Goal: Task Accomplishment & Management: Manage account settings

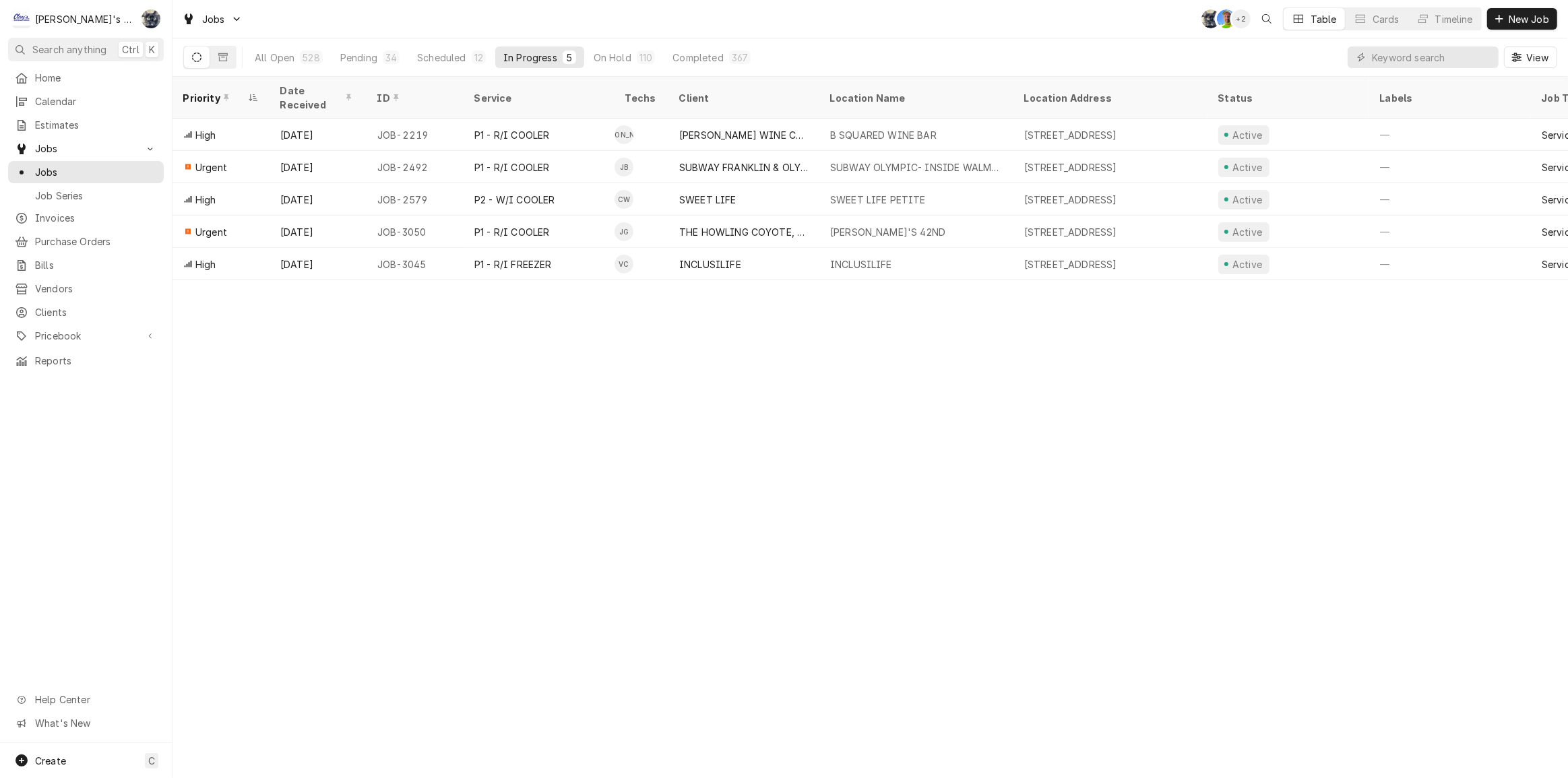
click at [265, 494] on div "Priority Date Received ID Service Techs Client Location Name Location Address S…" at bounding box center [870, 427] width 1395 height 701
click at [72, 124] on span "Estimates" at bounding box center [96, 125] width 122 height 14
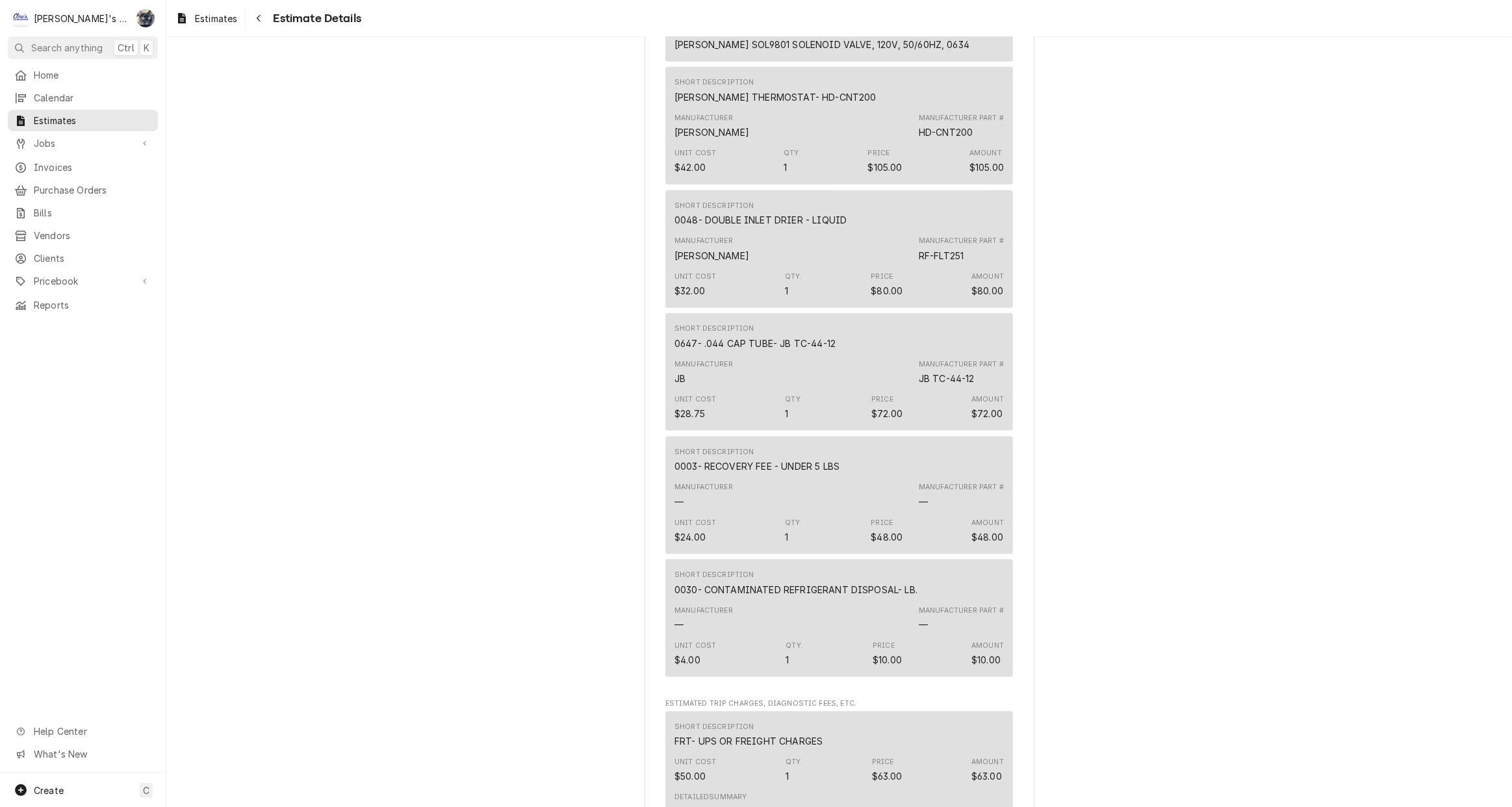
scroll to position [1584, 0]
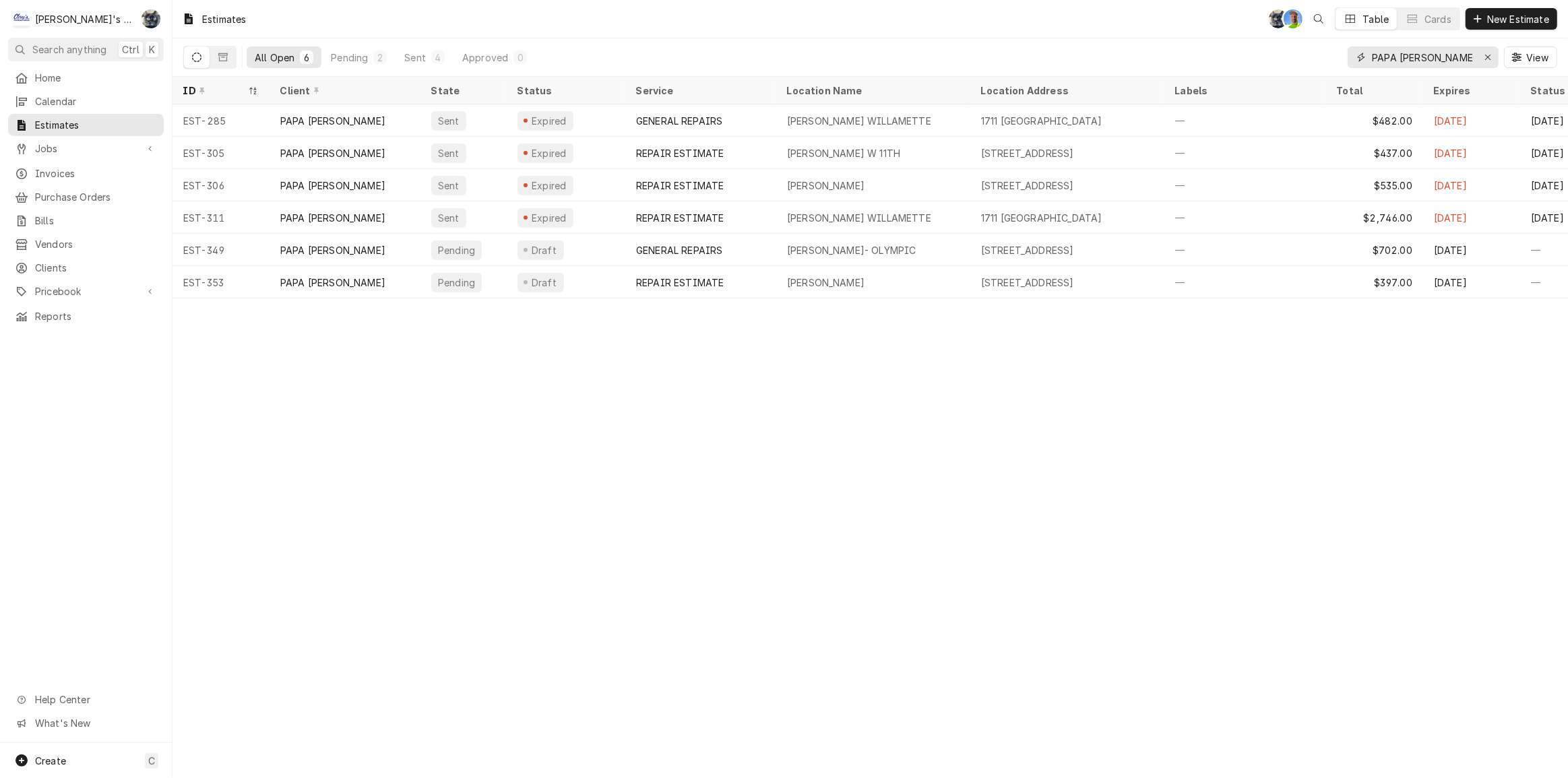
drag, startPoint x: 1339, startPoint y: 55, endPoint x: 1313, endPoint y: 55, distance: 26.0
click at [1313, 55] on div "All Open 6 Pending 2 Sent 4 Approved 0 PAPA MURPHY'S View" at bounding box center [871, 58] width 1374 height 38
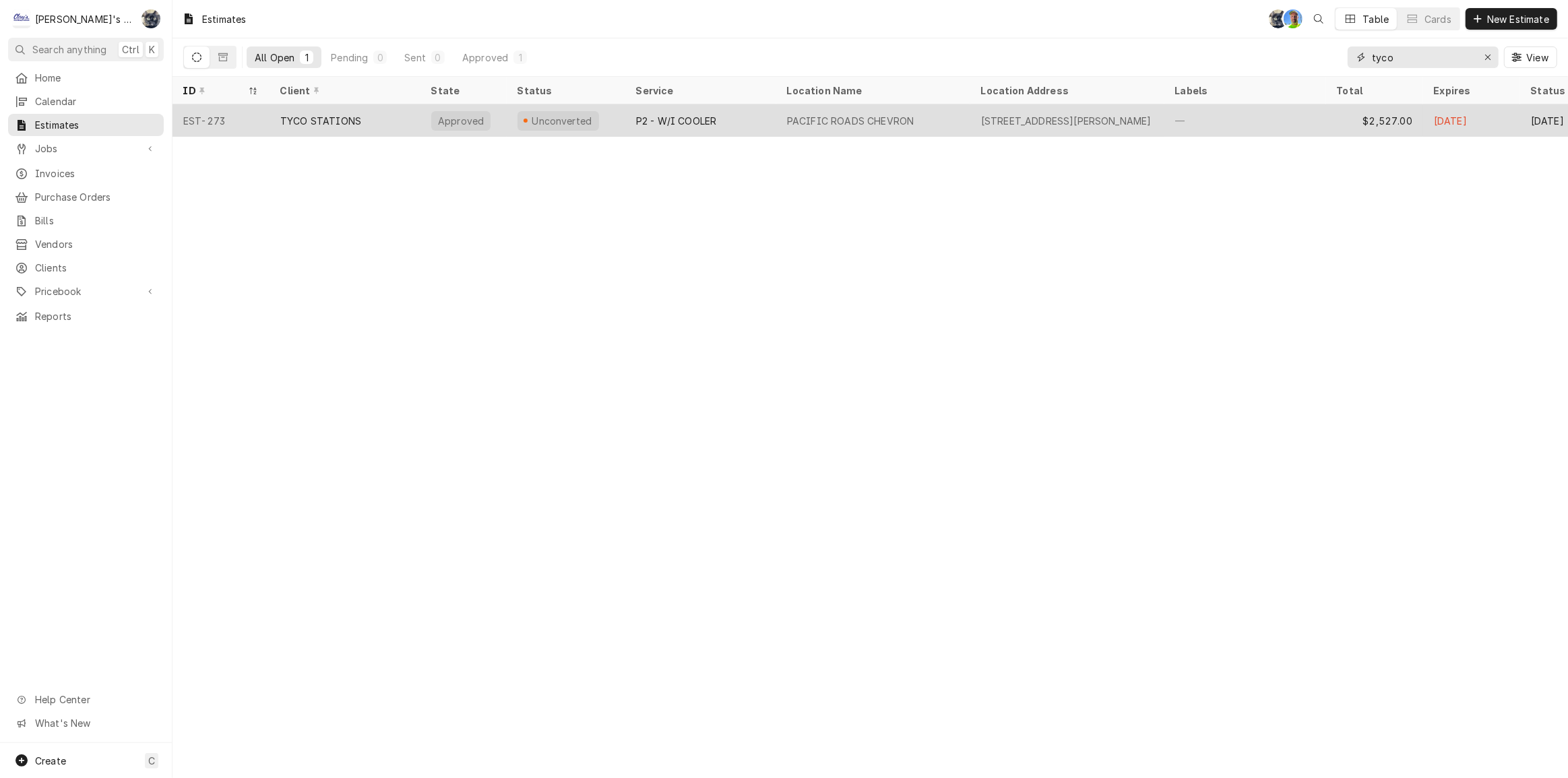
type input "tyco"
click at [339, 111] on div "TYCO STATIONS" at bounding box center [344, 121] width 151 height 32
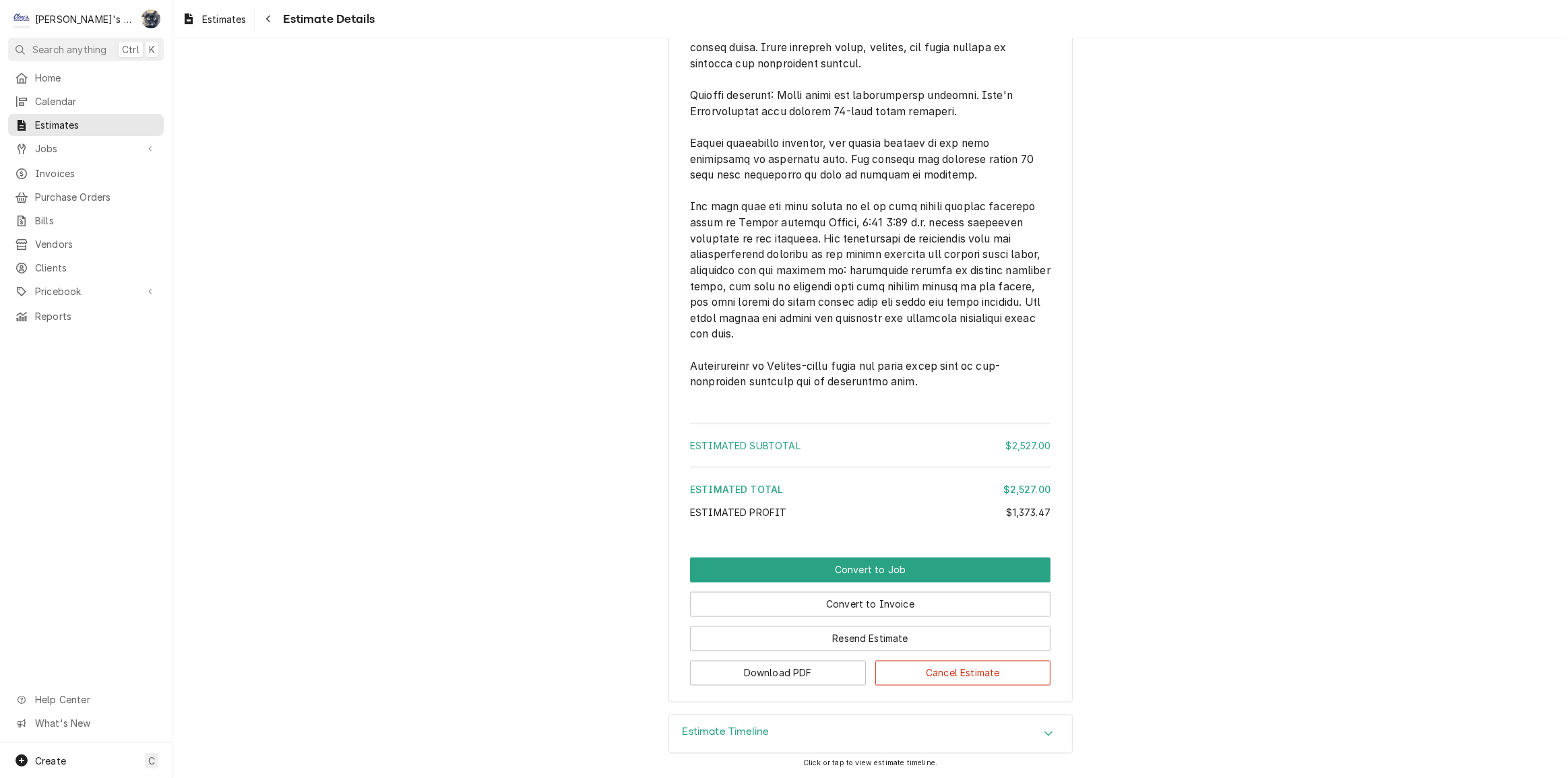
scroll to position [2447, 0]
click at [851, 567] on button "Convert to Job" at bounding box center [870, 570] width 360 height 25
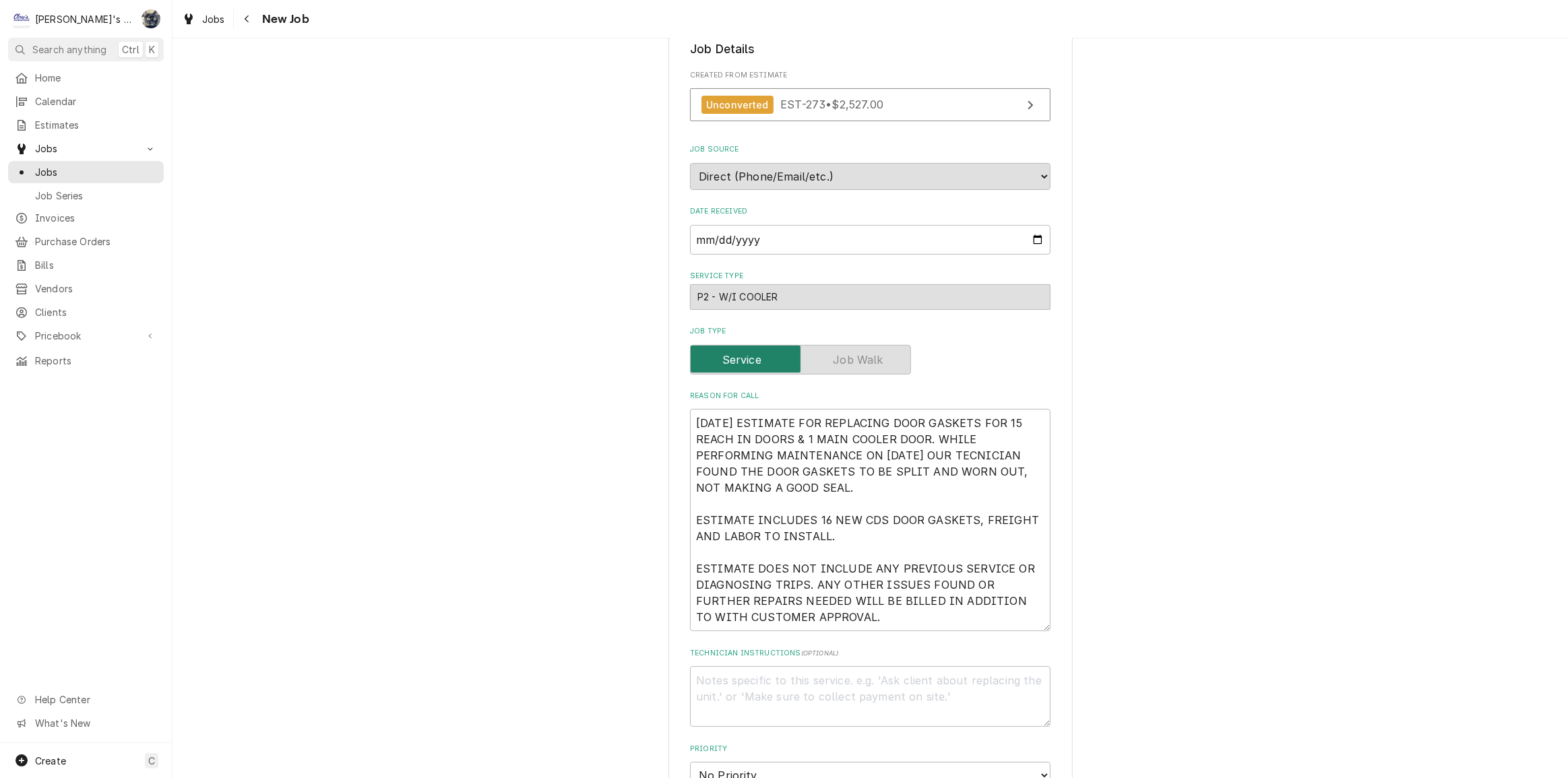
scroll to position [429, 0]
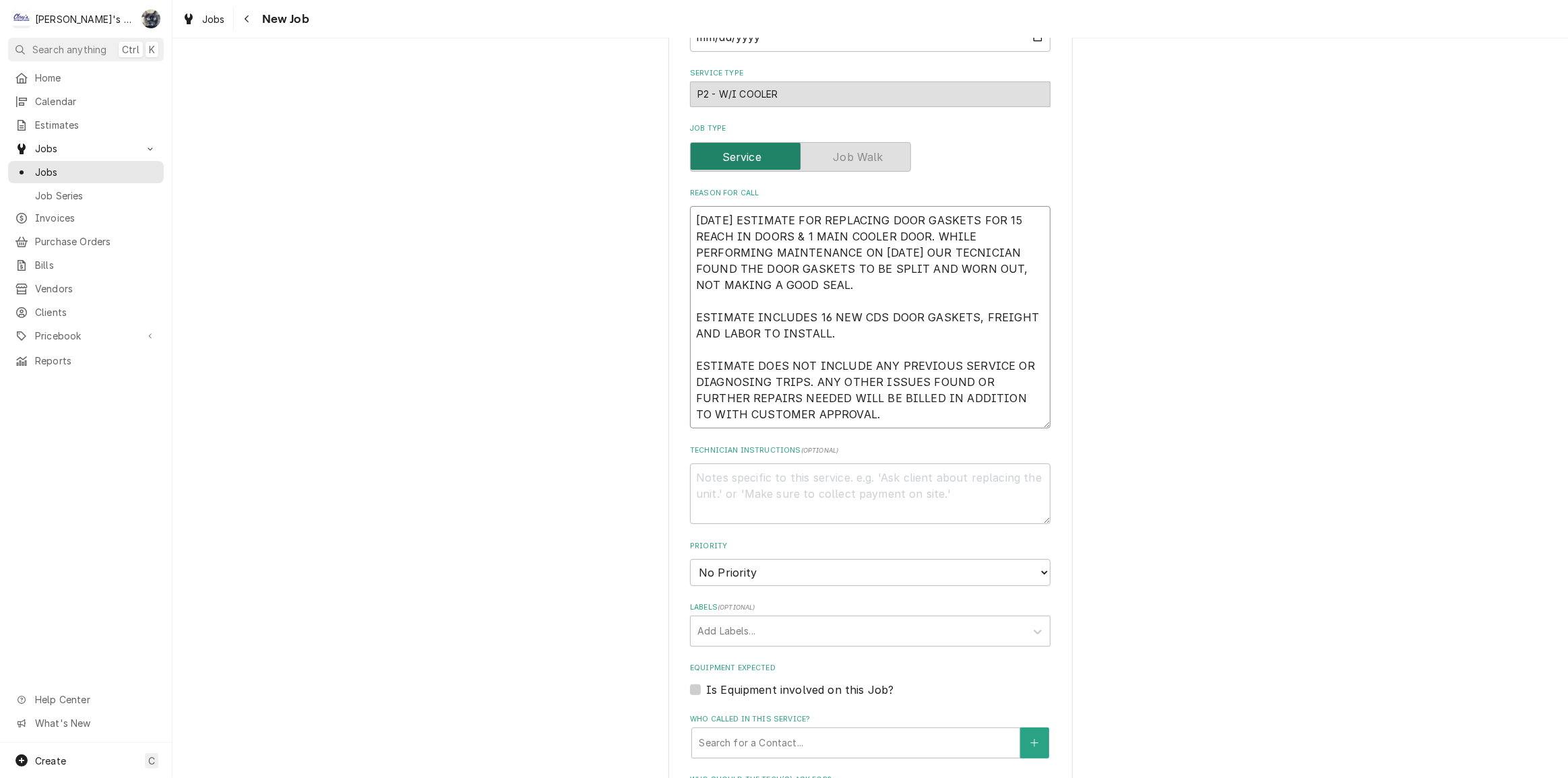
click at [847, 421] on textarea "[DATE] ESTIMATE FOR REPLACING DOOR GASKETS FOR 15 REACH IN DOORS & 1 MAIN COOLE…" at bounding box center [870, 317] width 360 height 222
type textarea "x"
type textarea "[DATE] ESTIMATE FOR REPLACING DOOR GASKETS FOR 15 REACH IN DOORS & 1 MAIN COOLE…"
type textarea "x"
type textarea "[DATE] ESTIMATE FOR REPLACING DOOR GASKETS FOR 15 REACH IN DOORS & 1 MAIN COOLE…"
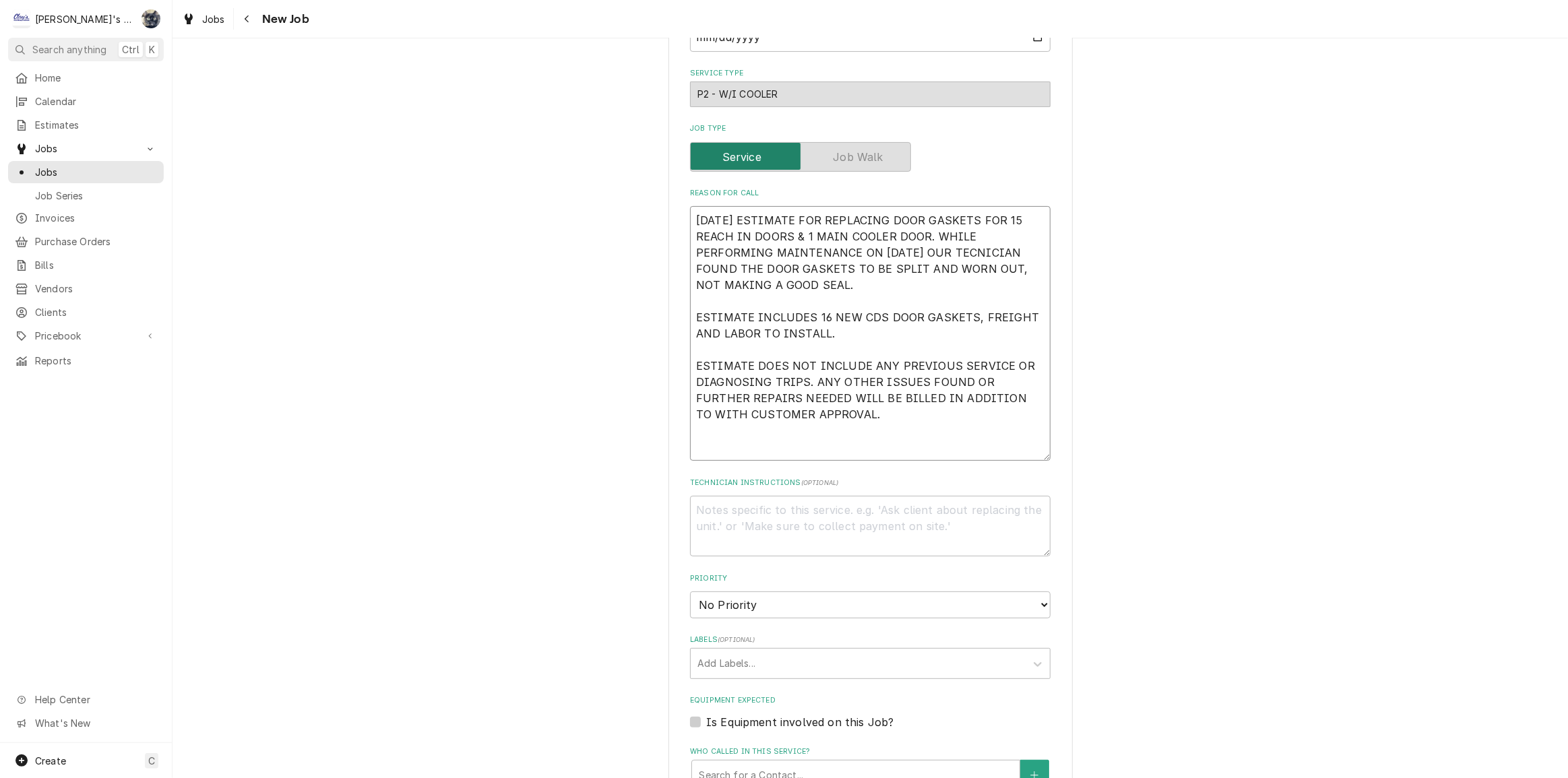
type textarea "x"
type textarea "[DATE] ESTIMATE FOR REPLACING DOOR GASKETS FOR 15 REACH IN DOORS & 1 MAIN COOLE…"
type textarea "x"
type textarea "[DATE] ESTIMATE FOR REPLACING DOOR GASKETS FOR 15 REACH IN DOORS & 1 MAIN COOLE…"
type textarea "x"
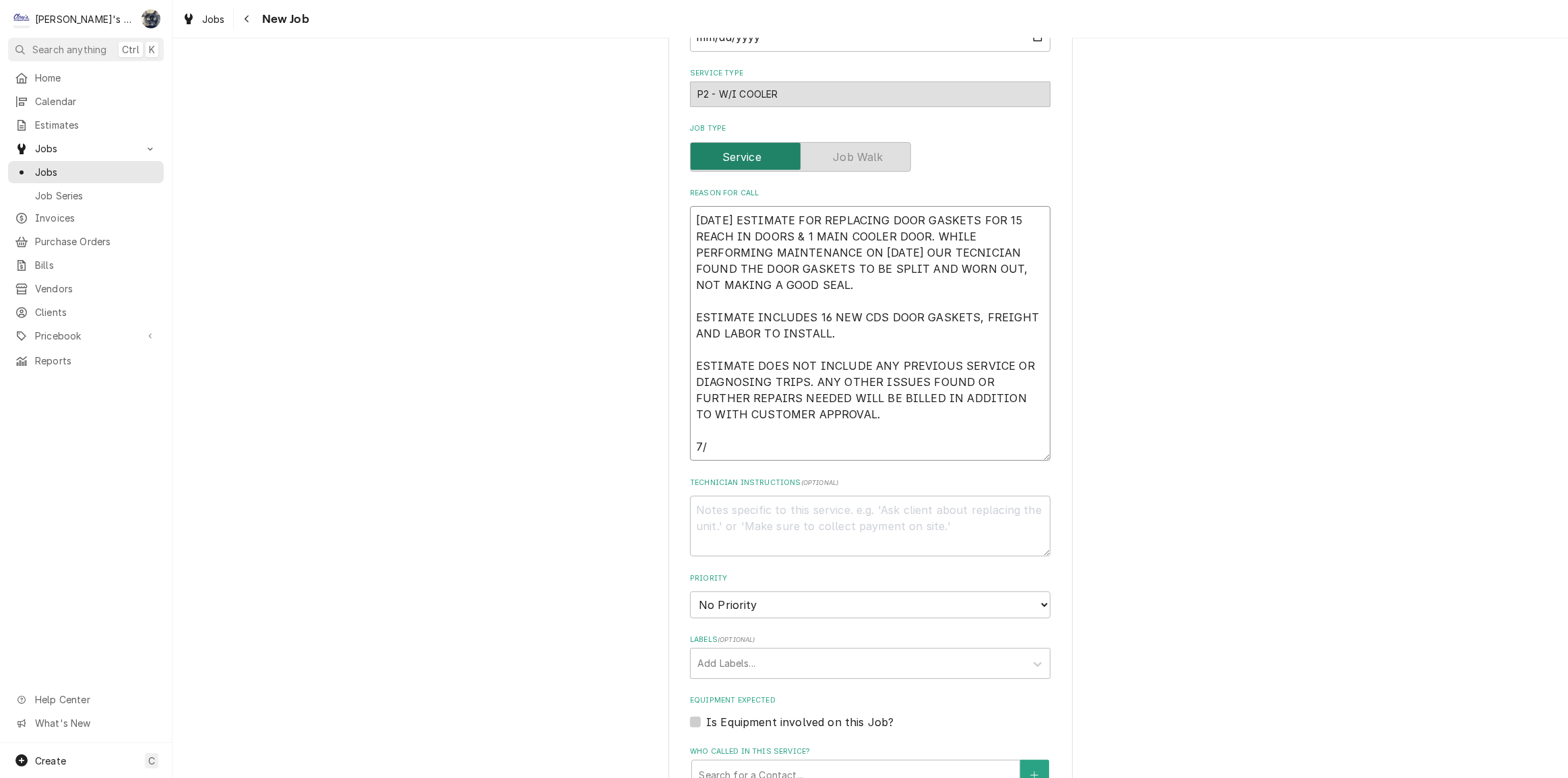
type textarea "7/16/2025 ESTIMATE FOR REPLACING DOOR GASKETS FOR 15 REACH IN DOORS & 1 MAIN CO…"
type textarea "x"
type textarea "7/16/2025 ESTIMATE FOR REPLACING DOOR GASKETS FOR 15 REACH IN DOORS & 1 MAIN CO…"
type textarea "x"
type textarea "7/16/2025 ESTIMATE FOR REPLACING DOOR GASKETS FOR 15 REACH IN DOORS & 1 MAIN CO…"
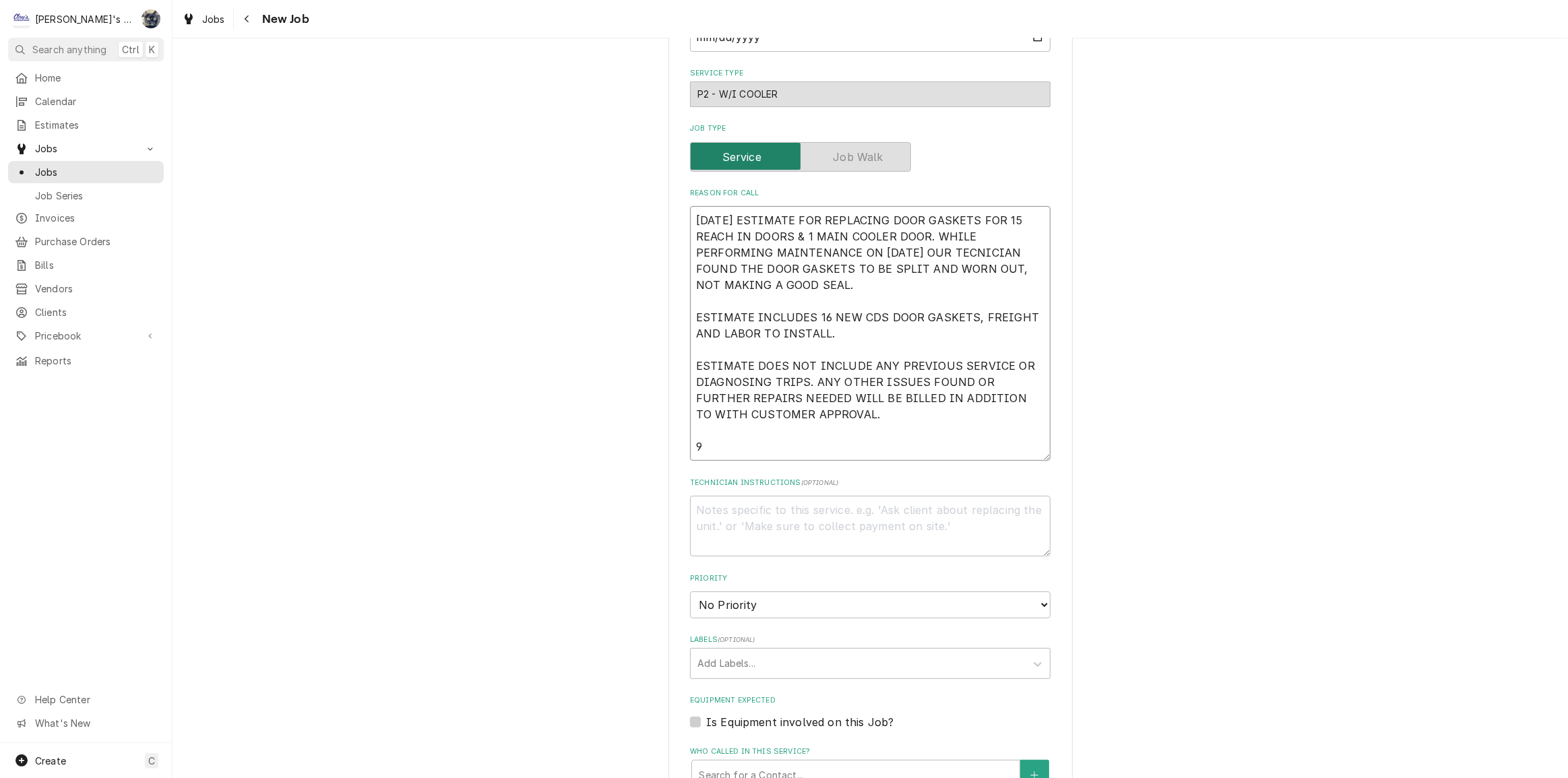
type textarea "x"
type textarea "7/16/2025 ESTIMATE FOR REPLACING DOOR GASKETS FOR 15 REACH IN DOORS & 1 MAIN CO…"
type textarea "x"
type textarea "7/16/2025 ESTIMATE FOR REPLACING DOOR GASKETS FOR 15 REACH IN DOORS & 1 MAIN CO…"
type textarea "x"
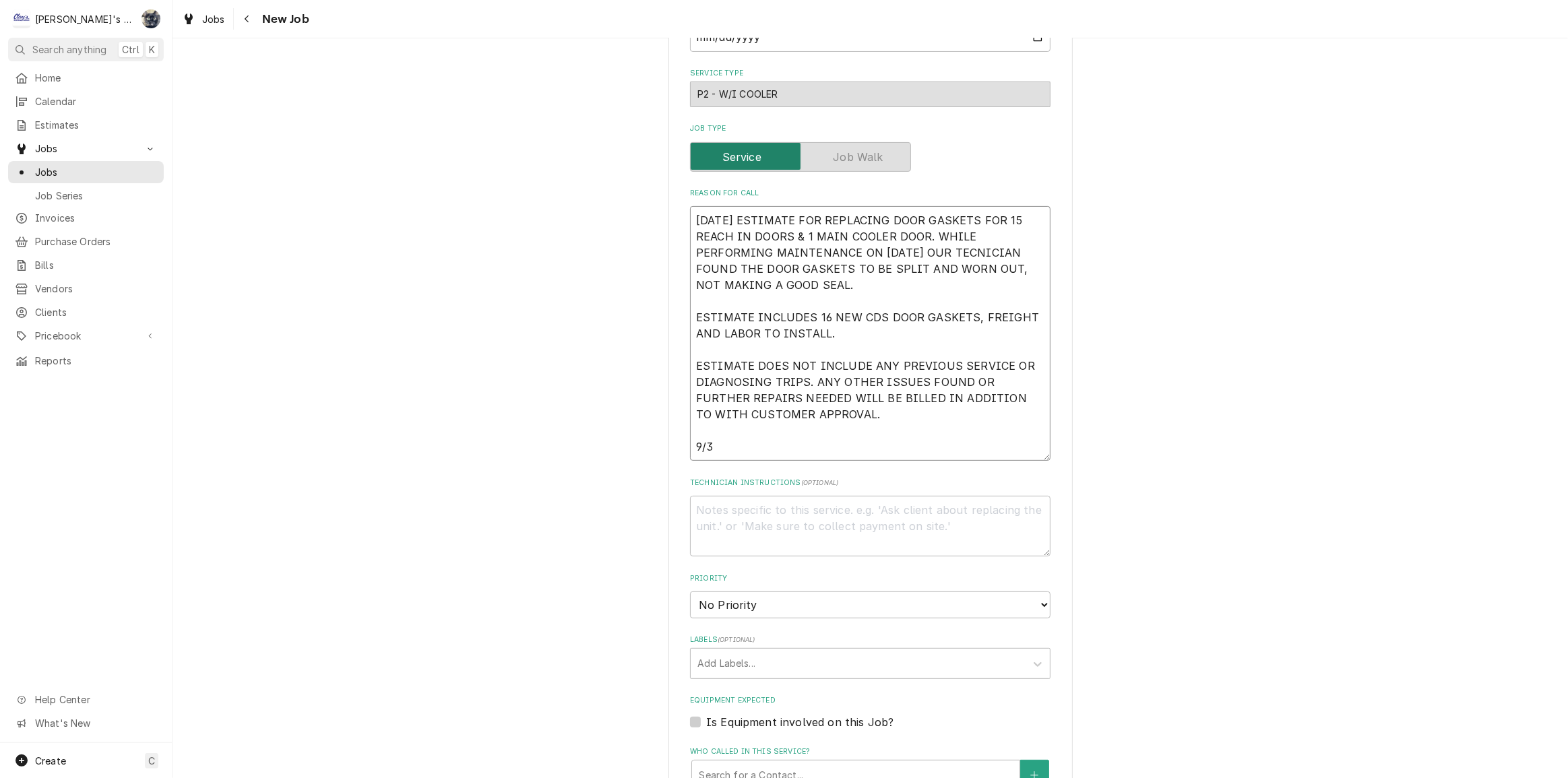
type textarea "7/16/2025 ESTIMATE FOR REPLACING DOOR GASKETS FOR 15 REACH IN DOORS & 1 MAIN CO…"
type textarea "x"
type textarea "7/16/2025 ESTIMATE FOR REPLACING DOOR GASKETS FOR 15 REACH IN DOORS & 1 MAIN CO…"
type textarea "x"
type textarea "7/16/2025 ESTIMATE FOR REPLACING DOOR GASKETS FOR 15 REACH IN DOORS & 1 MAIN CO…"
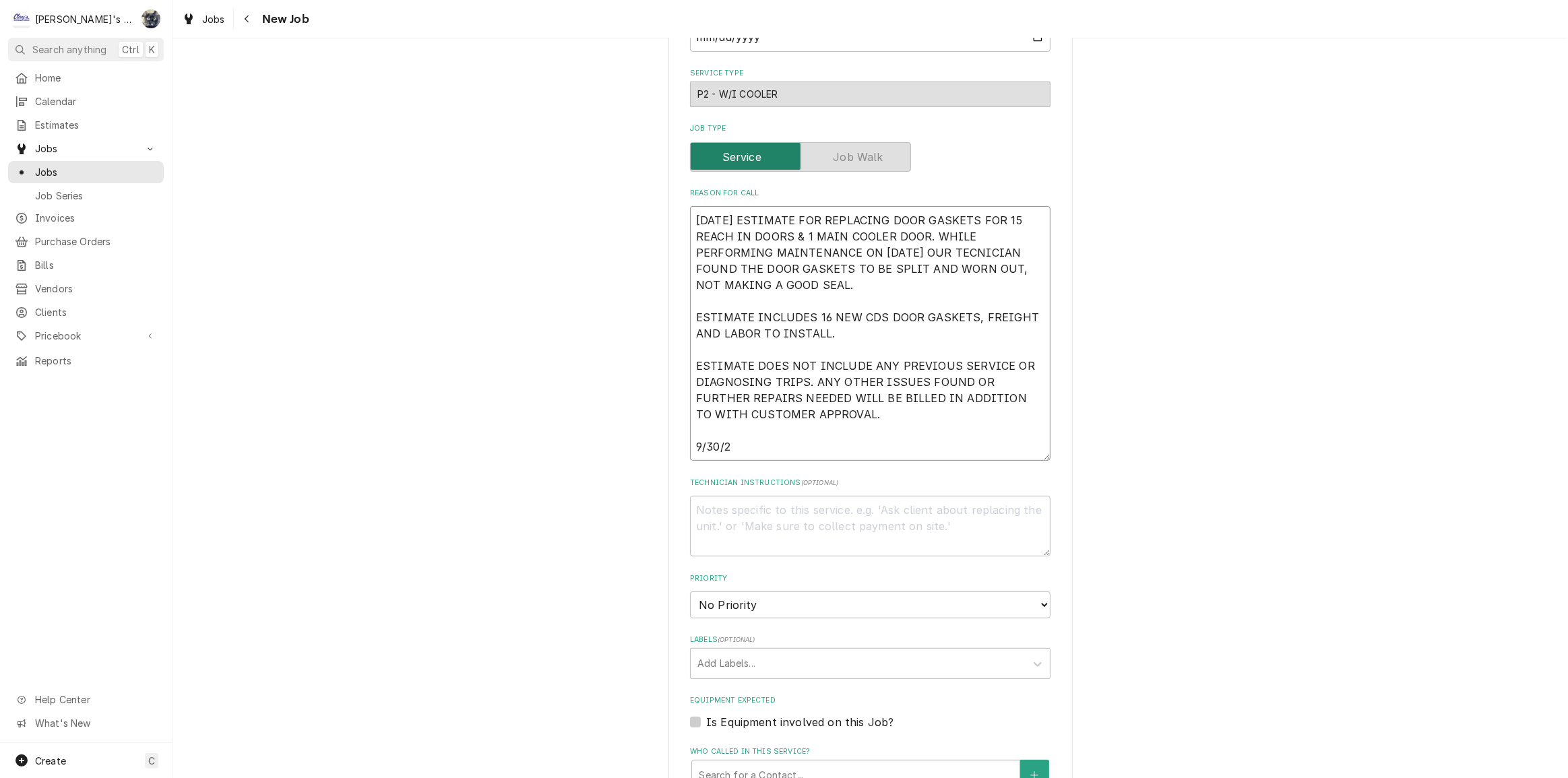
type textarea "x"
type textarea "7/16/2025 ESTIMATE FOR REPLACING DOOR GASKETS FOR 15 REACH IN DOORS & 1 MAIN CO…"
type textarea "x"
type textarea "7/16/2025 ESTIMATE FOR REPLACING DOOR GASKETS FOR 15 REACH IN DOORS & 1 MAIN CO…"
type textarea "x"
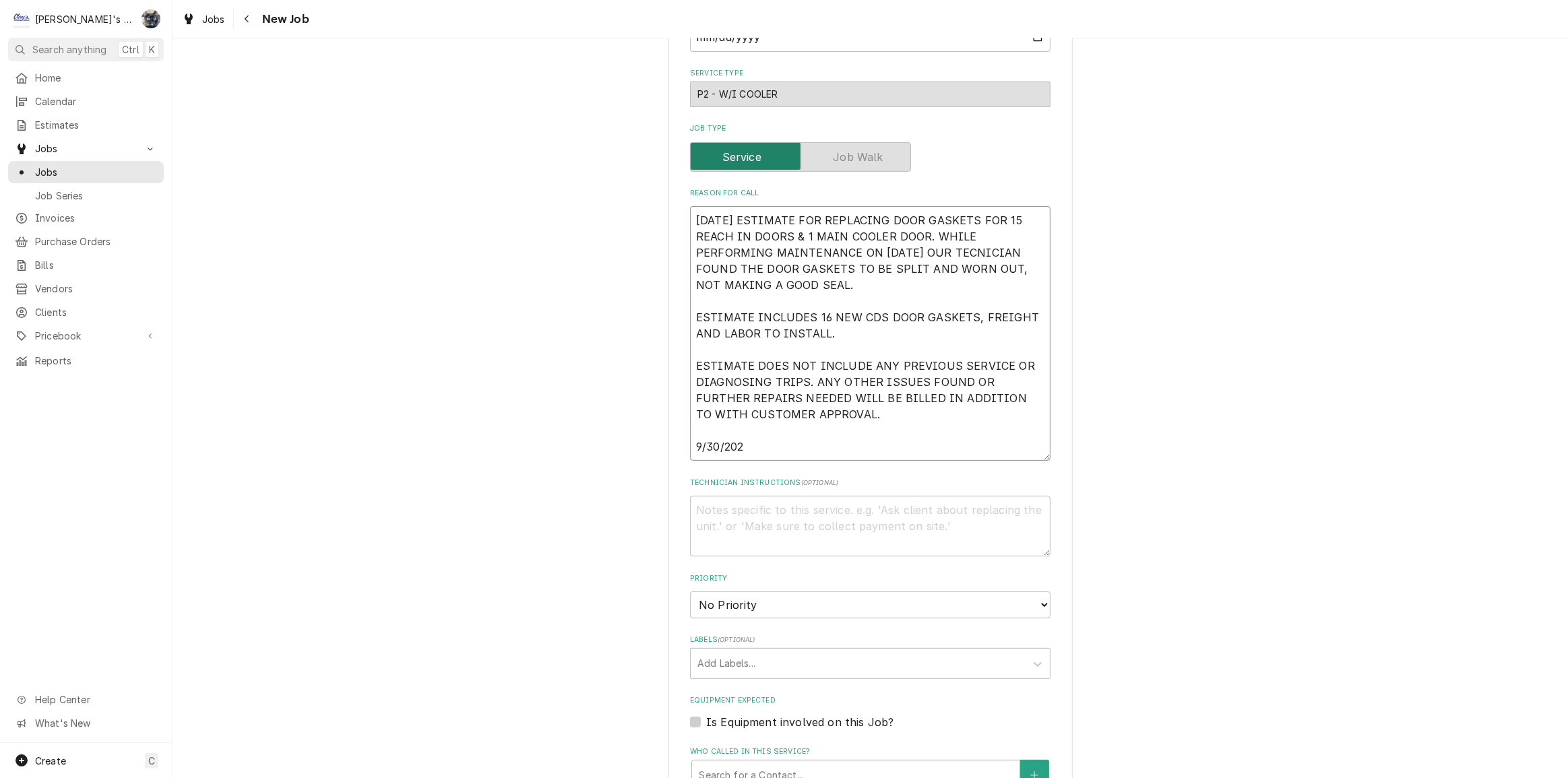
type textarea "7/16/2025 ESTIMATE FOR REPLACING DOOR GASKETS FOR 15 REACH IN DOORS & 1 MAIN CO…"
type textarea "x"
type textarea "7/16/2025 ESTIMATE FOR REPLACING DOOR GASKETS FOR 15 REACH IN DOORS & 1 MAIN CO…"
type textarea "x"
type textarea "7/16/2025 ESTIMATE FOR REPLACING DOOR GASKETS FOR 15 REACH IN DOORS & 1 MAIN CO…"
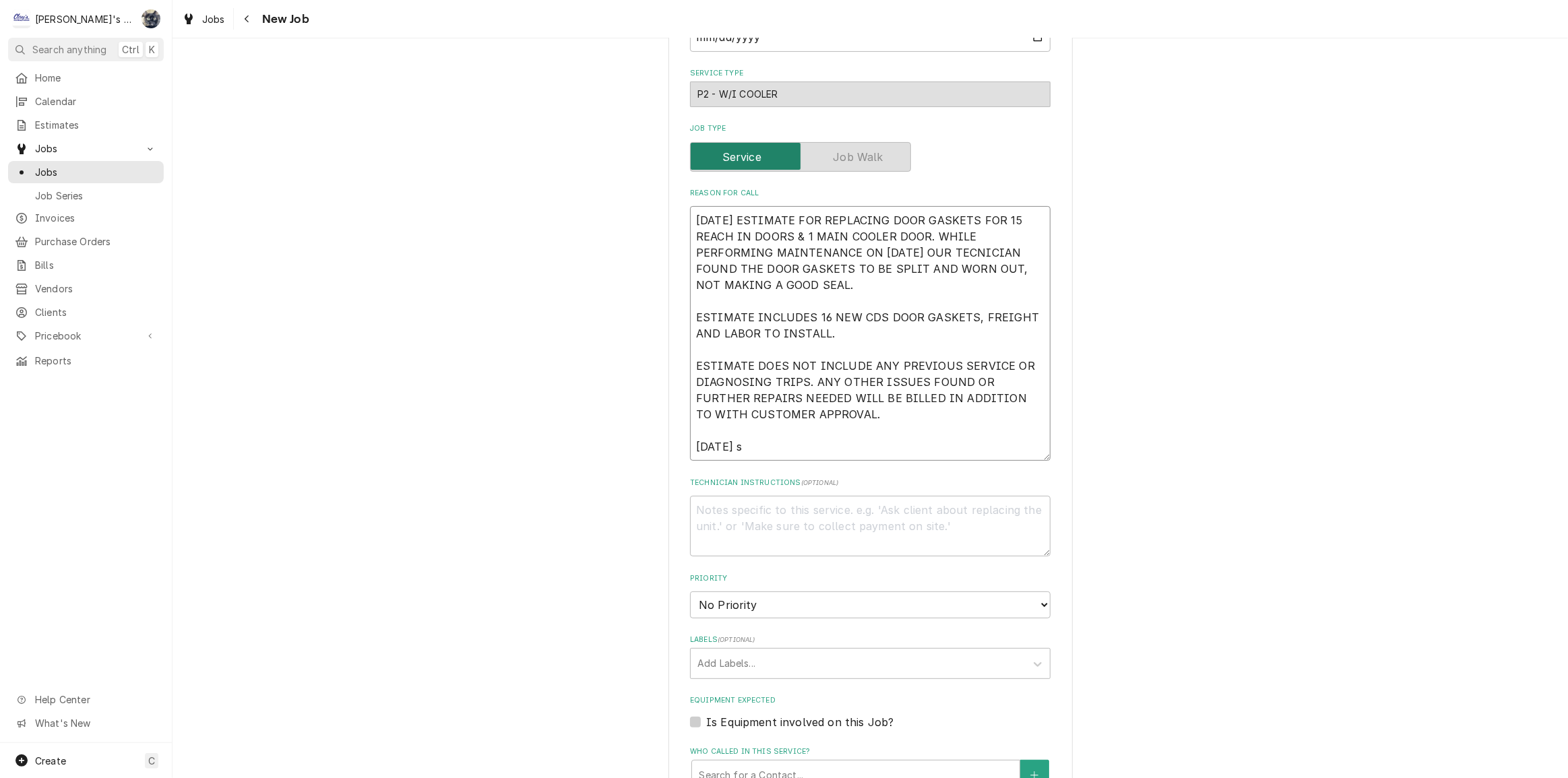
type textarea "x"
type textarea "7/16/2025 ESTIMATE FOR REPLACING DOOR GASKETS FOR 15 REACH IN DOORS & 1 MAIN CO…"
type textarea "x"
type textarea "7/16/2025 ESTIMATE FOR REPLACING DOOR GASKETS FOR 15 REACH IN DOORS & 1 MAIN CO…"
type textarea "x"
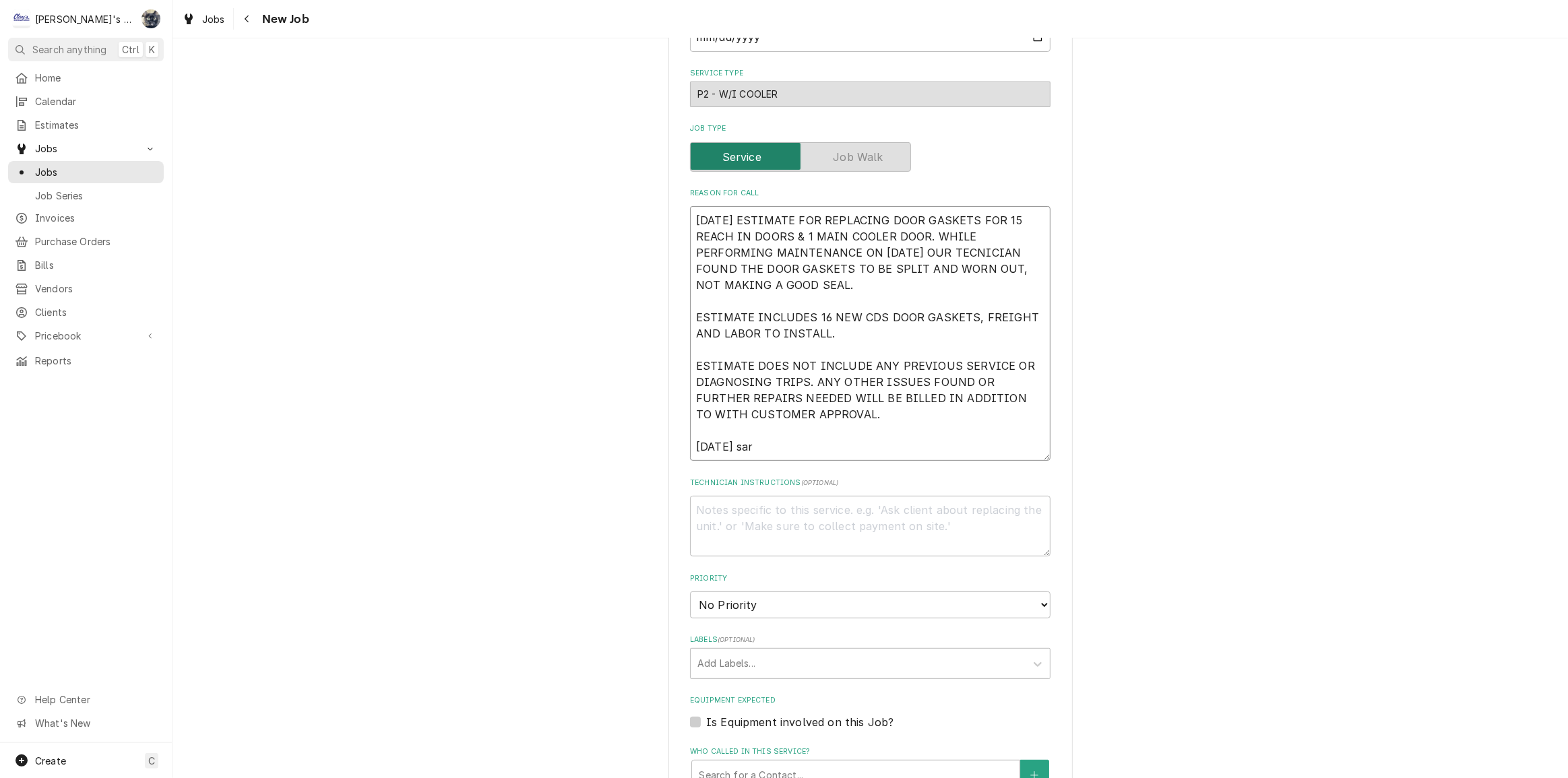
type textarea "7/16/2025 ESTIMATE FOR REPLACING DOOR GASKETS FOR 15 REACH IN DOORS & 1 MAIN CO…"
type textarea "x"
type textarea "7/16/2025 ESTIMATE FOR REPLACING DOOR GASKETS FOR 15 REACH IN DOORS & 1 MAIN CO…"
type textarea "x"
type textarea "7/16/2025 ESTIMATE FOR REPLACING DOOR GASKETS FOR 15 REACH IN DOORS & 1 MAIN CO…"
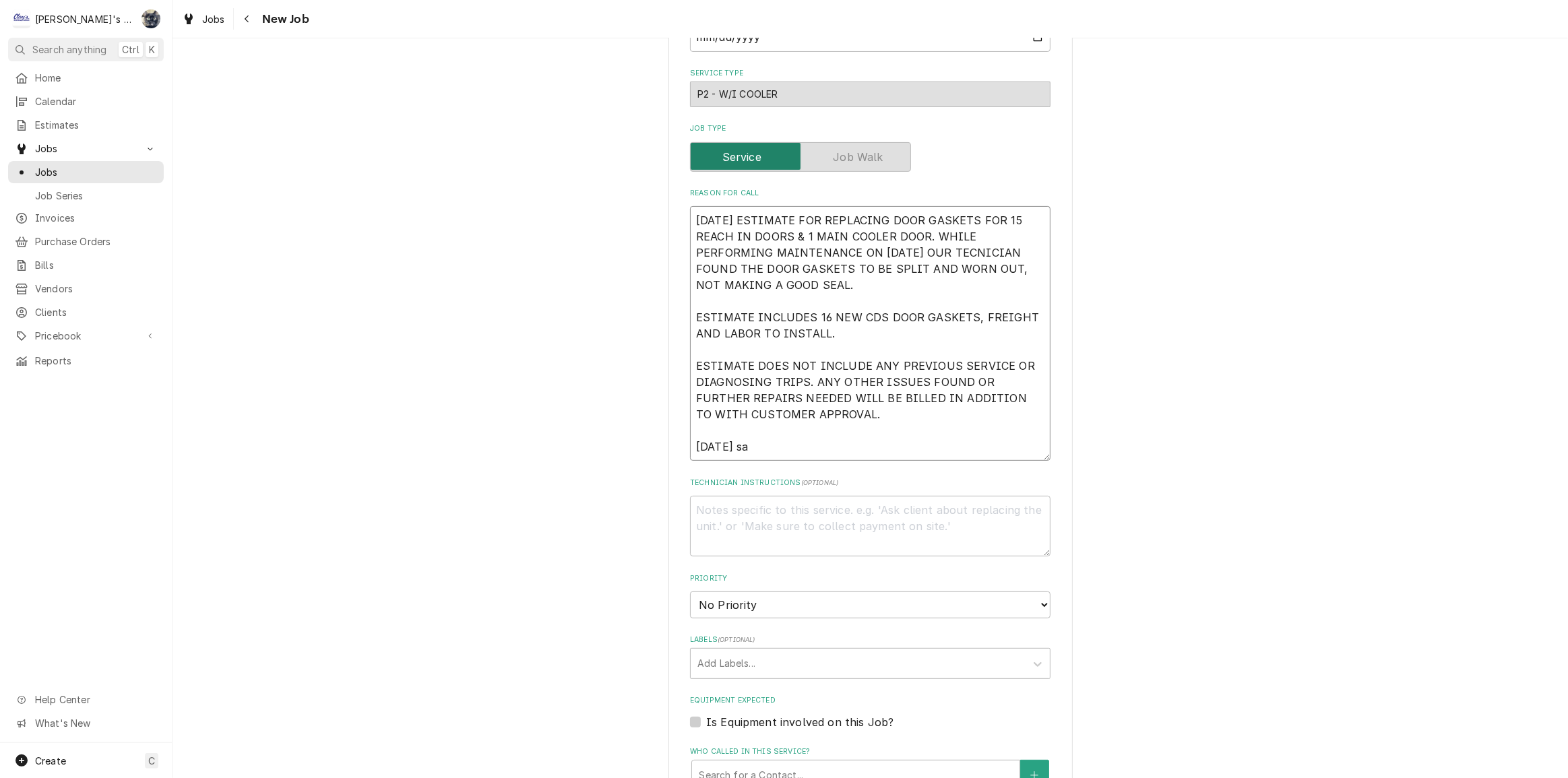
type textarea "x"
type textarea "7/16/2025 ESTIMATE FOR REPLACING DOOR GASKETS FOR 15 REACH IN DOORS & 1 MAIN CO…"
type textarea "x"
type textarea "7/16/2025 ESTIMATE FOR REPLACING DOOR GASKETS FOR 15 REACH IN DOORS & 1 MAIN CO…"
type textarea "x"
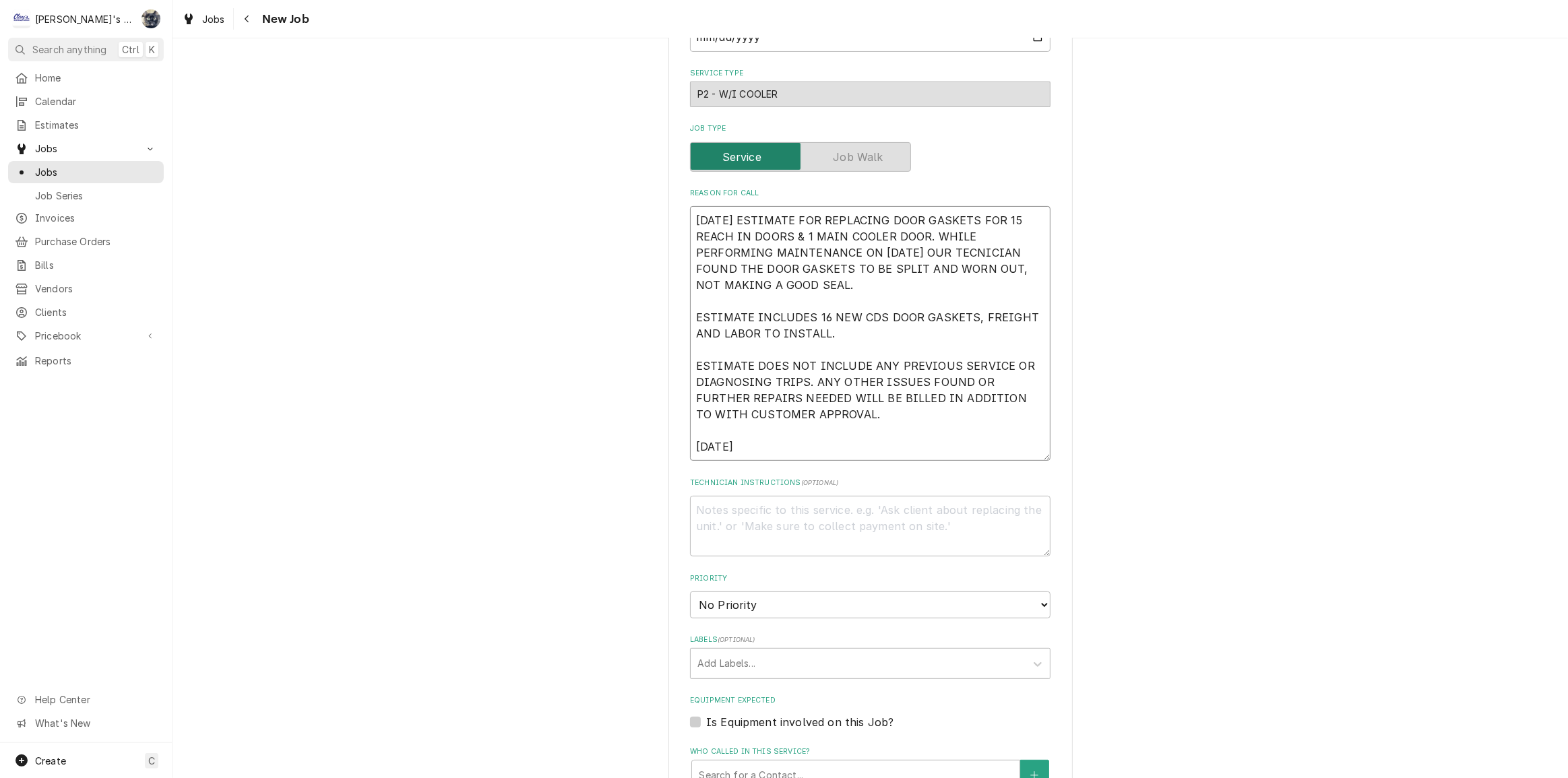
type textarea "7/16/2025 ESTIMATE FOR REPLACING DOOR GASKETS FOR 15 REACH IN DOORS & 1 MAIN CO…"
type textarea "x"
type textarea "7/16/2025 ESTIMATE FOR REPLACING DOOR GASKETS FOR 15 REACH IN DOORS & 1 MAIN CO…"
type textarea "x"
type textarea "7/16/2025 ESTIMATE FOR REPLACING DOOR GASKETS FOR 15 REACH IN DOORS & 1 MAIN CO…"
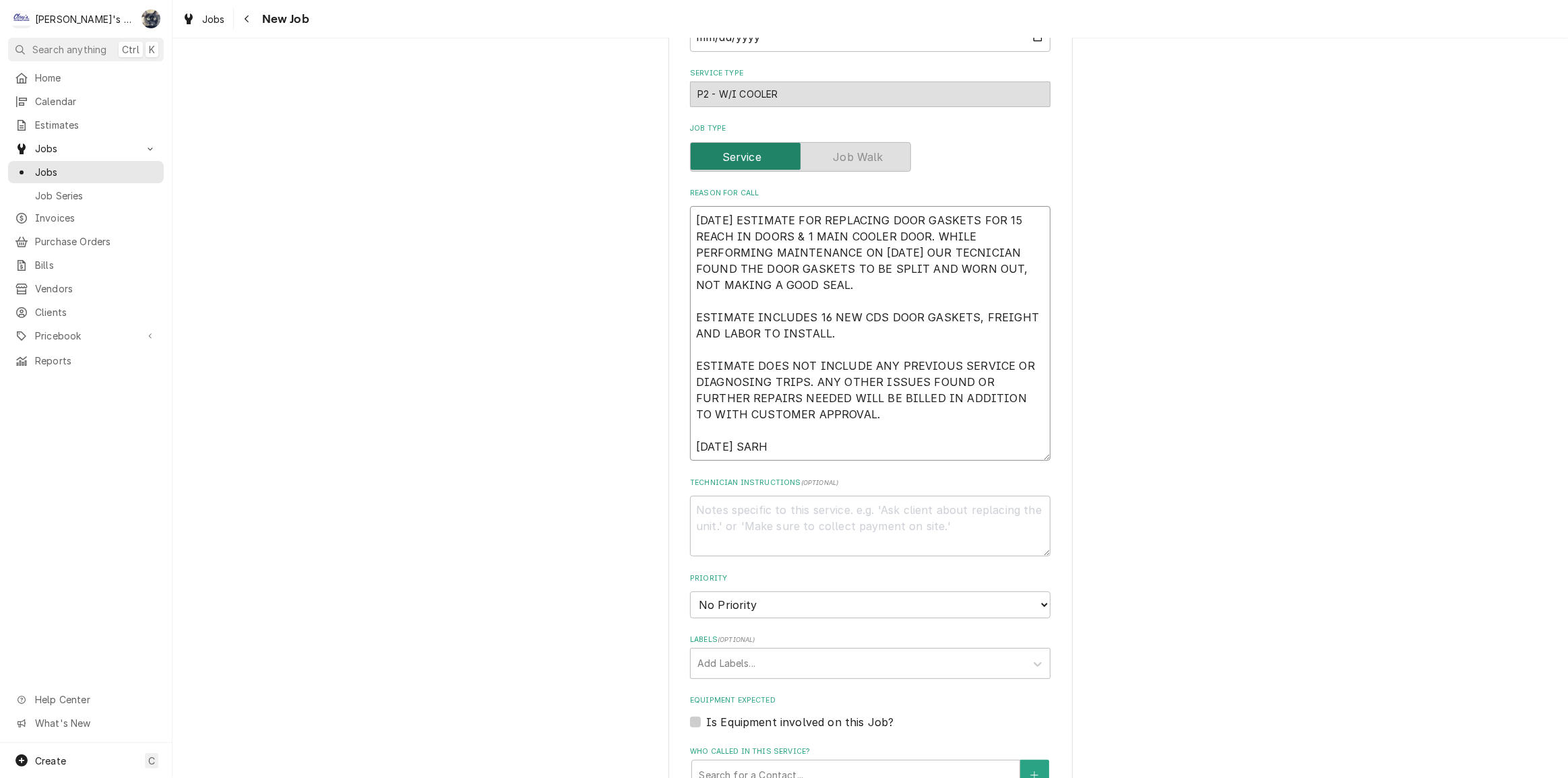
type textarea "x"
type textarea "7/16/2025 ESTIMATE FOR REPLACING DOOR GASKETS FOR 15 REACH IN DOORS & 1 MAIN CO…"
type textarea "x"
type textarea "7/16/2025 ESTIMATE FOR REPLACING DOOR GASKETS FOR 15 REACH IN DOORS & 1 MAIN CO…"
type textarea "x"
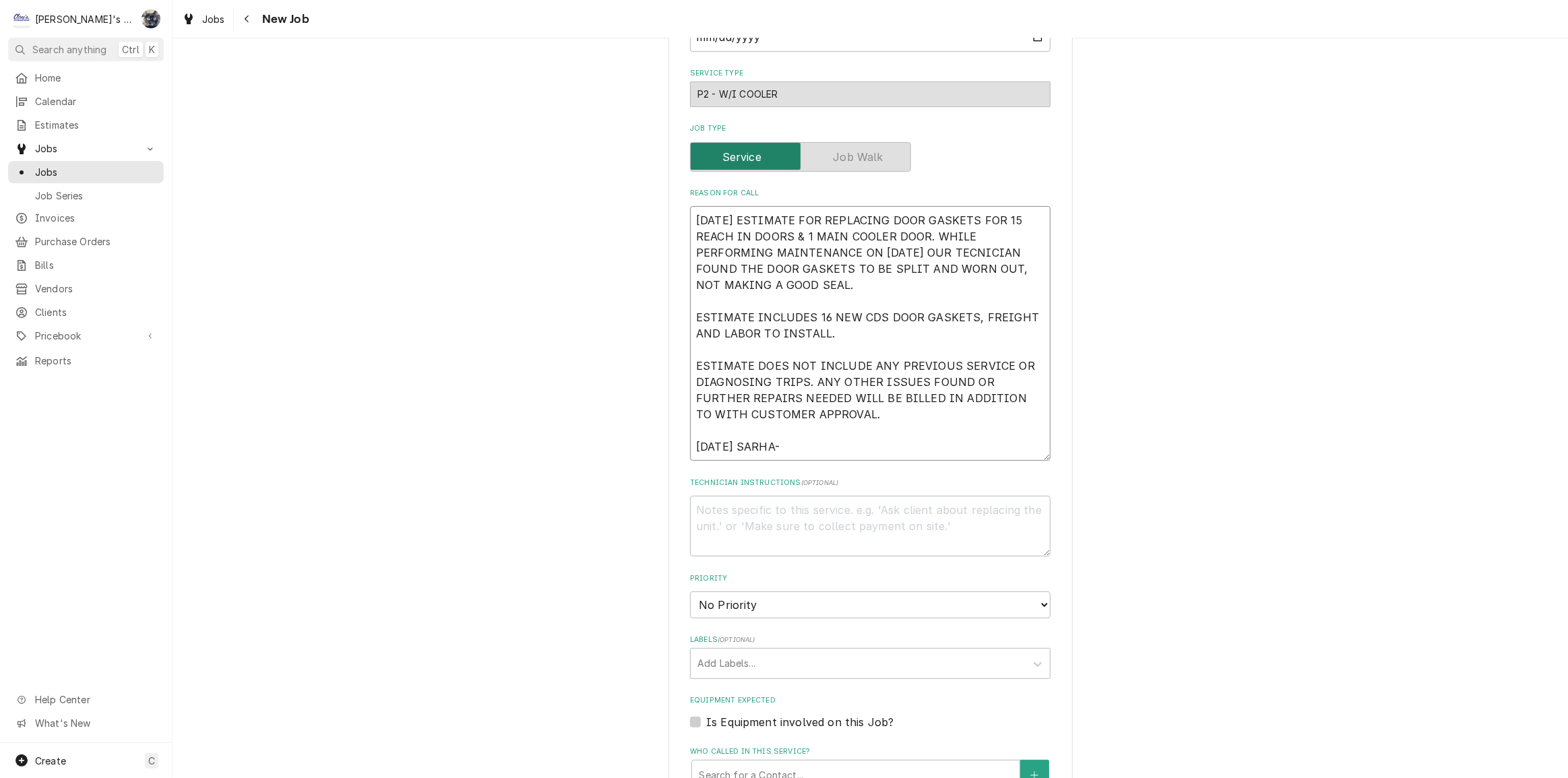
type textarea "7/16/2025 ESTIMATE FOR REPLACING DOOR GASKETS FOR 15 REACH IN DOORS & 1 MAIN CO…"
type textarea "x"
type textarea "7/16/2025 ESTIMATE FOR REPLACING DOOR GASKETS FOR 15 REACH IN DOORS & 1 MAIN CO…"
type textarea "x"
type textarea "7/16/2025 ESTIMATE FOR REPLACING DOOR GASKETS FOR 15 REACH IN DOORS & 1 MAIN CO…"
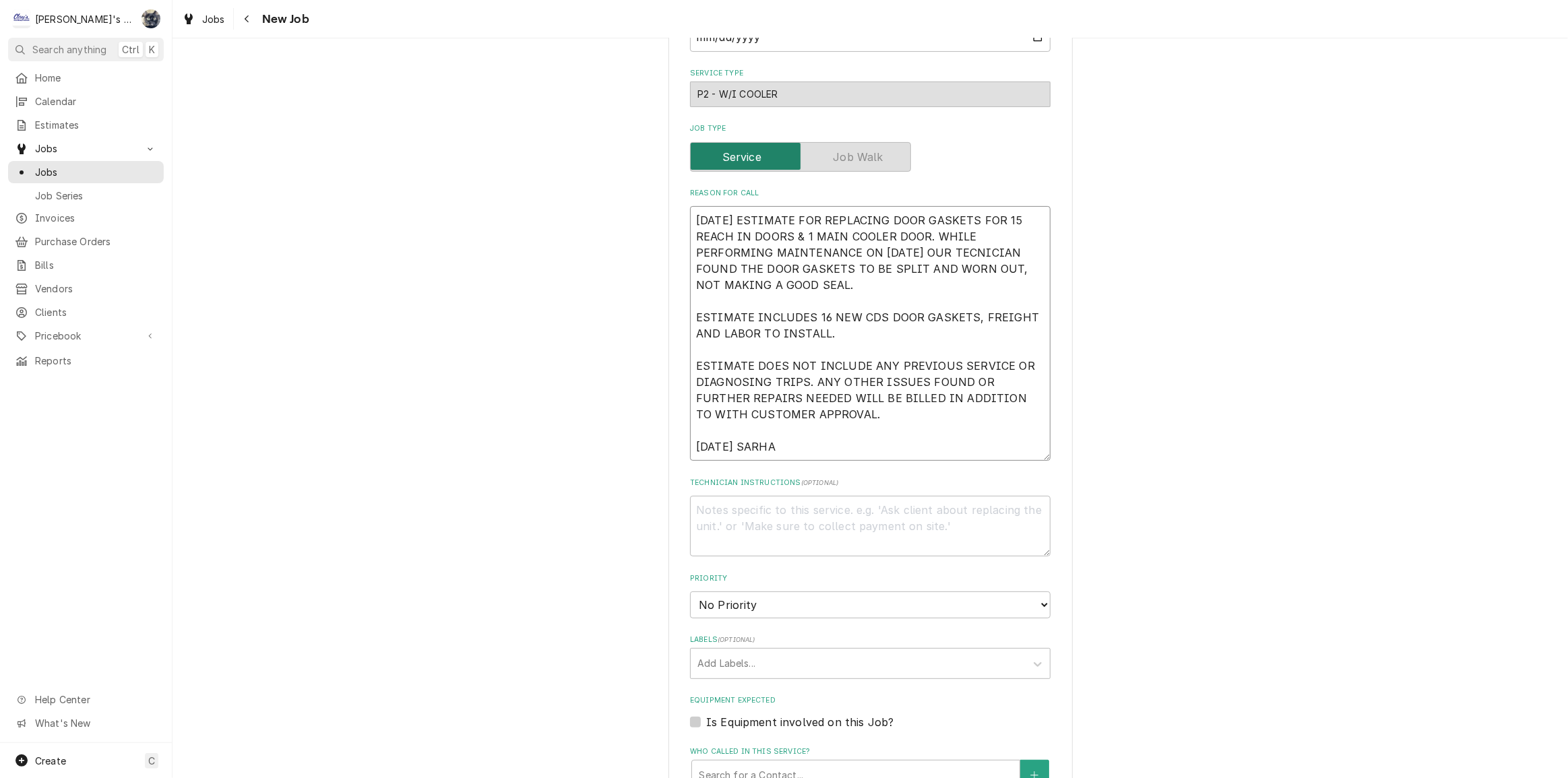
type textarea "x"
type textarea "7/16/2025 ESTIMATE FOR REPLACING DOOR GASKETS FOR 15 REACH IN DOORS & 1 MAIN CO…"
type textarea "x"
type textarea "7/16/2025 ESTIMATE FOR REPLACING DOOR GASKETS FOR 15 REACH IN DOORS & 1 MAIN CO…"
type textarea "x"
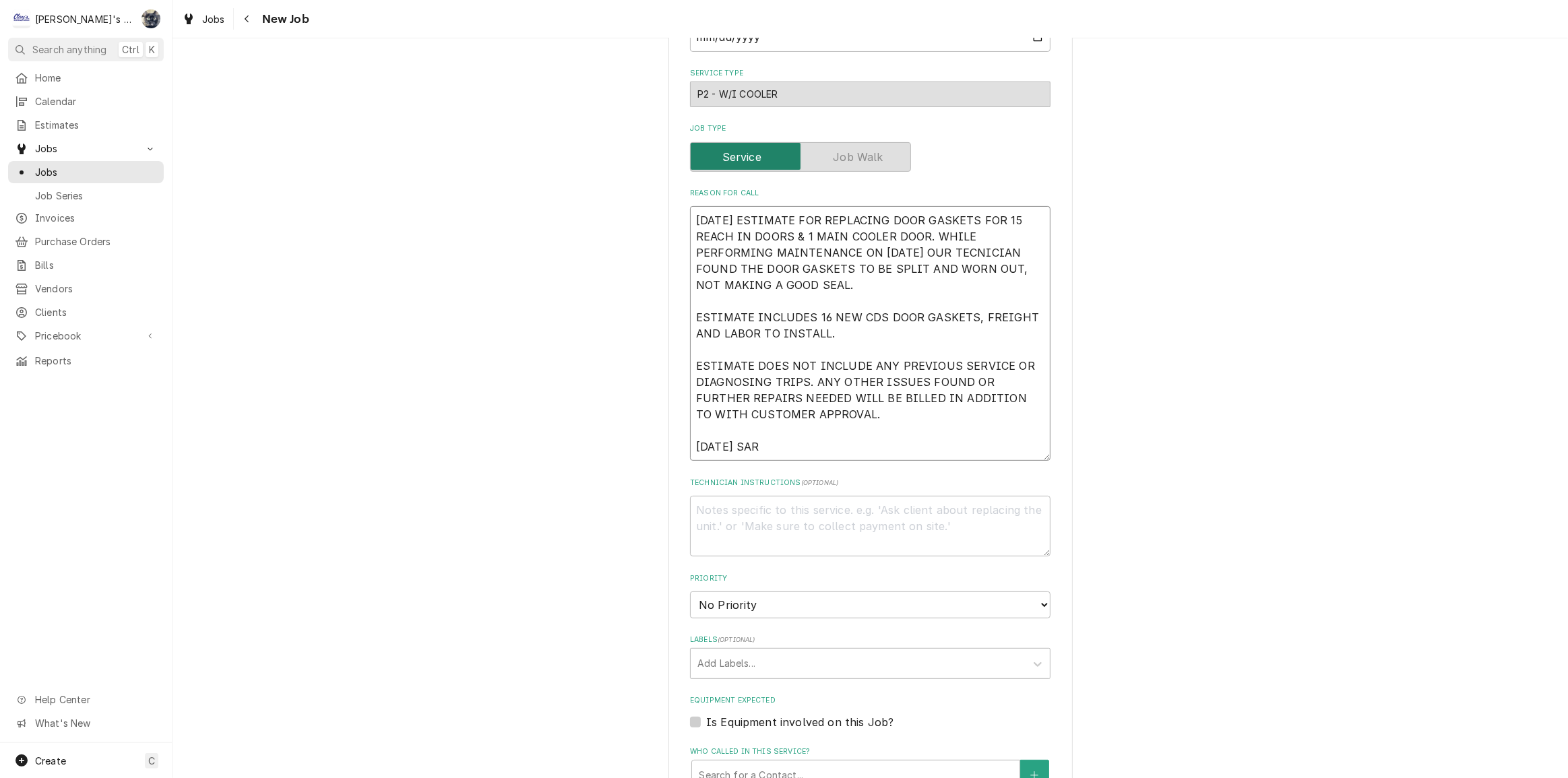
type textarea "7/16/2025 ESTIMATE FOR REPLACING DOOR GASKETS FOR 15 REACH IN DOORS & 1 MAIN CO…"
type textarea "x"
type textarea "7/16/2025 ESTIMATE FOR REPLACING DOOR GASKETS FOR 15 REACH IN DOORS & 1 MAIN CO…"
type textarea "x"
type textarea "7/16/2025 ESTIMATE FOR REPLACING DOOR GASKETS FOR 15 REACH IN DOORS & 1 MAIN CO…"
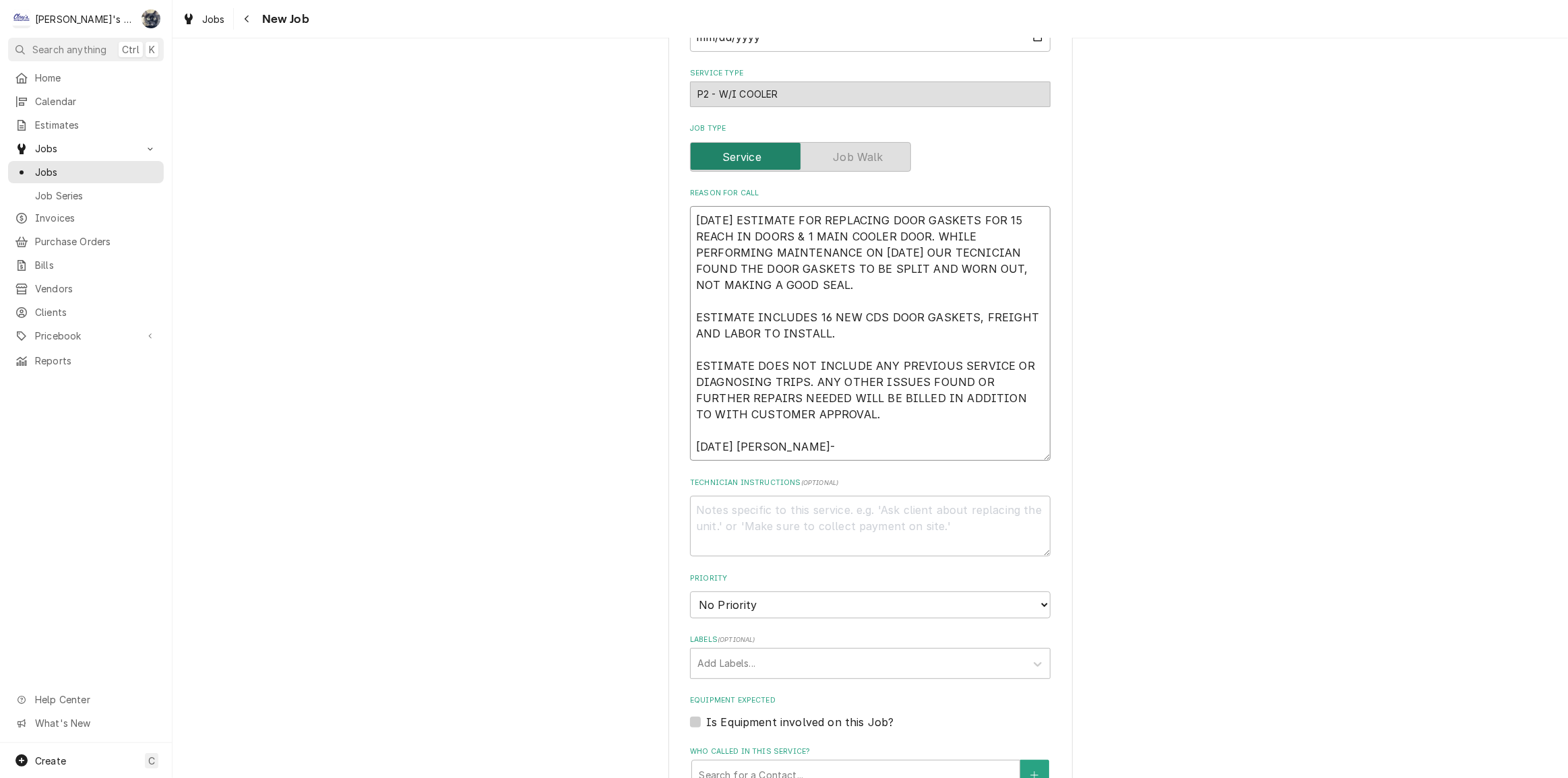
type textarea "x"
type textarea "7/16/2025 ESTIMATE FOR REPLACING DOOR GASKETS FOR 15 REACH IN DOORS & 1 MAIN CO…"
type textarea "x"
type textarea "7/16/2025 ESTIMATE FOR REPLACING DOOR GASKETS FOR 15 REACH IN DOORS & 1 MAIN CO…"
type textarea "x"
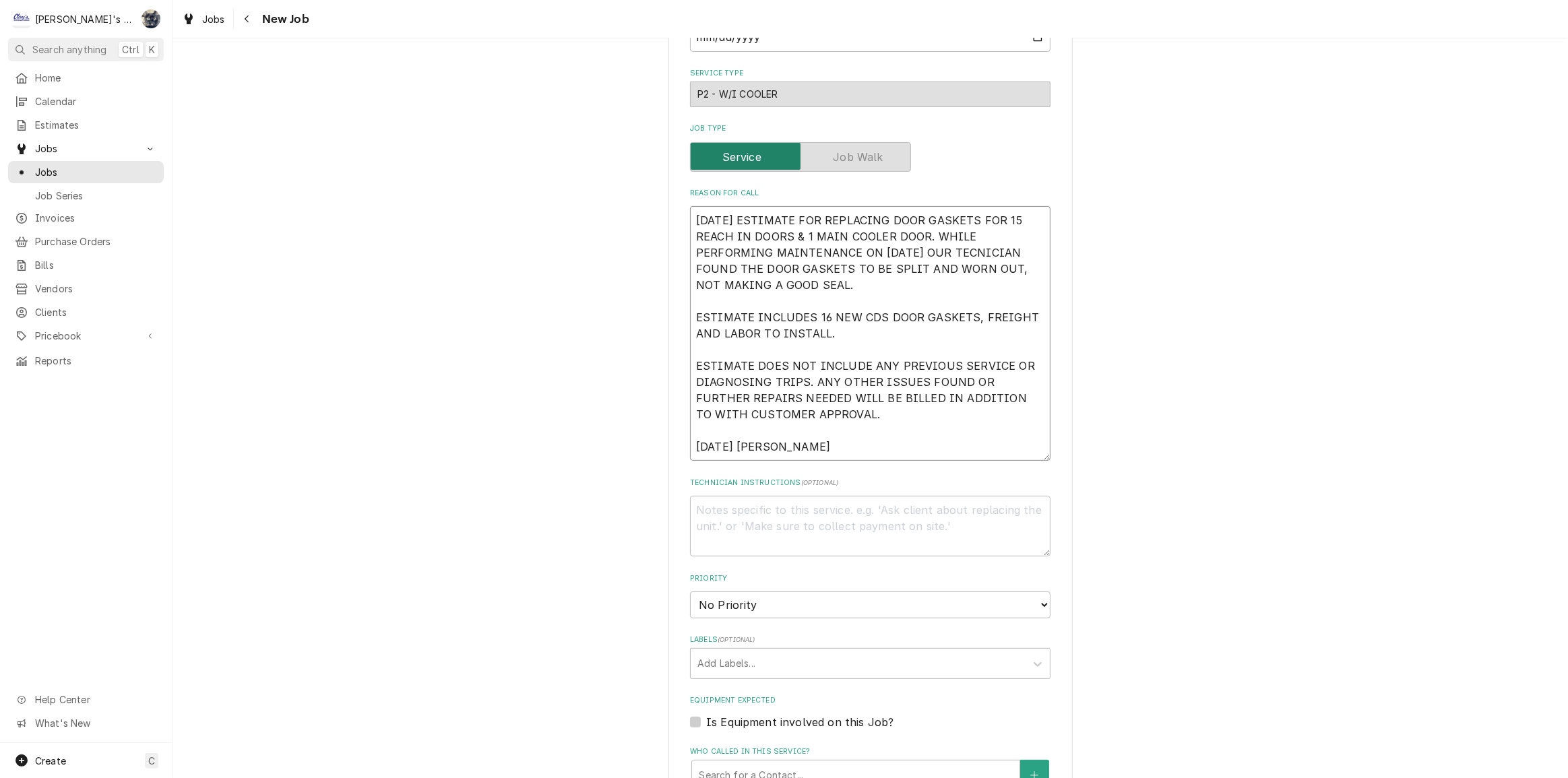
type textarea "7/16/2025 ESTIMATE FOR REPLACING DOOR GASKETS FOR 15 REACH IN DOORS & 1 MAIN CO…"
type textarea "x"
type textarea "7/16/2025 ESTIMATE FOR REPLACING DOOR GASKETS FOR 15 REACH IN DOORS & 1 MAIN CO…"
type textarea "x"
type textarea "7/16/2025 ESTIMATE FOR REPLACING DOOR GASKETS FOR 15 REACH IN DOORS & 1 MAIN CO…"
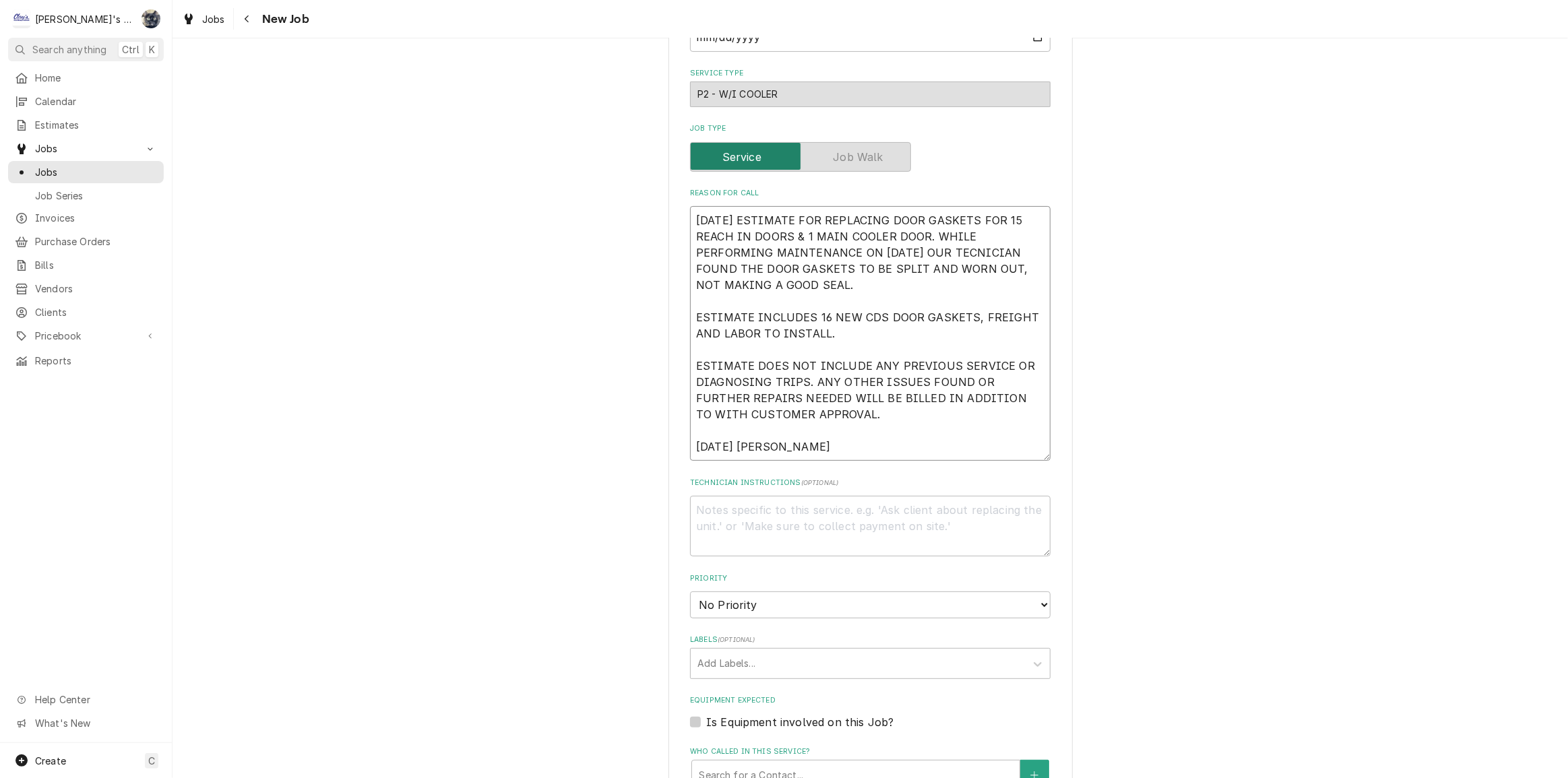
type textarea "x"
type textarea "7/16/2025 ESTIMATE FOR REPLACING DOOR GASKETS FOR 15 REACH IN DOORS & 1 MAIN CO…"
type textarea "x"
type textarea "7/16/2025 ESTIMATE FOR REPLACING DOOR GASKETS FOR 15 REACH IN DOORS & 1 MAIN CO…"
type textarea "x"
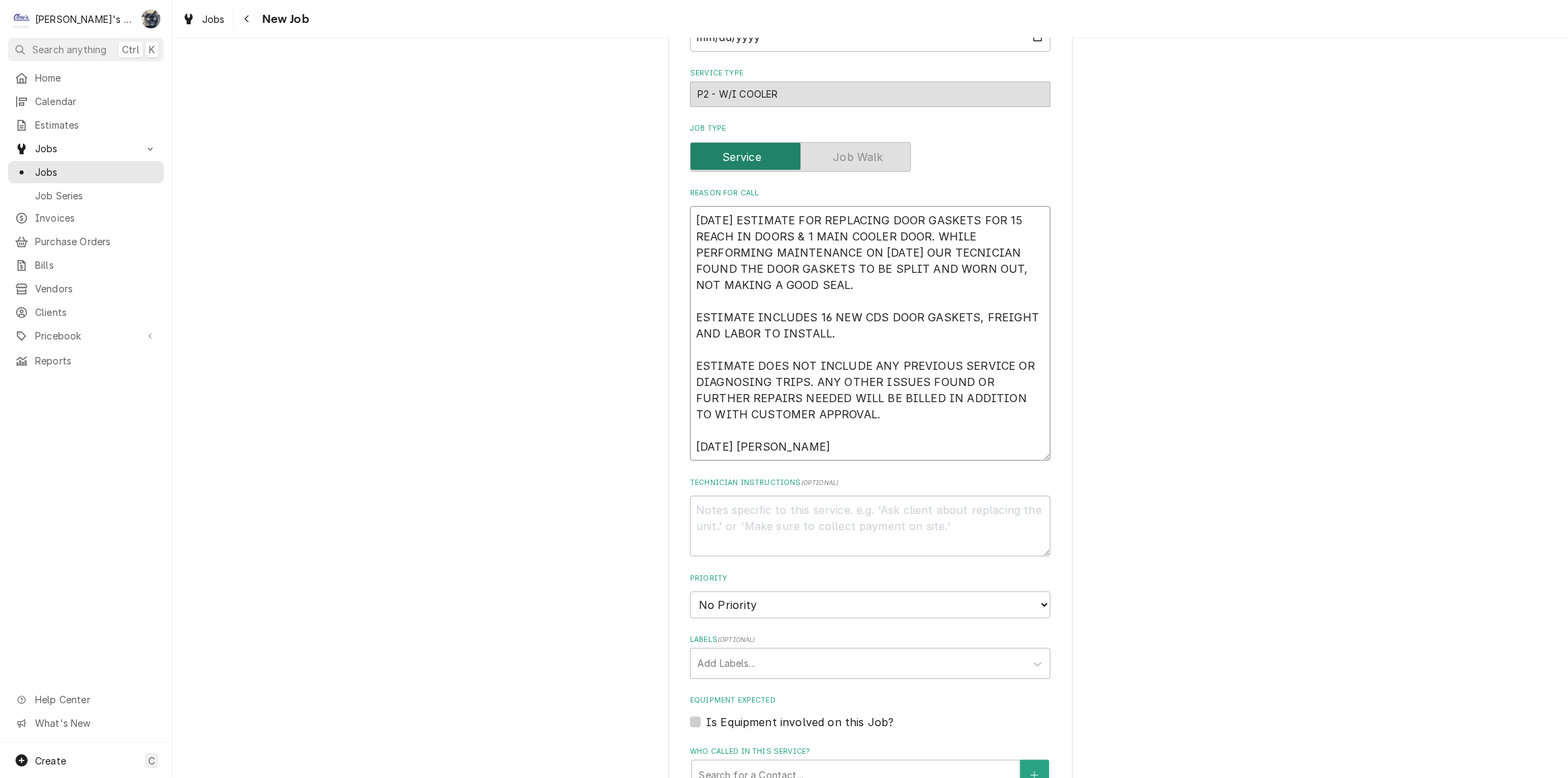
type textarea "7/16/2025 ESTIMATE FOR REPLACING DOOR GASKETS FOR 15 REACH IN DOORS & 1 MAIN CO…"
type textarea "x"
type textarea "7/16/2025 ESTIMATE FOR REPLACING DOOR GASKETS FOR 15 REACH IN DOORS & 1 MAIN CO…"
type textarea "x"
type textarea "7/16/2025 ESTIMATE FOR REPLACING DOOR GASKETS FOR 15 REACH IN DOORS & 1 MAIN CO…"
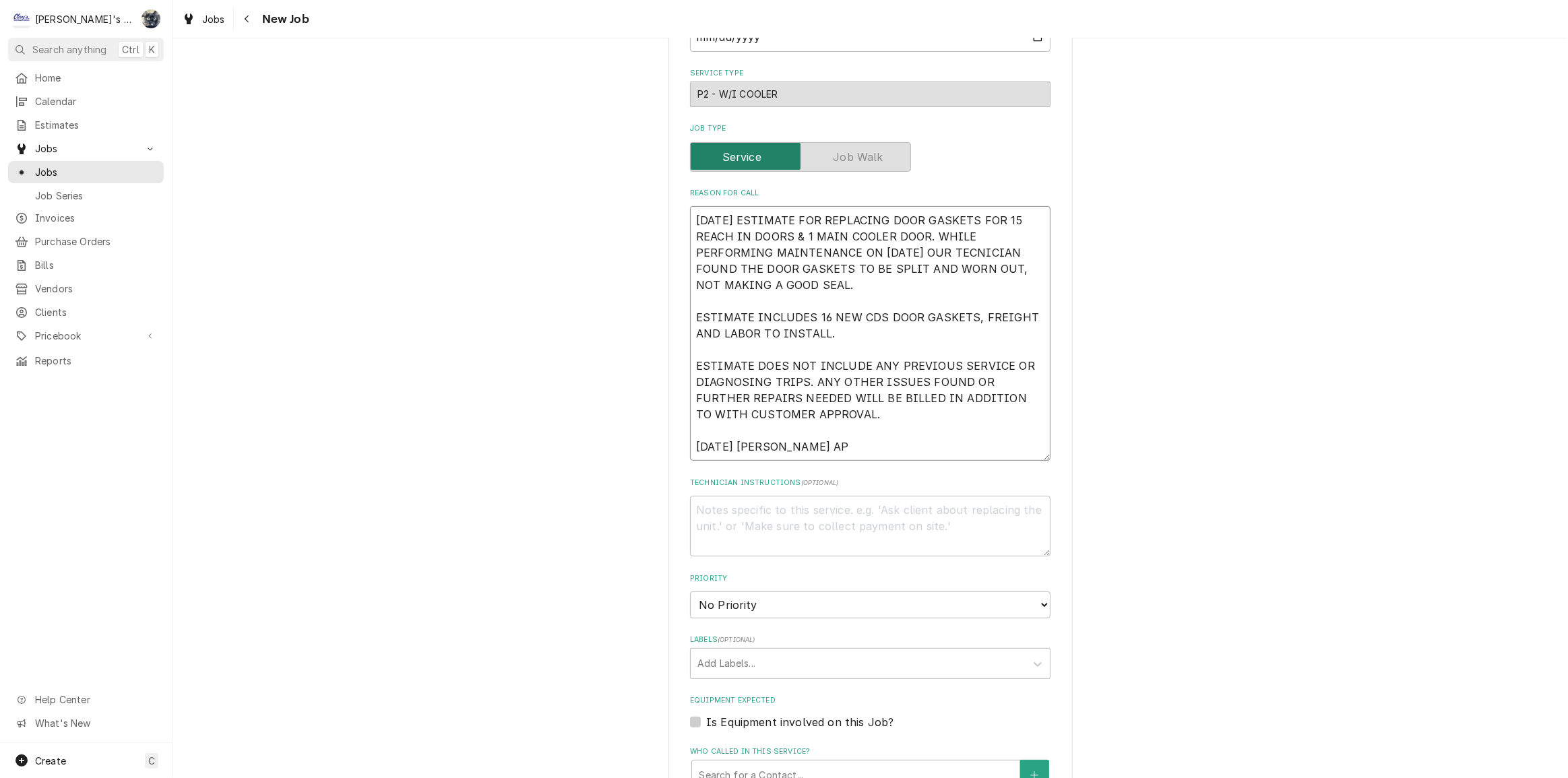
type textarea "x"
type textarea "7/16/2025 ESTIMATE FOR REPLACING DOOR GASKETS FOR 15 REACH IN DOORS & 1 MAIN CO…"
type textarea "x"
type textarea "7/16/2025 ESTIMATE FOR REPLACING DOOR GASKETS FOR 15 REACH IN DOORS & 1 MAIN CO…"
type textarea "x"
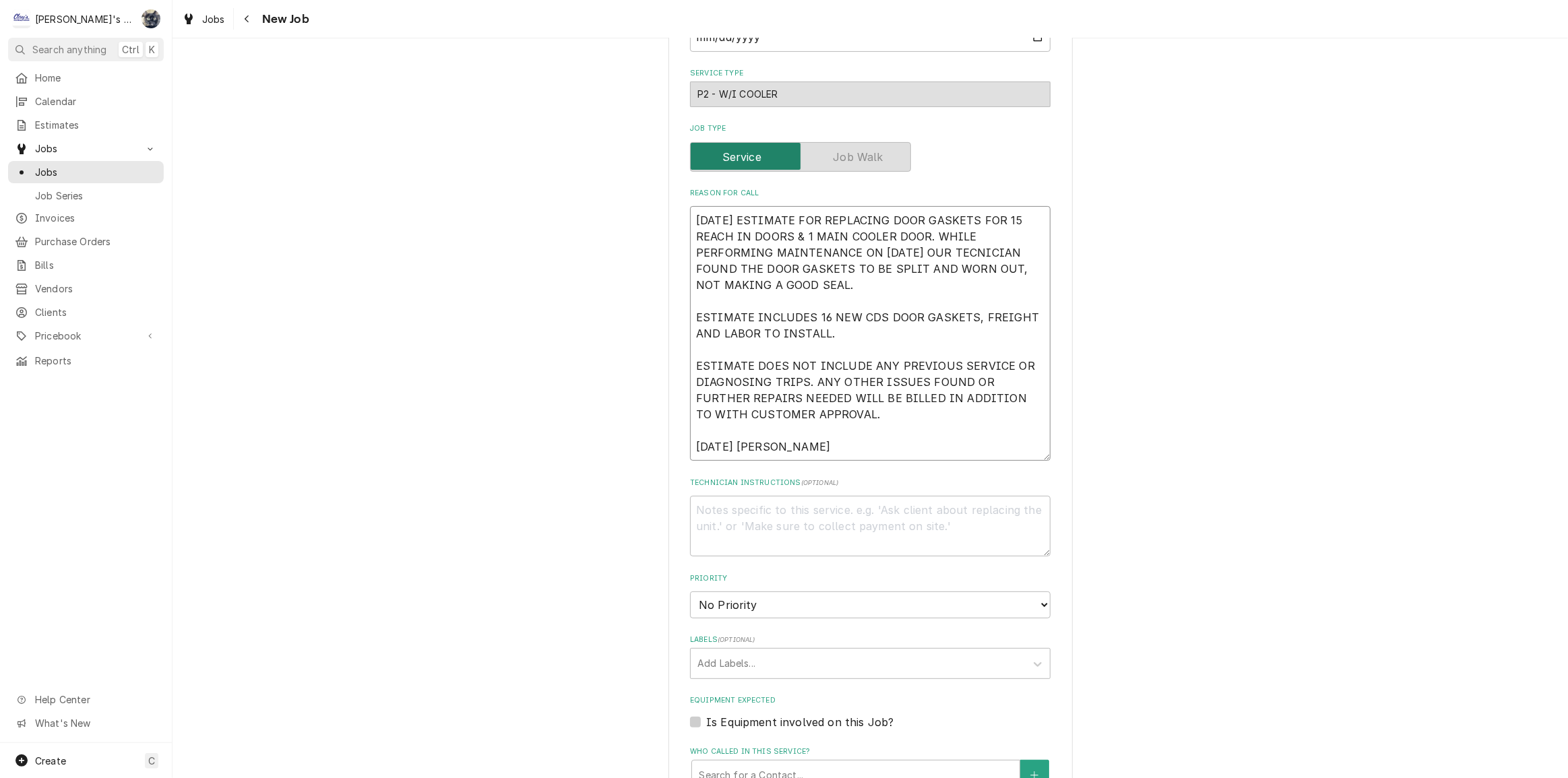
type textarea "7/16/2025 ESTIMATE FOR REPLACING DOOR GASKETS FOR 15 REACH IN DOORS & 1 MAIN CO…"
type textarea "x"
type textarea "7/16/2025 ESTIMATE FOR REPLACING DOOR GASKETS FOR 15 REACH IN DOORS & 1 MAIN CO…"
type textarea "x"
type textarea "7/16/2025 ESTIMATE FOR REPLACING DOOR GASKETS FOR 15 REACH IN DOORS & 1 MAIN CO…"
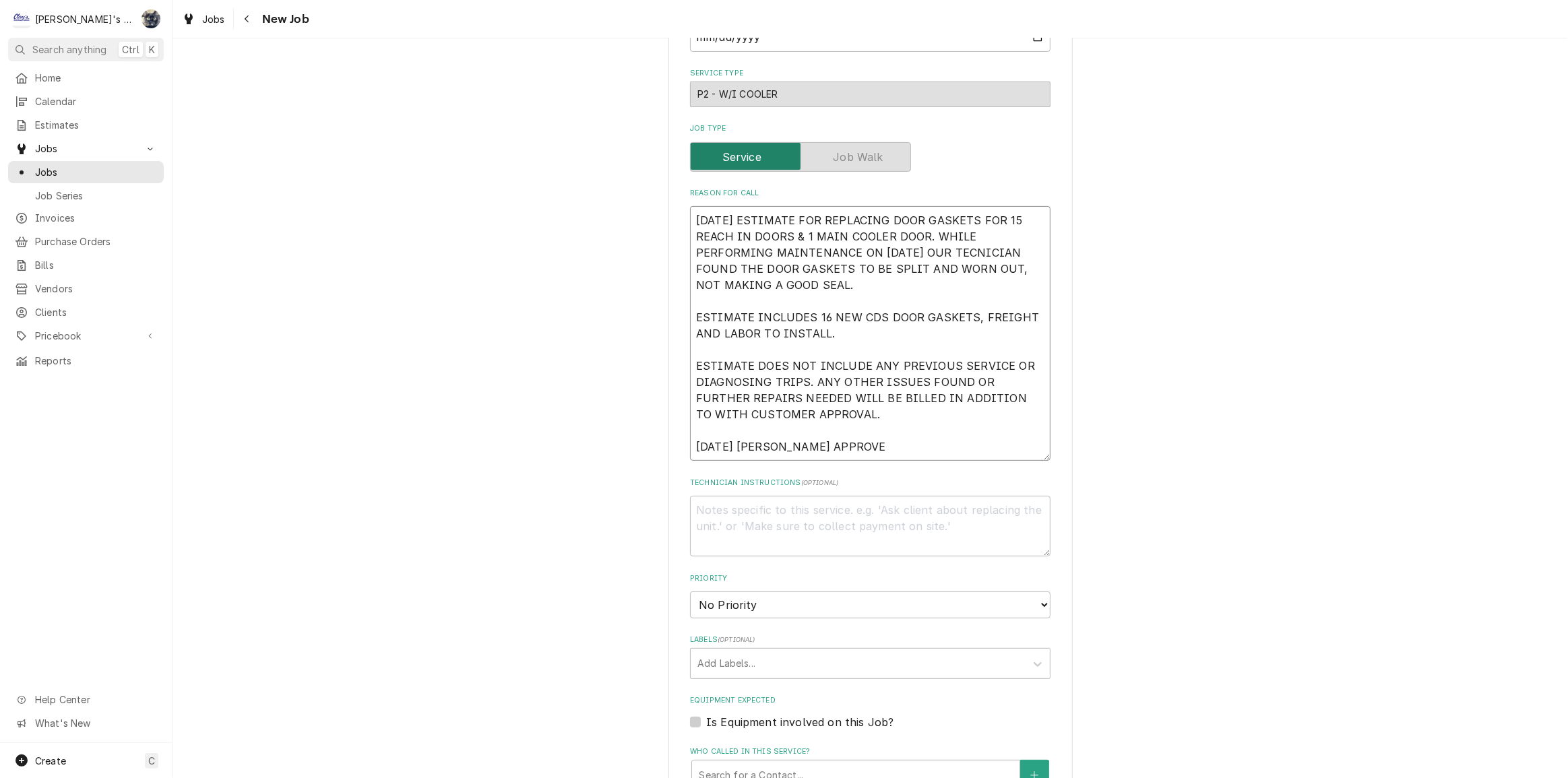
type textarea "x"
type textarea "7/16/2025 ESTIMATE FOR REPLACING DOOR GASKETS FOR 15 REACH IN DOORS & 1 MAIN CO…"
type textarea "x"
type textarea "7/16/2025 ESTIMATE FOR REPLACING DOOR GASKETS FOR 15 REACH IN DOORS & 1 MAIN CO…"
type textarea "x"
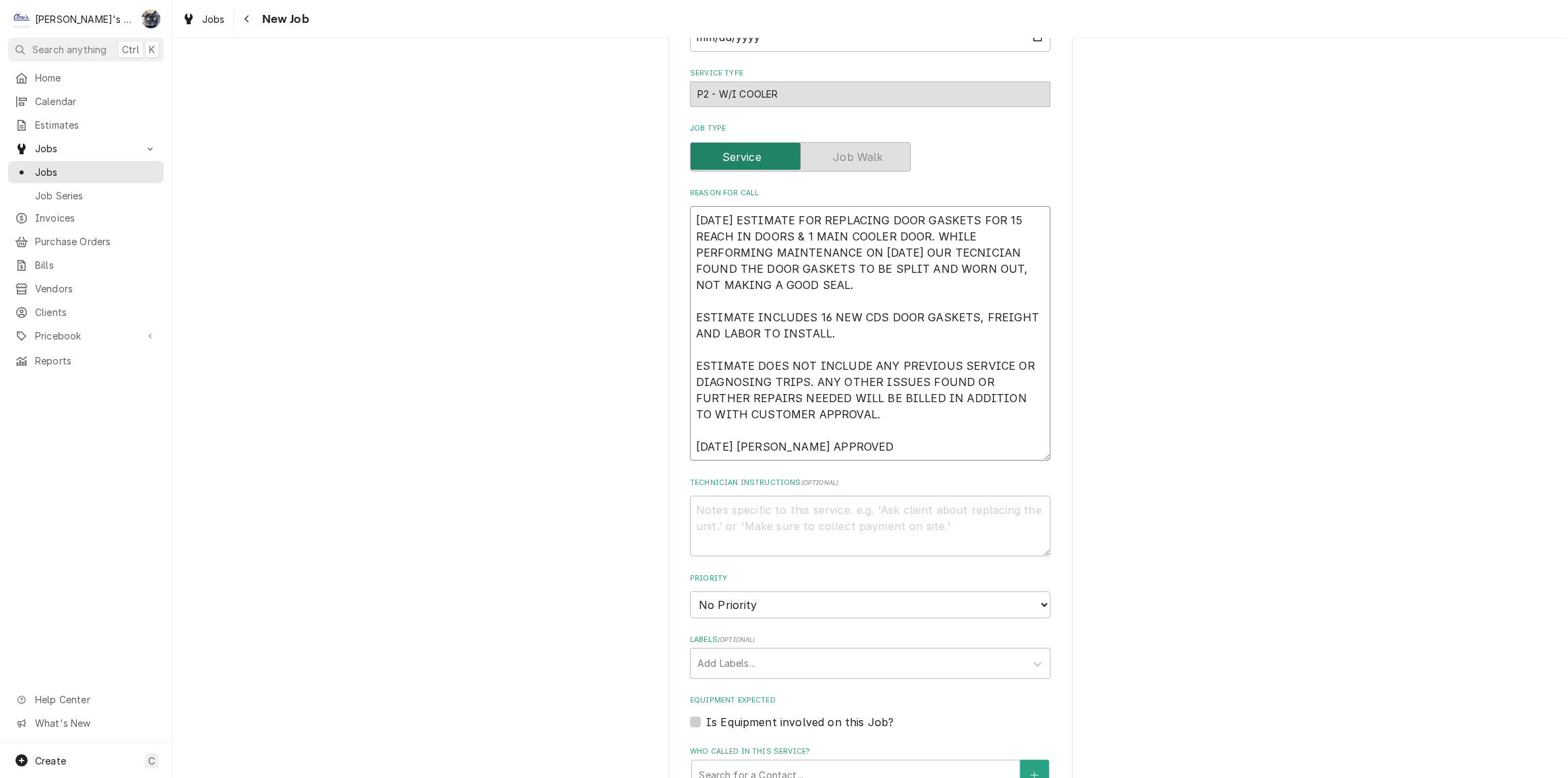
type textarea "7/16/2025 ESTIMATE FOR REPLACING DOOR GASKETS FOR 15 REACH IN DOORS & 1 MAIN CO…"
type textarea "x"
type textarea "7/16/2025 ESTIMATE FOR REPLACING DOOR GASKETS FOR 15 REACH IN DOORS & 1 MAIN CO…"
type textarea "x"
type textarea "7/16/2025 ESTIMATE FOR REPLACING DOOR GASKETS FOR 15 REACH IN DOORS & 1 MAIN CO…"
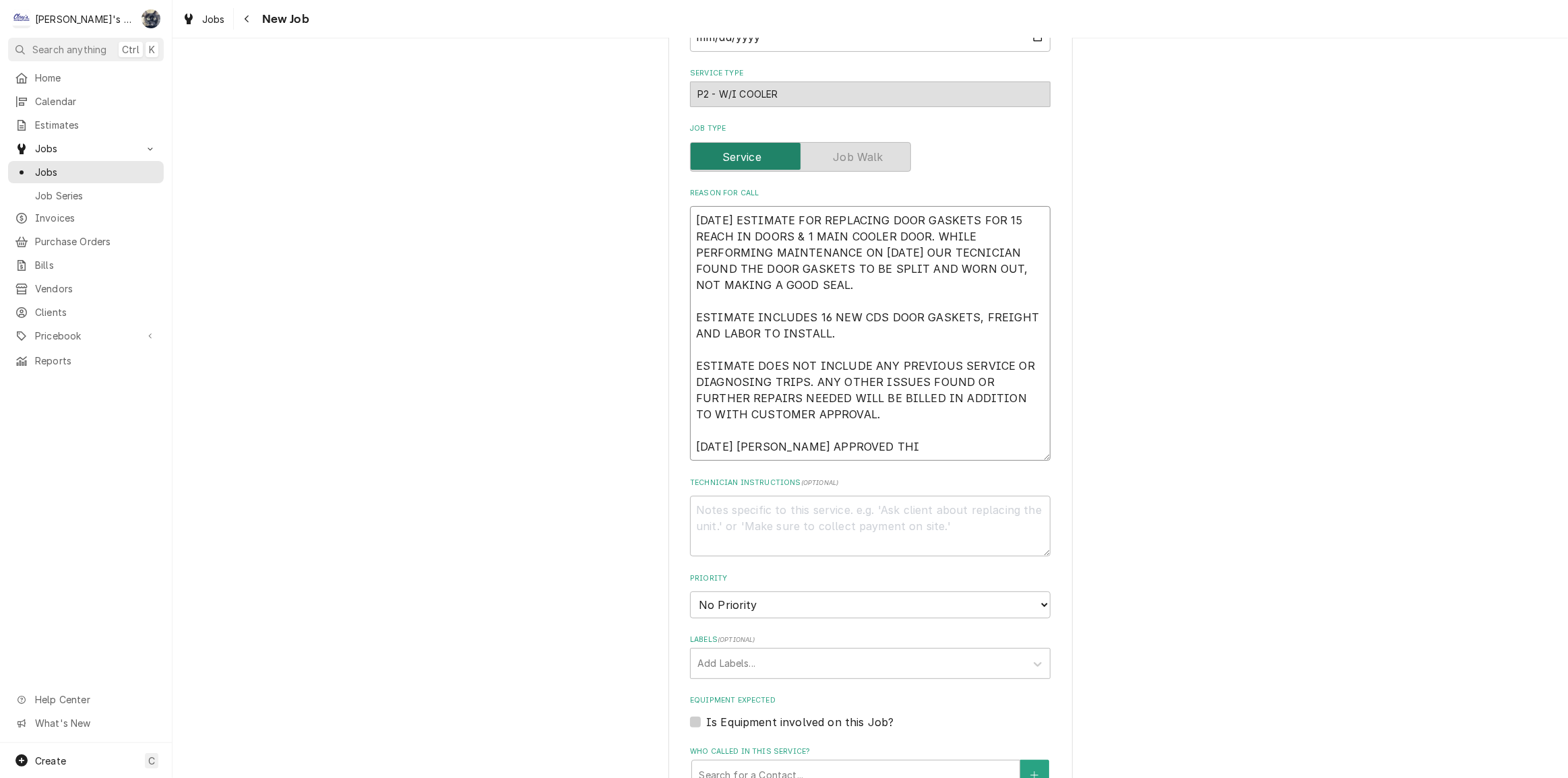
type textarea "x"
type textarea "7/16/2025 ESTIMATE FOR REPLACING DOOR GASKETS FOR 15 REACH IN DOORS & 1 MAIN CO…"
type textarea "x"
type textarea "7/16/2025 ESTIMATE FOR REPLACING DOOR GASKETS FOR 15 REACH IN DOORS & 1 MAIN CO…"
type textarea "x"
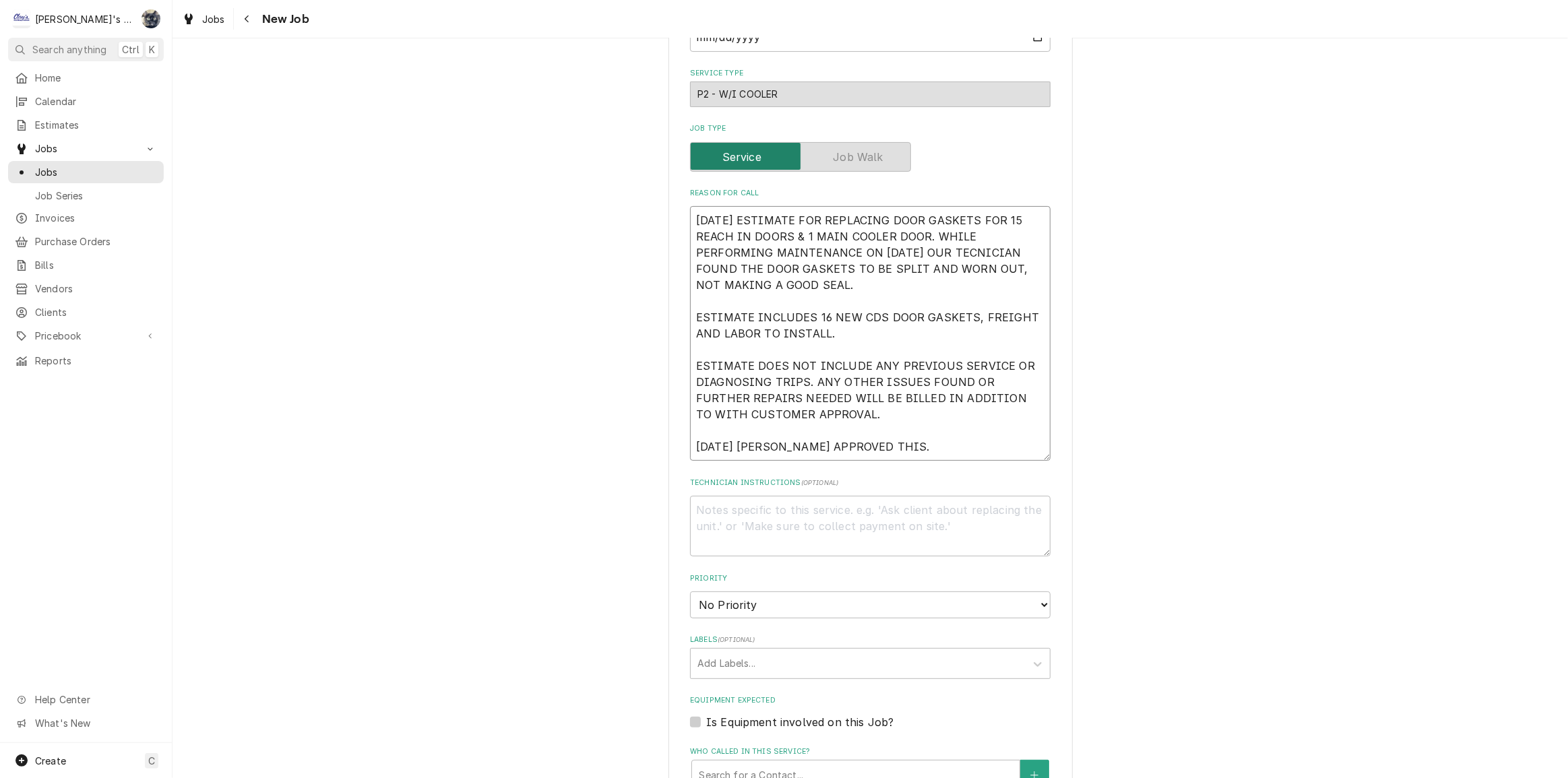
type textarea "7/16/2025 ESTIMATE FOR REPLACING DOOR GASKETS FOR 15 REACH IN DOORS & 1 MAIN CO…"
type textarea "x"
type textarea "7/16/2025 ESTIMATE FOR REPLACING DOOR GASKETS FOR 15 REACH IN DOORS & 1 MAIN CO…"
type textarea "x"
type textarea "7/16/2025 ESTIMATE FOR REPLACING DOOR GASKETS FOR 15 REACH IN DOORS & 1 MAIN CO…"
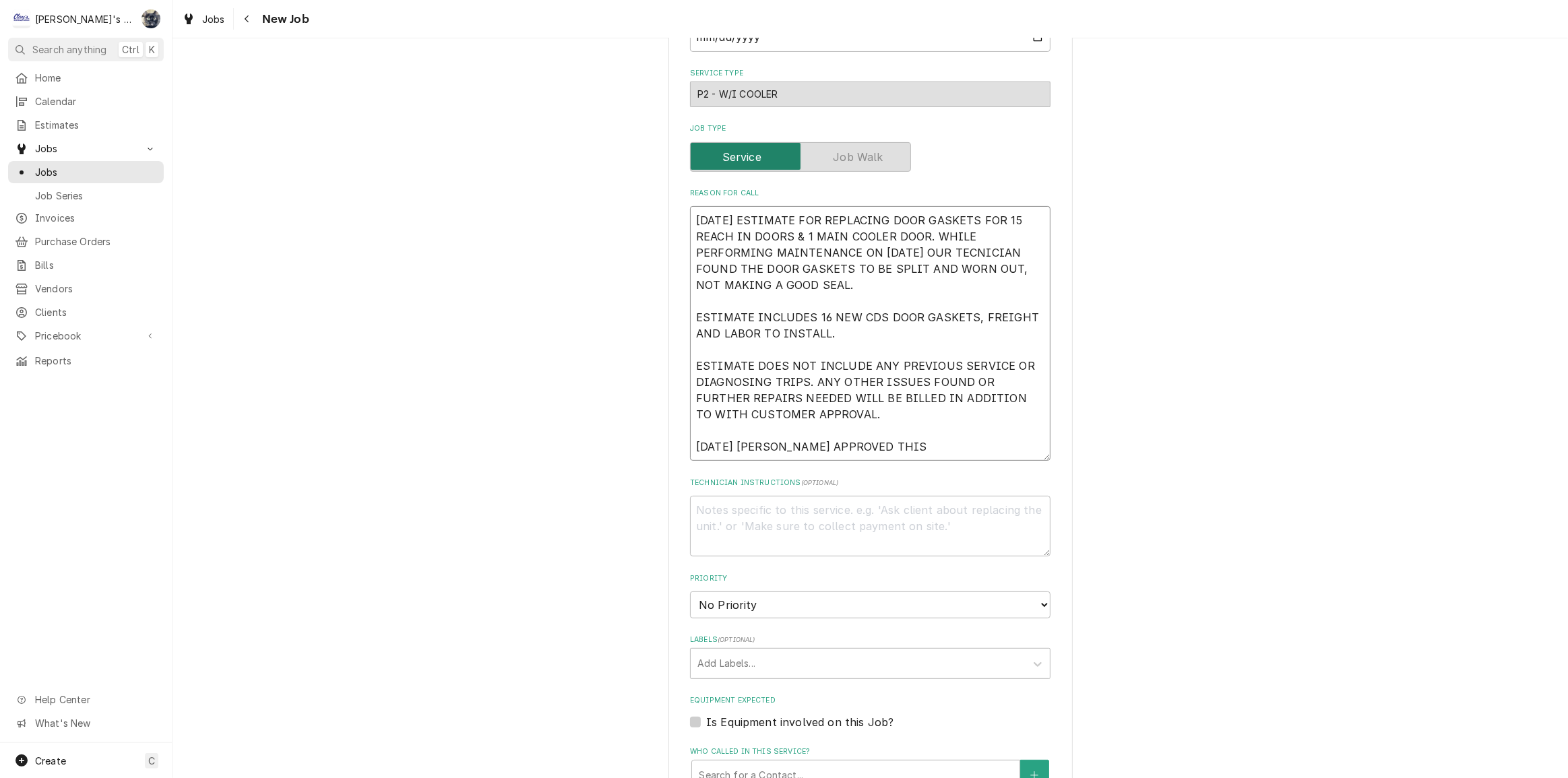
type textarea "x"
type textarea "7/16/2025 ESTIMATE FOR REPLACING DOOR GASKETS FOR 15 REACH IN DOORS & 1 MAIN CO…"
type textarea "x"
type textarea "7/16/2025 ESTIMATE FOR REPLACING DOOR GASKETS FOR 15 REACH IN DOORS & 1 MAIN CO…"
type textarea "x"
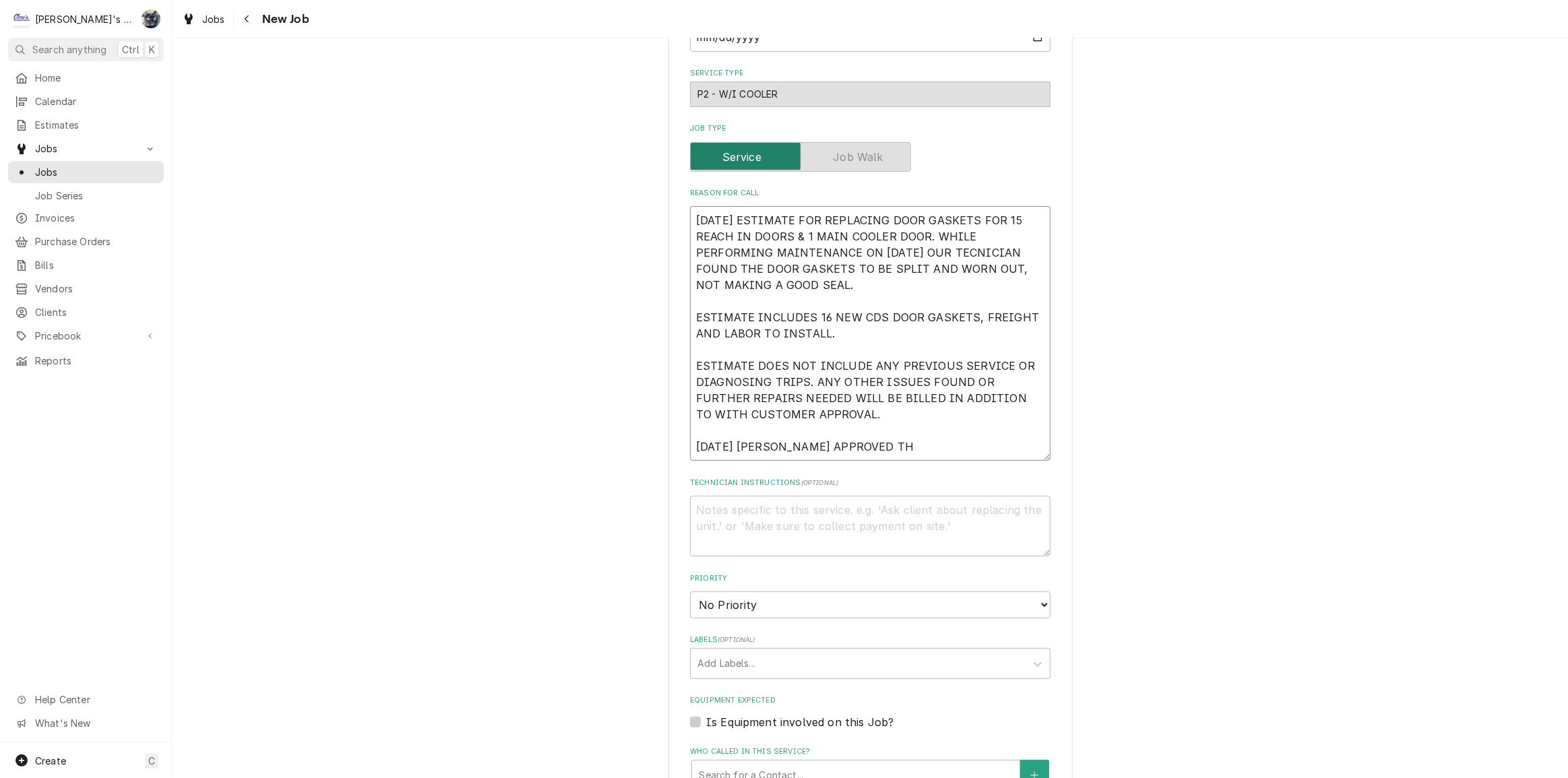
type textarea "7/16/2025 ESTIMATE FOR REPLACING DOOR GASKETS FOR 15 REACH IN DOORS & 1 MAIN CO…"
type textarea "x"
type textarea "7/16/2025 ESTIMATE FOR REPLACING DOOR GASKETS FOR 15 REACH IN DOORS & 1 MAIN CO…"
type textarea "x"
type textarea "7/16/2025 ESTIMATE FOR REPLACING DOOR GASKETS FOR 15 REACH IN DOORS & 1 MAIN CO…"
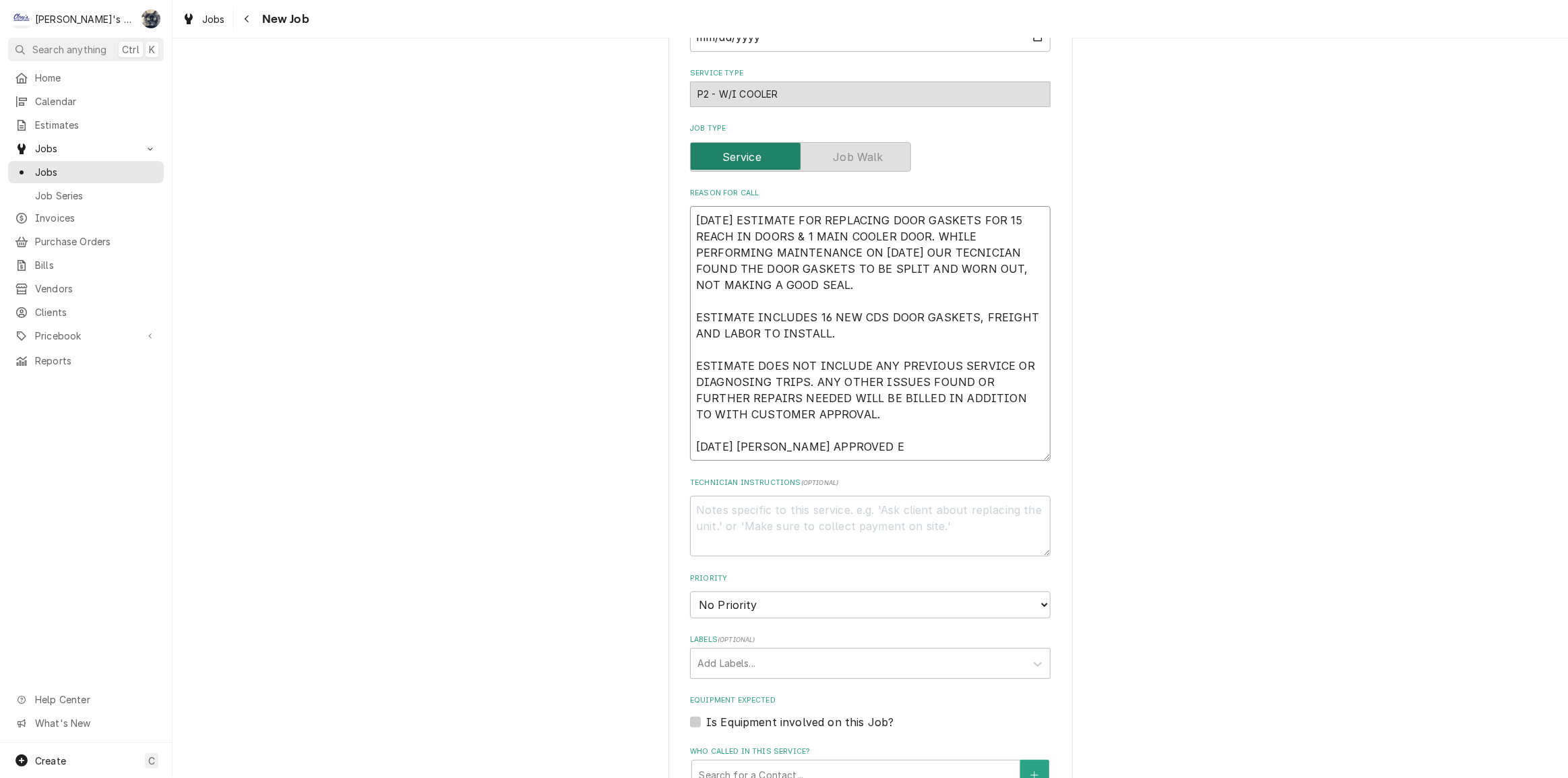
type textarea "x"
type textarea "7/16/2025 ESTIMATE FOR REPLACING DOOR GASKETS FOR 15 REACH IN DOORS & 1 MAIN CO…"
type textarea "x"
type textarea "7/16/2025 ESTIMATE FOR REPLACING DOOR GASKETS FOR 15 REACH IN DOORS & 1 MAIN CO…"
type textarea "x"
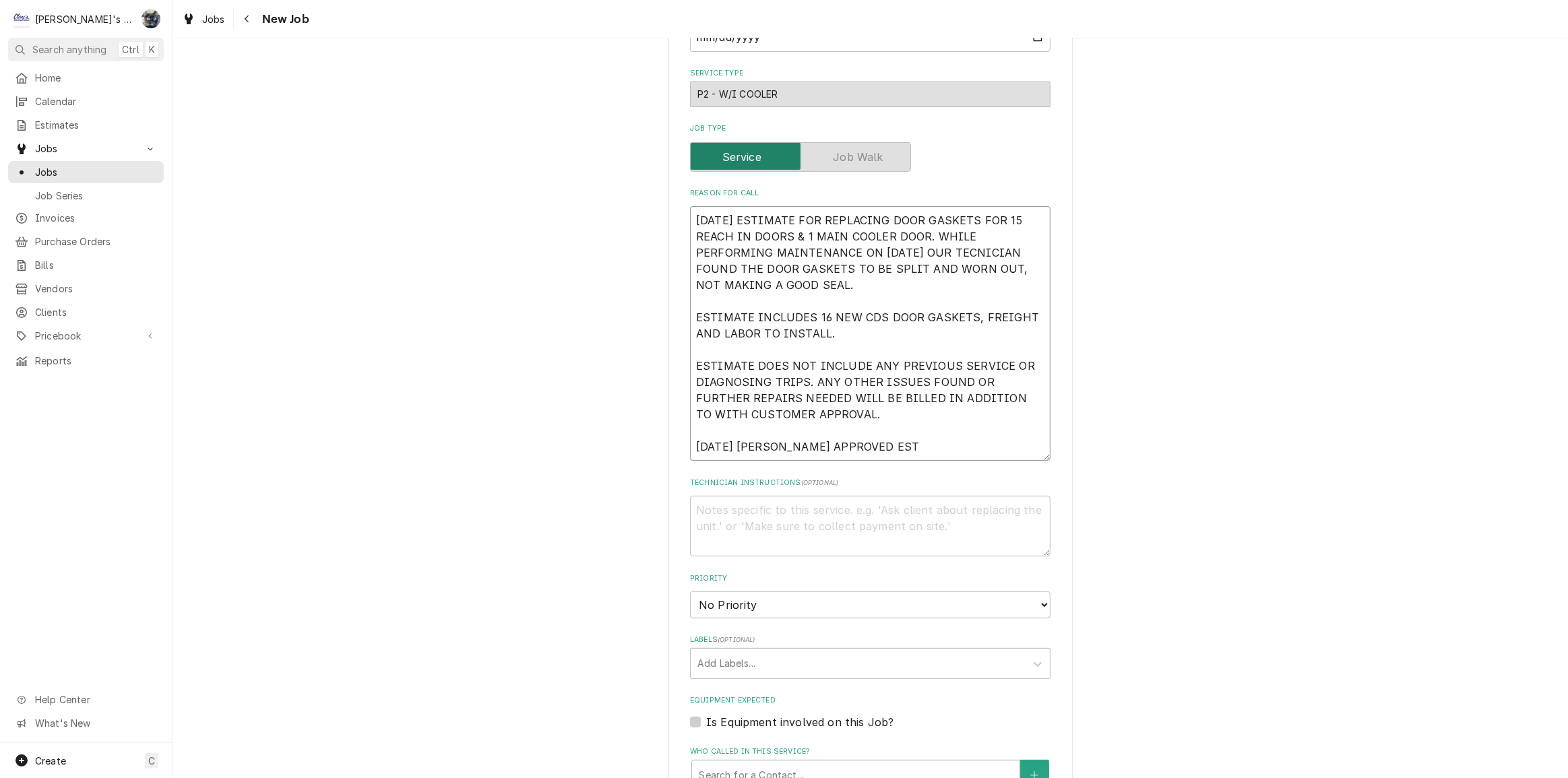
type textarea "7/16/2025 ESTIMATE FOR REPLACING DOOR GASKETS FOR 15 REACH IN DOORS & 1 MAIN CO…"
type textarea "x"
type textarea "7/16/2025 ESTIMATE FOR REPLACING DOOR GASKETS FOR 15 REACH IN DOORS & 1 MAIN CO…"
type textarea "x"
type textarea "7/16/2025 ESTIMATE FOR REPLACING DOOR GASKETS FOR 15 REACH IN DOORS & 1 MAIN CO…"
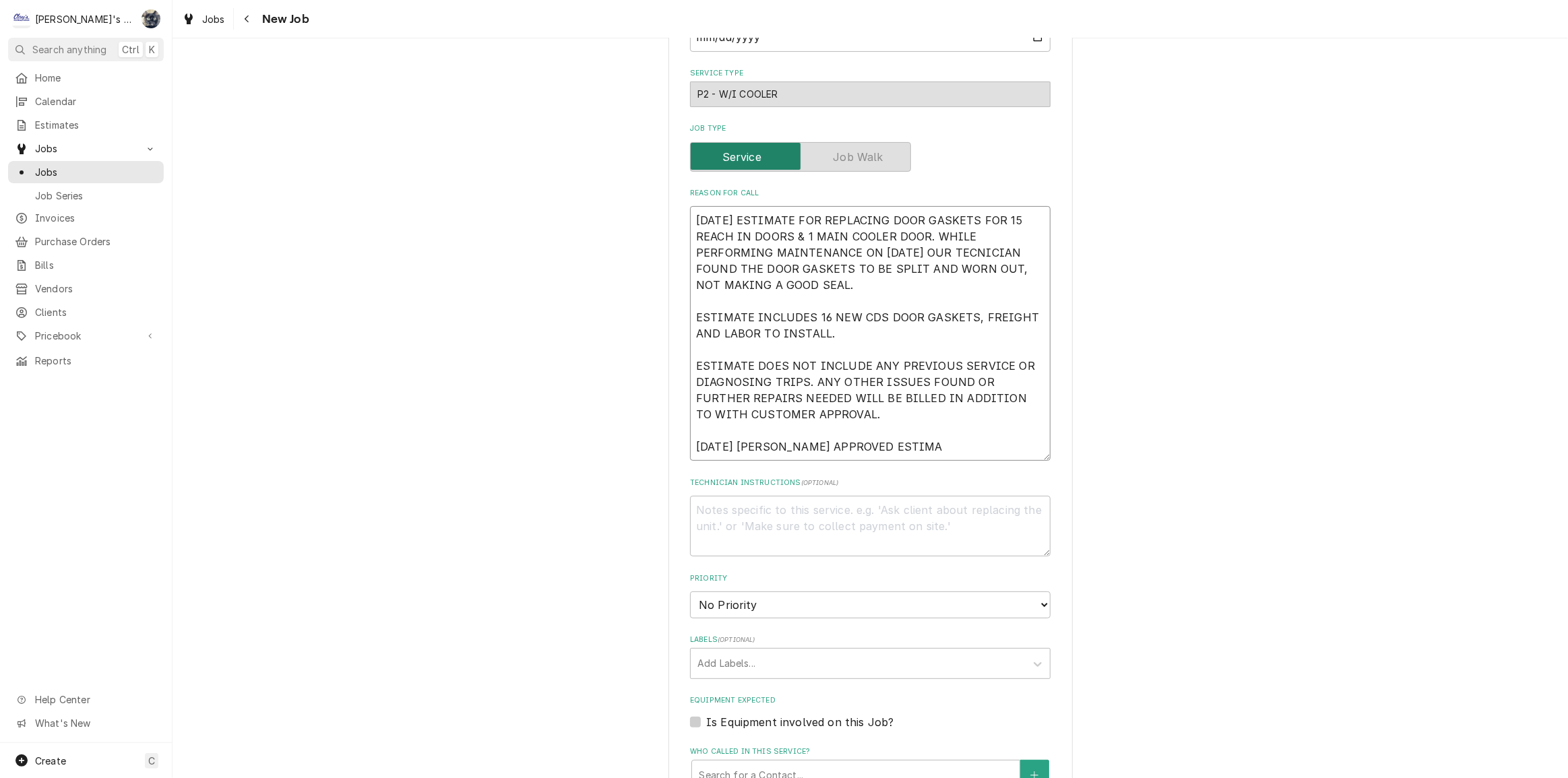
type textarea "x"
type textarea "7/16/2025 ESTIMATE FOR REPLACING DOOR GASKETS FOR 15 REACH IN DOORS & 1 MAIN CO…"
type textarea "x"
type textarea "7/16/2025 ESTIMATE FOR REPLACING DOOR GASKETS FOR 15 REACH IN DOORS & 1 MAIN CO…"
type textarea "x"
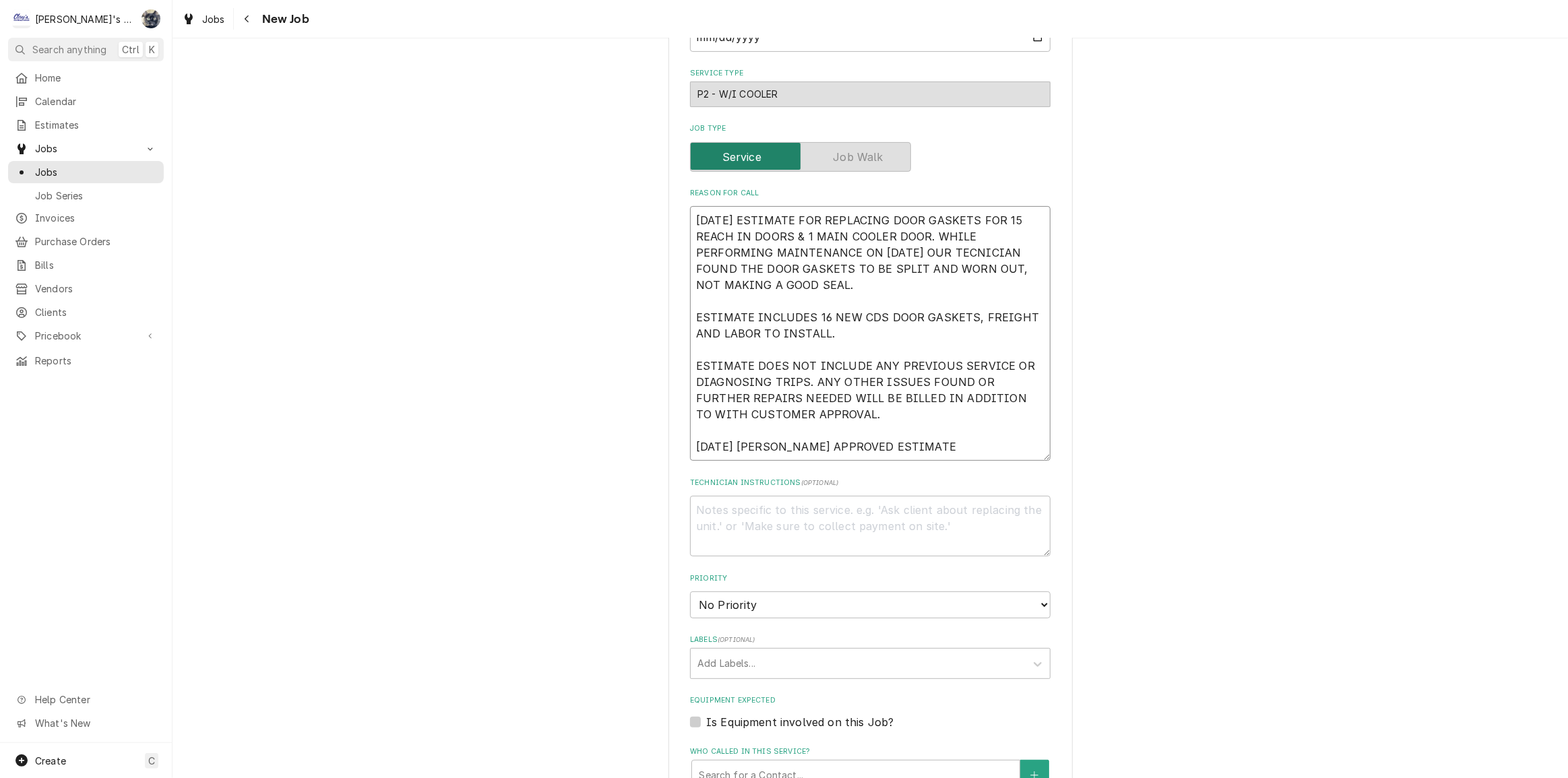
type textarea "7/16/2025 ESTIMATE FOR REPLACING DOOR GASKETS FOR 15 REACH IN DOORS & 1 MAIN CO…"
type textarea "x"
type textarea "7/16/2025 ESTIMATE FOR REPLACING DOOR GASKETS FOR 15 REACH IN DOORS & 1 MAIN CO…"
type textarea "x"
type textarea "7/16/2025 ESTIMATE FOR REPLACING DOOR GASKETS FOR 15 REACH IN DOORS & 1 MAIN CO…"
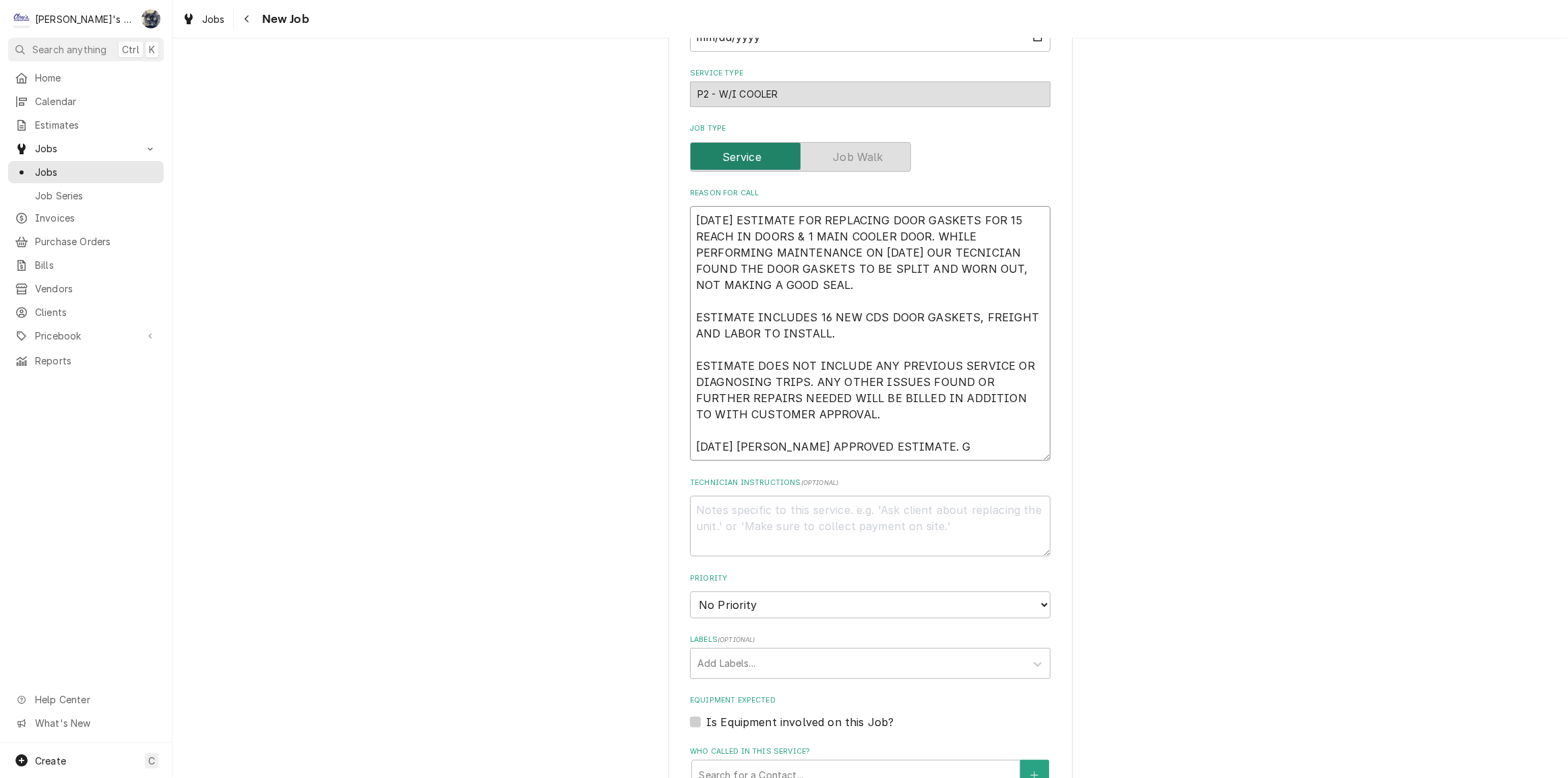
type textarea "x"
type textarea "7/16/2025 ESTIMATE FOR REPLACING DOOR GASKETS FOR 15 REACH IN DOORS & 1 MAIN CO…"
type textarea "x"
type textarea "7/16/2025 ESTIMATE FOR REPLACING DOOR GASKETS FOR 15 REACH IN DOORS & 1 MAIN CO…"
type textarea "x"
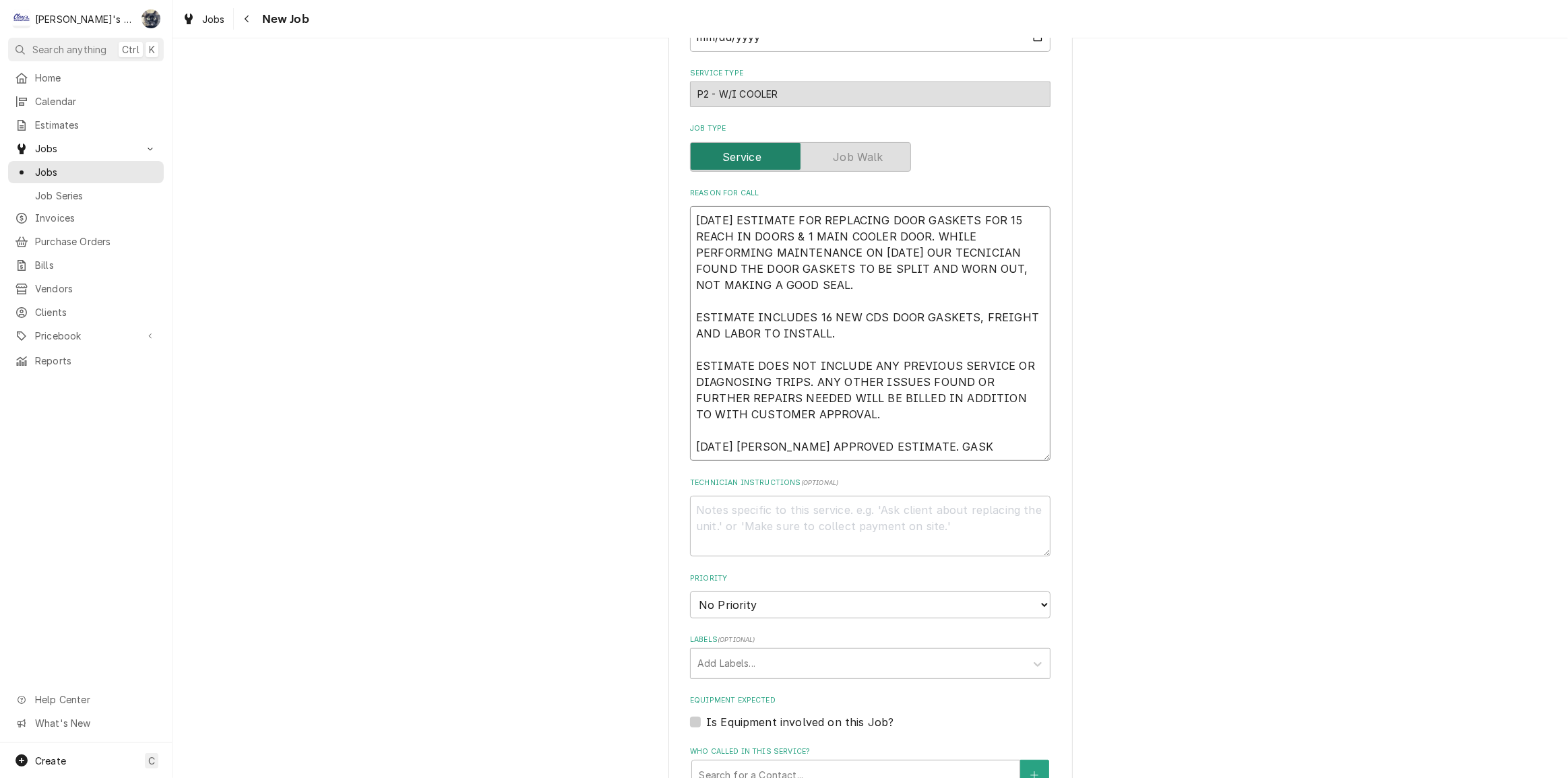
type textarea "7/16/2025 ESTIMATE FOR REPLACING DOOR GASKETS FOR 15 REACH IN DOORS & 1 MAIN CO…"
type textarea "x"
type textarea "7/16/2025 ESTIMATE FOR REPLACING DOOR GASKETS FOR 15 REACH IN DOORS & 1 MAIN CO…"
type textarea "x"
type textarea "7/16/2025 ESTIMATE FOR REPLACING DOOR GASKETS FOR 15 REACH IN DOORS & 1 MAIN CO…"
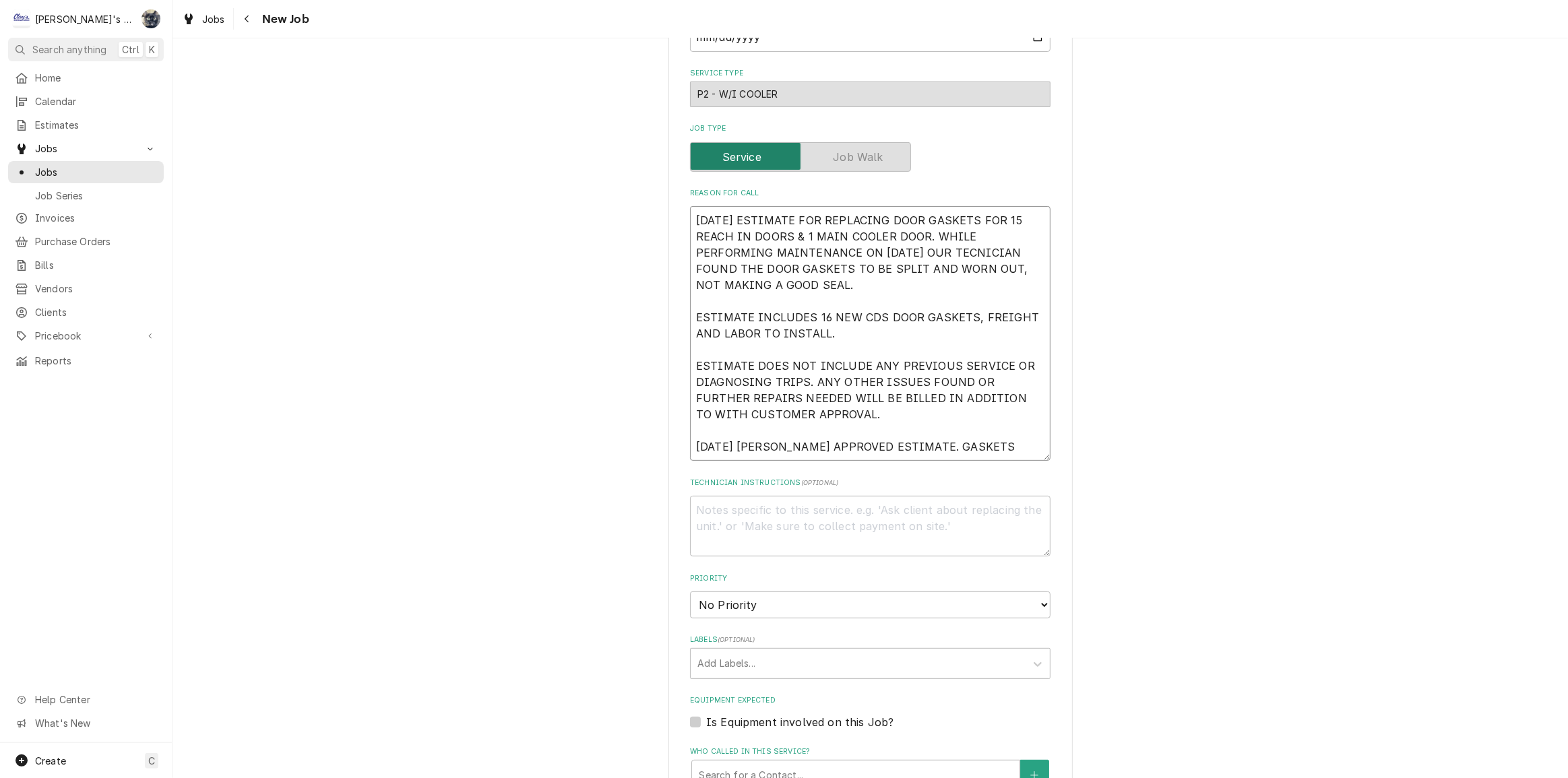
type textarea "x"
type textarea "7/16/2025 ESTIMATE FOR REPLACING DOOR GASKETS FOR 15 REACH IN DOORS & 1 MAIN CO…"
type textarea "x"
type textarea "7/16/2025 ESTIMATE FOR REPLACING DOOR GASKETS FOR 15 REACH IN DOORS & 1 MAIN CO…"
type textarea "x"
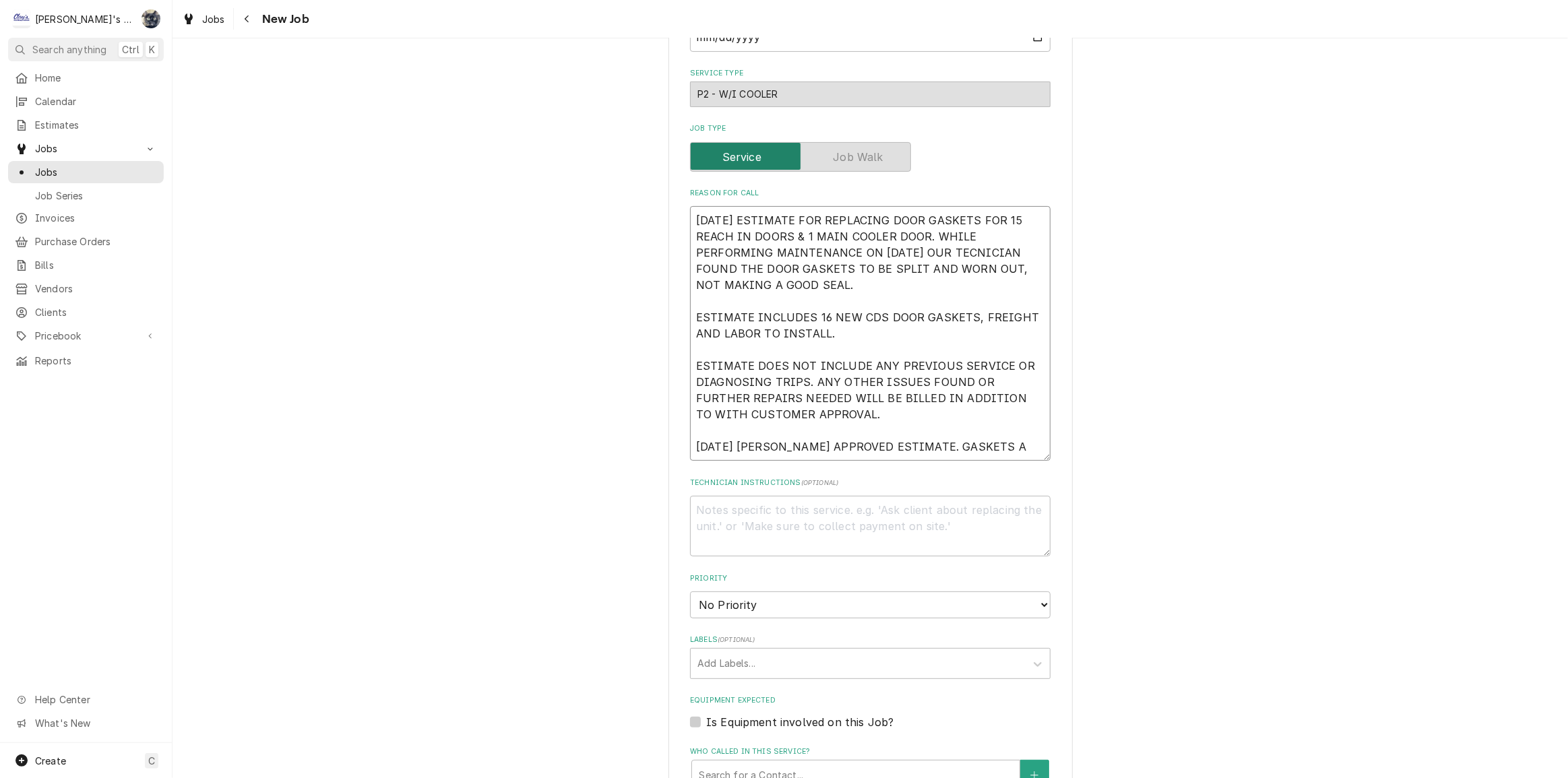
type textarea "7/16/2025 ESTIMATE FOR REPLACING DOOR GASKETS FOR 15 REACH IN DOORS & 1 MAIN CO…"
type textarea "x"
type textarea "7/16/2025 ESTIMATE FOR REPLACING DOOR GASKETS FOR 15 REACH IN DOORS & 1 MAIN CO…"
type textarea "x"
type textarea "7/16/2025 ESTIMATE FOR REPLACING DOOR GASKETS FOR 15 REACH IN DOORS & 1 MAIN CO…"
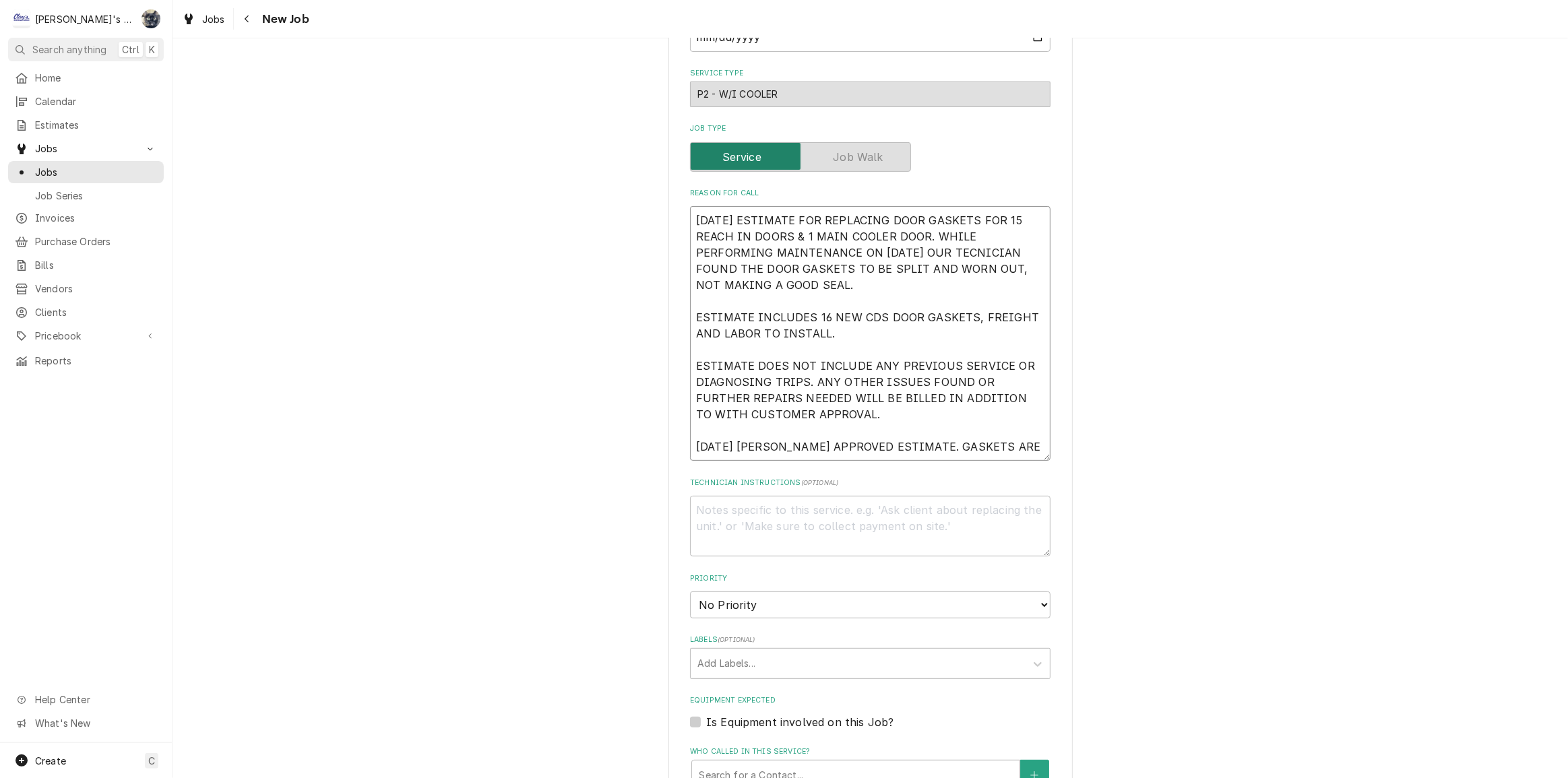
type textarea "x"
type textarea "7/16/2025 ESTIMATE FOR REPLACING DOOR GASKETS FOR 15 REACH IN DOORS & 1 MAIN CO…"
type textarea "x"
type textarea "7/16/2025 ESTIMATE FOR REPLACING DOOR GASKETS FOR 15 REACH IN DOORS & 1 MAIN CO…"
type textarea "x"
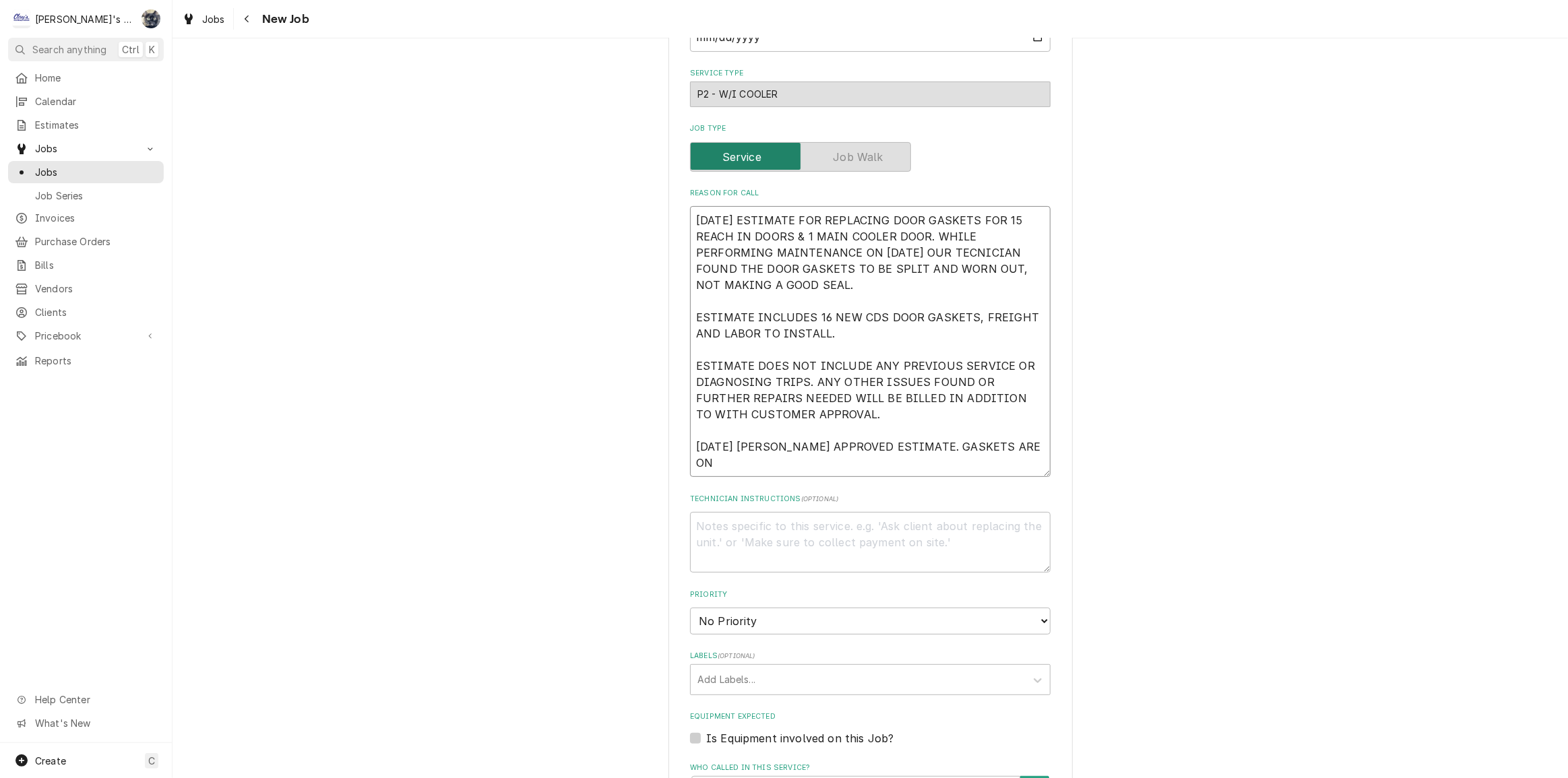
type textarea "7/16/2025 ESTIMATE FOR REPLACING DOOR GASKETS FOR 15 REACH IN DOORS & 1 MAIN CO…"
type textarea "x"
type textarea "7/16/2025 ESTIMATE FOR REPLACING DOOR GASKETS FOR 15 REACH IN DOORS & 1 MAIN CO…"
type textarea "x"
type textarea "7/16/2025 ESTIMATE FOR REPLACING DOOR GASKETS FOR 15 REACH IN DOORS & 1 MAIN CO…"
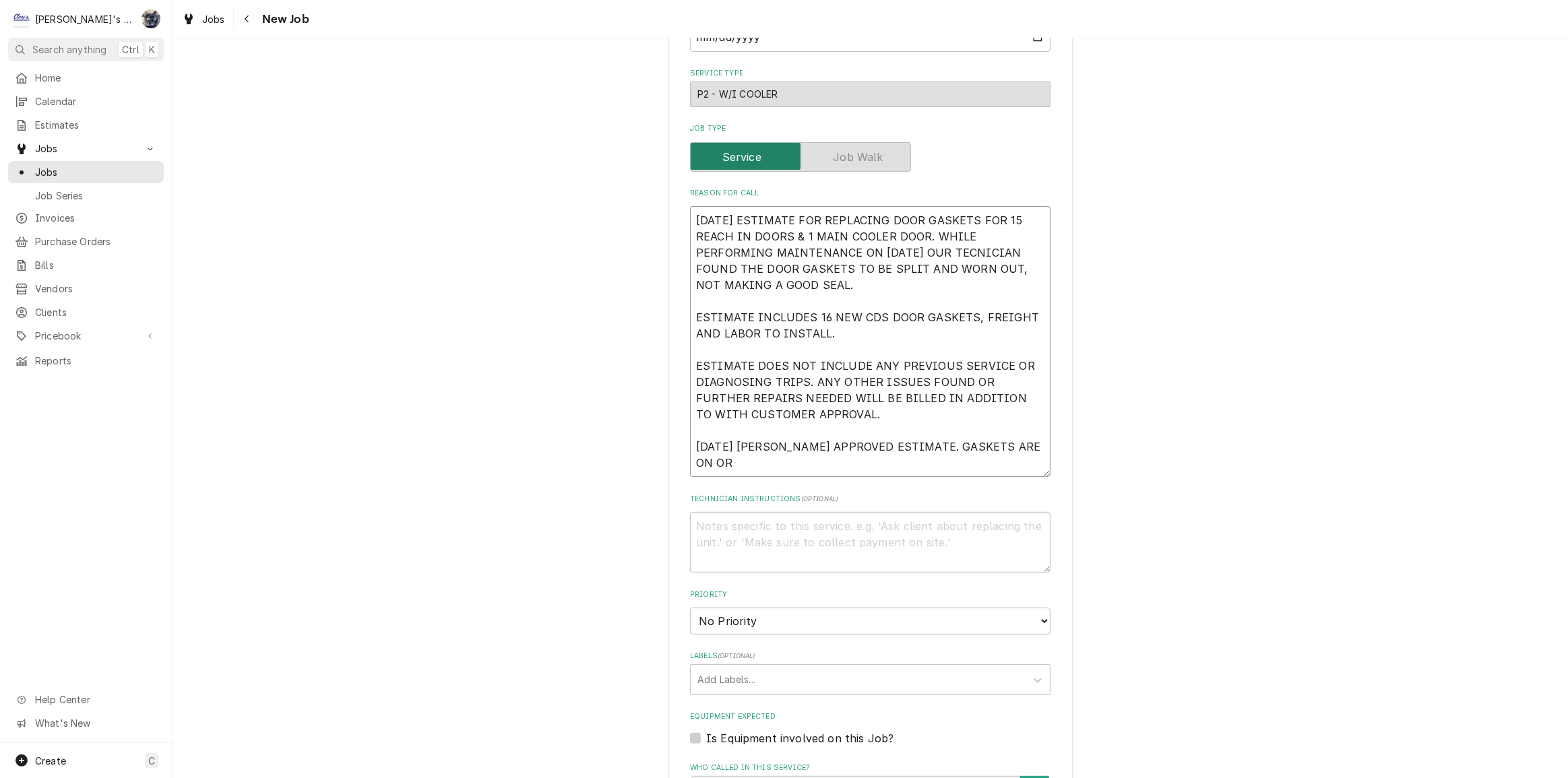
type textarea "x"
type textarea "7/16/2025 ESTIMATE FOR REPLACING DOOR GASKETS FOR 15 REACH IN DOORS & 1 MAIN CO…"
type textarea "x"
type textarea "7/16/2025 ESTIMATE FOR REPLACING DOOR GASKETS FOR 15 REACH IN DOORS & 1 MAIN CO…"
type textarea "x"
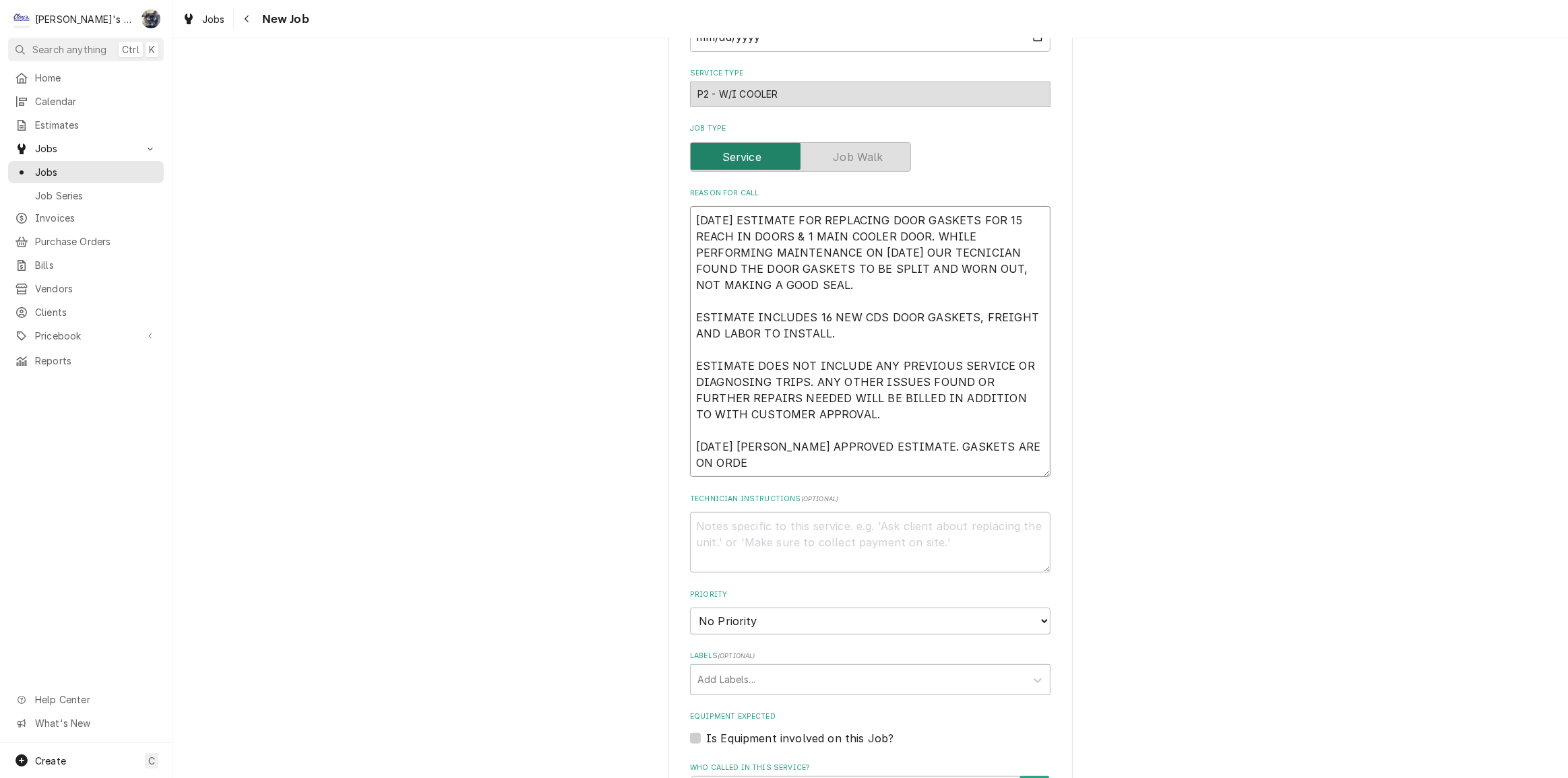
type textarea "7/16/2025 ESTIMATE FOR REPLACING DOOR GASKETS FOR 15 REACH IN DOORS & 1 MAIN CO…"
type textarea "x"
type textarea "7/16/2025 ESTIMATE FOR REPLACING DOOR GASKETS FOR 15 REACH IN DOORS & 1 MAIN CO…"
type textarea "x"
type textarea "7/16/2025 ESTIMATE FOR REPLACING DOOR GASKETS FOR 15 REACH IN DOORS & 1 MAIN CO…"
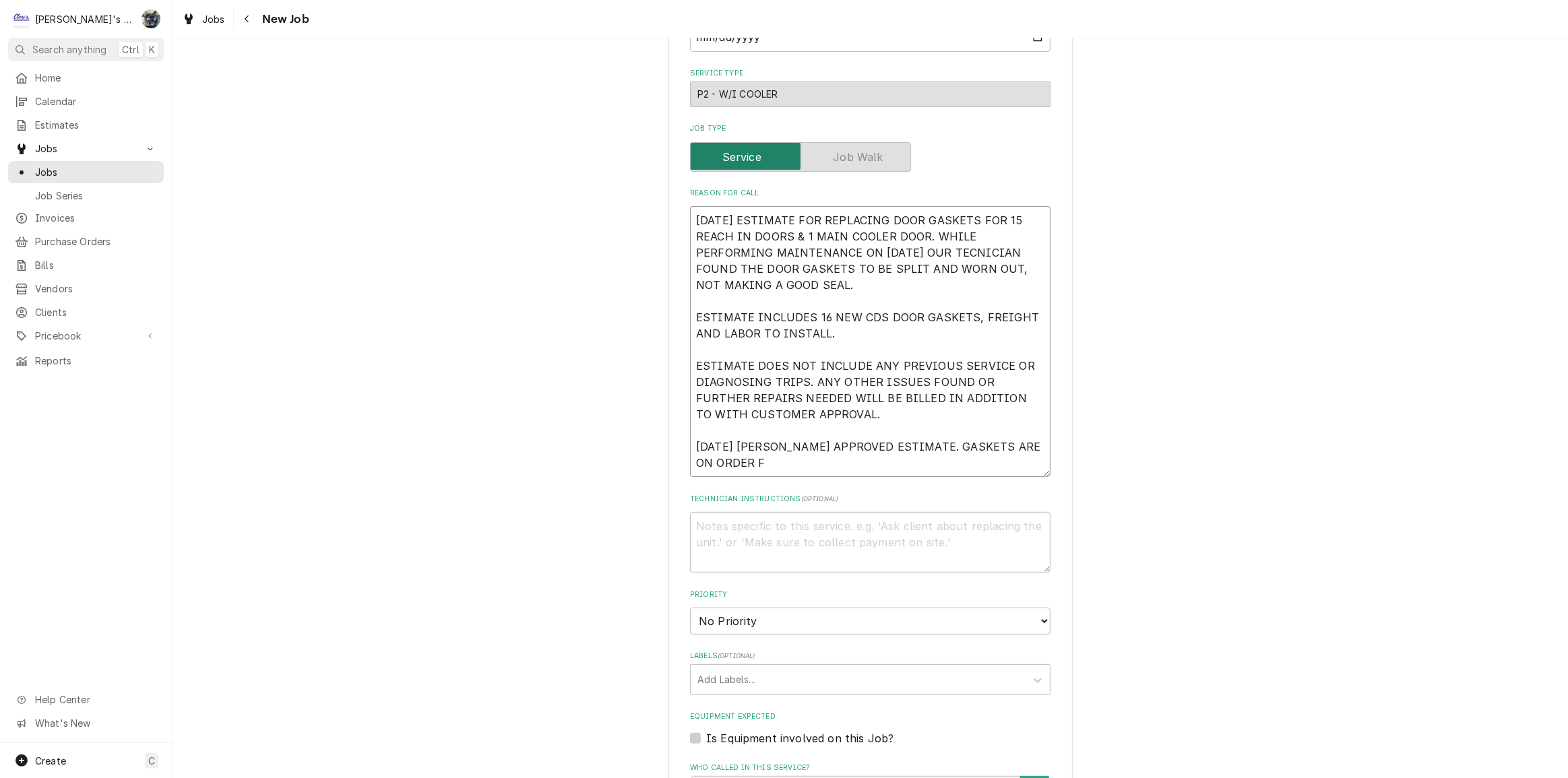
type textarea "x"
type textarea "7/16/2025 ESTIMATE FOR REPLACING DOOR GASKETS FOR 15 REACH IN DOORS & 1 MAIN CO…"
type textarea "x"
type textarea "7/16/2025 ESTIMATE FOR REPLACING DOOR GASKETS FOR 15 REACH IN DOORS & 1 MAIN CO…"
type textarea "x"
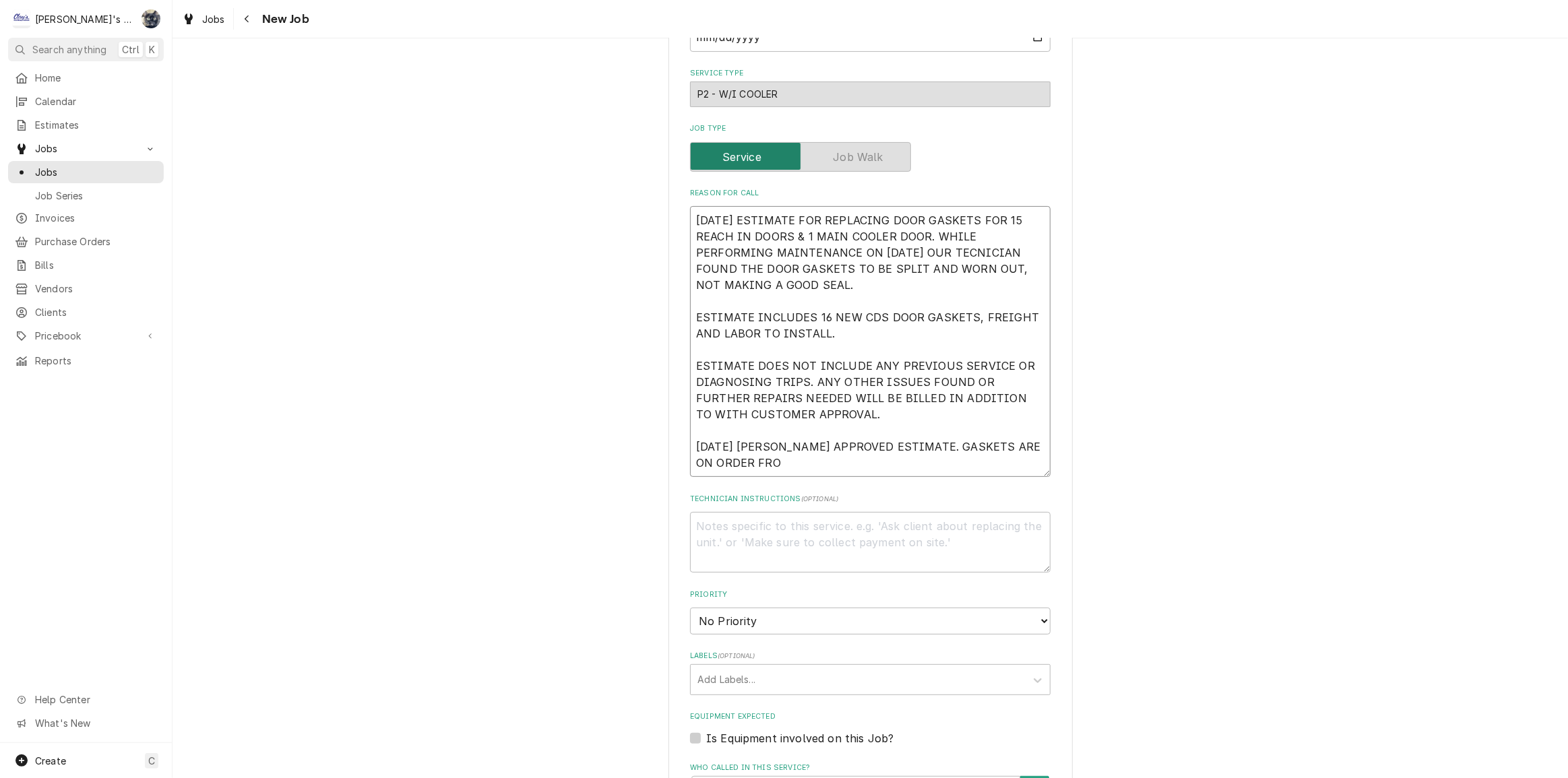
type textarea "7/16/2025 ESTIMATE FOR REPLACING DOOR GASKETS FOR 15 REACH IN DOORS & 1 MAIN CO…"
click at [901, 532] on textarea "Technician Instructions ( optional )" at bounding box center [870, 543] width 360 height 61
click at [706, 519] on textarea "**SARAH- I DOUBLE CHECKED PRICING FROM CDS AND IT HAS NOT CHANGED." at bounding box center [870, 543] width 360 height 61
click at [741, 614] on select "No Priority Urgent High Medium Low" at bounding box center [870, 620] width 360 height 27
click at [690, 607] on select "No Priority Urgent High Medium Low" at bounding box center [870, 620] width 360 height 27
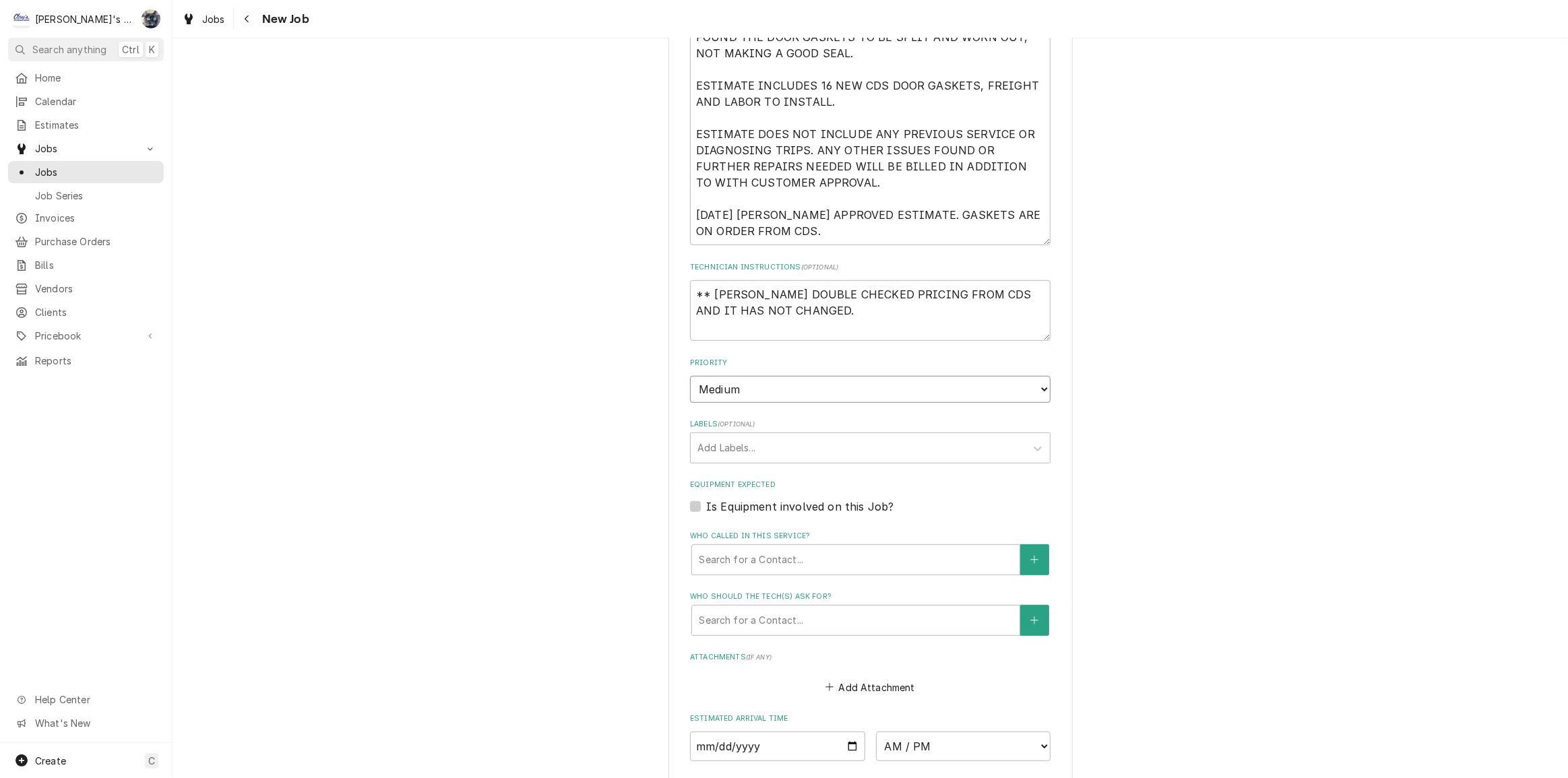
scroll to position [734, 0]
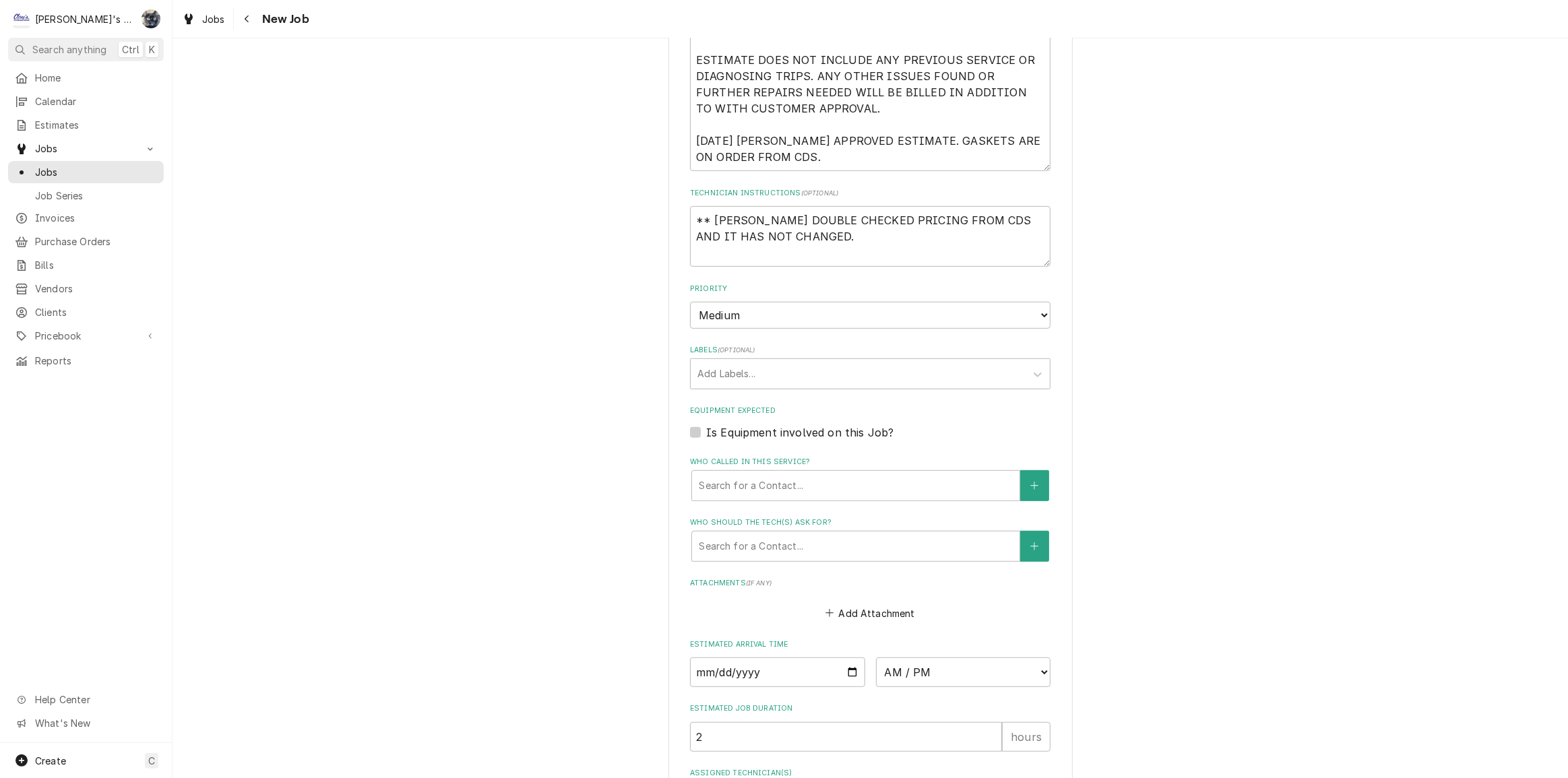
click at [706, 429] on label "Is Equipment involved on this Job?" at bounding box center [800, 433] width 188 height 16
click at [706, 429] on input "Equipment Expected" at bounding box center [886, 440] width 360 height 30
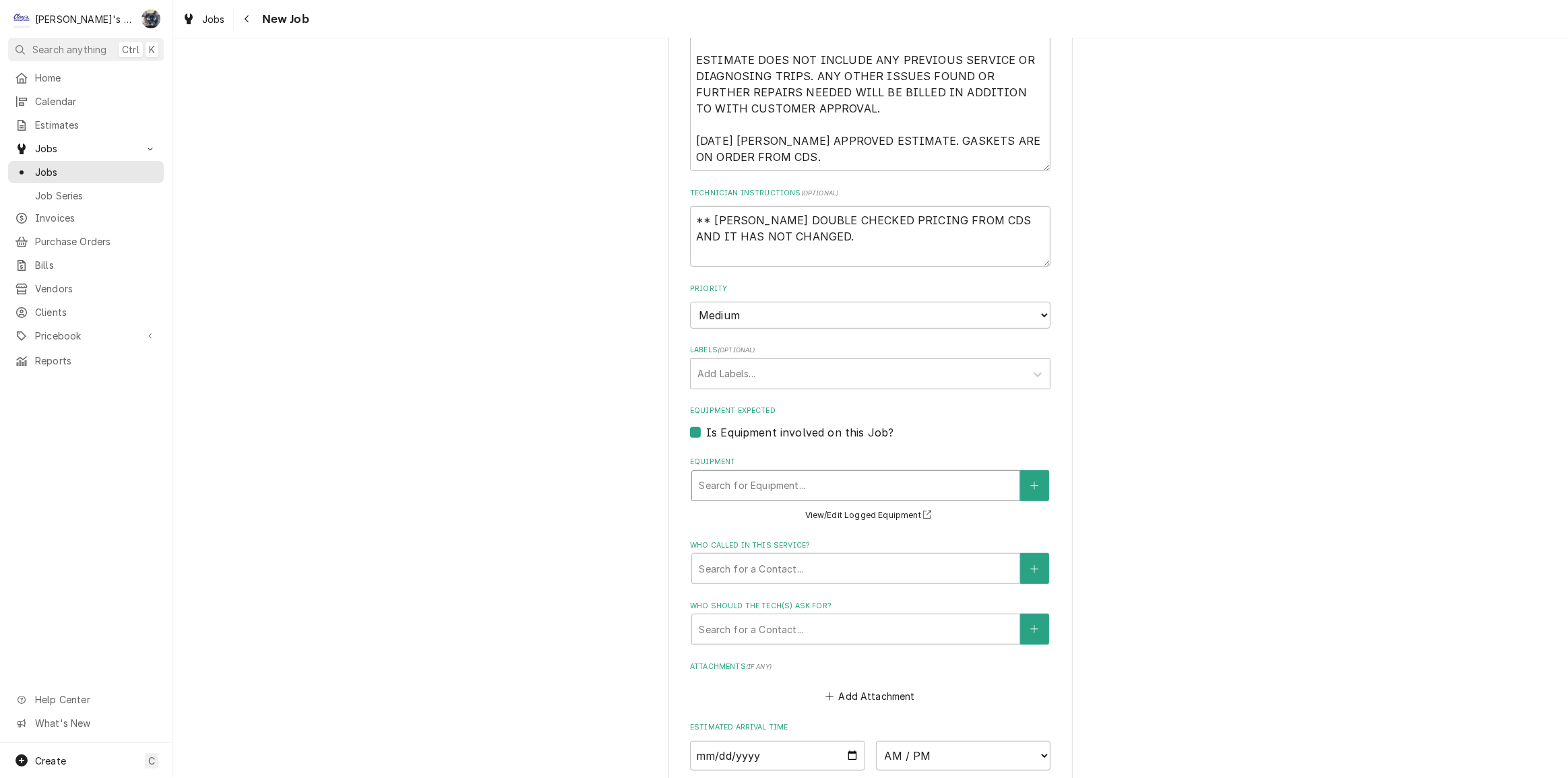
click at [728, 477] on div "Equipment" at bounding box center [856, 486] width 314 height 24
click at [812, 435] on label "Is Equipment involved on this Job?" at bounding box center [800, 433] width 188 height 16
click at [812, 435] on input "Equipment Expected" at bounding box center [886, 440] width 360 height 30
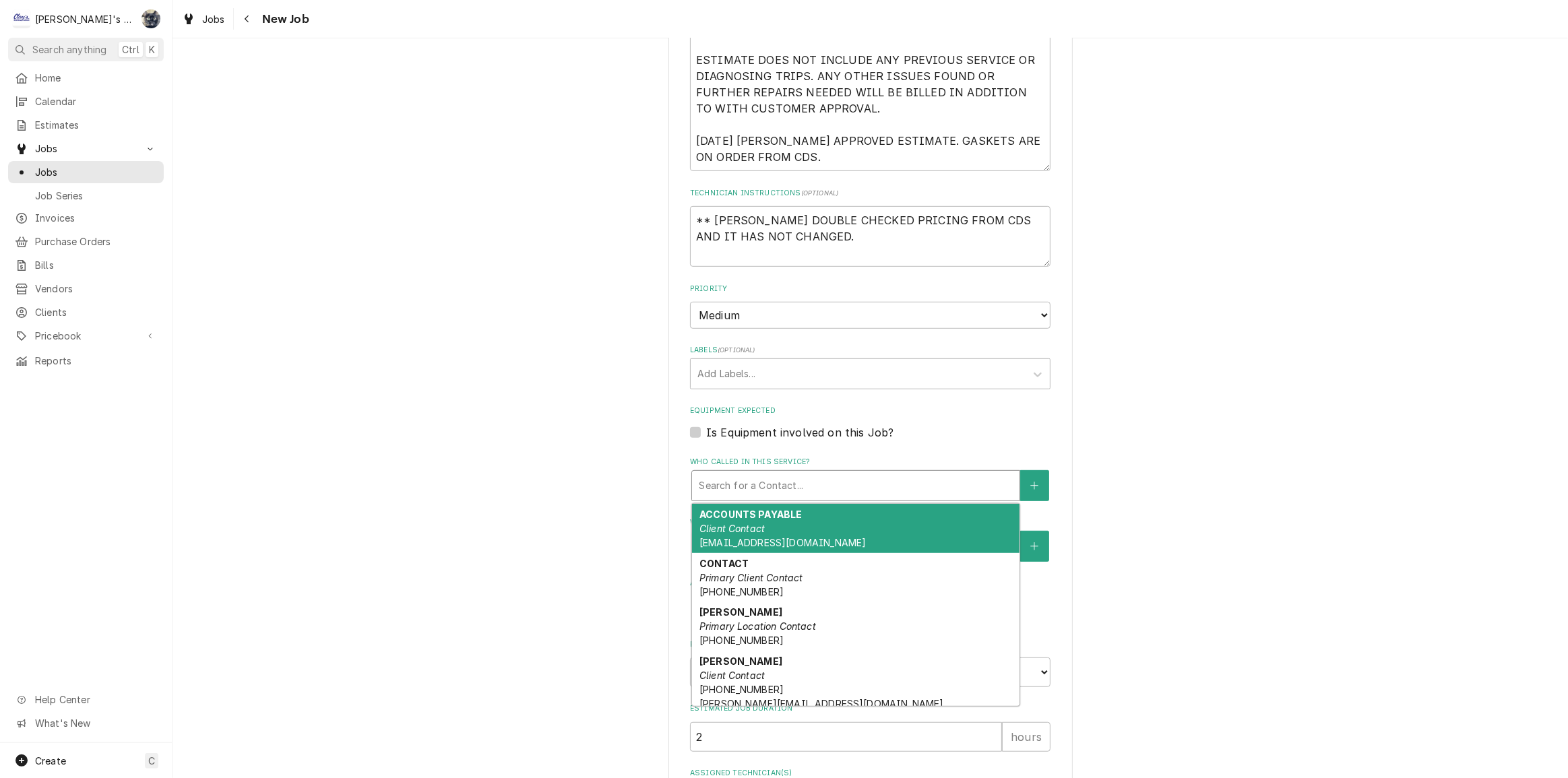
click at [738, 474] on div "Who called in this service?" at bounding box center [856, 486] width 314 height 24
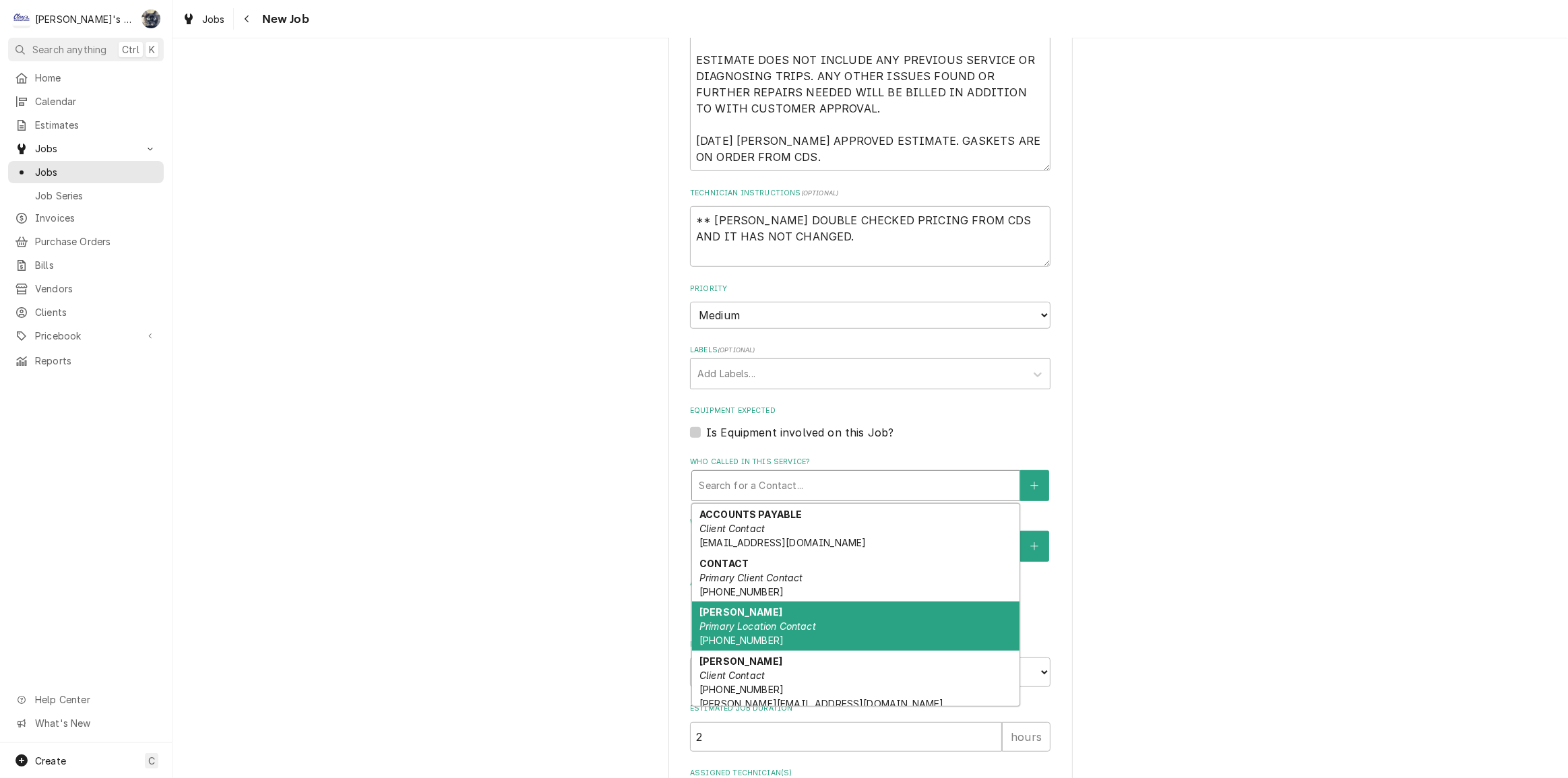
click at [751, 622] on em "Primary Location Contact" at bounding box center [757, 625] width 117 height 11
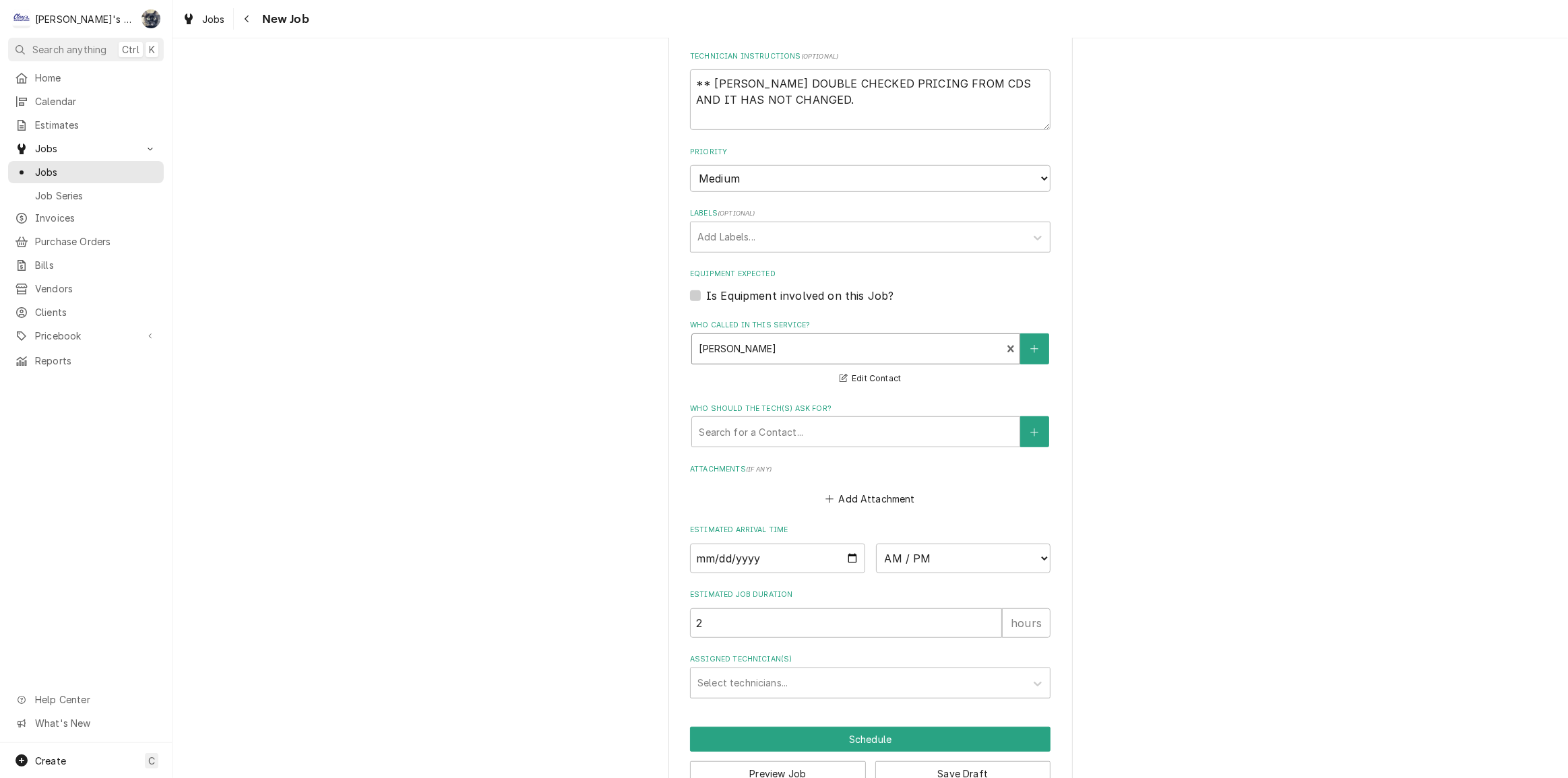
scroll to position [903, 0]
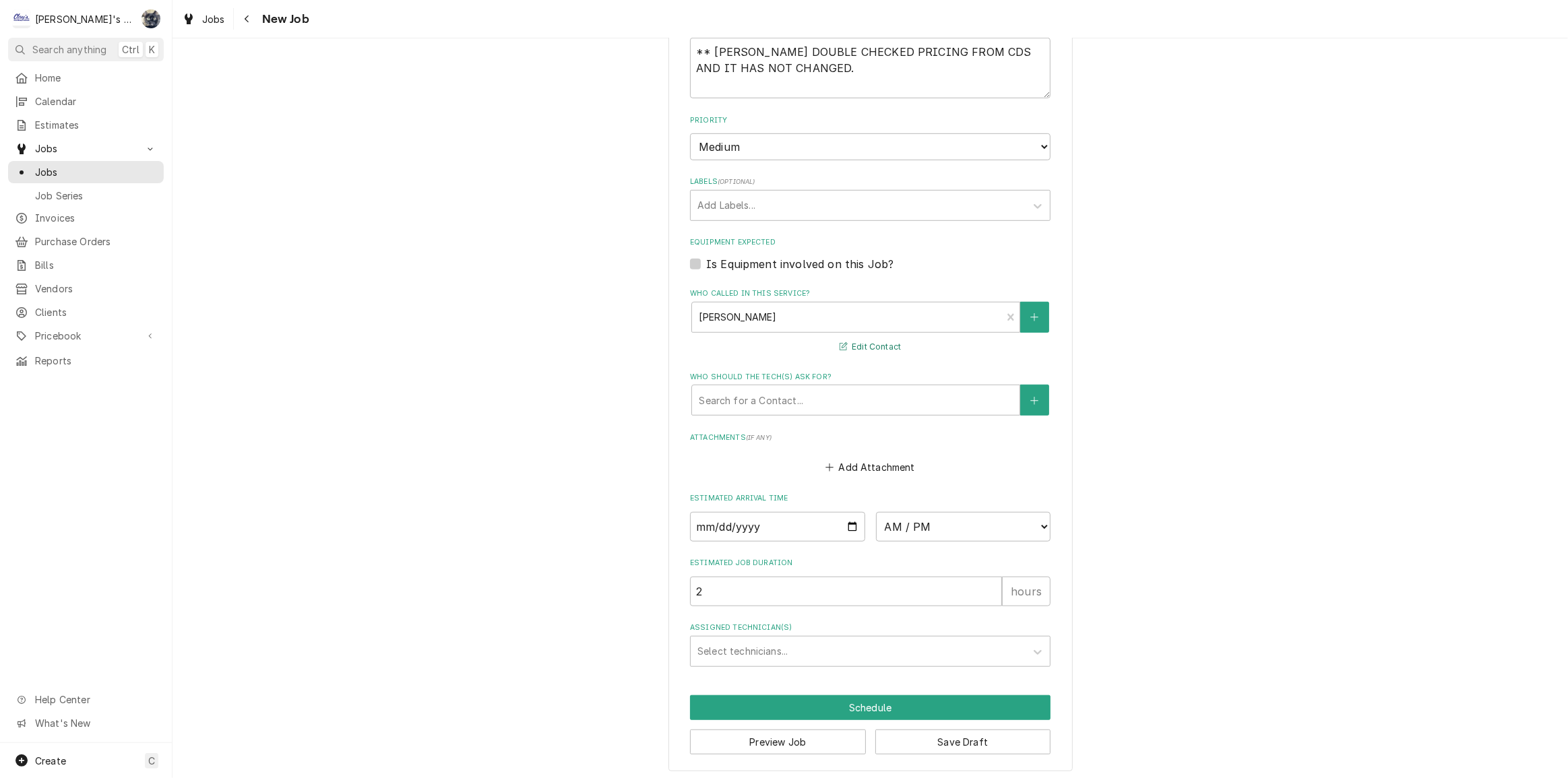
click at [856, 345] on button "Edit Contact" at bounding box center [871, 347] width 66 height 17
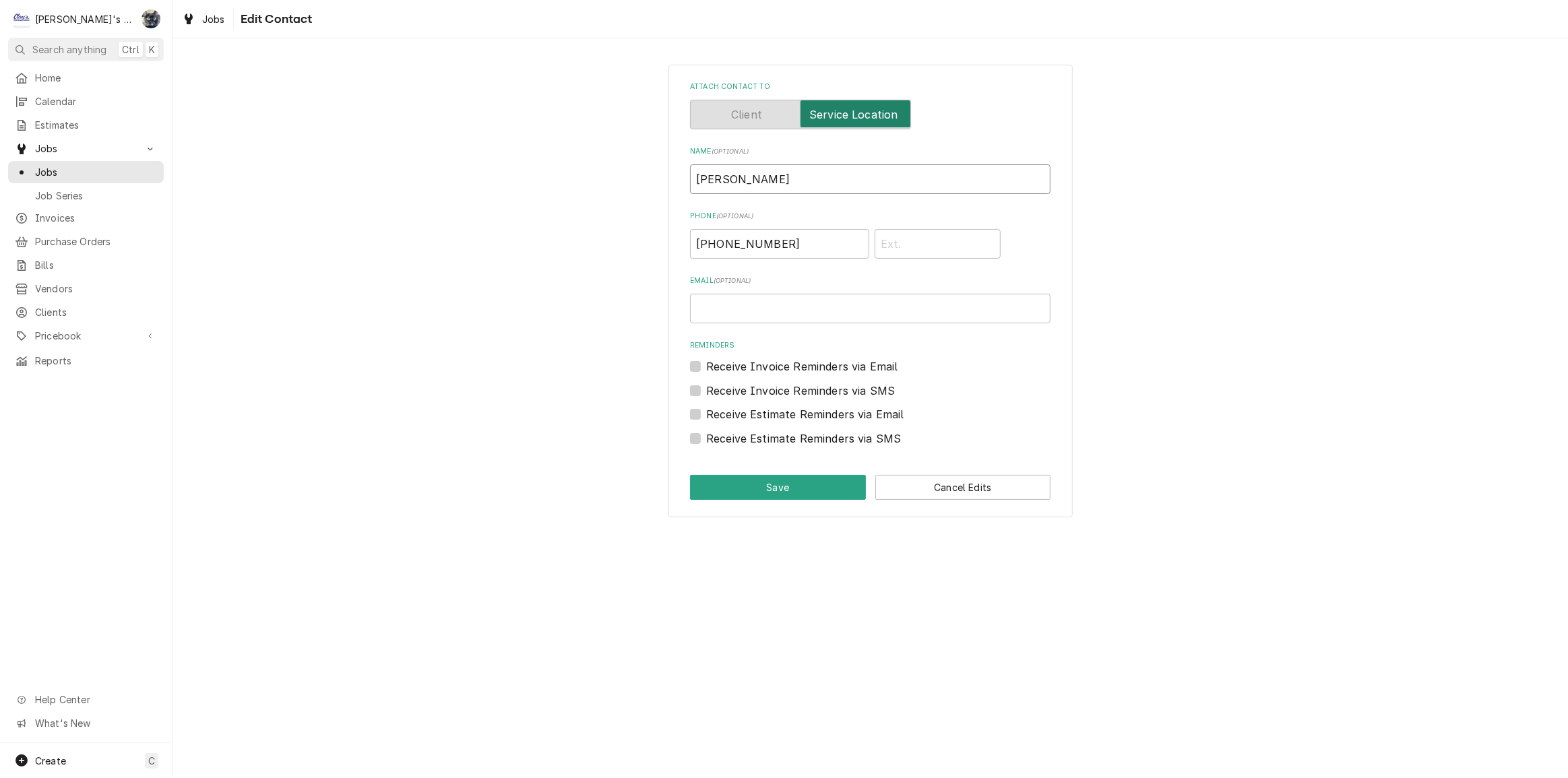
click at [750, 184] on input "SANDY" at bounding box center [870, 180] width 360 height 30
click at [793, 176] on input "SANDIE" at bounding box center [870, 180] width 360 height 30
click at [852, 486] on button "Save" at bounding box center [778, 487] width 176 height 25
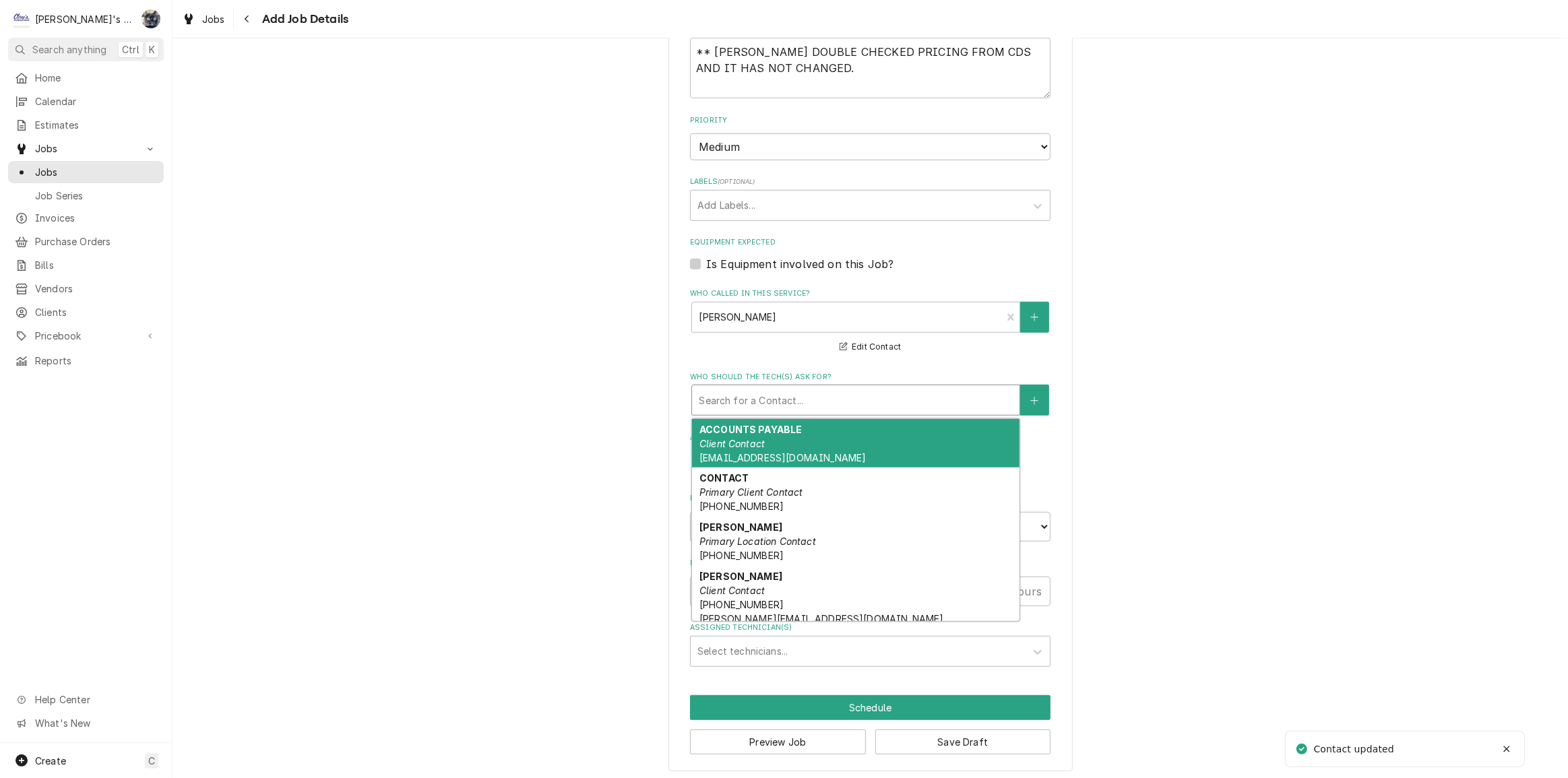
click at [766, 406] on div "Who should the tech(s) ask for?" at bounding box center [856, 400] width 314 height 24
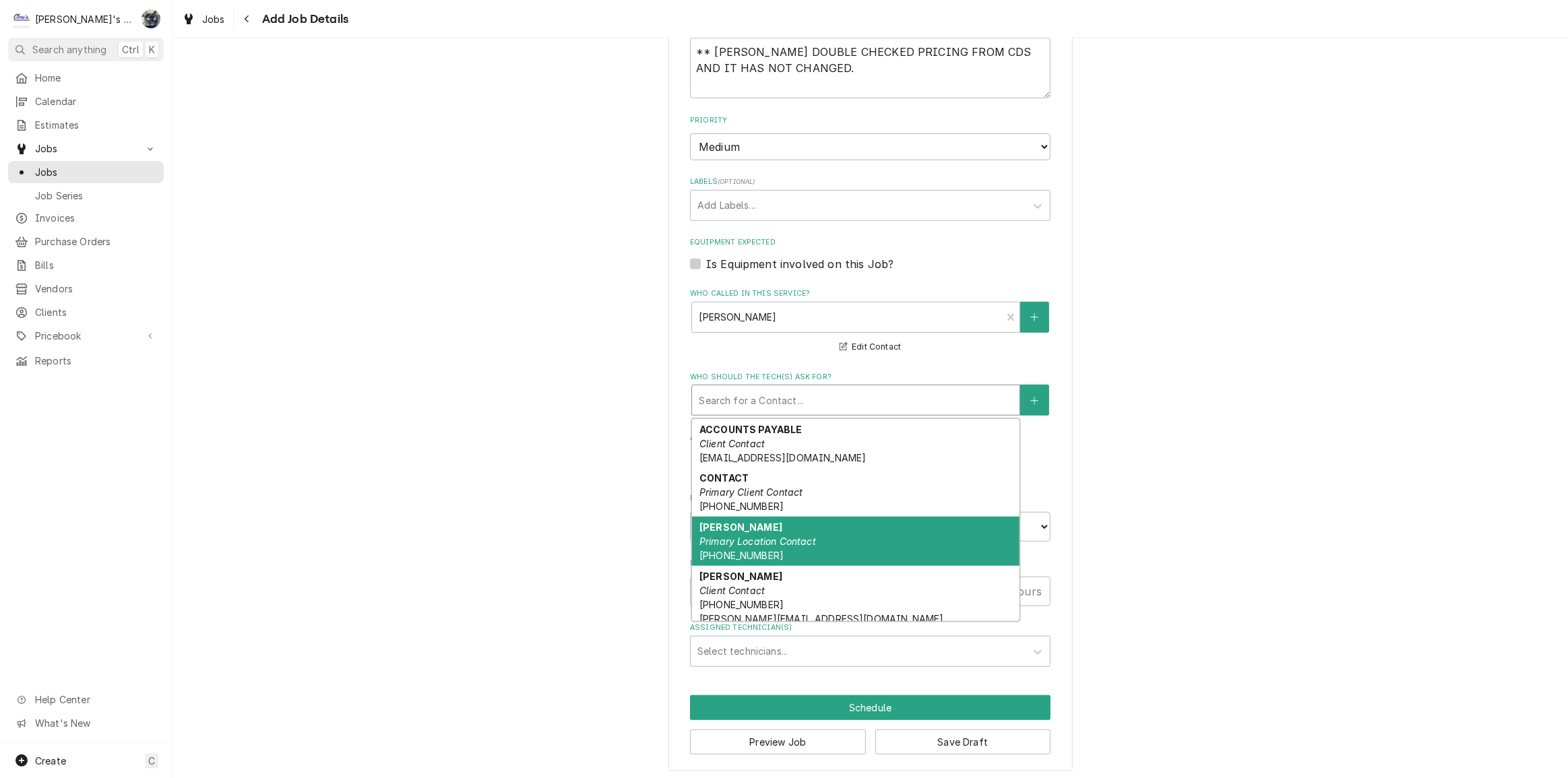
click at [760, 522] on strong "SANDIE GRIFFIN" at bounding box center [740, 527] width 83 height 11
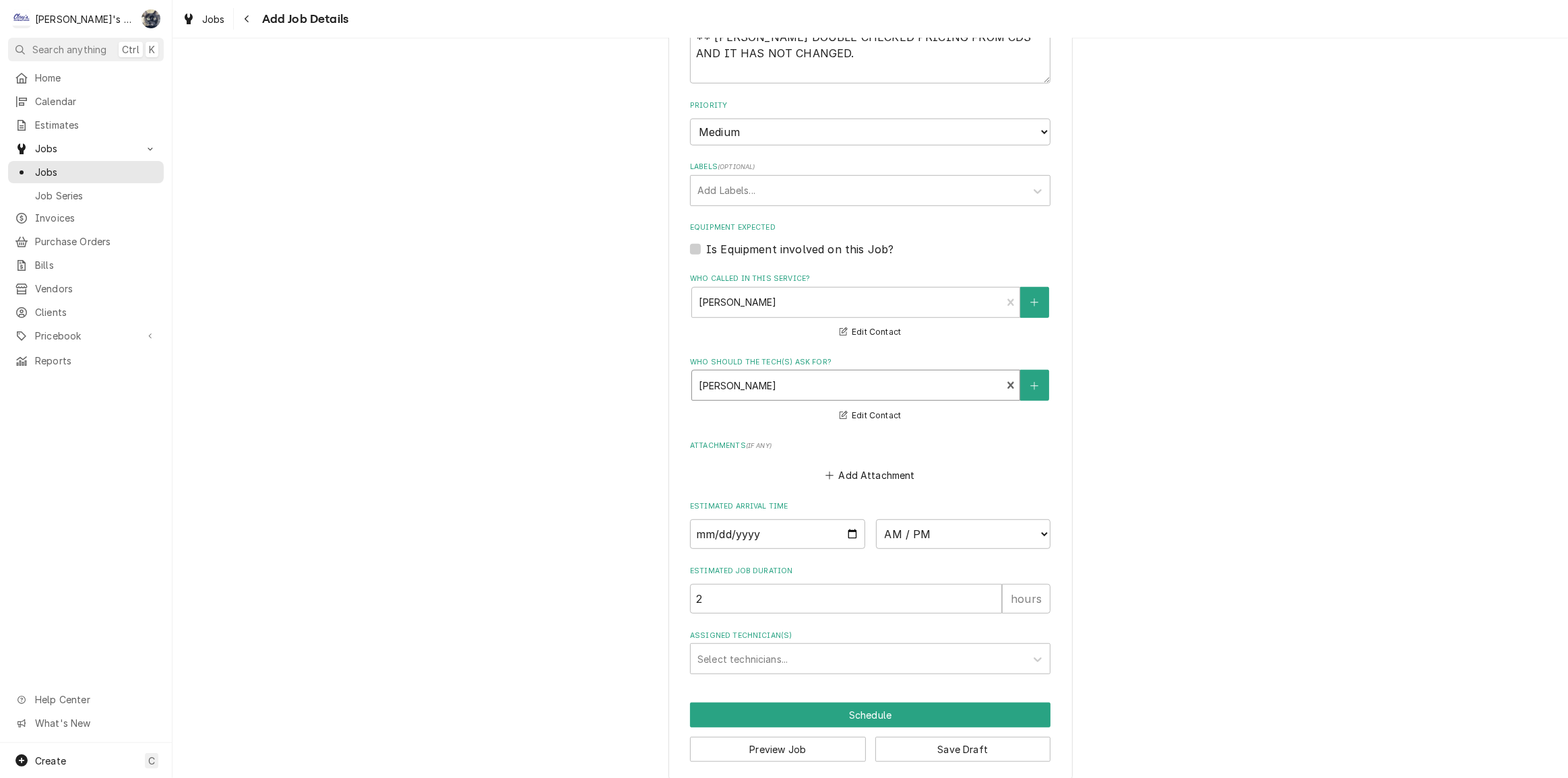
scroll to position [926, 0]
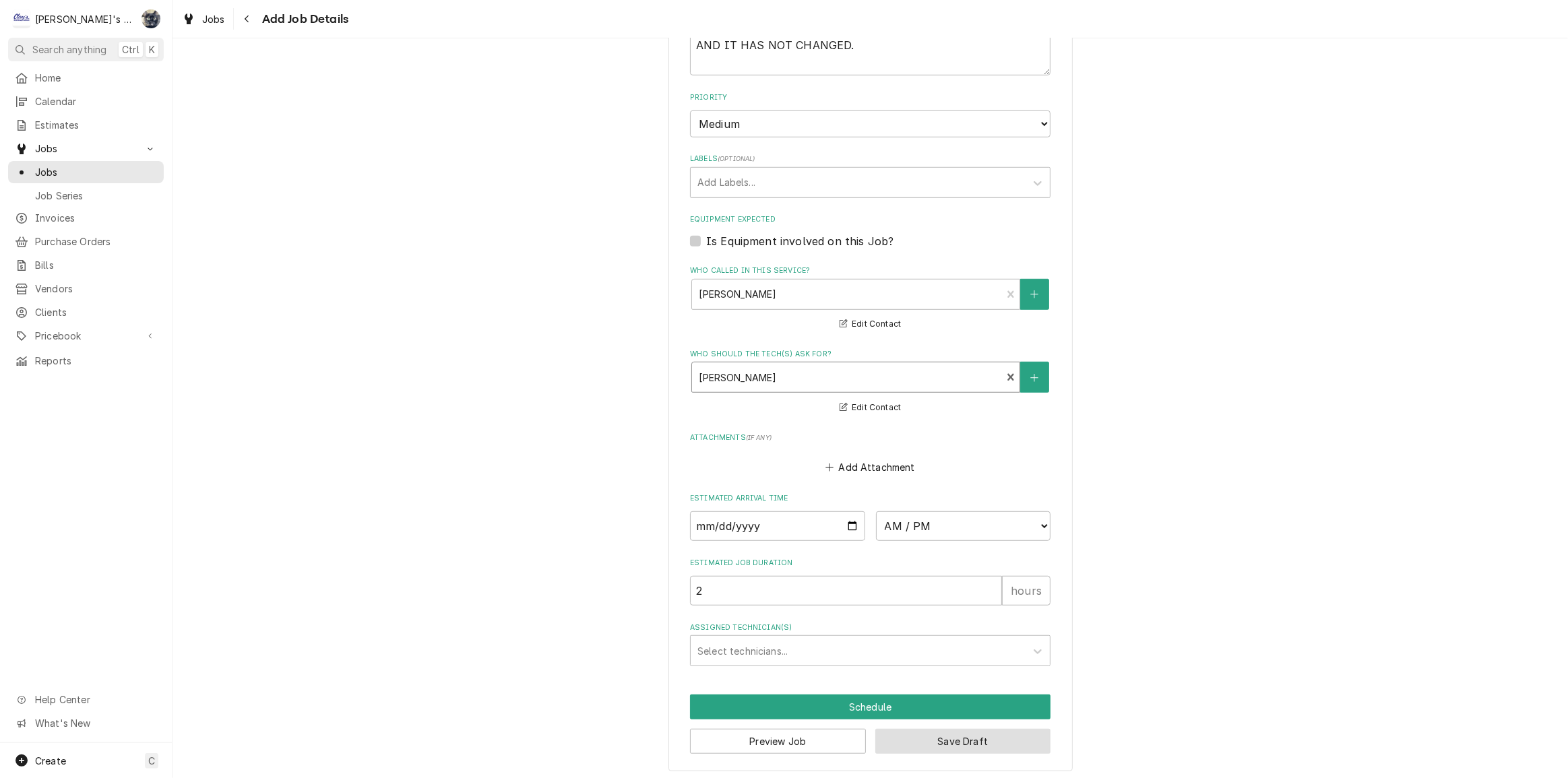
click at [880, 734] on button "Save Draft" at bounding box center [964, 741] width 176 height 25
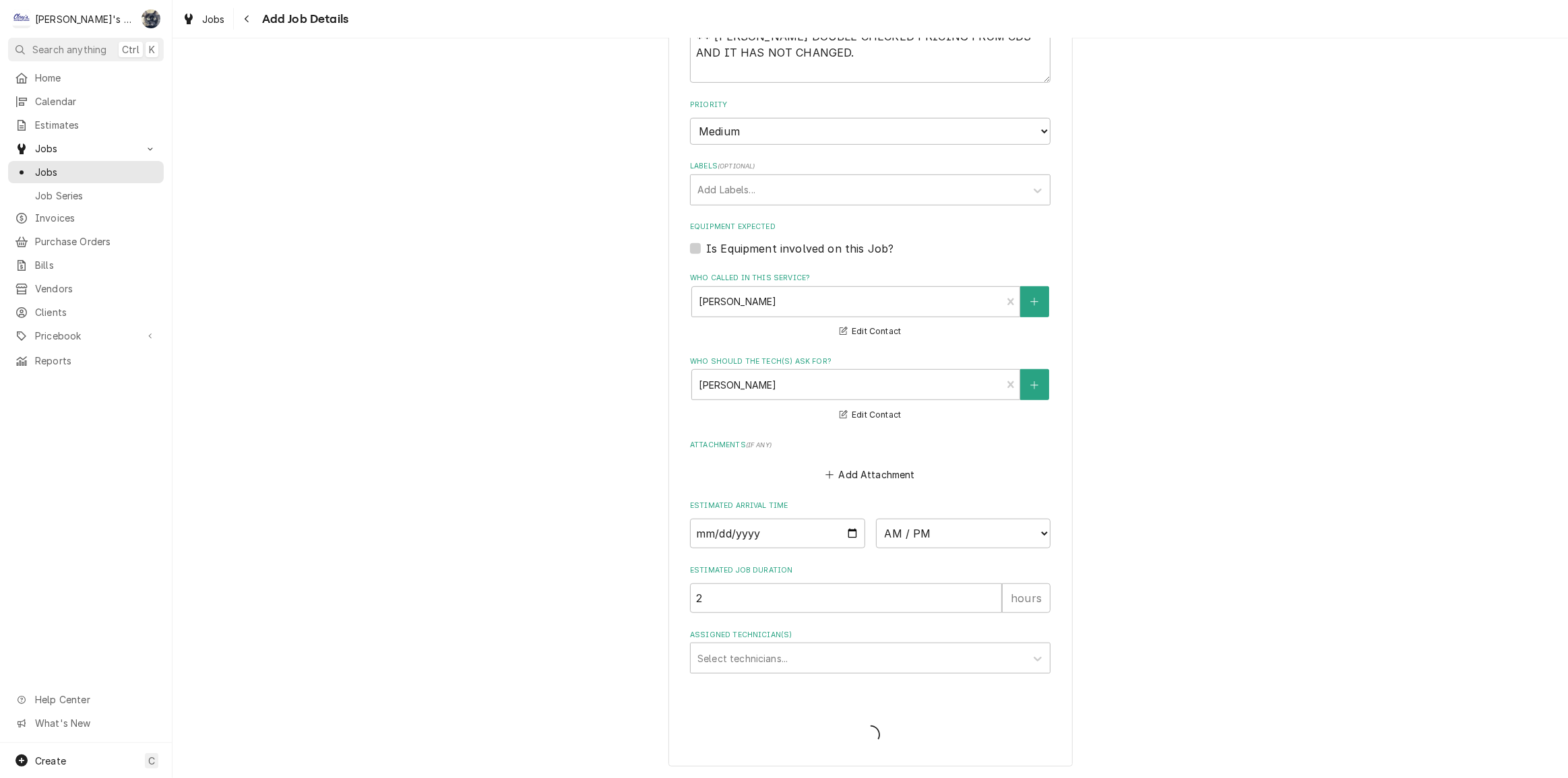
scroll to position [915, 0]
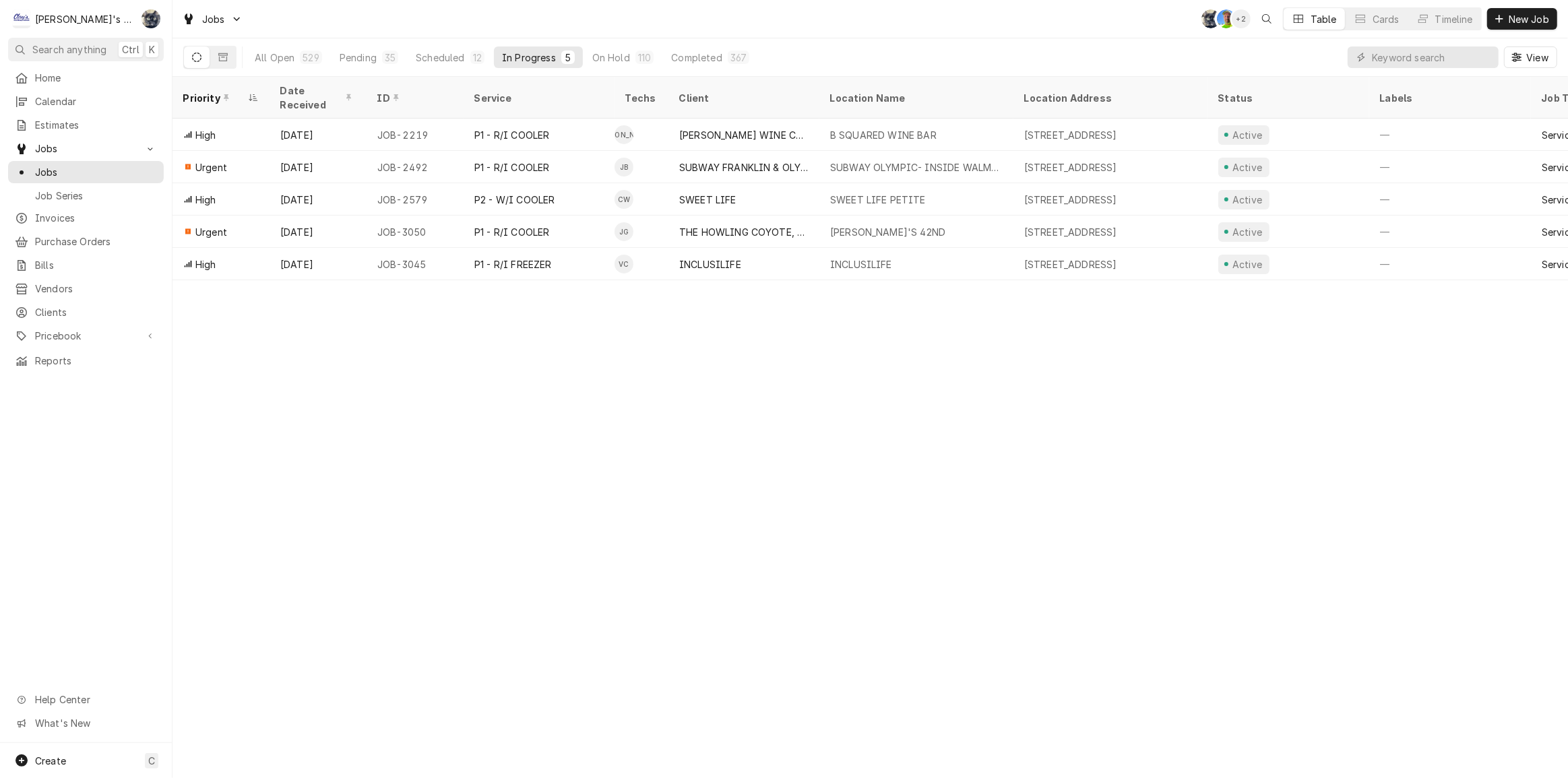
drag, startPoint x: 1481, startPoint y: 9, endPoint x: 1281, endPoint y: 59, distance: 206.2
click at [1263, 67] on div "All Open 529 Pending 35 Scheduled 12 In Progress 5 On Hold 110 Completed 367 Vi…" at bounding box center [871, 58] width 1374 height 38
click at [1248, 36] on div "Jobs SB GA + 2 Table Cards Timeline New Job" at bounding box center [870, 19] width 1395 height 38
click at [537, 28] on div "Jobs SB GA + 3 Table Cards Timeline New Job" at bounding box center [870, 19] width 1395 height 38
click at [829, 42] on div "All Open 529 Pending 33 Scheduled 14 In Progress 5 On Hold 110 Completed 367 Vi…" at bounding box center [871, 58] width 1374 height 38
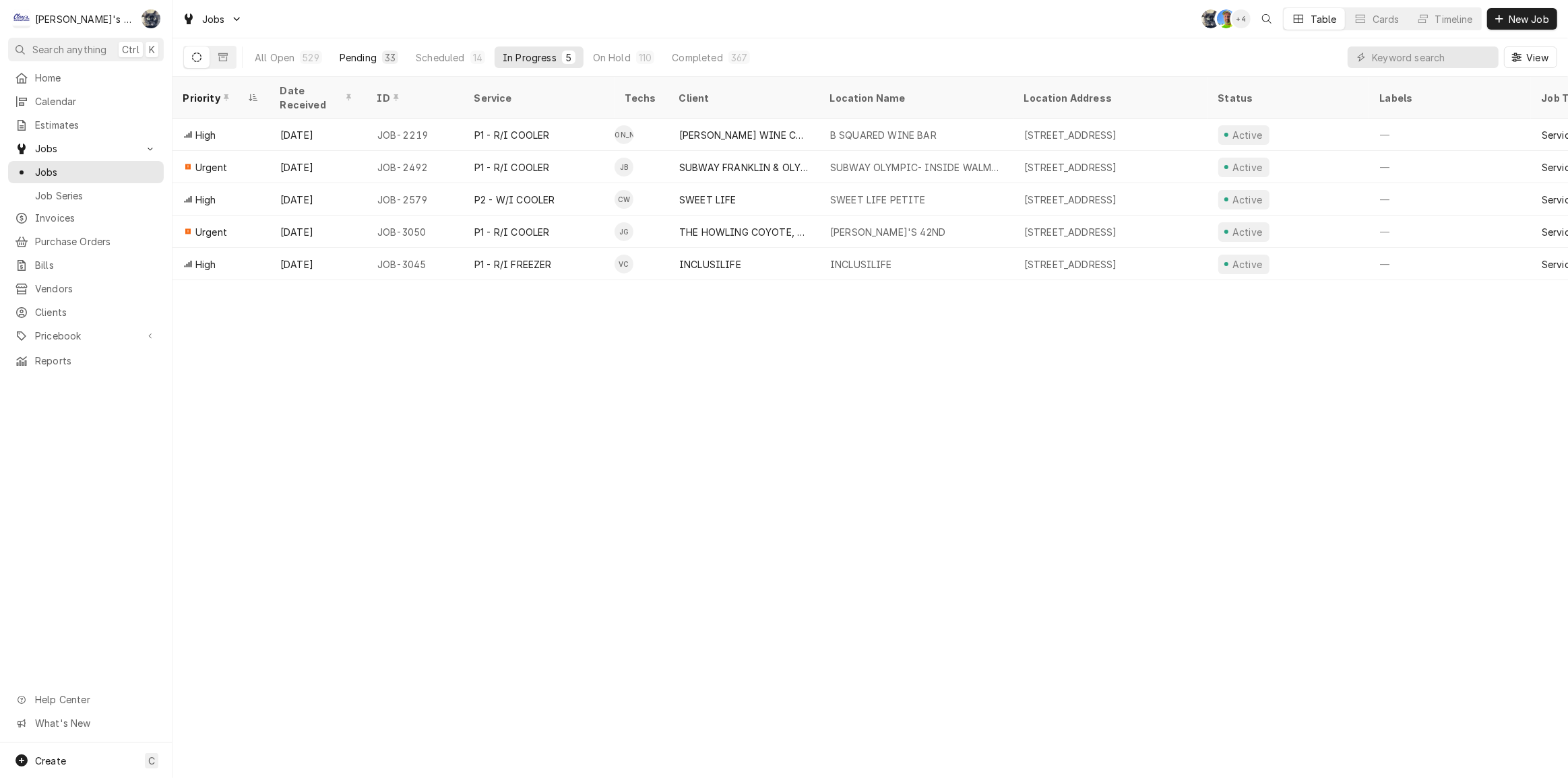
click at [378, 57] on button "Pending 33" at bounding box center [368, 58] width 75 height 22
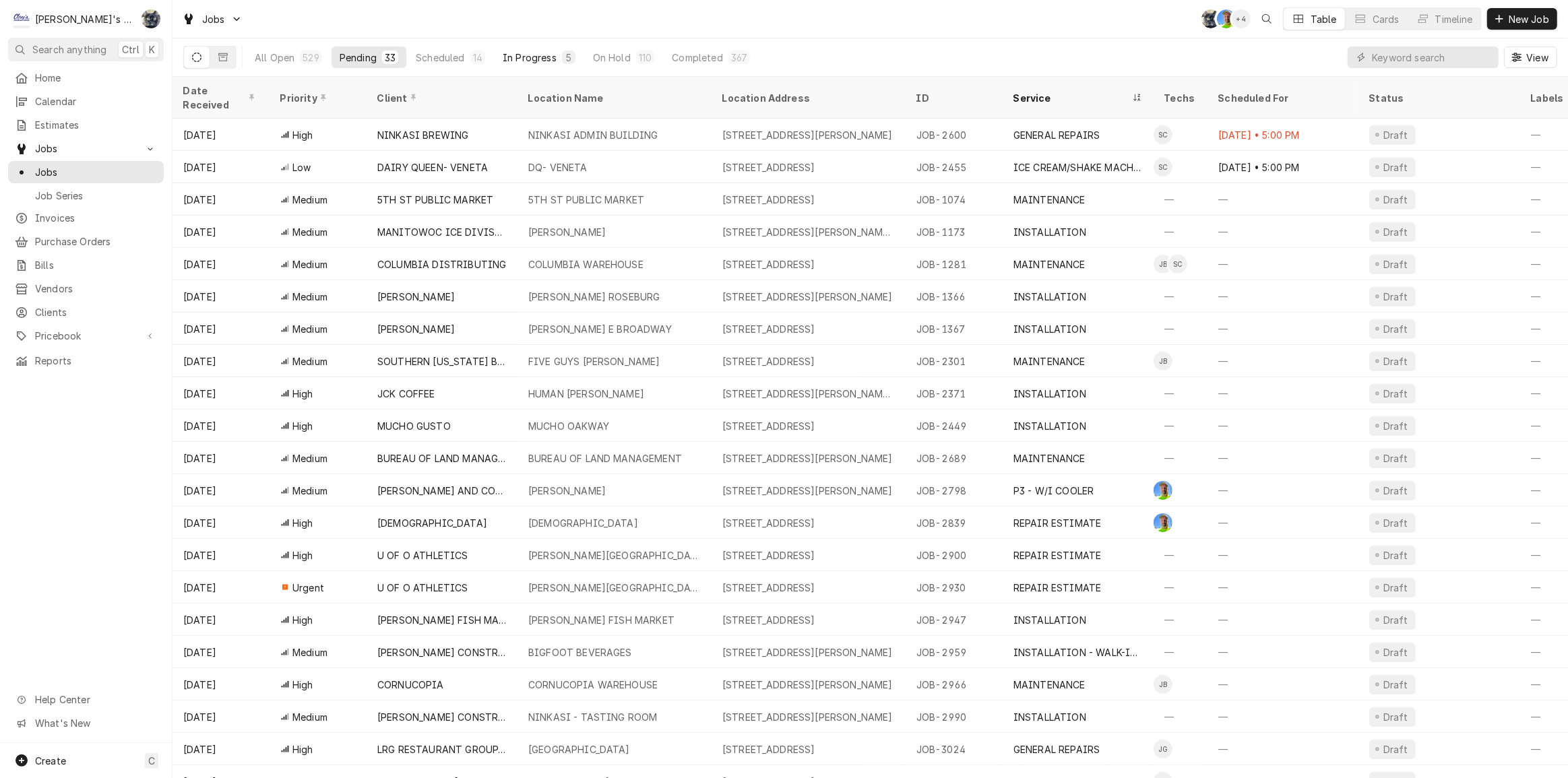
click at [540, 57] on div "In Progress" at bounding box center [530, 58] width 54 height 14
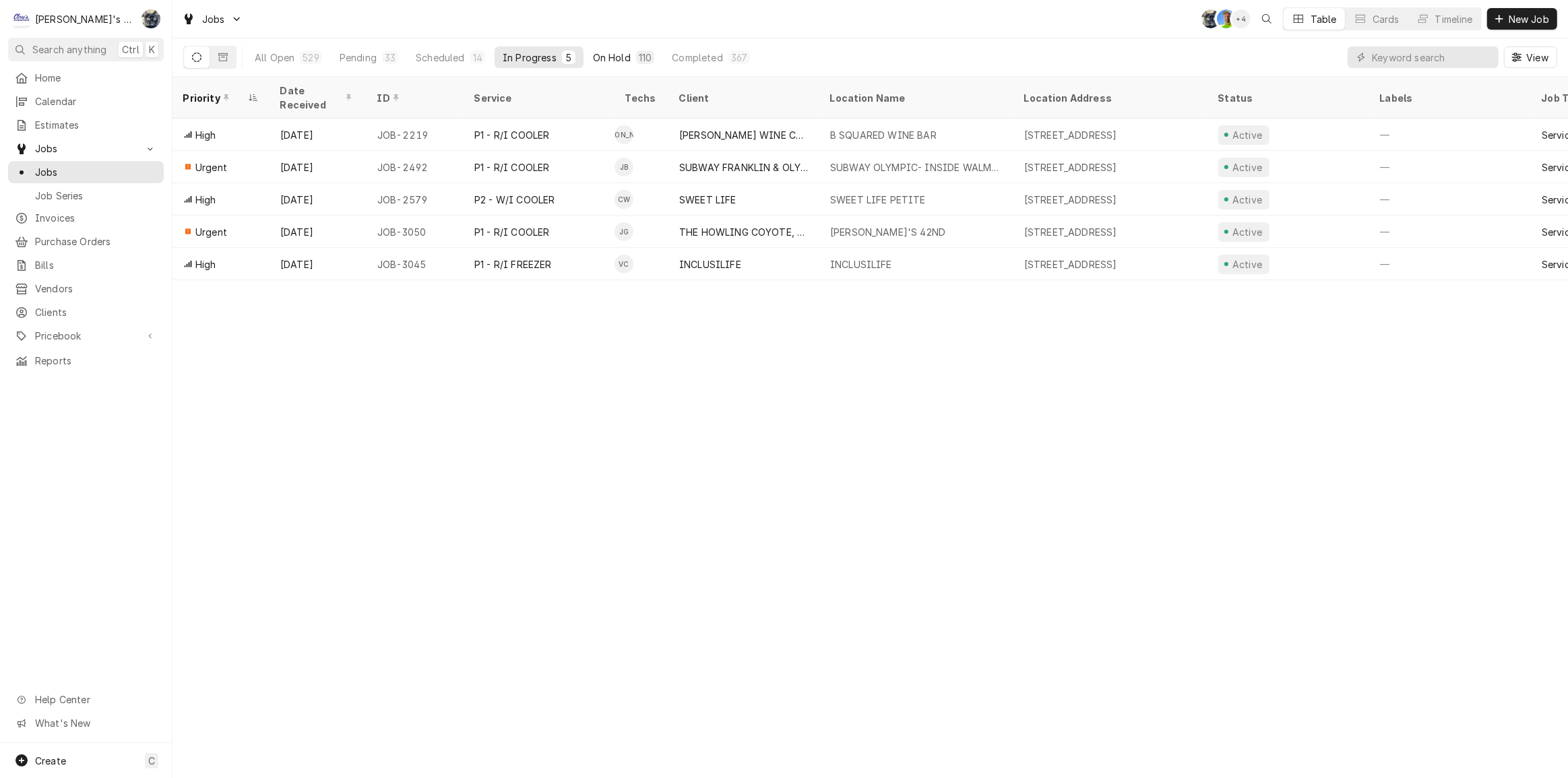
click at [613, 63] on div "On Hold" at bounding box center [612, 58] width 38 height 14
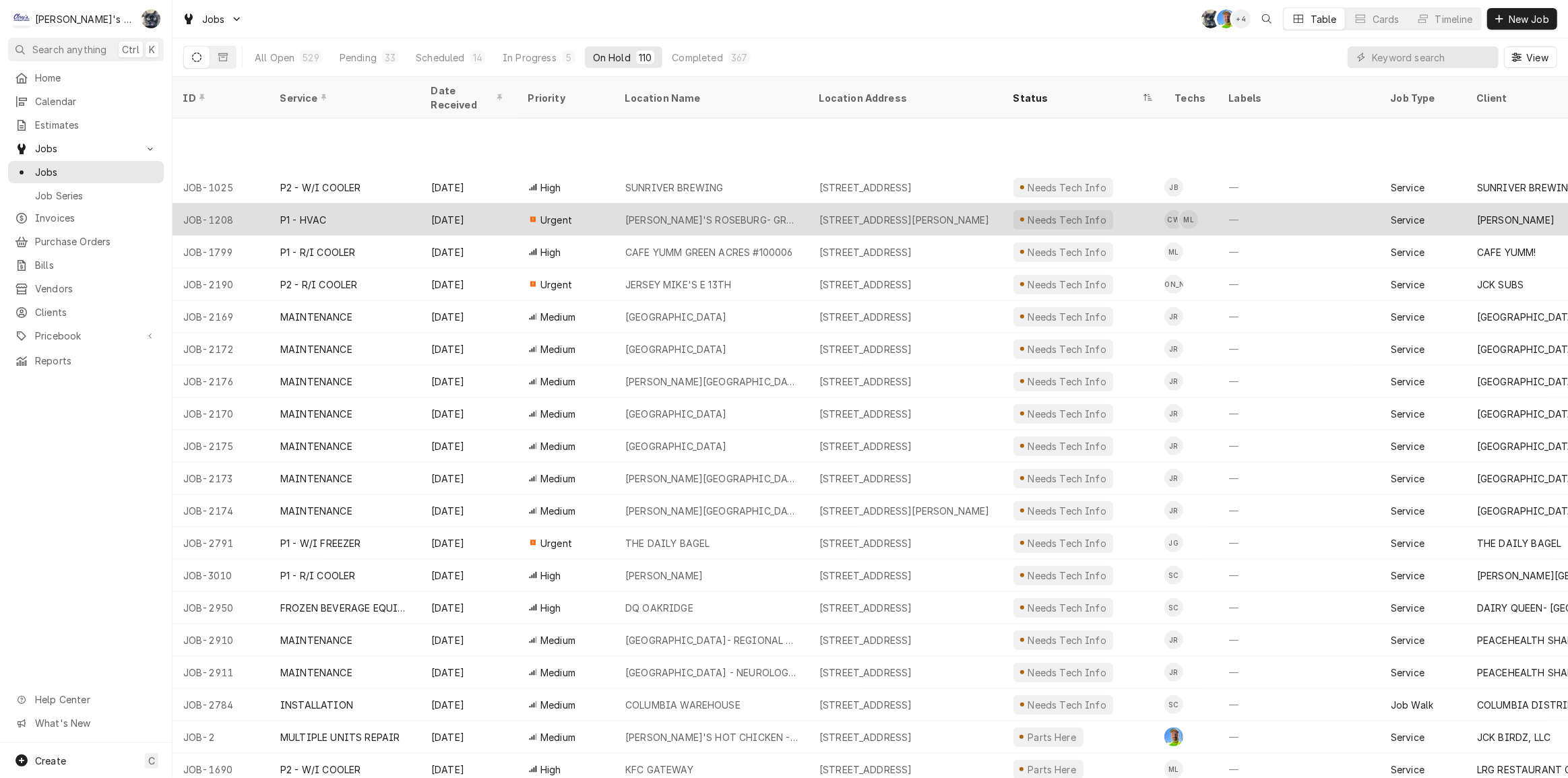
scroll to position [982, 0]
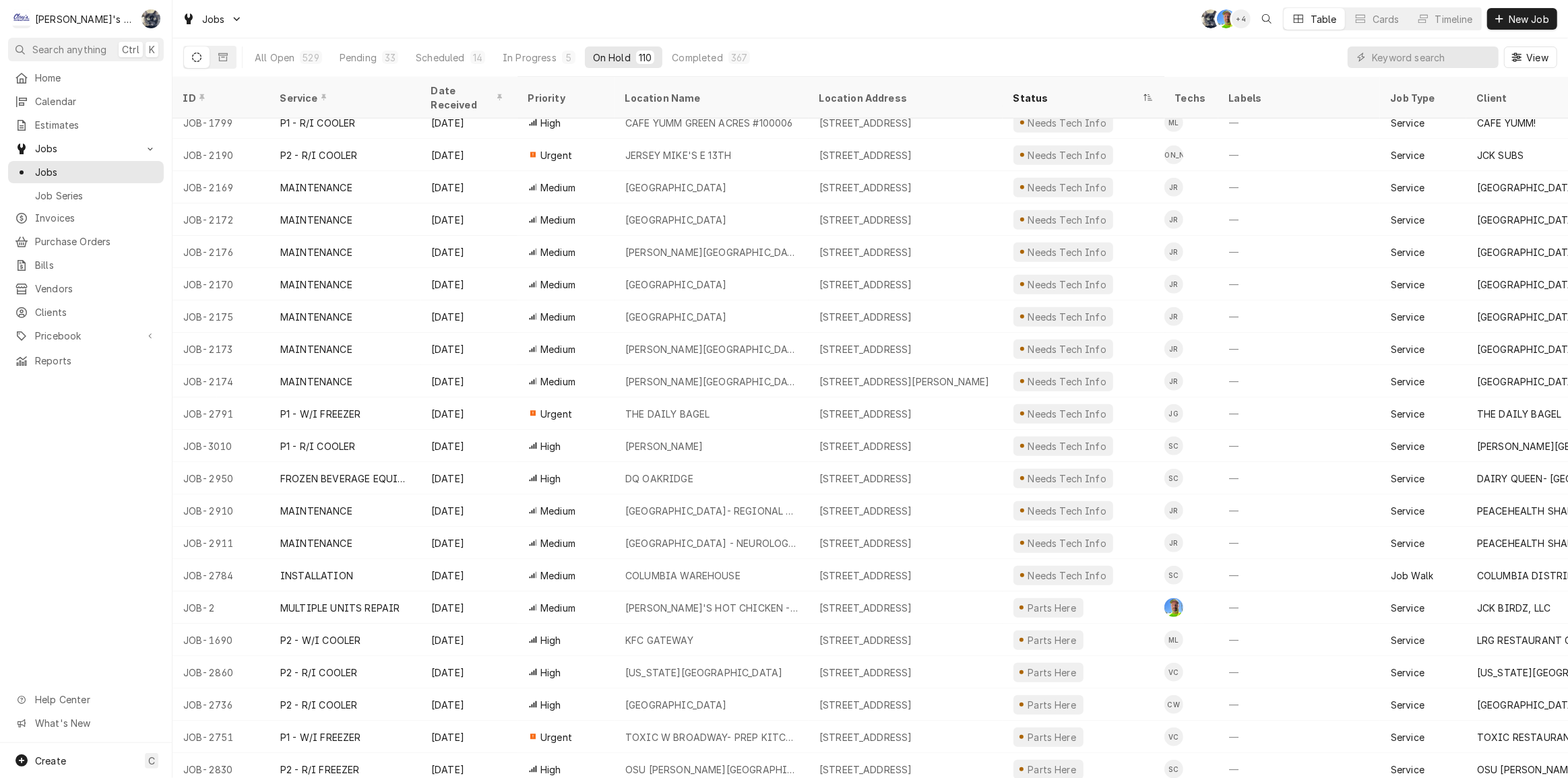
click at [395, 18] on div "Jobs SB GA + 4 Table Cards Timeline New Job" at bounding box center [870, 19] width 1395 height 38
click at [385, 55] on div "35" at bounding box center [390, 58] width 11 height 14
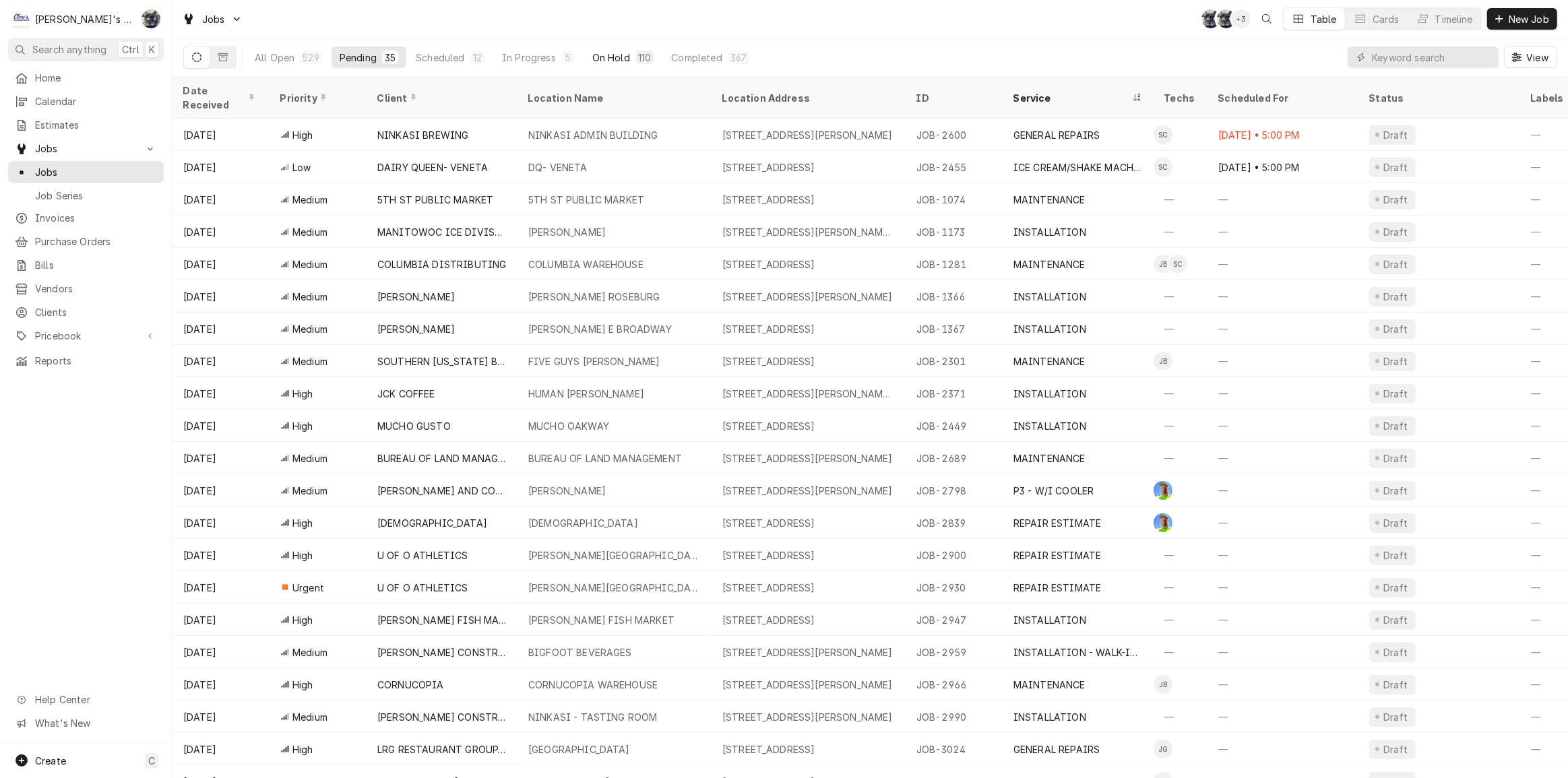
click at [618, 59] on div "On Hold" at bounding box center [611, 58] width 38 height 14
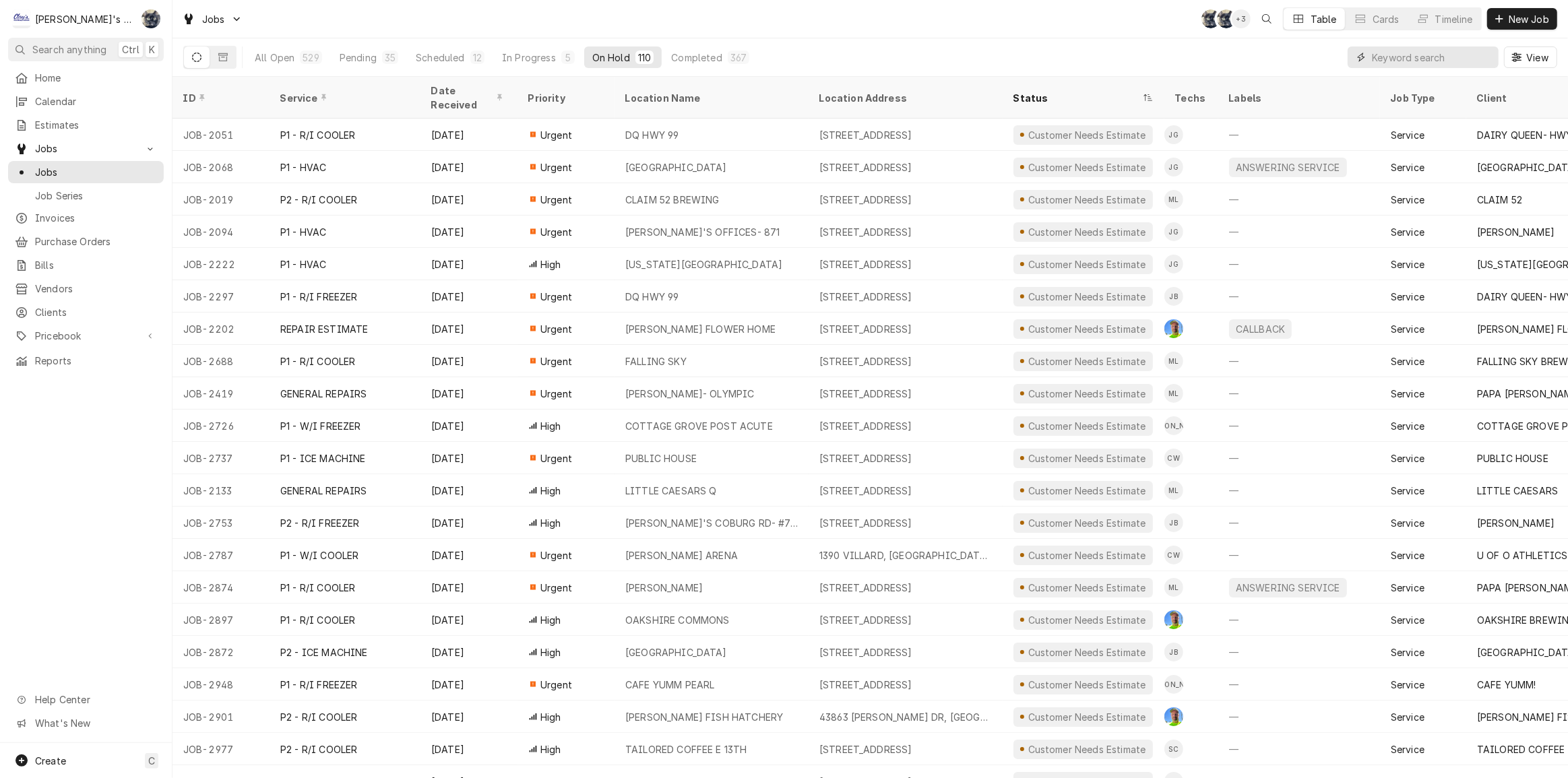
click at [1475, 55] on input "Dynamic Content Wrapper" at bounding box center [1432, 58] width 120 height 22
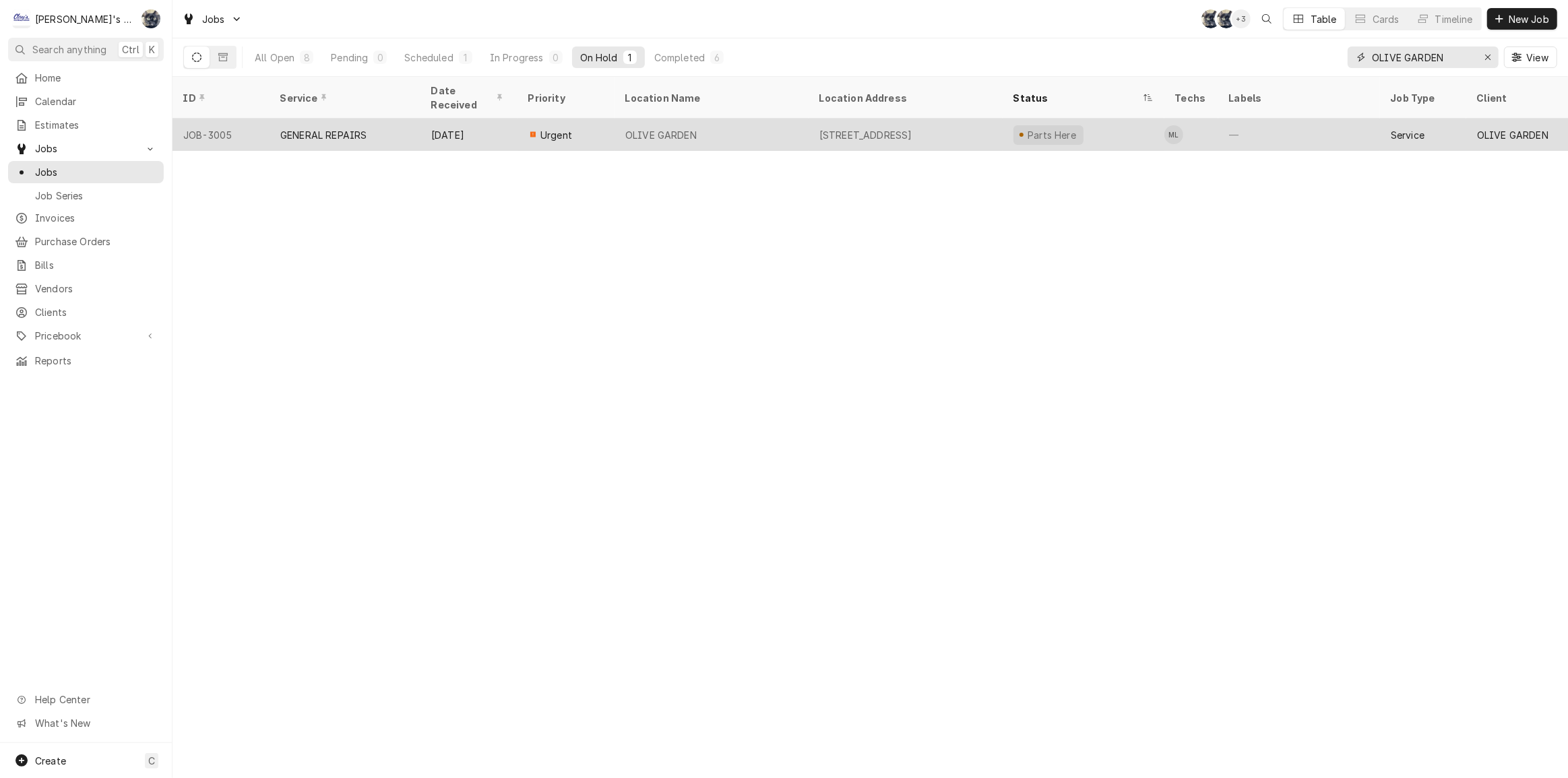
type input "OLIVE GARDEN"
click at [889, 128] on div "[STREET_ADDRESS]" at bounding box center [866, 135] width 93 height 14
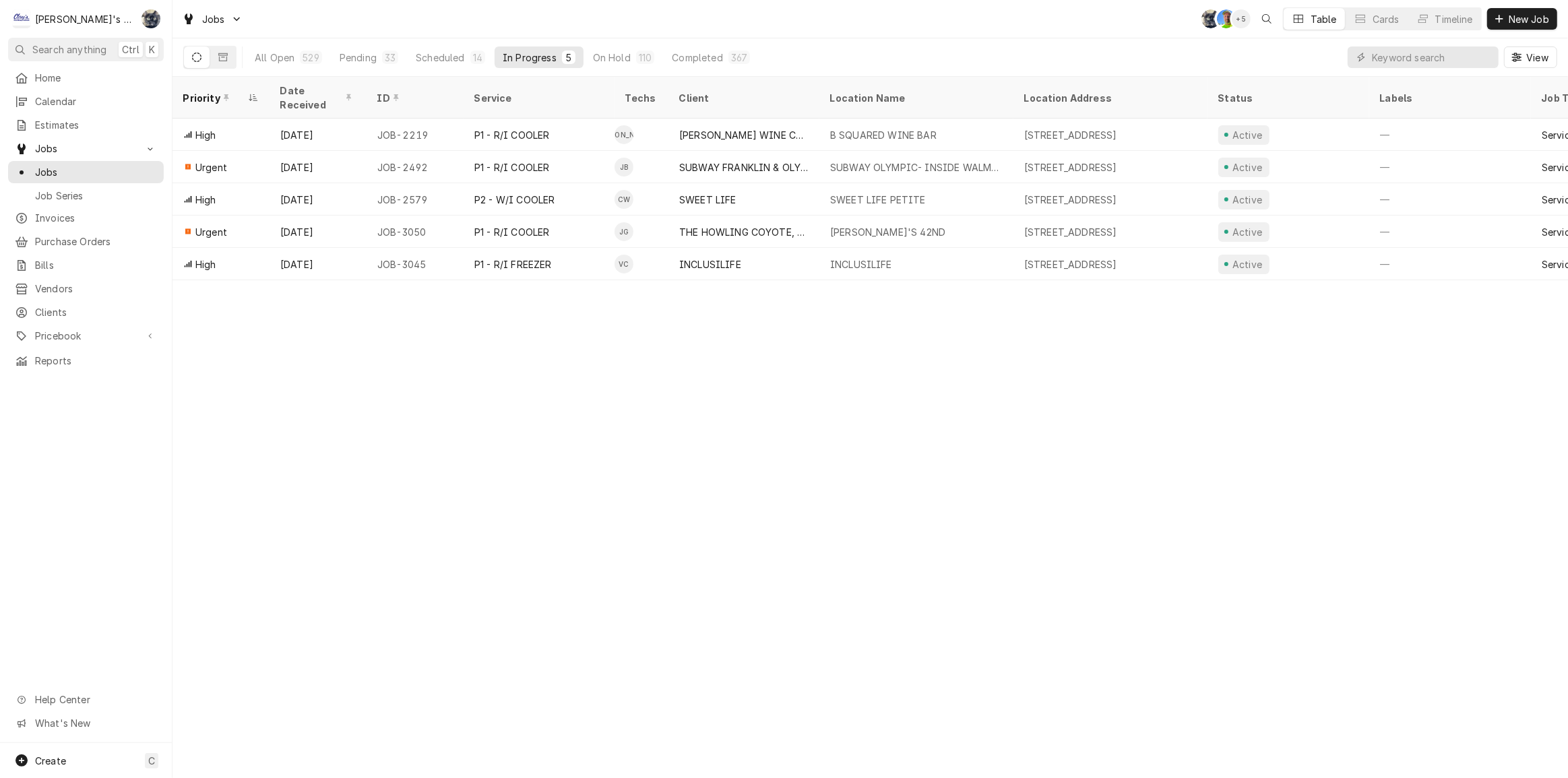
click at [445, 24] on div "Jobs SB GA + 5 Table Cards Timeline New Job" at bounding box center [870, 19] width 1395 height 38
click at [360, 57] on div "Pending" at bounding box center [358, 58] width 37 height 14
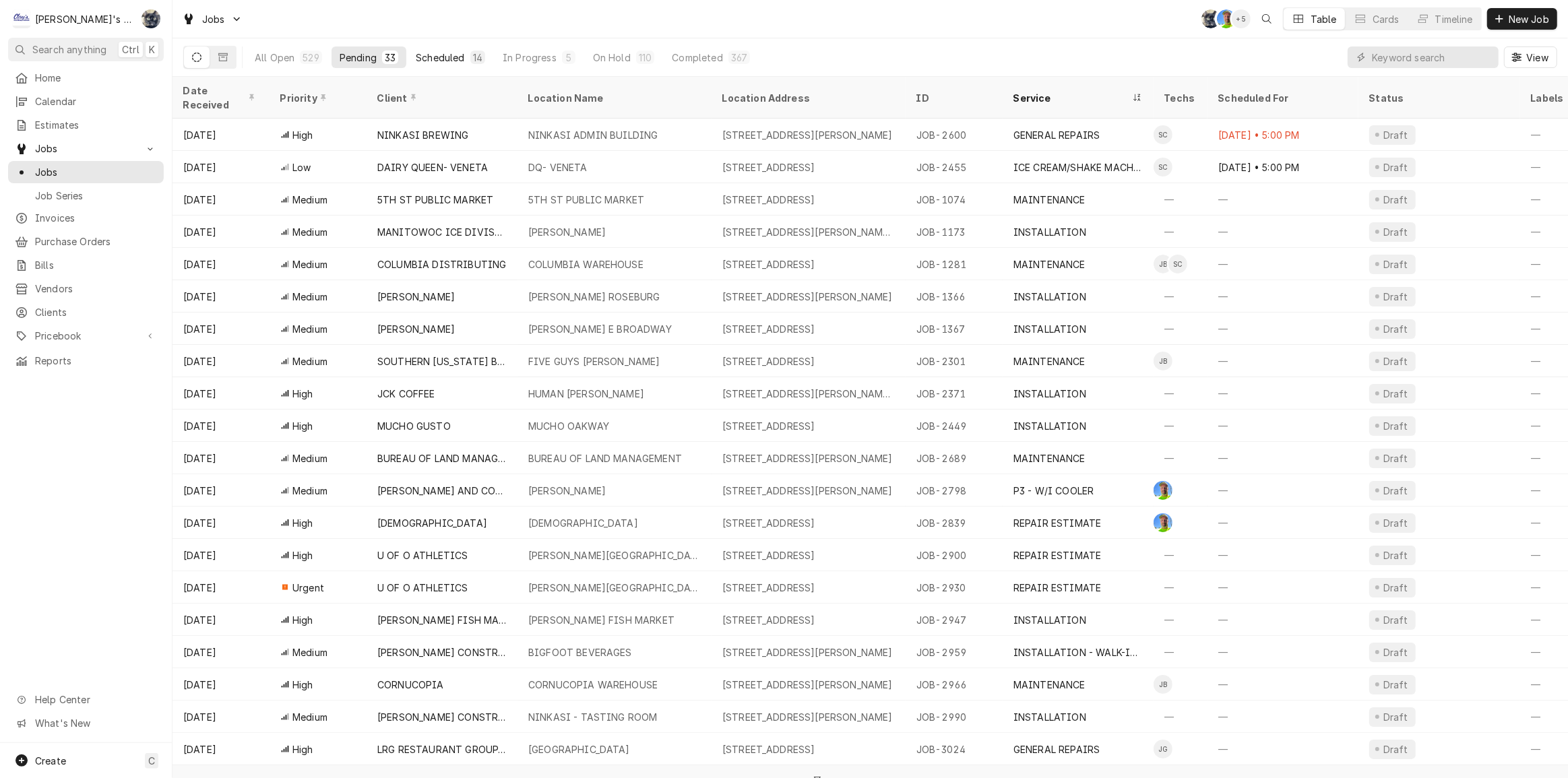
click at [456, 57] on div "Scheduled" at bounding box center [440, 58] width 49 height 14
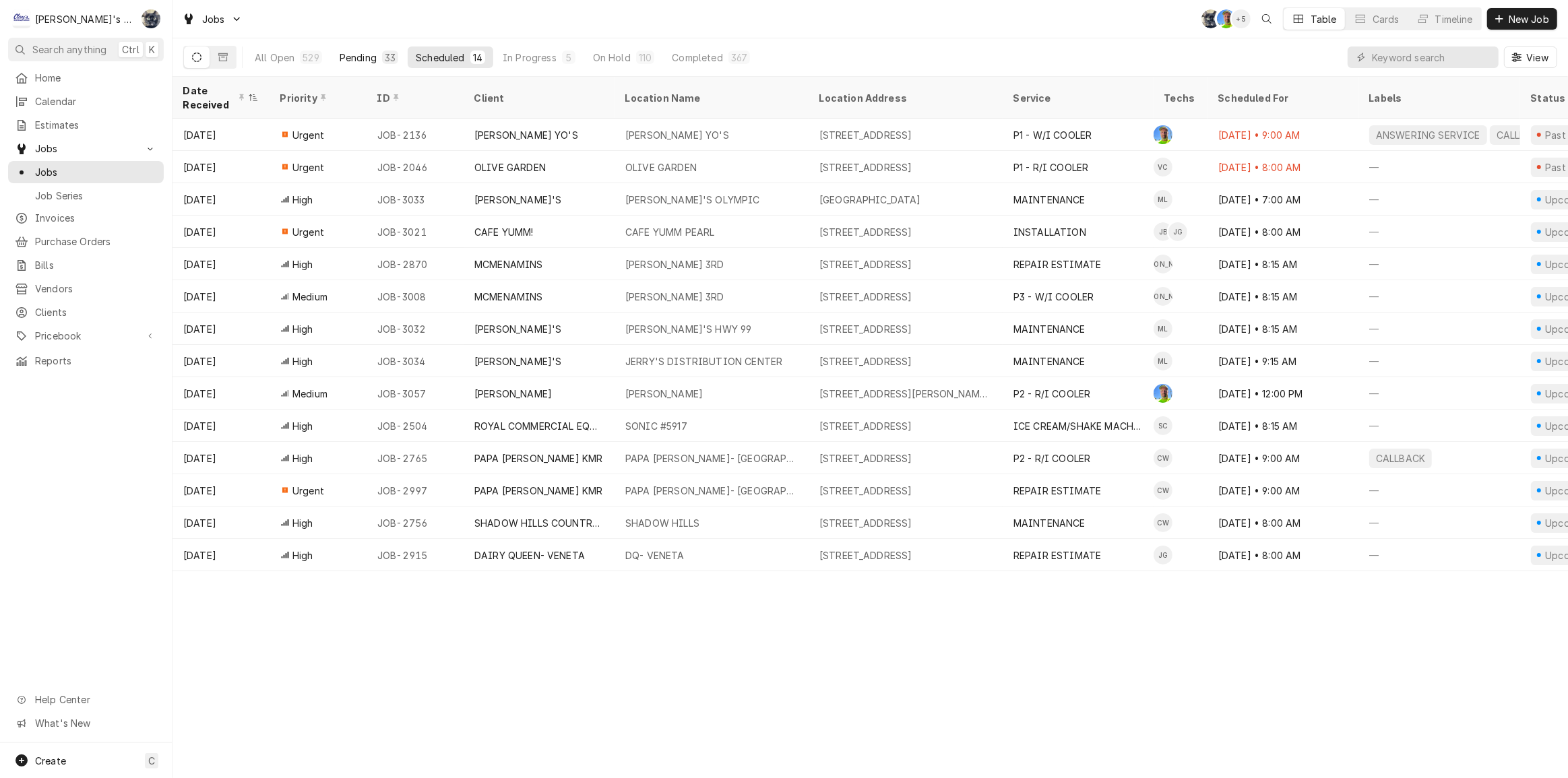
click at [377, 58] on button "Pending 33" at bounding box center [368, 58] width 75 height 22
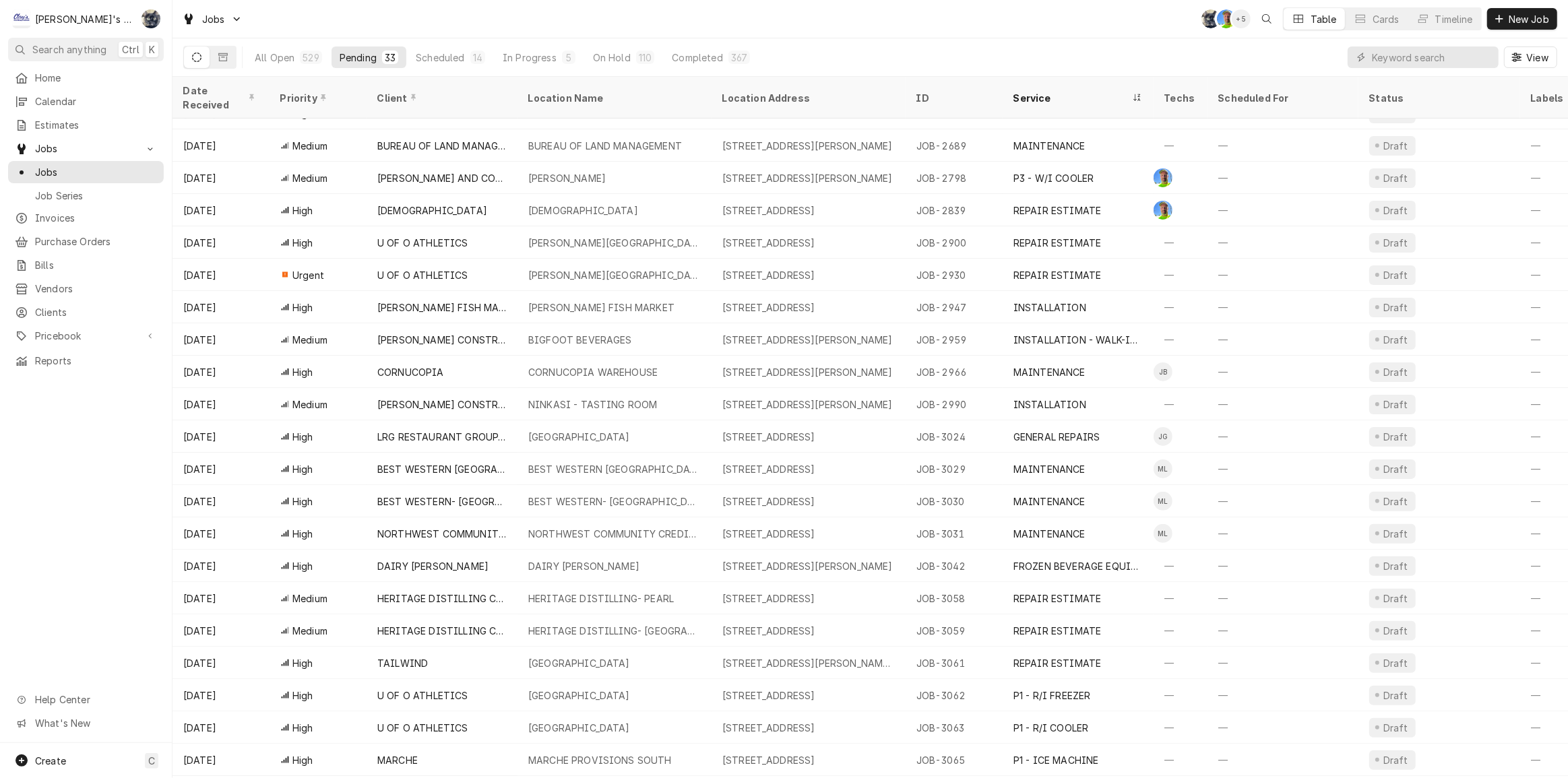
scroll to position [335, 0]
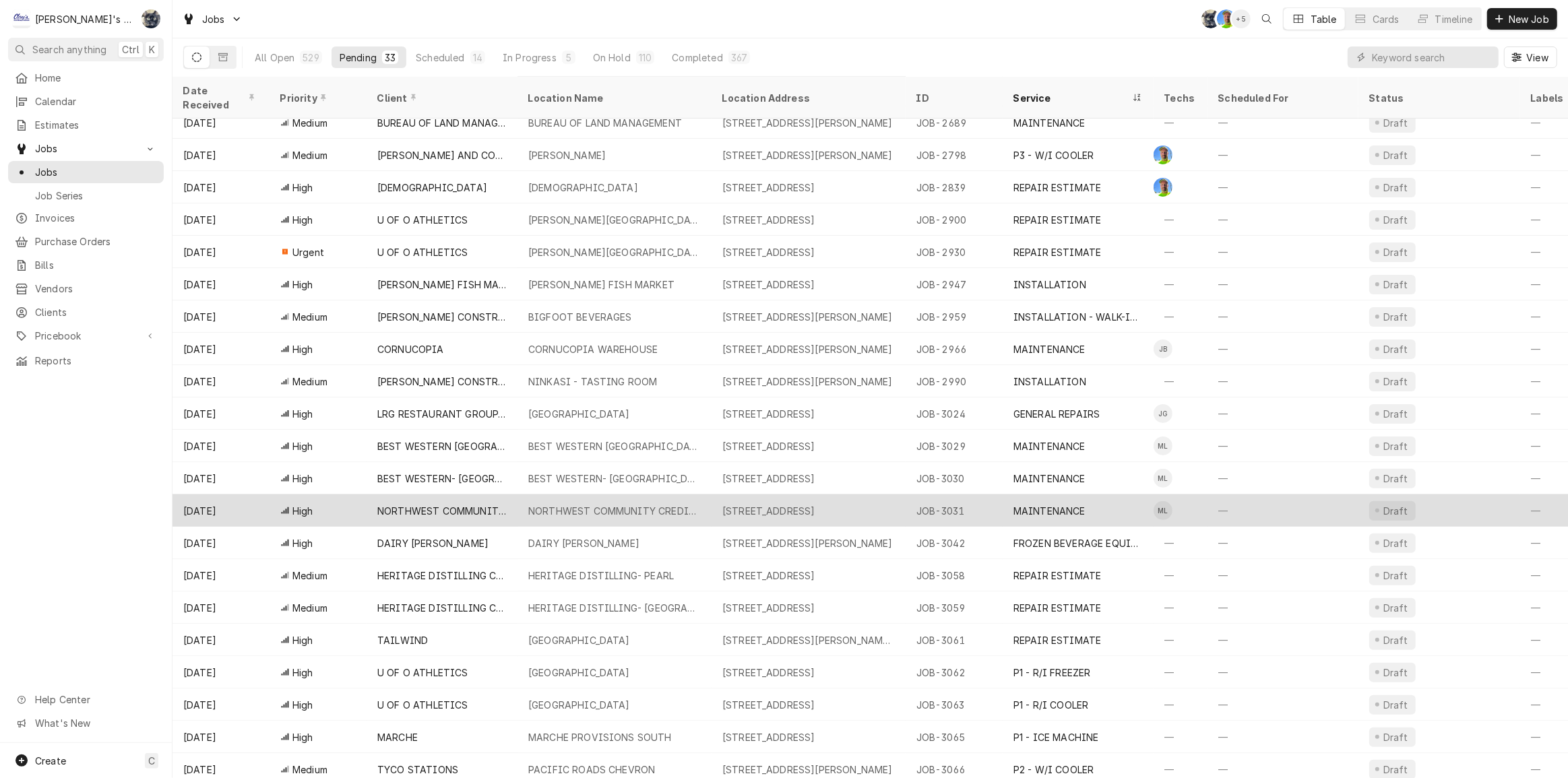
click at [567, 504] on div "NORTHWEST COMMUNITY CREDIT UNION" at bounding box center [614, 511] width 173 height 14
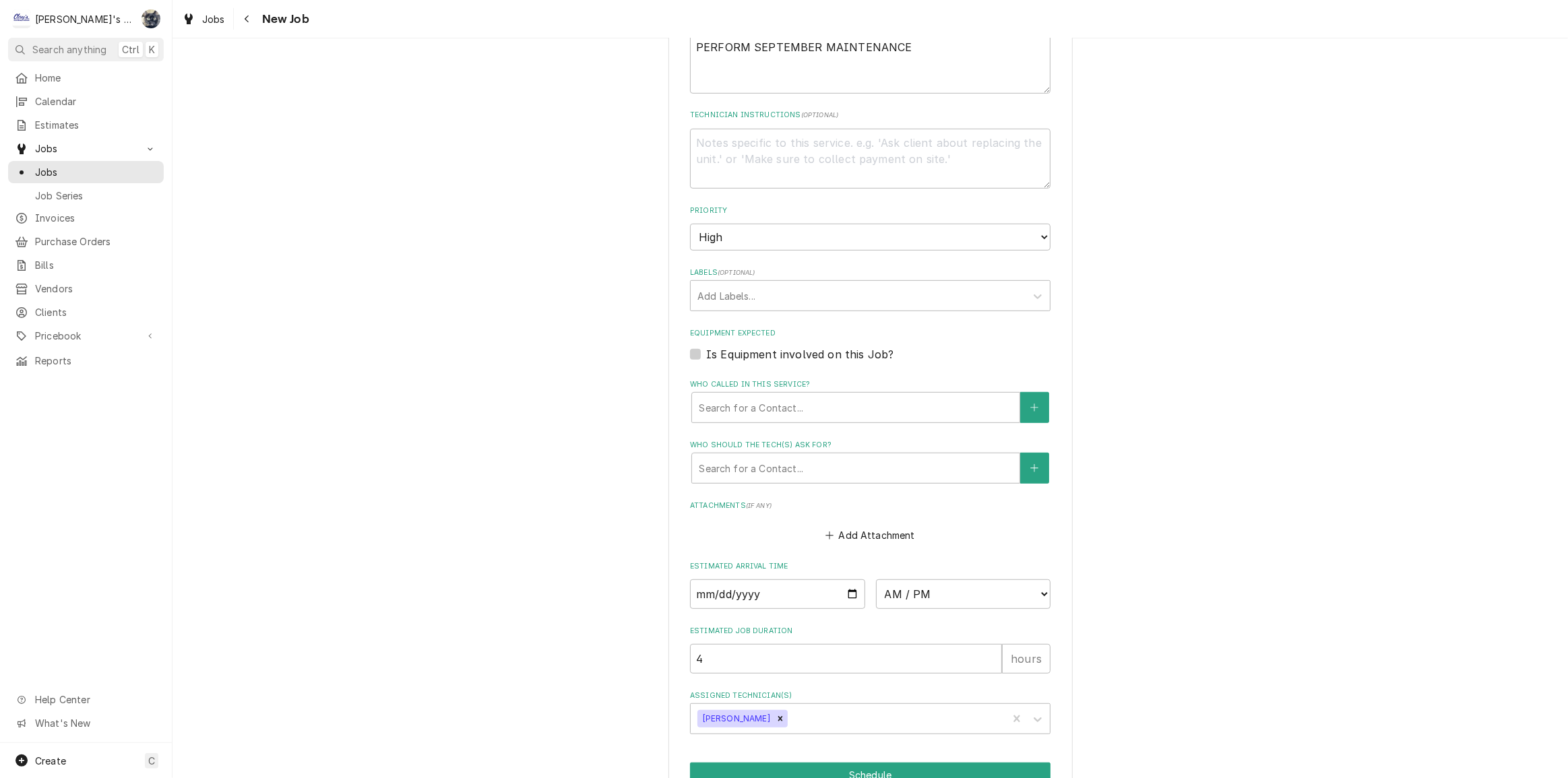
scroll to position [776, 0]
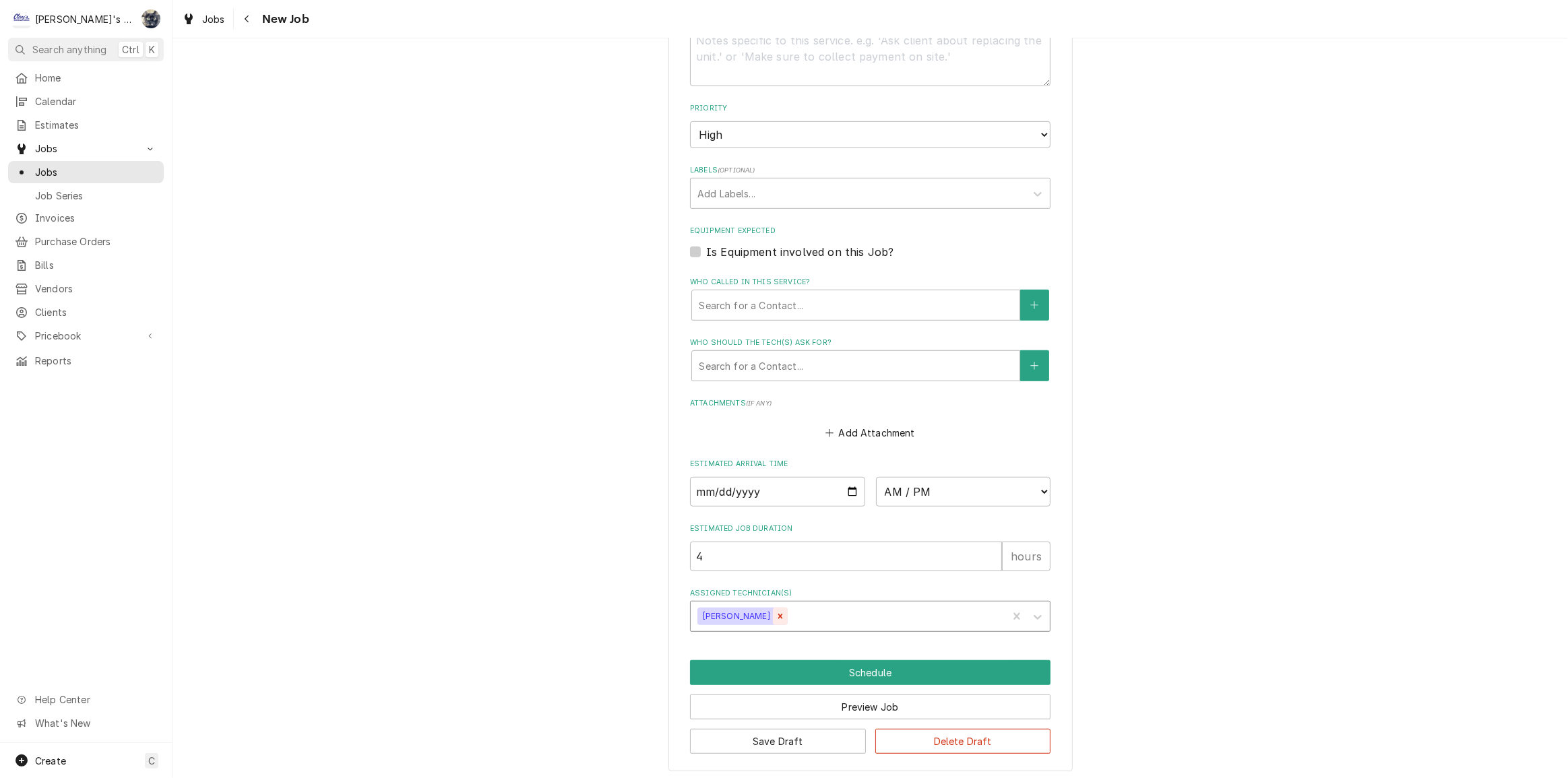
click at [785, 612] on icon "Remove Mikah Levitt-Freimuth" at bounding box center [780, 616] width 9 height 9
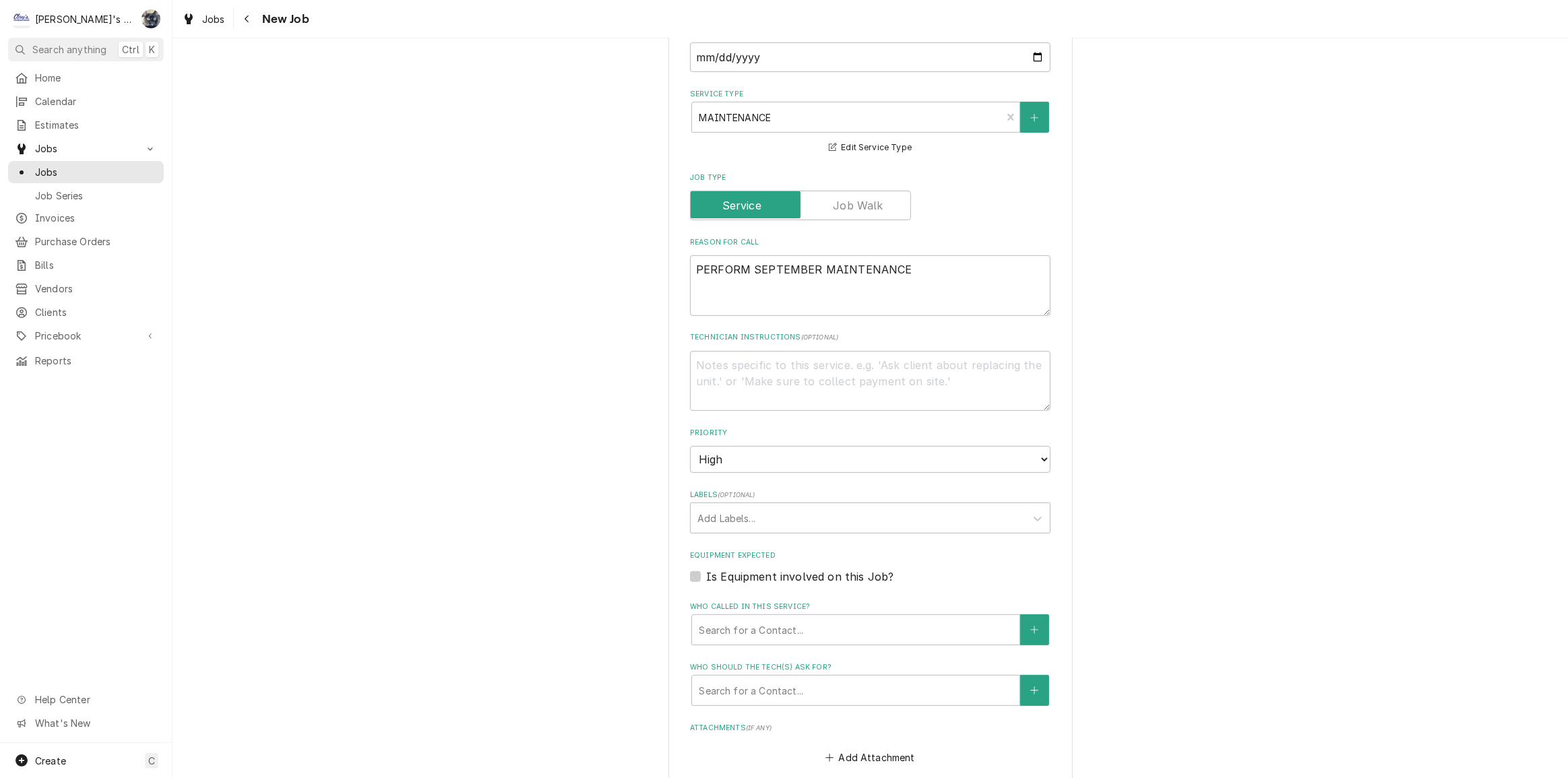
scroll to position [286, 0]
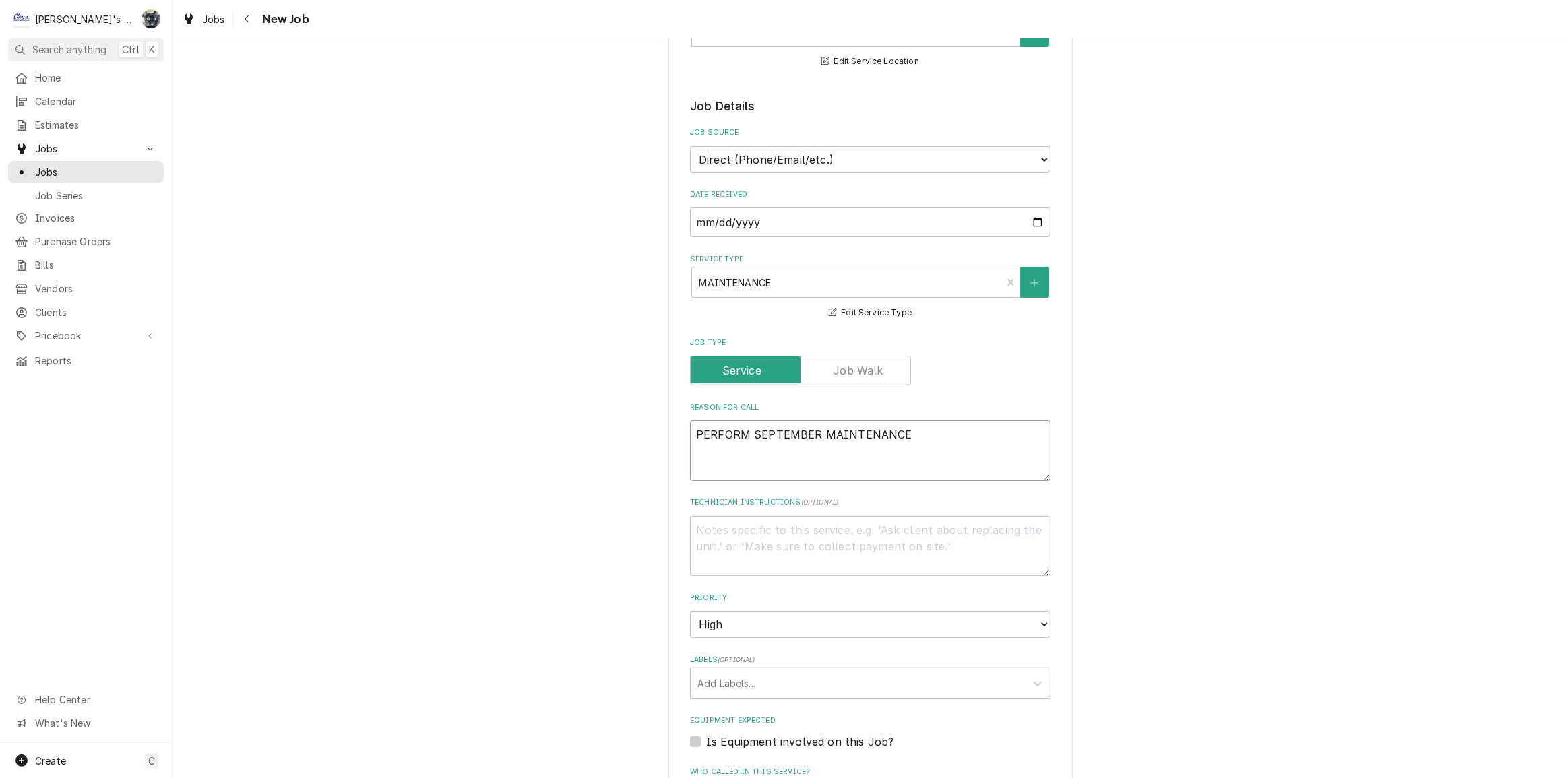
click at [899, 438] on textarea "PERFORM SEPTEMBER MAINTENANCE" at bounding box center [870, 451] width 360 height 61
type textarea "x"
type textarea "PERFORM SEPTEMBER MAINTENANCE"
type textarea "x"
type textarea "PERFORM SEPTEMBER MAINTENANCE *"
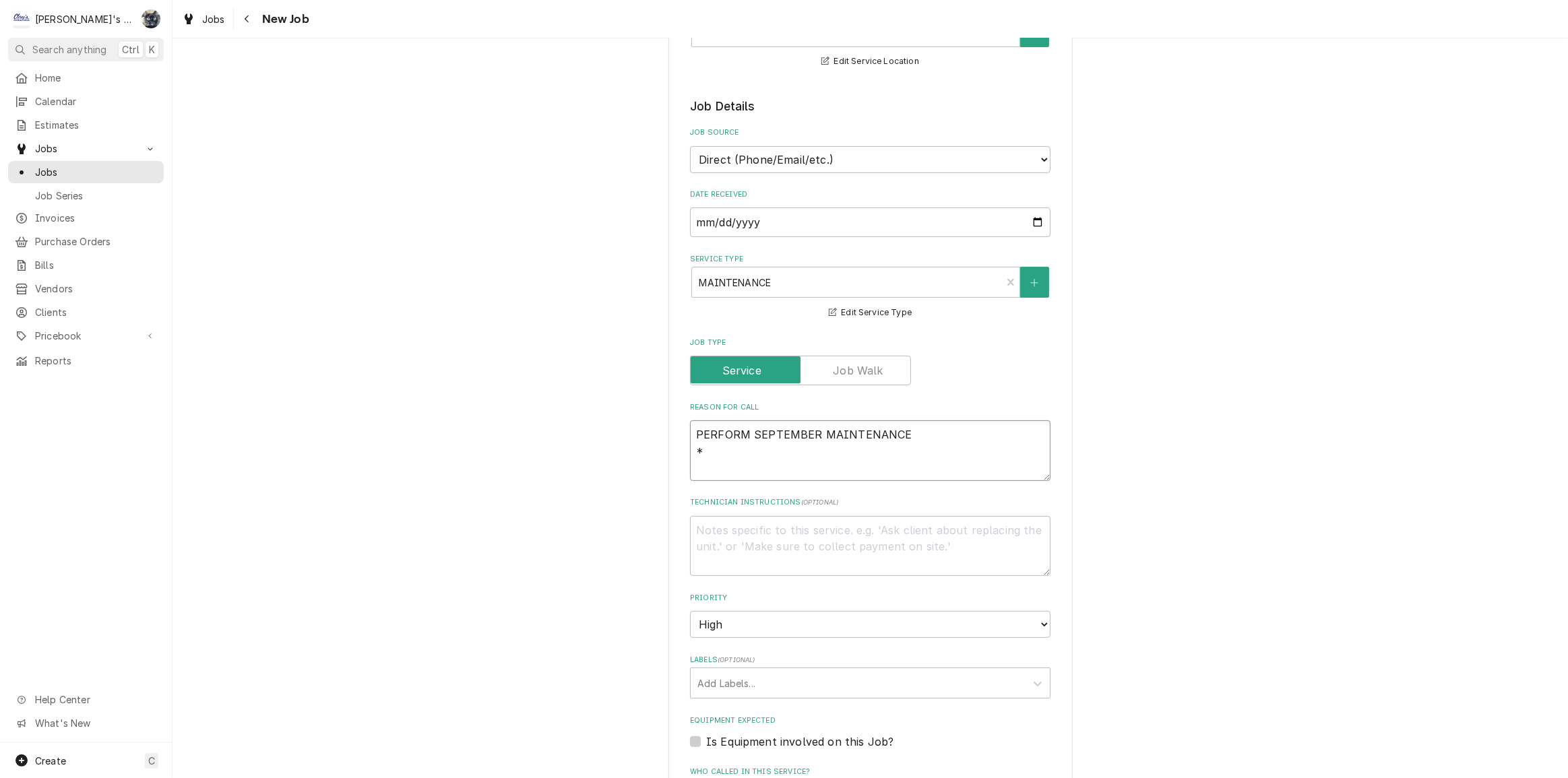
type textarea "x"
type textarea "PERFORM SEPTEMBER MAINTENANCE **"
type textarea "x"
type textarea "PERFORM SEPTEMBER MAINTENANCE **s"
type textarea "x"
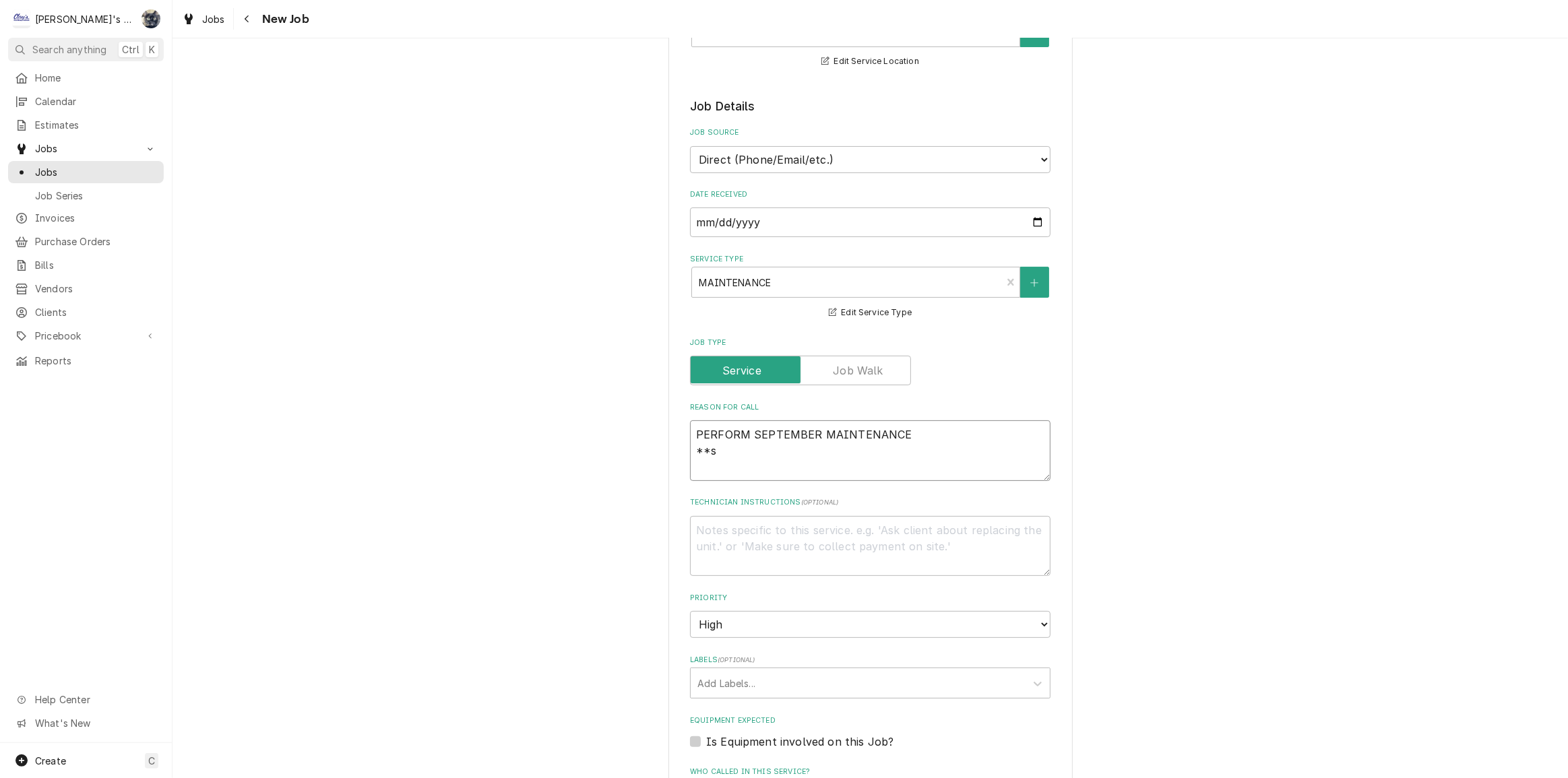
type textarea "PERFORM SEPTEMBER MAINTENANCE **sc"
type textarea "x"
type textarea "PERFORM SEPTEMBER MAINTENANCE **sch"
type textarea "x"
type textarea "PERFORM SEPTEMBER MAINTENANCE **sche"
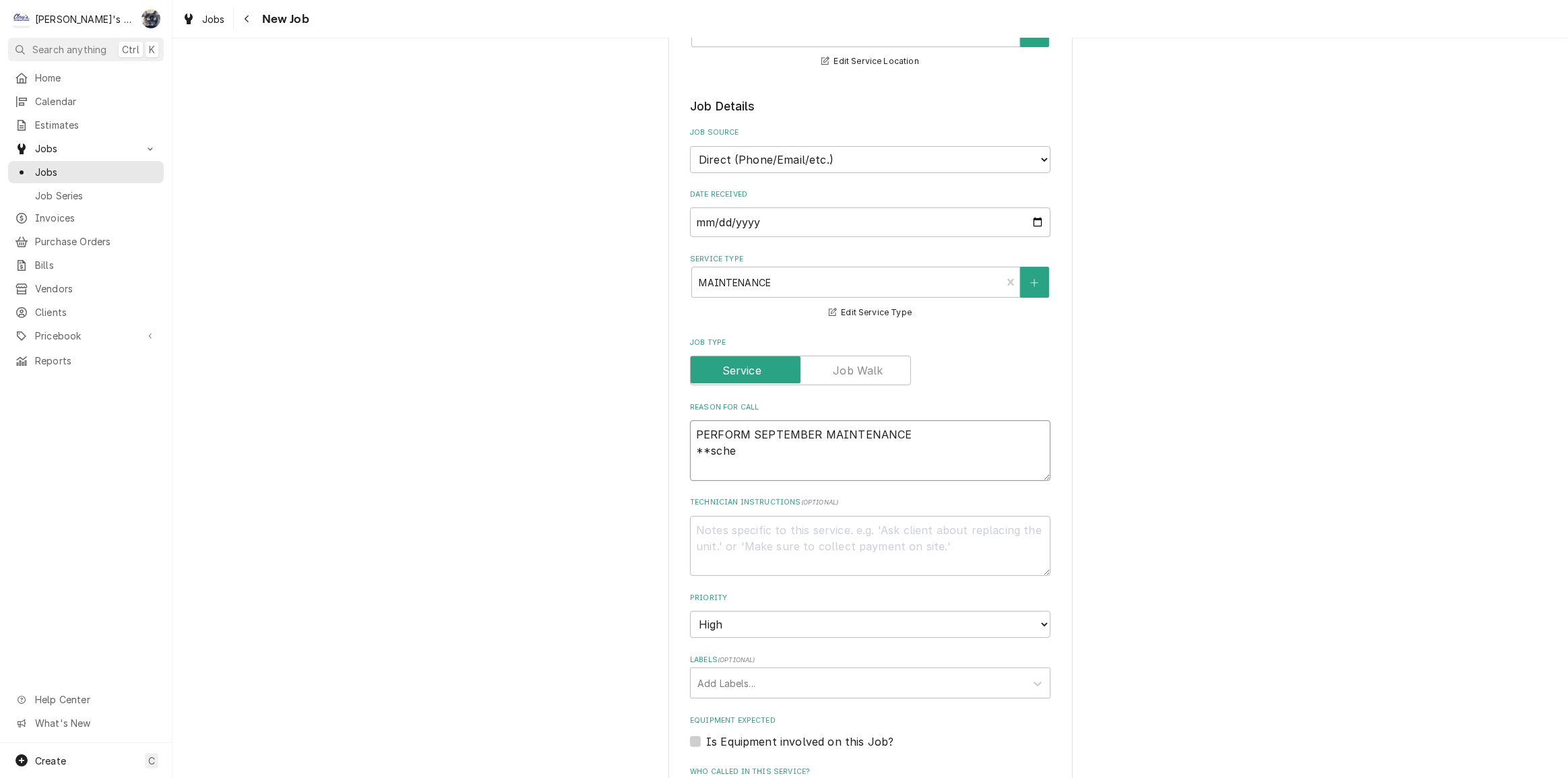
type textarea "x"
type textarea "PERFORM SEPTEMBER MAINTENANCE **sch"
type textarea "x"
type textarea "PERFORM SEPTEMBER MAINTENANCE **sc"
type textarea "x"
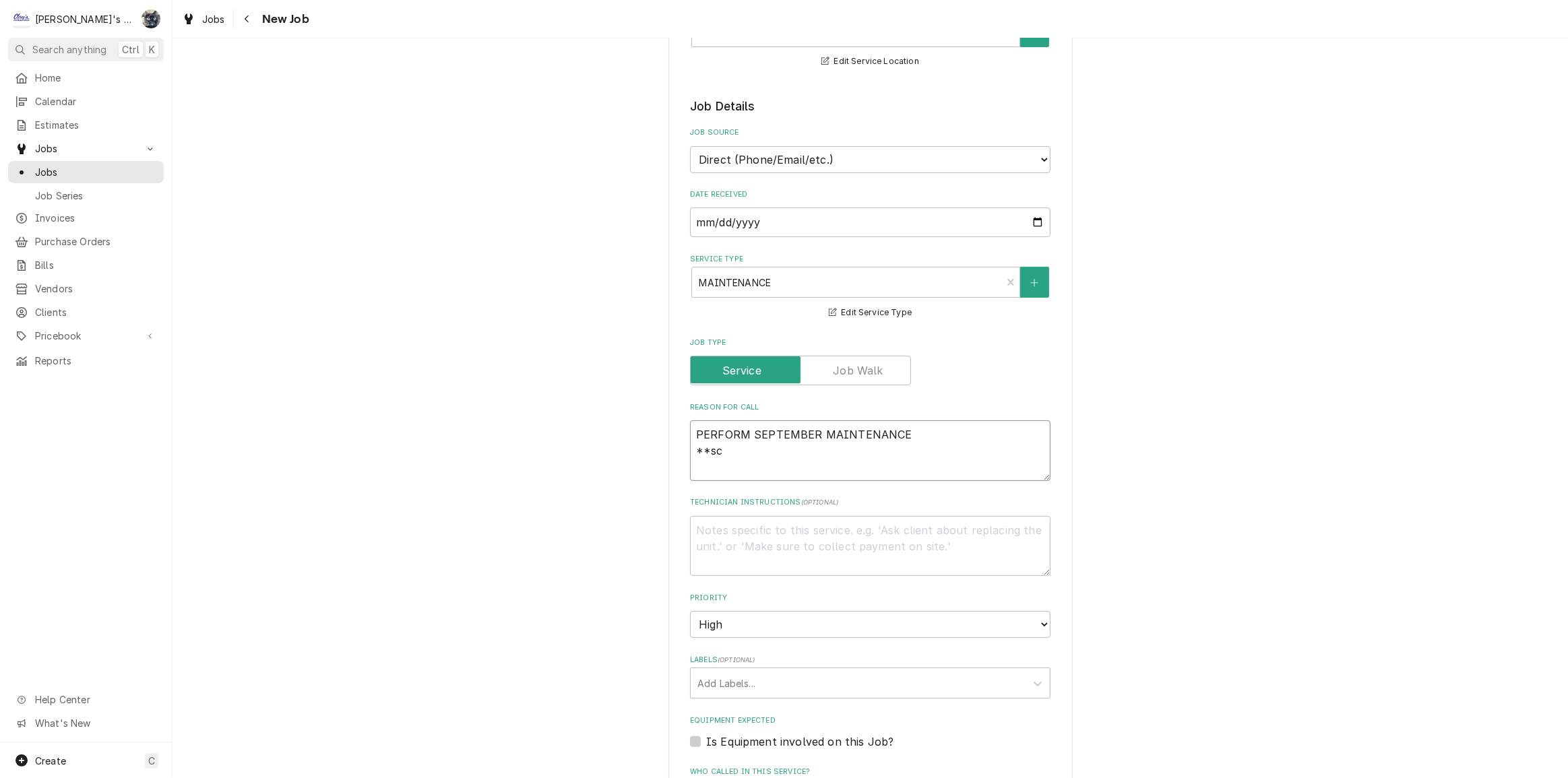
type textarea "PERFORM SEPTEMBER MAINTENANCE **s"
type textarea "x"
type textarea "PERFORM SEPTEMBER MAINTENANCE **"
type textarea "x"
type textarea "PERFORM SEPTEMBER MAINTENANCE **"
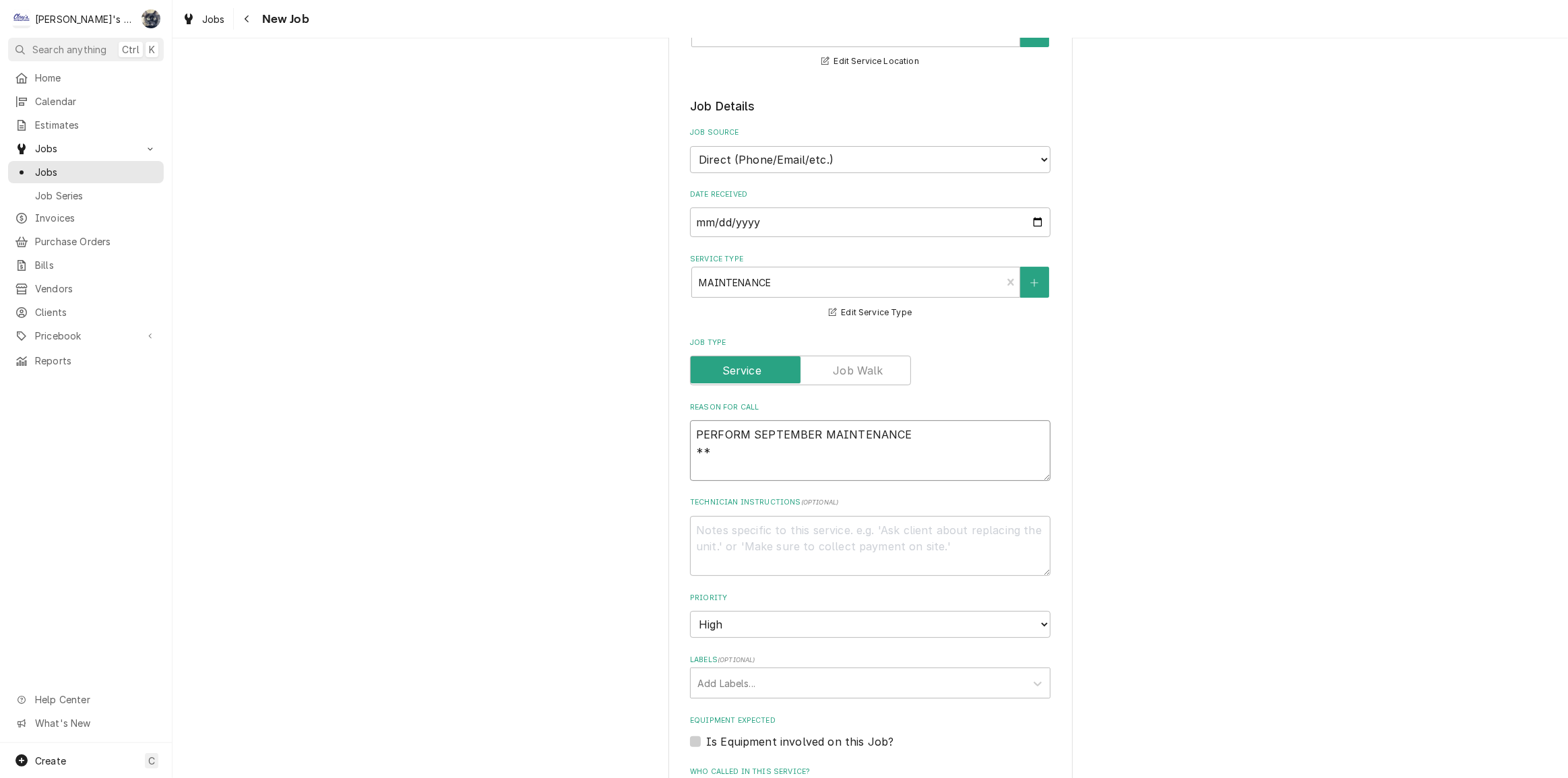
type textarea "x"
type textarea "PERFORM SEPTEMBER MAINTENANCE ** S"
type textarea "x"
type textarea "PERFORM SEPTEMBER MAINTENANCE ** SC"
type textarea "x"
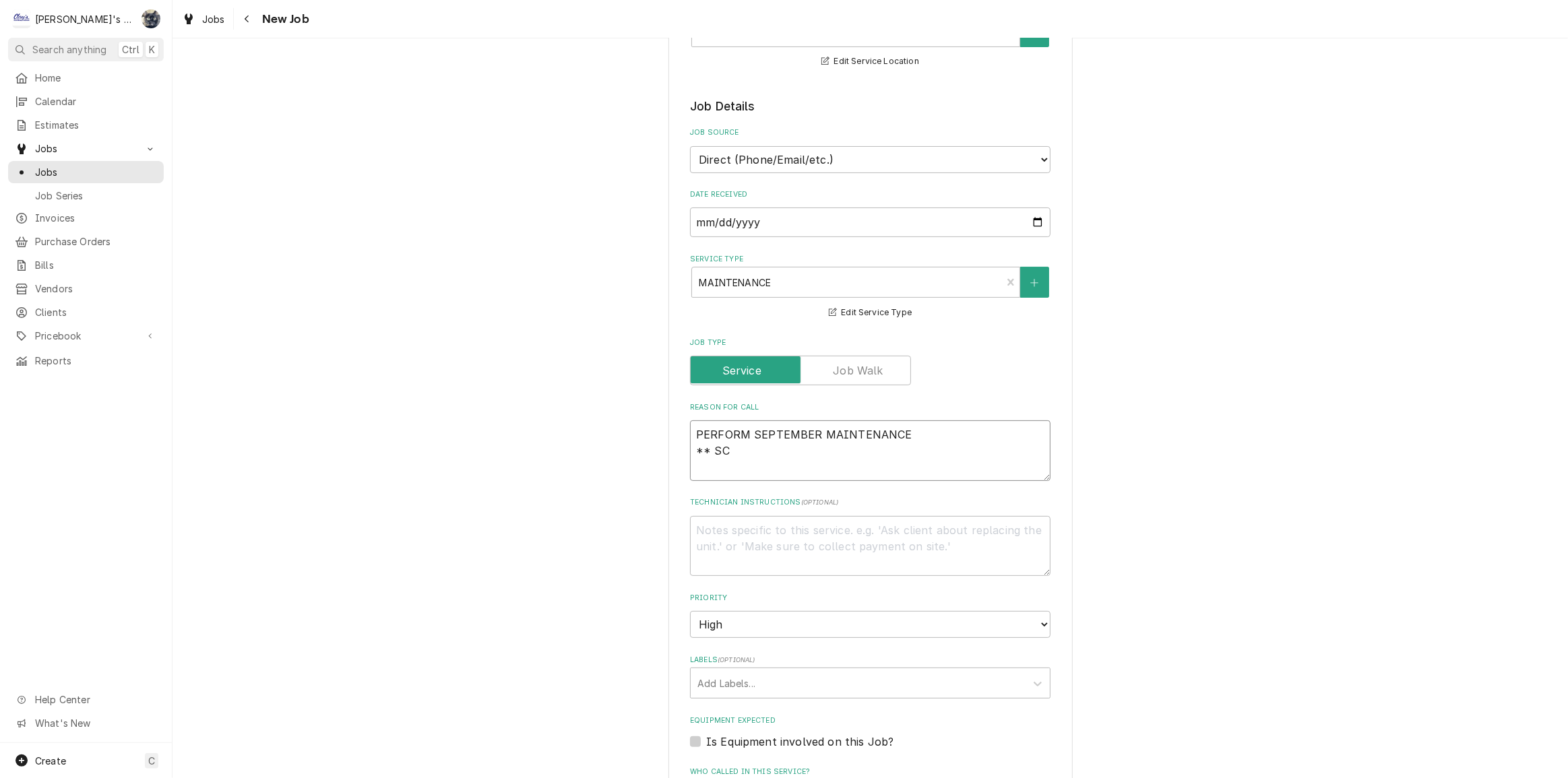
type textarea "PERFORM SEPTEMBER MAINTENANCE ** SCH"
type textarea "x"
type textarea "PERFORM SEPTEMBER MAINTENANCE ** SCHE"
type textarea "x"
type textarea "PERFORM SEPTEMBER MAINTENANCE ** SCHED"
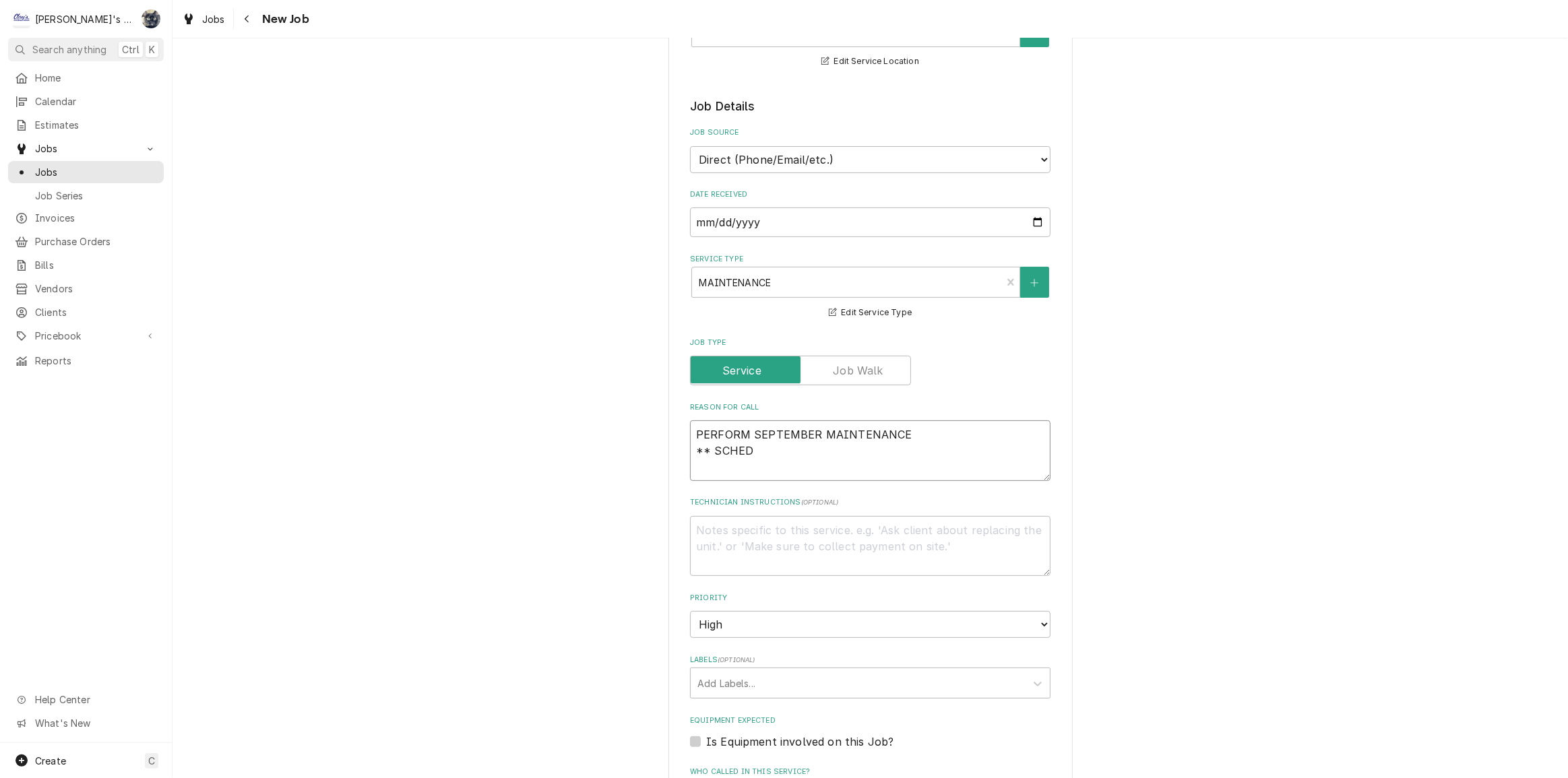
type textarea "x"
type textarea "PERFORM SEPTEMBER MAINTENANCE ** SCHEDU"
type textarea "x"
type textarea "PERFORM SEPTEMBER MAINTENANCE ** SCHEDUL"
type textarea "x"
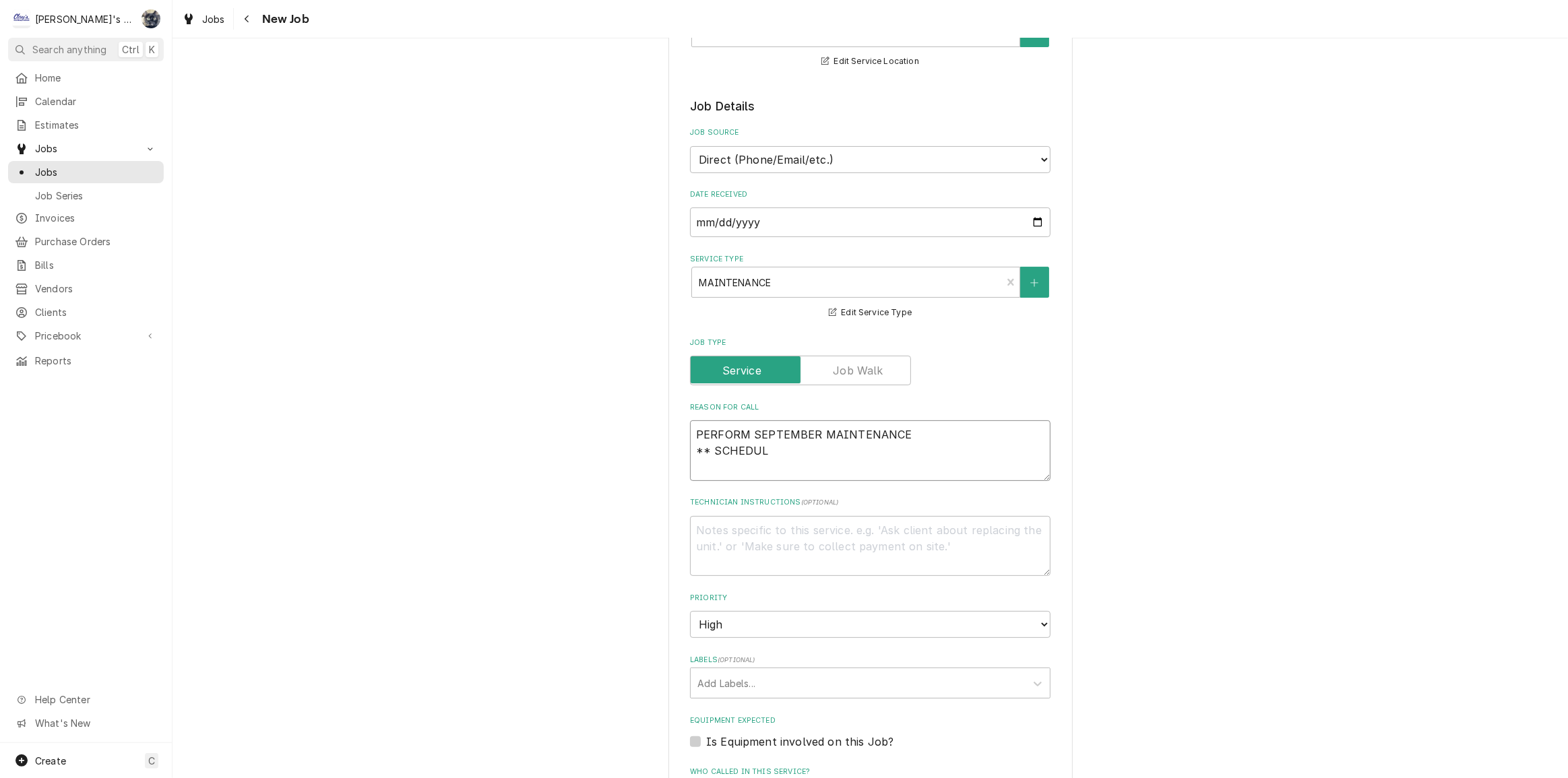
type textarea "PERFORM SEPTEMBER MAINTENANCE ** SCHEDULE"
type textarea "x"
type textarea "PERFORM SEPTEMBER MAINTENANCE ** SCHEDULED"
type textarea "x"
type textarea "PERFORM SEPTEMBER MAINTENANCE ** SCHEDULED"
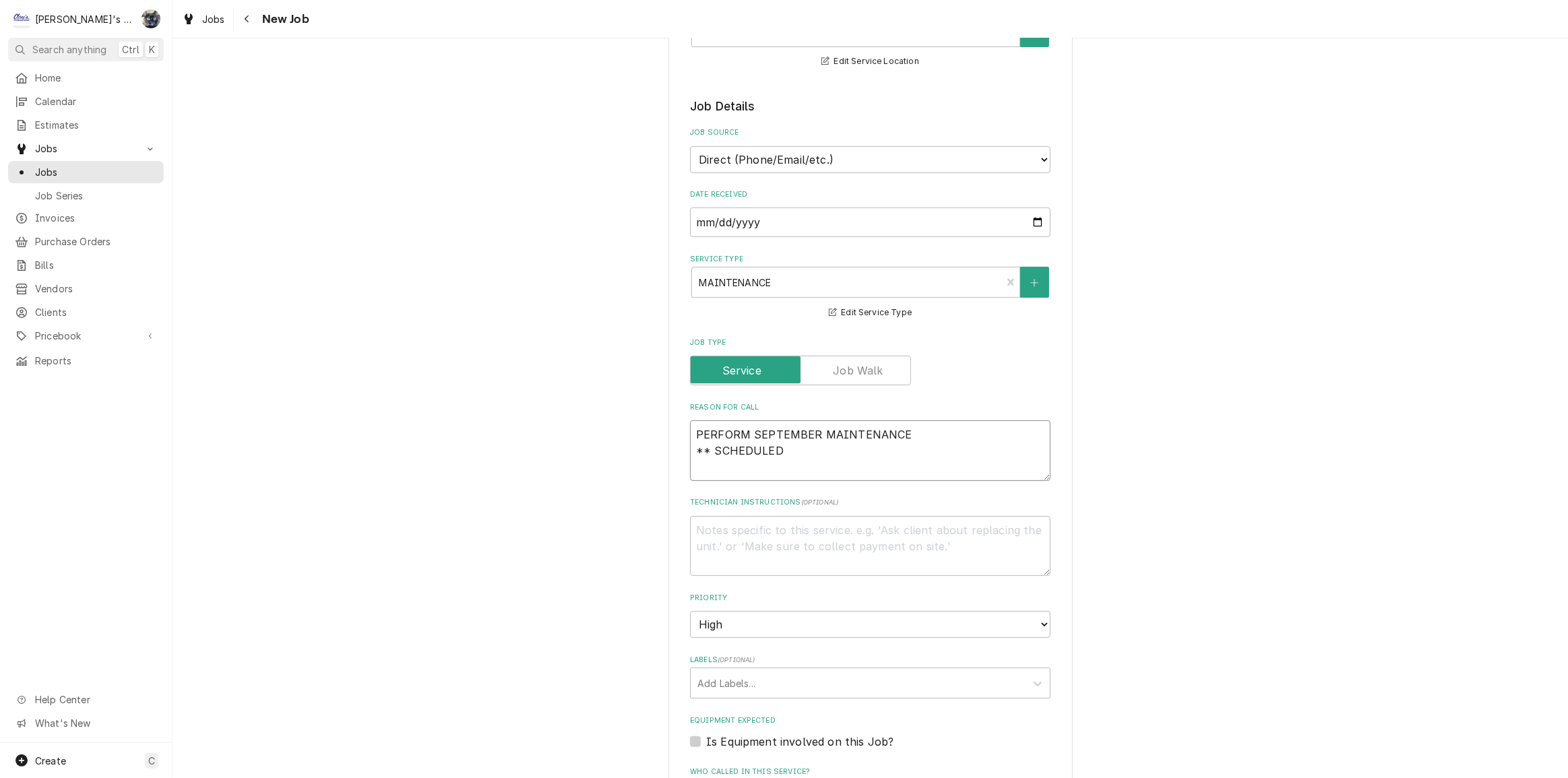
type textarea "x"
type textarea "PERFORM SEPTEMBER MAINTENANCE ** SCHEDULED F"
type textarea "x"
type textarea "PERFORM SEPTEMBER MAINTENANCE ** SCHEDULED FO"
type textarea "x"
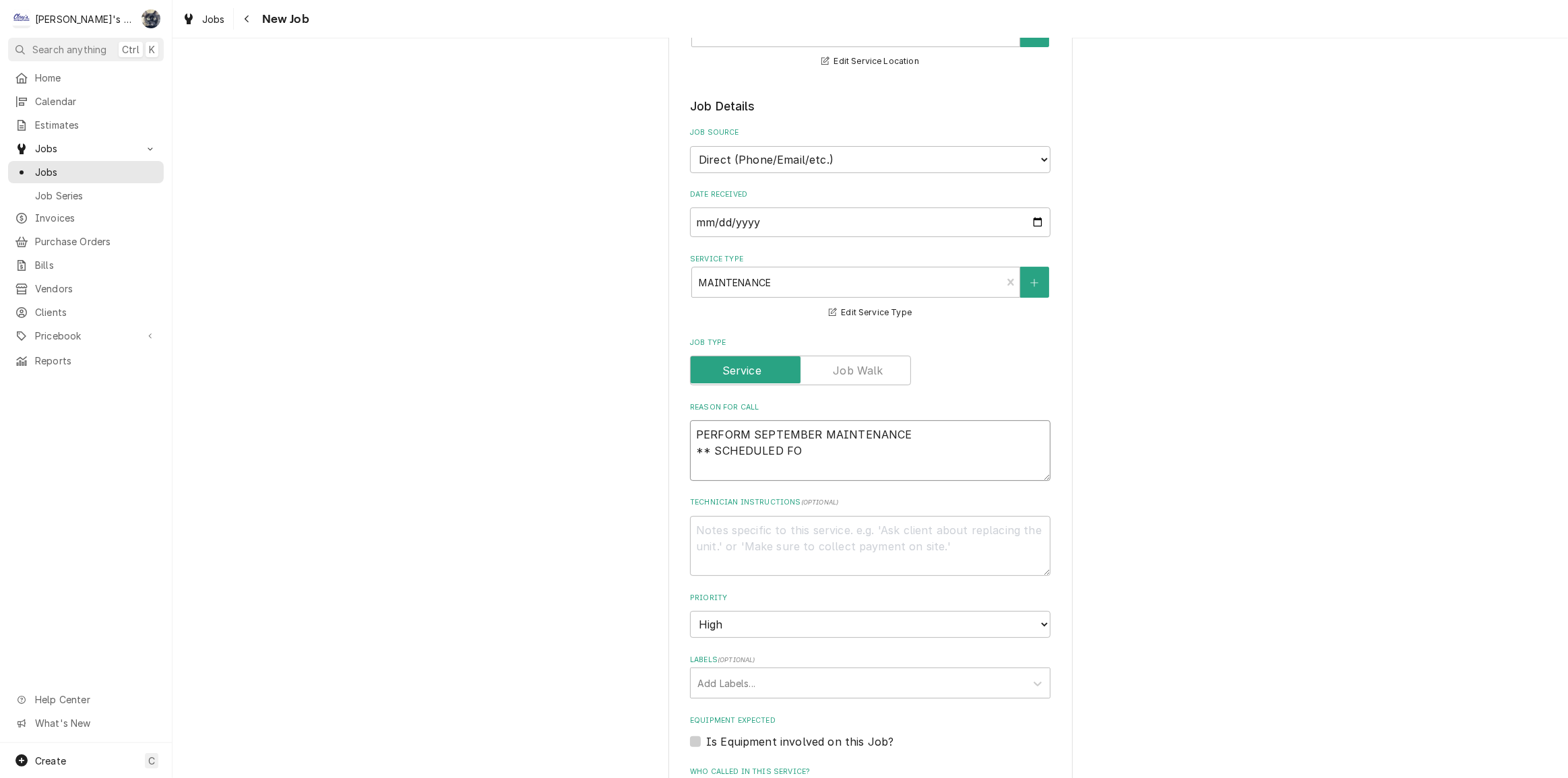
type textarea "PERFORM SEPTEMBER MAINTENANCE ** SCHEDULED FOR"
type textarea "x"
type textarea "PERFORM SEPTEMBER MAINTENANCE ** SCHEDULED FOR"
type textarea "x"
type textarea "PERFORM SEPTEMBER MAINTENANCE ** SCHEDULED FOR T"
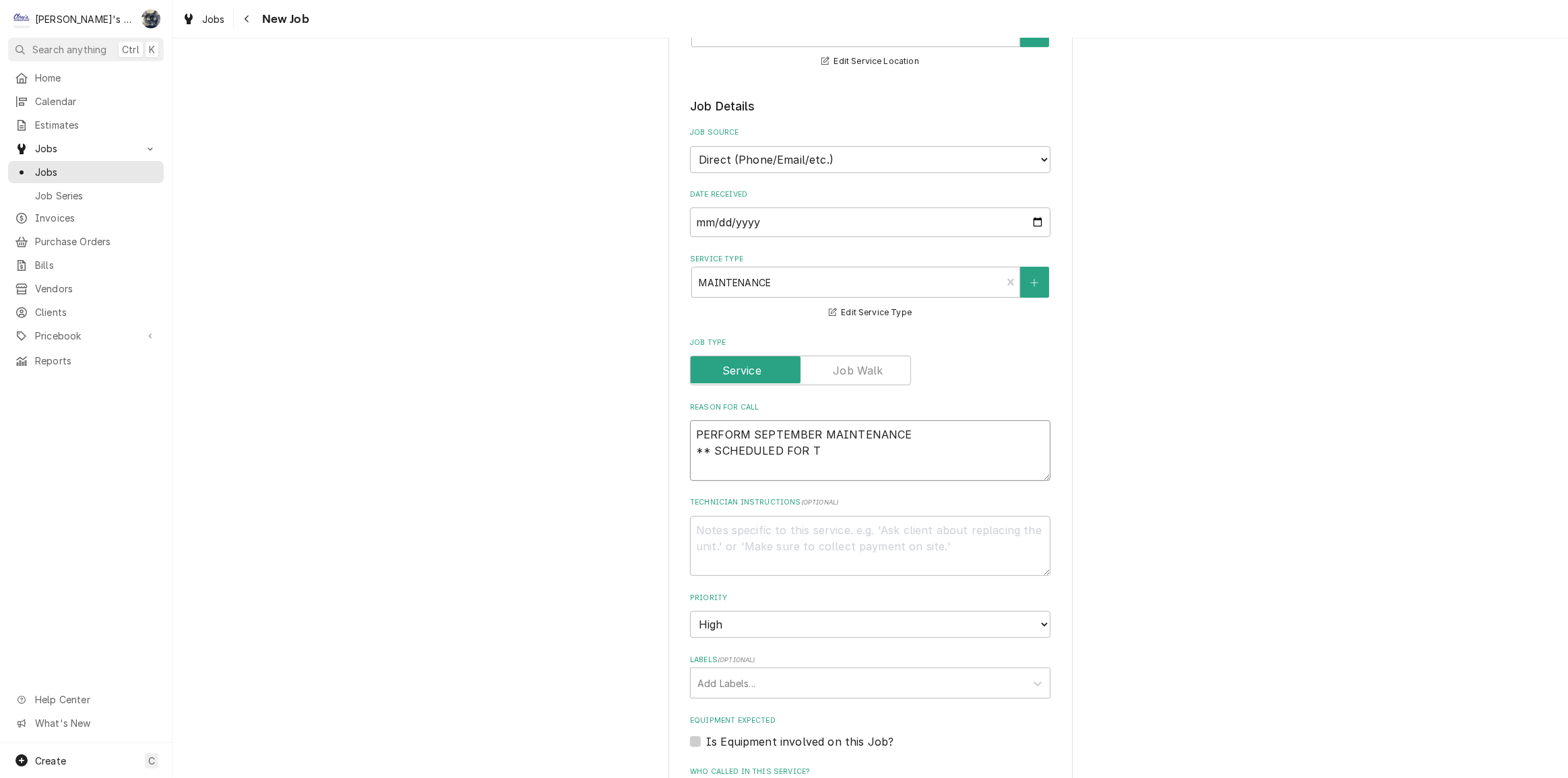
type textarea "x"
type textarea "PERFORM SEPTEMBER MAINTENANCE ** SCHEDULED FOR TH"
type textarea "x"
type textarea "PERFORM SEPTEMBER MAINTENANCE ** SCHEDULED FOR THU"
type textarea "x"
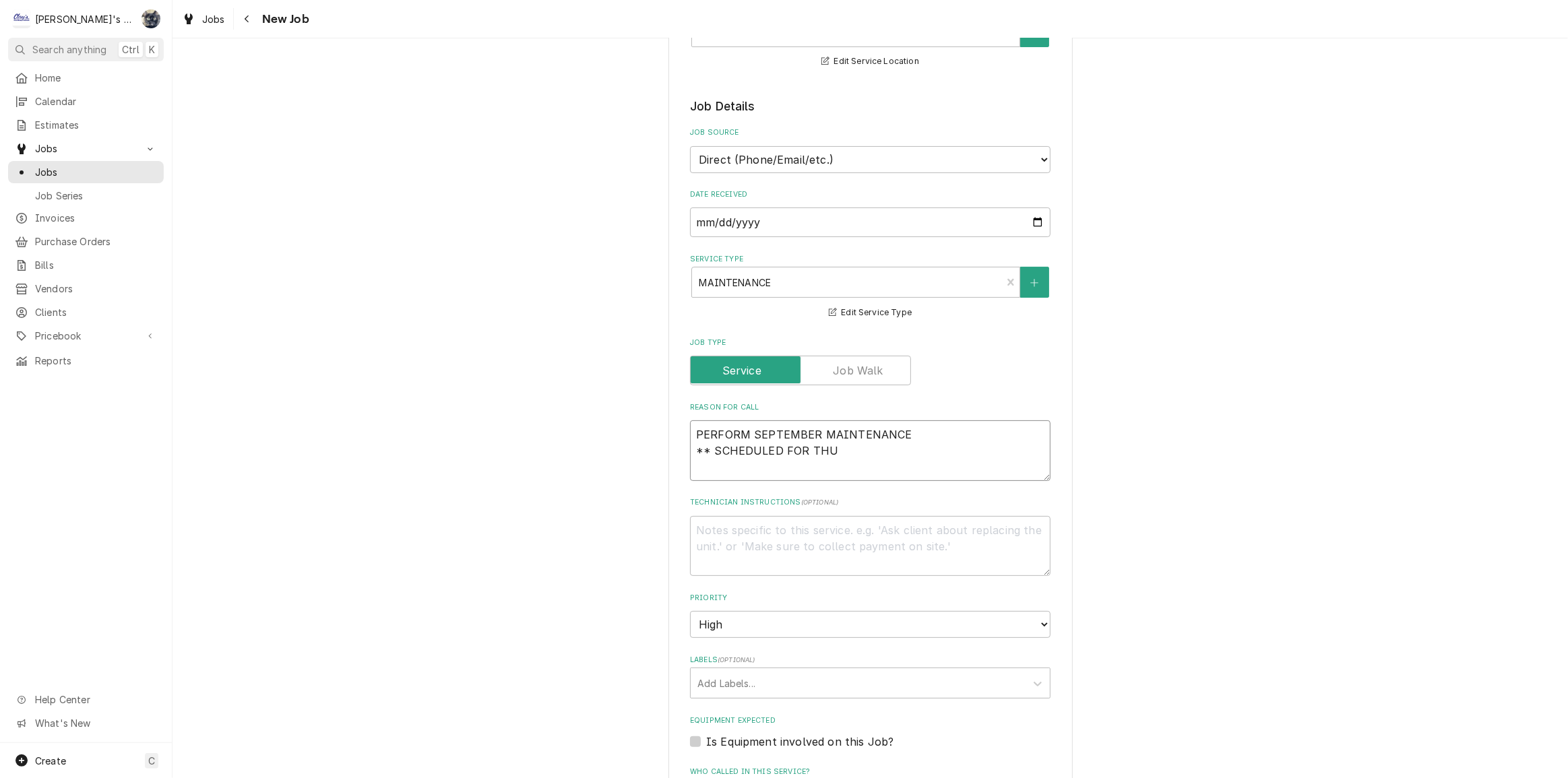
type textarea "PERFORM SEPTEMBER MAINTENANCE ** SCHEDULED FOR THUR"
type textarea "x"
type textarea "PERFORM SEPTEMBER MAINTENANCE ** SCHEDULED FOR THURS"
type textarea "x"
type textarea "PERFORM SEPTEMBER MAINTENANCE ** SCHEDULED FOR THURSD"
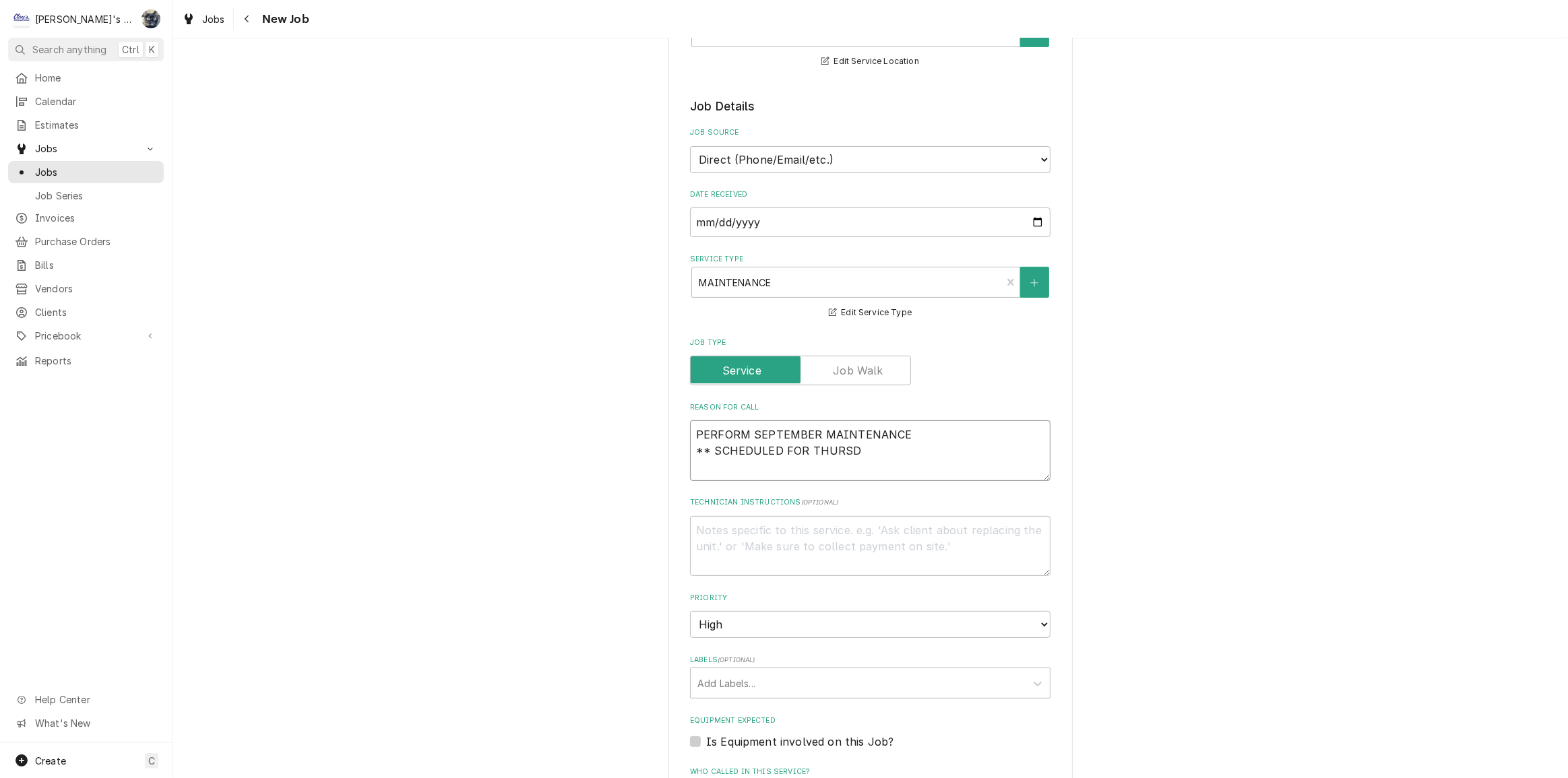
type textarea "x"
type textarea "PERFORM SEPTEMBER MAINTENANCE ** SCHEDULED FOR THURSDA"
type textarea "x"
type textarea "PERFORM SEPTEMBER MAINTENANCE ** SCHEDULED FOR THURSDAY"
type textarea "x"
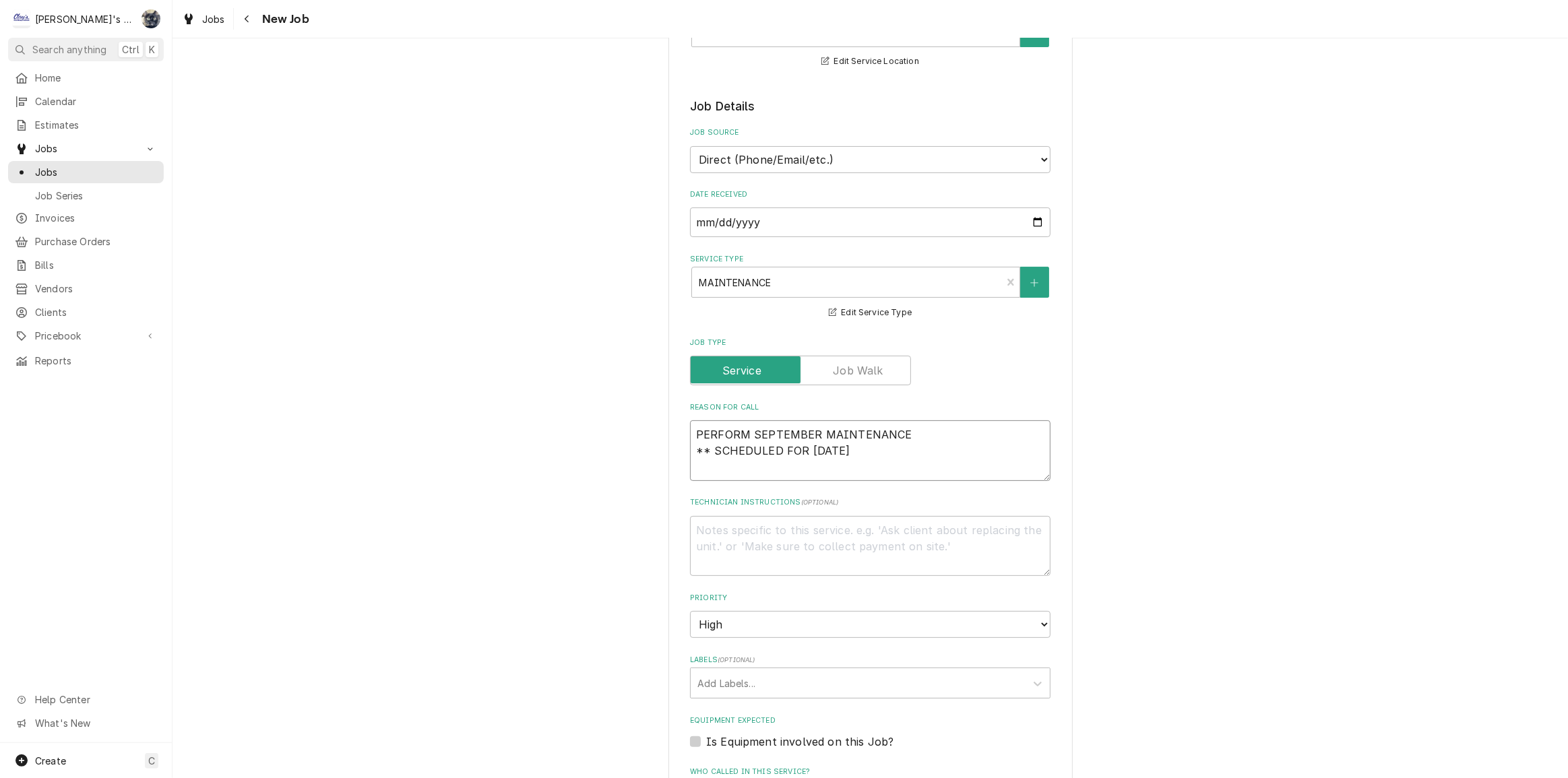
type textarea "PERFORM SEPTEMBER MAINTENANCE ** SCHEDULED FOR THURSDAY"
type textarea "x"
type textarea "PERFORM SEPTEMBER MAINTENANCE ** SCHEDULED FOR THURSDAY 9"
type textarea "x"
type textarea "PERFORM SEPTEMBER MAINTENANCE ** SCHEDULED FOR THURSDAY 9/"
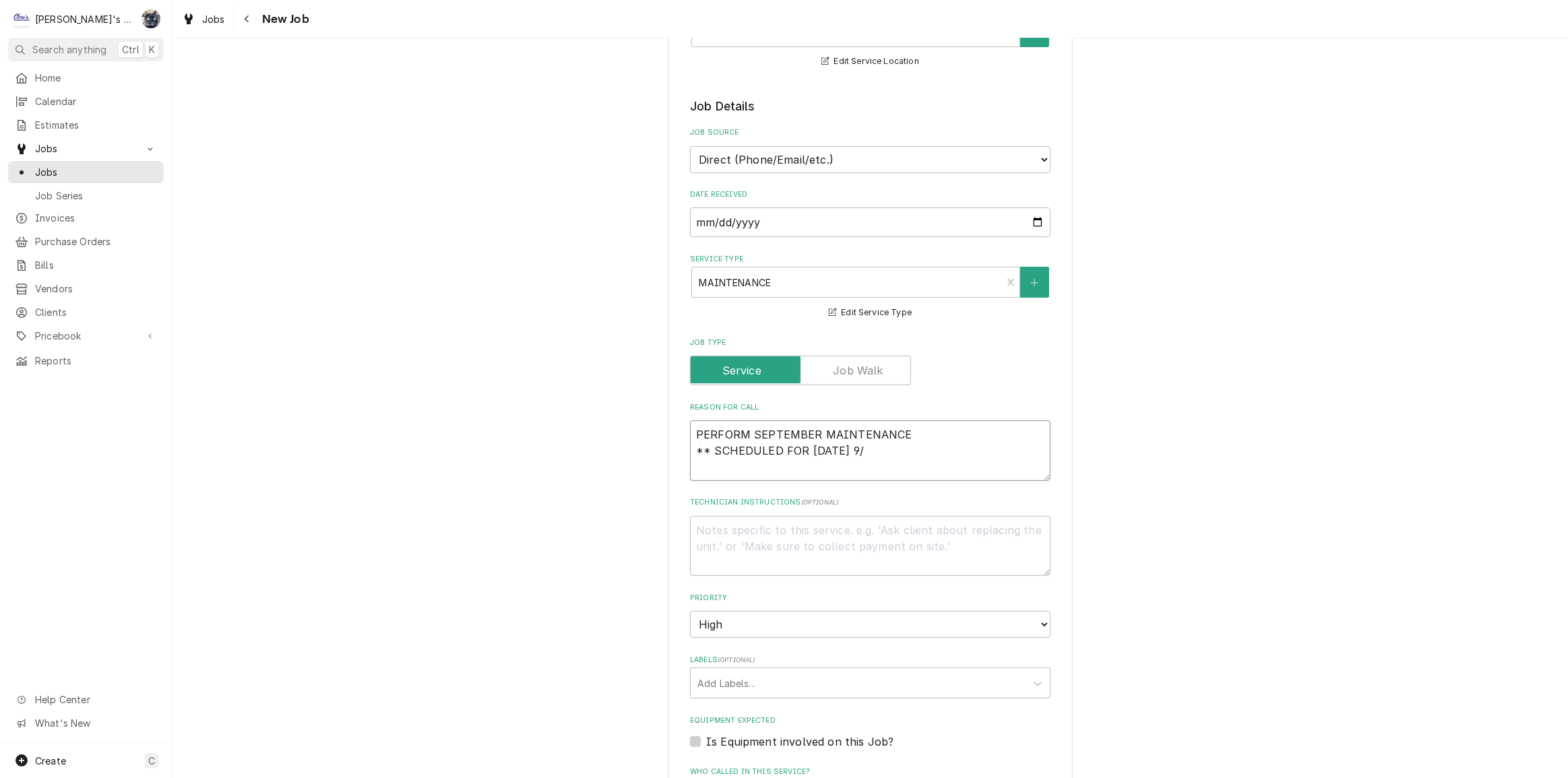
type textarea "x"
type textarea "PERFORM SEPTEMBER MAINTENANCE ** SCHEDULED FOR THURSDAY 9"
type textarea "x"
type textarea "PERFORM SEPTEMBER MAINTENANCE ** SCHEDULED FOR THURSDAY"
type textarea "x"
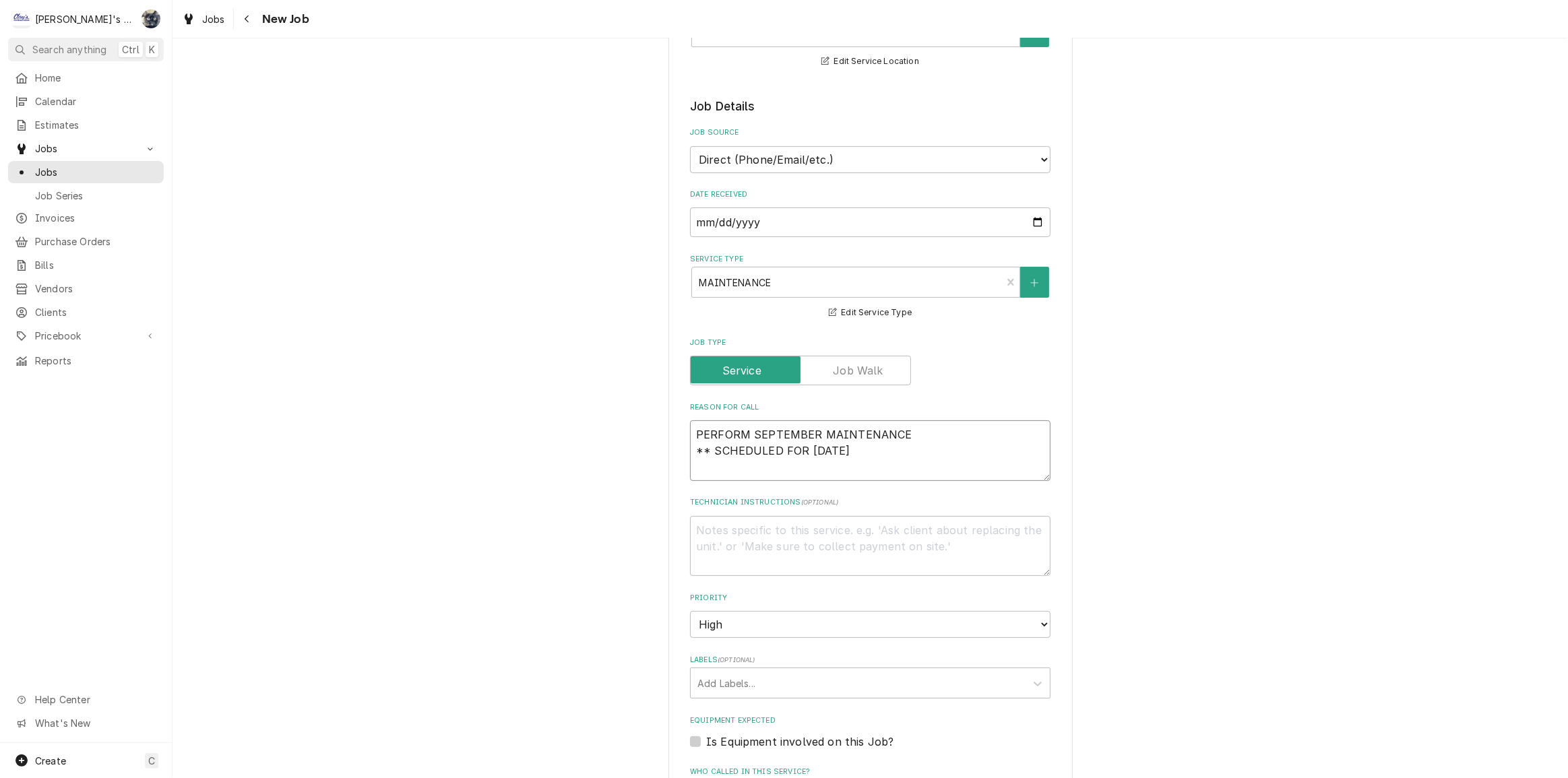
type textarea "PERFORM SEPTEMBER MAINTENANCE ** SCHEDULED FOR THURSDAY 1"
type textarea "x"
type textarea "PERFORM SEPTEMBER MAINTENANCE ** SCHEDULED FOR THURSDAY 10"
type textarea "x"
type textarea "PERFORM SEPTEMBER MAINTENANCE ** SCHEDULED FOR THURSDAY 10/"
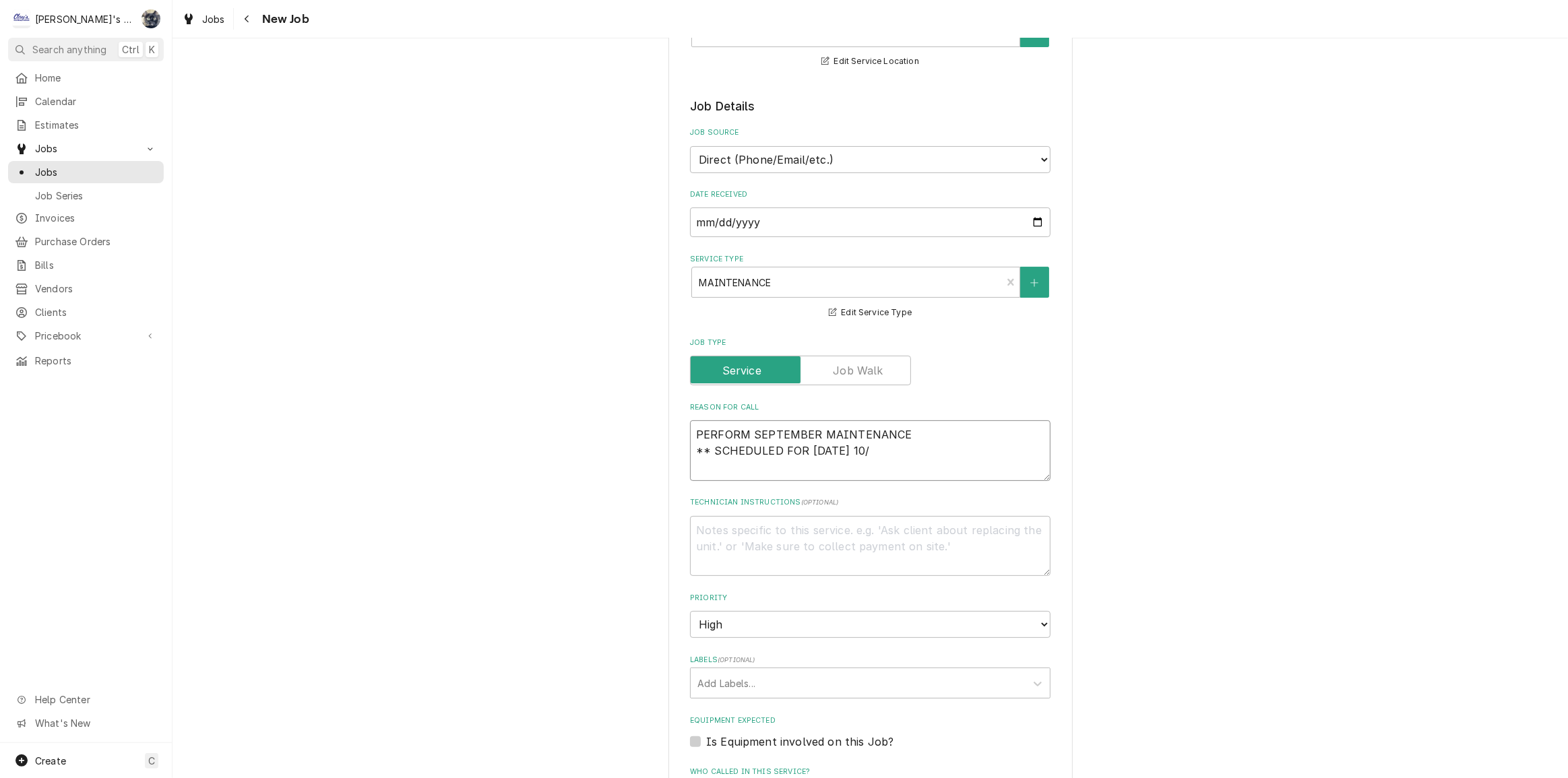
type textarea "x"
type textarea "PERFORM SEPTEMBER MAINTENANCE ** SCHEDULED FOR THURSDAY 10/2"
type textarea "x"
type textarea "PERFORM SEPTEMBER MAINTENANCE ** SCHEDULED FOR THURSDAY 10/2"
type textarea "x"
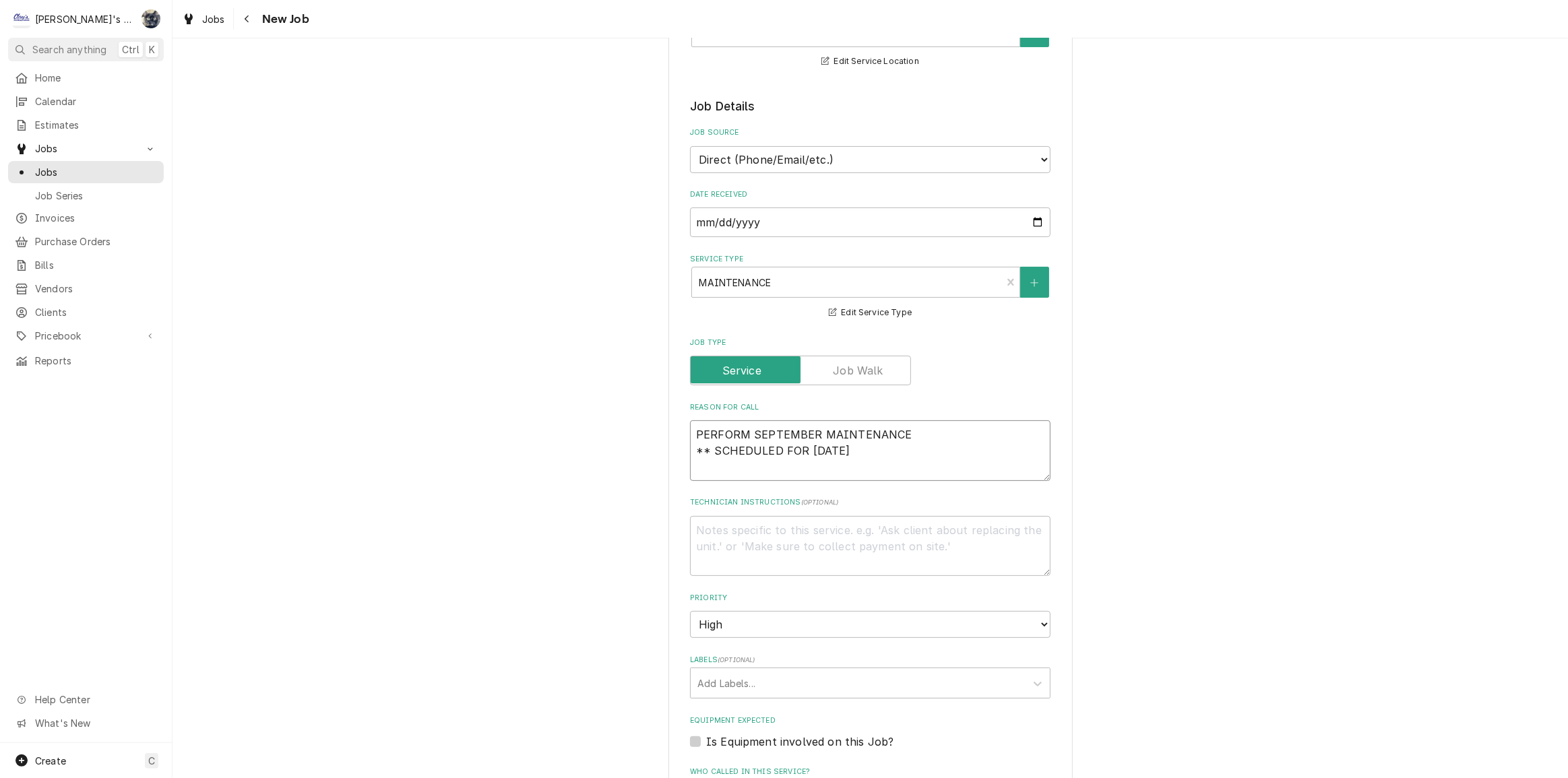
type textarea "PERFORM SEPTEMBER MAINTENANCE ** SCHEDULED FOR THURSDAY 10/2 A"
type textarea "x"
type textarea "PERFORM SEPTEMBER MAINTENANCE ** SCHEDULED FOR THURSDAY 10/2 AF"
type textarea "x"
type textarea "PERFORM SEPTEMBER MAINTENANCE ** SCHEDULED FOR THURSDAY 10/2 AFT"
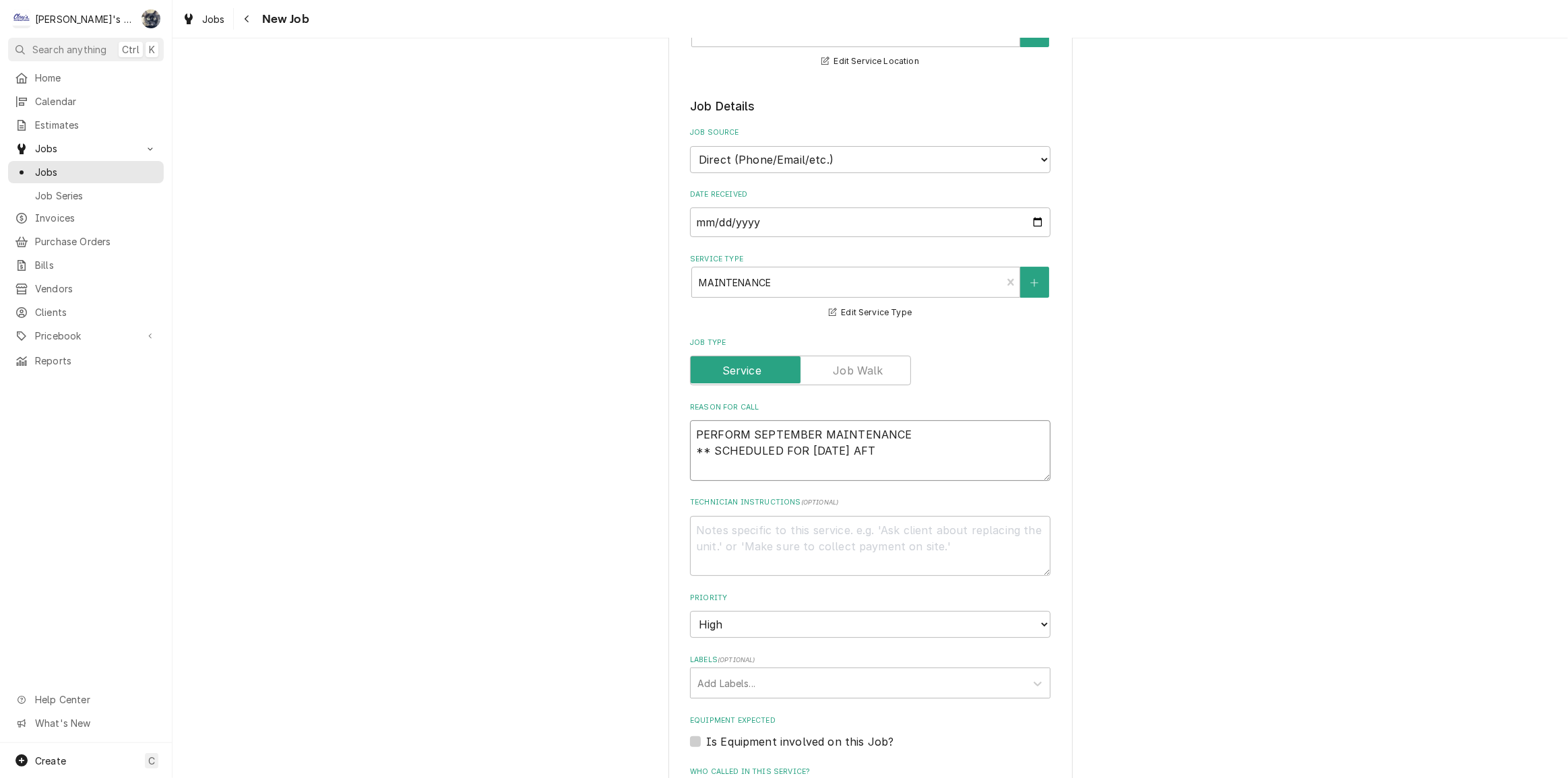
type textarea "x"
type textarea "PERFORM SEPTEMBER MAINTENANCE ** SCHEDULED FOR THURSDAY 10/2 AFTE"
type textarea "x"
type textarea "PERFORM SEPTEMBER MAINTENANCE ** SCHEDULED FOR THURSDAY 10/2 AFTER"
type textarea "x"
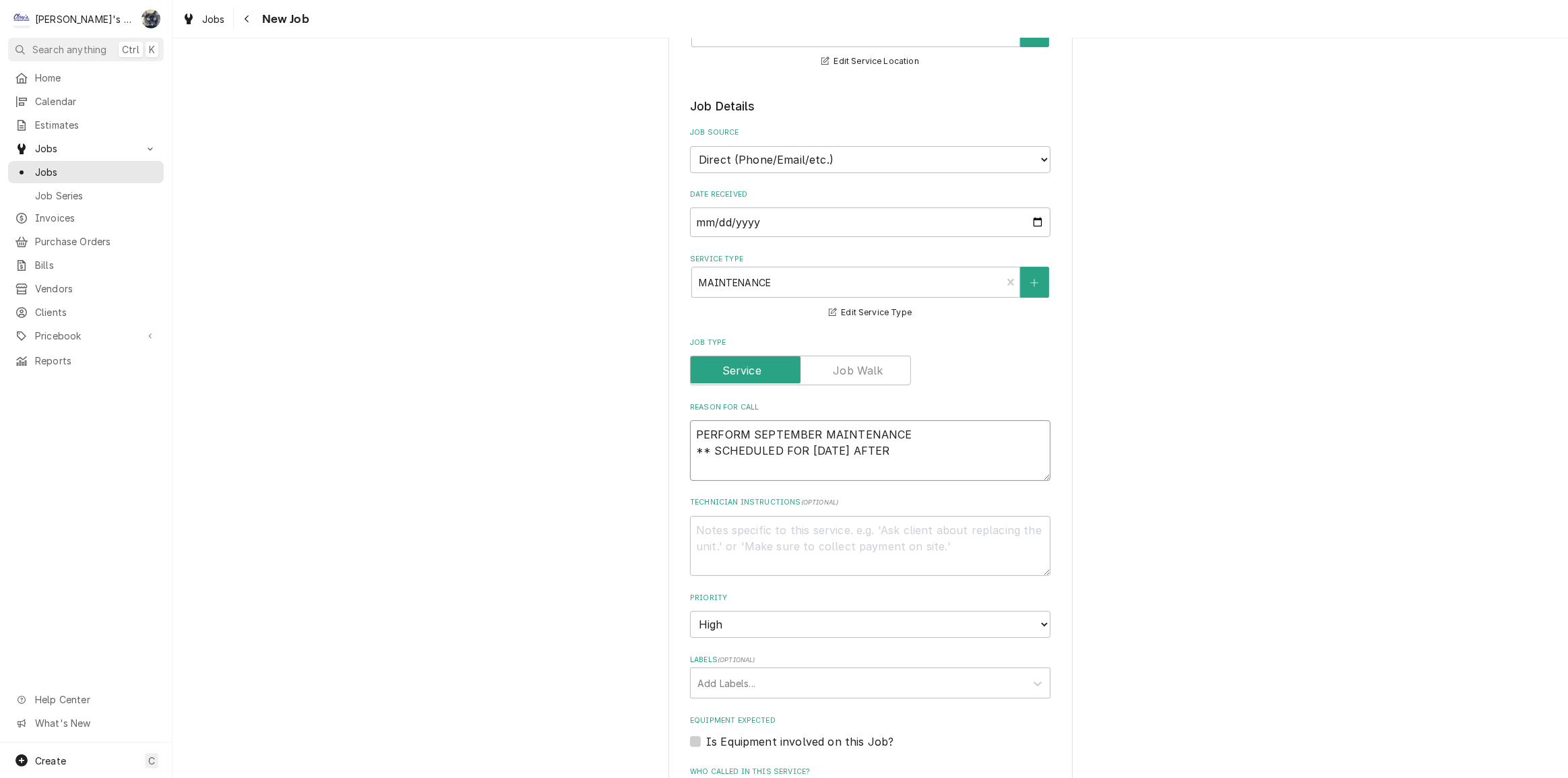
type textarea "PERFORM SEPTEMBER MAINTENANCE ** SCHEDULED FOR THURSDAY 10/2 AFTER"
type textarea "x"
type textarea "PERFORM SEPTEMBER MAINTENANCE ** SCHEDULED FOR THURSDAY 10/2 AFTER 9l"
type textarea "x"
type textarea "PERFORM SEPTEMBER MAINTENANCE ** SCHEDULED FOR THURSDAY 10/2 AFTER 9l:"
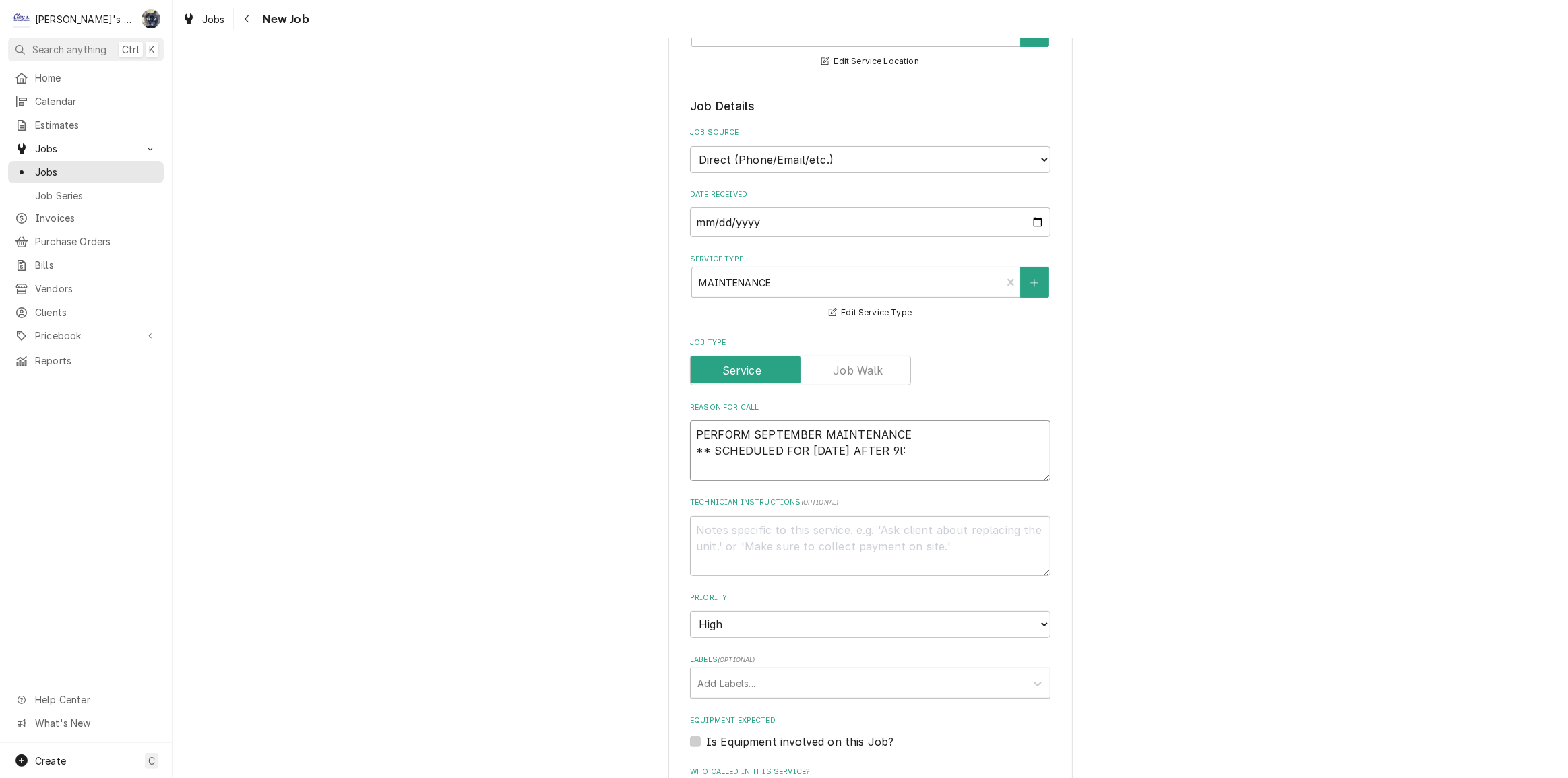
type textarea "x"
type textarea "PERFORM SEPTEMBER MAINTENANCE ** SCHEDULED FOR THURSDAY 10/2 AFTER 9l:3"
type textarea "x"
type textarea "PERFORM SEPTEMBER MAINTENANCE ** SCHEDULED FOR THURSDAY 10/2 AFTER 9l:30"
type textarea "x"
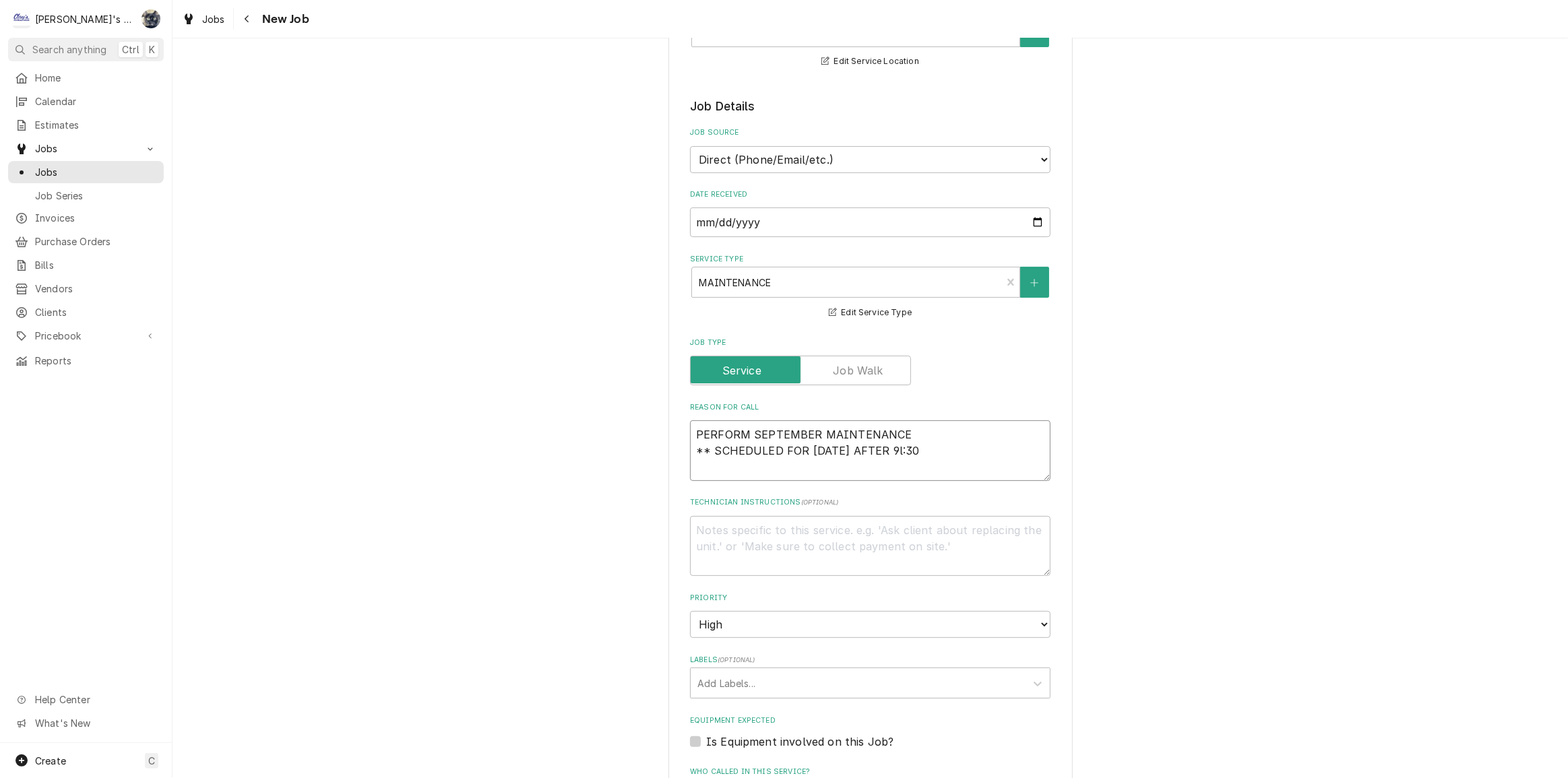
type textarea "PERFORM SEPTEMBER MAINTENANCE ** SCHEDULED FOR THURSDAY 10/2 AFTER 9l:3"
type textarea "x"
type textarea "PERFORM SEPTEMBER MAINTENANCE ** SCHEDULED FOR THURSDAY 10/2 AFTER 9l:"
type textarea "x"
type textarea "PERFORM SEPTEMBER MAINTENANCE ** SCHEDULED FOR THURSDAY 10/2 AFTER 9l"
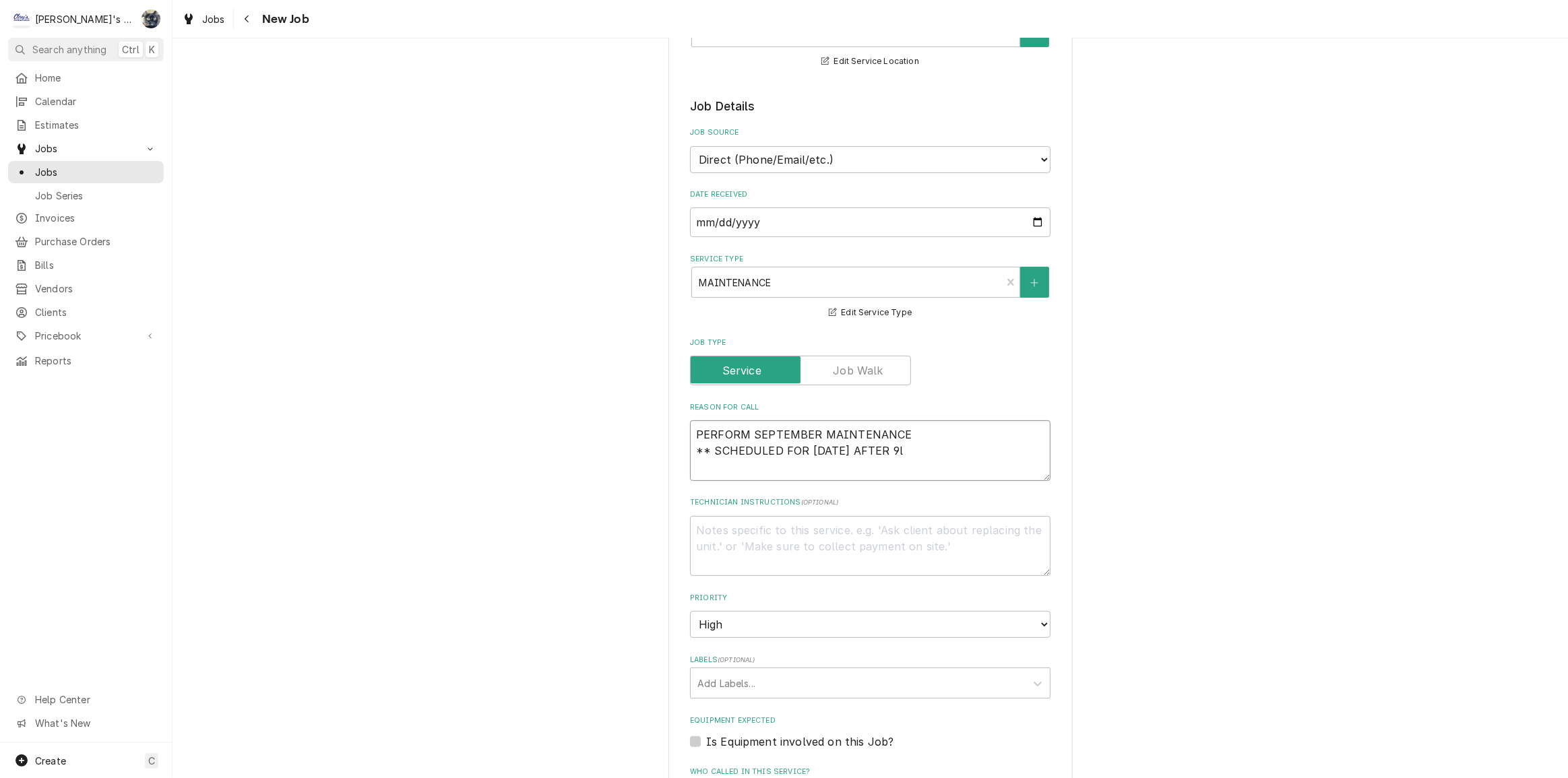
type textarea "x"
type textarea "PERFORM SEPTEMBER MAINTENANCE ** SCHEDULED FOR THURSDAY 10/2 AFTER 9"
type textarea "x"
type textarea "PERFORM SEPTEMBER MAINTENANCE ** SCHEDULED FOR THURSDAY 10/2 AFTER 9:"
type textarea "x"
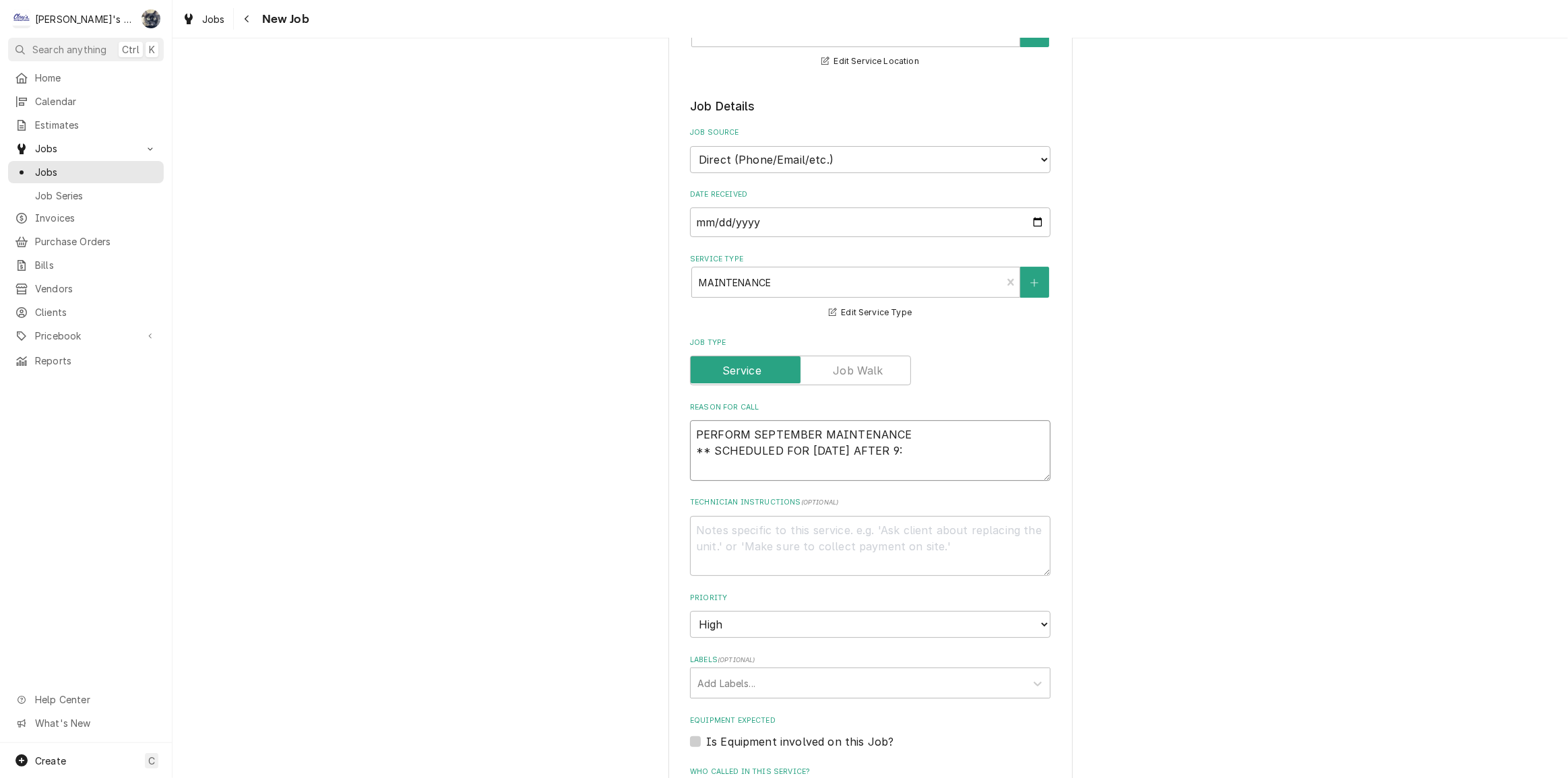
type textarea "PERFORM SEPTEMBER MAINTENANCE ** SCHEDULED FOR THURSDAY 10/2 AFTER 9:3"
type textarea "x"
type textarea "PERFORM SEPTEMBER MAINTENANCE ** SCHEDULED FOR THURSDAY 10/2 AFTER 9:30"
type textarea "x"
type textarea "PERFORM SEPTEMBER MAINTENANCE ** SCHEDULED FOR THURSDAY 10/2 AFTER 9:30A"
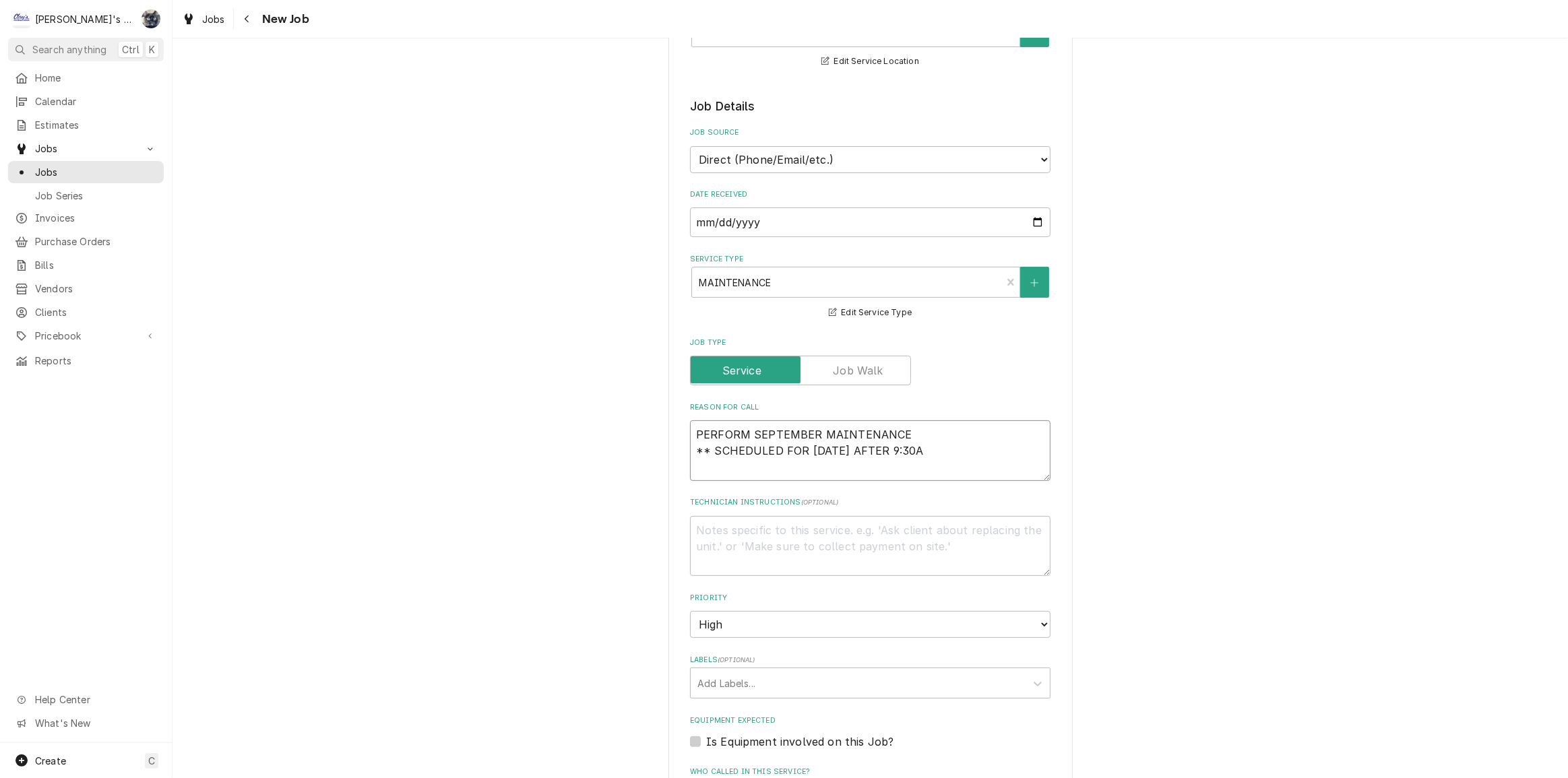
type textarea "x"
type textarea "PERFORM SEPTEMBER MAINTENANCE ** SCHEDULED FOR THURSDAY 10/2 AFTER 9:30AM"
type textarea "x"
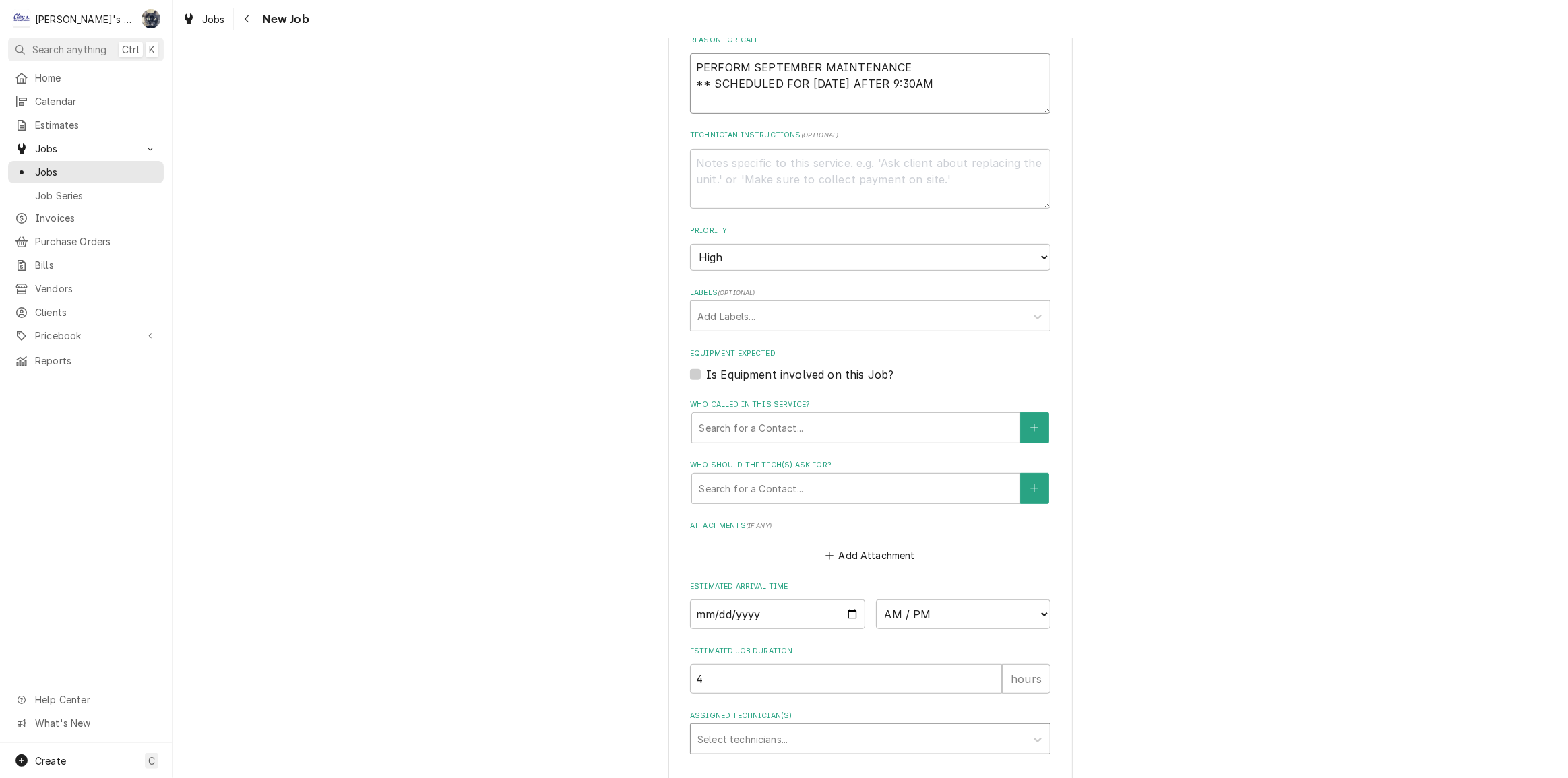
scroll to position [776, 0]
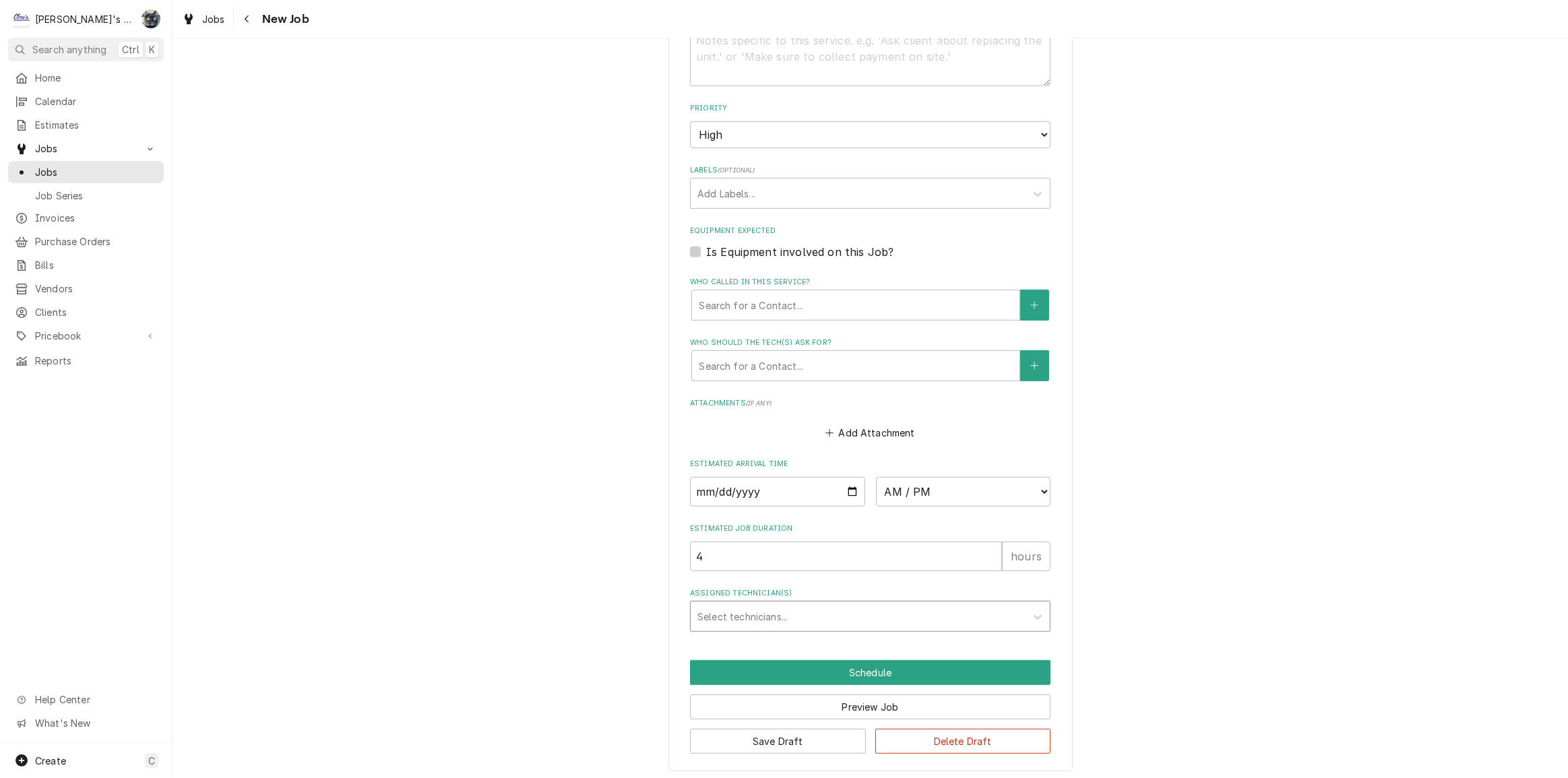
type textarea "PERFORM SEPTEMBER MAINTENANCE ** SCHEDULED FOR THURSDAY 10/2 AFTER 9:30AM"
click at [849, 490] on input "Date" at bounding box center [778, 492] width 176 height 30
type textarea "x"
type input "2025-10-02"
type textarea "x"
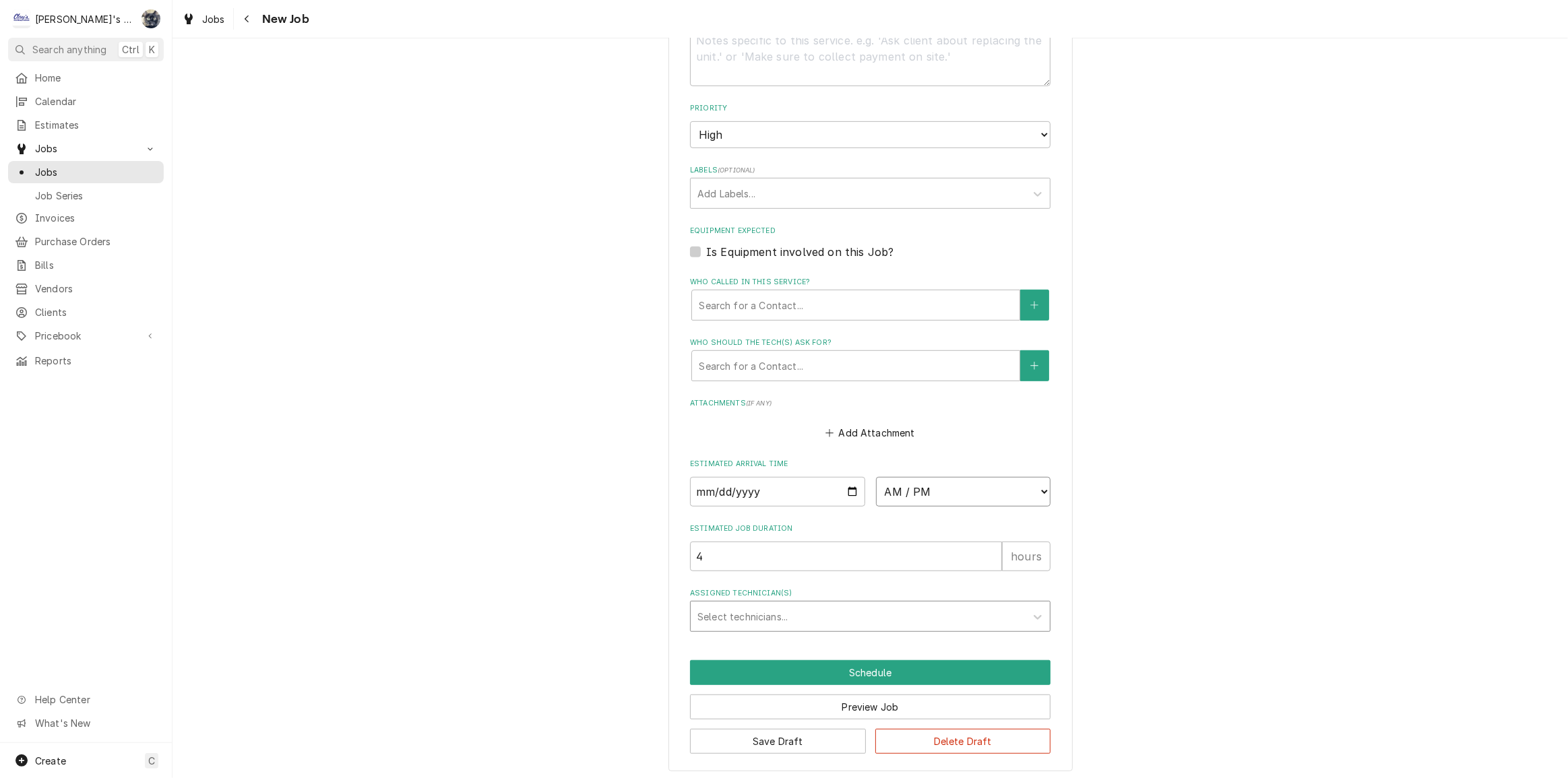
click at [905, 495] on select "AM / PM 6:00 AM 6:15 AM 6:30 AM 6:45 AM 7:00 AM 7:15 AM 7:30 AM 7:45 AM 8:00 AM…" at bounding box center [964, 492] width 176 height 30
select select "09:30:00"
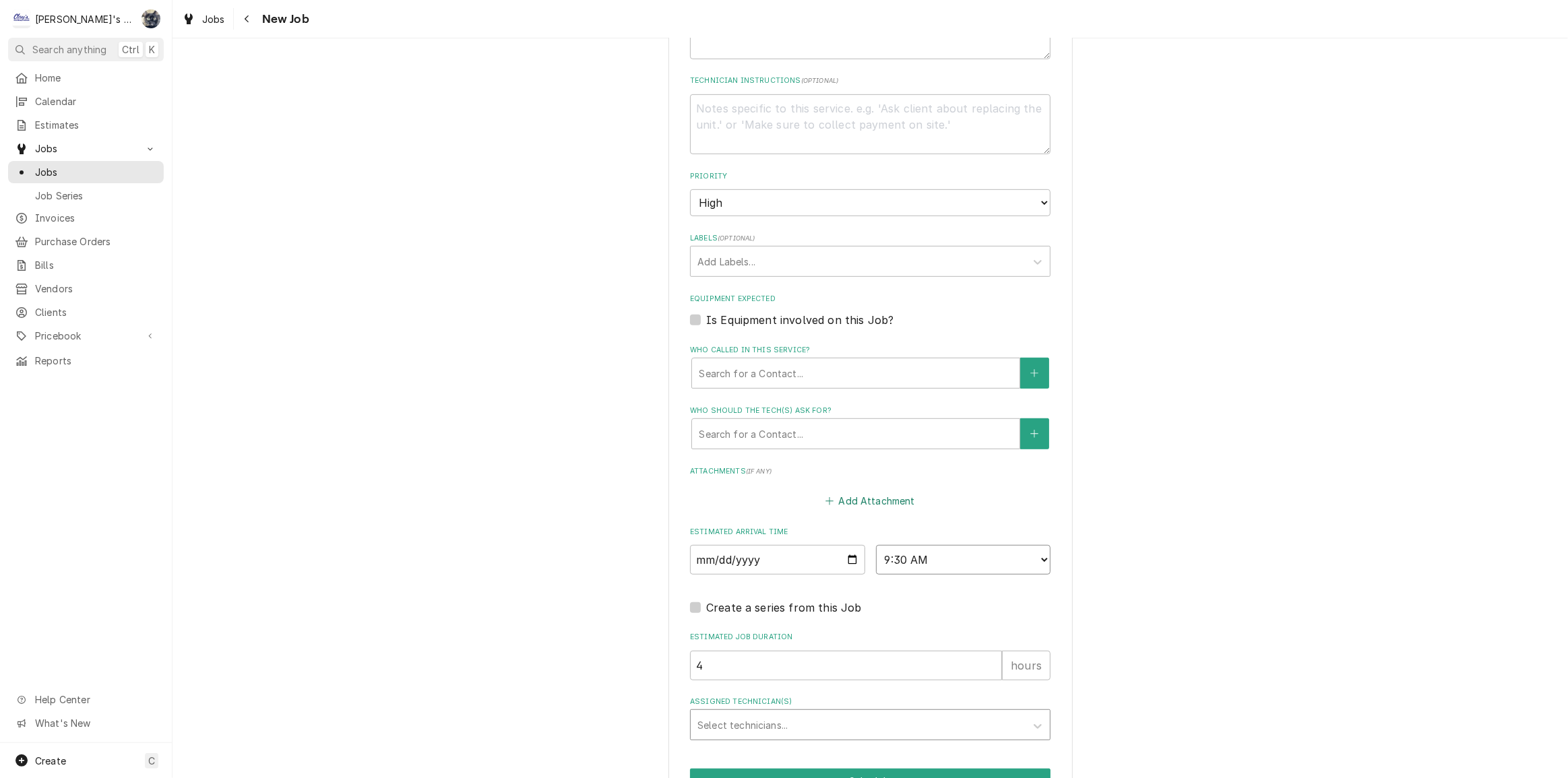
scroll to position [817, 0]
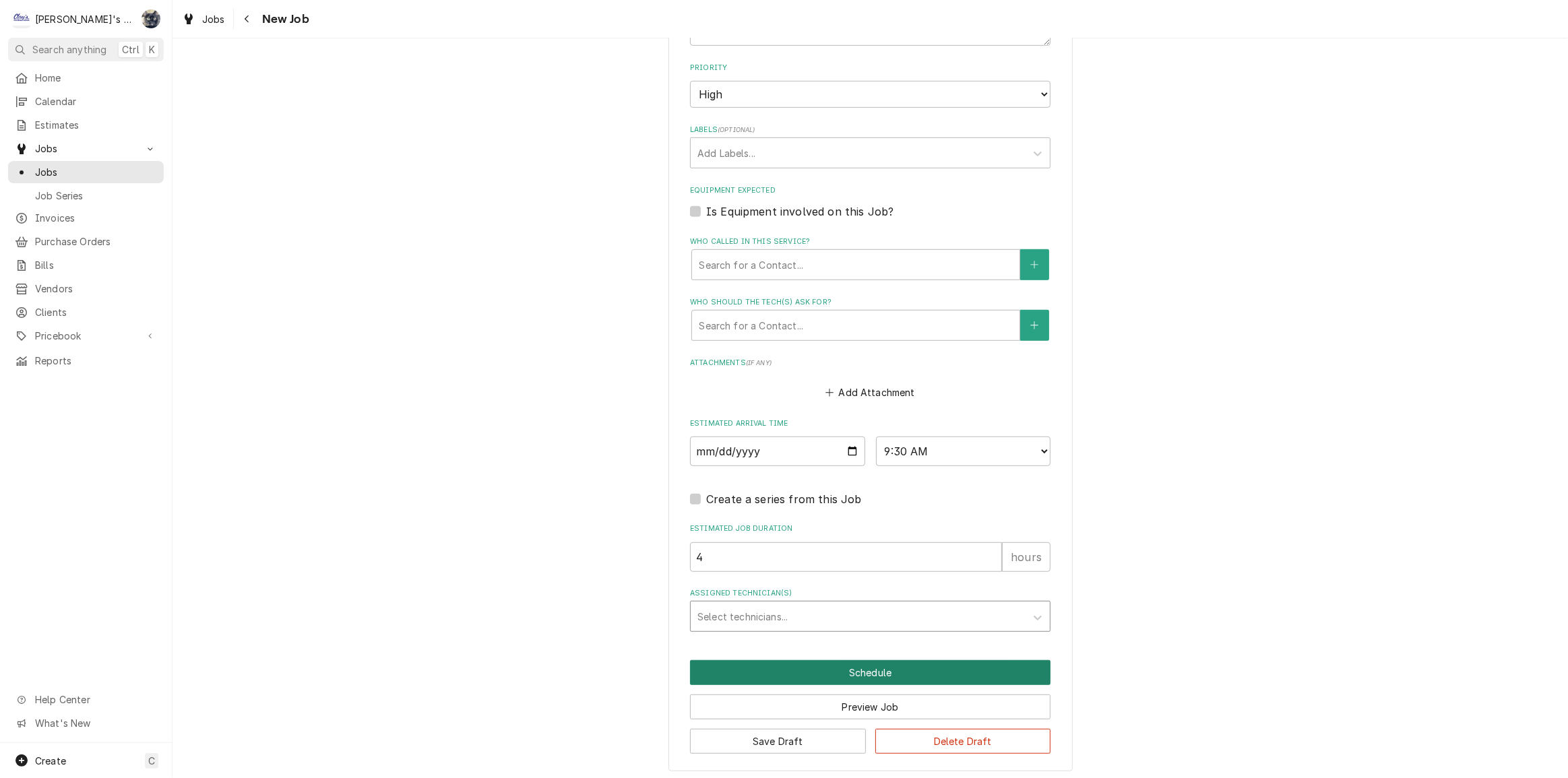
click at [839, 669] on button "Schedule" at bounding box center [870, 672] width 360 height 25
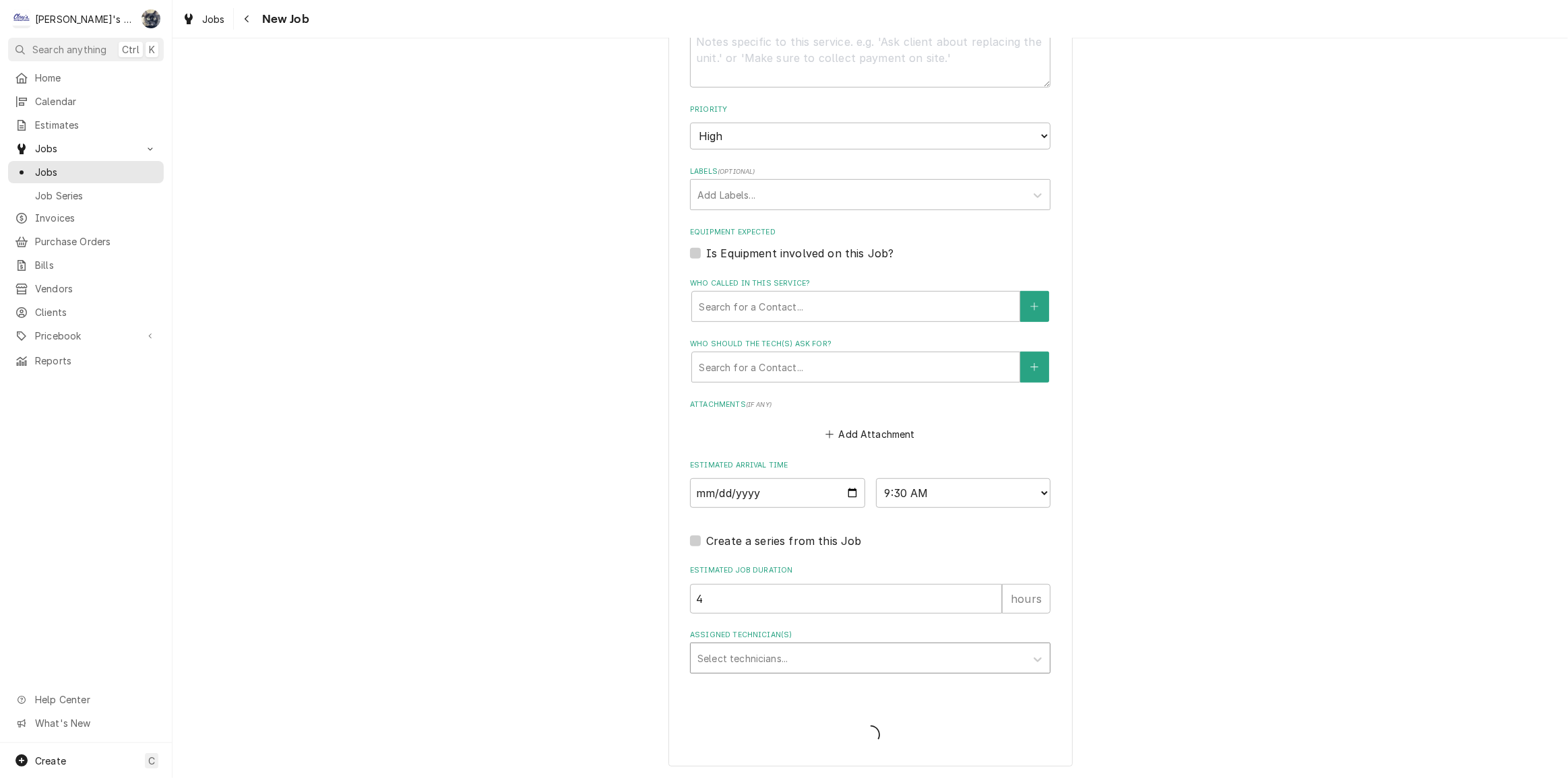
scroll to position [771, 0]
type textarea "x"
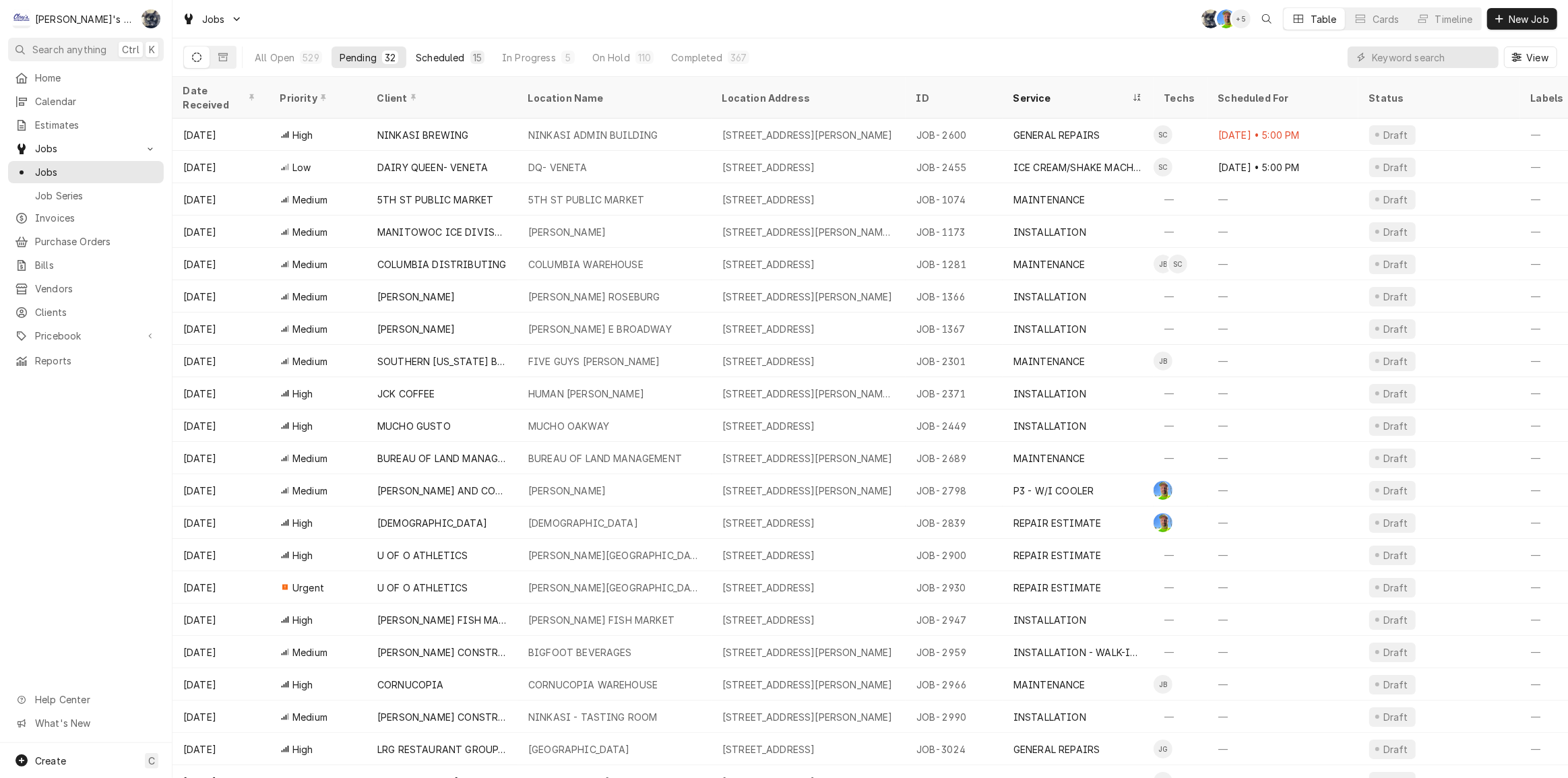
click at [438, 61] on div "Scheduled" at bounding box center [440, 58] width 49 height 14
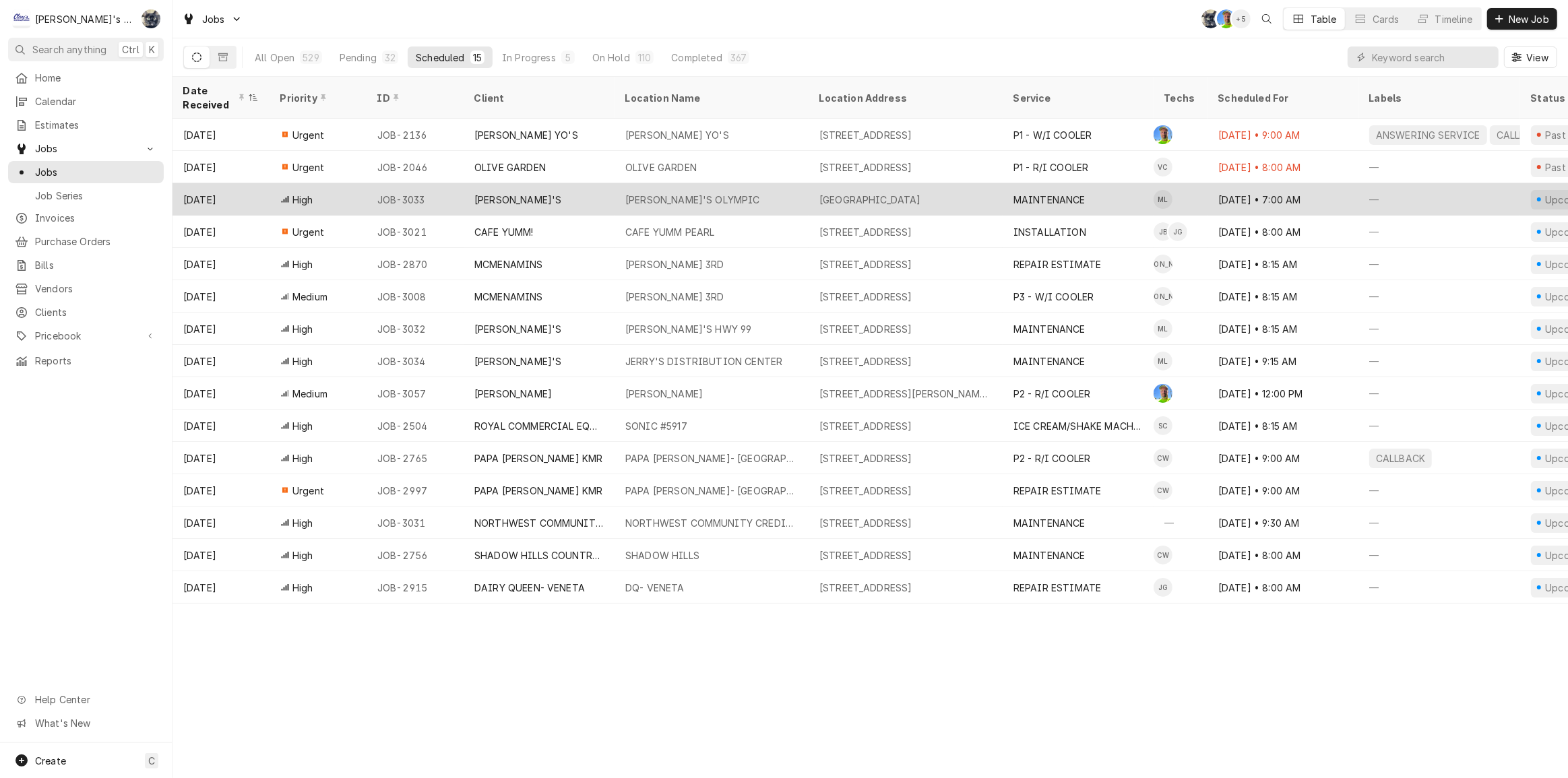
click at [992, 194] on div "[GEOGRAPHIC_DATA]" at bounding box center [906, 199] width 195 height 32
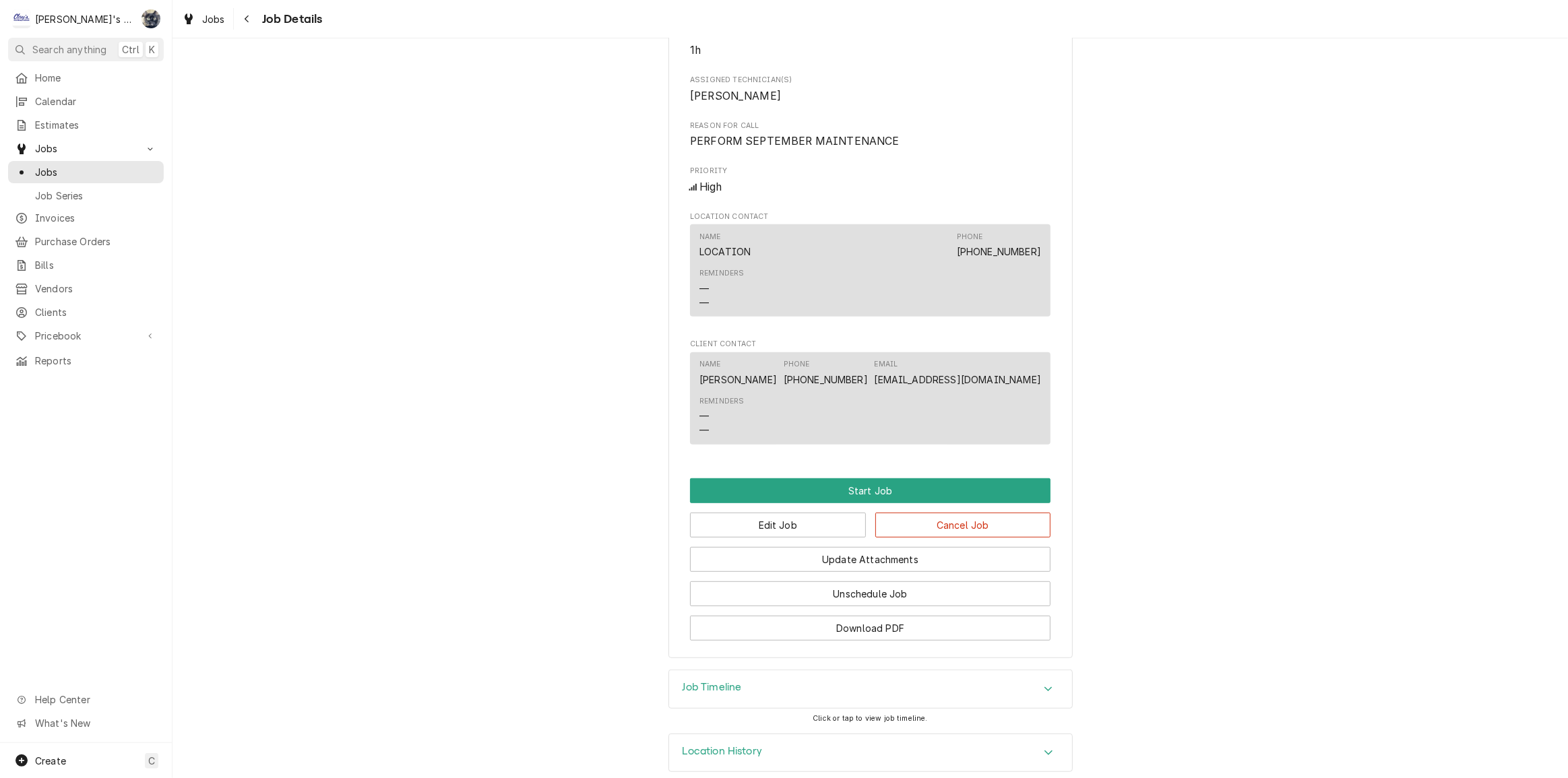
scroll to position [721, 0]
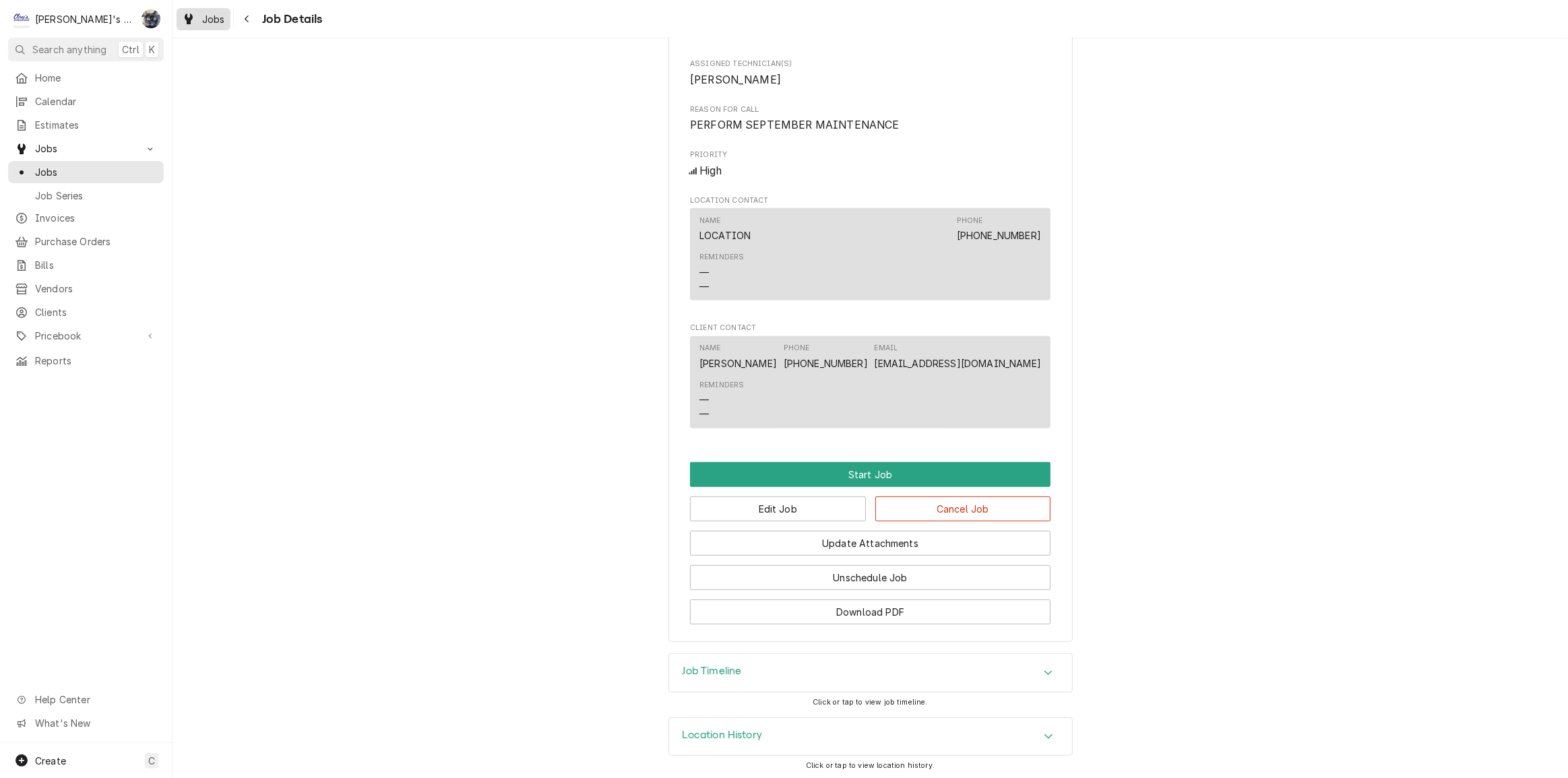
click at [204, 23] on span "Jobs" at bounding box center [213, 19] width 23 height 14
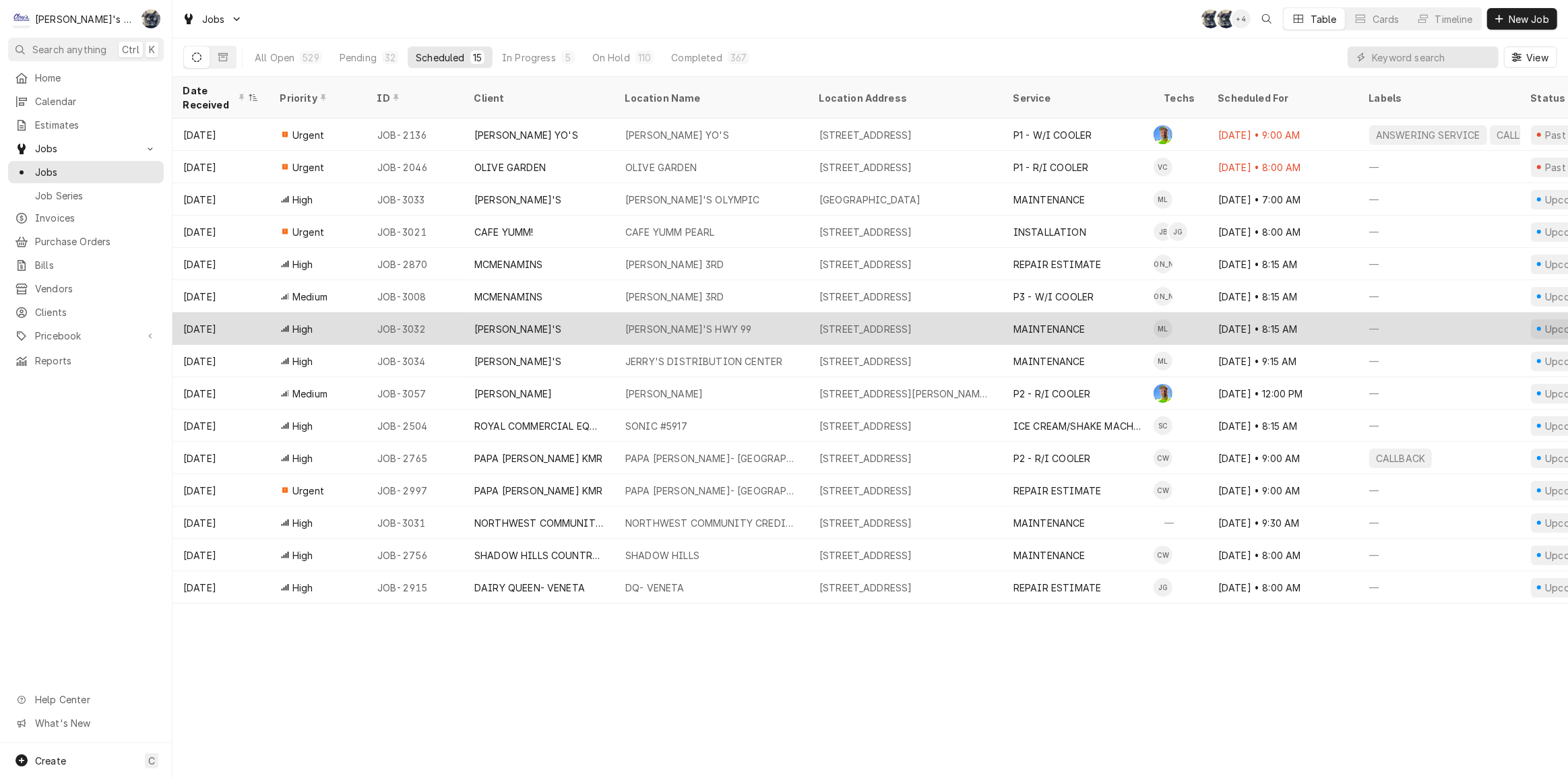
click at [669, 322] on div "JERRY'S HWY 99" at bounding box center [688, 329] width 127 height 14
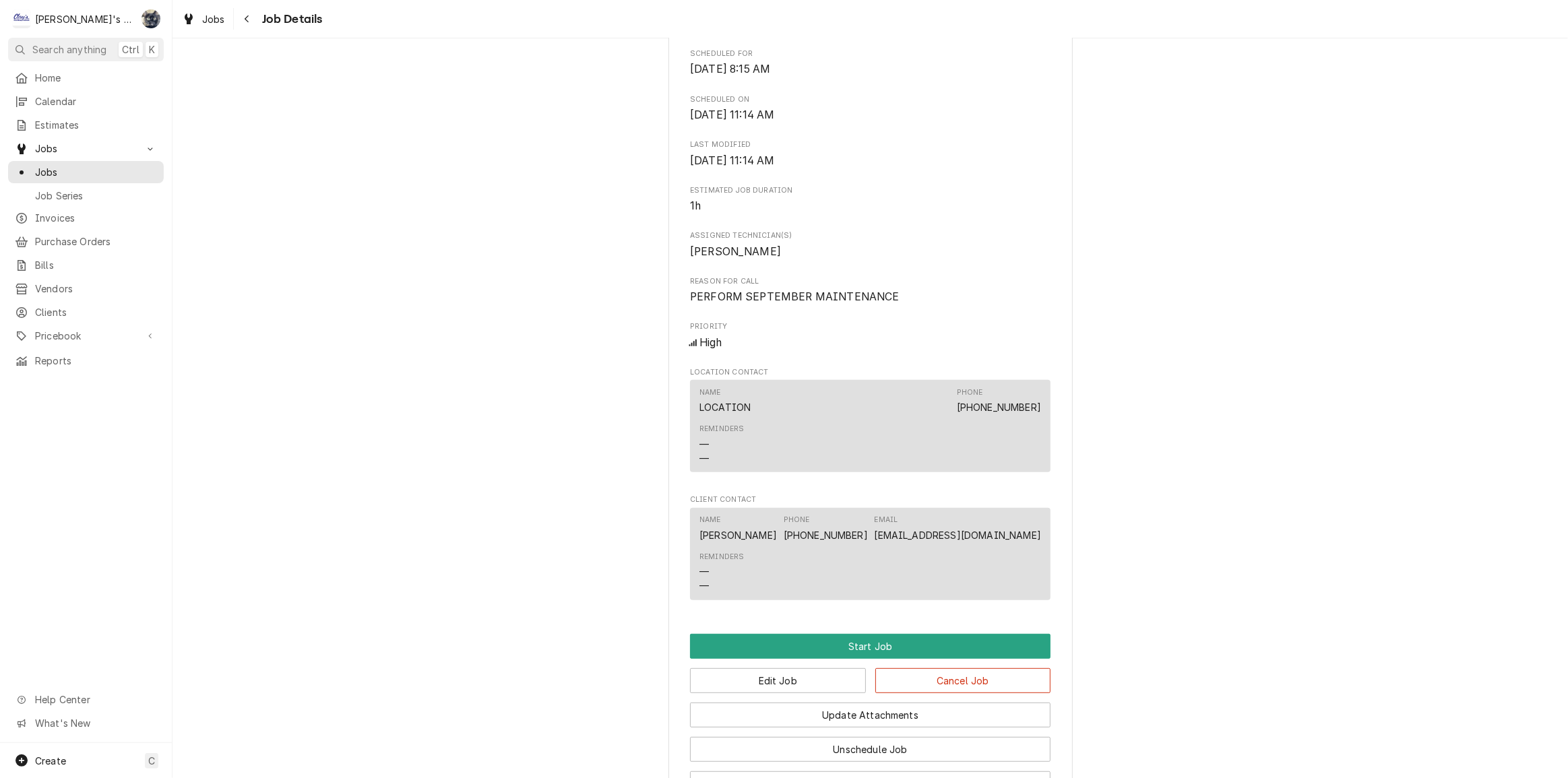
scroll to position [737, 0]
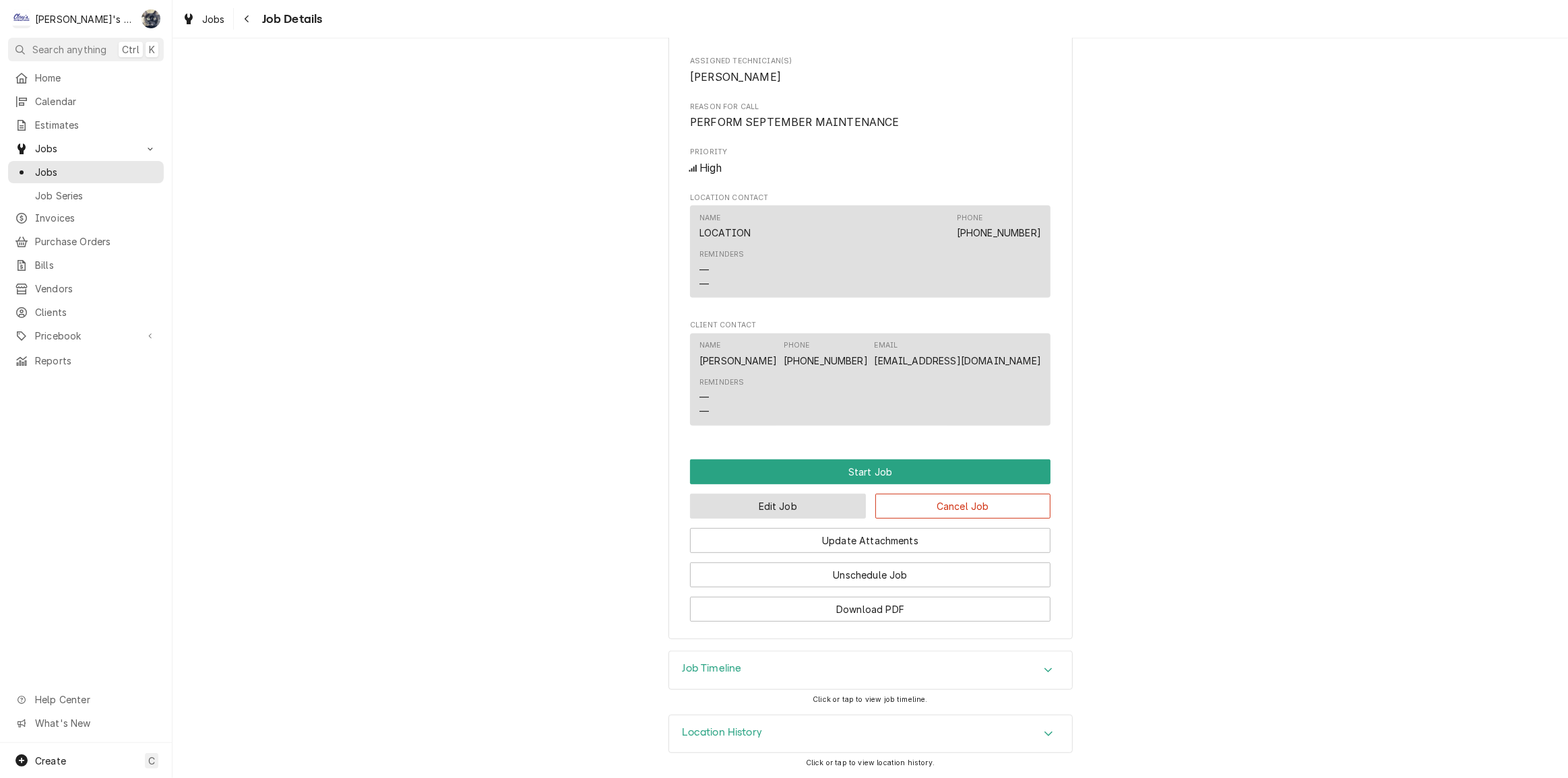
click at [822, 513] on button "Edit Job" at bounding box center [778, 506] width 176 height 25
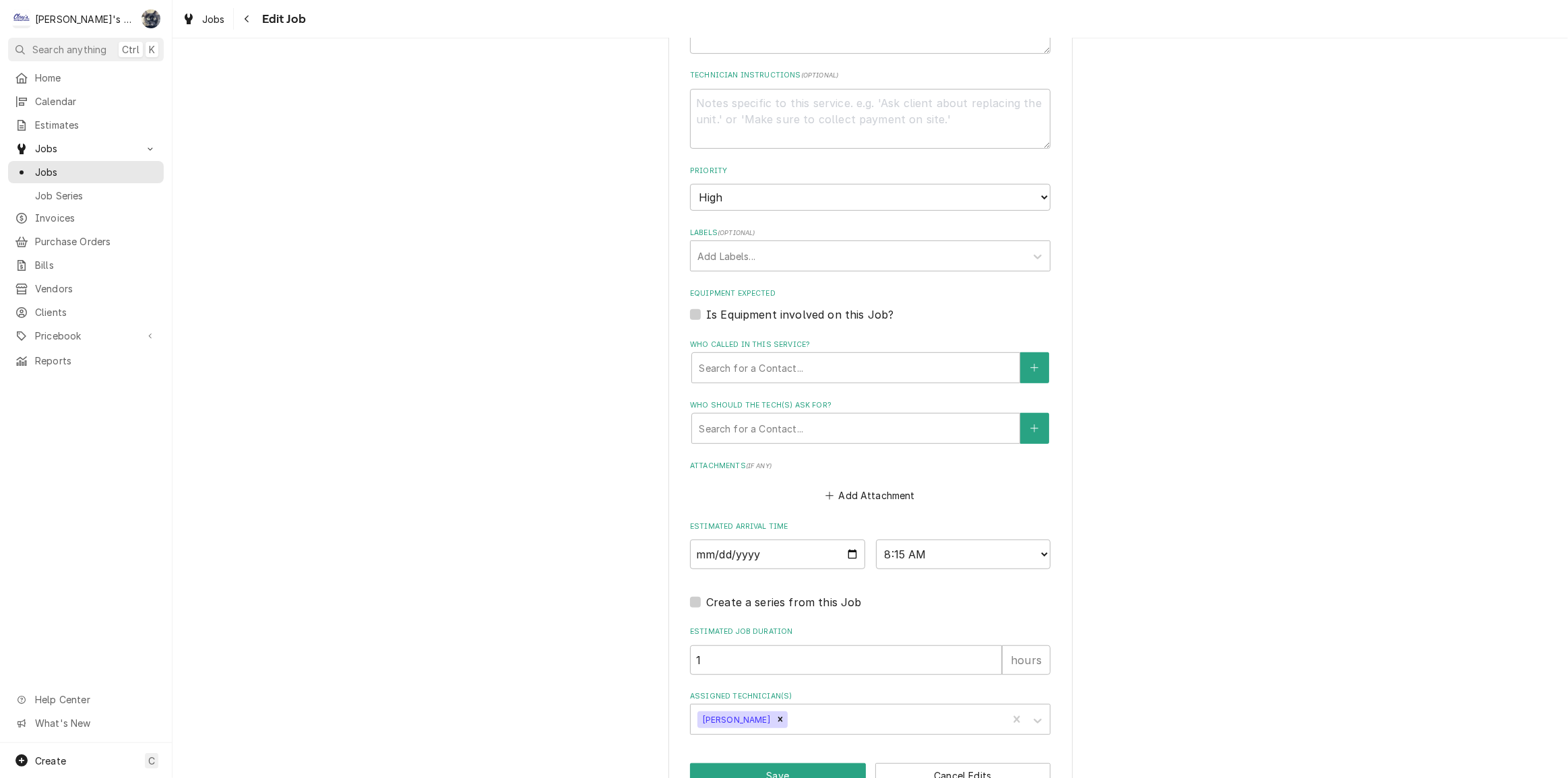
scroll to position [878, 0]
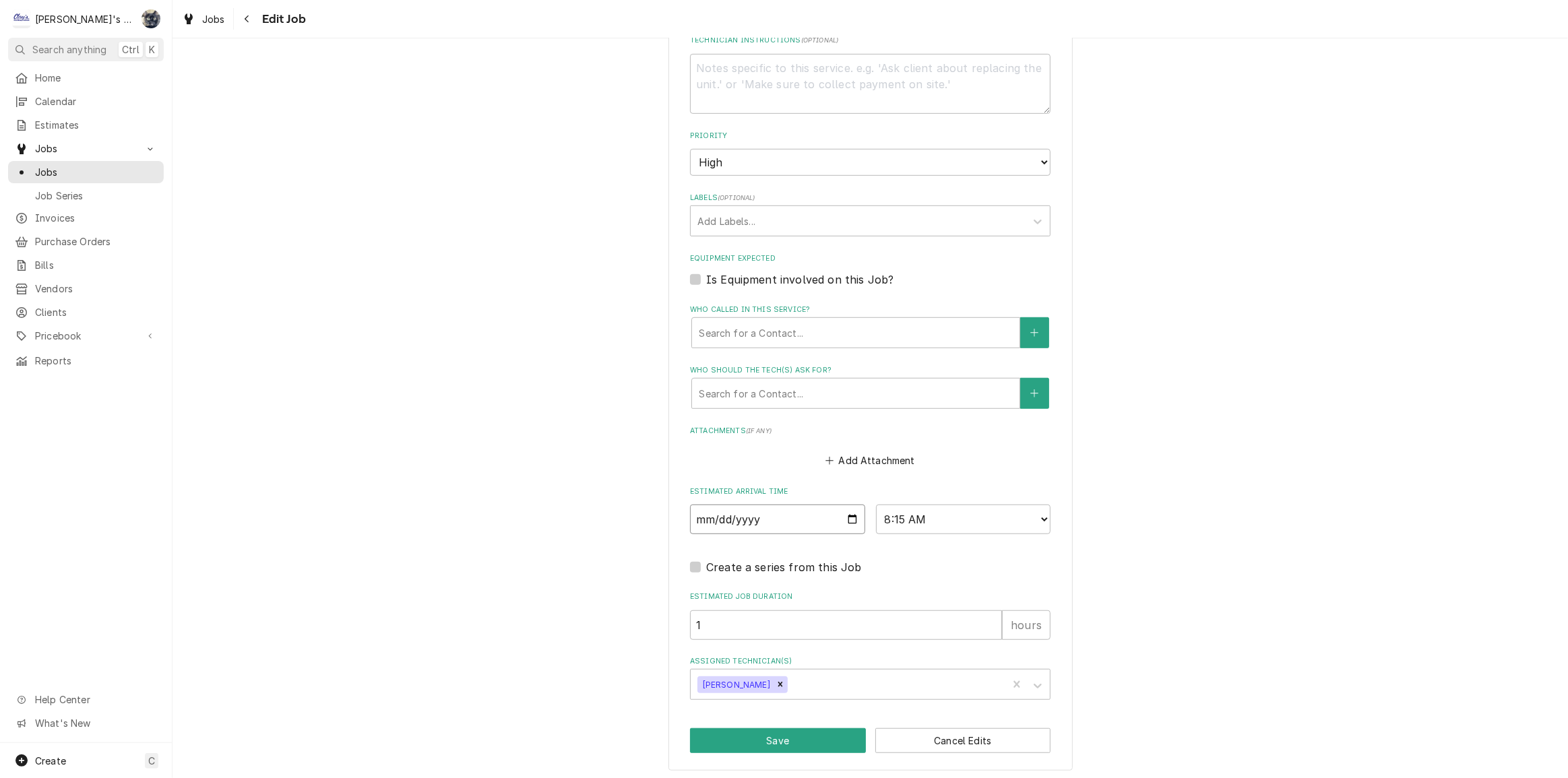
click at [845, 519] on input "[DATE]" at bounding box center [778, 520] width 176 height 30
click at [916, 481] on fieldset "Job Details Job Source Direct (Phone/Email/etc.) Service Channel Other Date Rec…" at bounding box center [870, 168] width 360 height 1065
click at [844, 517] on input "[DATE]" at bounding box center [778, 520] width 176 height 30
type textarea "x"
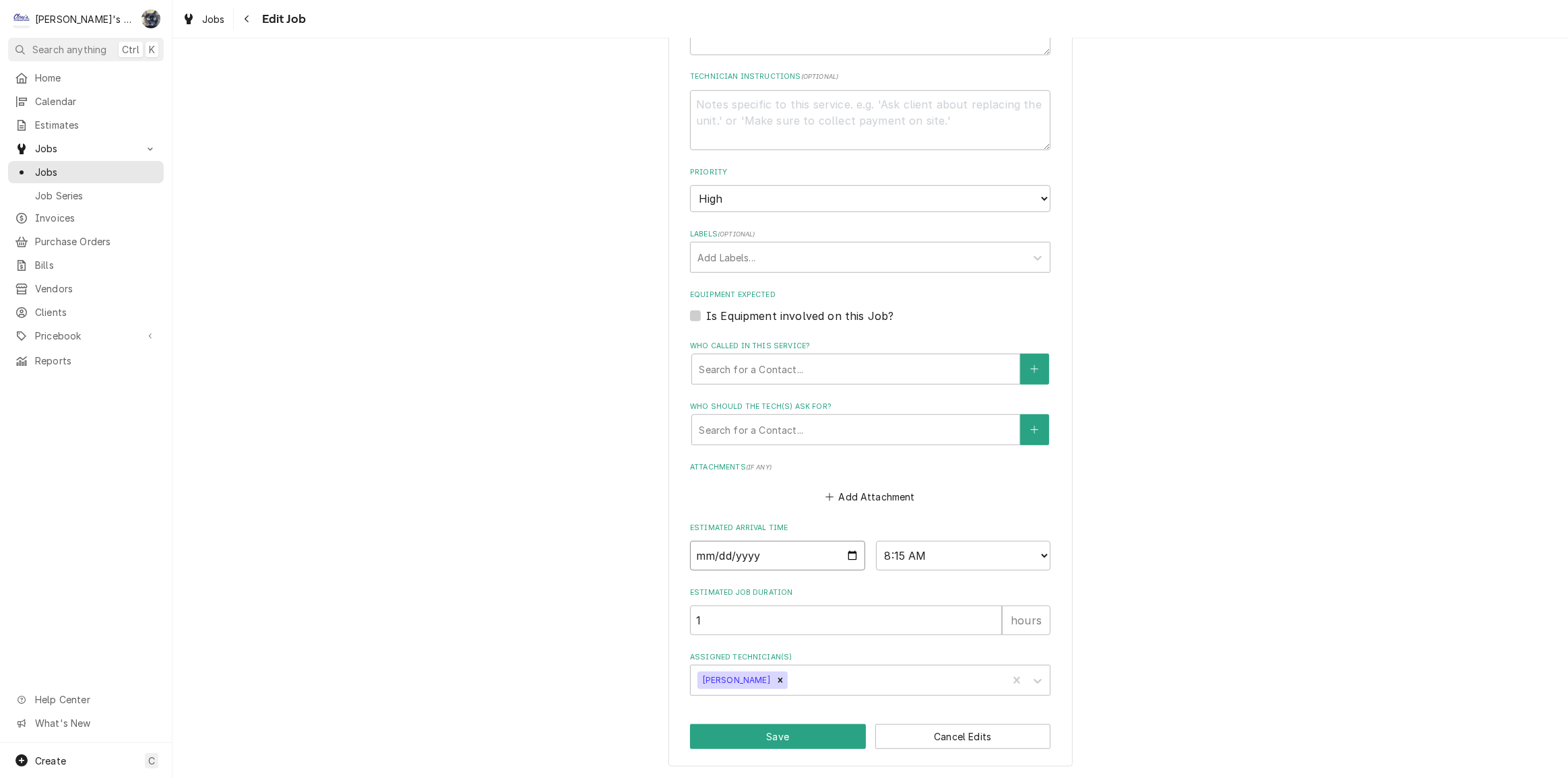
scroll to position [838, 0]
click at [957, 566] on select "AM / PM 6:00 AM 6:15 AM 6:30 AM 6:45 AM 7:00 AM 7:15 AM 7:30 AM 7:45 AM 8:00 AM…" at bounding box center [964, 561] width 176 height 30
click at [976, 549] on select "AM / PM 6:00 AM 6:15 AM 6:30 AM 6:45 AM 7:00 AM 7:15 AM 7:30 AM 7:45 AM 8:00 AM…" at bounding box center [964, 561] width 176 height 30
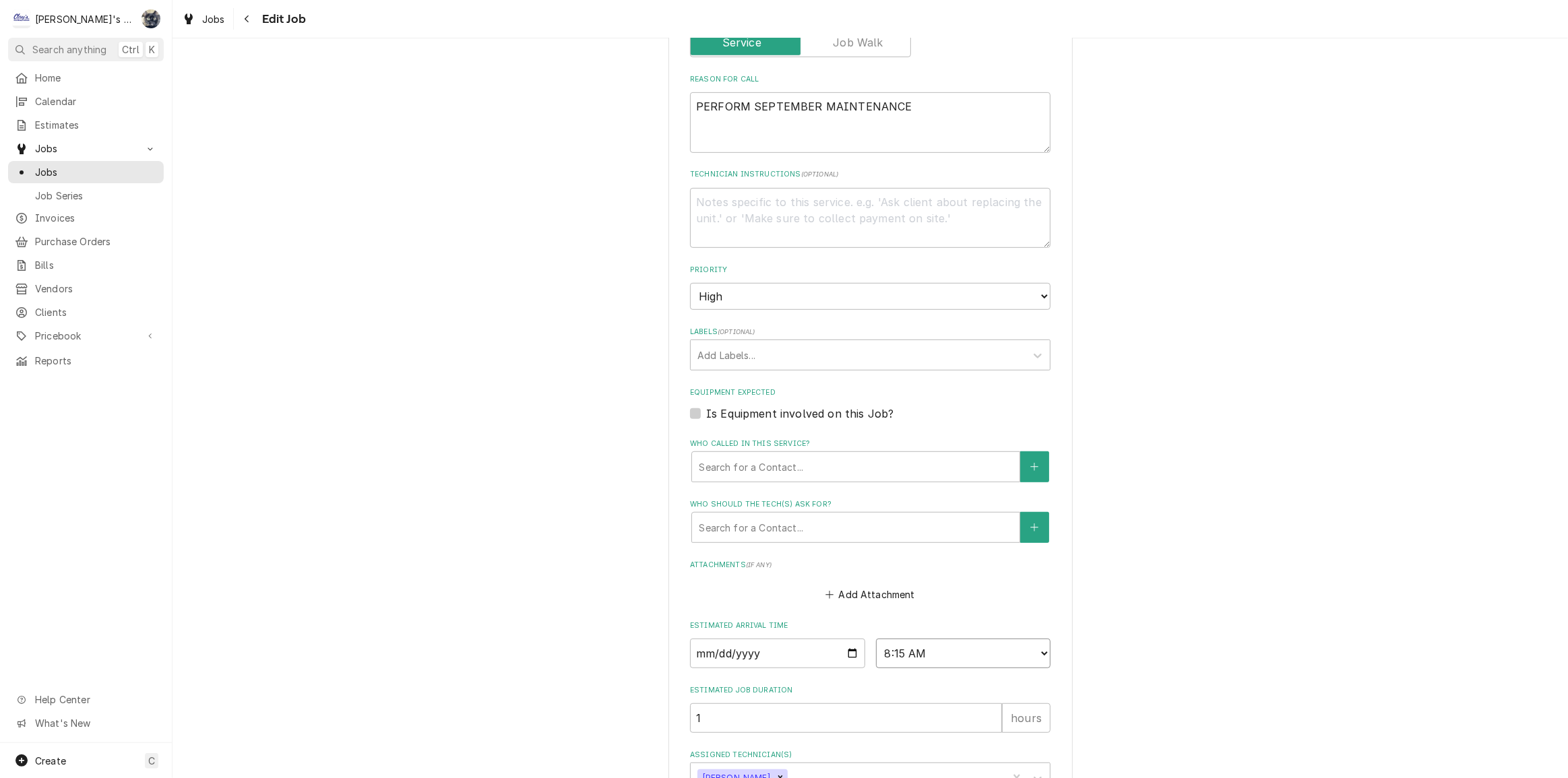
scroll to position [837, 0]
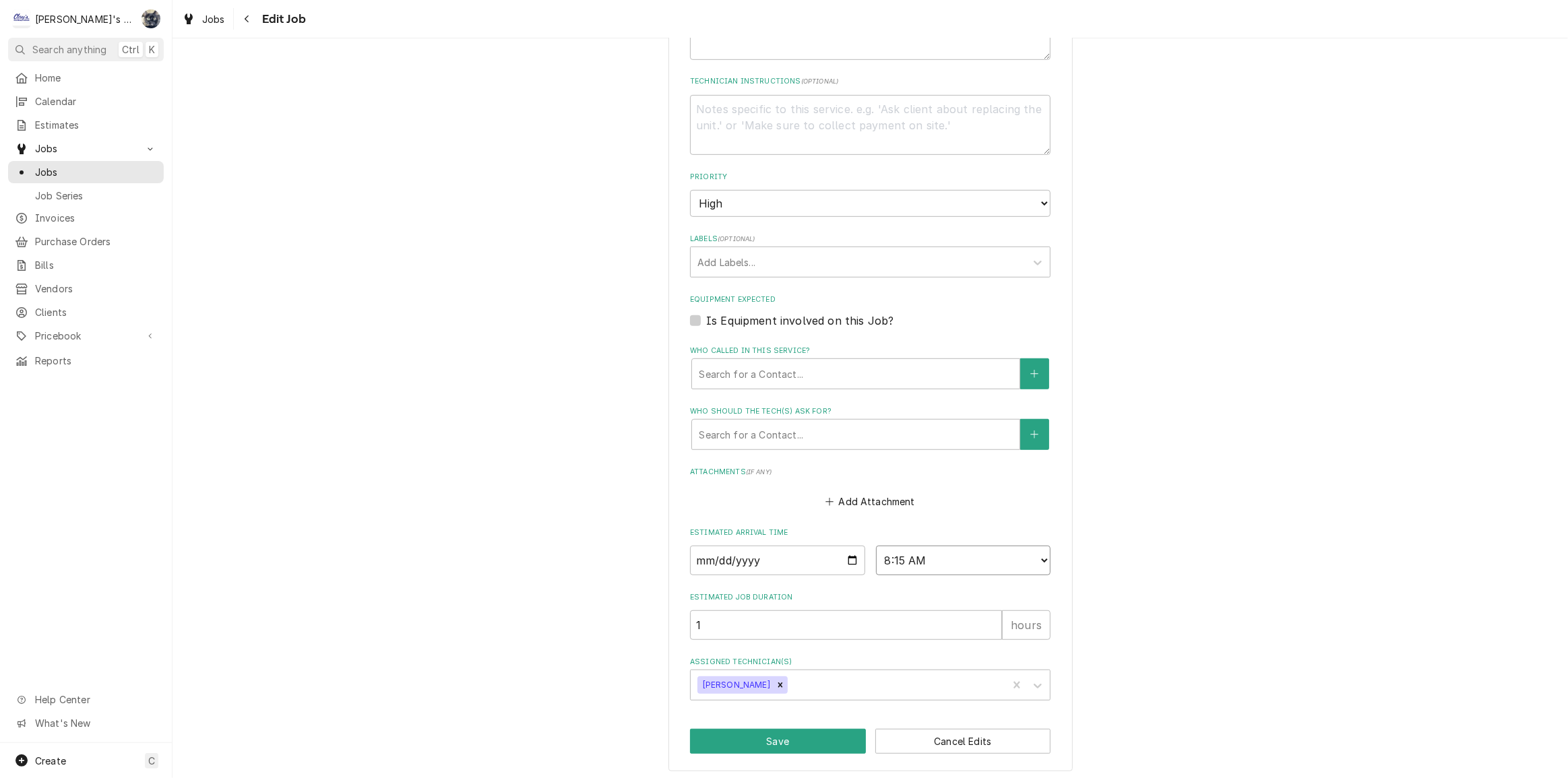
click at [1005, 556] on select "AM / PM 6:00 AM 6:15 AM 6:30 AM 6:45 AM 7:00 AM 7:15 AM 7:30 AM 7:45 AM 8:00 AM…" at bounding box center [964, 561] width 176 height 30
click at [951, 579] on fieldset "Job Details Job Source Direct (Phone/Email/etc.) Service Channel Other Date Rec…" at bounding box center [870, 189] width 360 height 1024
click at [785, 680] on icon "Remove Mikah Levitt-Freimuth" at bounding box center [780, 684] width 9 height 9
click at [790, 729] on button "Save" at bounding box center [778, 741] width 176 height 25
type textarea "x"
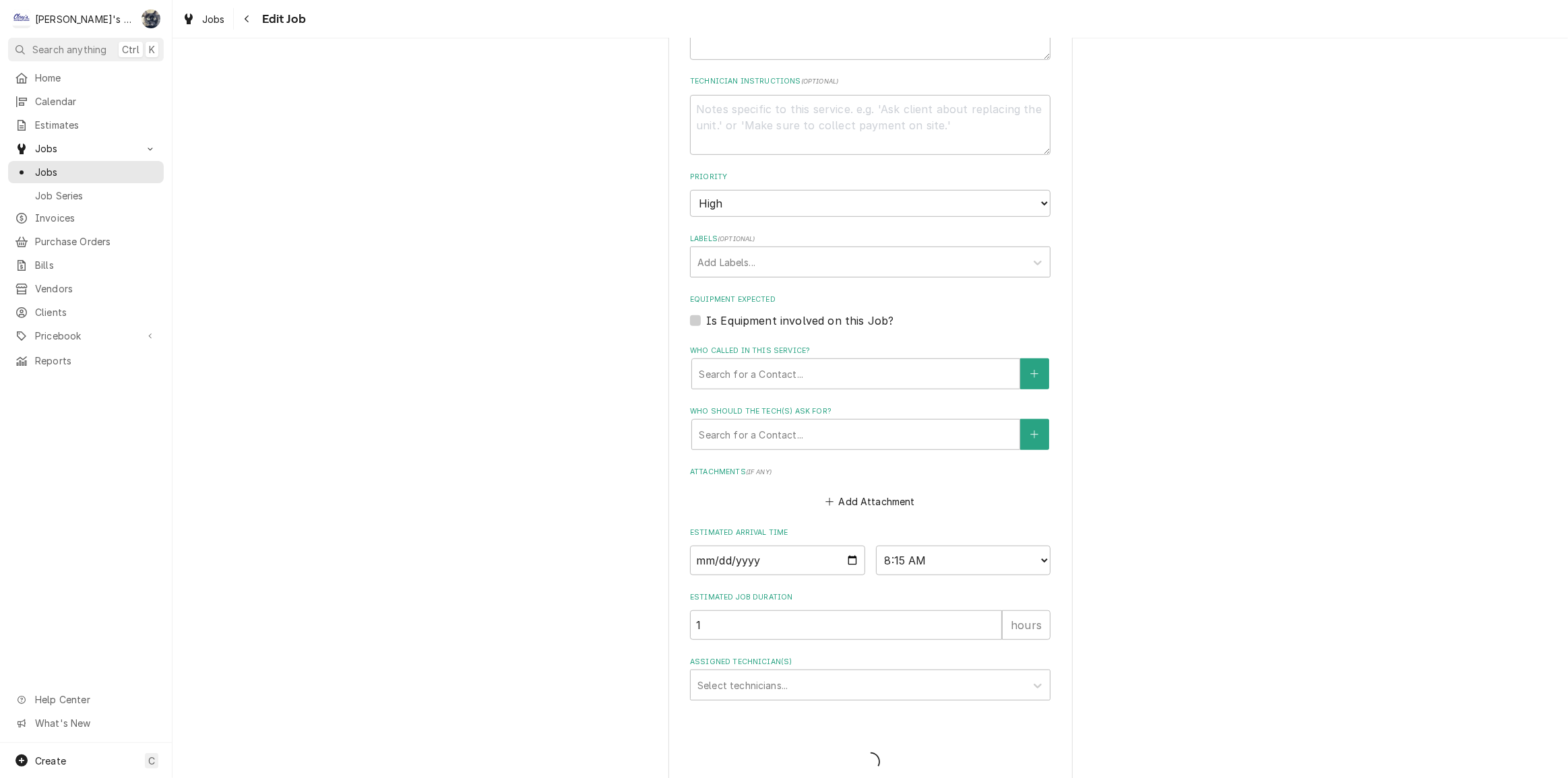
scroll to position [860, 0]
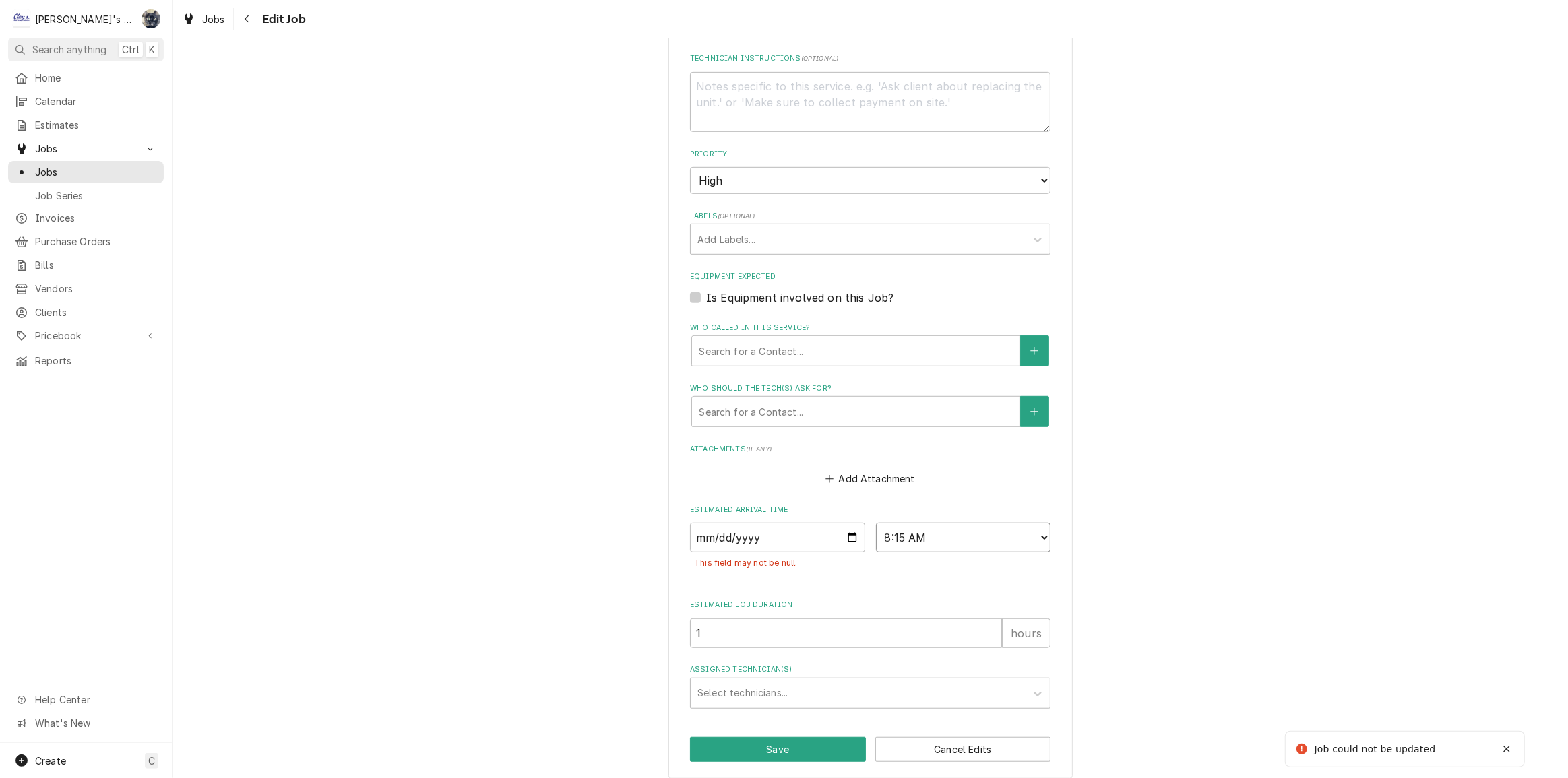
click at [930, 532] on select "AM / PM 6:00 AM 6:15 AM 6:30 AM 6:45 AM 7:00 AM 7:15 AM 7:30 AM 7:45 AM 8:00 AM…" at bounding box center [964, 538] width 176 height 30
select select "Time Select"
click at [876, 523] on select "AM / PM 6:00 AM 6:15 AM 6:30 AM 6:45 AM 7:00 AM 7:15 AM 7:30 AM 7:45 AM 8:00 AM…" at bounding box center [964, 538] width 176 height 30
click at [769, 747] on button "Save" at bounding box center [778, 749] width 176 height 25
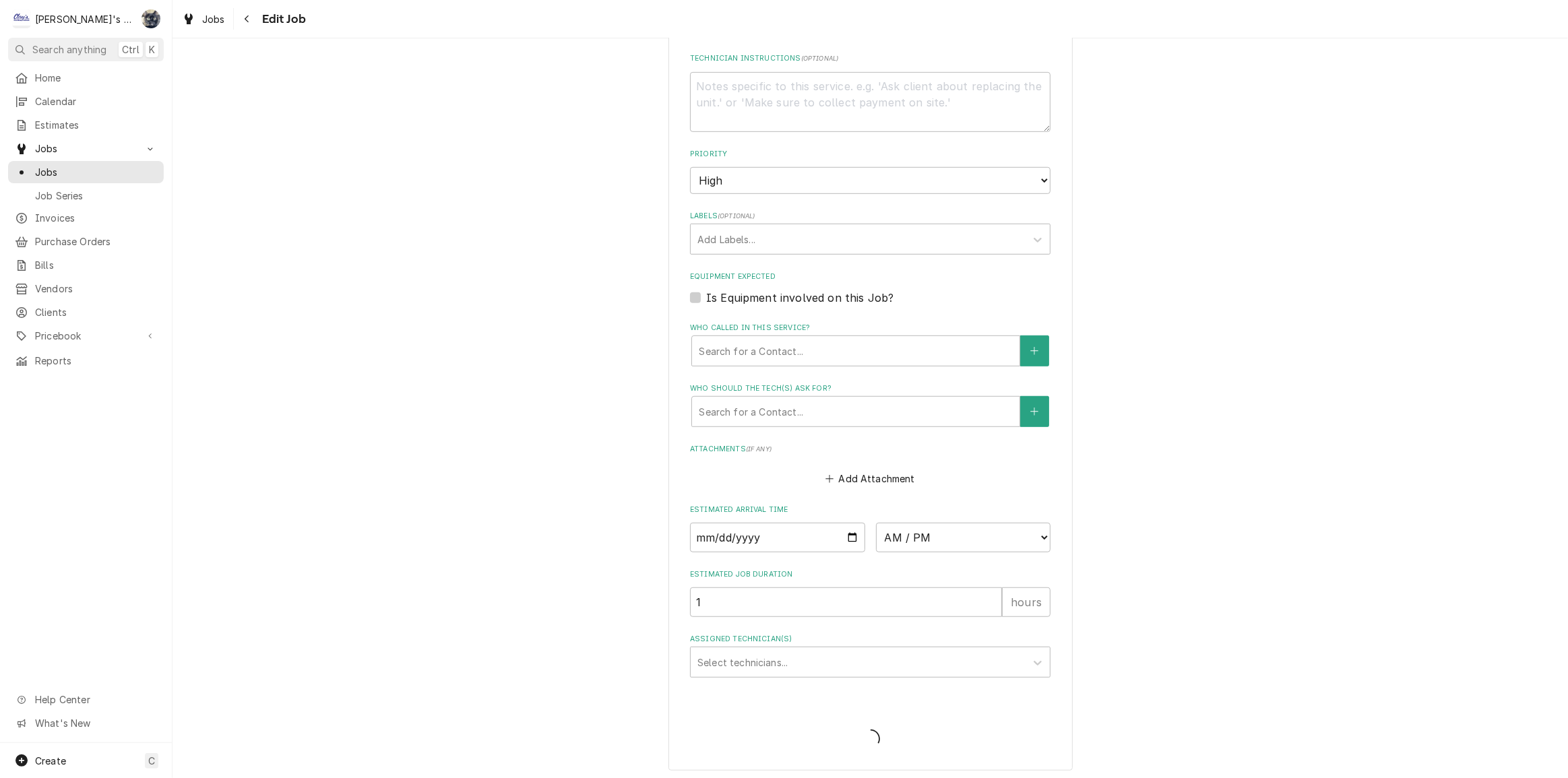
type textarea "x"
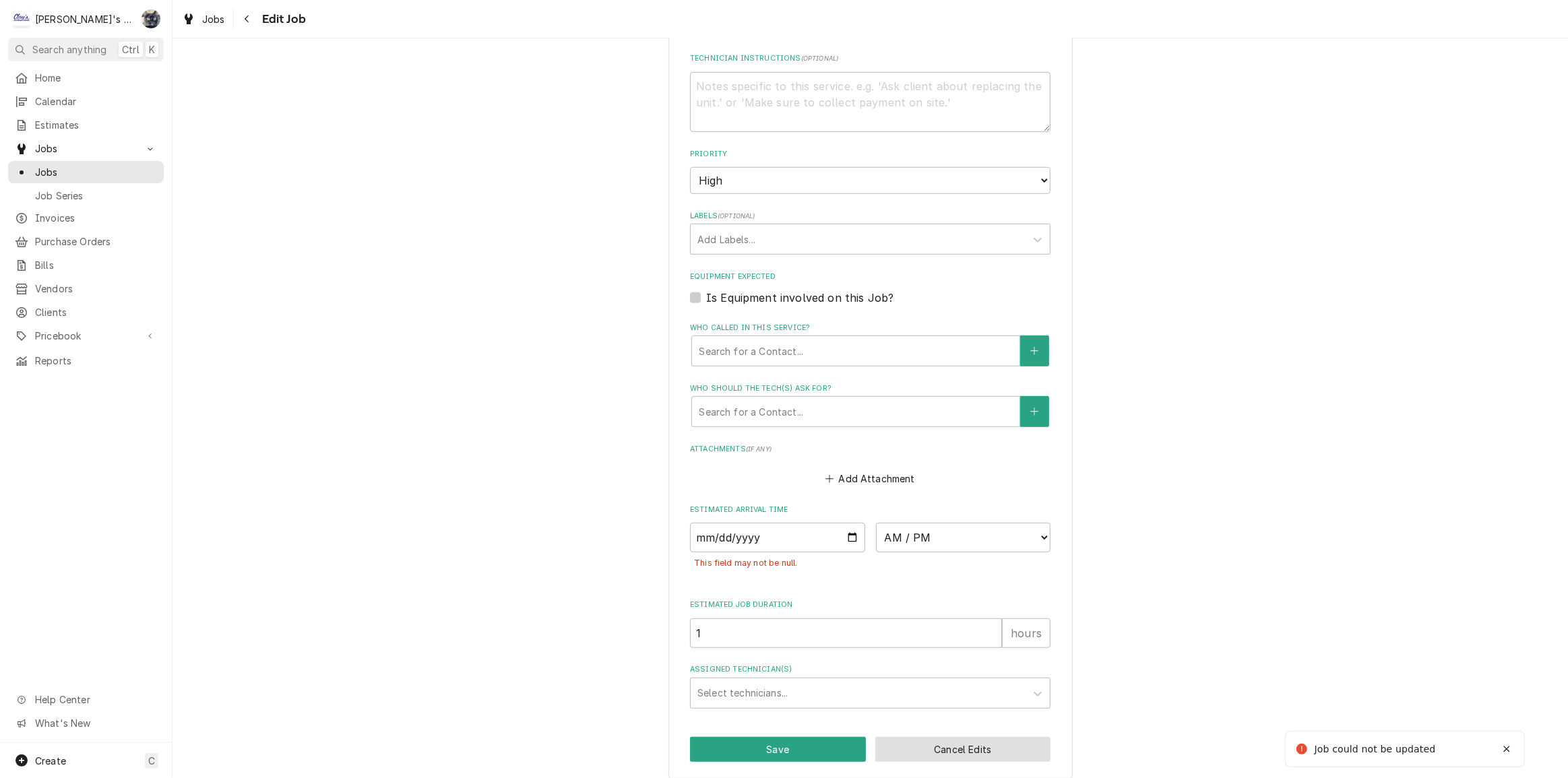
click at [929, 748] on button "Cancel Edits" at bounding box center [964, 749] width 176 height 25
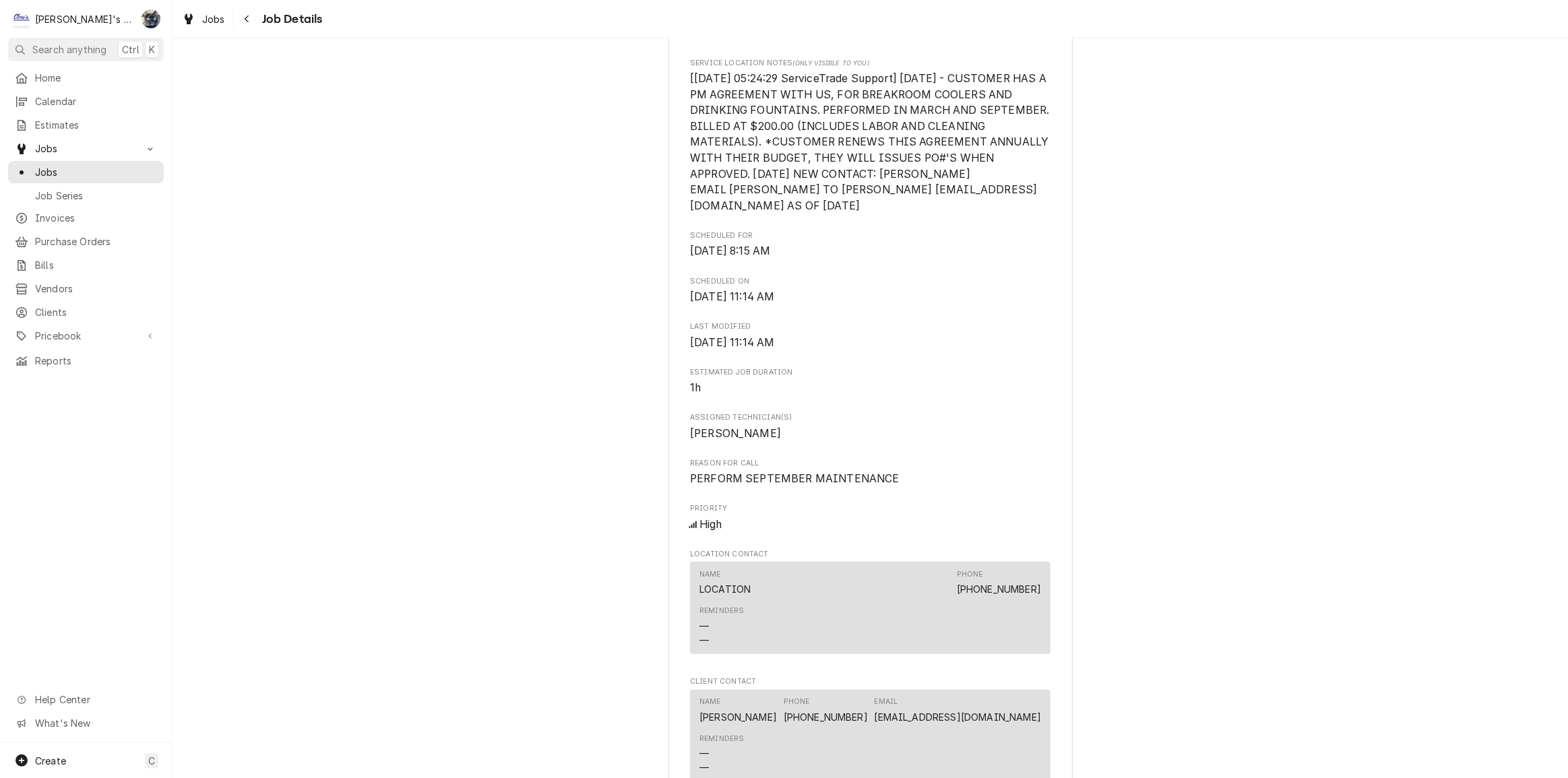
scroll to position [737, 0]
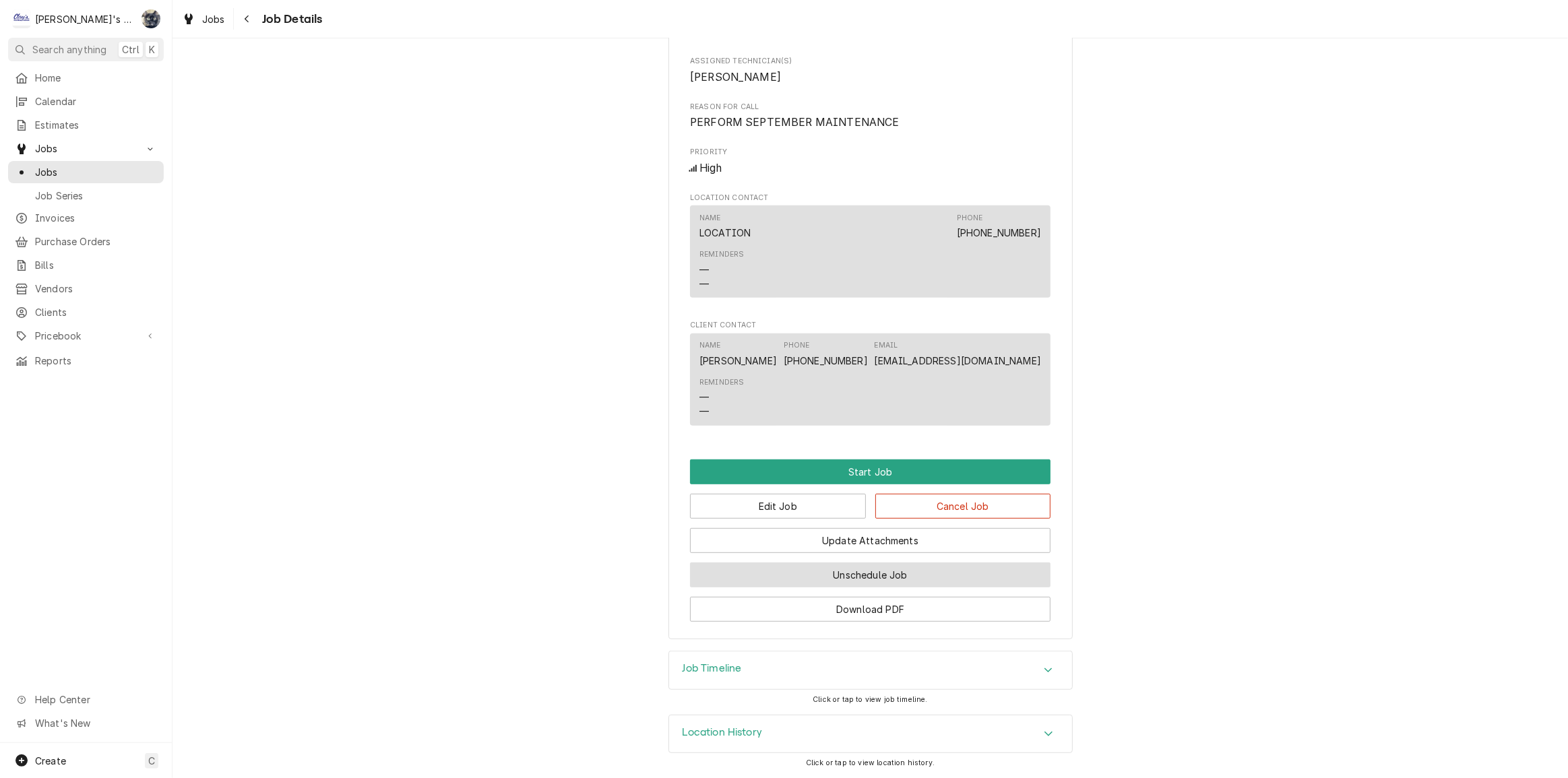
click at [857, 576] on button "Unschedule Job" at bounding box center [870, 575] width 360 height 25
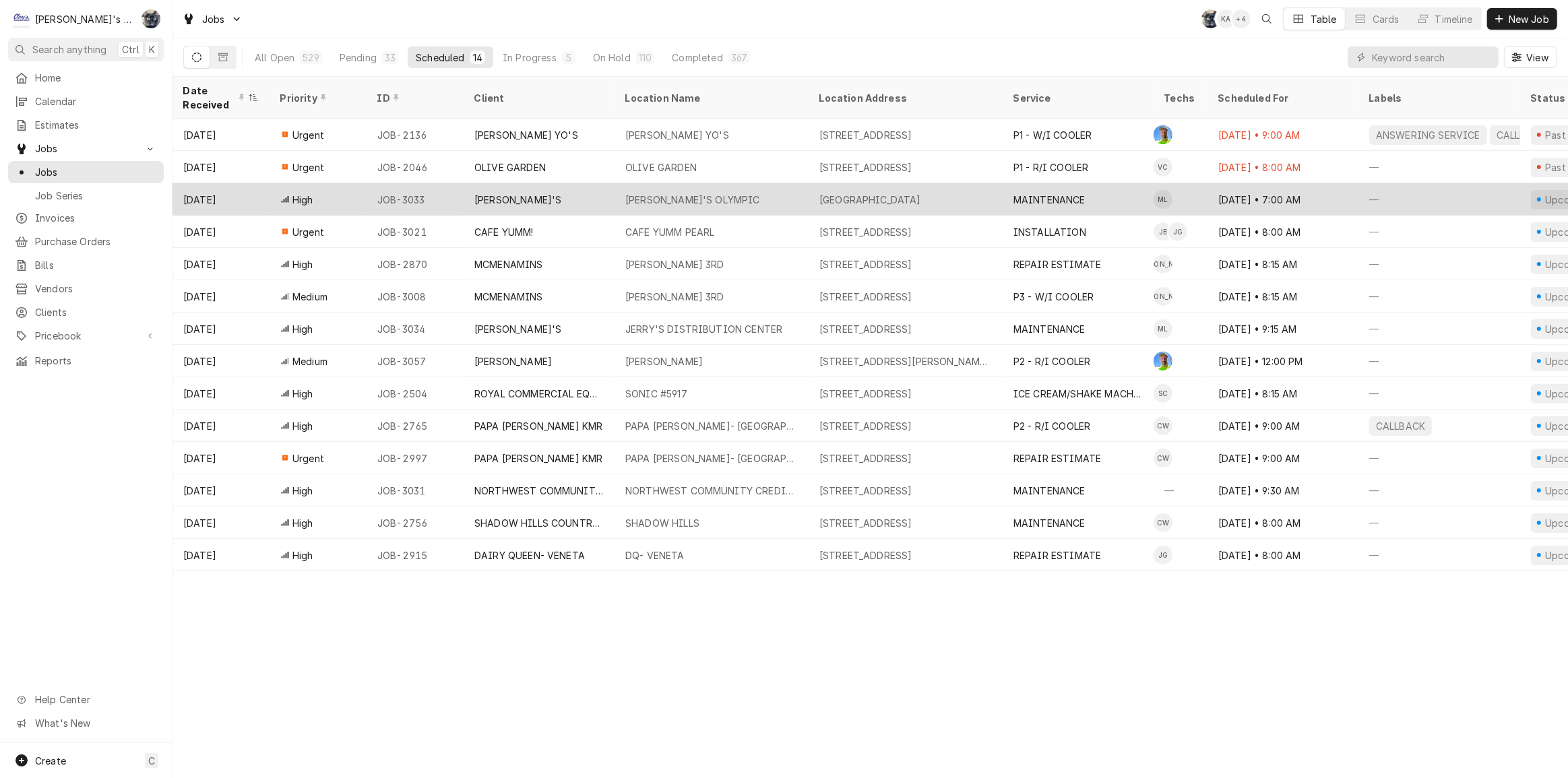
click at [657, 193] on div "[PERSON_NAME]'S OLYMPIC" at bounding box center [692, 199] width 135 height 14
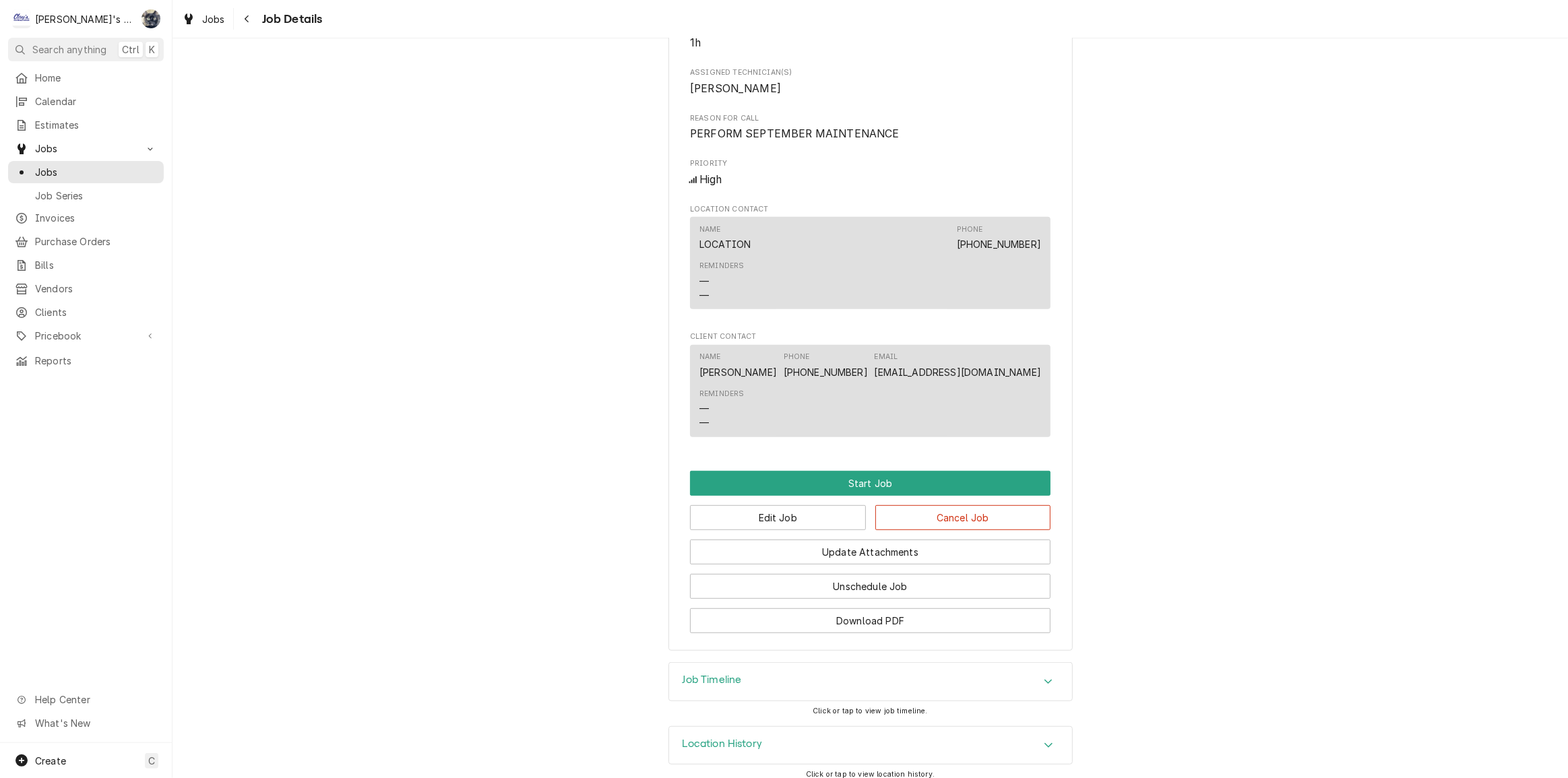
scroll to position [721, 0]
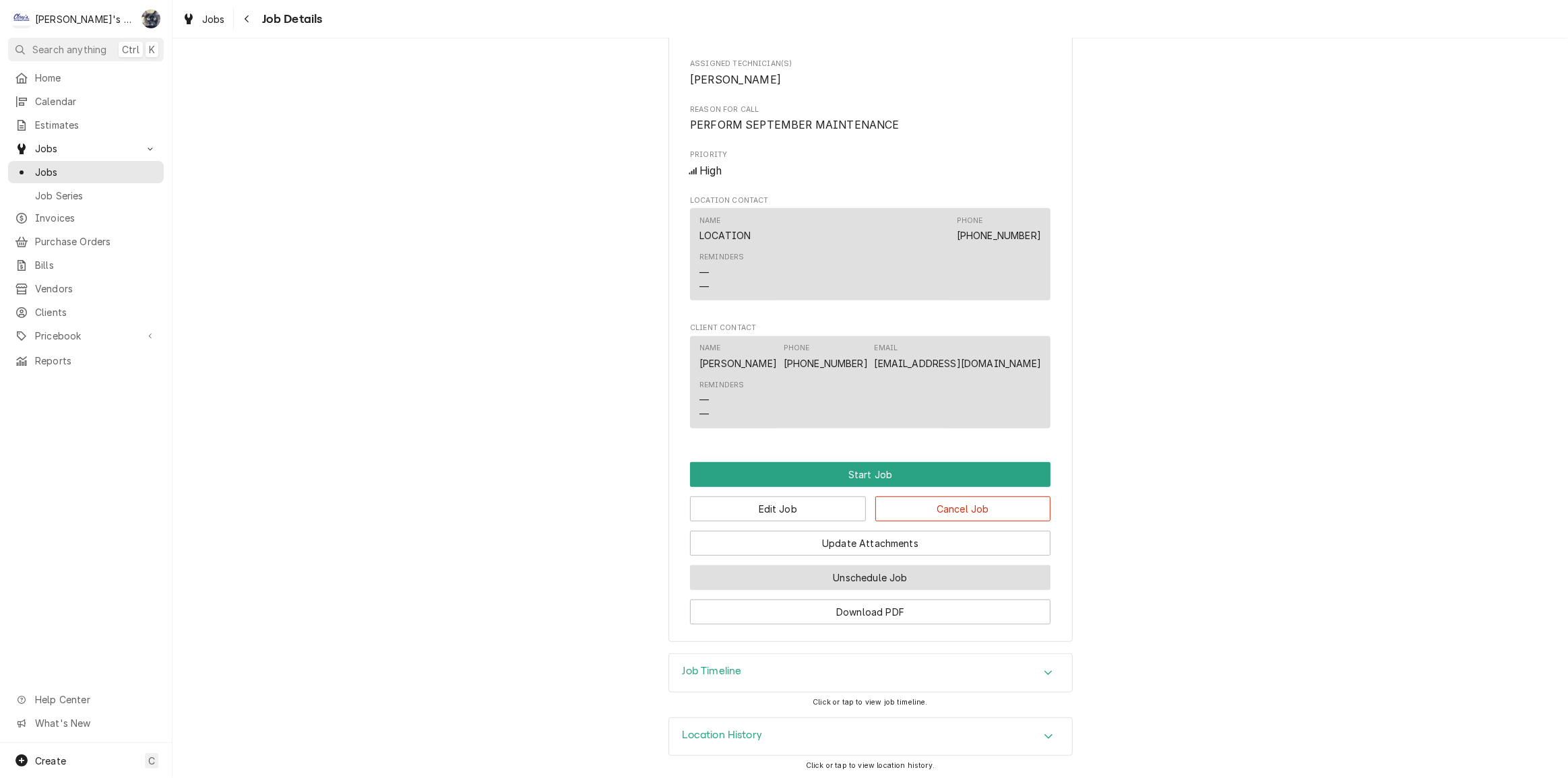
click at [841, 573] on button "Unschedule Job" at bounding box center [870, 578] width 360 height 25
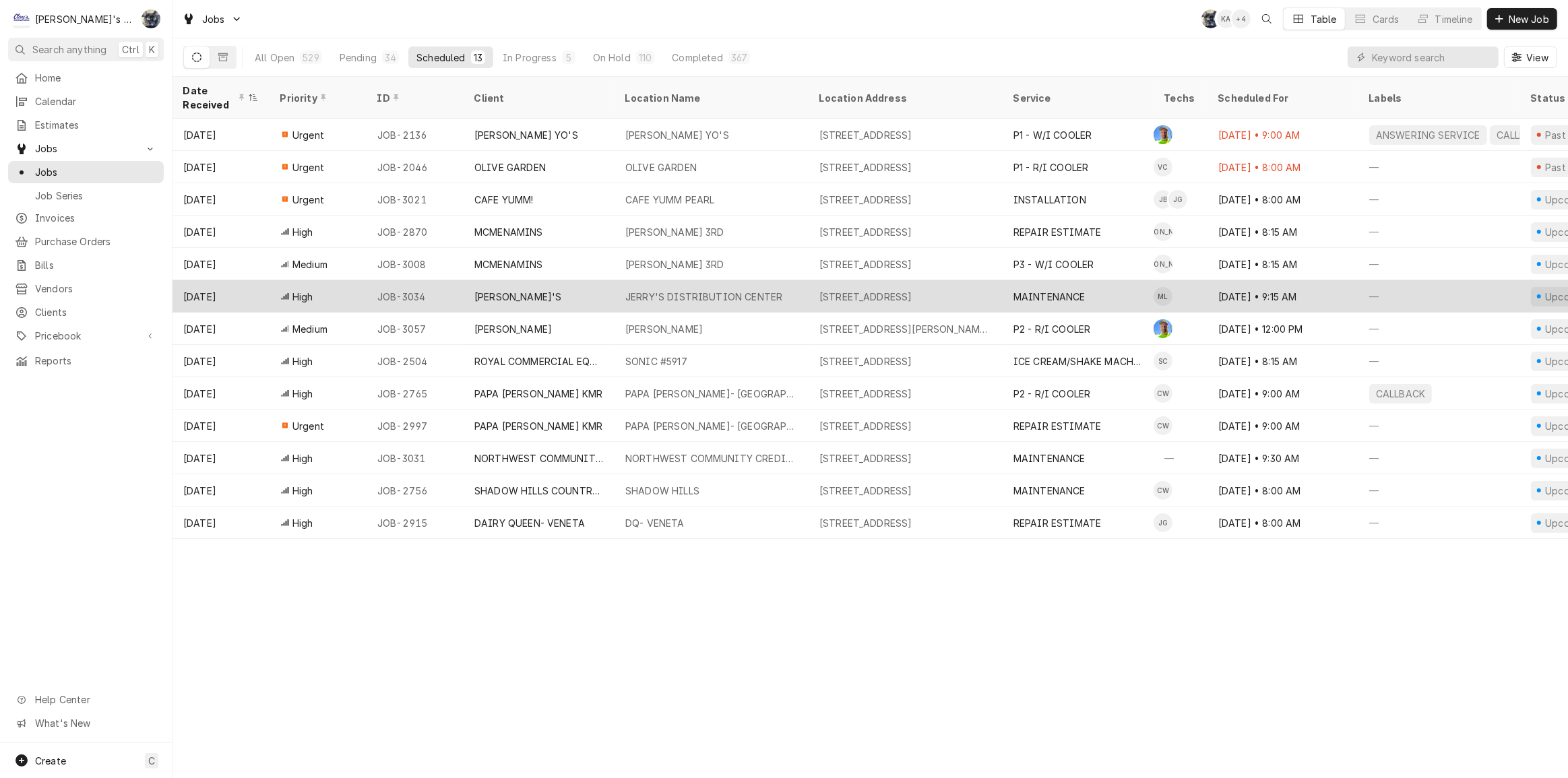
click at [751, 292] on div "JERRY'S DISTRIBUTION CENTER" at bounding box center [703, 297] width 157 height 14
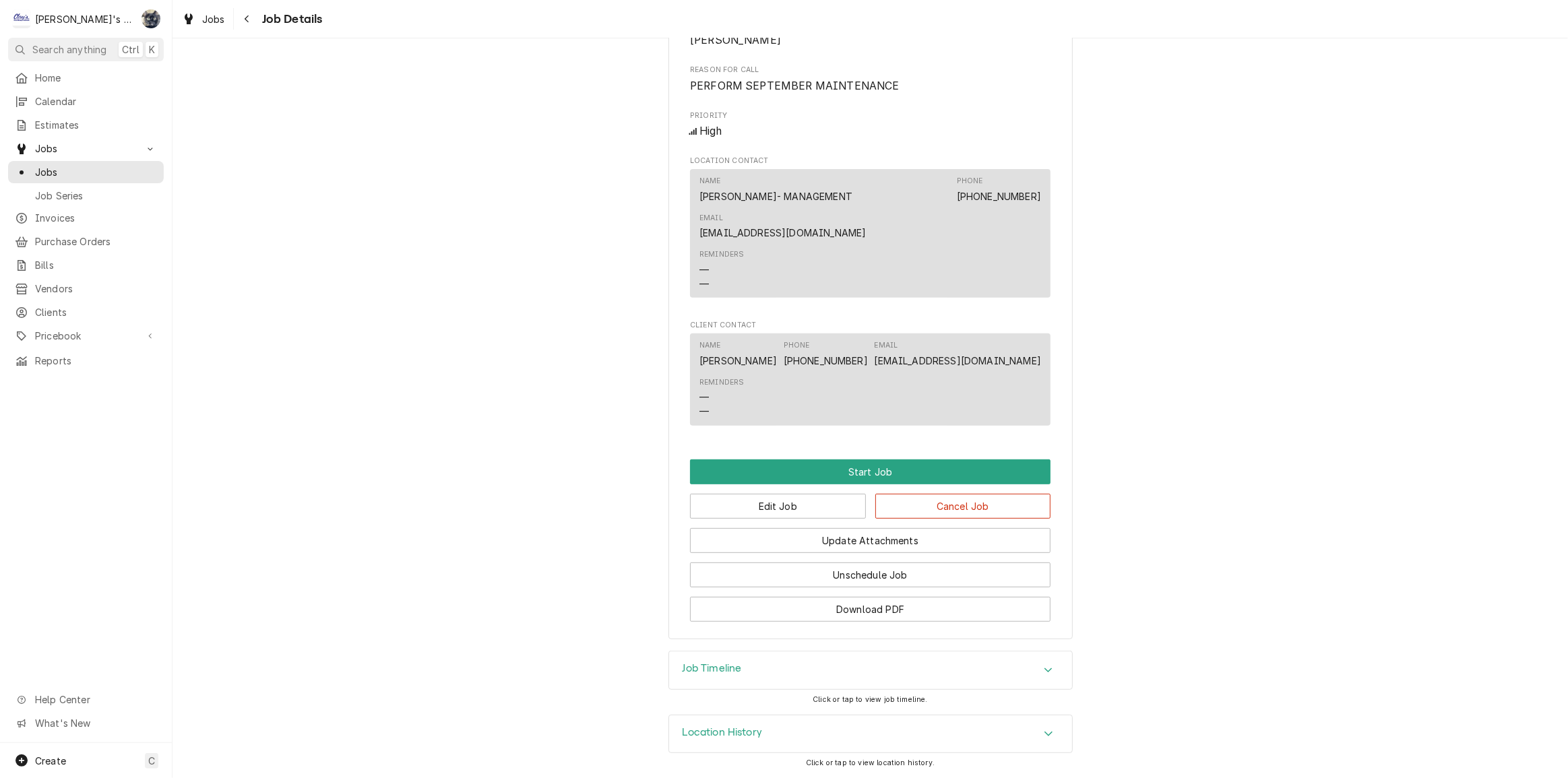
scroll to position [601, 0]
click at [870, 573] on button "Unschedule Job" at bounding box center [870, 575] width 360 height 25
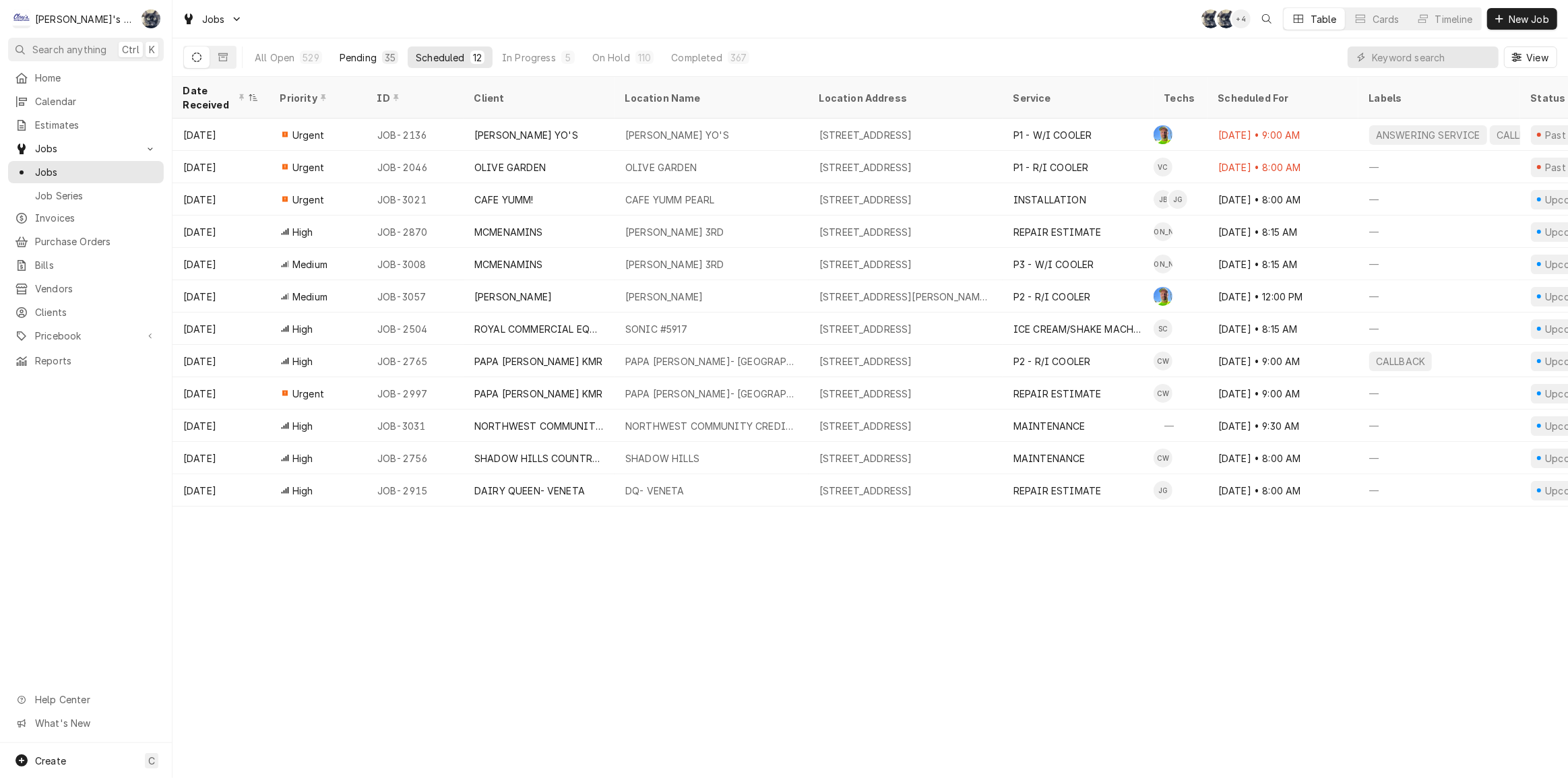
click at [360, 61] on div "Pending" at bounding box center [358, 58] width 37 height 14
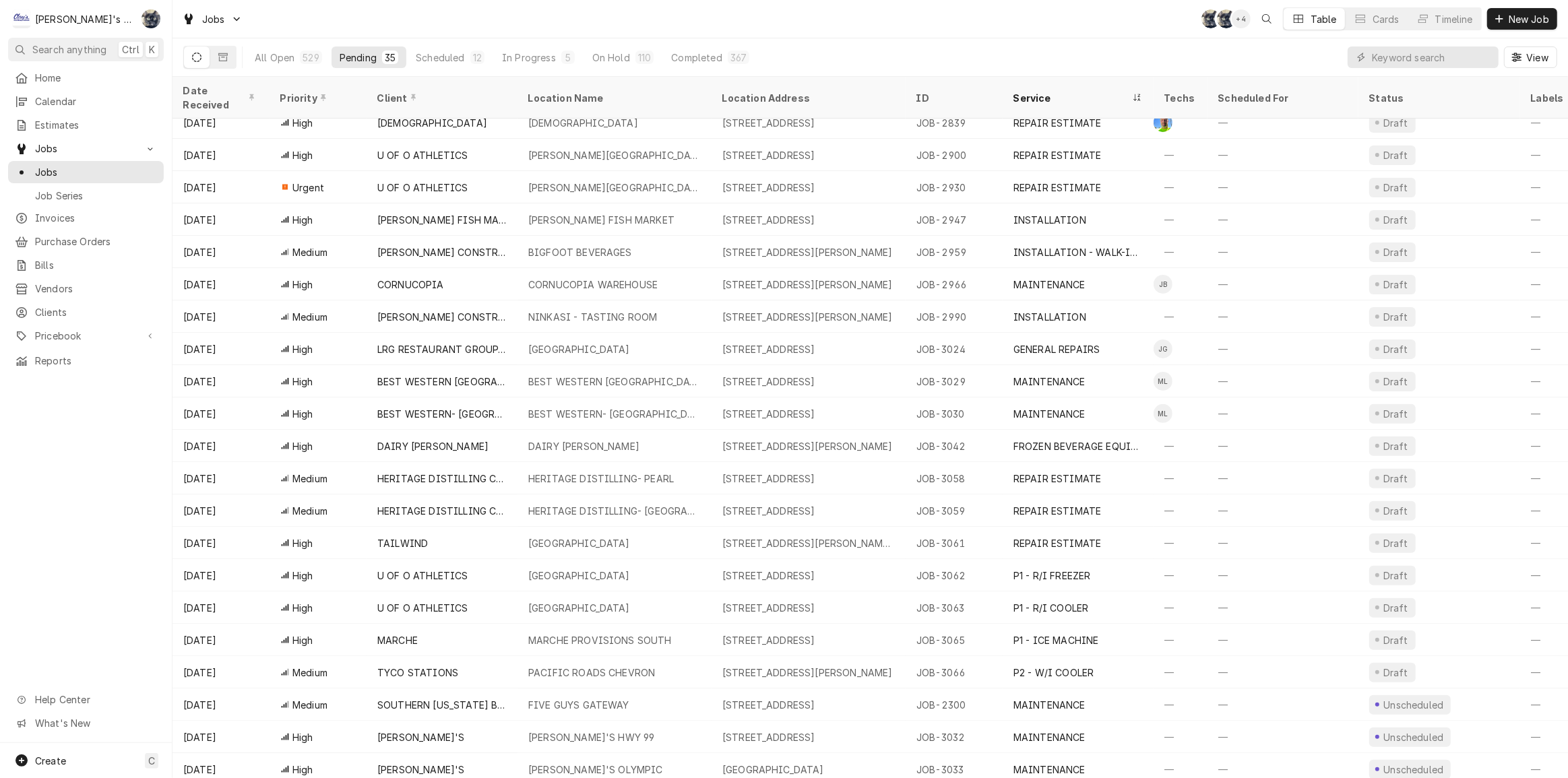
scroll to position [465, 0]
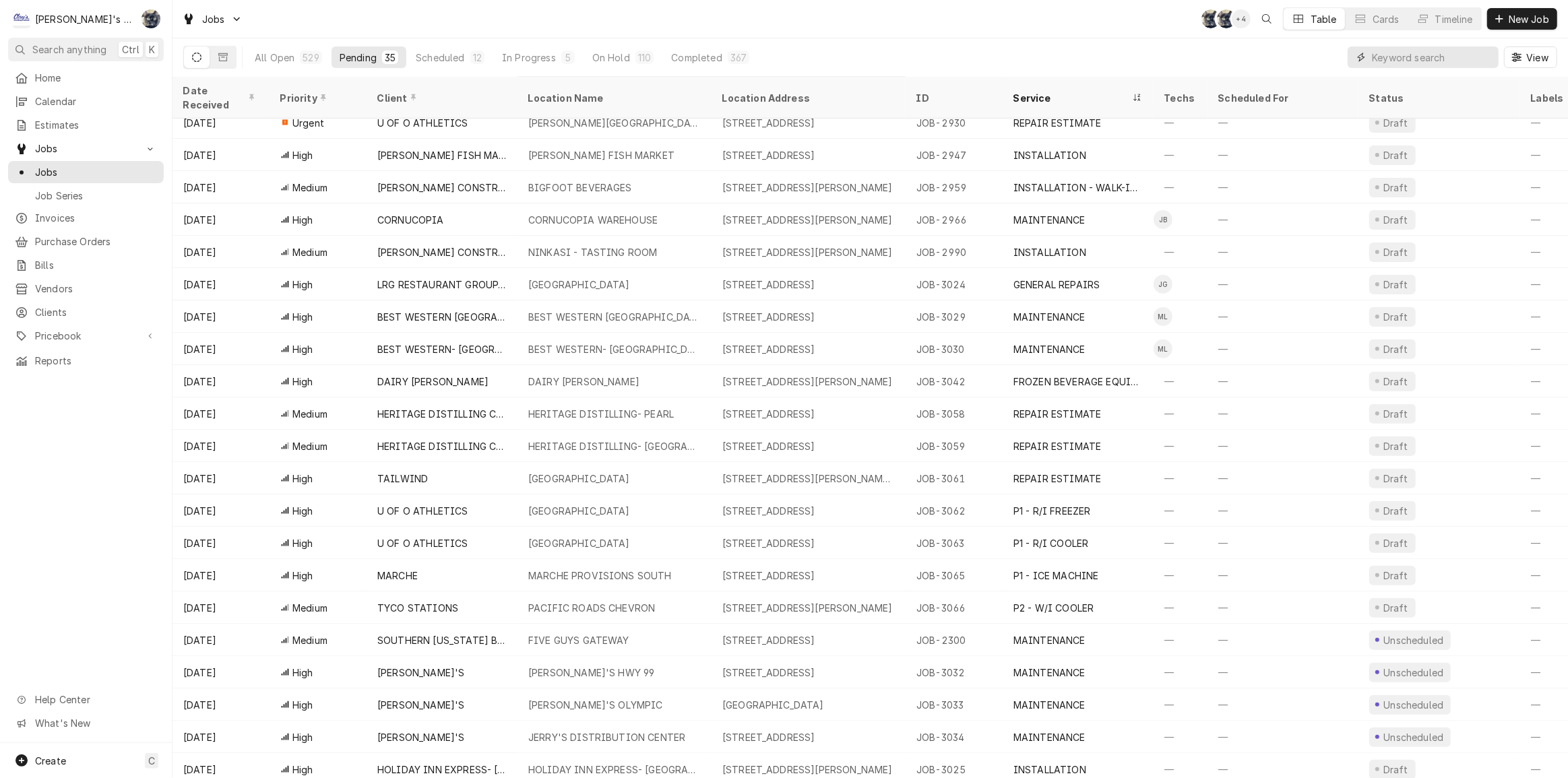
click at [1448, 59] on input "Dynamic Content Wrapper" at bounding box center [1432, 58] width 120 height 22
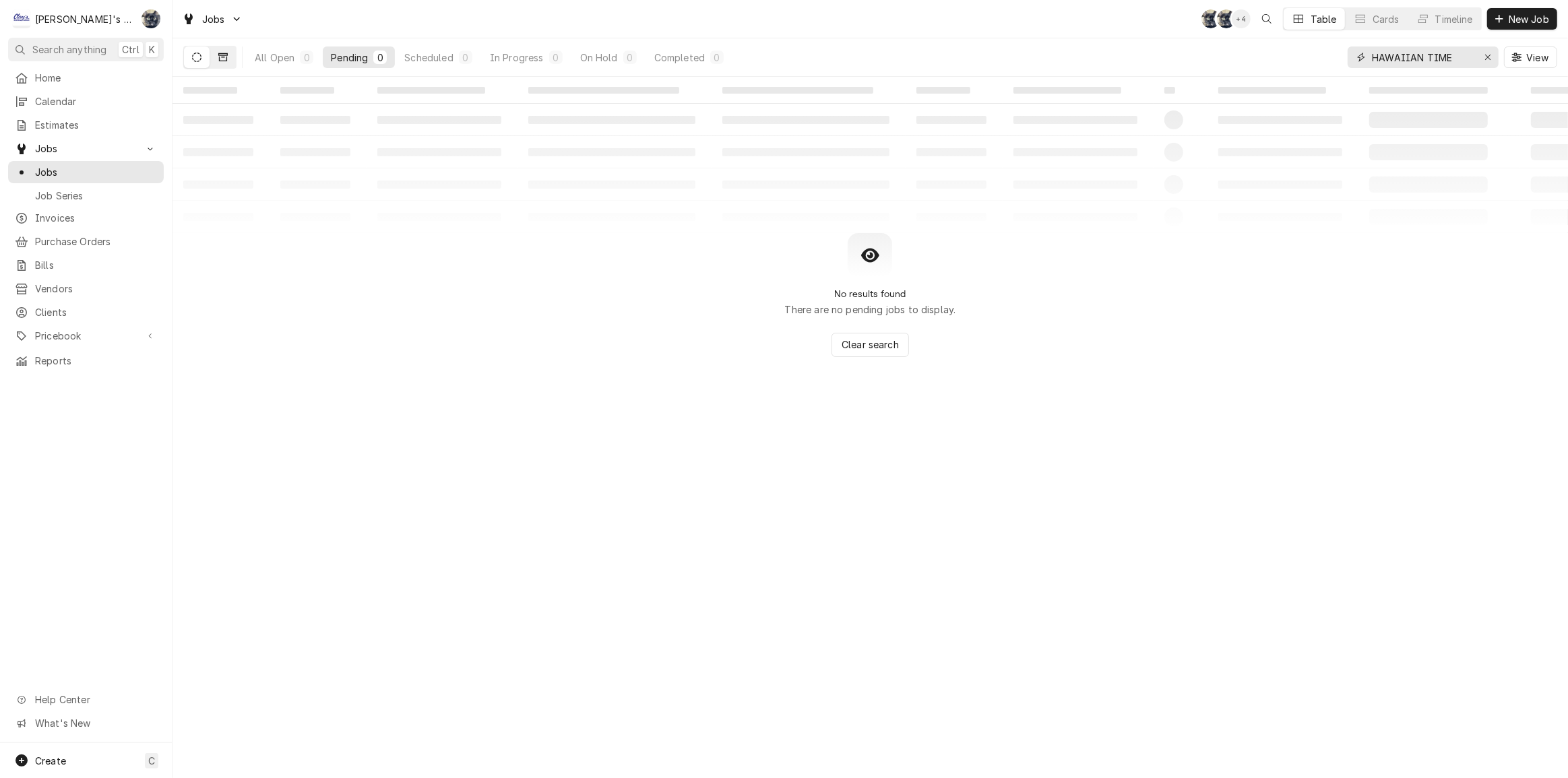
type input "HAWAIIAN TIME"
click at [222, 57] on icon "Dynamic Content Wrapper" at bounding box center [222, 57] width 9 height 9
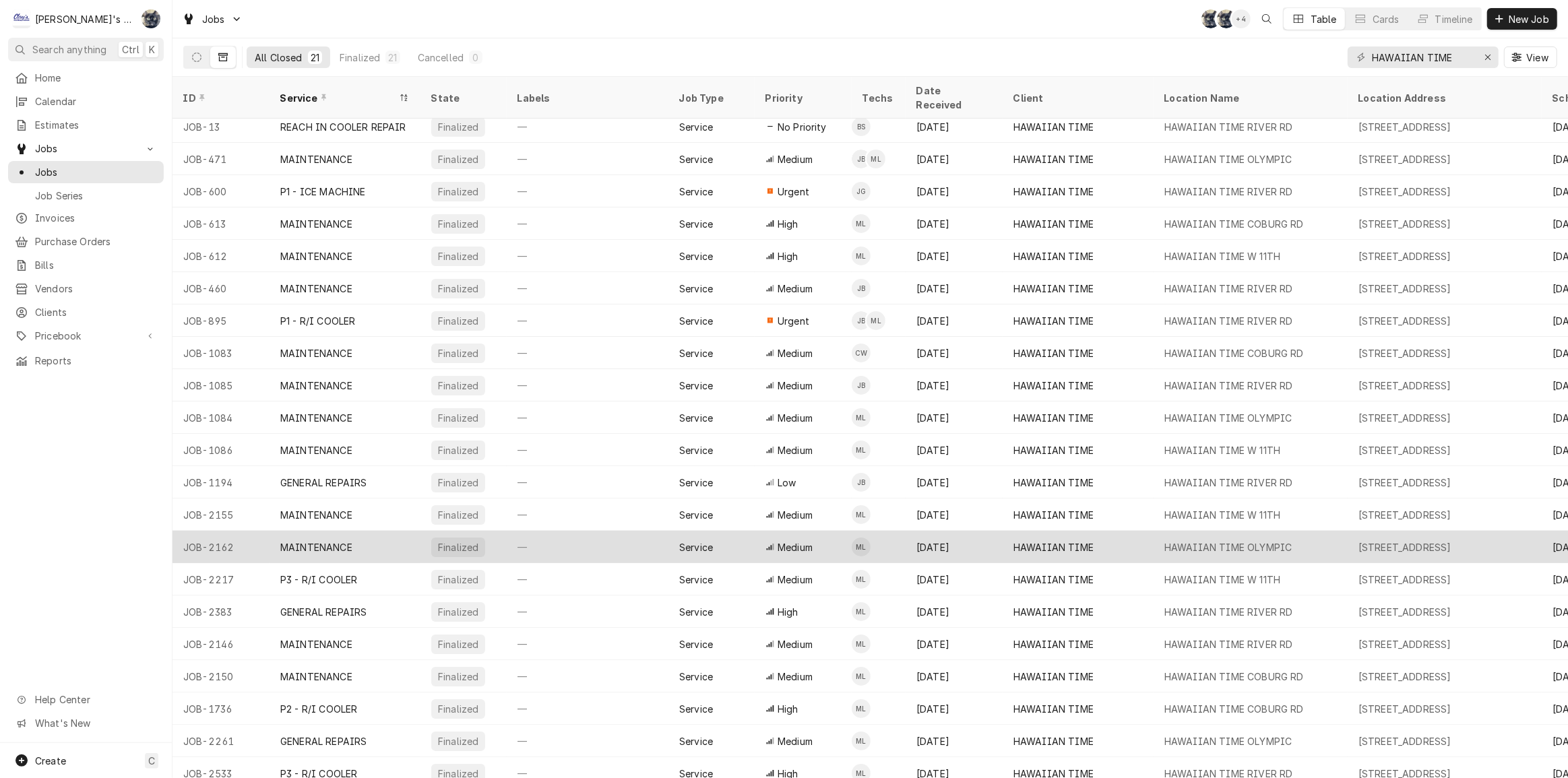
scroll to position [12, 0]
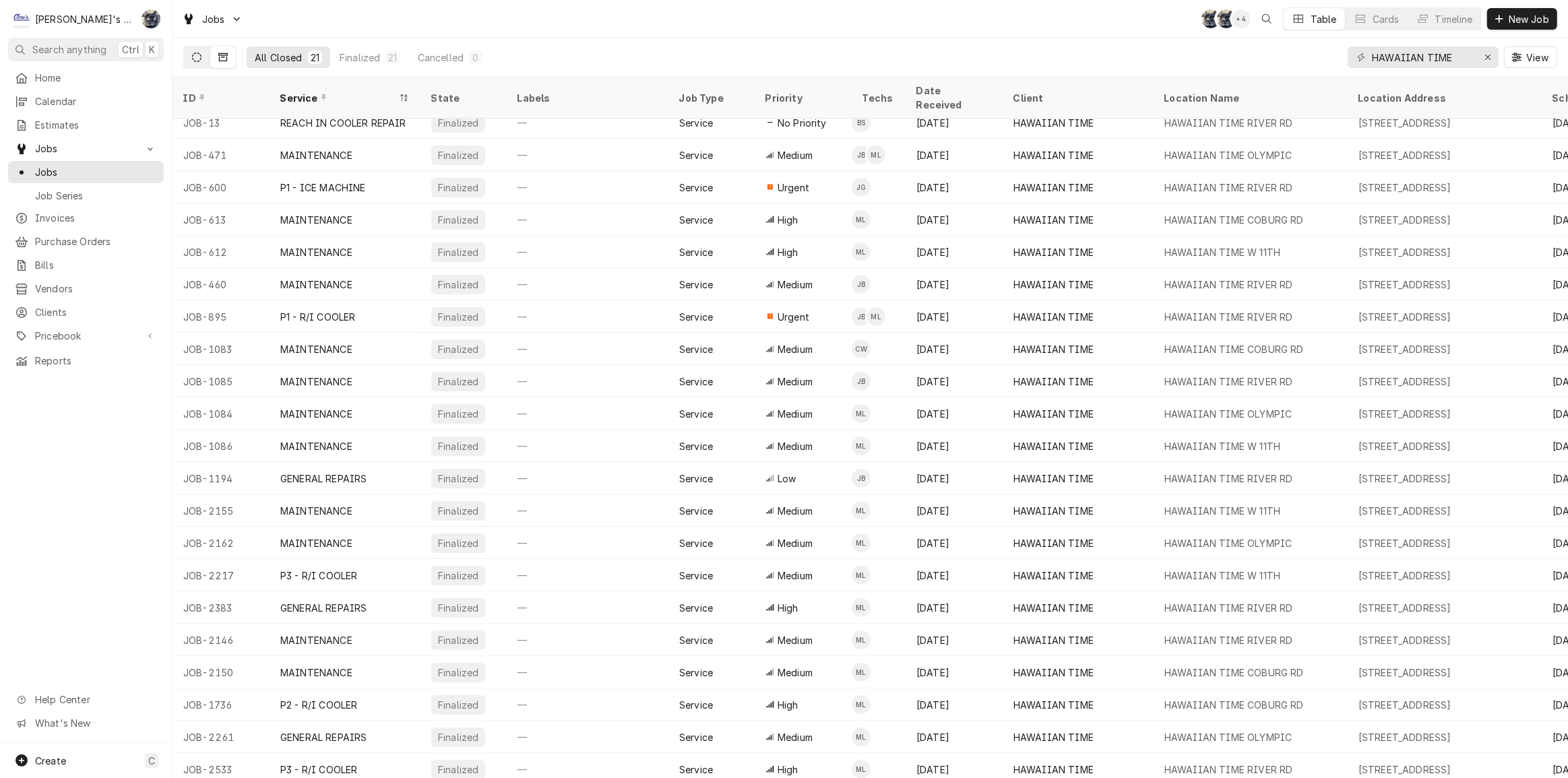
click at [196, 53] on icon "Dynamic Content Wrapper" at bounding box center [196, 57] width 9 height 9
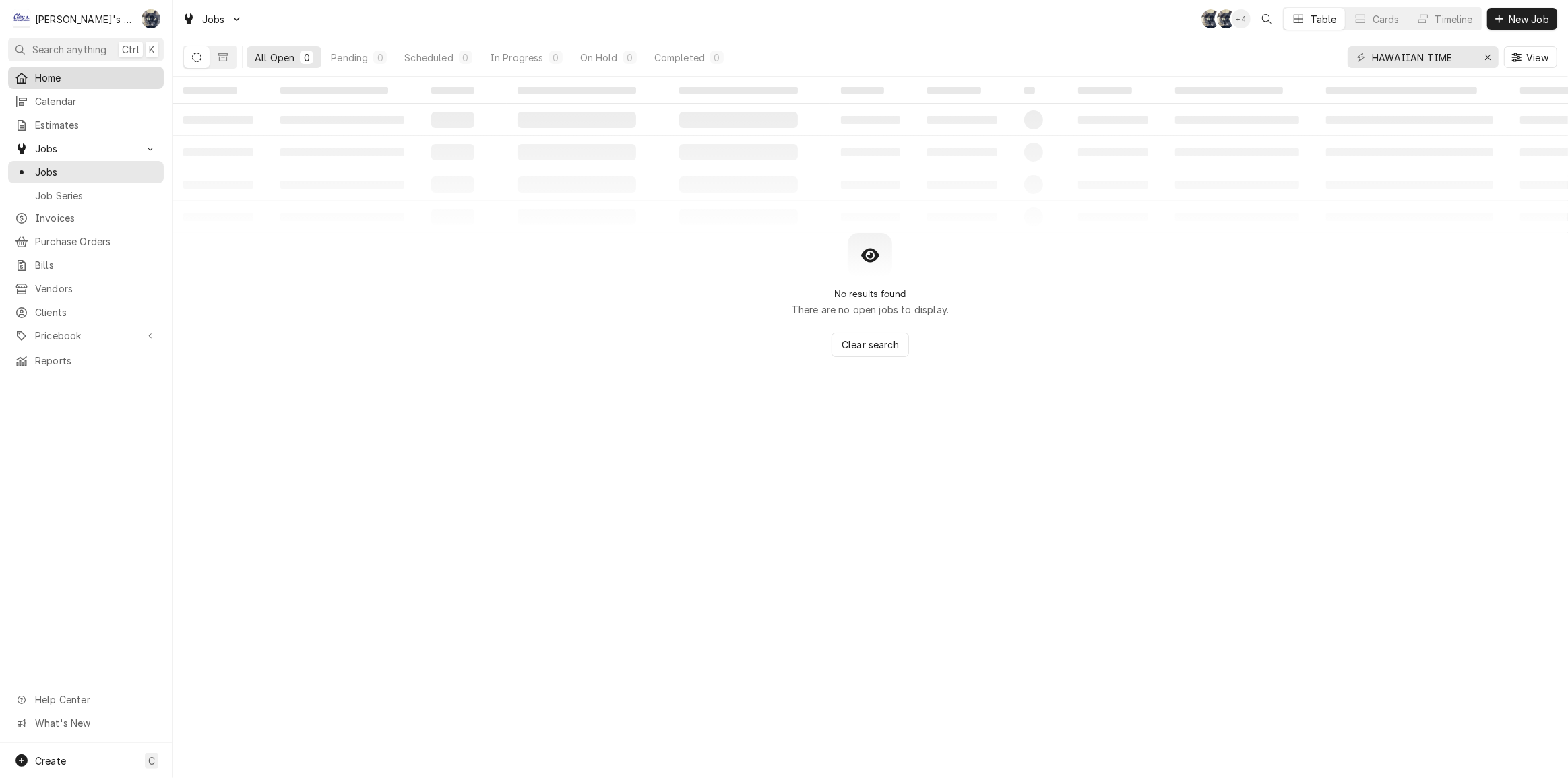
click at [93, 76] on span "Home" at bounding box center [96, 78] width 122 height 14
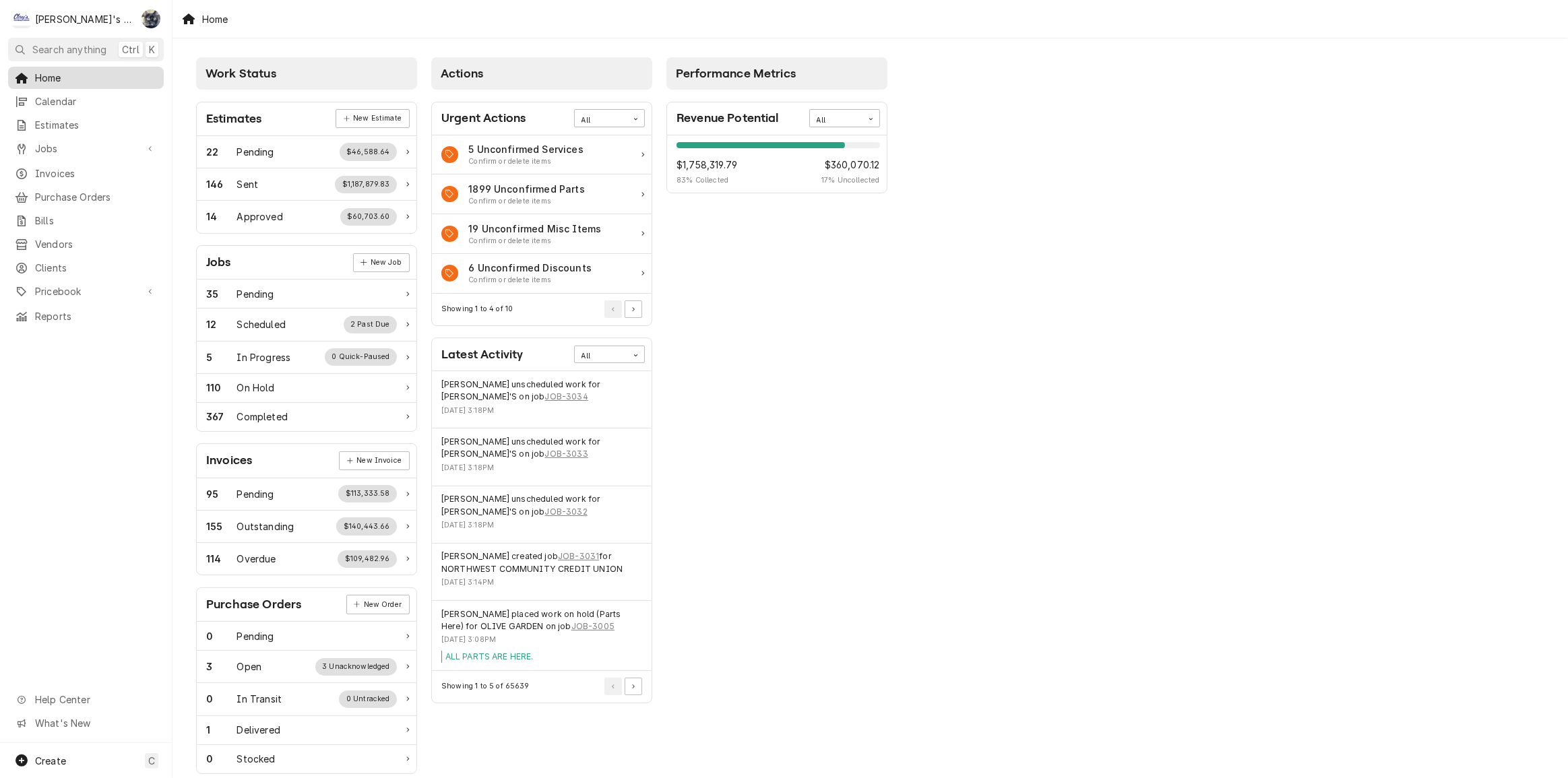
click at [78, 75] on span "Home" at bounding box center [96, 78] width 122 height 14
click at [86, 155] on link "Jobs" at bounding box center [86, 149] width 156 height 22
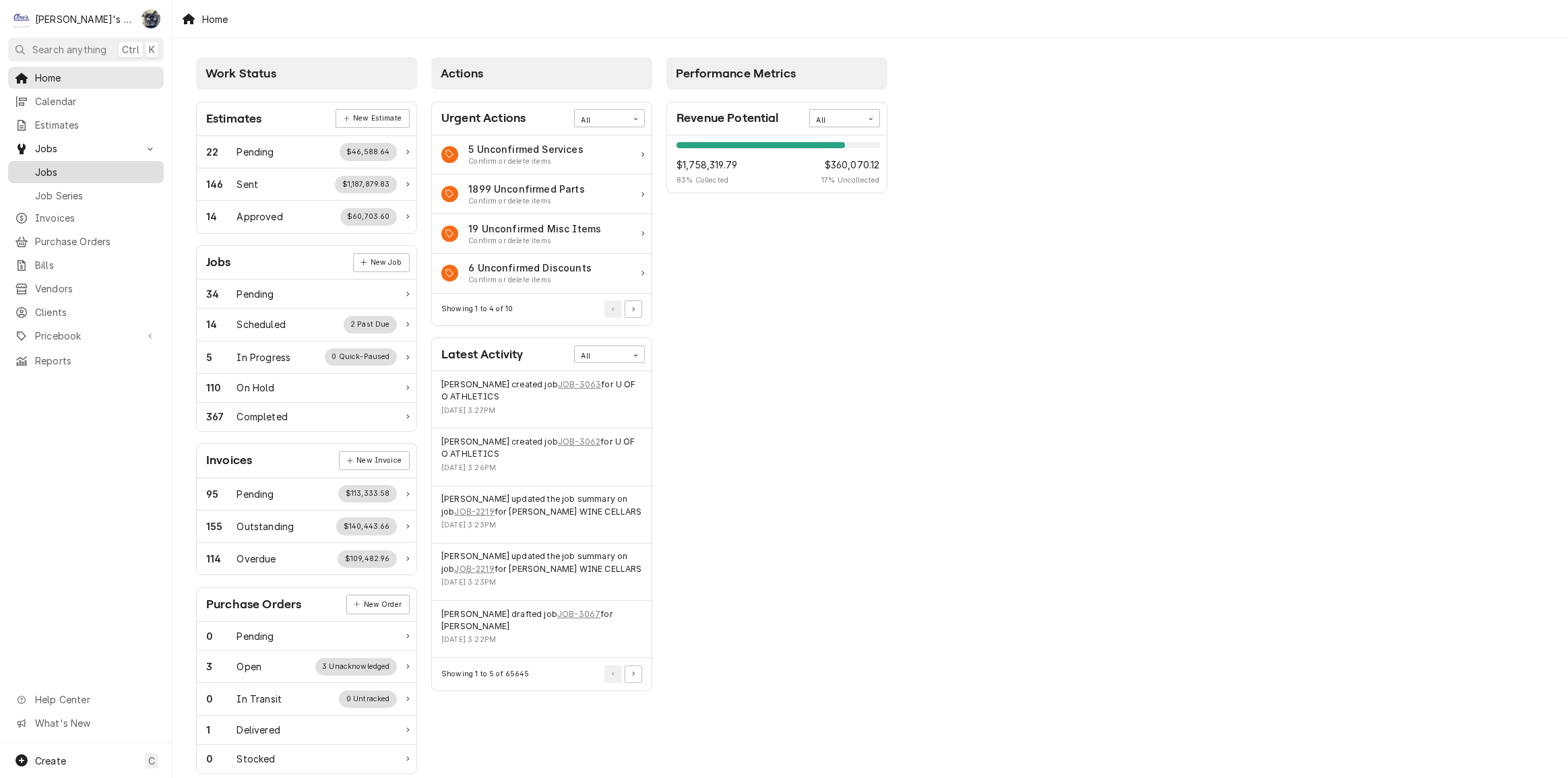
click at [87, 172] on span "Jobs" at bounding box center [96, 173] width 122 height 14
click at [562, 384] on link "JOB-3068" at bounding box center [579, 385] width 43 height 12
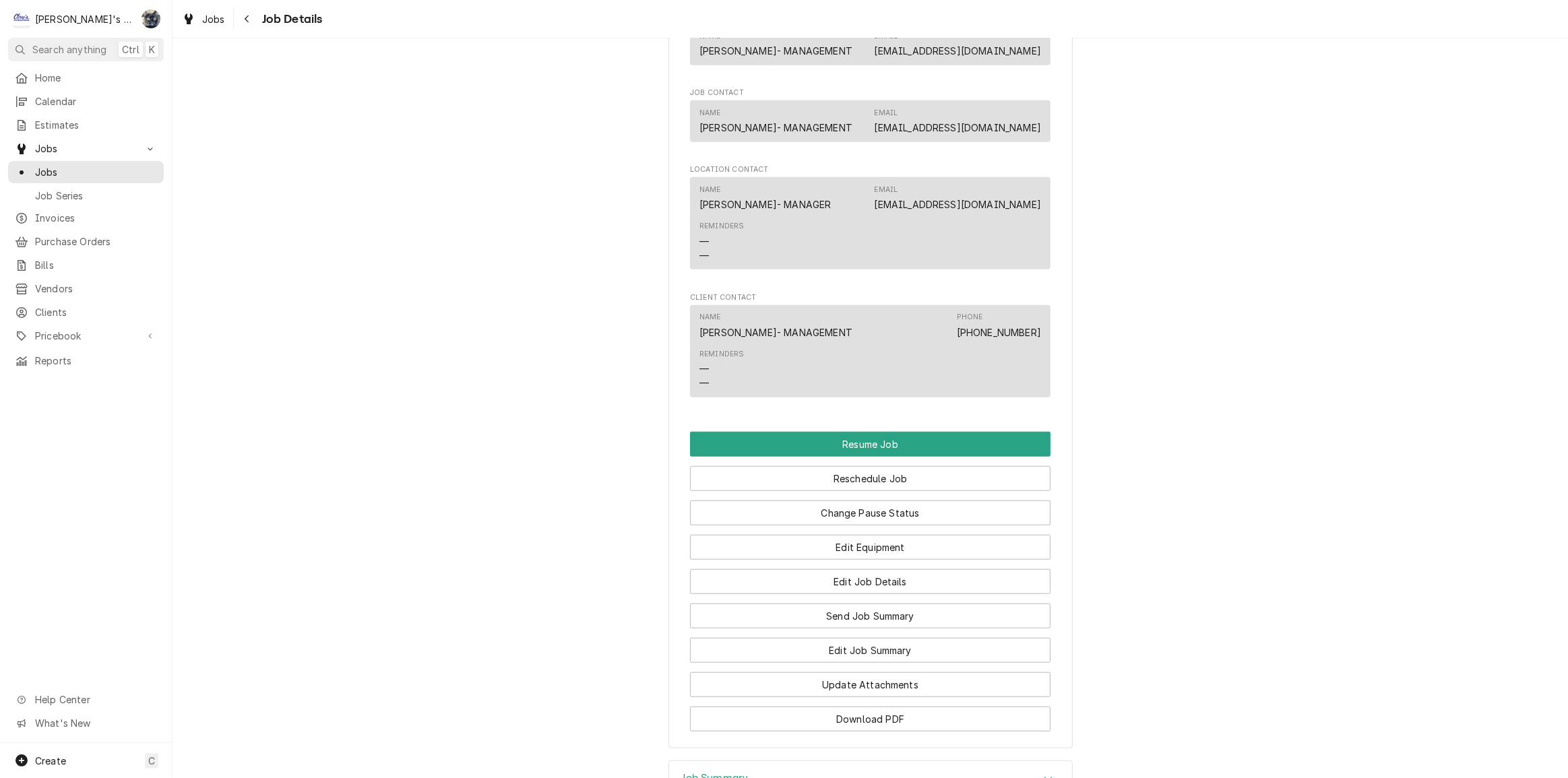
scroll to position [1093, 0]
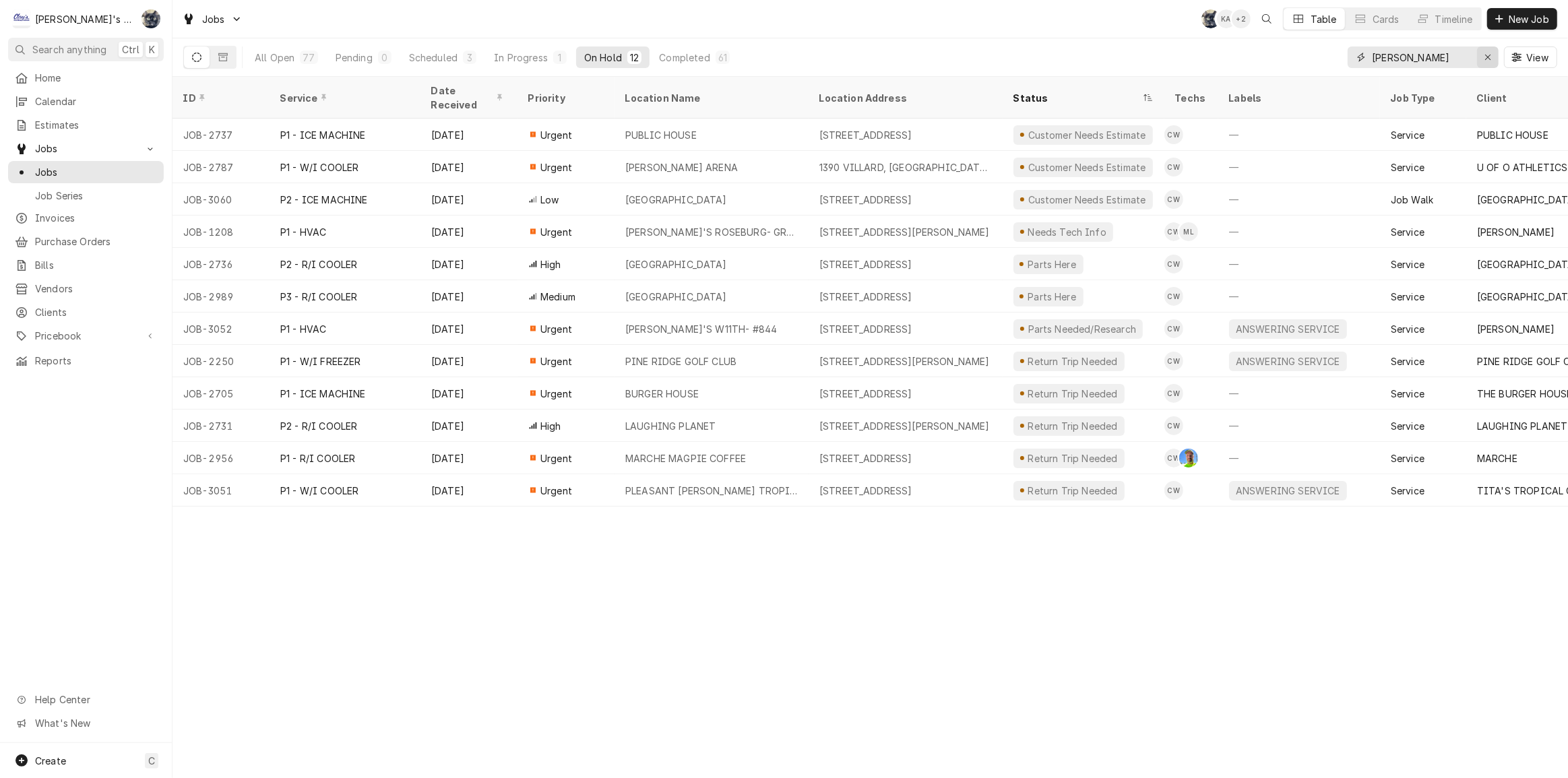
click at [1484, 61] on icon "Erase input" at bounding box center [1487, 57] width 7 height 9
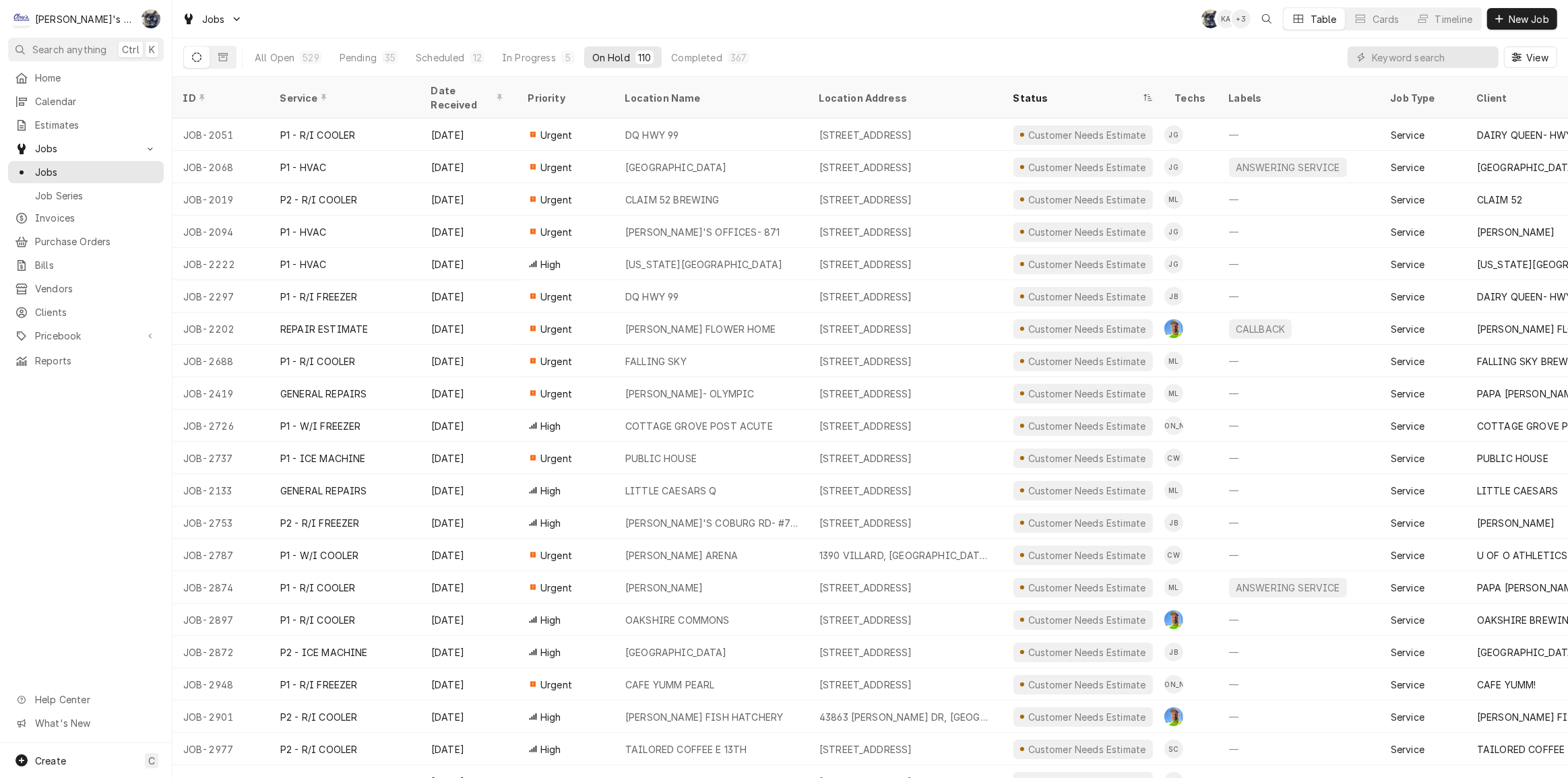
click at [732, 15] on div "Jobs SB KA + 3 Table Cards Timeline New Job" at bounding box center [870, 19] width 1395 height 38
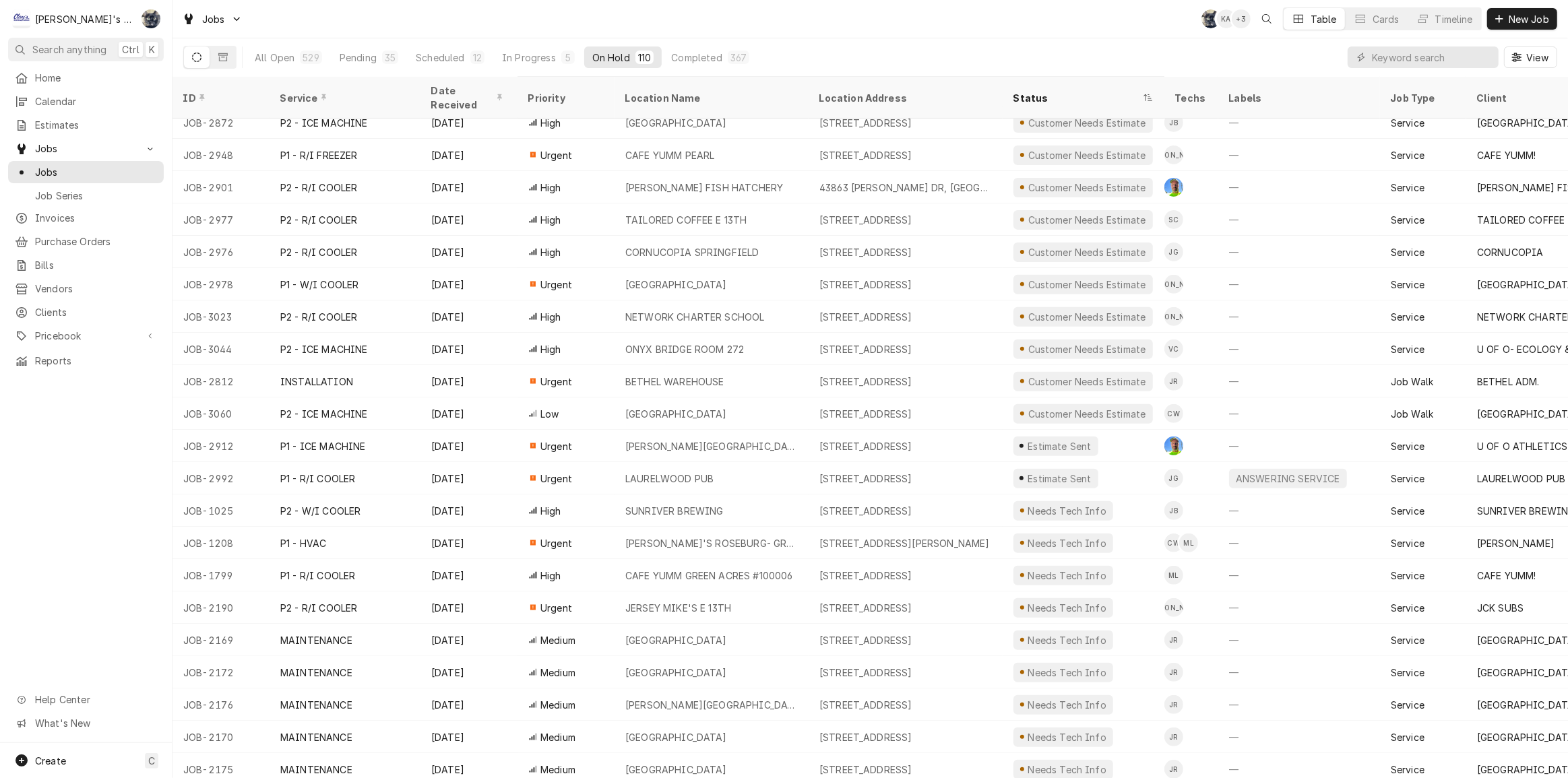
scroll to position [626, 0]
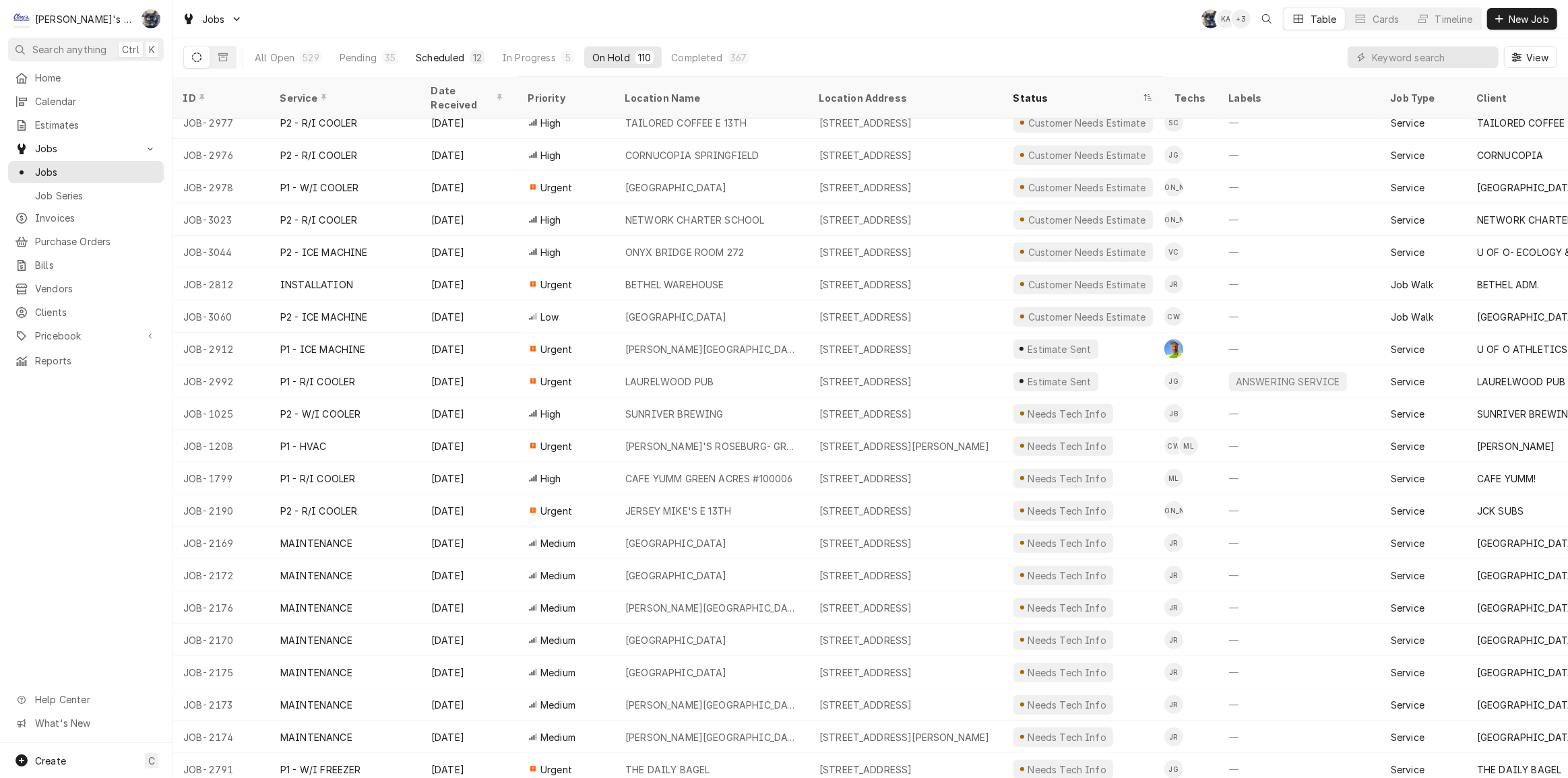
click at [459, 61] on div "Scheduled" at bounding box center [440, 58] width 49 height 14
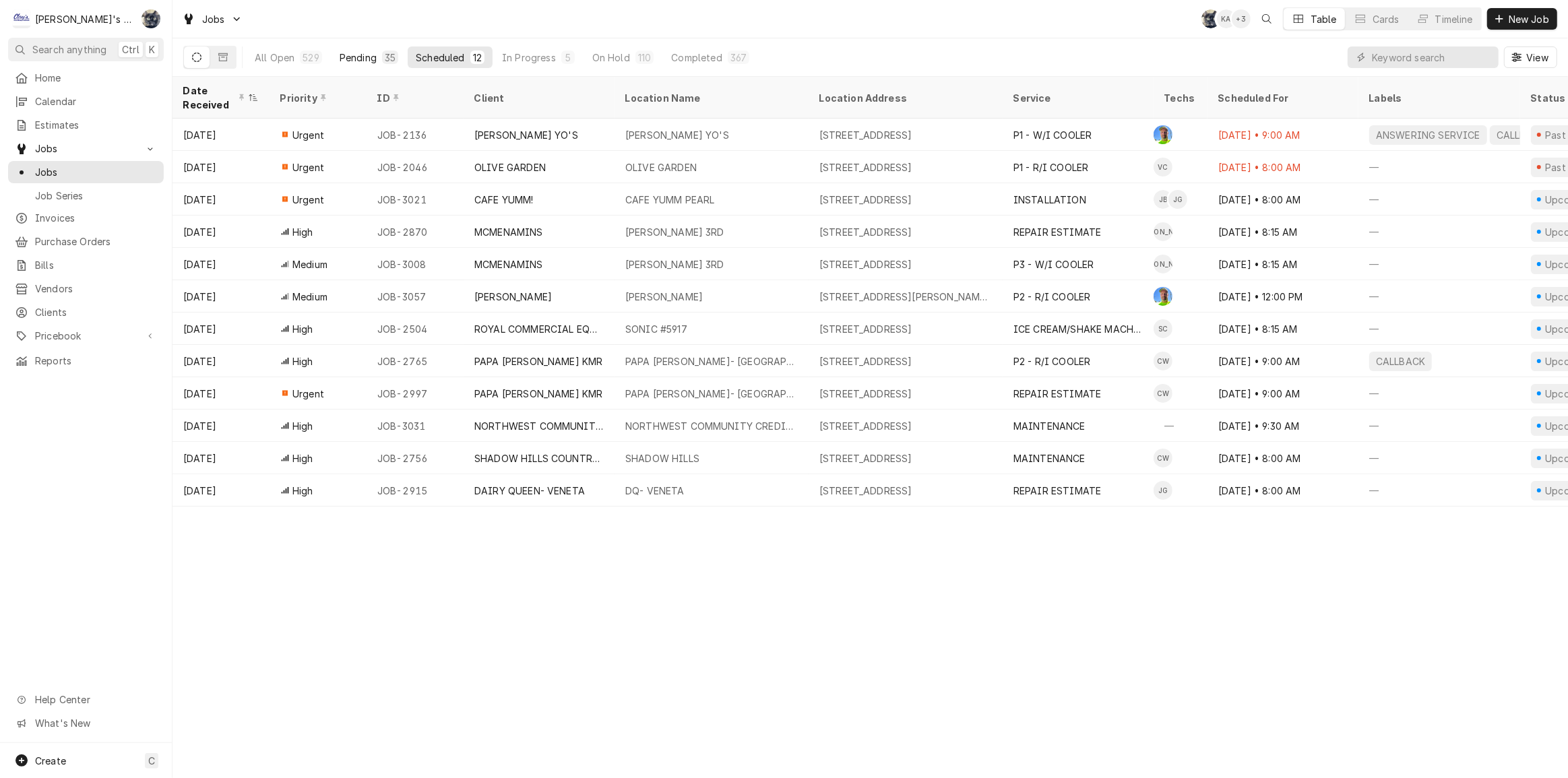
click at [382, 57] on div "35" at bounding box center [390, 58] width 16 height 14
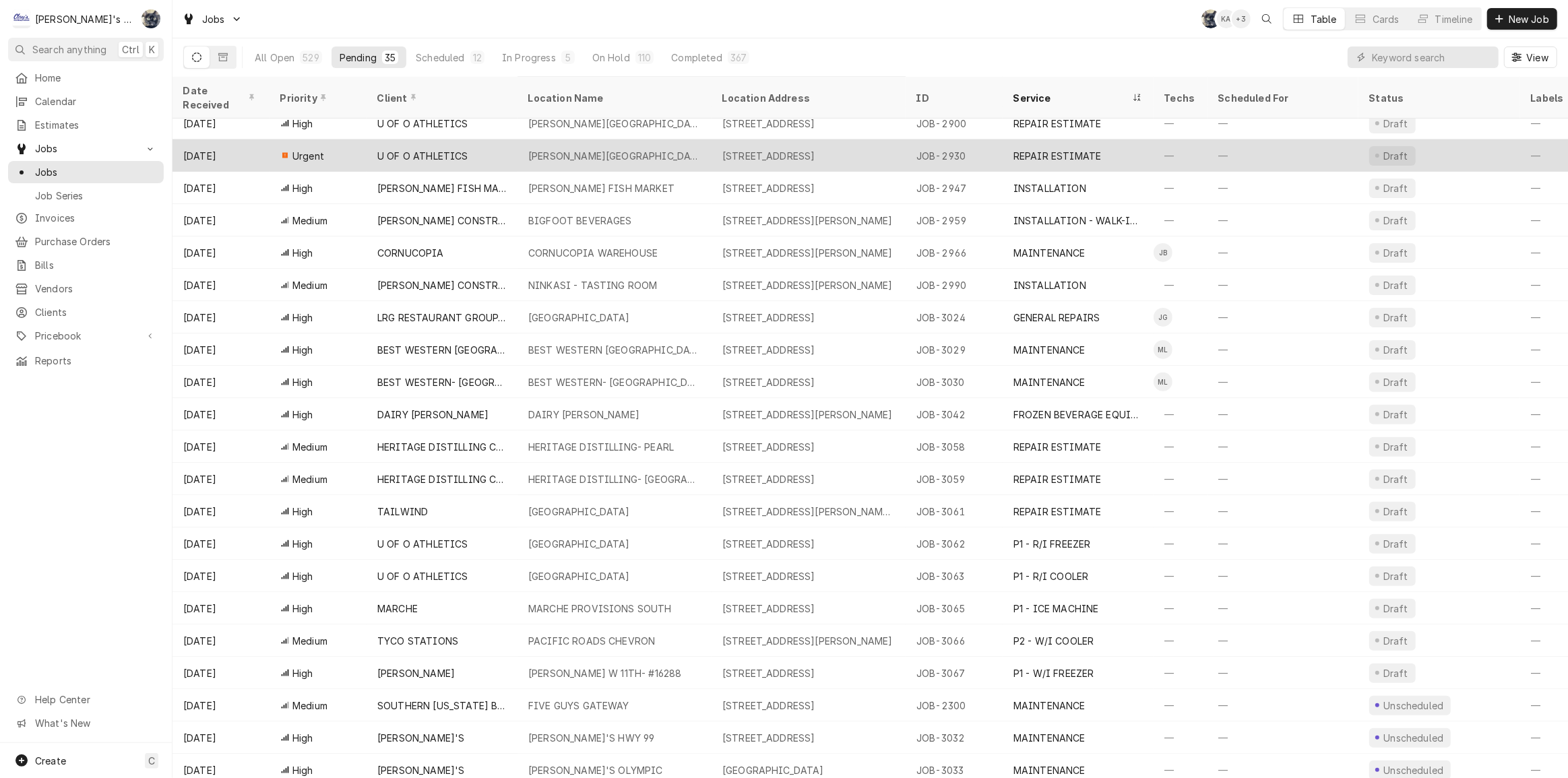
scroll to position [498, 0]
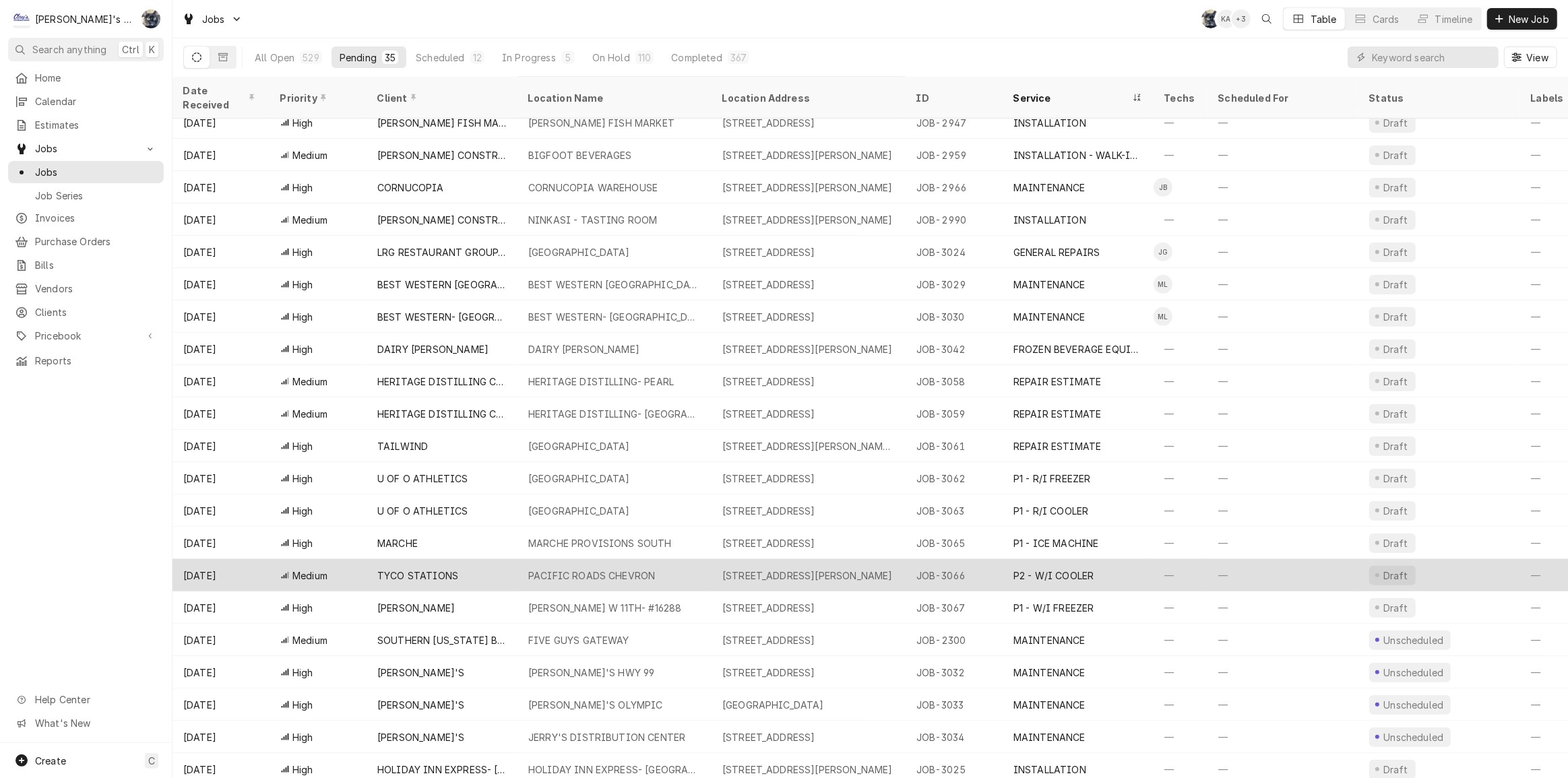
click at [618, 569] on div "PACIFIC ROADS CHEVRON" at bounding box center [591, 576] width 127 height 14
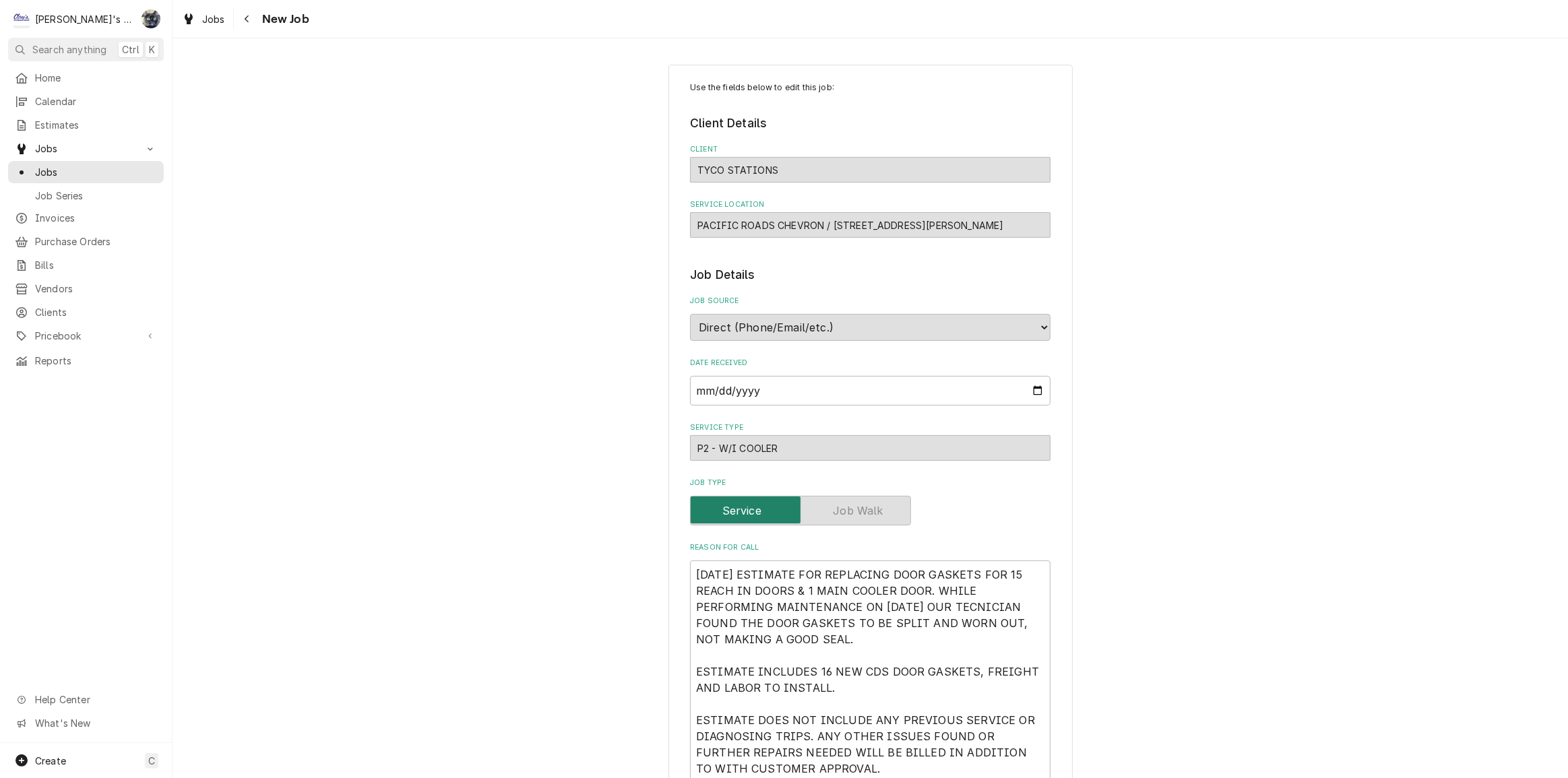
type textarea "x"
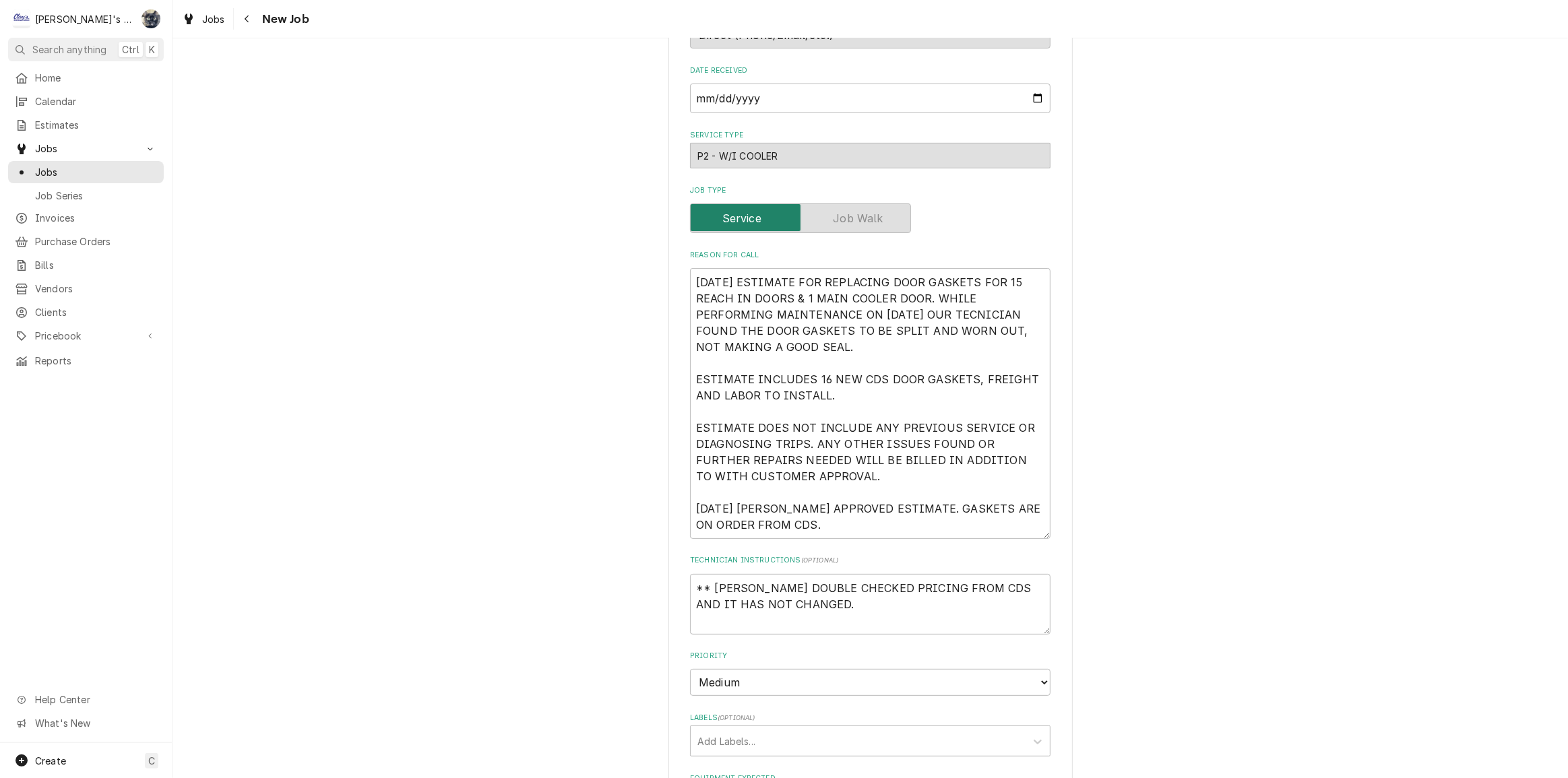
scroll to position [306, 0]
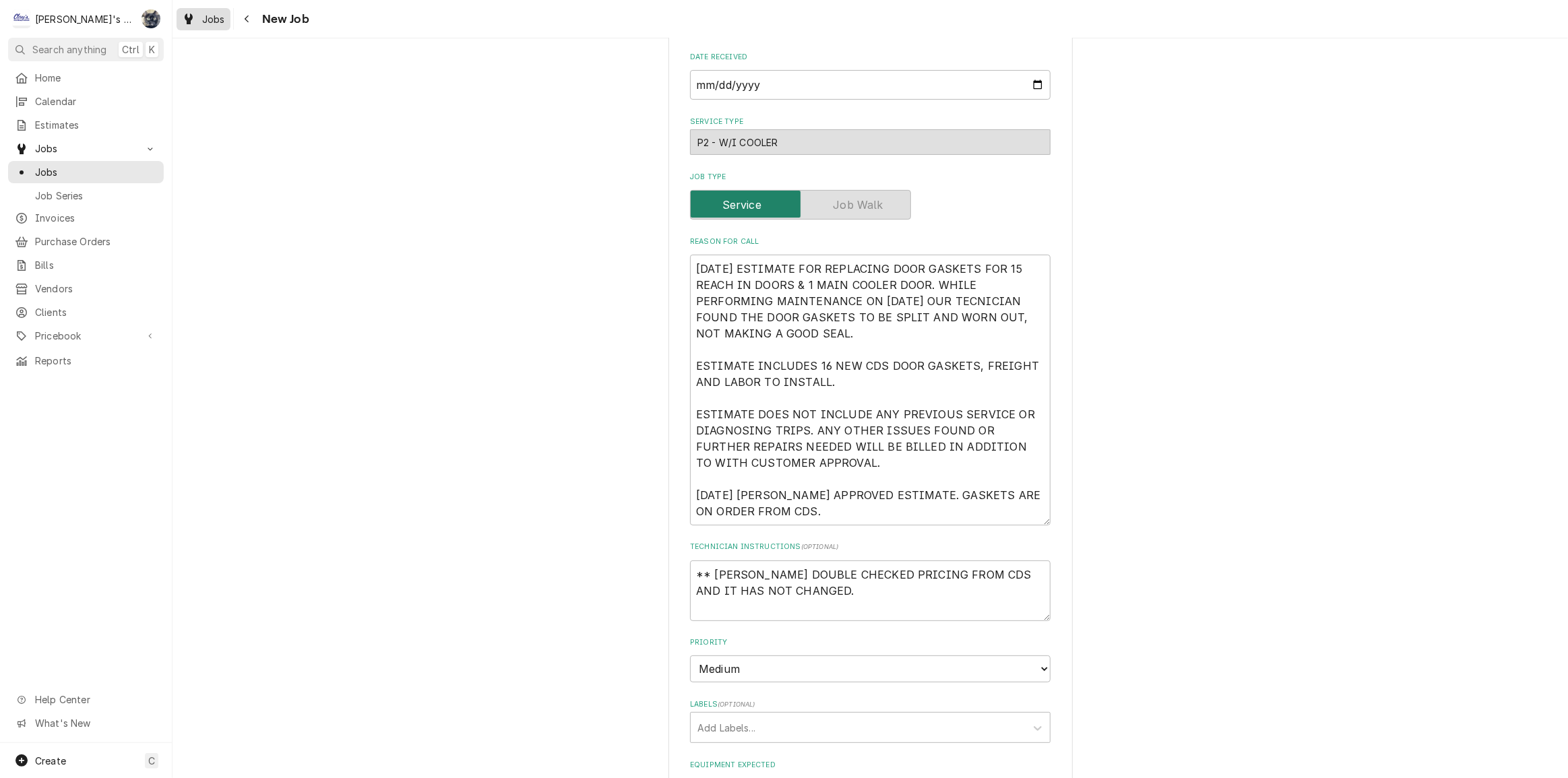
click at [217, 19] on span "Jobs" at bounding box center [213, 19] width 23 height 14
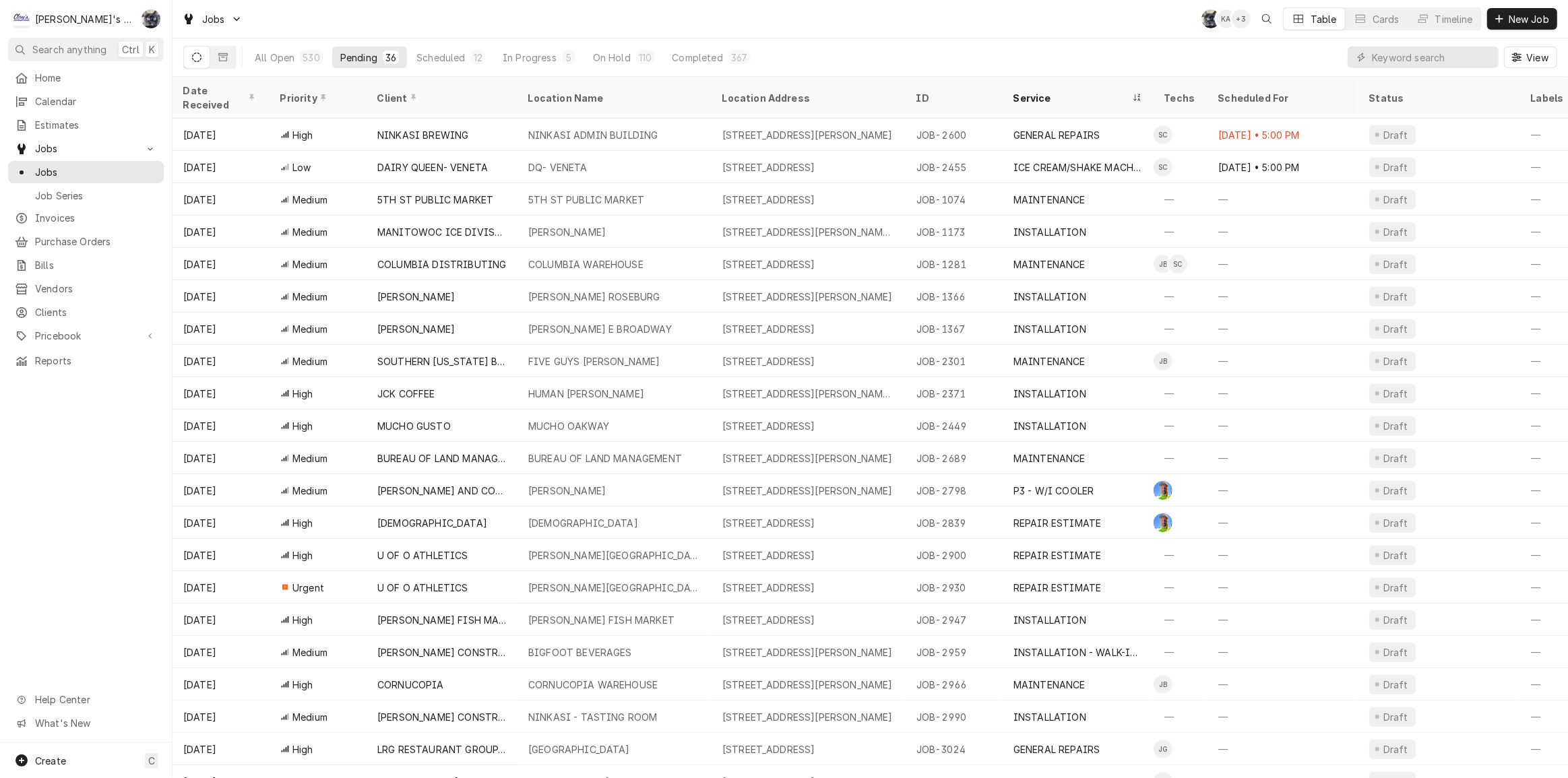
click at [1057, 95] on div "Service" at bounding box center [1078, 98] width 146 height 36
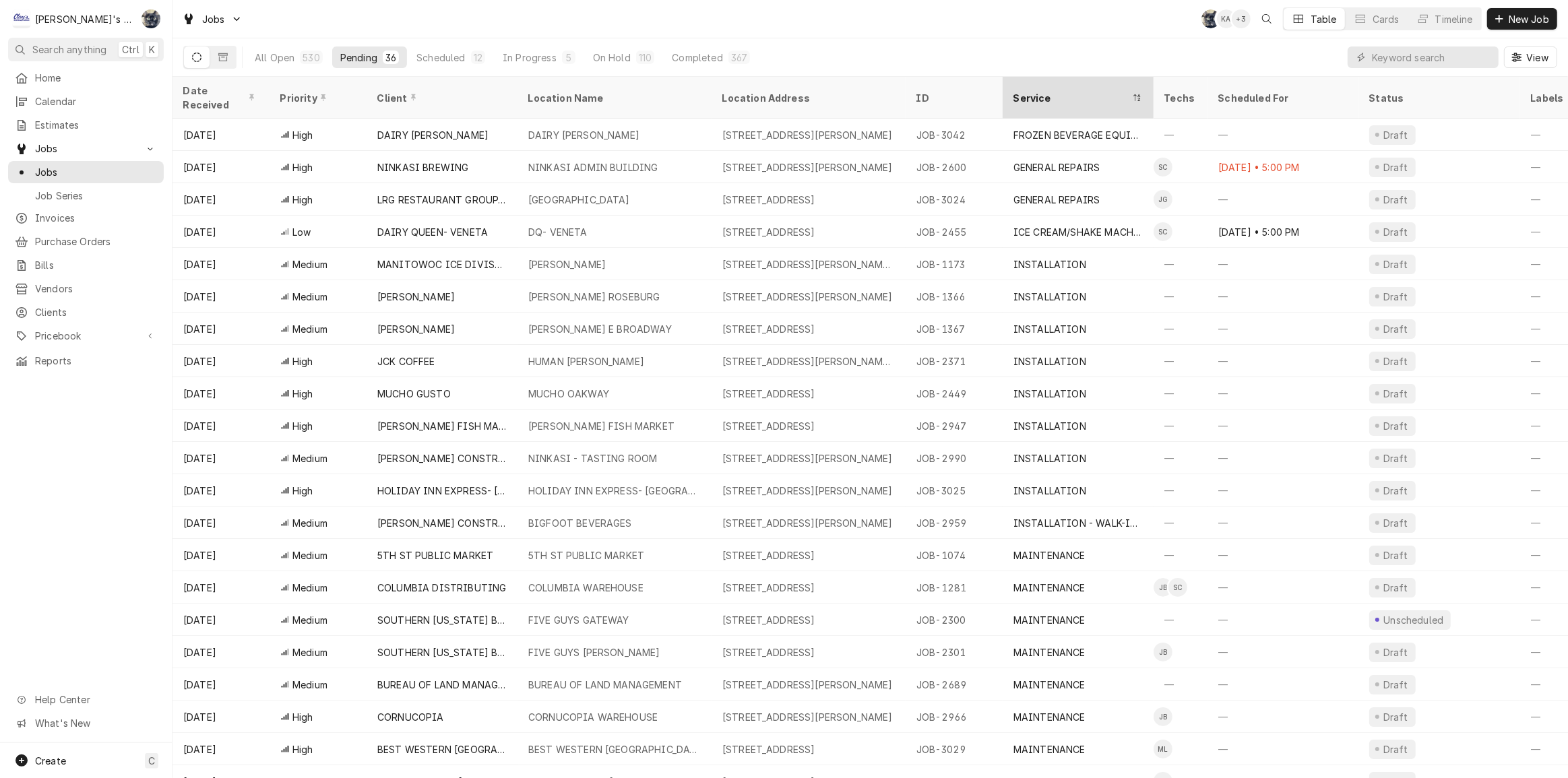
click at [1056, 95] on div "Service" at bounding box center [1078, 98] width 146 height 36
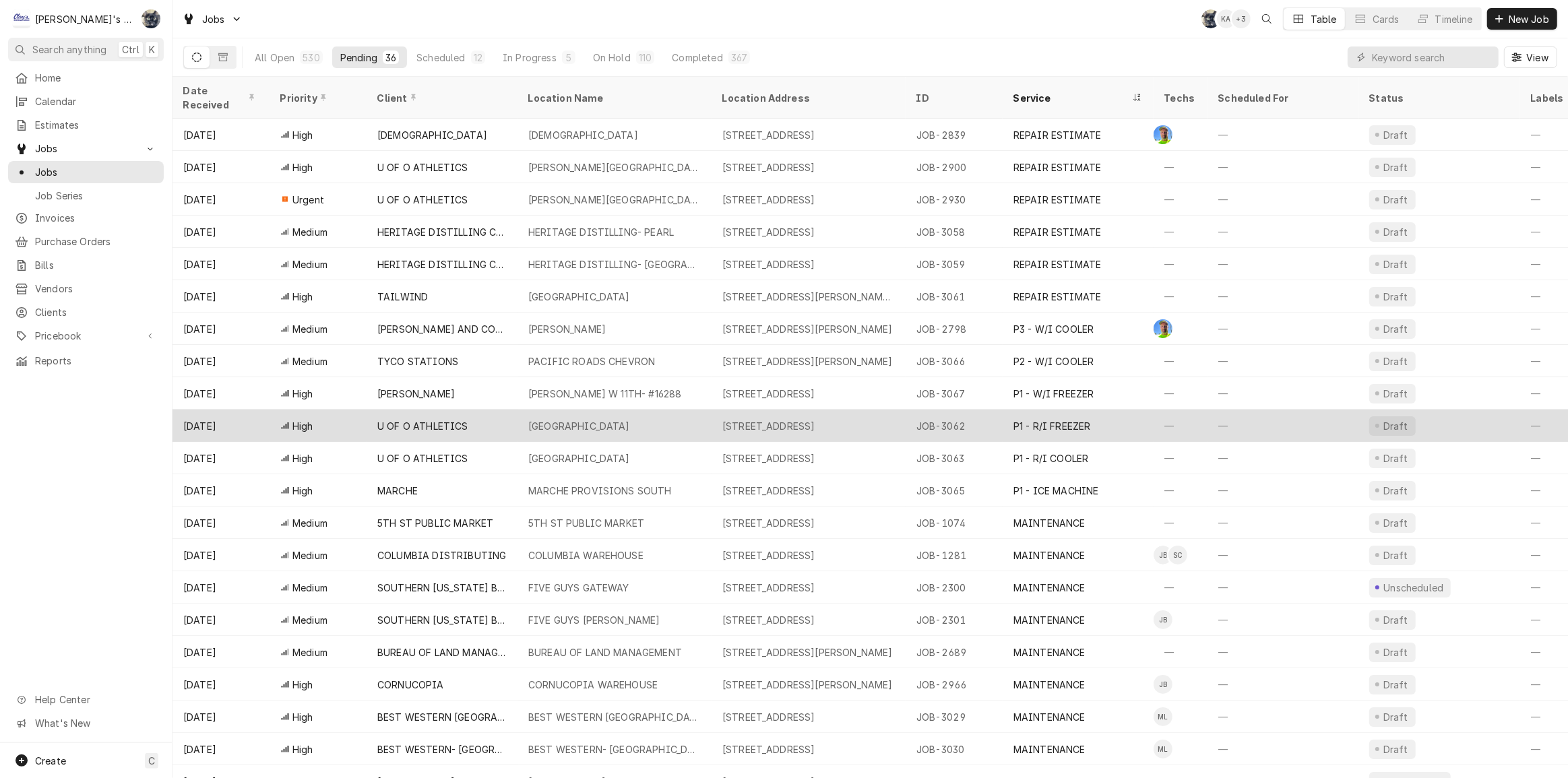
click at [680, 411] on div "AUTZEN STADIUM" at bounding box center [614, 426] width 195 height 32
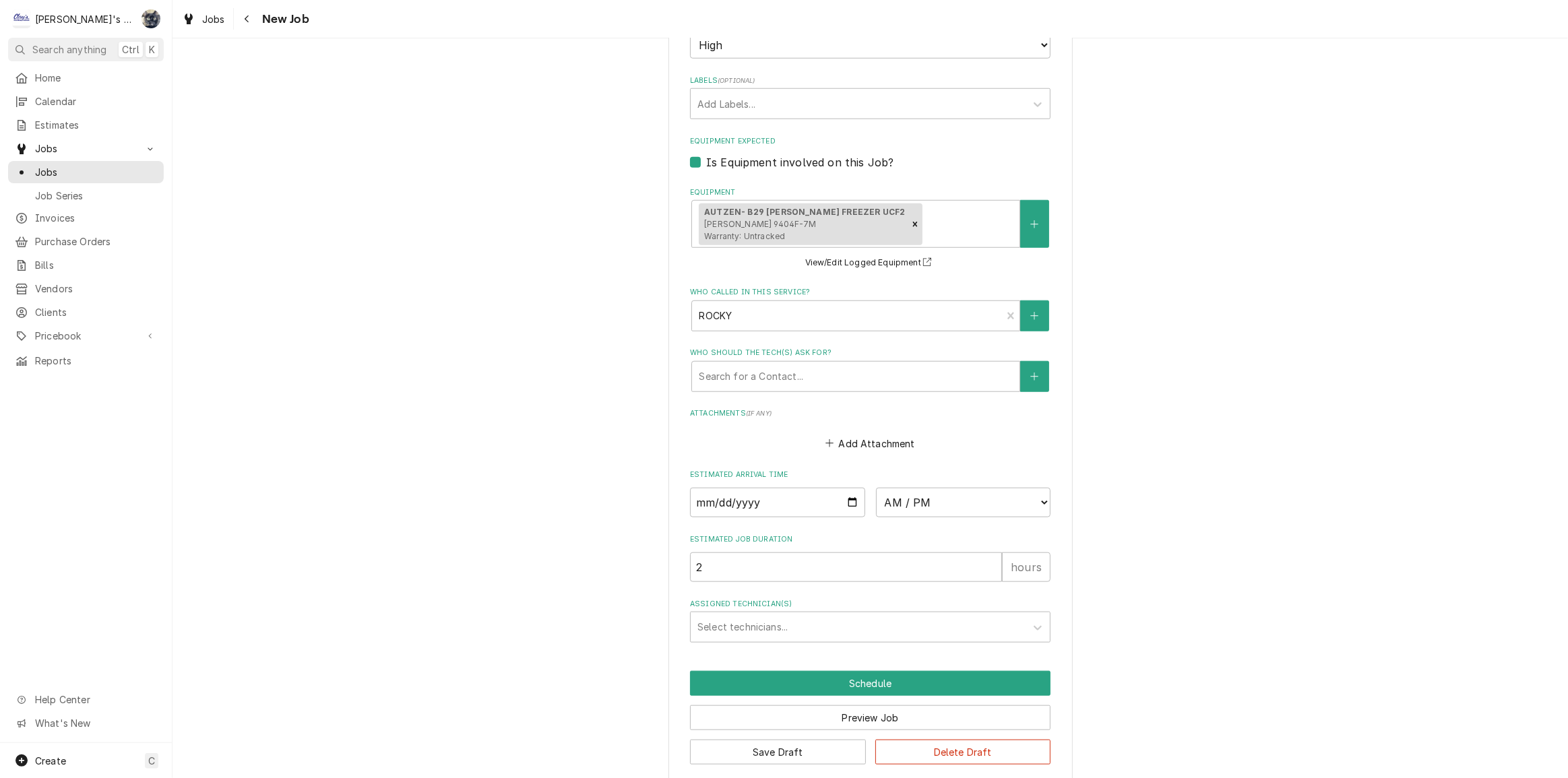
scroll to position [1329, 0]
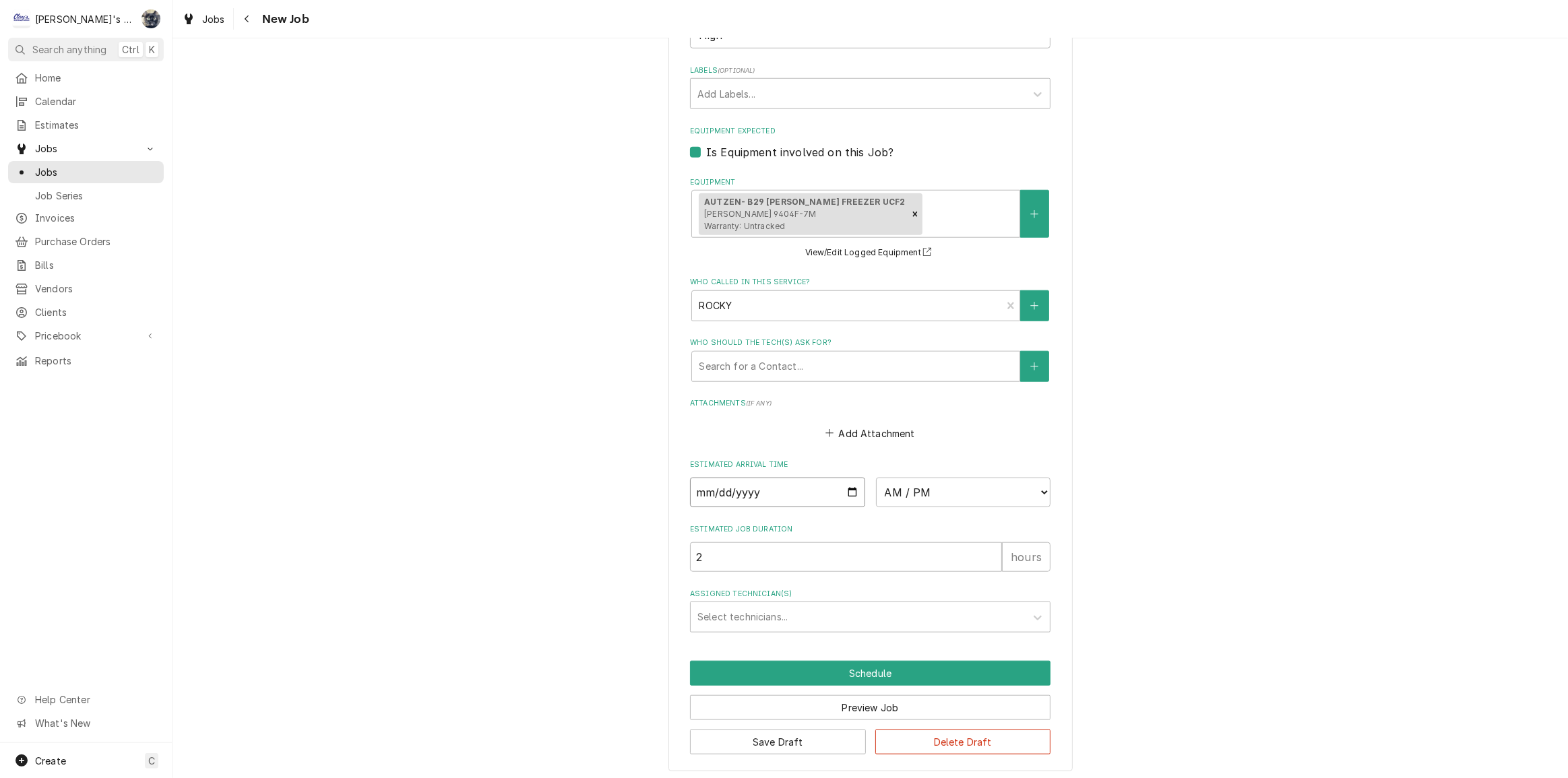
click at [847, 489] on input "Date" at bounding box center [778, 493] width 176 height 30
type textarea "x"
type input "[DATE]"
type textarea "x"
click at [949, 488] on select "AM / PM 6:00 AM 6:15 AM 6:30 AM 6:45 AM 7:00 AM 7:15 AM 7:30 AM 7:45 AM 8:00 AM…" at bounding box center [964, 493] width 176 height 30
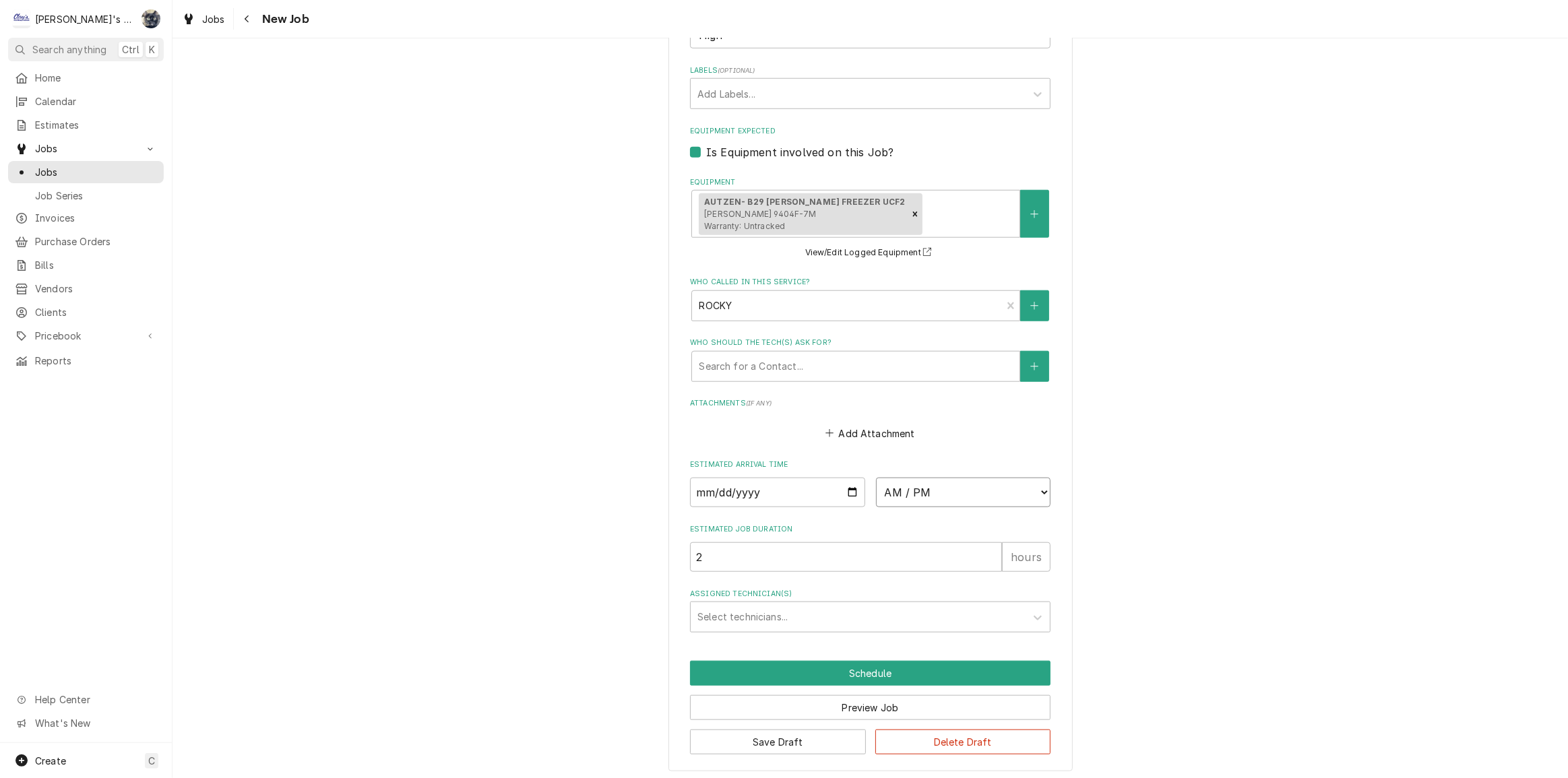
select select "08:30:00"
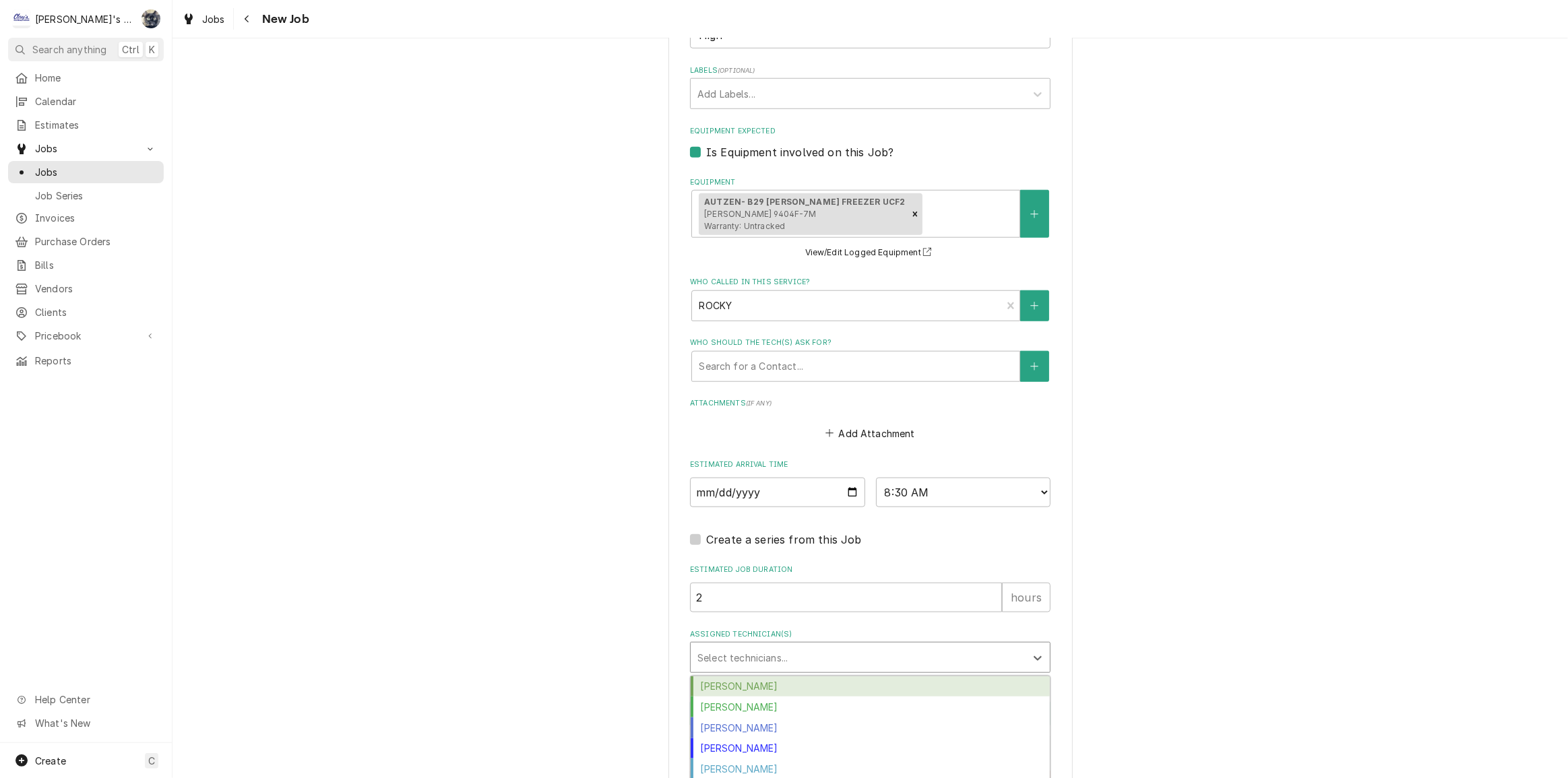
click at [751, 654] on div "Assigned Technician(s)" at bounding box center [858, 657] width 321 height 24
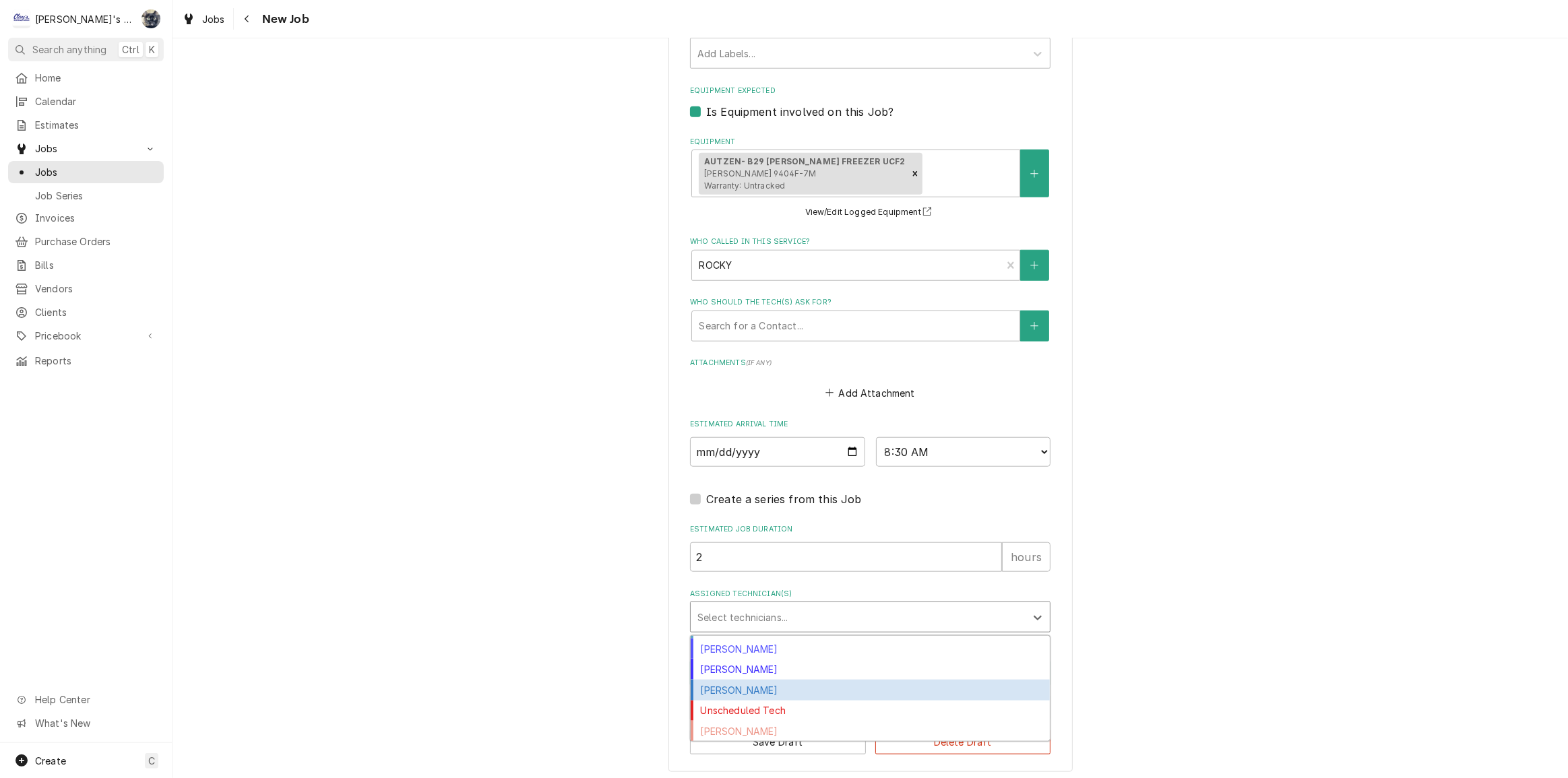
scroll to position [101, 0]
click at [761, 685] on div "[PERSON_NAME]" at bounding box center [871, 689] width 359 height 21
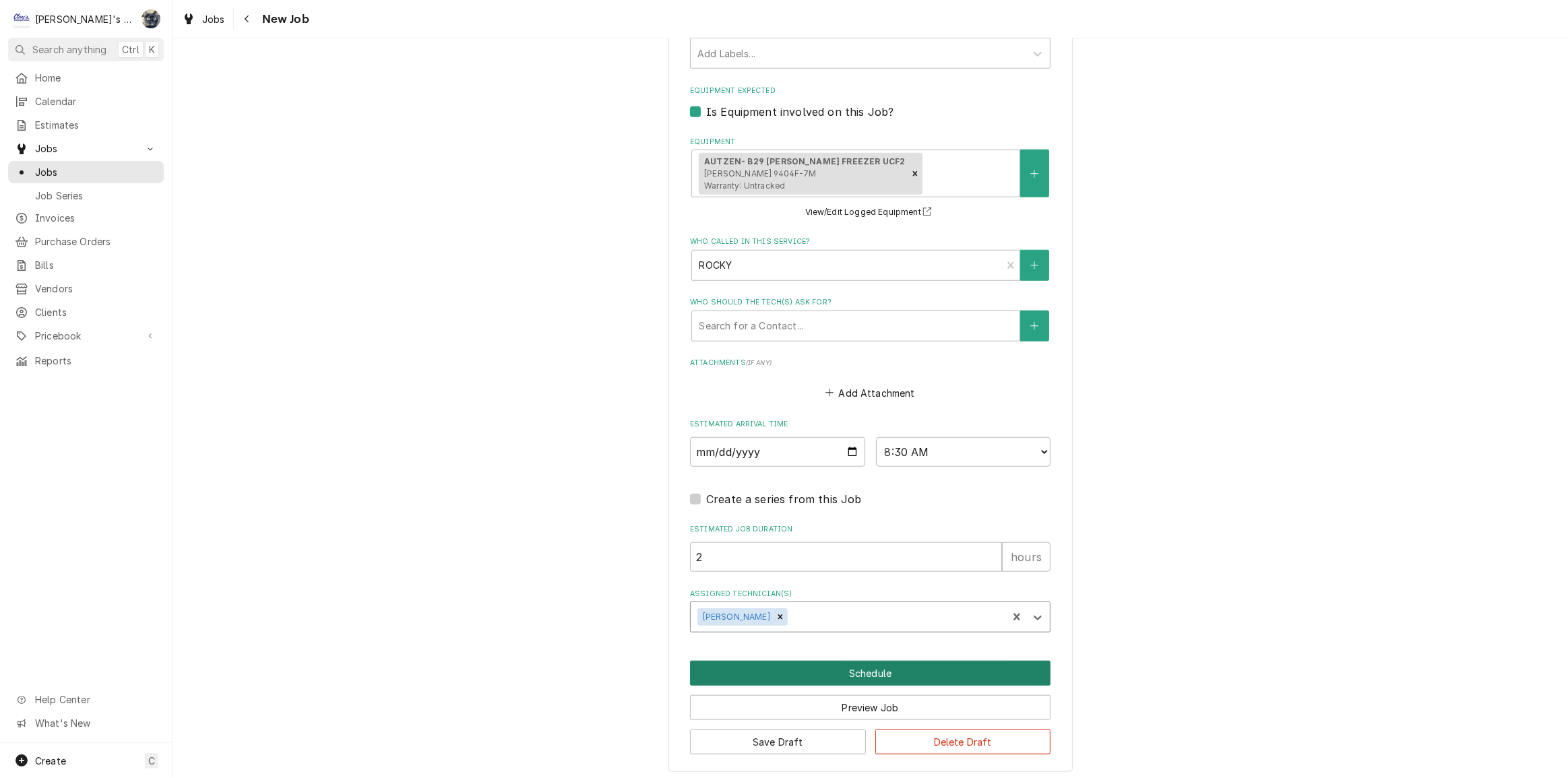
click at [803, 669] on button "Schedule" at bounding box center [870, 673] width 360 height 25
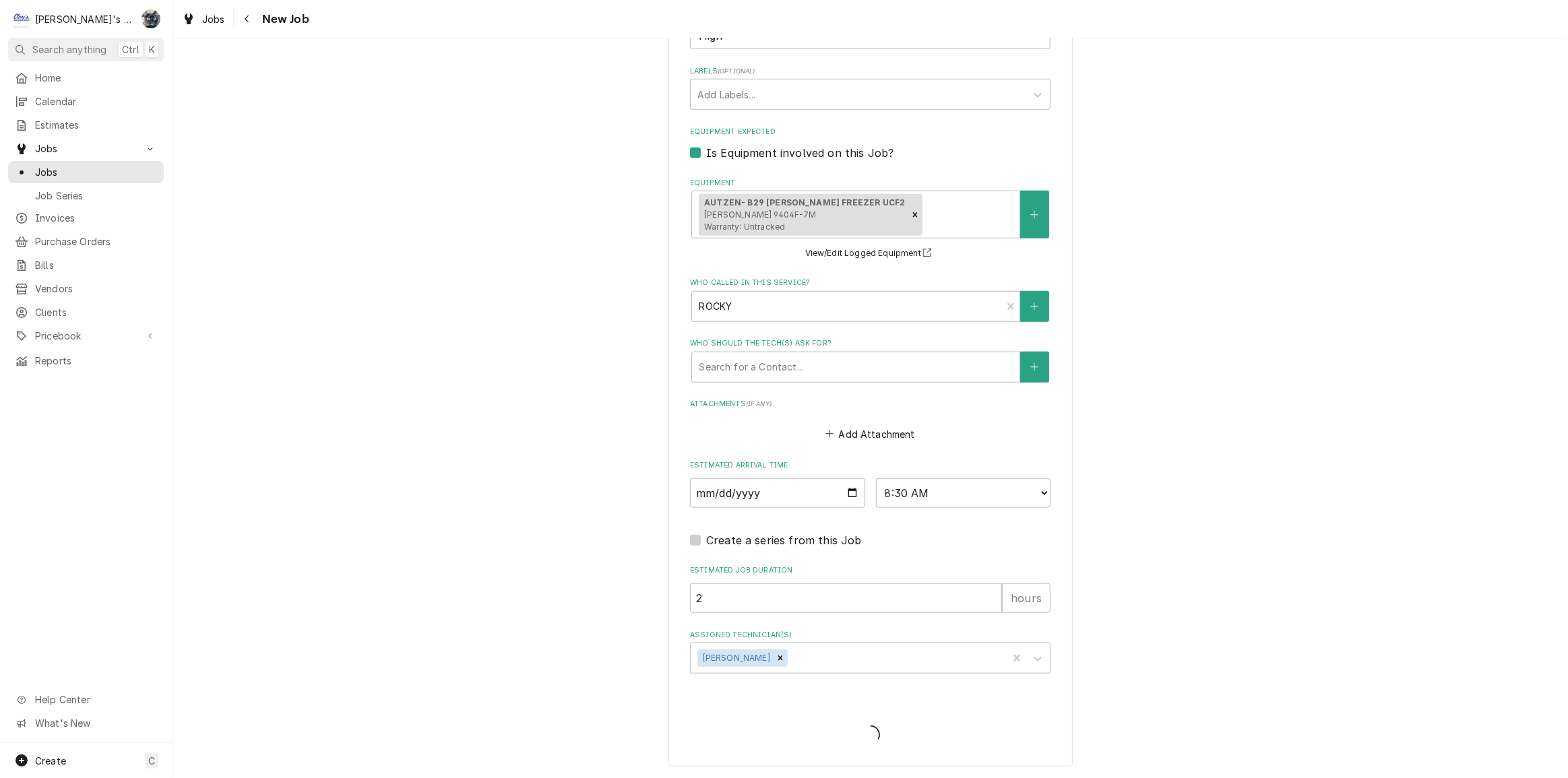
scroll to position [1325, 0]
type textarea "x"
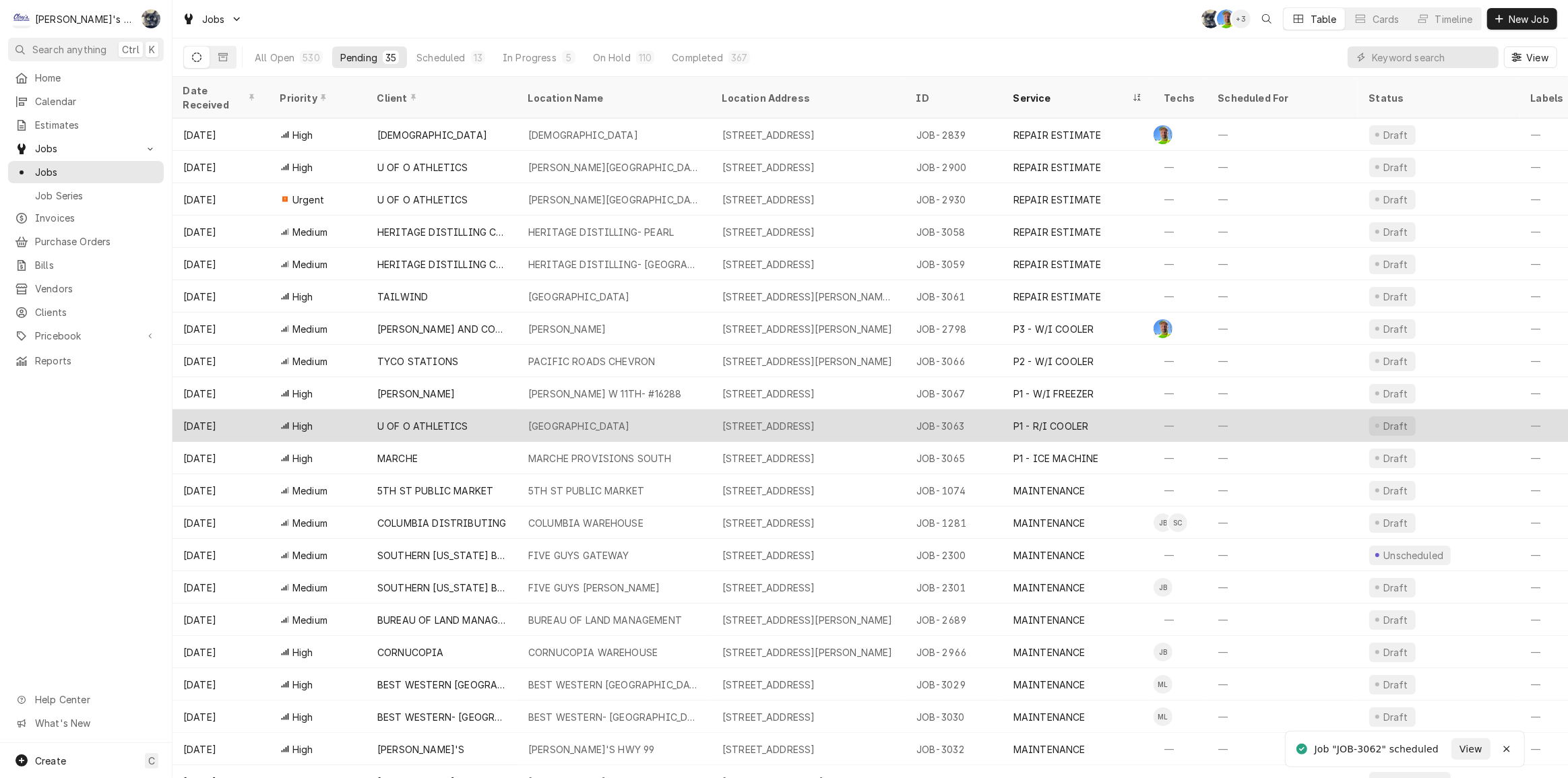
click at [662, 413] on div "AUTZEN STADIUM" at bounding box center [614, 426] width 195 height 32
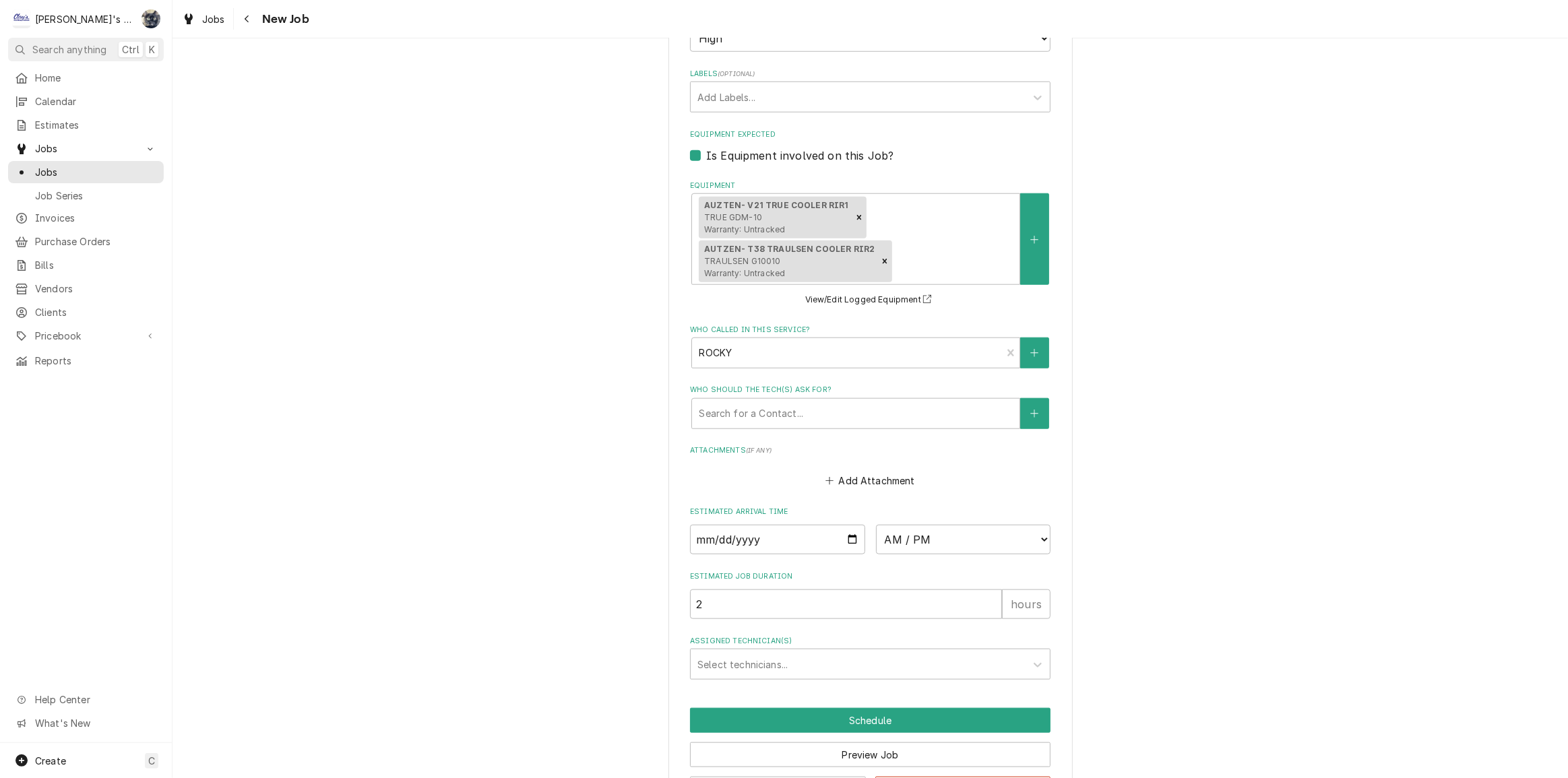
scroll to position [1422, 0]
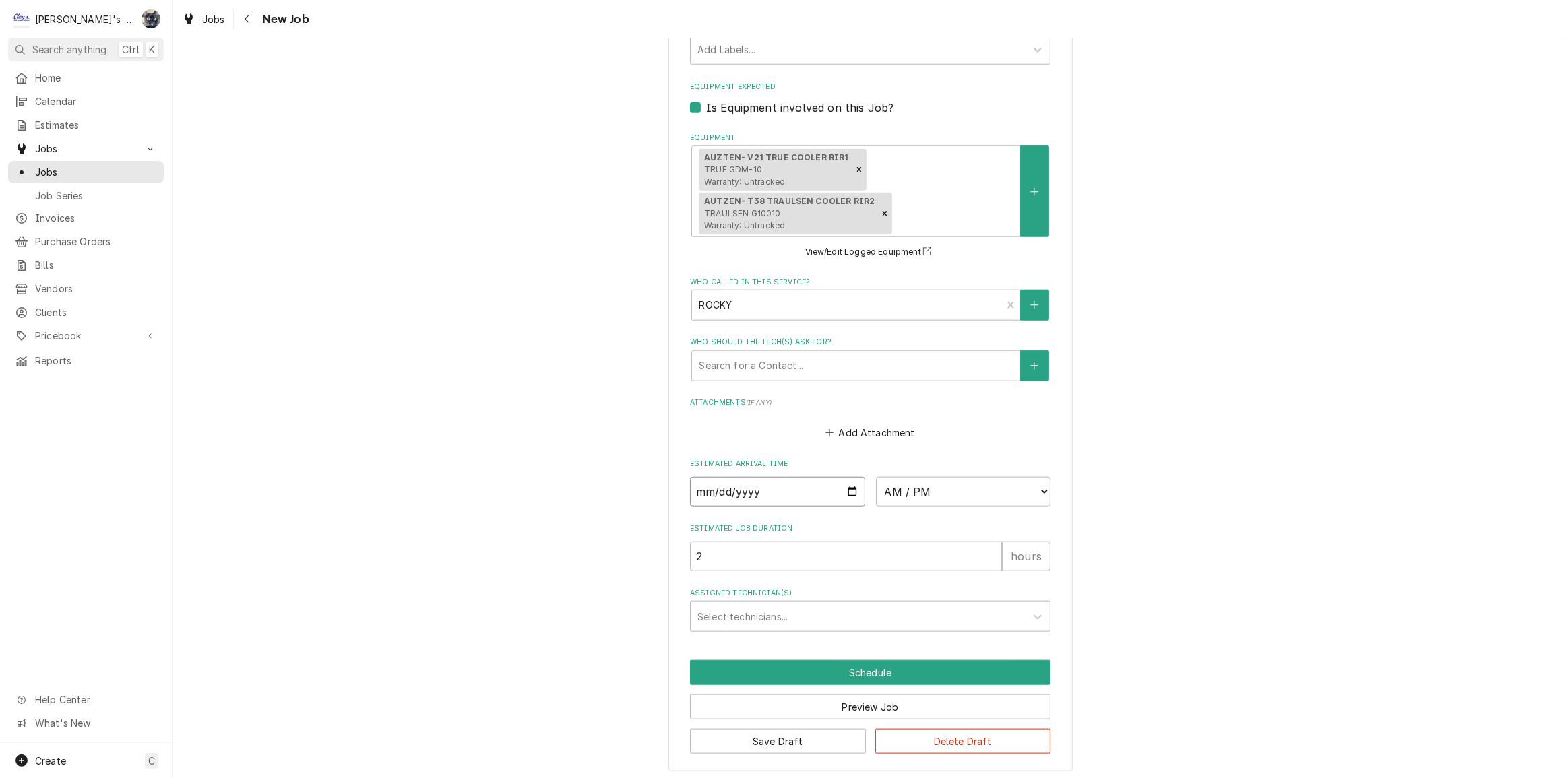
click at [849, 489] on input "Date" at bounding box center [778, 492] width 176 height 30
type textarea "x"
type input "2025-10-01"
click at [905, 491] on select "AM / PM 6:00 AM 6:15 AM 6:30 AM 6:45 AM 7:00 AM 7:15 AM 7:30 AM 7:45 AM 8:00 AM…" at bounding box center [964, 492] width 176 height 30
type textarea "x"
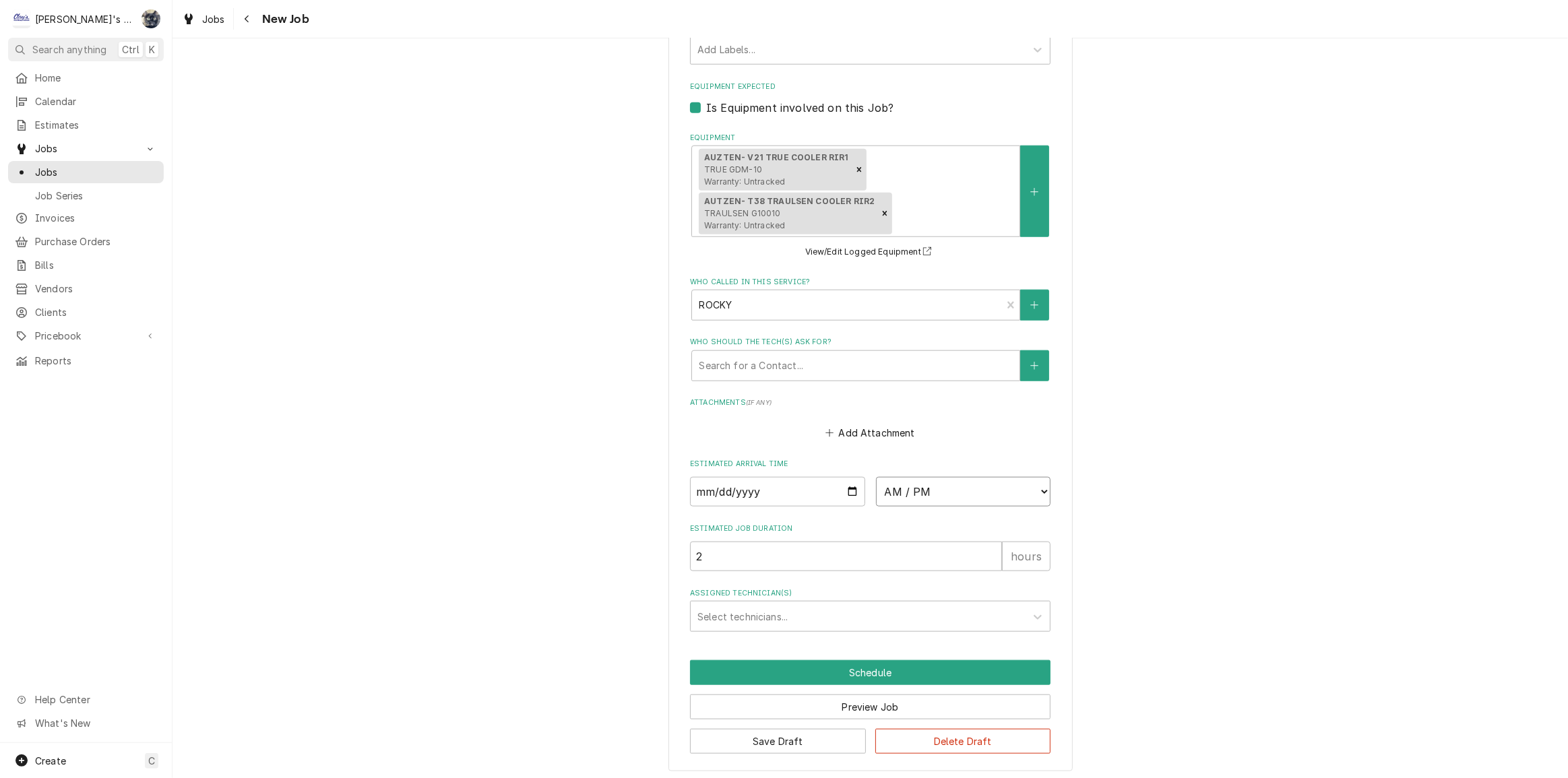
select select "08:30:00"
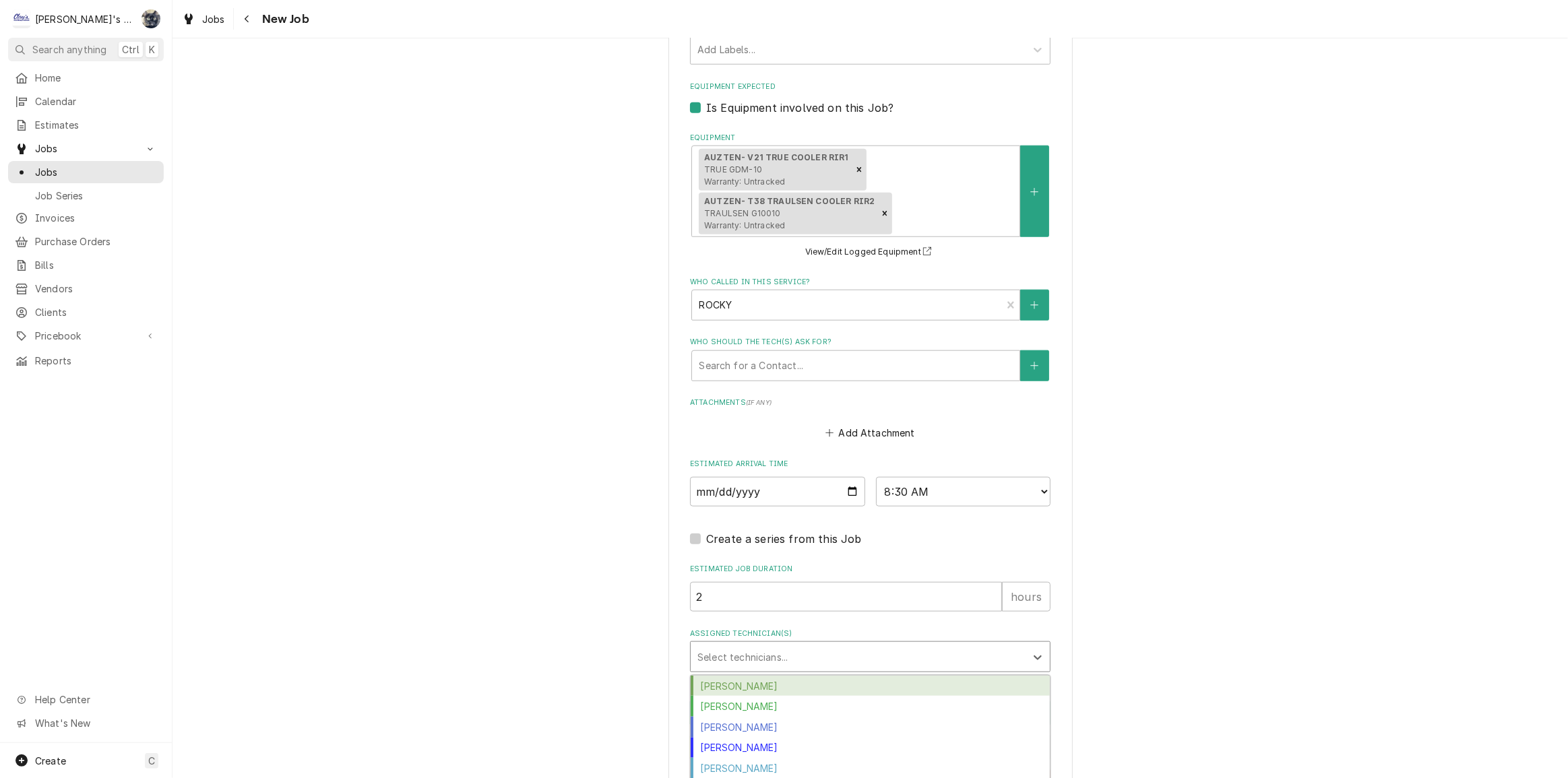
click at [772, 655] on div "Assigned Technician(s)" at bounding box center [858, 657] width 321 height 24
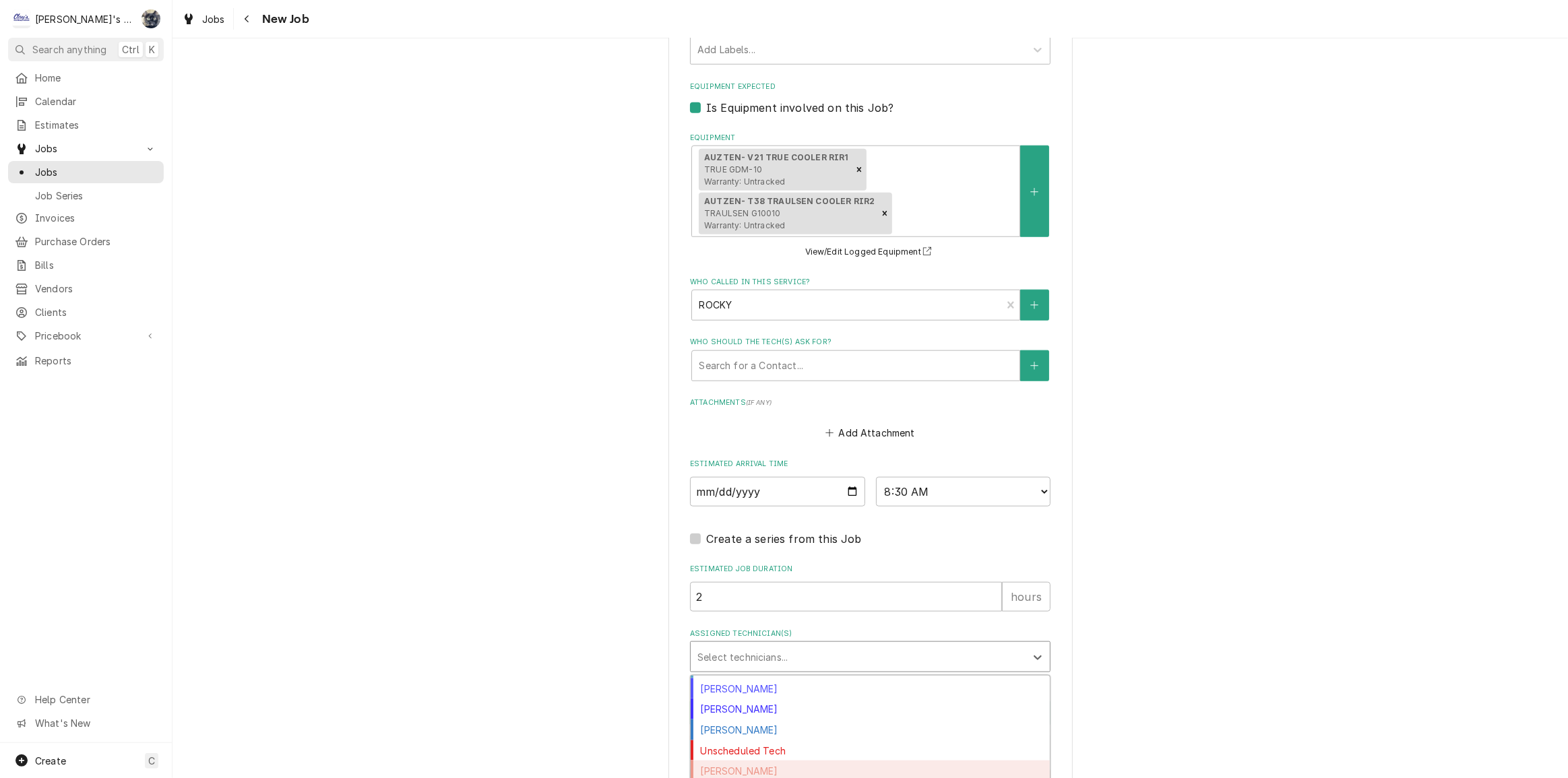
click at [755, 761] on div "Valente Castillo" at bounding box center [871, 771] width 359 height 21
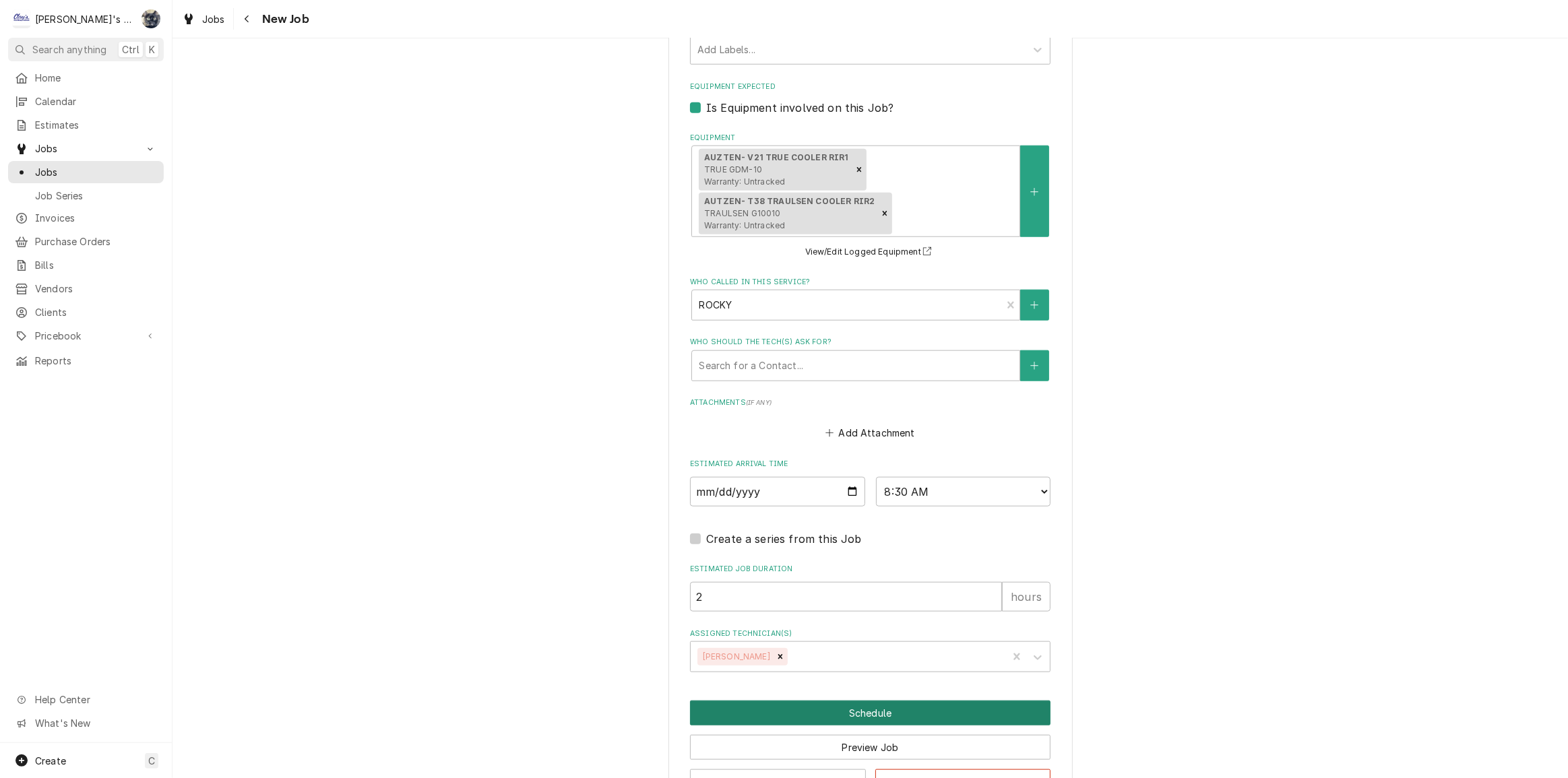
click at [828, 714] on button "Schedule" at bounding box center [870, 713] width 360 height 25
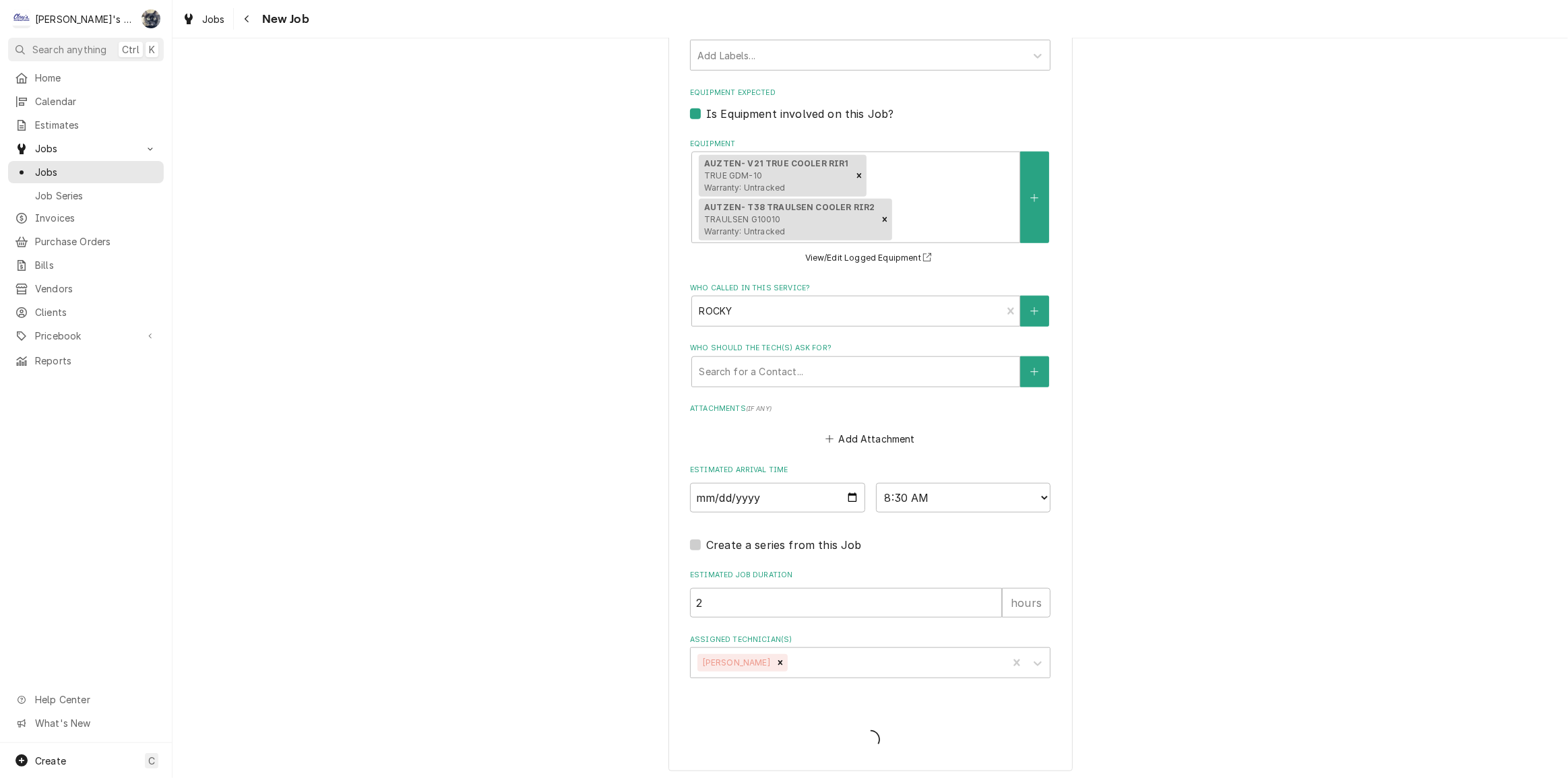
type textarea "x"
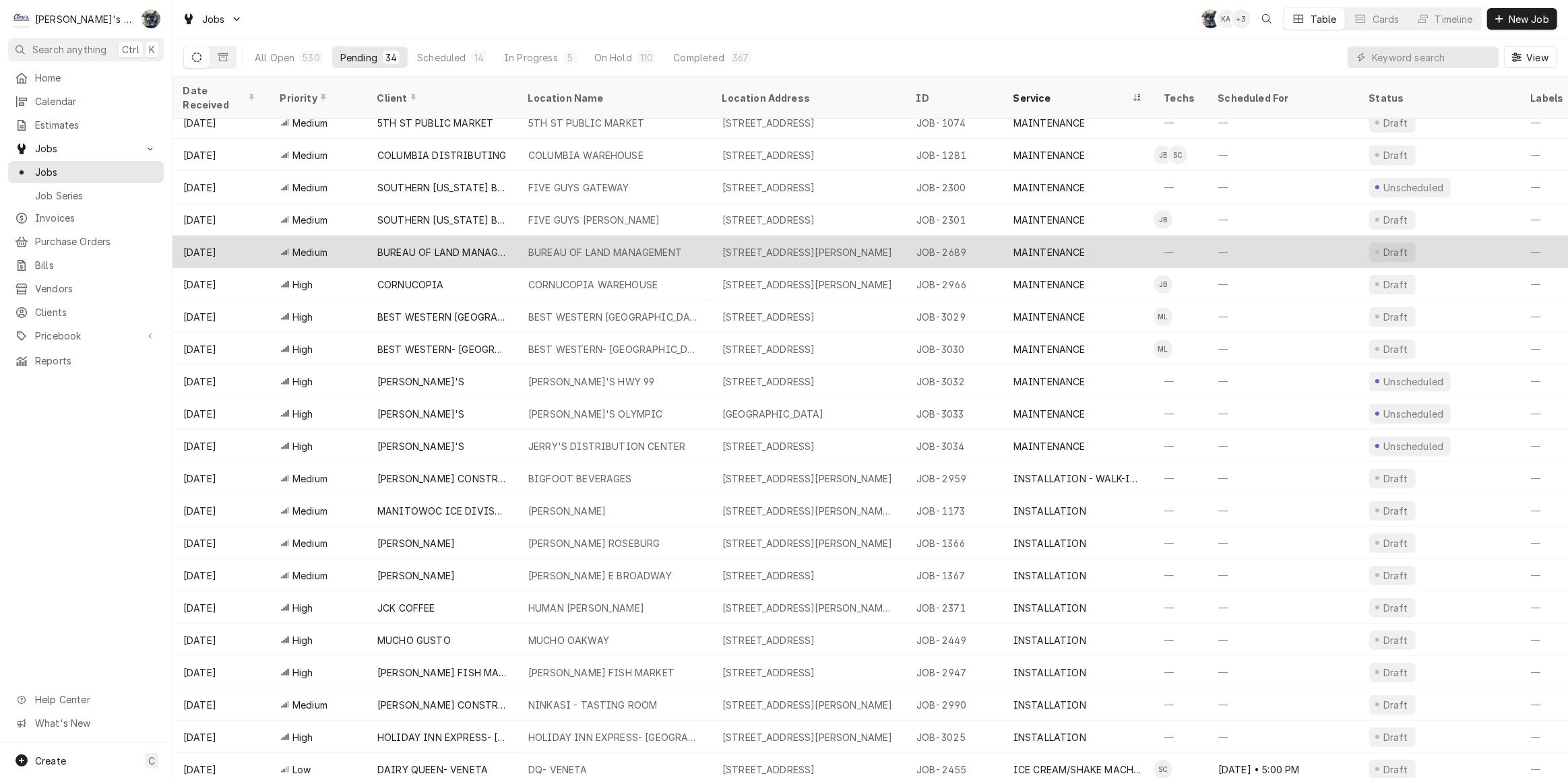
scroll to position [432, 0]
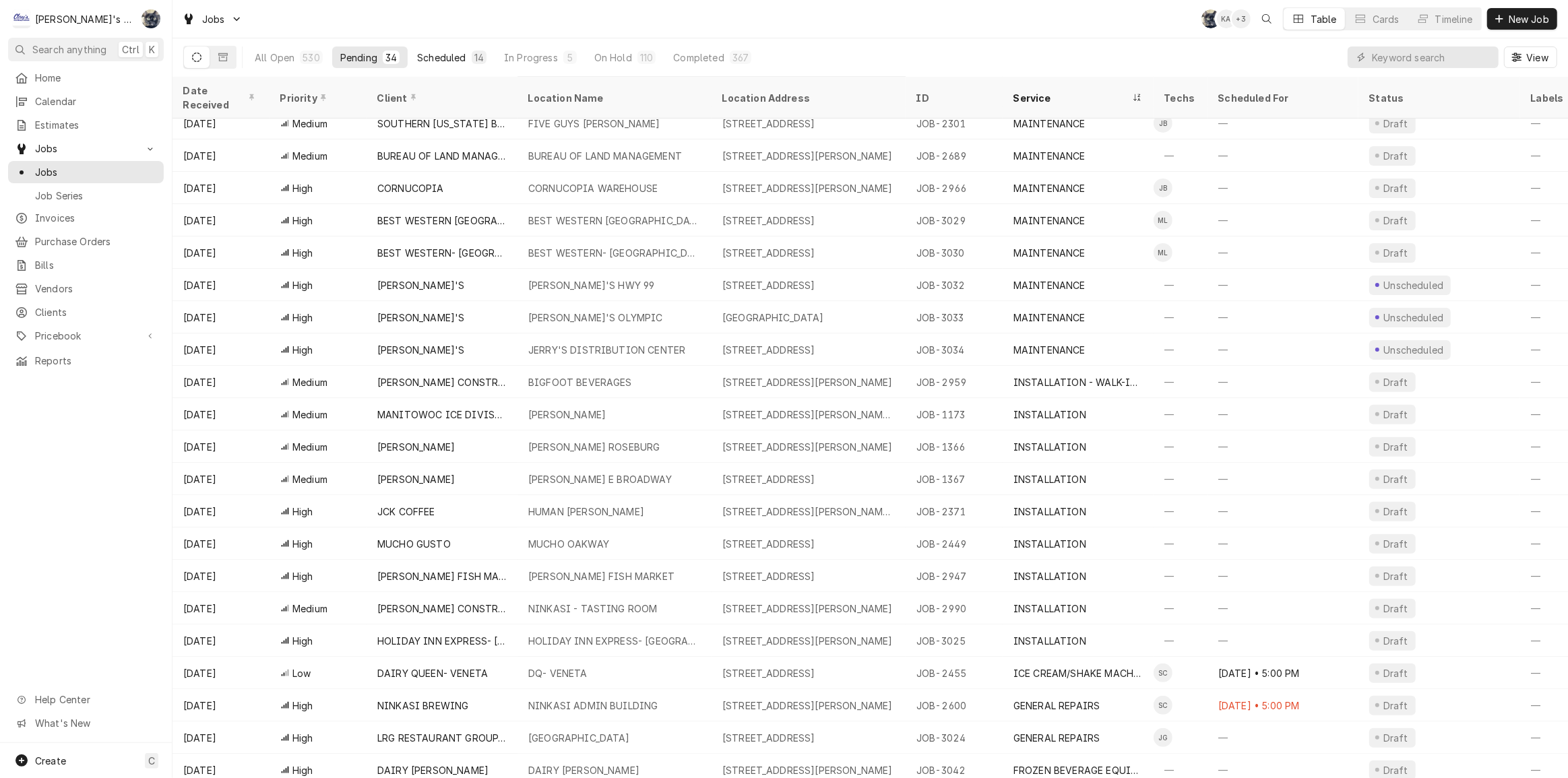
click at [450, 47] on button "Scheduled 14" at bounding box center [452, 58] width 86 height 22
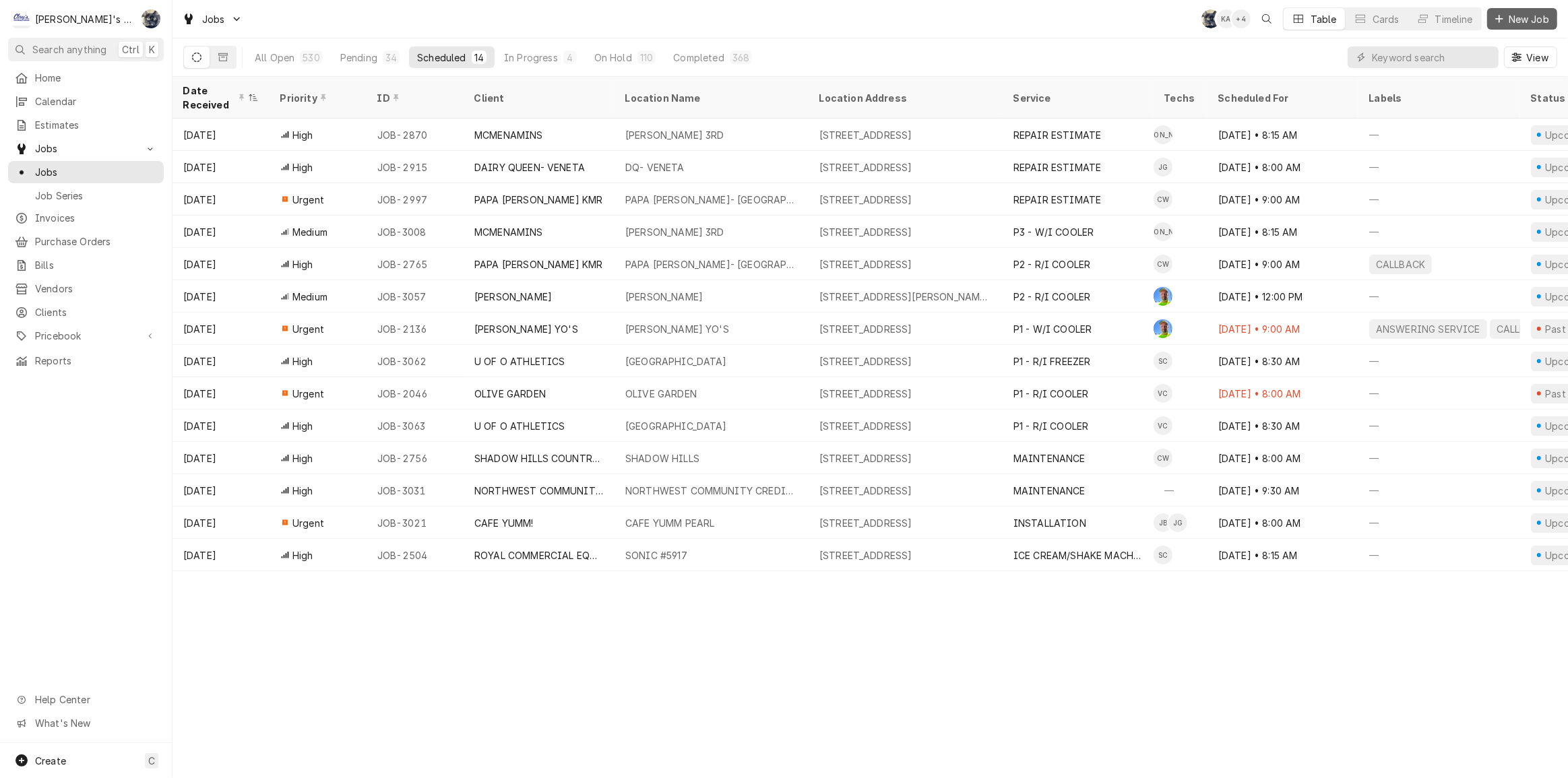
click at [1539, 16] on span "New Job" at bounding box center [1529, 19] width 46 height 14
click at [1368, 57] on div "Dynamic Content Wrapper" at bounding box center [1362, 58] width 14 height 14
click at [1372, 54] on input "Dynamic Content Wrapper" at bounding box center [1432, 58] width 120 height 22
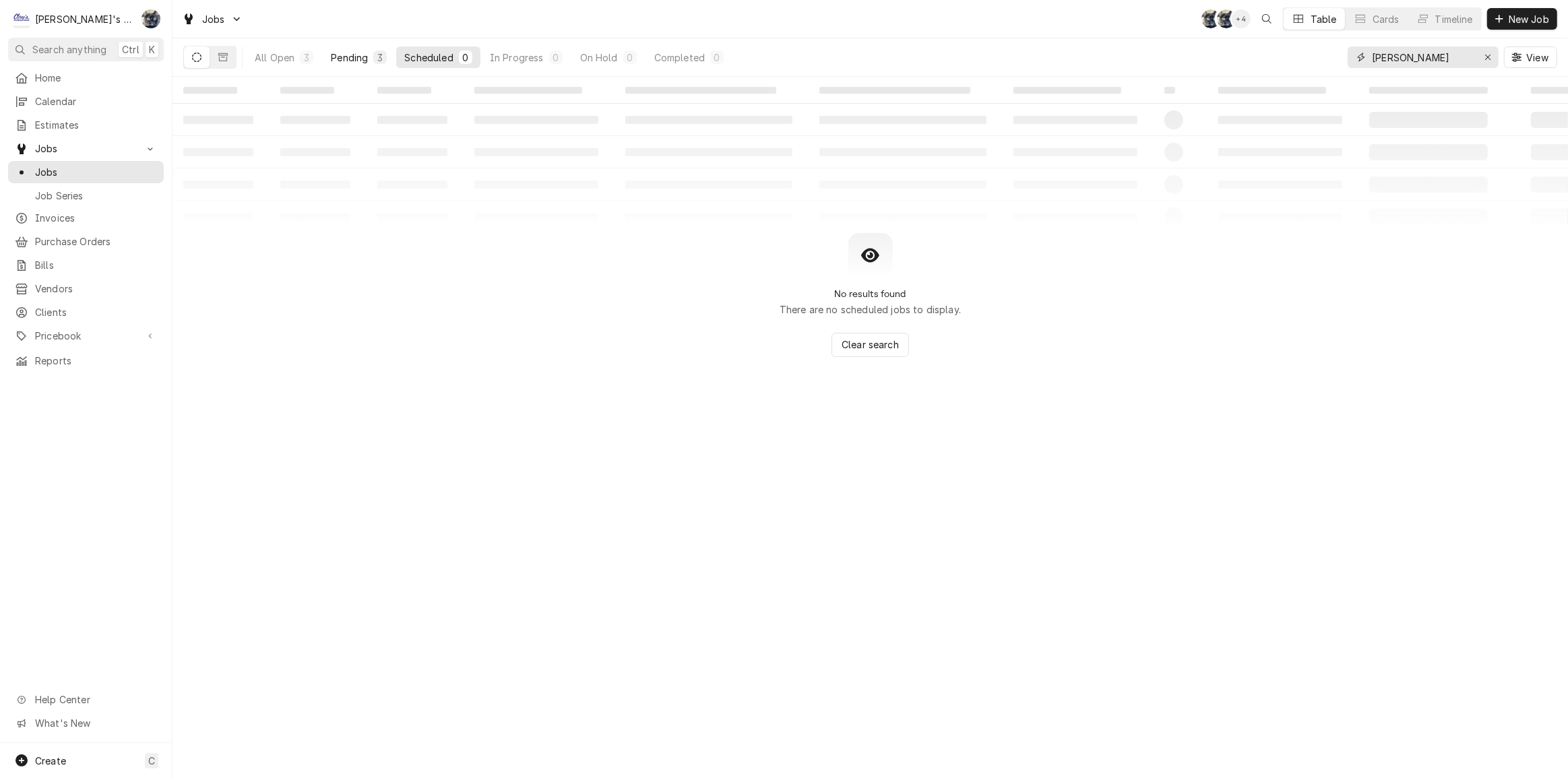
type input "JERRY"
click at [363, 61] on div "Pending" at bounding box center [349, 58] width 37 height 14
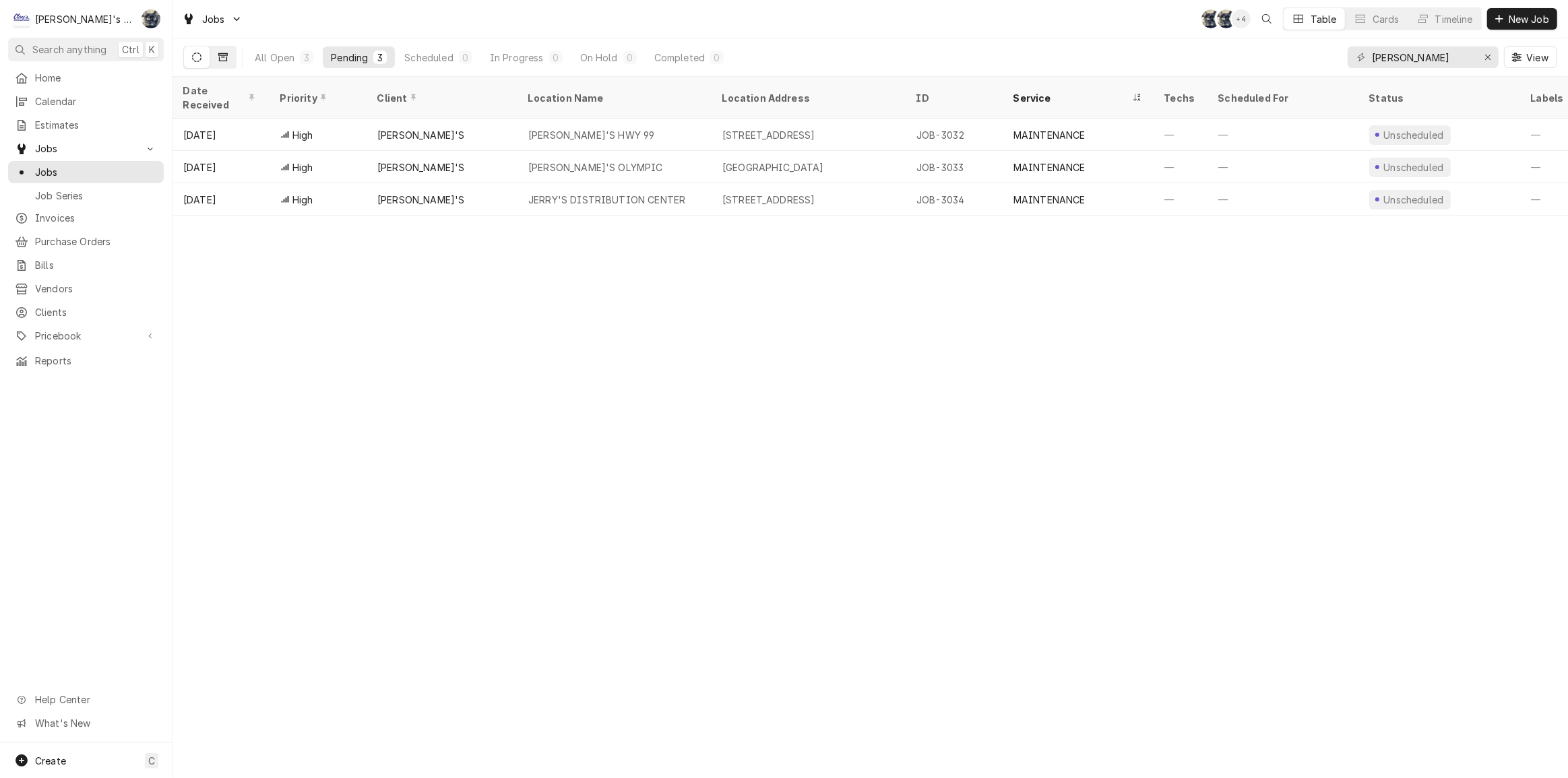
click at [229, 56] on button "Dynamic Content Wrapper" at bounding box center [223, 58] width 26 height 22
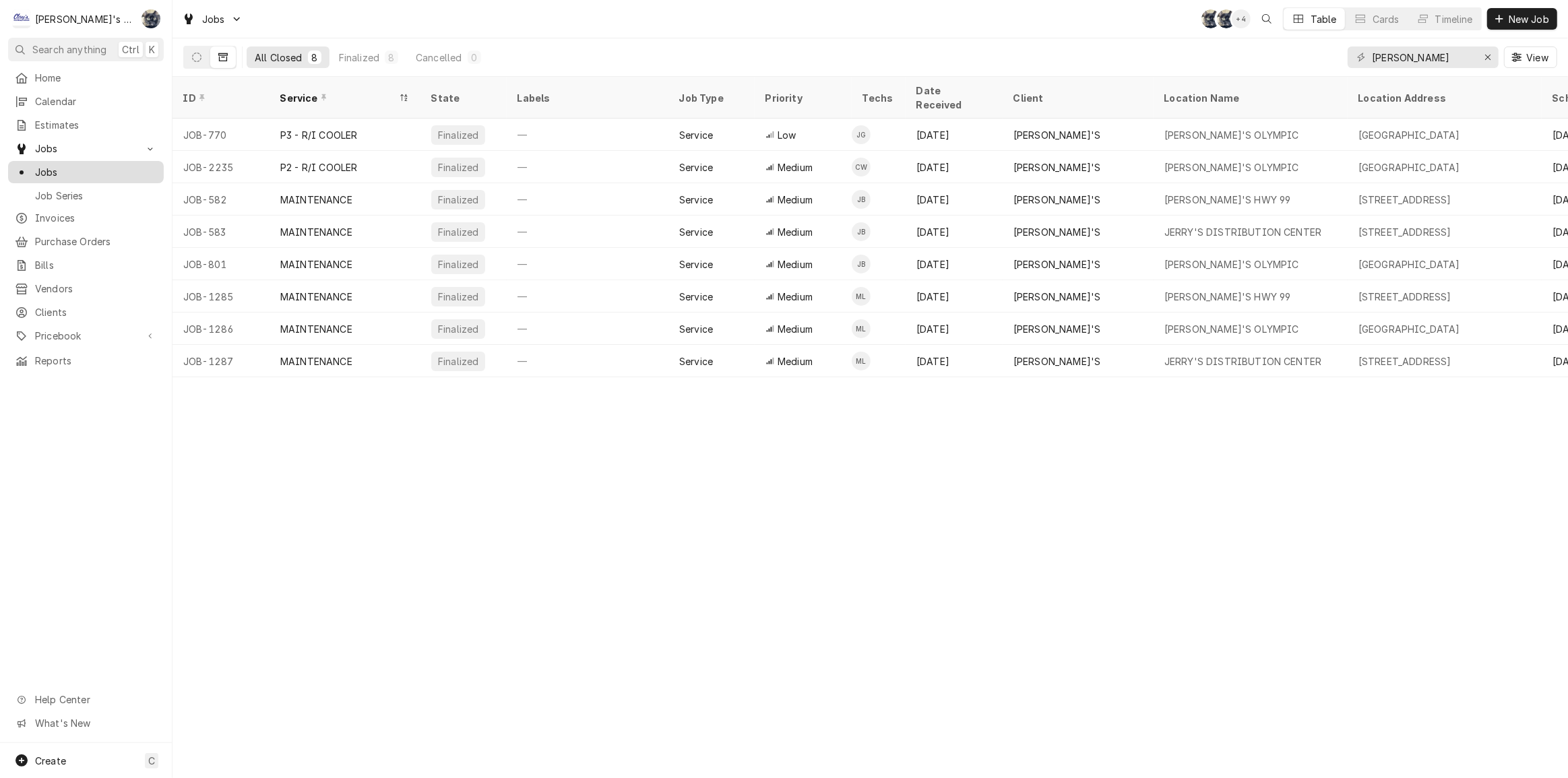
click at [61, 170] on span "Jobs" at bounding box center [96, 173] width 122 height 14
click at [192, 51] on button "Dynamic Content Wrapper" at bounding box center [196, 58] width 26 height 22
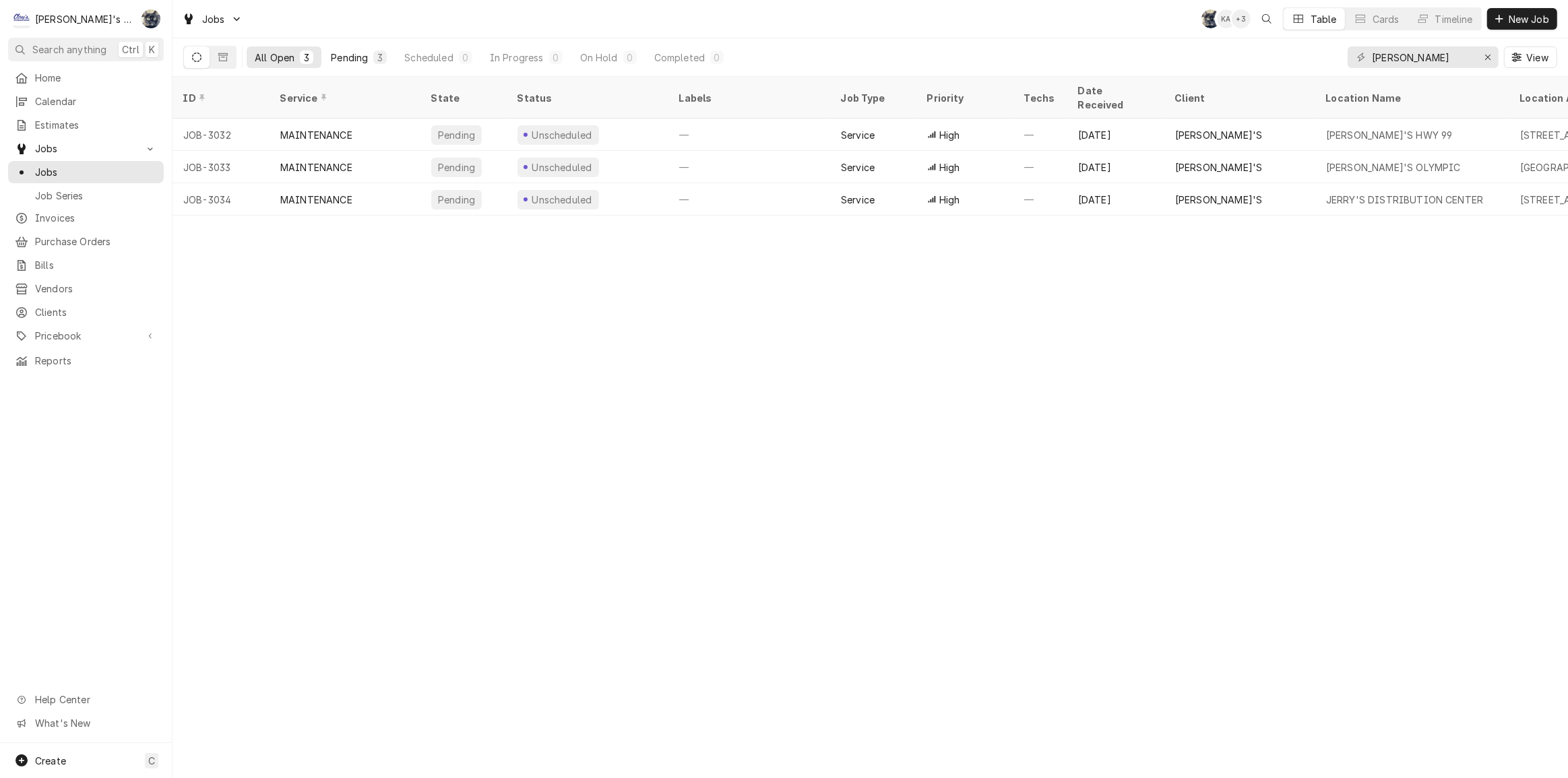
click at [342, 56] on div "Pending" at bounding box center [349, 58] width 37 height 14
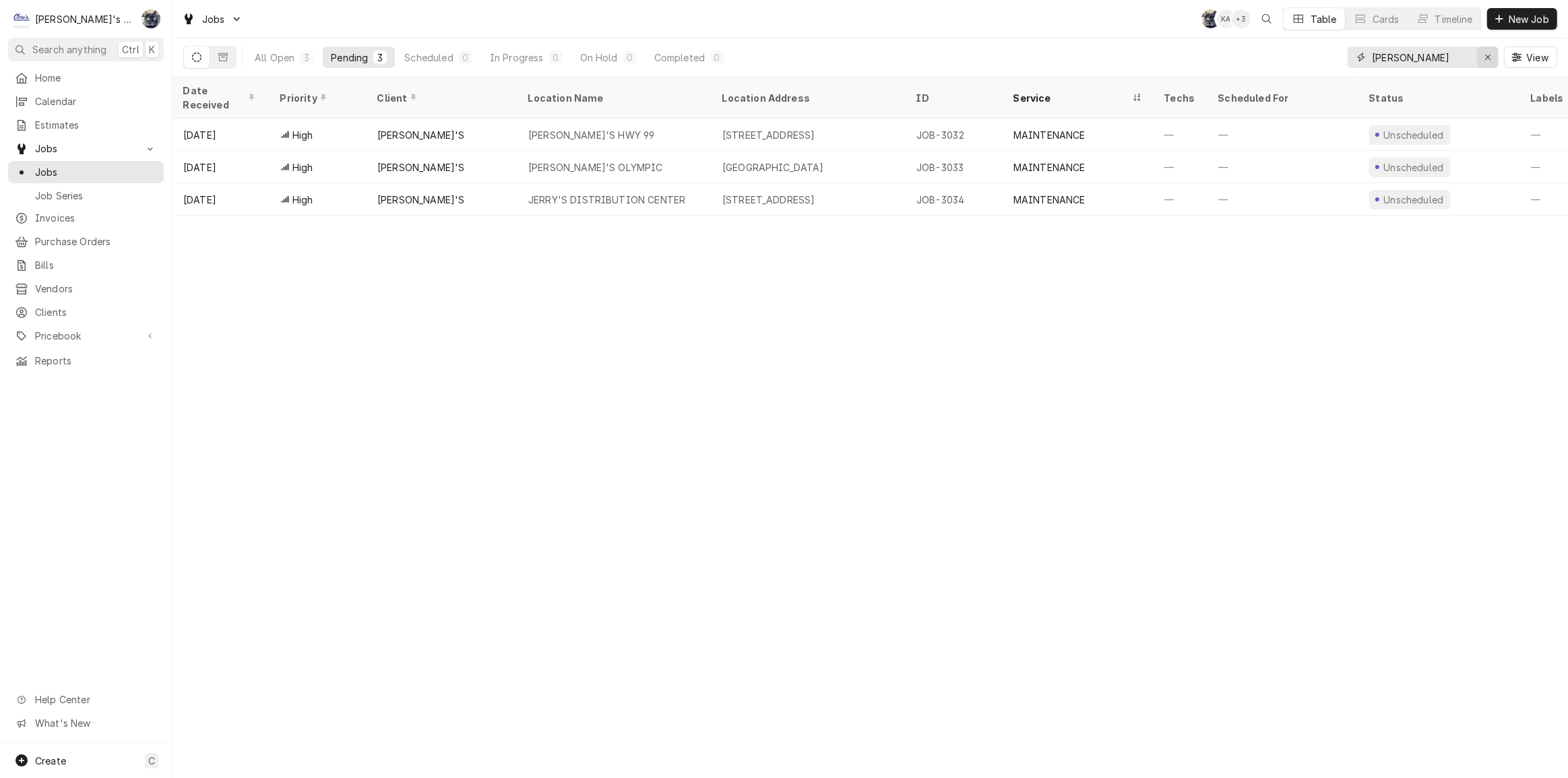
click at [1489, 59] on icon "Erase input" at bounding box center [1487, 57] width 5 height 5
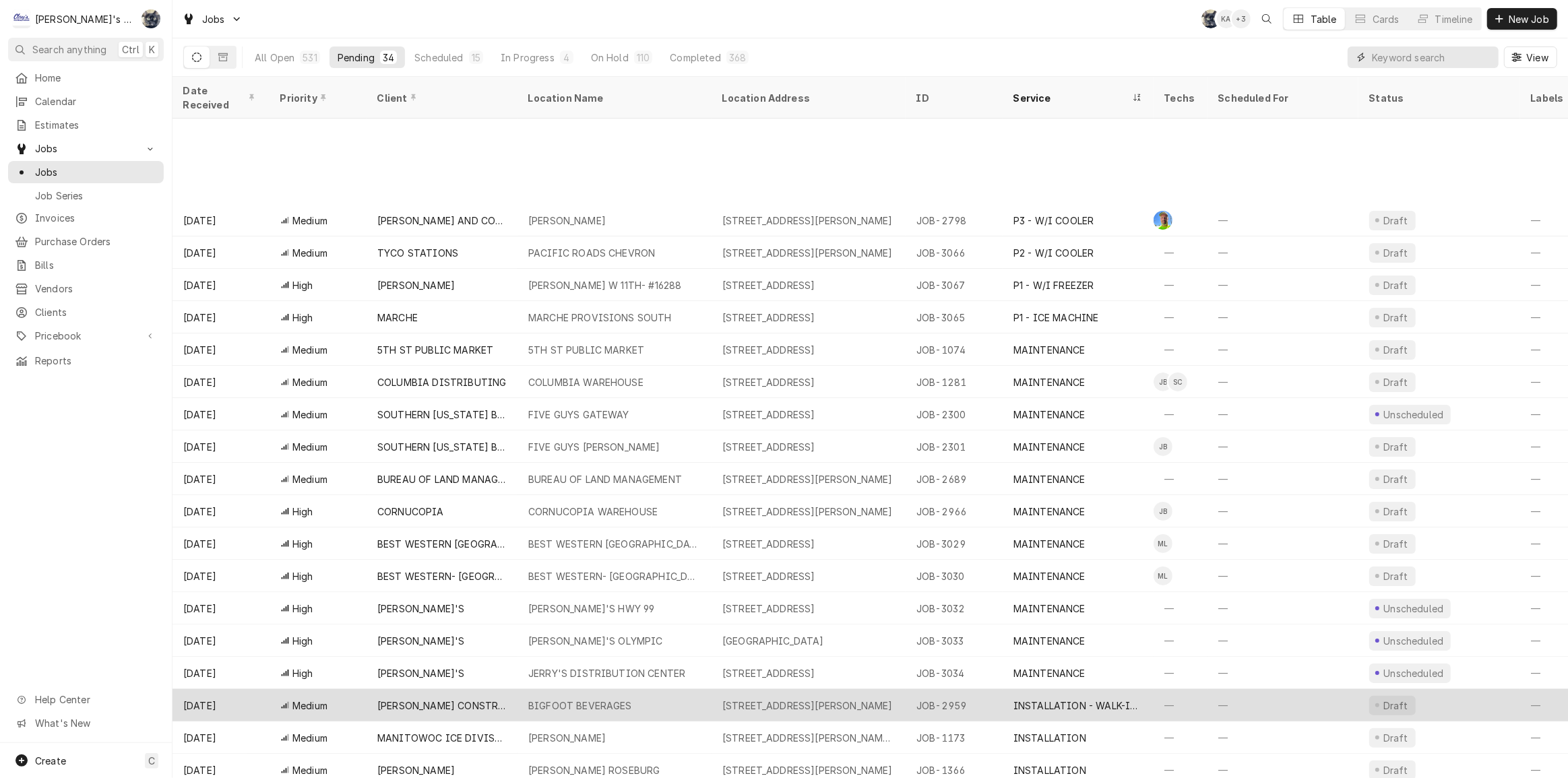
scroll to position [238, 0]
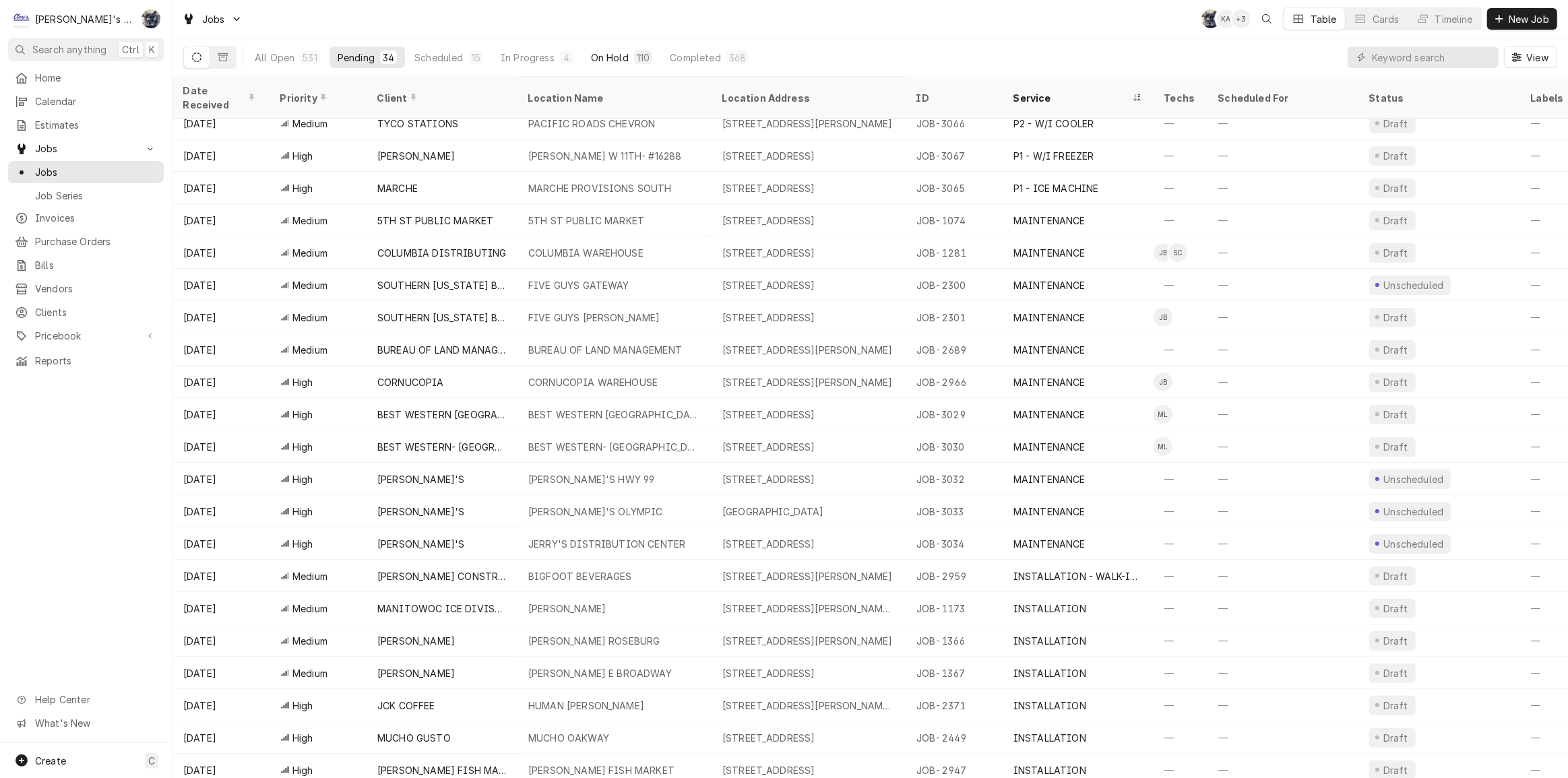
click at [613, 56] on div "On Hold" at bounding box center [610, 58] width 38 height 14
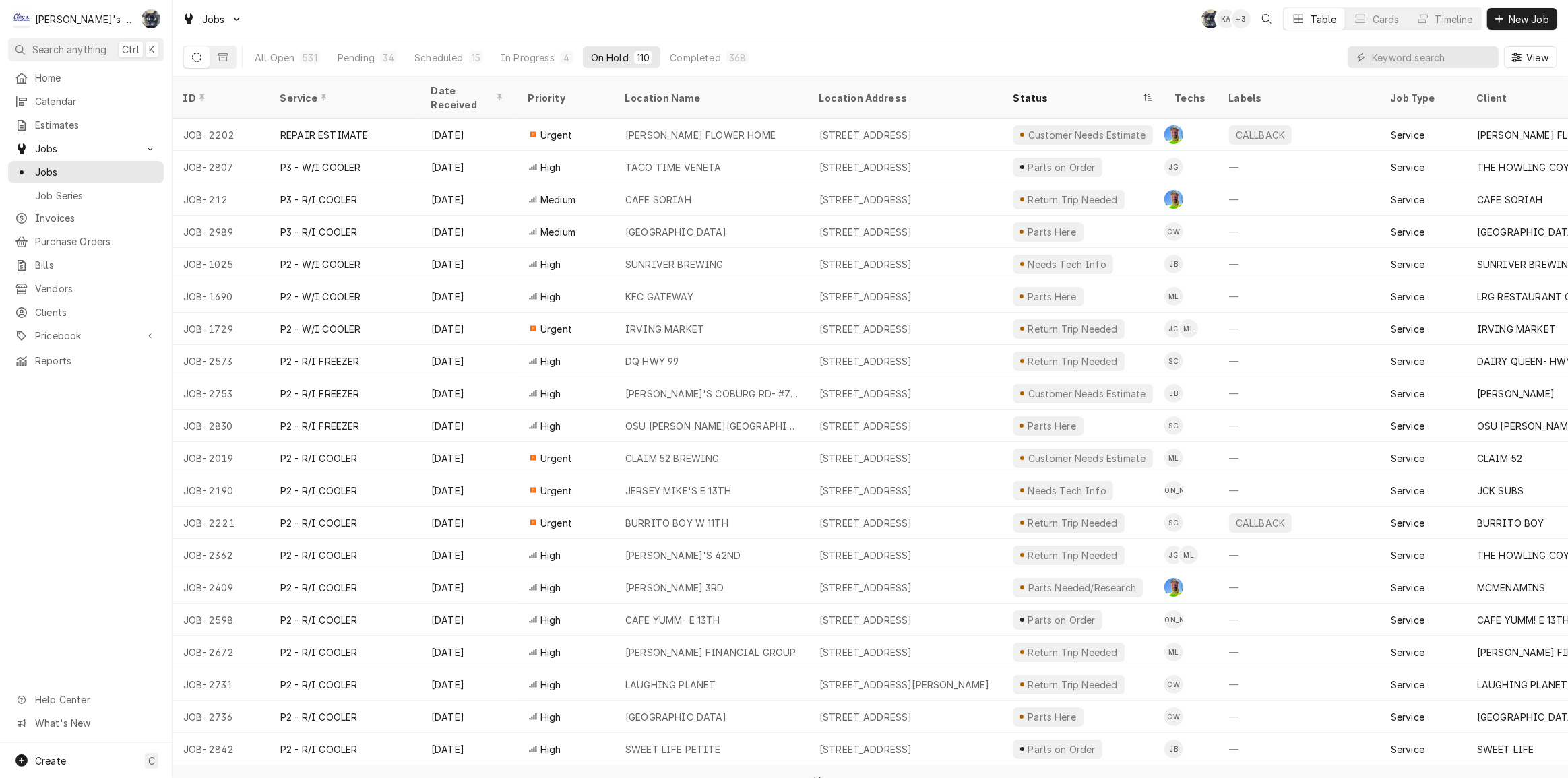
drag, startPoint x: 1382, startPoint y: 68, endPoint x: 1387, endPoint y: 60, distance: 9.4
click at [1382, 68] on div "View" at bounding box center [1452, 58] width 209 height 38
click at [1387, 56] on input "Dynamic Content Wrapper" at bounding box center [1432, 58] width 120 height 22
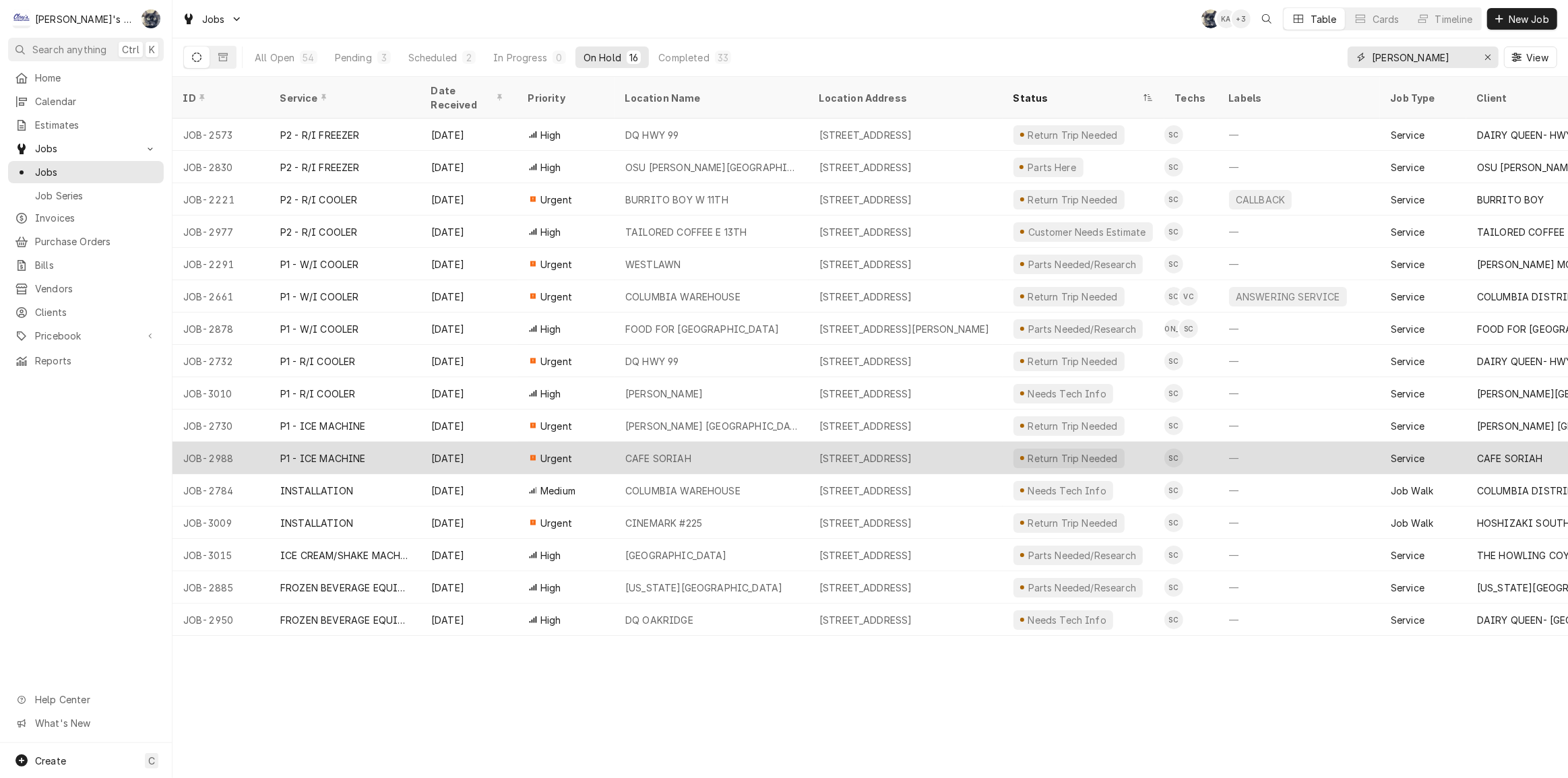
type input "STEVEN"
click at [913, 452] on div "384 W 13TH AVE, EUGENE, OR 97401" at bounding box center [866, 459] width 93 height 14
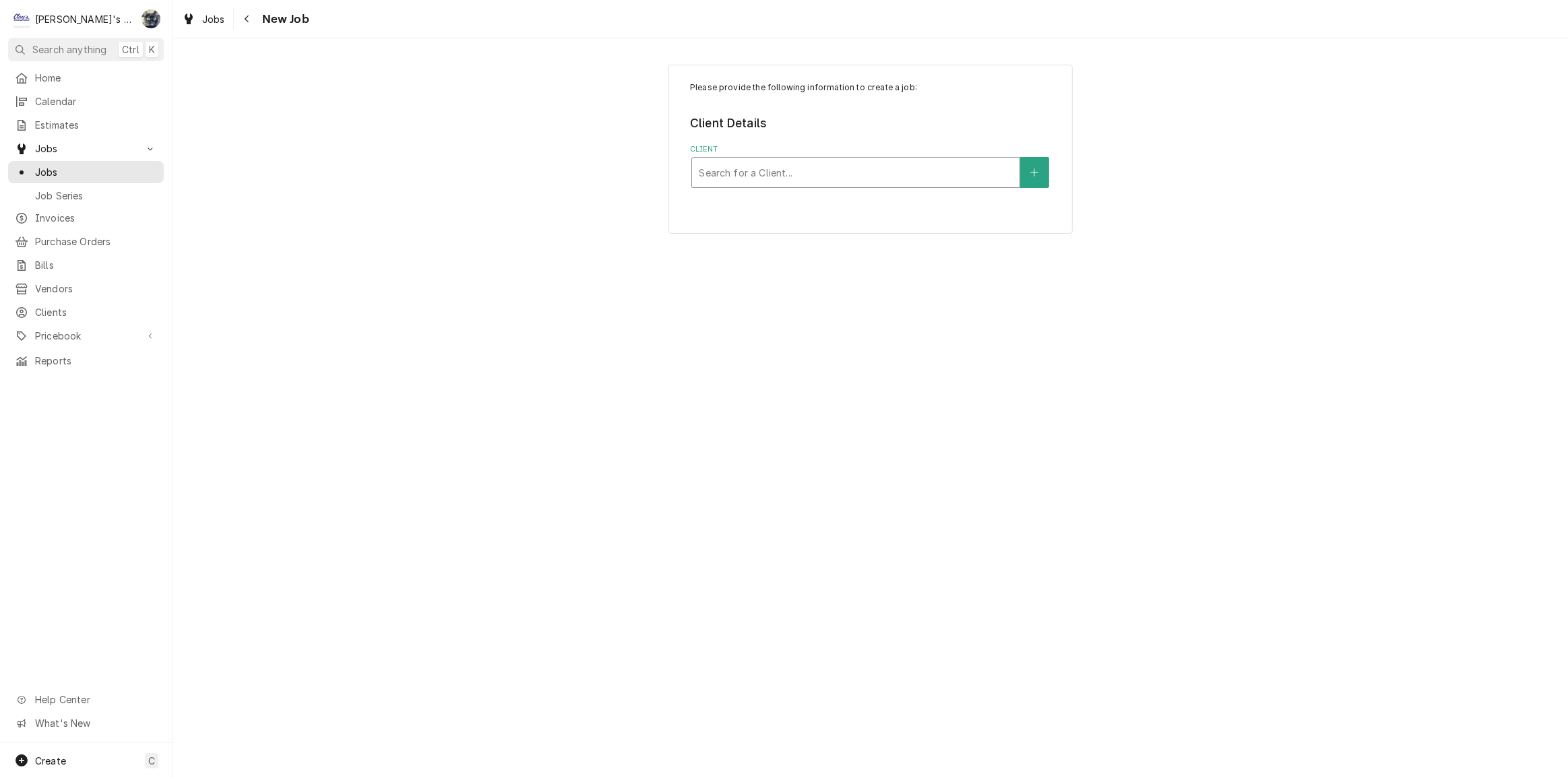
click at [760, 178] on div "Client" at bounding box center [856, 173] width 314 height 24
type input "PRIME"
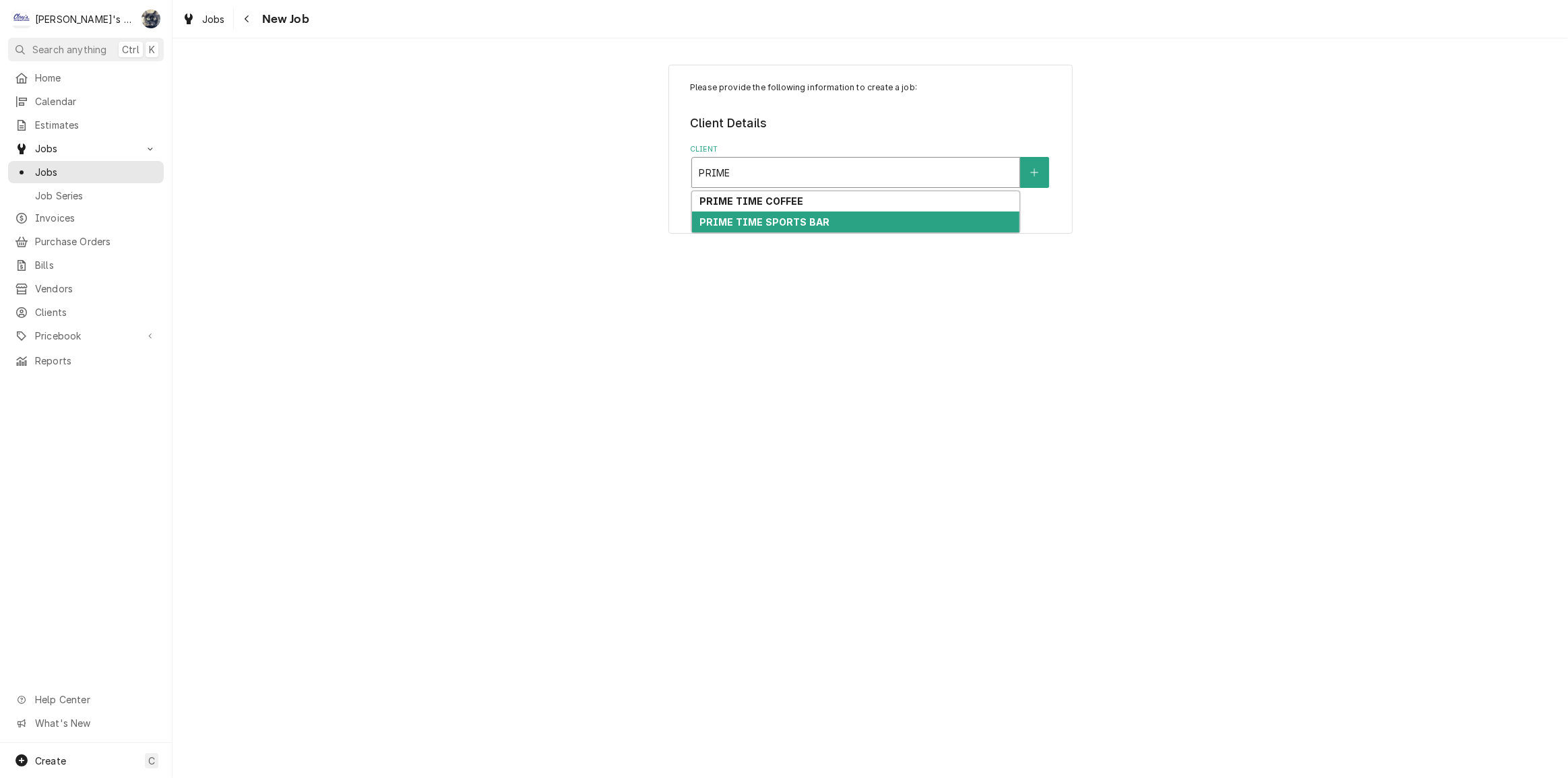
click at [764, 222] on strong "PRIME TIME SPORTS BAR" at bounding box center [764, 221] width 130 height 11
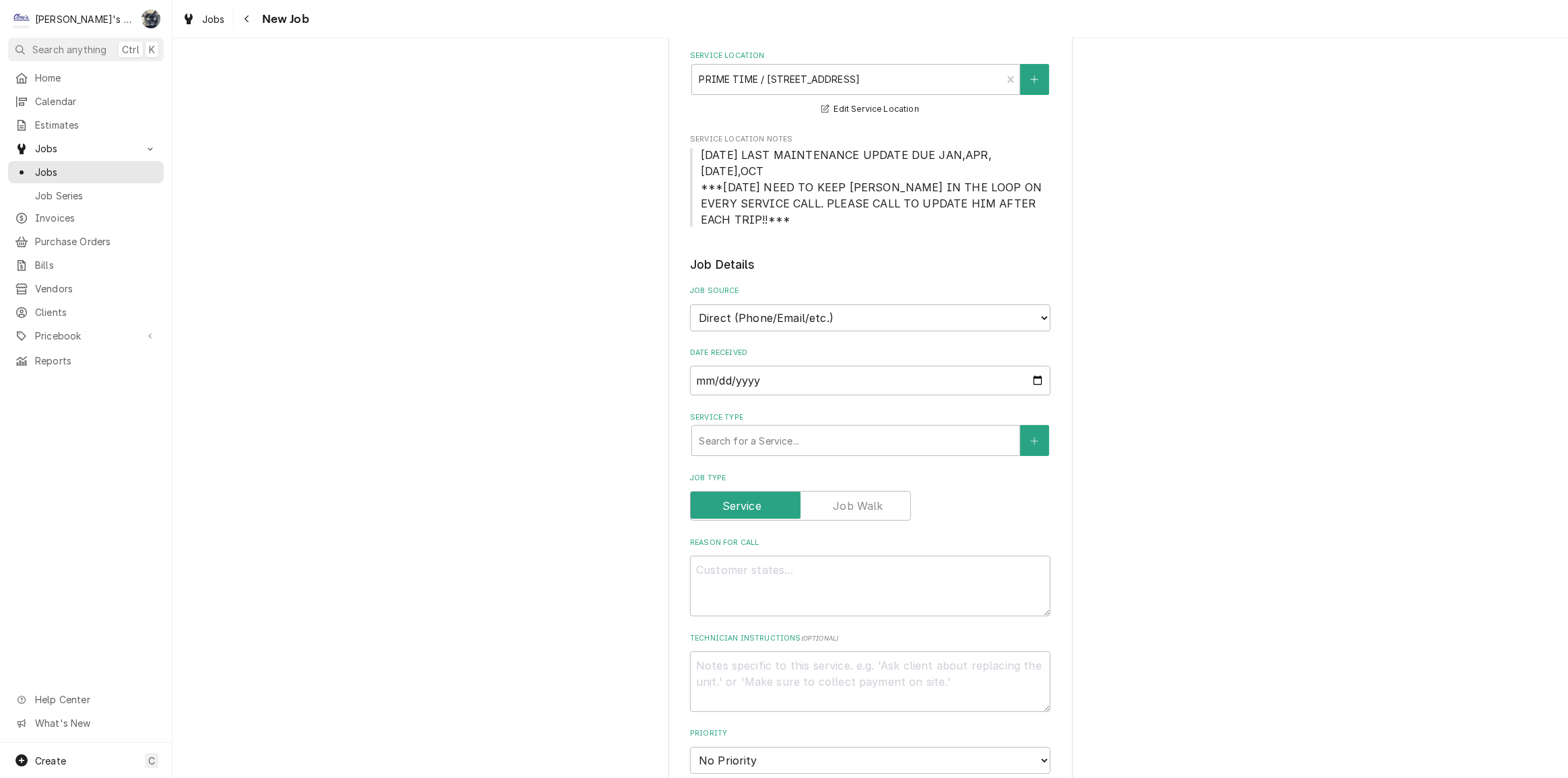
scroll to position [184, 0]
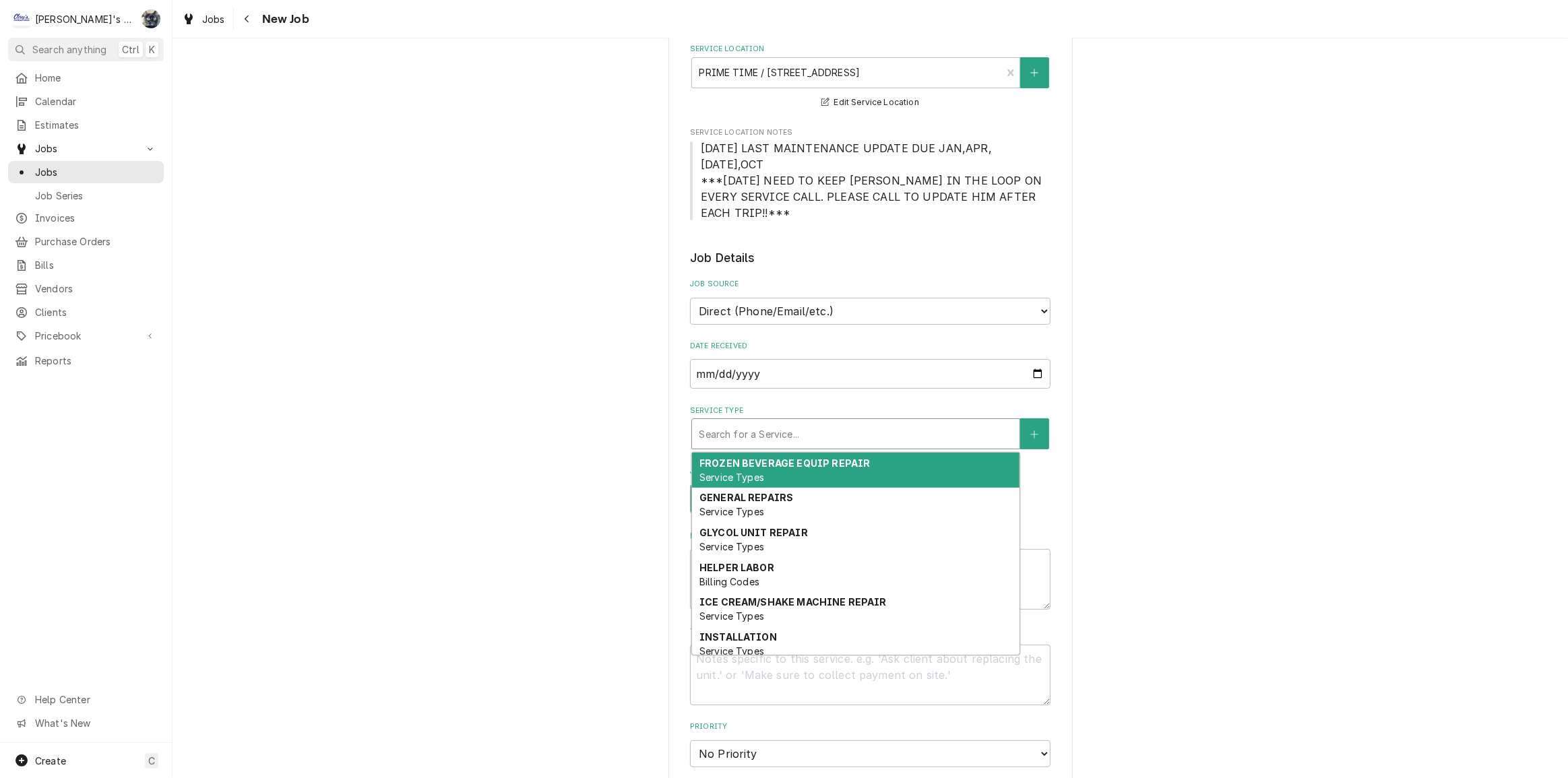
click at [770, 422] on div "Service Type" at bounding box center [856, 434] width 314 height 24
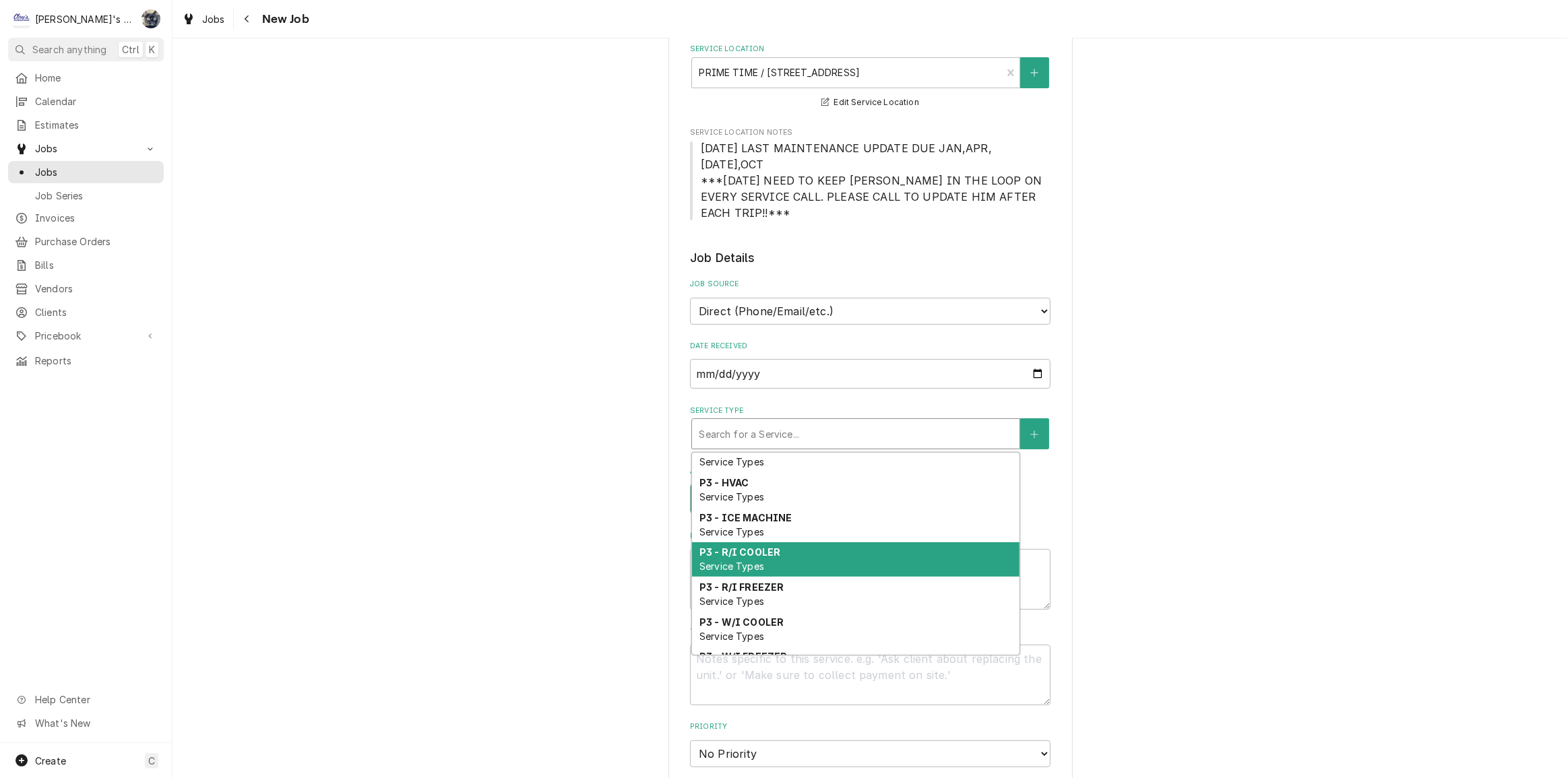
scroll to position [762, 0]
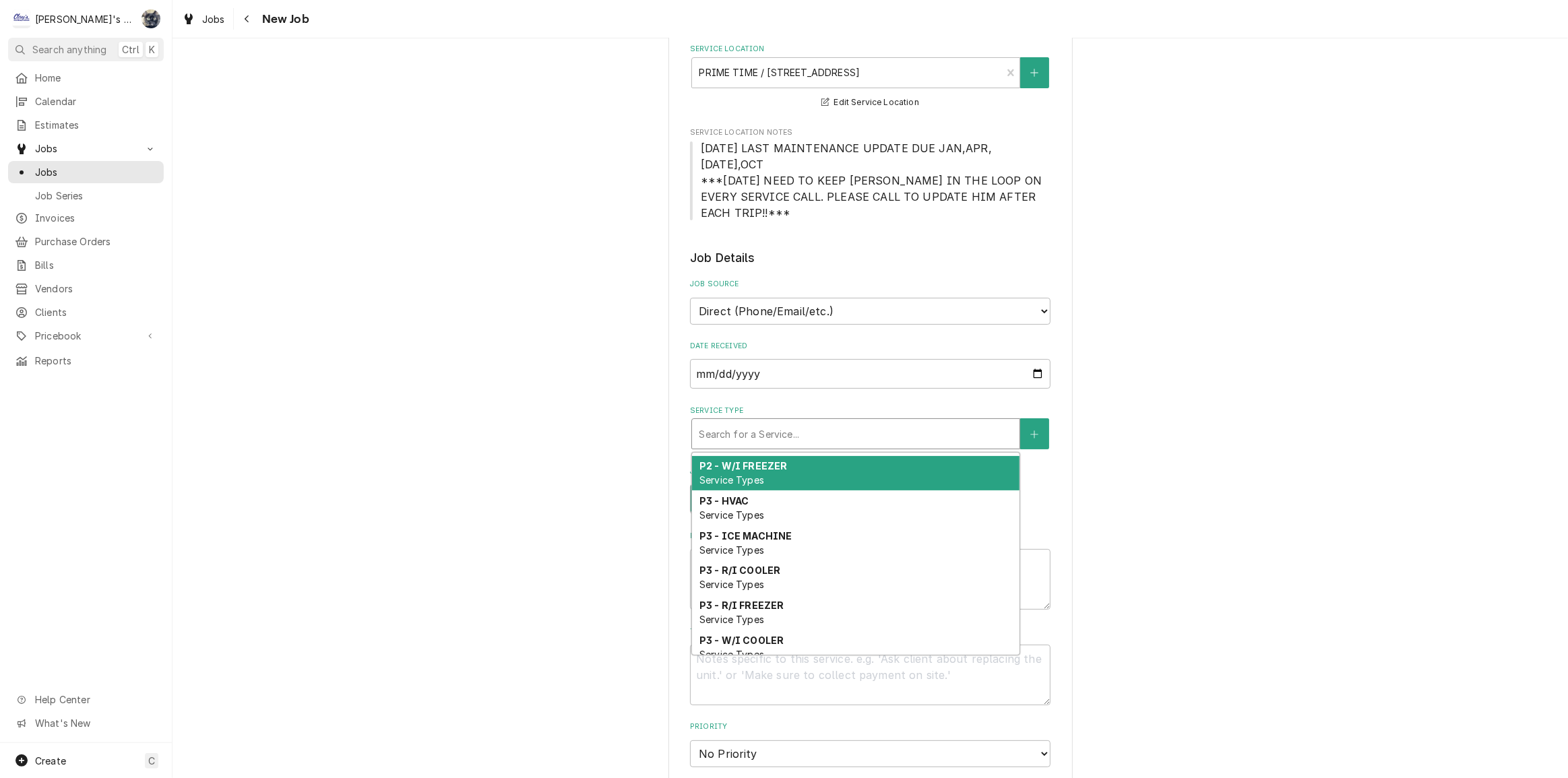
click at [758, 475] on span "Service Types" at bounding box center [731, 480] width 65 height 11
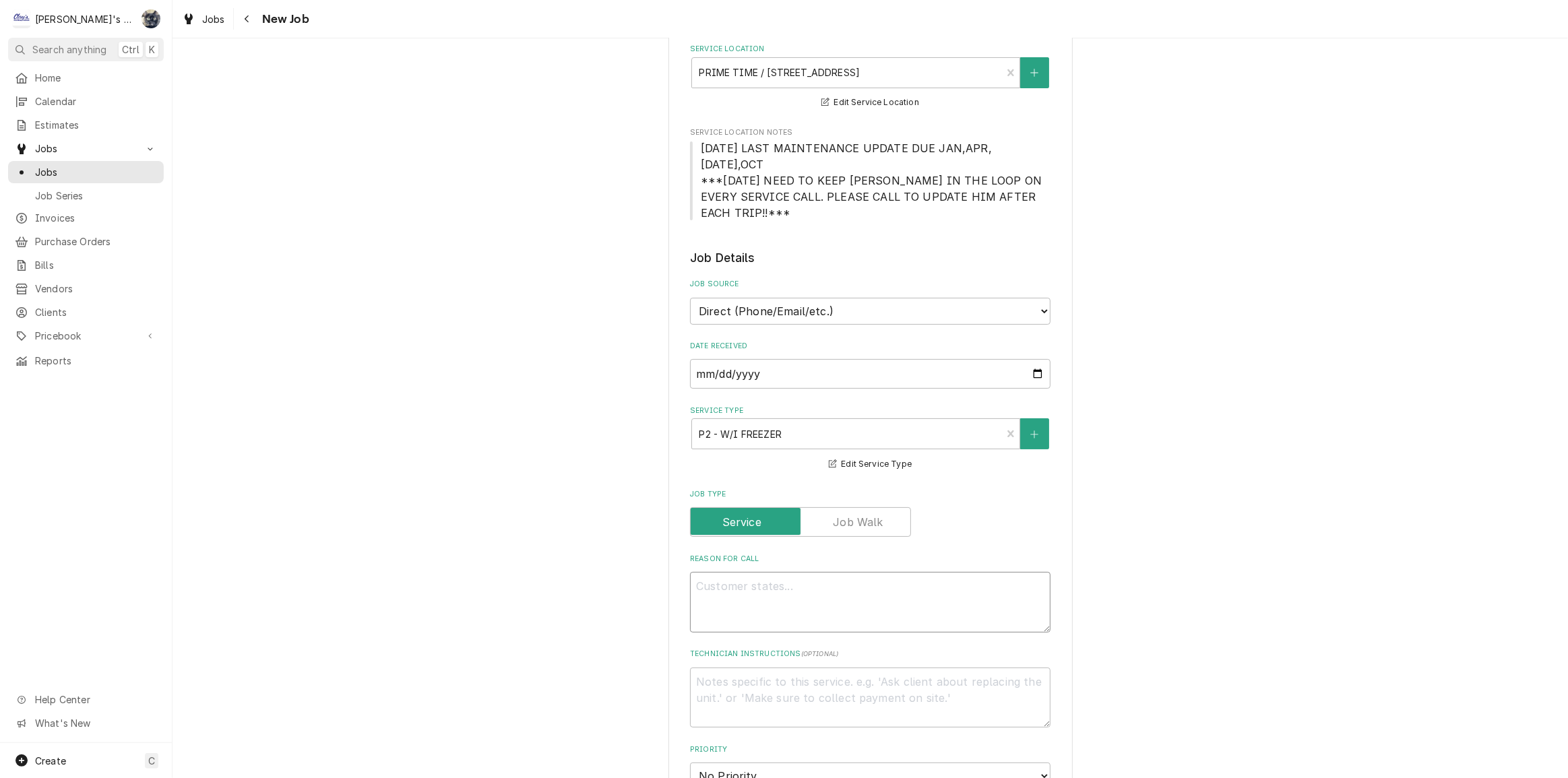
click at [759, 583] on textarea "Reason For Call" at bounding box center [870, 602] width 360 height 61
type textarea "x"
type textarea "9"
type textarea "x"
type textarea "9/"
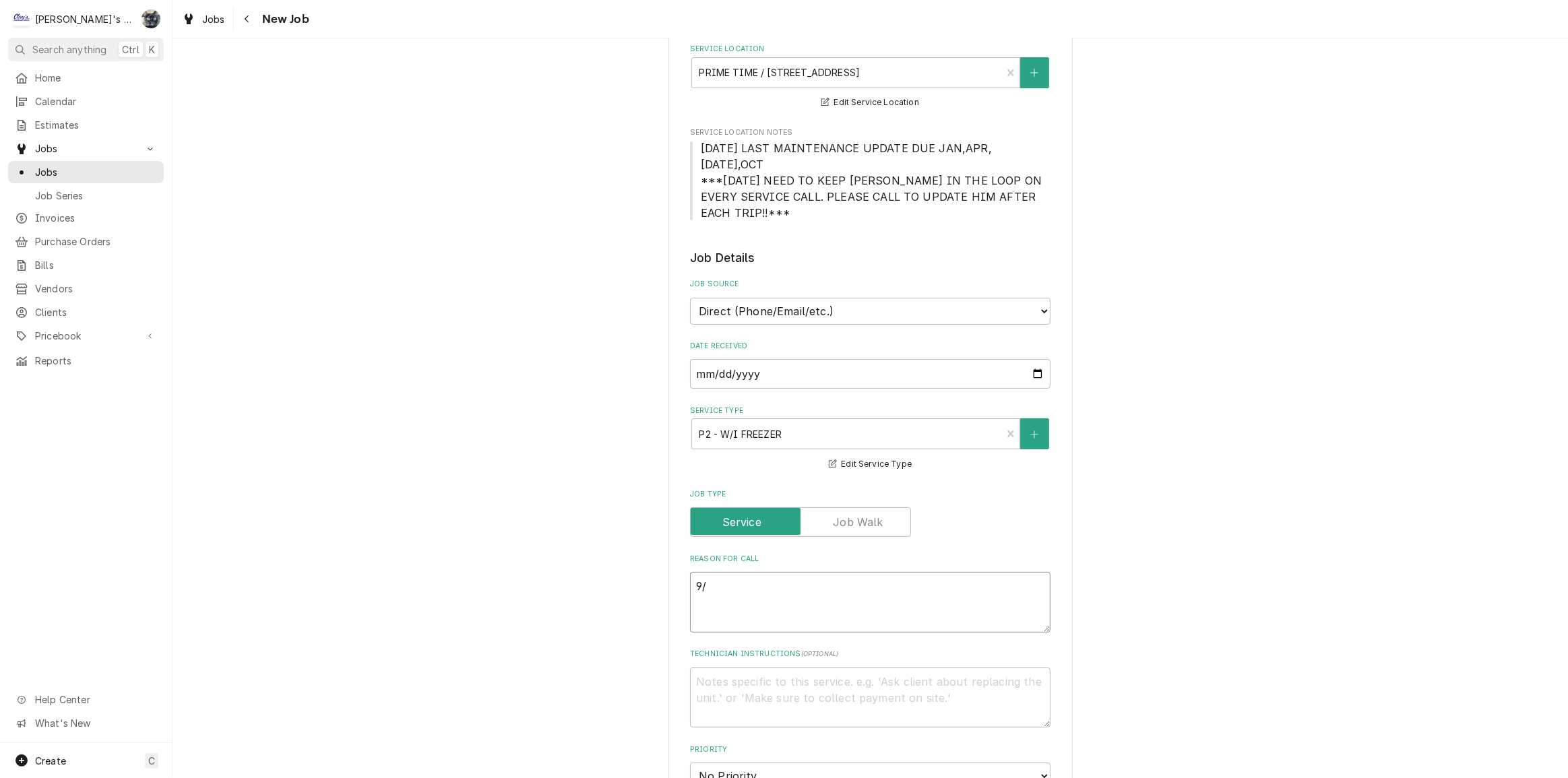
type textarea "x"
type textarea "9/3"
type textarea "x"
type textarea "9/30"
type textarea "x"
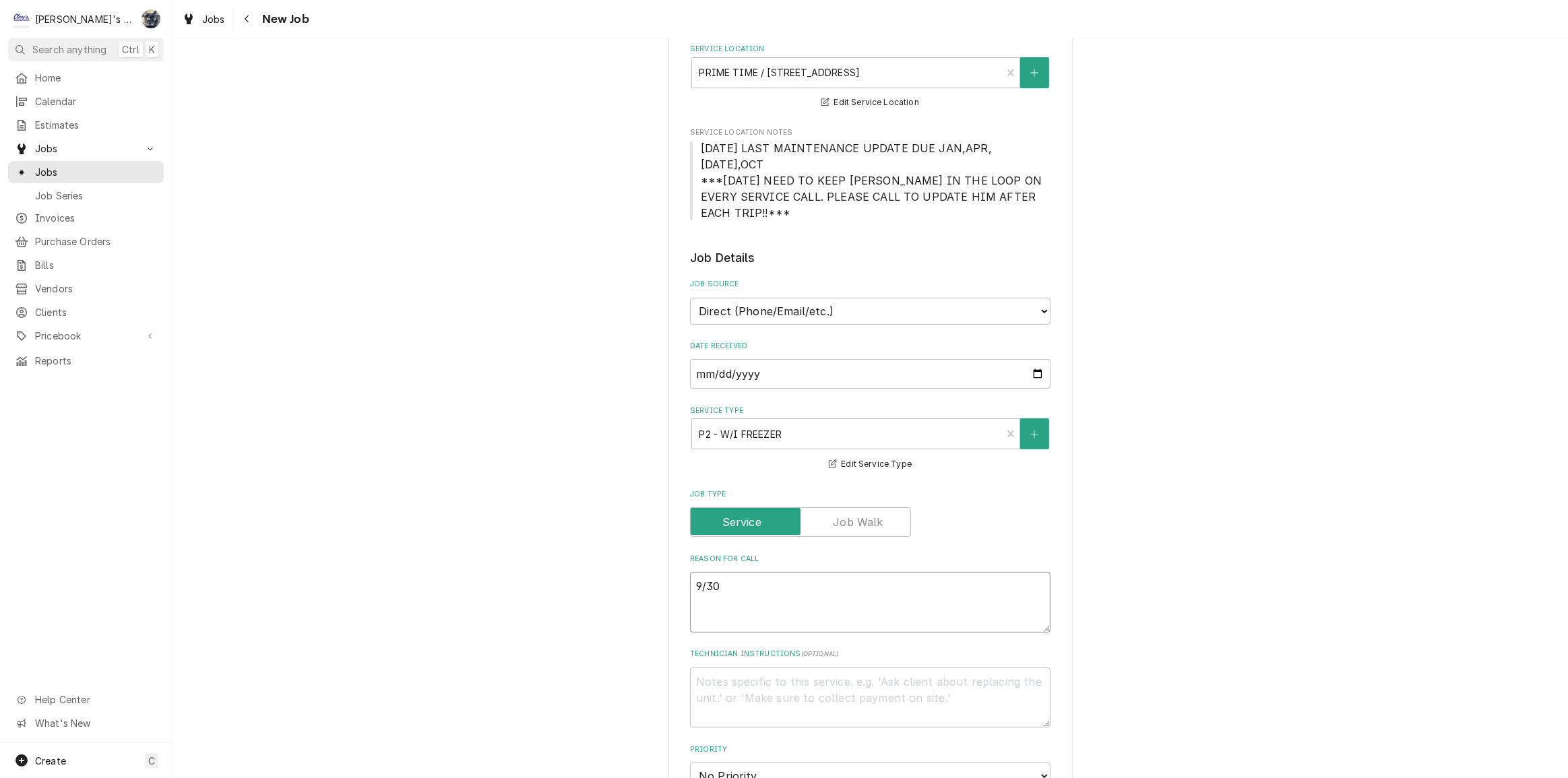
type textarea "9/30/"
type textarea "x"
type textarea "9/30/2"
type textarea "x"
type textarea "9/30/20"
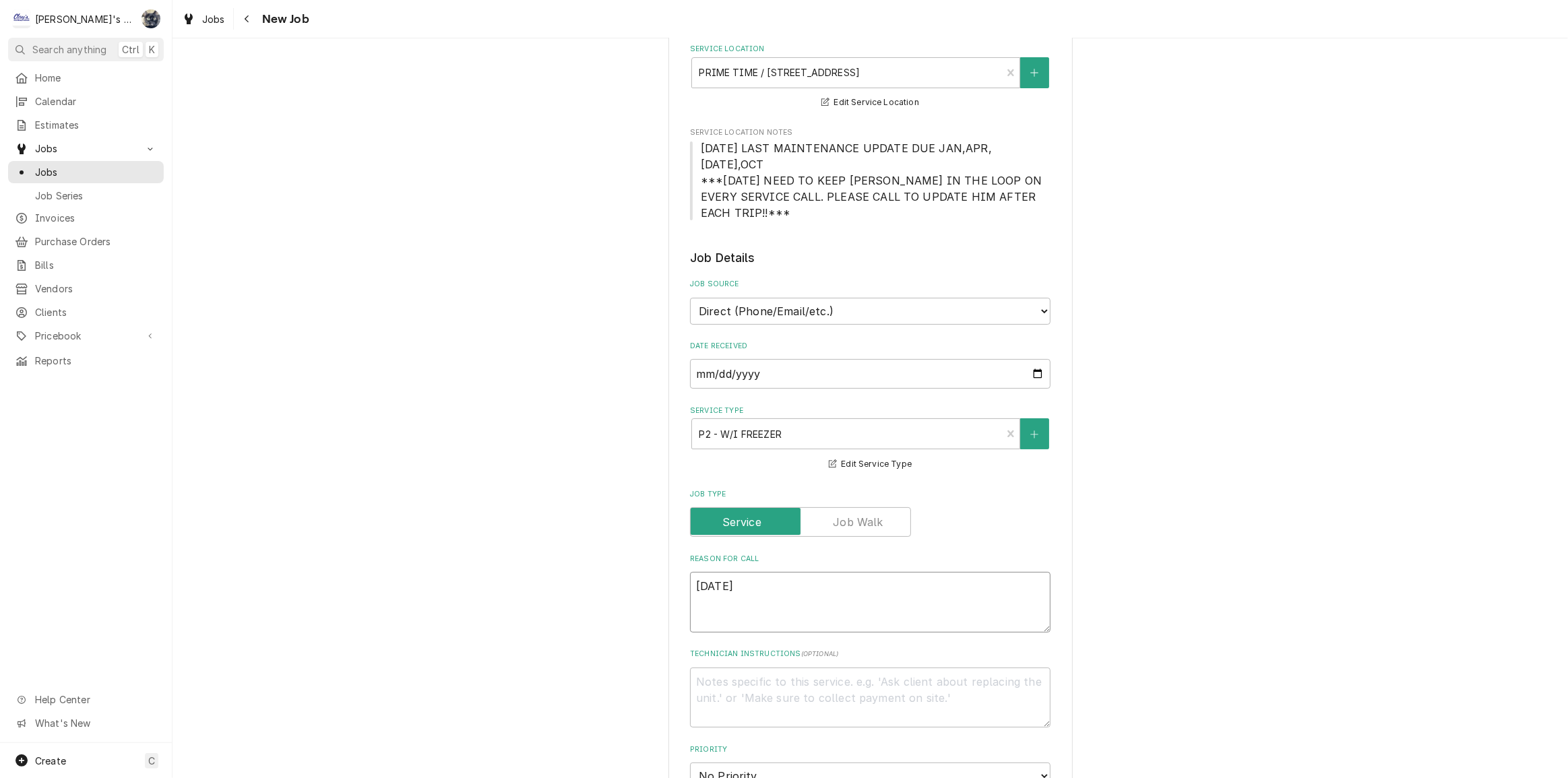
type textarea "x"
type textarea "9/30/202"
type textarea "x"
type textarea "9/30/2025"
type textarea "x"
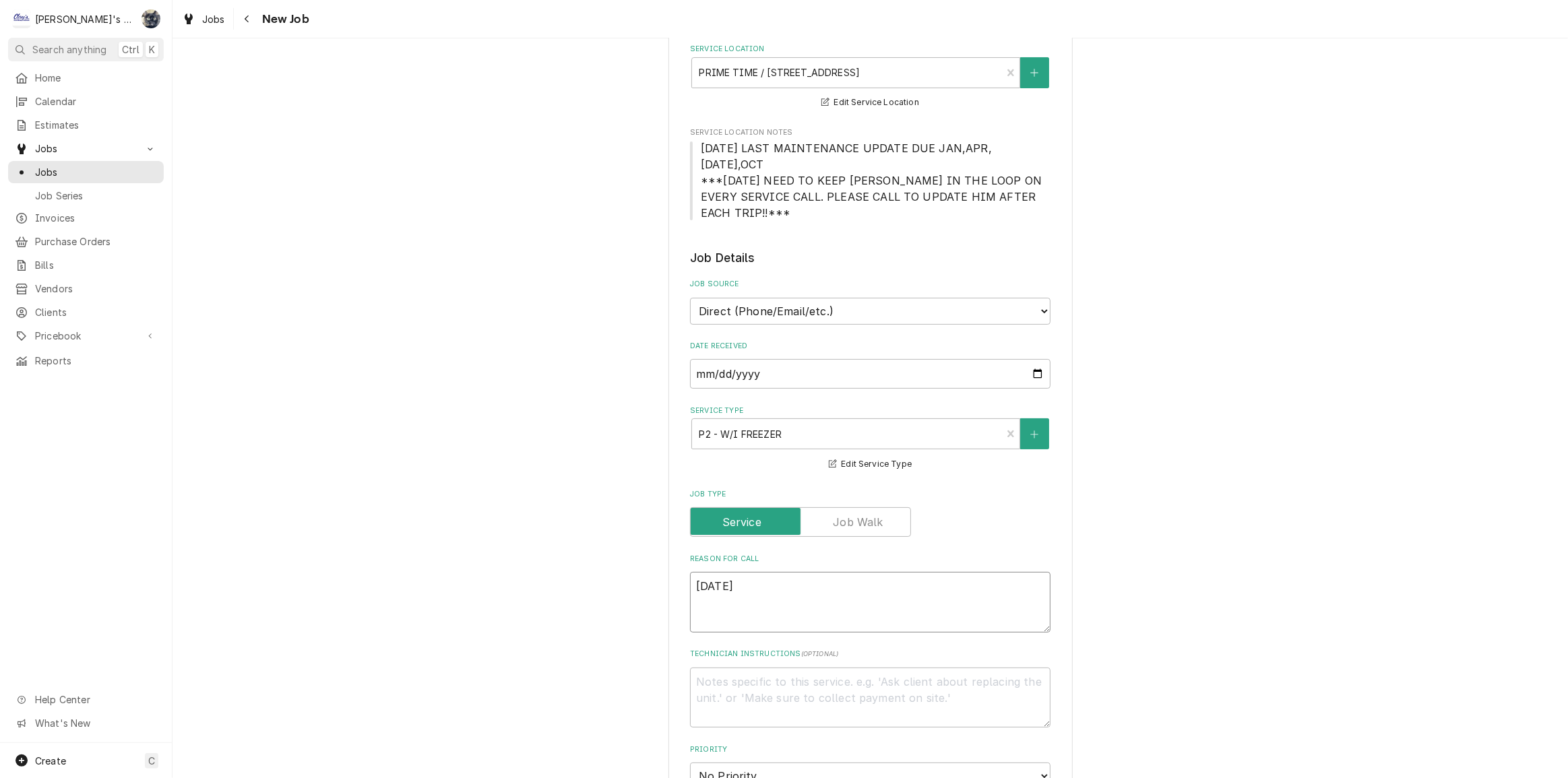
type textarea "9/30/2025"
type textarea "x"
type textarea "9/30/2025 3"
type textarea "x"
type textarea "9/30/2025 3:"
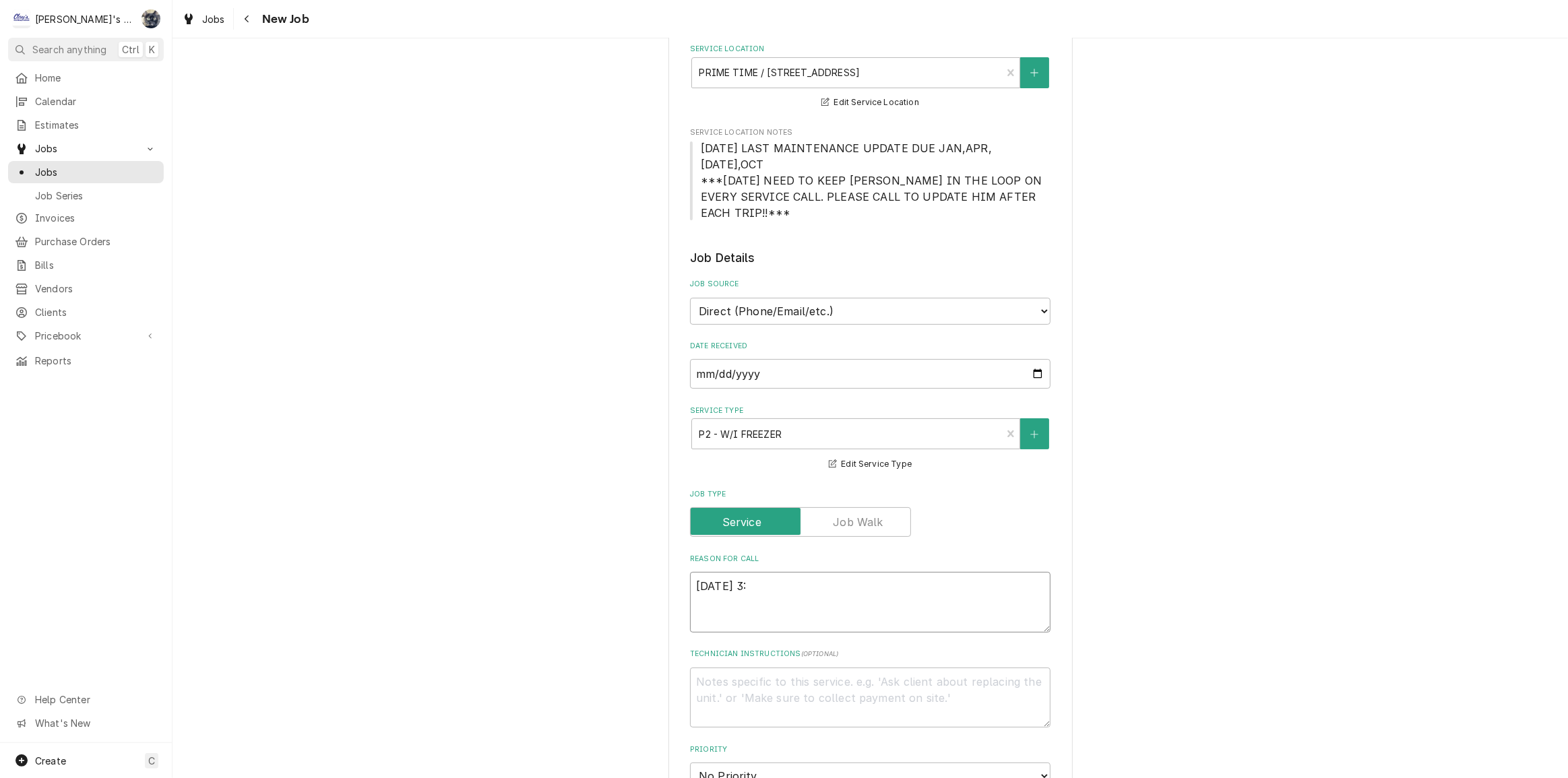
type textarea "x"
type textarea "9/30/2025 3:3"
type textarea "x"
type textarea "9/30/2025 3:30"
type textarea "x"
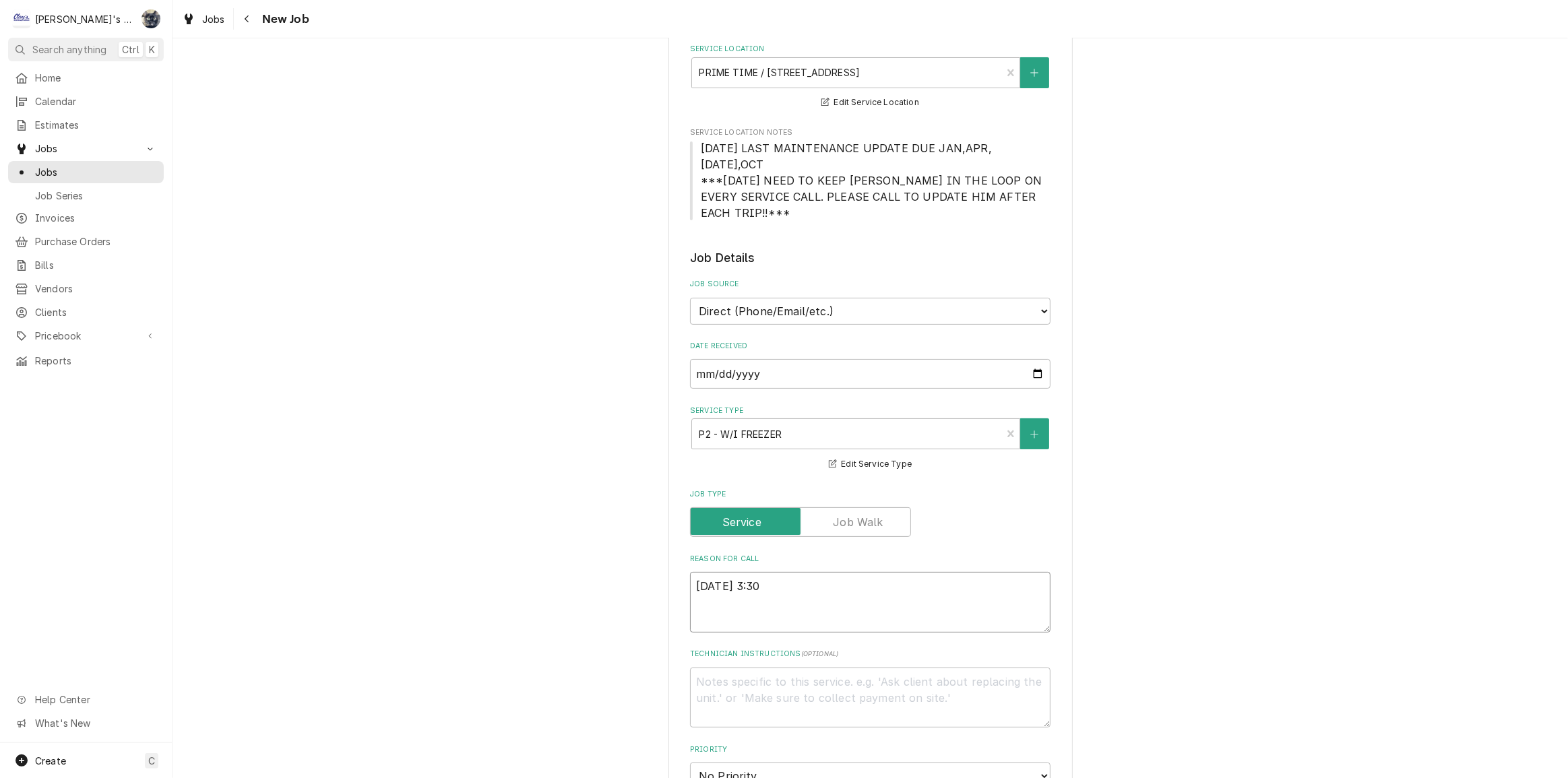
type textarea "9/30/2025 3:30"
type textarea "x"
type textarea "9/30/2025 3:30 PM"
type textarea "x"
type textarea "9/30/2025 3:30 PMJ"
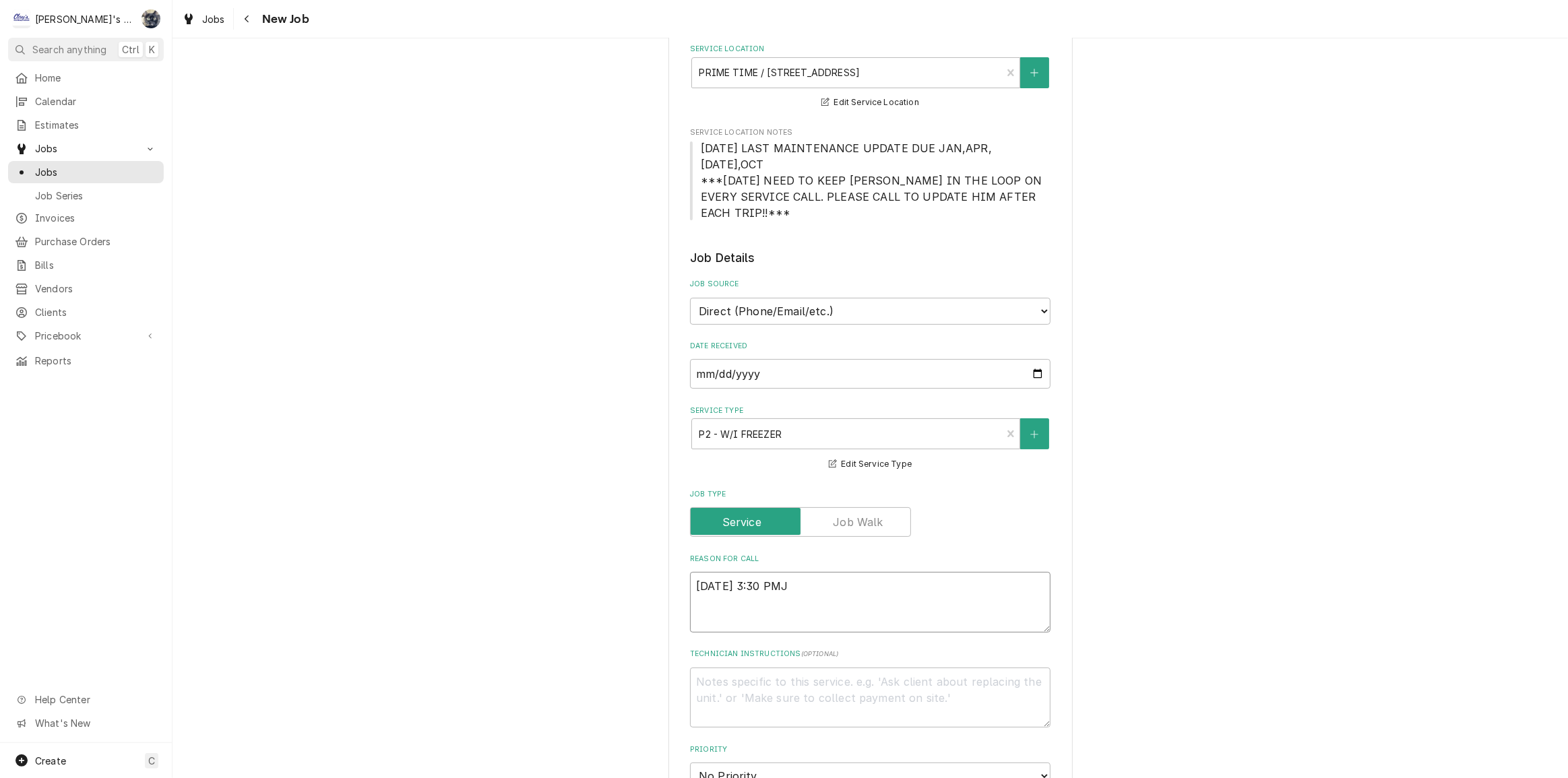
type textarea "x"
type textarea "9/30/2025 3:30 PM"
type textarea "x"
type textarea "9/30/2025 3:30 PM-"
type textarea "x"
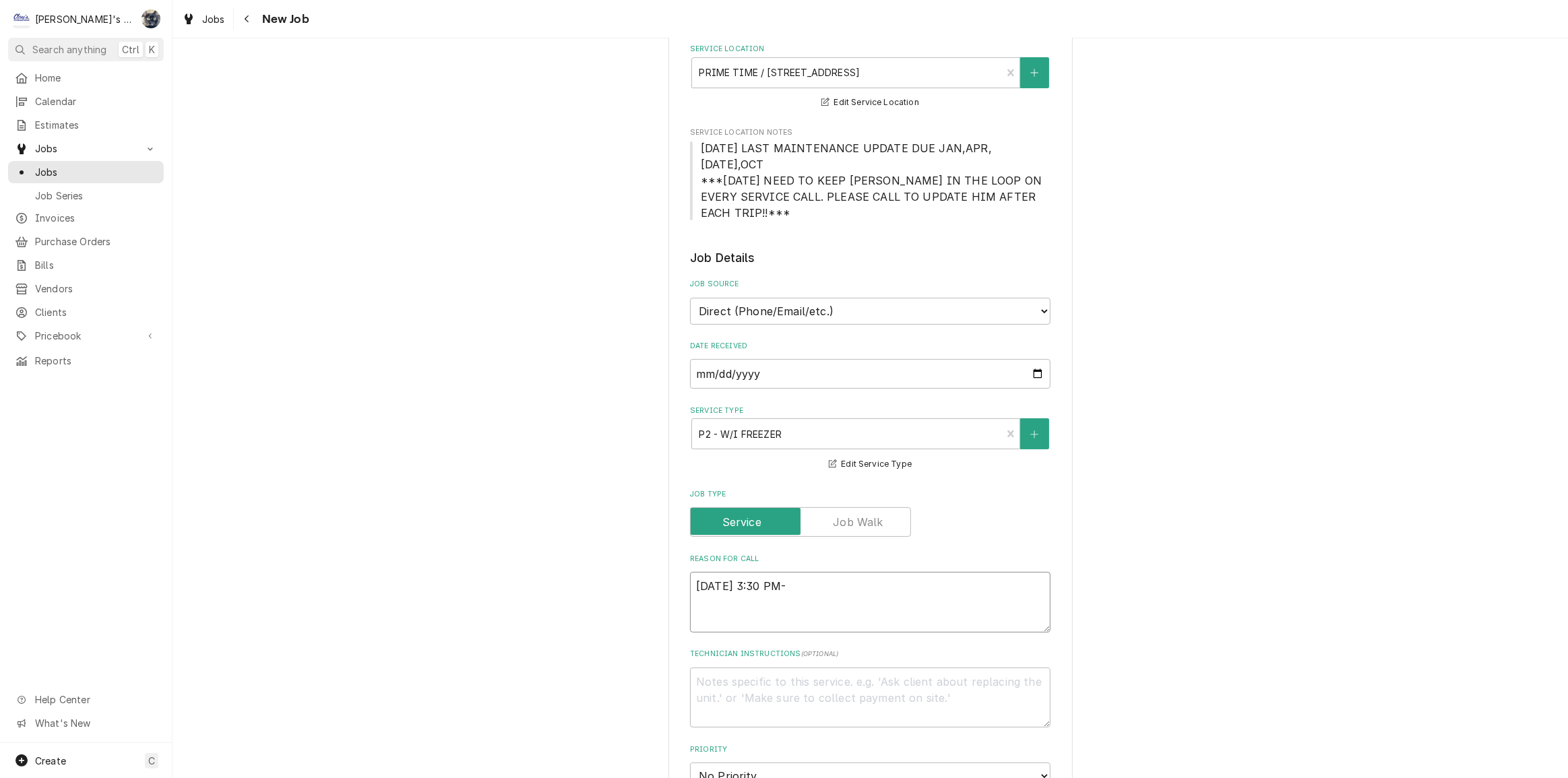
type textarea "9/30/2025 3:30 PM-"
type textarea "x"
type textarea "9/30/2025 3:30 PM- S"
type textarea "x"
type textarea "9/30/2025 3:30 PM- SA"
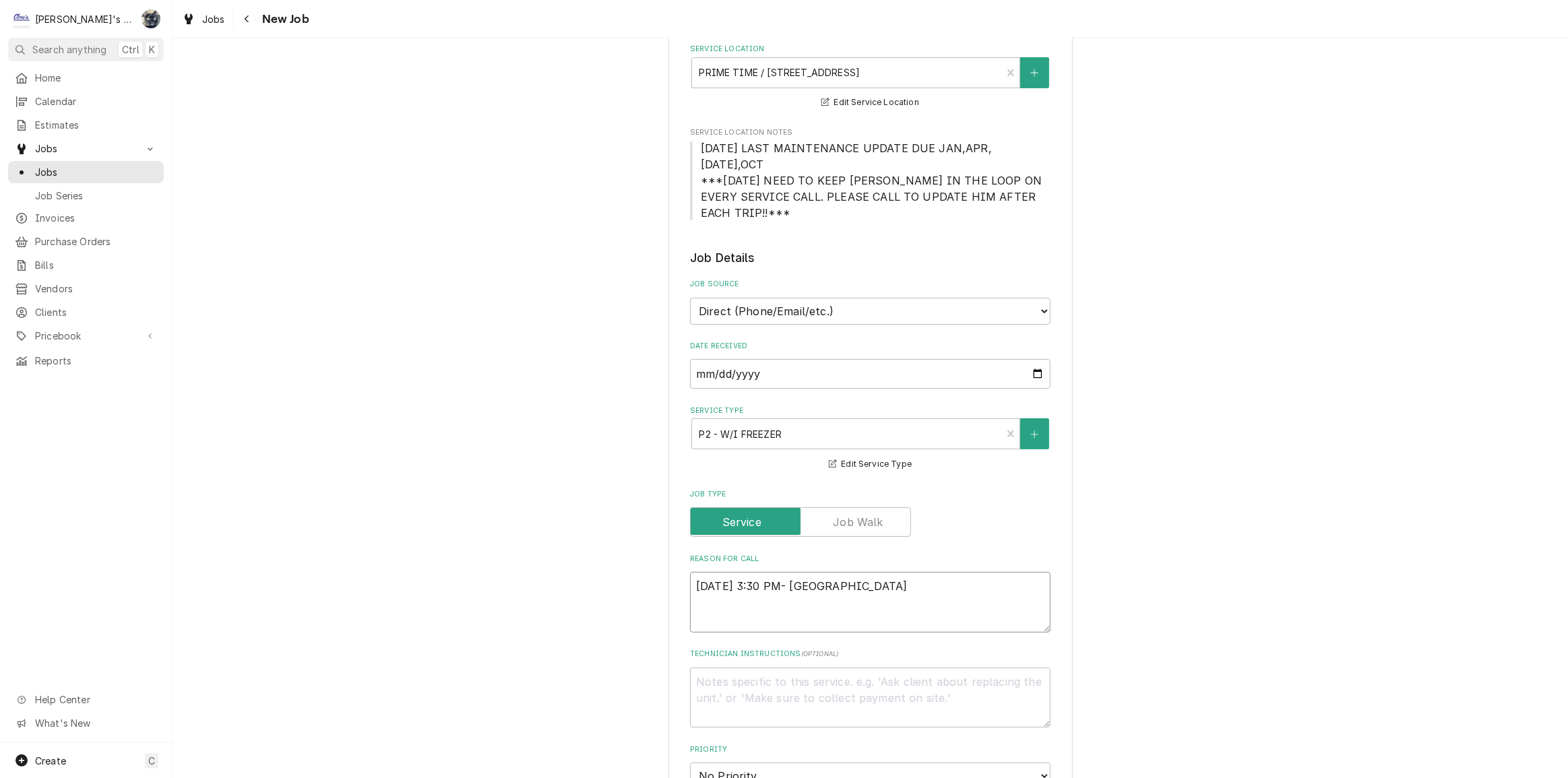
type textarea "x"
type textarea "9/30/2025 3:30 PM- SARH"
type textarea "x"
type textarea "9/30/2025 3:30 PM- SARHA"
type textarea "x"
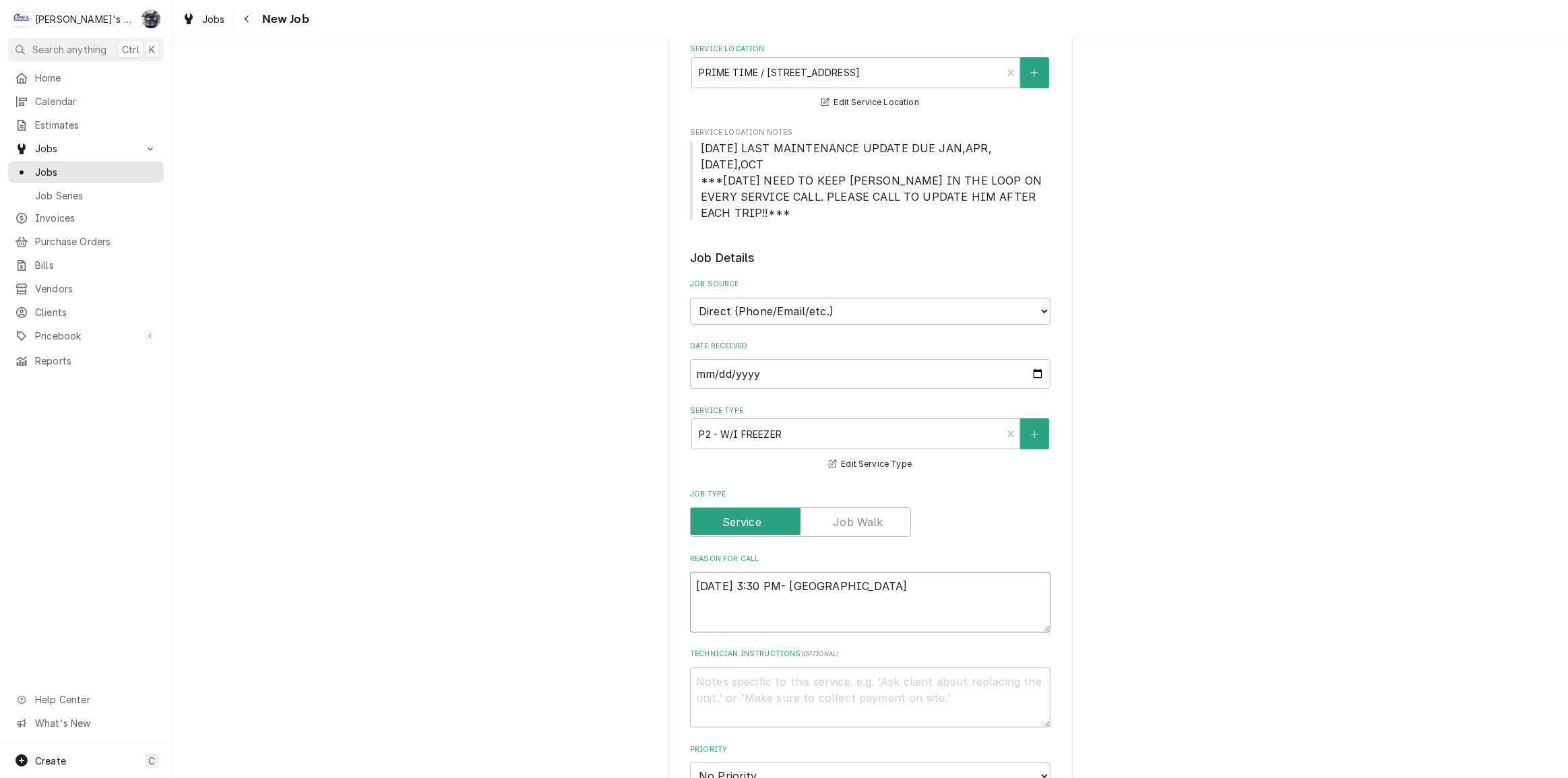
type textarea "9/30/2025 3:30 PM- SARHA-"
type textarea "x"
type textarea "9/30/2025 3:30 PM- SARHA-"
type textarea "x"
type textarea "9/30/2025 3:30 PM- SARHA-"
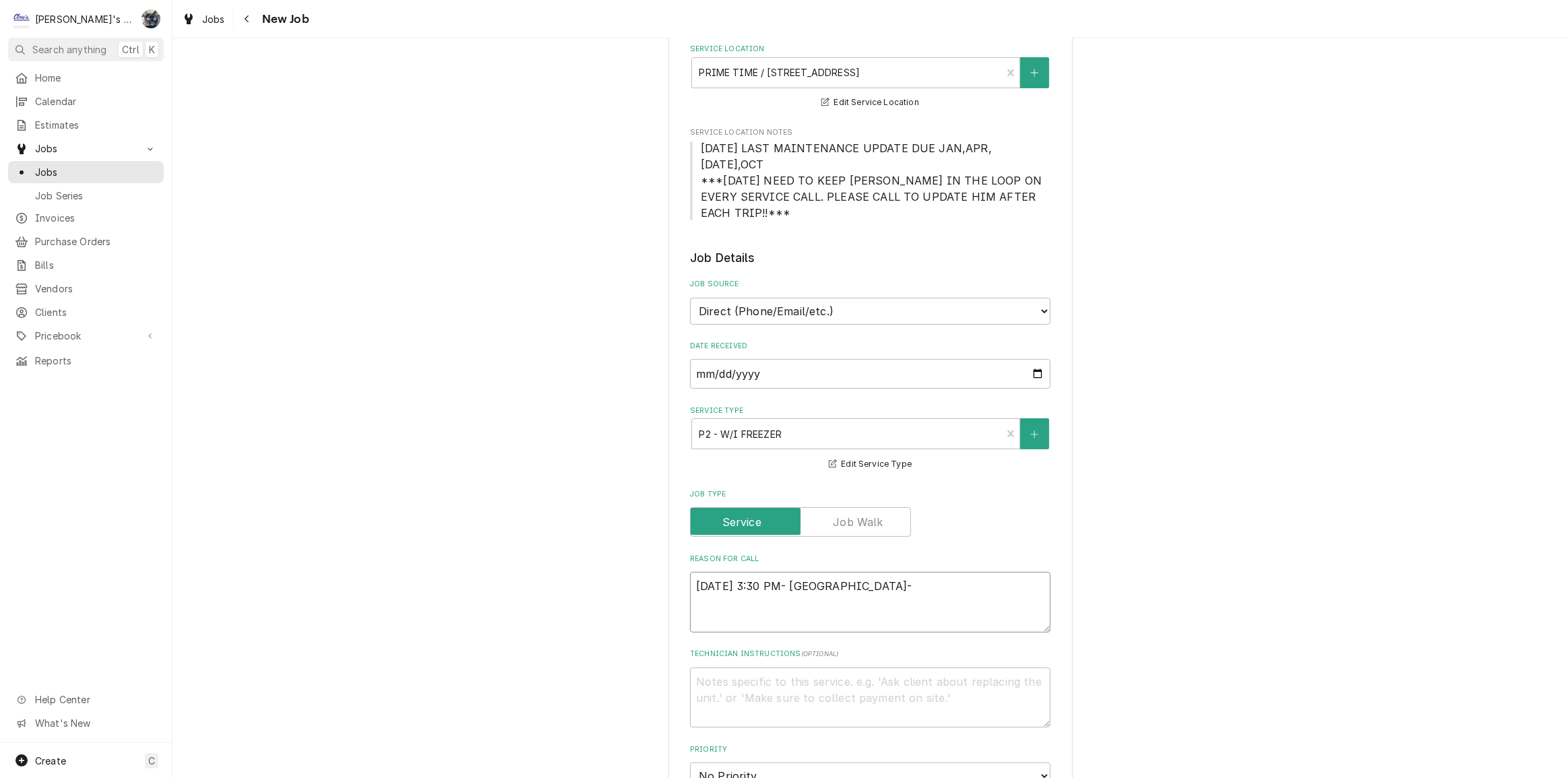
type textarea "x"
type textarea "9/30/2025 3:30 PM- SARHA"
type textarea "x"
type textarea "9/30/2025 3:30 PM- SARH"
type textarea "x"
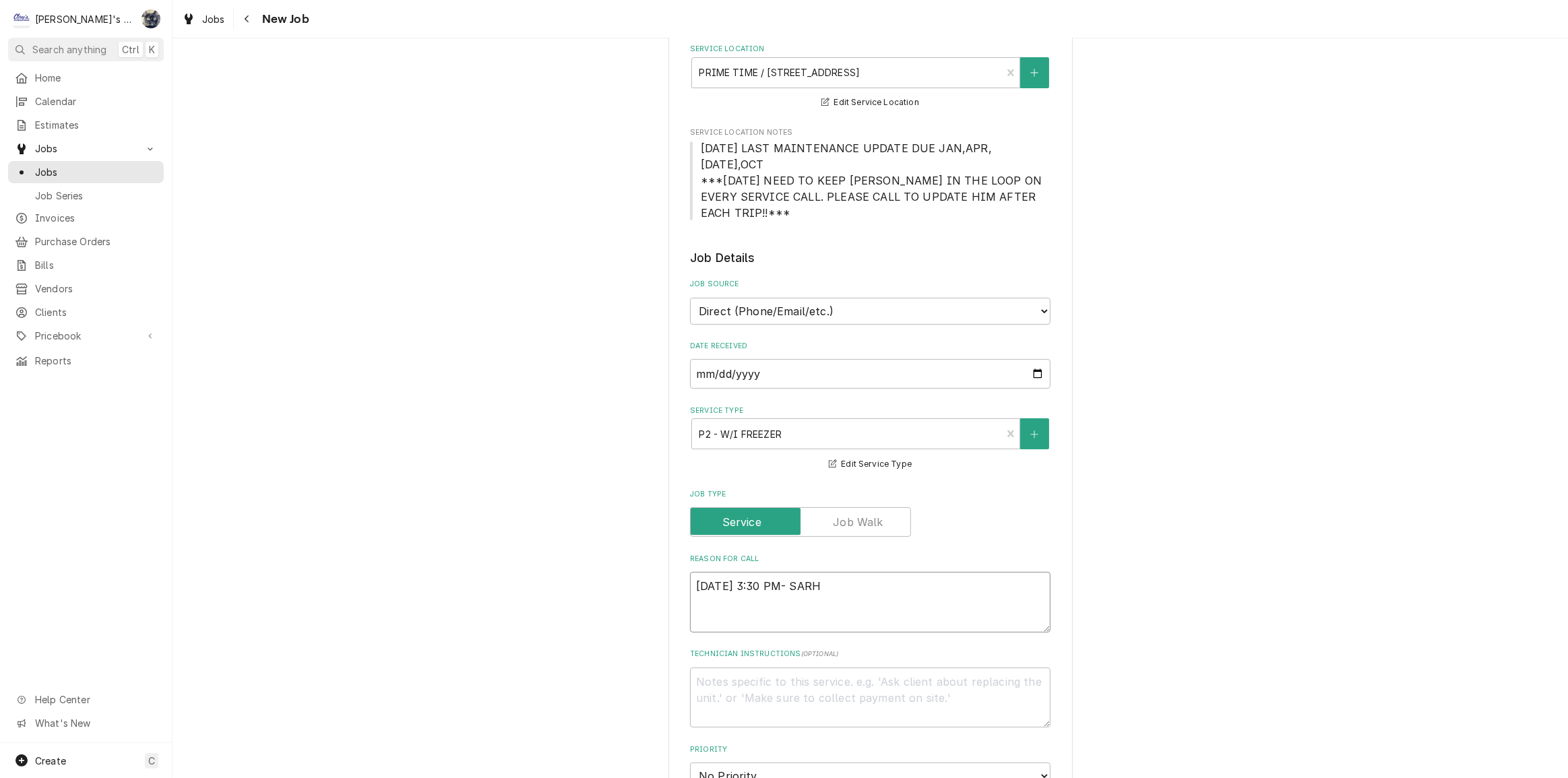
type textarea "9/30/2025 3:30 PM- SAR"
type textarea "x"
type textarea "9/30/2025 3:30 PM- SARA"
type textarea "x"
type textarea "9/30/2025 3:30 PM- SARAH"
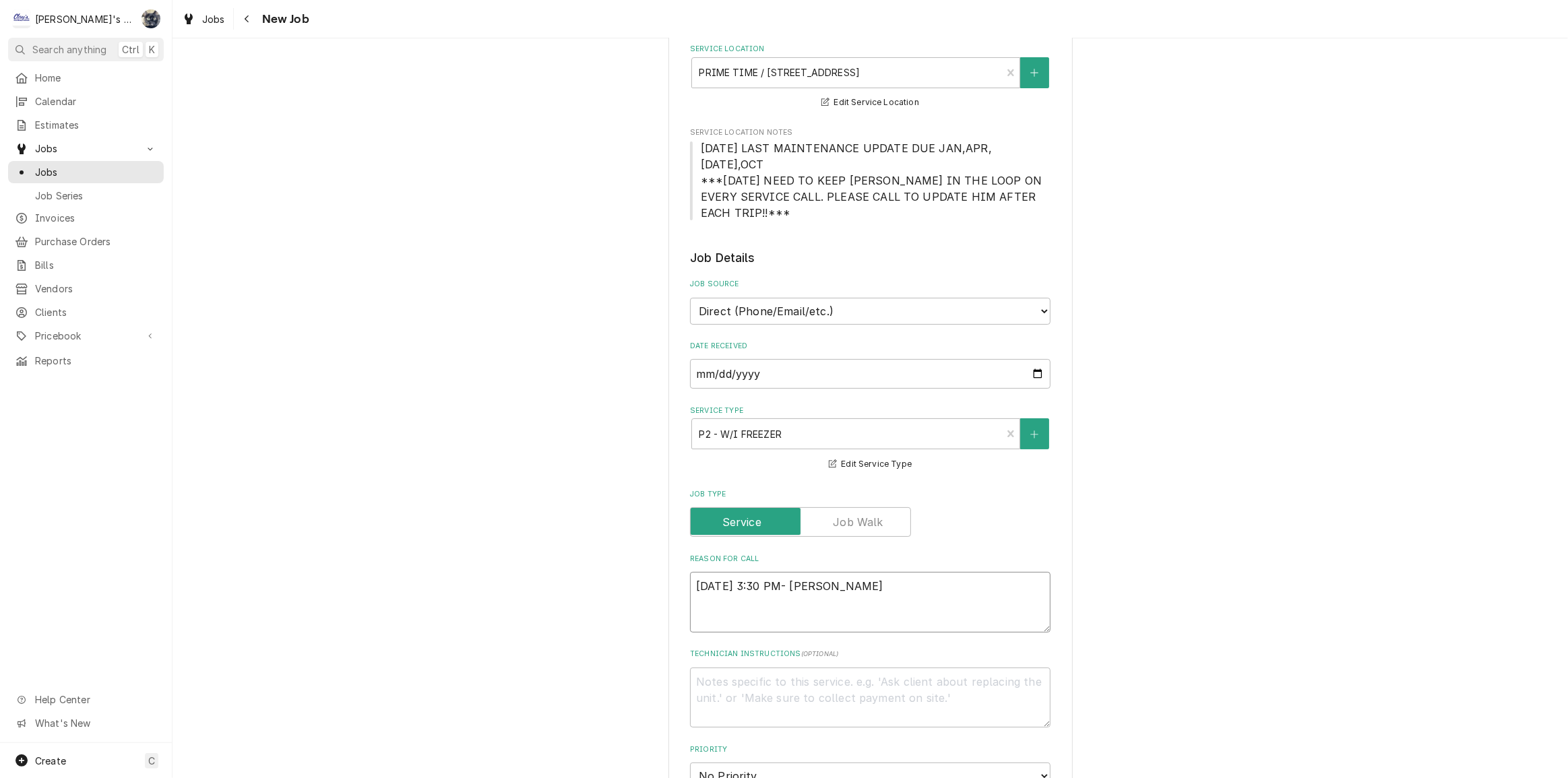
type textarea "x"
type textarea "9/30/2025 3:30 PM- SARAH"
type textarea "x"
type textarea "9/30/2025 3:30 PM- SARAH"
type textarea "x"
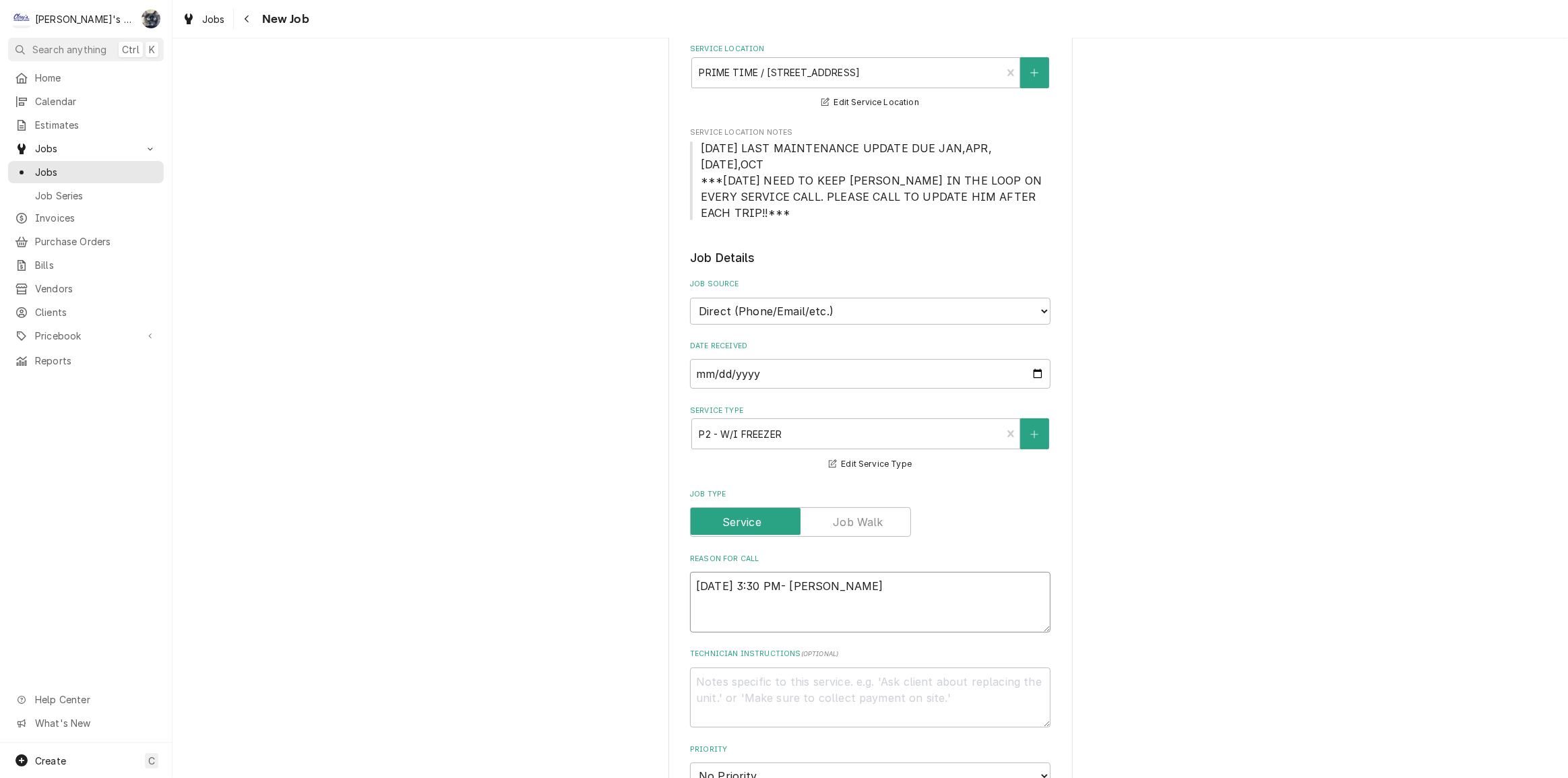
type textarea "9/30/2025 3:30 PM- SARAH0"
type textarea "x"
type textarea "9/30/2025 3:30 PM- SARAH"
type textarea "x"
type textarea "9/30/2025 3:30 PM- SARAH-"
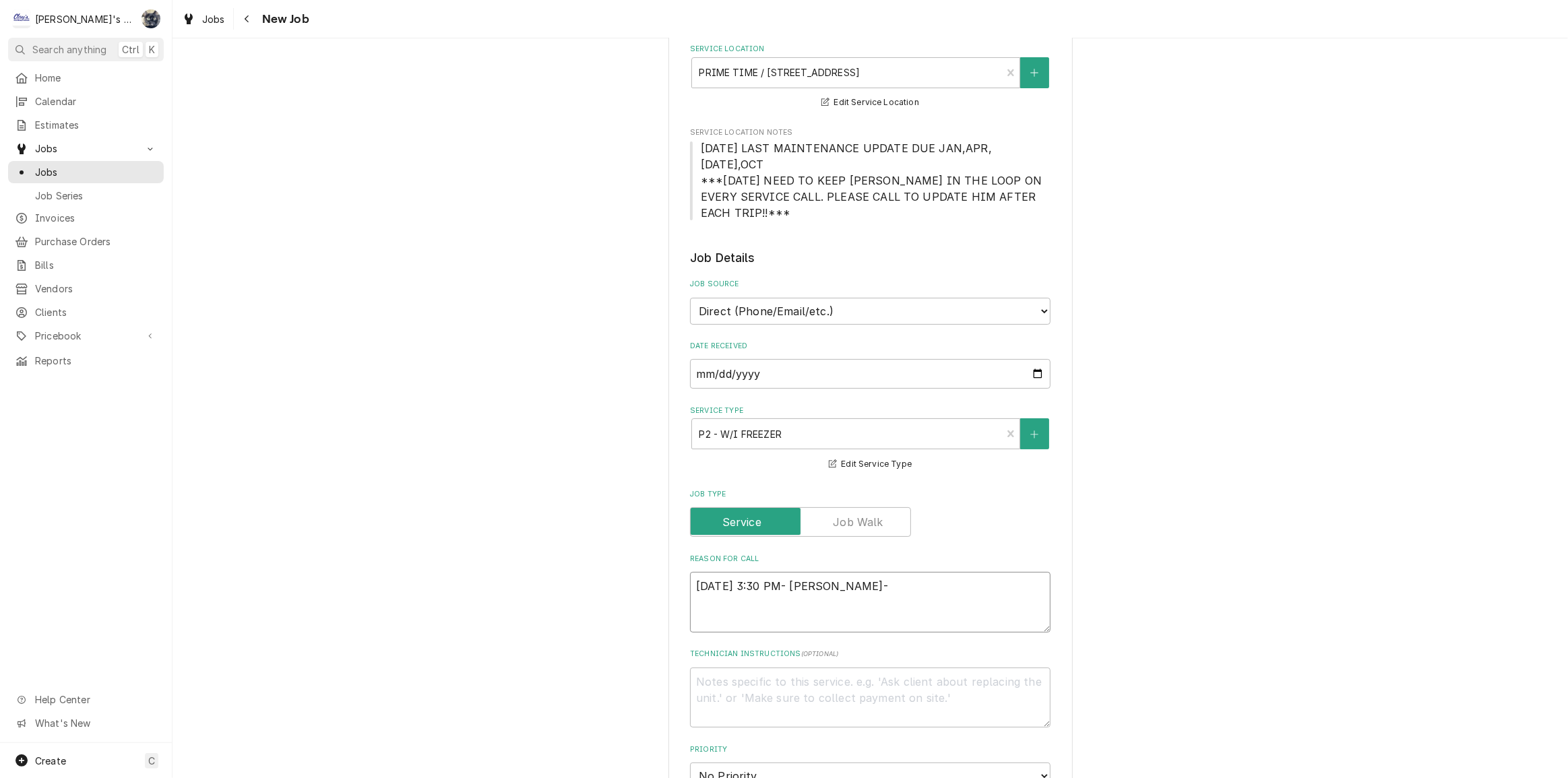
type textarea "x"
type textarea "9/30/2025 3:30 PM- SARAH-"
type textarea "x"
type textarea "9/30/2025 3:30 PM- SARAH- P"
type textarea "x"
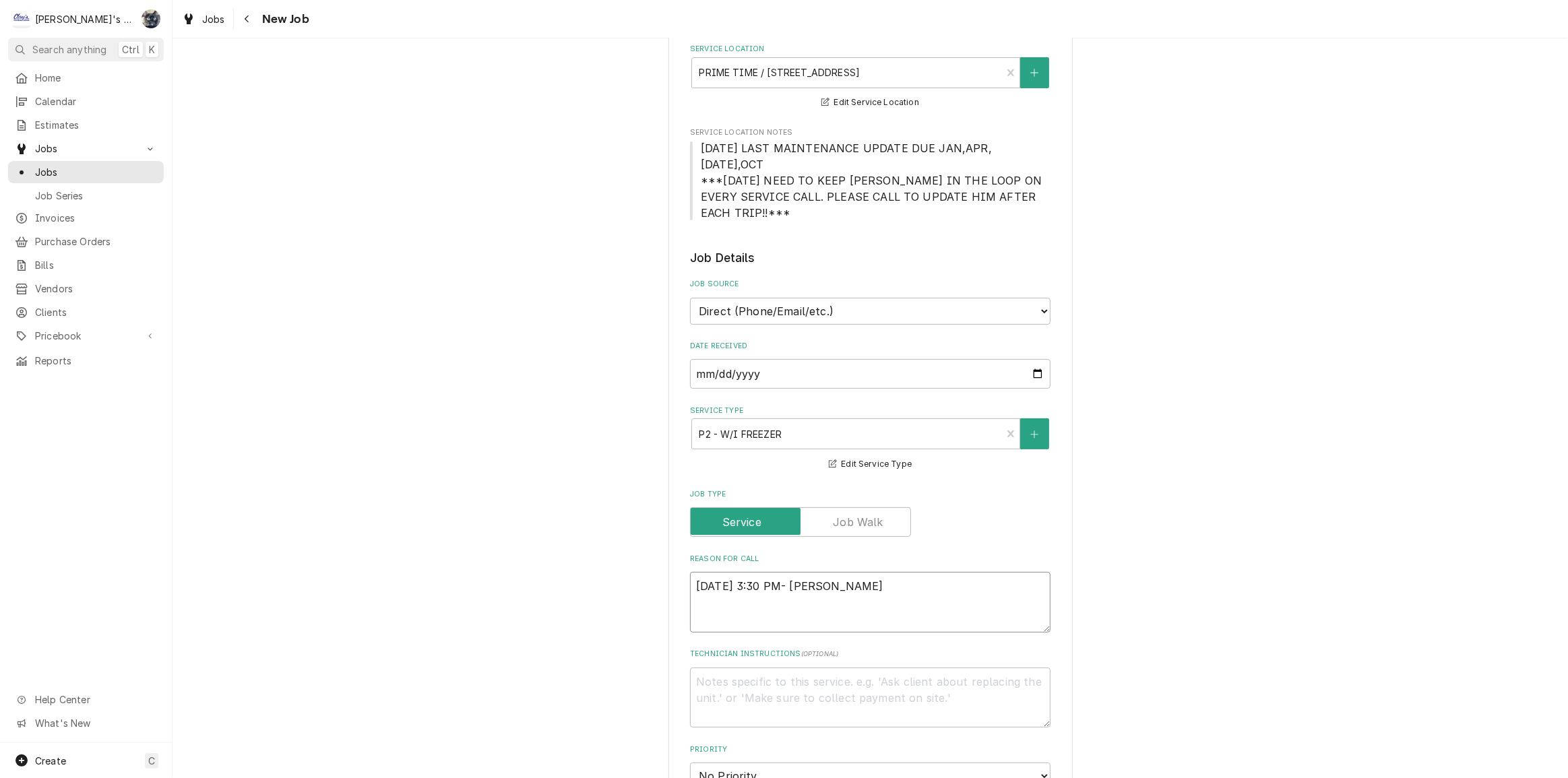
type textarea "9/30/2025 3:30 PM- SARAH- PE"
type textarea "x"
type textarea "9/30/2025 3:30 PM- SARAH- PER"
type textarea "x"
type textarea "9/30/2025 3:30 PM- SARAH- PER"
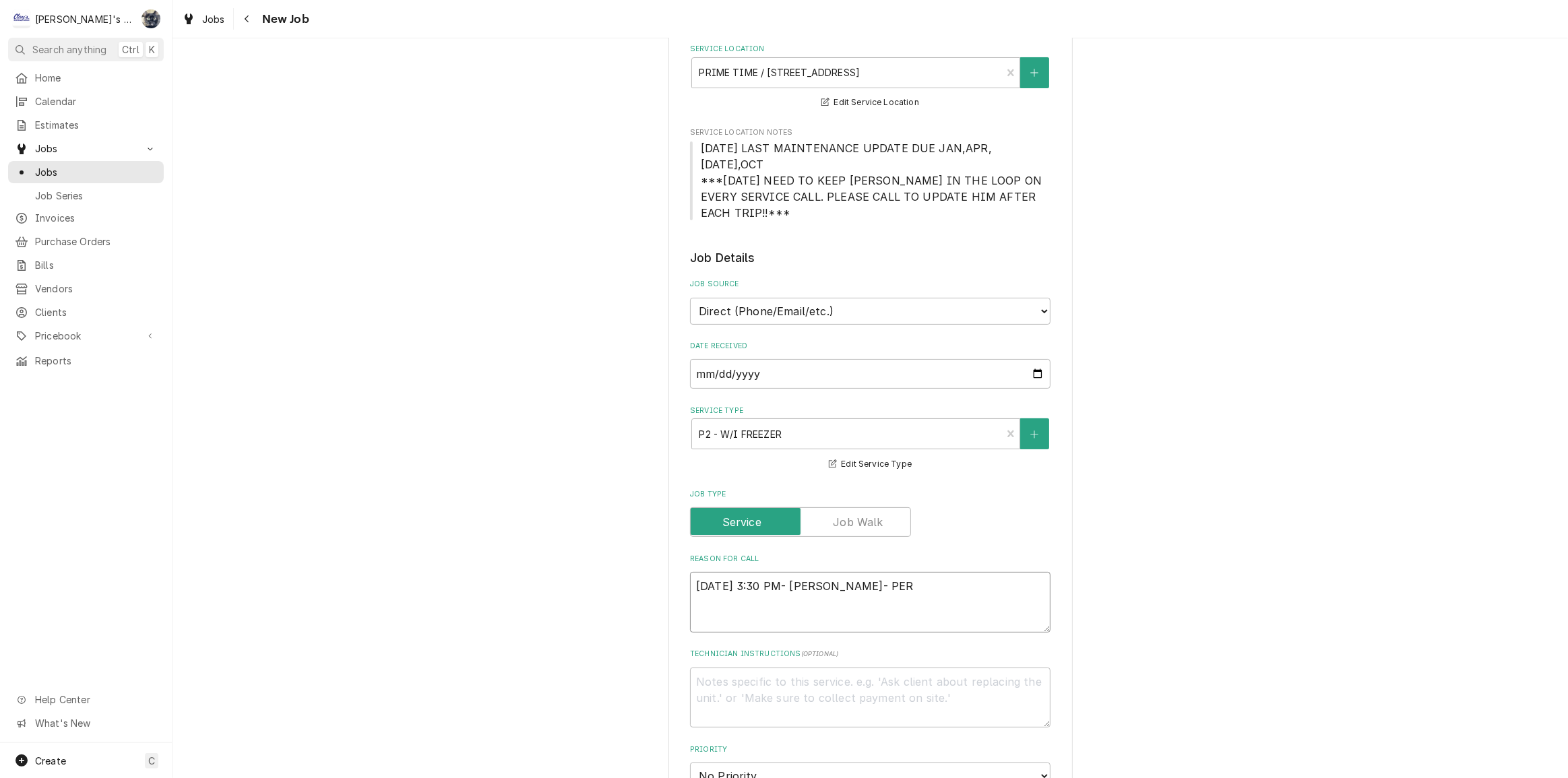
type textarea "x"
type textarea "9/30/2025 3:30 PM- SARAH- PER J"
type textarea "x"
type textarea "9/30/2025 3:30 PM- SARAH- PER JA"
type textarea "x"
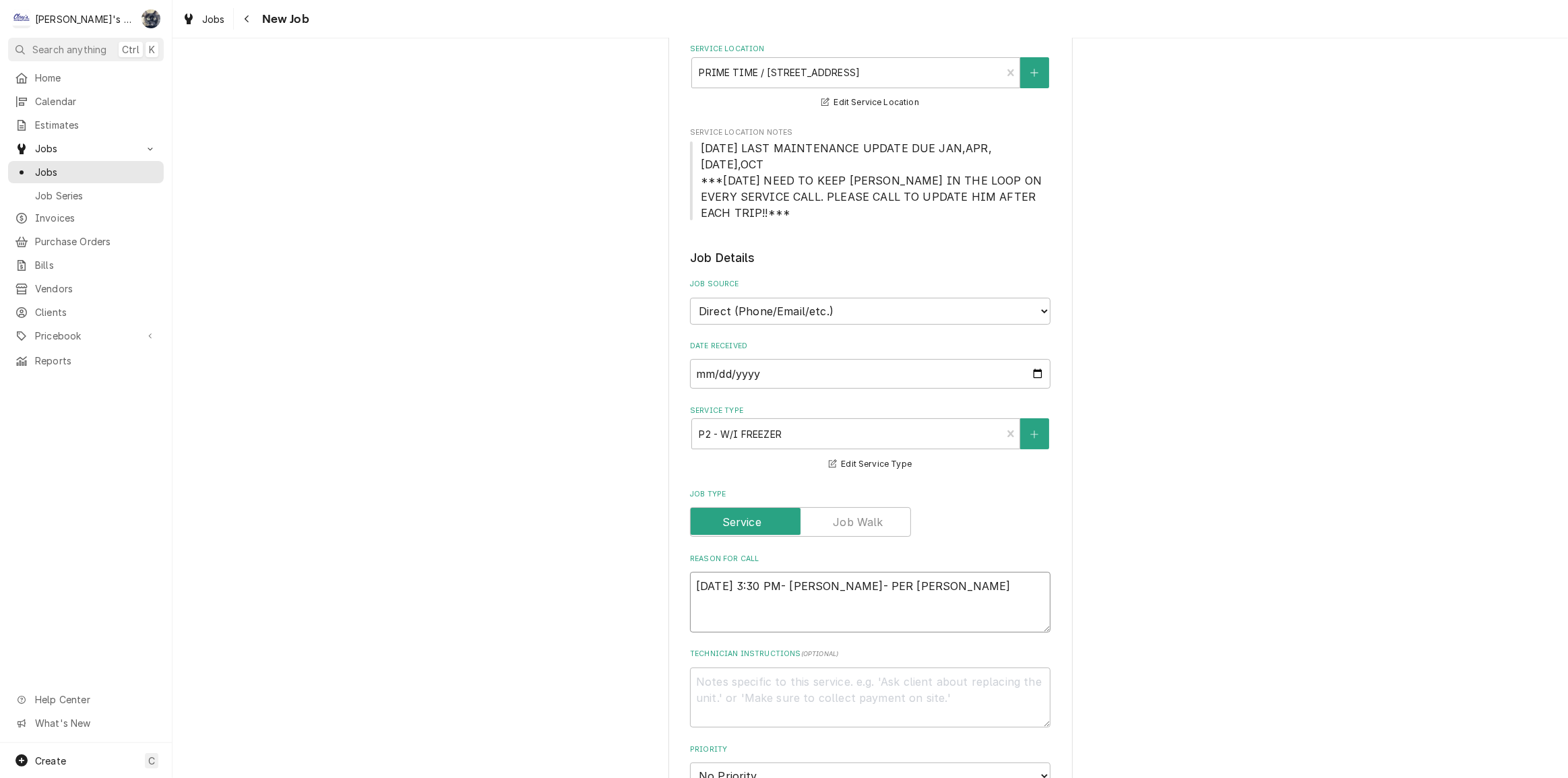
type textarea "9/30/2025 3:30 PM- SARAH- PER JAS"
type textarea "x"
type textarea "9/30/2025 3:30 PM- SARAH- PER JASO"
type textarea "x"
type textarea "9/30/2025 3:30 PM- SARAH- PER JASON"
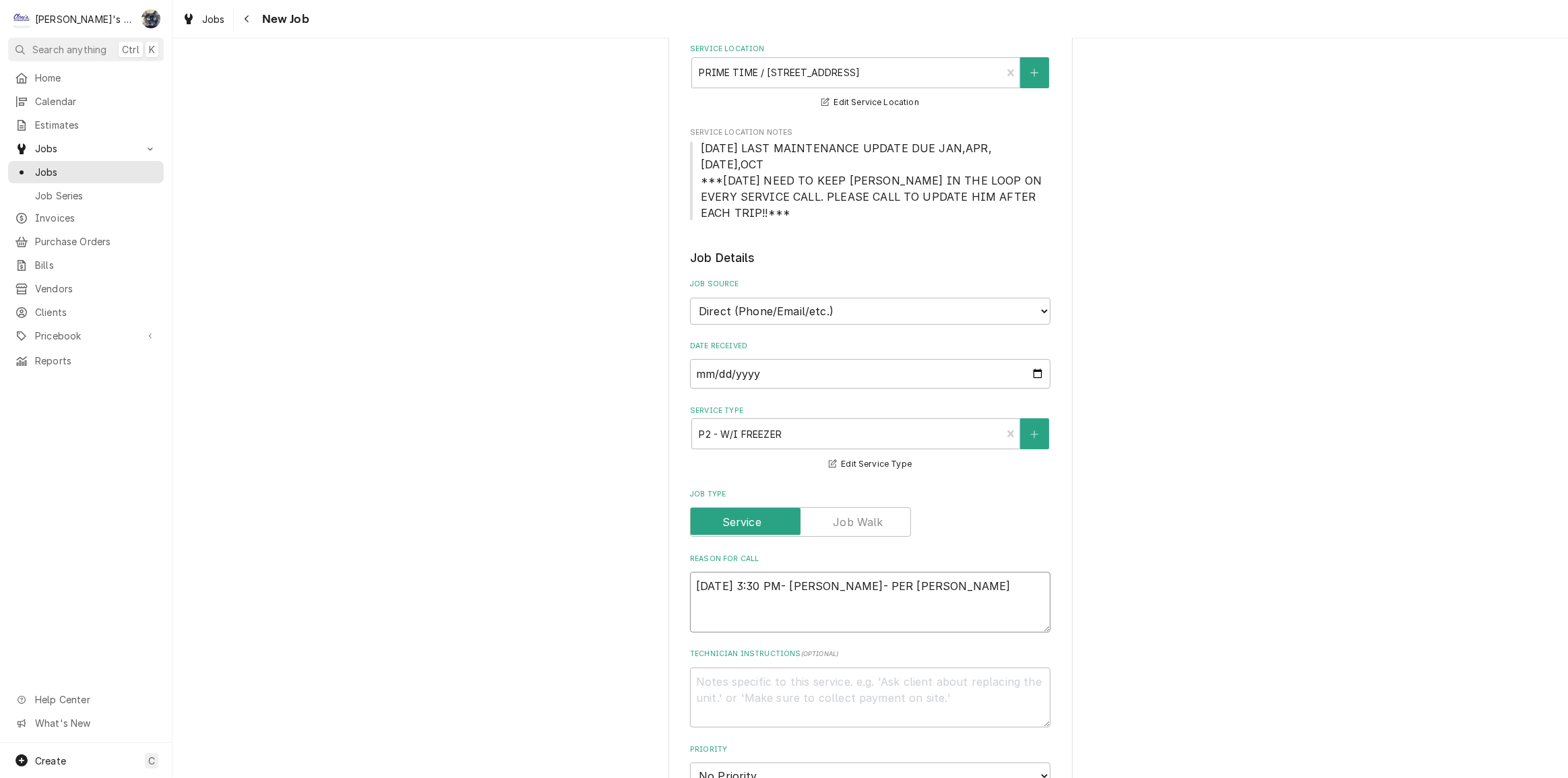
type textarea "x"
type textarea "9/30/2025 3:30 PM- SARAH- PER JASON:"
type textarea "x"
type textarea "9/30/2025 3:30 PM- SARAH- PER JASON:"
type textarea "x"
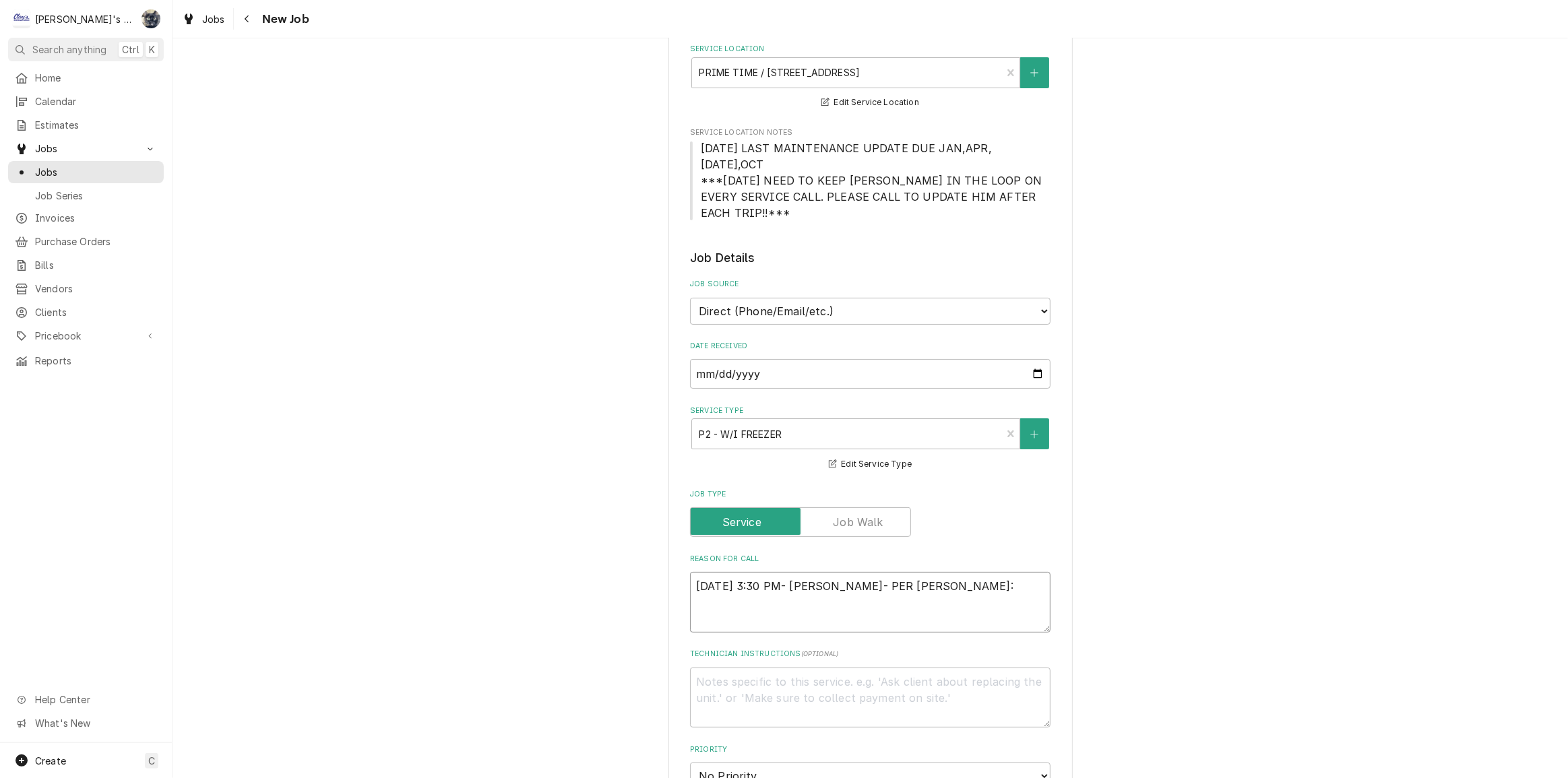
type textarea "9/30/2025 3:30 PM- SARAH- PER JASON: W"
type textarea "x"
type textarea "9/30/2025 3:30 PM- SARAH- PER JASON: WA"
type textarea "x"
type textarea "9/30/2025 3:30 PM- SARAH- PER JASON: WAS"
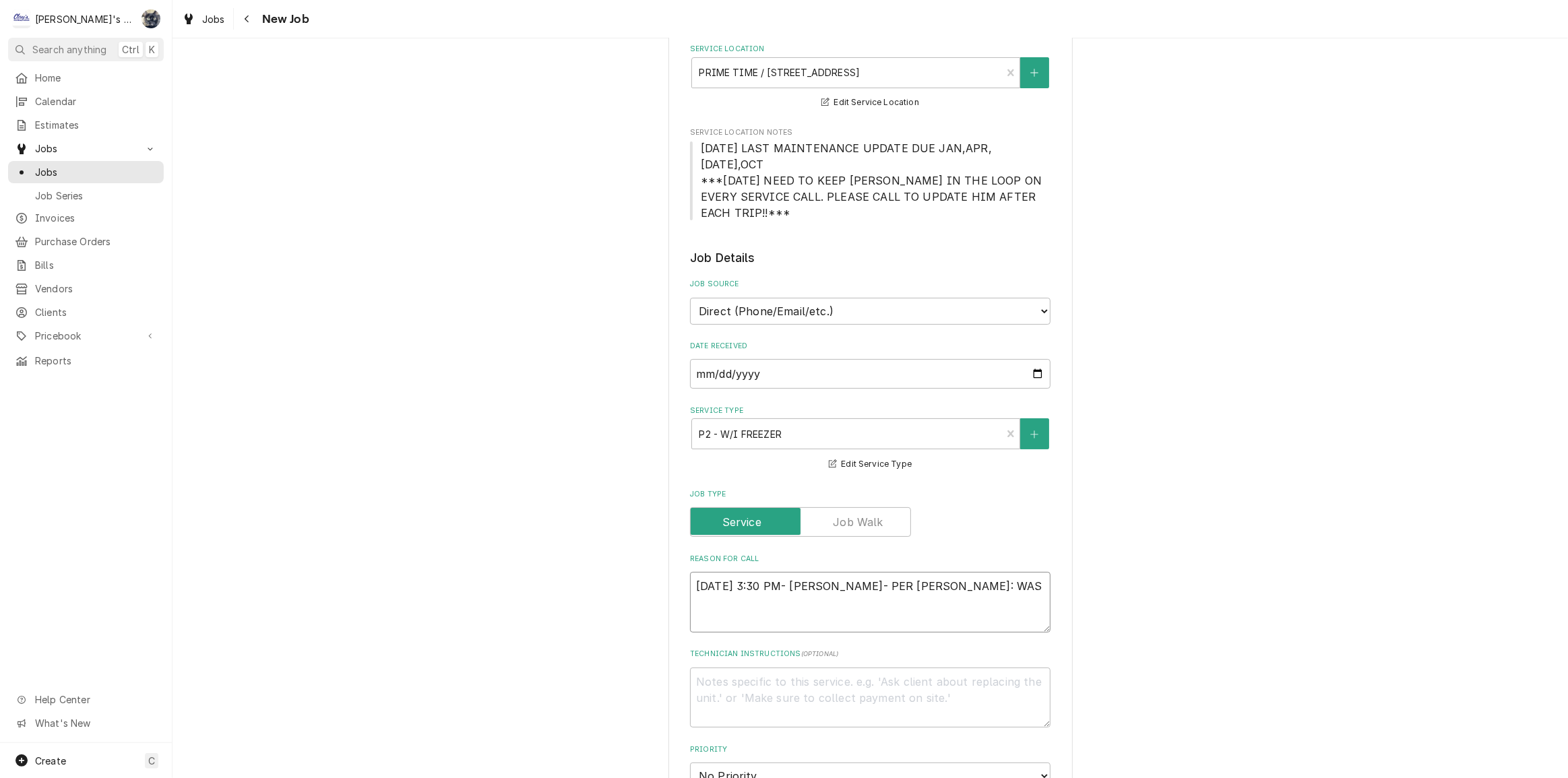
type textarea "x"
type textarea "9/30/2025 3:30 PM- SARAH- PER JASON: WASL"
type textarea "x"
type textarea "9/30/2025 3:30 PM- SARAH- PER JASON: WAS"
type textarea "x"
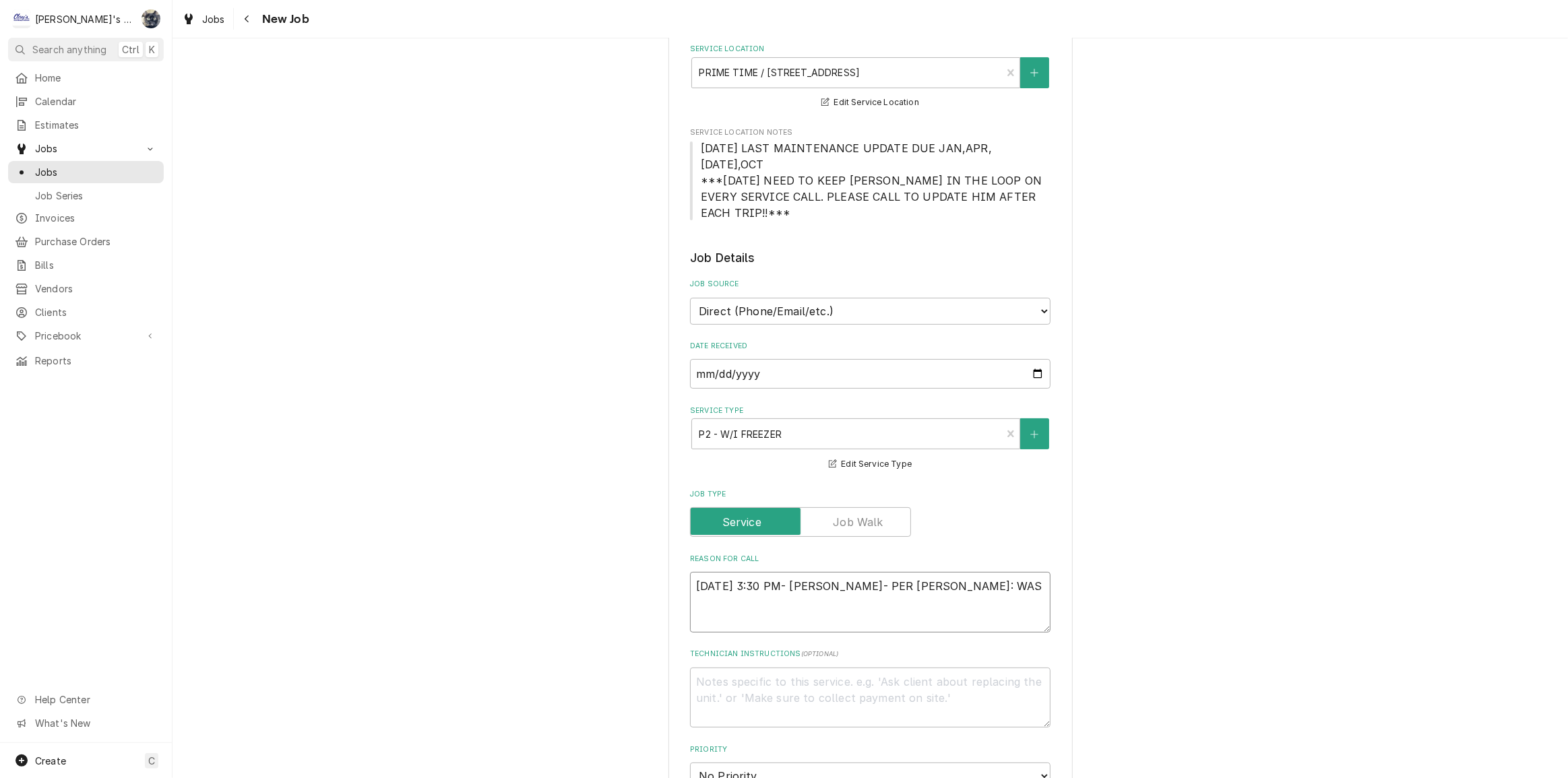
type textarea "9/30/2025 3:30 PM- SARAH- PER JASON: WA"
type textarea "x"
type textarea "9/30/2025 3:30 PM- SARAH- PER JASON: W"
type textarea "x"
type textarea "9/30/2025 3:30 PM- SARAH- PER JASON:"
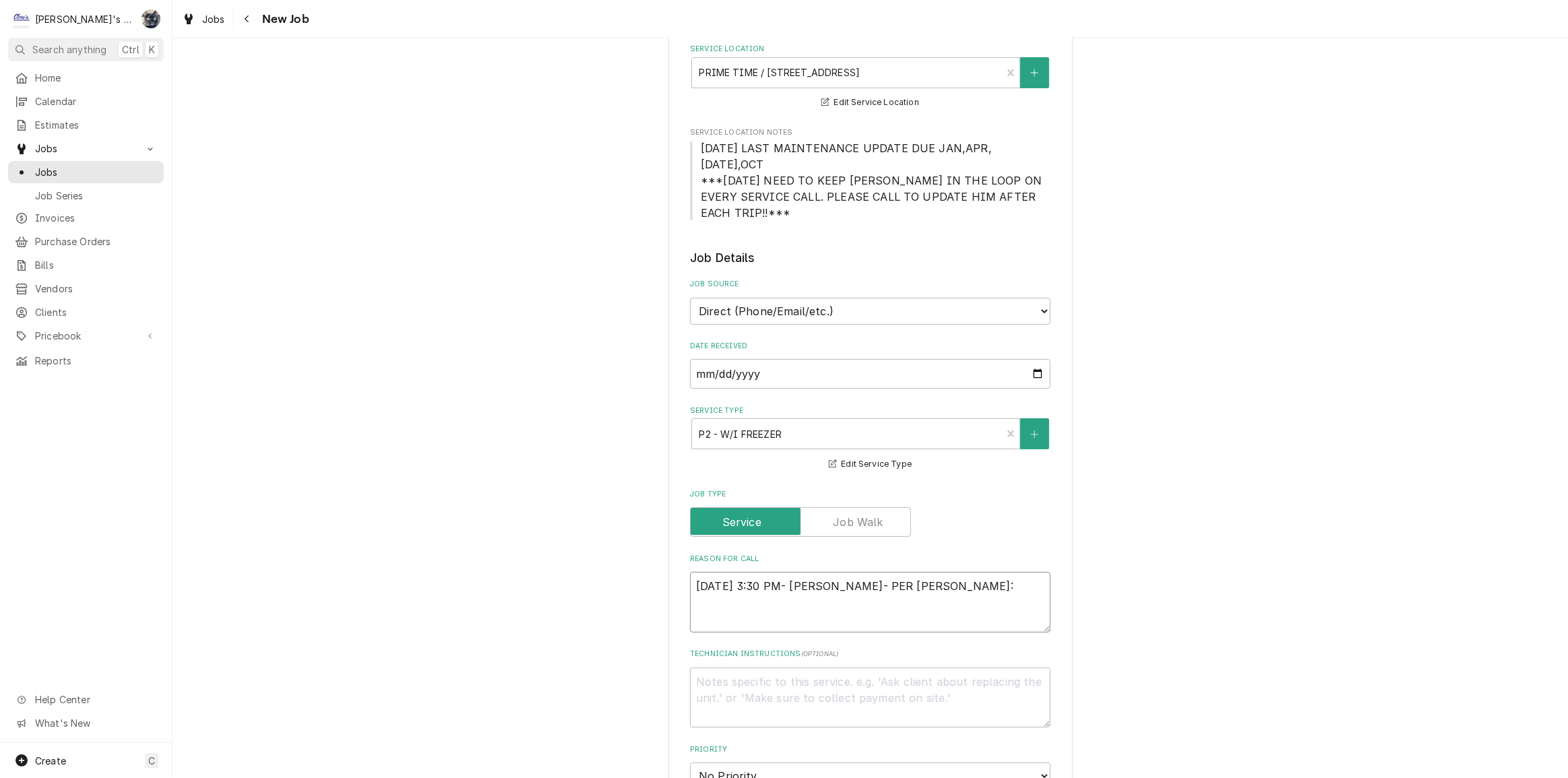
type textarea "x"
type textarea "9/30/2025 3:30 PM- SARAH- PER JASON: T"
type textarea "x"
type textarea "9/30/2025 3:30 PM- SARAH- PER JASON: TH"
type textarea "x"
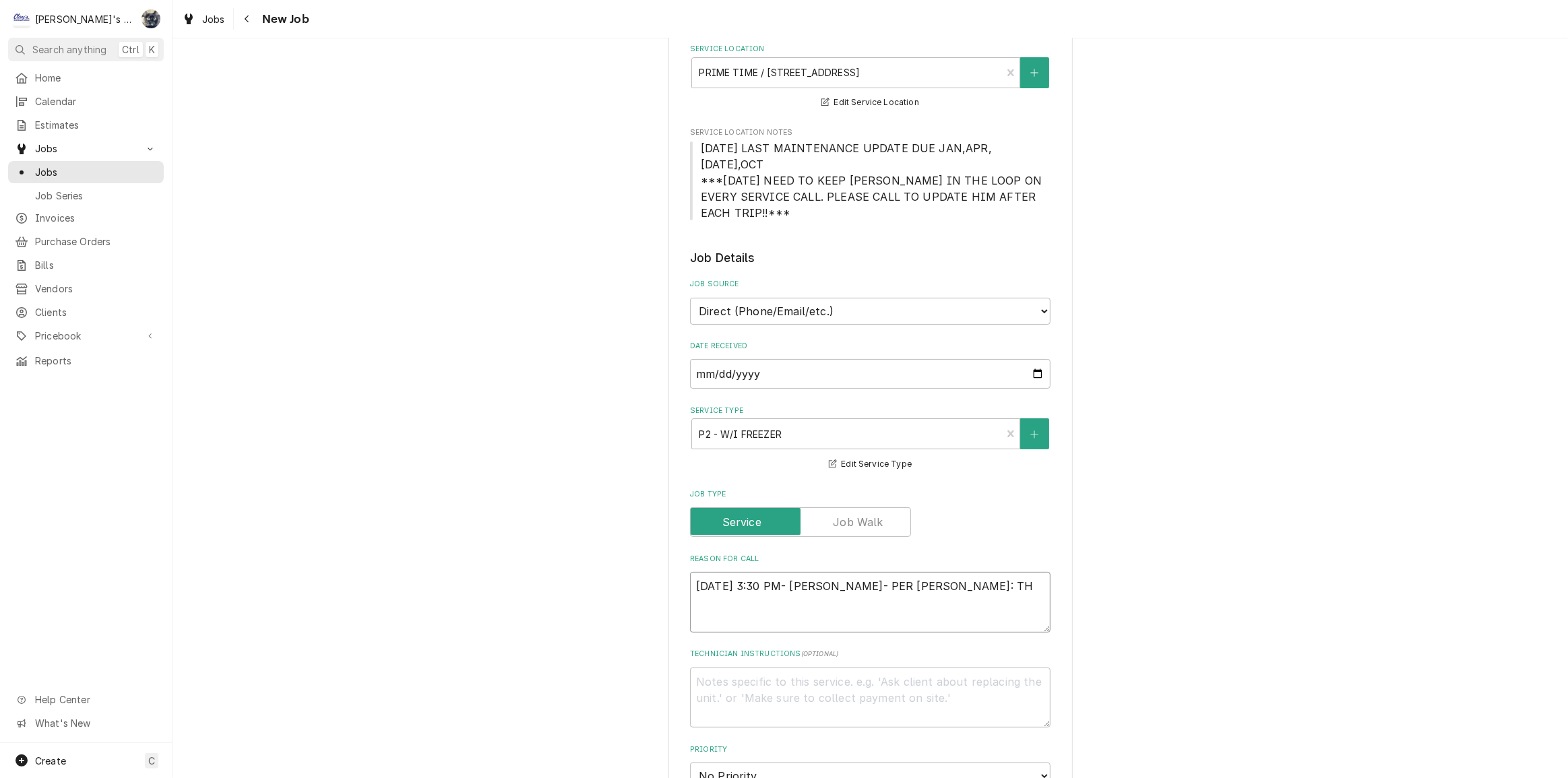
type textarea "9/30/2025 3:30 PM- SARAH- PER JASON: THE"
type textarea "x"
type textarea "9/30/2025 3:30 PM- SARAH- PER JASON: THE"
type textarea "x"
type textarea "9/30/2025 3:30 PM- SARAH- PER JASON: THE W"
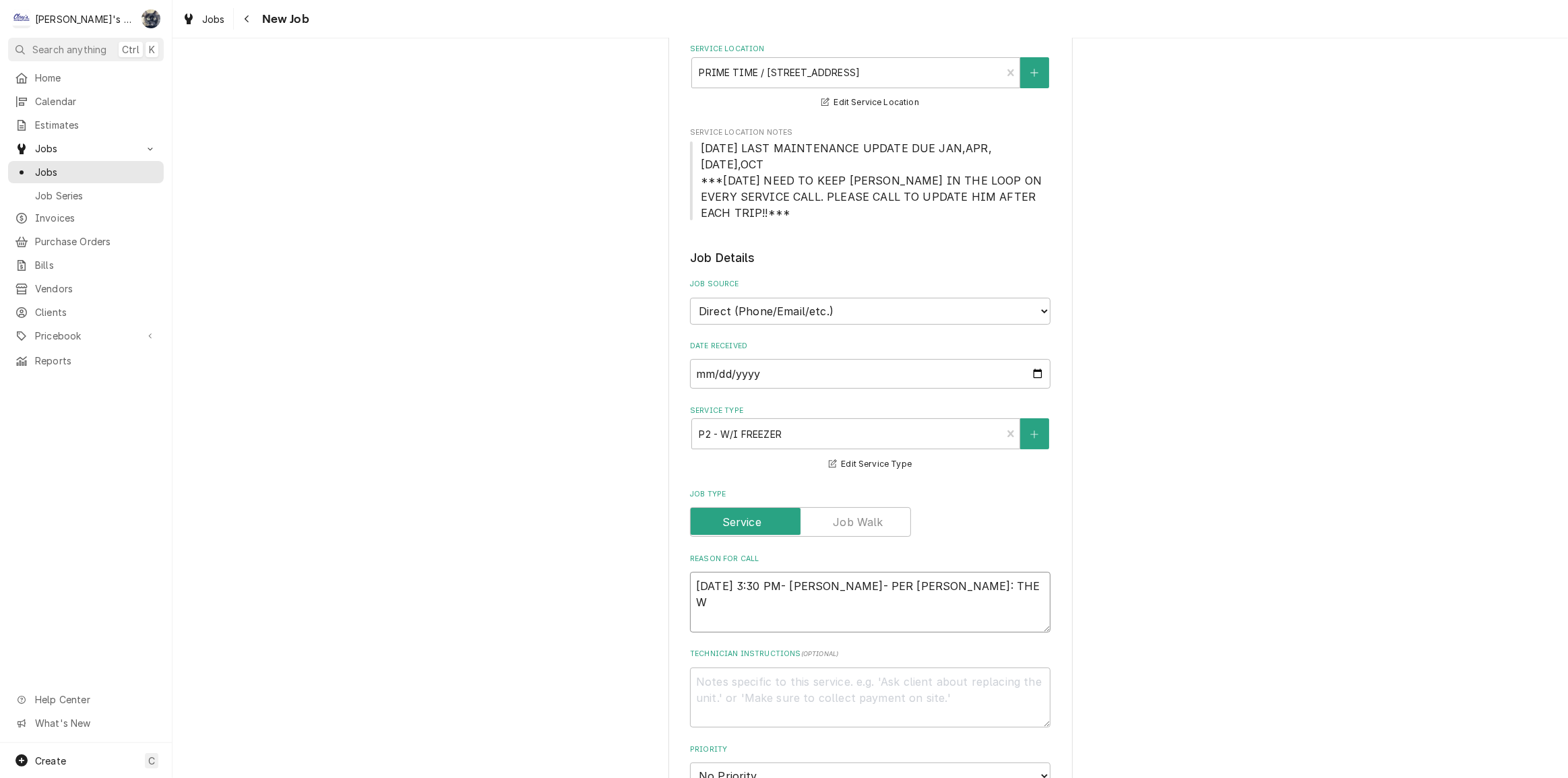
type textarea "x"
type textarea "9/30/2025 3:30 PM- SARAH- PER JASON: THE WAL"
type textarea "x"
type textarea "9/30/2025 3:30 PM- SARAH- PER JASON: THE WALK"
type textarea "x"
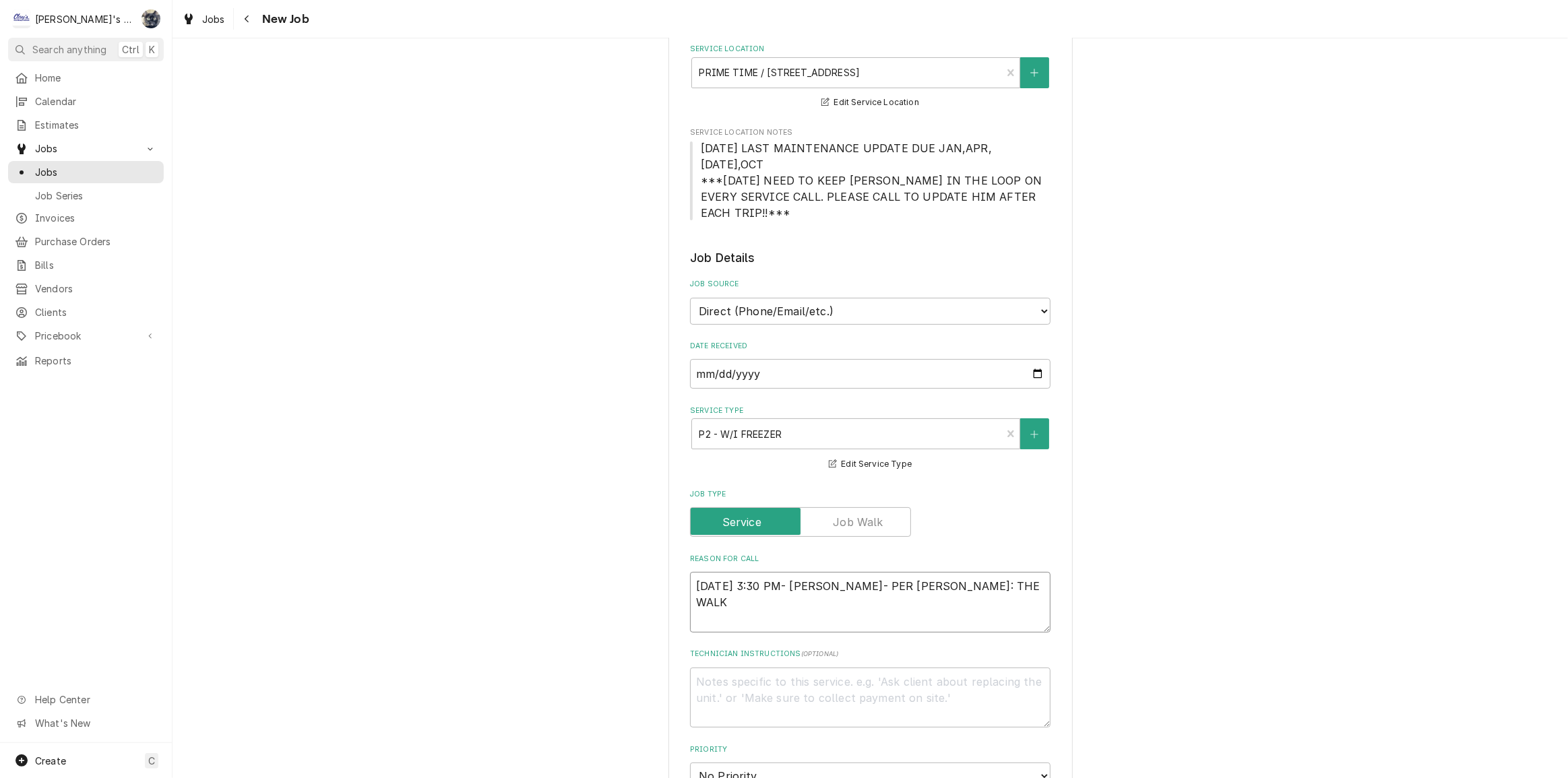
type textarea "9/30/2025 3:30 PM- SARAH- PER JASON: THE WALK-"
type textarea "x"
type textarea "9/30/2025 3:30 PM- SARAH- PER JASON: THE WALK-I"
type textarea "x"
type textarea "9/30/2025 3:30 PM- SARAH- PER JASON: THE WALK-IN"
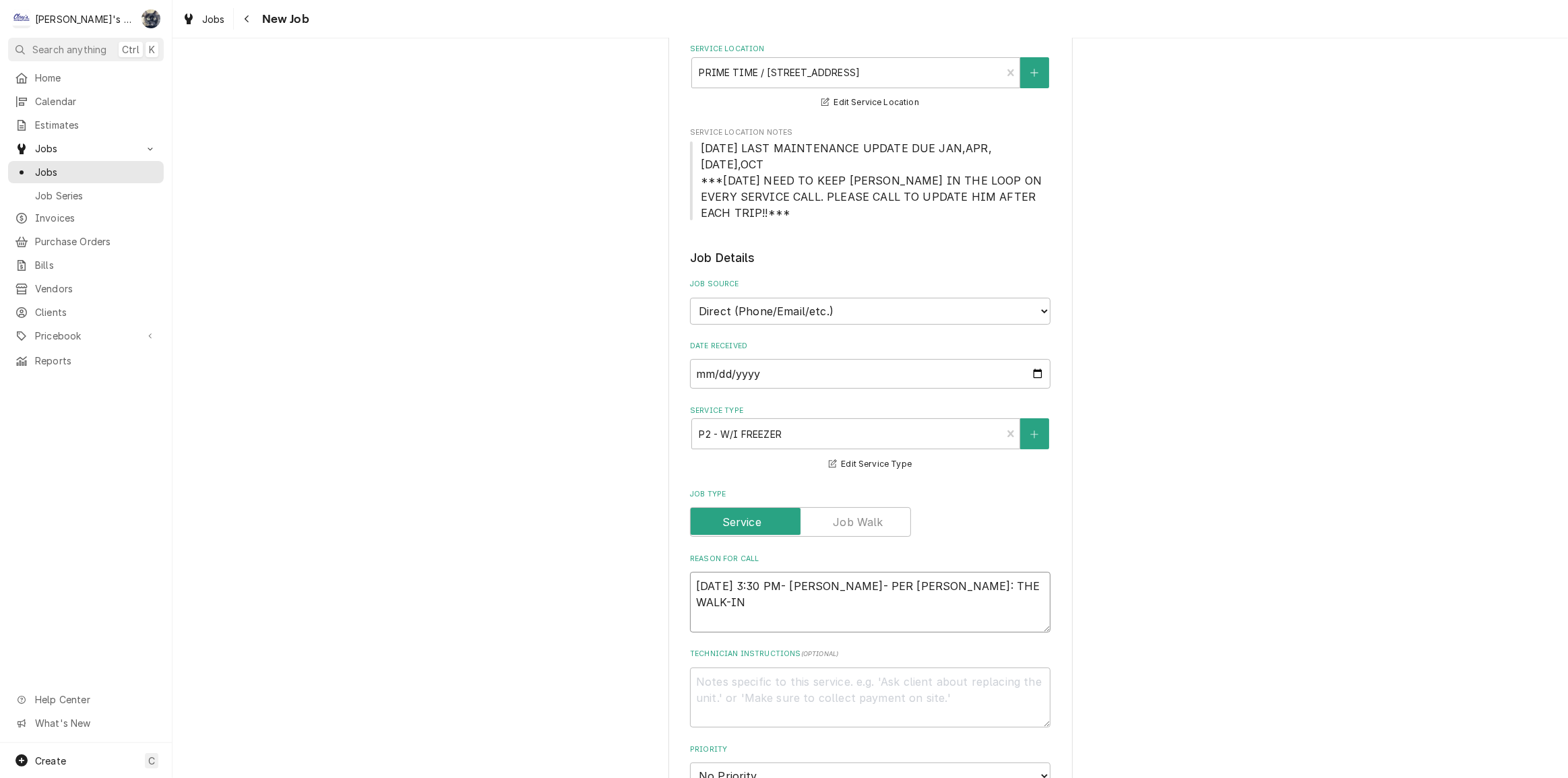
type textarea "x"
type textarea "9/30/2025 3:30 PM- SARAH- PER JASON: THE WALK-IN"
type textarea "x"
type textarea "9/30/2025 3:30 PM- SARAH- PER JASON: THE WALK-IN F"
type textarea "x"
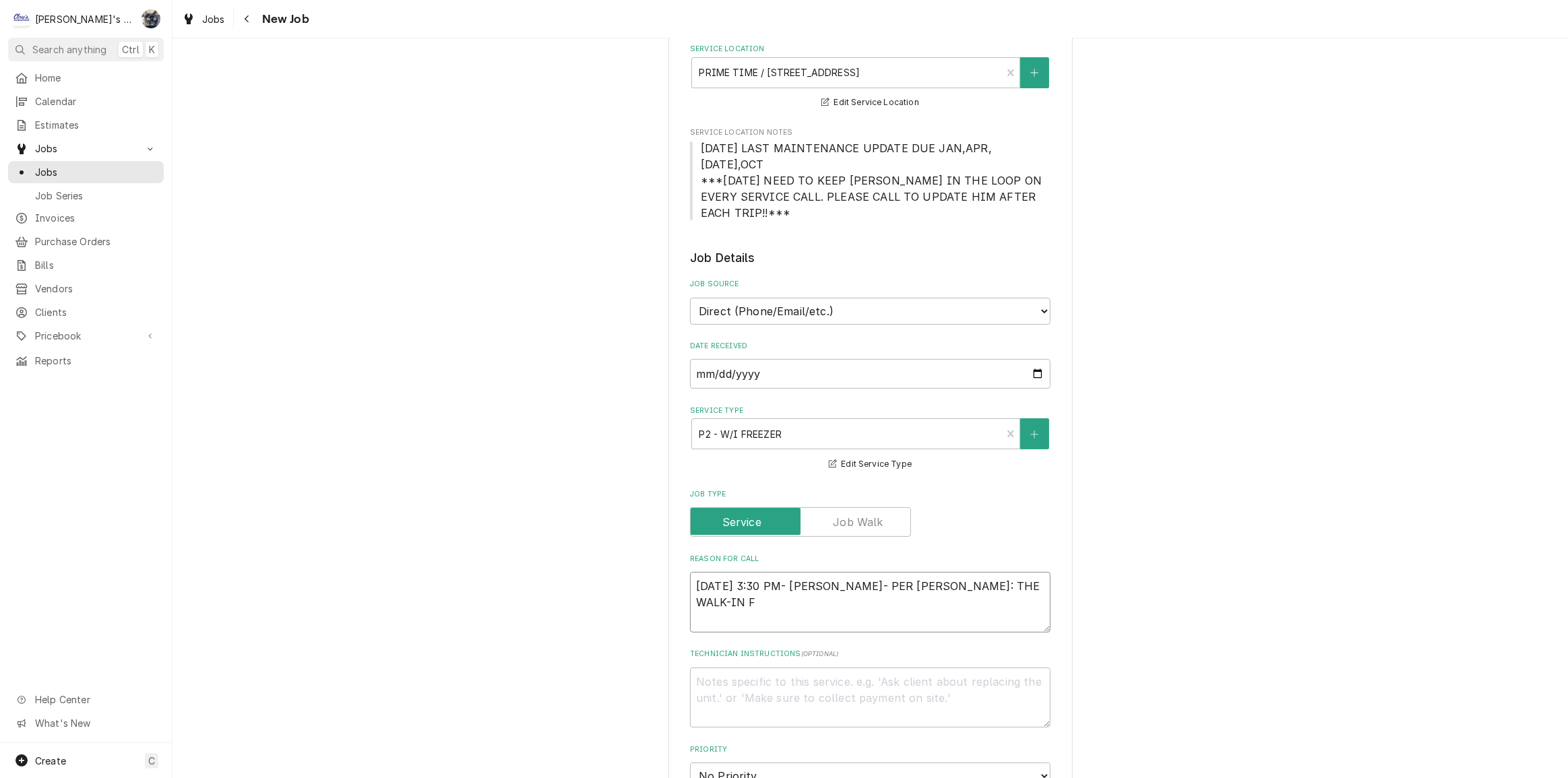
type textarea "9/30/2025 3:30 PM- SARAH- PER JASON: THE WALK-IN FR"
type textarea "x"
type textarea "9/30/2025 3:30 PM- SARAH- PER JASON: THE WALK-IN FRE"
type textarea "x"
type textarea "9/30/2025 3:30 PM- SARAH- PER JASON: THE WALK-IN FREE"
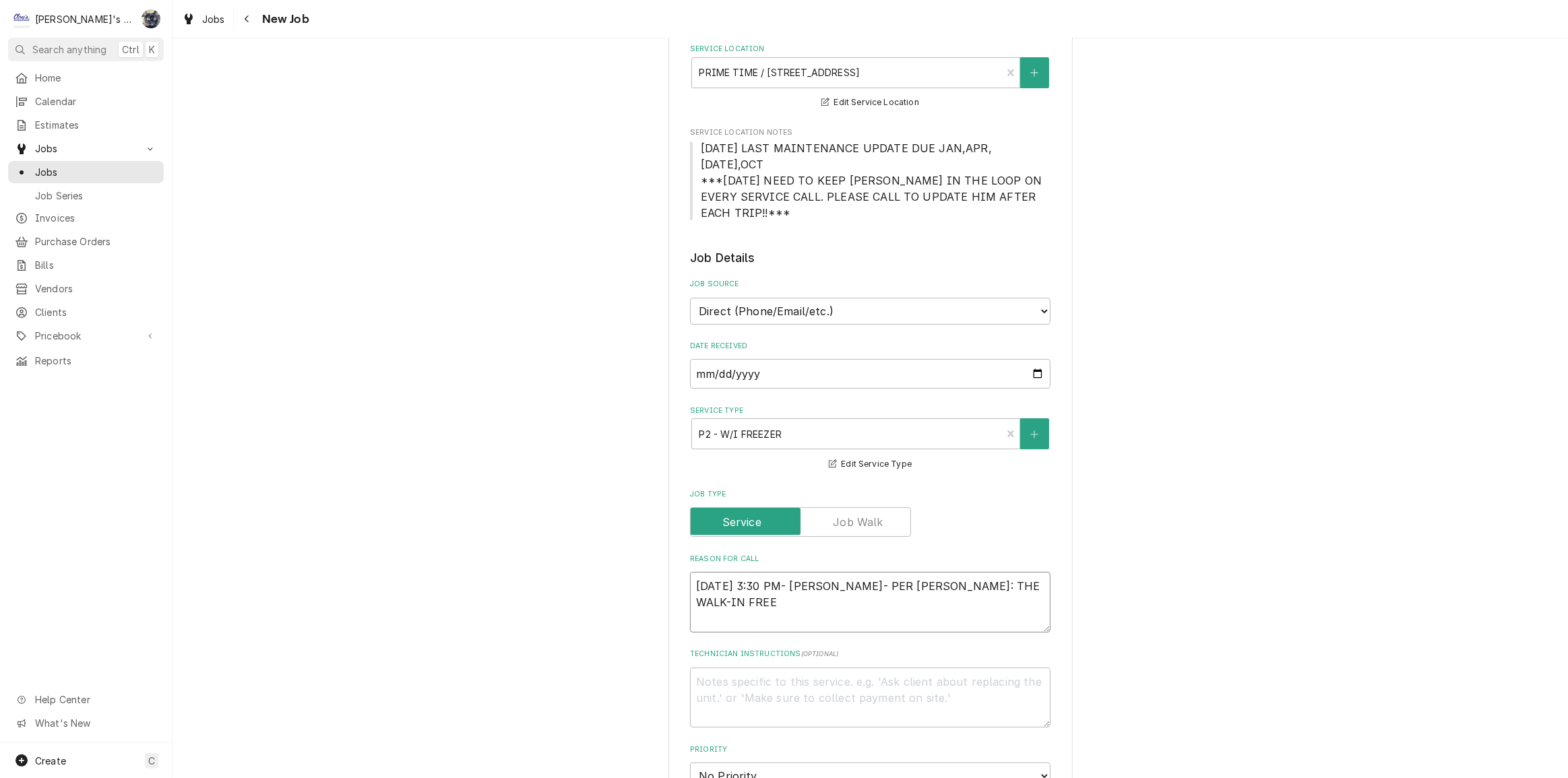
type textarea "x"
type textarea "9/30/2025 3:30 PM- SARAH- PER JASON: THE WALK-IN FREEZ"
type textarea "x"
type textarea "9/30/2025 3:30 PM- SARAH- PER JASON: THE WALK-IN FREEZE"
type textarea "x"
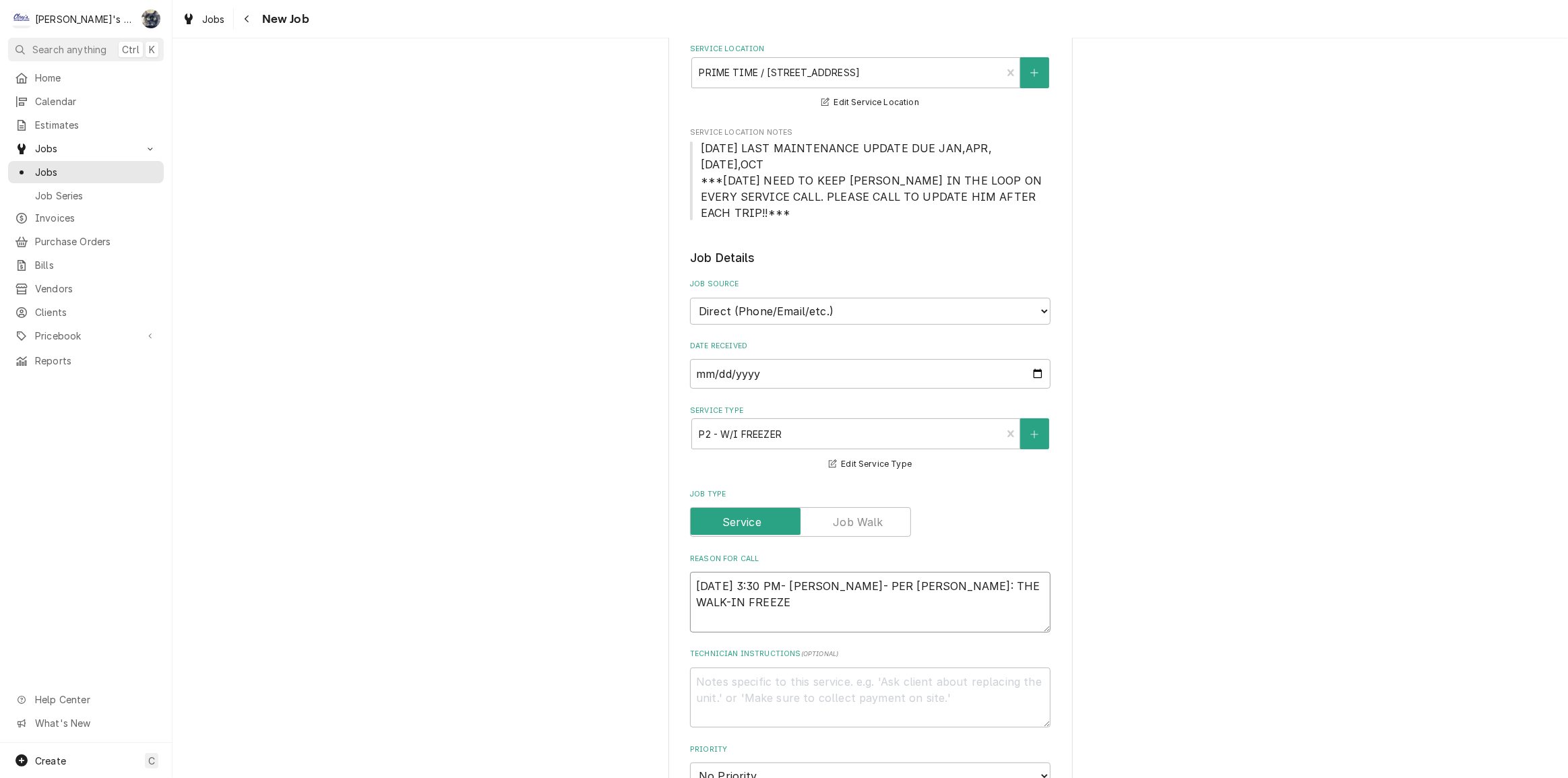
type textarea "9/30/2025 3:30 PM- SARAH- PER JASON: THE WALK-IN FREEZER"
type textarea "x"
type textarea "9/30/2025 3:30 PM- SARAH- PER JASON: THE WALK-IN FREEZER"
type textarea "x"
type textarea "9/30/2025 3:30 PM- SARAH- PER JASON: THE WALK-IN FREEZER H"
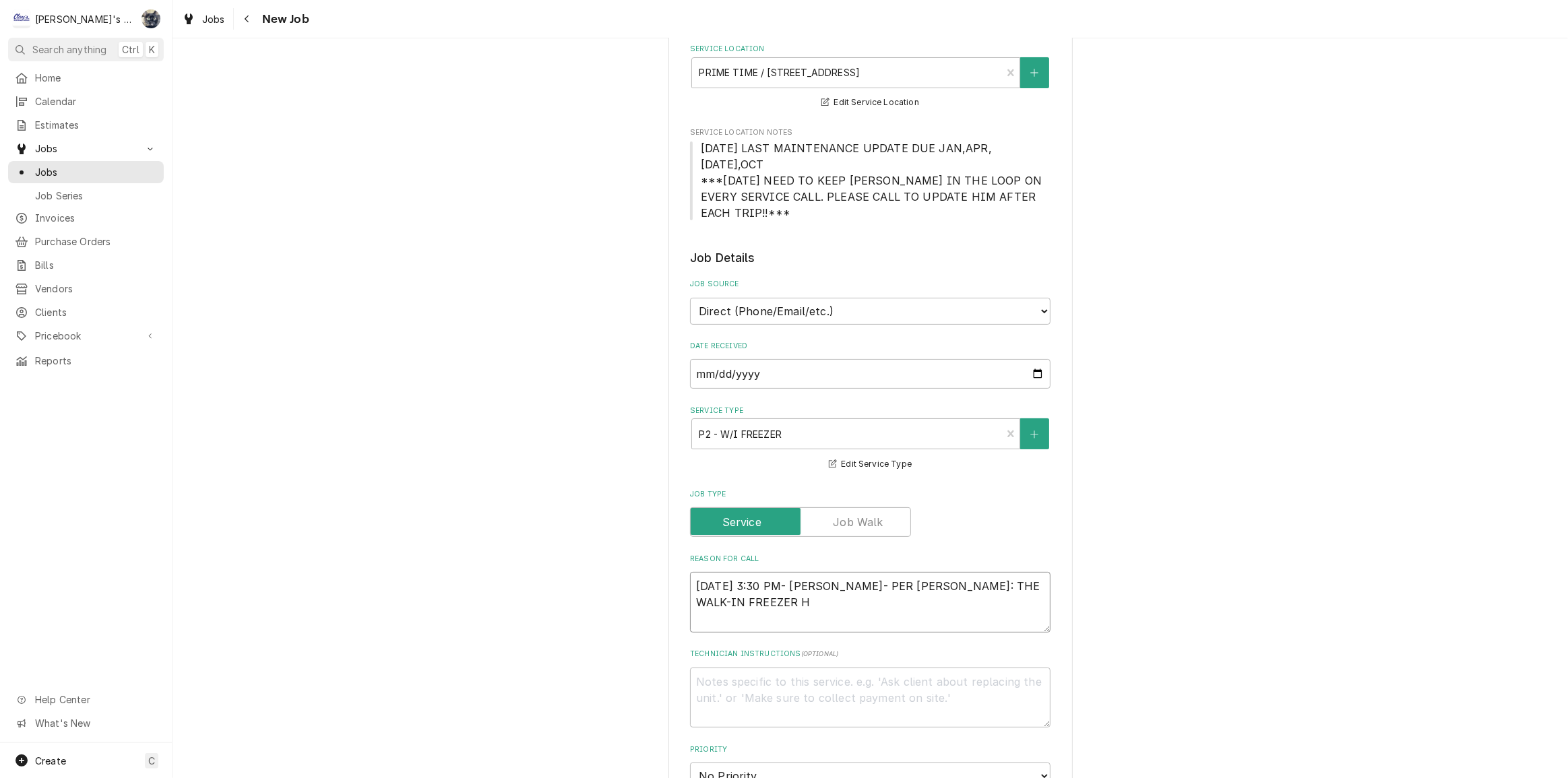
type textarea "x"
type textarea "9/30/2025 3:30 PM- SARAH- PER JASON: THE WALK-IN FREEZER HA"
type textarea "x"
type textarea "9/30/2025 3:30 PM- SARAH- PER JASON: THE WALK-IN FREEZER HAS"
type textarea "x"
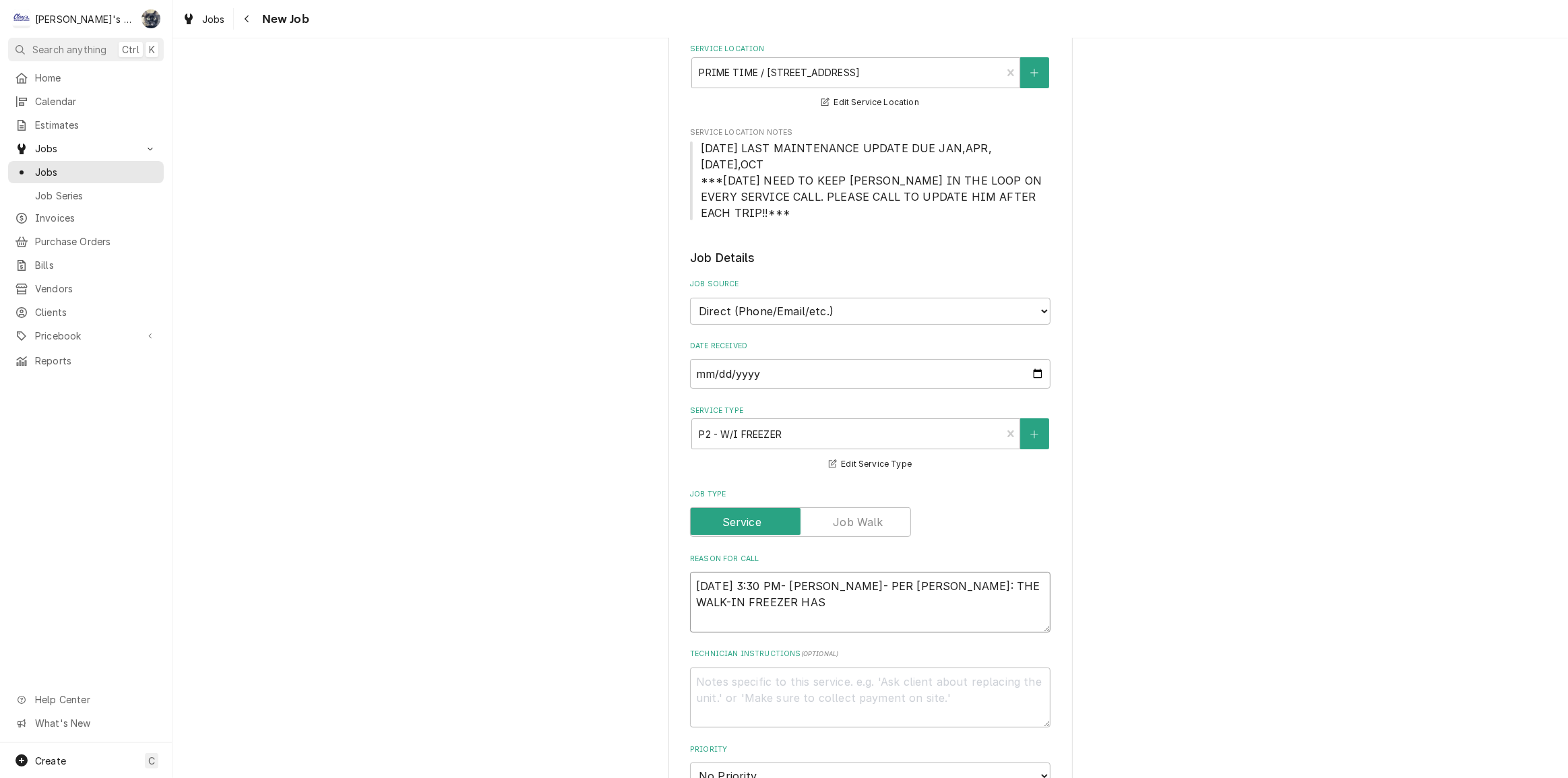
type textarea "9/30/2025 3:30 PM- SARAH- PER JASON: THE WALK-IN FREEZER HAS"
type textarea "x"
type textarea "9/30/2025 3:30 PM- SARAH- PER JASON: THE WALK-IN FREEZER HAS S"
type textarea "x"
type textarea "9/30/2025 3:30 PM- SARAH- PER JASON: THE WALK-IN FREEZER HAS SO"
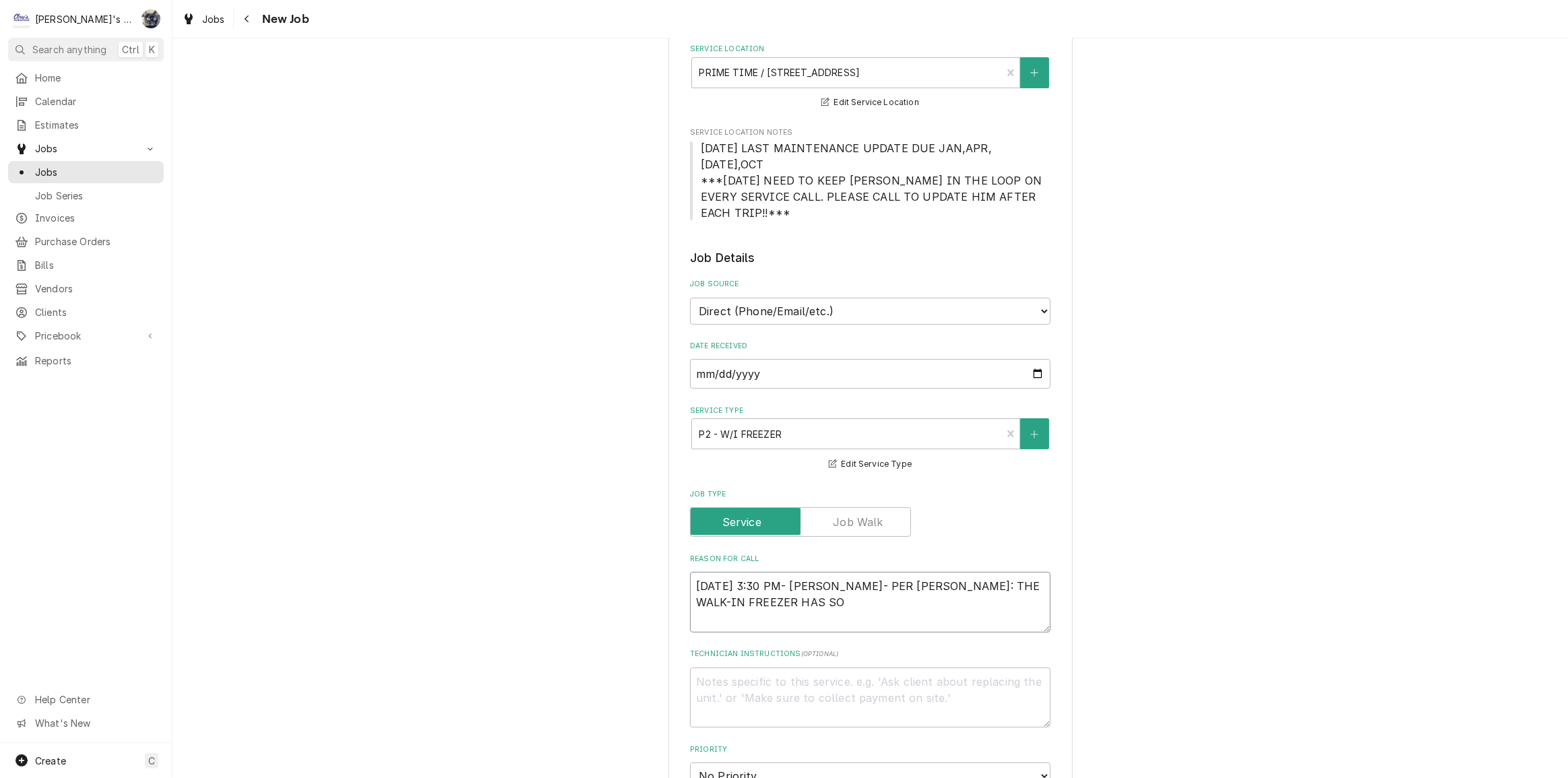
type textarea "x"
type textarea "9/30/2025 3:30 PM- SARAH- PER JASON: THE WALK-IN FREEZER HAS SOM"
type textarea "x"
type textarea "9/30/2025 3:30 PM- SARAH- PER JASON: THE WALK-IN FREEZER HAS SOME"
type textarea "x"
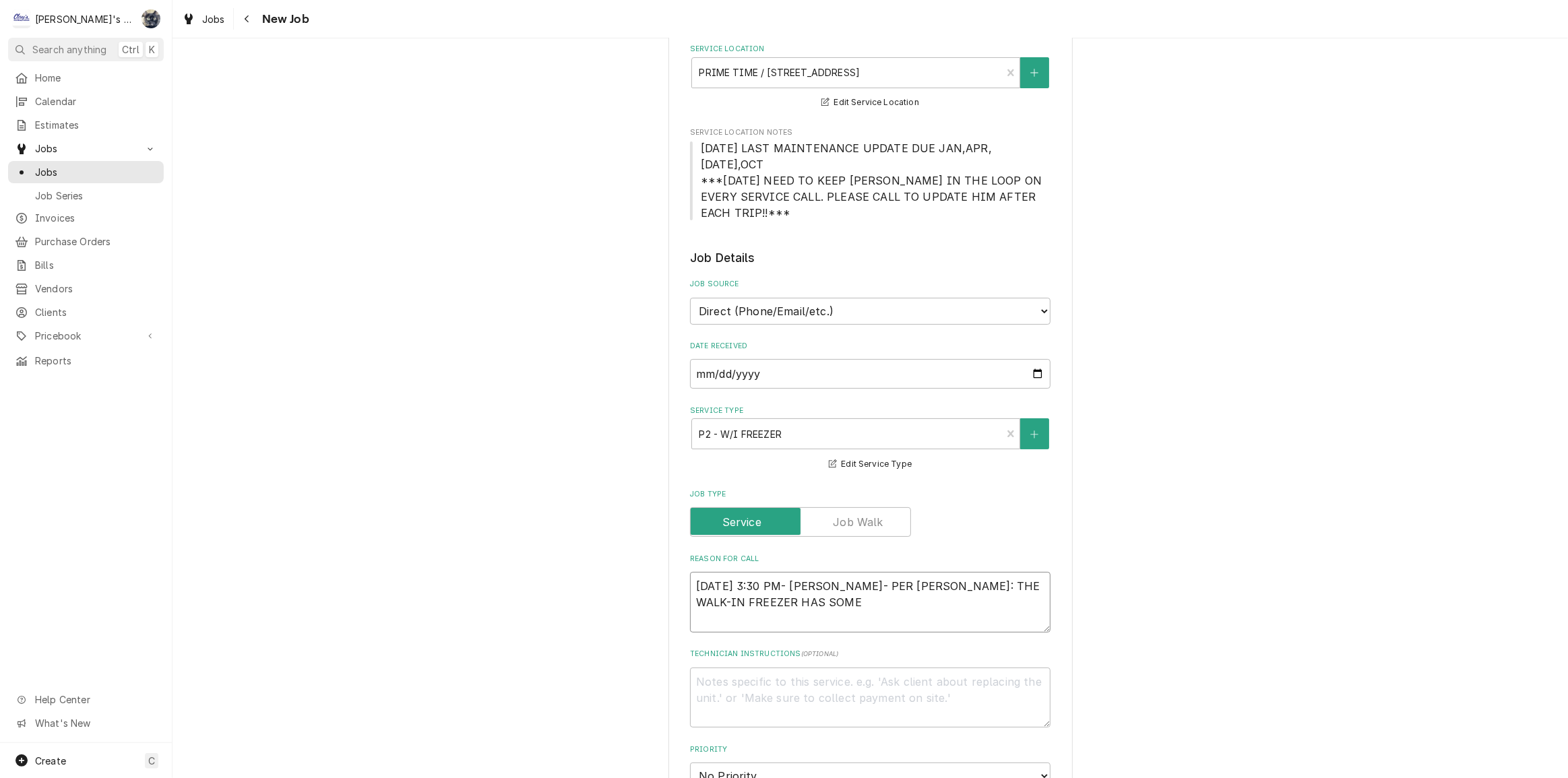
type textarea "9/30/2025 3:30 PM- SARAH- PER JASON: THE WALK-IN FREEZER HAS SOME"
type textarea "x"
type textarea "9/30/2025 3:30 PM- SARAH- PER JASON: THE WALK-IN FREEZER HAS SOME I"
type textarea "x"
type textarea "9/30/2025 3:30 PM- SARAH- PER JASON: THE WALK-IN FREEZER HAS SOME IC"
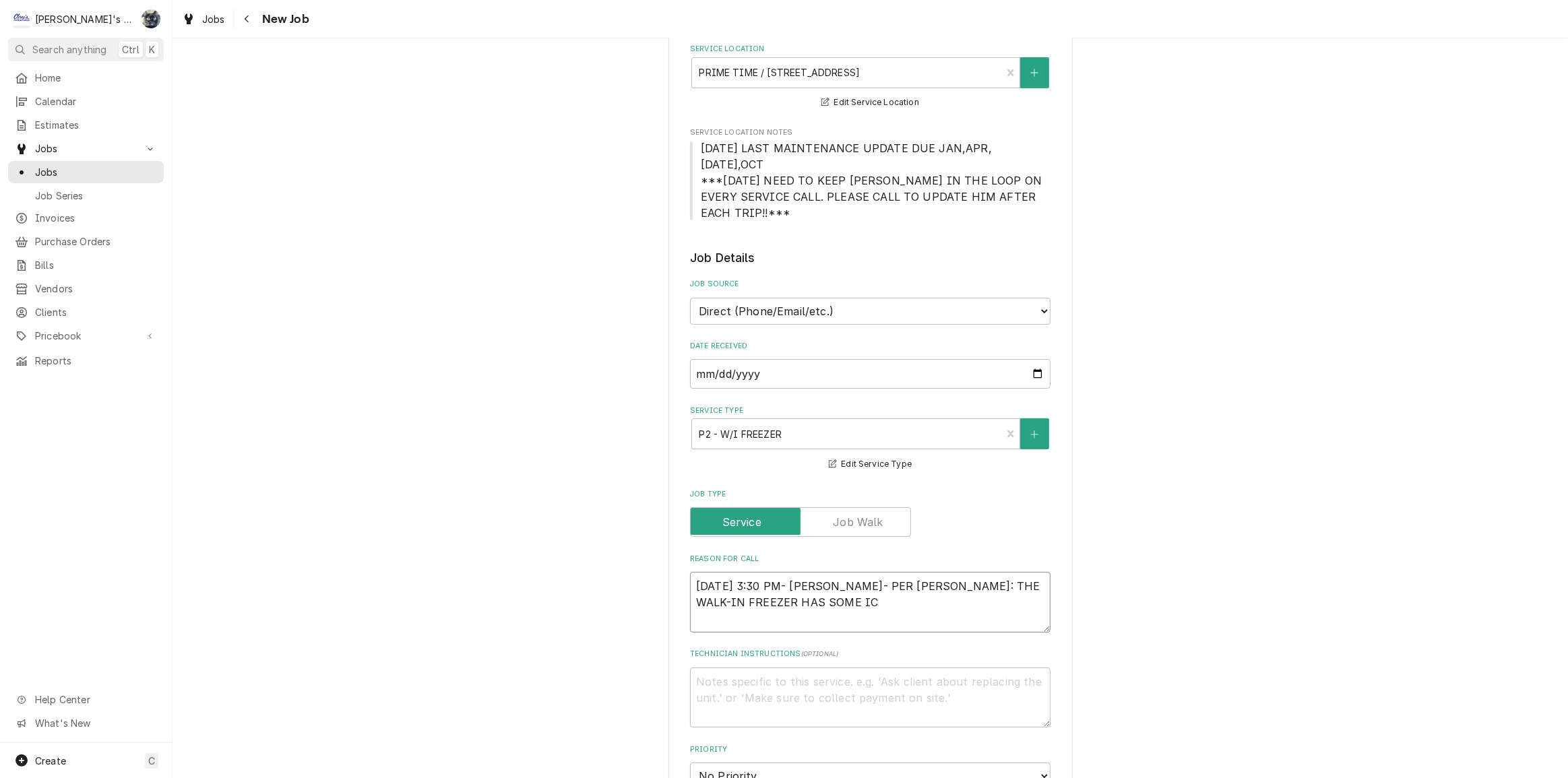
type textarea "x"
type textarea "9/30/2025 3:30 PM- SARAH- PER JASON: THE WALK-IN FREEZER HAS SOME ICE"
type textarea "x"
type textarea "9/30/2025 3:30 PM- SARAH- PER JASON: THE WALK-IN FREEZER HAS SOME ICE"
type textarea "x"
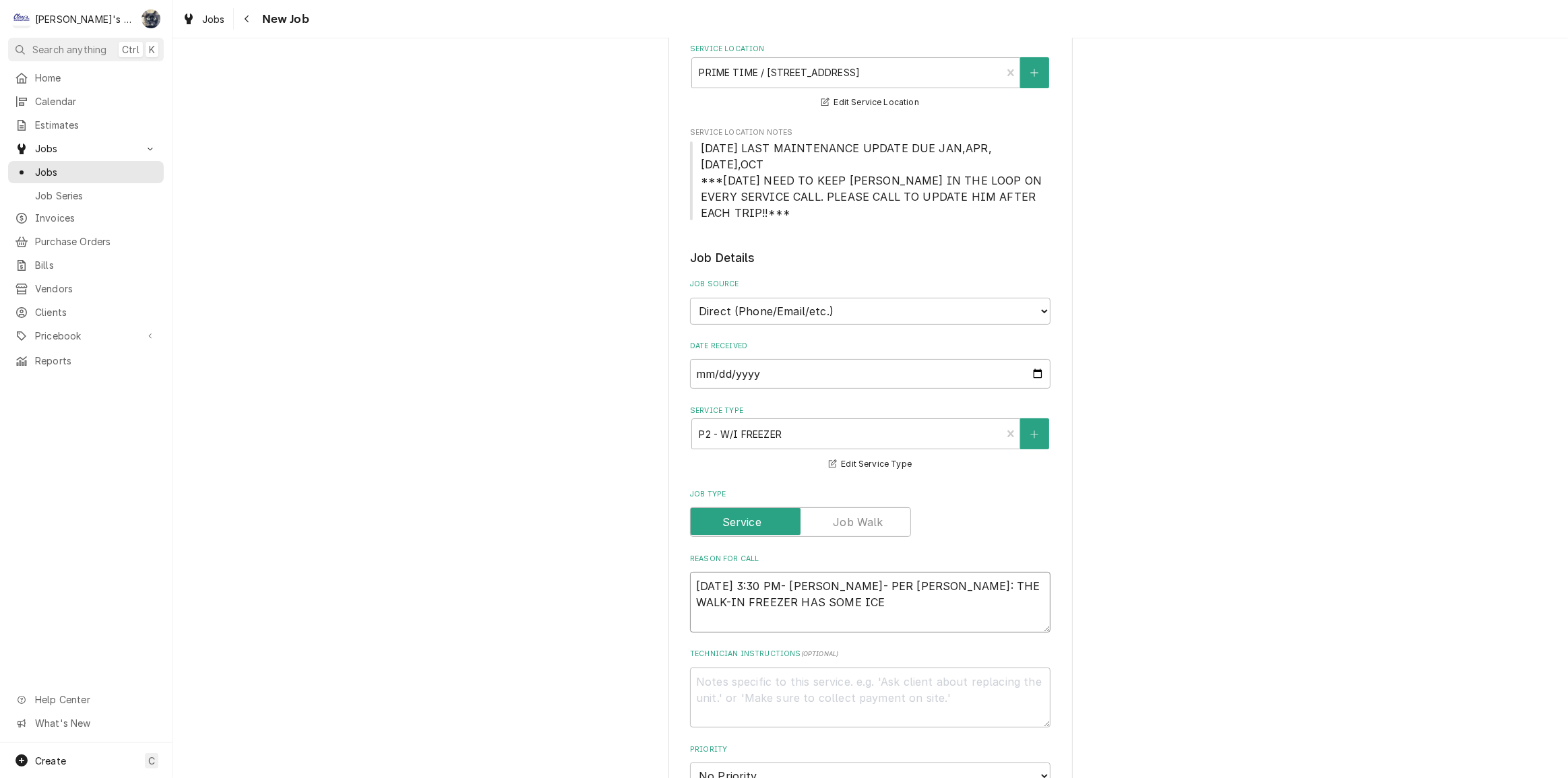
type textarea "9/30/2025 3:30 PM- SARAH- PER JASON: THE WALK-IN FREEZER HAS SOME ICE F"
type textarea "x"
type textarea "9/30/2025 3:30 PM- SARAH- PER JASON: THE WALK-IN FREEZER HAS SOME ICE FO"
type textarea "x"
type textarea "9/30/2025 3:30 PM- SARAH- PER JASON: THE WALK-IN FREEZER HAS SOME ICE FOR"
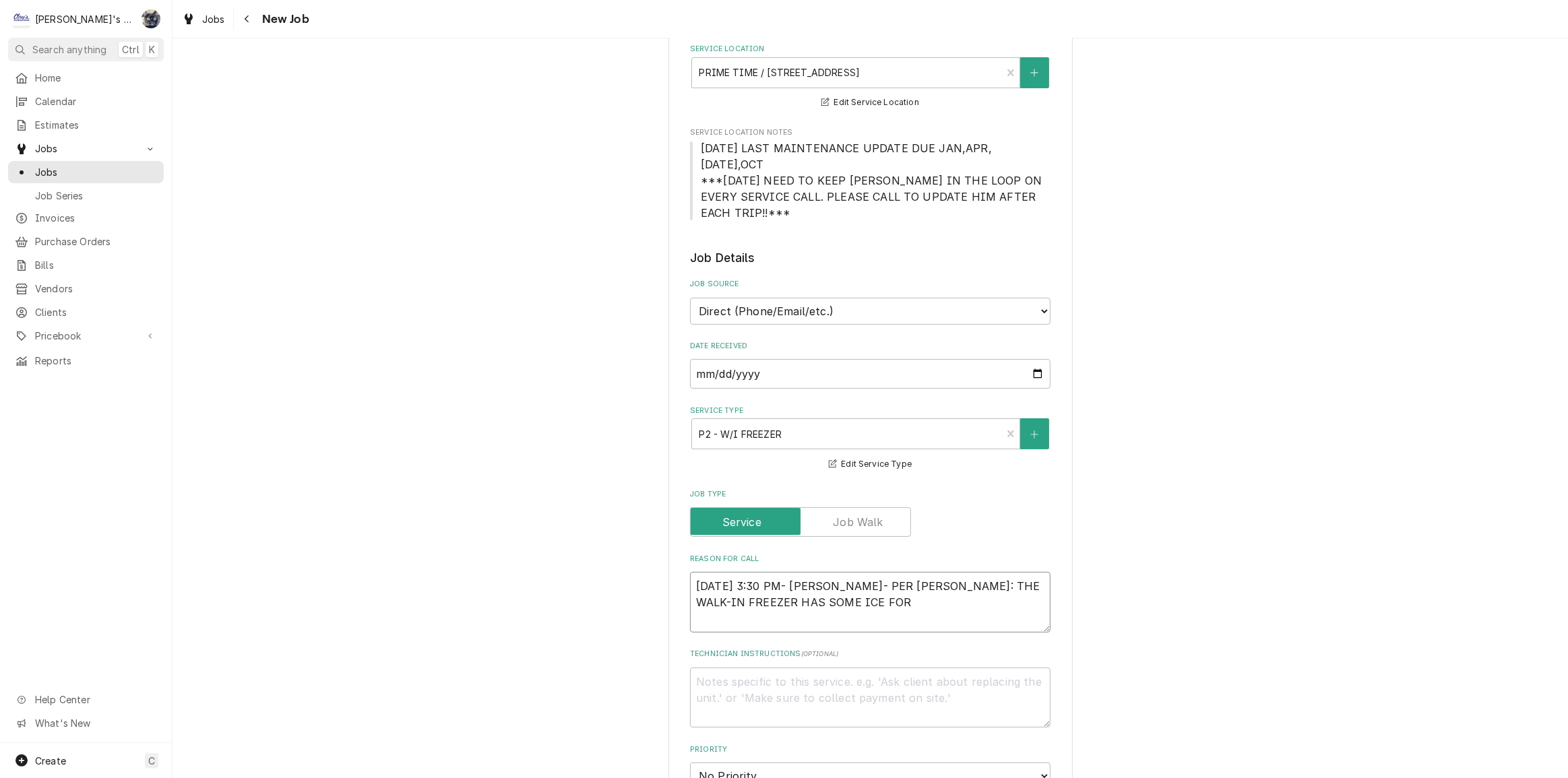
type textarea "x"
type textarea "9/30/2025 3:30 PM- SARAH- PER JASON: THE WALK-IN FREEZER HAS SOME ICE FORM"
type textarea "x"
type textarea "9/30/2025 3:30 PM- SARAH- PER JASON: THE WALK-IN FREEZER HAS SOME ICE FORMI"
type textarea "x"
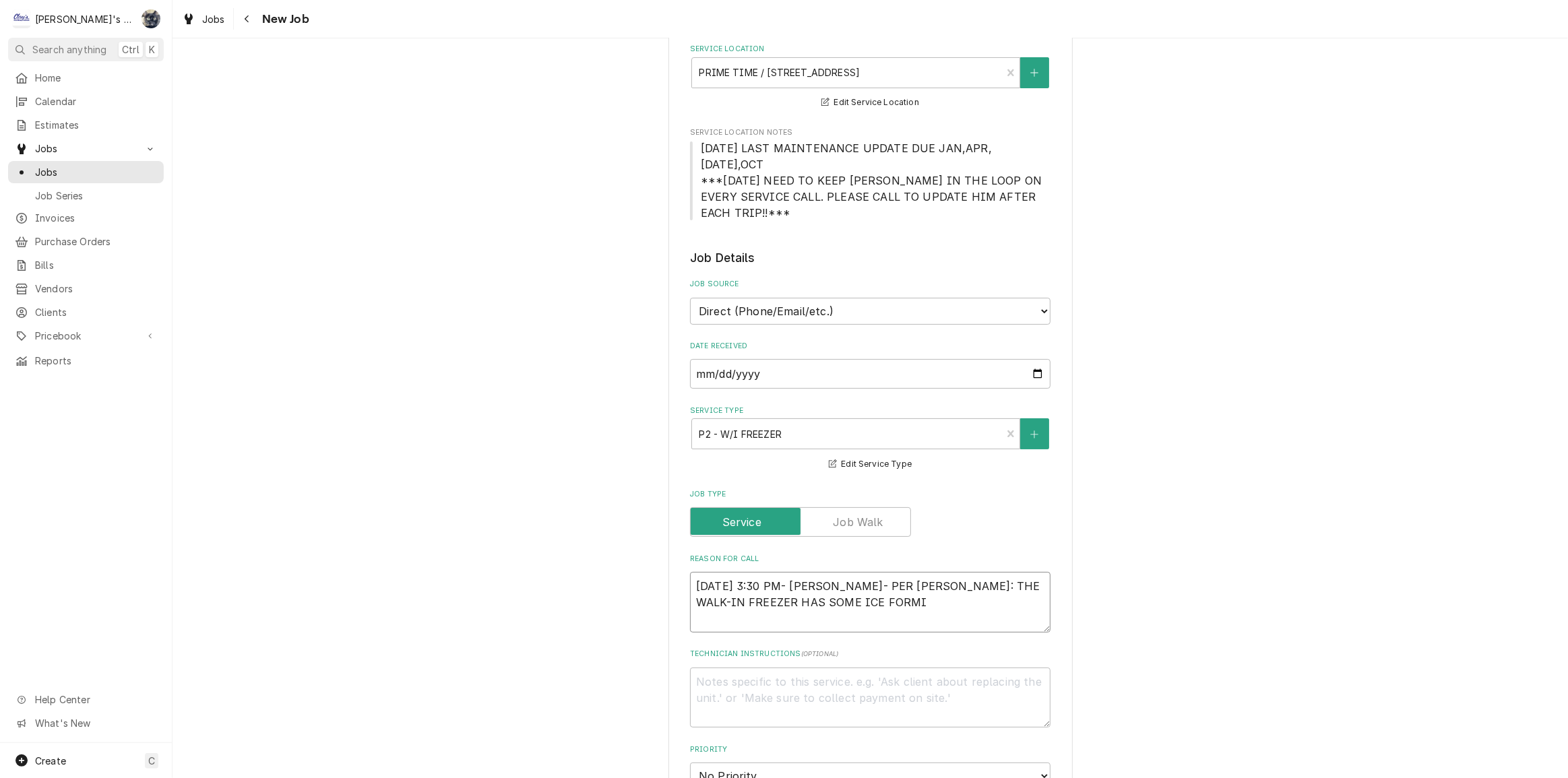
type textarea "9/30/2025 3:30 PM- SARAH- PER JASON: THE WALK-IN FREEZER HAS SOME ICE FORMIN"
type textarea "x"
type textarea "9/30/2025 3:30 PM- SARAH- PER JASON: THE WALK-IN FREEZER HAS SOME ICE FORMING"
type textarea "x"
type textarea "9/30/2025 3:30 PM- SARAH- PER JASON: THE WALK-IN FREEZER HAS SOME ICE FORMING"
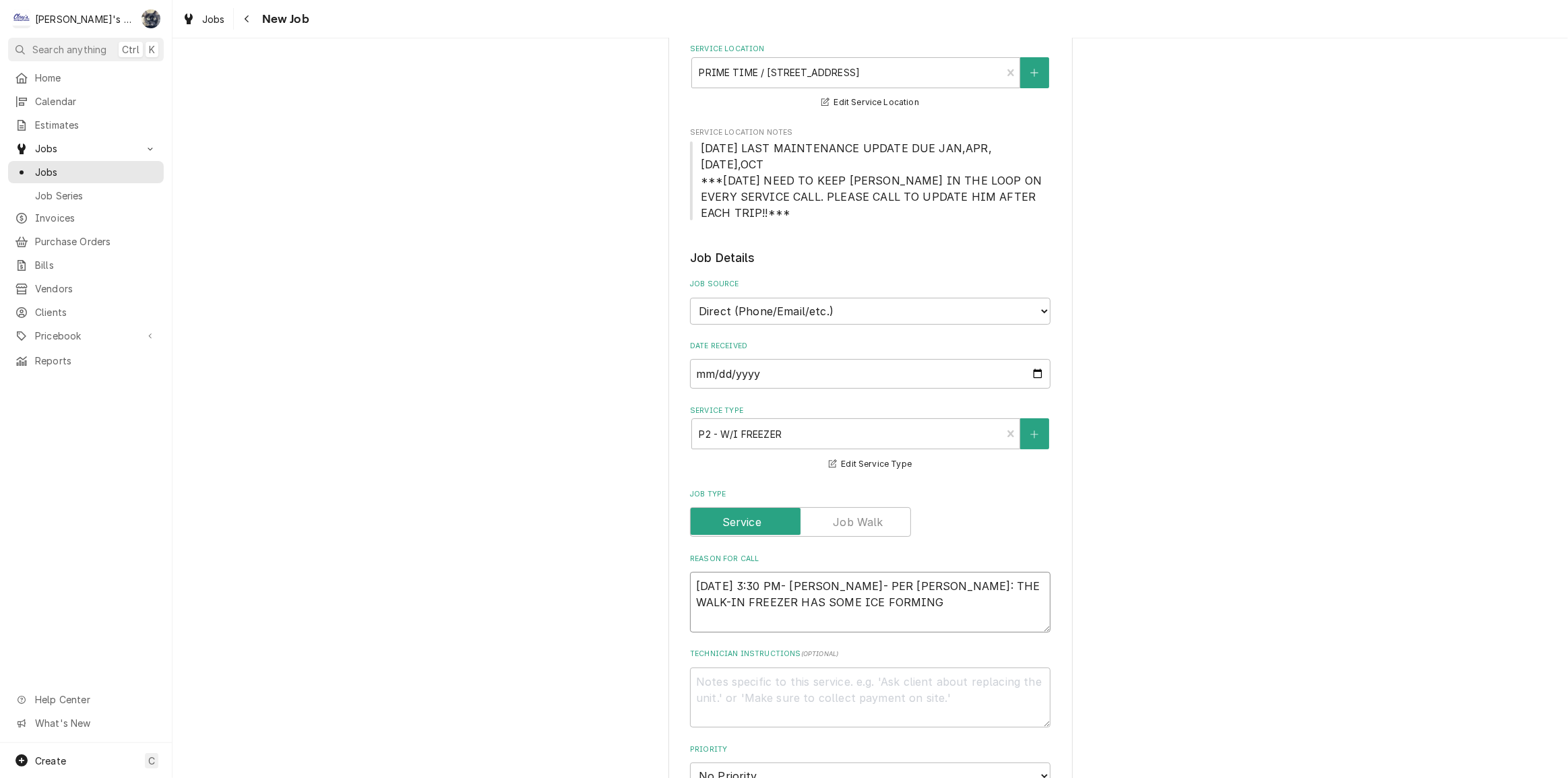
type textarea "x"
type textarea "9/30/2025 3:30 PM- SARAH- PER JASON: THE WALK-IN FREEZER HAS SOME ICE FORMING O"
type textarea "x"
type textarea "9/30/2025 3:30 PM- SARAH- PER JASON: THE WALK-IN FREEZER HAS SOME ICE FORMING O"
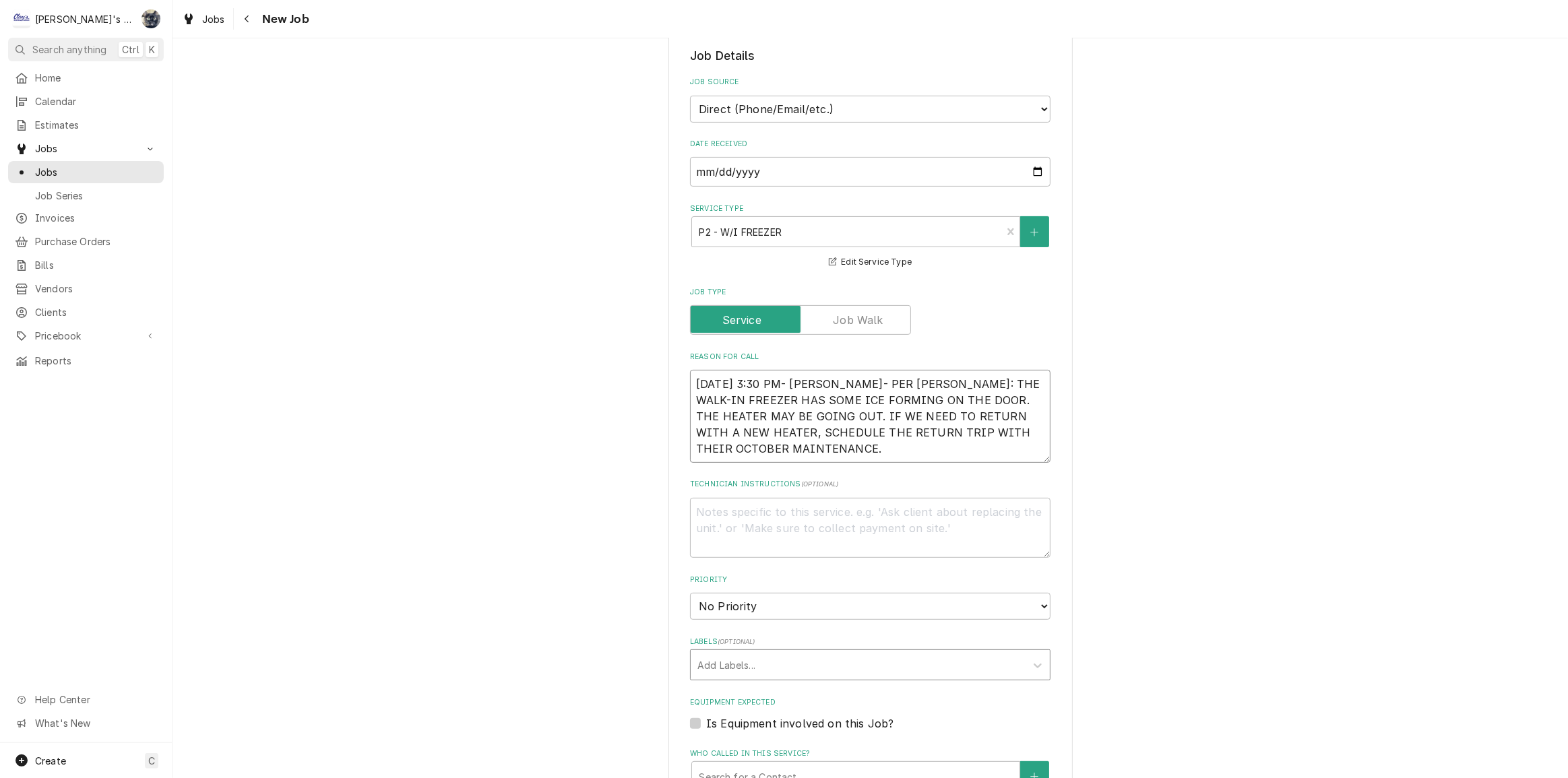
scroll to position [490, 0]
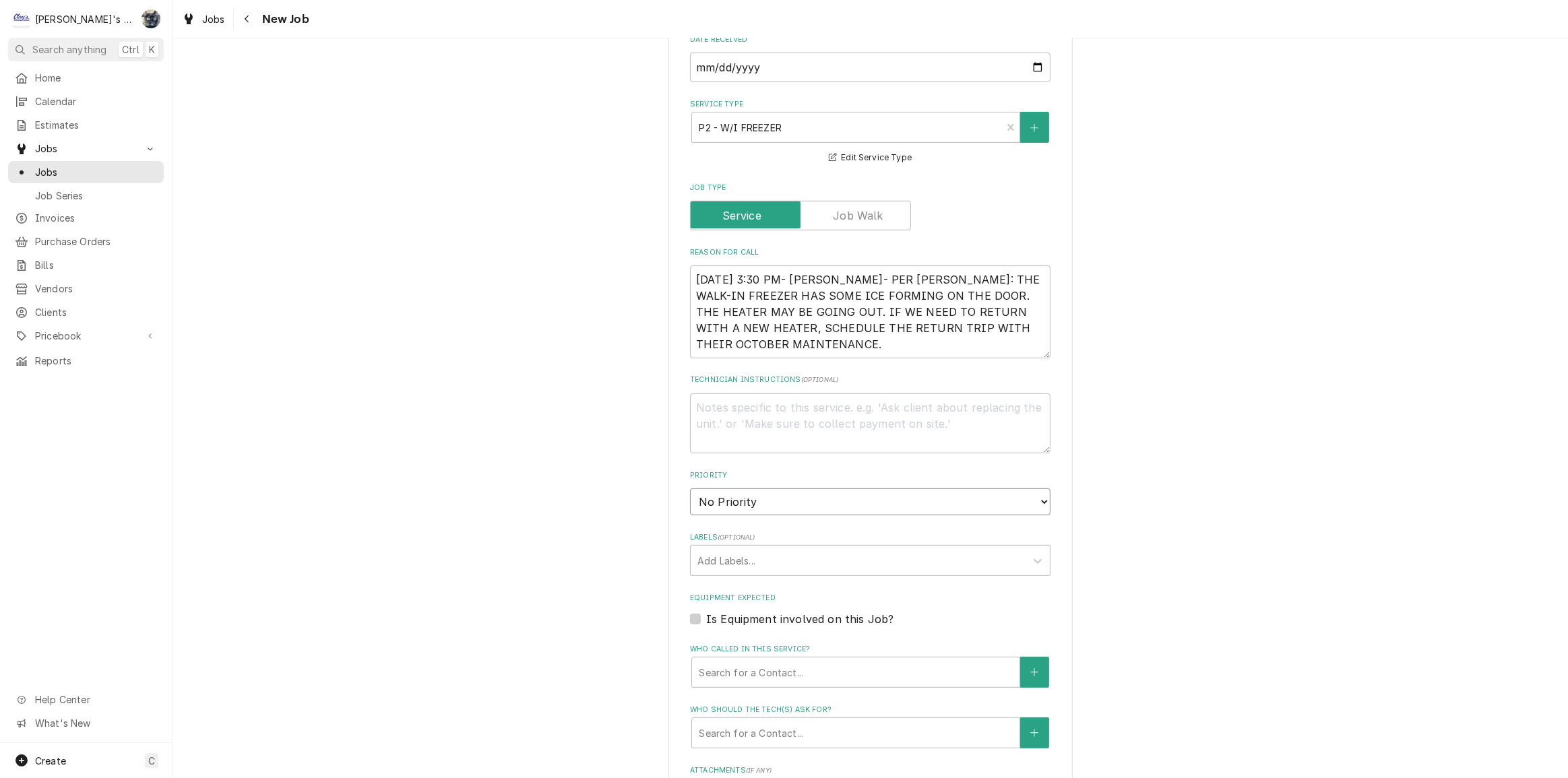
click at [812, 492] on select "No Priority Urgent High Medium Low" at bounding box center [870, 502] width 360 height 27
click at [690, 489] on select "No Priority Urgent High Medium Low" at bounding box center [870, 502] width 360 height 27
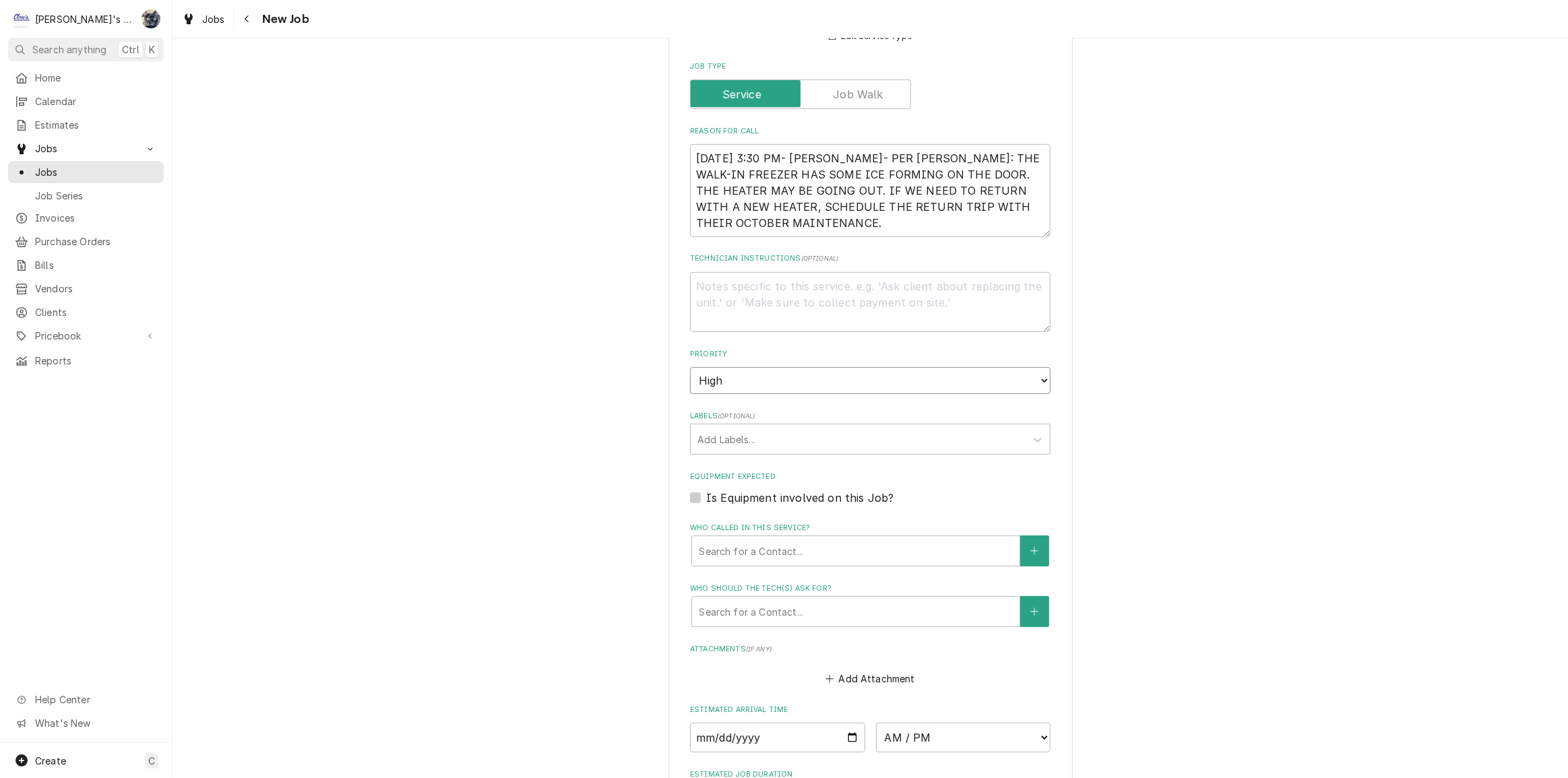
scroll to position [612, 0]
click at [706, 489] on label "Is Equipment involved on this Job?" at bounding box center [800, 497] width 188 height 16
click at [706, 489] on input "Equipment Expected" at bounding box center [886, 504] width 360 height 30
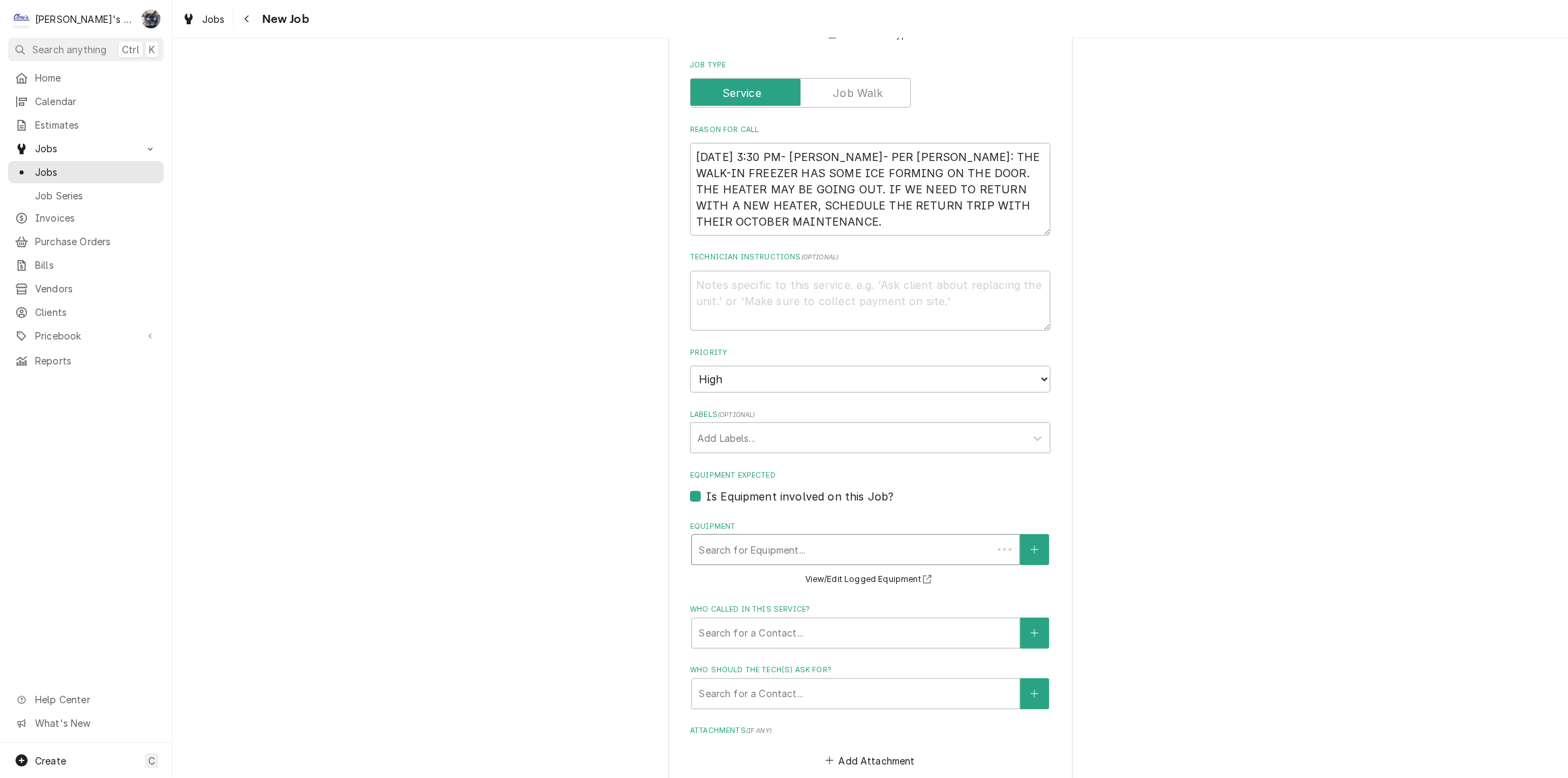
click at [757, 538] on div "Equipment" at bounding box center [843, 550] width 287 height 24
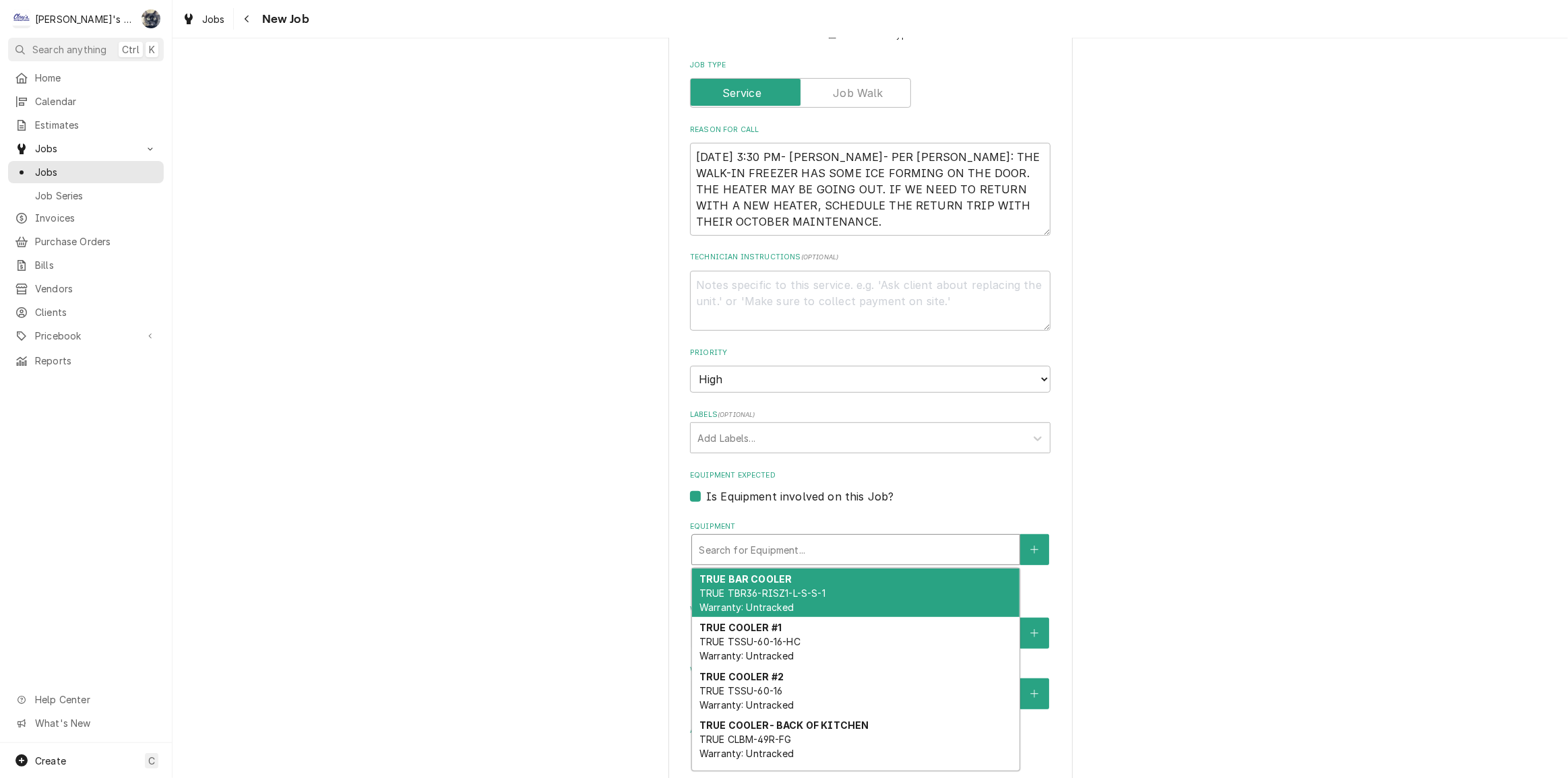
scroll to position [385, 0]
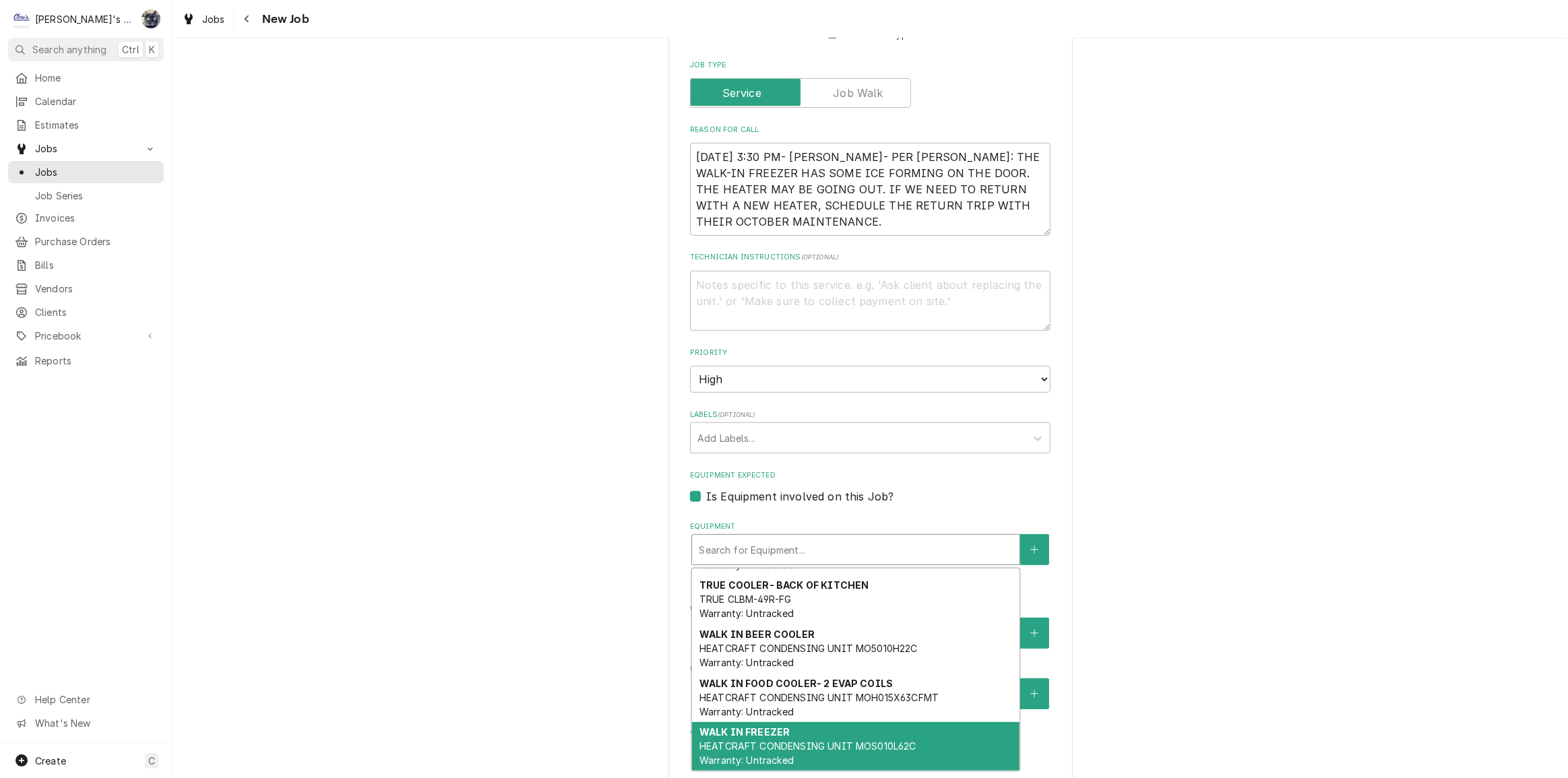
click at [766, 726] on strong "WALK IN FREEZER" at bounding box center [744, 731] width 91 height 11
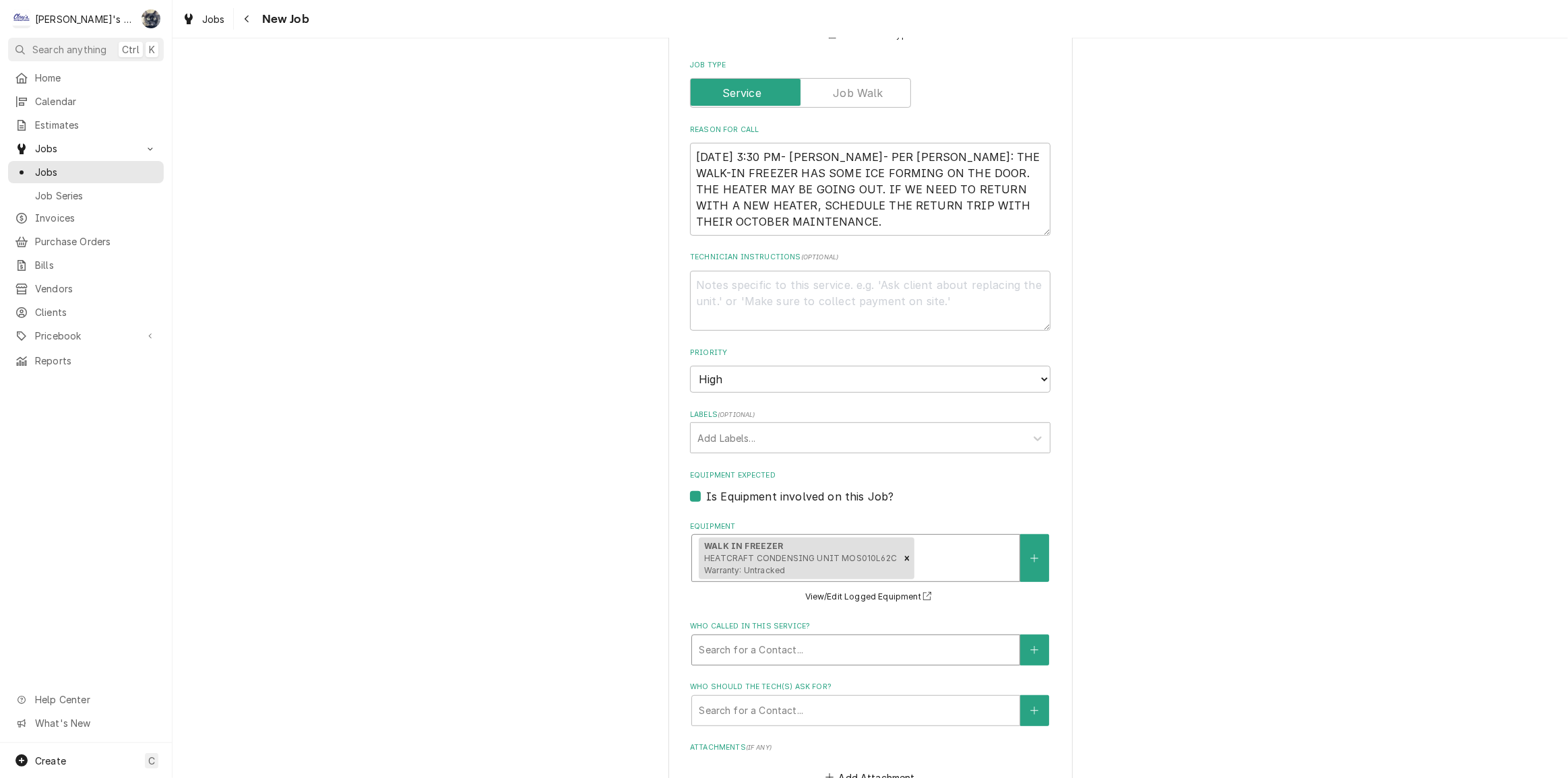
click at [770, 638] on div "Who called in this service?" at bounding box center [856, 650] width 314 height 24
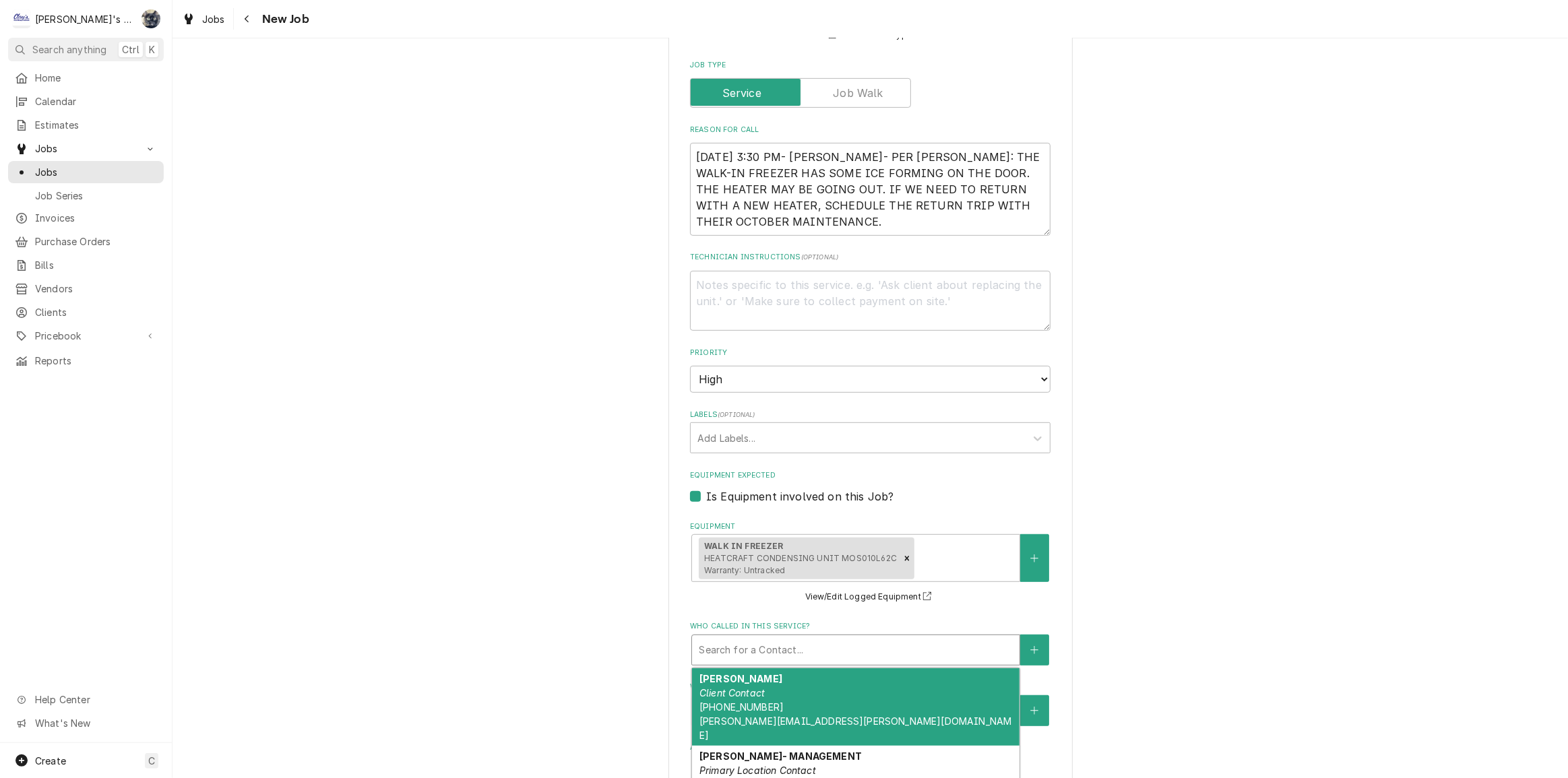
click at [769, 673] on strong "JASON MARTORANO" at bounding box center [740, 678] width 83 height 11
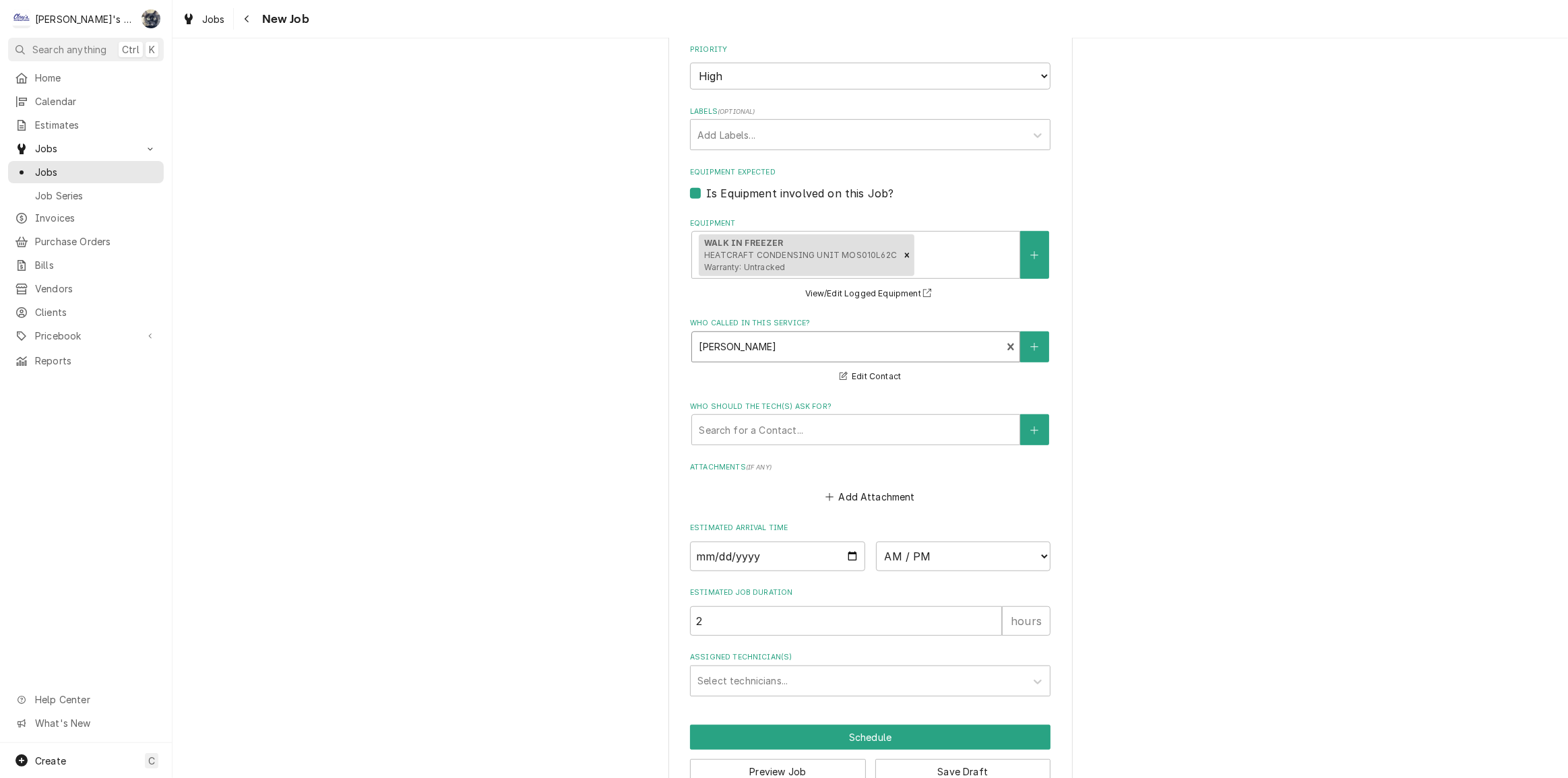
scroll to position [919, 0]
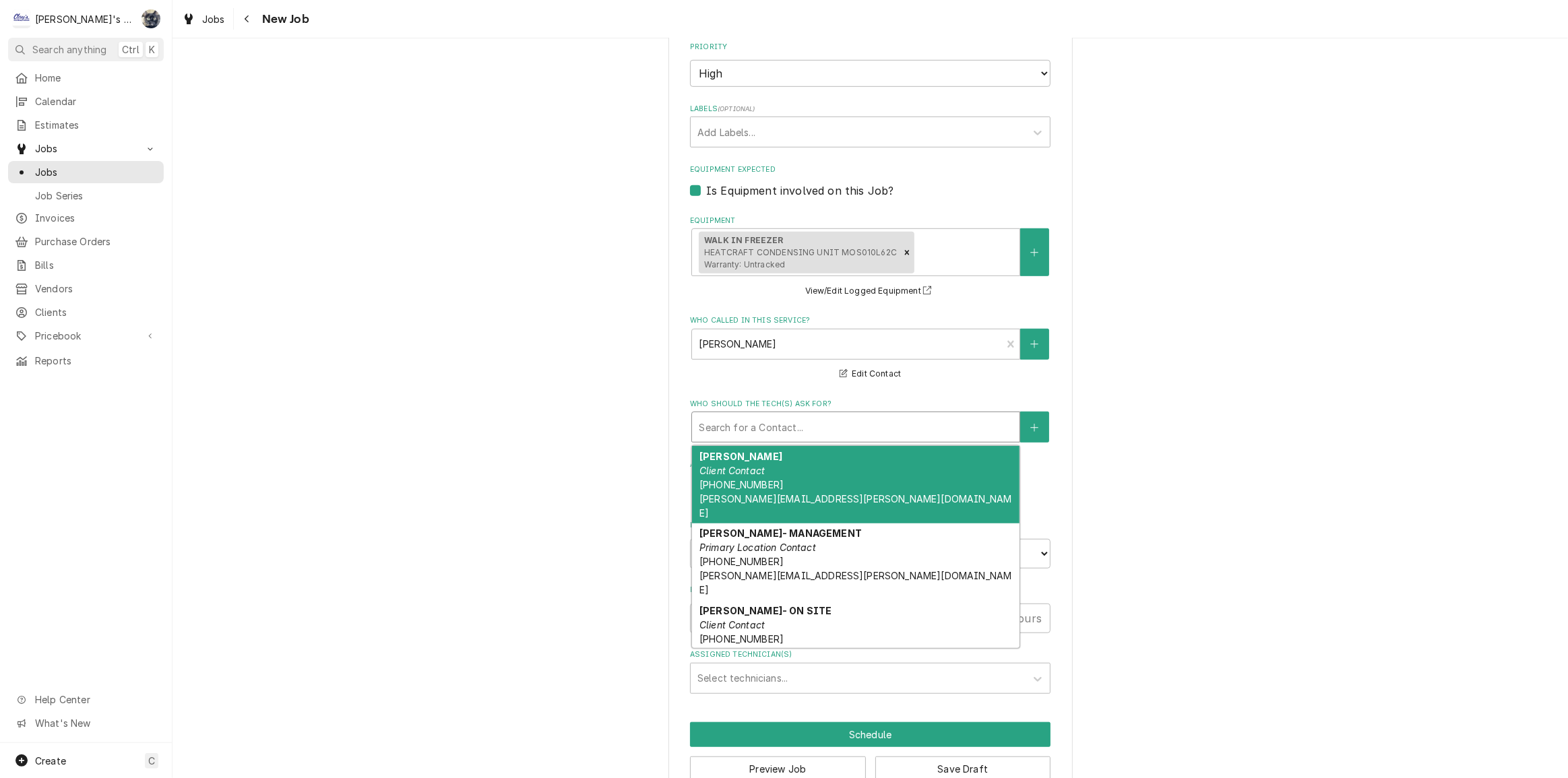
click at [760, 415] on div "Who should the tech(s) ask for?" at bounding box center [856, 427] width 314 height 24
click at [759, 465] on em "Client Contact" at bounding box center [732, 470] width 66 height 11
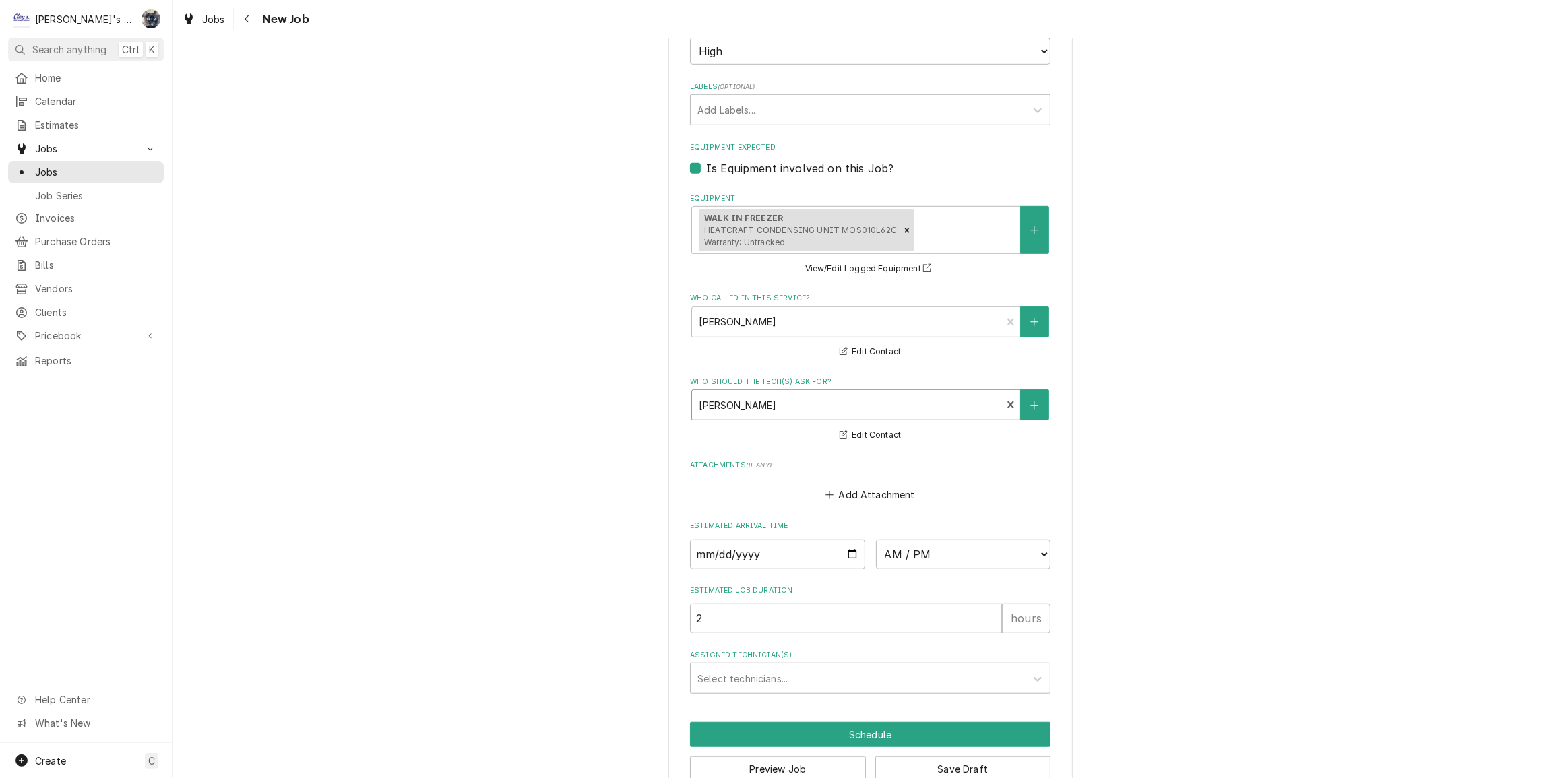
scroll to position [953, 0]
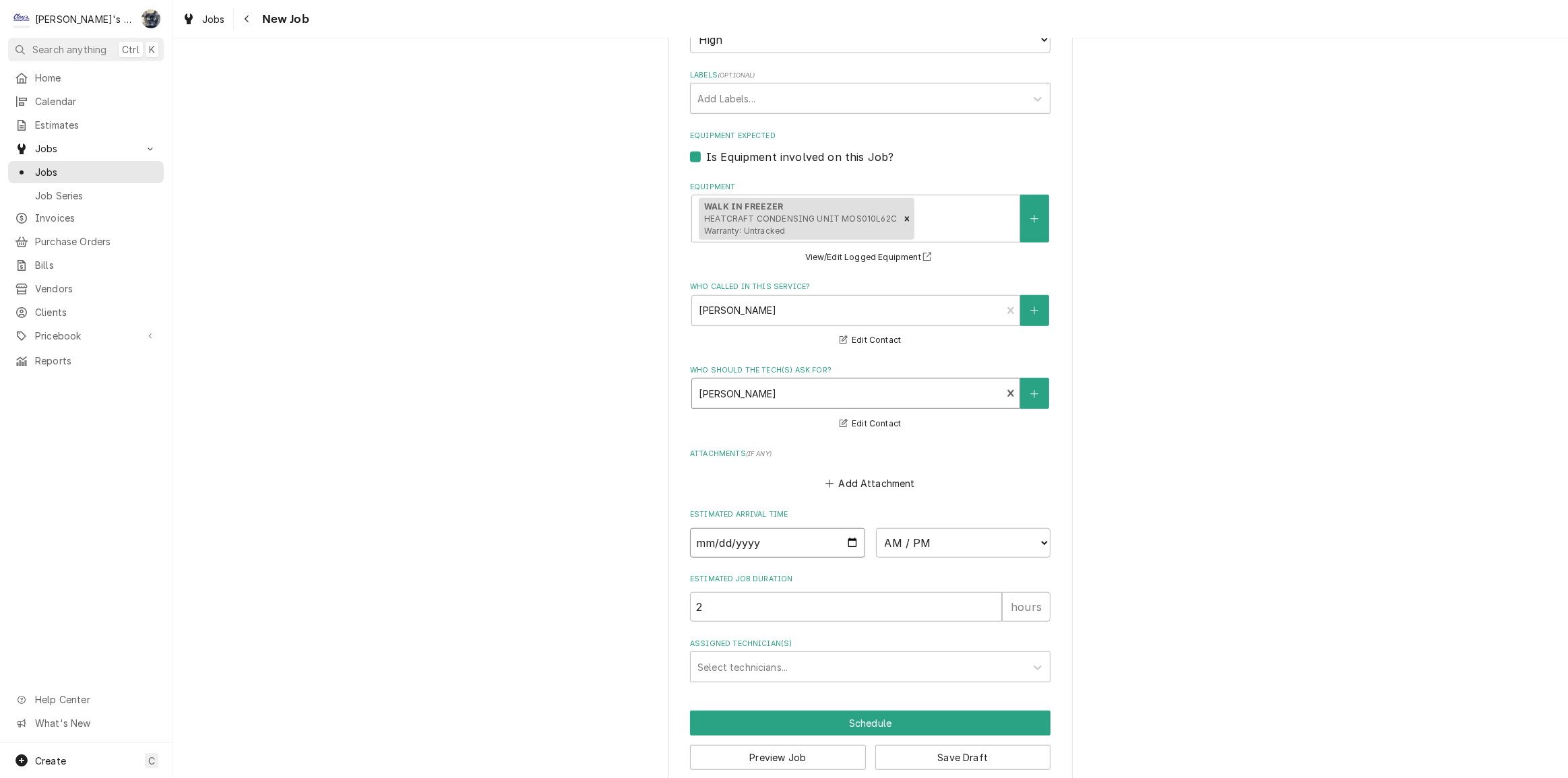
click at [849, 529] on input "Date" at bounding box center [778, 544] width 176 height 30
click at [938, 529] on select "AM / PM 6:00 AM 6:15 AM 6:30 AM 6:45 AM 7:00 AM 7:15 AM 7:30 AM 7:45 AM 8:00 AM…" at bounding box center [964, 544] width 176 height 30
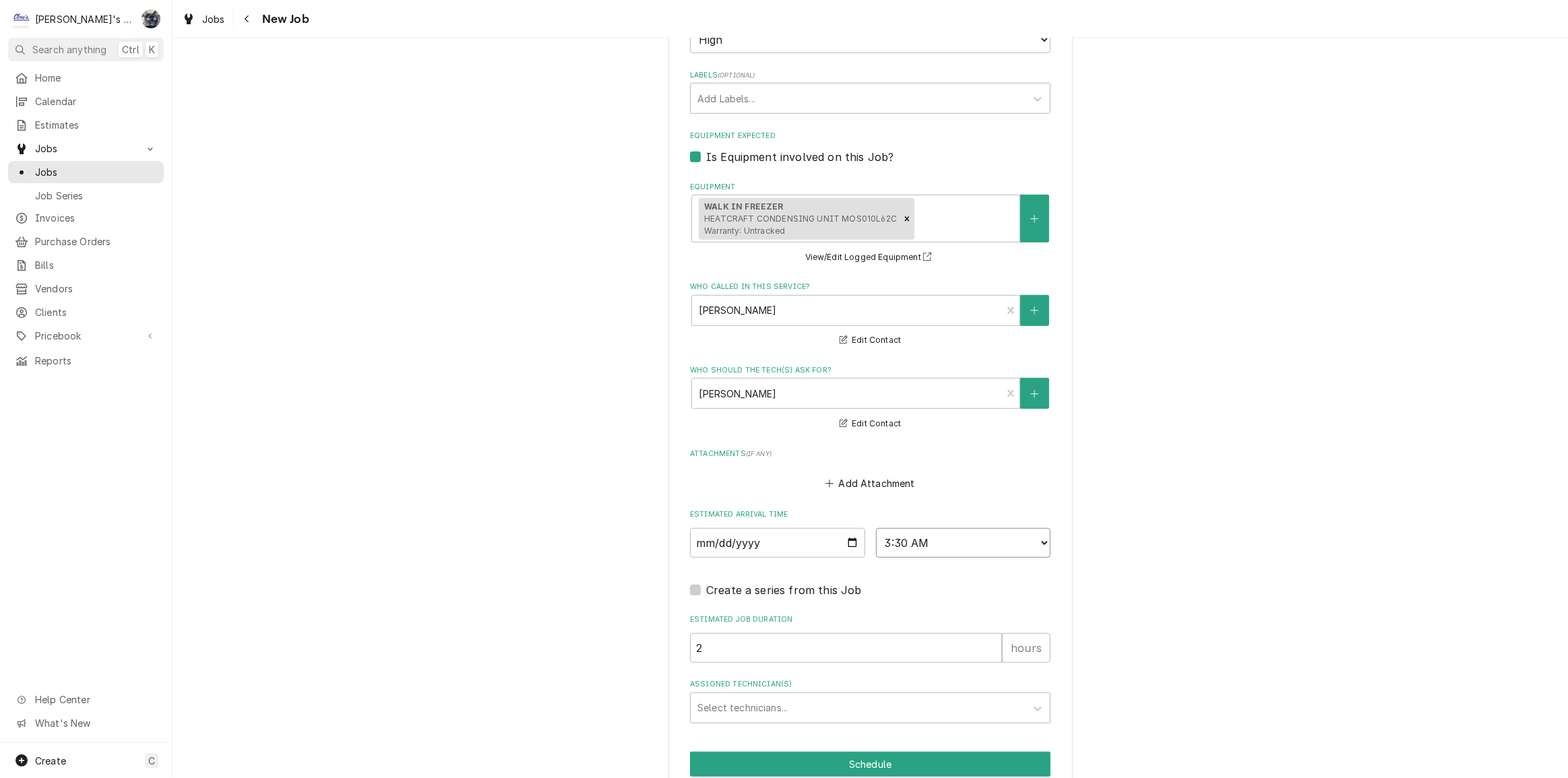
click at [926, 529] on select "AM / PM 6:00 AM 6:15 AM 6:30 AM 6:45 AM 7:00 AM 7:15 AM 7:30 AM 7:45 AM 8:00 AM…" at bounding box center [964, 544] width 176 height 30
click at [876, 529] on select "AM / PM 6:00 AM 6:15 AM 6:30 AM 6:45 AM 7:00 AM 7:15 AM 7:30 AM 7:45 AM 8:00 AM…" at bounding box center [964, 544] width 176 height 30
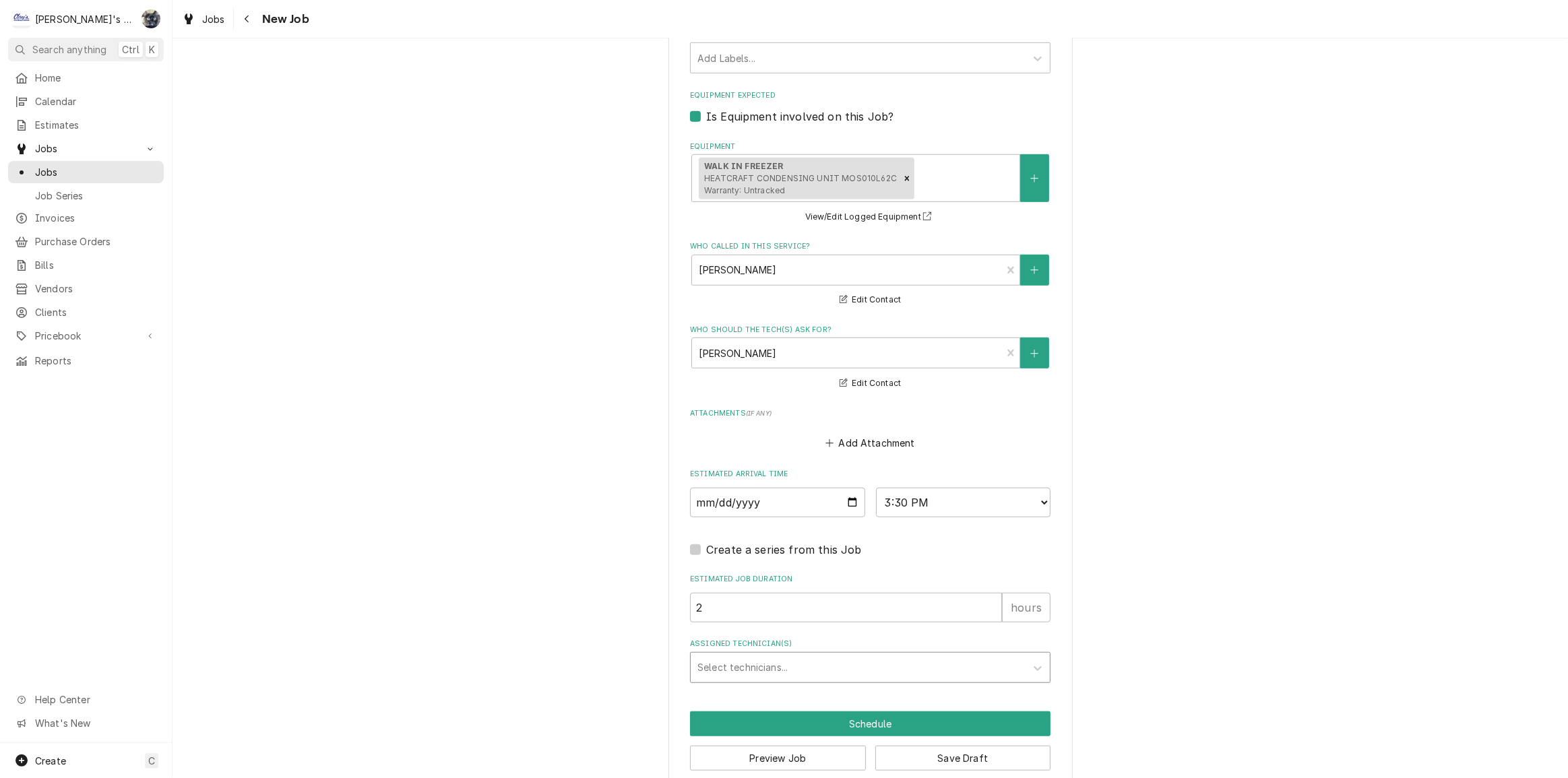
click at [749, 655] on div "Assigned Technician(s)" at bounding box center [858, 667] width 321 height 24
click at [767, 686] on div "Valente Castillo" at bounding box center [871, 696] width 359 height 21
click at [796, 712] on button "Schedule" at bounding box center [870, 724] width 360 height 25
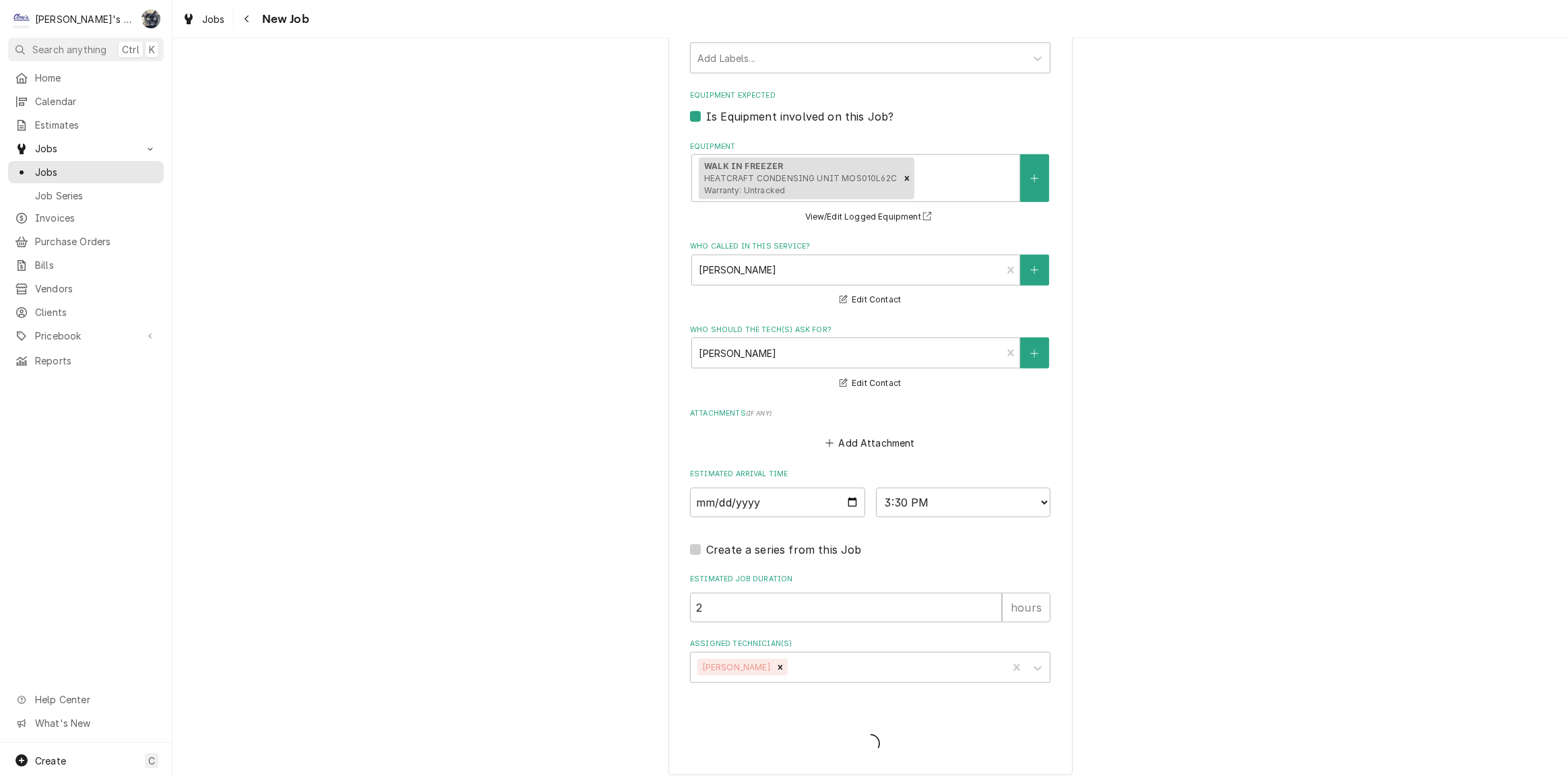
scroll to position [981, 0]
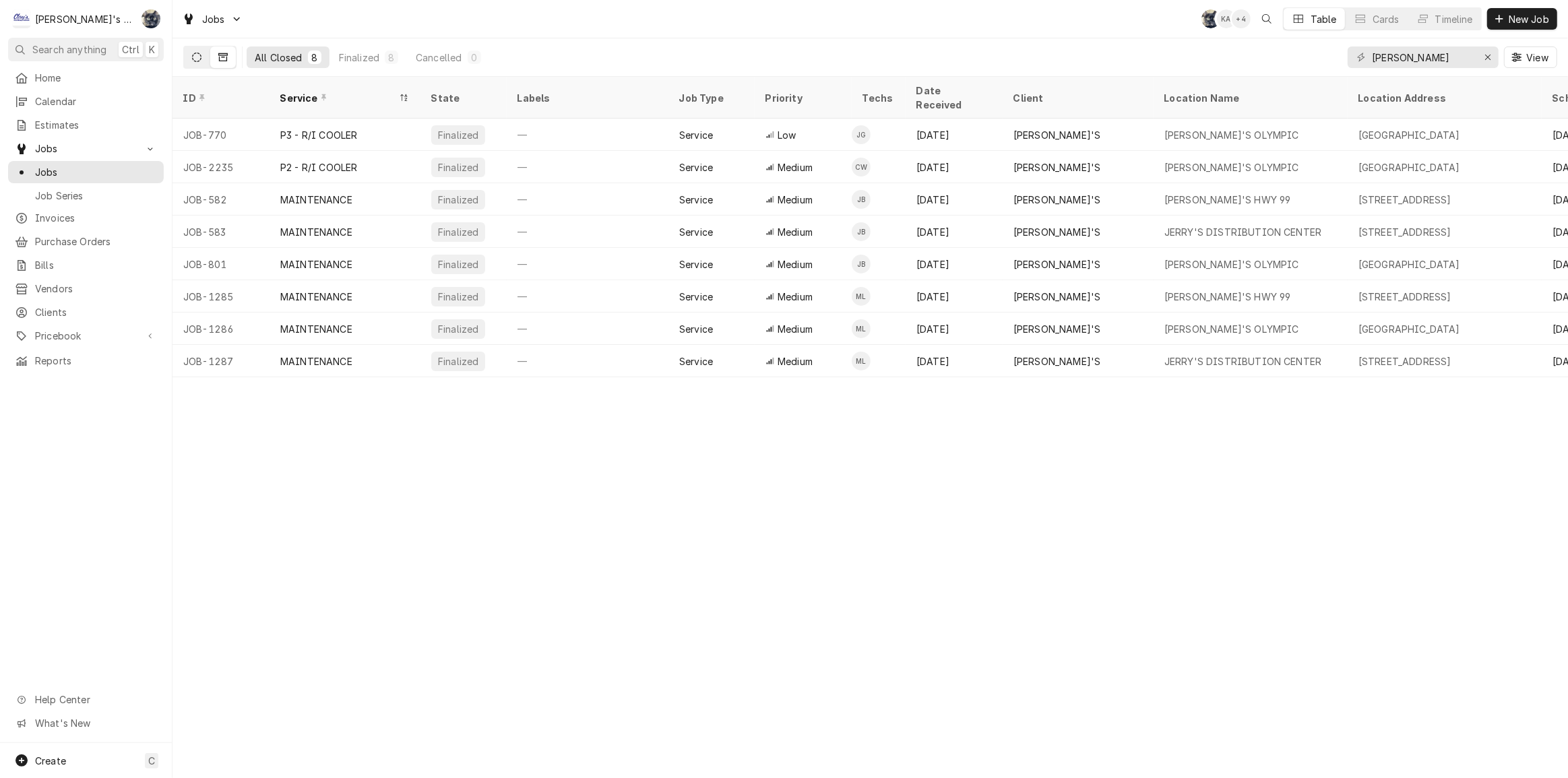
click at [184, 59] on button "Dynamic Content Wrapper" at bounding box center [196, 58] width 26 height 22
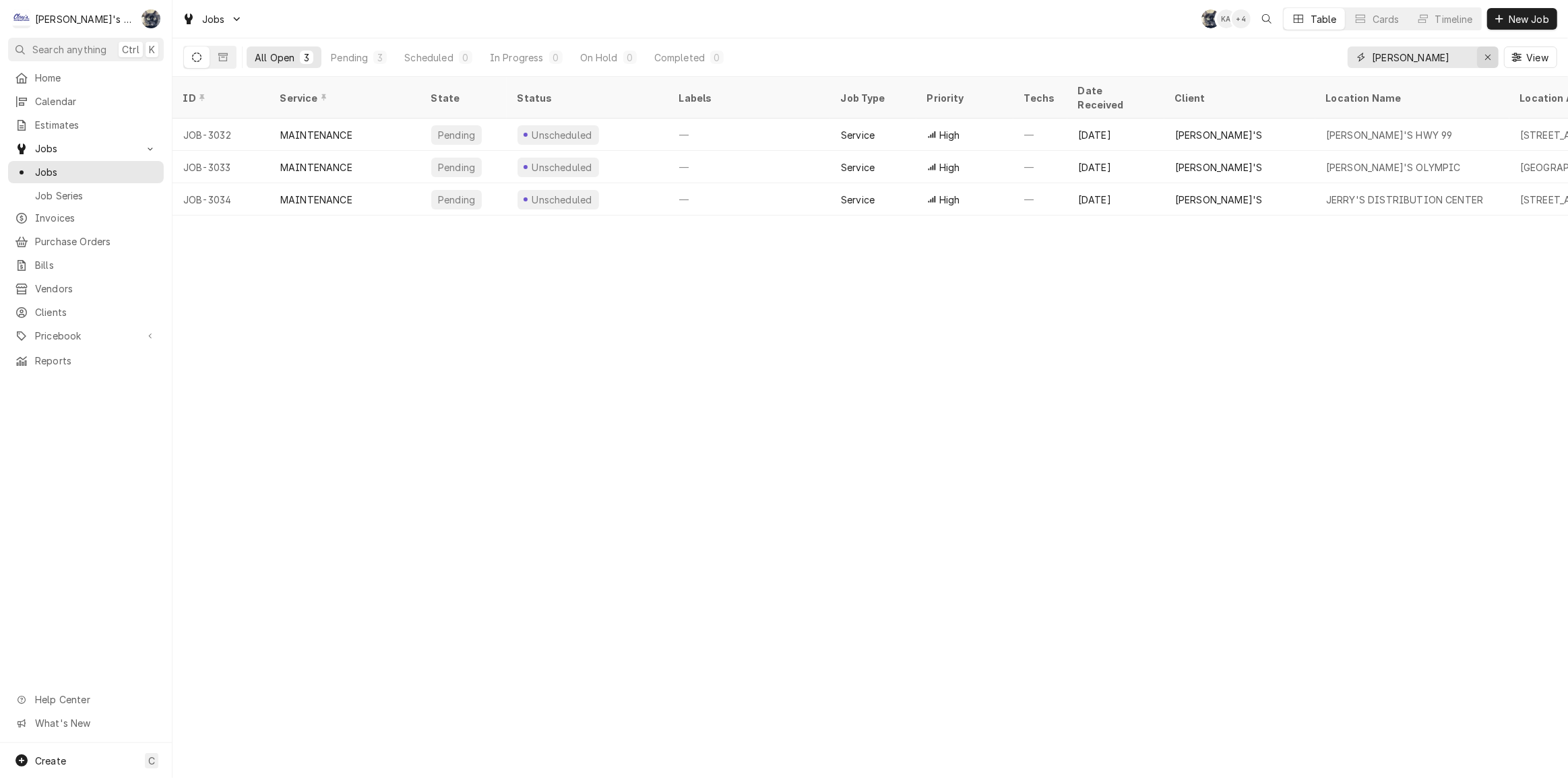
click at [1485, 55] on icon "Erase input" at bounding box center [1487, 57] width 7 height 9
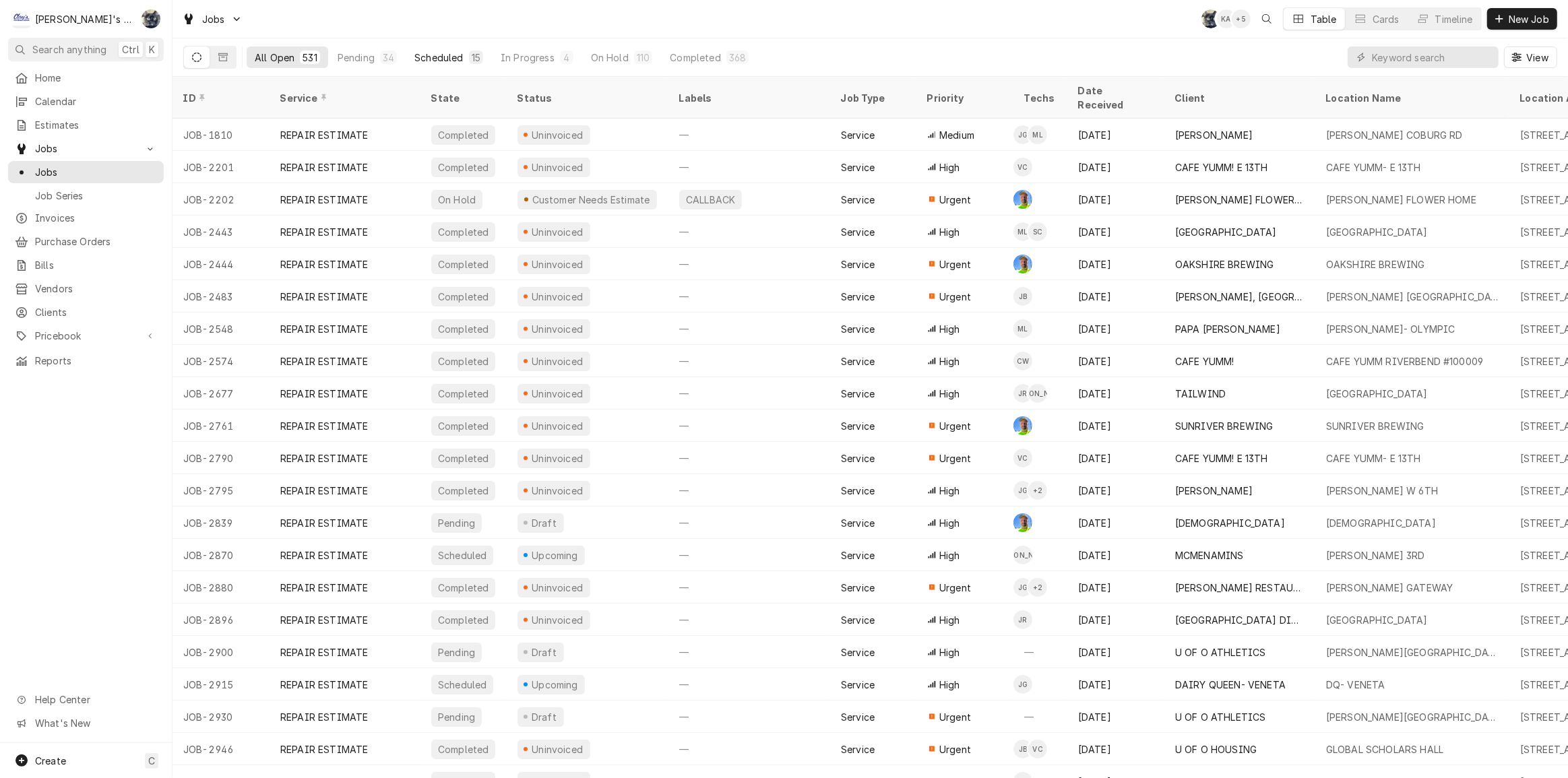
click at [435, 58] on div "Scheduled" at bounding box center [439, 58] width 49 height 14
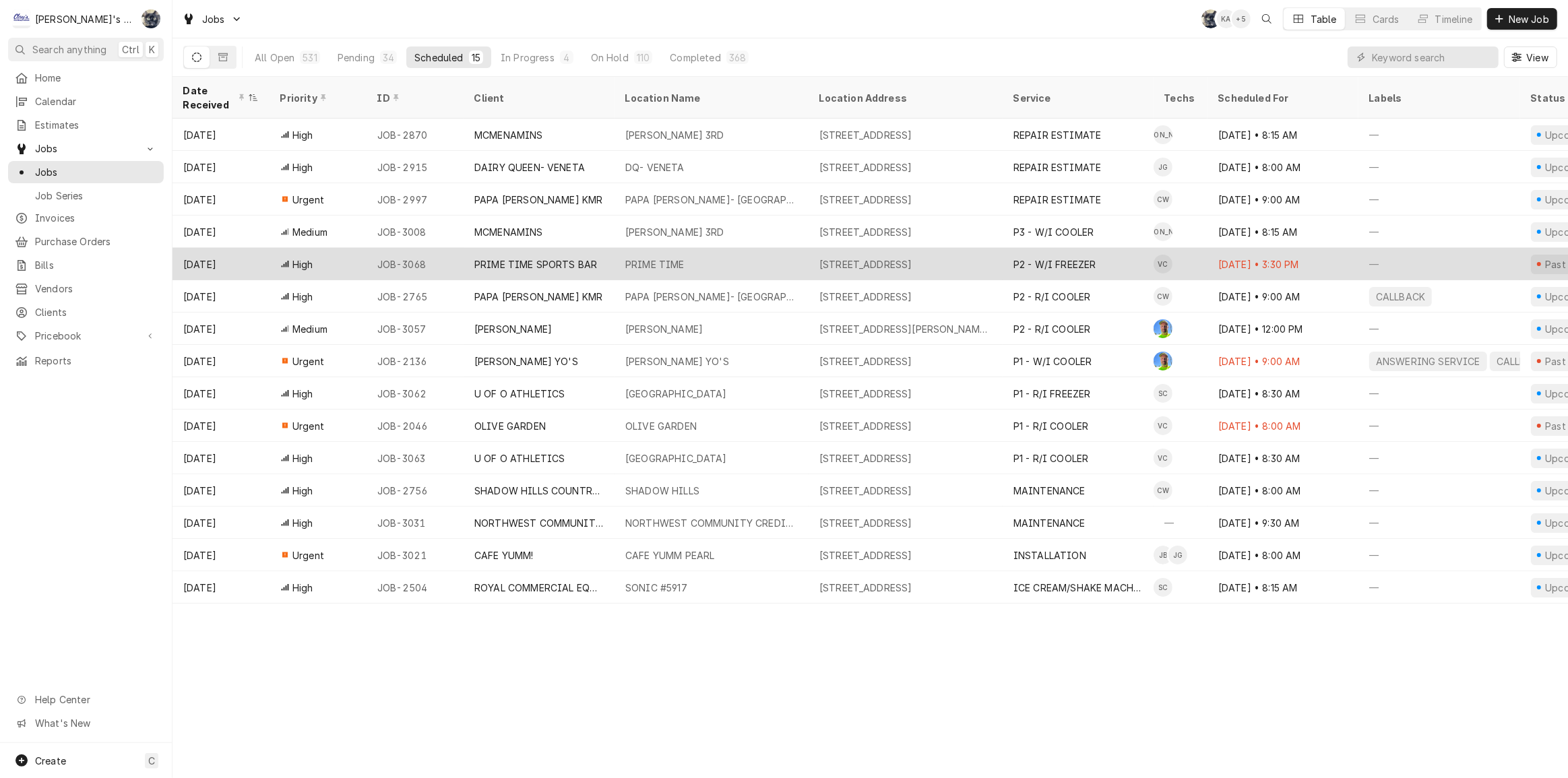
click at [579, 257] on div "PRIME TIME SPORTS BAR" at bounding box center [536, 264] width 123 height 14
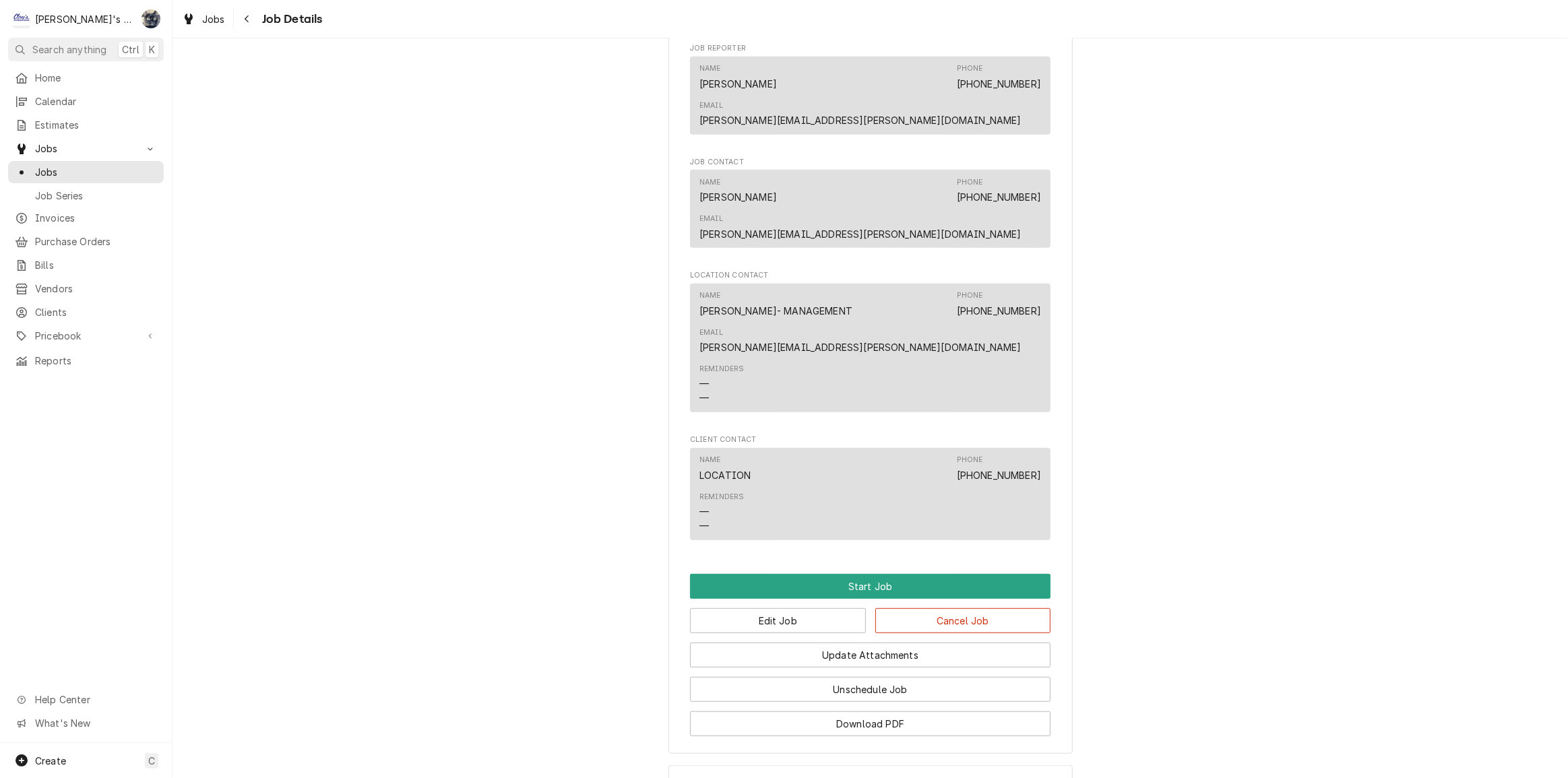
scroll to position [612, 0]
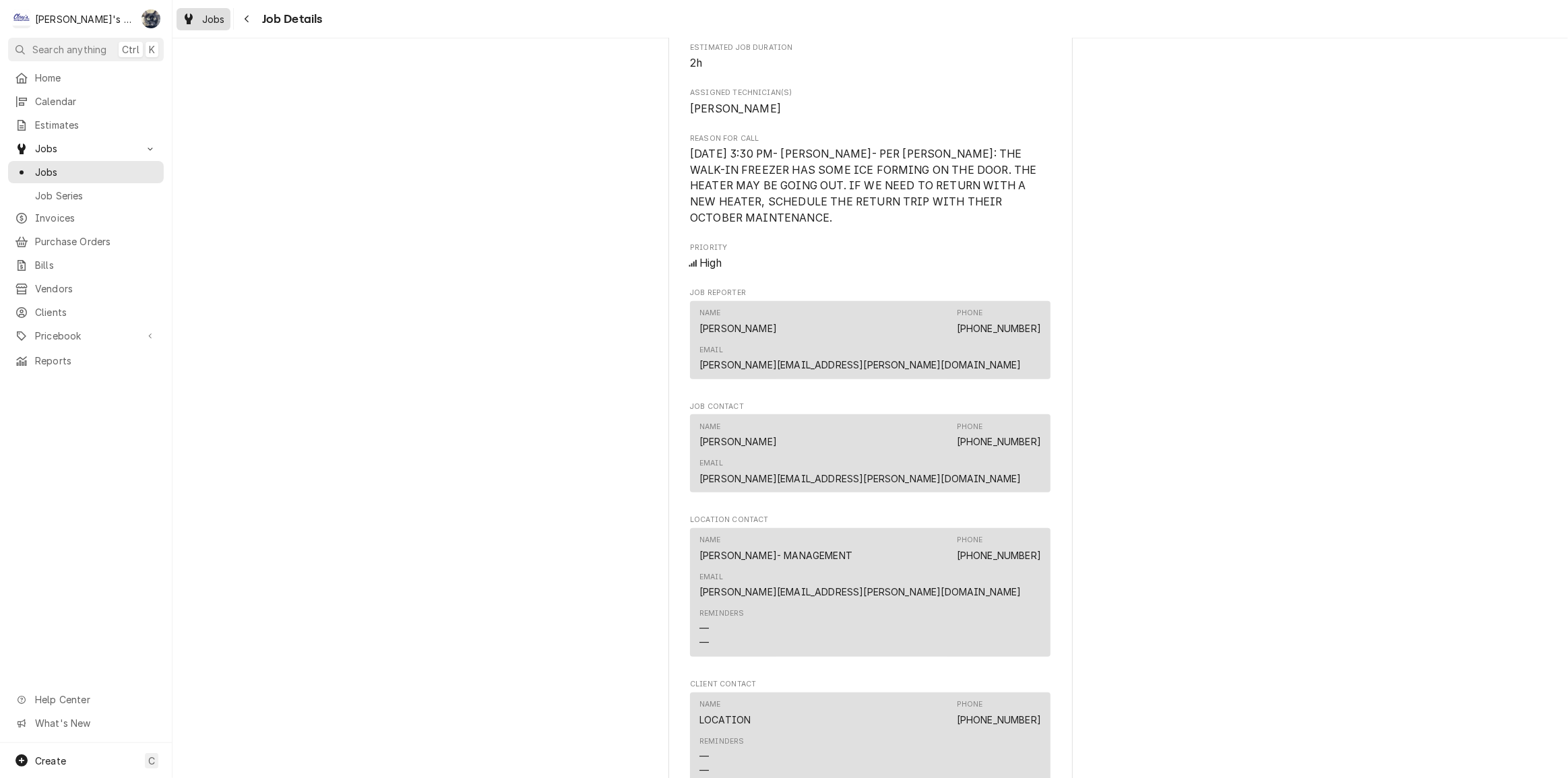
click at [211, 20] on span "Jobs" at bounding box center [213, 19] width 23 height 14
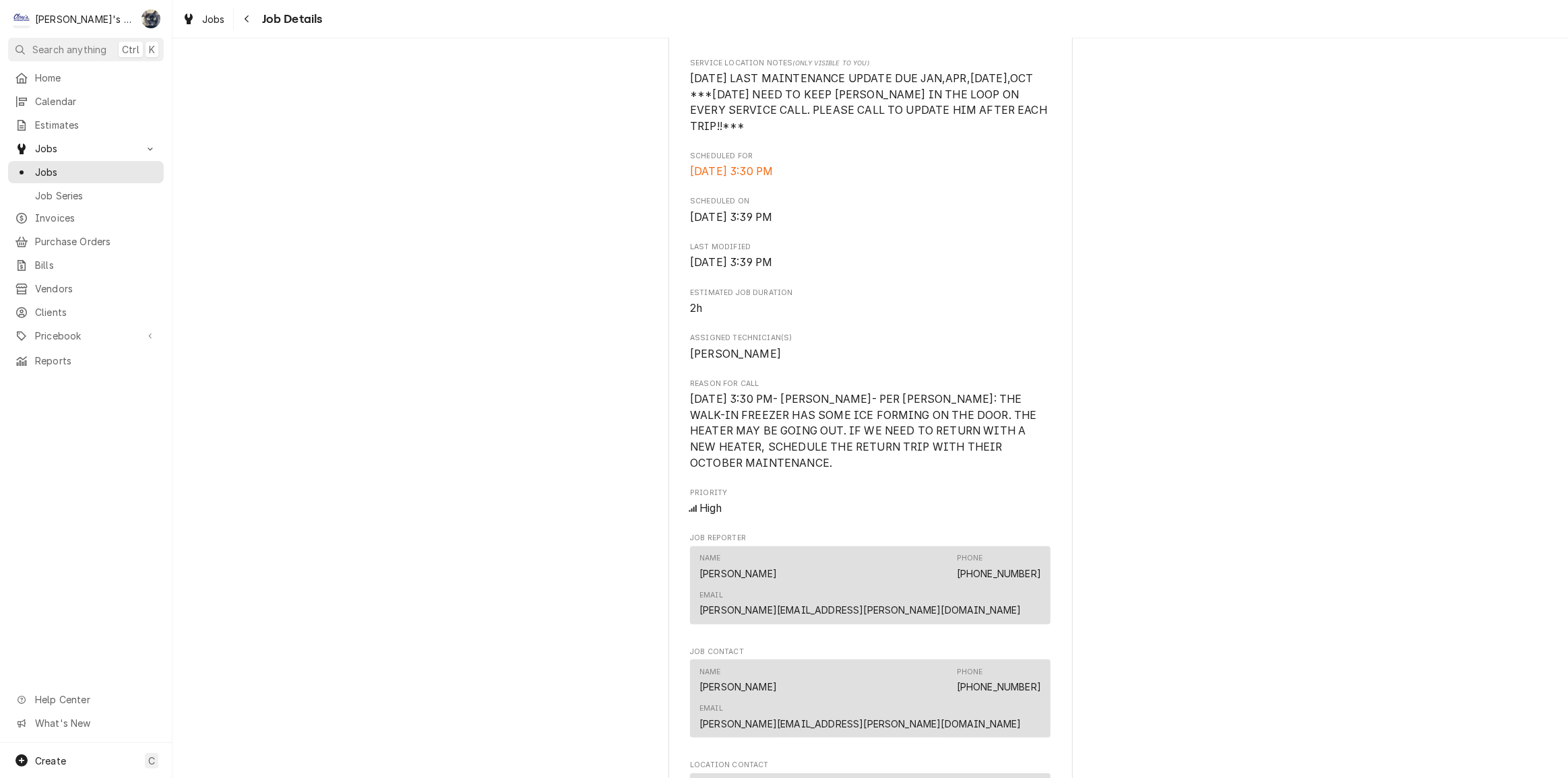
scroll to position [674, 0]
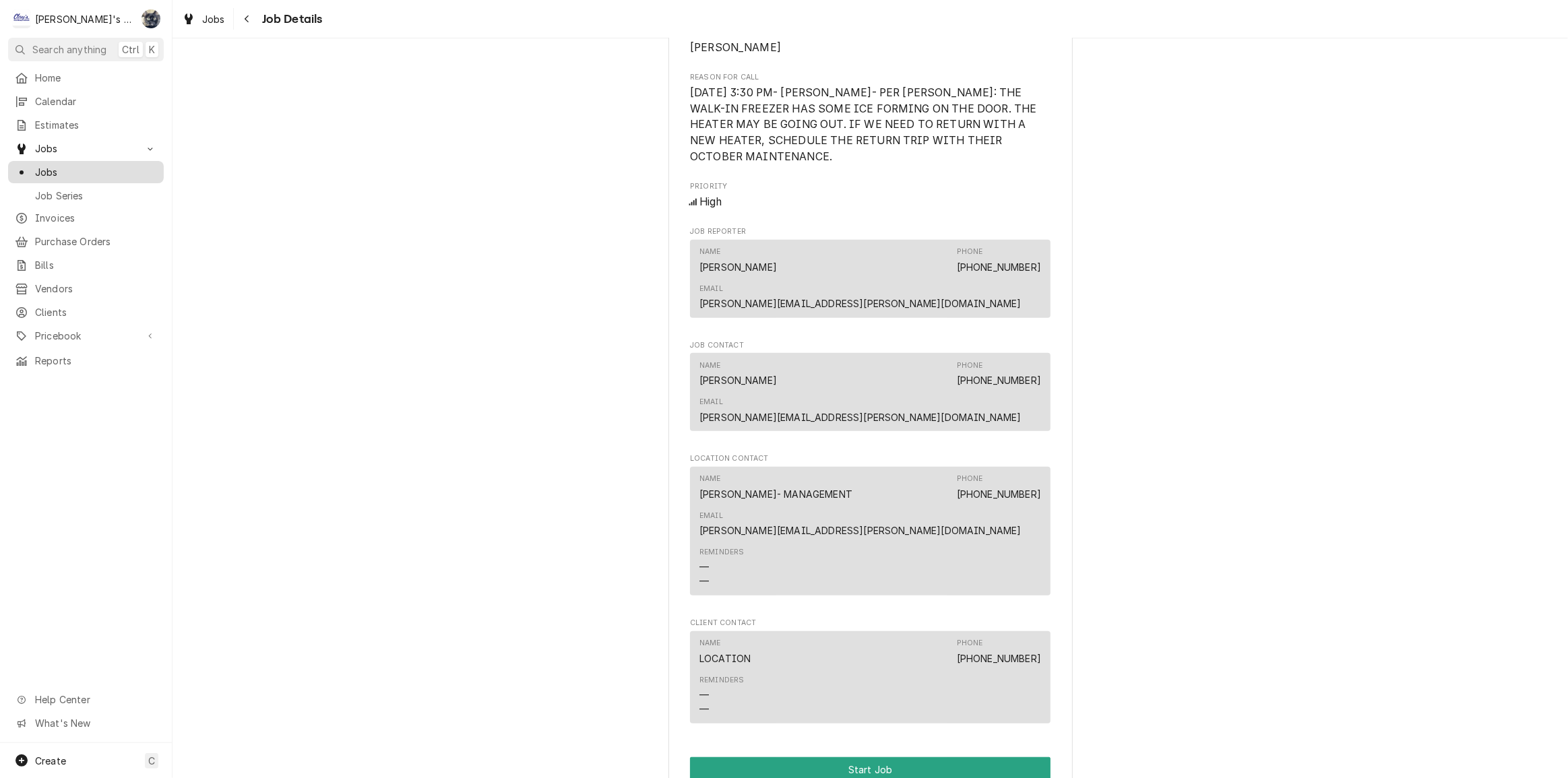
click at [60, 167] on span "Jobs" at bounding box center [96, 173] width 122 height 14
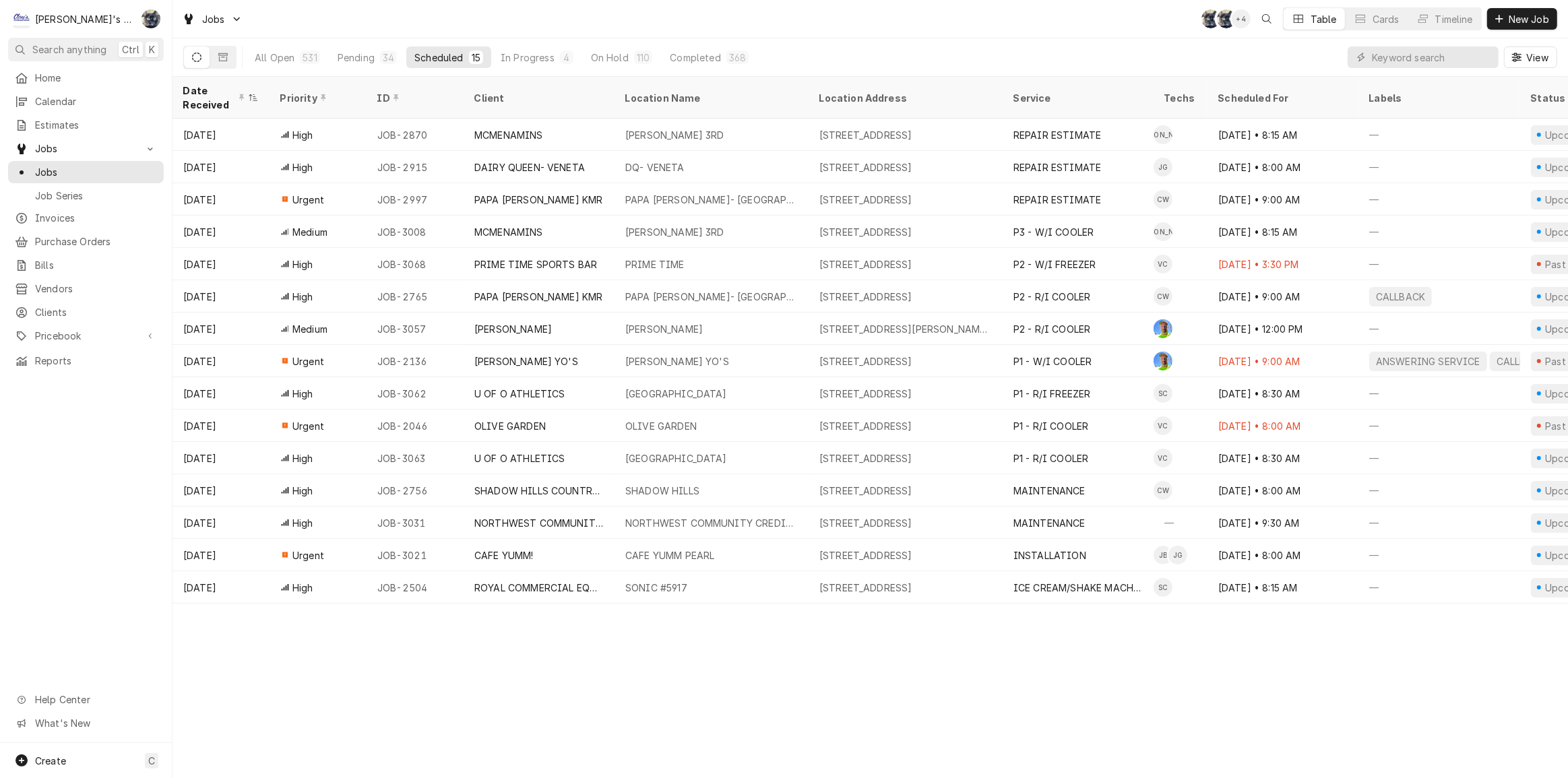
click at [493, 6] on div "Jobs SB SB + 4 Table Cards Timeline New Job" at bounding box center [870, 19] width 1395 height 38
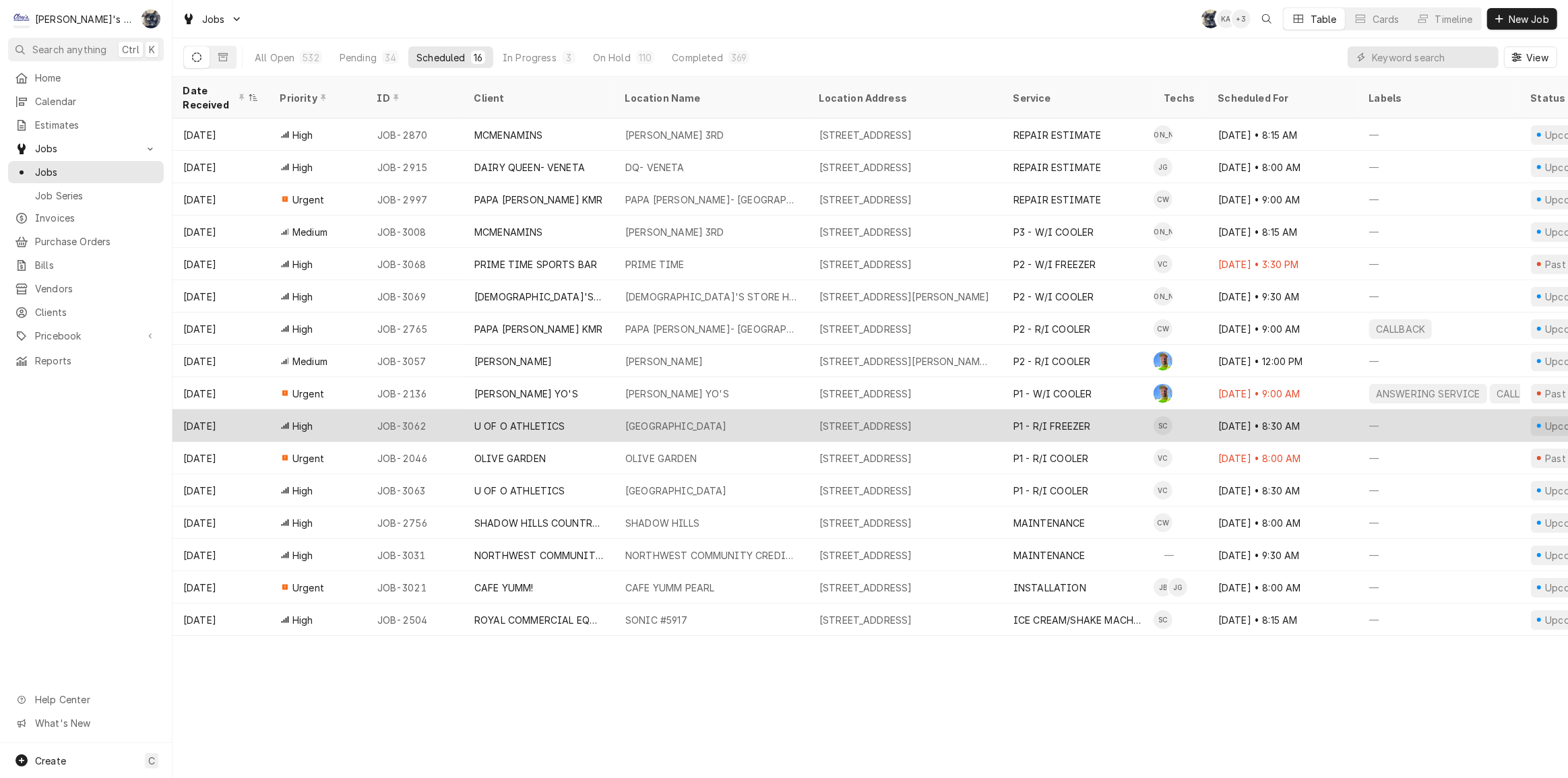
click at [948, 410] on div "[STREET_ADDRESS]" at bounding box center [906, 426] width 195 height 32
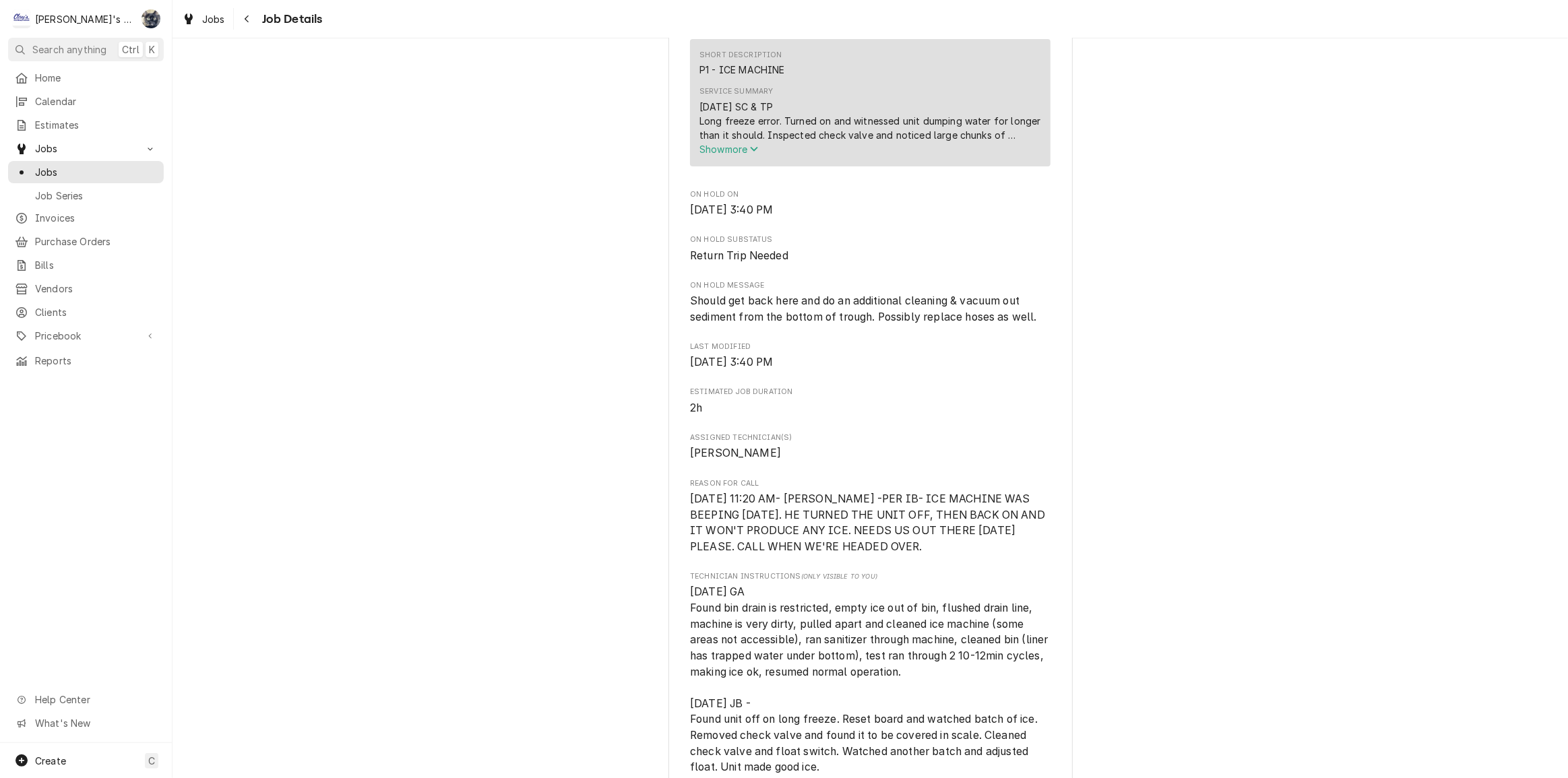
scroll to position [429, 0]
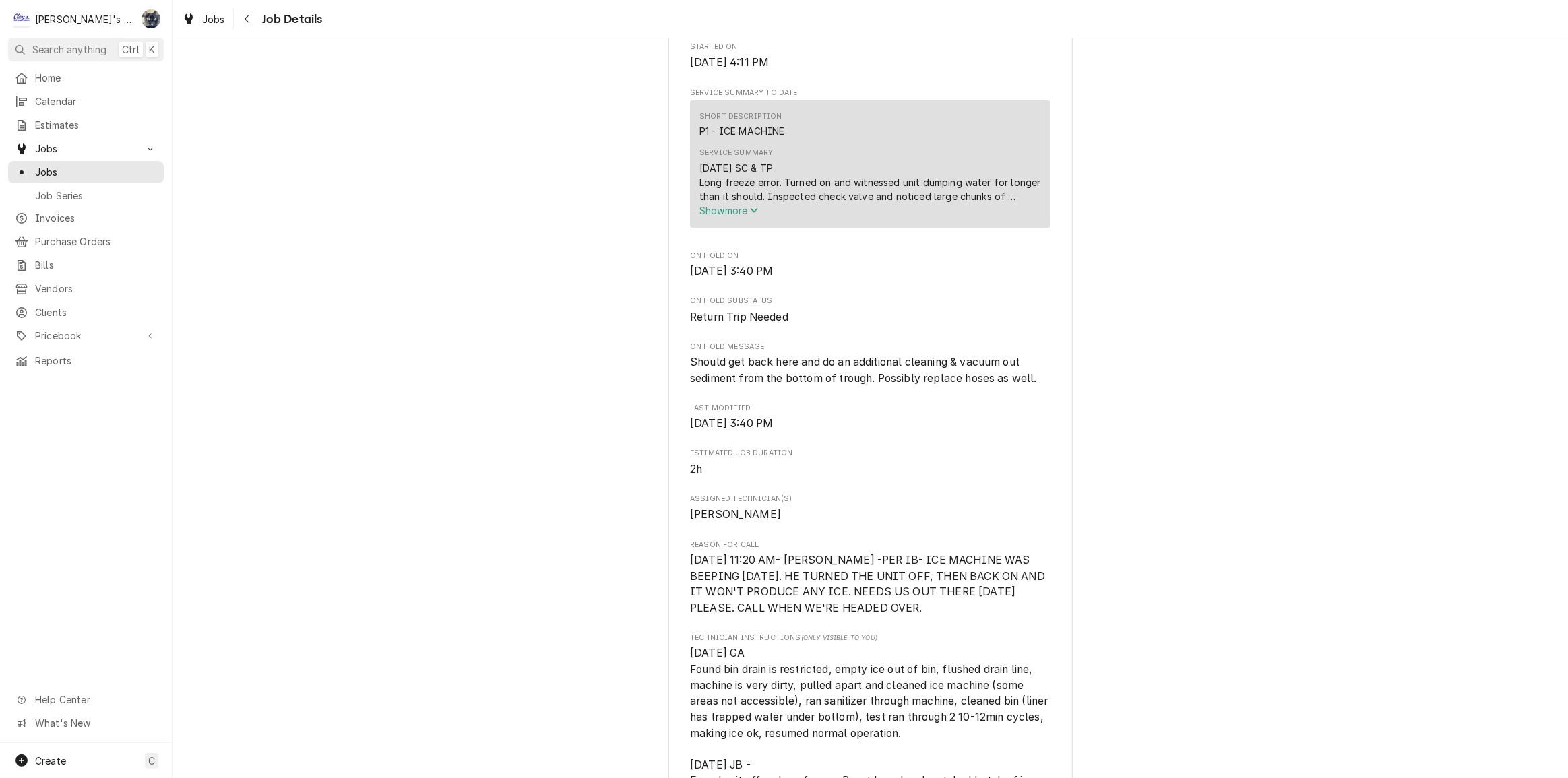
click at [730, 216] on span "Show more" at bounding box center [728, 209] width 59 height 11
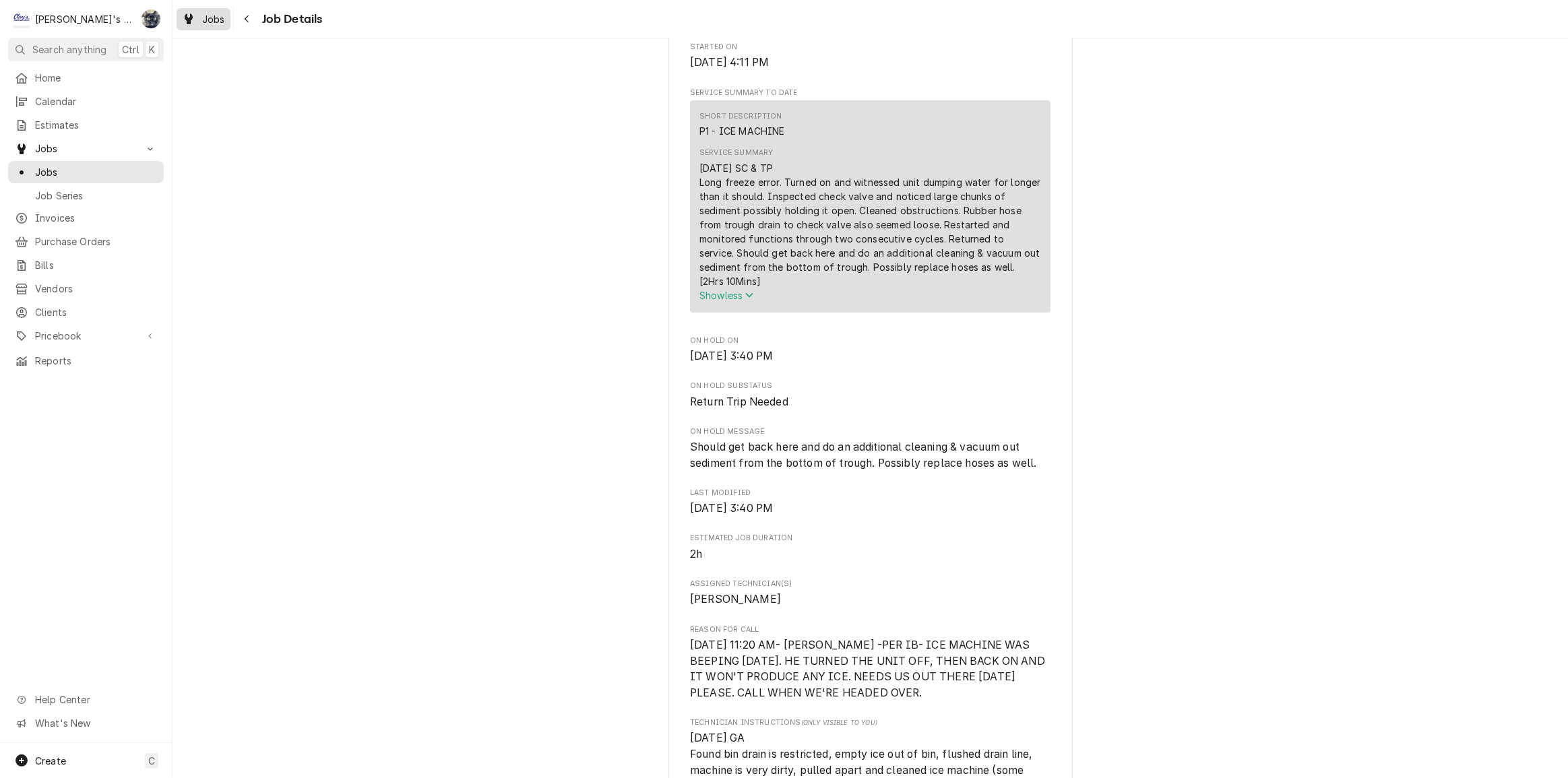
click at [206, 24] on span "Jobs" at bounding box center [213, 19] width 23 height 14
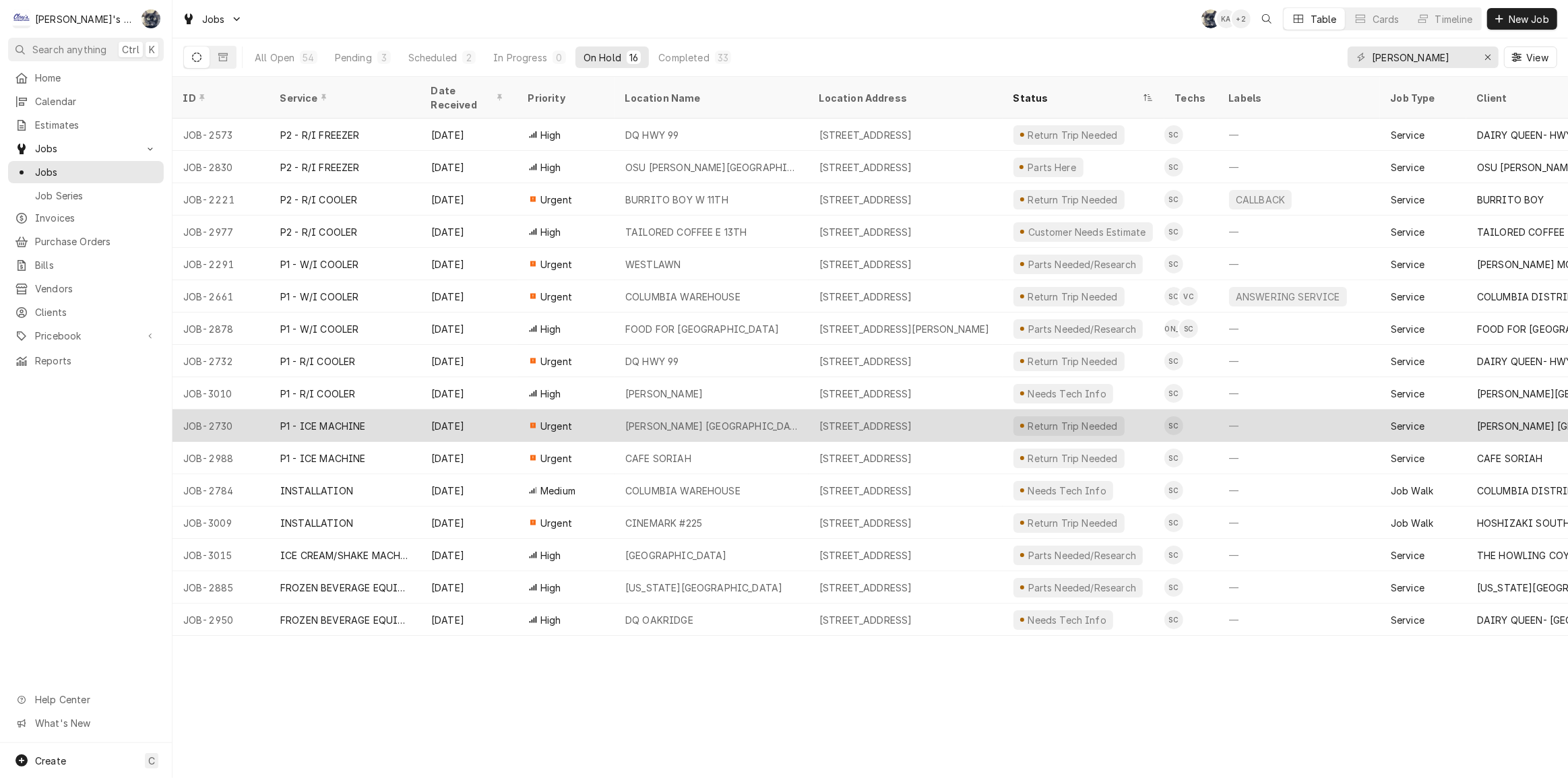
click at [807, 410] on tr "JOB-2730 P1 - ICE MACHINE Aug 19 Urgent MCKENZIE WILLAMETTE HOSPITAL 1460 G ST,…" at bounding box center [1216, 426] width 2087 height 32
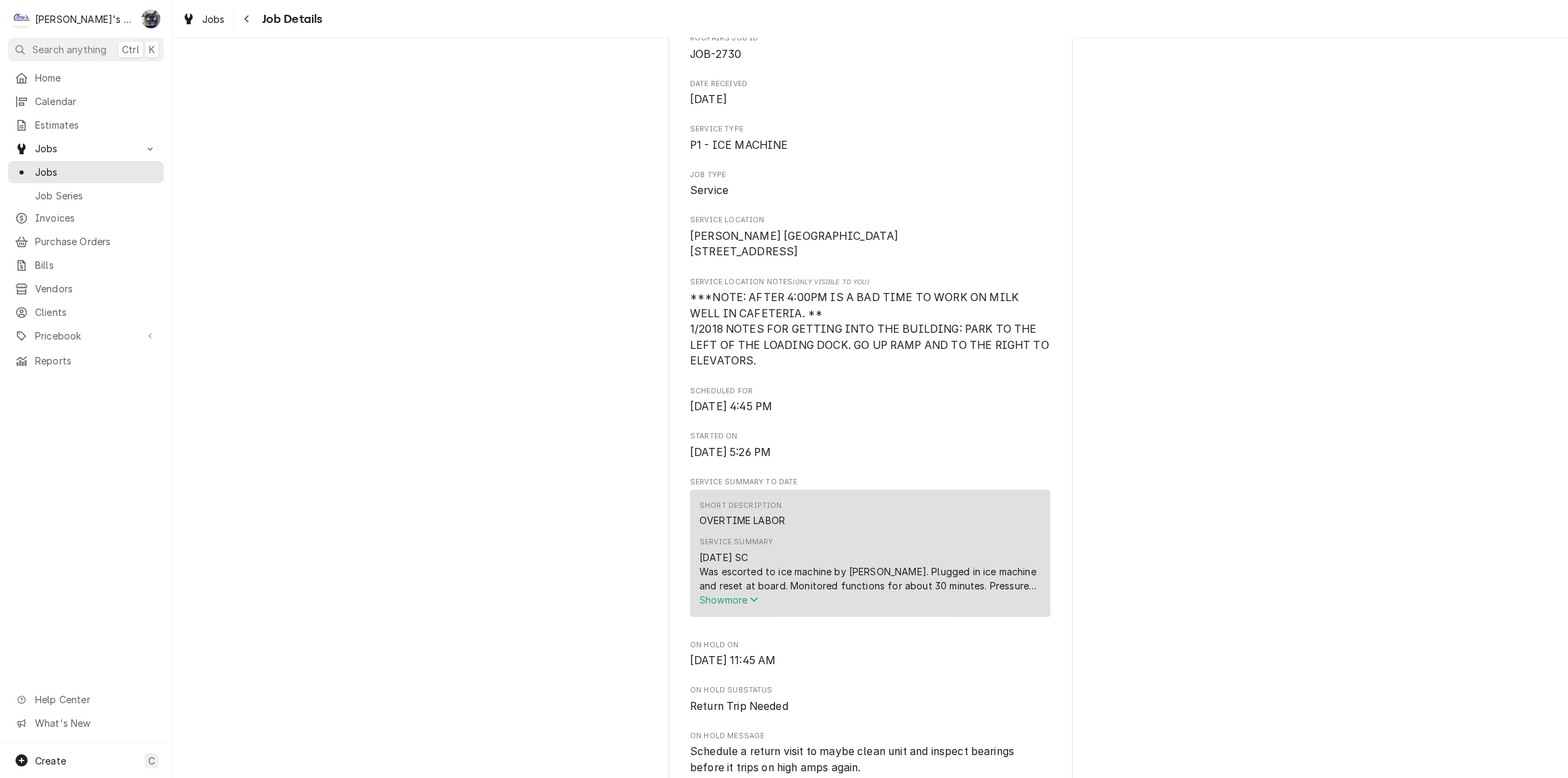
scroll to position [367, 0]
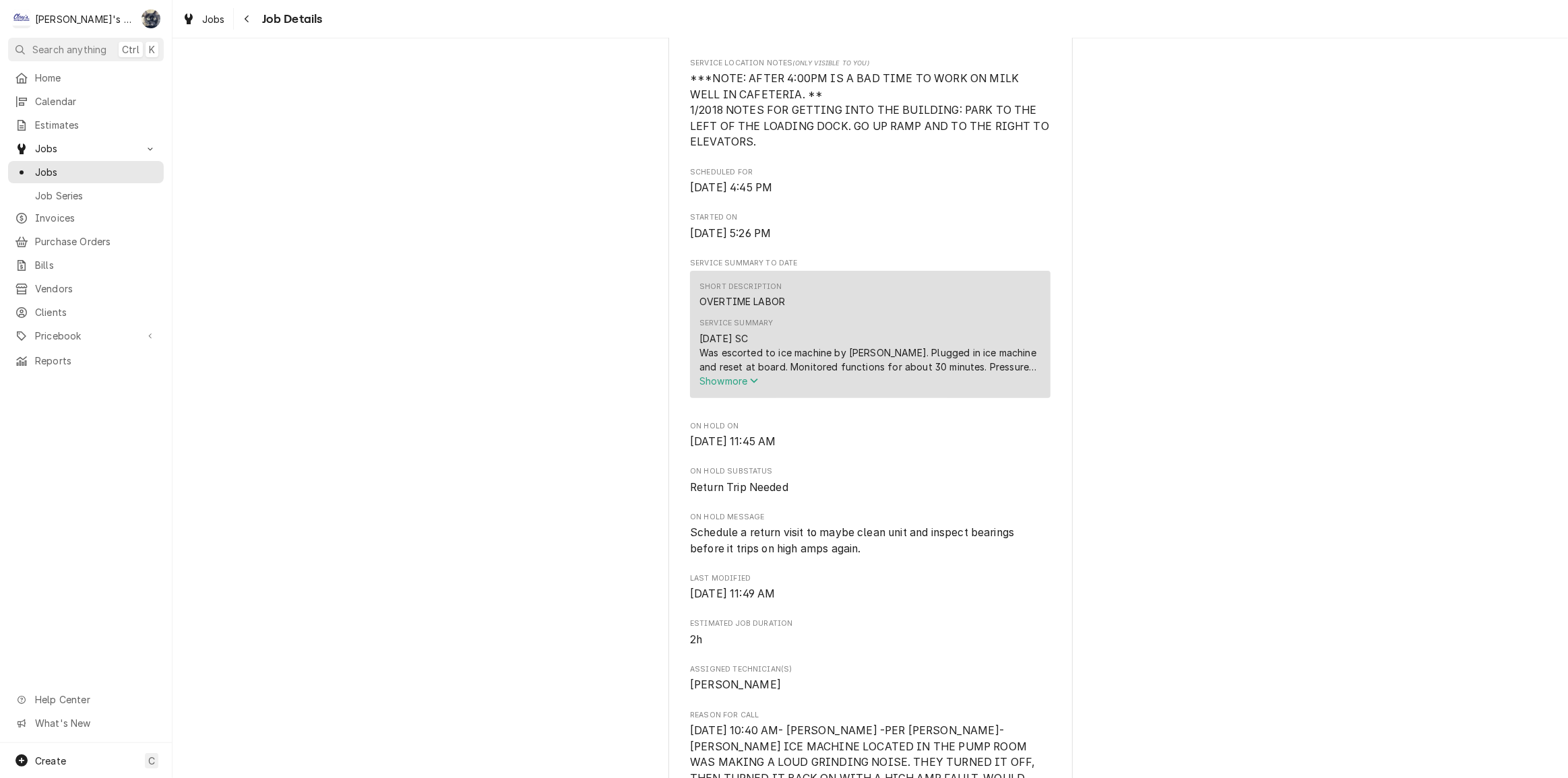
click at [741, 387] on span "Show more" at bounding box center [728, 380] width 59 height 11
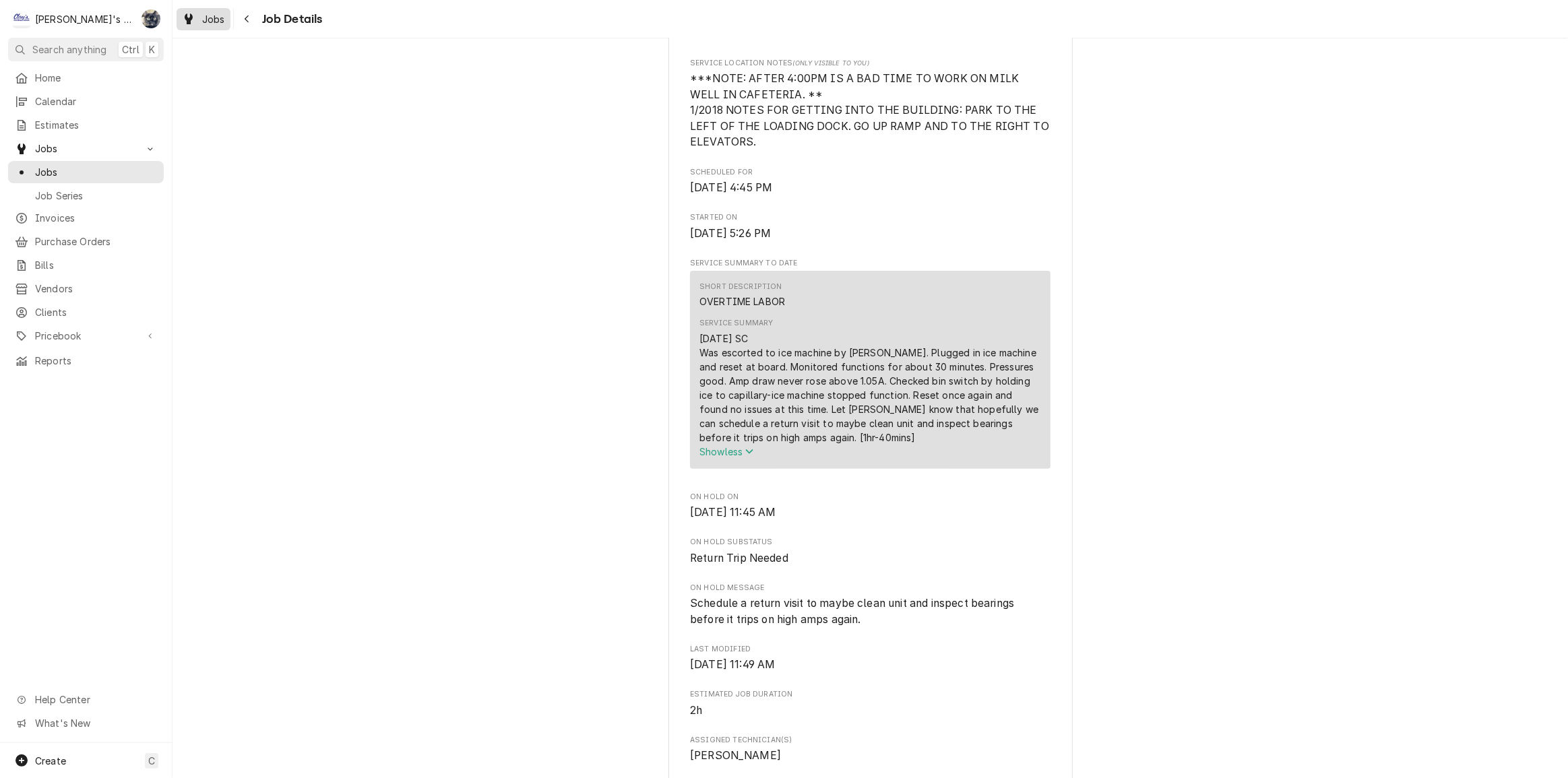
click at [221, 20] on span "Jobs" at bounding box center [213, 19] width 23 height 14
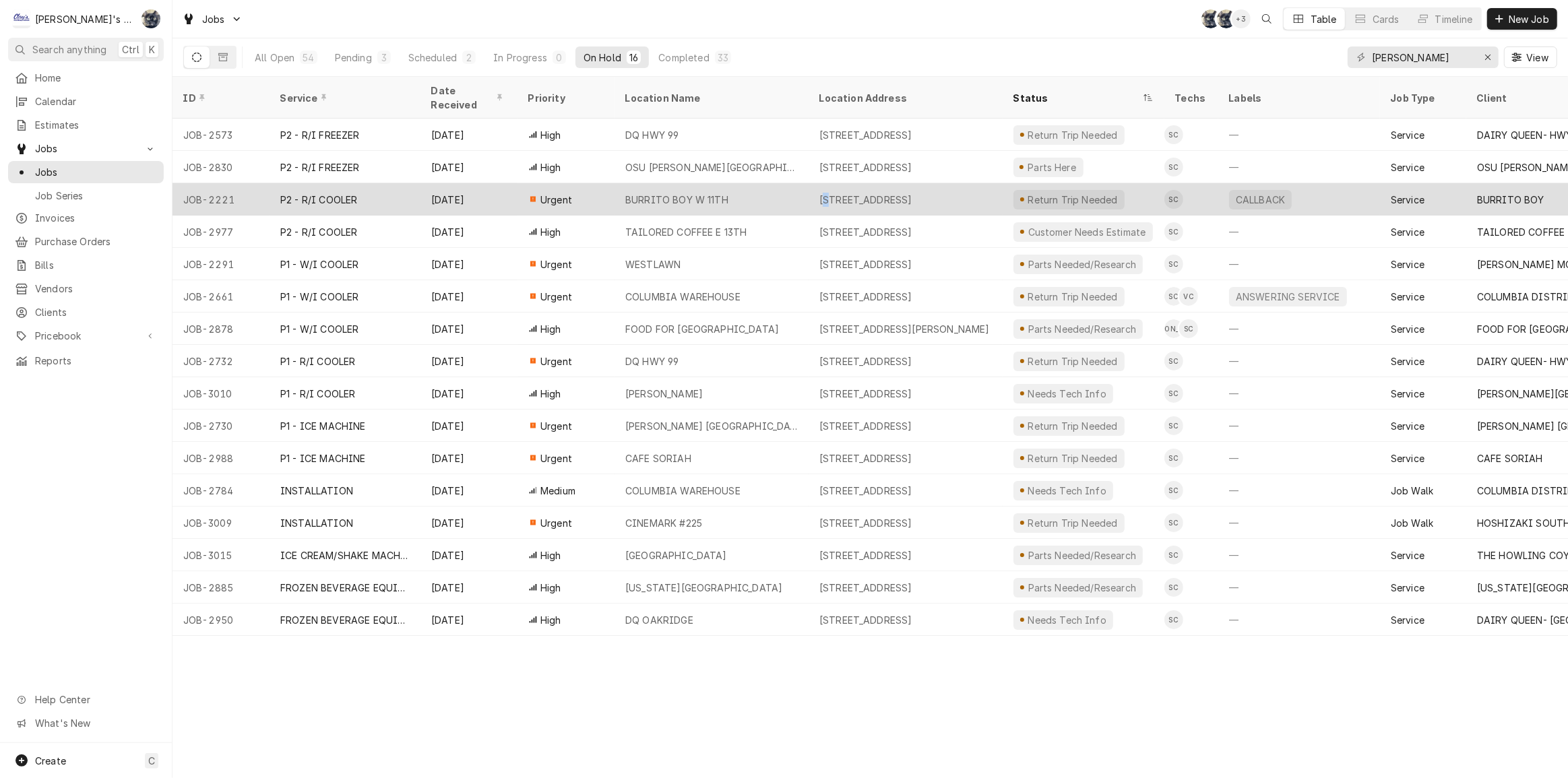
click at [828, 193] on div "[STREET_ADDRESS]" at bounding box center [866, 199] width 93 height 14
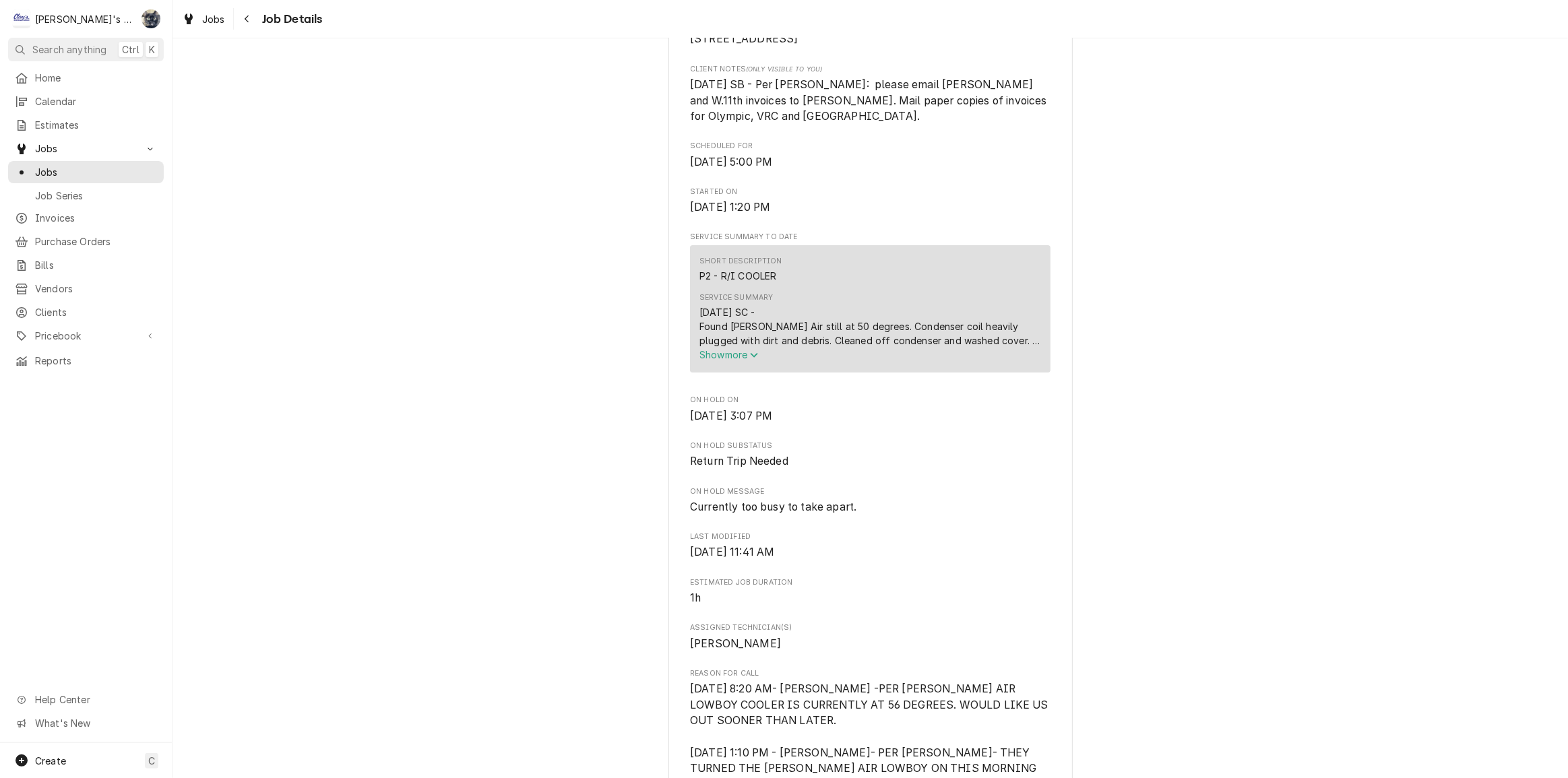
scroll to position [367, 0]
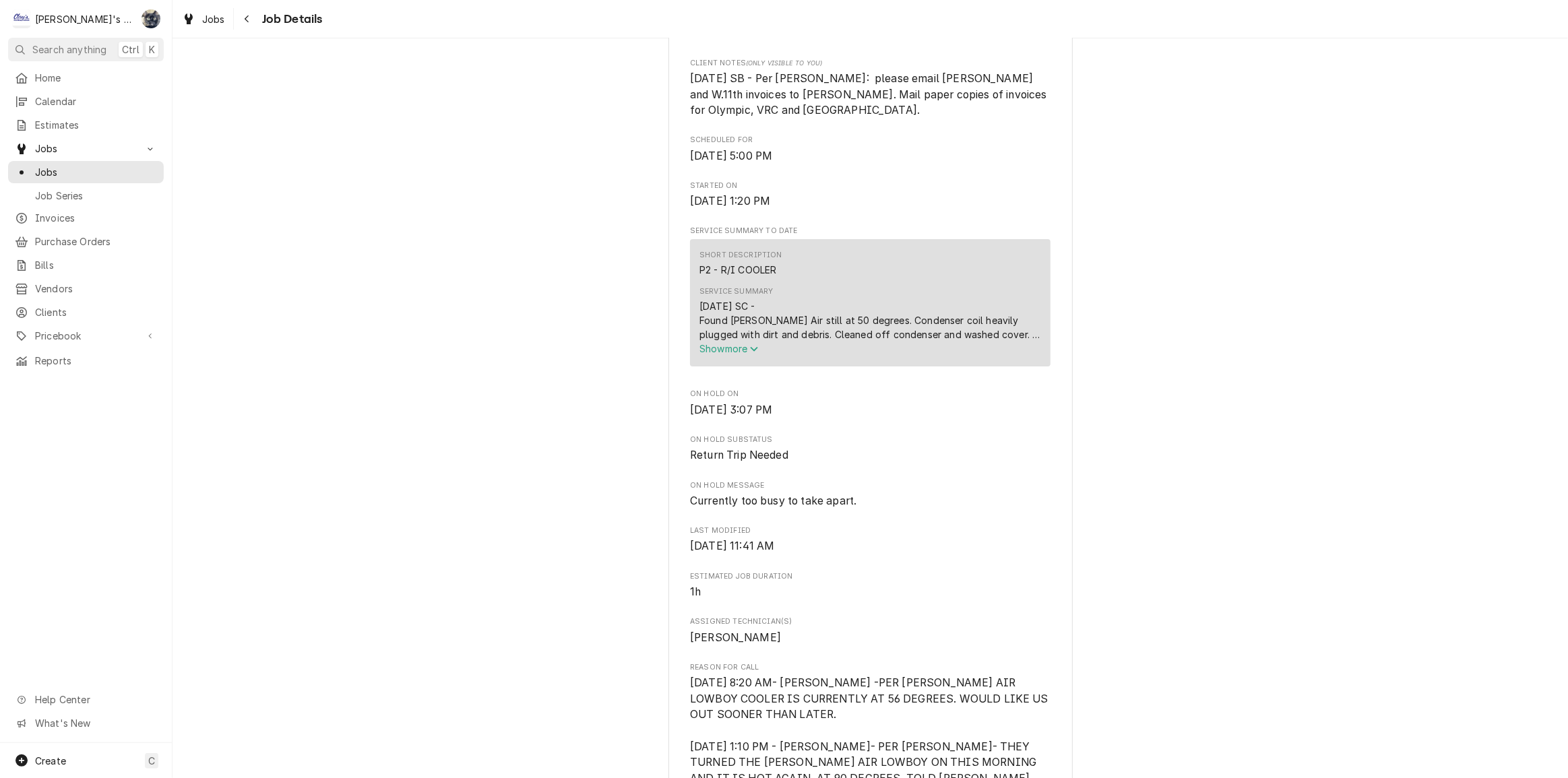
click at [722, 354] on span "Show more" at bounding box center [728, 348] width 59 height 11
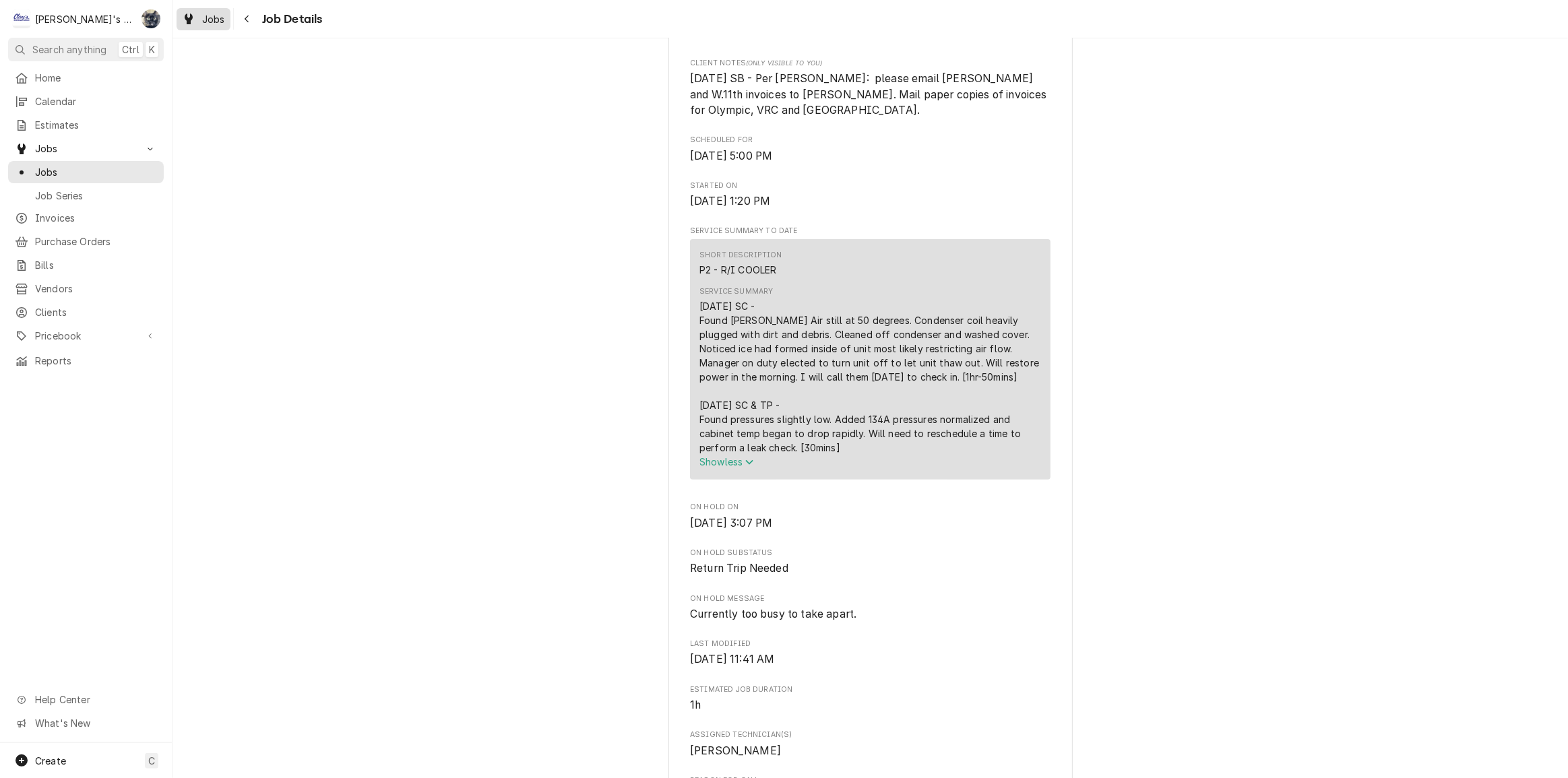
click at [206, 18] on span "Jobs" at bounding box center [213, 19] width 23 height 14
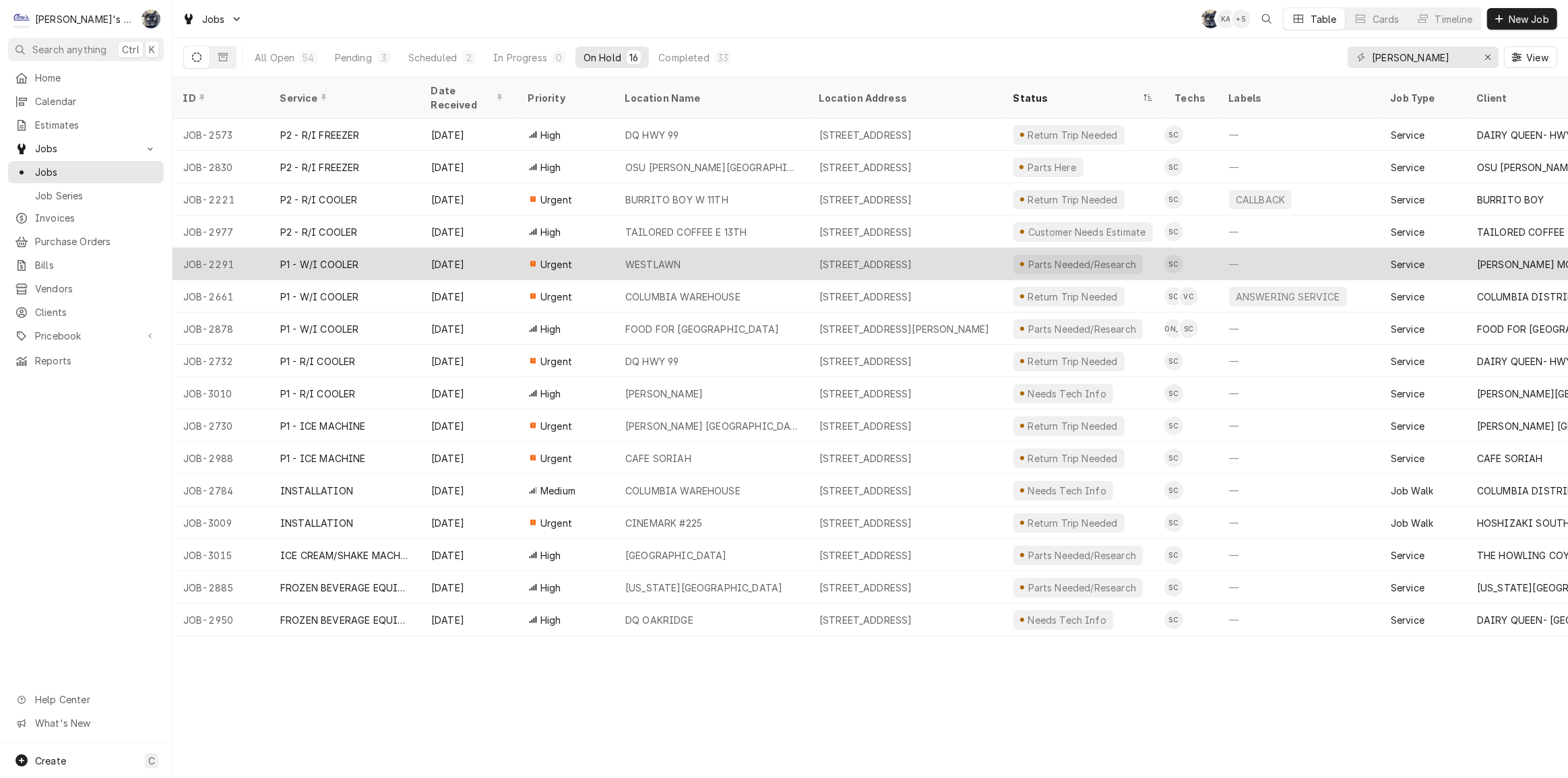
click at [764, 252] on div "WESTLAWN" at bounding box center [711, 264] width 195 height 32
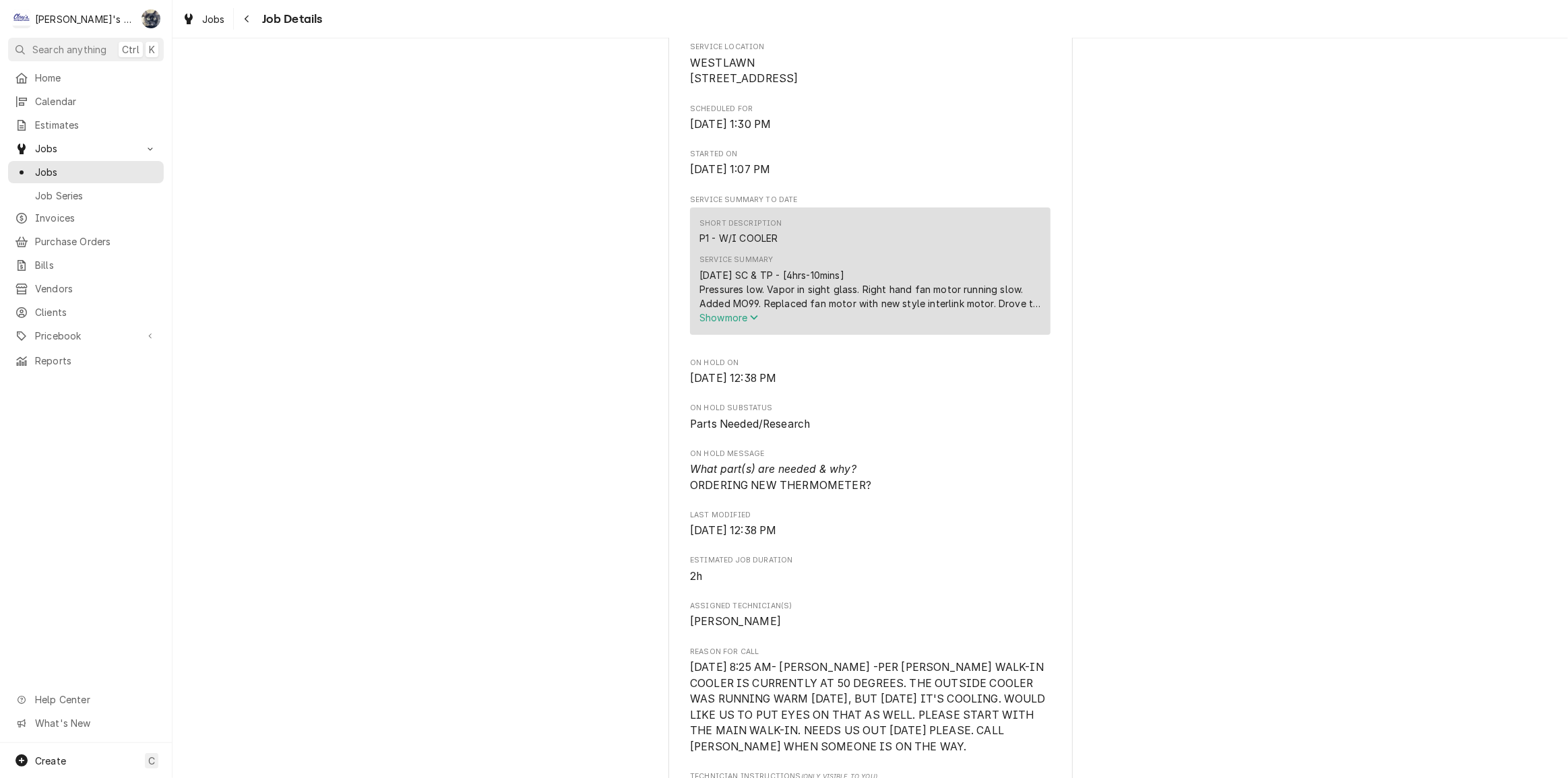
scroll to position [367, 0]
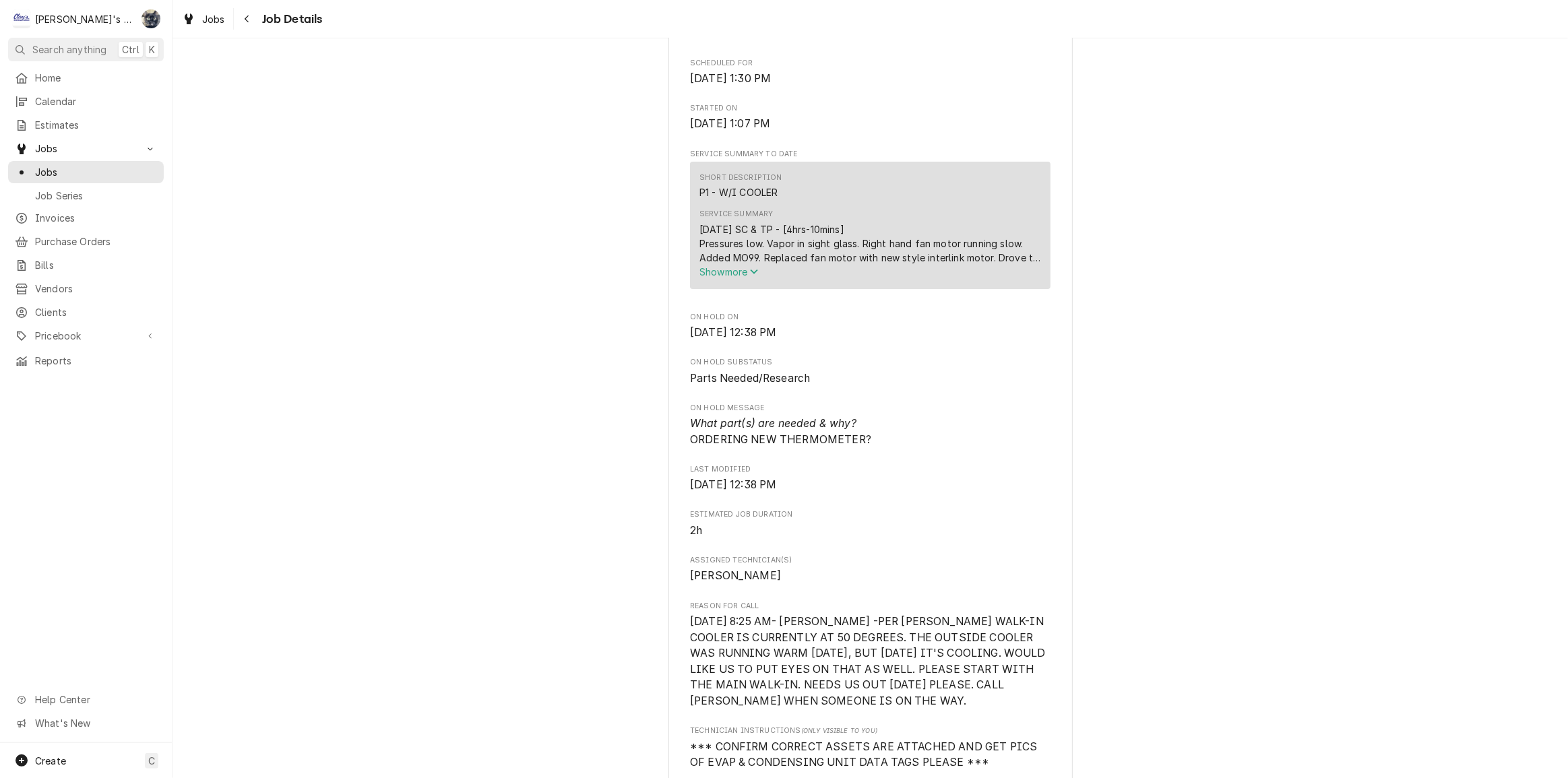
click at [734, 277] on span "Show more" at bounding box center [728, 271] width 59 height 11
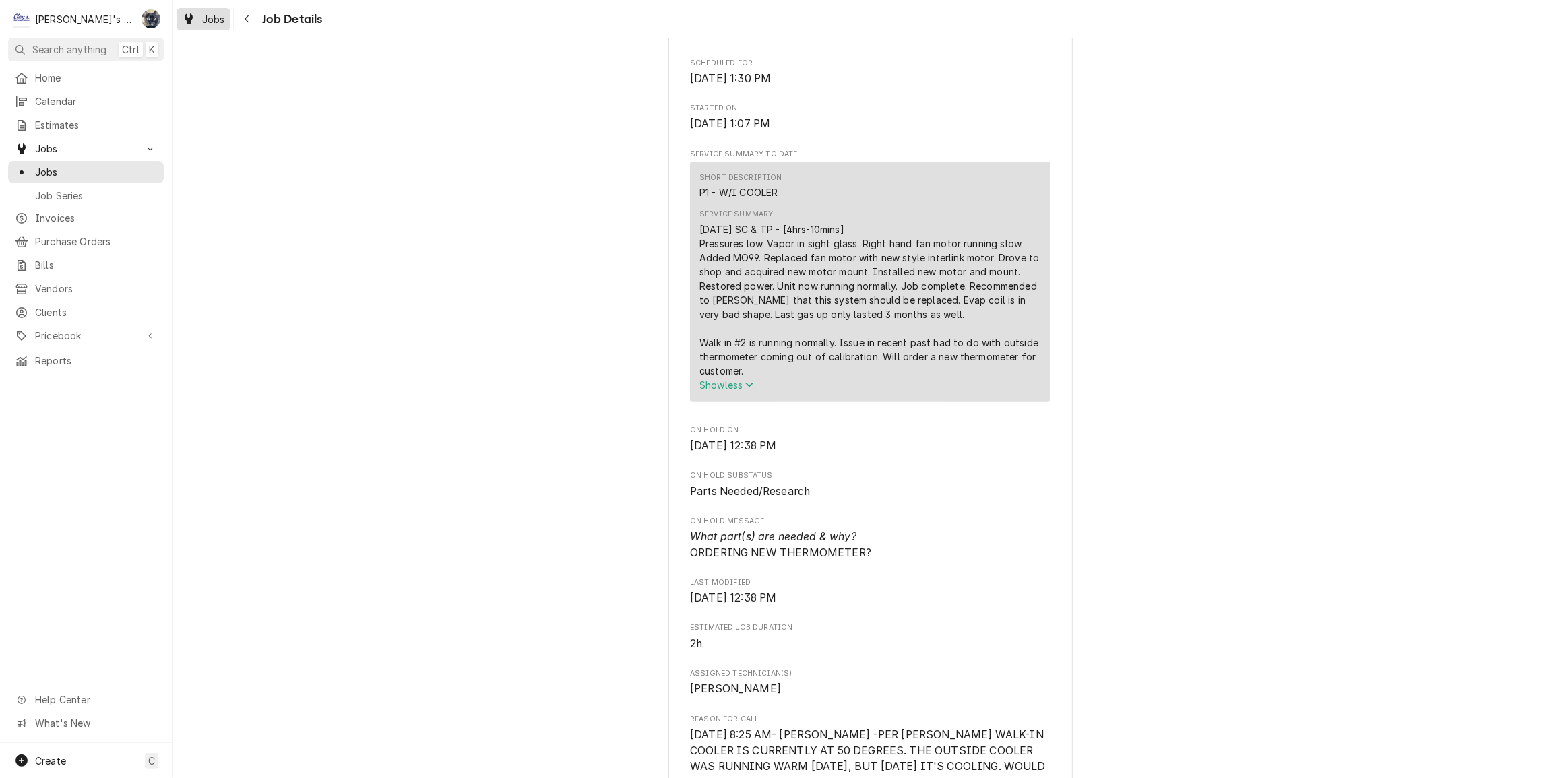
click at [193, 20] on icon "Dynamic Content Wrapper" at bounding box center [189, 19] width 8 height 11
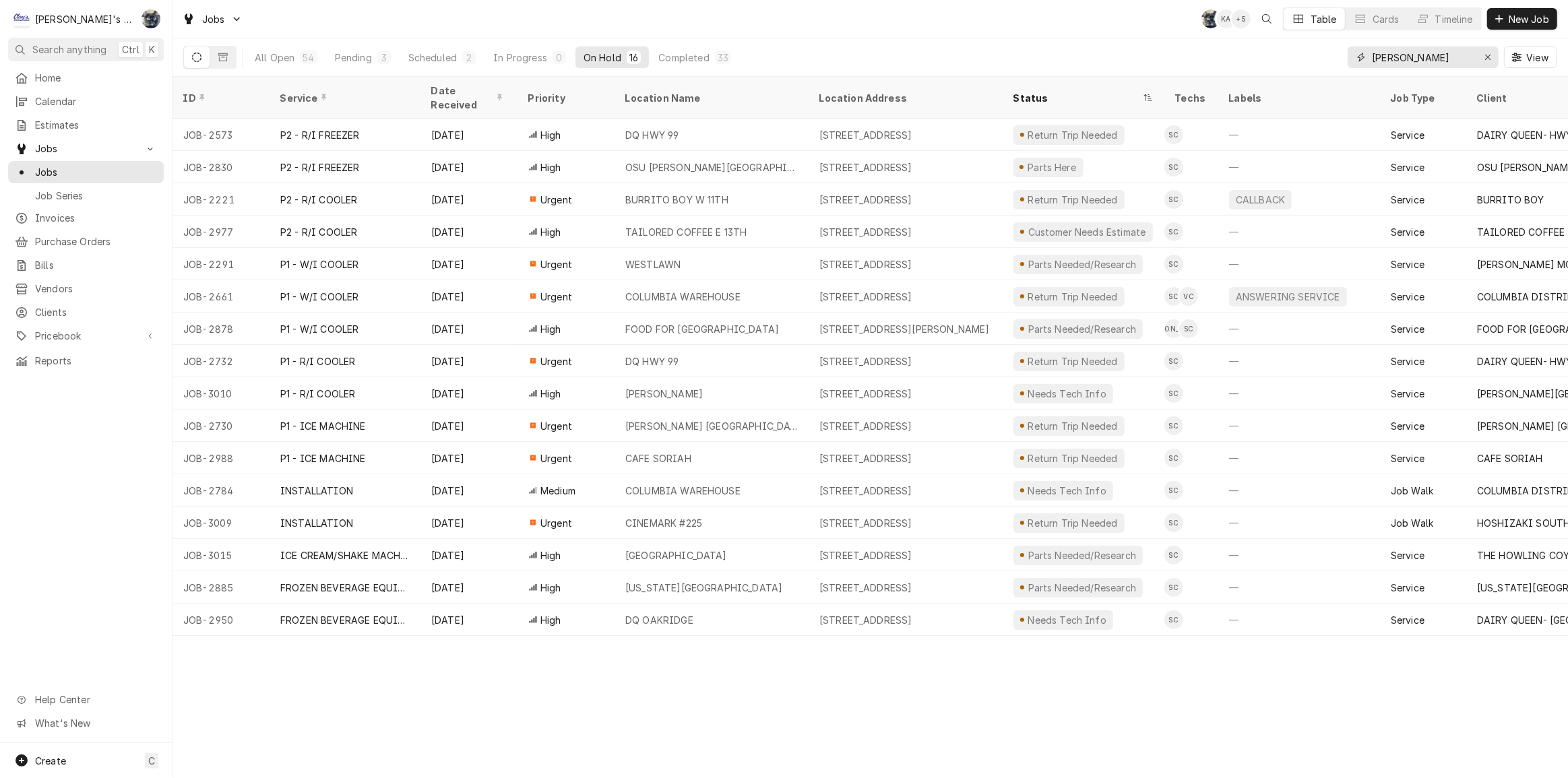
drag, startPoint x: 1380, startPoint y: 54, endPoint x: 1331, endPoint y: 57, distance: 49.1
click at [1332, 57] on div "All Open 54 Pending 3 Scheduled 2 In Progress 0 On Hold 16 Completed 33 [PERSON…" at bounding box center [871, 58] width 1374 height 38
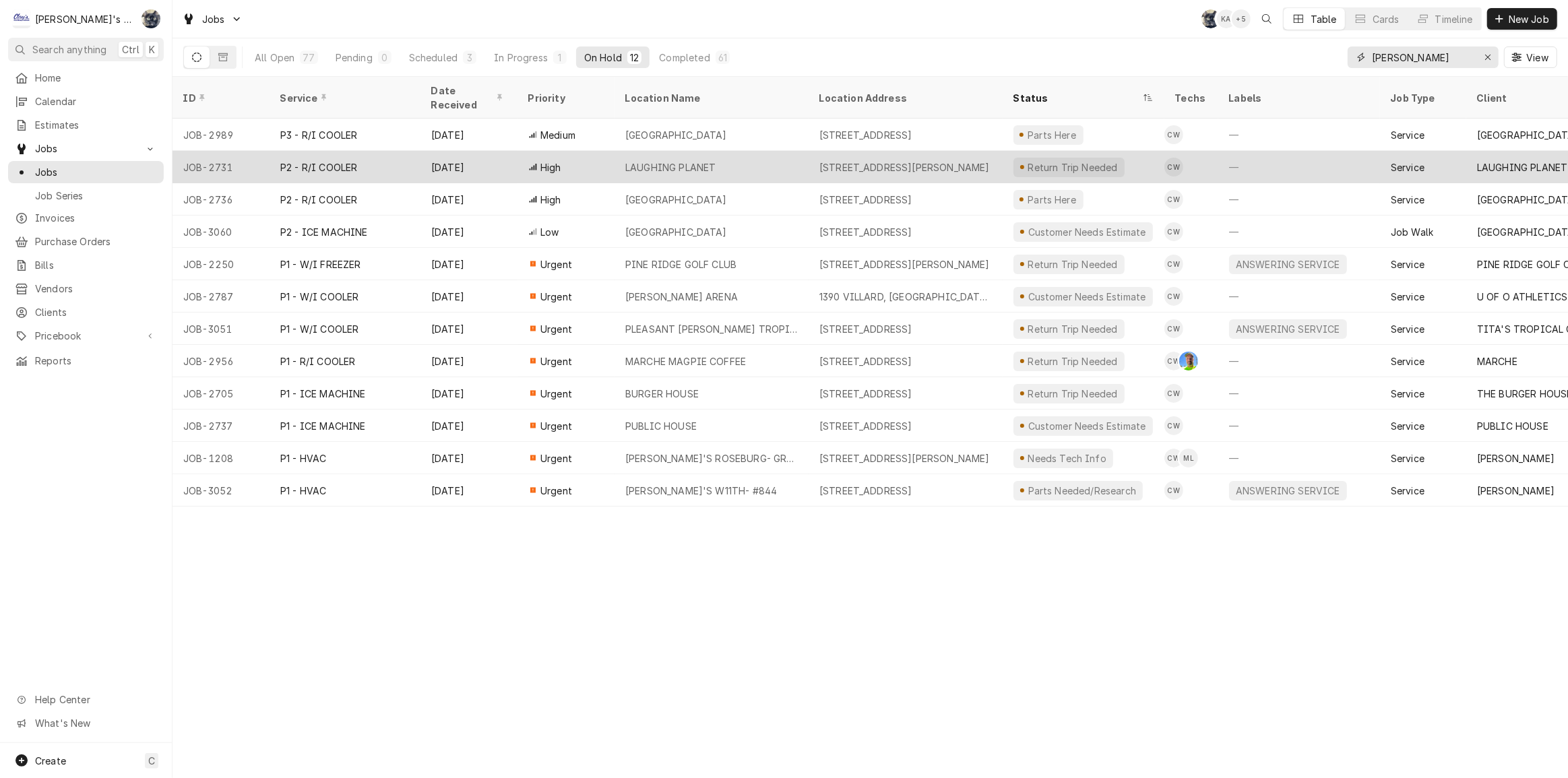
type input "[PERSON_NAME]"
click at [775, 151] on div "LAUGHING PLANET" at bounding box center [711, 167] width 195 height 32
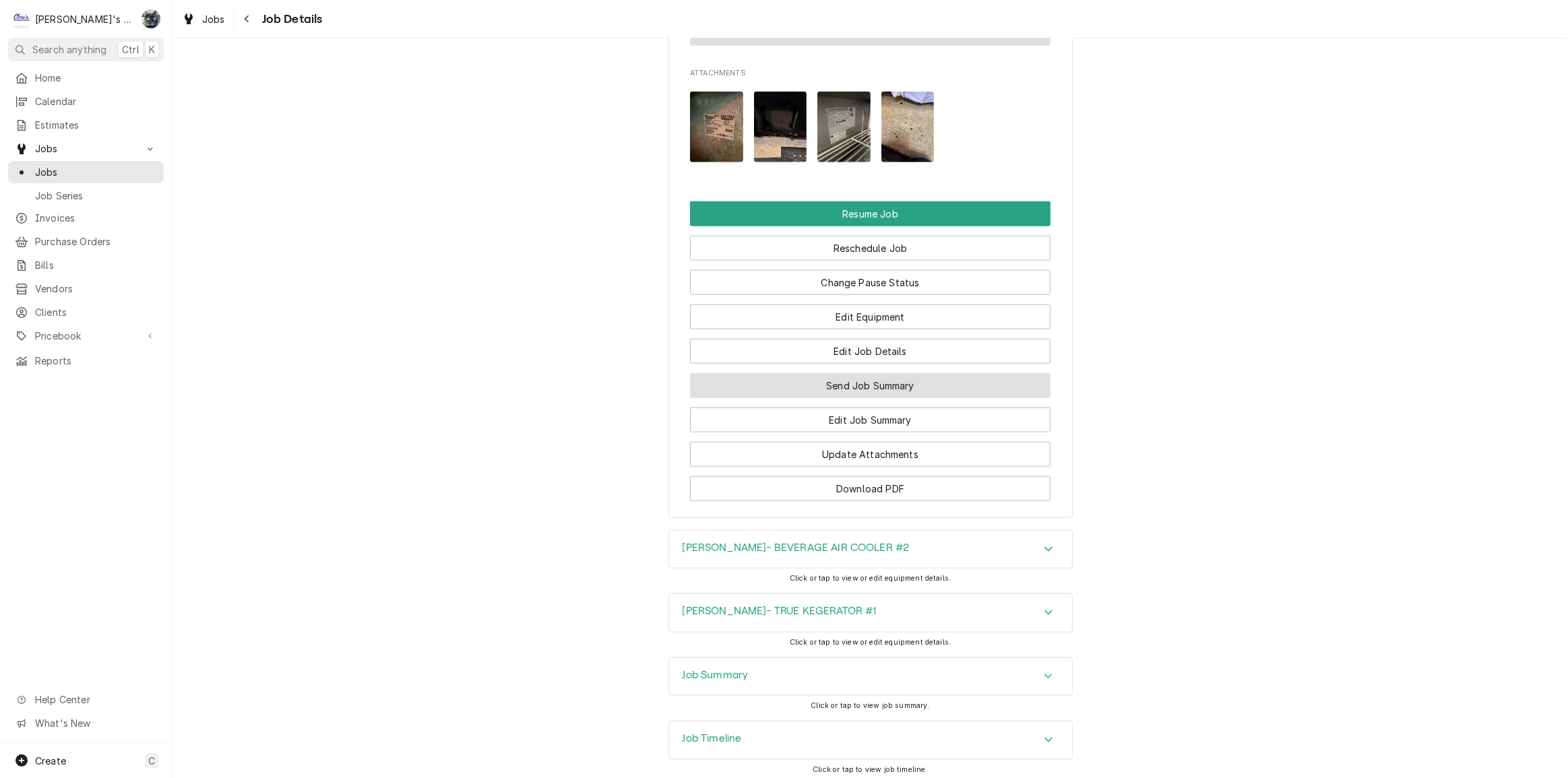
scroll to position [1810, 0]
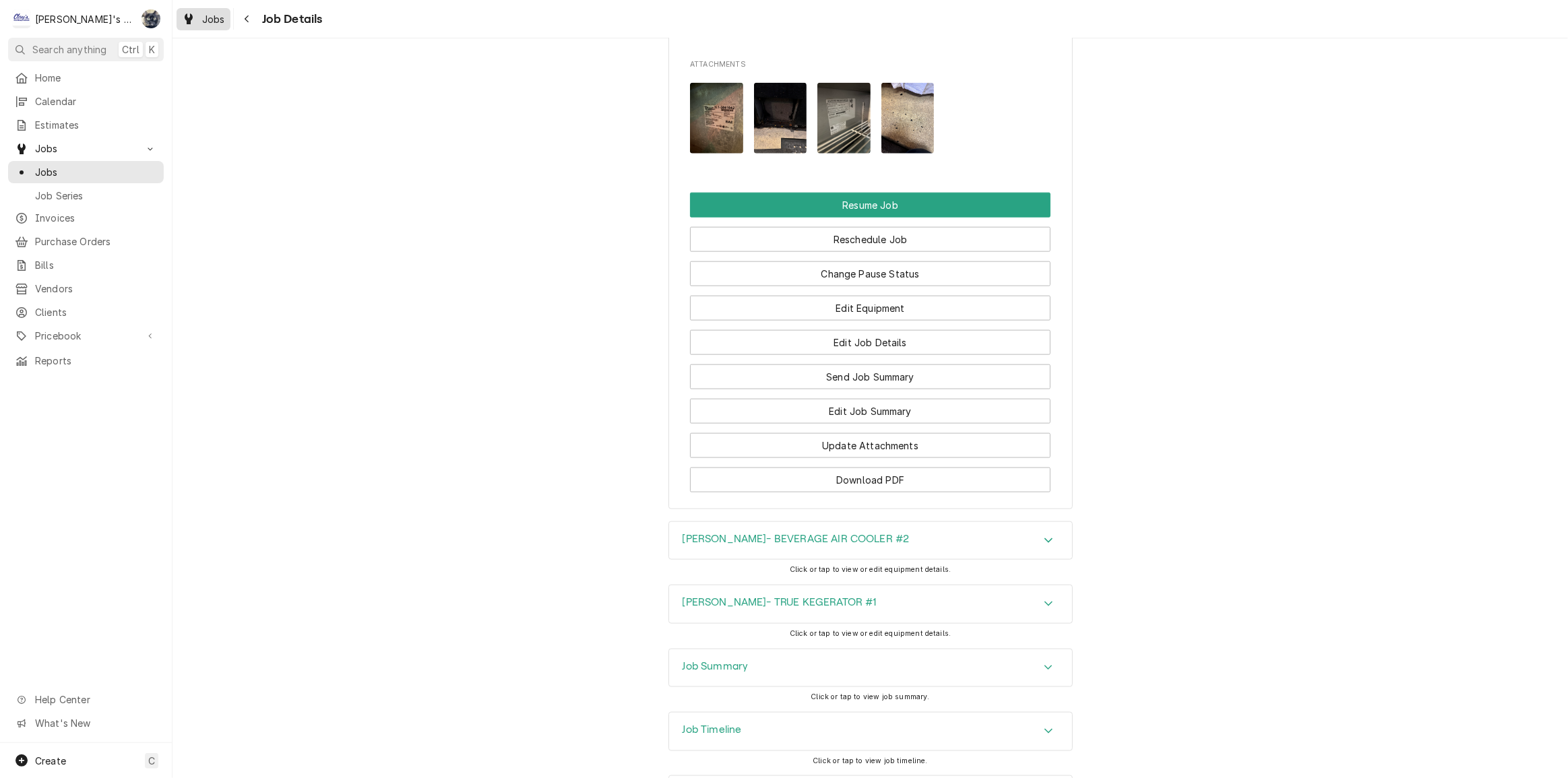
click at [191, 11] on div "Dynamic Content Wrapper" at bounding box center [189, 19] width 14 height 16
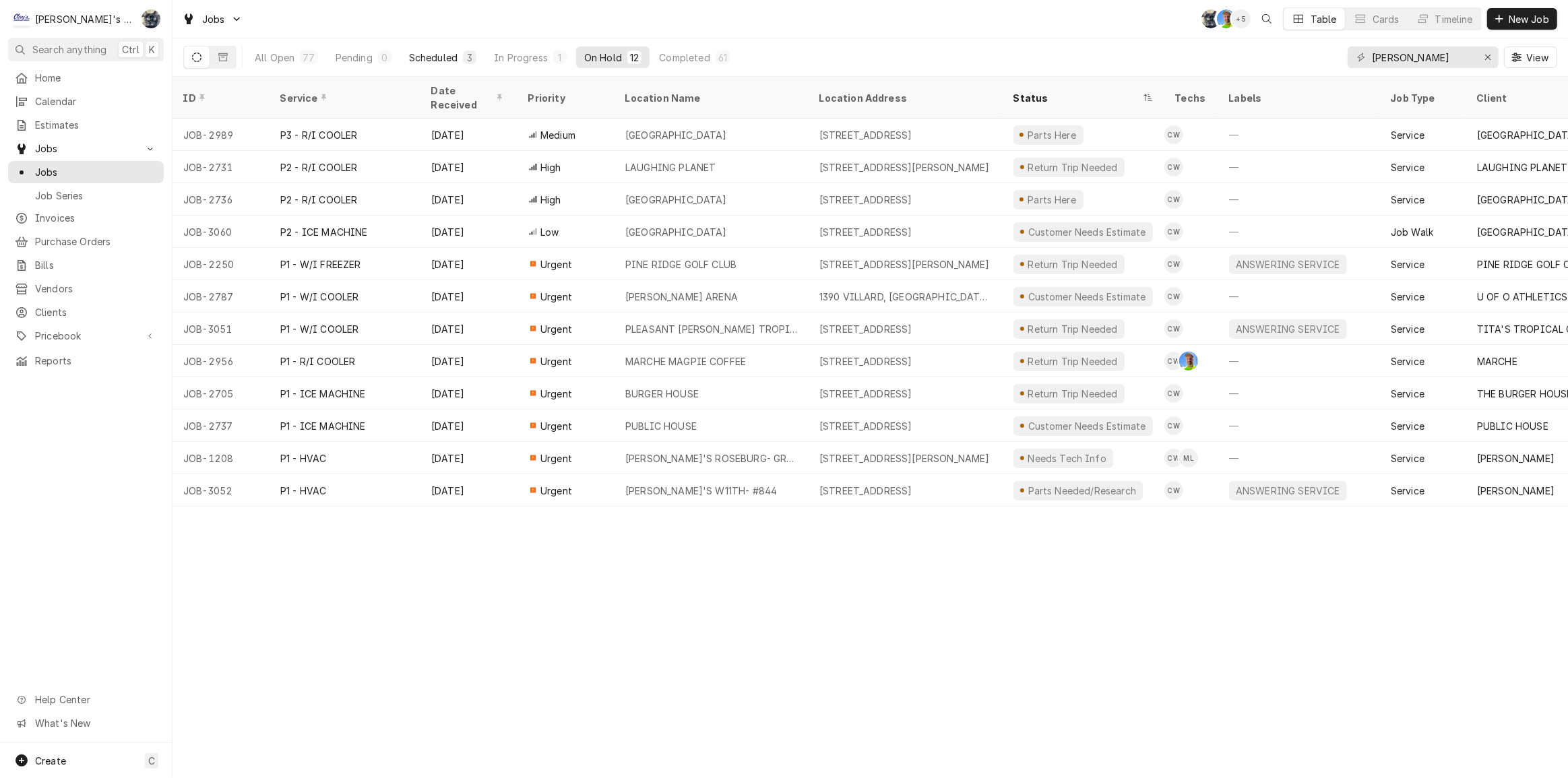
click at [425, 61] on div "Scheduled" at bounding box center [433, 58] width 49 height 14
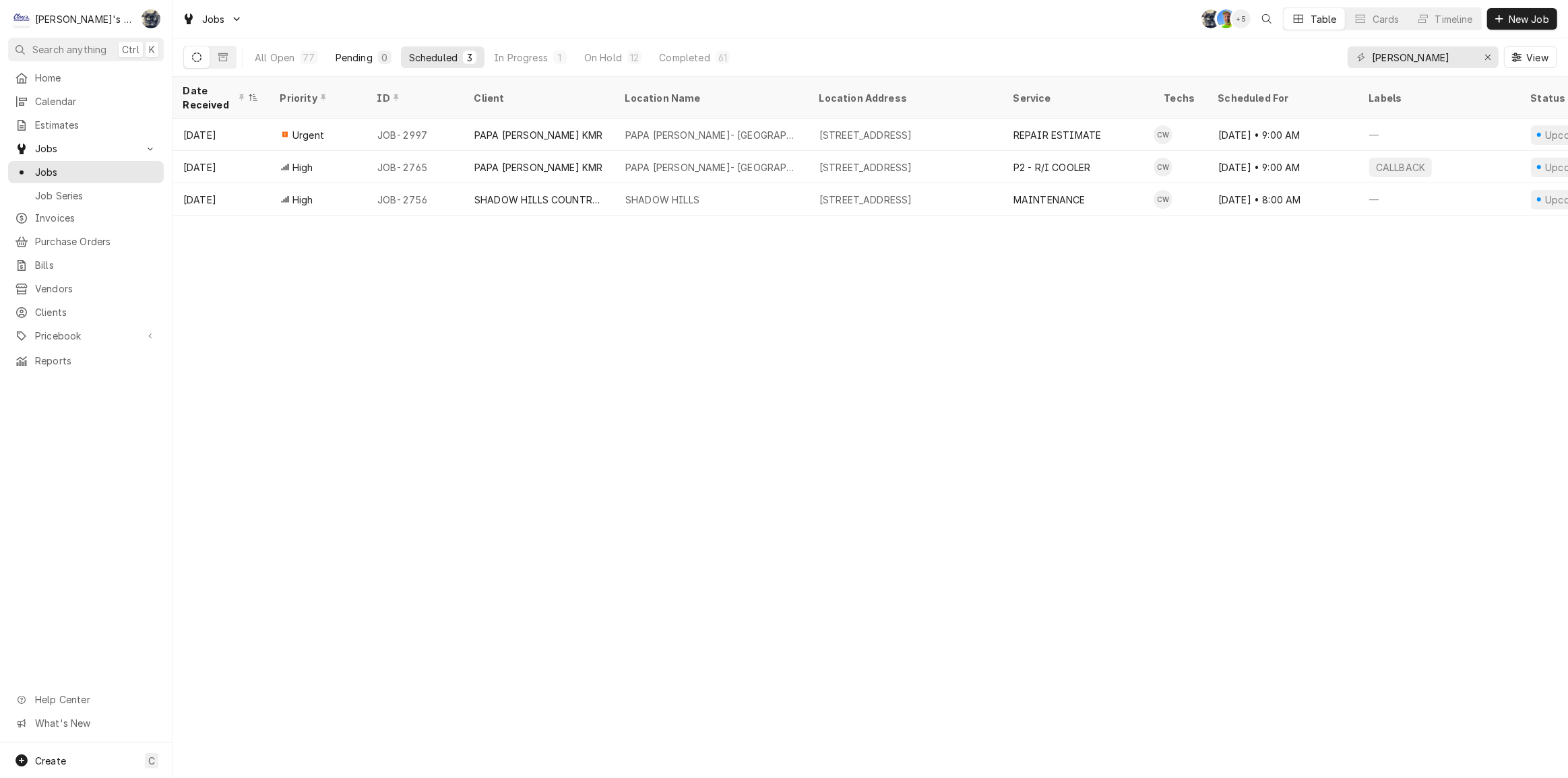
click at [371, 57] on button "Pending 0" at bounding box center [363, 58] width 72 height 22
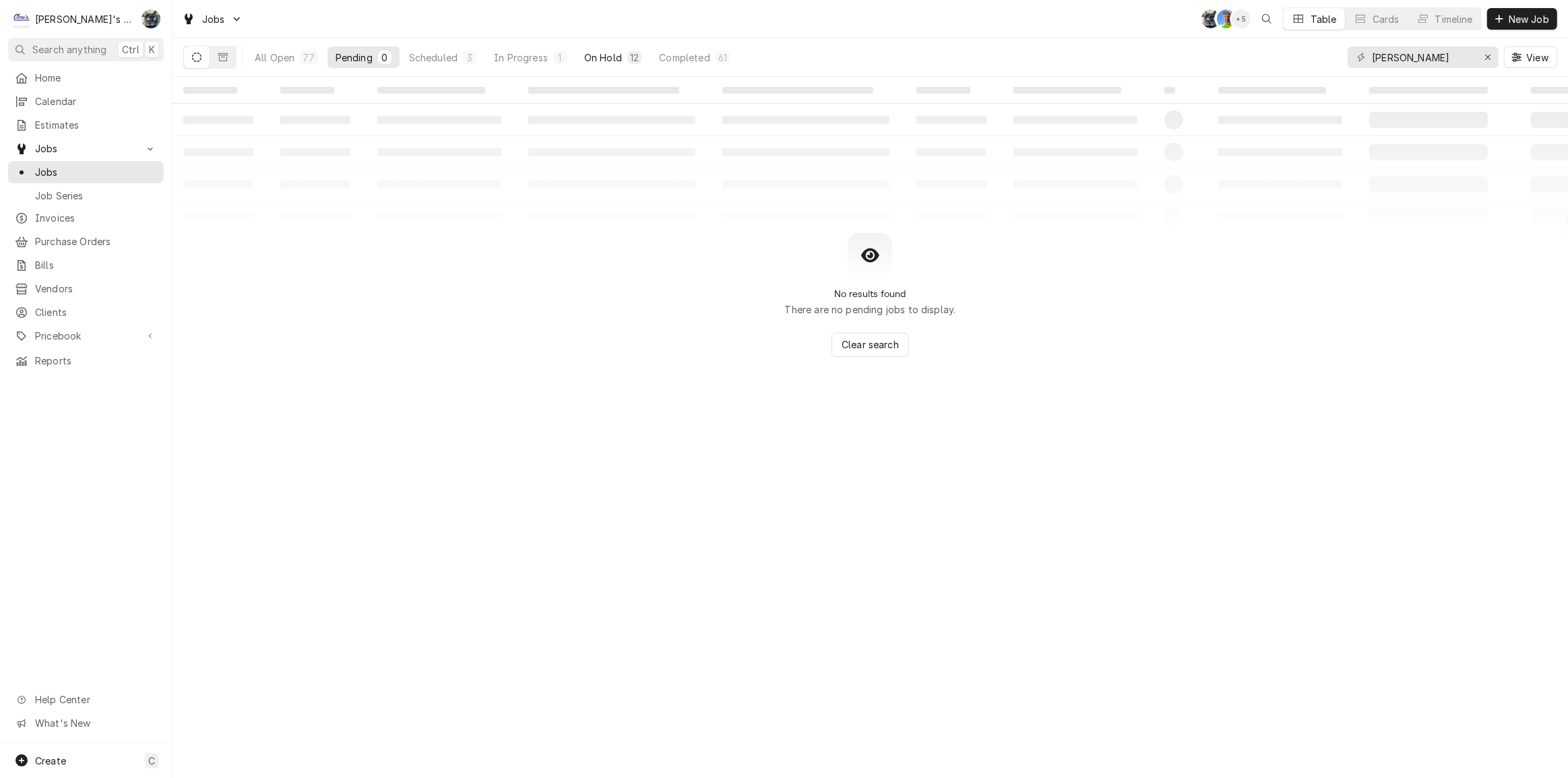
click at [592, 57] on div "On Hold" at bounding box center [603, 58] width 38 height 14
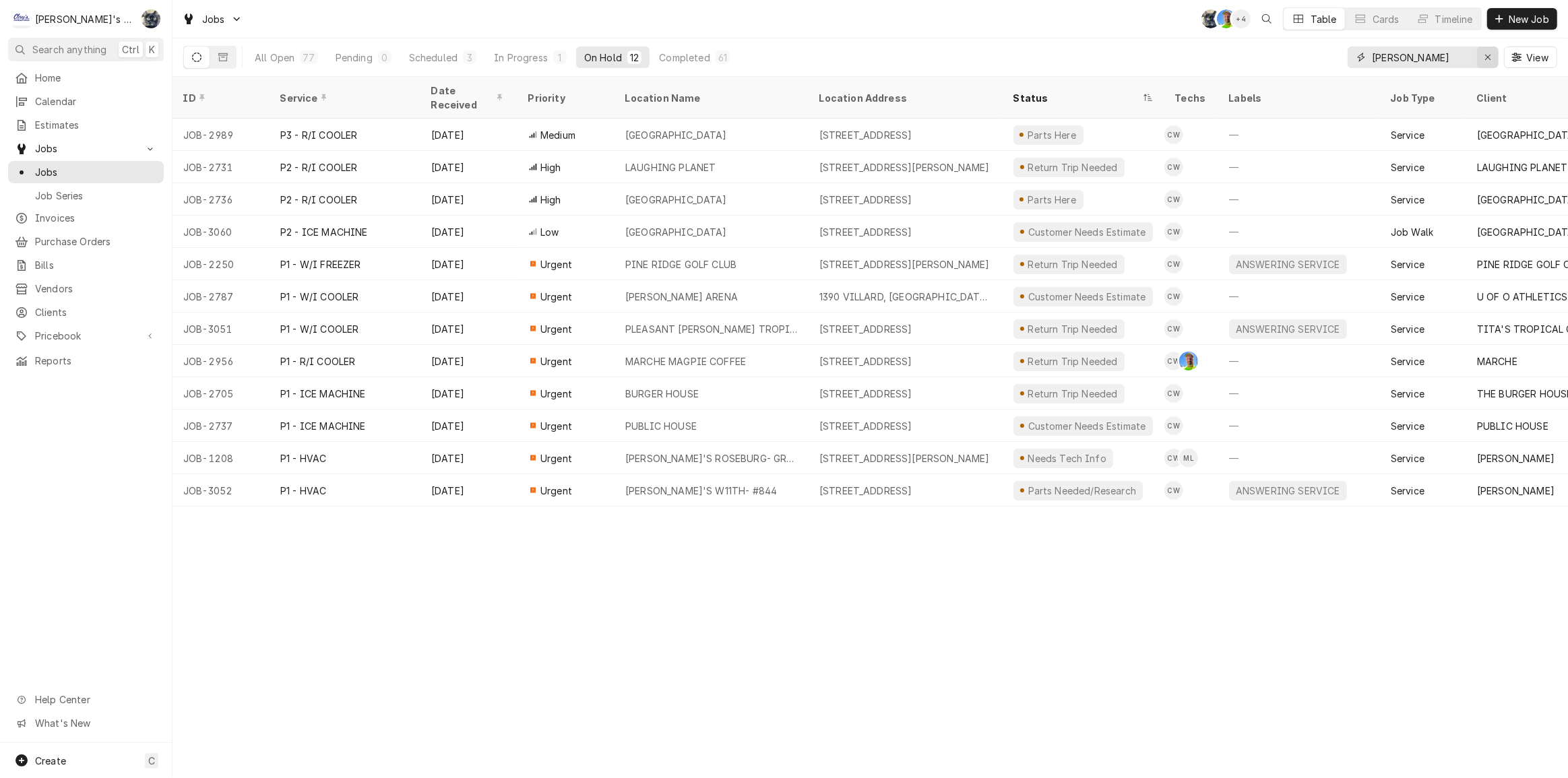
click at [1490, 61] on icon "Erase input" at bounding box center [1487, 57] width 7 height 9
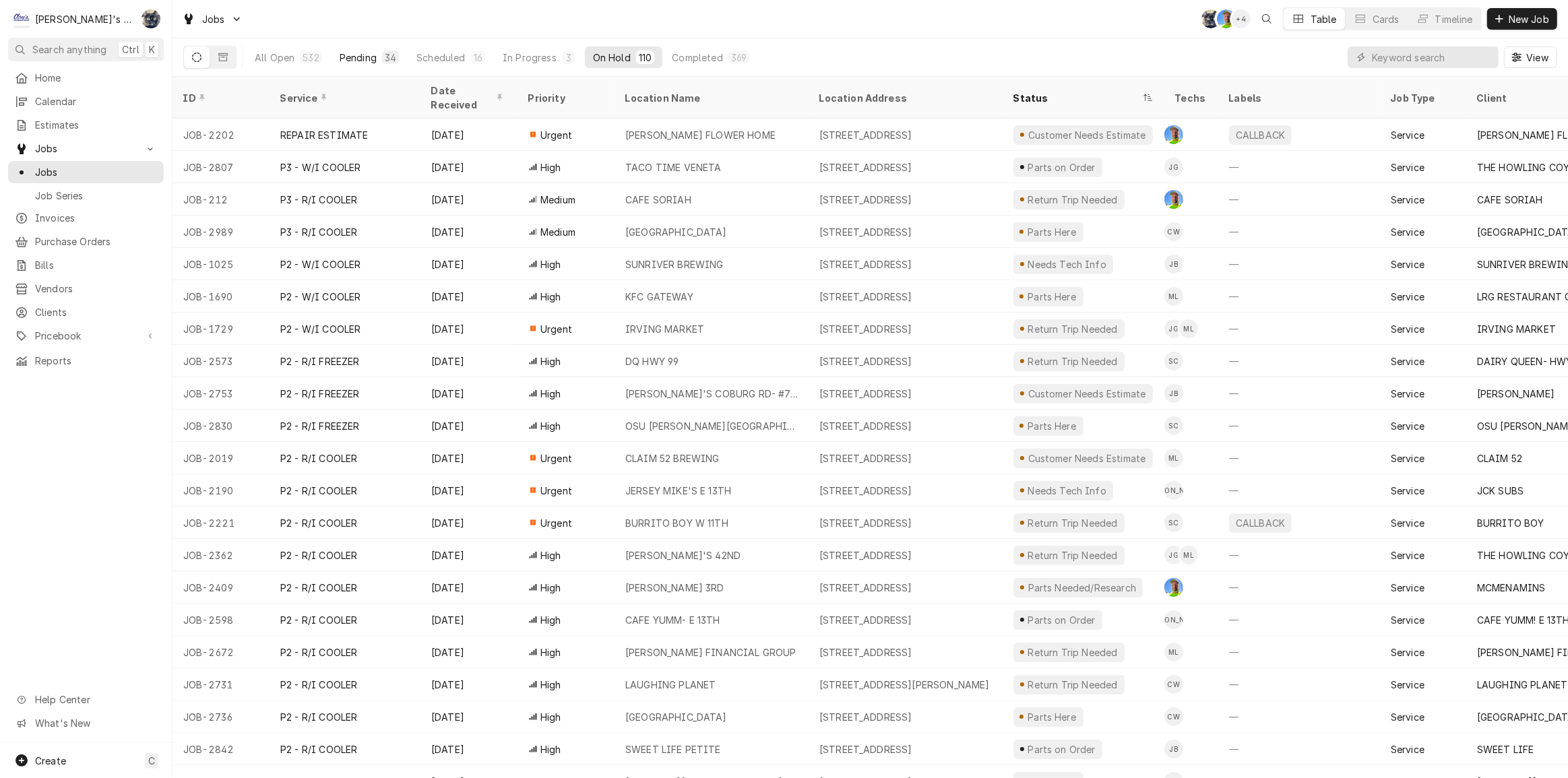
click at [360, 59] on div "Pending" at bounding box center [358, 58] width 37 height 14
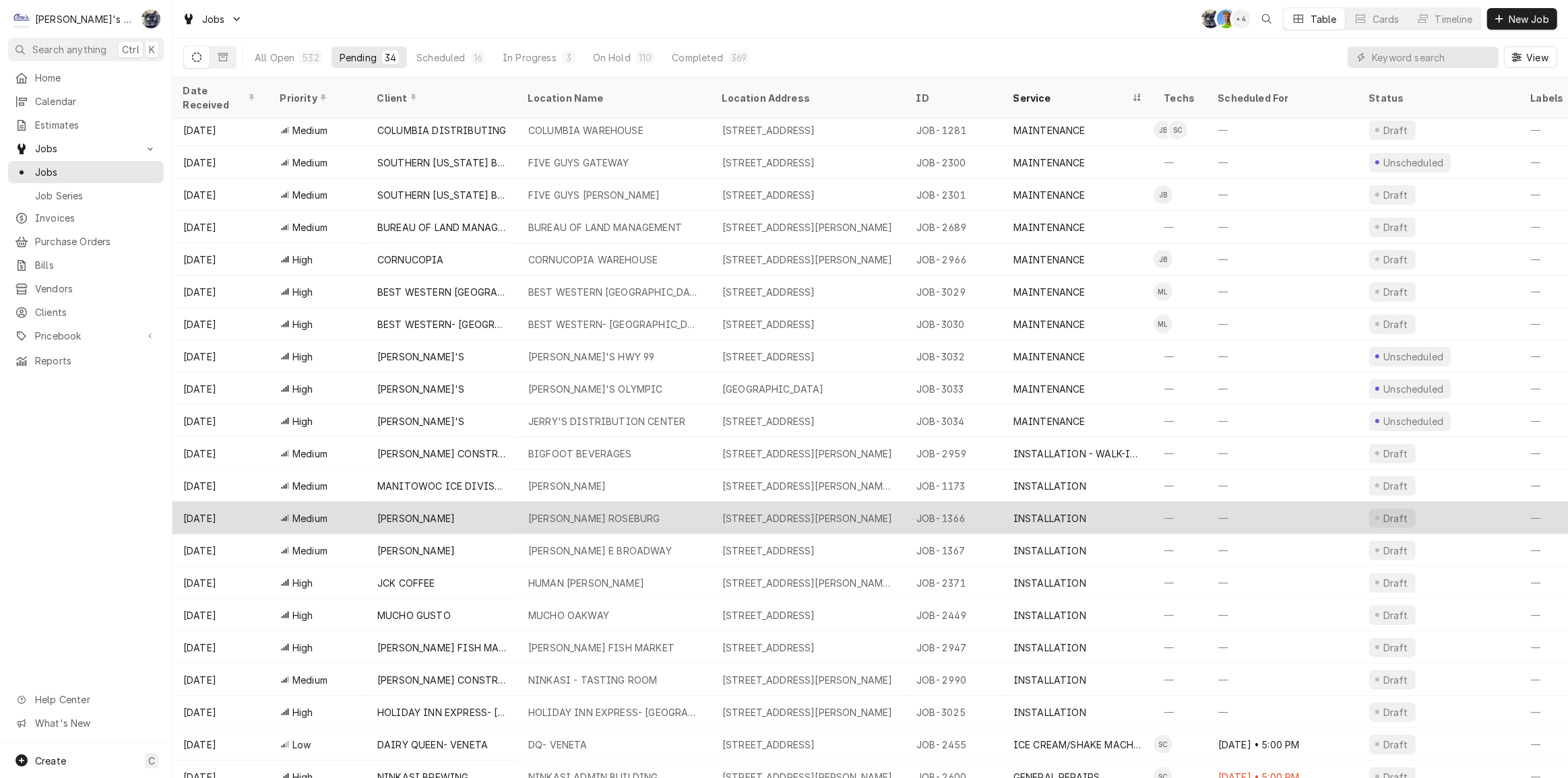
scroll to position [400, 0]
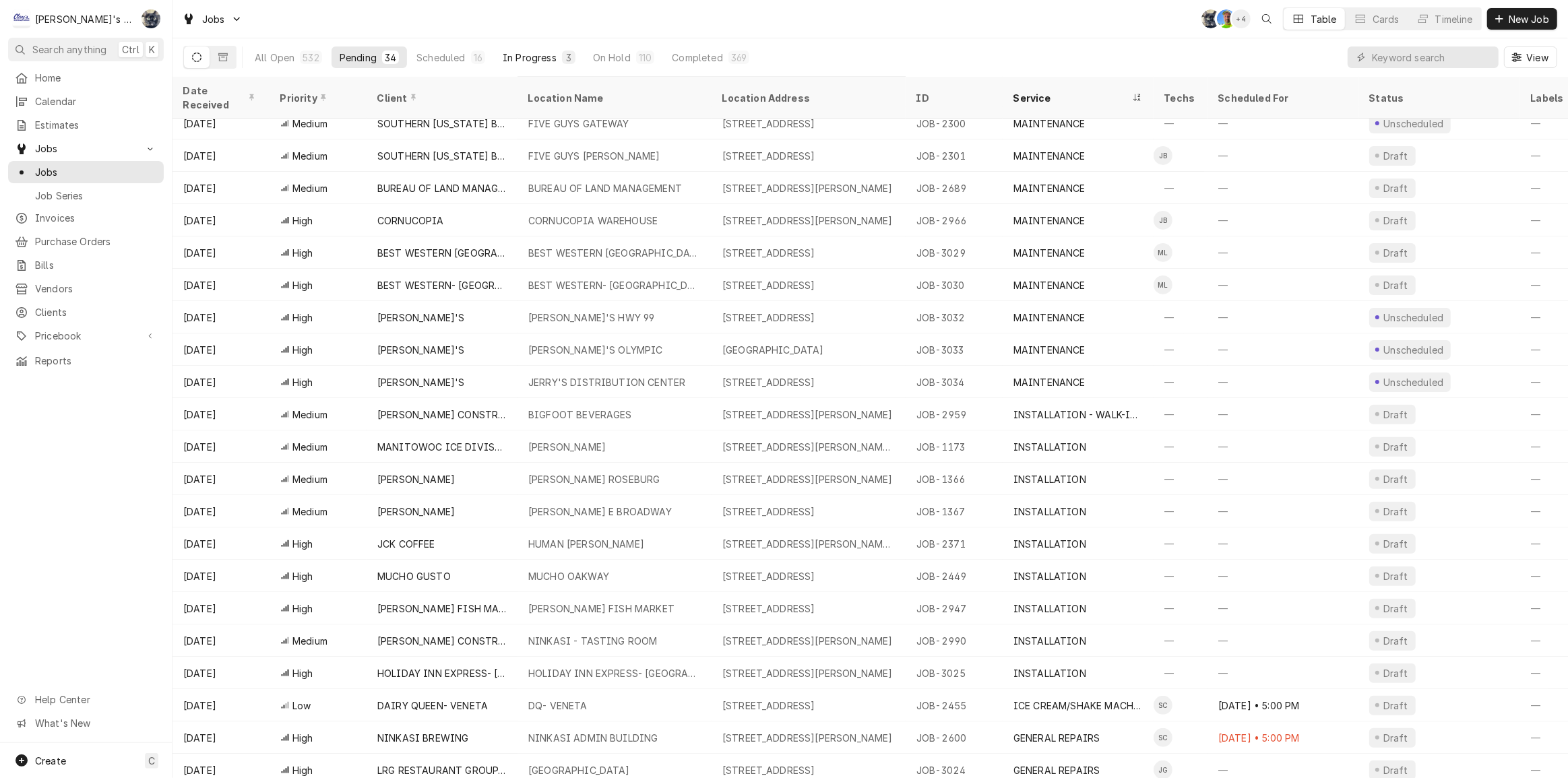
click at [537, 54] on div "In Progress" at bounding box center [530, 58] width 54 height 14
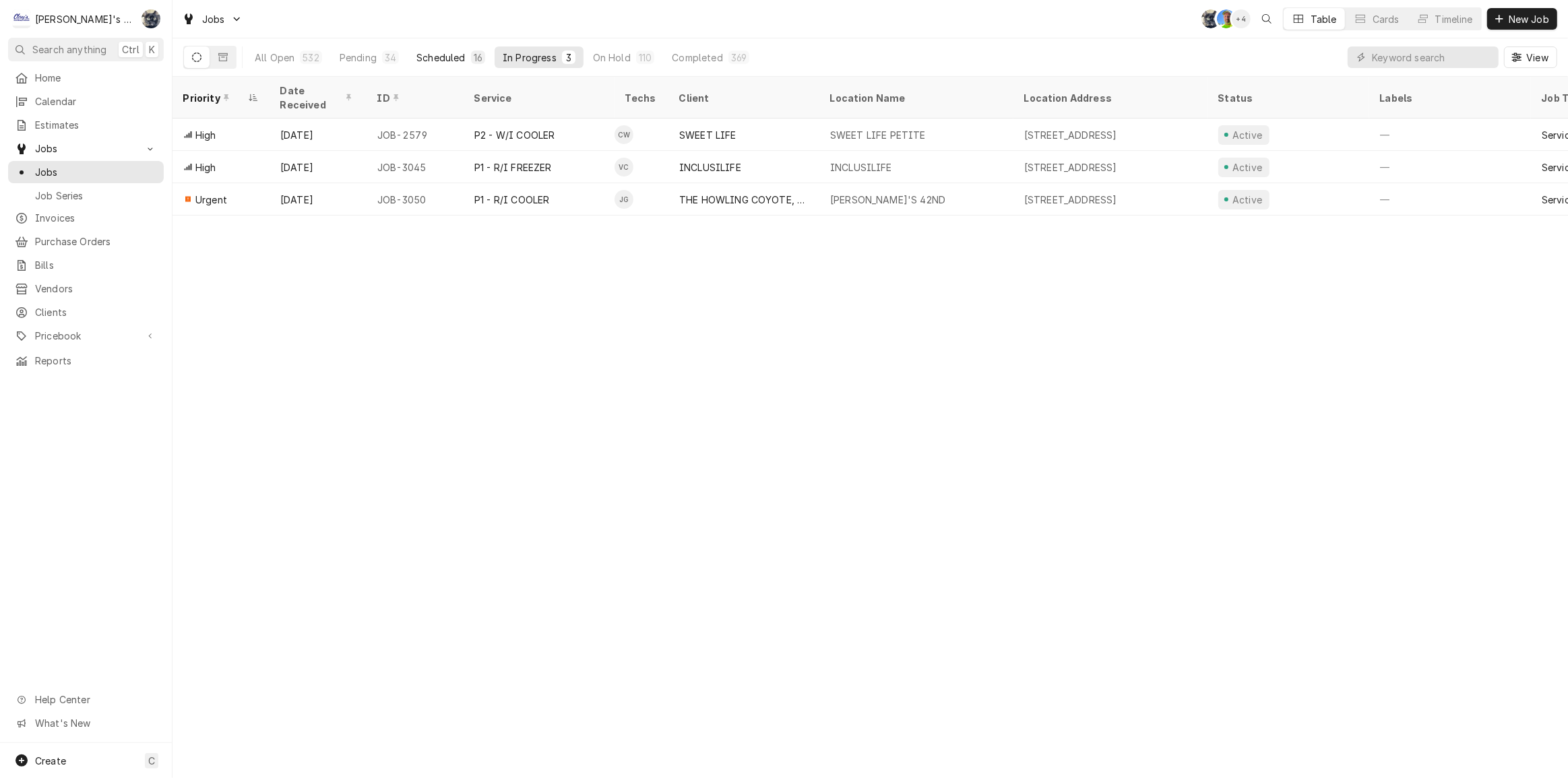
click at [474, 54] on div "16" at bounding box center [478, 58] width 9 height 14
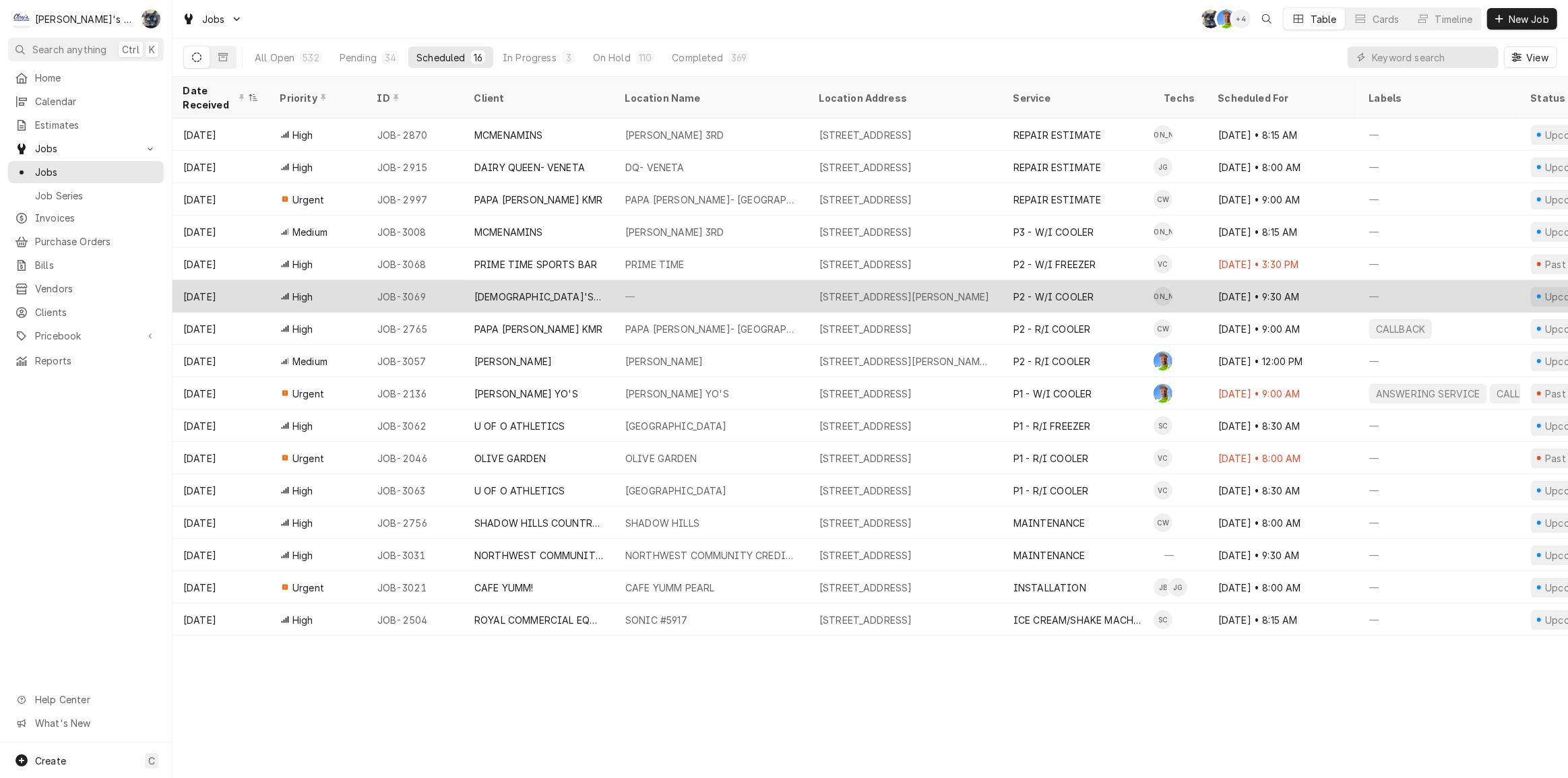
click at [575, 295] on div "[DEMOGRAPHIC_DATA]'S STORE HOUSE" at bounding box center [539, 296] width 151 height 32
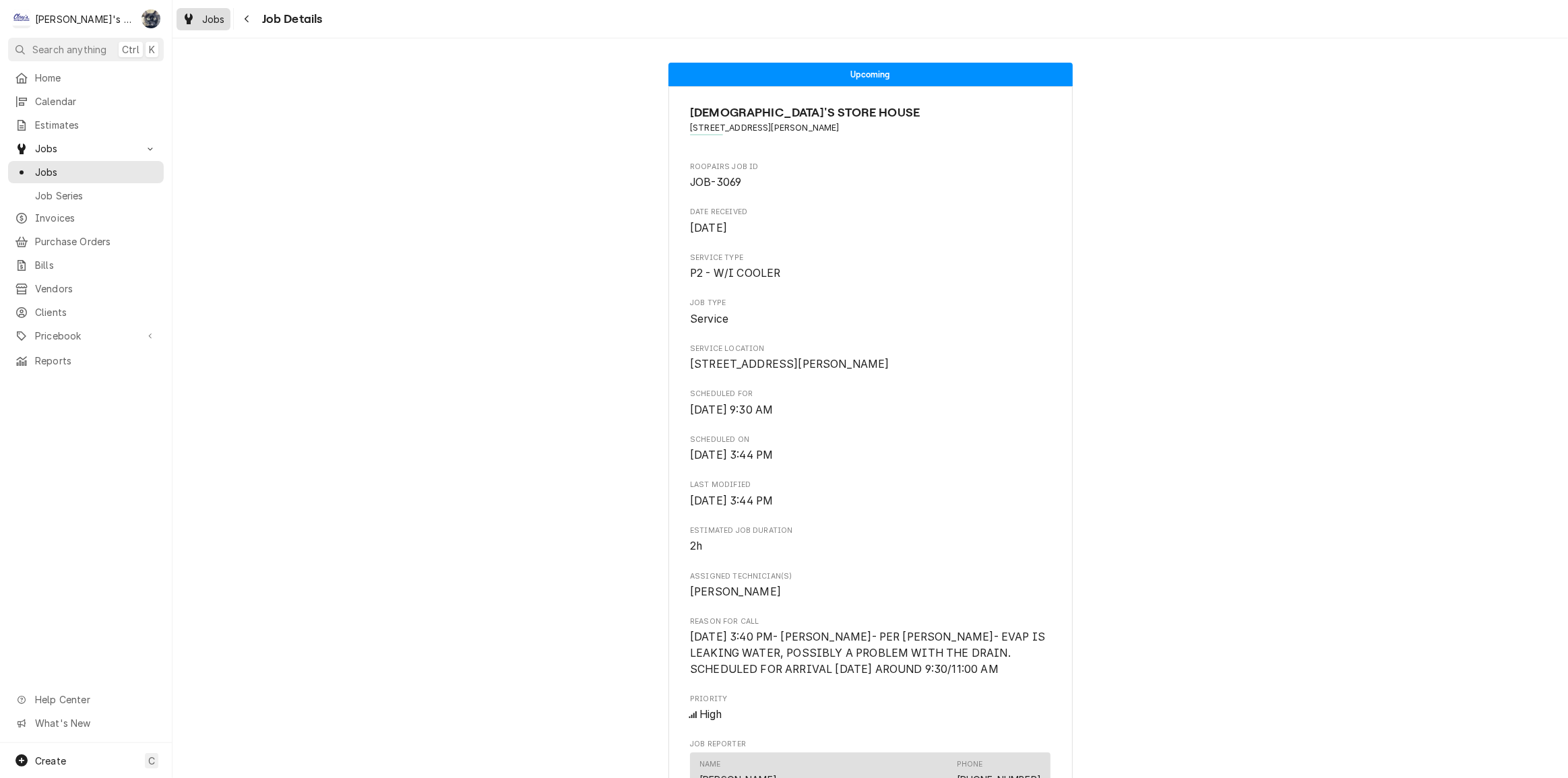
click at [197, 24] on div "Jobs" at bounding box center [203, 19] width 49 height 17
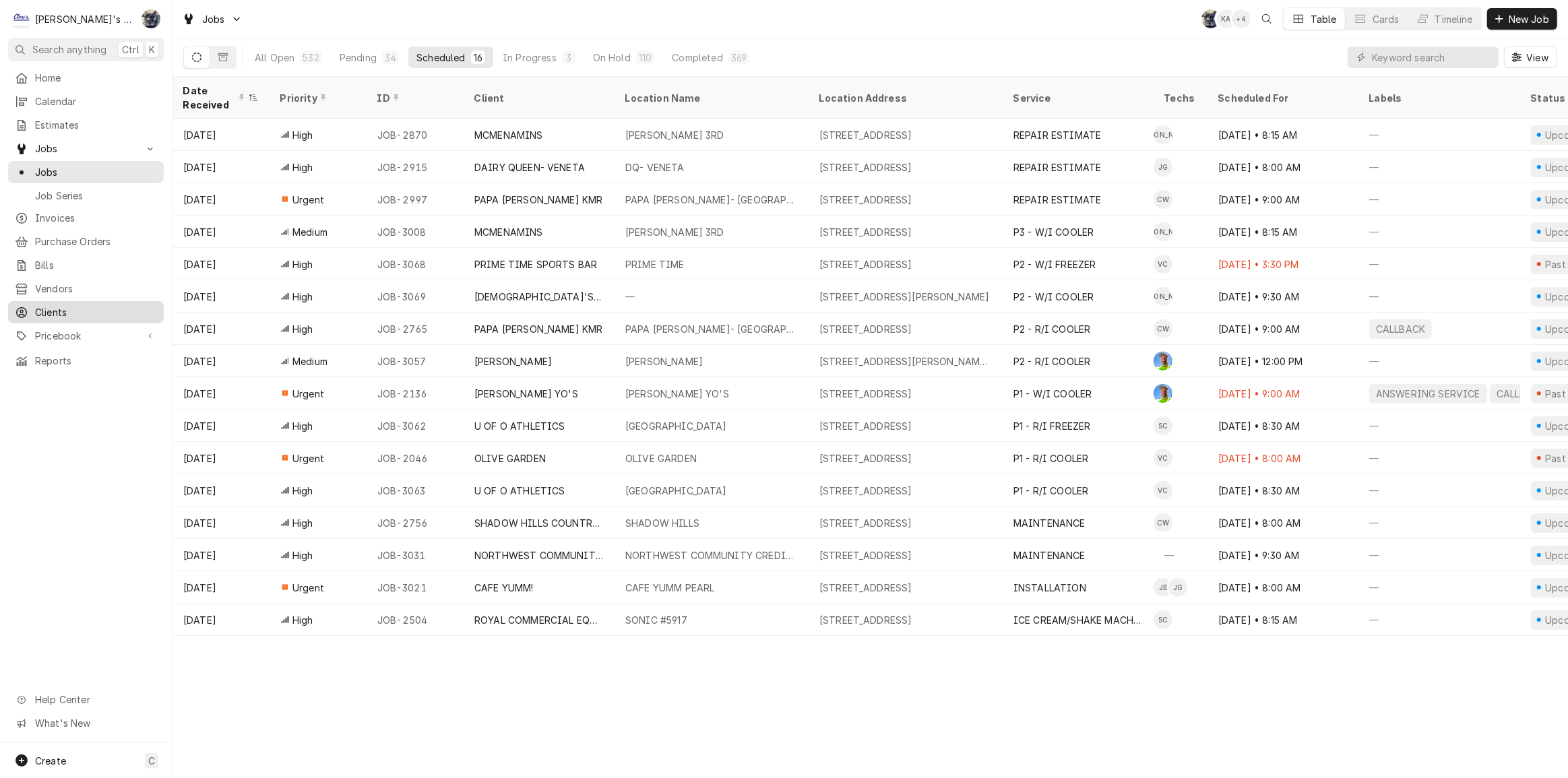
click at [69, 305] on span "Clients" at bounding box center [96, 312] width 122 height 14
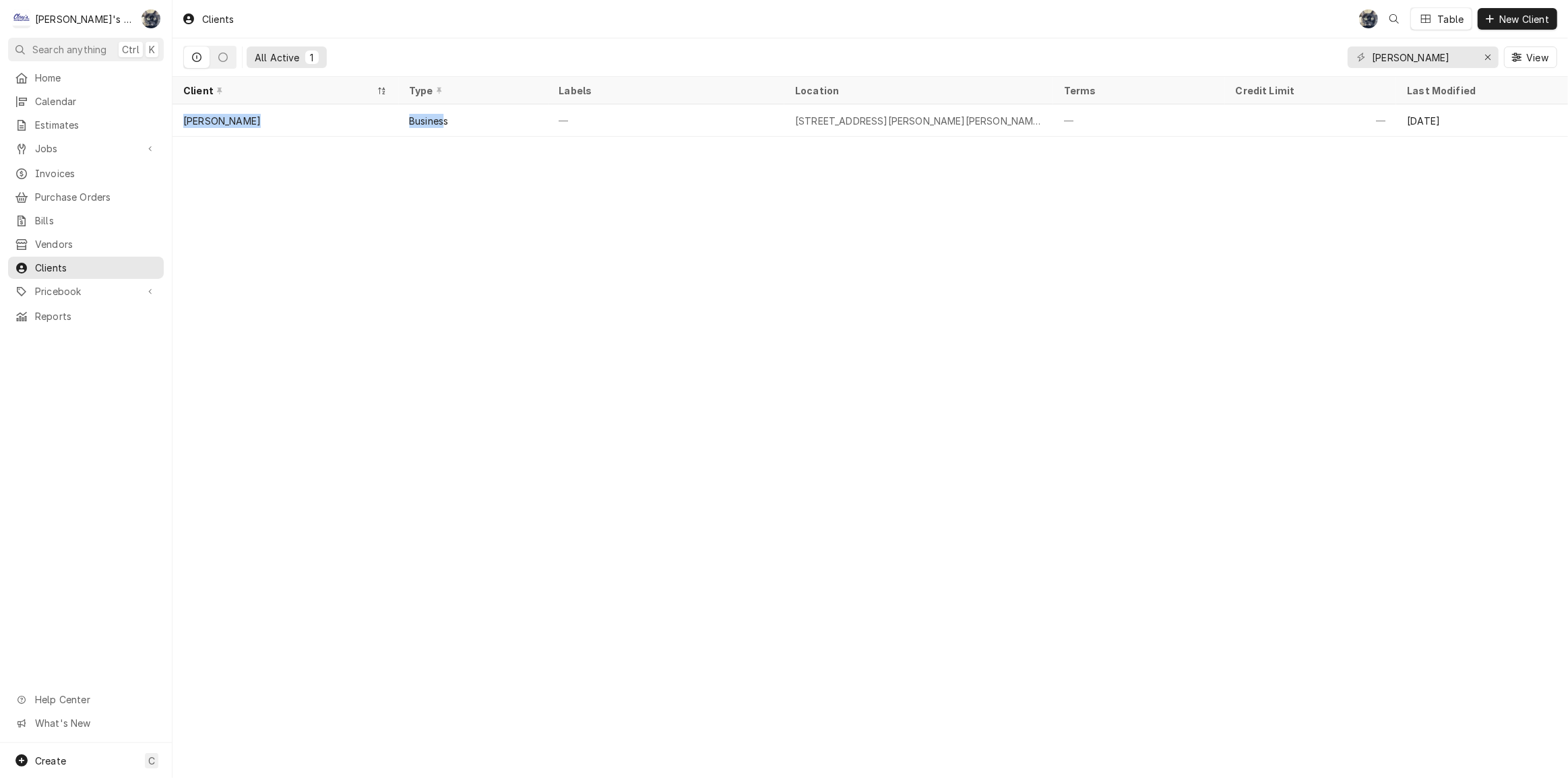
drag, startPoint x: 443, startPoint y: 120, endPoint x: 973, endPoint y: 252, distance: 546.2
click at [973, 252] on div "Clients SB Table New Client All Active 1 [PERSON_NAME] View Client Type Labels …" at bounding box center [870, 389] width 1395 height 778
drag, startPoint x: 1443, startPoint y: 57, endPoint x: 1361, endPoint y: 61, distance: 82.1
click at [1361, 61] on div "DAVID HULL" at bounding box center [1422, 58] width 151 height 22
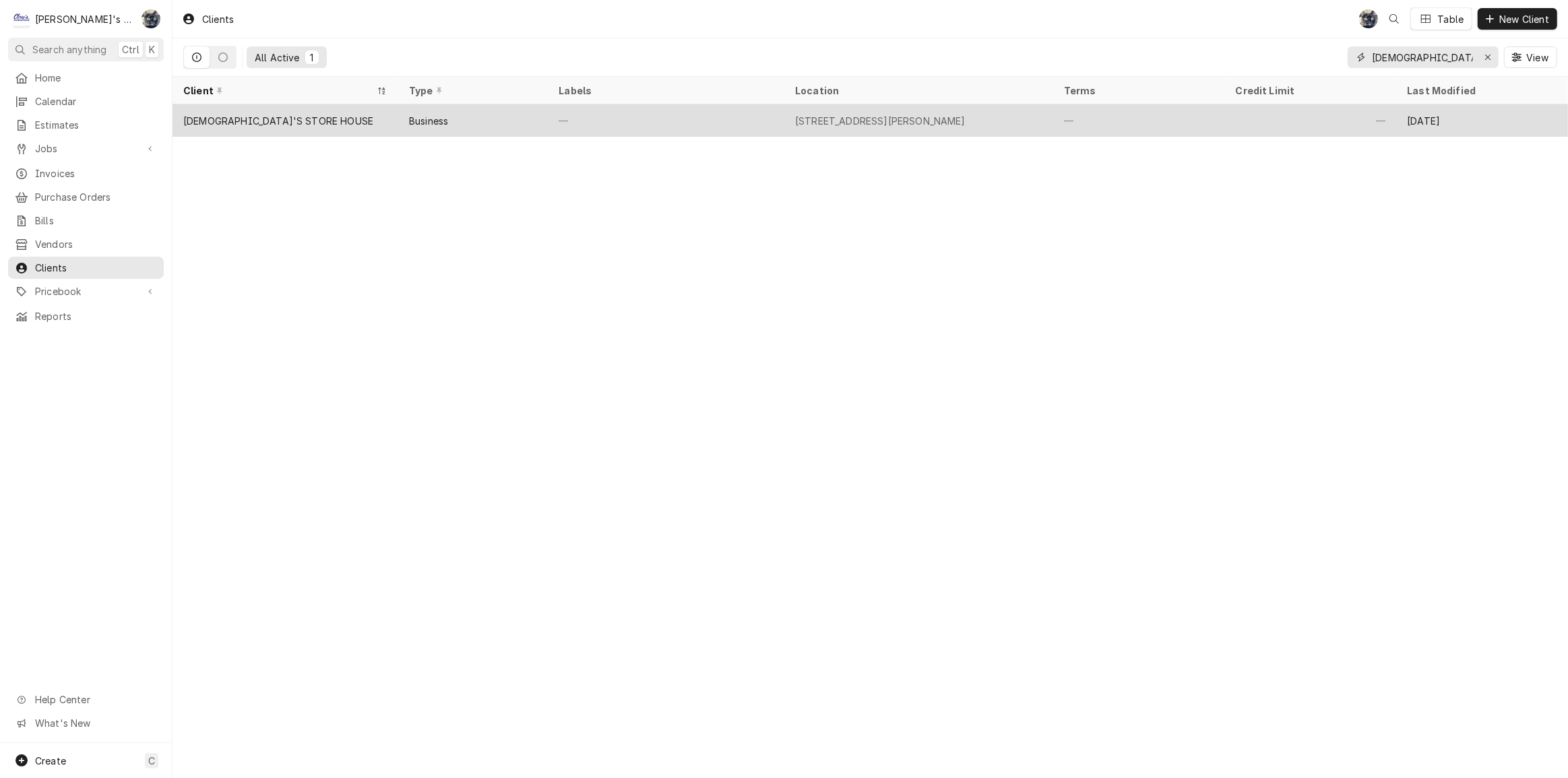
type input "GOD'S STORE"
click at [391, 126] on div "[DEMOGRAPHIC_DATA]'S STORE HOUSE" at bounding box center [285, 121] width 225 height 32
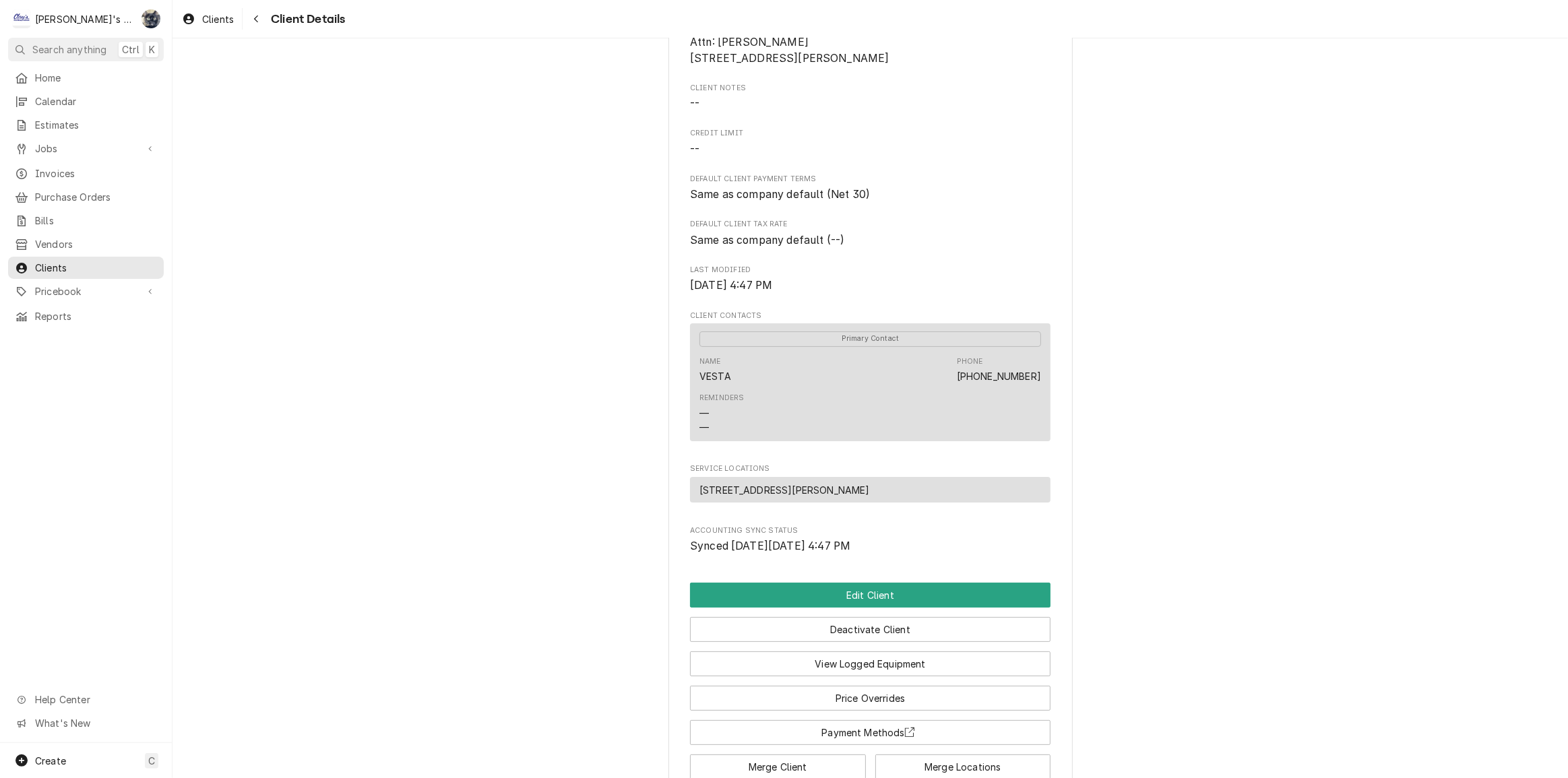
scroll to position [184, 0]
click at [852, 607] on button "Edit Client" at bounding box center [870, 594] width 360 height 25
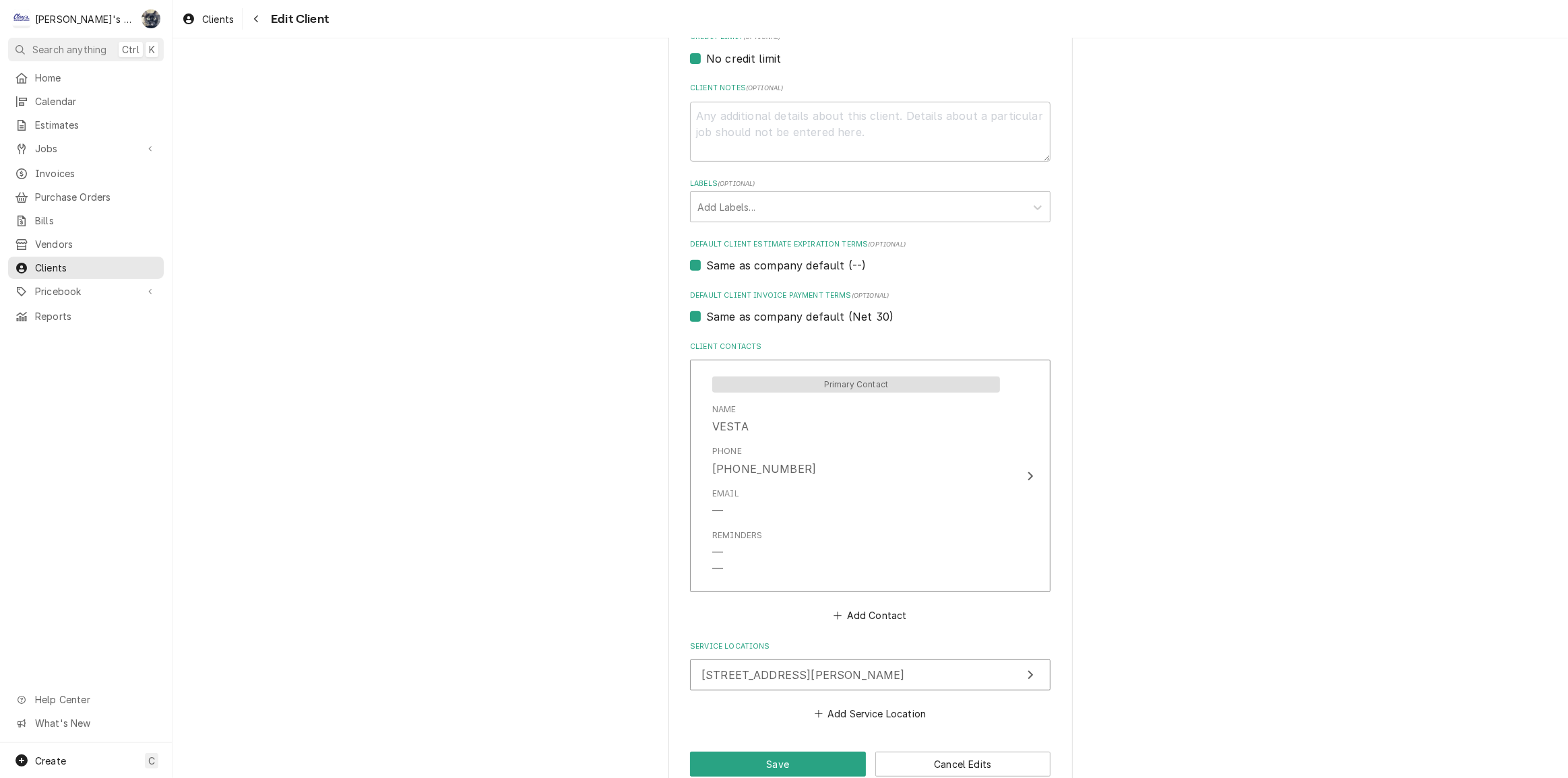
scroll to position [637, 0]
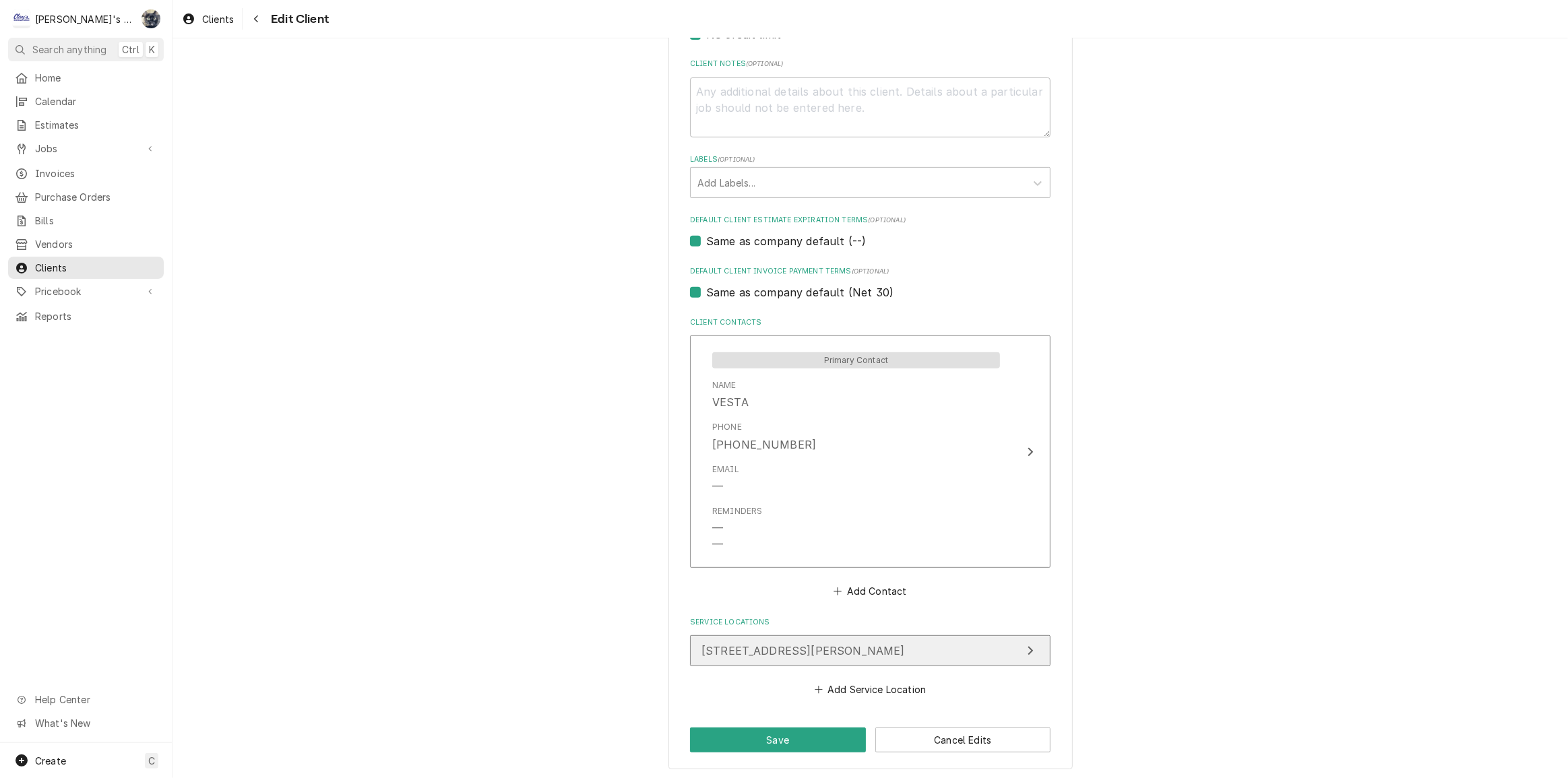
click at [847, 645] on span "180 Smith Street, Harrisburg, OR 97446" at bounding box center [803, 651] width 203 height 14
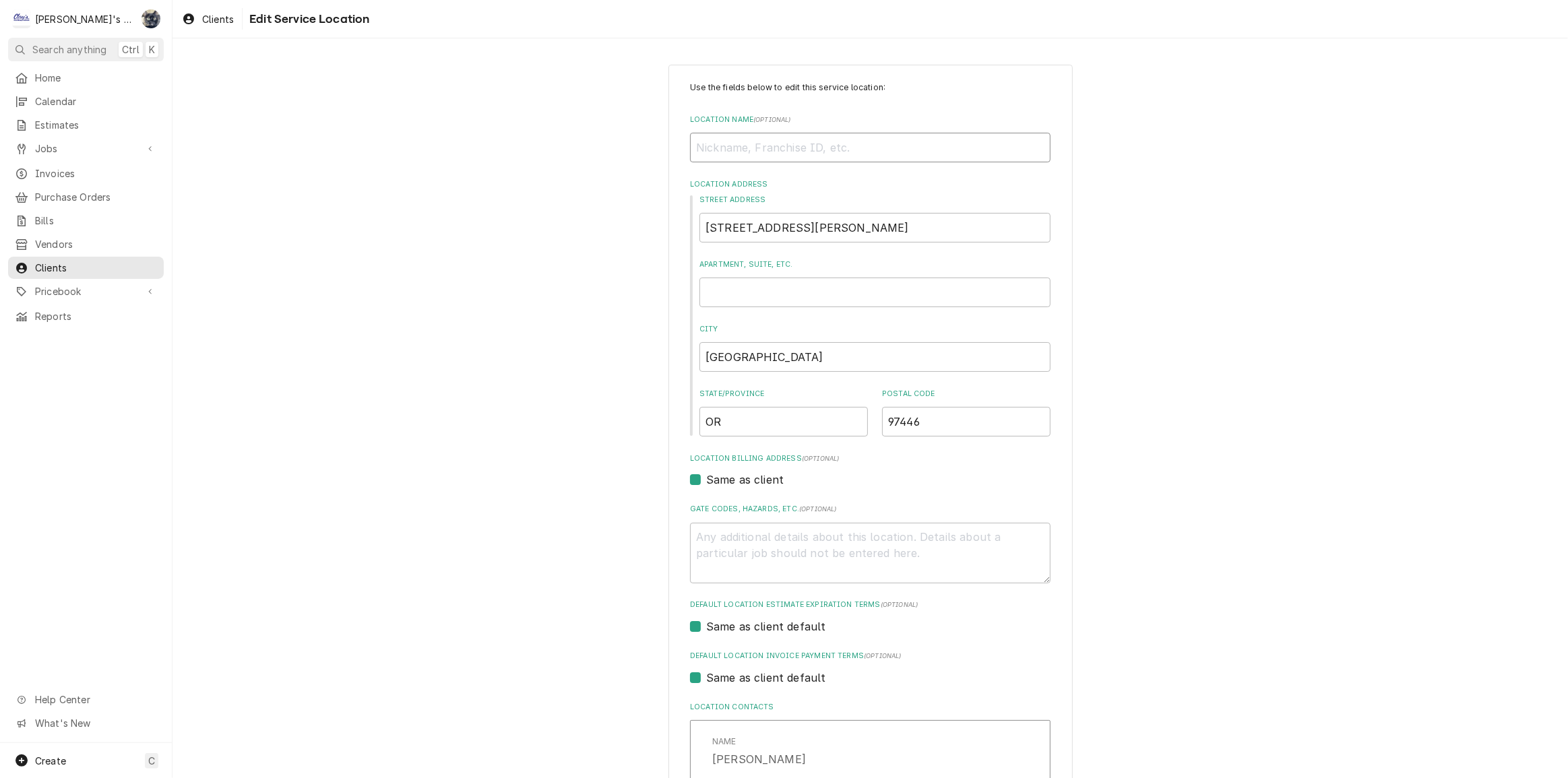
click at [751, 145] on input "Location Name ( optional )" at bounding box center [870, 148] width 360 height 30
type textarea "x"
type input "G"
type textarea "x"
type input "GO"
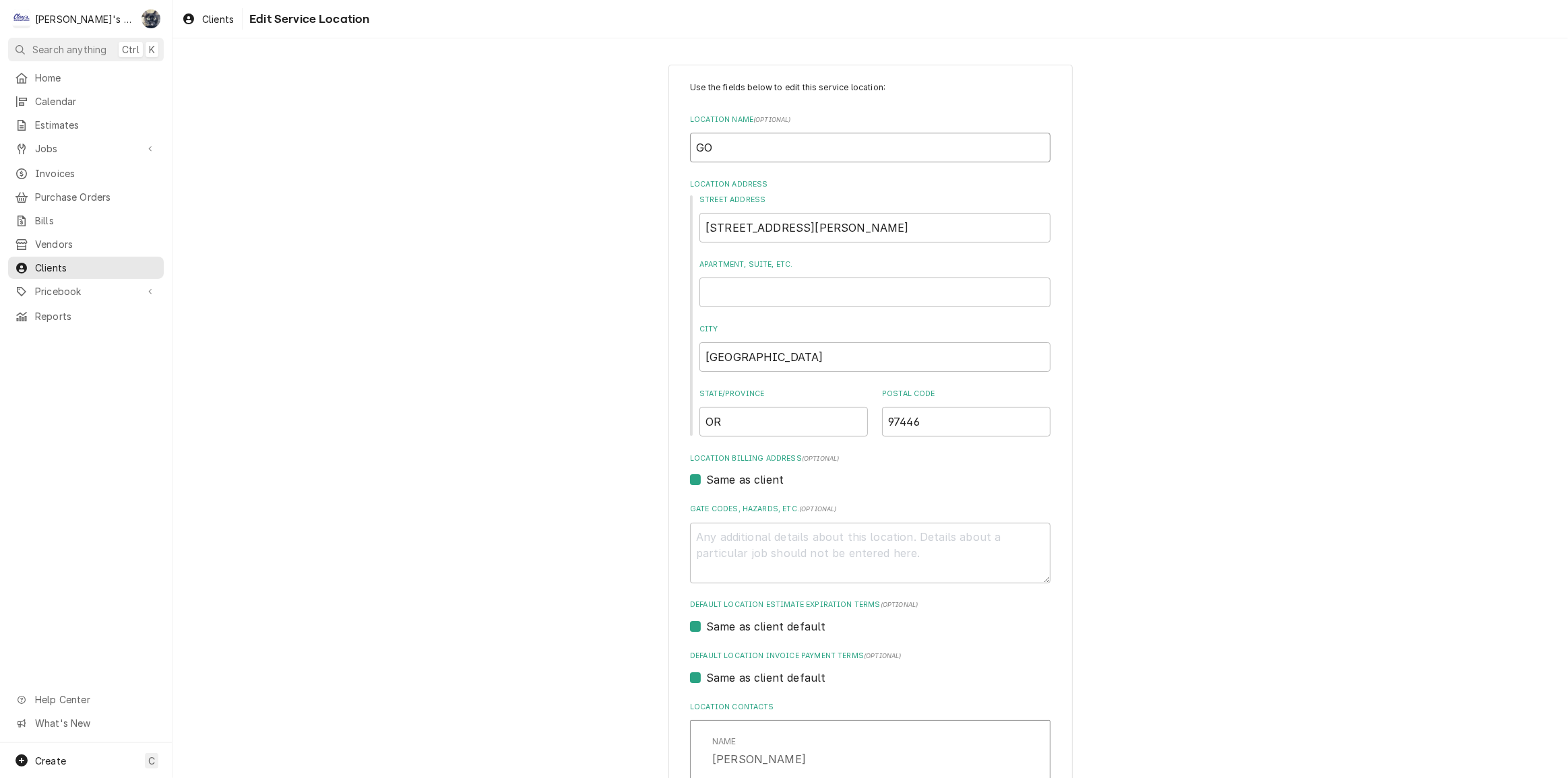
type textarea "x"
type input "[DEMOGRAPHIC_DATA]"
type textarea "x"
type input "[DEMOGRAPHIC_DATA]'"
type textarea "x"
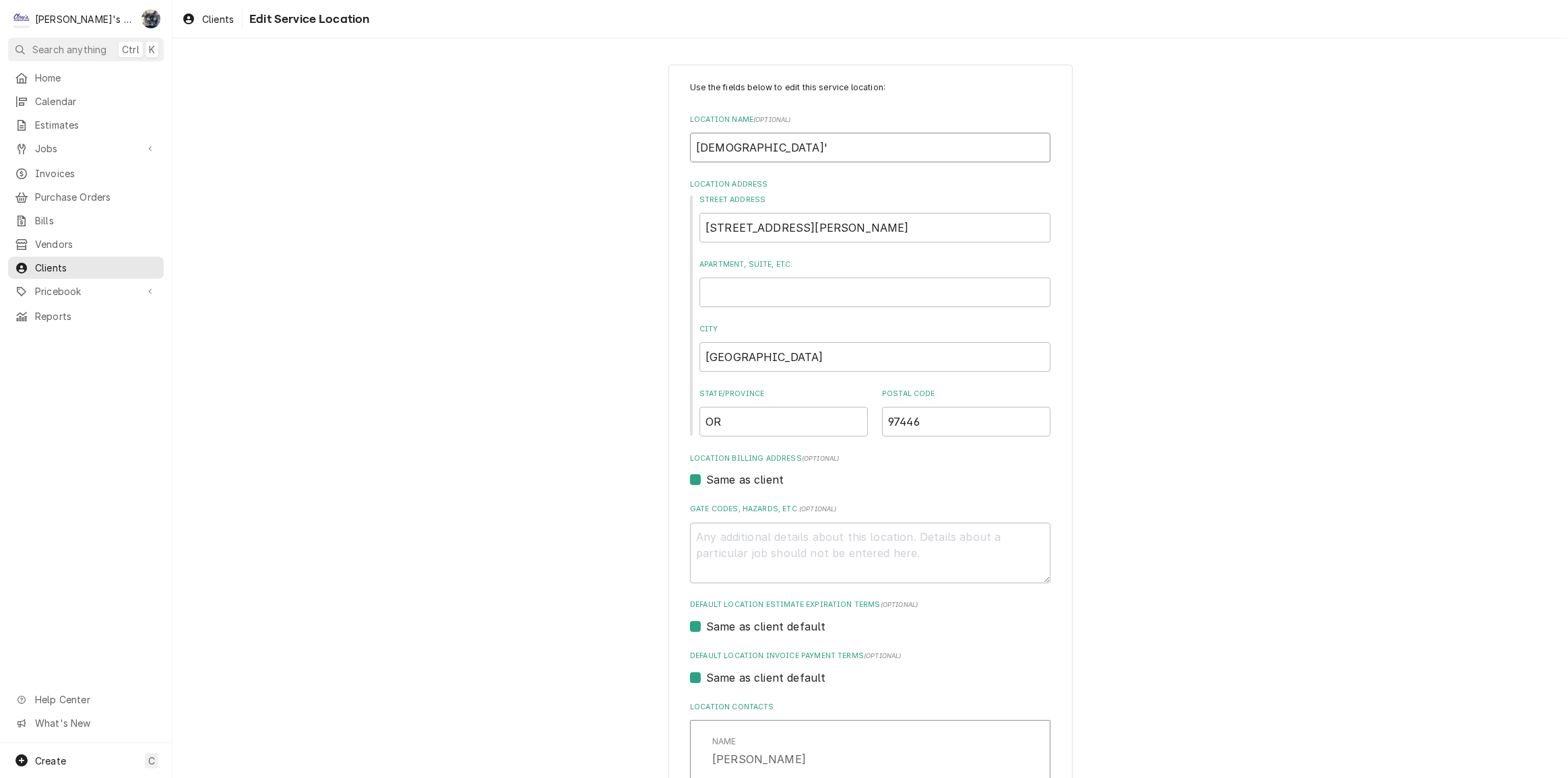
type input "[DEMOGRAPHIC_DATA]'S"
type textarea "x"
type input "[DEMOGRAPHIC_DATA]'S"
type textarea "x"
type input "GOD'S S"
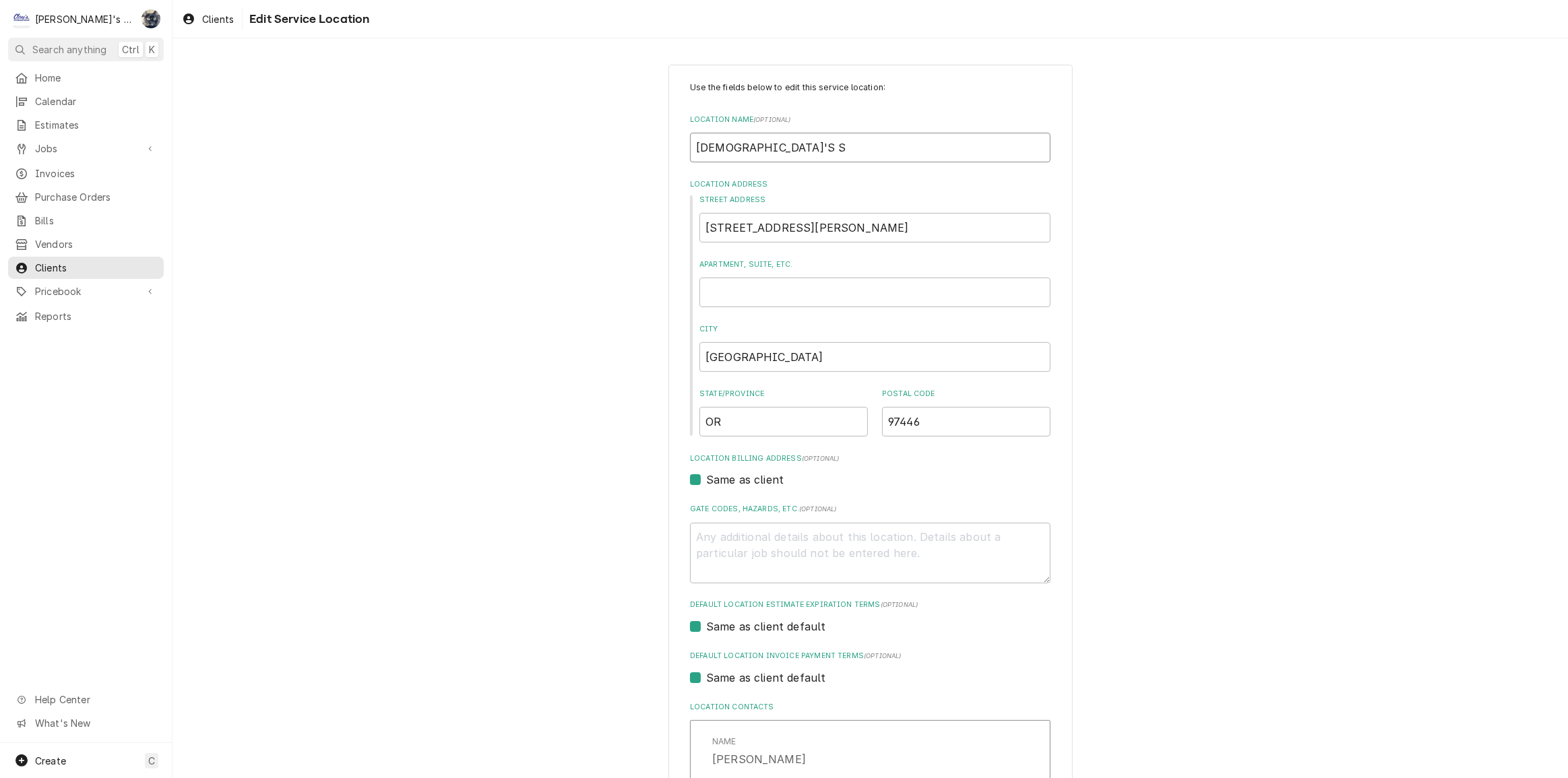
type textarea "x"
type input "GOD'S STO"
type textarea "x"
type input "GOD'S STOR"
type textarea "x"
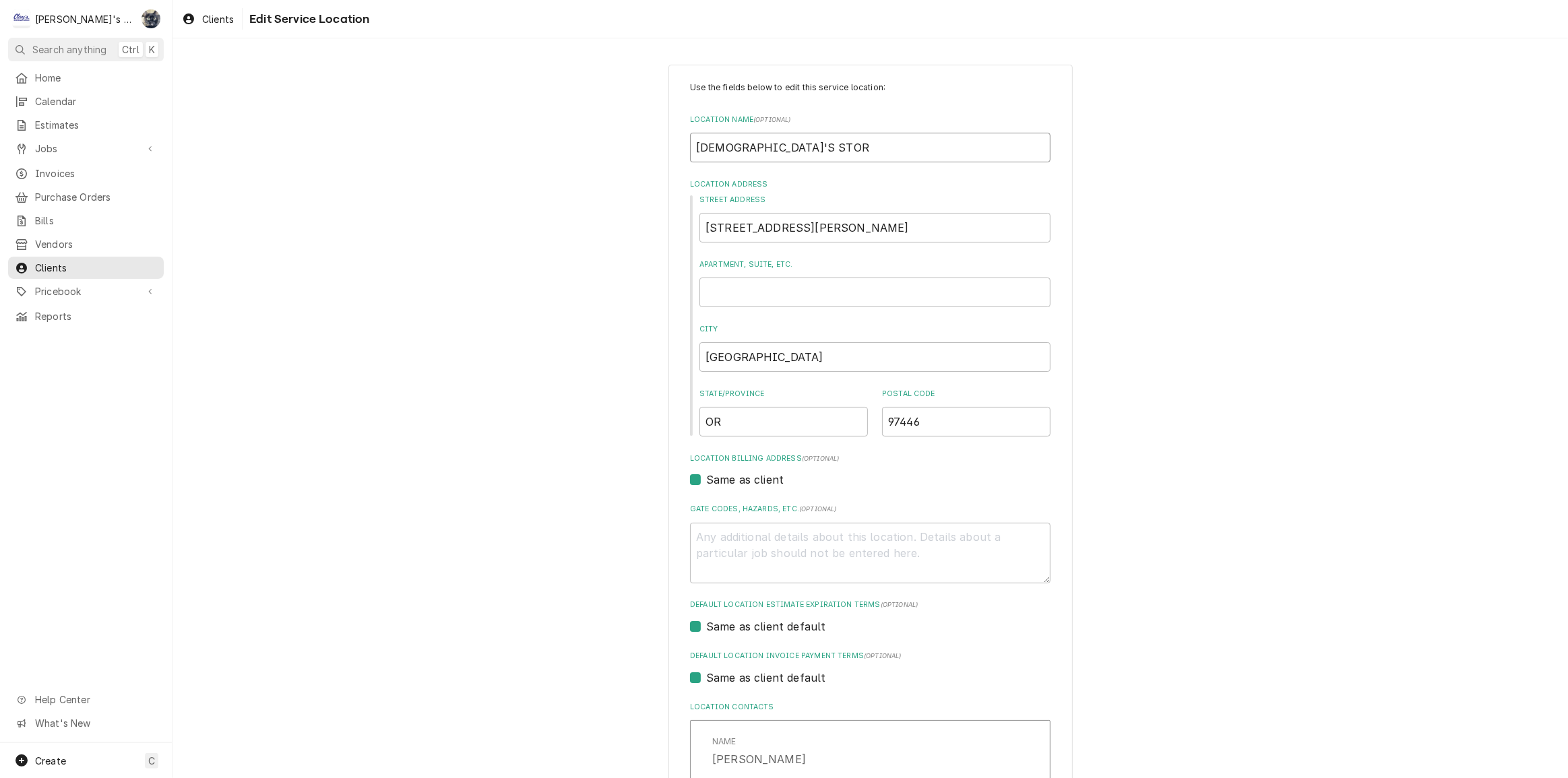
type input "GOD'S STORE"
type textarea "x"
type input "GOD'S STOREH"
type textarea "x"
type input "GOD'S STOREHO"
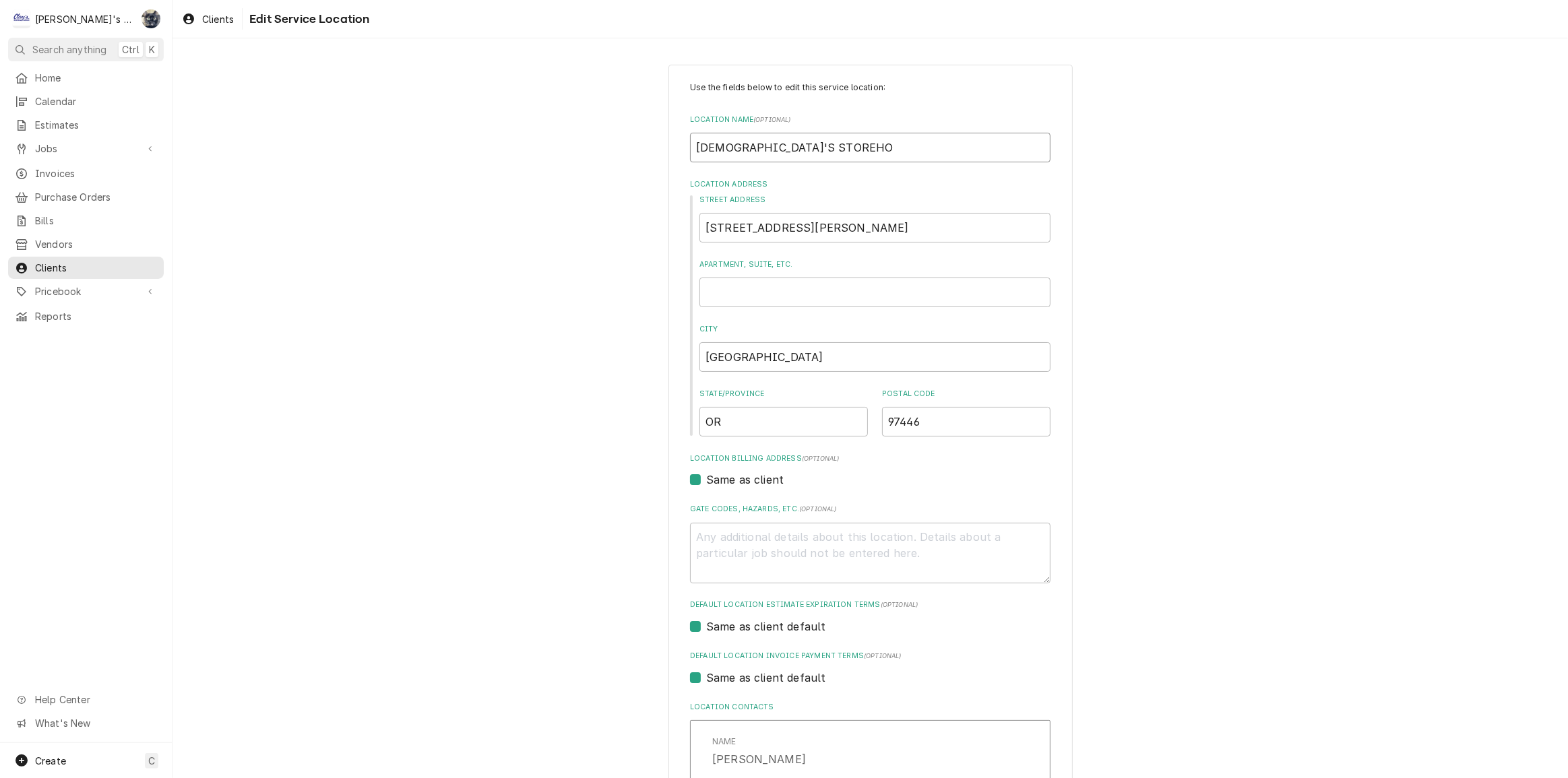
type textarea "x"
type input "GOD'S STOREHOU"
type textarea "x"
type input "GOD'S STOREHOUS"
type textarea "x"
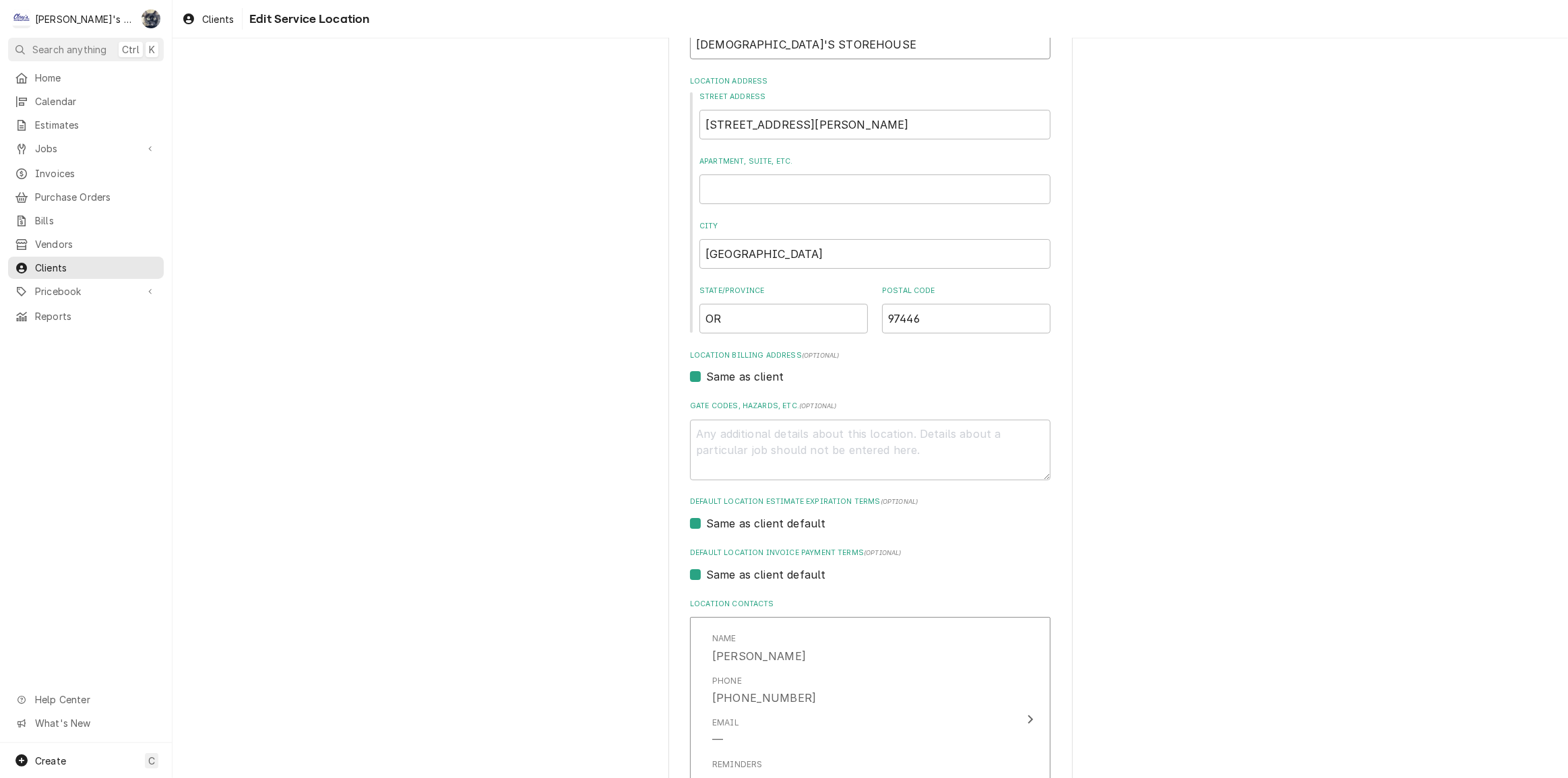
scroll to position [260, 0]
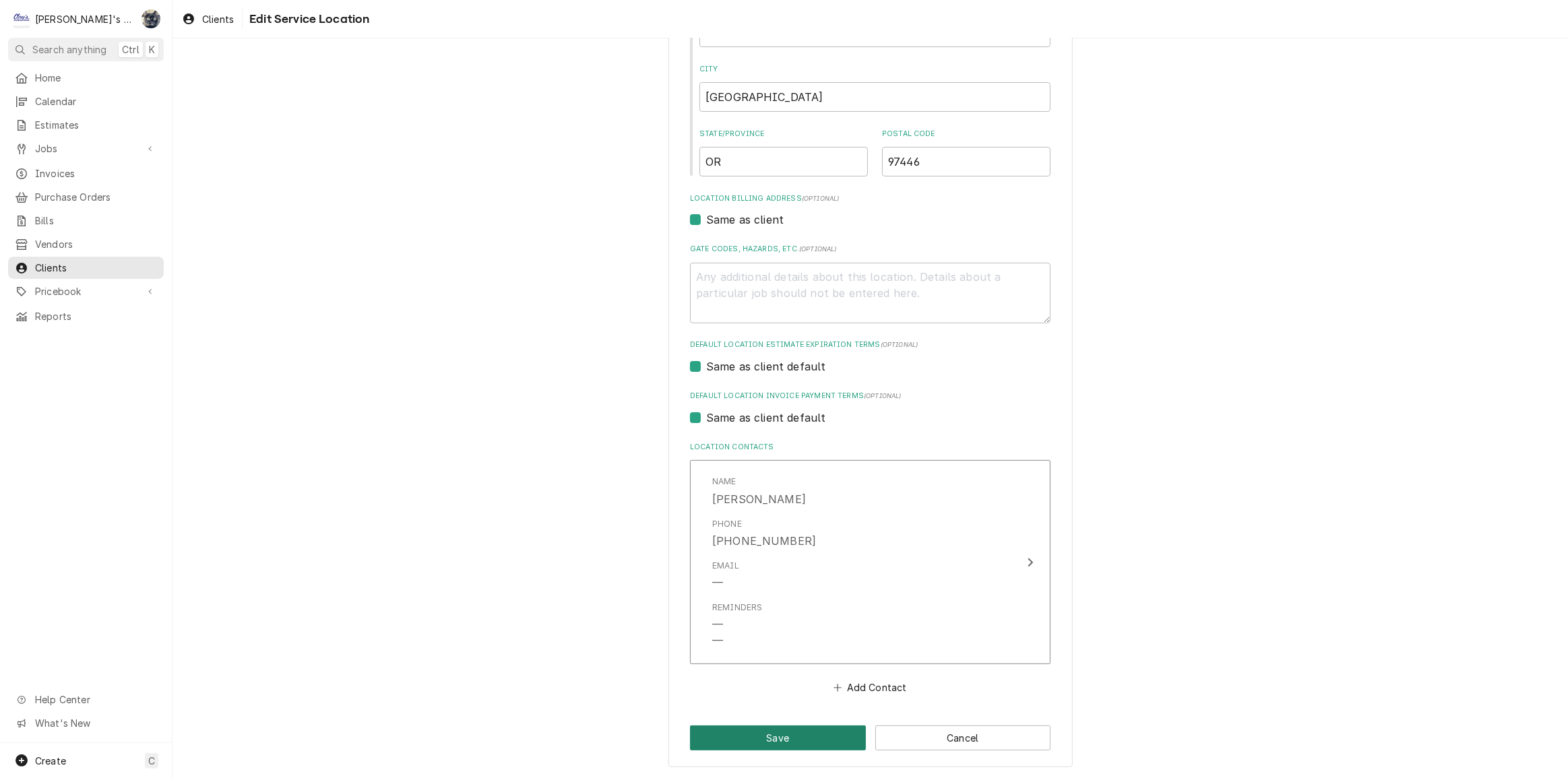
type input "GOD'S STOREHOUSE"
click at [804, 734] on button "Save" at bounding box center [778, 738] width 176 height 25
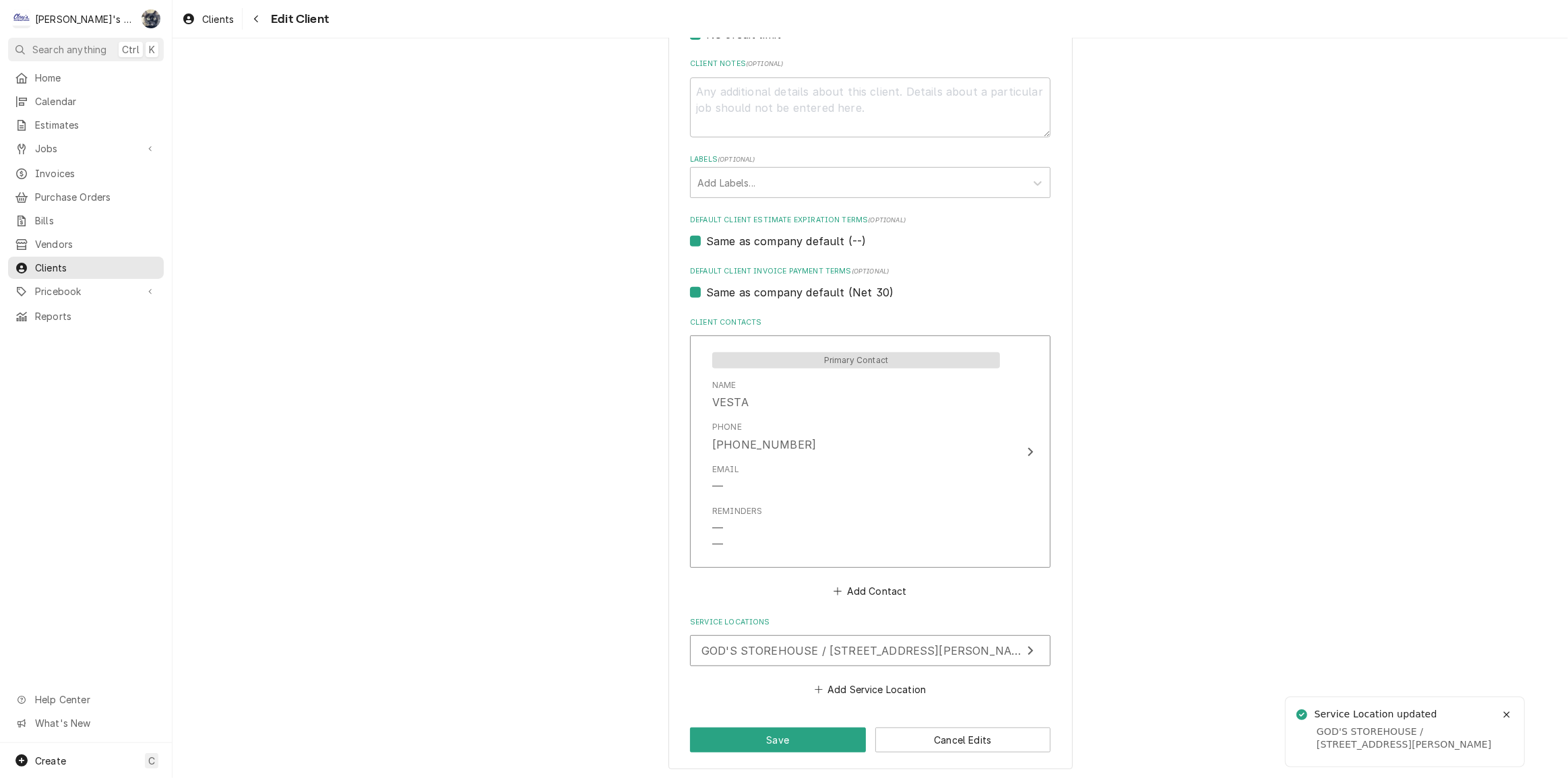
scroll to position [637, 0]
click at [804, 734] on button "Save" at bounding box center [778, 740] width 176 height 25
type textarea "x"
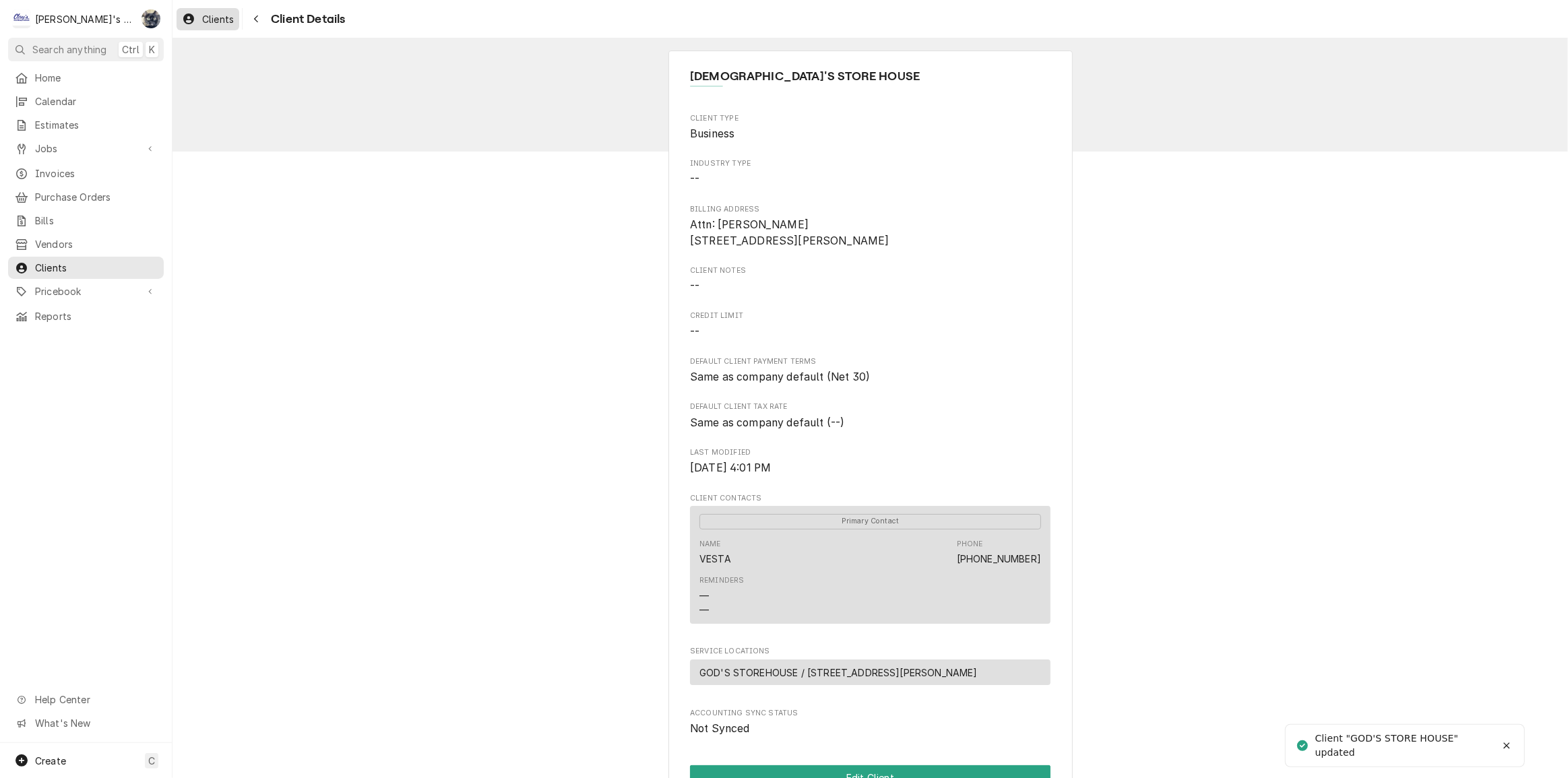
click at [196, 25] on div "Clients" at bounding box center [207, 19] width 57 height 17
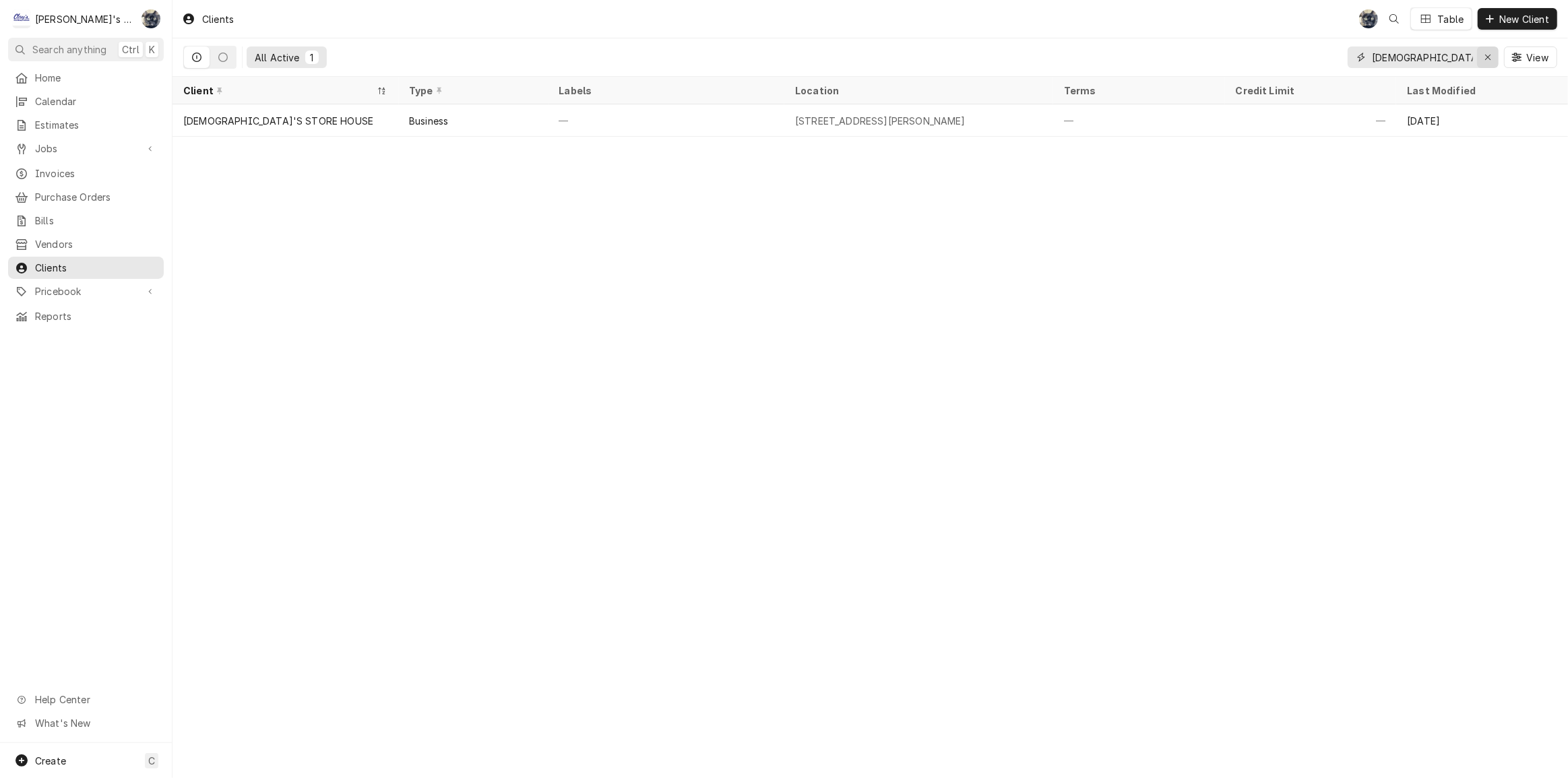
click at [1487, 53] on icon "Erase input" at bounding box center [1487, 57] width 7 height 9
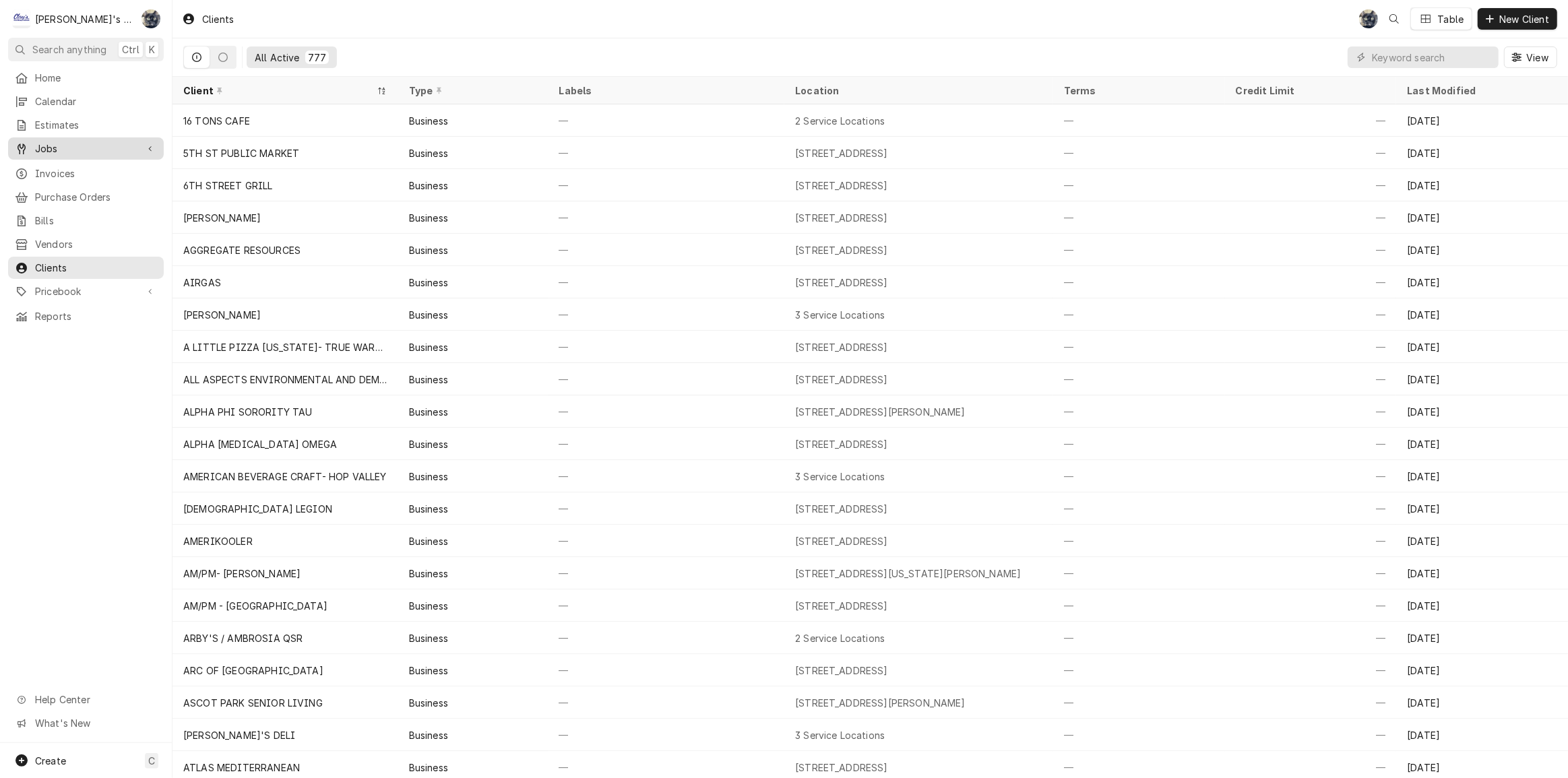
click at [57, 149] on span "Jobs" at bounding box center [86, 149] width 102 height 14
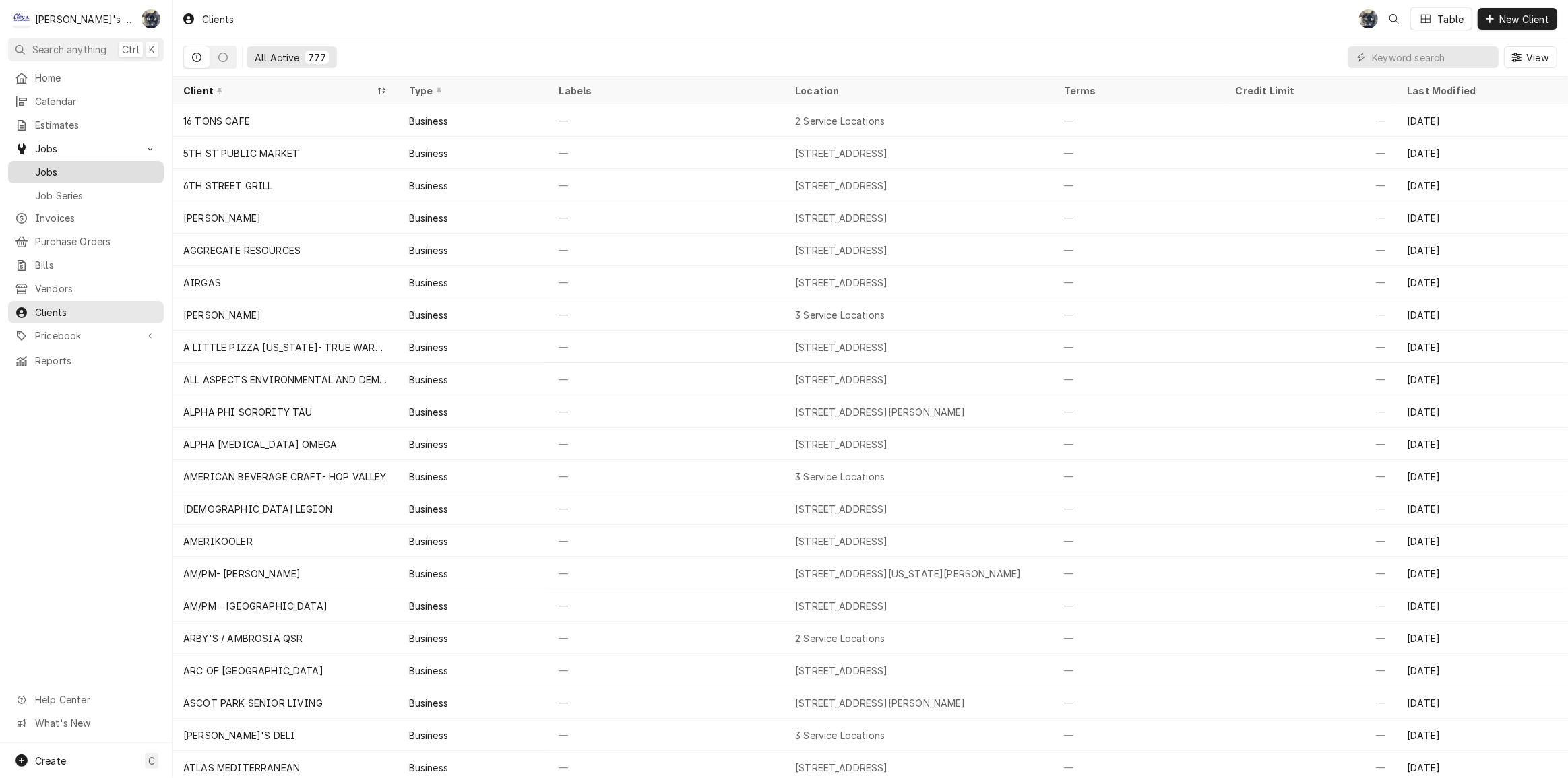
click at [59, 168] on span "Jobs" at bounding box center [96, 173] width 122 height 14
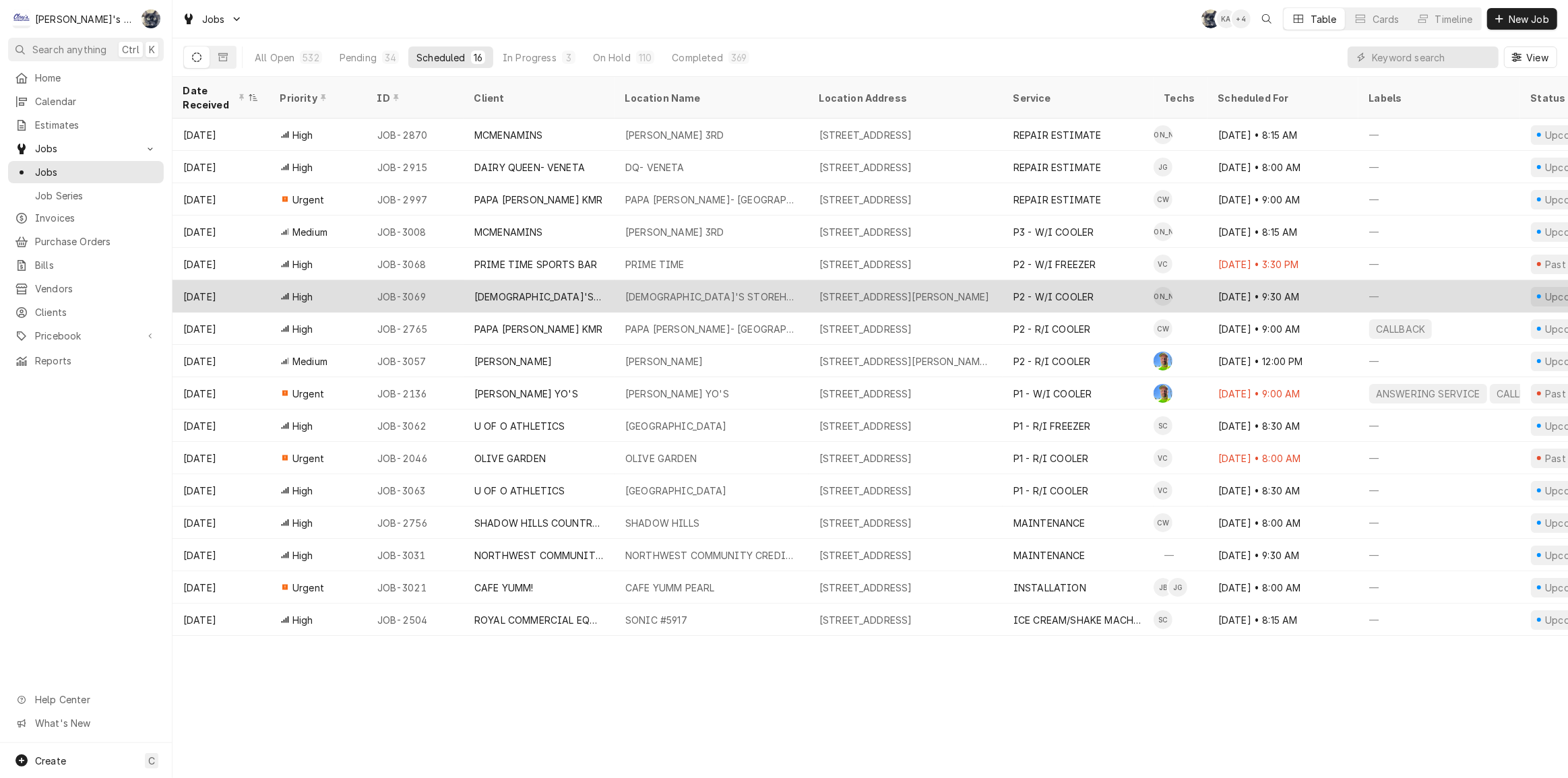
click at [639, 290] on div "[DEMOGRAPHIC_DATA]'S STOREHOUSE" at bounding box center [711, 297] width 173 height 14
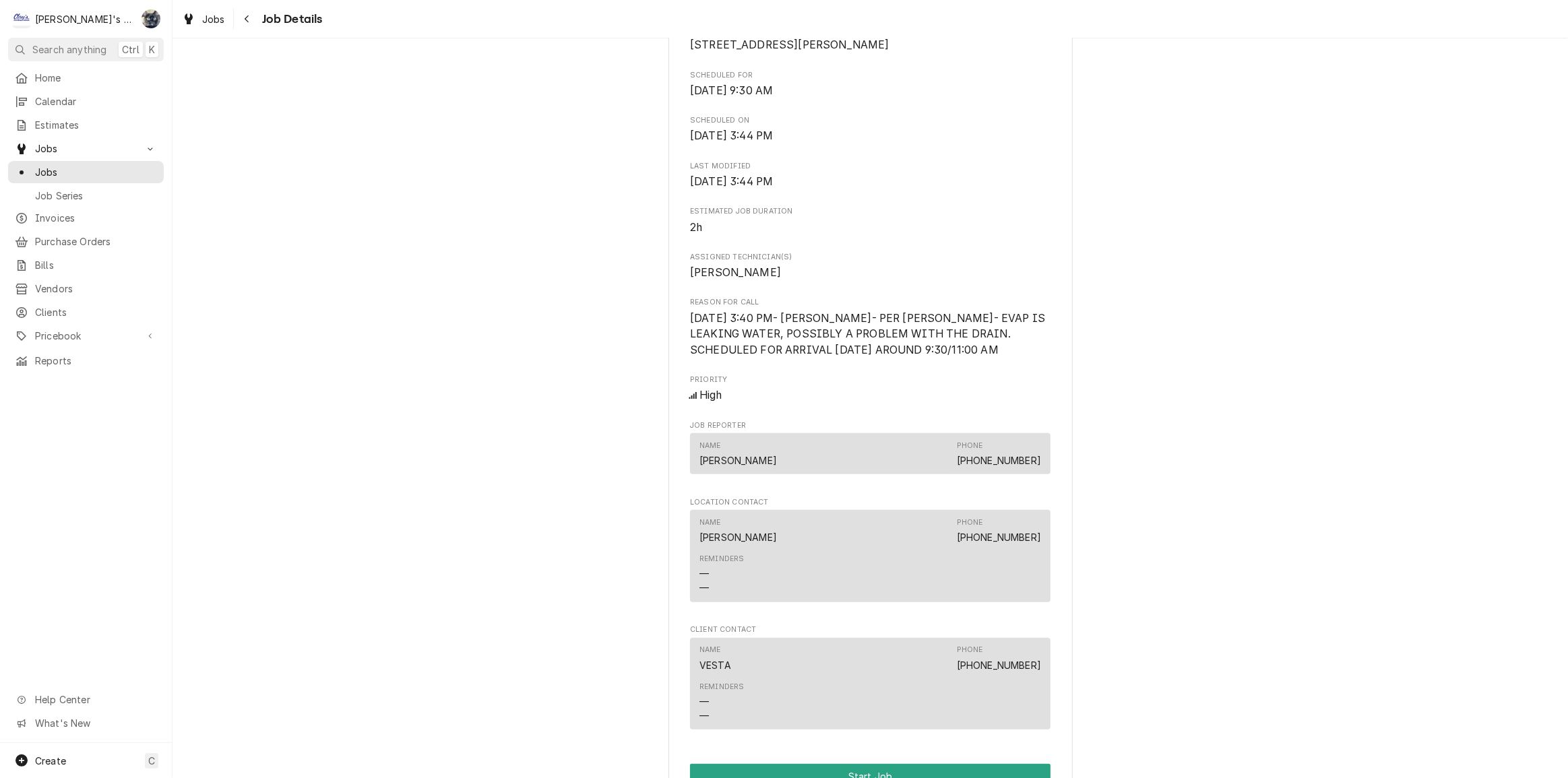
scroll to position [612, 0]
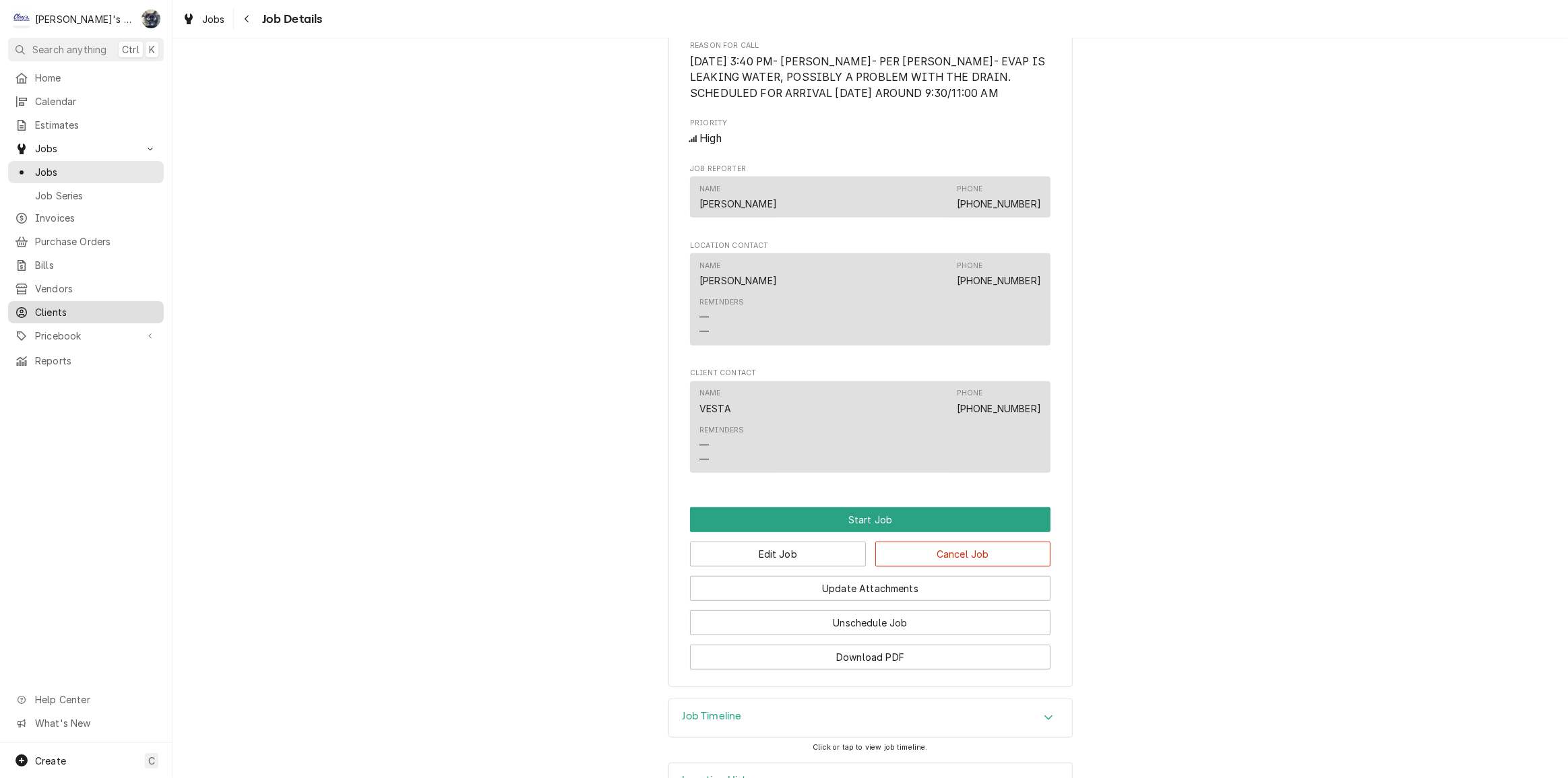
click at [51, 305] on span "Clients" at bounding box center [96, 312] width 122 height 14
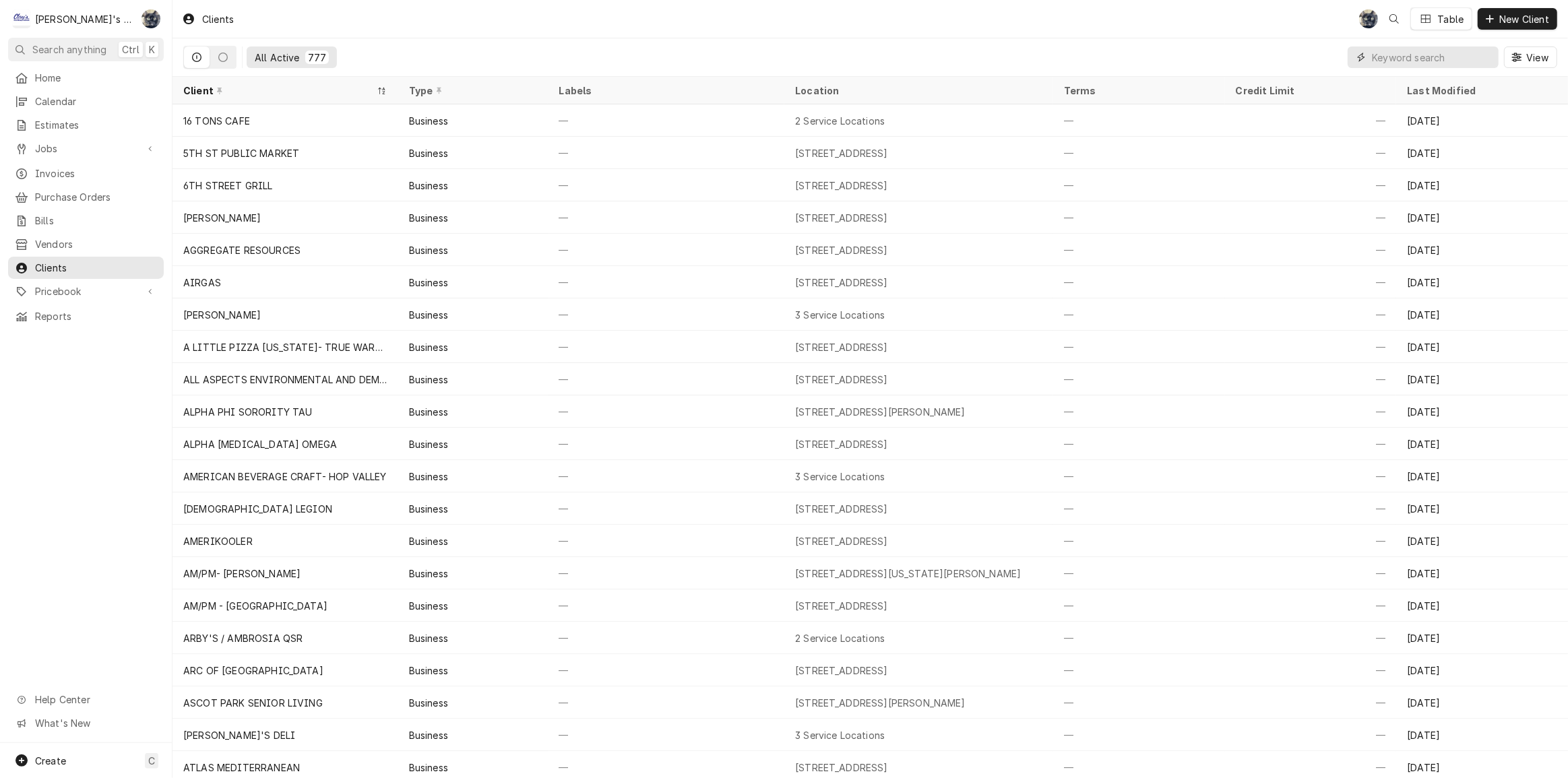
click at [1378, 55] on input "Dynamic Content Wrapper" at bounding box center [1432, 58] width 120 height 22
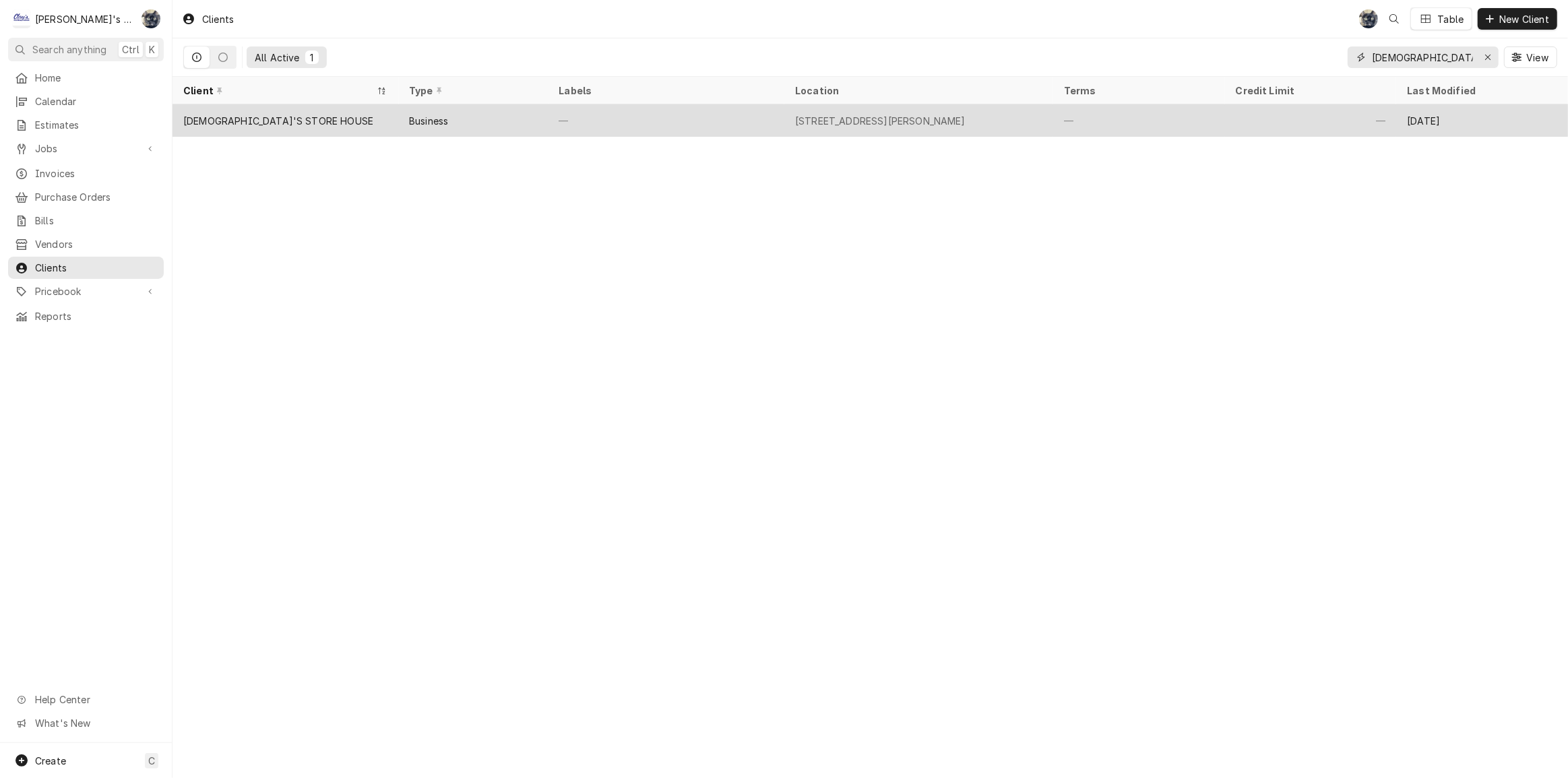
type input "[DEMOGRAPHIC_DATA]'S"
click at [441, 122] on div "Business" at bounding box center [428, 121] width 39 height 14
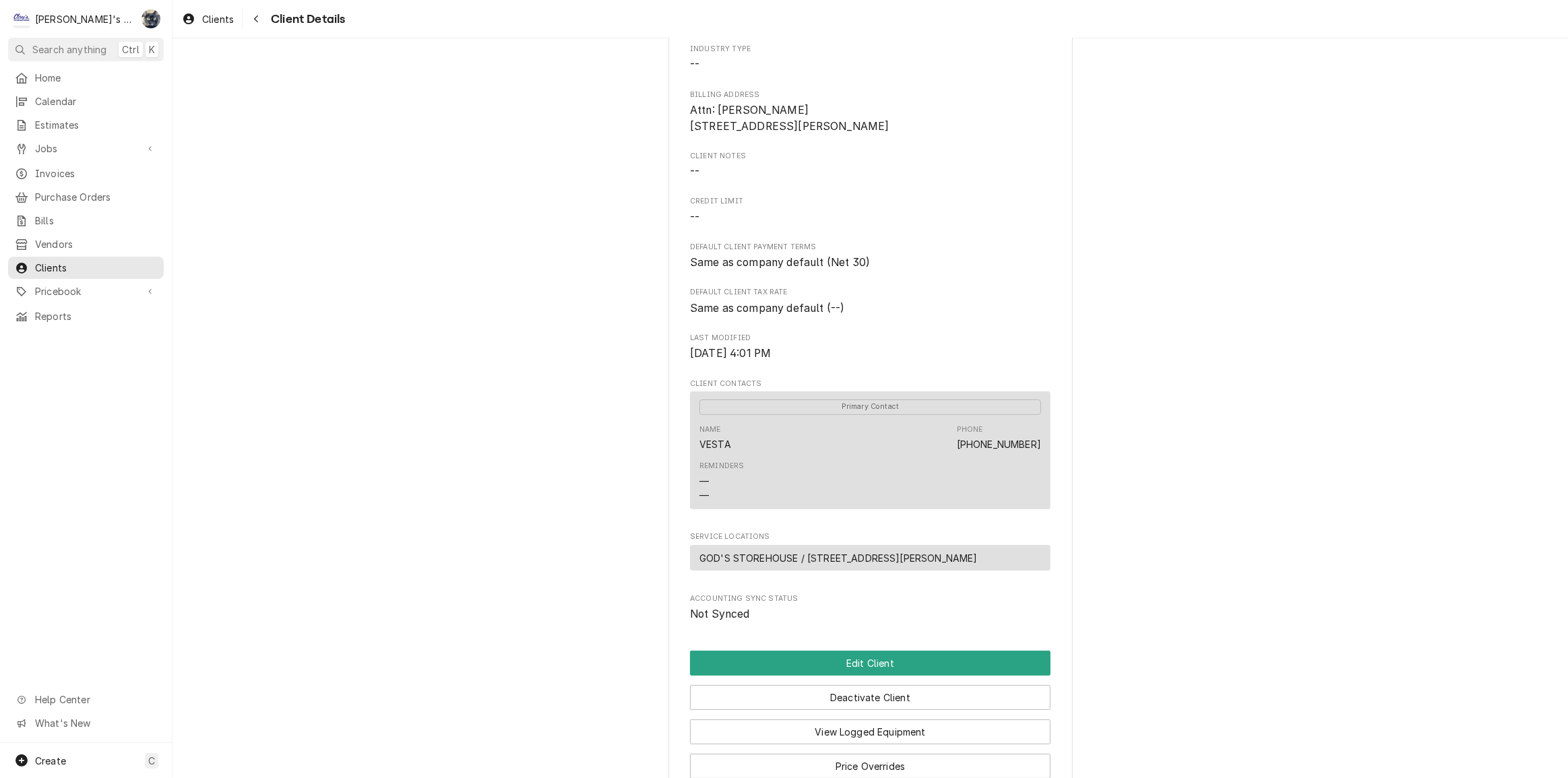
scroll to position [290, 0]
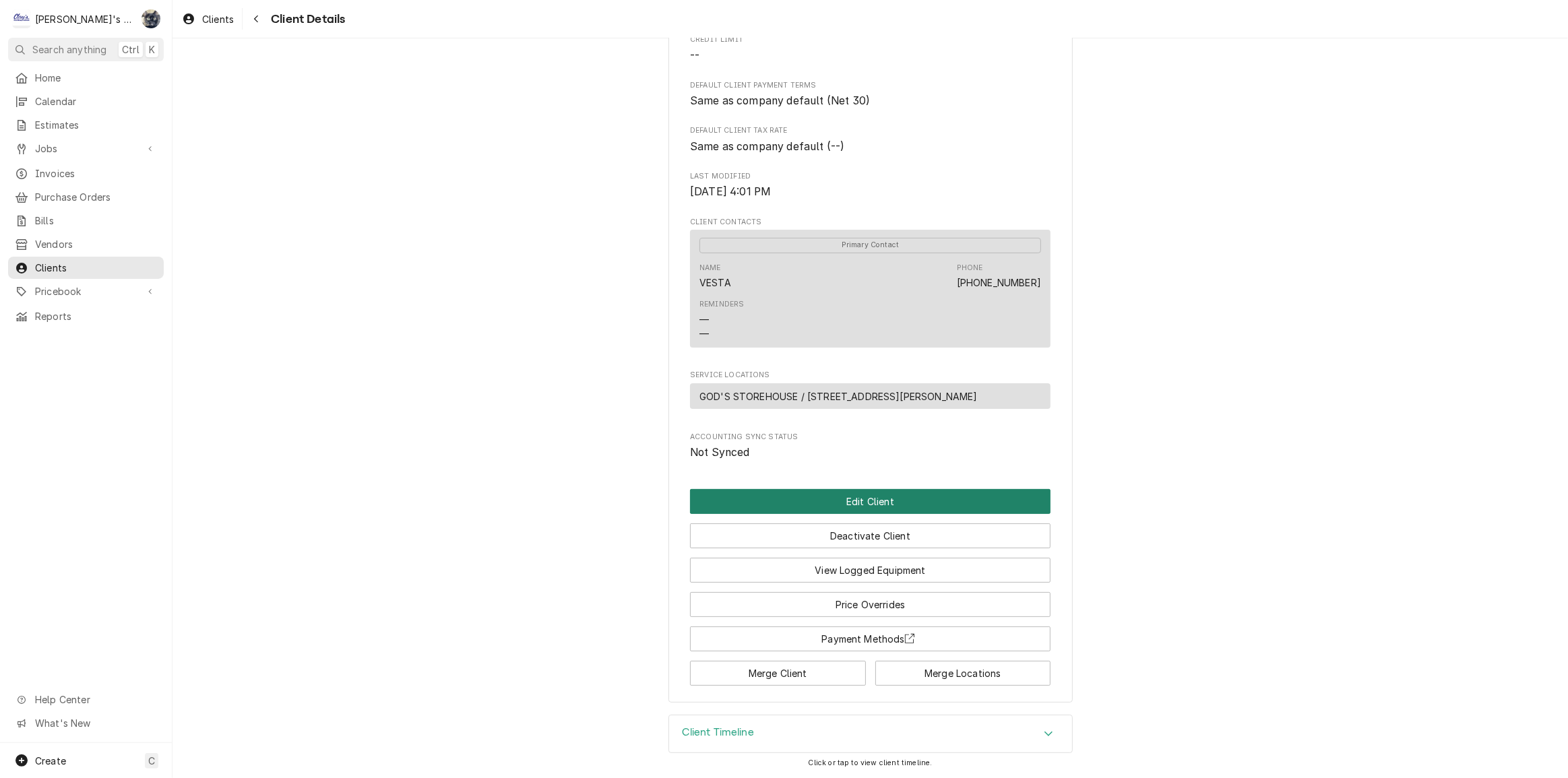
click at [788, 500] on button "Edit Client" at bounding box center [870, 502] width 360 height 25
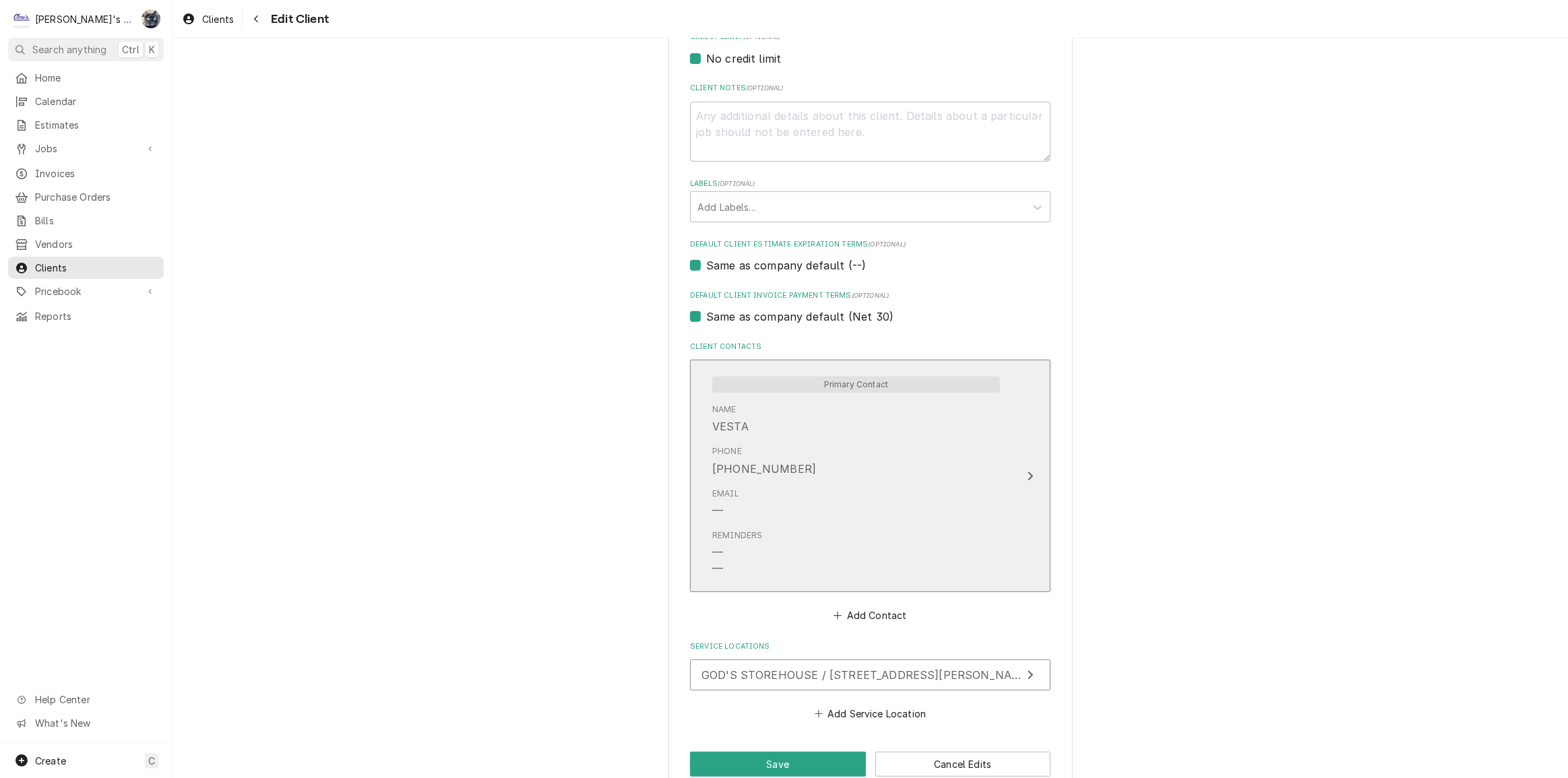
scroll to position [637, 0]
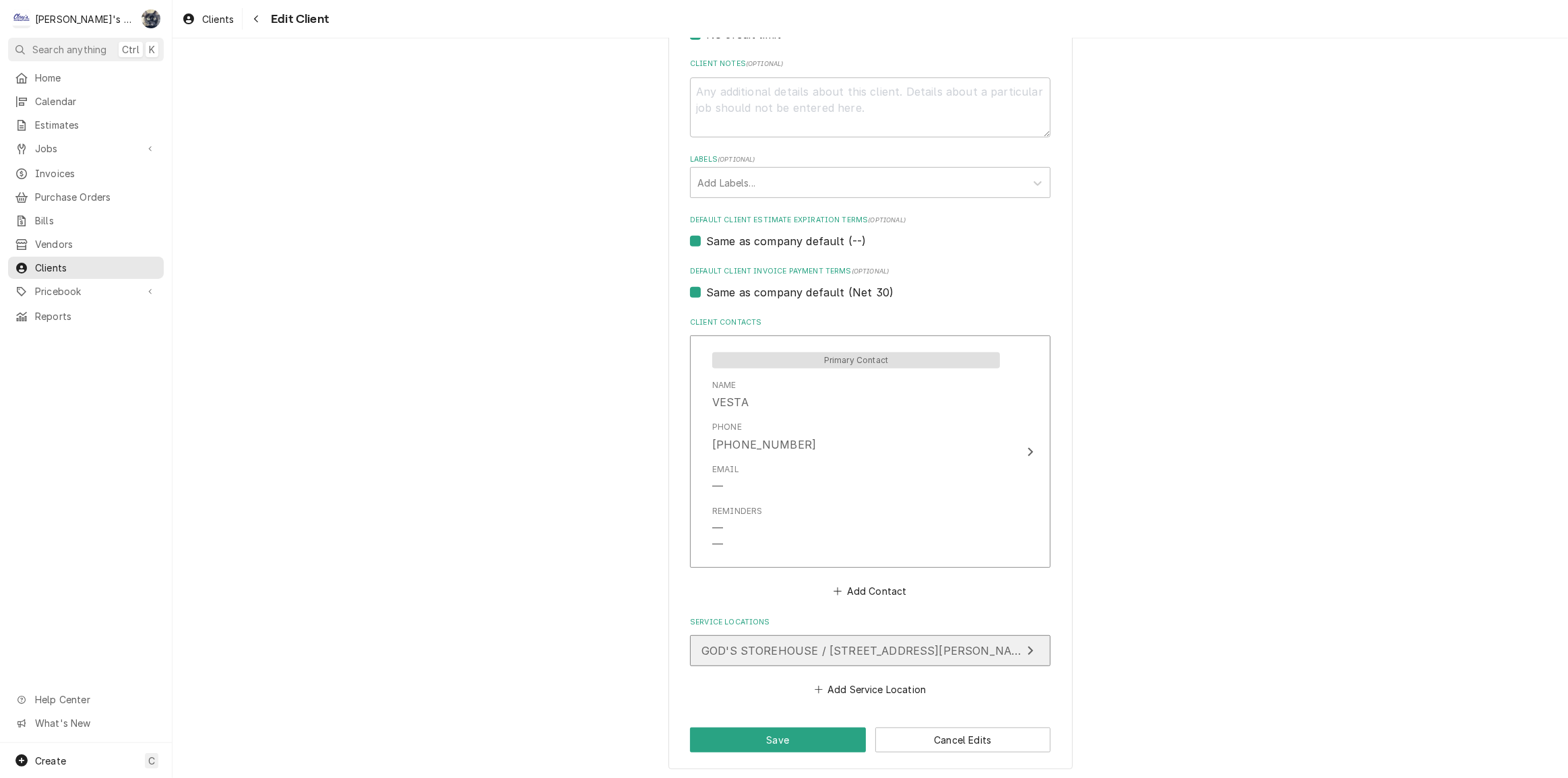
click at [840, 649] on span "GOD'S STOREHOUSE / [STREET_ADDRESS][PERSON_NAME]" at bounding box center [867, 651] width 331 height 14
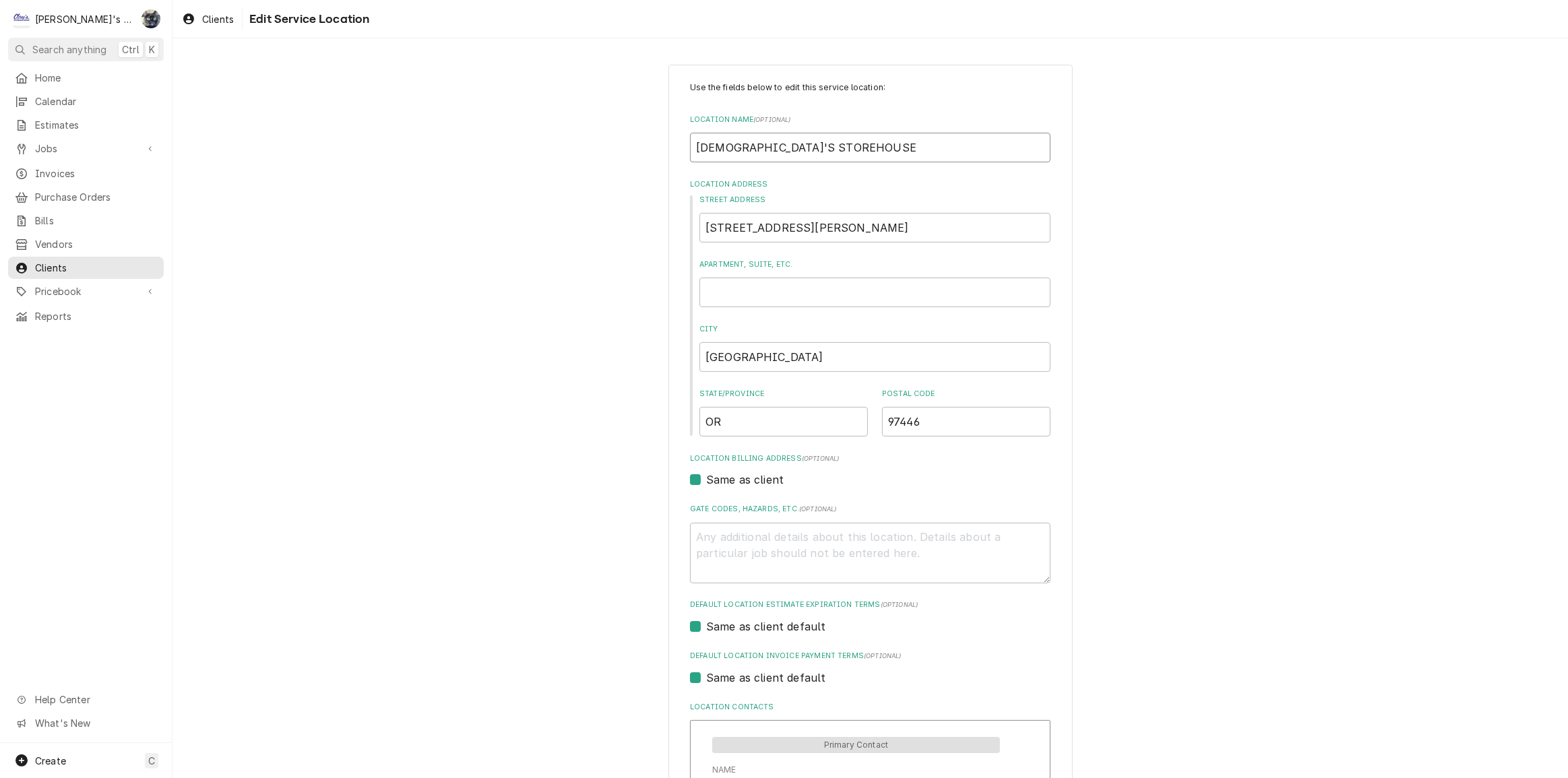
click at [765, 151] on input "[DEMOGRAPHIC_DATA]'S STOREHOUSE" at bounding box center [870, 148] width 360 height 30
type textarea "x"
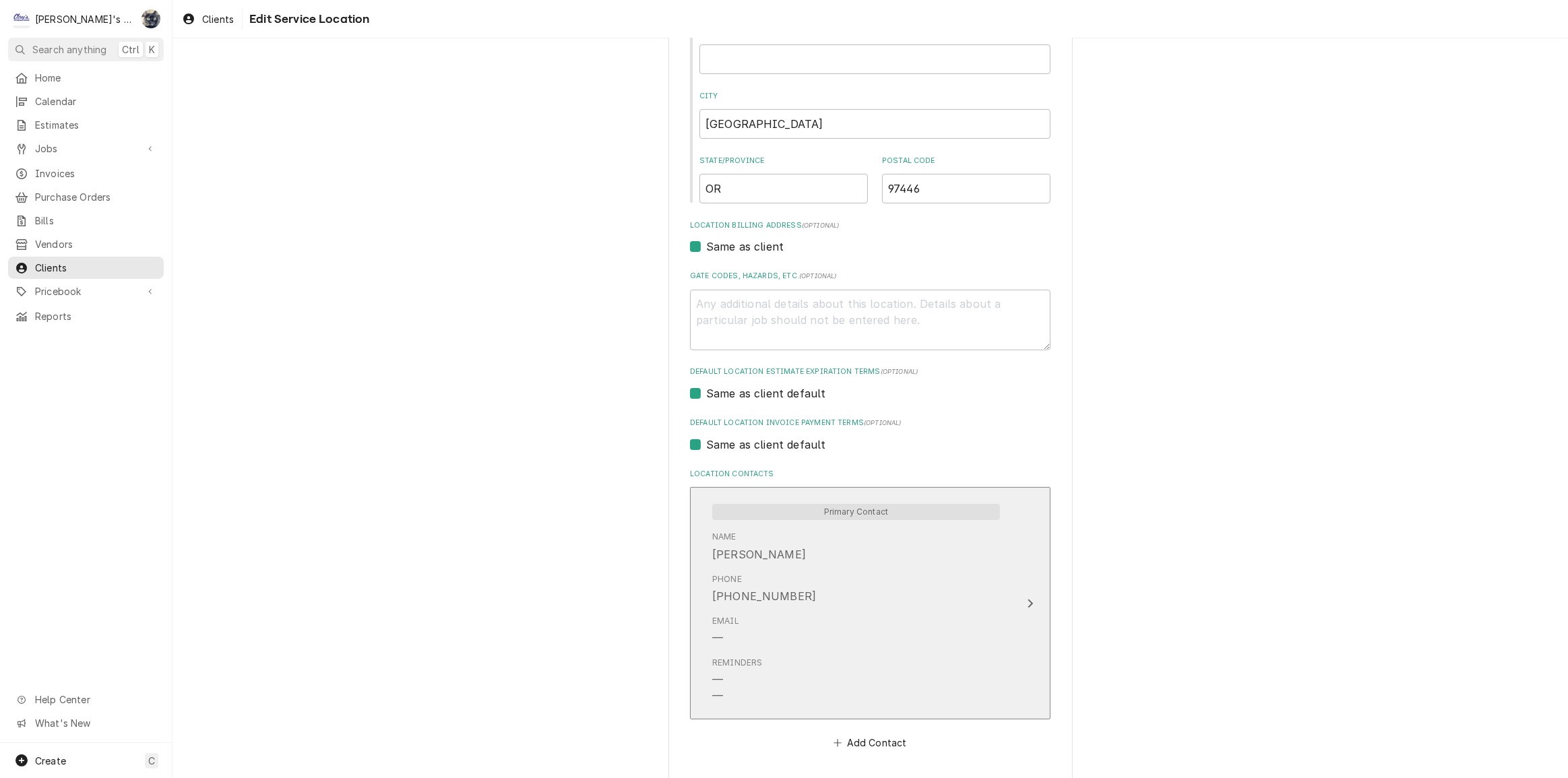
scroll to position [288, 0]
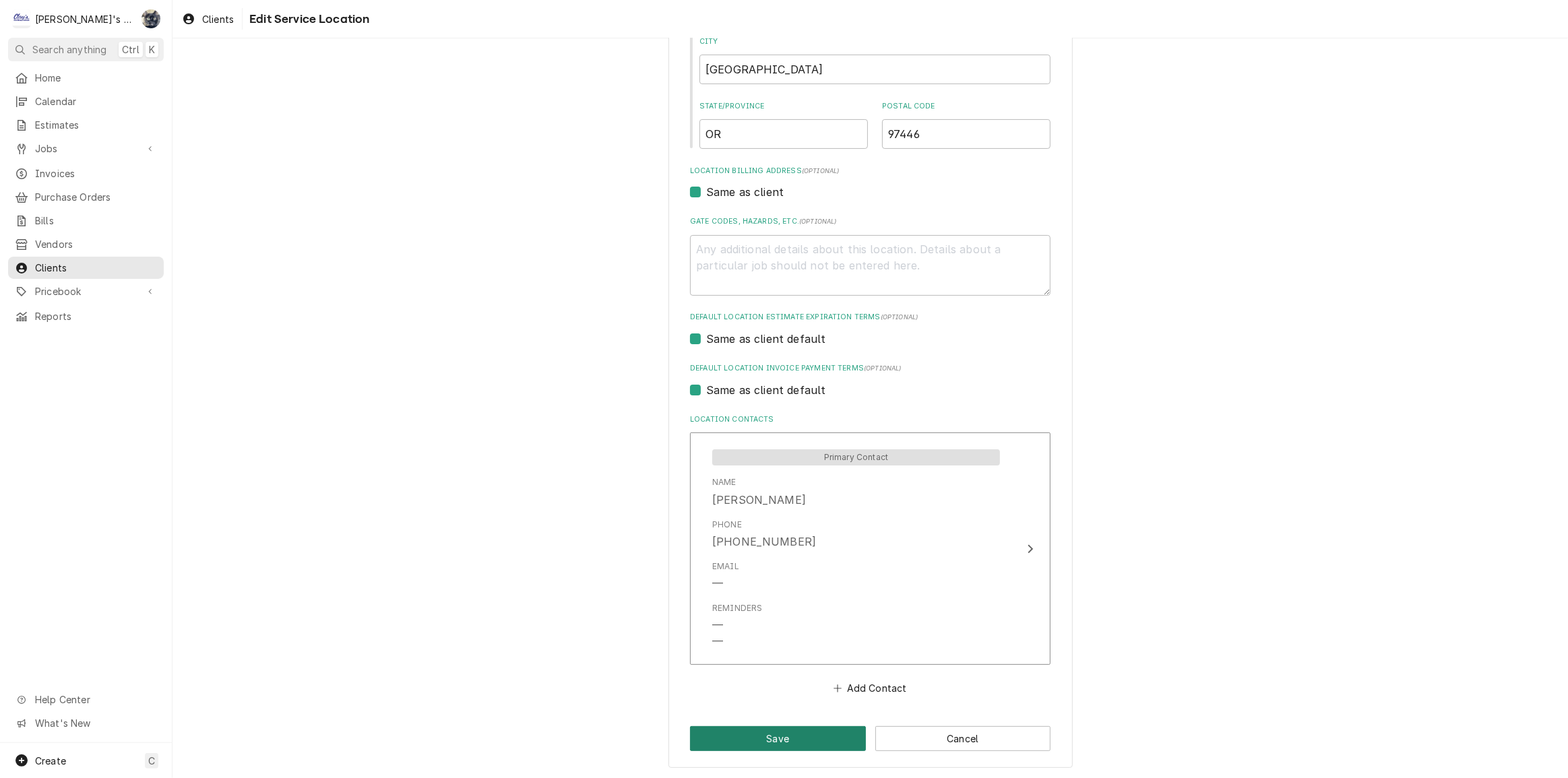
type input "[DEMOGRAPHIC_DATA]'S STORE HOUSE"
click at [811, 737] on button "Save" at bounding box center [778, 738] width 176 height 25
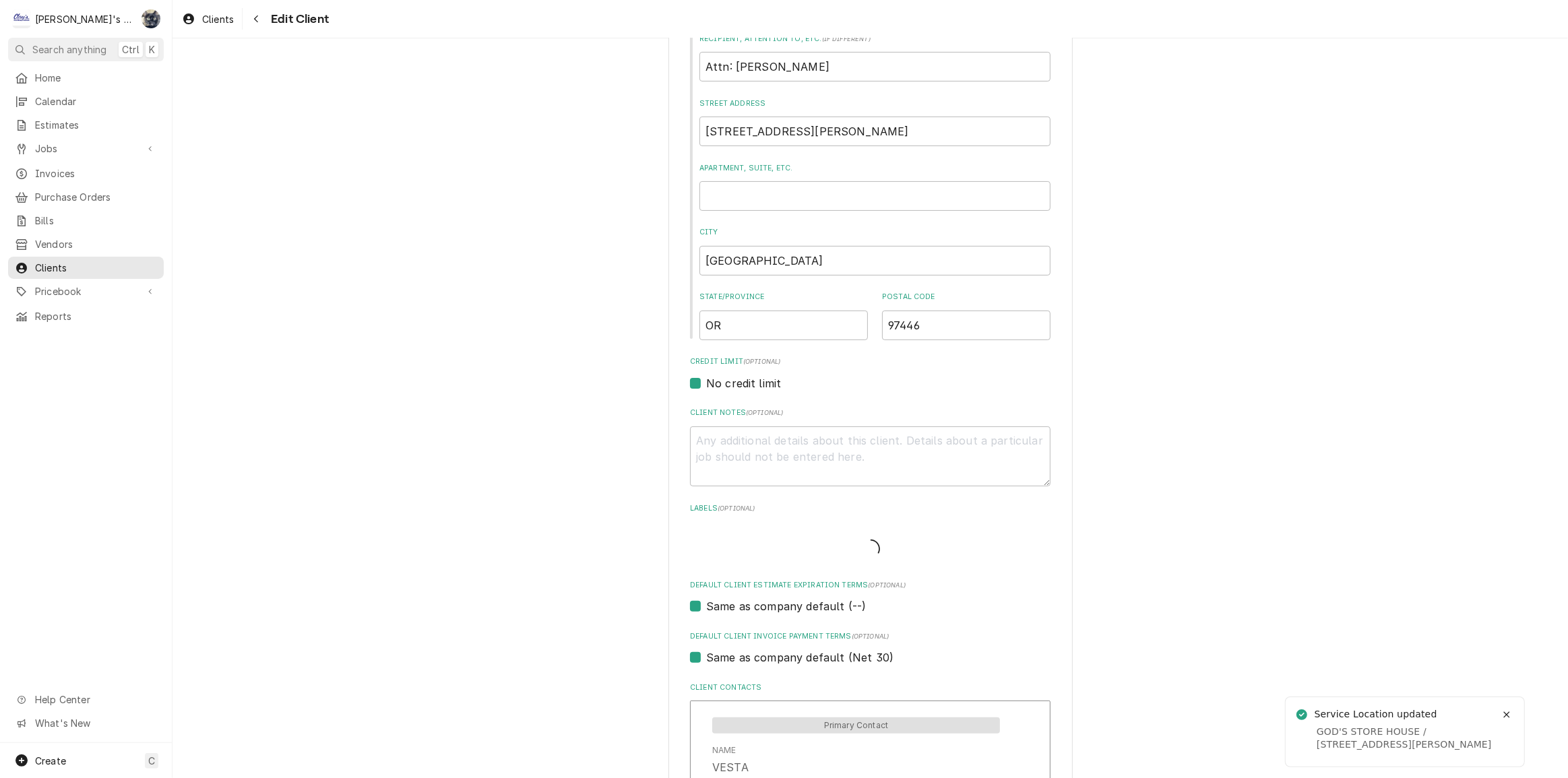
scroll to position [637, 0]
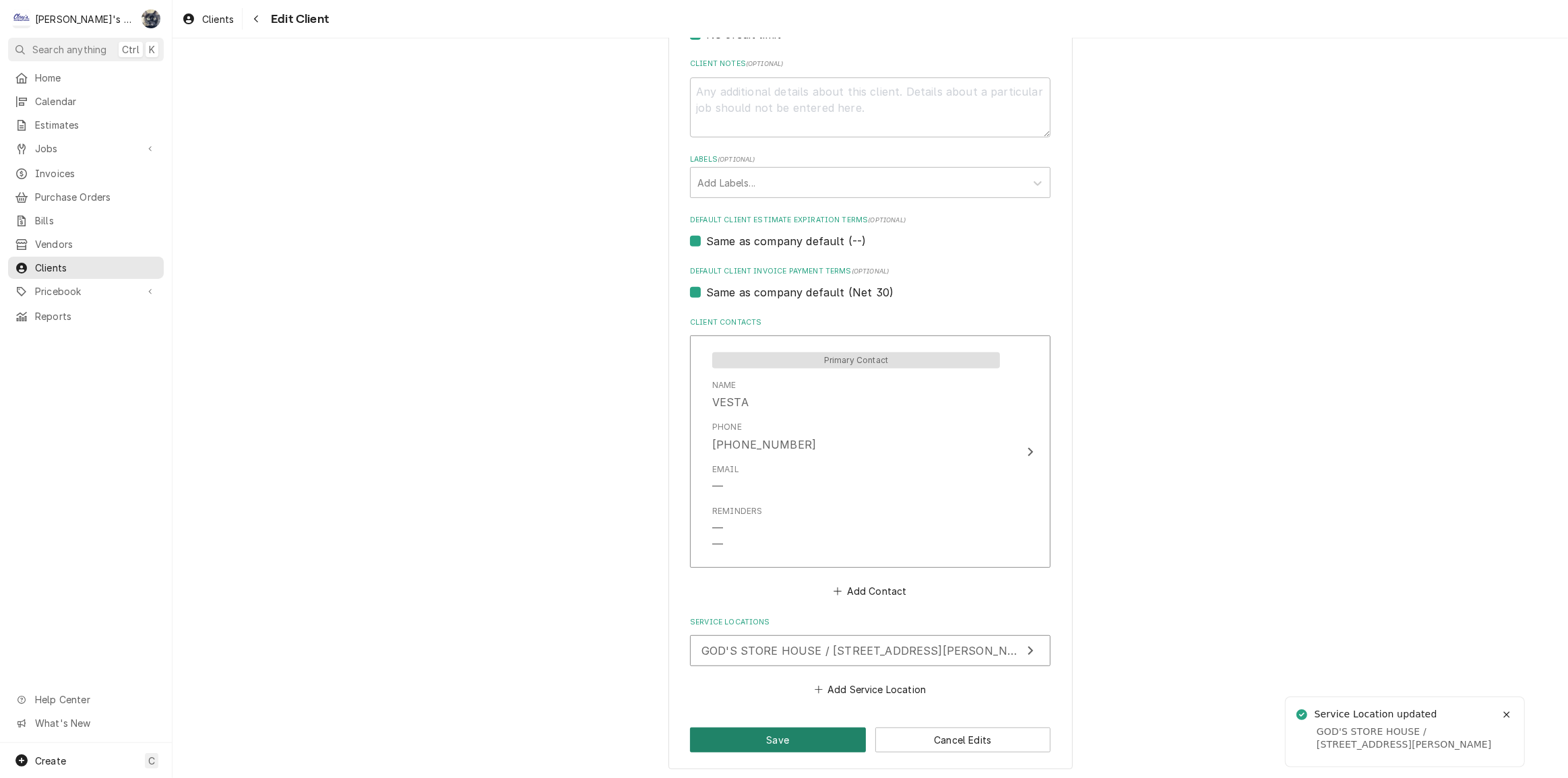
click at [811, 739] on button "Save" at bounding box center [778, 740] width 176 height 25
type textarea "x"
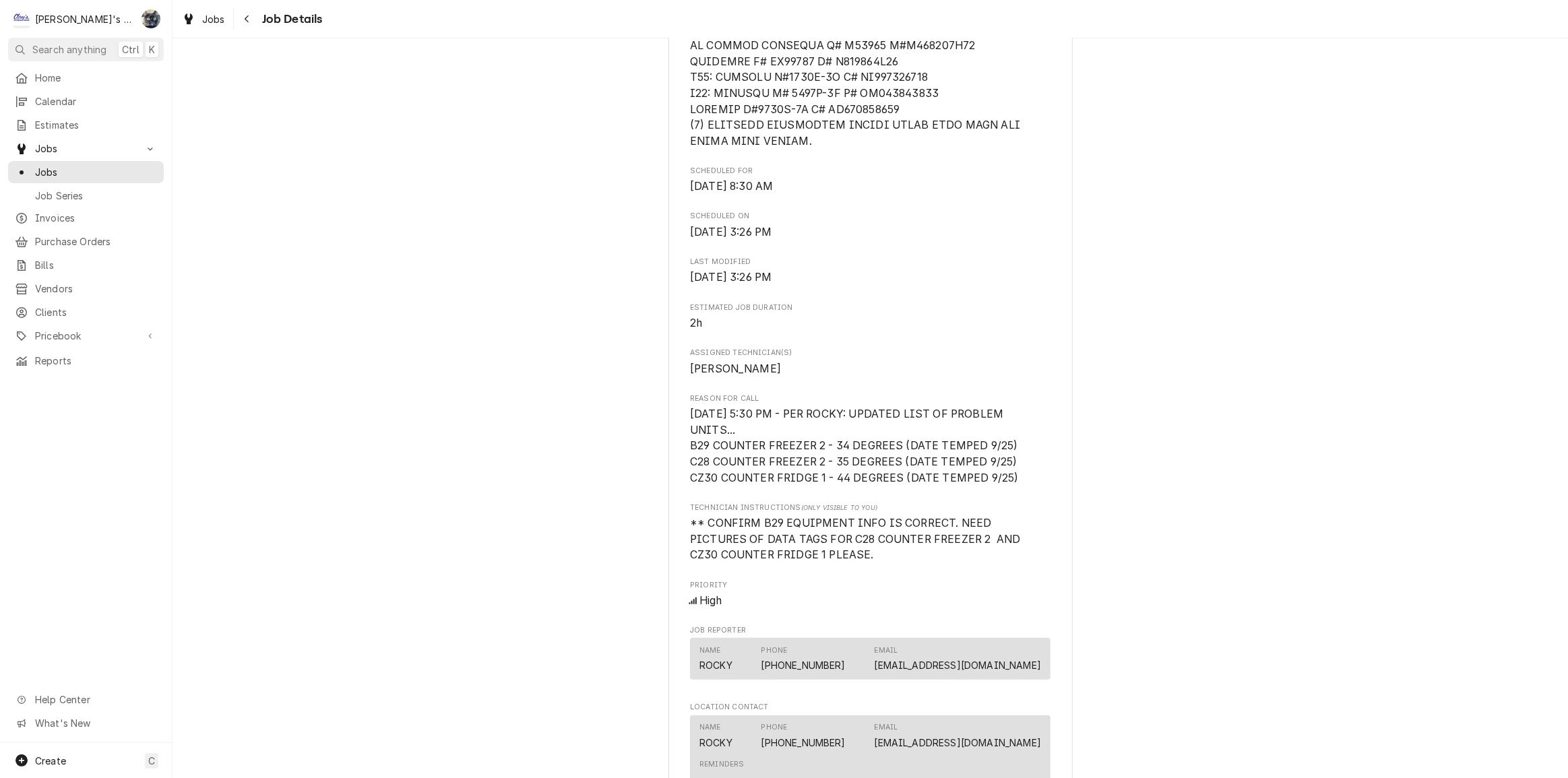
scroll to position [1225, 0]
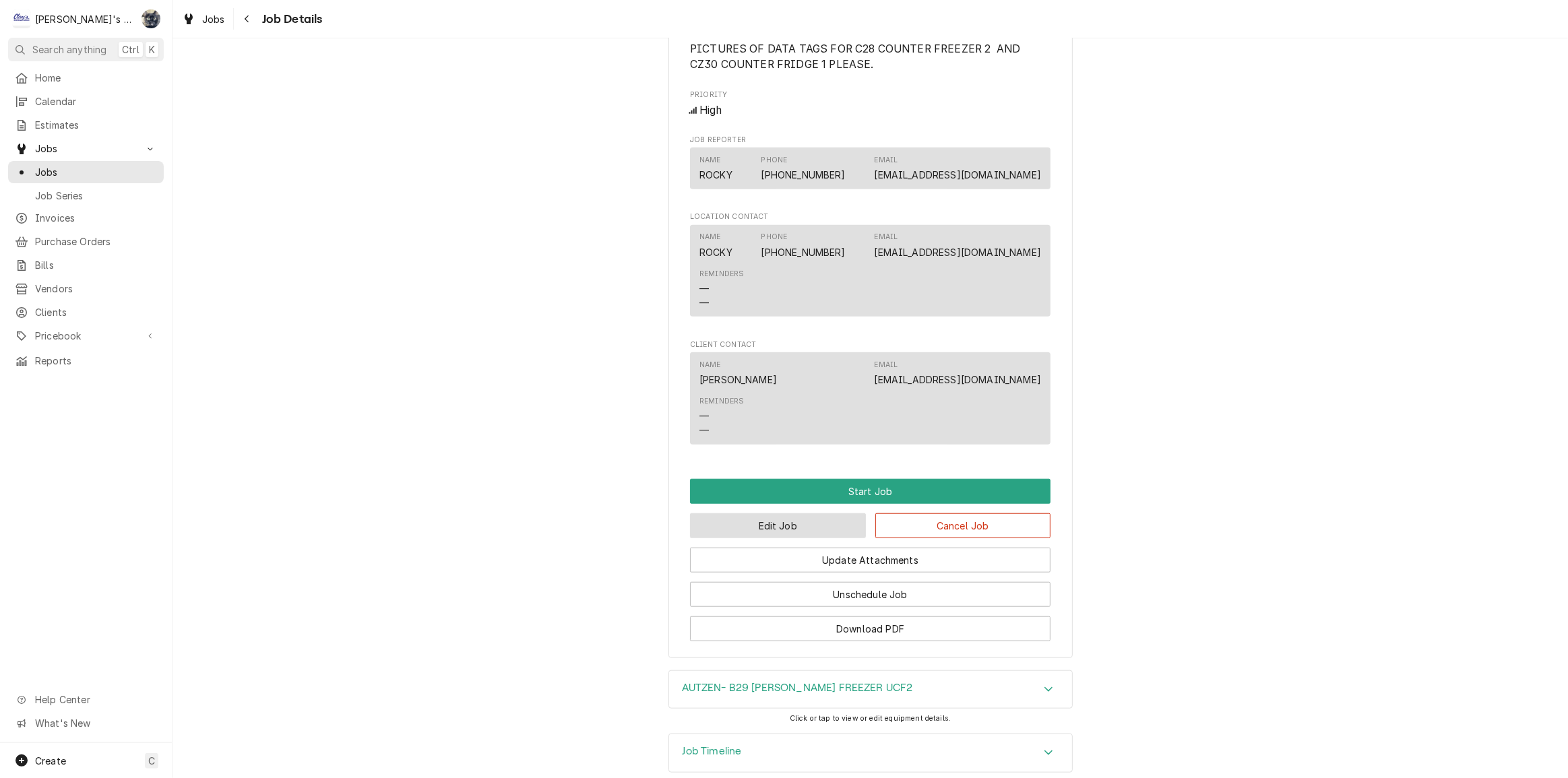
click at [823, 539] on button "Edit Job" at bounding box center [778, 526] width 176 height 25
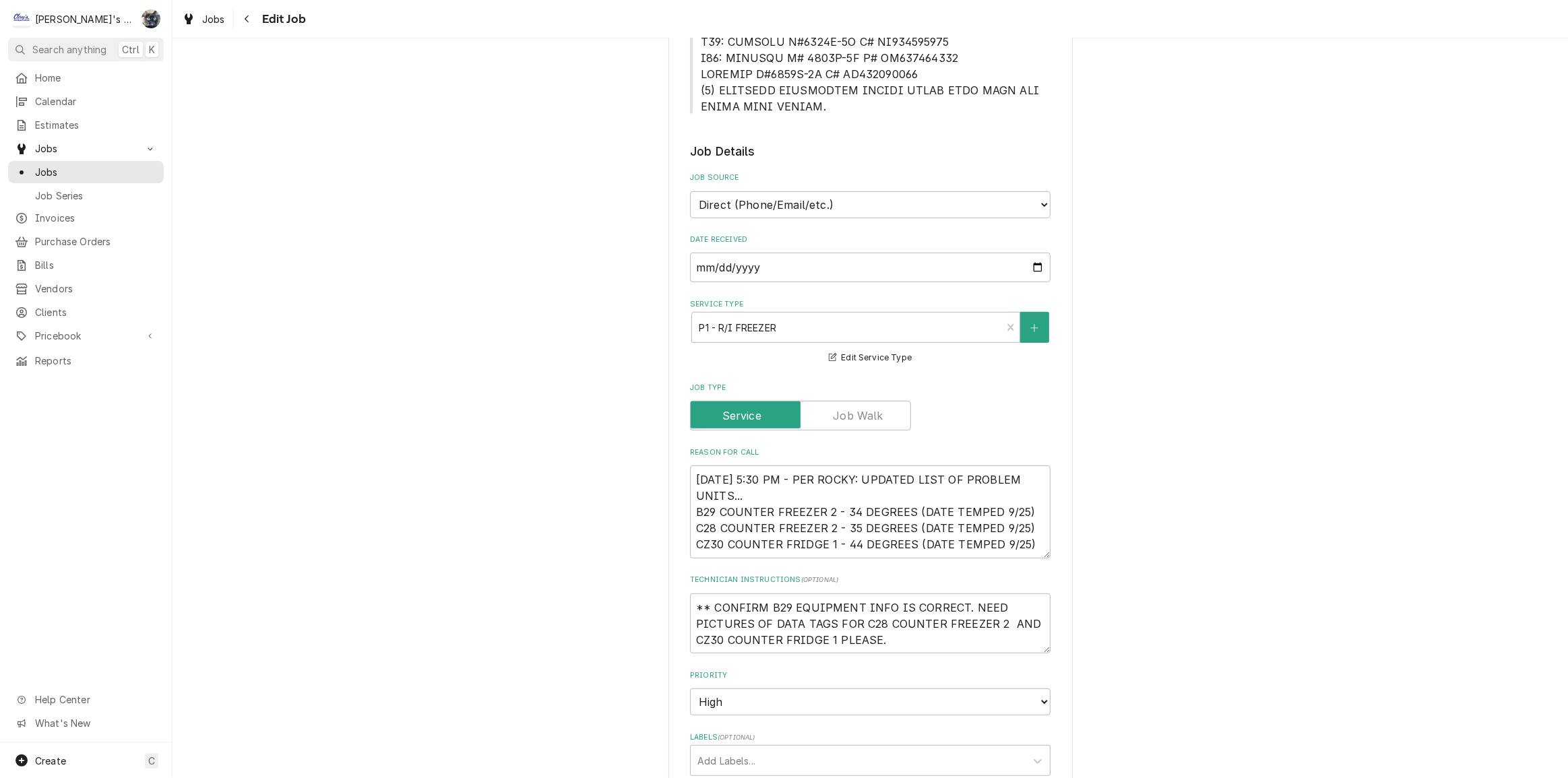
scroll to position [796, 0]
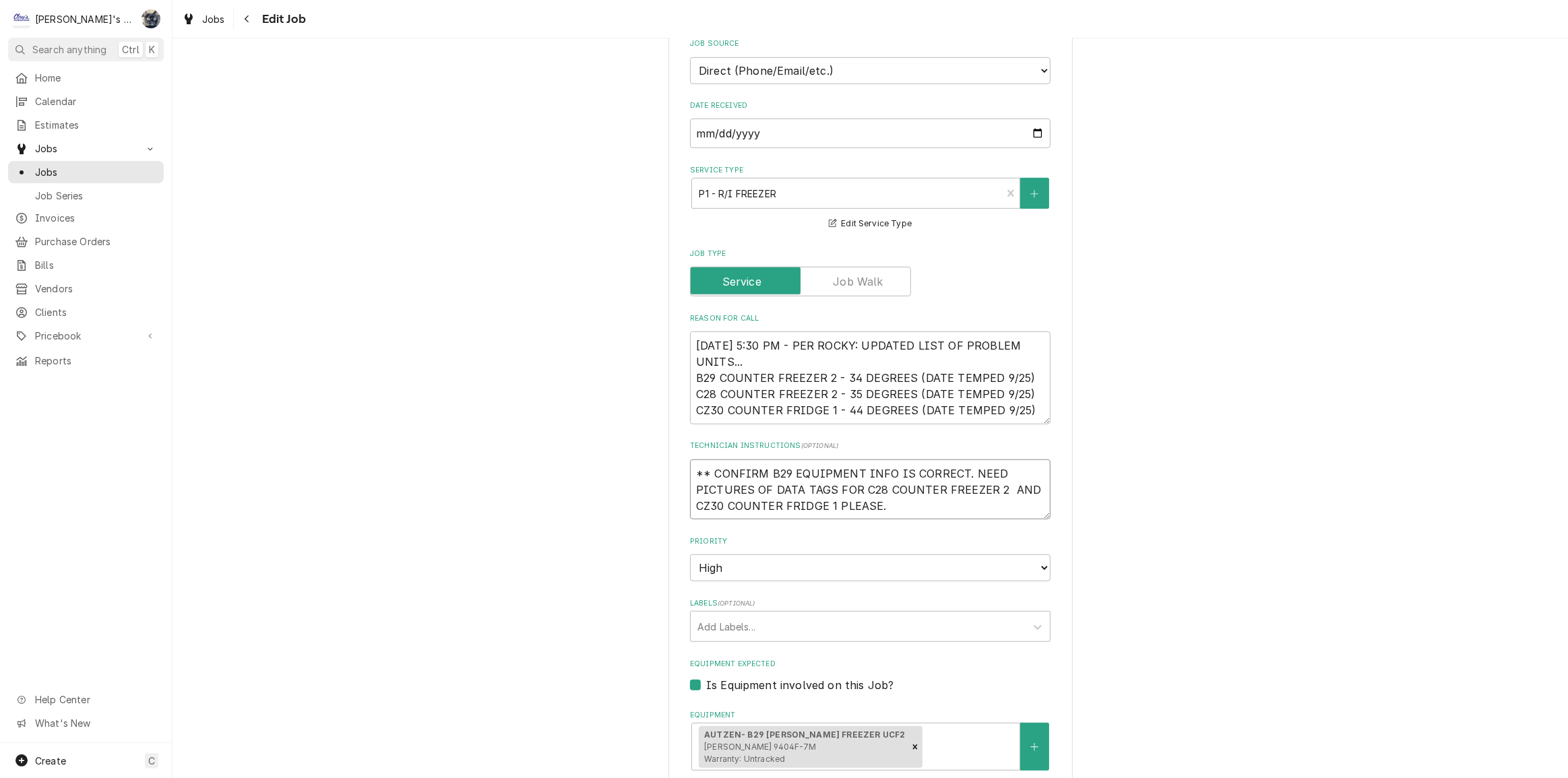
click at [976, 506] on textarea "** CONFIRM B29 EQUIPMENT INFO IS CORRECT. NEED PICTURES OF DATA TAGS FOR C28 CO…" at bounding box center [870, 490] width 360 height 61
type textarea "x"
type textarea "** CONFIRM B29 EQUIPMENT INFO IS CORRECT. NEED PICTURES OF DATA TAGS FOR C28 CO…"
type textarea "x"
type textarea "** CONFIRM B29 EQUIPMENT INFO IS CORRECT. NEED PICTURES OF DATA TAGS FOR C28 CO…"
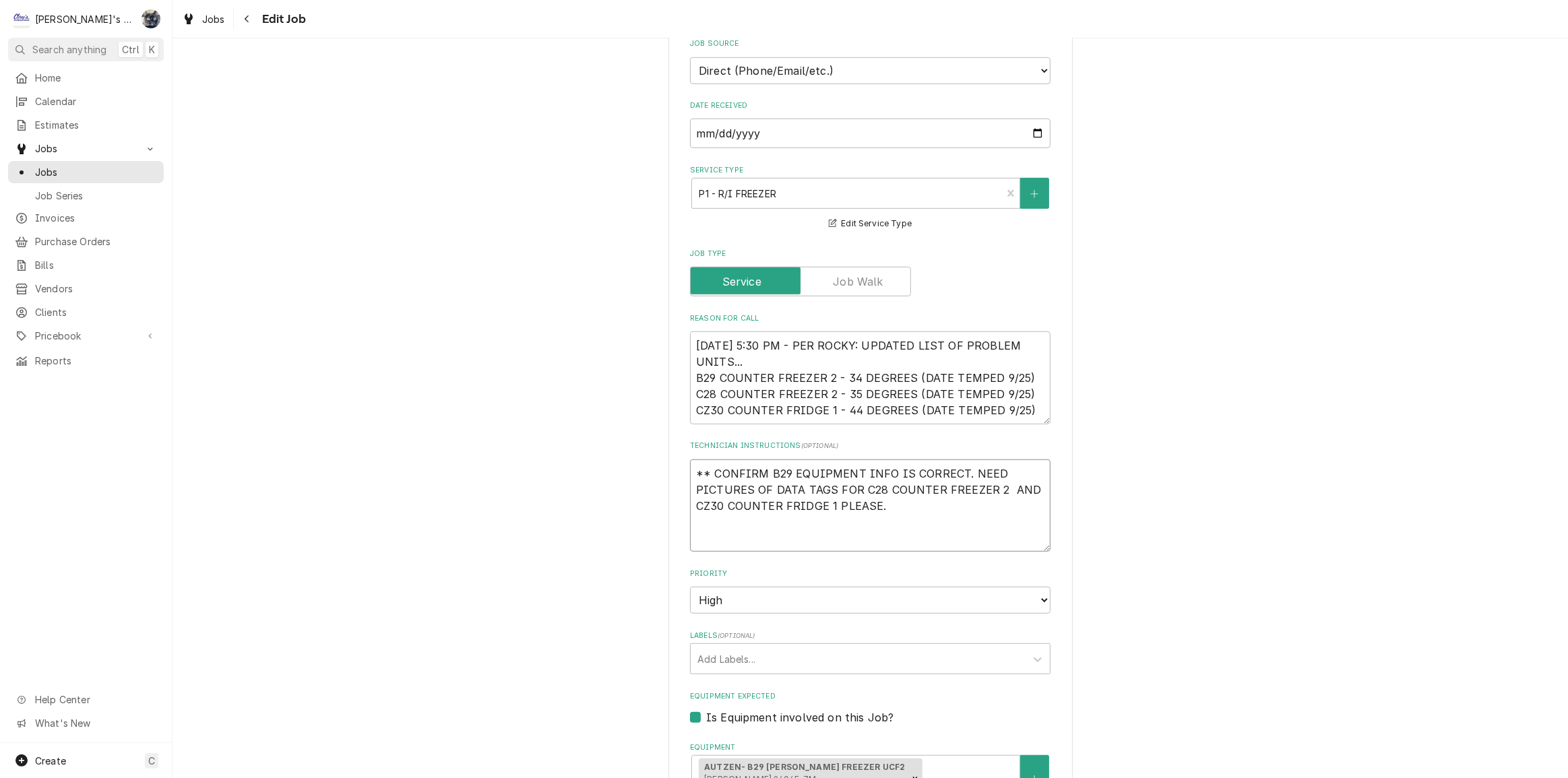
type textarea "x"
type textarea "** CONFIRM B29 EQUIPMENT INFO IS CORRECT. NEED PICTURES OF DATA TAGS FOR C28 CO…"
click at [795, 533] on textarea "** CONFIRM B29 EQUIPMENT INFO IS CORRECT. NEED PICTURES OF DATA TAGS FOR C28 CO…" at bounding box center [870, 506] width 360 height 93
paste textarea "A35 UCF2 (Randell Model #9404F-7M, Serial #T0200006363) was going to be replace…"
type textarea "x"
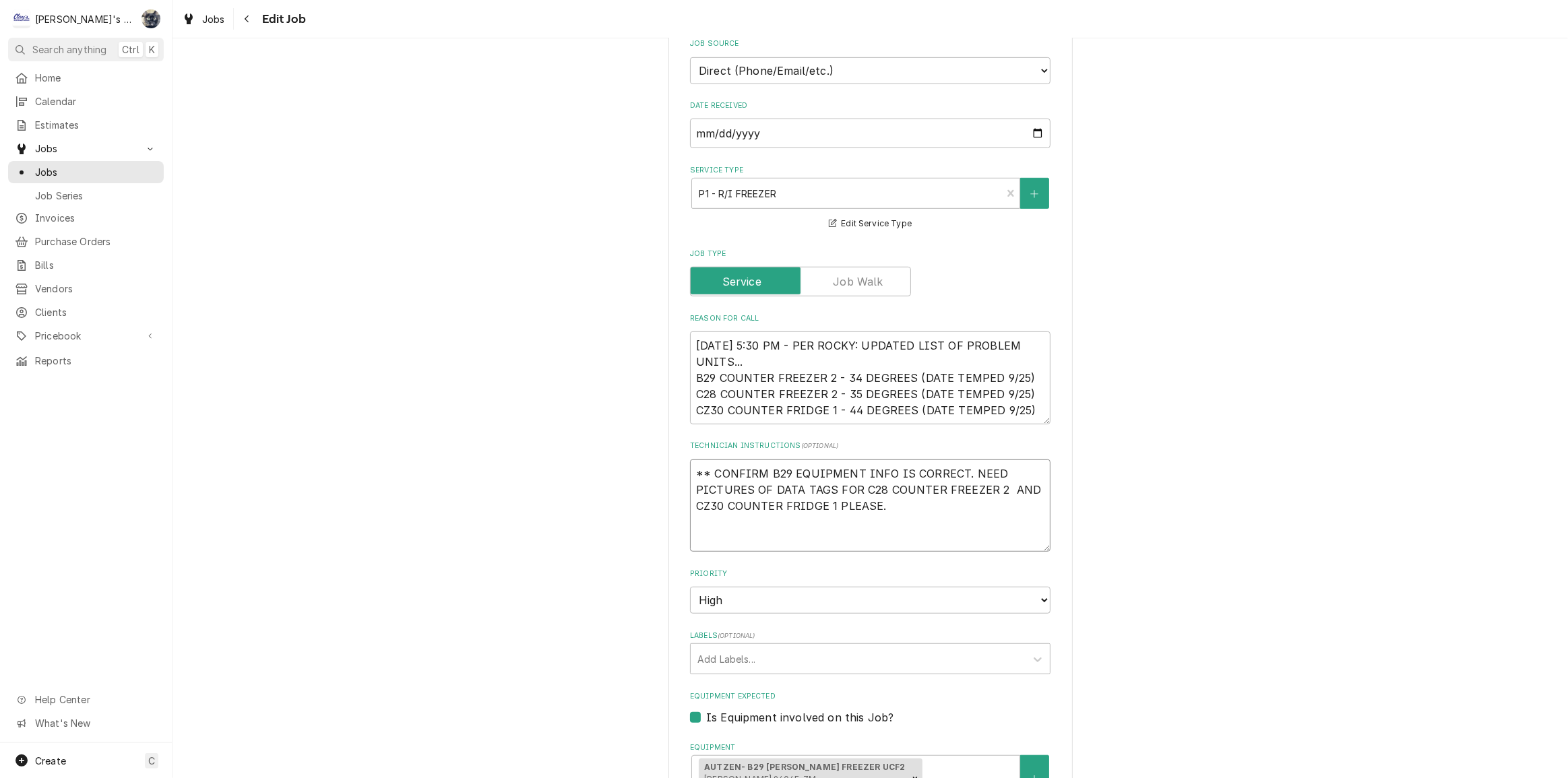
type textarea "** CONFIRM B29 EQUIPMENT INFO IS CORRECT. NEED PICTURES OF DATA TAGS FOR C28 CO…"
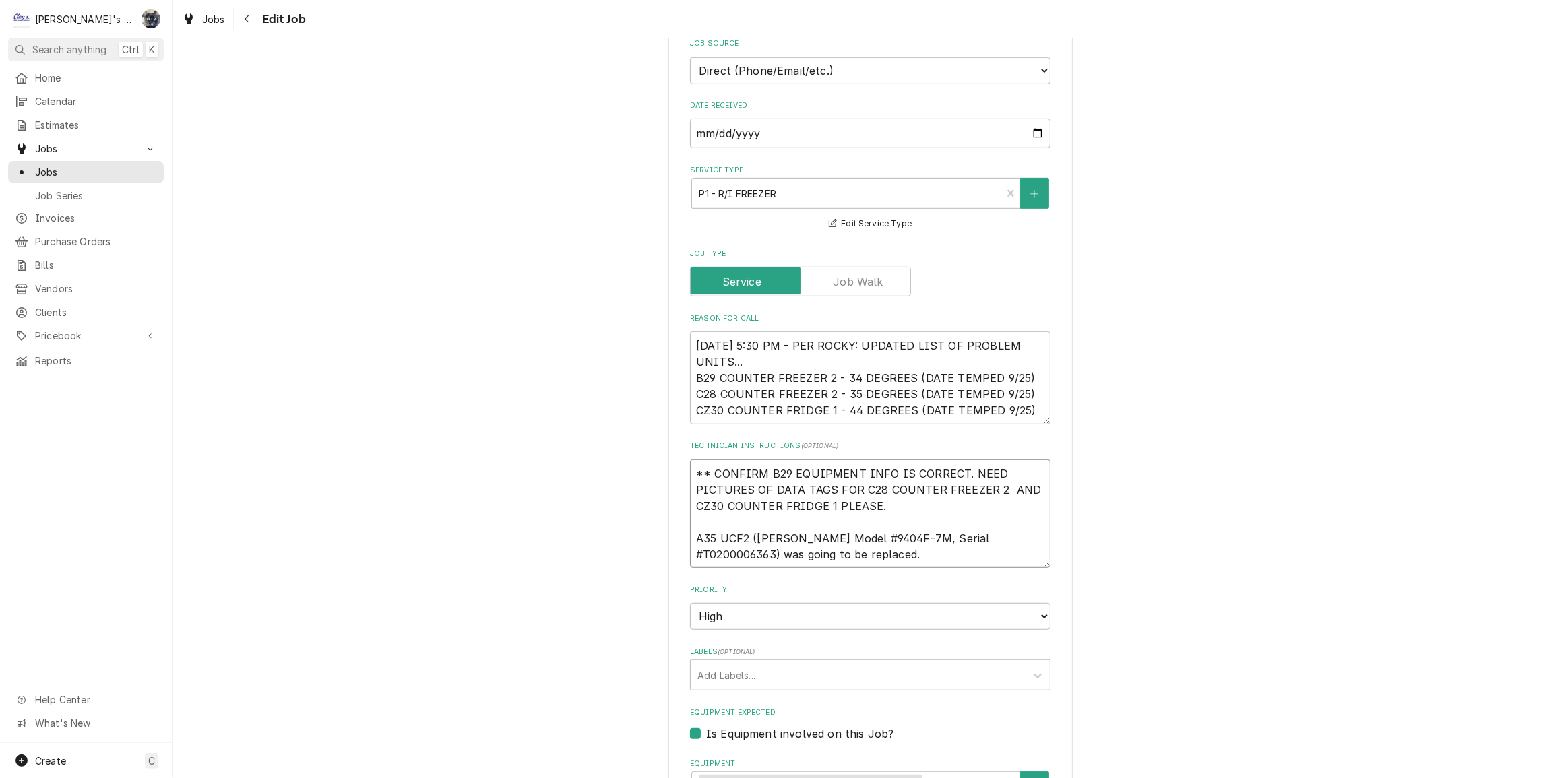
click at [692, 536] on textarea "** CONFIRM B29 EQUIPMENT INFO IS CORRECT. NEED PICTURES OF DATA TAGS FOR C28 CO…" at bounding box center [870, 514] width 360 height 109
type textarea "x"
type textarea "** CONFIRM B29 EQUIPMENT INFO IS CORRECT. NEED PICTURES OF DATA TAGS FOR C28 CO…"
type textarea "x"
type textarea "** CONFIRM B29 EQUIPMENT INFO IS CORRECT. NEED PICTURES OF DATA TAGS FOR C28 CO…"
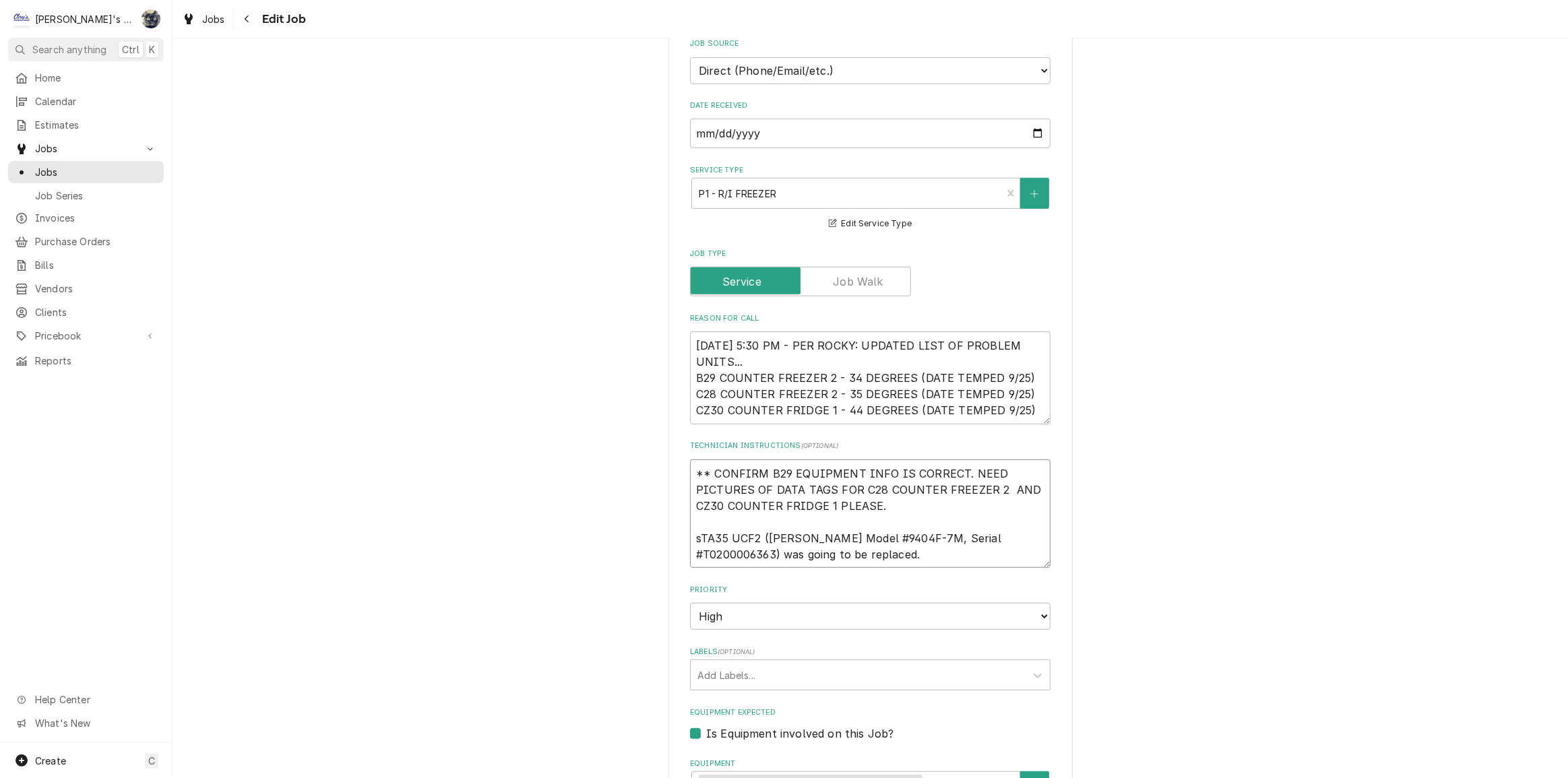
type textarea "x"
type textarea "** CONFIRM B29 EQUIPMENT INFO IS CORRECT. NEED PICTURES OF DATA TAGS FOR C28 CO…"
type textarea "x"
type textarea "** CONFIRM B29 EQUIPMENT INFO IS CORRECT. NEED PICTURES OF DATA TAGS FOR C28 CO…"
type textarea "x"
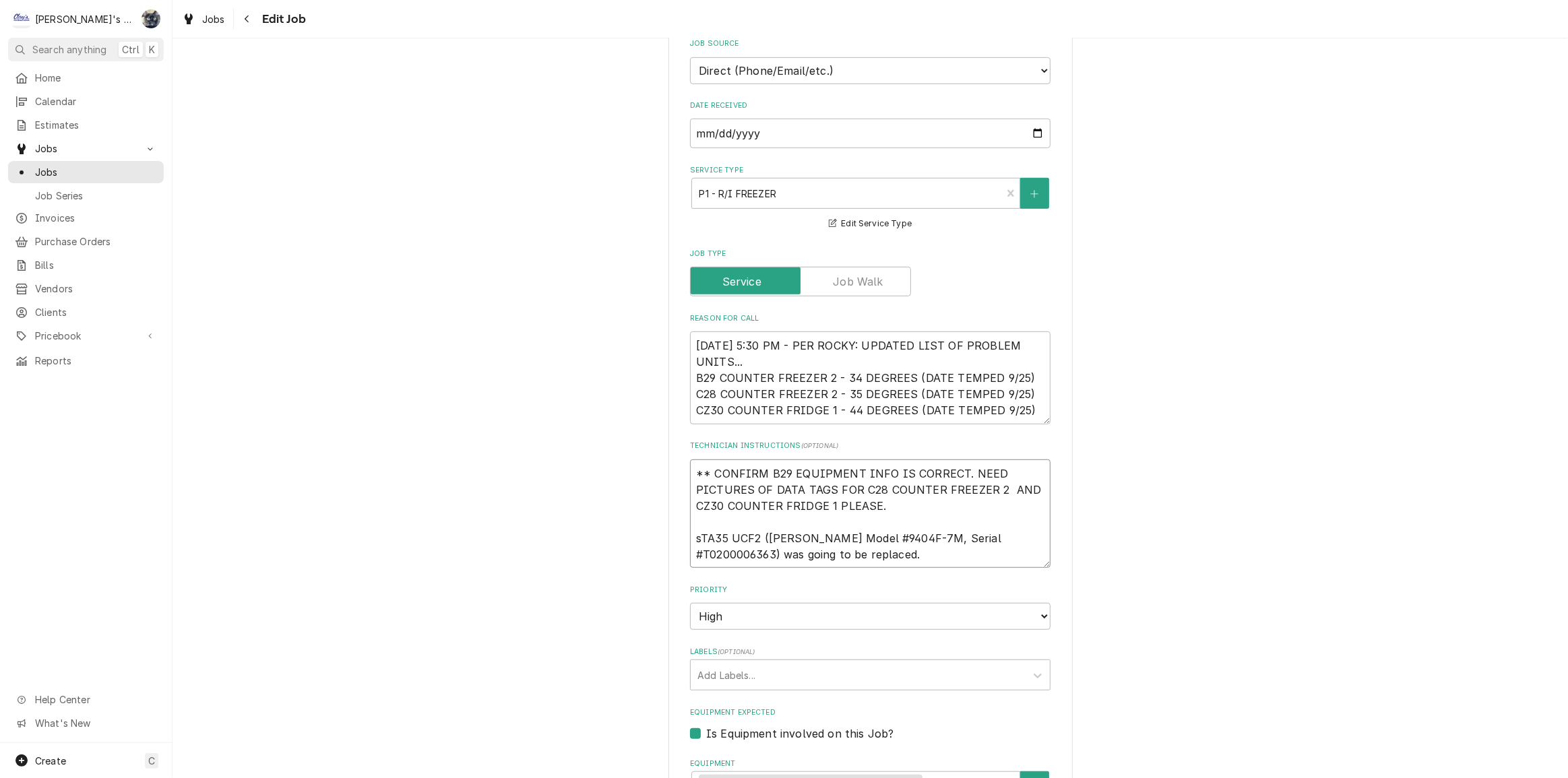
type textarea "** CONFIRM B29 EQUIPMENT INFO IS CORRECT. NEED PICTURES OF DATA TAGS FOR C28 CO…"
type textarea "x"
type textarea "** CONFIRM B29 EQUIPMENT INFO IS CORRECT. NEED PICTURES OF DATA TAGS FOR C28 CO…"
type textarea "x"
type textarea "** CONFIRM B29 EQUIPMENT INFO IS CORRECT. NEED PICTURES OF DATA TAGS FOR C28 CO…"
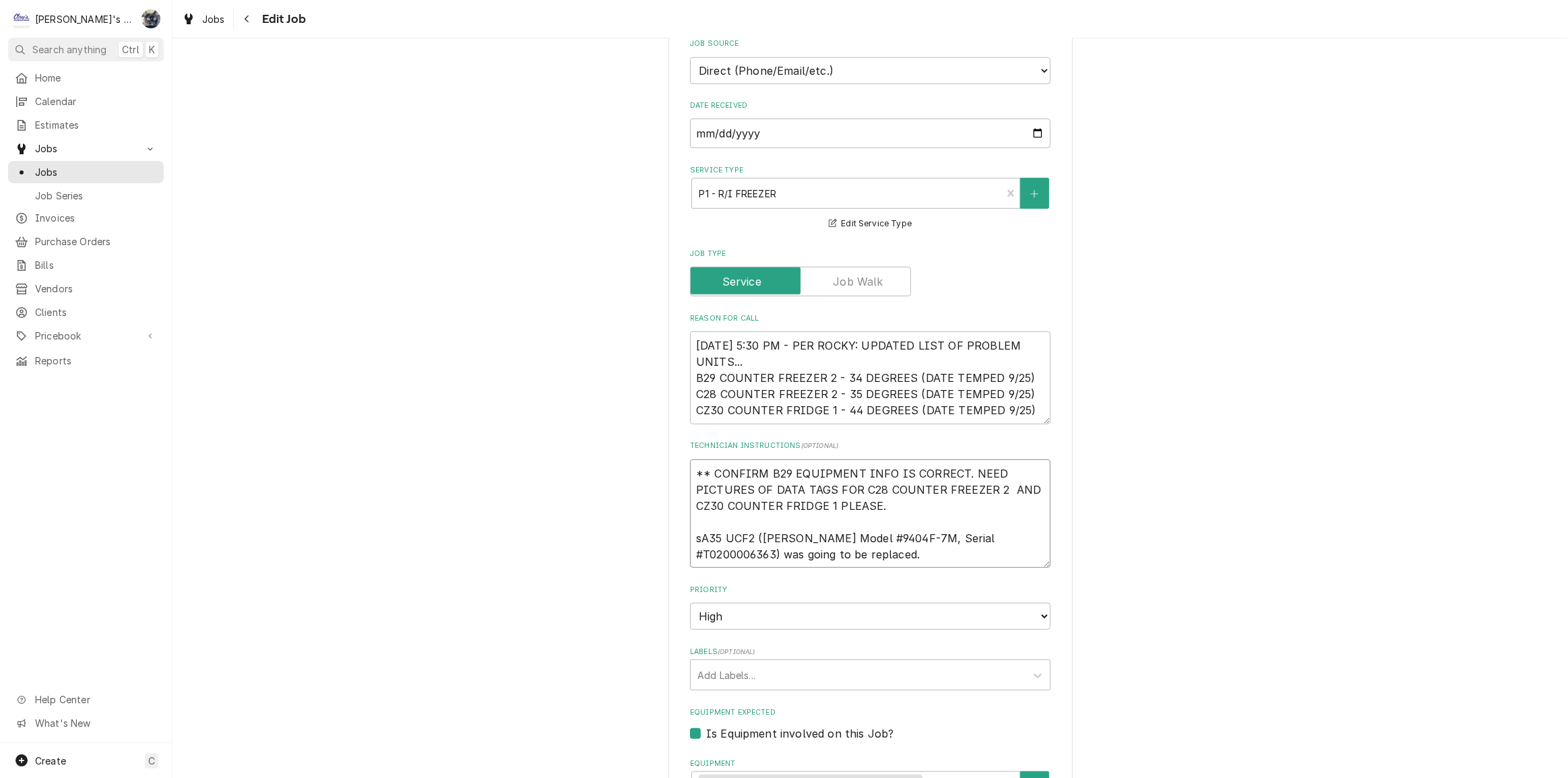
type textarea "x"
type textarea "** CONFIRM B29 EQUIPMENT INFO IS CORRECT. NEED PICTURES OF DATA TAGS FOR C28 CO…"
type textarea "x"
type textarea "** CONFIRM B29 EQUIPMENT INFO IS CORRECT. NEED PICTURES OF DATA TAGS FOR C28 CO…"
type textarea "x"
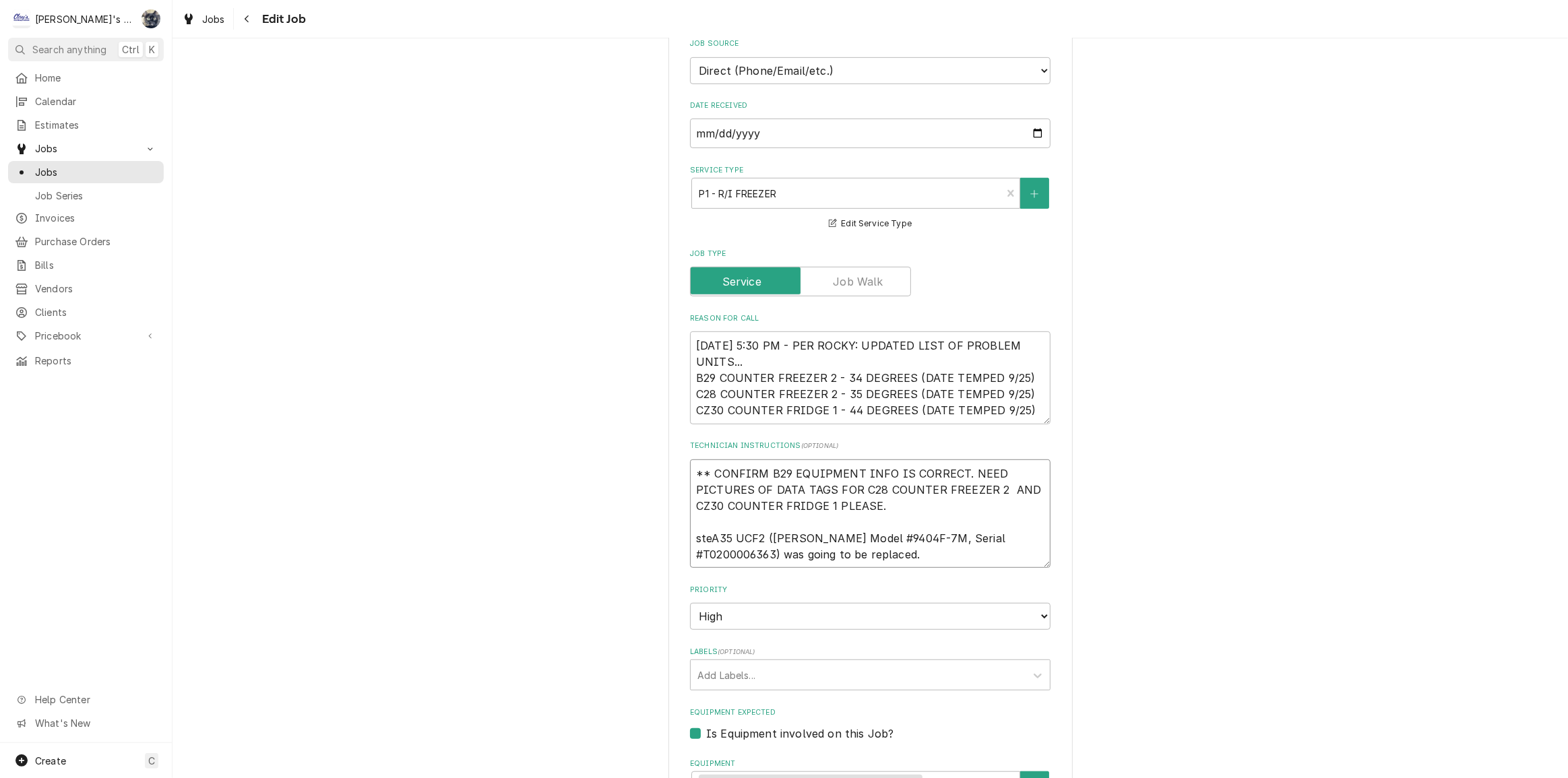
type textarea "** CONFIRM B29 EQUIPMENT INFO IS CORRECT. NEED PICTURES OF DATA TAGS FOR C28 CO…"
type textarea "x"
type textarea "** CONFIRM B29 EQUIPMENT INFO IS CORRECT. NEED PICTURES OF DATA TAGS FOR C28 CO…"
type textarea "x"
type textarea "** CONFIRM B29 EQUIPMENT INFO IS CORRECT. NEED PICTURES OF DATA TAGS FOR C28 CO…"
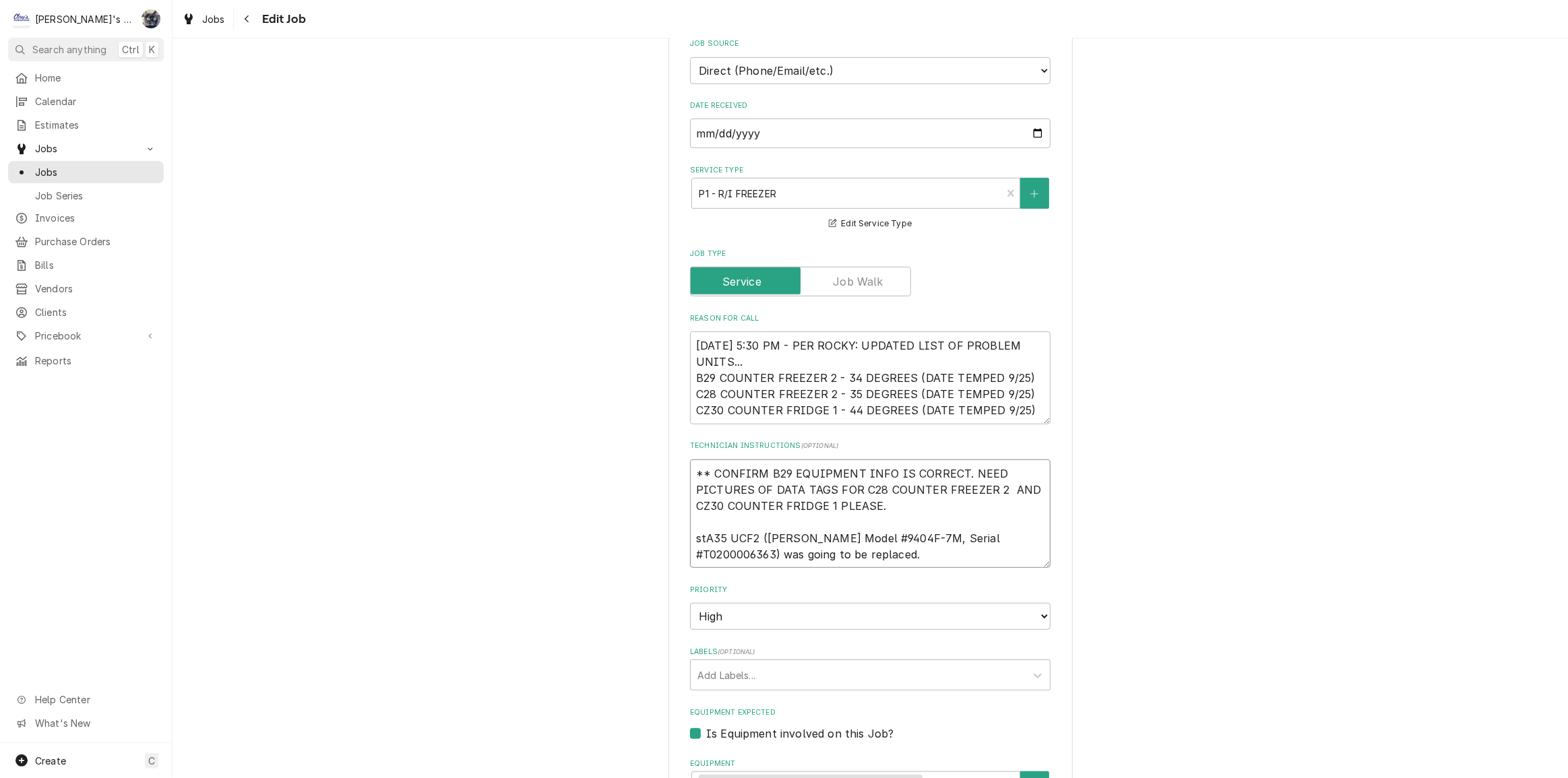
type textarea "x"
type textarea "** CONFIRM B29 EQUIPMENT INFO IS CORRECT. NEED PICTURES OF DATA TAGS FOR C28 CO…"
type textarea "x"
type textarea "** CONFIRM B29 EQUIPMENT INFO IS CORRECT. NEED PICTURES OF DATA TAGS FOR C28 CO…"
type textarea "x"
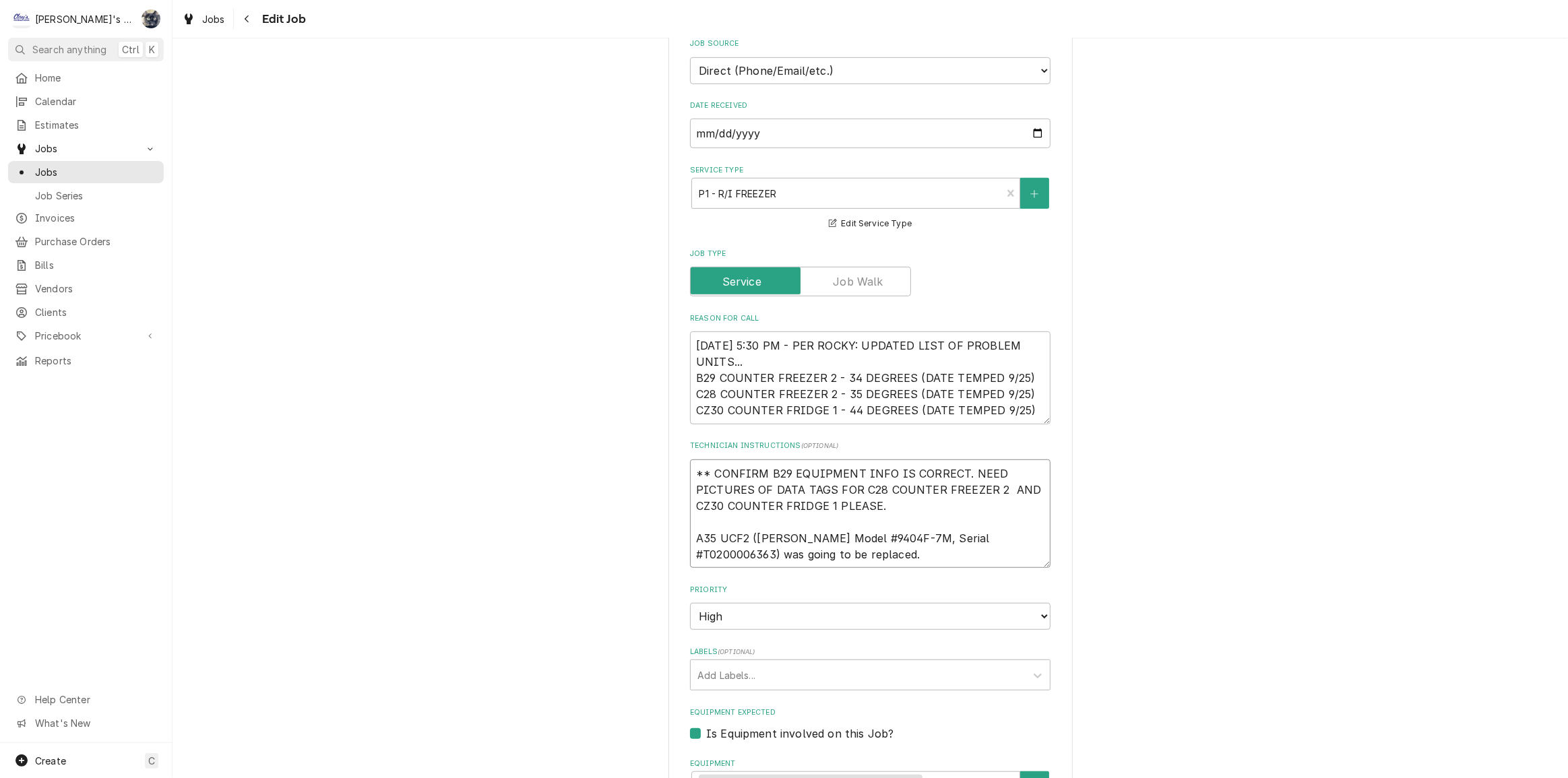
type textarea "** CONFIRM B29 EQUIPMENT INFO IS CORRECT. NEED PICTURES OF DATA TAGS FOR C28 CO…"
type textarea "x"
type textarea "** CONFIRM B29 EQUIPMENT INFO IS CORRECT. NEED PICTURES OF DATA TAGS FOR C28 CO…"
type textarea "x"
type textarea "** CONFIRM B29 EQUIPMENT INFO IS CORRECT. NEED PICTURES OF DATA TAGS FOR C28 CO…"
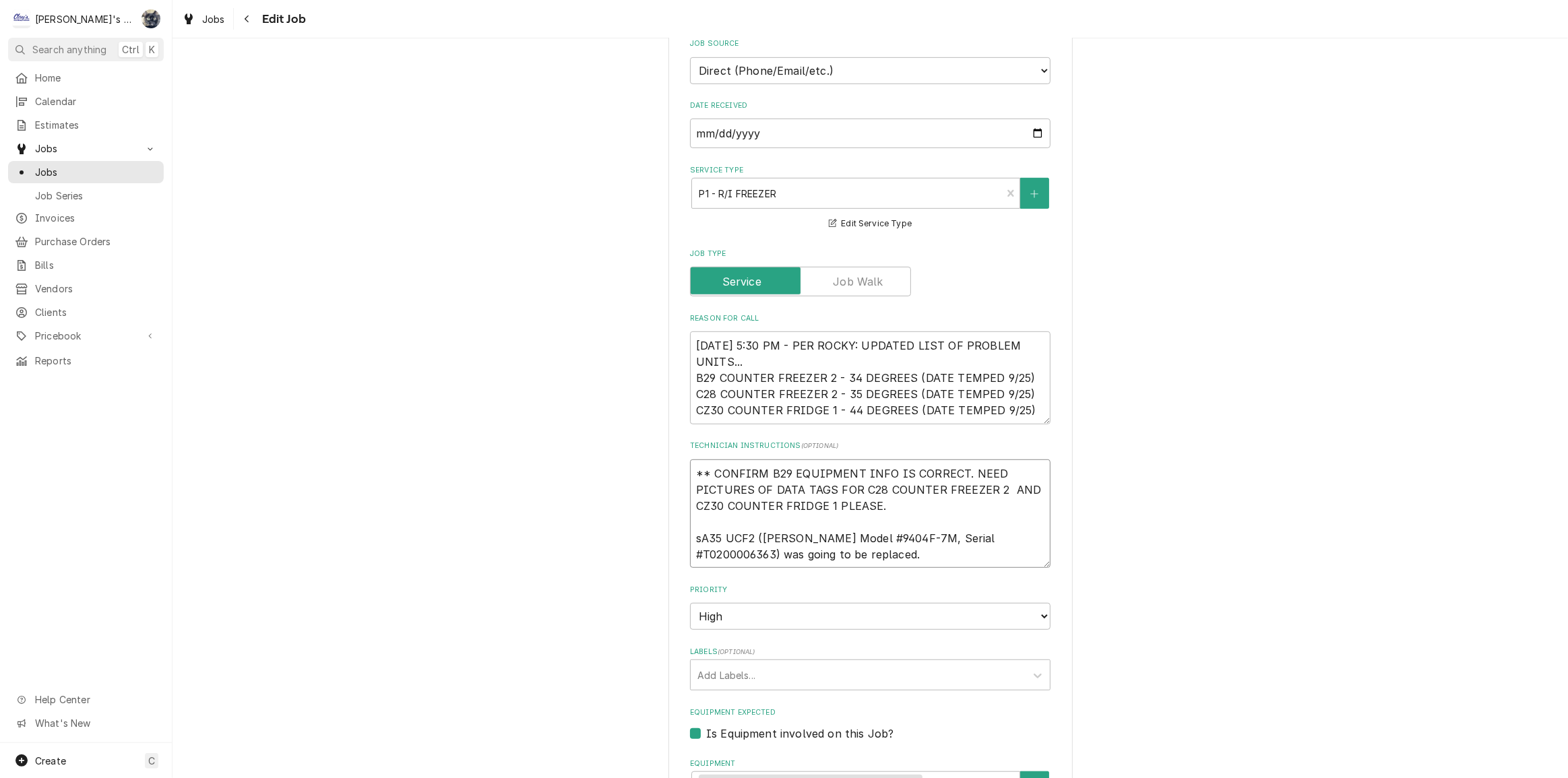
type textarea "x"
type textarea "** CONFIRM B29 EQUIPMENT INFO IS CORRECT. NEED PICTURES OF DATA TAGS FOR C28 CO…"
type textarea "x"
type textarea "** CONFIRM B29 EQUIPMENT INFO IS CORRECT. NEED PICTURES OF DATA TAGS FOR C28 CO…"
type textarea "x"
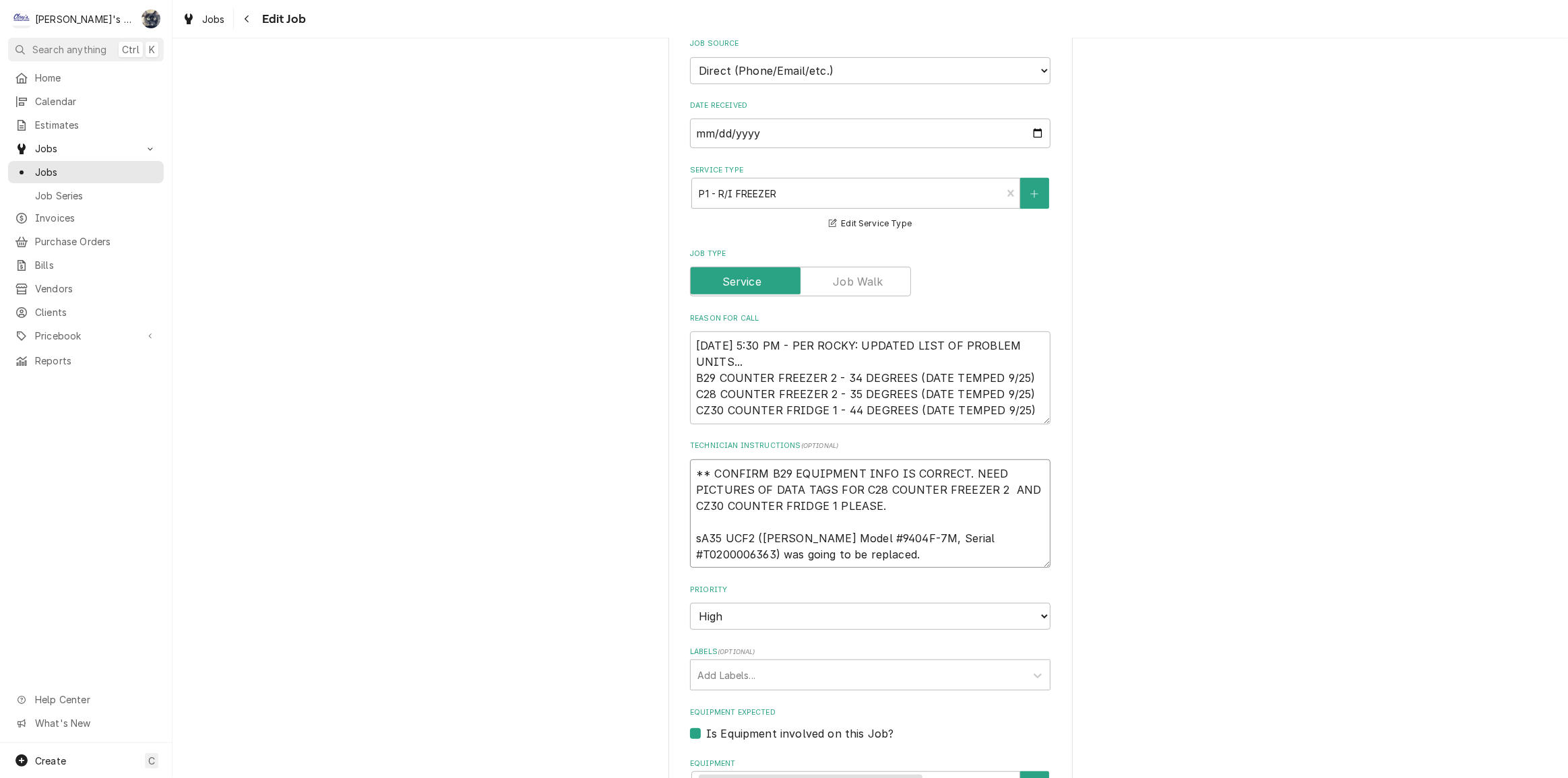
type textarea "** CONFIRM B29 EQUIPMENT INFO IS CORRECT. NEED PICTURES OF DATA TAGS FOR C28 CO…"
type textarea "x"
type textarea "** CONFIRM B29 EQUIPMENT INFO IS CORRECT. NEED PICTURES OF DATA TAGS FOR C28 CO…"
type textarea "x"
type textarea "** CONFIRM B29 EQUIPMENT INFO IS CORRECT. NEED PICTURES OF DATA TAGS FOR C28 CO…"
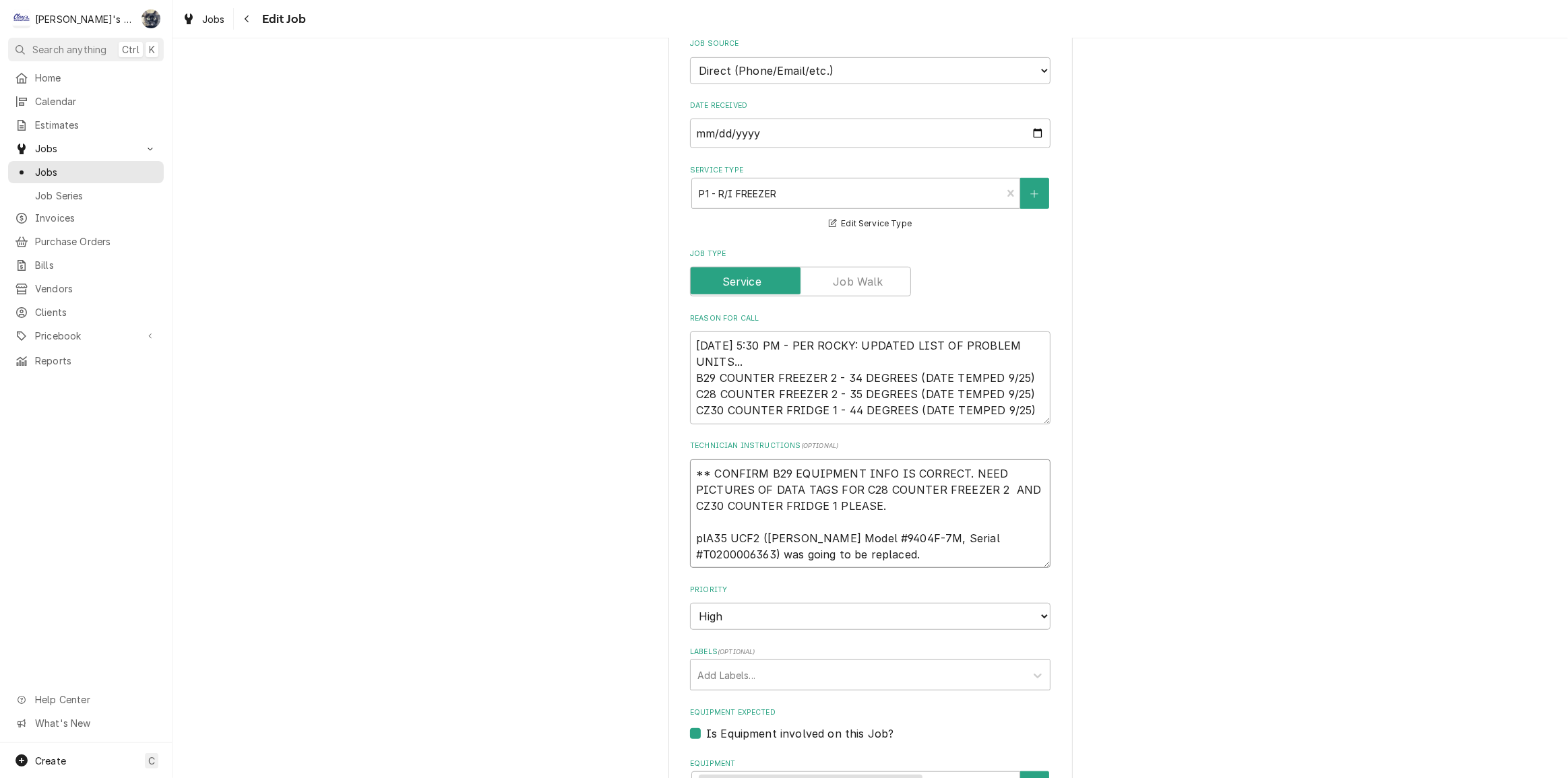
type textarea "x"
type textarea "** CONFIRM B29 EQUIPMENT INFO IS CORRECT. NEED PICTURES OF DATA TAGS FOR C28 CO…"
type textarea "x"
type textarea "** CONFIRM B29 EQUIPMENT INFO IS CORRECT. NEED PICTURES OF DATA TAGS FOR C28 CO…"
type textarea "x"
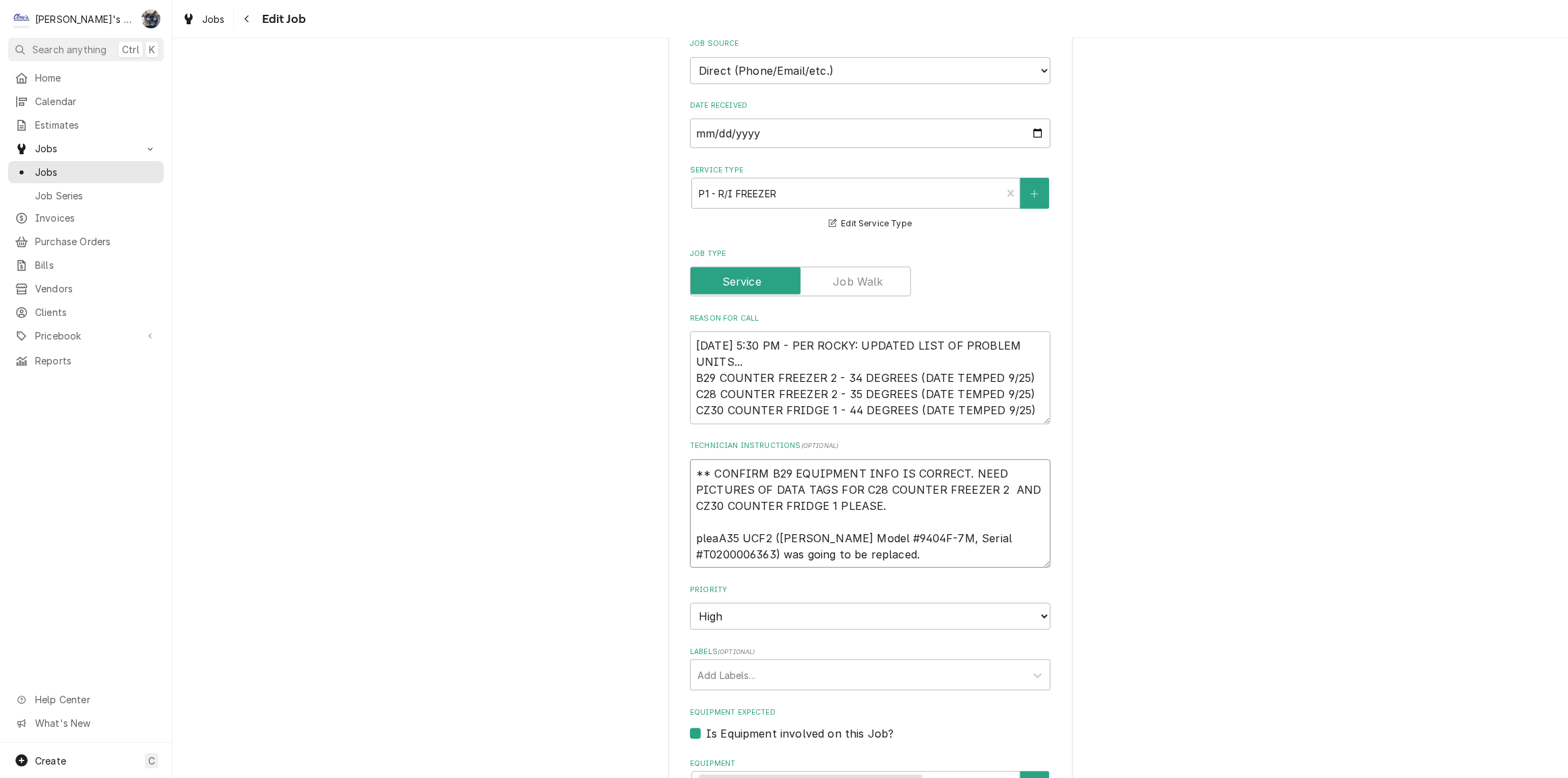
type textarea "** CONFIRM B29 EQUIPMENT INFO IS CORRECT. NEED PICTURES OF DATA TAGS FOR C28 CO…"
type textarea "x"
type textarea "** CONFIRM B29 EQUIPMENT INFO IS CORRECT. NEED PICTURES OF DATA TAGS FOR C28 CO…"
type textarea "x"
type textarea "** CONFIRM B29 EQUIPMENT INFO IS CORRECT. NEED PICTURES OF DATA TAGS FOR C28 CO…"
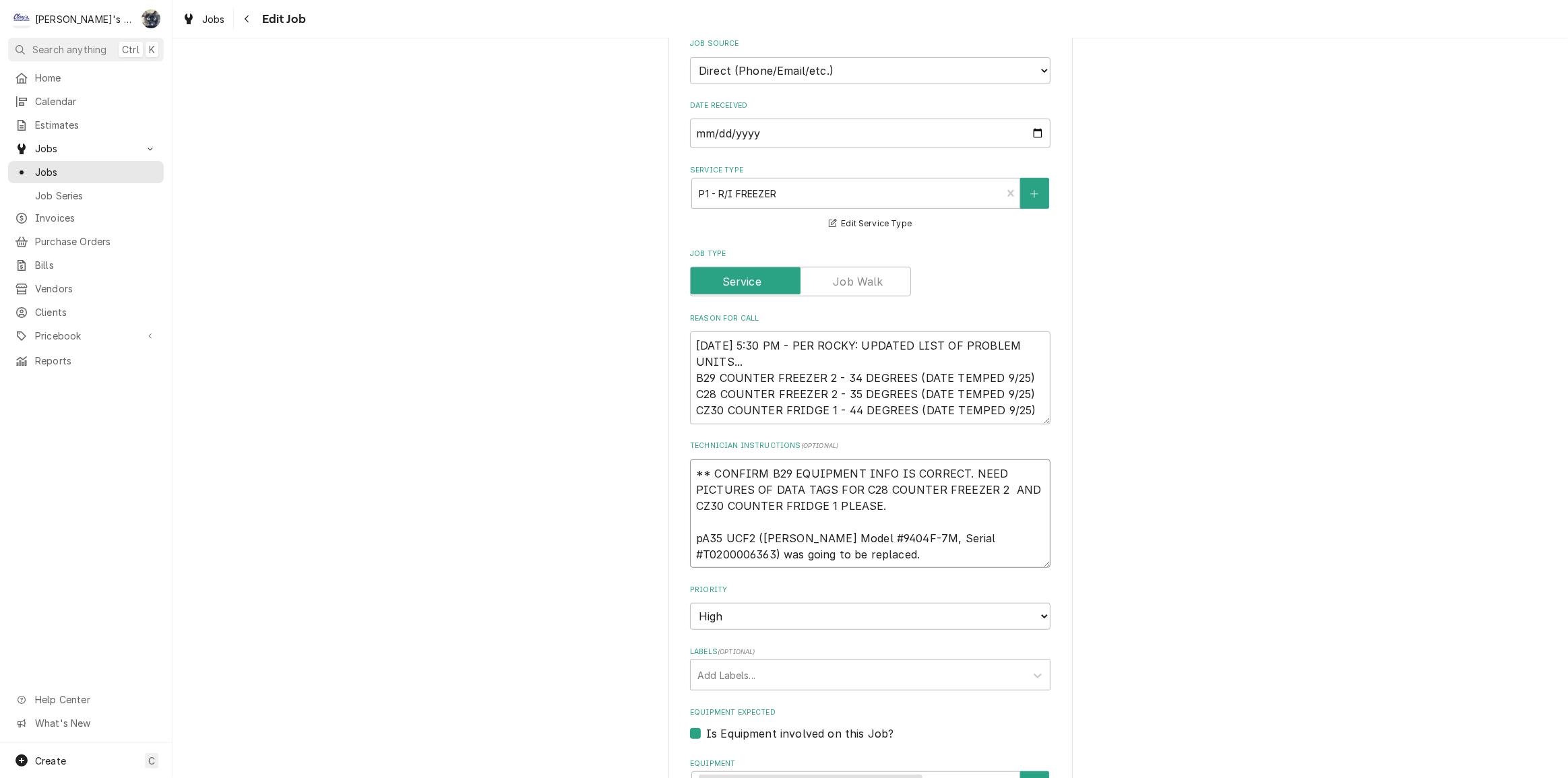
type textarea "x"
type textarea "** CONFIRM B29 EQUIPMENT INFO IS CORRECT. NEED PICTURES OF DATA TAGS FOR C28 CO…"
type textarea "x"
type textarea "** CONFIRM B29 EQUIPMENT INFO IS CORRECT. NEED PICTURES OF DATA TAGS FOR C28 CO…"
type textarea "x"
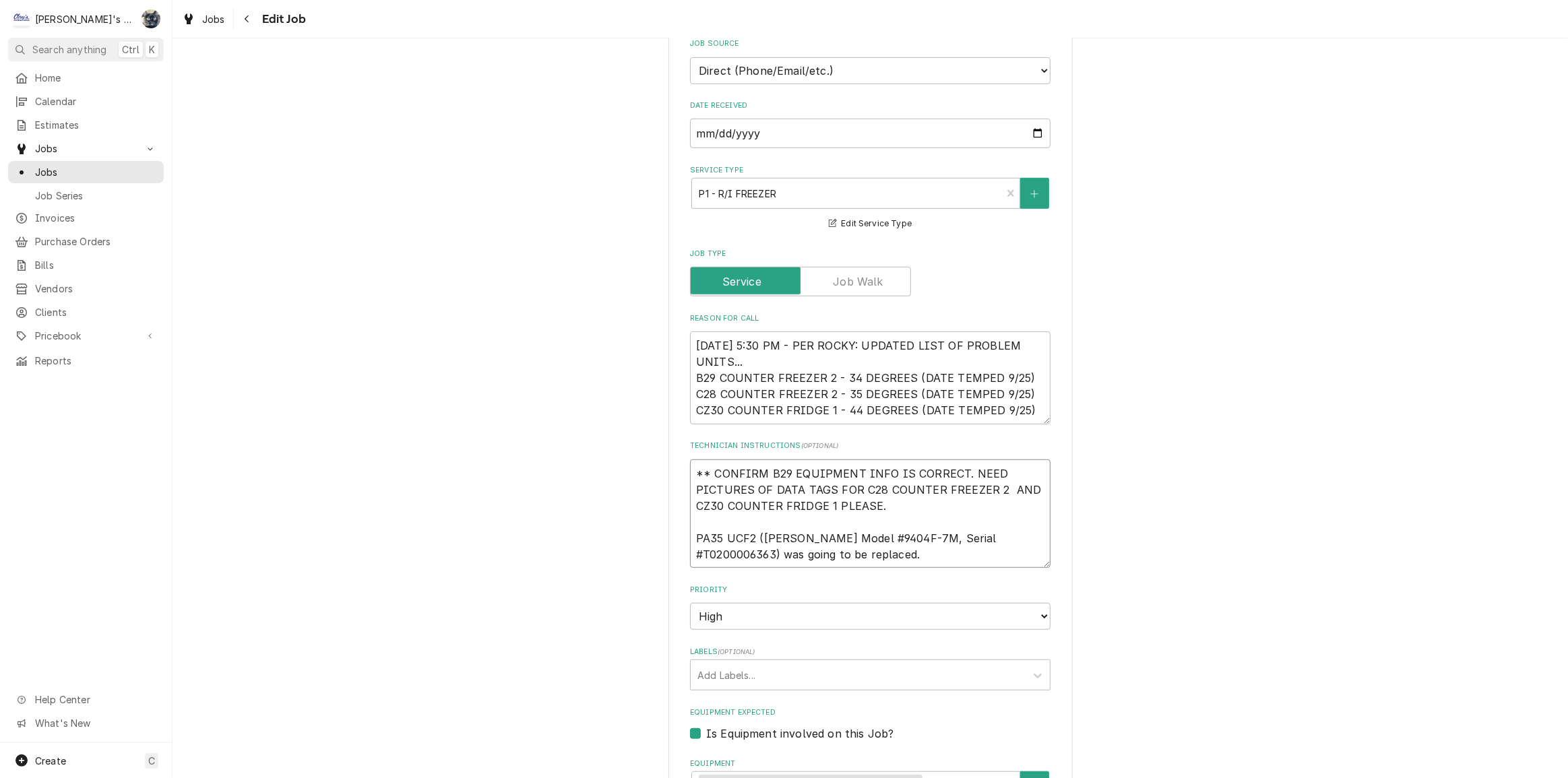
type textarea "** CONFIRM B29 EQUIPMENT INFO IS CORRECT. NEED PICTURES OF DATA TAGS FOR C28 CO…"
type textarea "x"
type textarea "** CONFIRM B29 EQUIPMENT INFO IS CORRECT. NEED PICTURES OF DATA TAGS FOR C28 CO…"
type textarea "x"
type textarea "** CONFIRM B29 EQUIPMENT INFO IS CORRECT. NEED PICTURES OF DATA TAGS FOR C28 CO…"
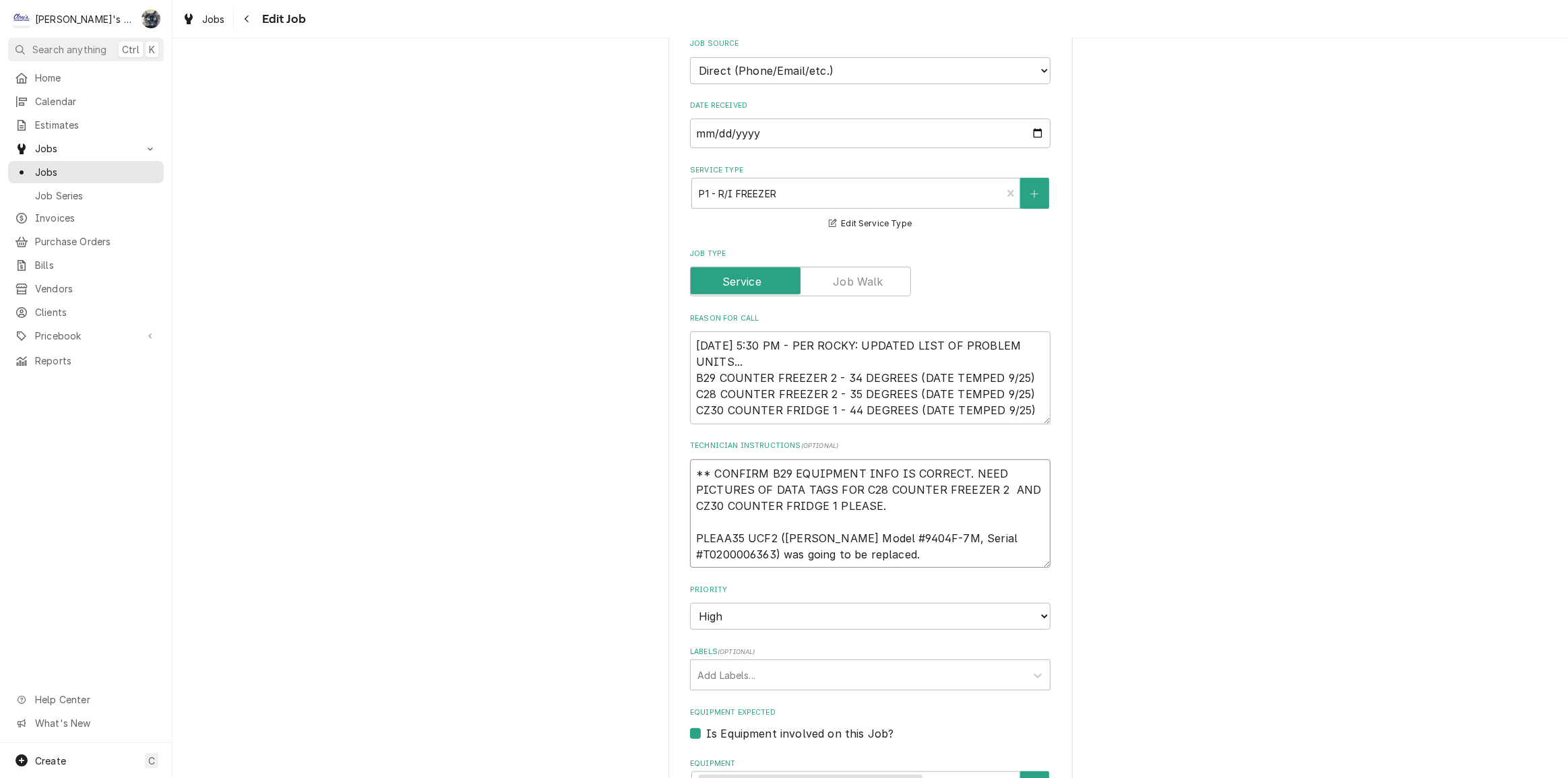
type textarea "x"
type textarea "** CONFIRM B29 EQUIPMENT INFO IS CORRECT. NEED PICTURES OF DATA TAGS FOR C28 CO…"
type textarea "x"
type textarea "** CONFIRM B29 EQUIPMENT INFO IS CORRECT. NEED PICTURES OF DATA TAGS FOR C28 CO…"
type textarea "x"
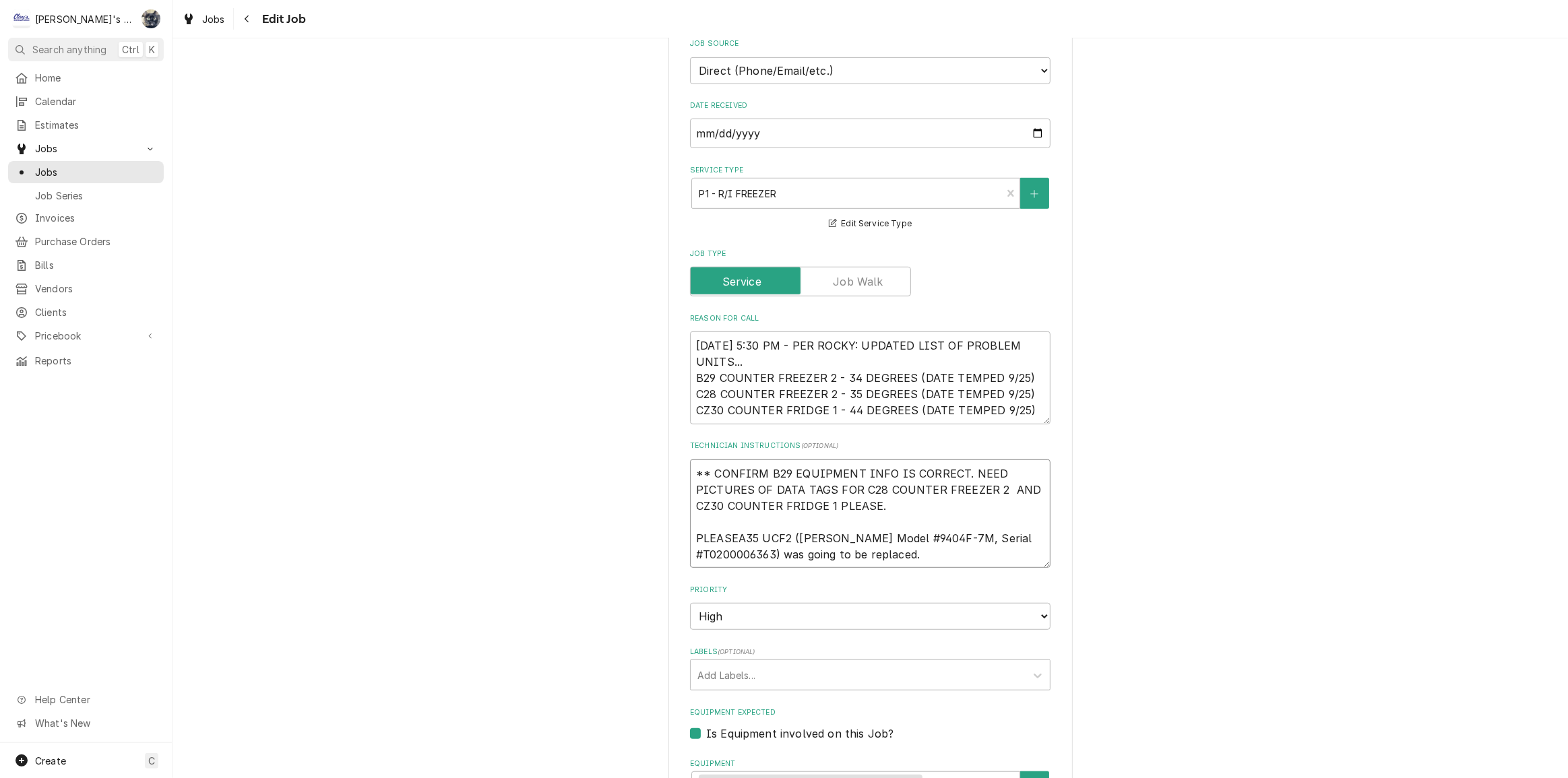
type textarea "** CONFIRM B29 EQUIPMENT INFO IS CORRECT. NEED PICTURES OF DATA TAGS FOR C28 CO…"
type textarea "x"
type textarea "** CONFIRM B29 EQUIPMENT INFO IS CORRECT. NEED PICTURES OF DATA TAGS FOR C28 CO…"
type textarea "x"
type textarea "** CONFIRM B29 EQUIPMENT INFO IS CORRECT. NEED PICTURES OF DATA TAGS FOR C28 CO…"
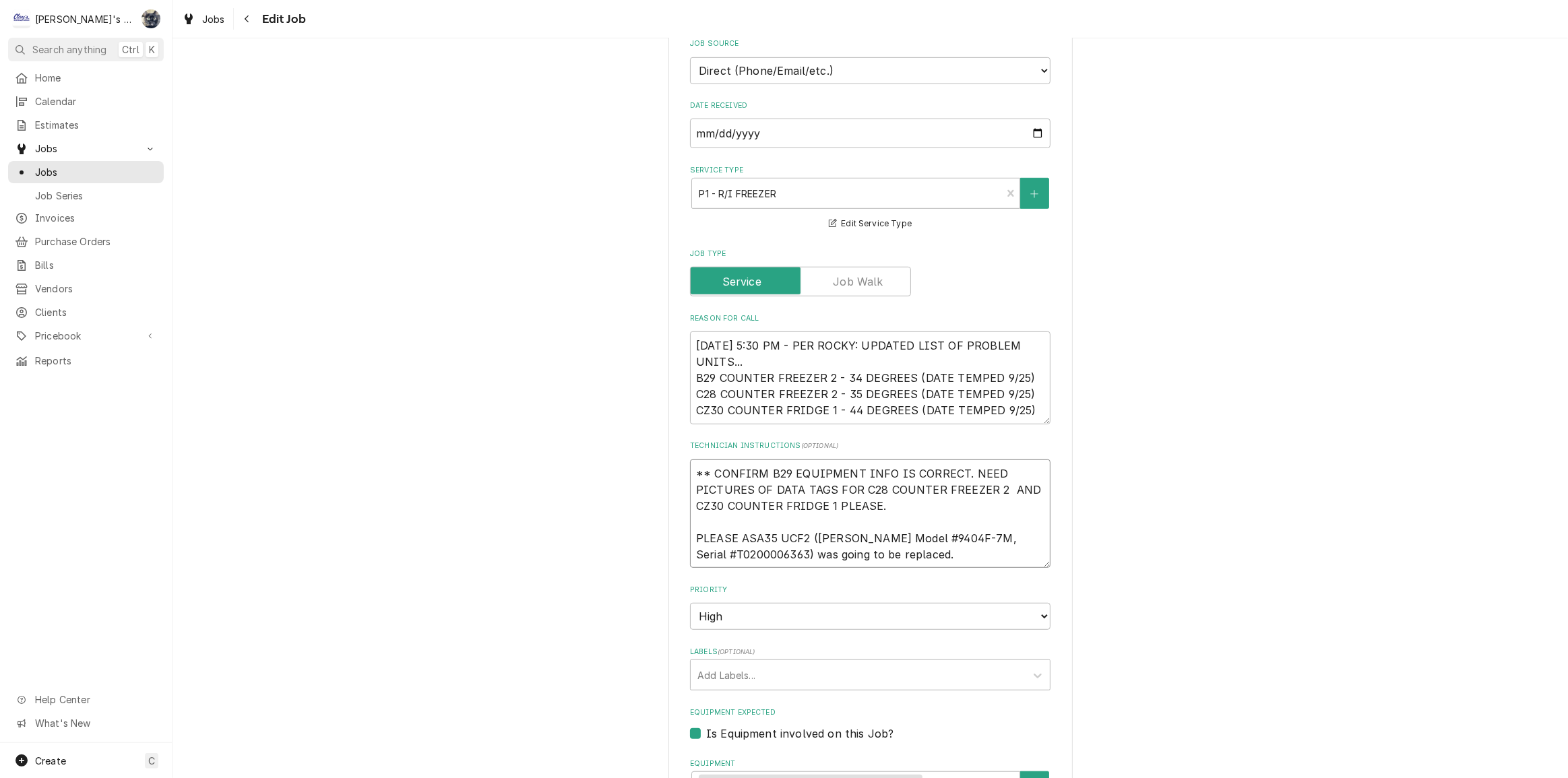
type textarea "x"
type textarea "** CONFIRM B29 EQUIPMENT INFO IS CORRECT. NEED PICTURES OF DATA TAGS FOR C28 CO…"
type textarea "x"
type textarea "** CONFIRM B29 EQUIPMENT INFO IS CORRECT. NEED PICTURES OF DATA TAGS FOR C28 CO…"
type textarea "x"
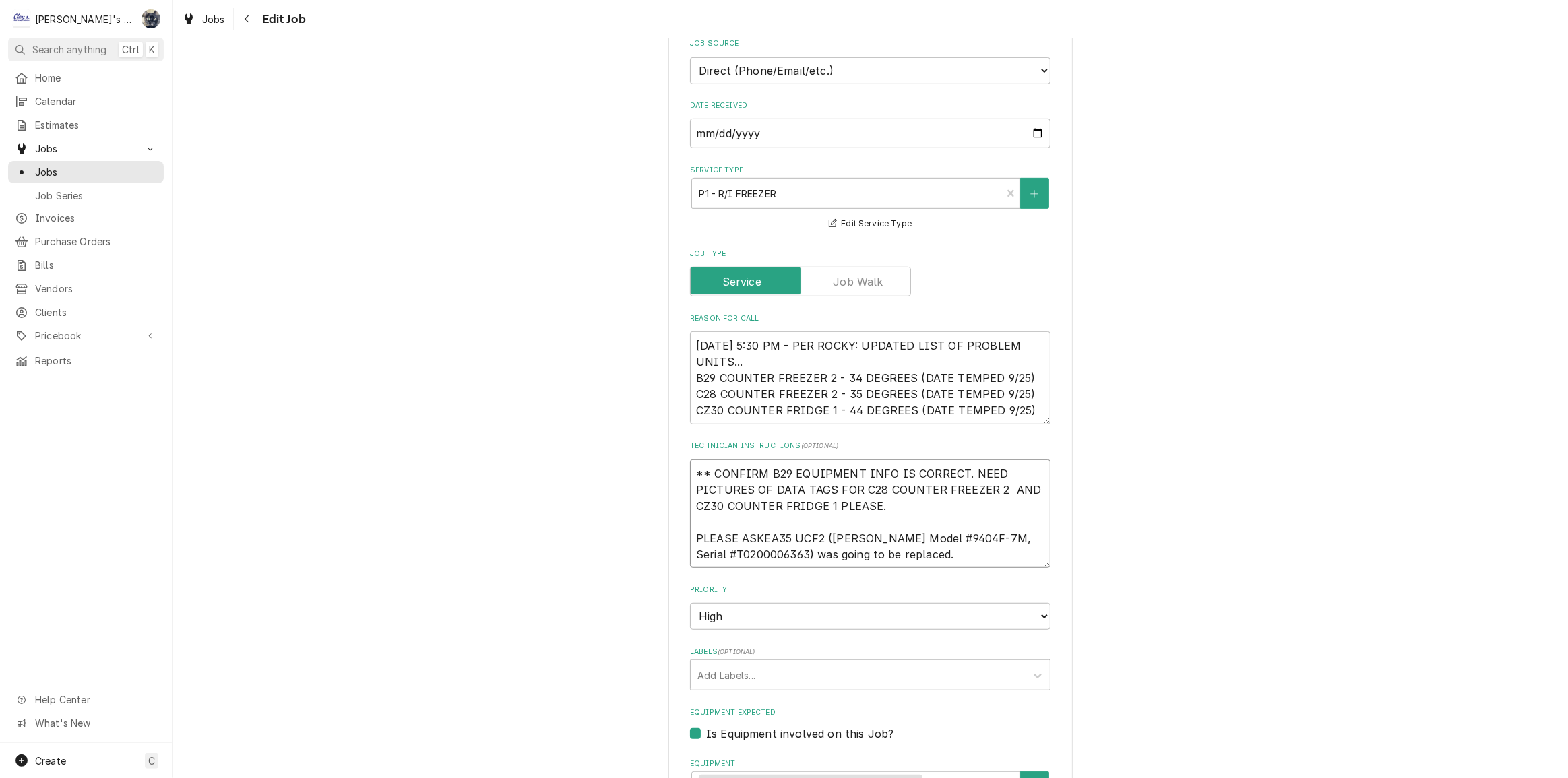
type textarea "** CONFIRM B29 EQUIPMENT INFO IS CORRECT. NEED PICTURES OF DATA TAGS FOR C28 CO…"
type textarea "x"
type textarea "** CONFIRM B29 EQUIPMENT INFO IS CORRECT. NEED PICTURES OF DATA TAGS FOR C28 CO…"
type textarea "x"
type textarea "** CONFIRM B29 EQUIPMENT INFO IS CORRECT. NEED PICTURES OF DATA TAGS FOR C28 CO…"
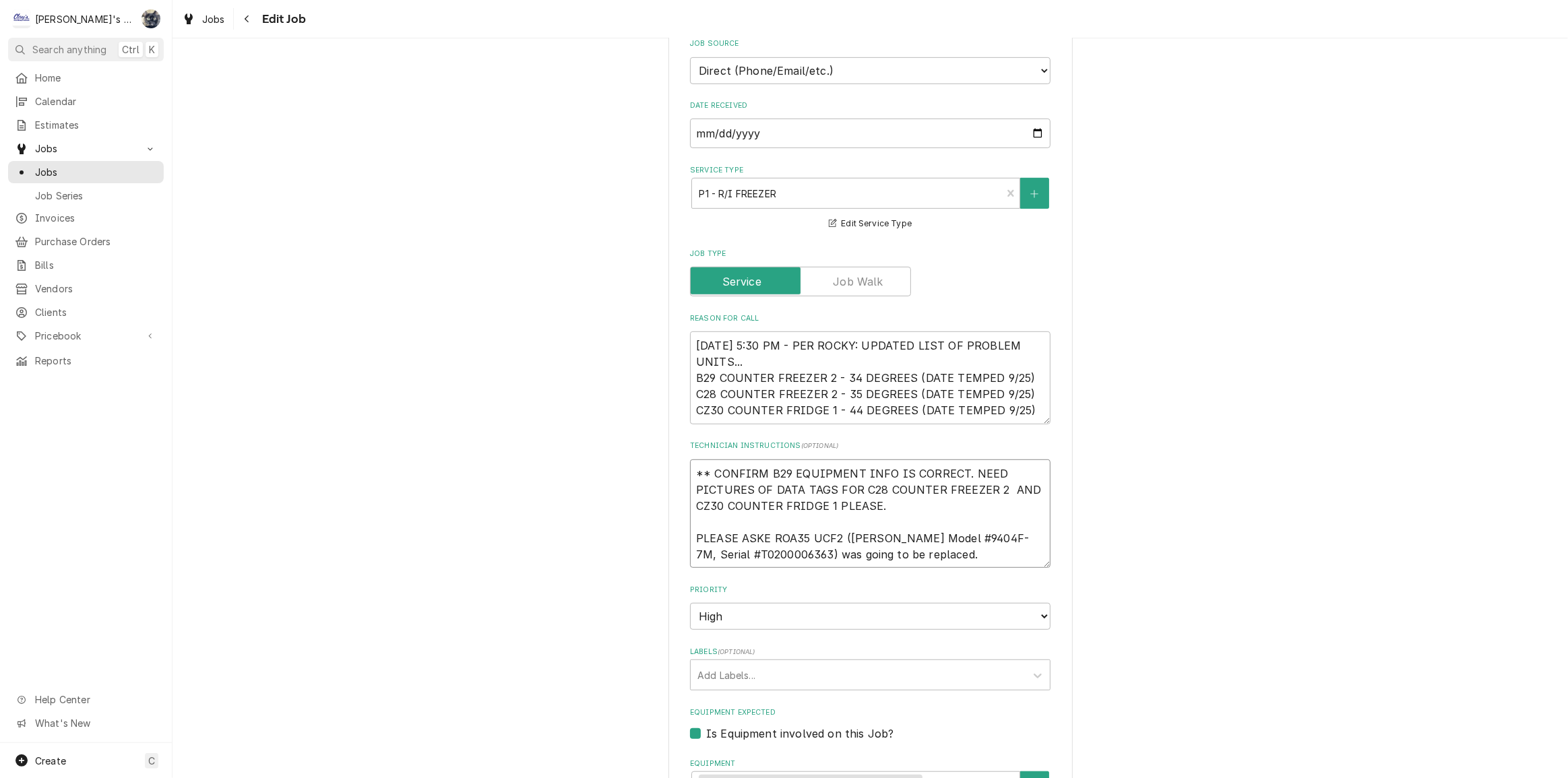
type textarea "x"
type textarea "** CONFIRM B29 EQUIPMENT INFO IS CORRECT. NEED PICTURES OF DATA TAGS FOR C28 CO…"
type textarea "x"
type textarea "** CONFIRM B29 EQUIPMENT INFO IS CORRECT. NEED PICTURES OF DATA TAGS FOR C28 CO…"
type textarea "x"
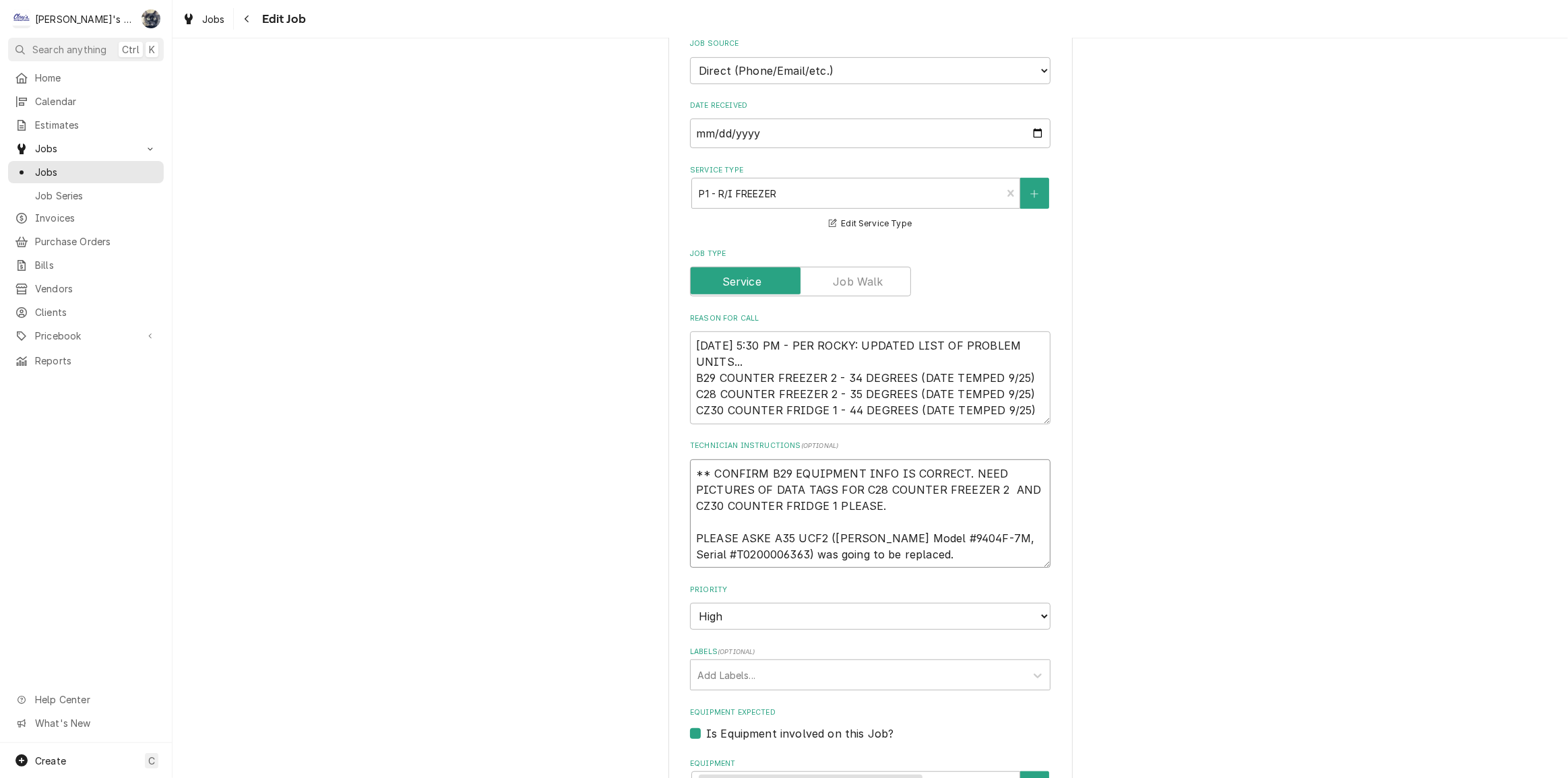
type textarea "** CONFIRM B29 EQUIPMENT INFO IS CORRECT. NEED PICTURES OF DATA TAGS FOR C28 CO…"
type textarea "x"
type textarea "** CONFIRM B29 EQUIPMENT INFO IS CORRECT. NEED PICTURES OF DATA TAGS FOR C28 CO…"
type textarea "x"
type textarea "** CONFIRM B29 EQUIPMENT INFO IS CORRECT. NEED PICTURES OF DATA TAGS FOR C28 CO…"
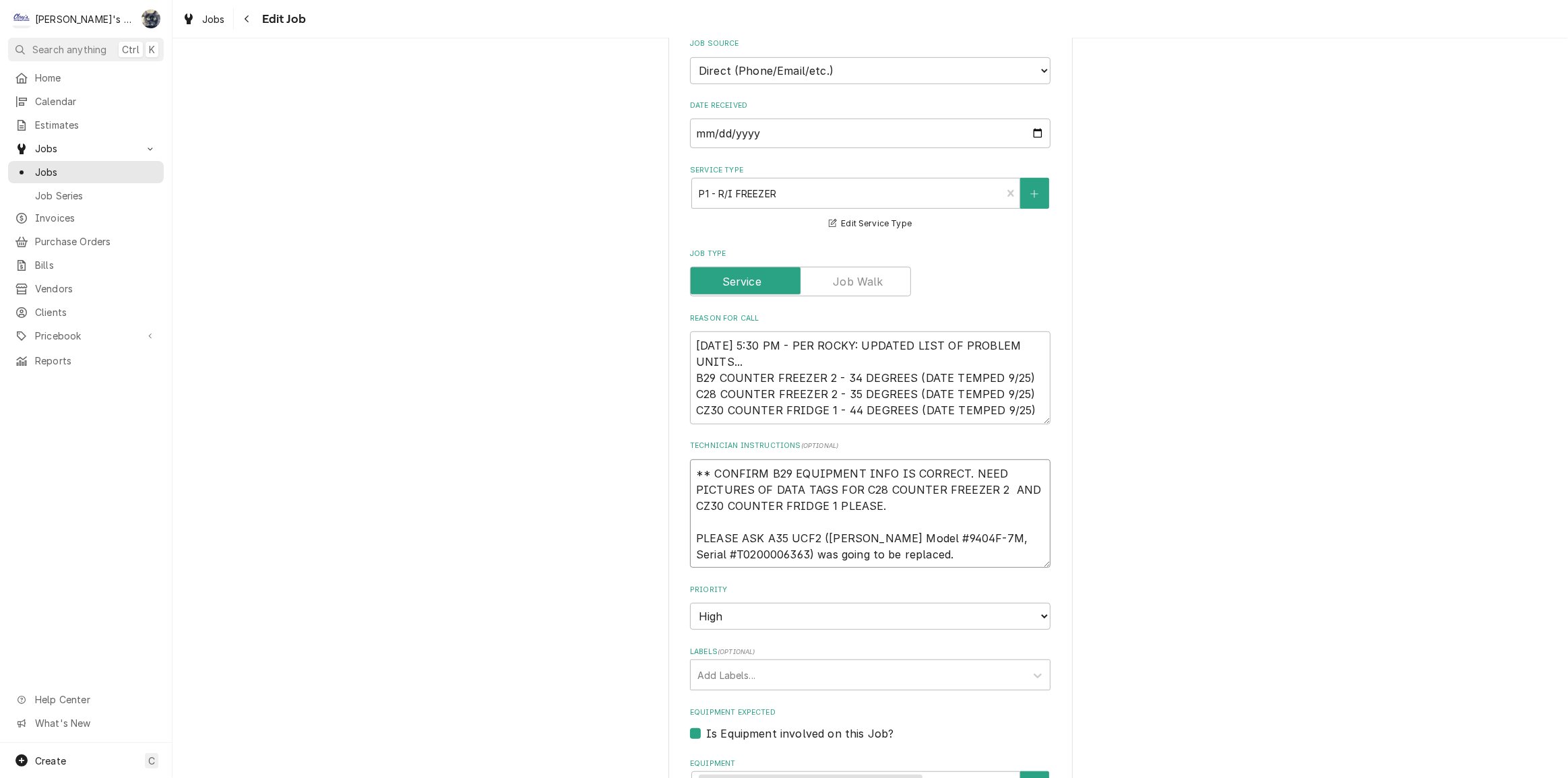
type textarea "x"
type textarea "** CONFIRM B29 EQUIPMENT INFO IS CORRECT. NEED PICTURES OF DATA TAGS FOR C28 CO…"
type textarea "x"
type textarea "** CONFIRM B29 EQUIPMENT INFO IS CORRECT. NEED PICTURES OF DATA TAGS FOR C28 CO…"
type textarea "x"
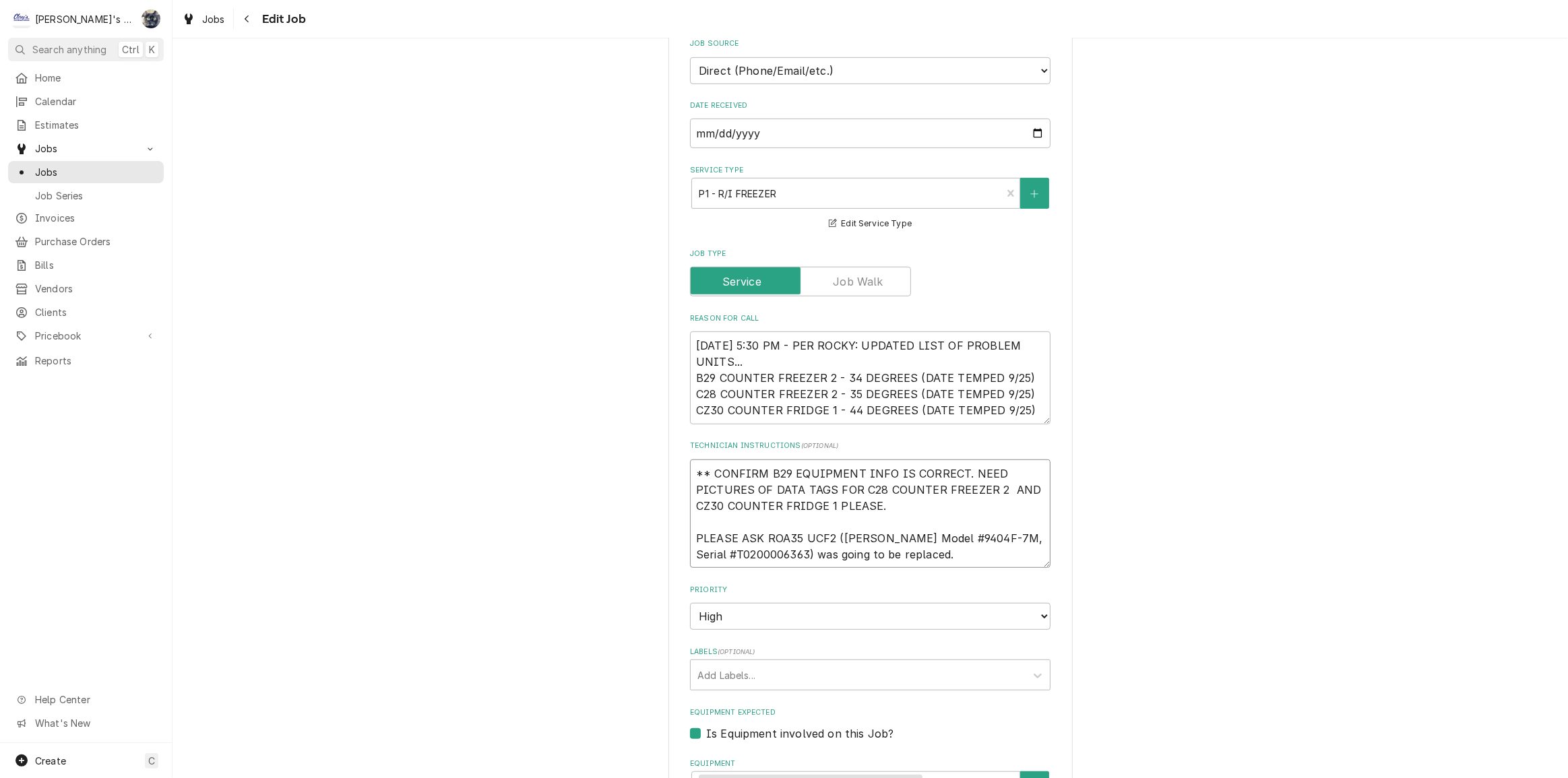
type textarea "** CONFIRM B29 EQUIPMENT INFO IS CORRECT. NEED PICTURES OF DATA TAGS FOR C28 CO…"
type textarea "x"
type textarea "** CONFIRM B29 EQUIPMENT INFO IS CORRECT. NEED PICTURES OF DATA TAGS FOR C28 CO…"
type textarea "x"
type textarea "** CONFIRM B29 EQUIPMENT INFO IS CORRECT. NEED PICTURES OF DATA TAGS FOR C28 CO…"
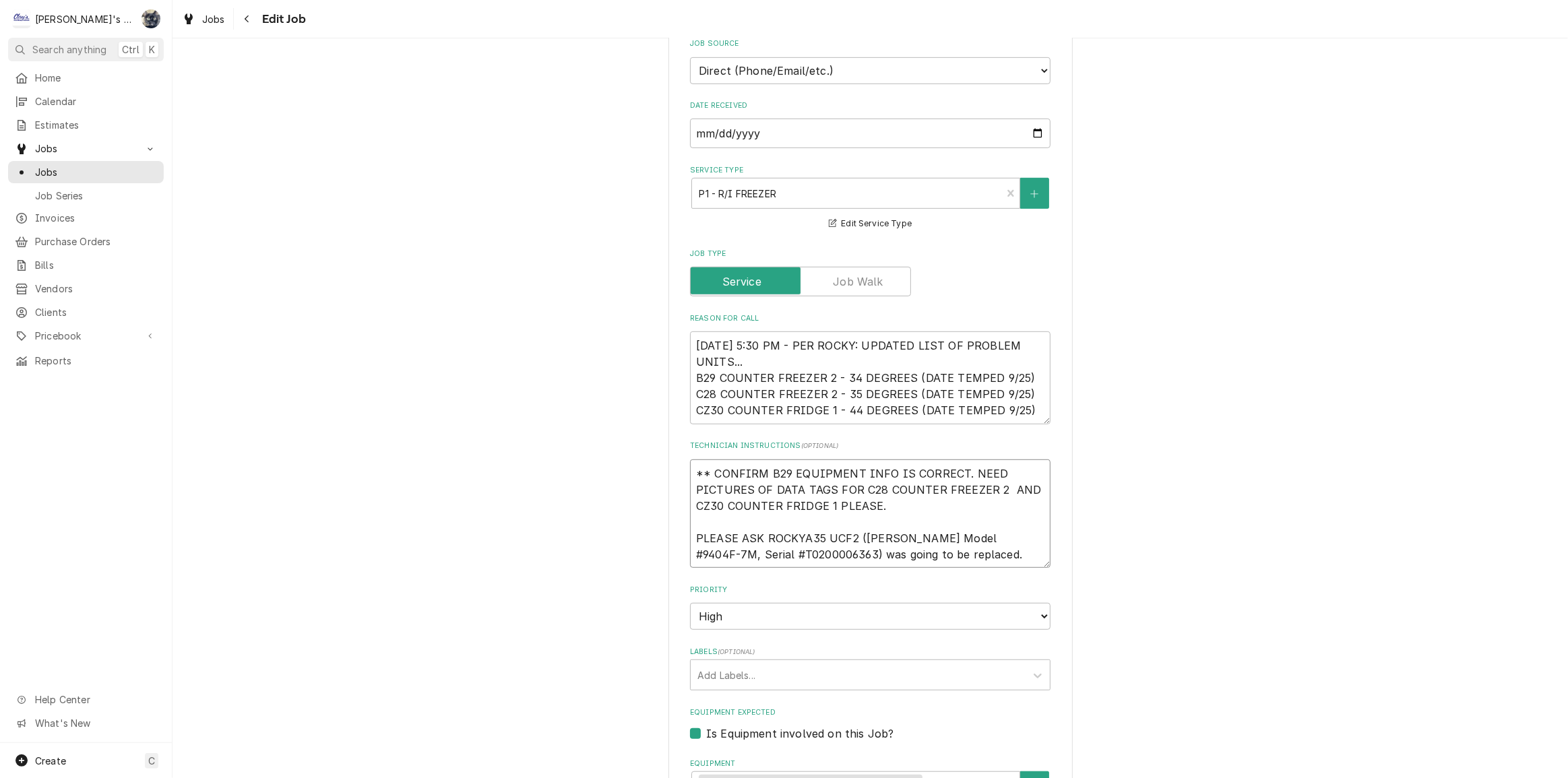
type textarea "x"
type textarea "** CONFIRM B29 EQUIPMENT INFO IS CORRECT. NEED PICTURES OF DATA TAGS FOR C28 CO…"
type textarea "x"
type textarea "** CONFIRM B29 EQUIPMENT INFO IS CORRECT. NEED PICTURES OF DATA TAGS FOR C28 CO…"
type textarea "x"
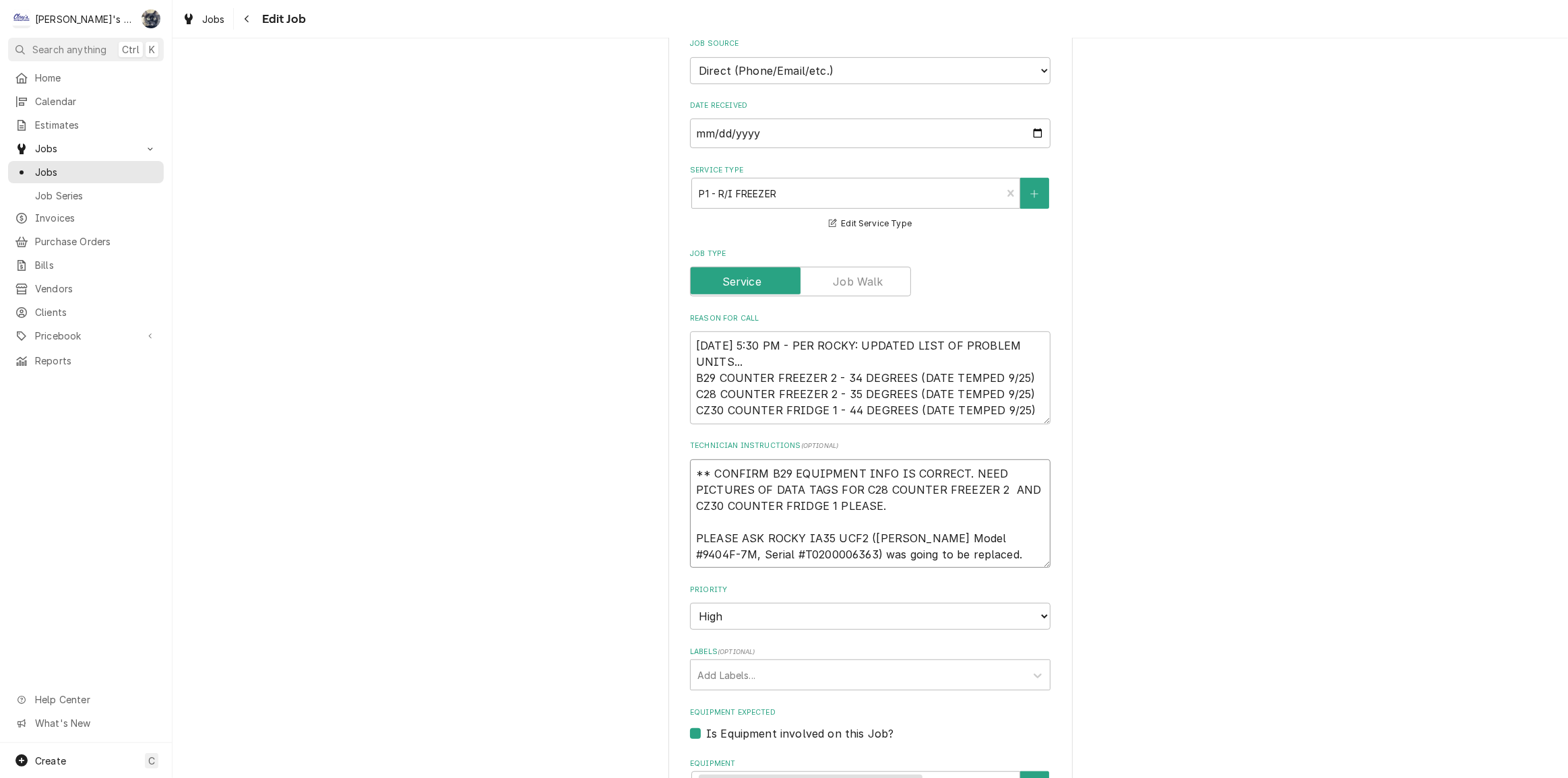
type textarea "** CONFIRM B29 EQUIPMENT INFO IS CORRECT. NEED PICTURES OF DATA TAGS FOR C28 CO…"
type textarea "x"
type textarea "** CONFIRM B29 EQUIPMENT INFO IS CORRECT. NEED PICTURES OF DATA TAGS FOR C28 CO…"
type textarea "x"
type textarea "** CONFIRM B29 EQUIPMENT INFO IS CORRECT. NEED PICTURES OF DATA TAGS FOR C28 CO…"
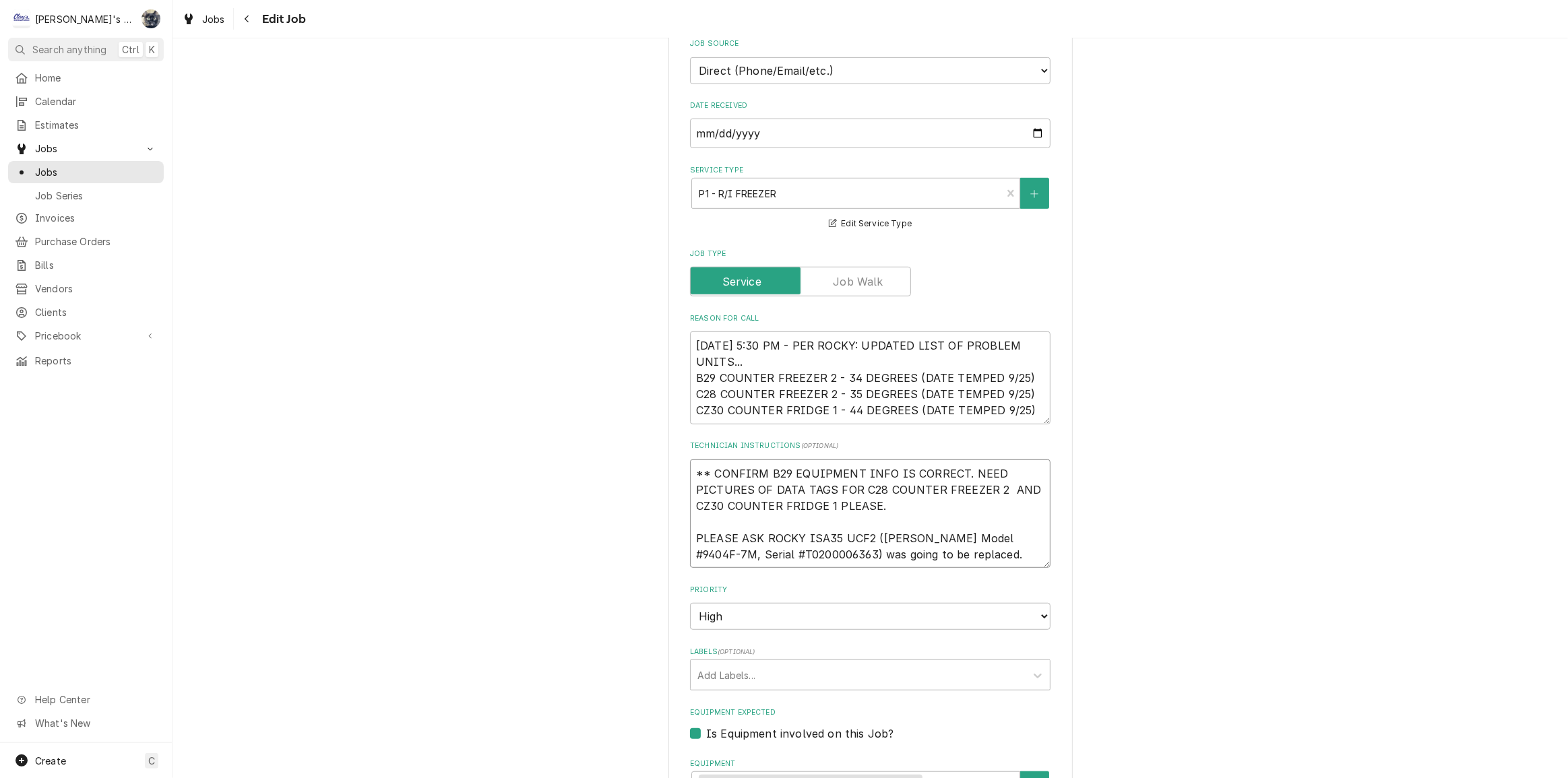
type textarea "x"
type textarea "** CONFIRM B29 EQUIPMENT INFO IS CORRECT. NEED PICTURES OF DATA TAGS FOR C28 CO…"
type textarea "x"
type textarea "** CONFIRM B29 EQUIPMENT INFO IS CORRECT. NEED PICTURES OF DATA TAGS FOR C28 CO…"
type textarea "x"
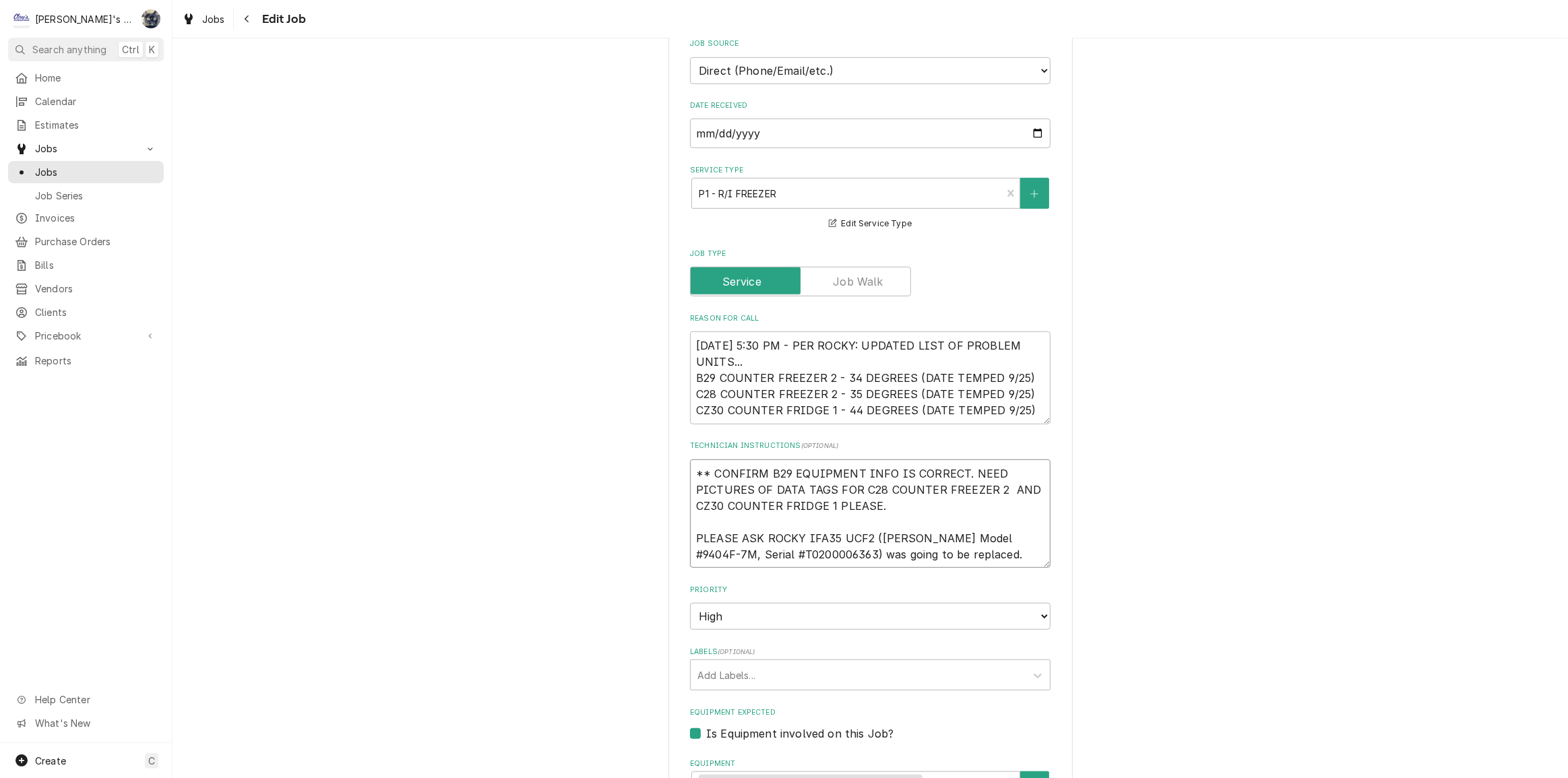
type textarea "** CONFIRM B29 EQUIPMENT INFO IS CORRECT. NEED PICTURES OF DATA TAGS FOR C28 CO…"
type textarea "x"
type textarea "** CONFIRM B29 EQUIPMENT INFO IS CORRECT. NEED PICTURES OF DATA TAGS FOR C28 CO…"
type textarea "x"
type textarea "** CONFIRM B29 EQUIPMENT INFO IS CORRECT. NEED PICTURES OF DATA TAGS FOR C28 CO…"
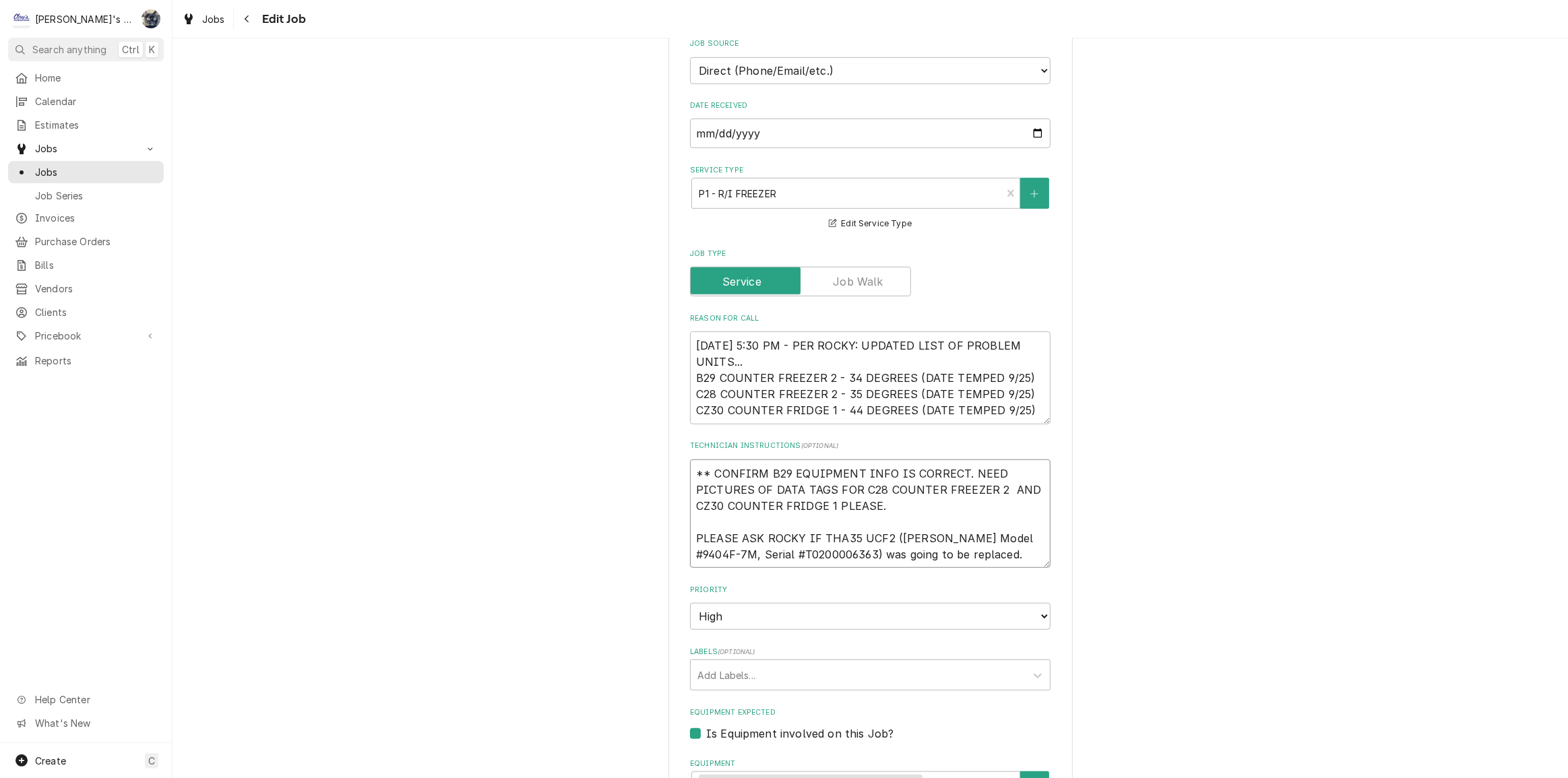
type textarea "x"
type textarea "** CONFIRM B29 EQUIPMENT INFO IS CORRECT. NEED PICTURES OF DATA TAGS FOR C28 CO…"
type textarea "x"
type textarea "** CONFIRM B29 EQUIPMENT INFO IS CORRECT. NEED PICTURES OF DATA TAGS FOR C28 CO…"
type textarea "x"
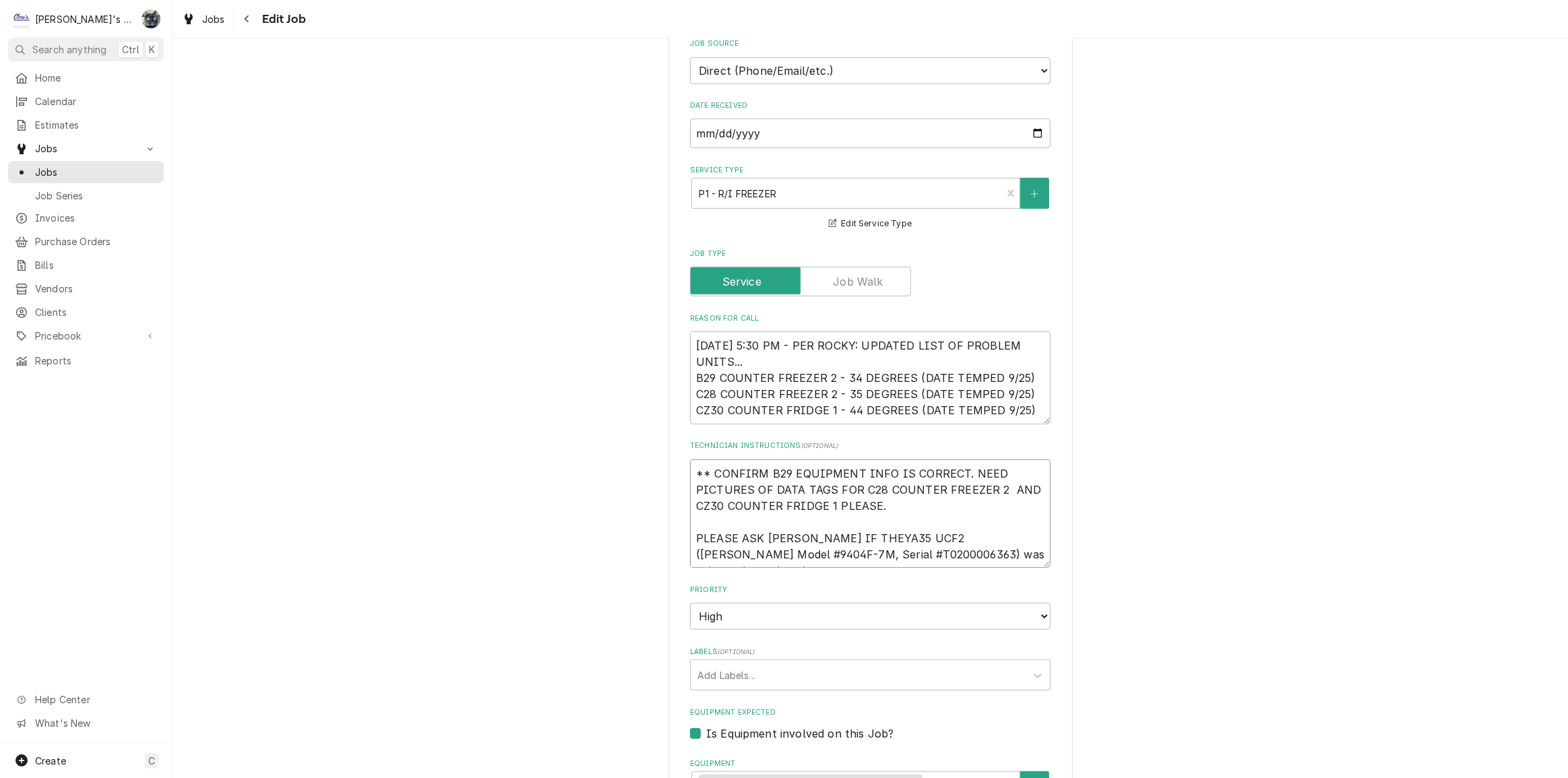
type textarea "** CONFIRM B29 EQUIPMENT INFO IS CORRECT. NEED PICTURES OF DATA TAGS FOR C28 CO…"
type textarea "x"
type textarea "** CONFIRM B29 EQUIPMENT INFO IS CORRECT. NEED PICTURES OF DATA TAGS FOR C28 CO…"
type textarea "x"
type textarea "** CONFIRM B29 EQUIPMENT INFO IS CORRECT. NEED PICTURES OF DATA TAGS FOR C28 CO…"
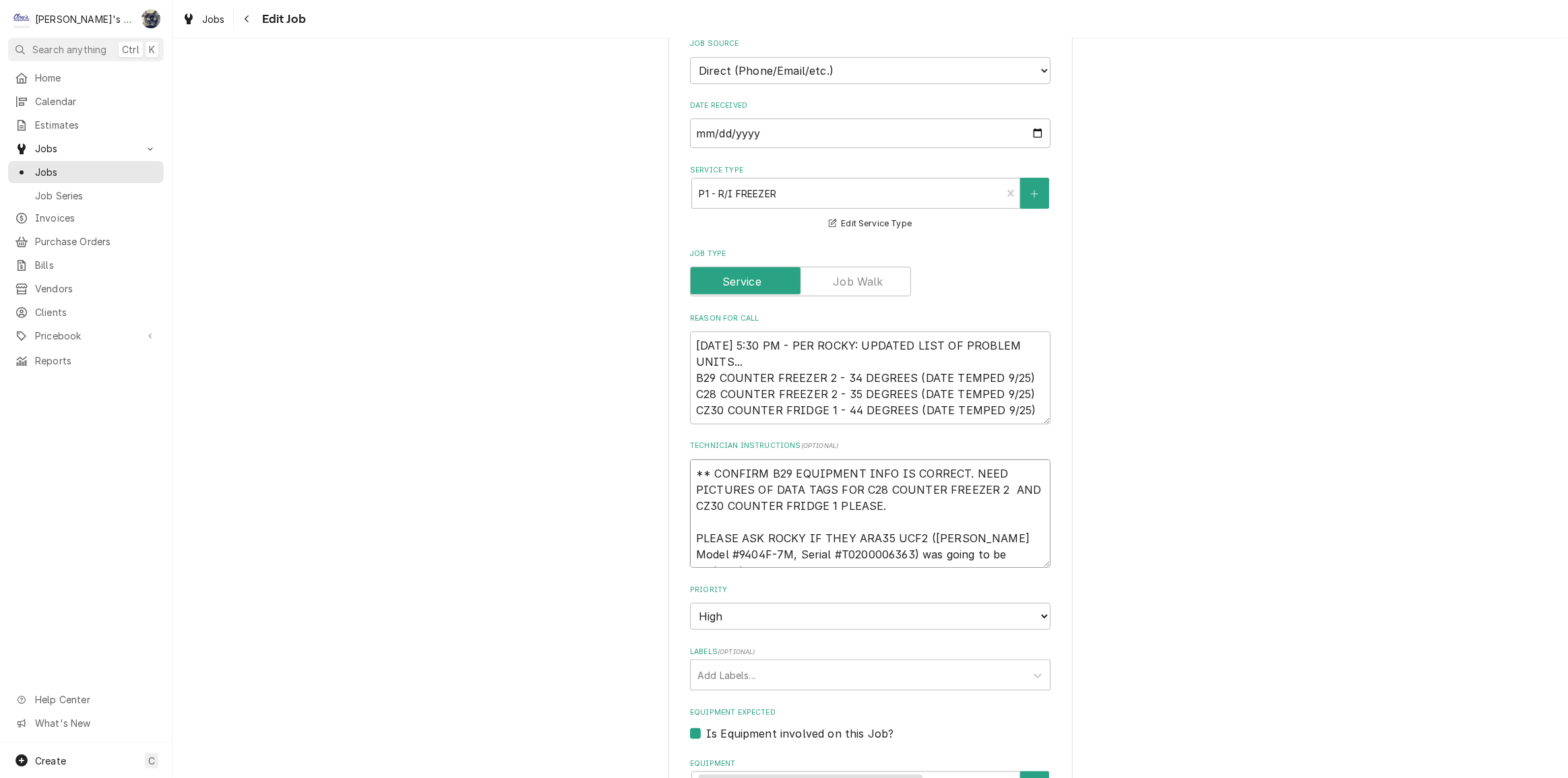
type textarea "x"
type textarea "** CONFIRM B29 EQUIPMENT INFO IS CORRECT. NEED PICTURES OF DATA TAGS FOR C28 CO…"
type textarea "x"
type textarea "** CONFIRM B29 EQUIPMENT INFO IS CORRECT. NEED PICTURES OF DATA TAGS FOR C28 CO…"
type textarea "x"
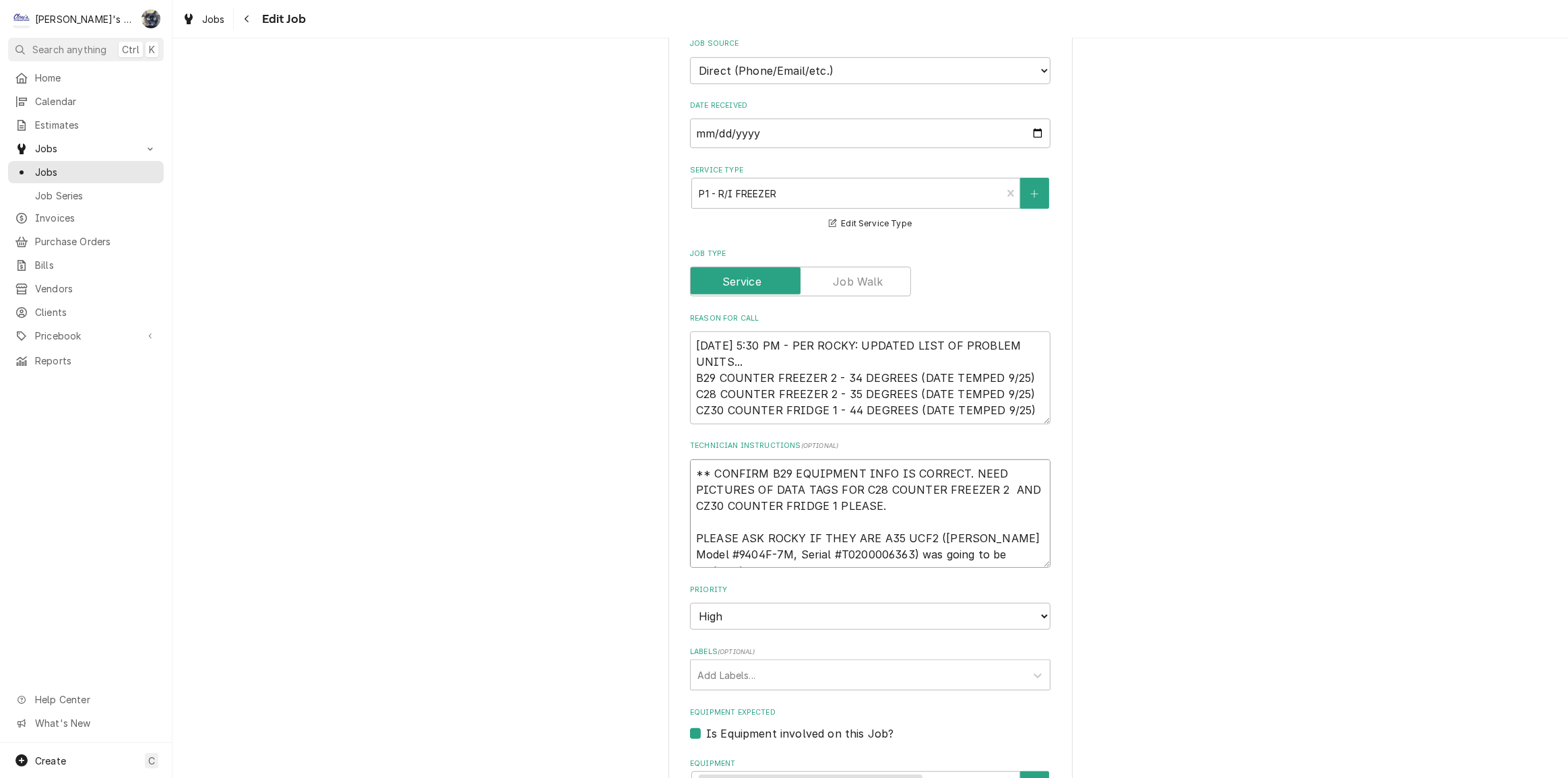
type textarea "** CONFIRM B29 EQUIPMENT INFO IS CORRECT. NEED PICTURES OF DATA TAGS FOR C28 CO…"
type textarea "x"
type textarea "** CONFIRM B29 EQUIPMENT INFO IS CORRECT. NEED PICTURES OF DATA TAGS FOR C28 CO…"
type textarea "x"
type textarea "** CONFIRM B29 EQUIPMENT INFO IS CORRECT. NEED PICTURES OF DATA TAGS FOR C28 CO…"
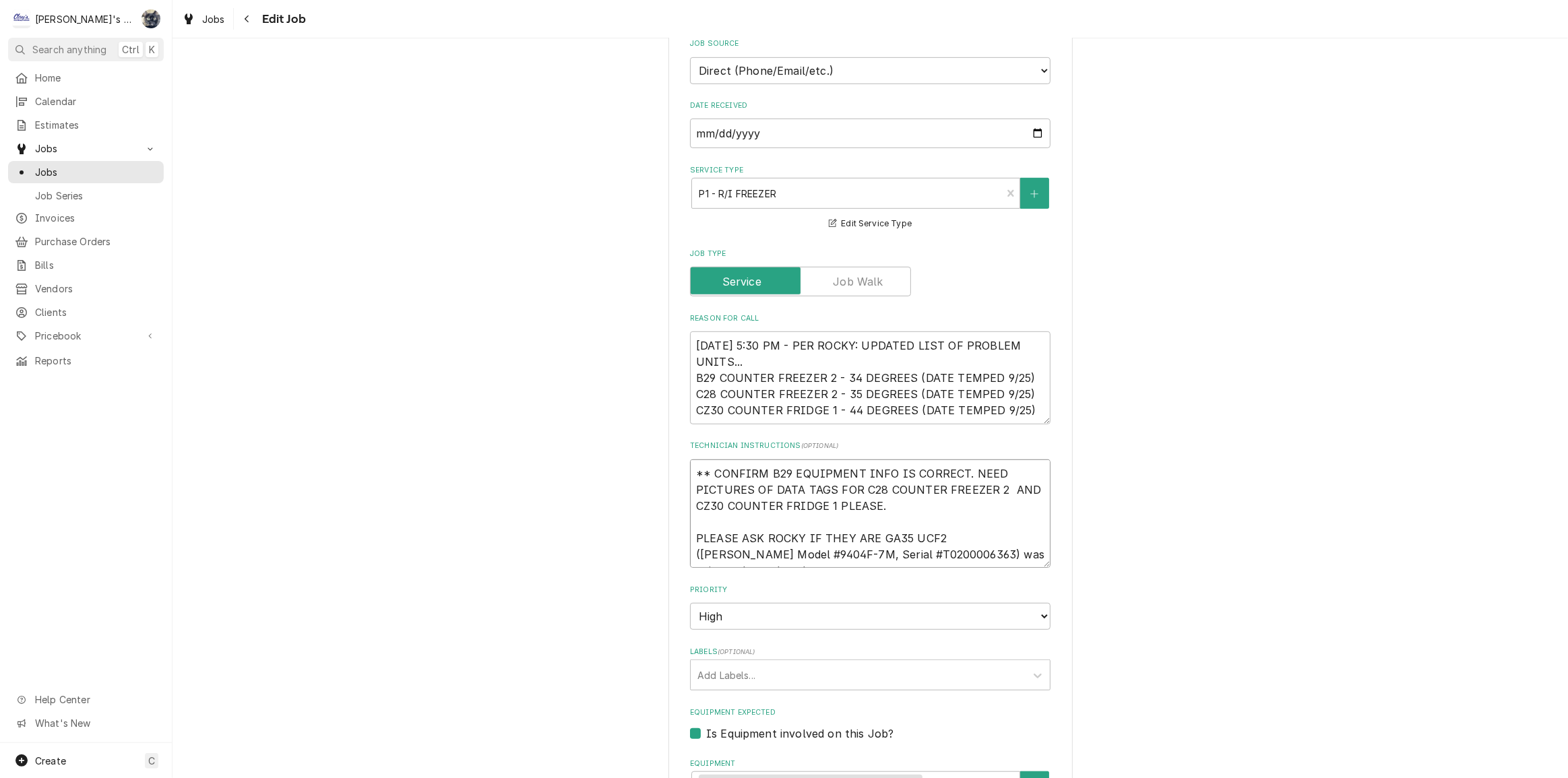
type textarea "x"
type textarea "** CONFIRM B29 EQUIPMENT INFO IS CORRECT. NEED PICTURES OF DATA TAGS FOR C28 CO…"
type textarea "x"
type textarea "** CONFIRM B29 EQUIPMENT INFO IS CORRECT. NEED PICTURES OF DATA TAGS FOR C28 CO…"
type textarea "x"
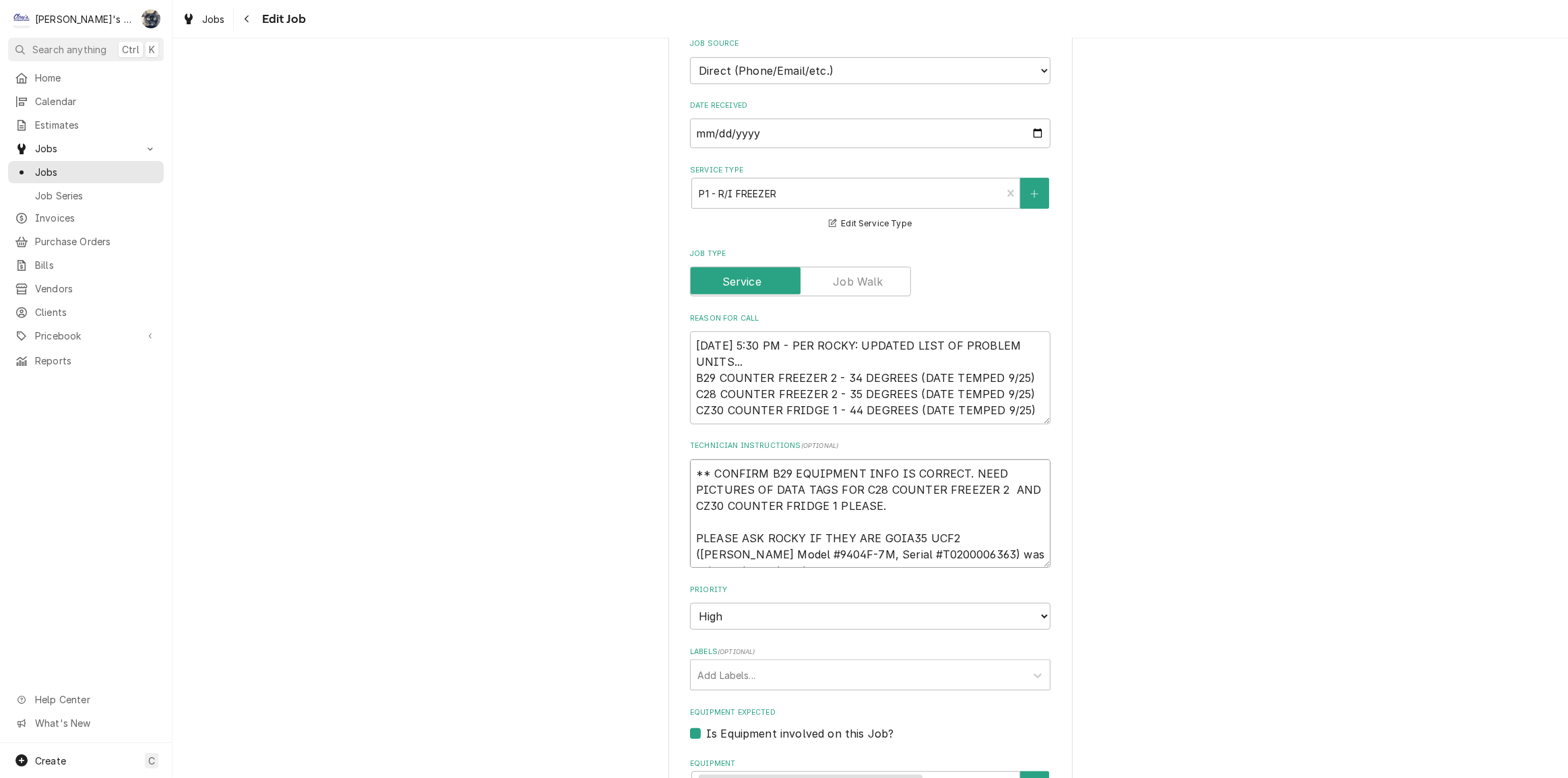
type textarea "** CONFIRM B29 EQUIPMENT INFO IS CORRECT. NEED PICTURES OF DATA TAGS FOR C28 CO…"
type textarea "x"
type textarea "** CONFIRM B29 EQUIPMENT INFO IS CORRECT. NEED PICTURES OF DATA TAGS FOR C28 CO…"
type textarea "x"
type textarea "** CONFIRM B29 EQUIPMENT INFO IS CORRECT. NEED PICTURES OF DATA TAGS FOR C28 CO…"
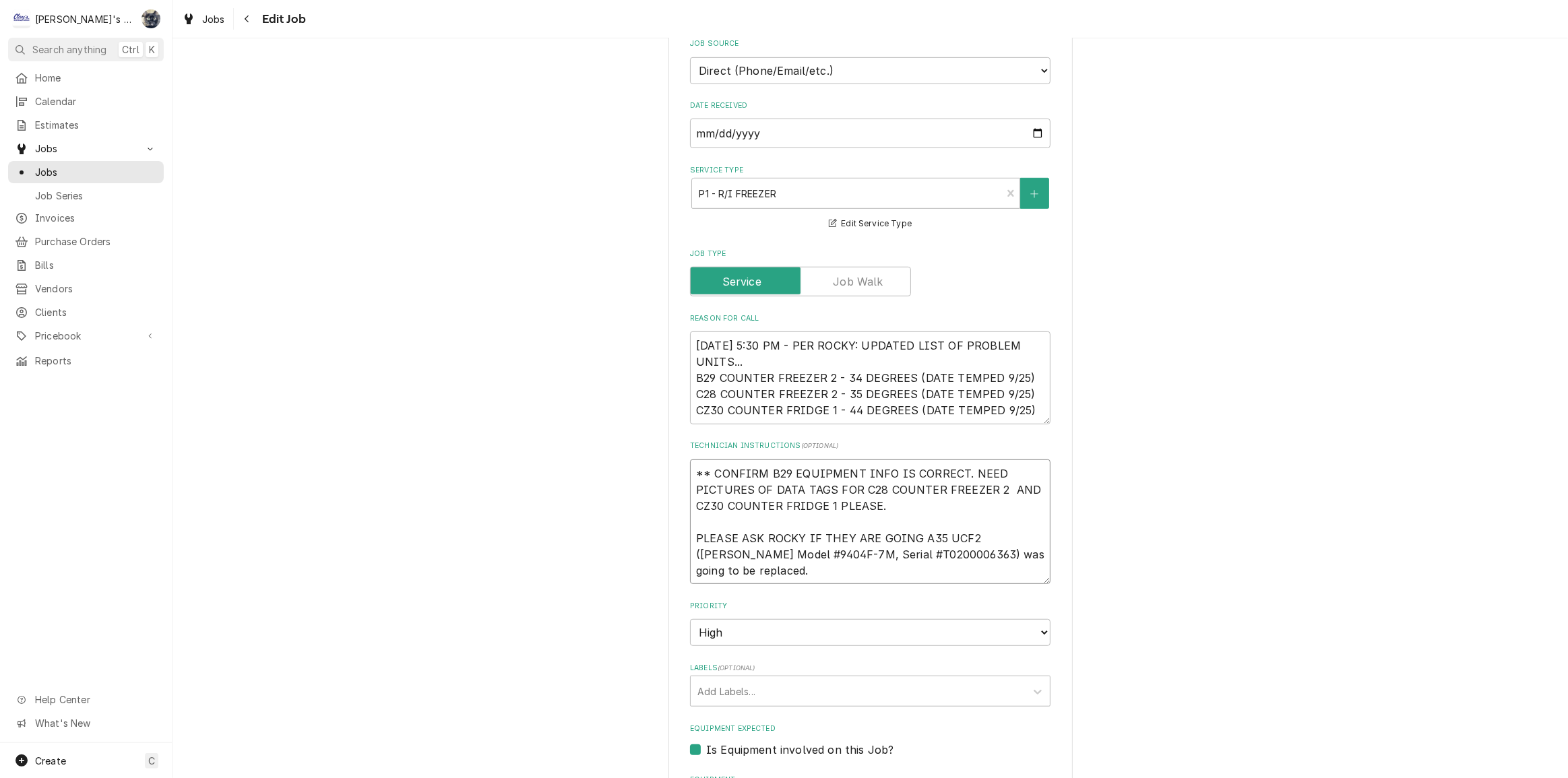
type textarea "x"
type textarea "** CONFIRM B29 EQUIPMENT INFO IS CORRECT. NEED PICTURES OF DATA TAGS FOR C28 CO…"
type textarea "x"
type textarea "** CONFIRM B29 EQUIPMENT INFO IS CORRECT. NEED PICTURES OF DATA TAGS FOR C28 CO…"
type textarea "x"
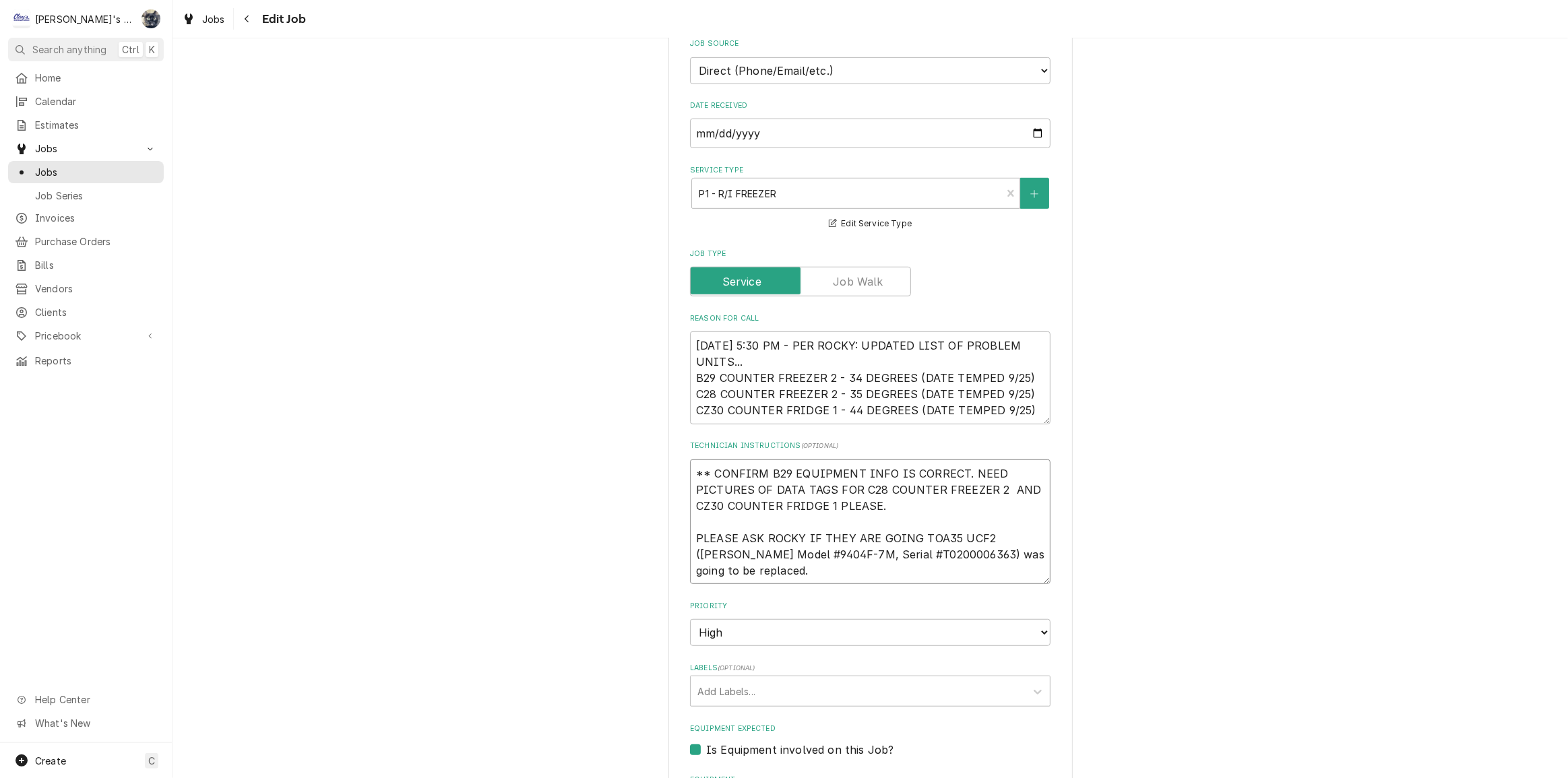
type textarea "** CONFIRM B29 EQUIPMENT INFO IS CORRECT. NEED PICTURES OF DATA TAGS FOR C28 CO…"
type textarea "x"
type textarea "** CONFIRM B29 EQUIPMENT INFO IS CORRECT. NEED PICTURES OF DATA TAGS FOR C28 CO…"
type textarea "x"
type textarea "** CONFIRM B29 EQUIPMENT INFO IS CORRECT. NEED PICTURES OF DATA TAGS FOR C28 CO…"
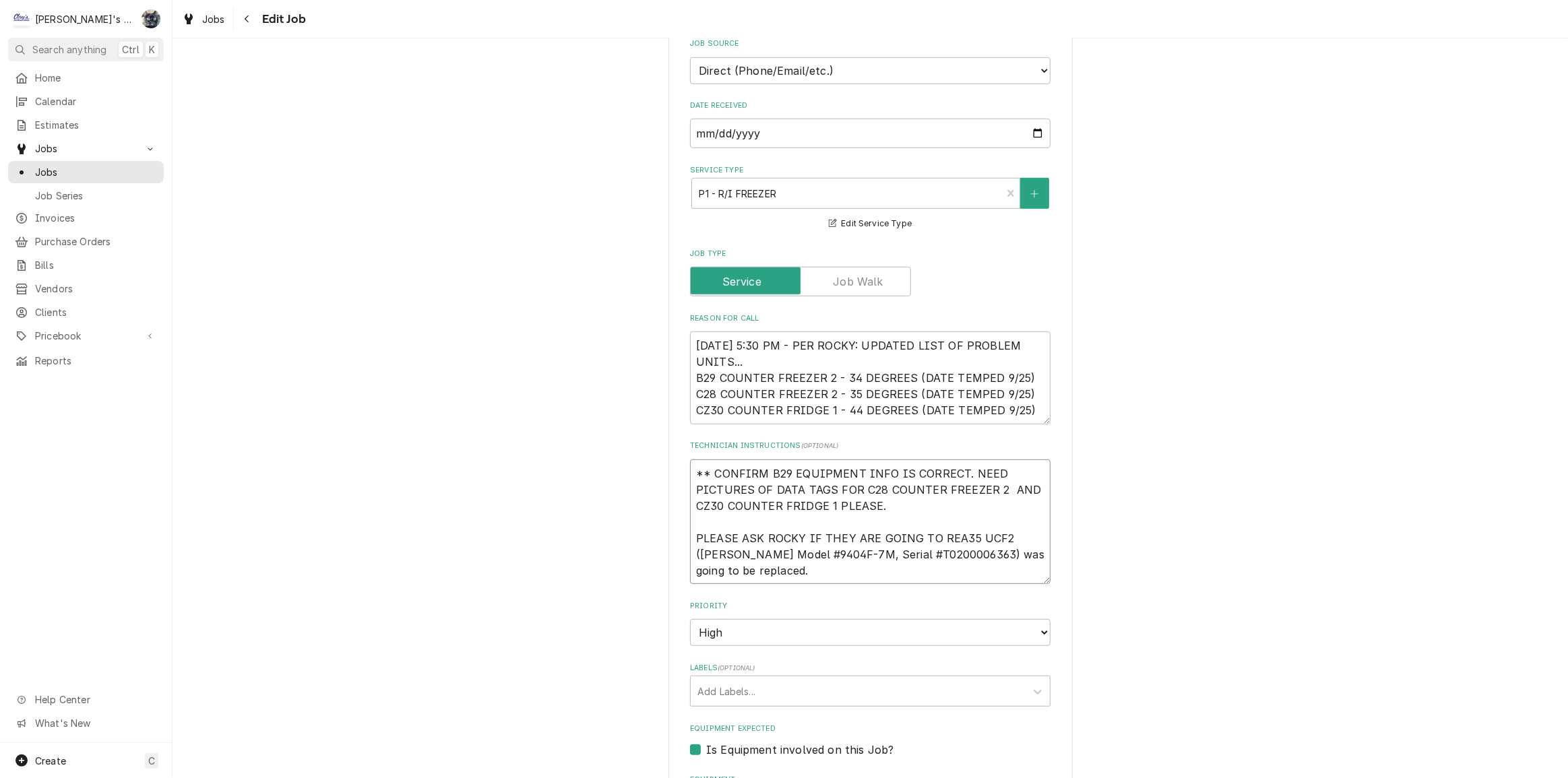
type textarea "x"
type textarea "** CONFIRM B29 EQUIPMENT INFO IS CORRECT. NEED PICTURES OF DATA TAGS FOR C28 CO…"
type textarea "x"
type textarea "** CONFIRM B29 EQUIPMENT INFO IS CORRECT. NEED PICTURES OF DATA TAGS FOR C28 CO…"
type textarea "x"
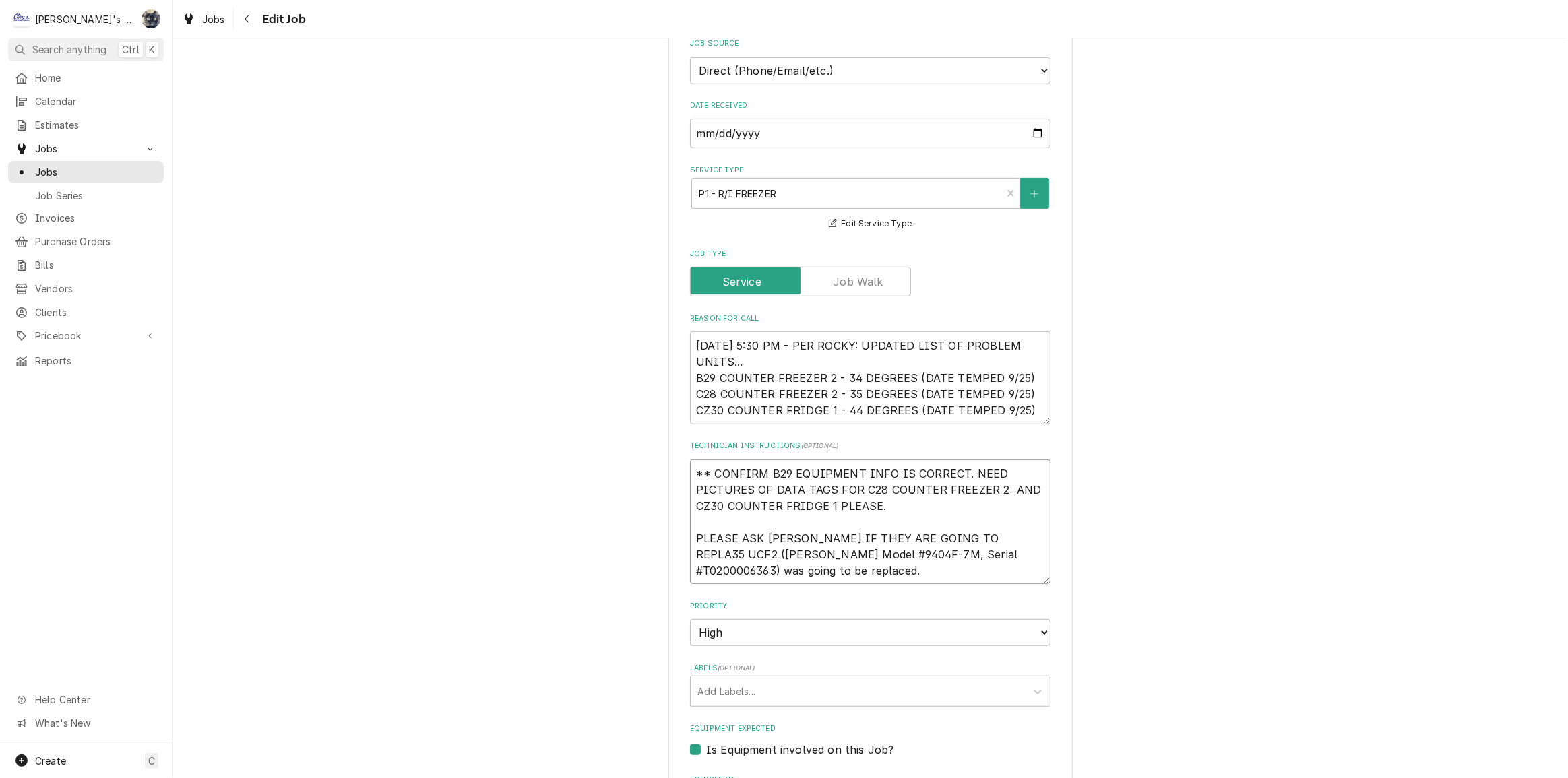
type textarea "** CONFIRM B29 EQUIPMENT INFO IS CORRECT. NEED PICTURES OF DATA TAGS FOR C28 CO…"
type textarea "x"
type textarea "** CONFIRM B29 EQUIPMENT INFO IS CORRECT. NEED PICTURES OF DATA TAGS FOR C28 CO…"
type textarea "x"
type textarea "** CONFIRM B29 EQUIPMENT INFO IS CORRECT. NEED PICTURES OF DATA TAGS FOR C28 CO…"
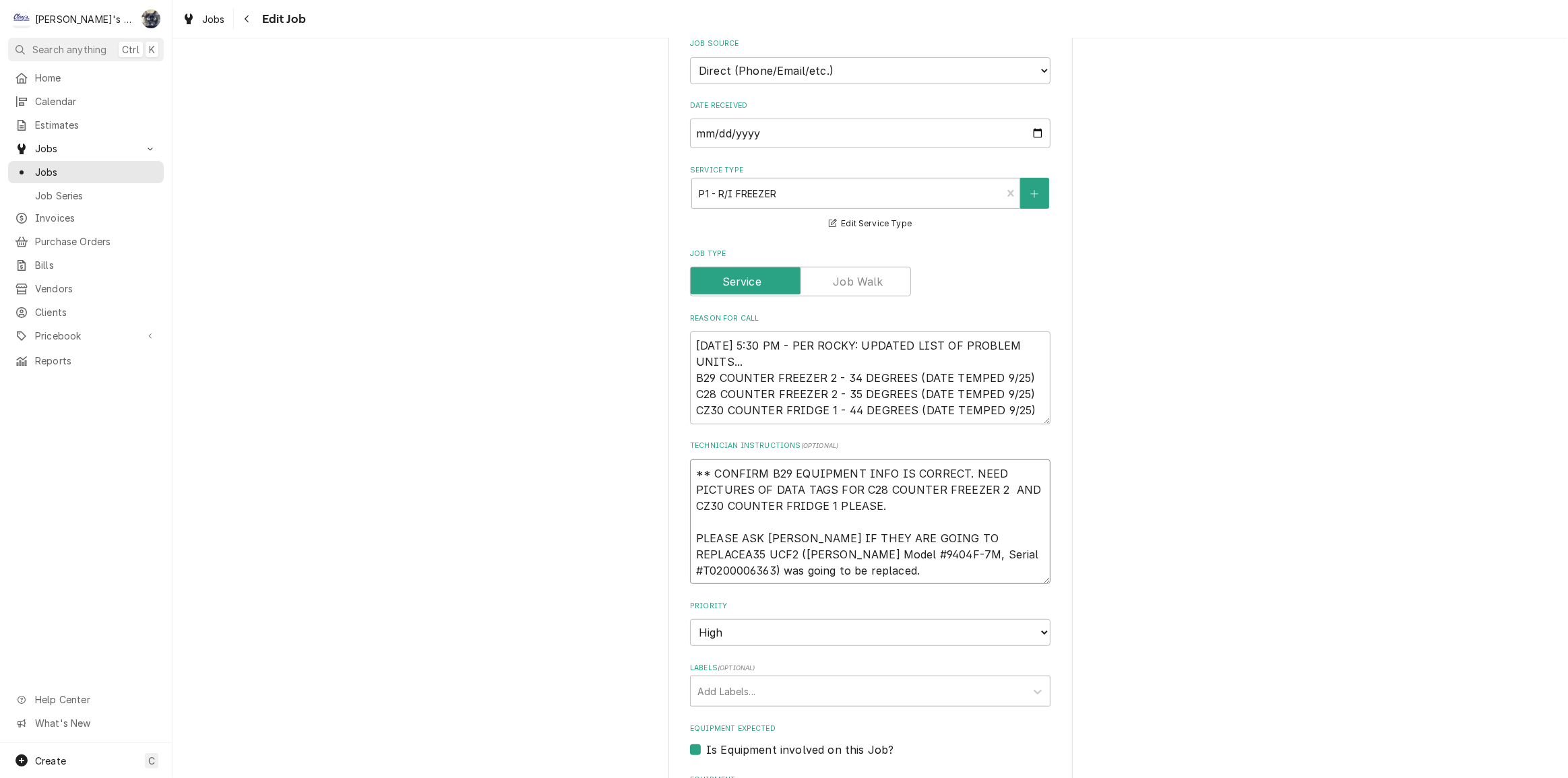
type textarea "x"
type textarea "** CONFIRM B29 EQUIPMENT INFO IS CORRECT. NEED PICTURES OF DATA TAGS FOR C28 CO…"
type textarea "x"
type textarea "** CONFIRM B29 EQUIPMENT INFO IS CORRECT. NEED PICTURES OF DATA TAGS FOR C28 CO…"
type textarea "x"
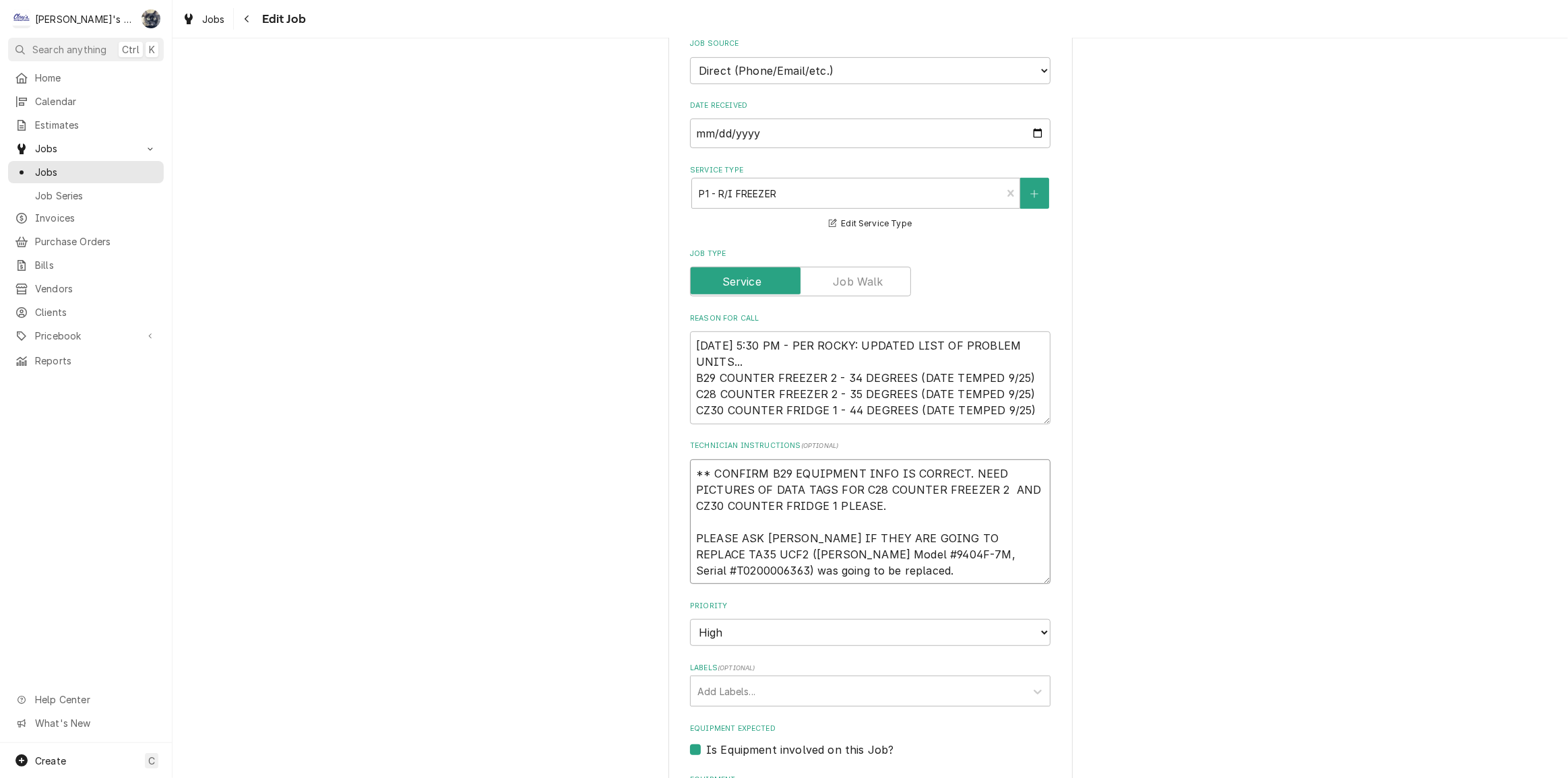
type textarea "** CONFIRM B29 EQUIPMENT INFO IS CORRECT. NEED PICTURES OF DATA TAGS FOR C28 CO…"
type textarea "x"
type textarea "** CONFIRM B29 EQUIPMENT INFO IS CORRECT. NEED PICTURES OF DATA TAGS FOR C28 CO…"
type textarea "x"
type textarea "** CONFIRM B29 EQUIPMENT INFO IS CORRECT. NEED PICTURES OF DATA TAGS FOR C28 CO…"
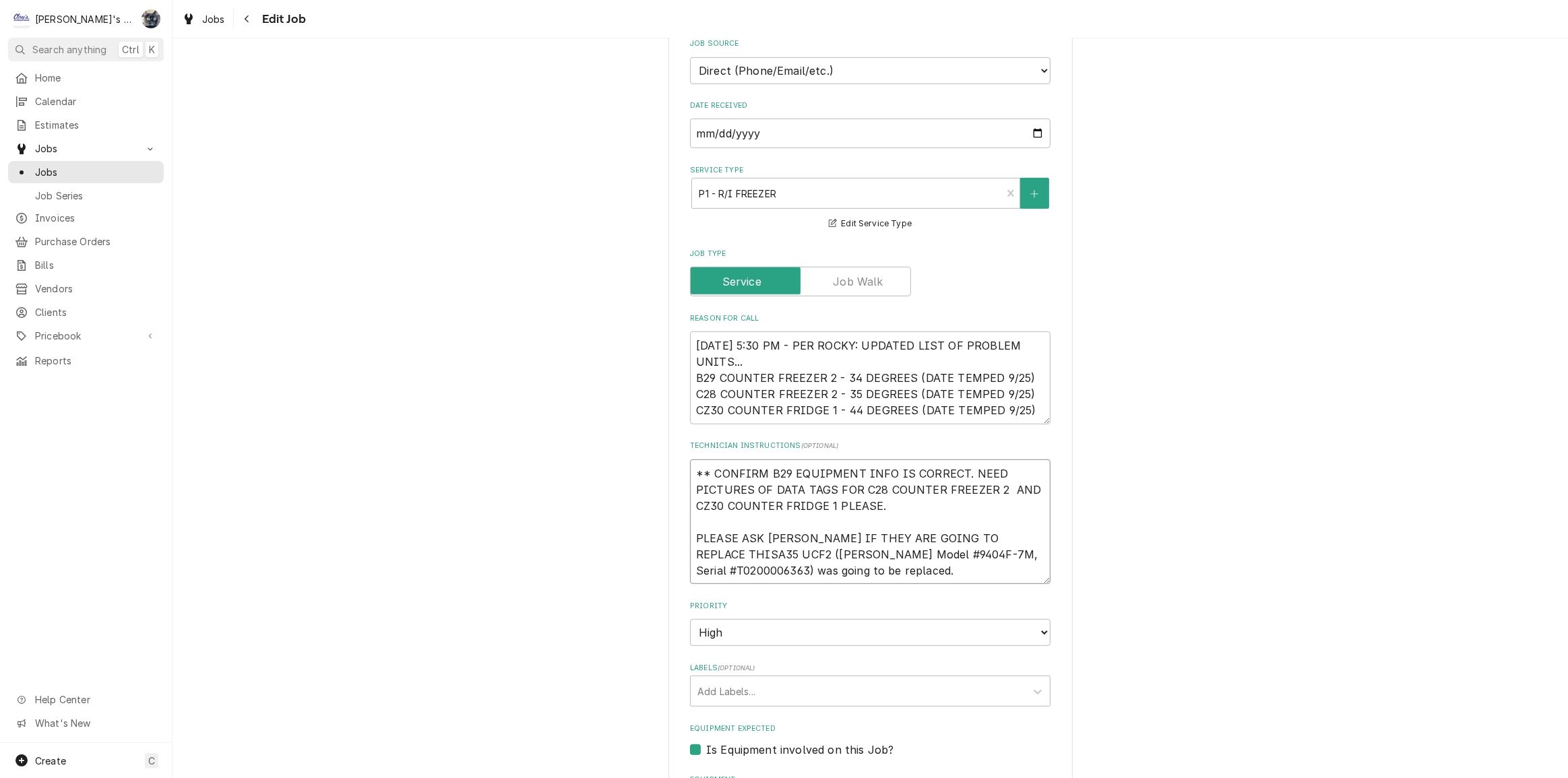
type textarea "x"
type textarea "** CONFIRM B29 EQUIPMENT INFO IS CORRECT. NEED PICTURES OF DATA TAGS FOR C28 CO…"
type textarea "x"
type textarea "** CONFIRM B29 EQUIPMENT INFO IS CORRECT. NEED PICTURES OF DATA TAGS FOR C28 CO…"
type textarea "x"
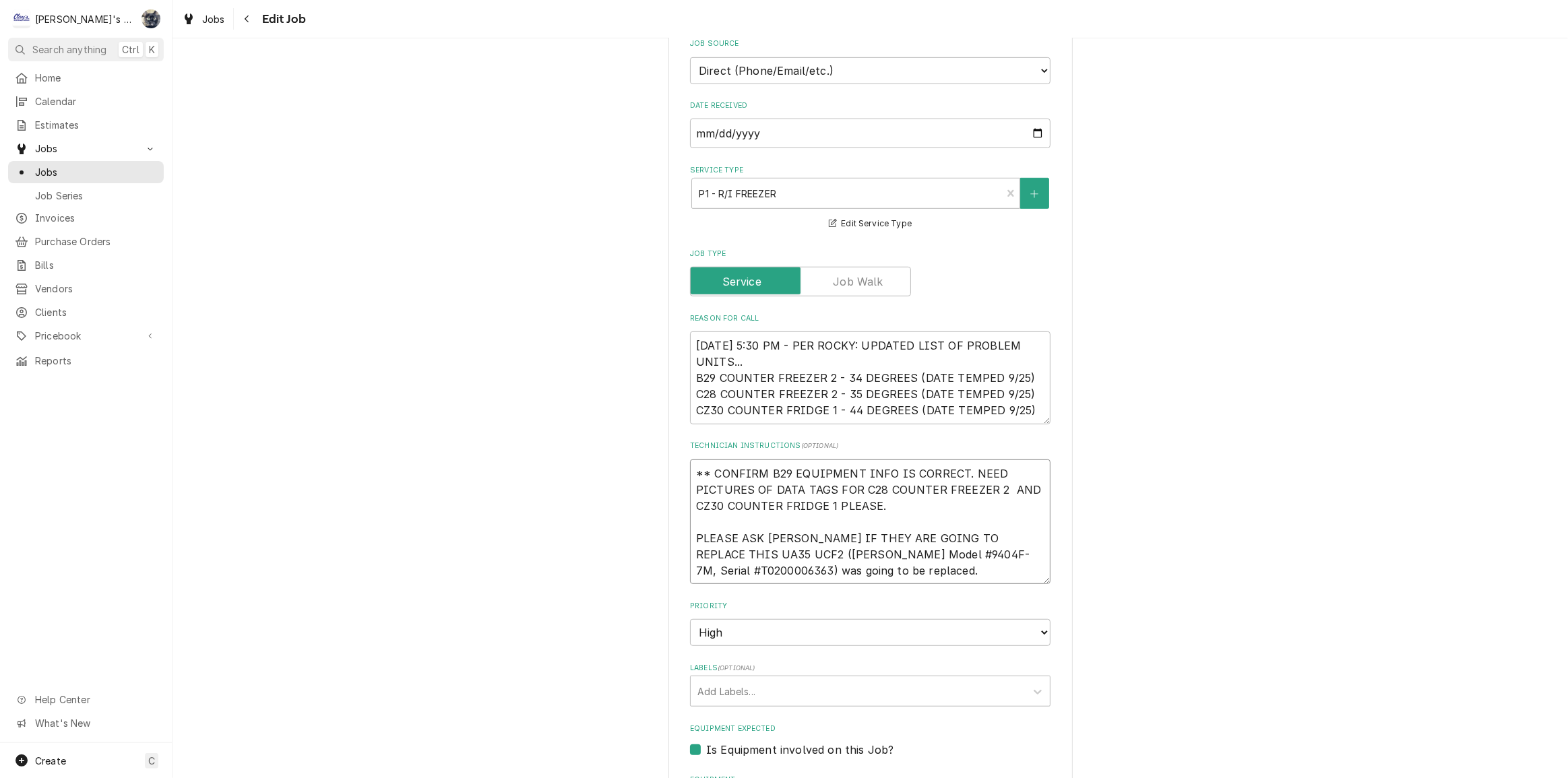
type textarea "** CONFIRM B29 EQUIPMENT INFO IS CORRECT. NEED PICTURES OF DATA TAGS FOR C28 CO…"
type textarea "x"
type textarea "** CONFIRM B29 EQUIPMENT INFO IS CORRECT. NEED PICTURES OF DATA TAGS FOR C28 CO…"
drag, startPoint x: 1019, startPoint y: 571, endPoint x: 1020, endPoint y: 589, distance: 18.0
click at [1020, 589] on textarea "** CONFIRM B29 EQUIPMENT INFO IS CORRECT. NEED PICTURES OF DATA TAGS FOR C28 CO…" at bounding box center [870, 531] width 360 height 142
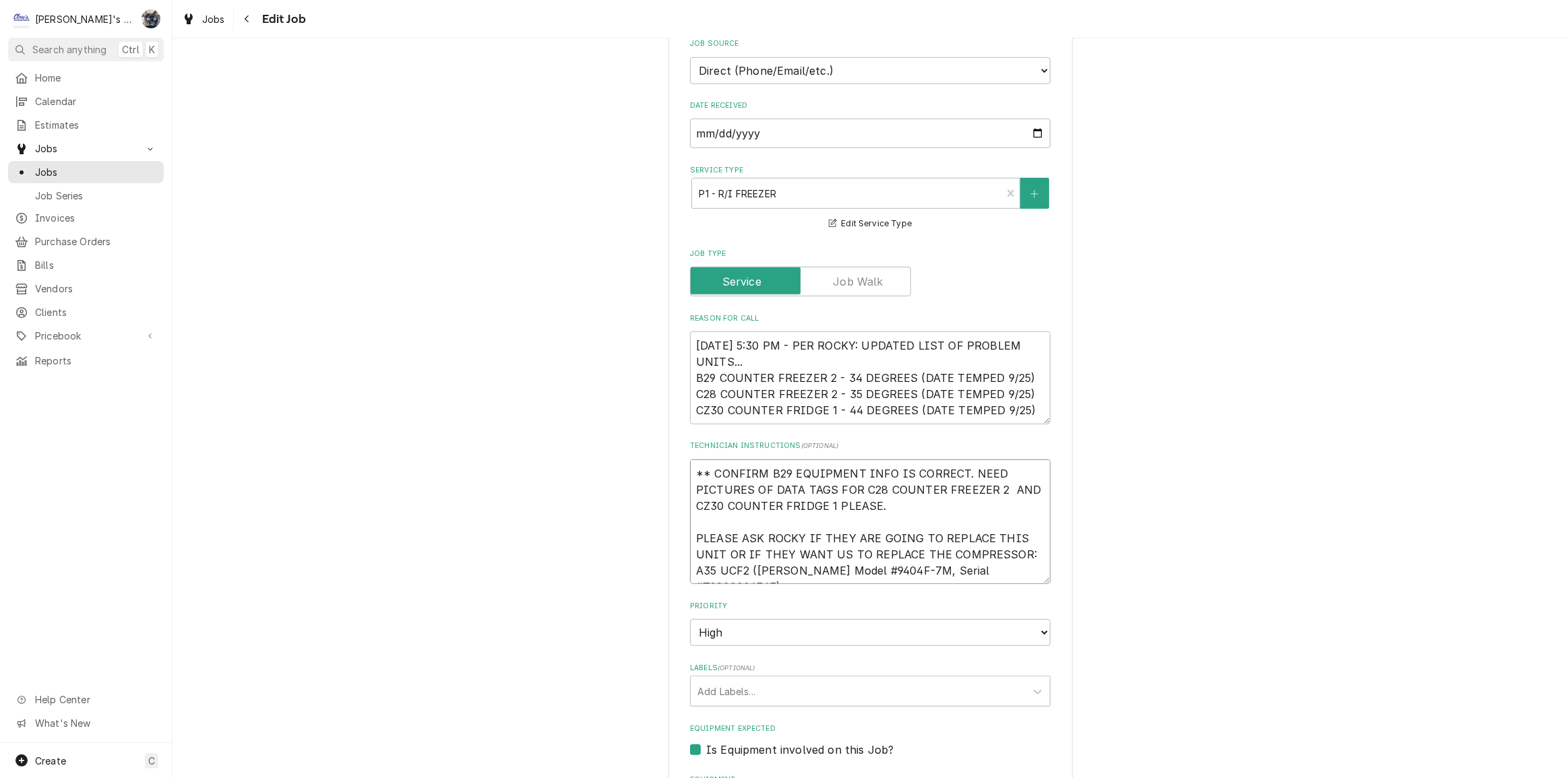
click at [692, 534] on textarea "** CONFIRM B29 EQUIPMENT INFO IS CORRECT. NEED PICTURES OF DATA TAGS FOR C28 CO…" at bounding box center [870, 523] width 360 height 126
click at [1019, 567] on textarea "** CONFIRM B29 EQUIPMENT INFO IS CORRECT. NEED PICTURES OF DATA TAGS FOR C28 CO…" at bounding box center [870, 523] width 360 height 126
click at [1016, 568] on textarea "** CONFIRM B29 EQUIPMENT INFO IS CORRECT. NEED PICTURES OF DATA TAGS FOR C28 CO…" at bounding box center [870, 523] width 360 height 126
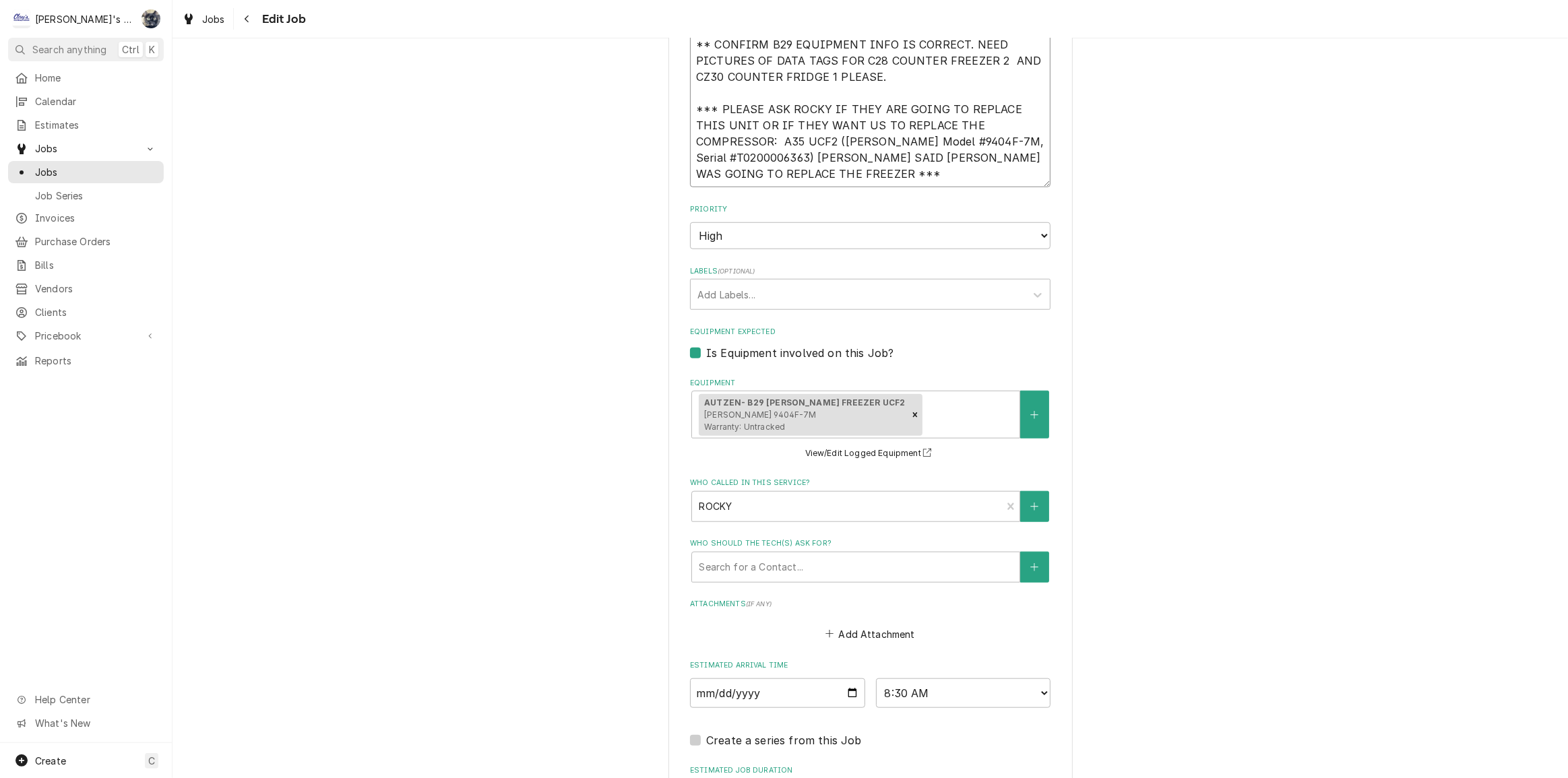
scroll to position [1398, 0]
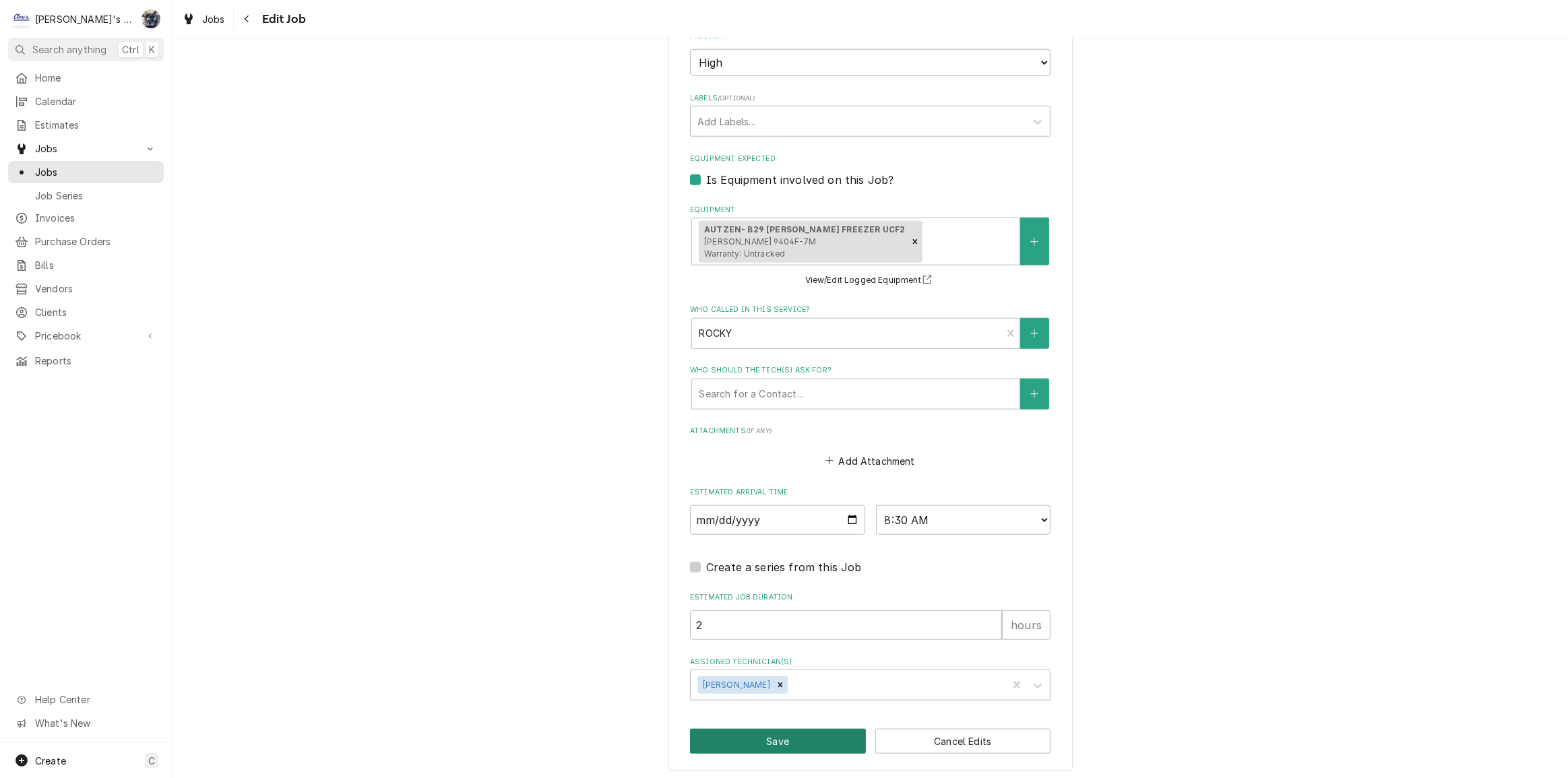
click at [713, 730] on button "Save" at bounding box center [778, 741] width 176 height 25
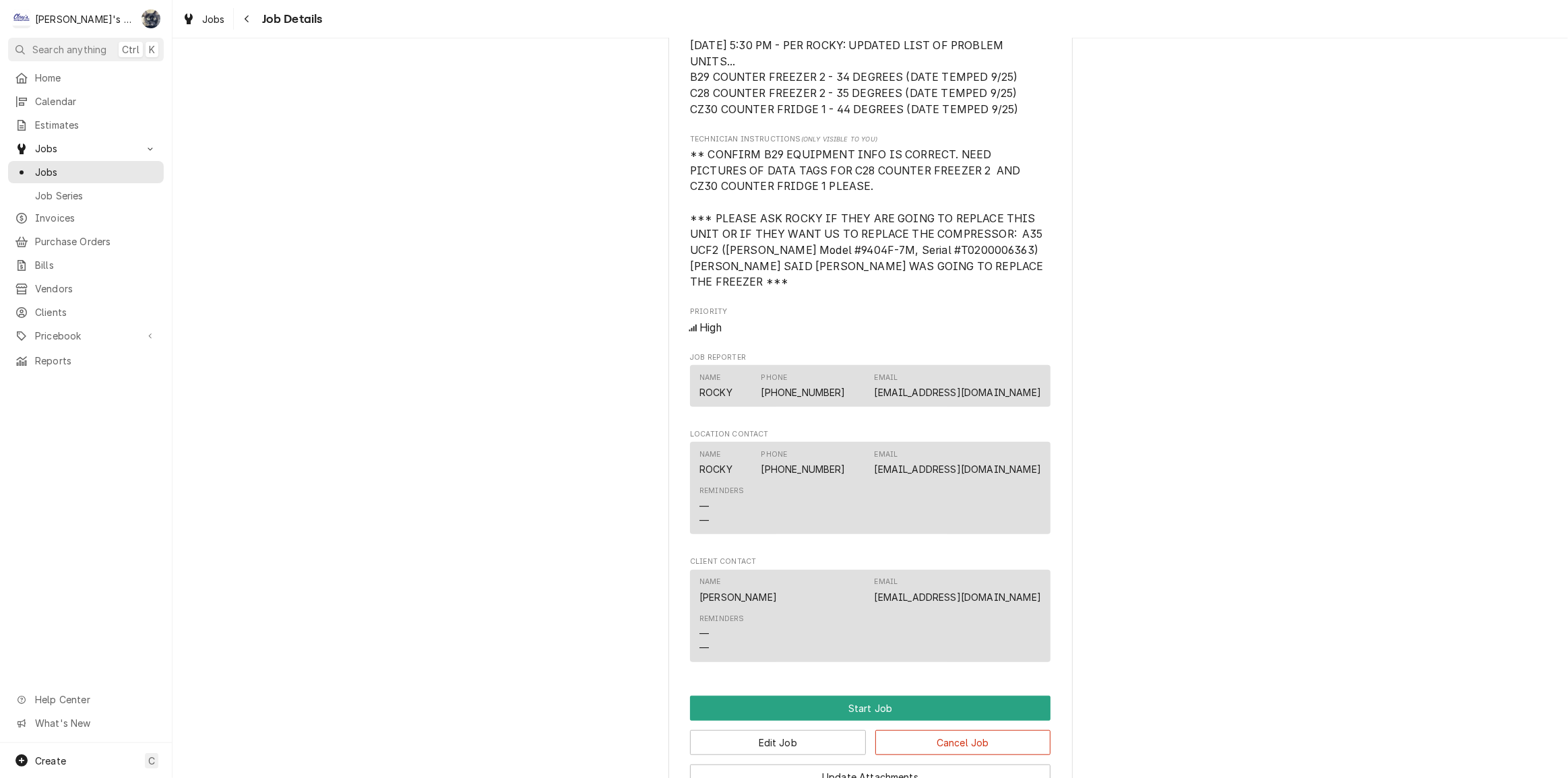
scroll to position [1401, 0]
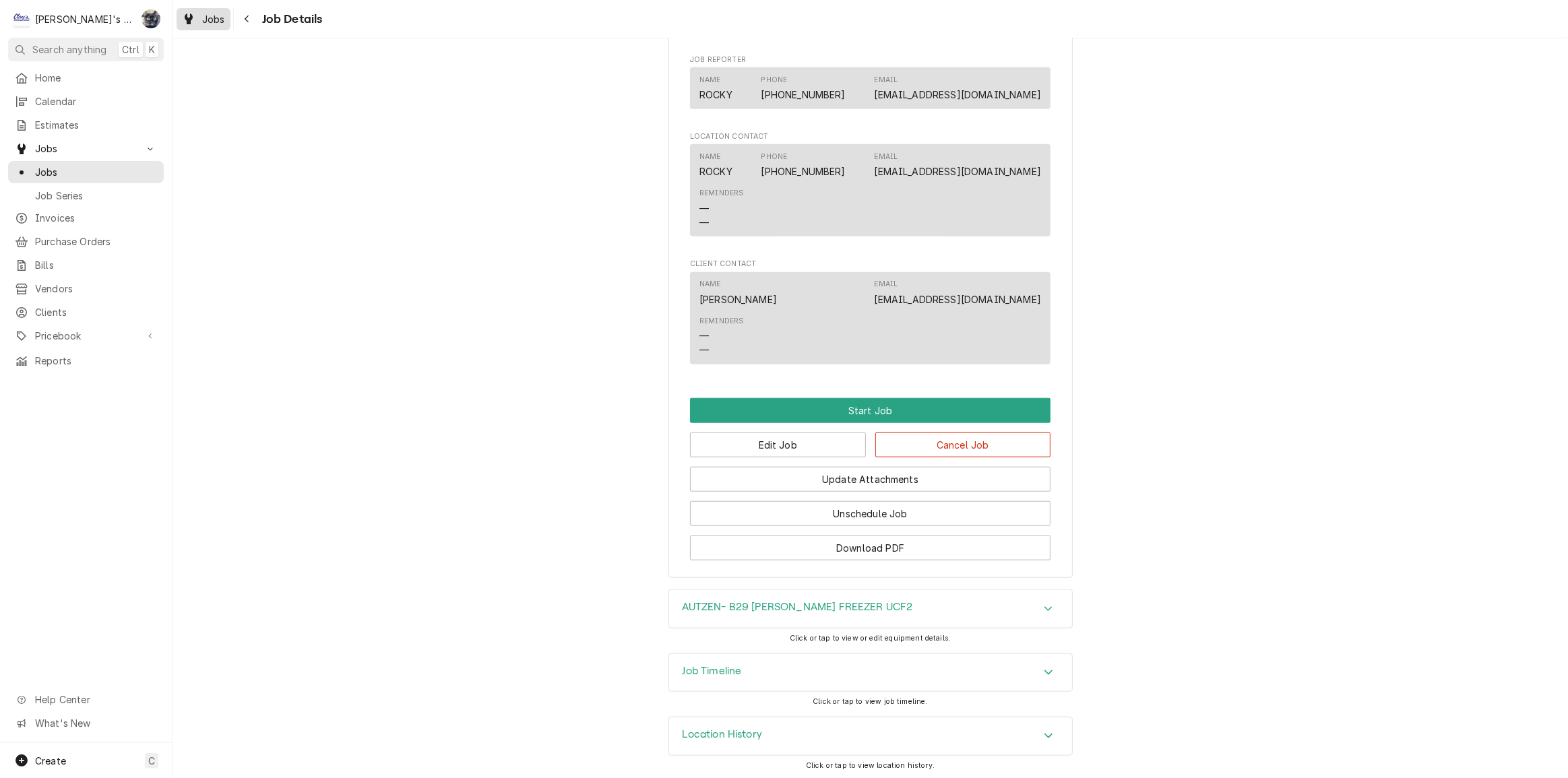
click at [217, 19] on span "Jobs" at bounding box center [213, 19] width 23 height 14
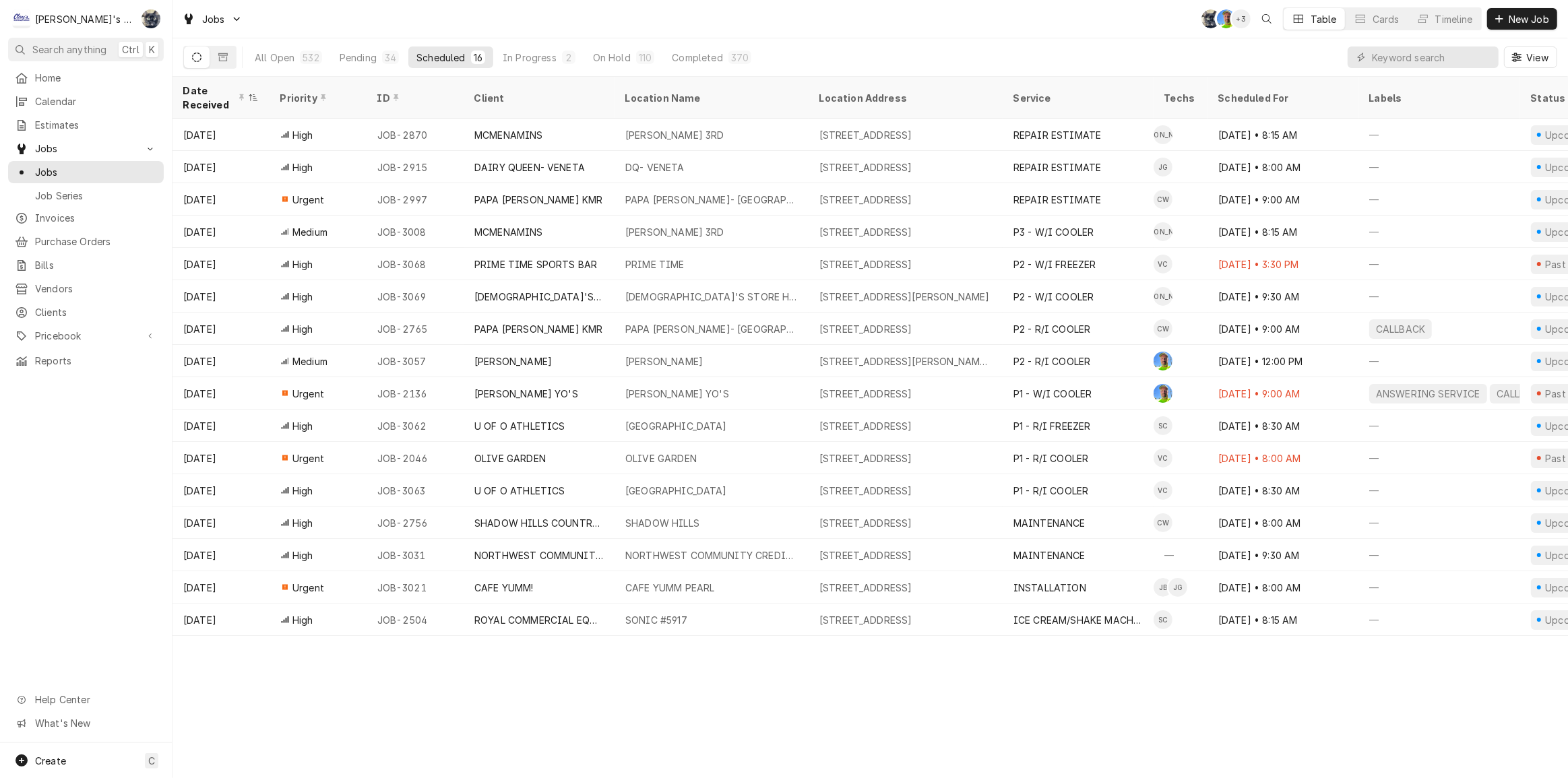
click at [498, 20] on div "Jobs SB GA + 3 Table Cards Timeline New Job" at bounding box center [870, 19] width 1395 height 38
click at [387, 53] on div "34" at bounding box center [390, 58] width 11 height 14
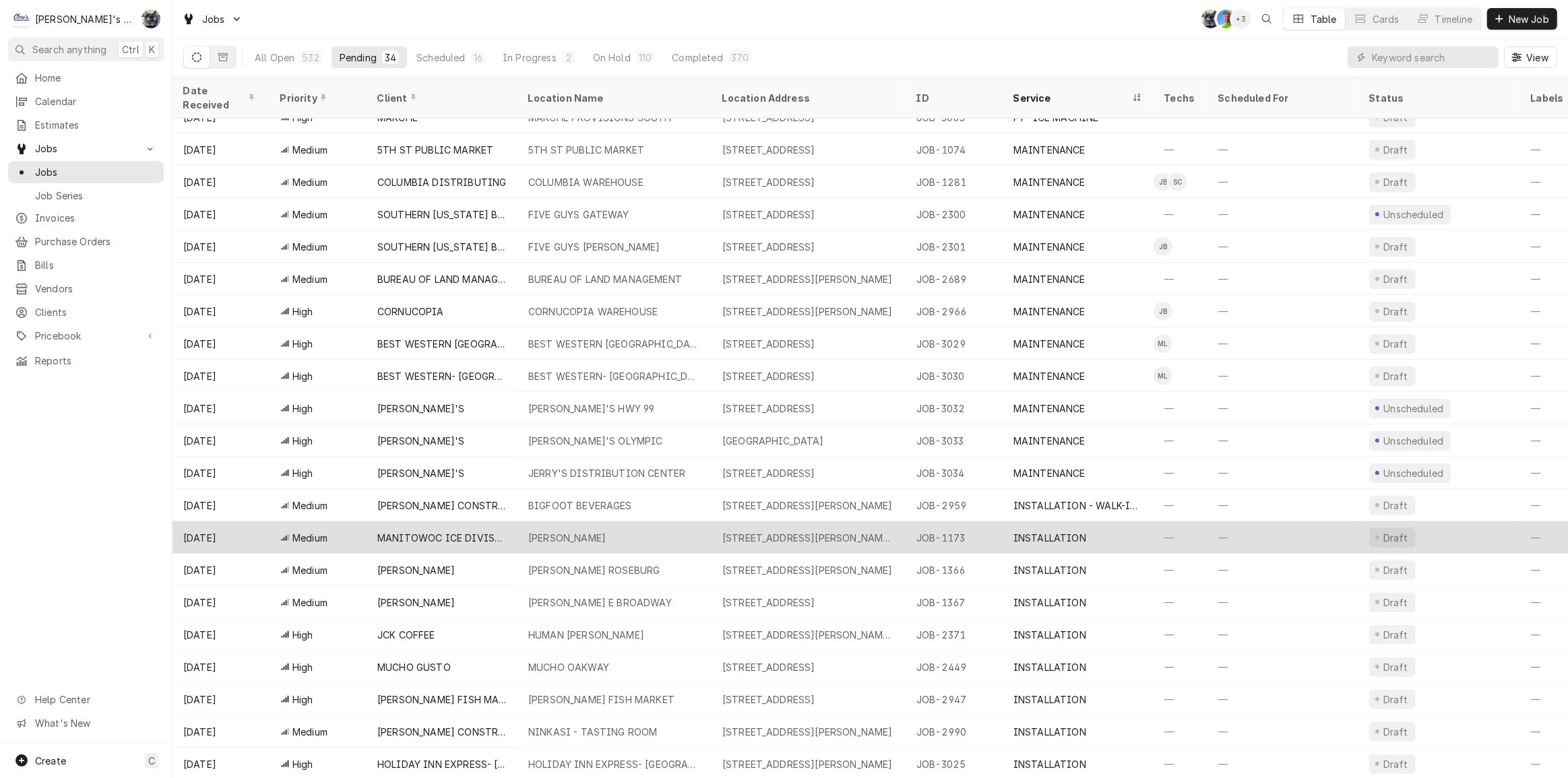
scroll to position [335, 0]
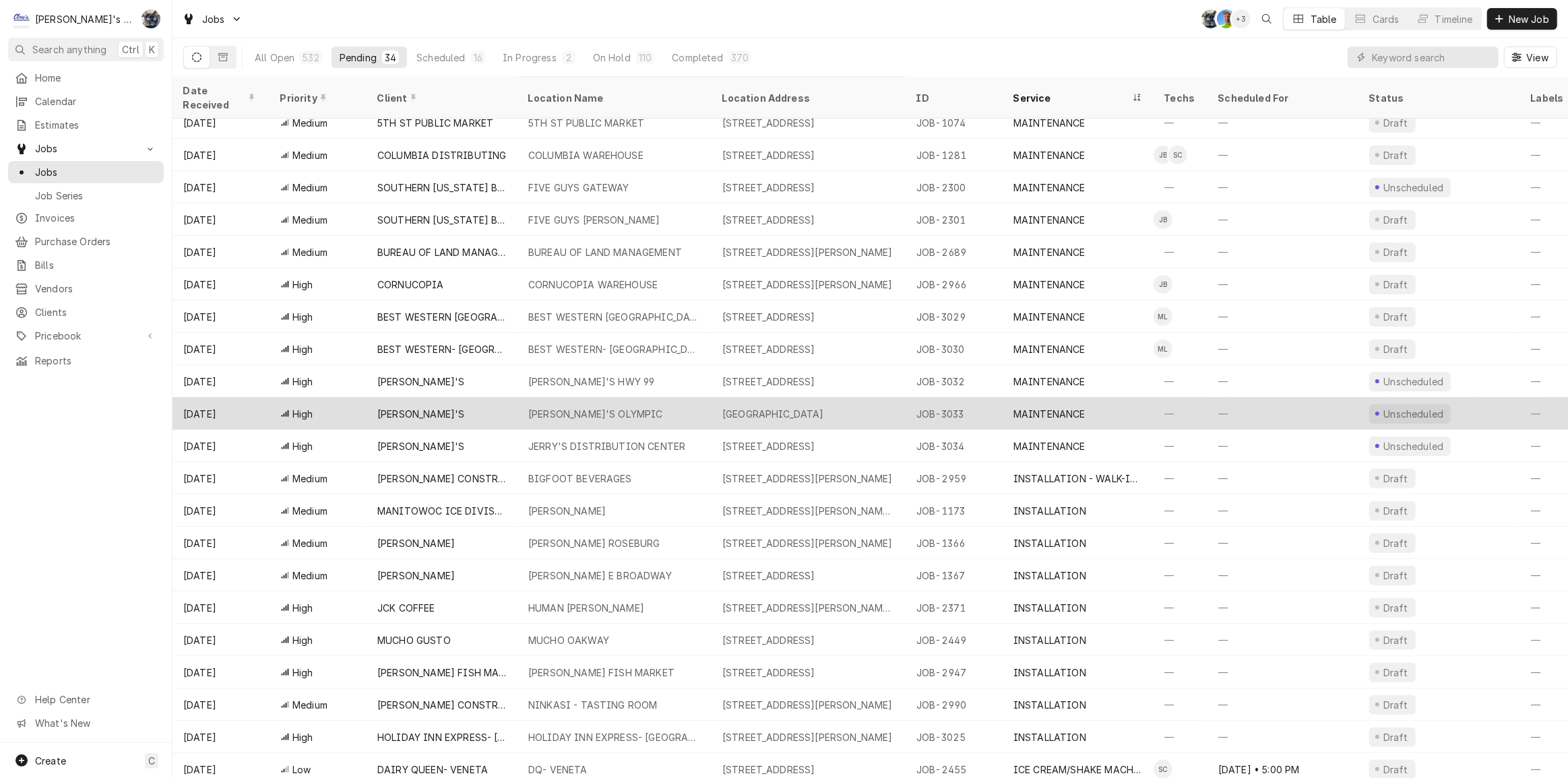
click at [617, 398] on div "JERRY'S OLYMPIC" at bounding box center [614, 414] width 195 height 32
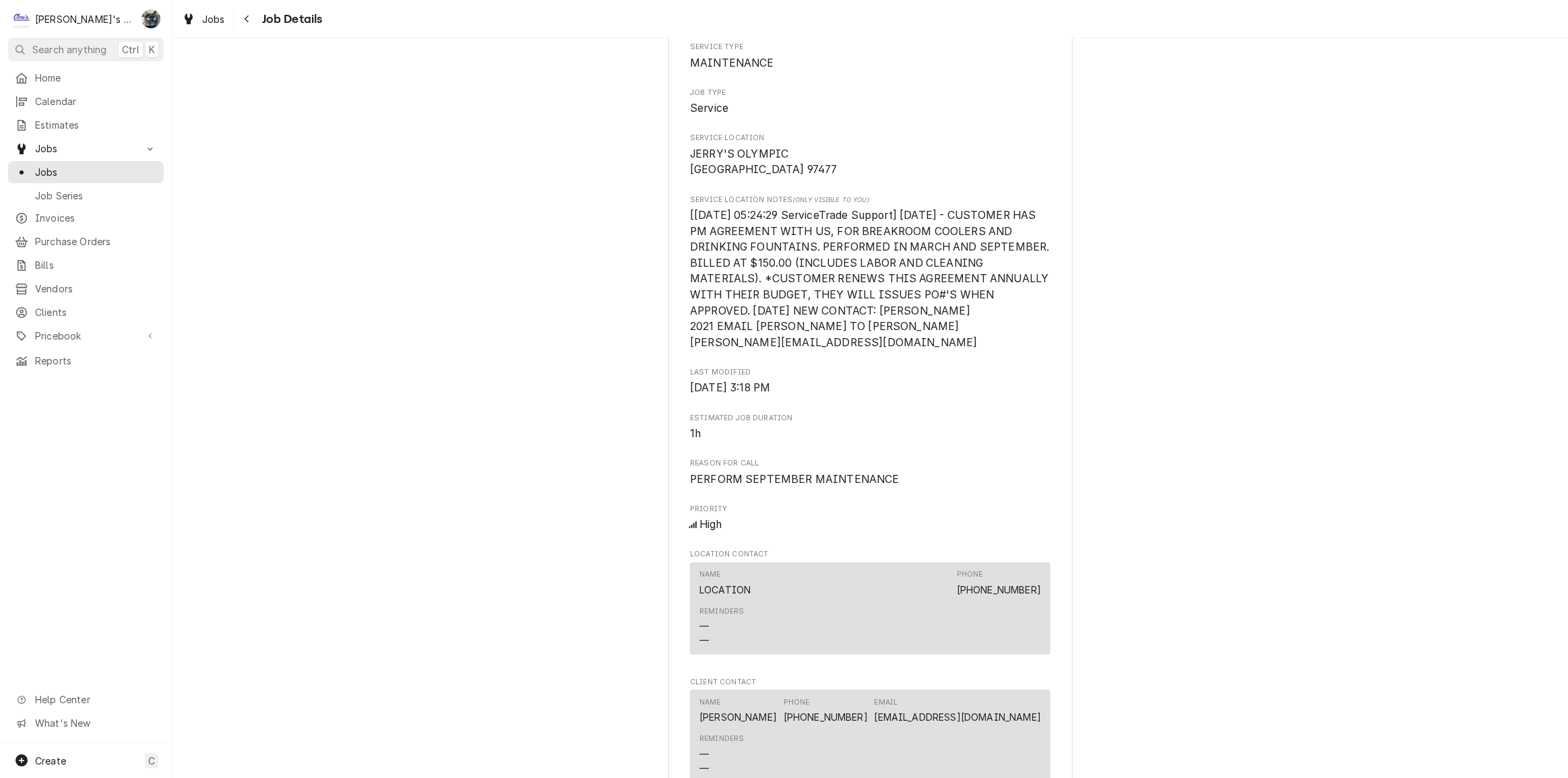
scroll to position [517, 0]
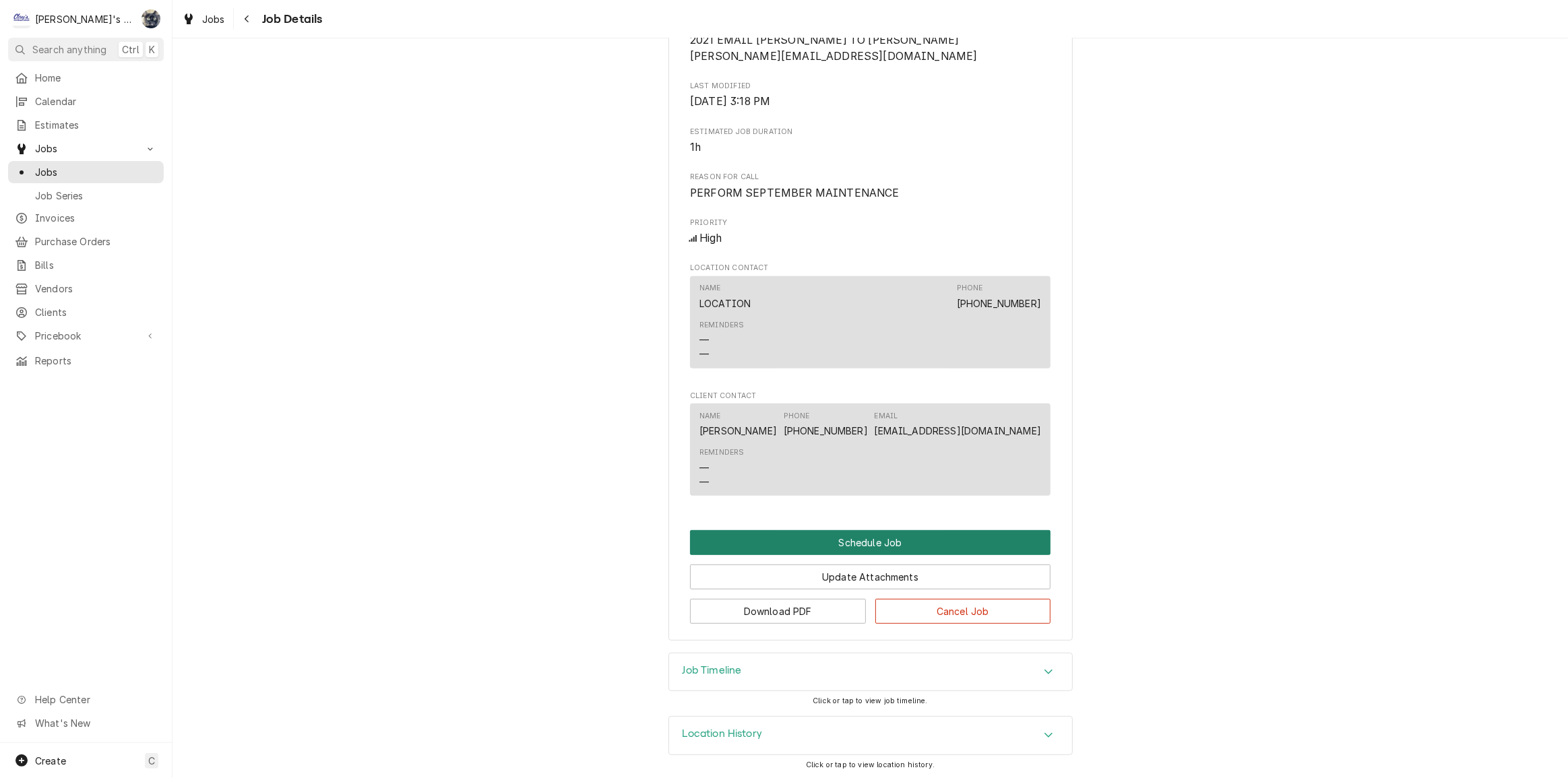
click at [844, 546] on button "Schedule Job" at bounding box center [870, 543] width 360 height 25
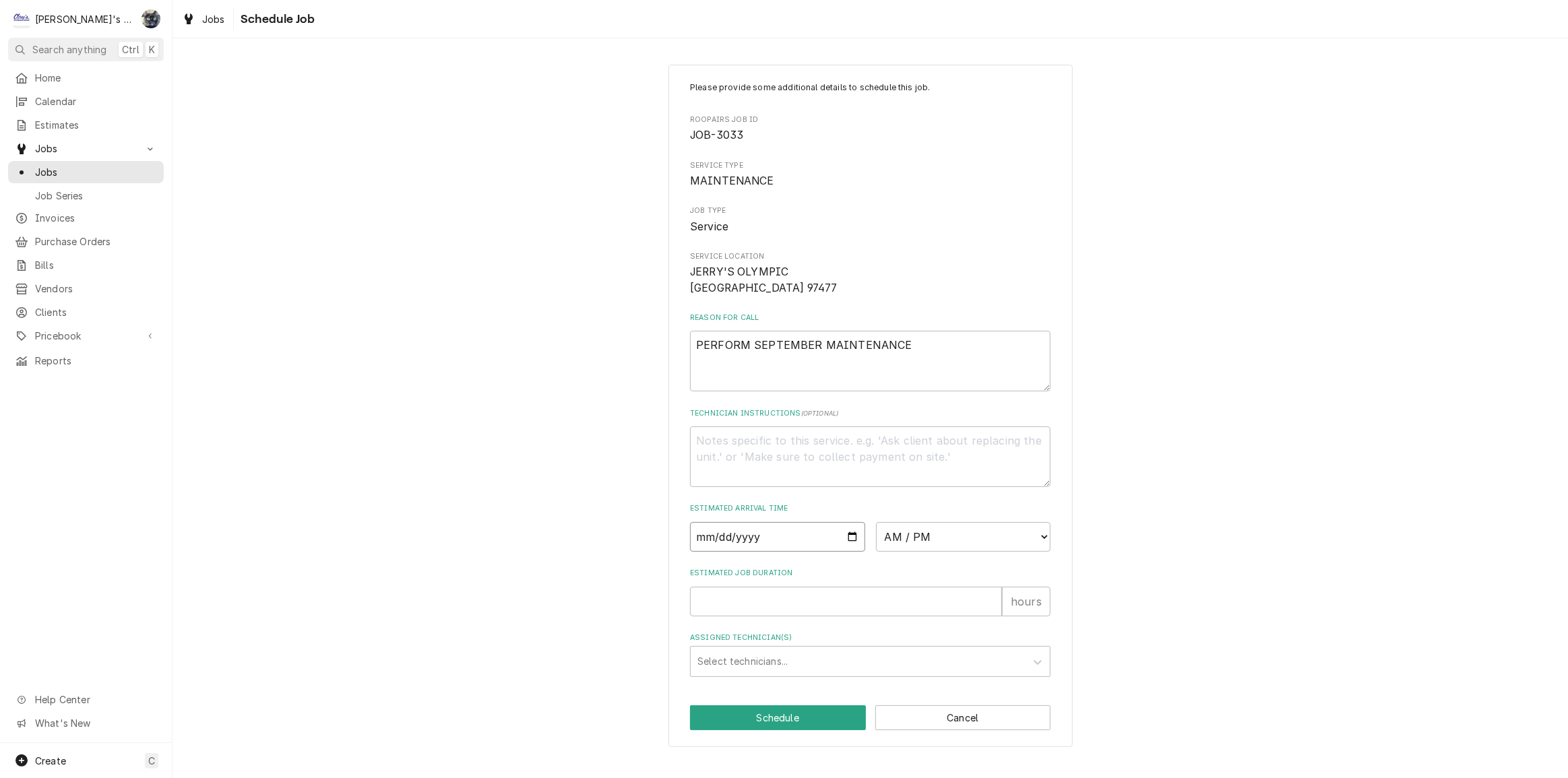
click at [849, 552] on input "Date" at bounding box center [778, 538] width 176 height 30
type textarea "x"
type input "[DATE]"
click at [980, 552] on select "AM / PM 6:00 AM 6:15 AM 6:30 AM 6:45 AM 7:00 AM 7:15 AM 7:30 AM 7:45 AM 8:00 AM…" at bounding box center [964, 538] width 176 height 30
select select "07:30:00"
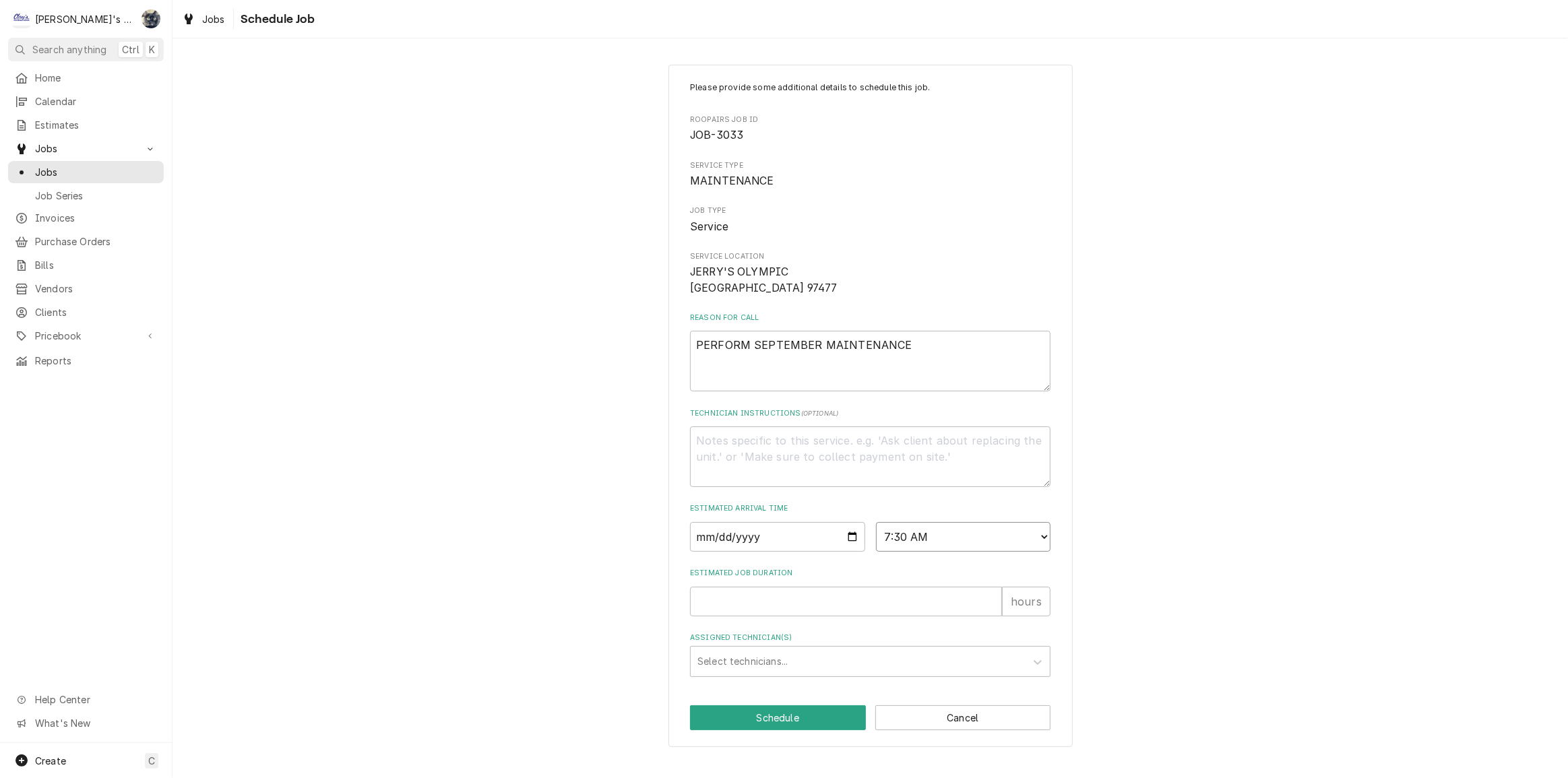
click at [876, 538] on select "AM / PM 6:00 AM 6:15 AM 6:30 AM 6:45 AM 7:00 AM 7:15 AM 7:30 AM 7:45 AM 8:00 AM…" at bounding box center [964, 538] width 176 height 30
click at [818, 616] on input "Estimated Job Duration" at bounding box center [846, 602] width 312 height 30
type textarea "x"
type input "1"
click at [814, 674] on div "Assigned Technician(s)" at bounding box center [858, 661] width 321 height 24
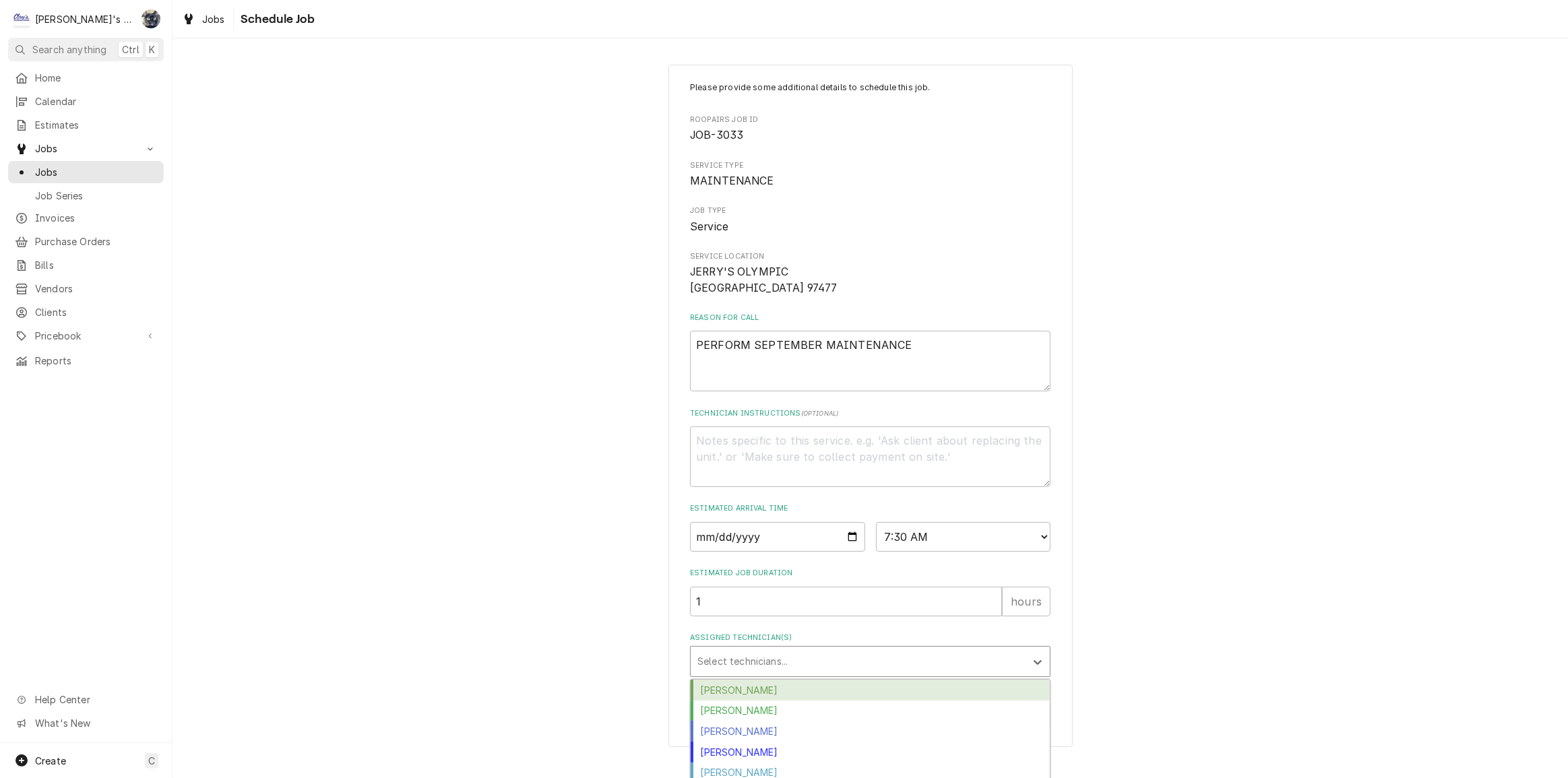
click at [805, 701] on div "Cameron Ward" at bounding box center [871, 690] width 359 height 21
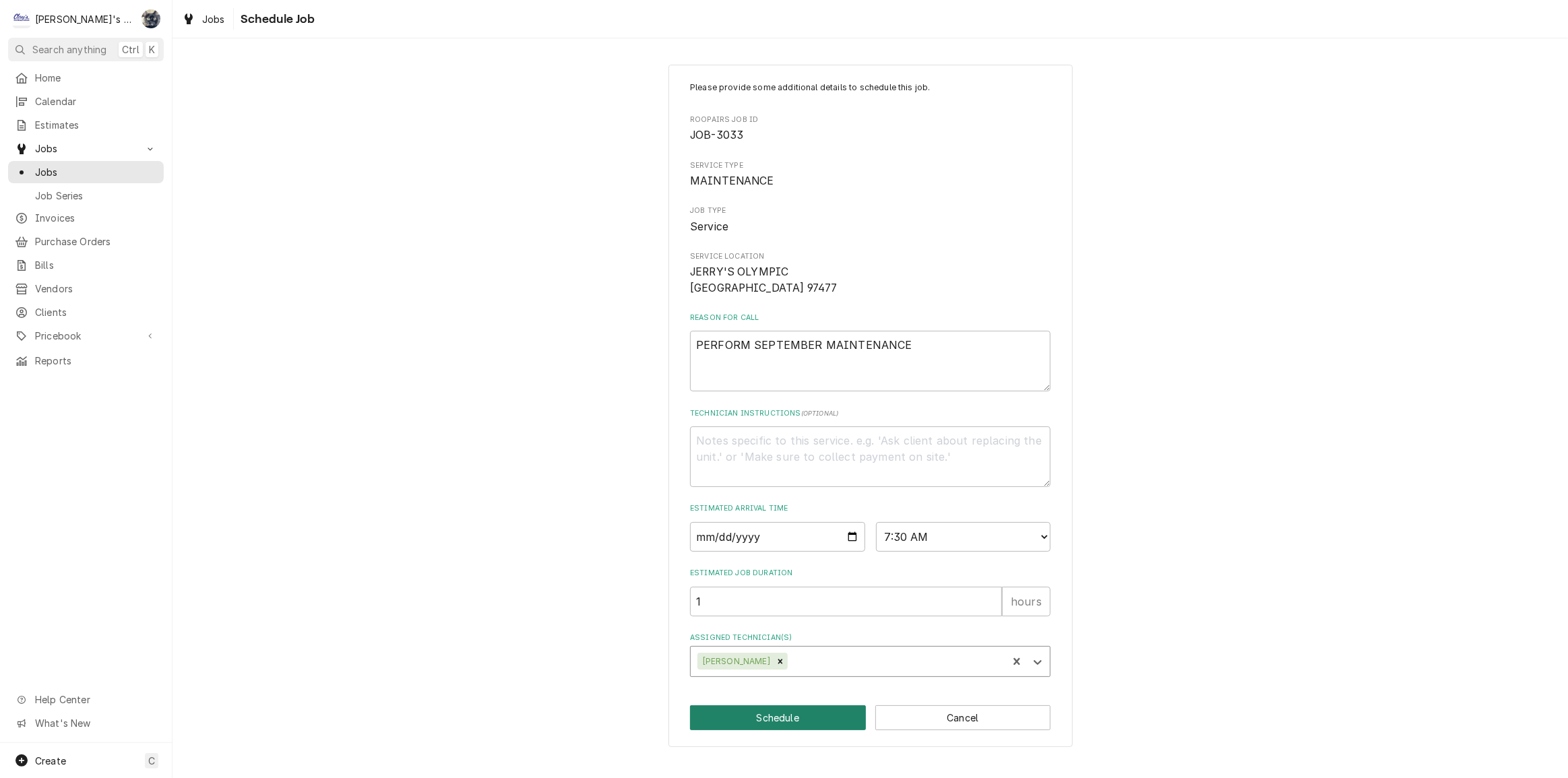
click at [795, 730] on button "Schedule" at bounding box center [778, 717] width 176 height 25
type textarea "x"
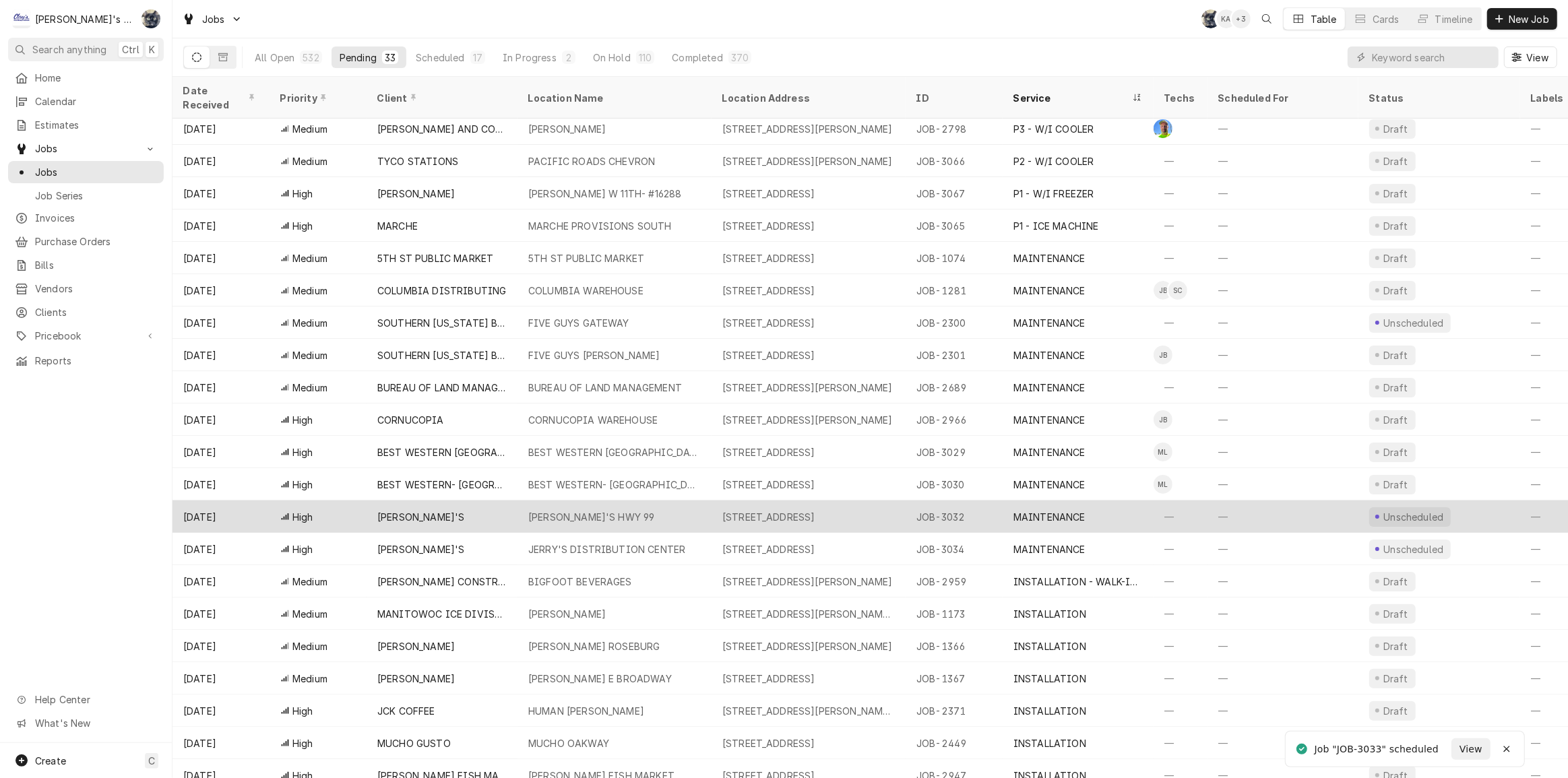
scroll to position [206, 0]
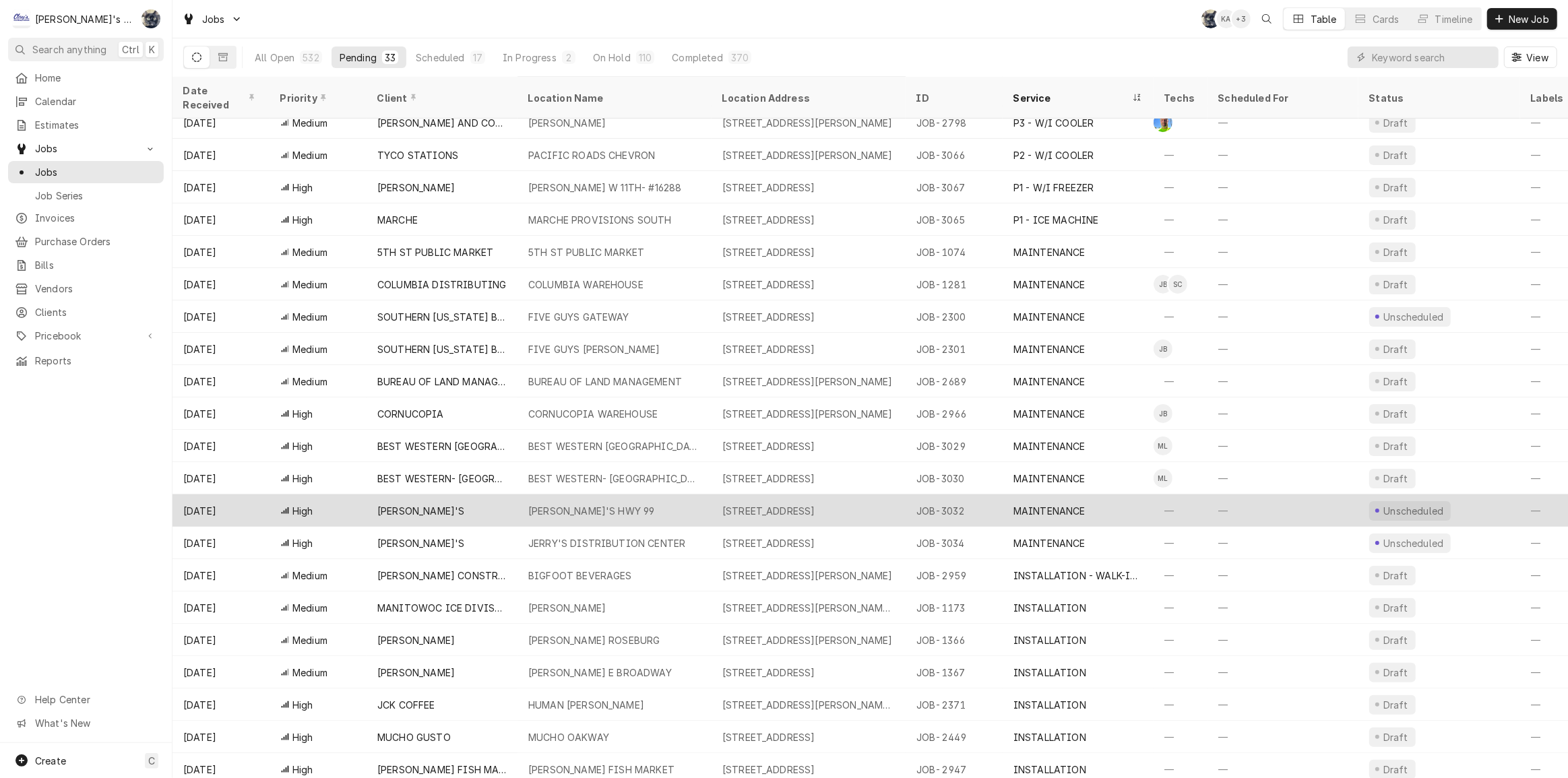
click at [567, 504] on div "[PERSON_NAME]'S HWY 99" at bounding box center [591, 511] width 127 height 14
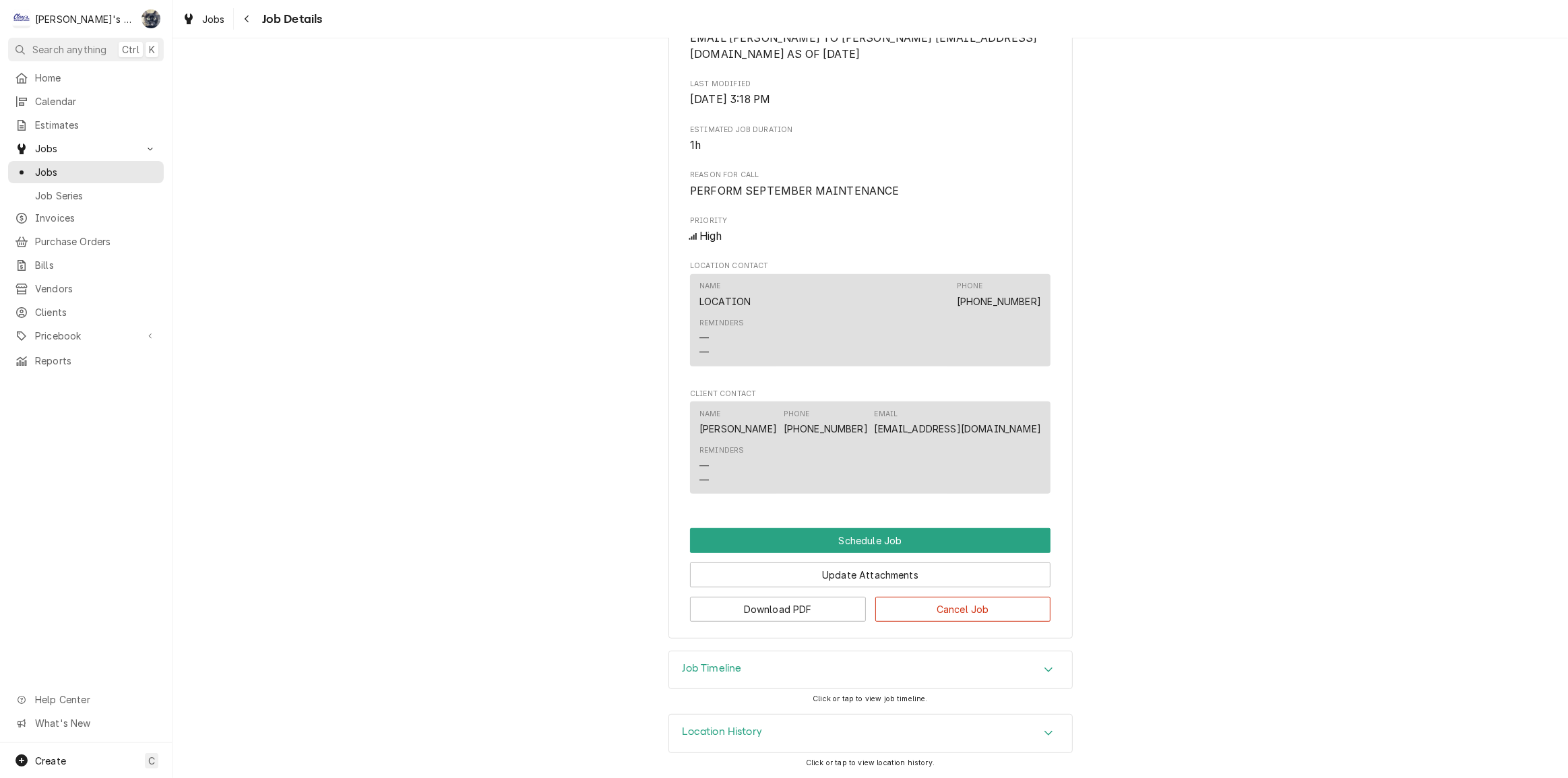
scroll to position [533, 0]
click at [850, 542] on button "Schedule Job" at bounding box center [870, 541] width 360 height 25
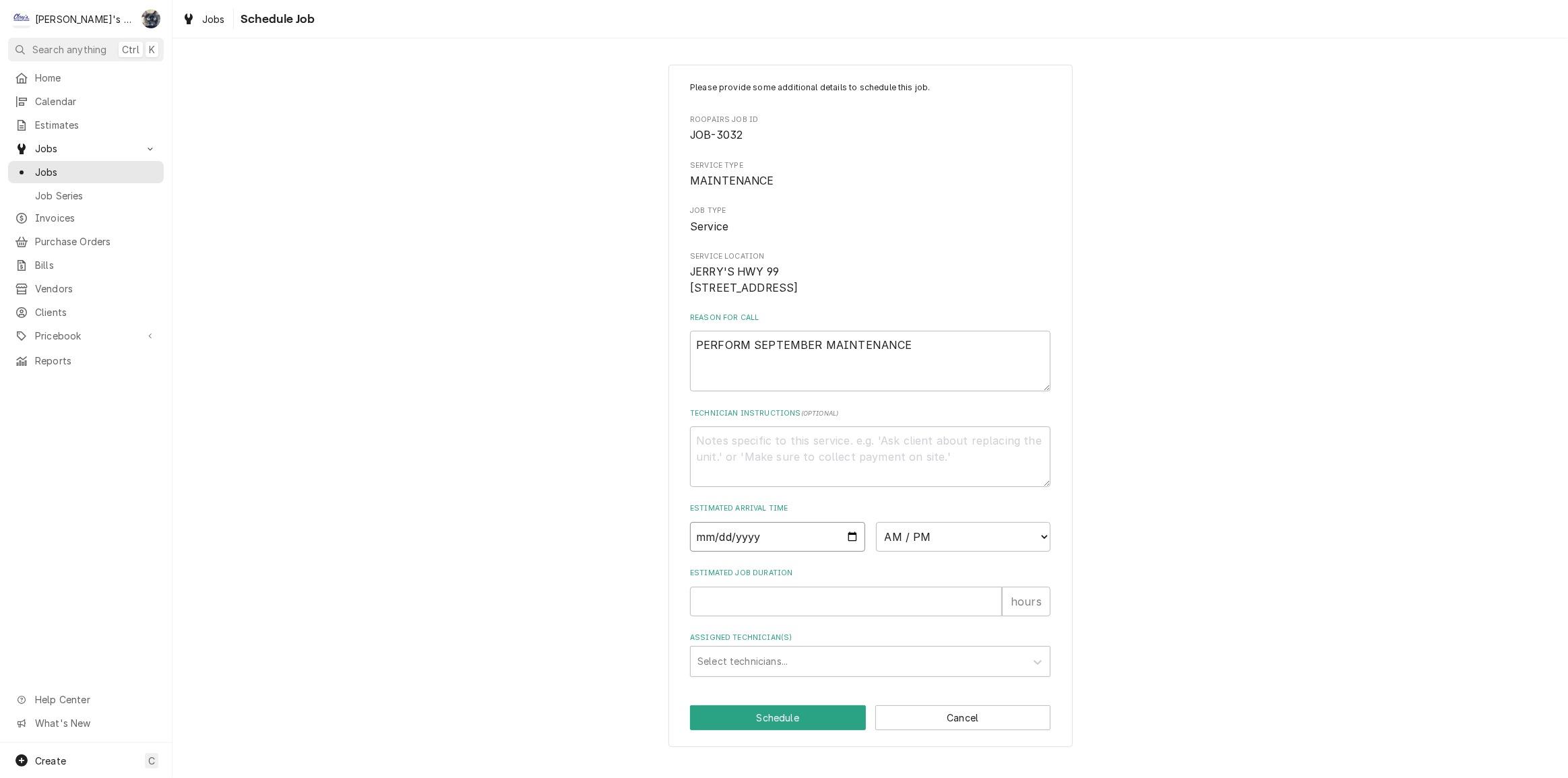
click at [839, 552] on input "Date" at bounding box center [778, 538] width 176 height 30
click at [849, 552] on input "Date" at bounding box center [778, 538] width 176 height 30
type textarea "x"
type input "2025-10-01"
click at [914, 552] on select "AM / PM 6:00 AM 6:15 AM 6:30 AM 6:45 AM 7:00 AM 7:15 AM 7:30 AM 7:45 AM 8:00 AM…" at bounding box center [964, 538] width 176 height 30
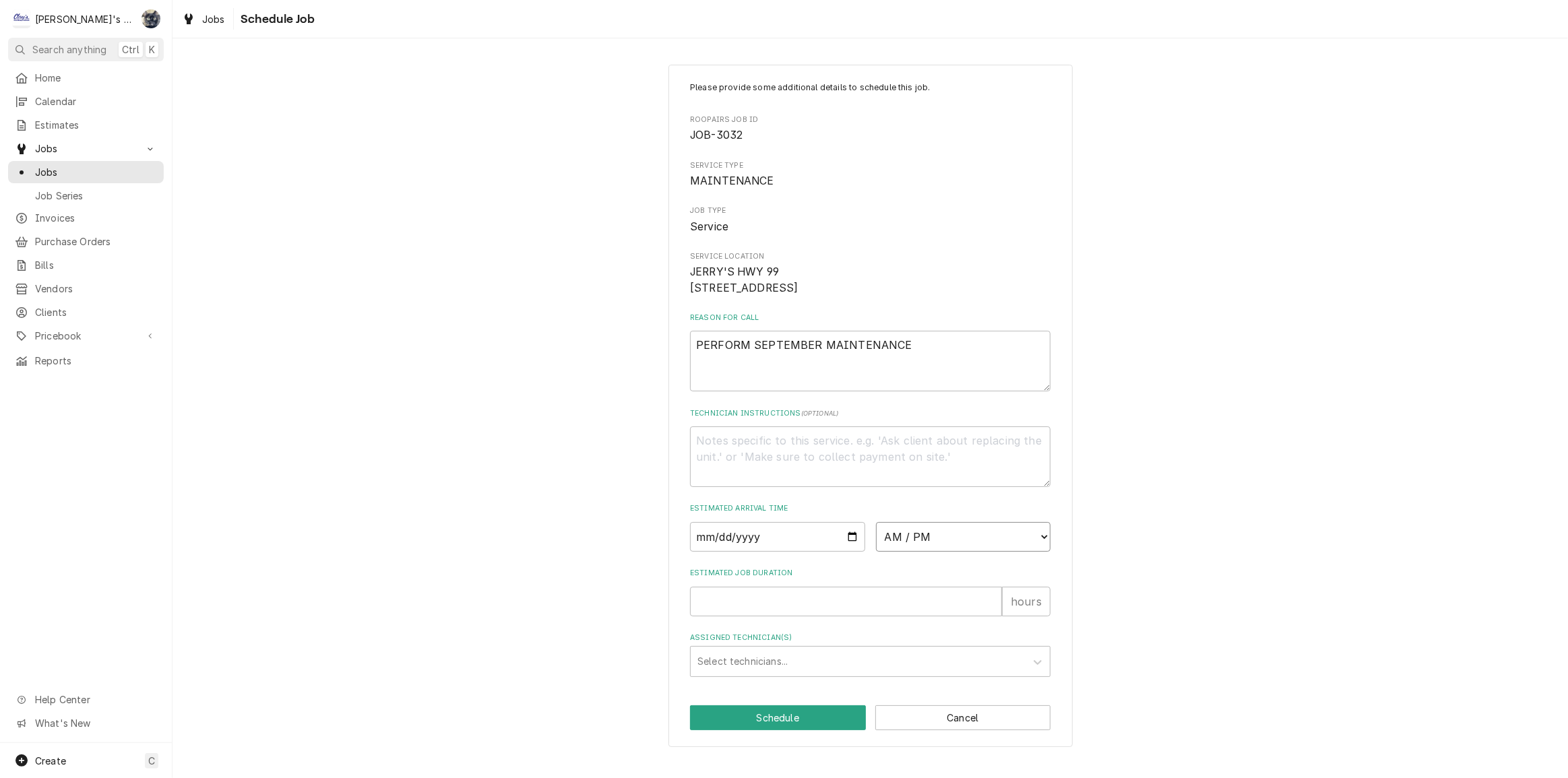
select select "08:30:00"
click at [876, 538] on select "AM / PM 6:00 AM 6:15 AM 6:30 AM 6:45 AM 7:00 AM 7:15 AM 7:30 AM 7:45 AM 8:00 AM…" at bounding box center [964, 538] width 176 height 30
click at [868, 616] on input "Estimated Job Duration" at bounding box center [846, 602] width 312 height 30
type textarea "x"
type input "1"
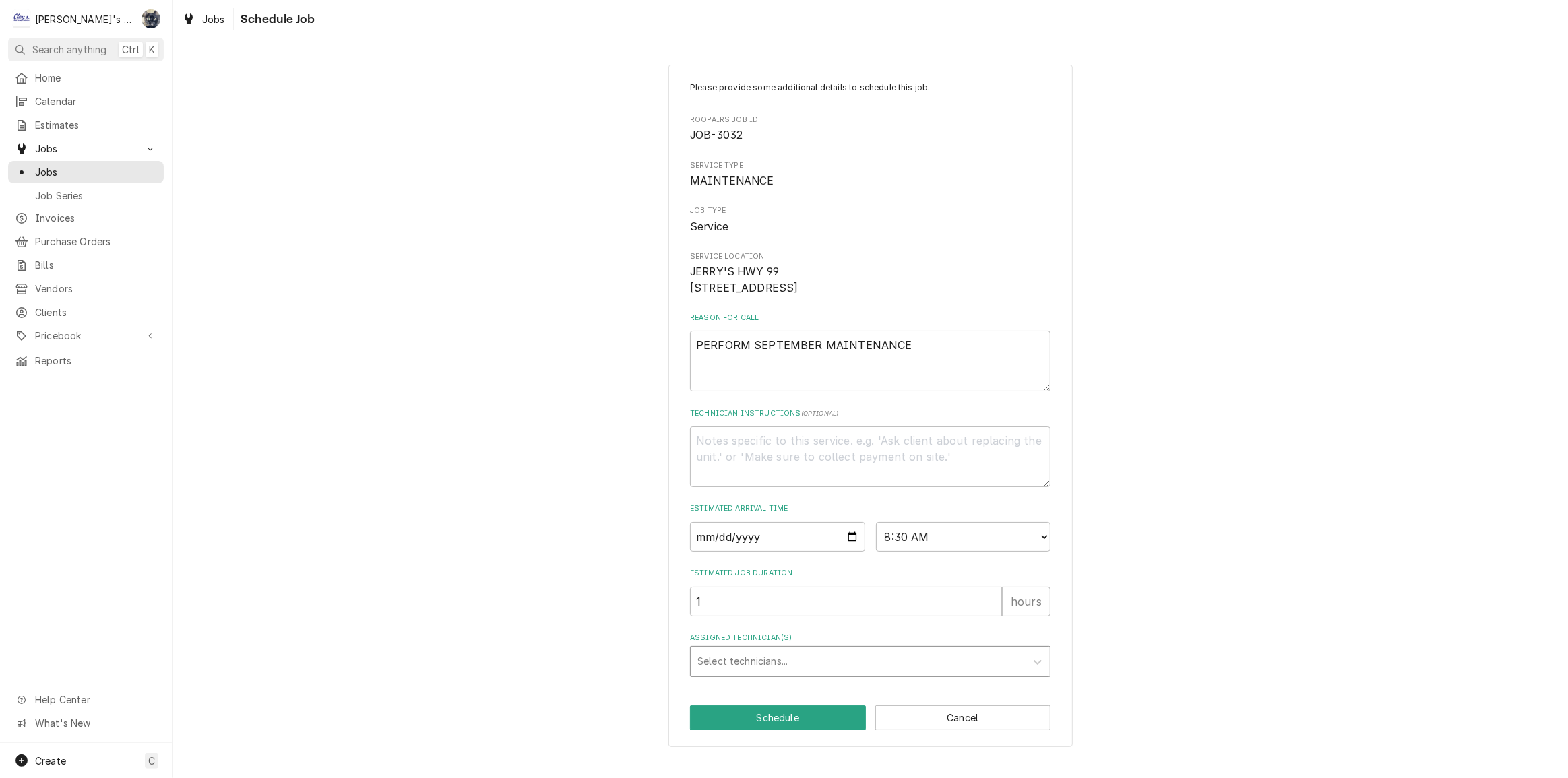
click at [813, 674] on div "Assigned Technician(s)" at bounding box center [858, 661] width 321 height 24
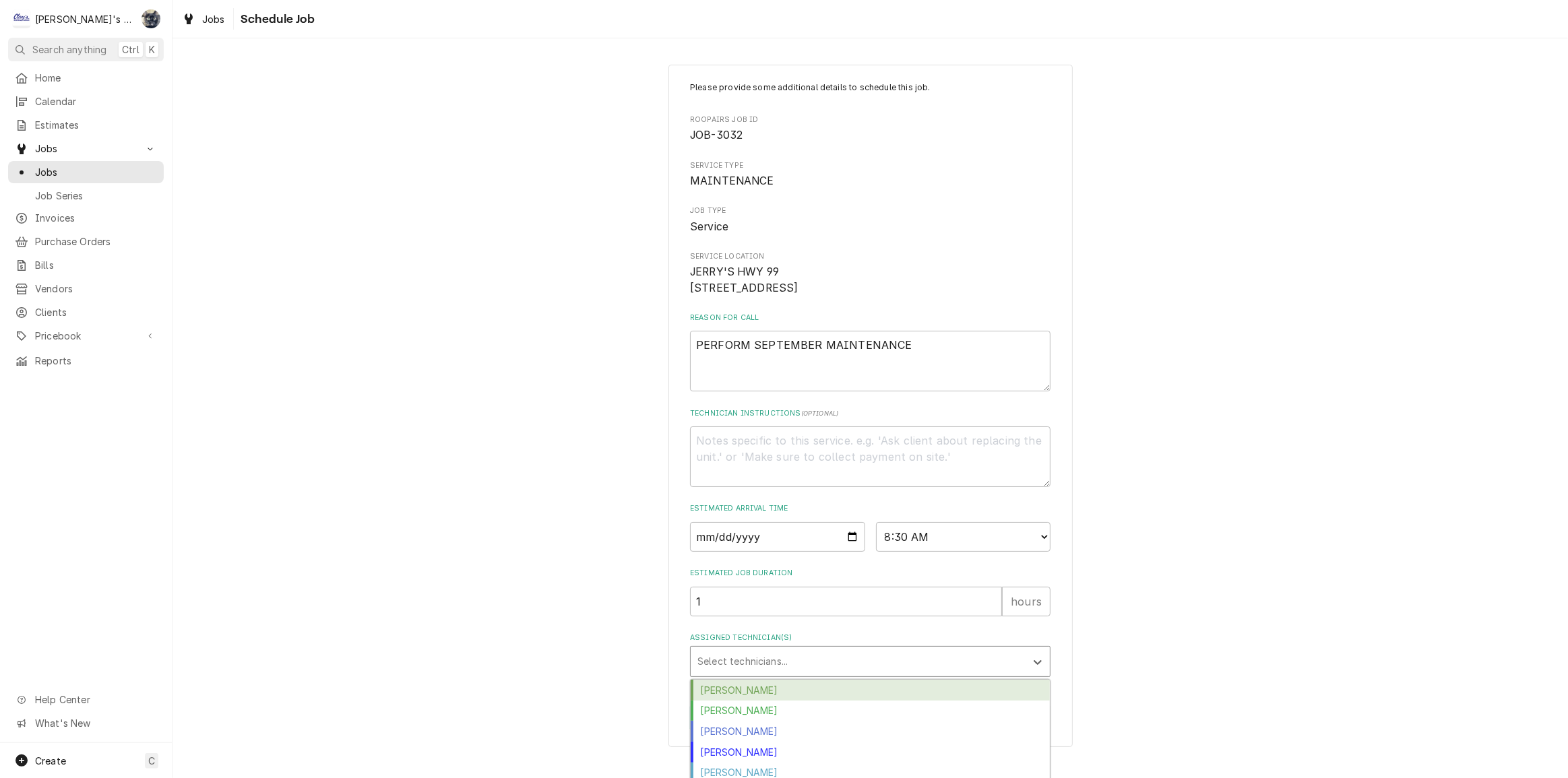
click at [805, 701] on div "Cameron Ward" at bounding box center [871, 690] width 359 height 21
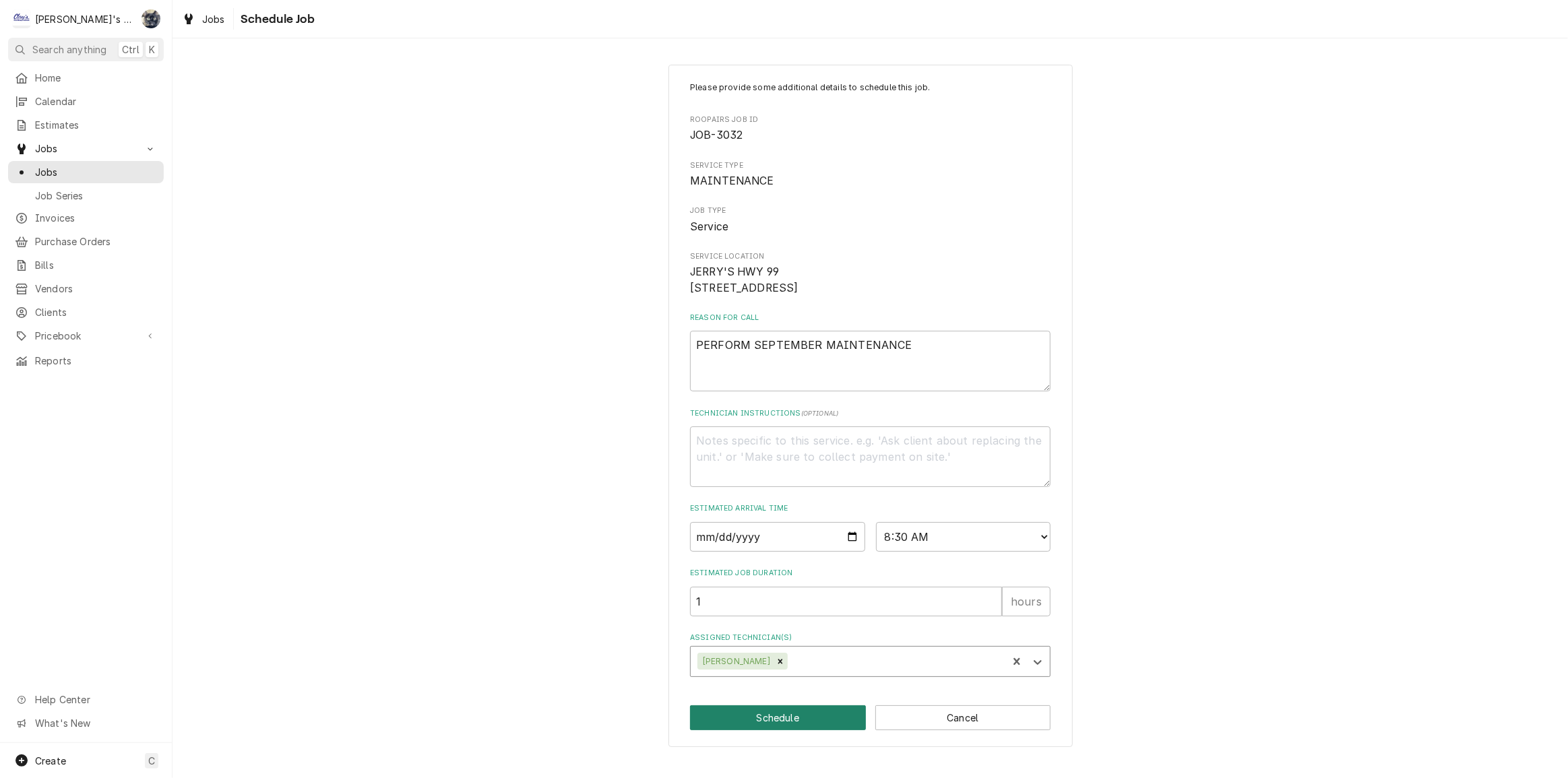
click at [799, 730] on button "Schedule" at bounding box center [778, 717] width 176 height 25
type textarea "x"
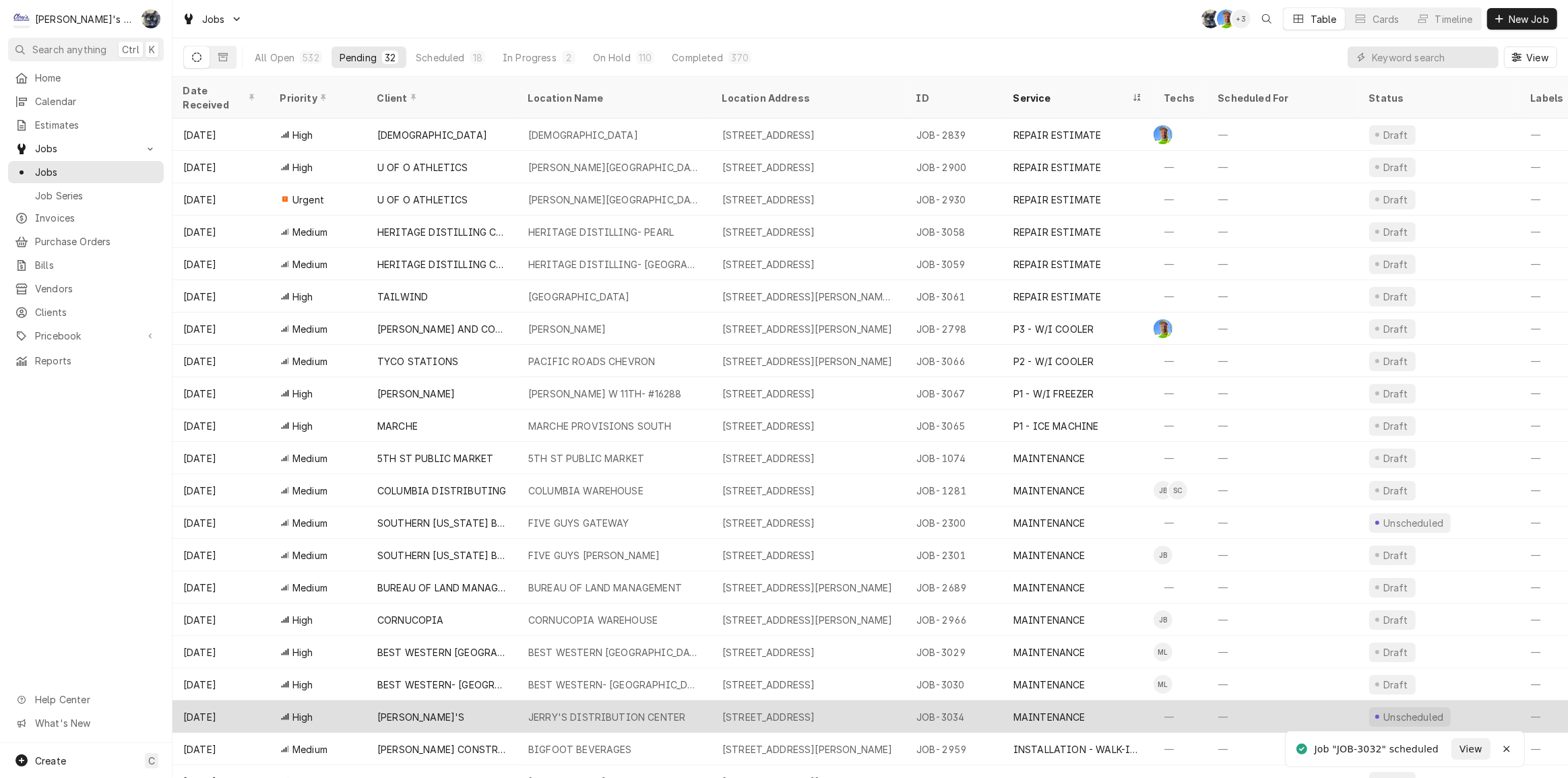
click at [471, 707] on div "[PERSON_NAME]'S" at bounding box center [442, 717] width 151 height 32
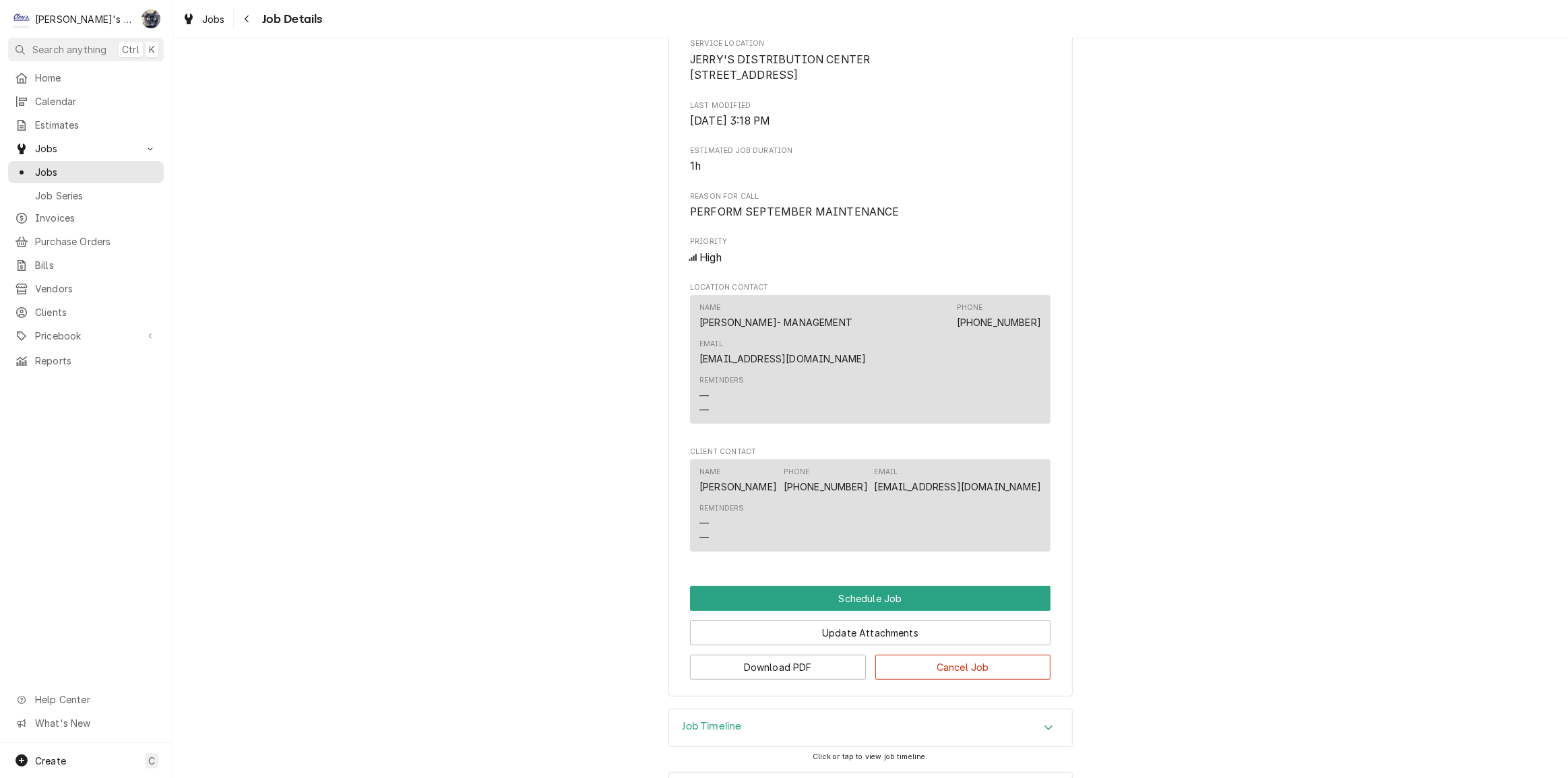
scroll to position [396, 0]
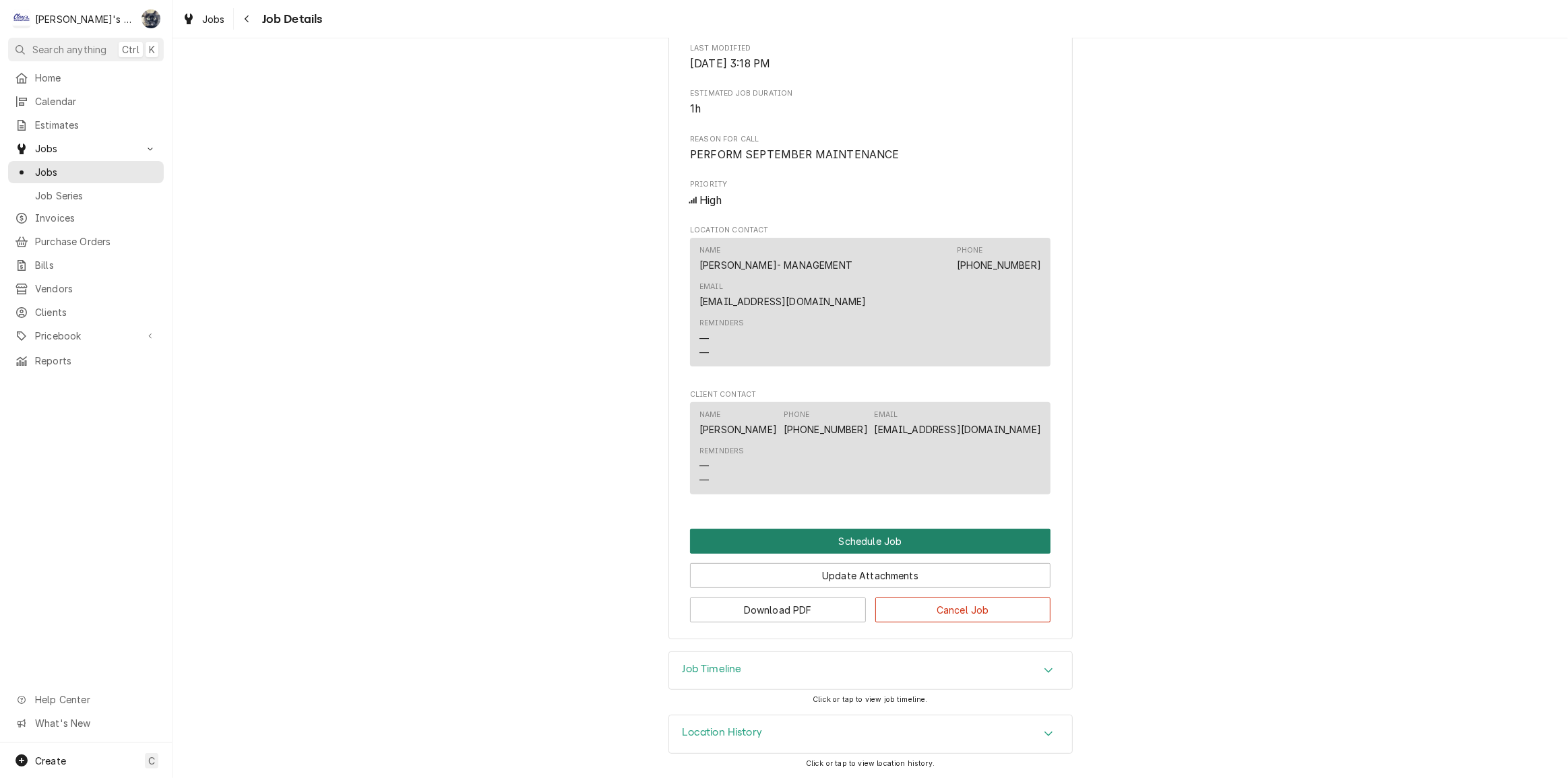
click at [878, 542] on button "Schedule Job" at bounding box center [870, 541] width 360 height 25
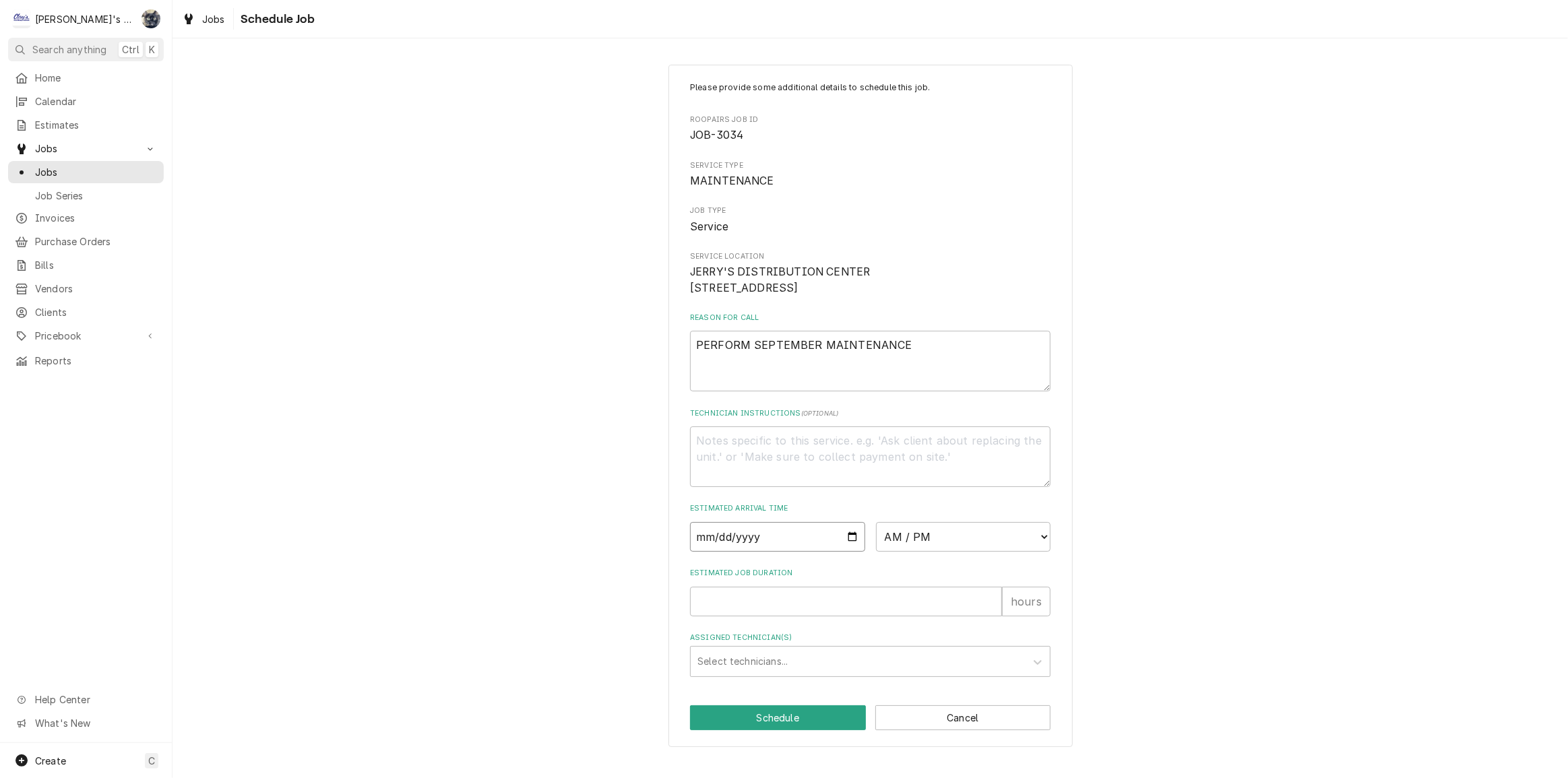
click at [853, 552] on input "Date" at bounding box center [778, 538] width 176 height 30
type textarea "x"
type input "[DATE]"
click at [911, 552] on select "AM / PM 6:00 AM 6:15 AM 6:30 AM 6:45 AM 7:00 AM 7:15 AM 7:30 AM 7:45 AM 8:00 AM…" at bounding box center [964, 538] width 176 height 30
select select "09:30:00"
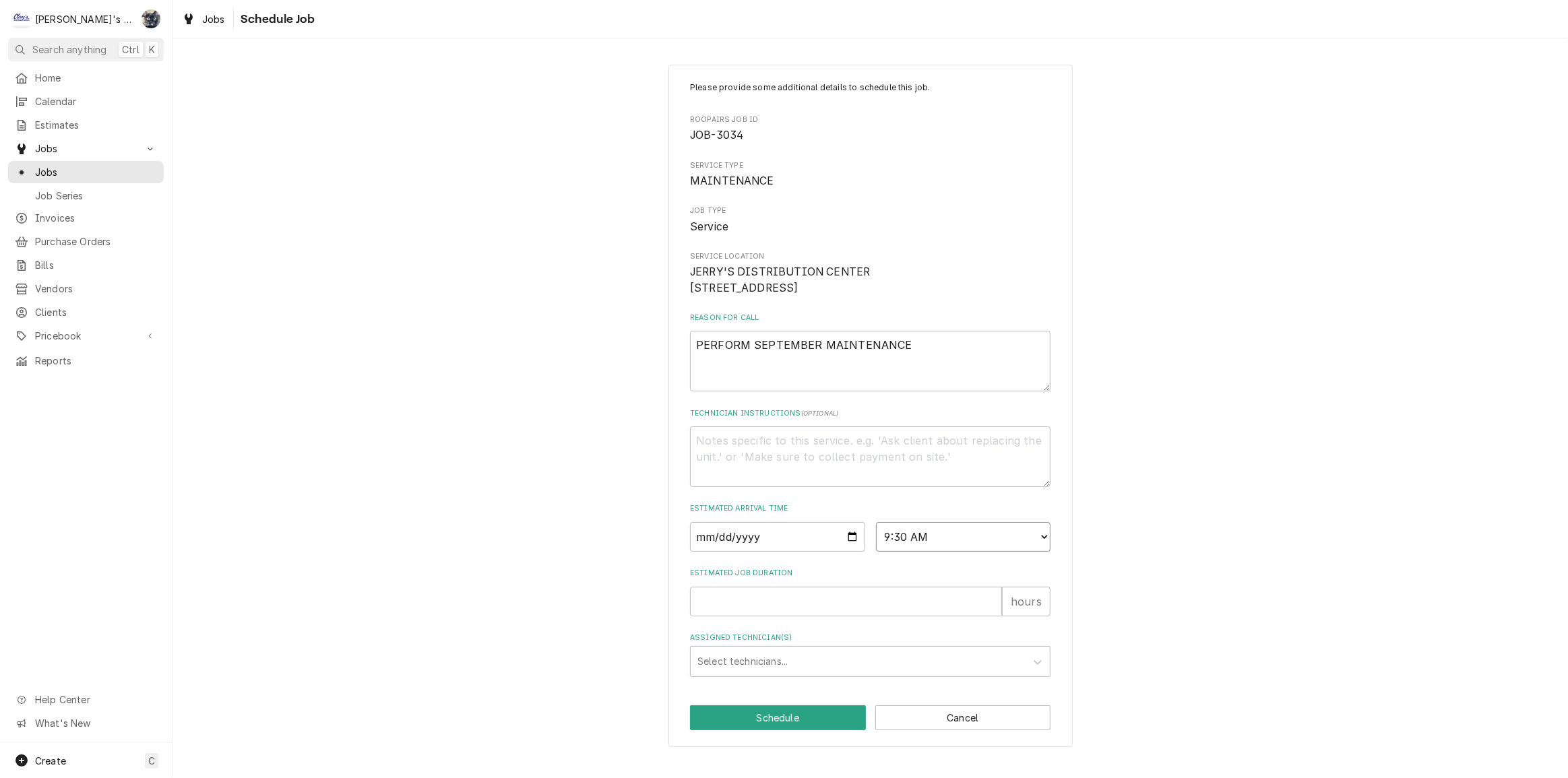
click at [876, 538] on select "AM / PM 6:00 AM 6:15 AM 6:30 AM 6:45 AM 7:00 AM 7:15 AM 7:30 AM 7:45 AM 8:00 AM…" at bounding box center [964, 538] width 176 height 30
click at [834, 613] on input "Estimated Job Duration" at bounding box center [846, 602] width 312 height 30
type textarea "x"
type input "1"
click at [809, 674] on div "Assigned Technician(s)" at bounding box center [858, 661] width 321 height 24
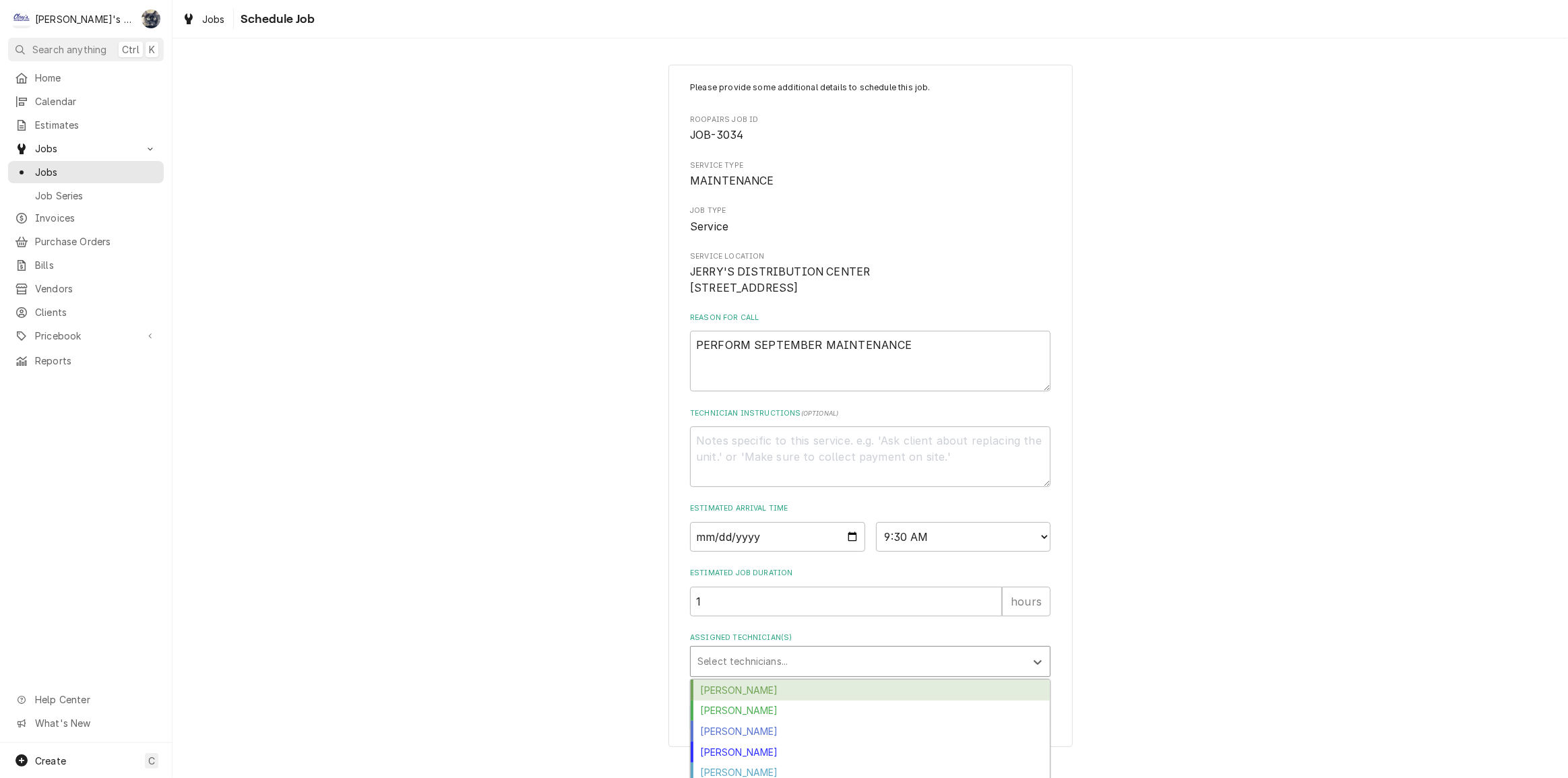
click at [805, 701] on div "Cameron Ward" at bounding box center [871, 690] width 359 height 21
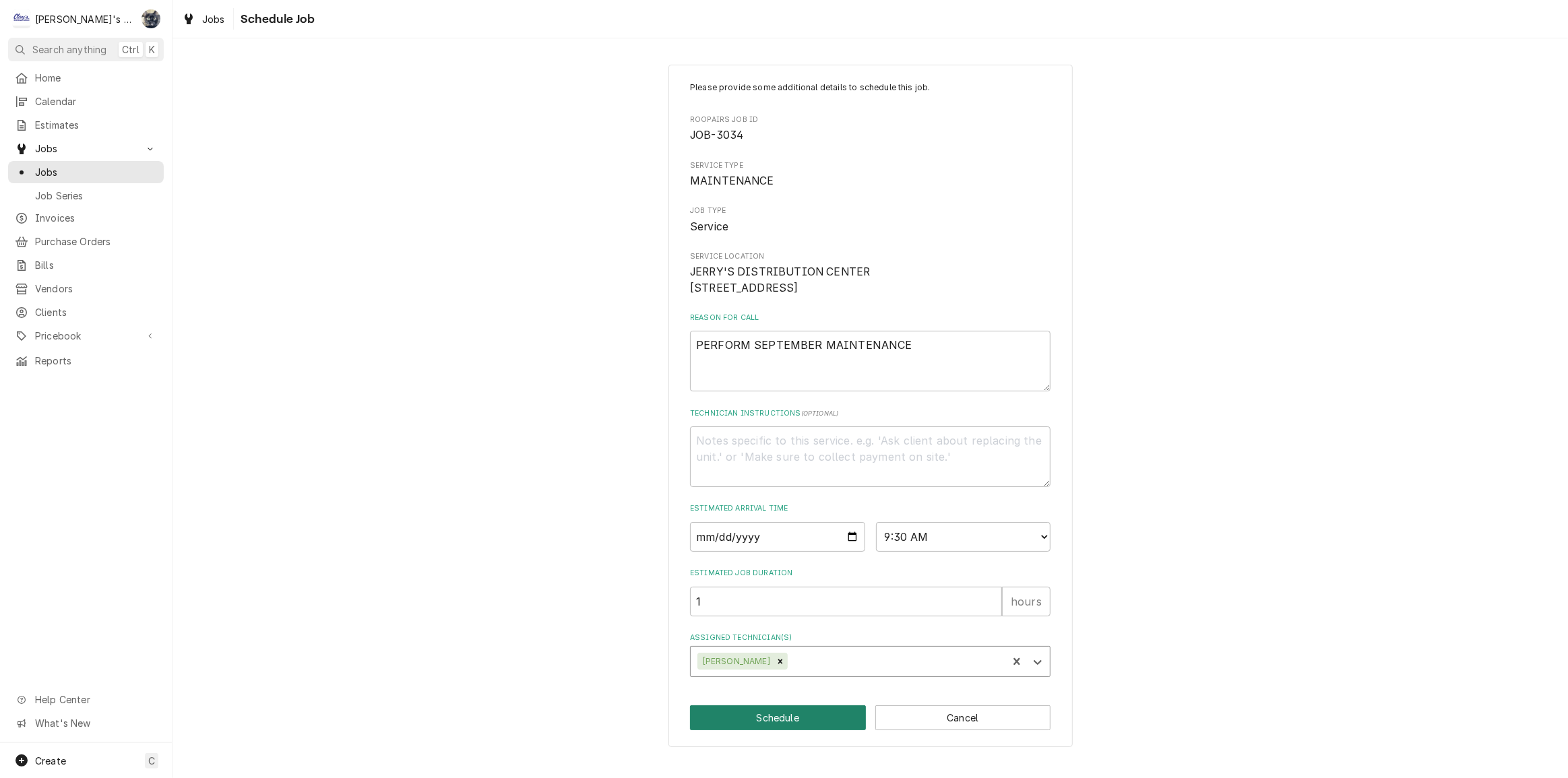
click at [801, 728] on button "Schedule" at bounding box center [778, 717] width 176 height 25
type textarea "x"
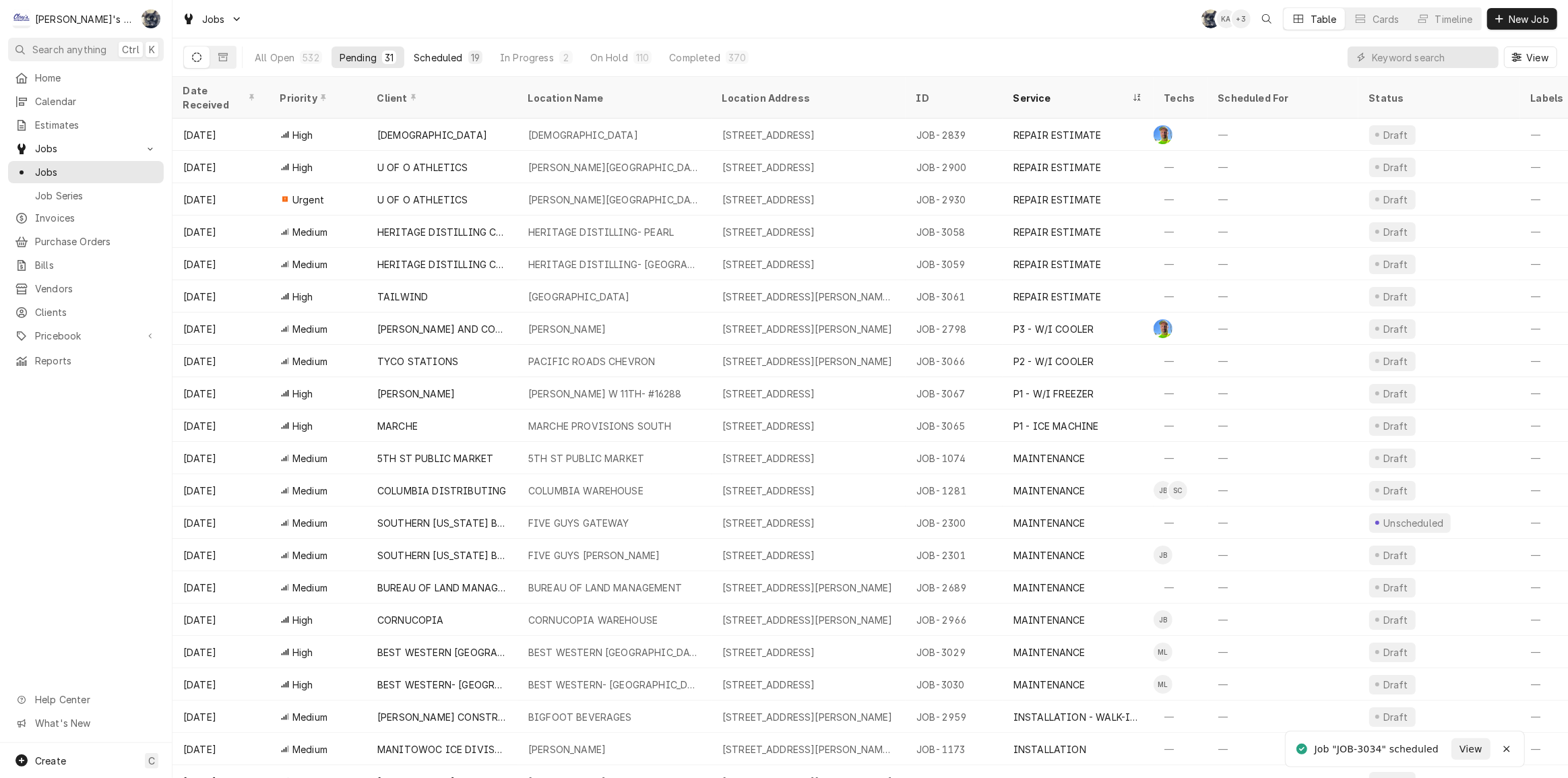
click at [450, 60] on div "Scheduled" at bounding box center [438, 58] width 49 height 14
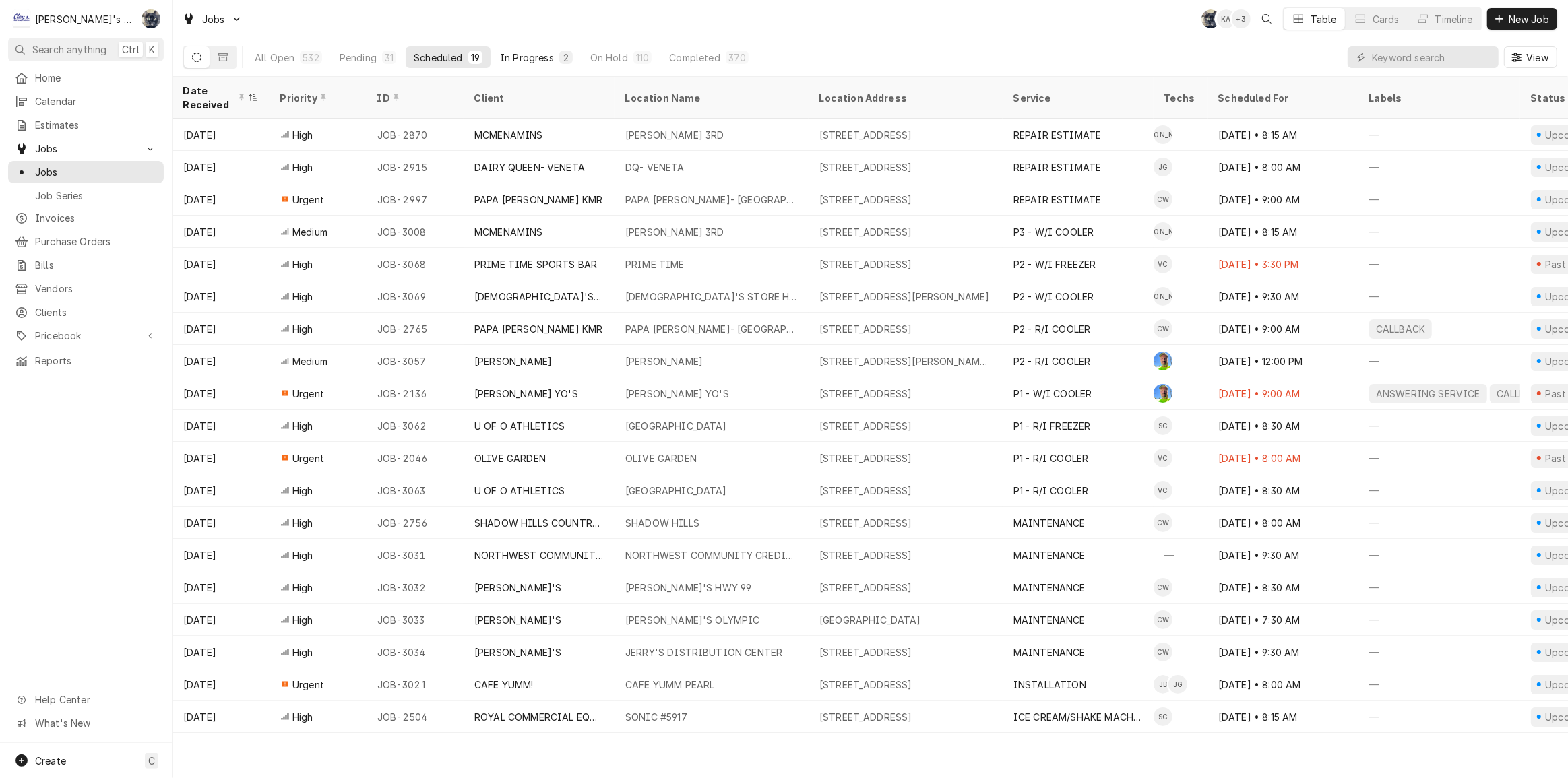
click at [563, 57] on div "2" at bounding box center [567, 58] width 8 height 14
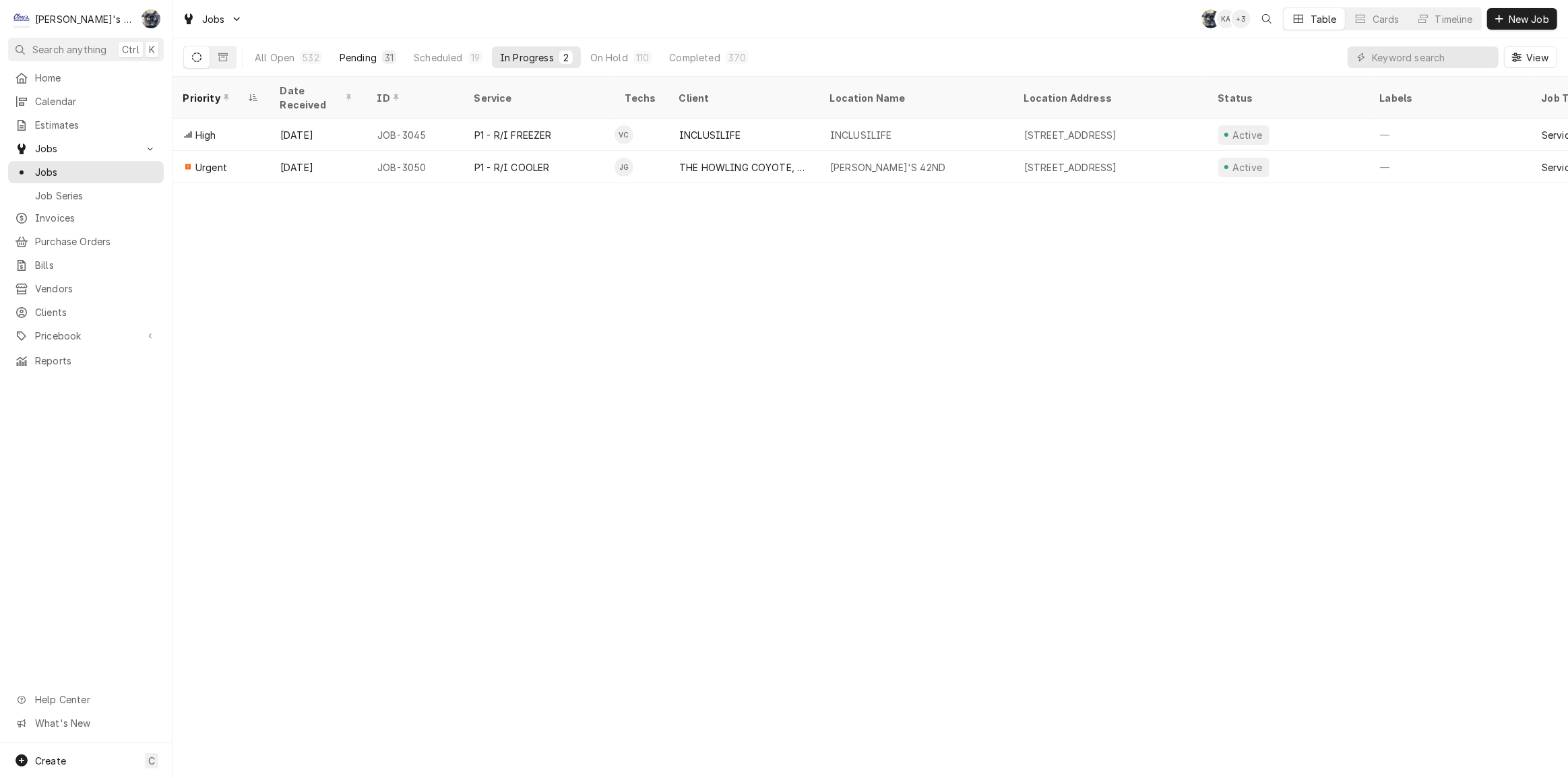
click at [382, 54] on div "31" at bounding box center [389, 58] width 14 height 14
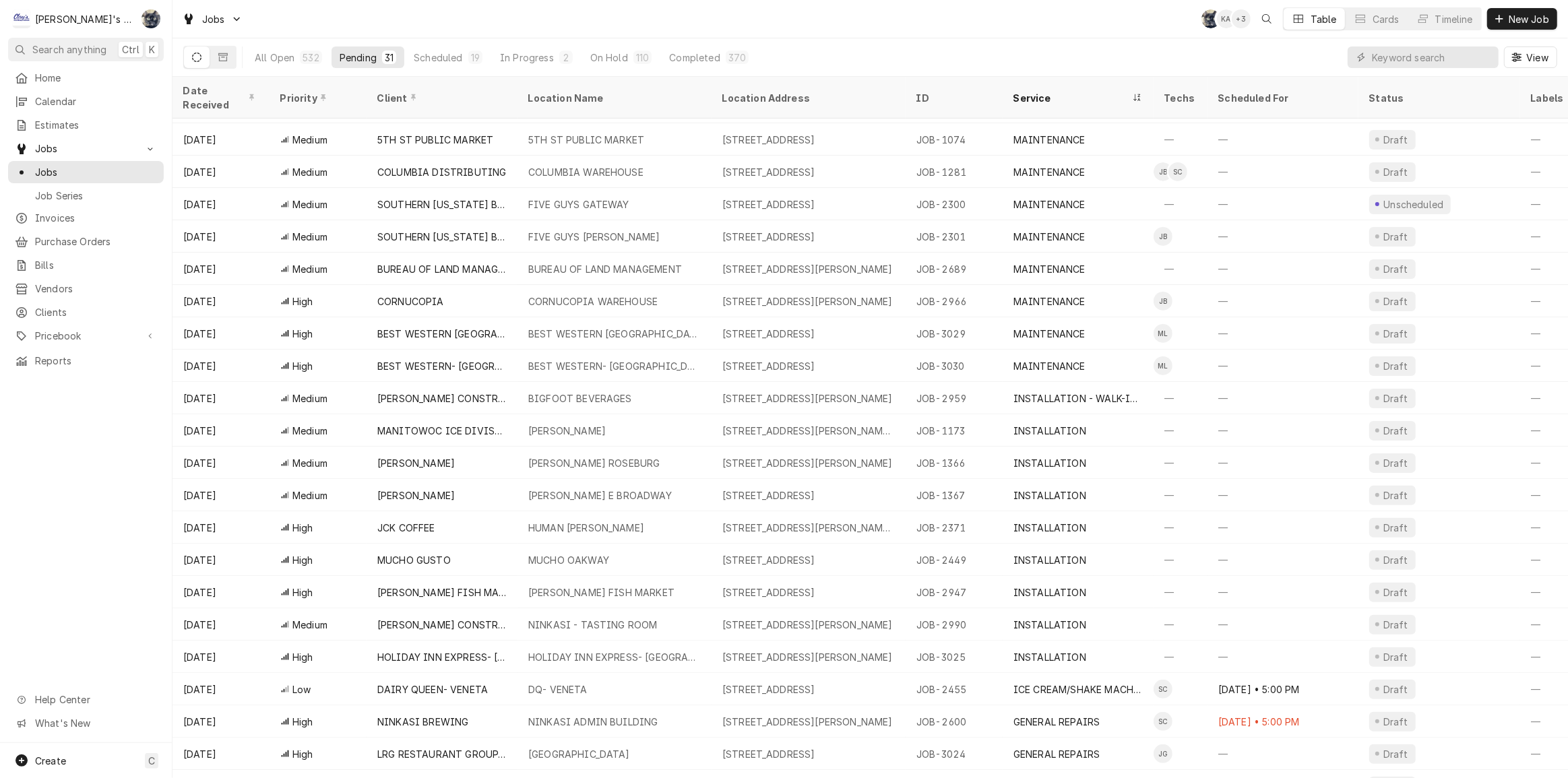
scroll to position [335, 0]
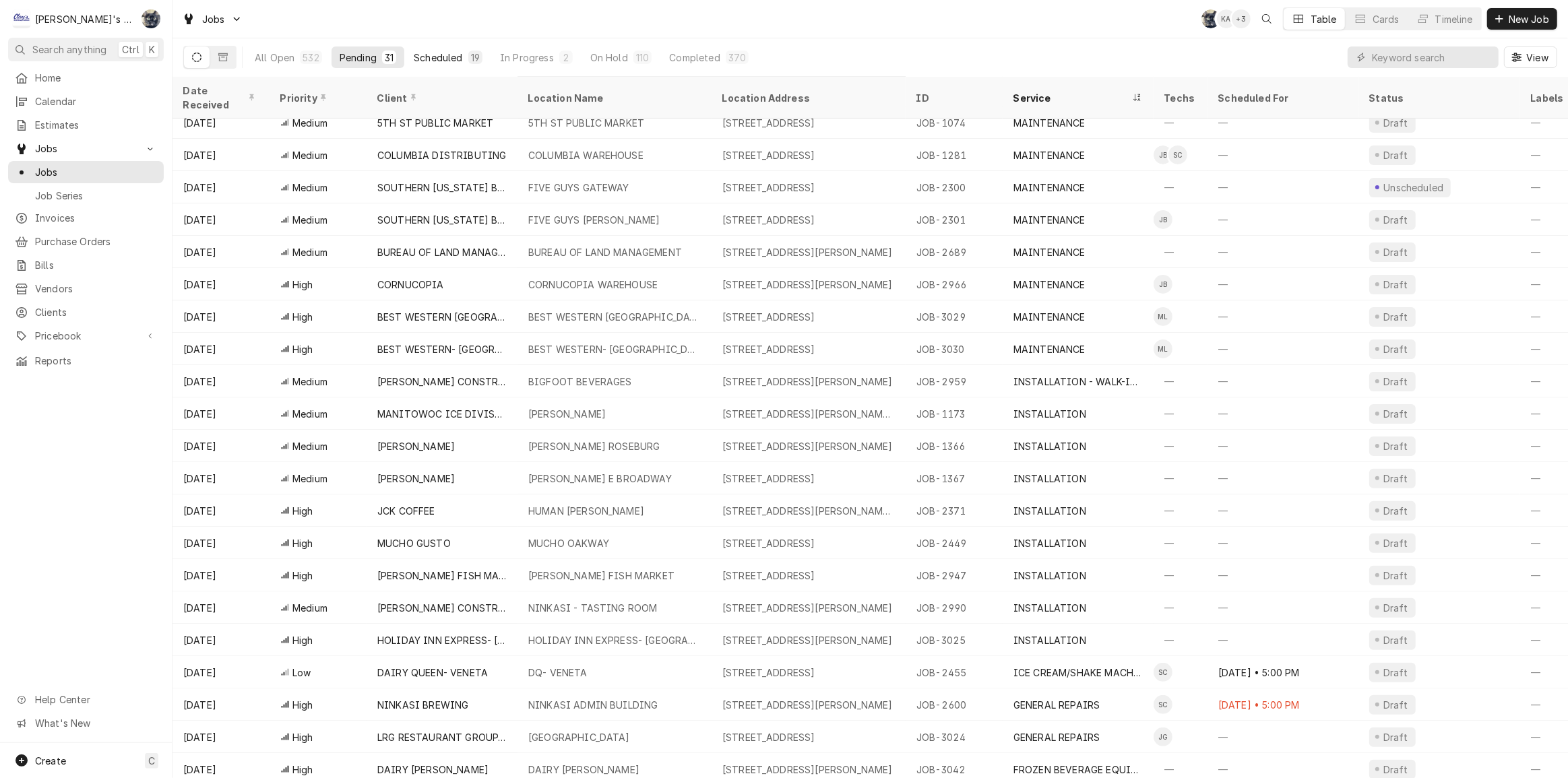
click at [450, 53] on div "Scheduled" at bounding box center [438, 58] width 49 height 14
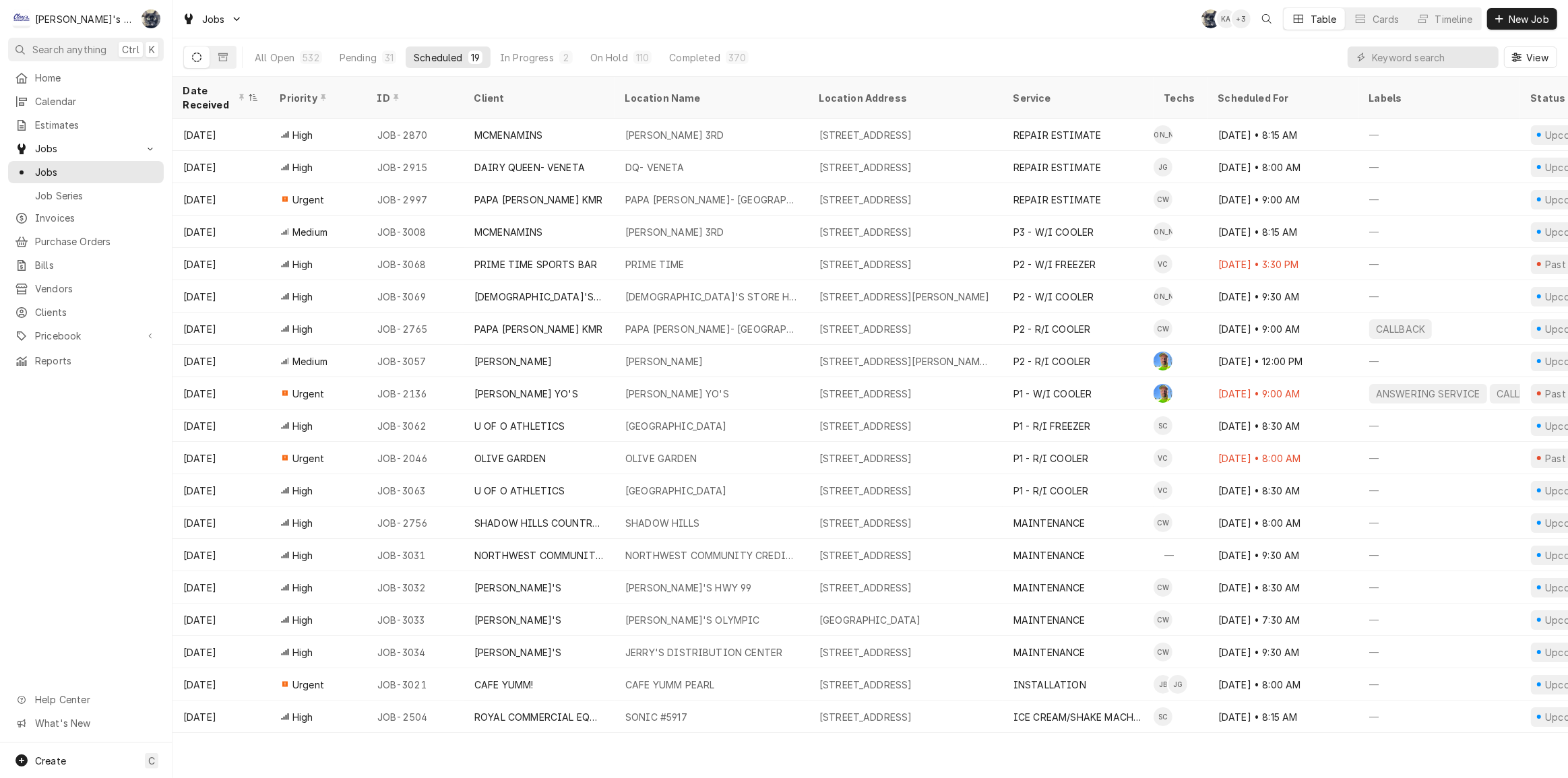
scroll to position [0, 0]
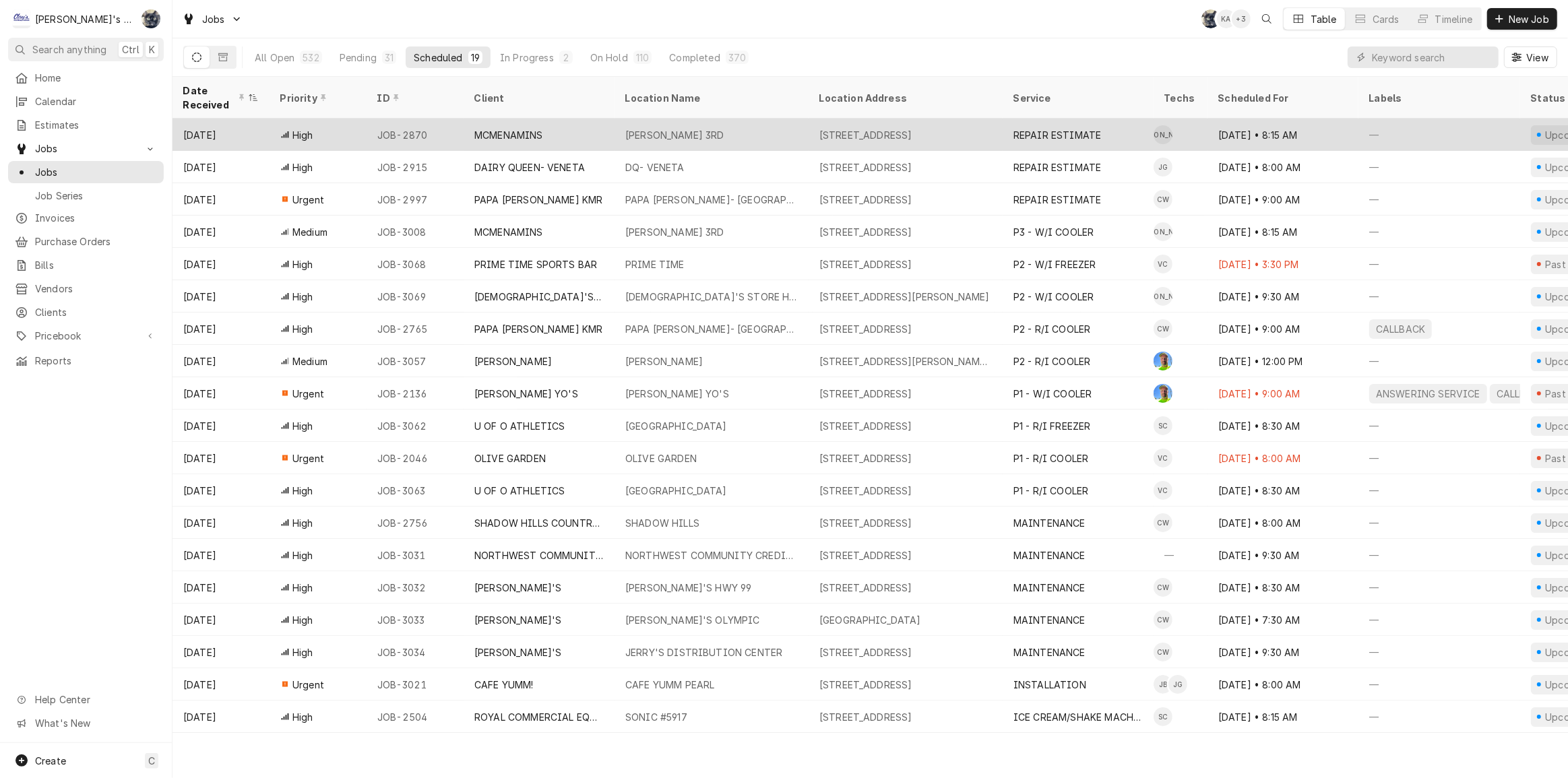
click at [659, 132] on div "MCMENAMIN'S NW 3RD" at bounding box center [674, 135] width 99 height 14
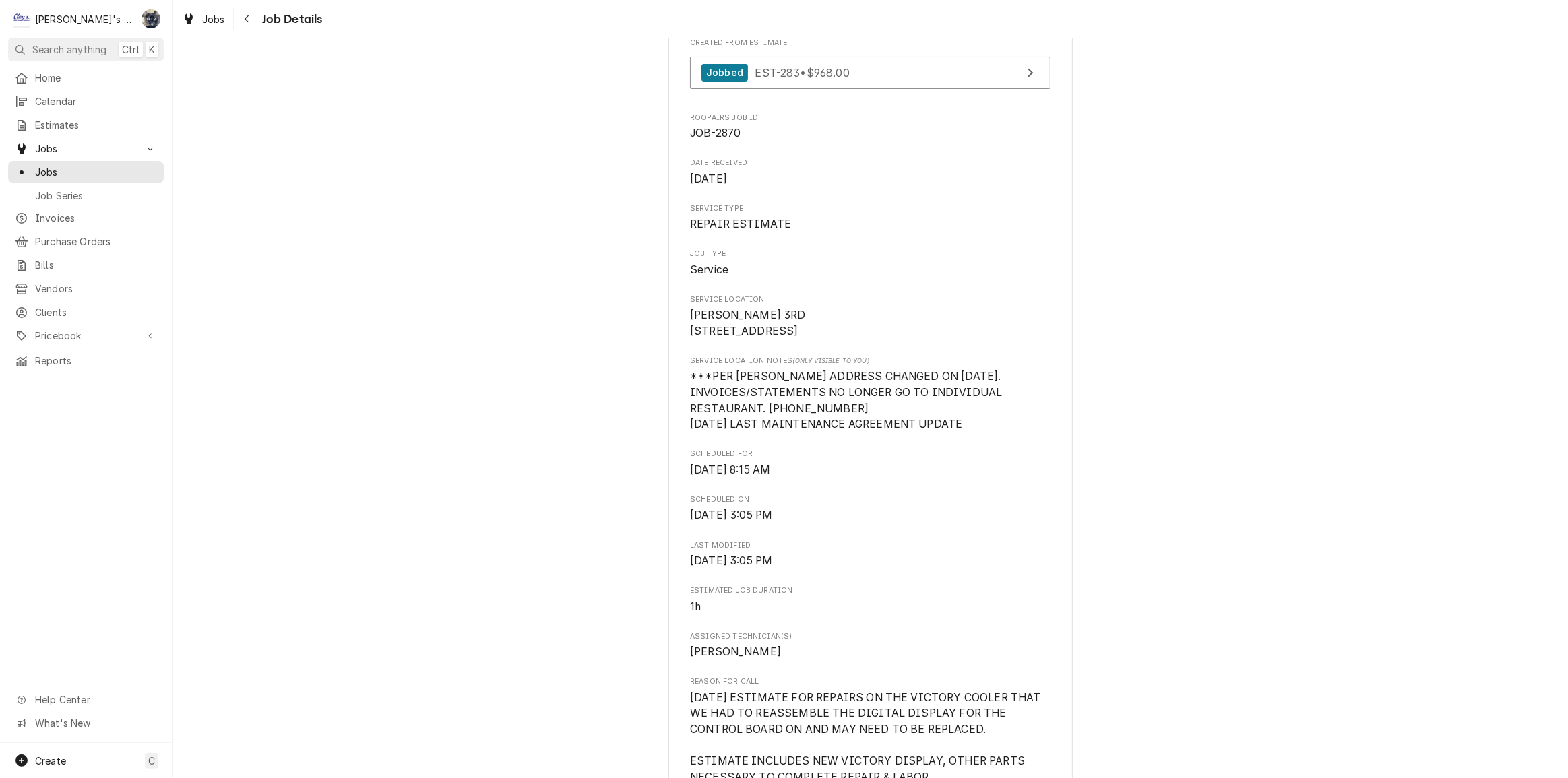
scroll to position [490, 0]
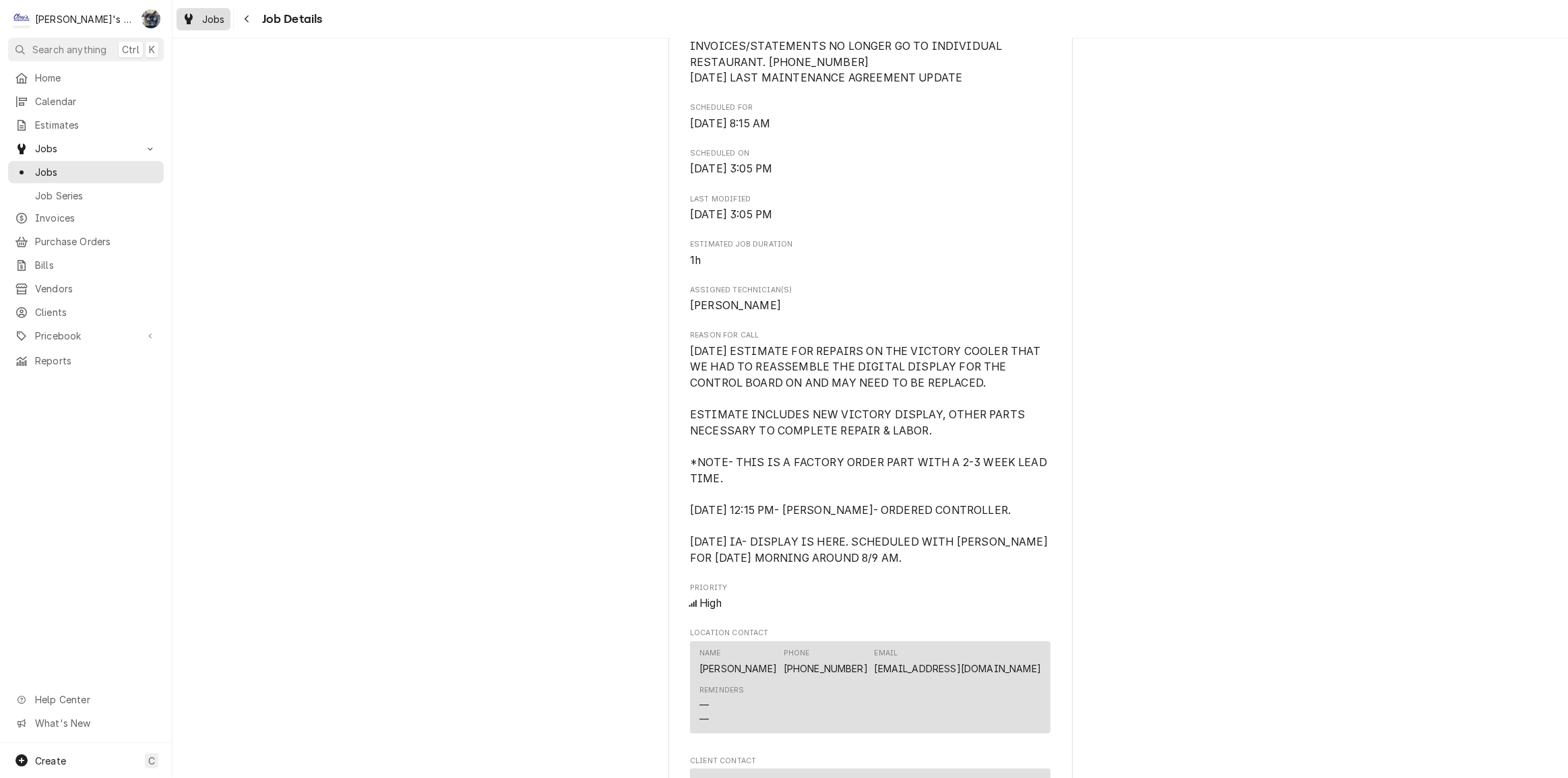
click at [193, 20] on icon "Dynamic Content Wrapper" at bounding box center [189, 19] width 8 height 11
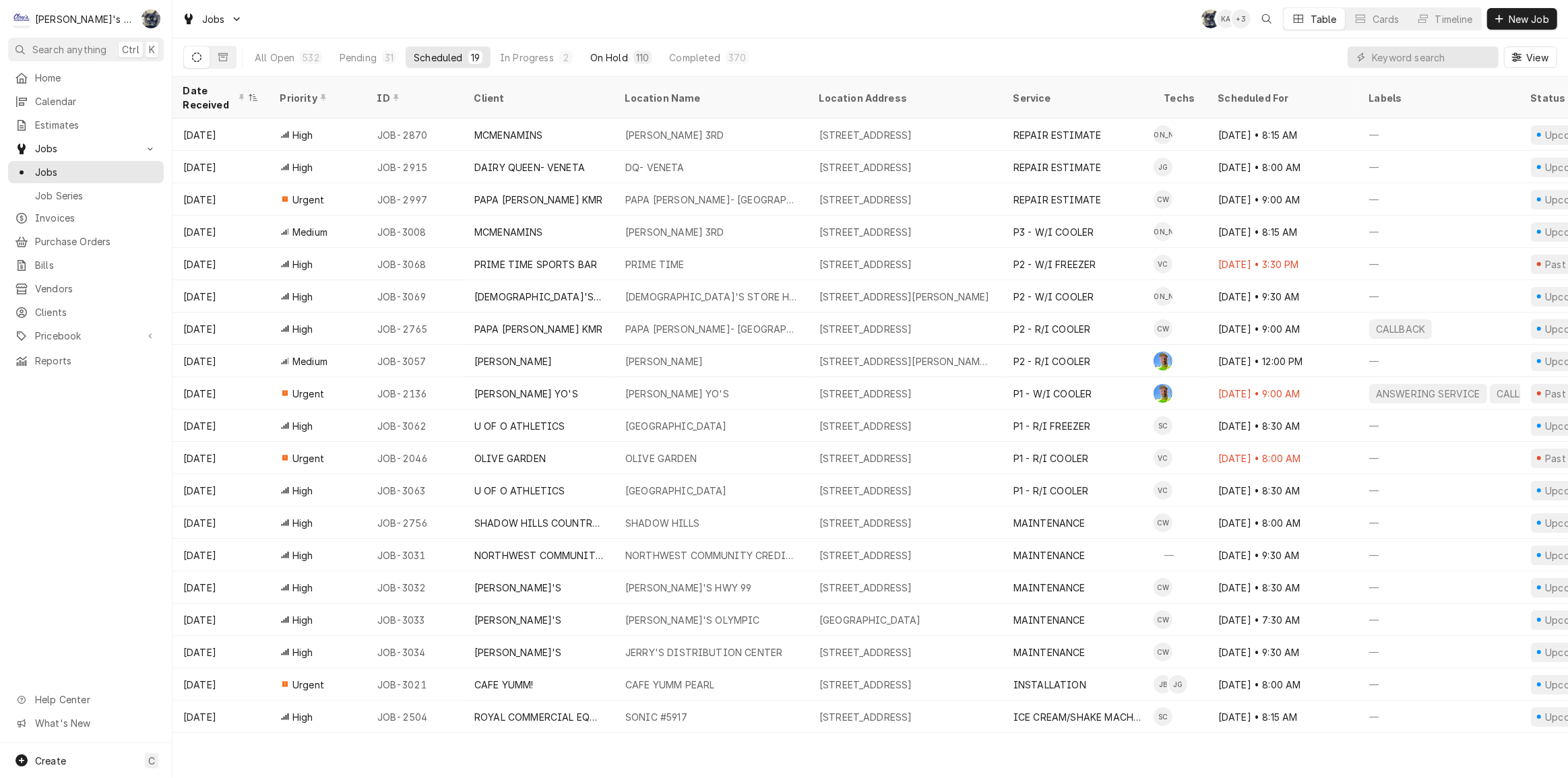
click at [624, 54] on div "On Hold" at bounding box center [609, 58] width 38 height 14
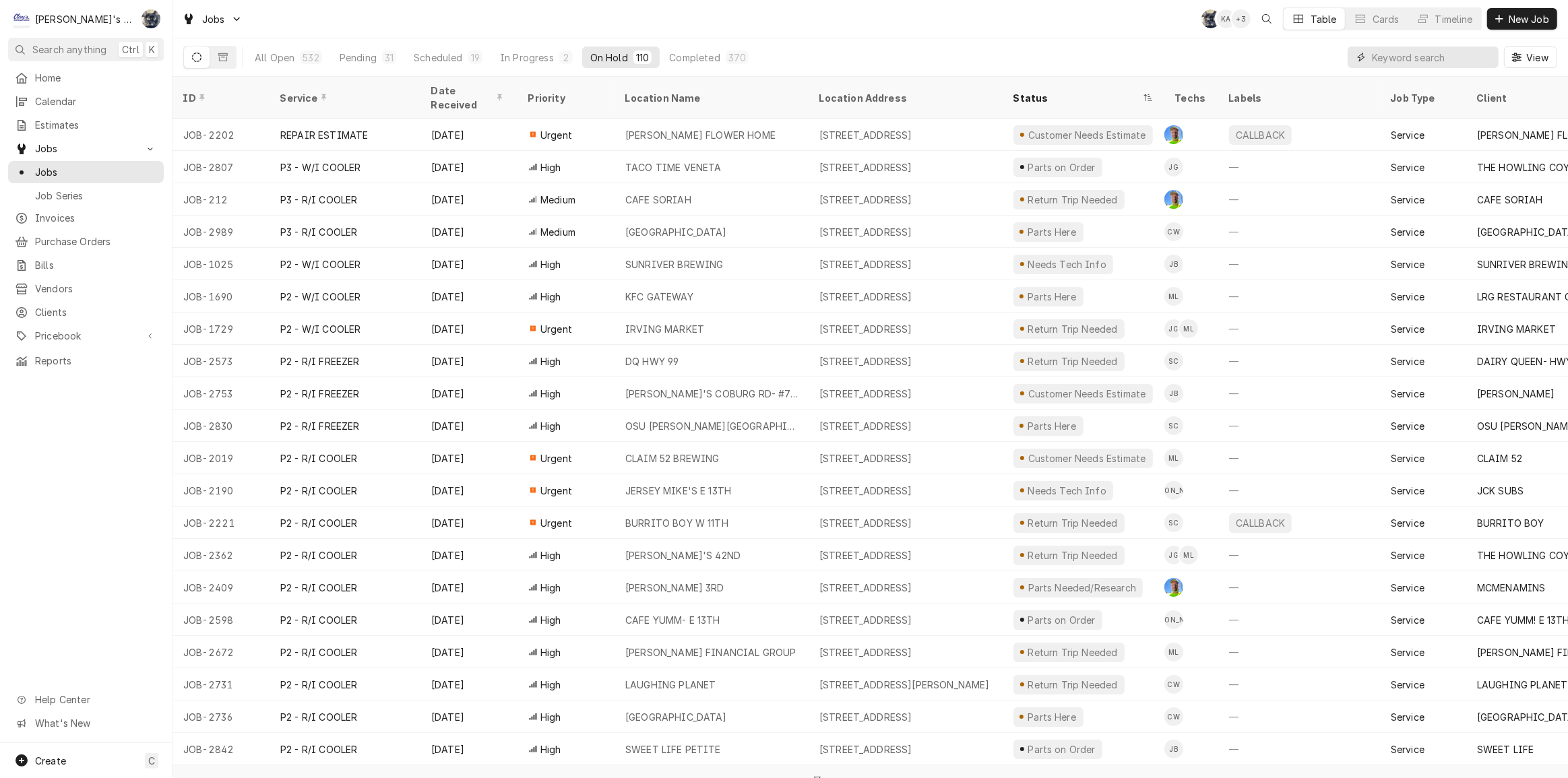
click at [1464, 57] on input "Dynamic Content Wrapper" at bounding box center [1432, 58] width 120 height 22
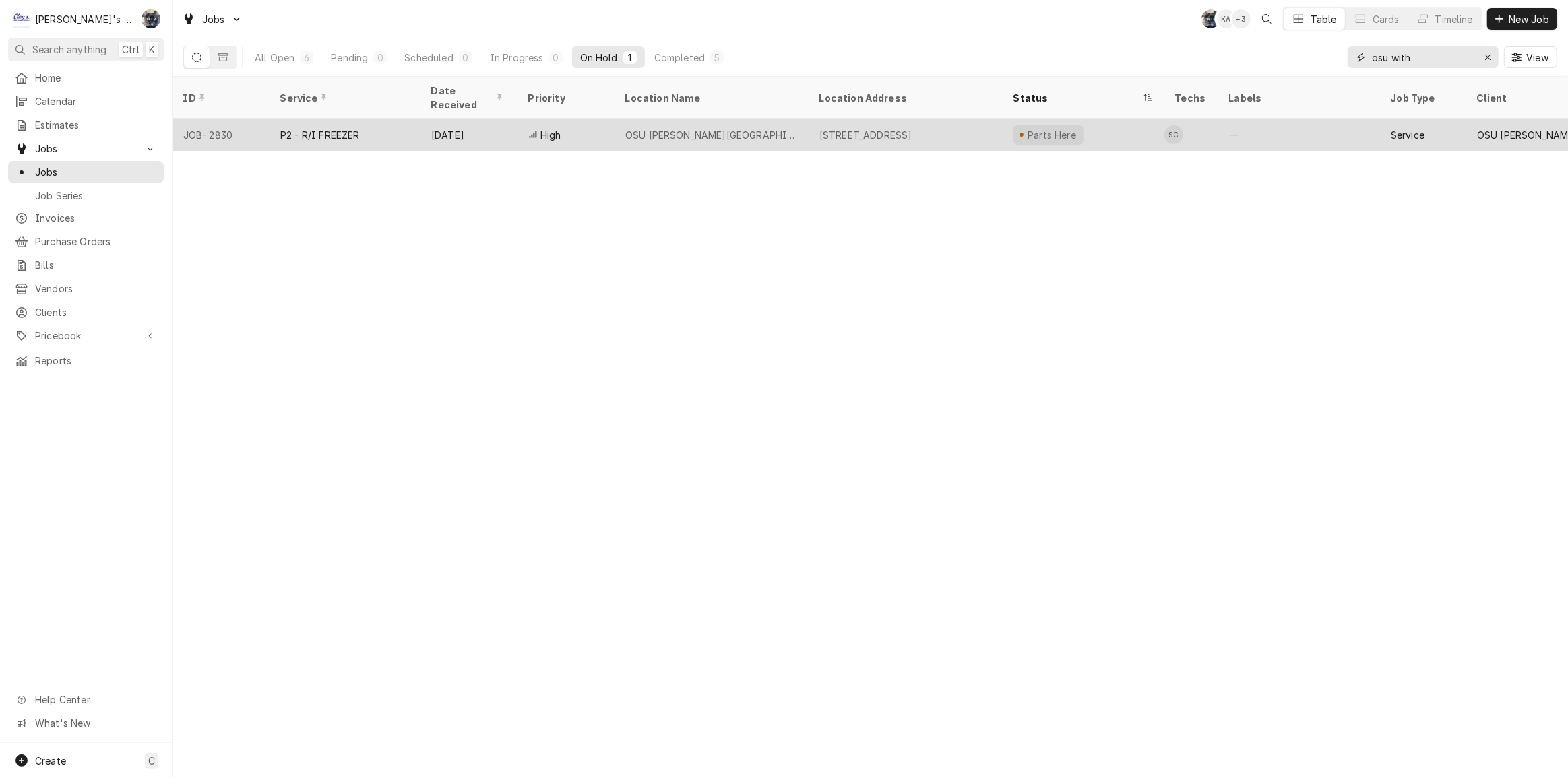
type input "osu with"
click at [732, 128] on div "OSU [PERSON_NAME][GEOGRAPHIC_DATA][PERSON_NAME]" at bounding box center [711, 135] width 173 height 14
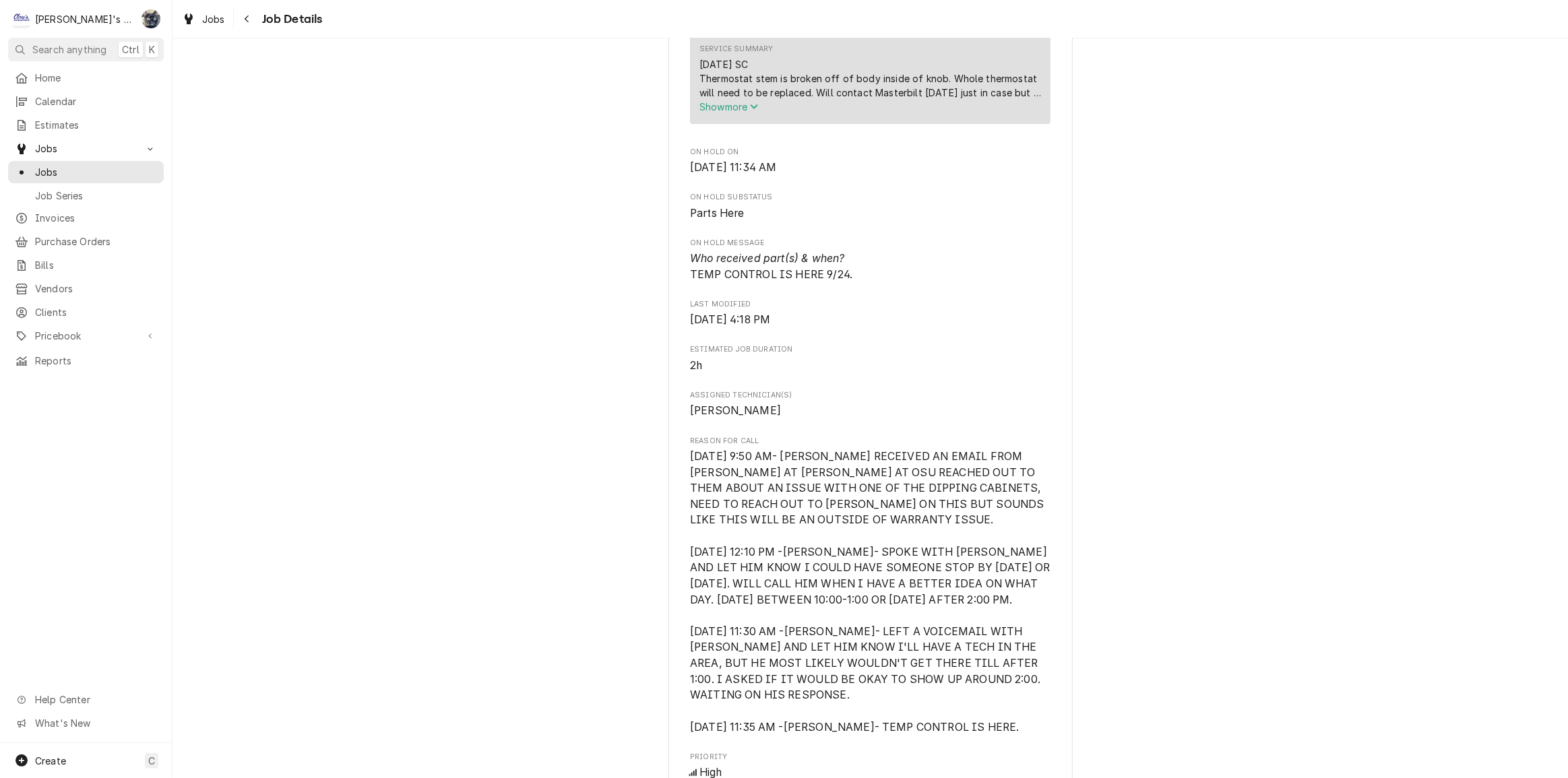
scroll to position [552, 0]
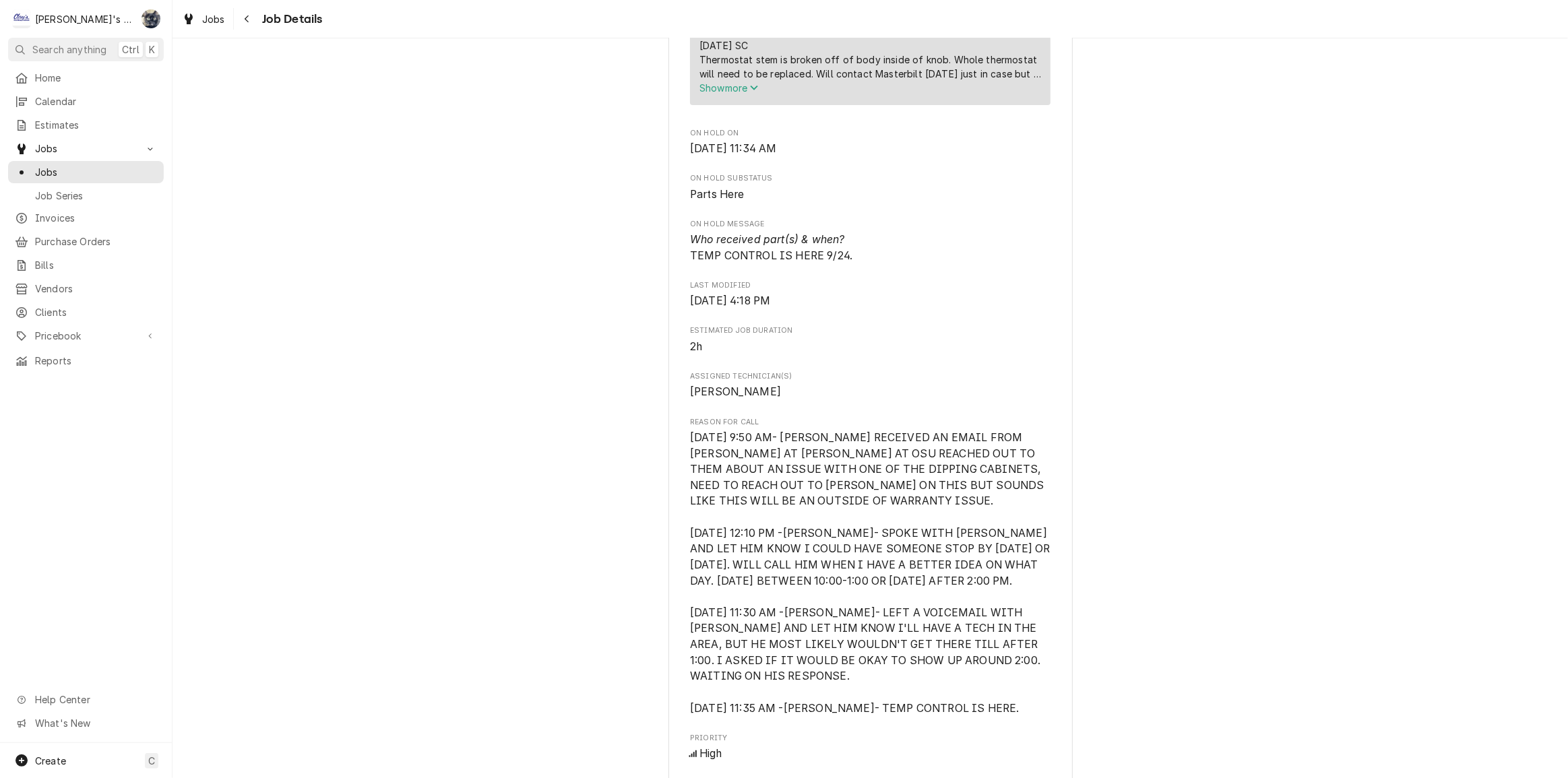
drag, startPoint x: 217, startPoint y: 19, endPoint x: 233, endPoint y: 36, distance: 23.3
click at [216, 19] on span "Jobs" at bounding box center [213, 19] width 23 height 14
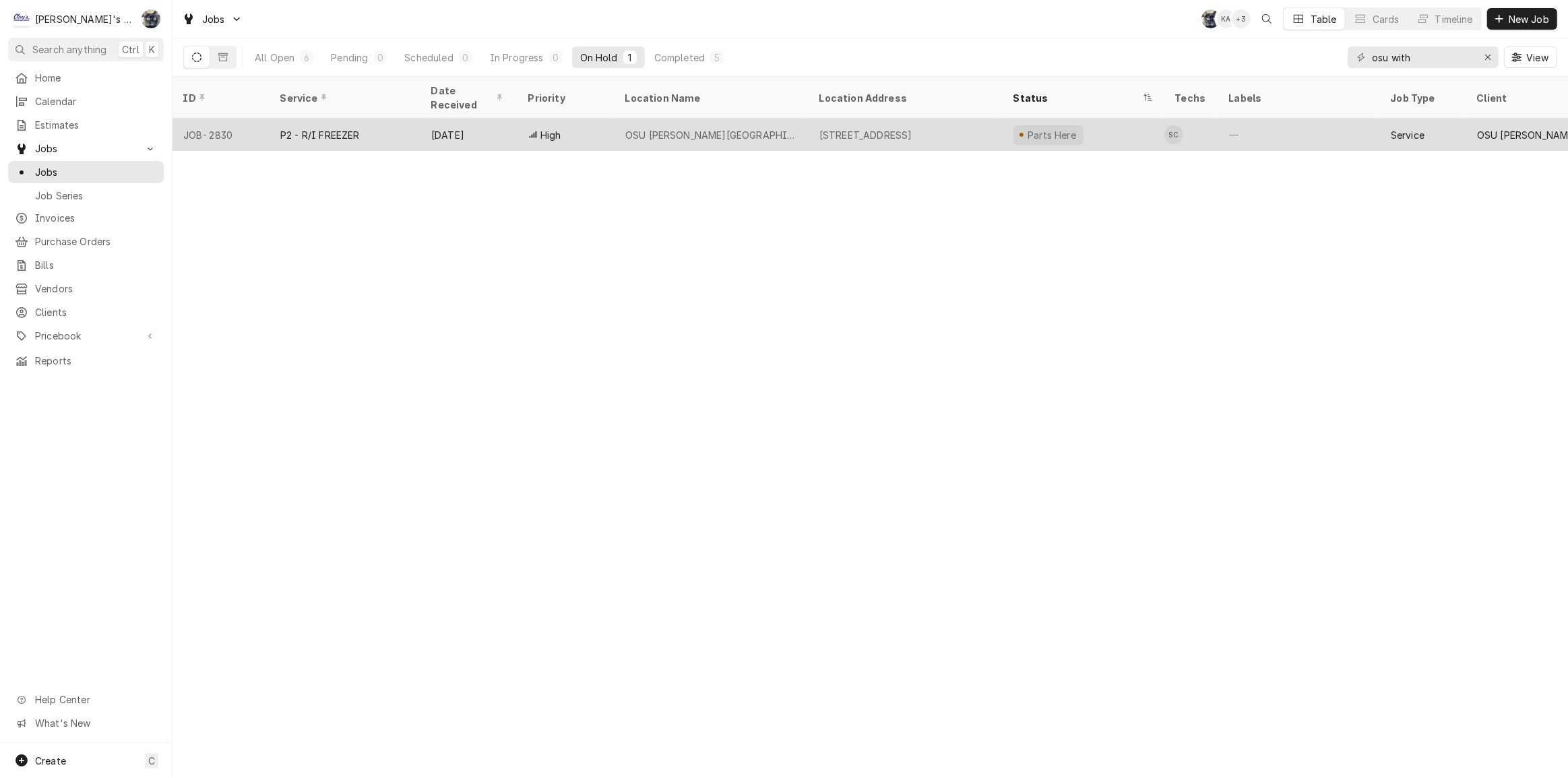
click at [734, 128] on div "OSU [PERSON_NAME][GEOGRAPHIC_DATA][PERSON_NAME]" at bounding box center [711, 135] width 173 height 14
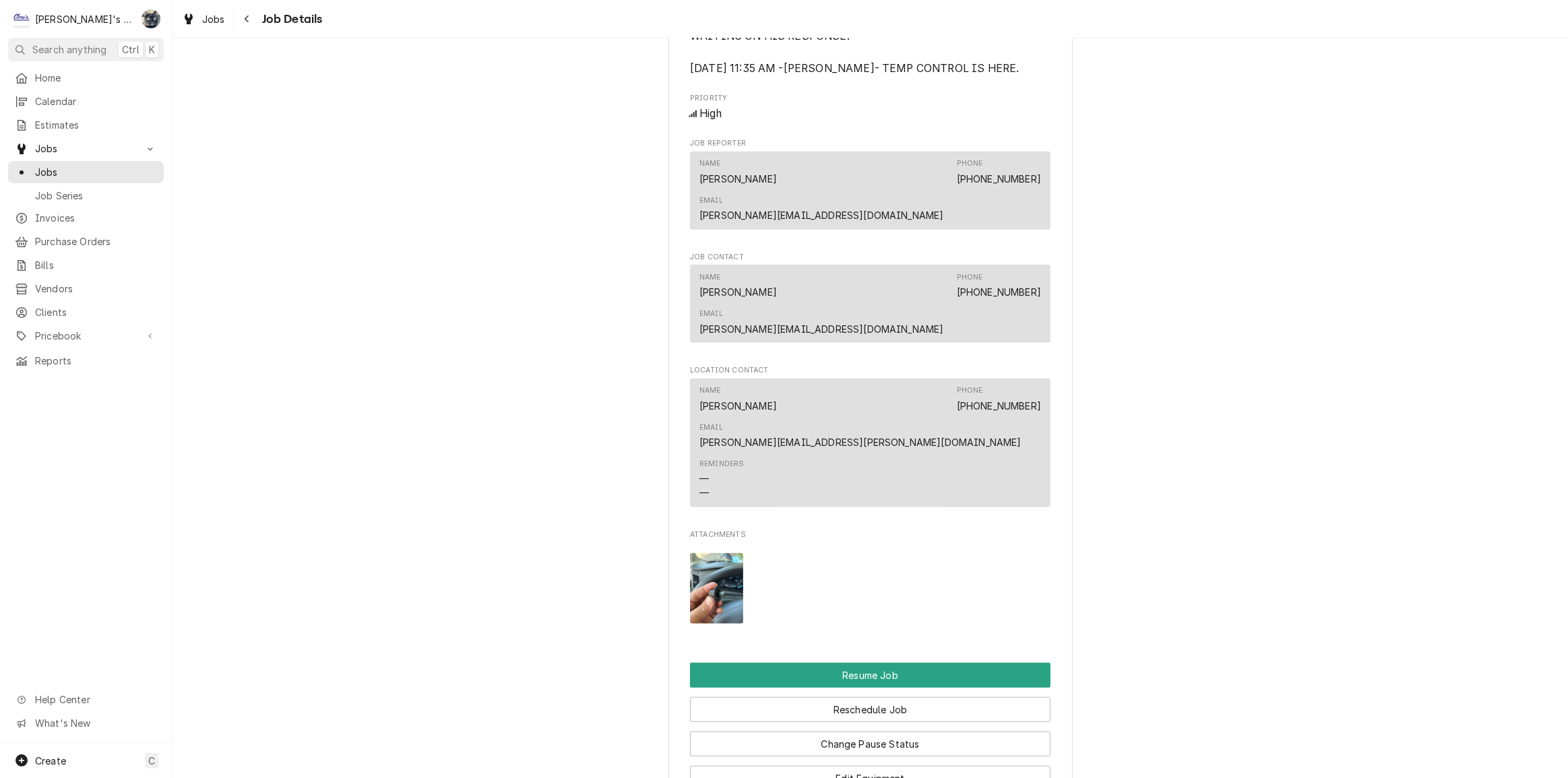
scroll to position [1499, 0]
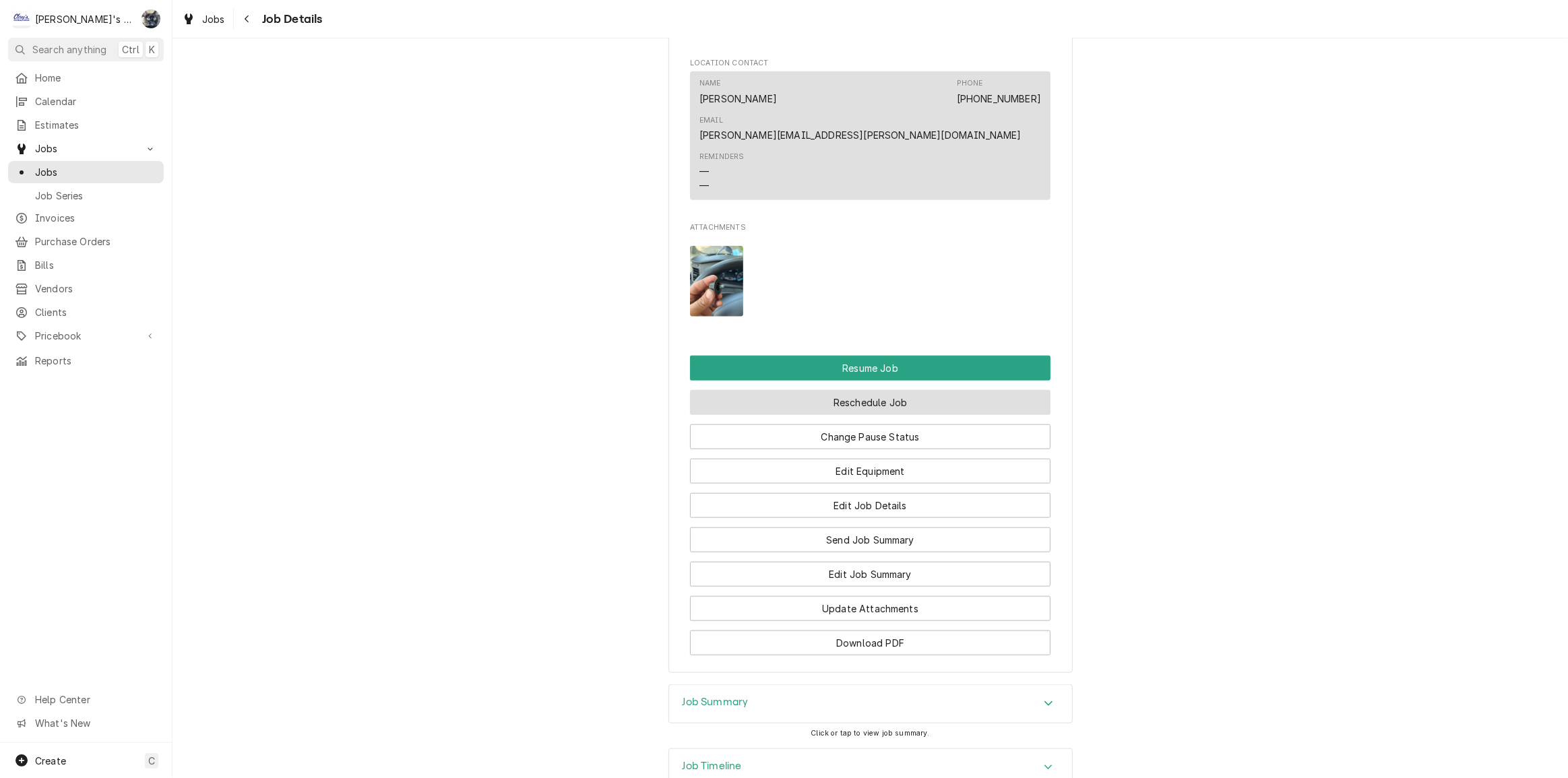
click at [856, 390] on button "Reschedule Job" at bounding box center [870, 402] width 360 height 25
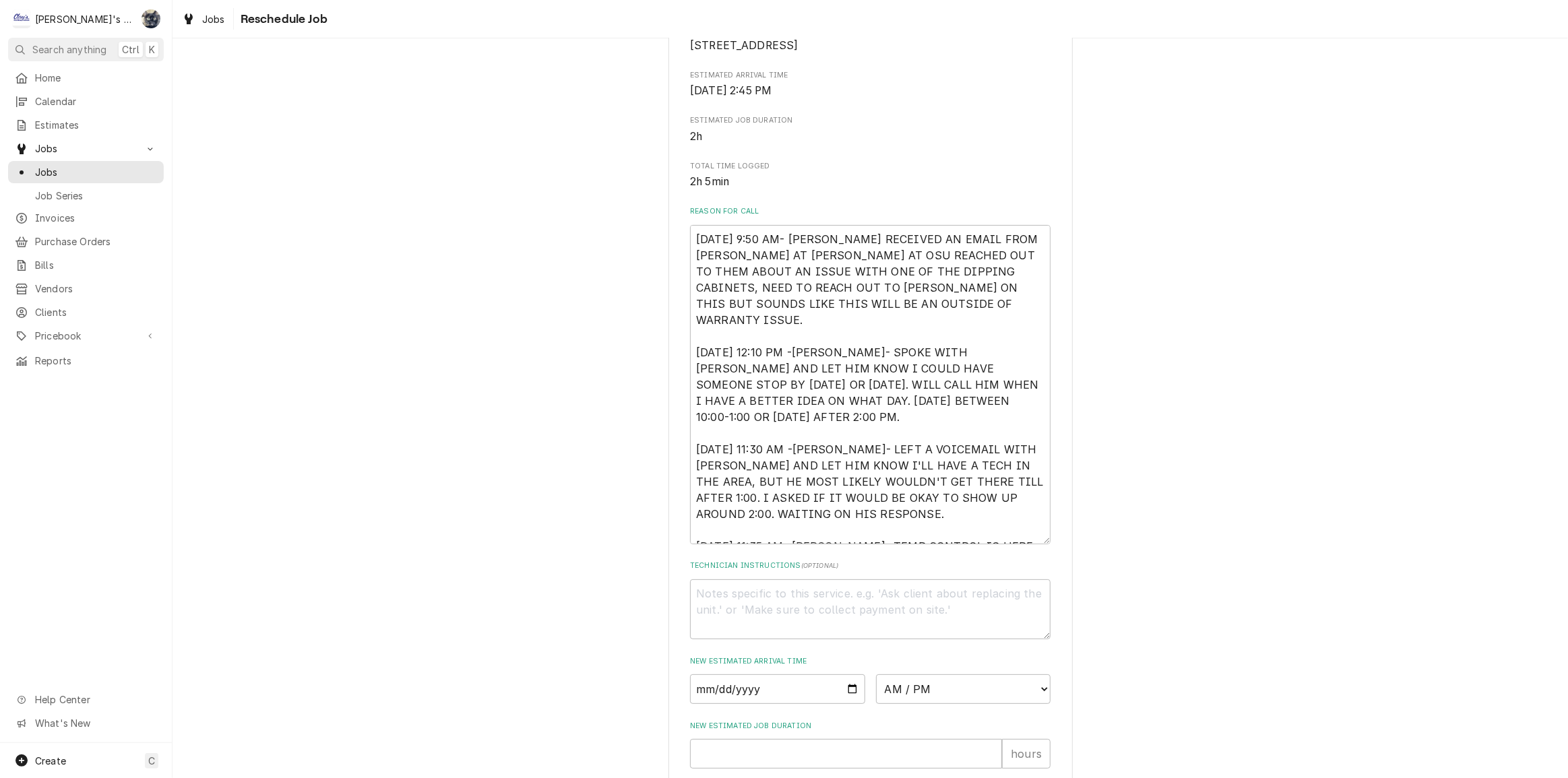
scroll to position [486, 0]
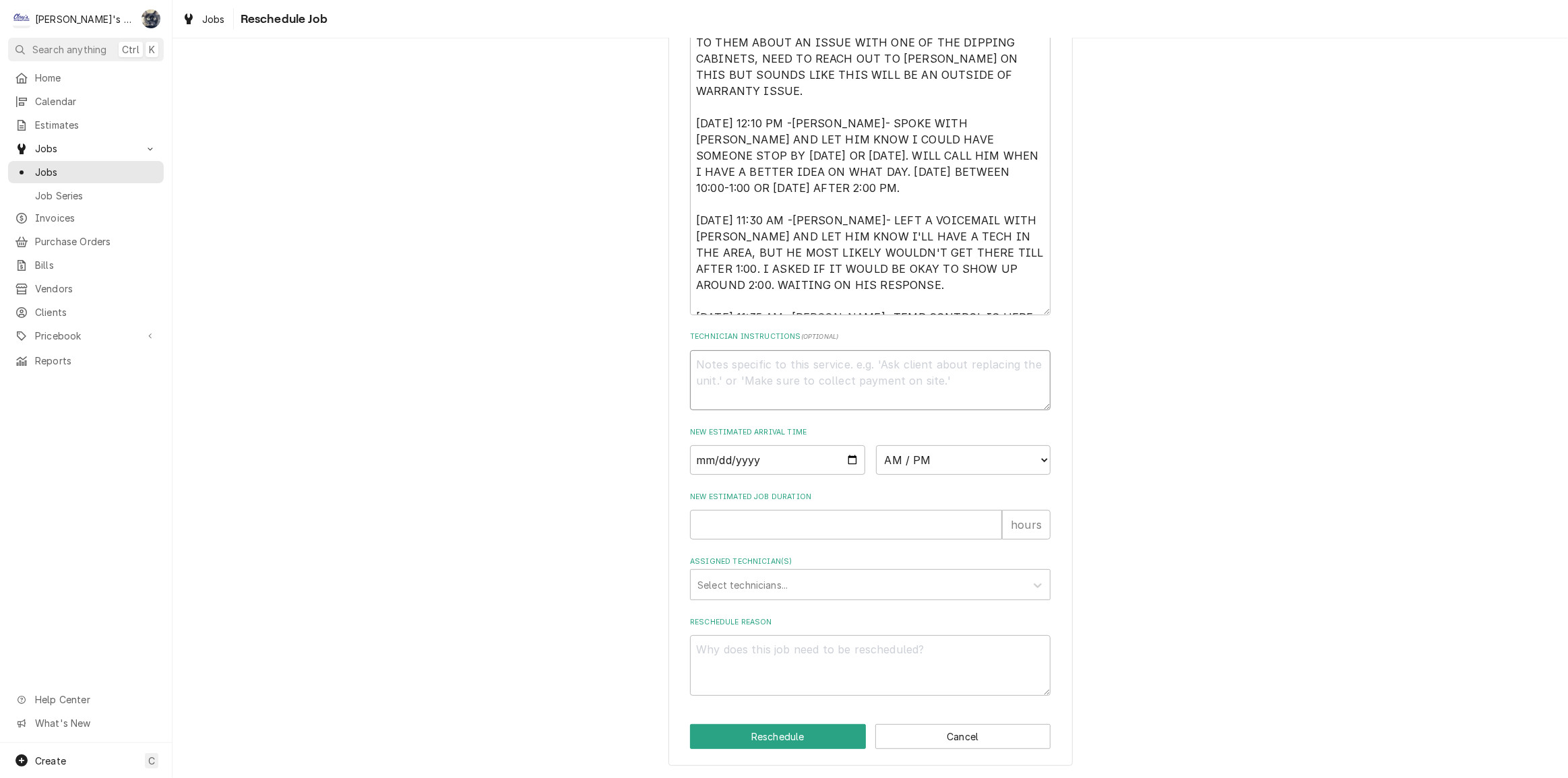
click at [761, 387] on textarea "Technician Instructions ( optional )" at bounding box center [870, 380] width 360 height 61
click at [850, 463] on input "Date" at bounding box center [778, 461] width 176 height 30
type textarea "x"
type input "2025-10-01"
click at [1026, 460] on select "AM / PM 6:00 AM 6:15 AM 6:30 AM 6:45 AM 7:00 AM 7:15 AM 7:30 AM 7:45 AM 8:00 AM…" at bounding box center [964, 461] width 176 height 30
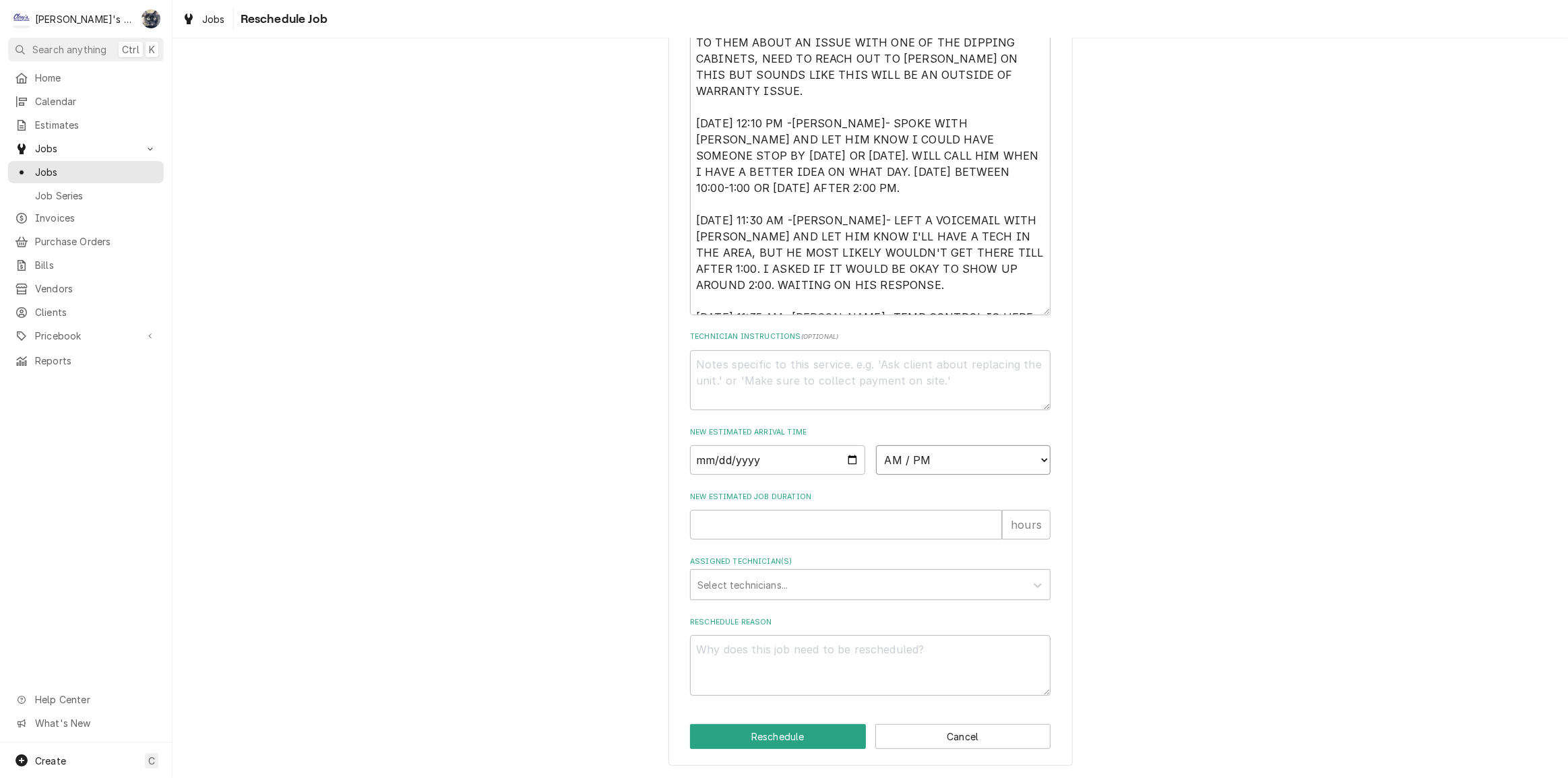
select select "10:00:00"
click at [876, 446] on select "AM / PM 6:00 AM 6:15 AM 6:30 AM 6:45 AM 7:00 AM 7:15 AM 7:30 AM 7:45 AM 8:00 AM…" at bounding box center [964, 461] width 176 height 30
click at [809, 518] on input "New Estimated Job Duration" at bounding box center [846, 525] width 312 height 30
type textarea "x"
type input "2"
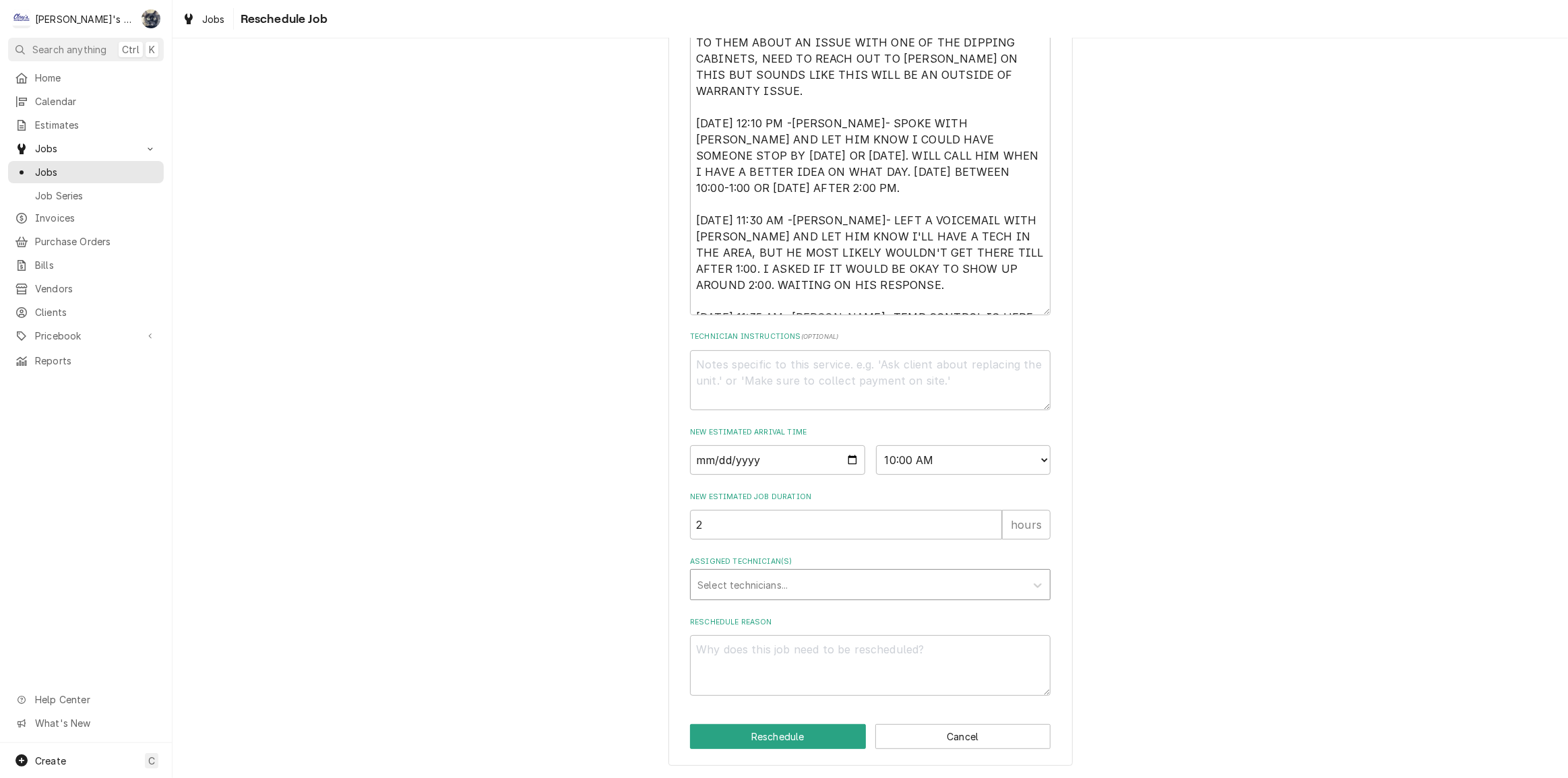
click at [798, 581] on div "Assigned Technician(s)" at bounding box center [858, 584] width 321 height 24
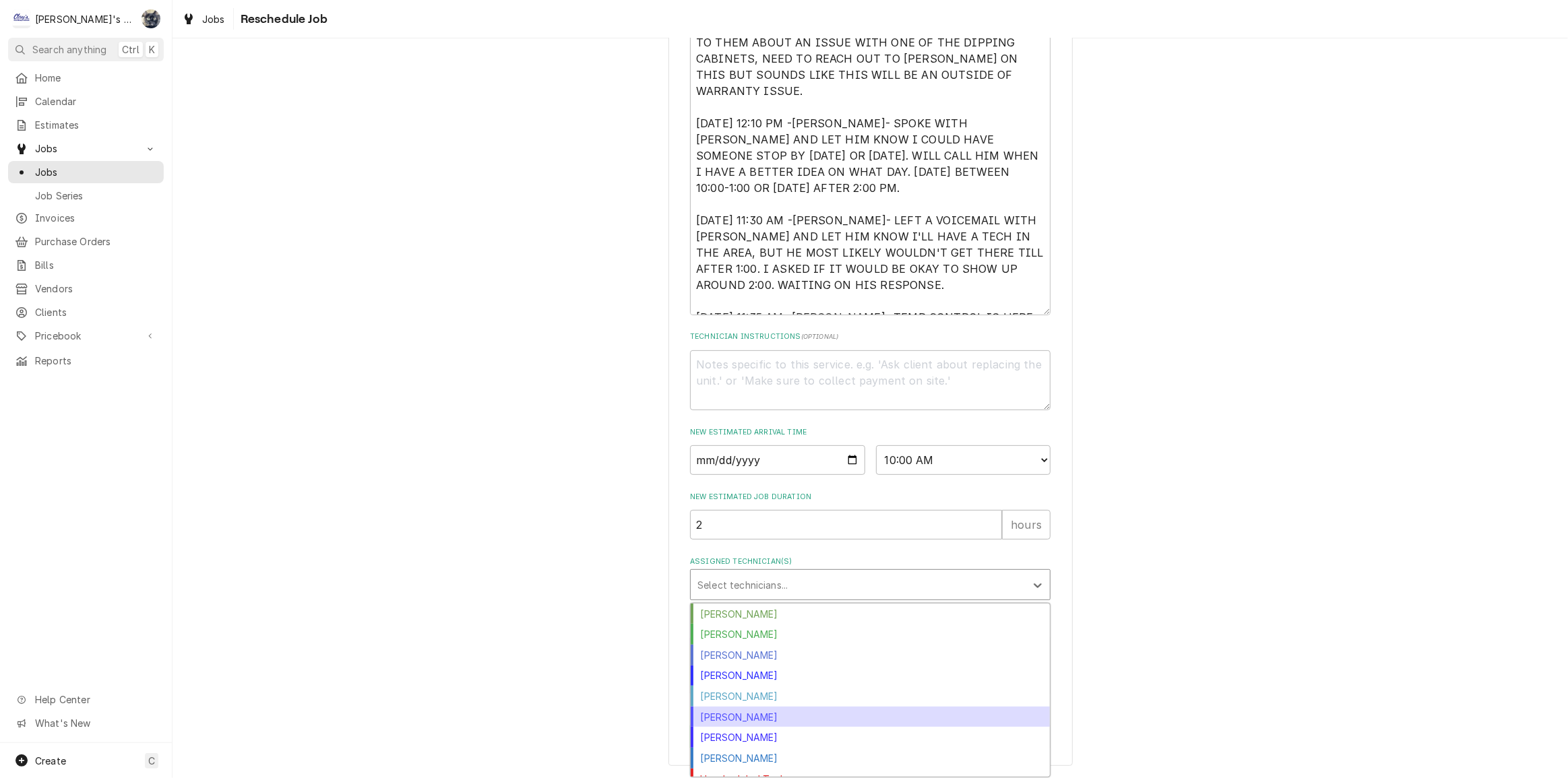
click at [774, 716] on div "Justin Achter" at bounding box center [871, 717] width 359 height 21
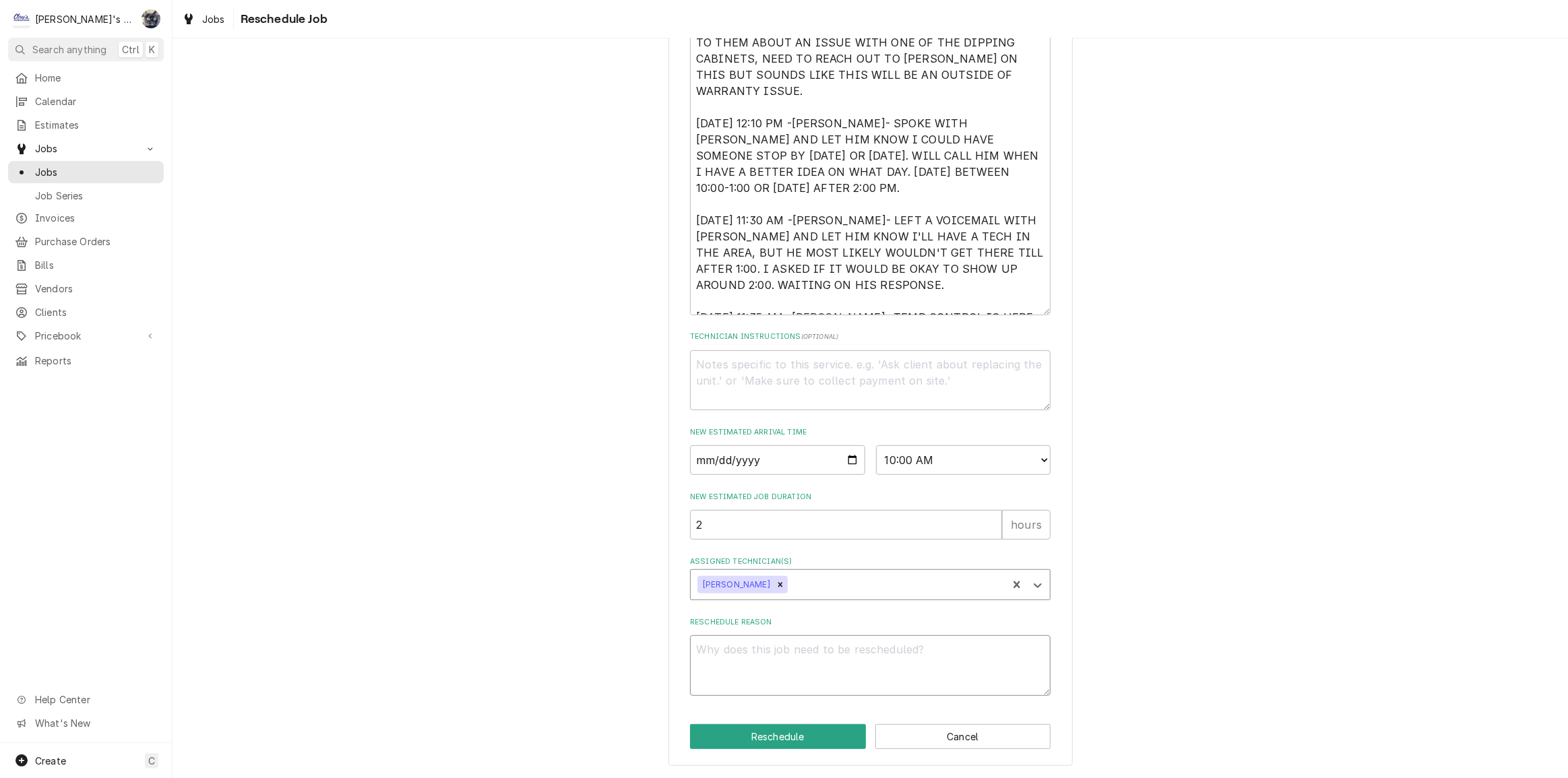
click at [781, 652] on textarea "Reschedule Reason" at bounding box center [870, 665] width 360 height 61
type textarea "x"
type textarea "r"
type textarea "x"
type textarea "re"
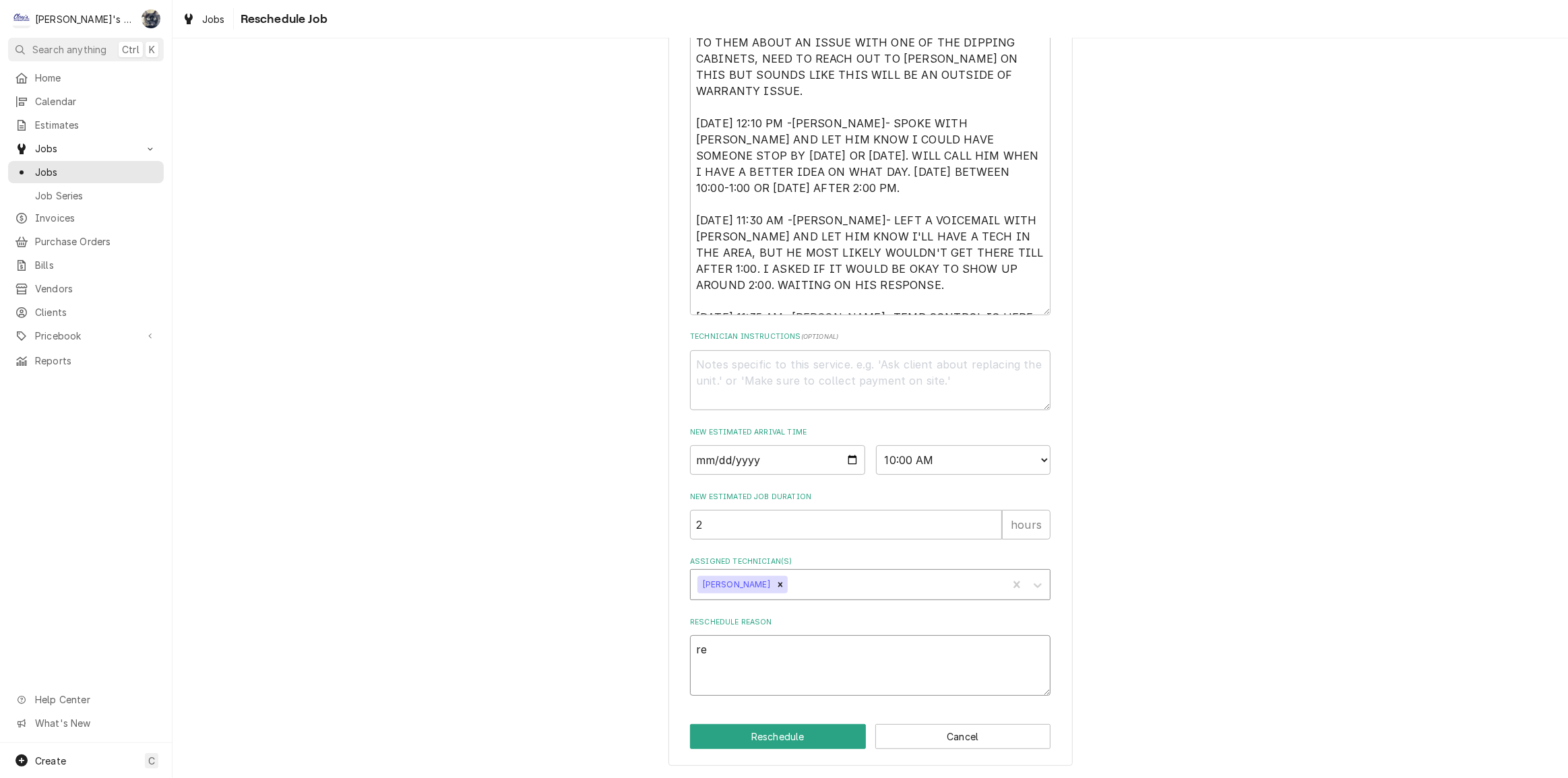
type textarea "x"
type textarea "ret"
type textarea "x"
type textarea "retu"
type textarea "x"
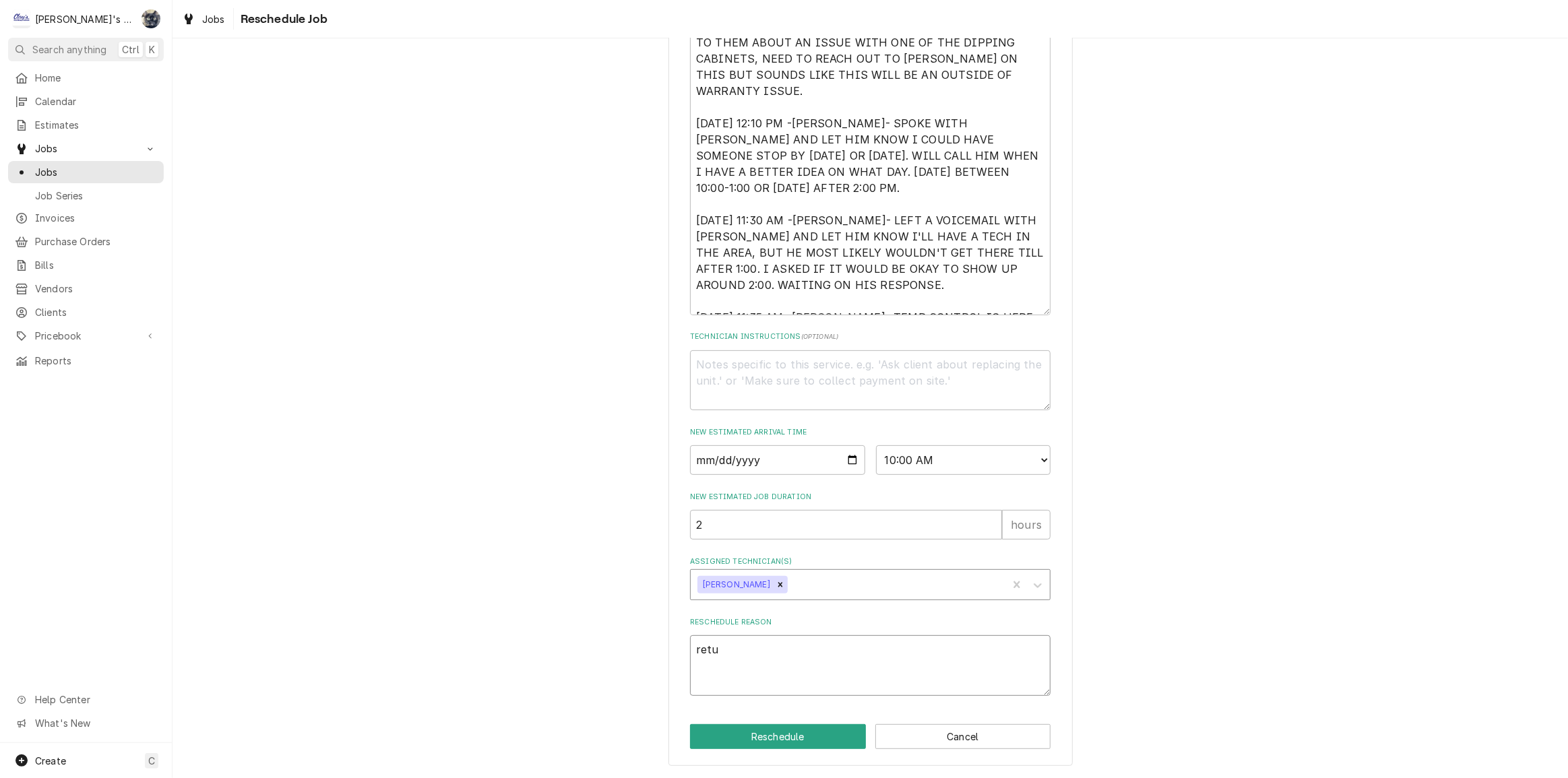
type textarea "retur"
type textarea "x"
type textarea "return"
type textarea "x"
type textarea "retur"
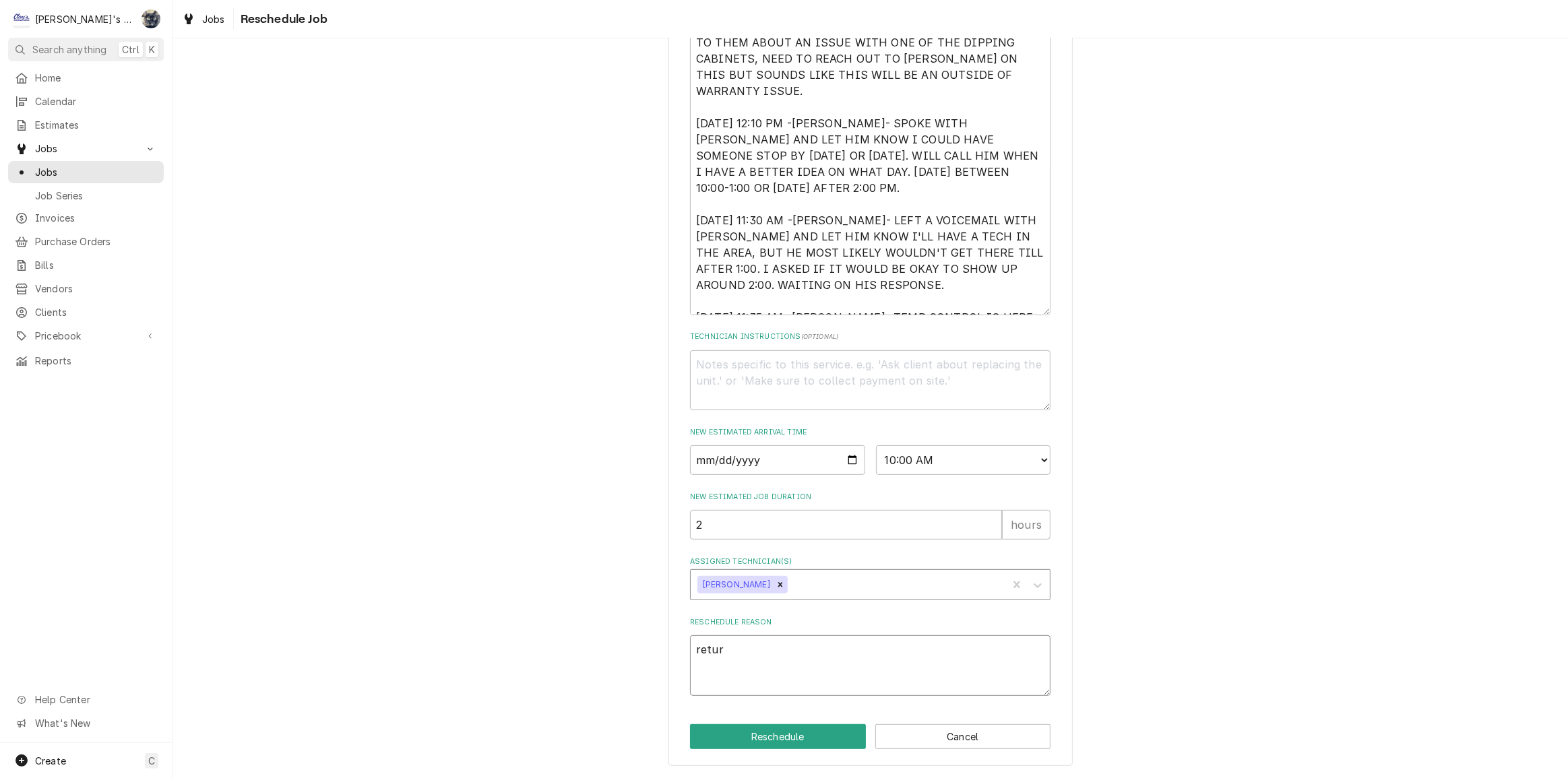
type textarea "x"
type textarea "retu"
type textarea "x"
type textarea "ret"
type textarea "x"
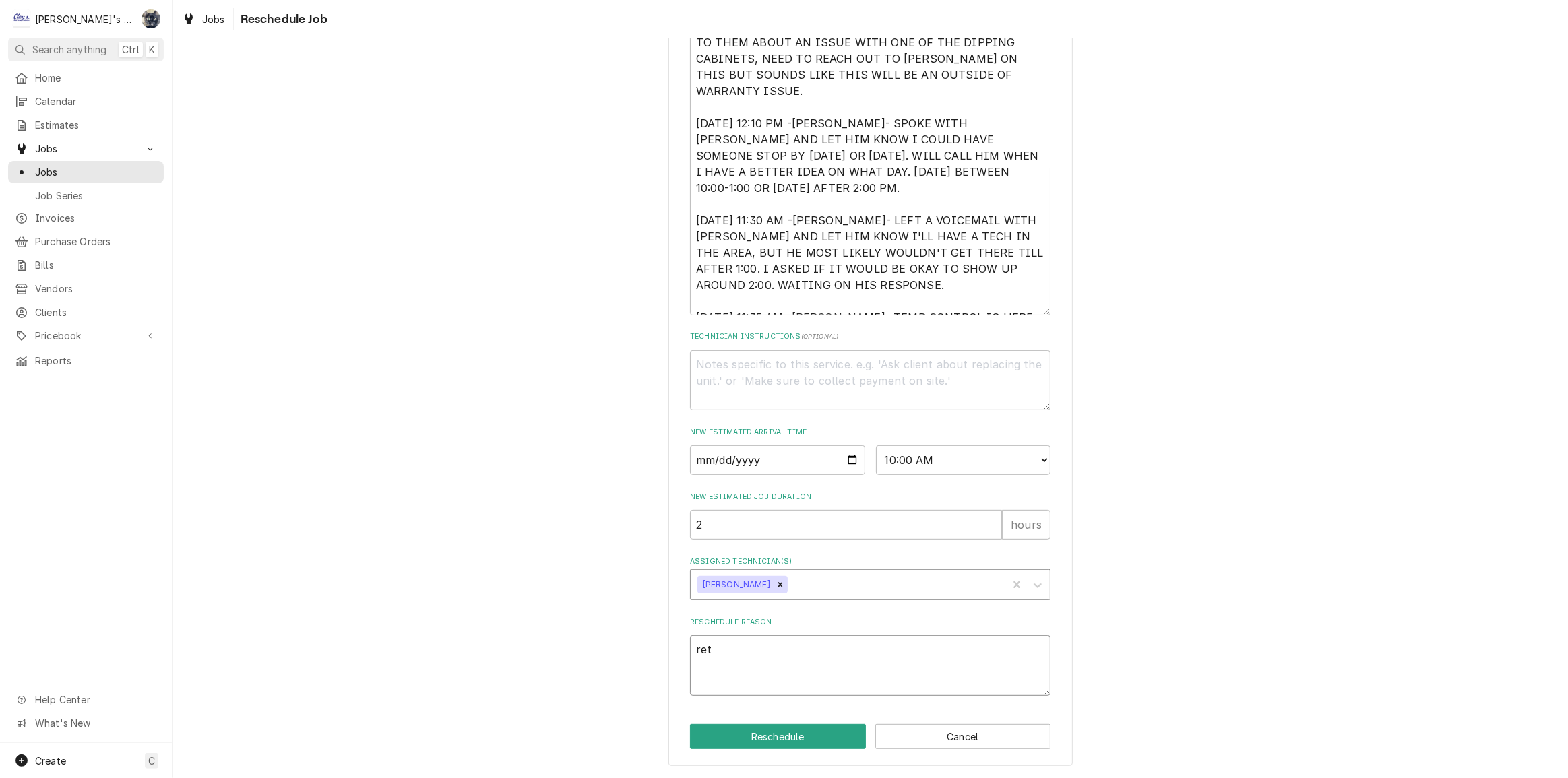
type textarea "re"
type textarea "x"
type textarea "r"
type textarea "x"
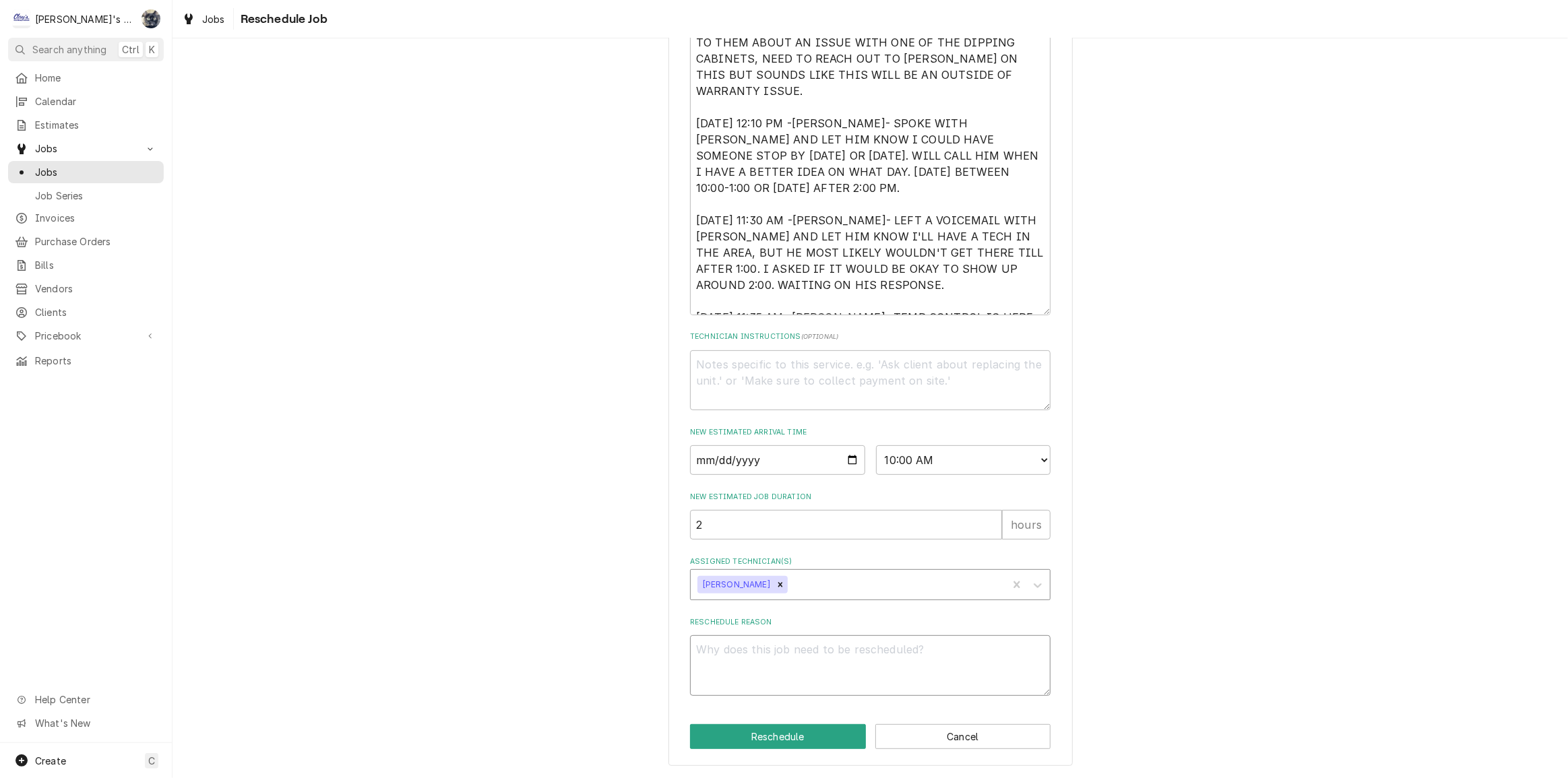
type textarea "R"
type textarea "x"
type textarea "RE"
type textarea "x"
type textarea "RET"
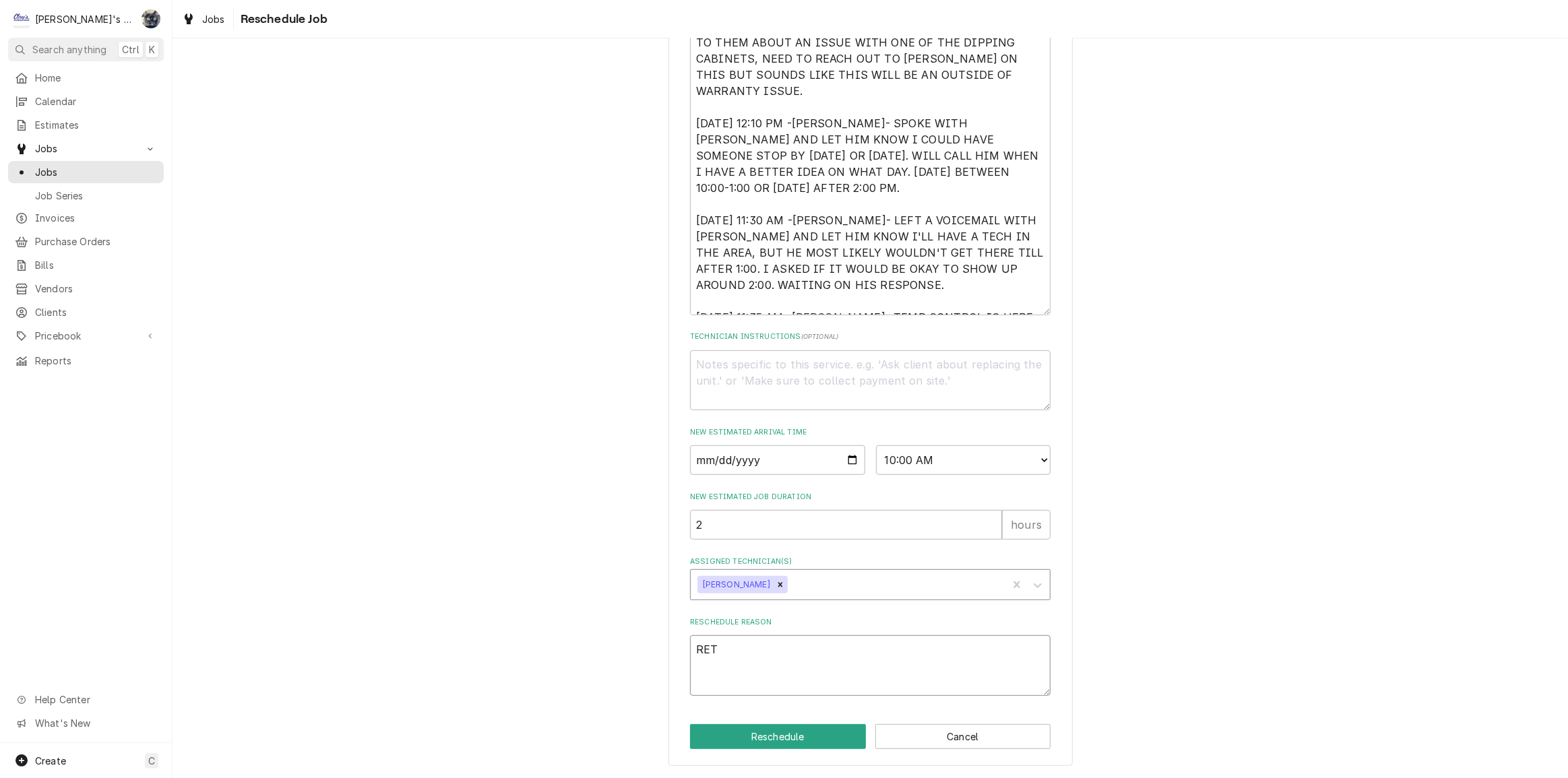
type textarea "x"
type textarea "RETU"
type textarea "x"
type textarea "RETUR"
type textarea "x"
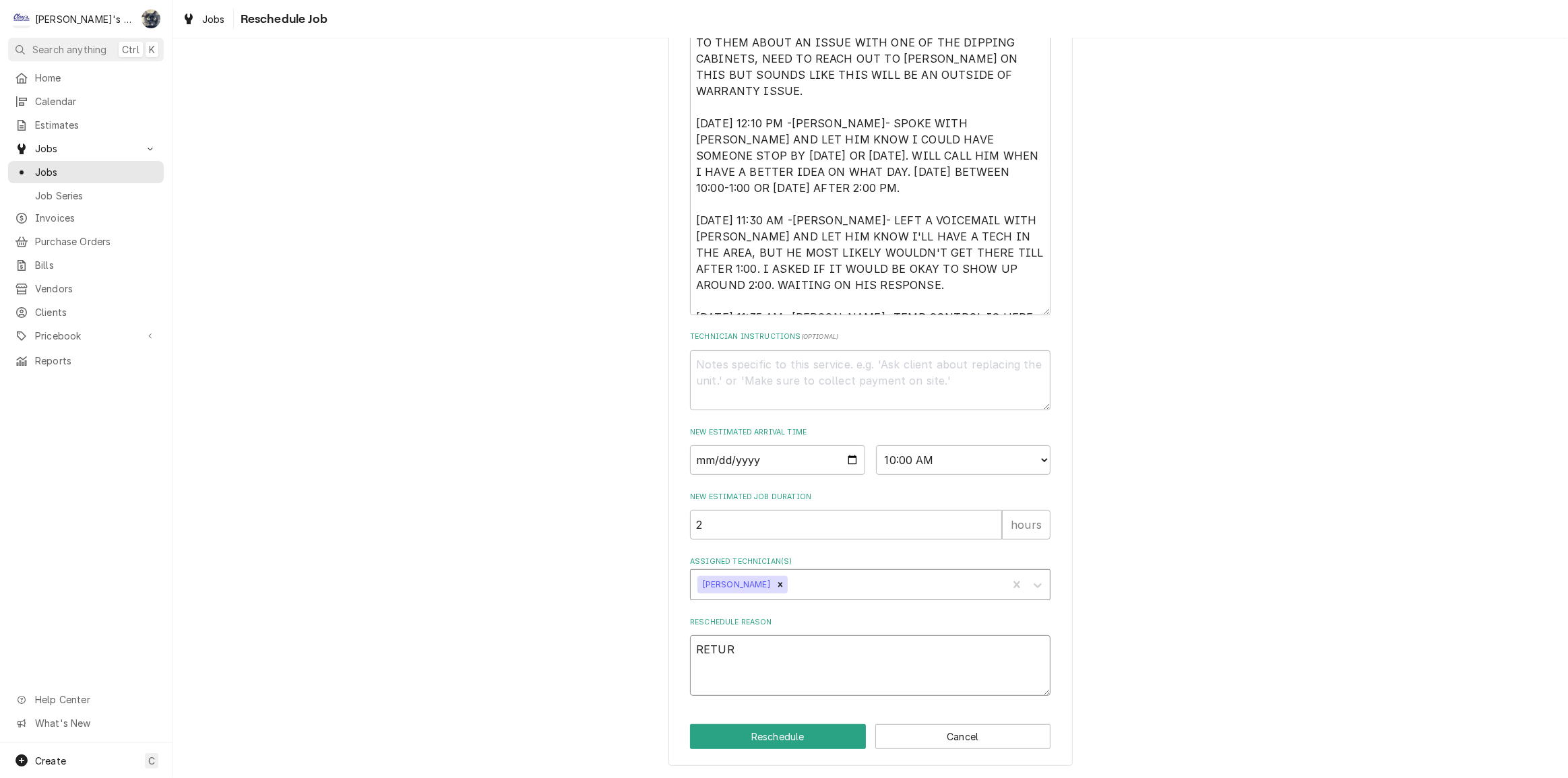
type textarea "RETURN"
type textarea "x"
type textarea "RETURN"
type textarea "x"
type textarea "RETURN W"
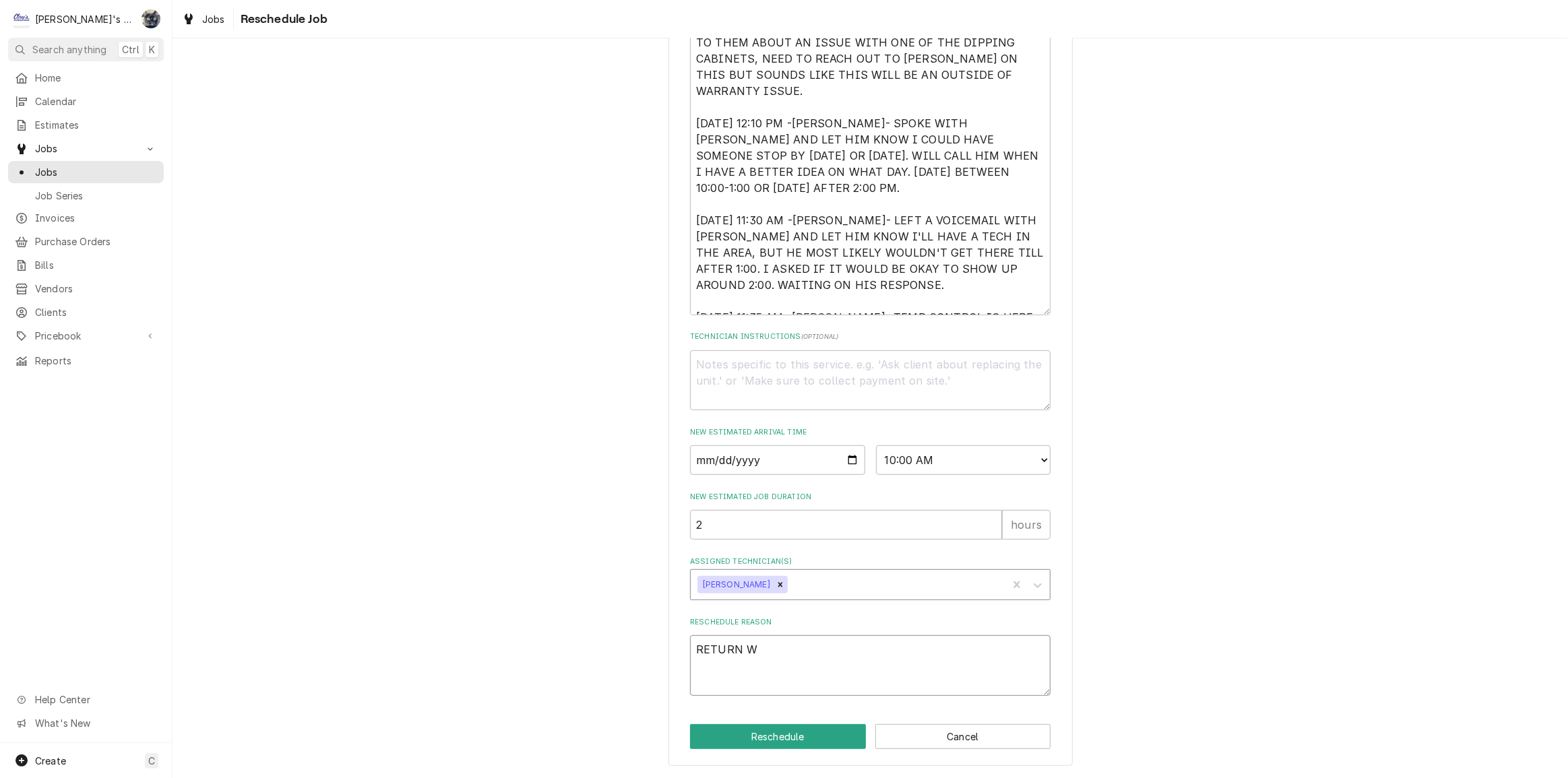
type textarea "x"
type textarea "RETURN WW"
type textarea "x"
type textarea "RETURN WWI"
type textarea "x"
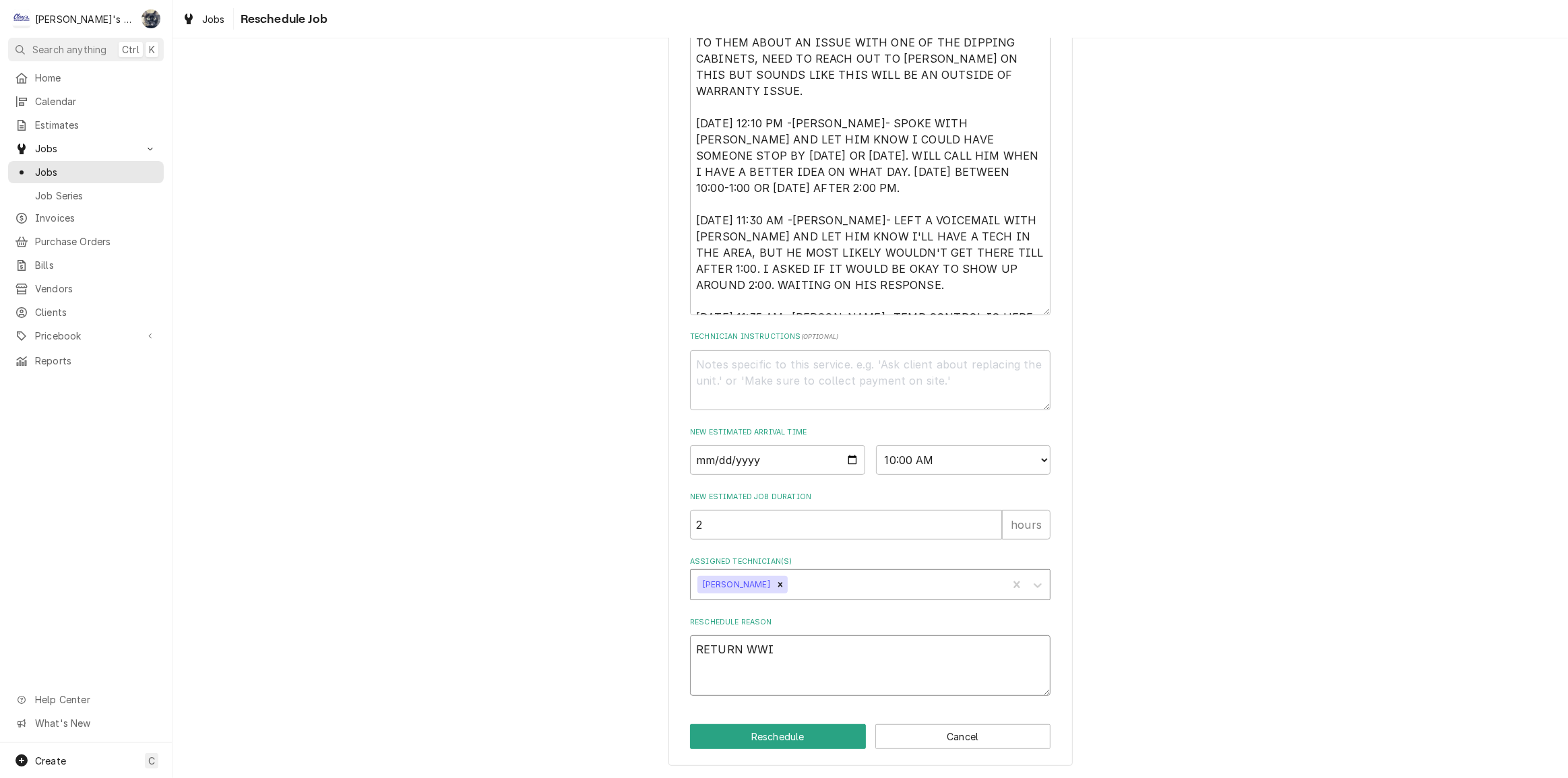
type textarea "RETURN WWIT"
type textarea "x"
type textarea "RETURN WWITH"
type textarea "x"
type textarea "RETURN WWIT"
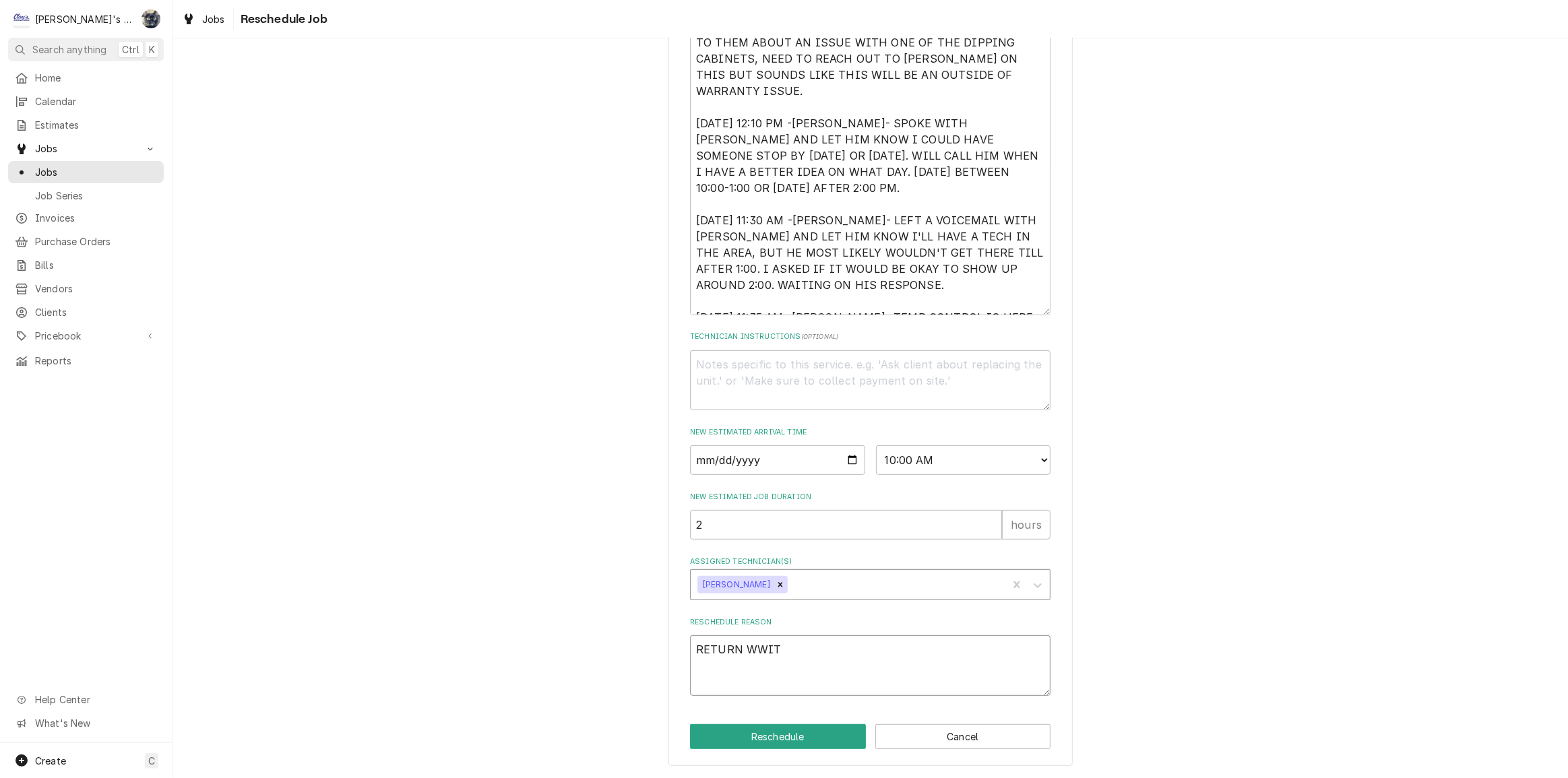
type textarea "x"
type textarea "RETURN WWI"
type textarea "x"
type textarea "RETURN WW"
type textarea "x"
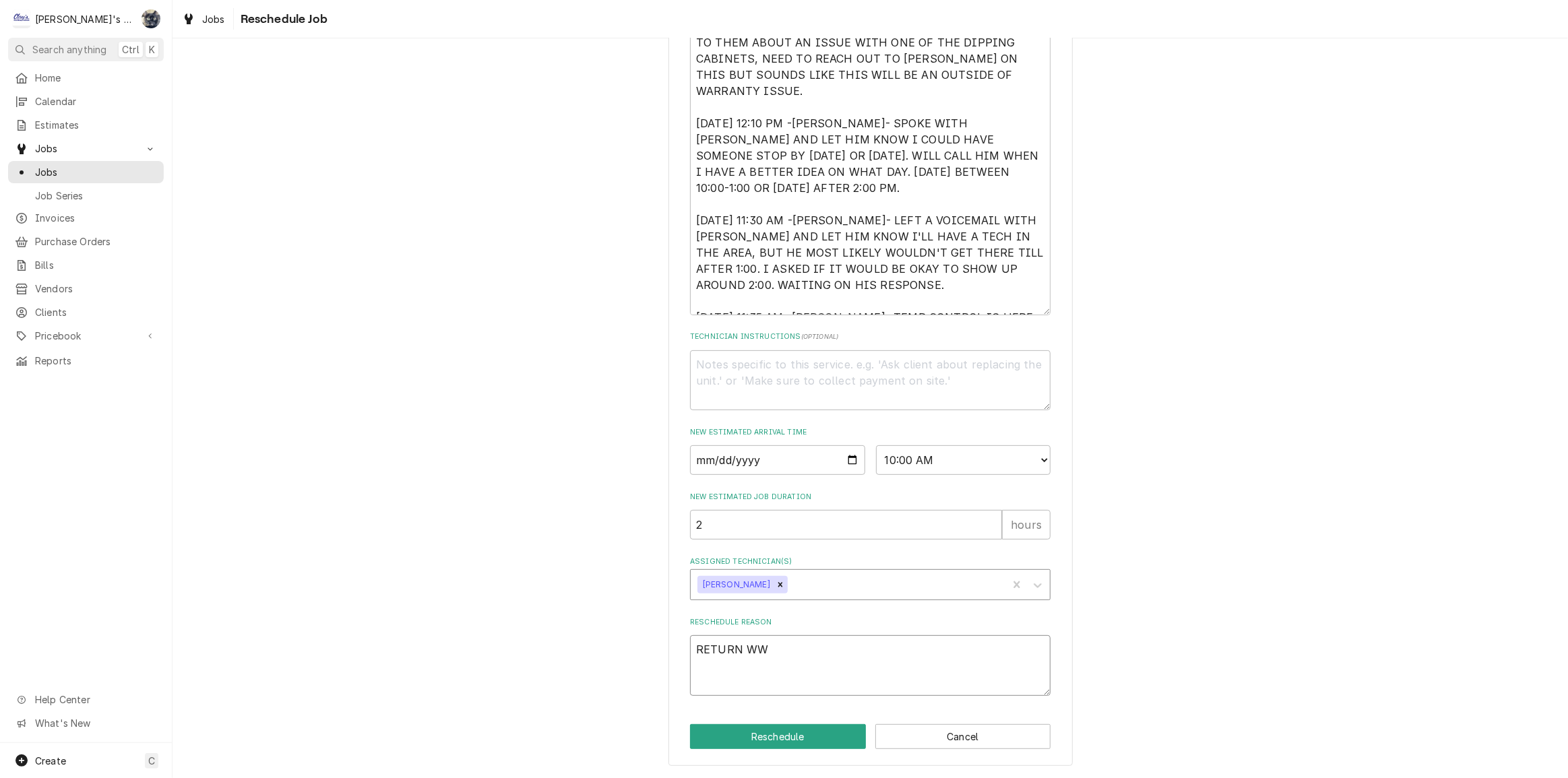
type textarea "RETURN W"
type textarea "x"
type textarea "RETURN WI"
type textarea "x"
type textarea "RETURN WIT"
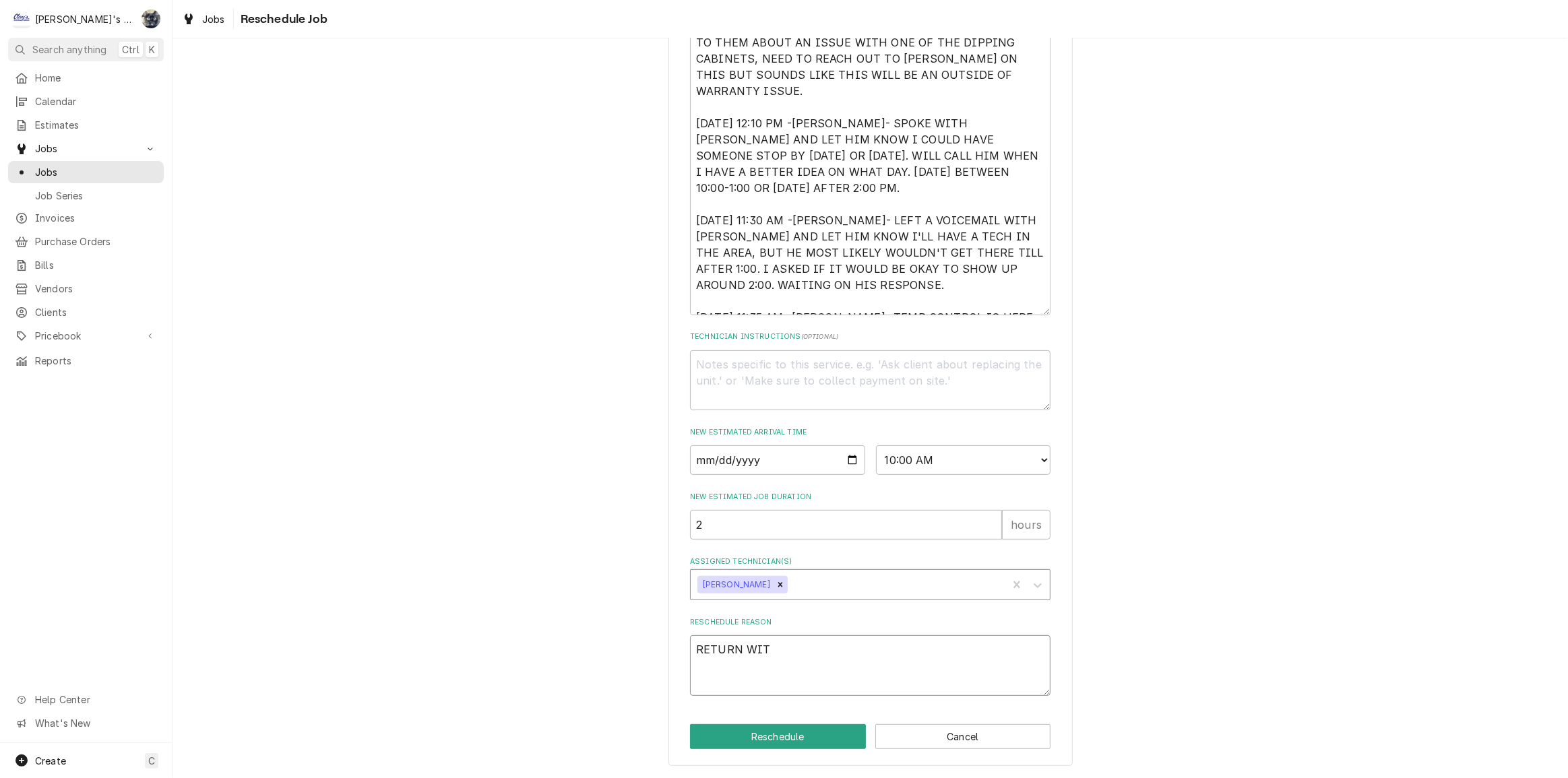
type textarea "x"
type textarea "RETURN WITH"
type textarea "x"
type textarea "RETURN WITH"
type textarea "x"
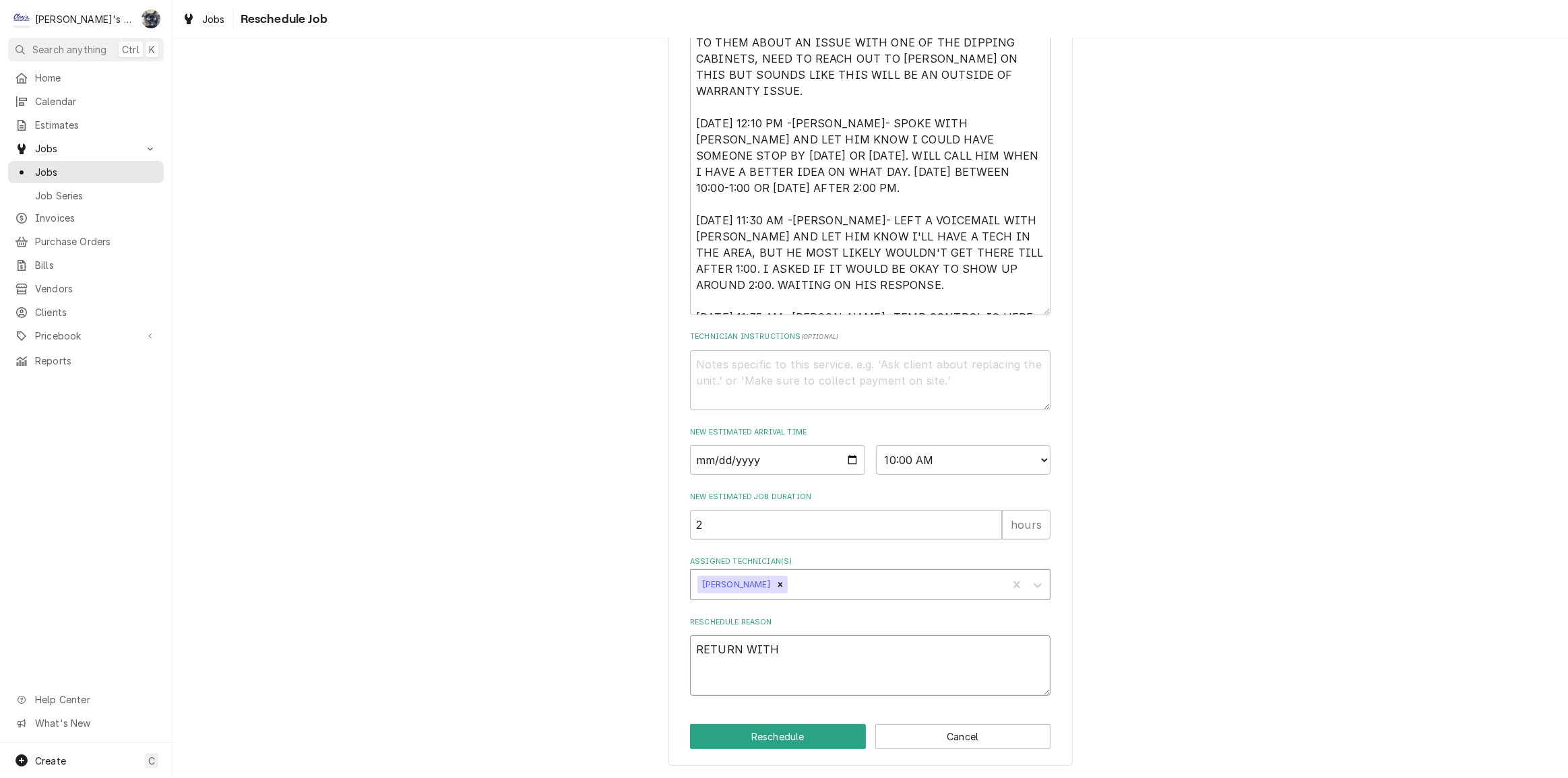
type textarea "RETURN WITH T"
type textarea "x"
type textarea "RETURN WITH TE"
click at [956, 743] on button "Cancel" at bounding box center [964, 736] width 176 height 25
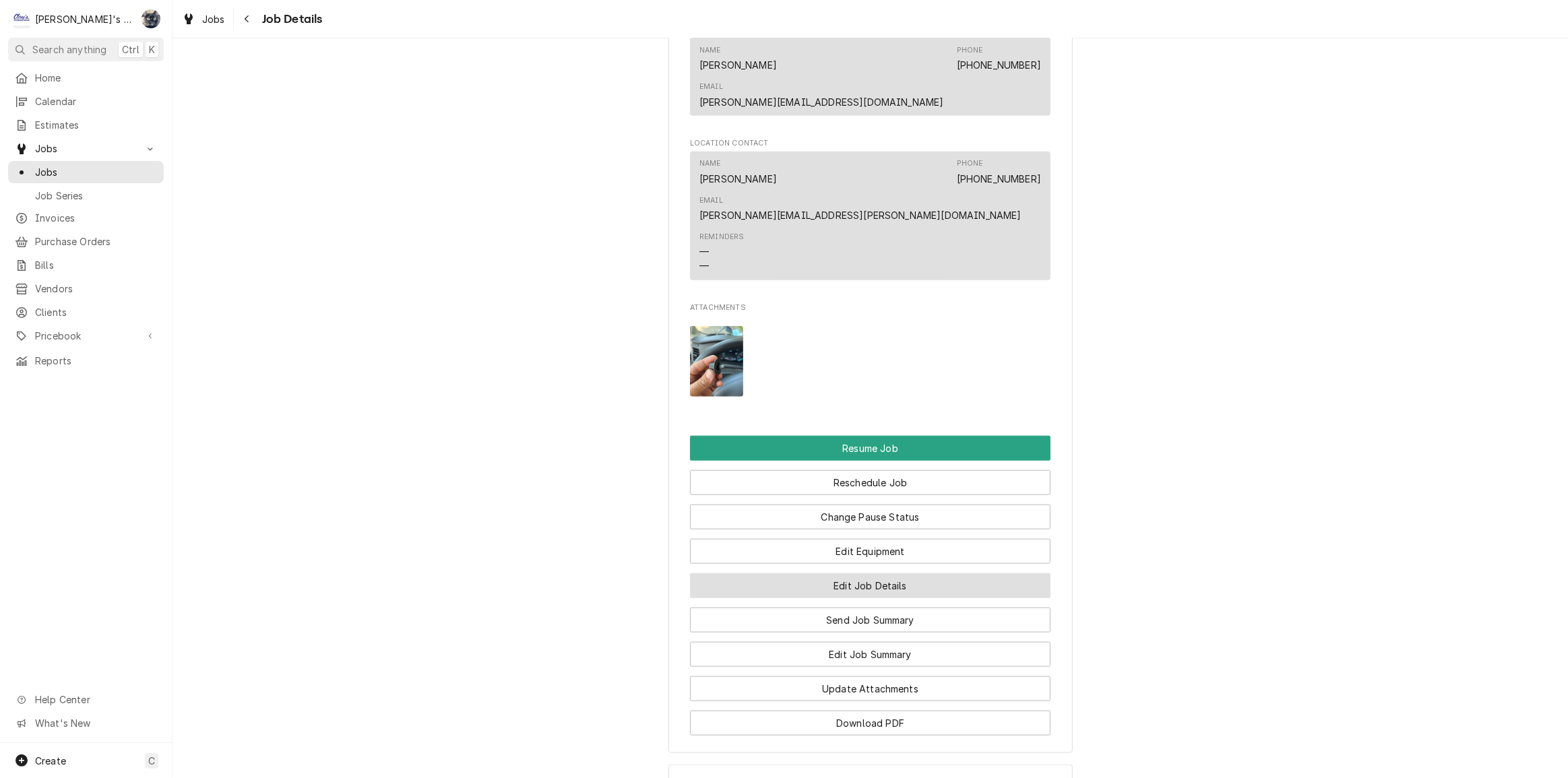
click at [849, 574] on button "Edit Job Details" at bounding box center [870, 585] width 360 height 25
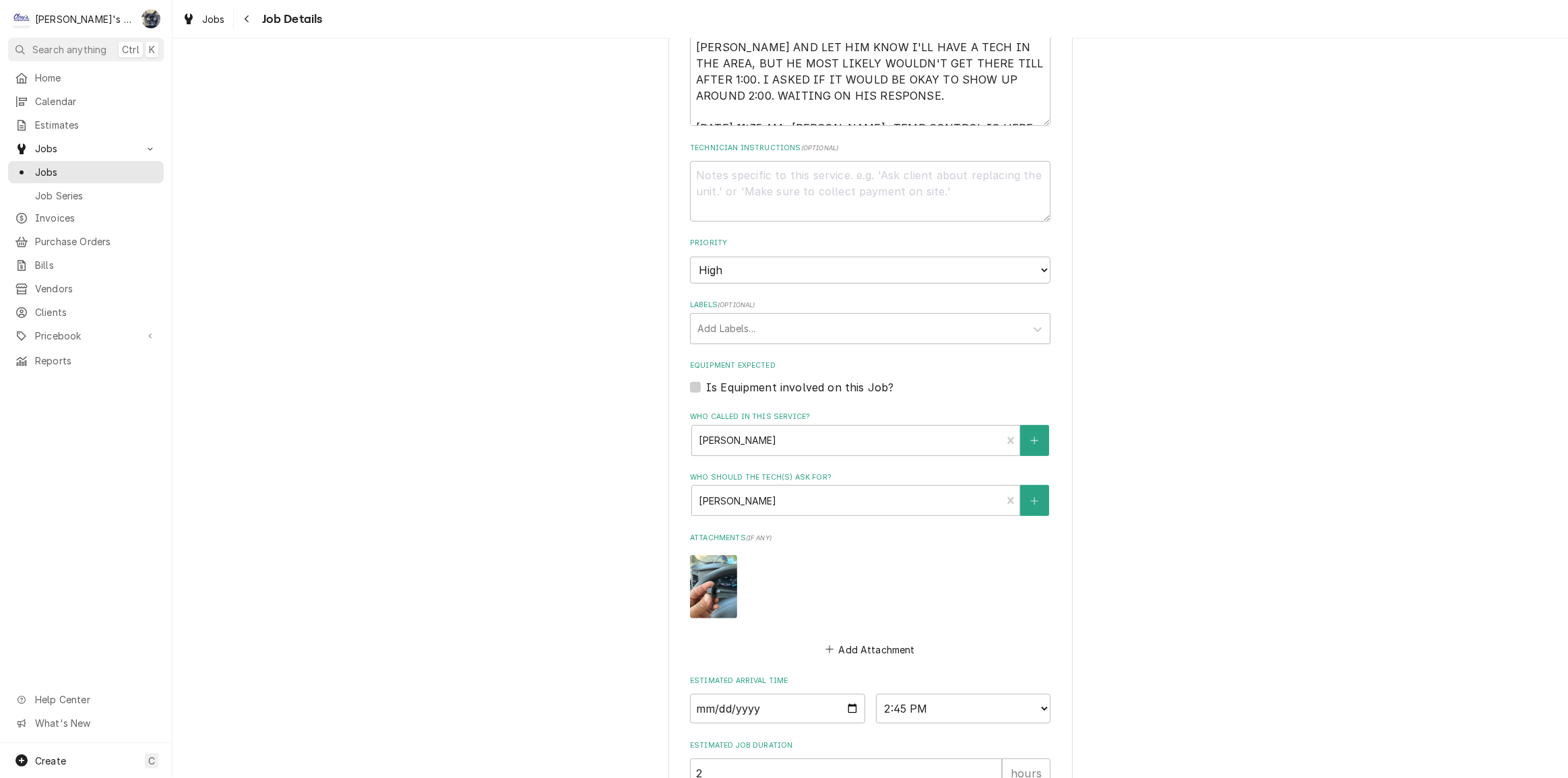
scroll to position [552, 0]
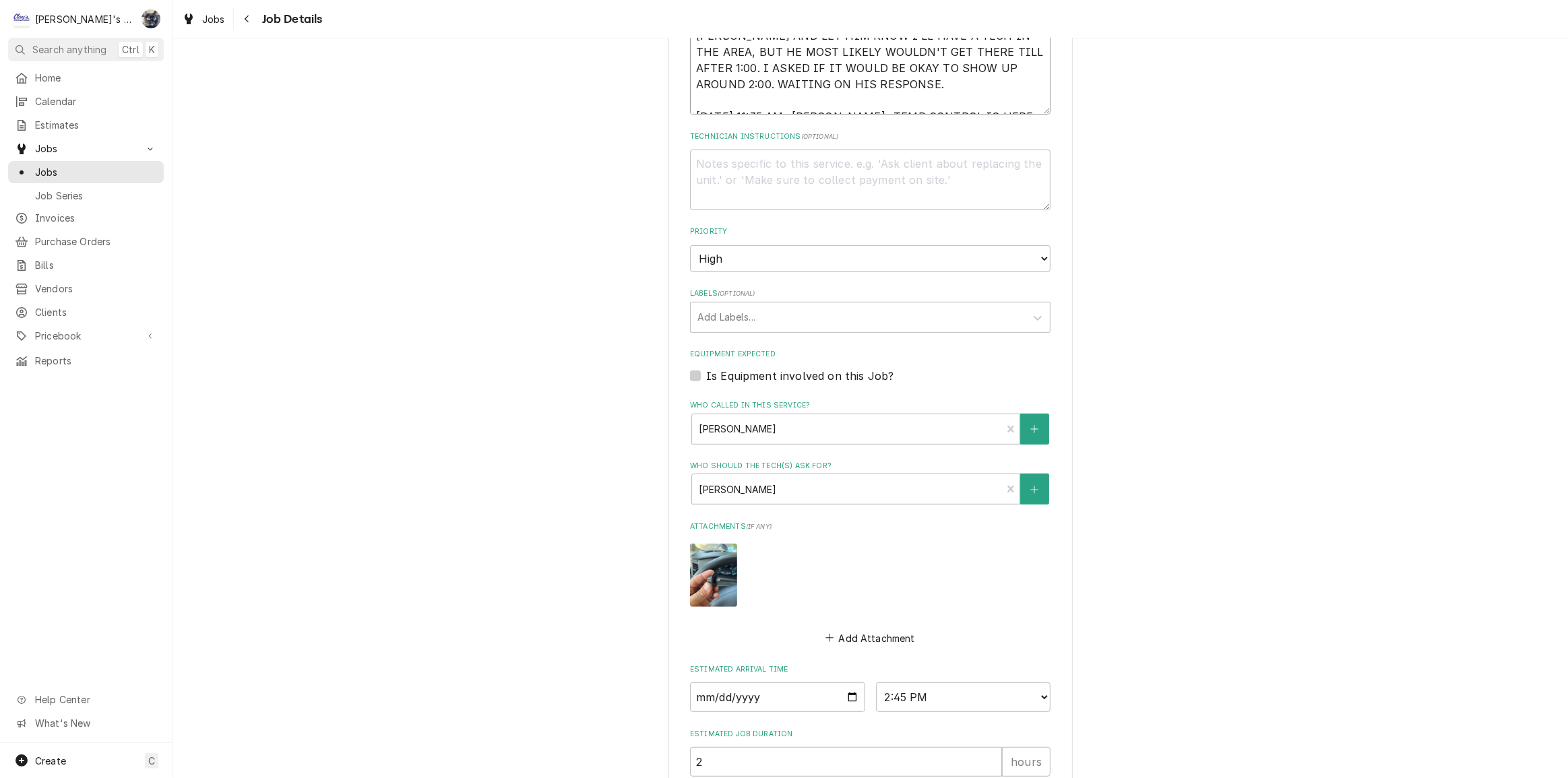
type textarea "x"
type textarea "[DATE] 9:50 AM- [PERSON_NAME] RECEIVED AN EMAIL FROM [PERSON_NAME] AT [PERSON_N…"
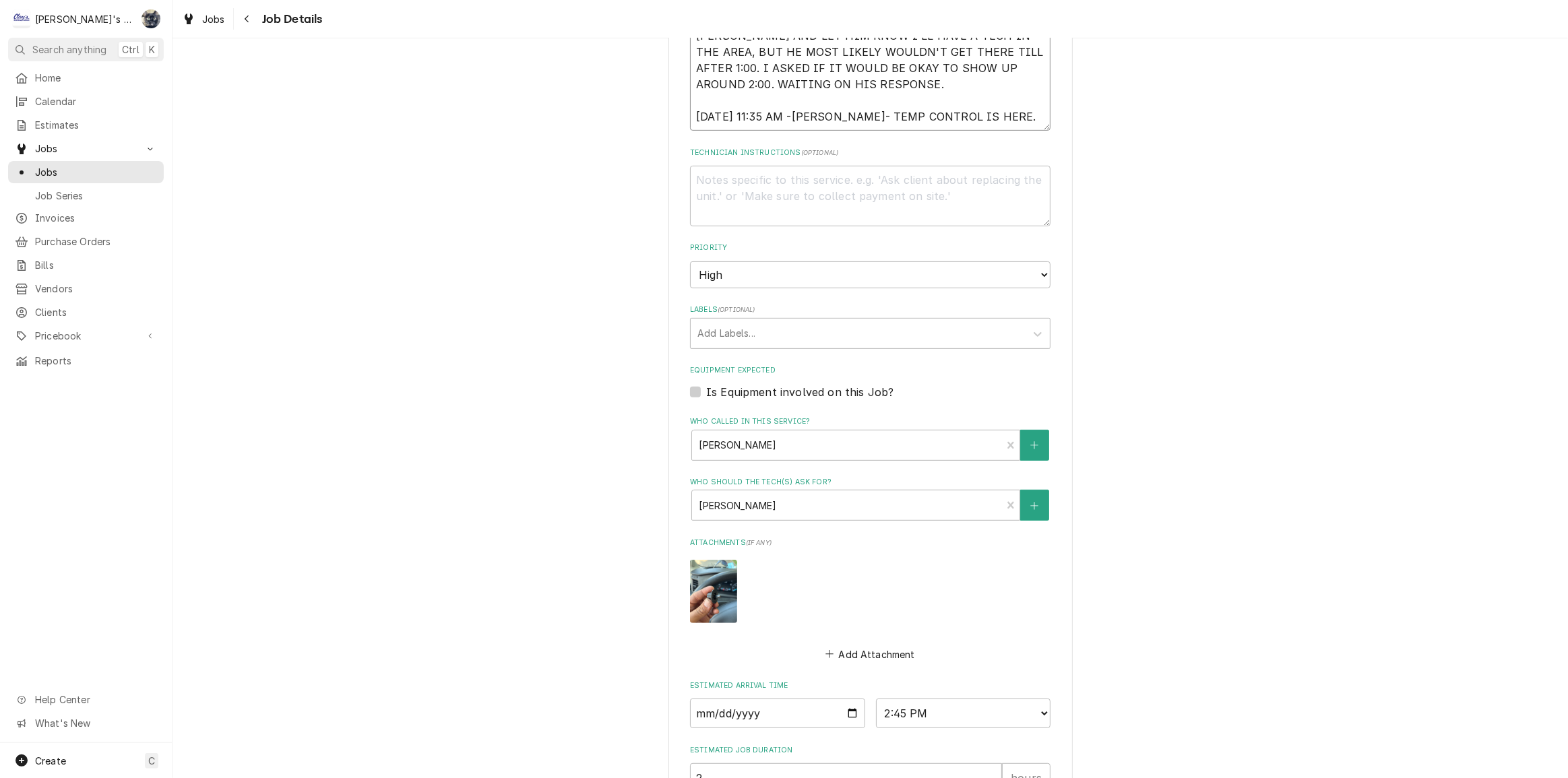
type textarea "x"
type textarea "[DATE] 9:50 AM- [PERSON_NAME] RECEIVED AN EMAIL FROM [PERSON_NAME] AT [PERSON_N…"
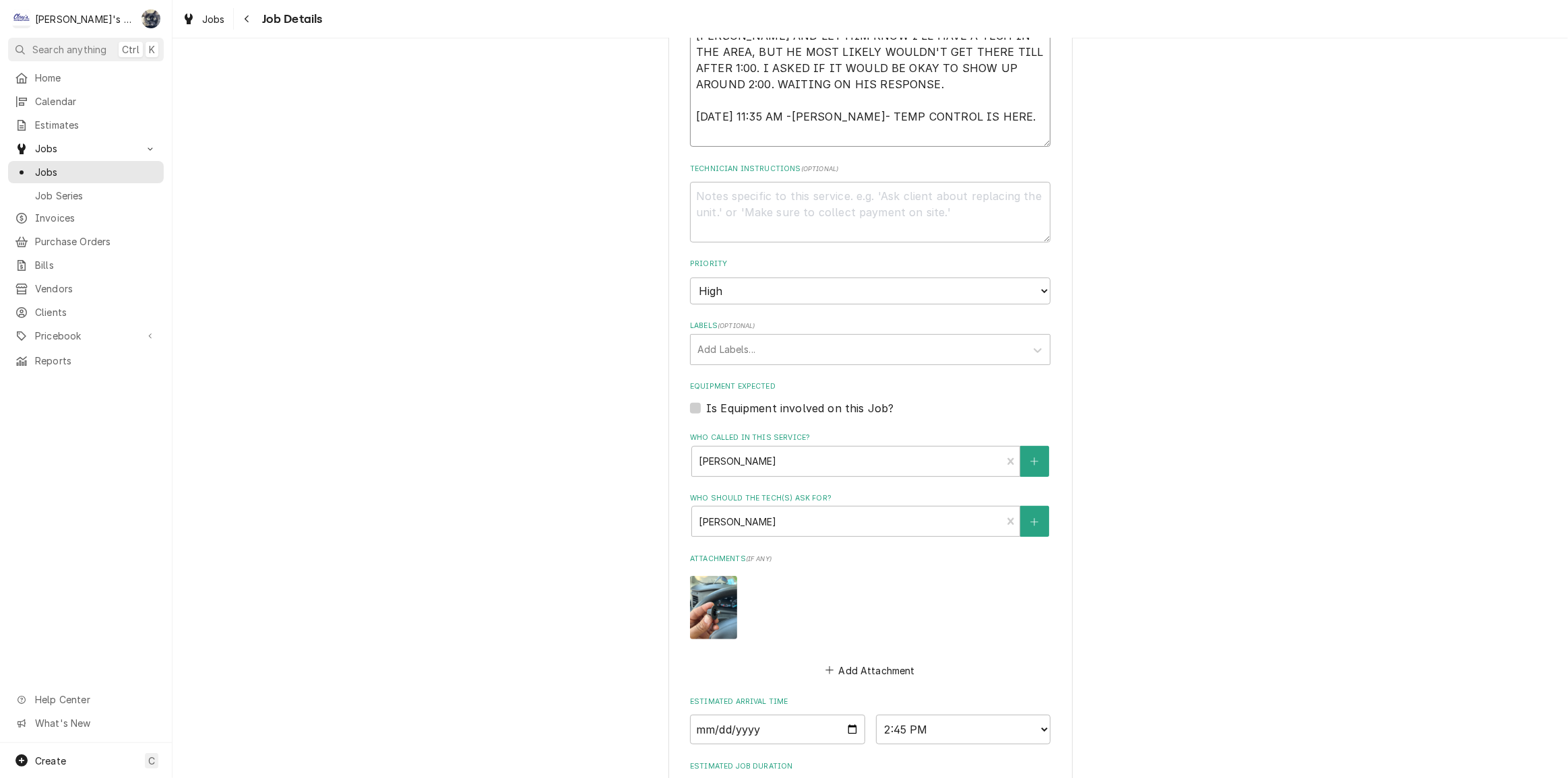
type textarea "x"
type textarea "9/2/2025 9:50 AM- GREG- I RECEIVED AN EMAIL FROM MARK AT CURTIS, DAVID AT OSU R…"
type textarea "x"
type textarea "9/2/2025 9:50 AM- GREG- I RECEIVED AN EMAIL FROM MARK AT CURTIS, DAVID AT OSU R…"
type textarea "x"
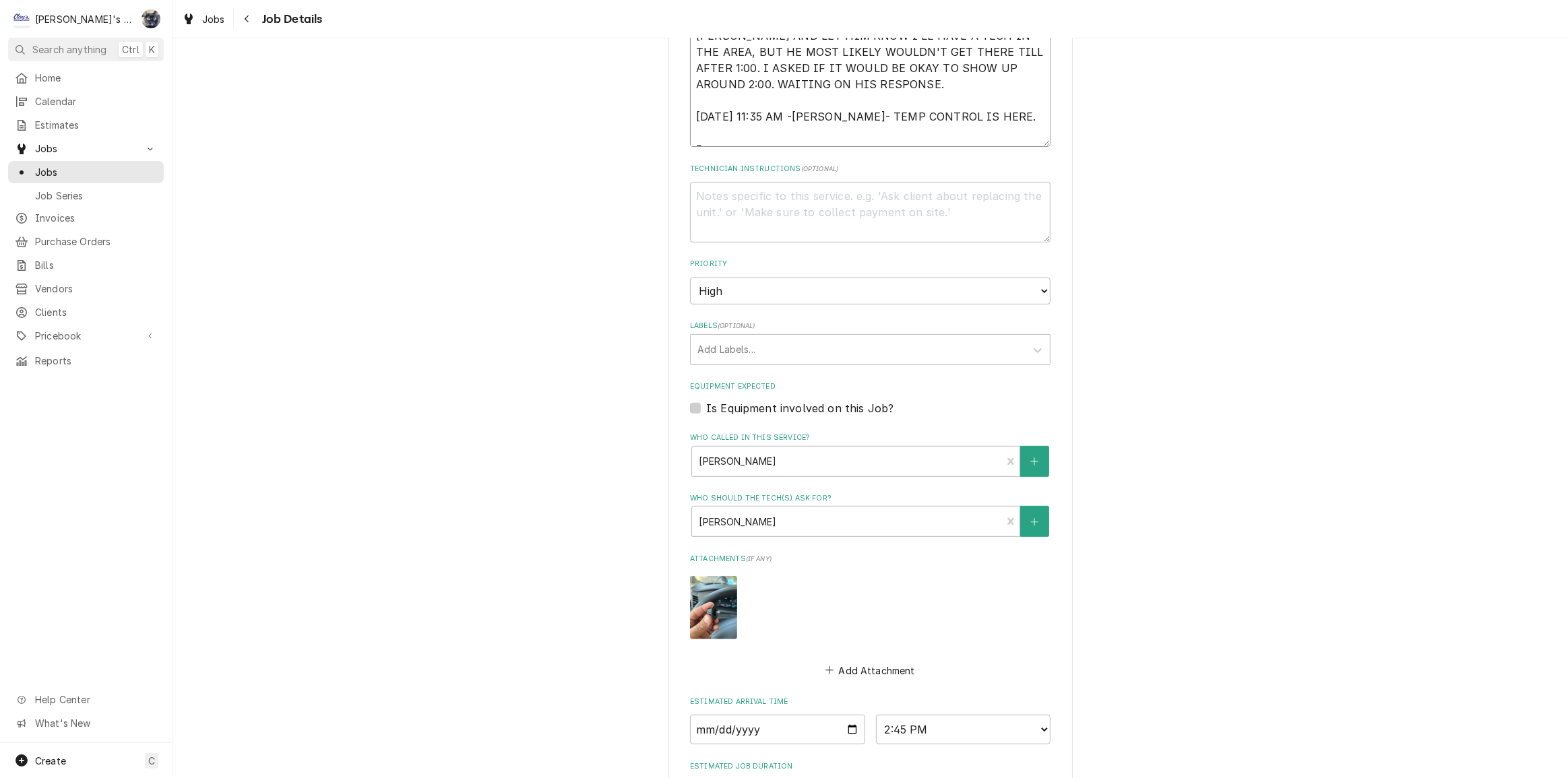
type textarea "9/2/2025 9:50 AM- GREG- I RECEIVED AN EMAIL FROM MARK AT CURTIS, DAVID AT OSU R…"
type textarea "x"
type textarea "9/2/2025 9:50 AM- GREG- I RECEIVED AN EMAIL FROM MARK AT CURTIS, DAVID AT OSU R…"
type textarea "x"
type textarea "9/2/2025 9:50 AM- GREG- I RECEIVED AN EMAIL FROM MARK AT CURTIS, DAVID AT OSU R…"
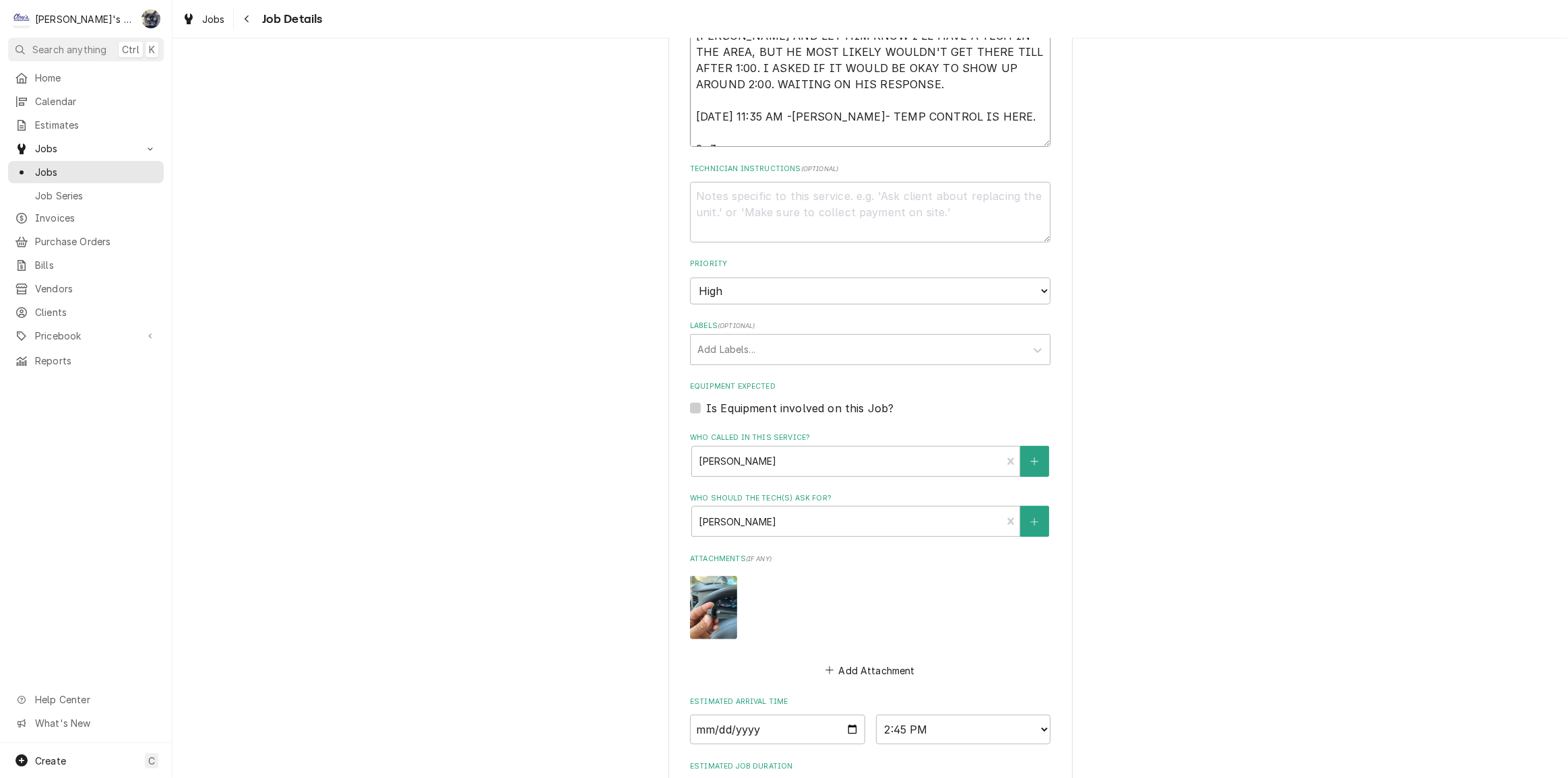
type textarea "x"
type textarea "9/2/2025 9:50 AM- GREG- I RECEIVED AN EMAIL FROM MARK AT CURTIS, DAVID AT OSU R…"
type textarea "x"
type textarea "9/2/2025 9:50 AM- GREG- I RECEIVED AN EMAIL FROM MARK AT CURTIS, DAVID AT OSU R…"
type textarea "x"
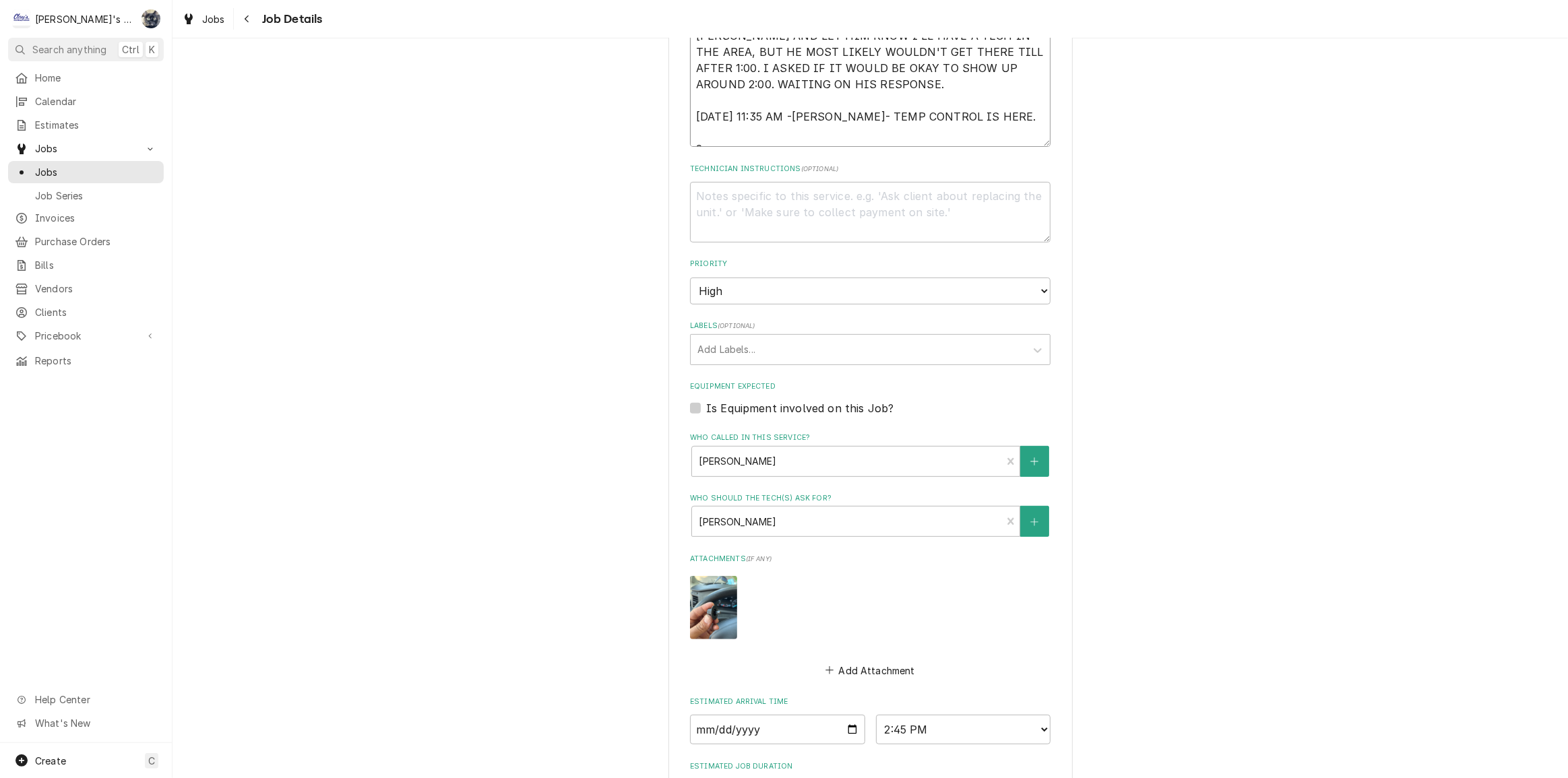
type textarea "9/2/2025 9:50 AM- GREG- I RECEIVED AN EMAIL FROM MARK AT CURTIS, DAVID AT OSU R…"
type textarea "x"
type textarea "9/2/2025 9:50 AM- GREG- I RECEIVED AN EMAIL FROM MARK AT CURTIS, DAVID AT OSU R…"
type textarea "x"
type textarea "9/2/2025 9:50 AM- GREG- I RECEIVED AN EMAIL FROM MARK AT CURTIS, DAVID AT OSU R…"
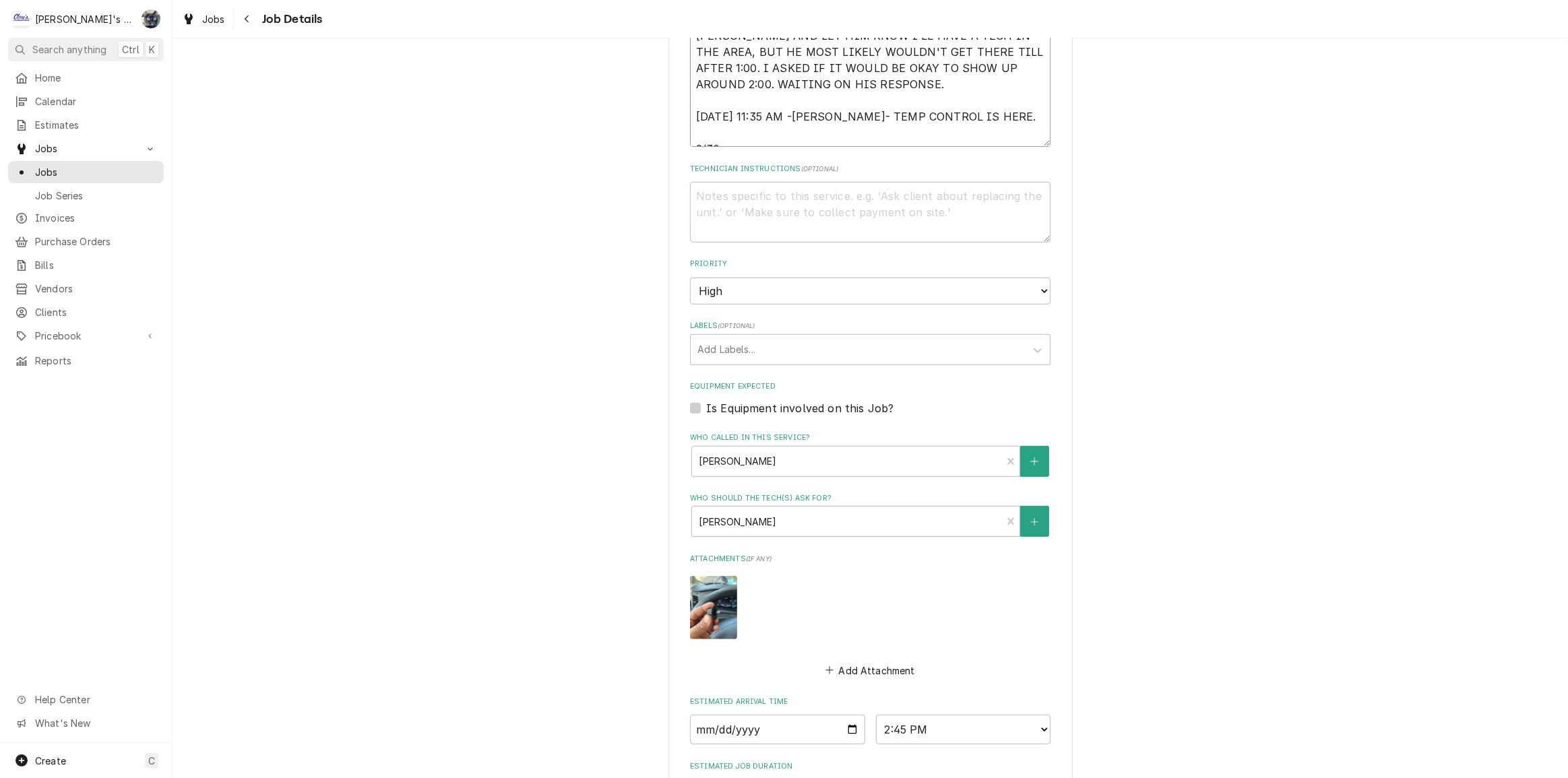
type textarea "x"
type textarea "9/2/2025 9:50 AM- GREG- I RECEIVED AN EMAIL FROM MARK AT CURTIS, DAVID AT OSU R…"
type textarea "x"
type textarea "9/2/2025 9:50 AM- GREG- I RECEIVED AN EMAIL FROM MARK AT CURTIS, DAVID AT OSU R…"
type textarea "x"
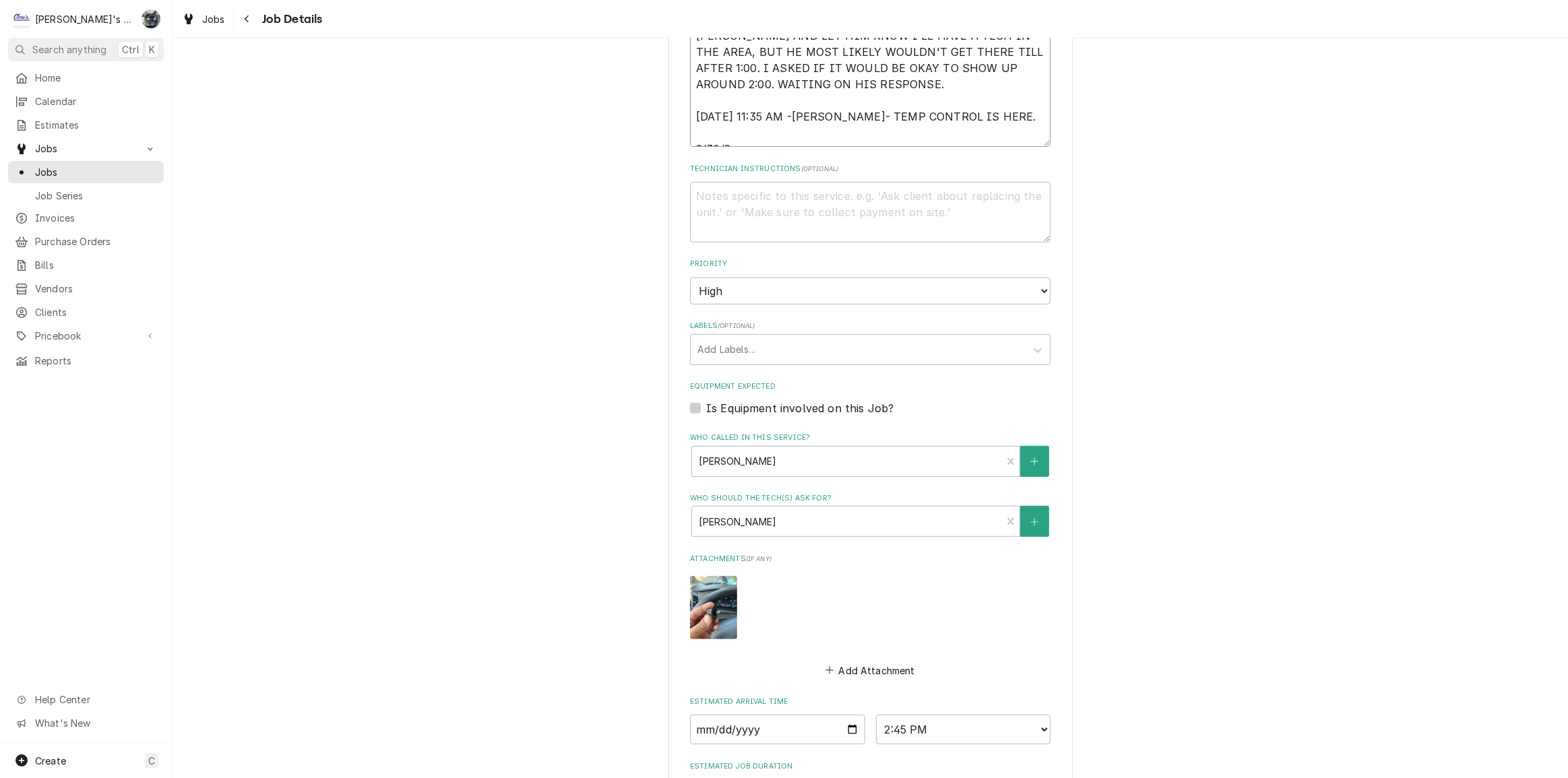
type textarea "9/2/2025 9:50 AM- GREG- I RECEIVED AN EMAIL FROM MARK AT CURTIS, DAVID AT OSU R…"
type textarea "x"
type textarea "9/2/2025 9:50 AM- GREG- I RECEIVED AN EMAIL FROM MARK AT CURTIS, DAVID AT OSU R…"
type textarea "x"
type textarea "9/2/2025 9:50 AM- GREG- I RECEIVED AN EMAIL FROM MARK AT CURTIS, DAVID AT OSU R…"
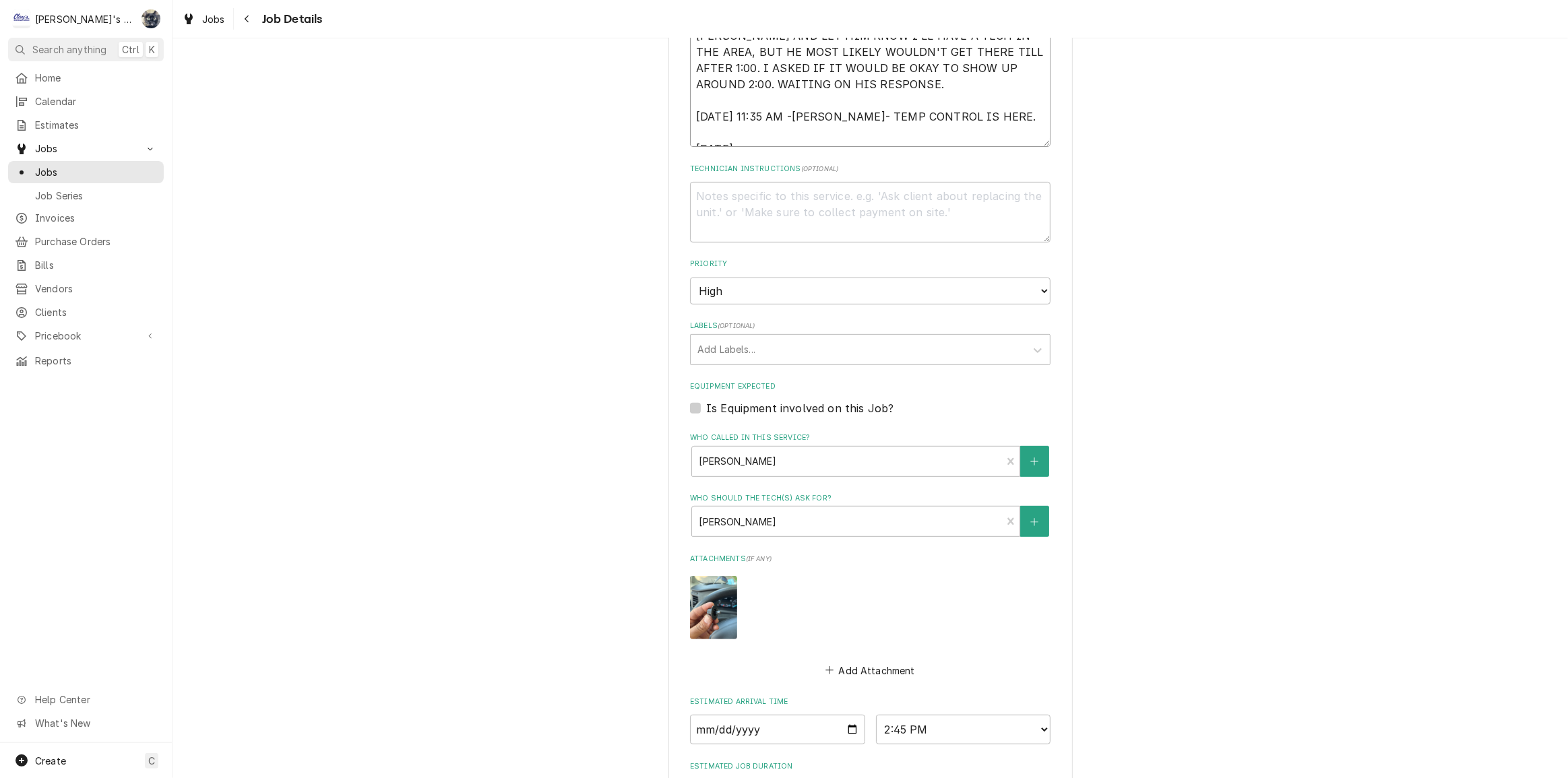
type textarea "x"
type textarea "9/2/2025 9:50 AM- GREG- I RECEIVED AN EMAIL FROM MARK AT CURTIS, DAVID AT OSU R…"
type textarea "x"
type textarea "9/2/2025 9:50 AM- GREG- I RECEIVED AN EMAIL FROM MARK AT CURTIS, DAVID AT OSU R…"
type textarea "x"
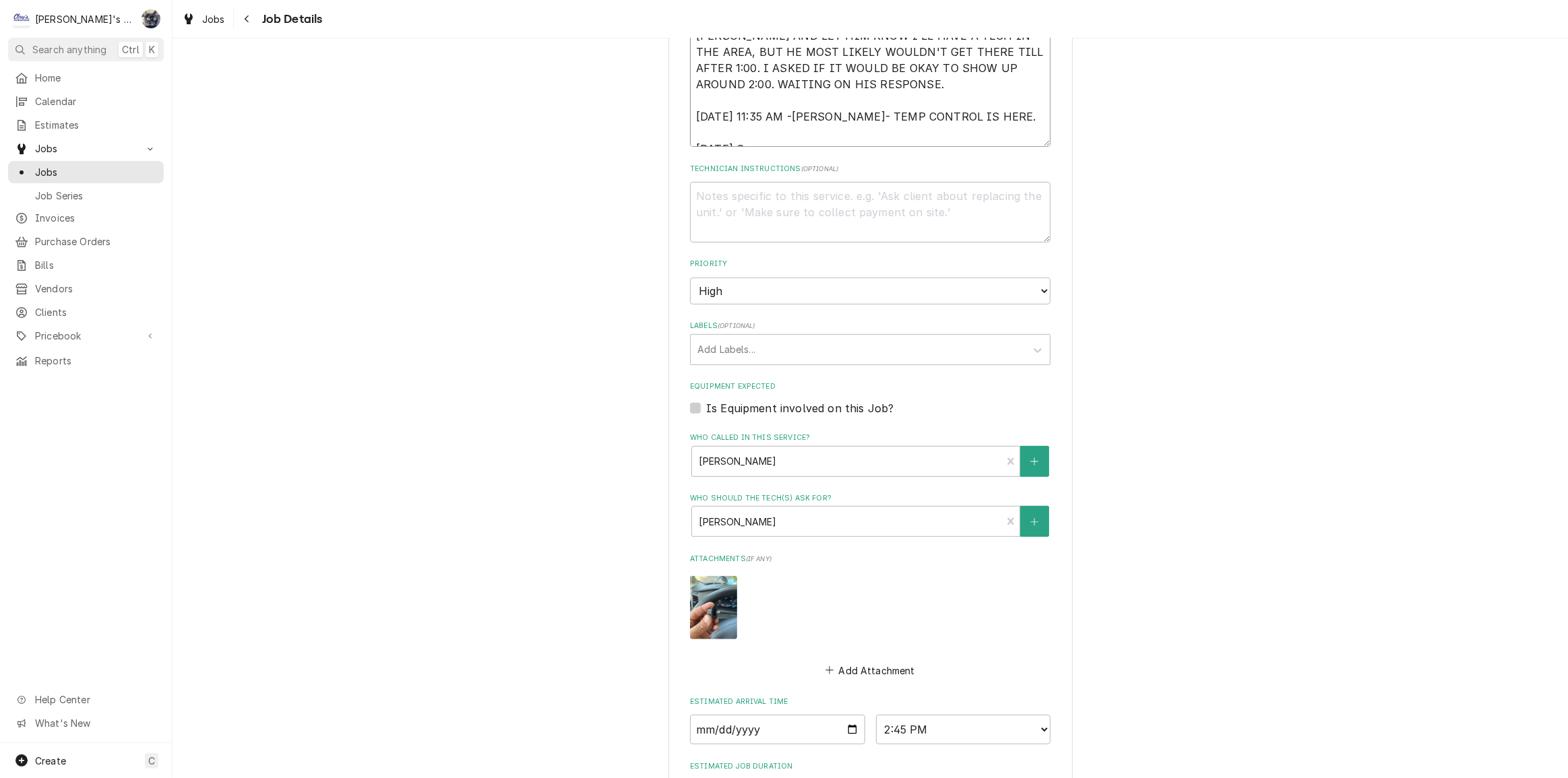
type textarea "9/2/2025 9:50 AM- GREG- I RECEIVED AN EMAIL FROM MARK AT CURTIS, DAVID AT OSU R…"
type textarea "x"
type textarea "9/2/2025 9:50 AM- GREG- I RECEIVED AN EMAIL FROM MARK AT CURTIS, DAVID AT OSU R…"
type textarea "x"
type textarea "9/2/2025 9:50 AM- GREG- I RECEIVED AN EMAIL FROM MARK AT CURTIS, DAVID AT OSU R…"
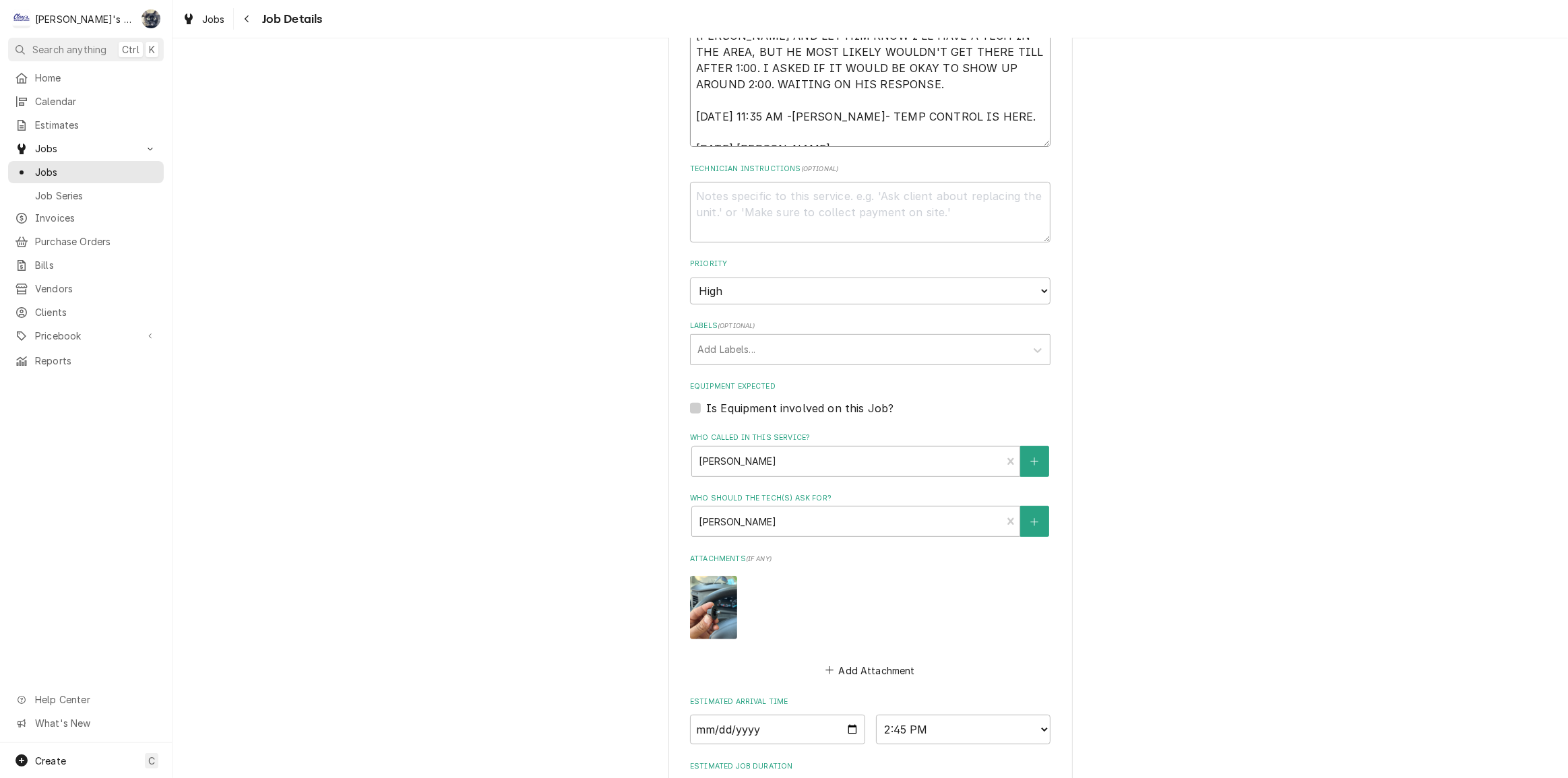
type textarea "x"
type textarea "9/2/2025 9:50 AM- GREG- I RECEIVED AN EMAIL FROM MARK AT CURTIS, DAVID AT OSU R…"
type textarea "x"
type textarea "9/2/2025 9:50 AM- GREG- I RECEIVED AN EMAIL FROM MARK AT CURTIS, DAVID AT OSU R…"
type textarea "x"
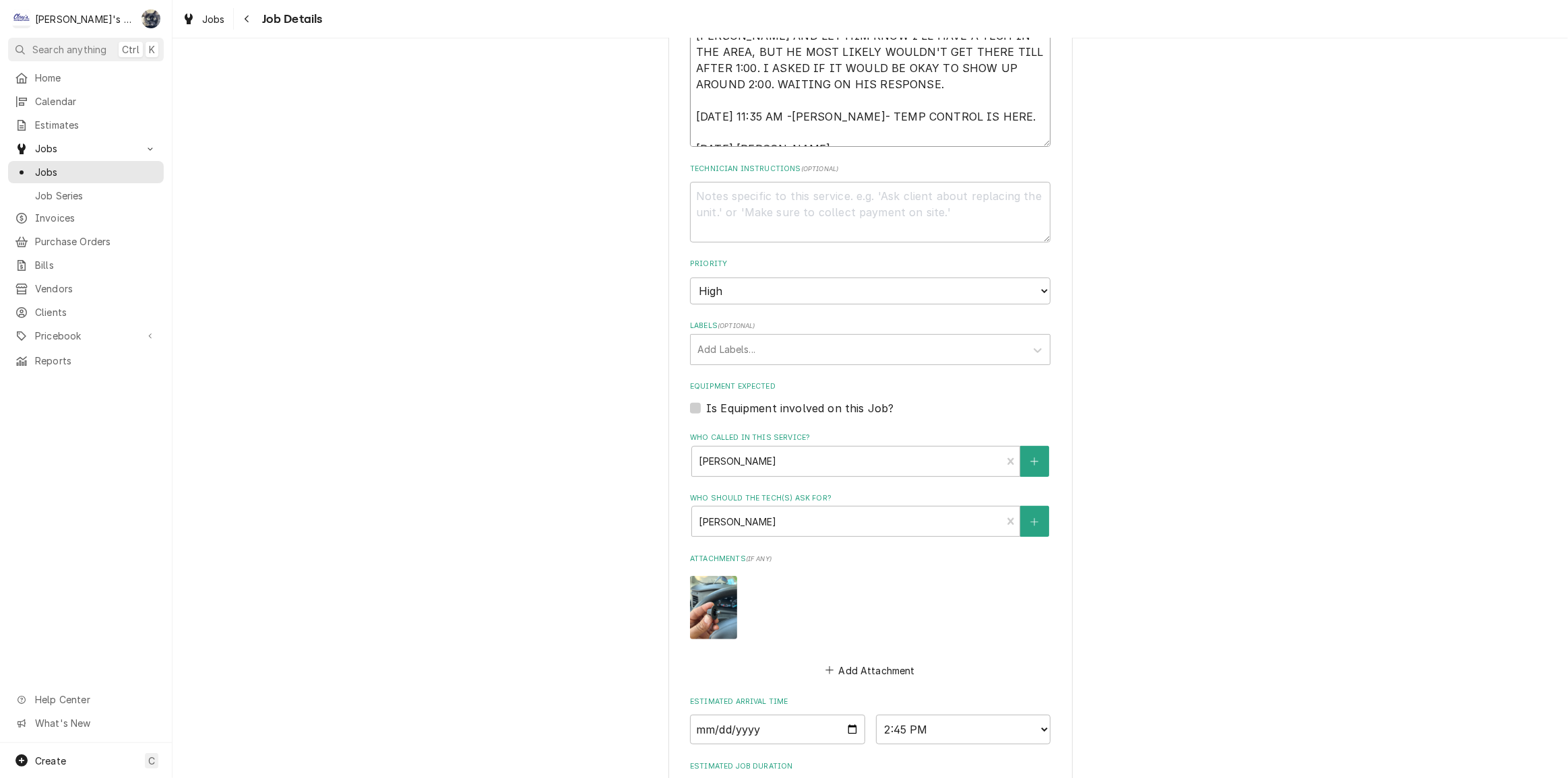
type textarea "9/2/2025 9:50 AM- GREG- I RECEIVED AN EMAIL FROM MARK AT CURTIS, DAVID AT OSU R…"
type textarea "x"
type textarea "9/2/2025 9:50 AM- GREG- I RECEIVED AN EMAIL FROM MARK AT CURTIS, DAVID AT OSU R…"
type textarea "x"
type textarea "9/2/2025 9:50 AM- GREG- I RECEIVED AN EMAIL FROM MARK AT CURTIS, DAVID AT OSU R…"
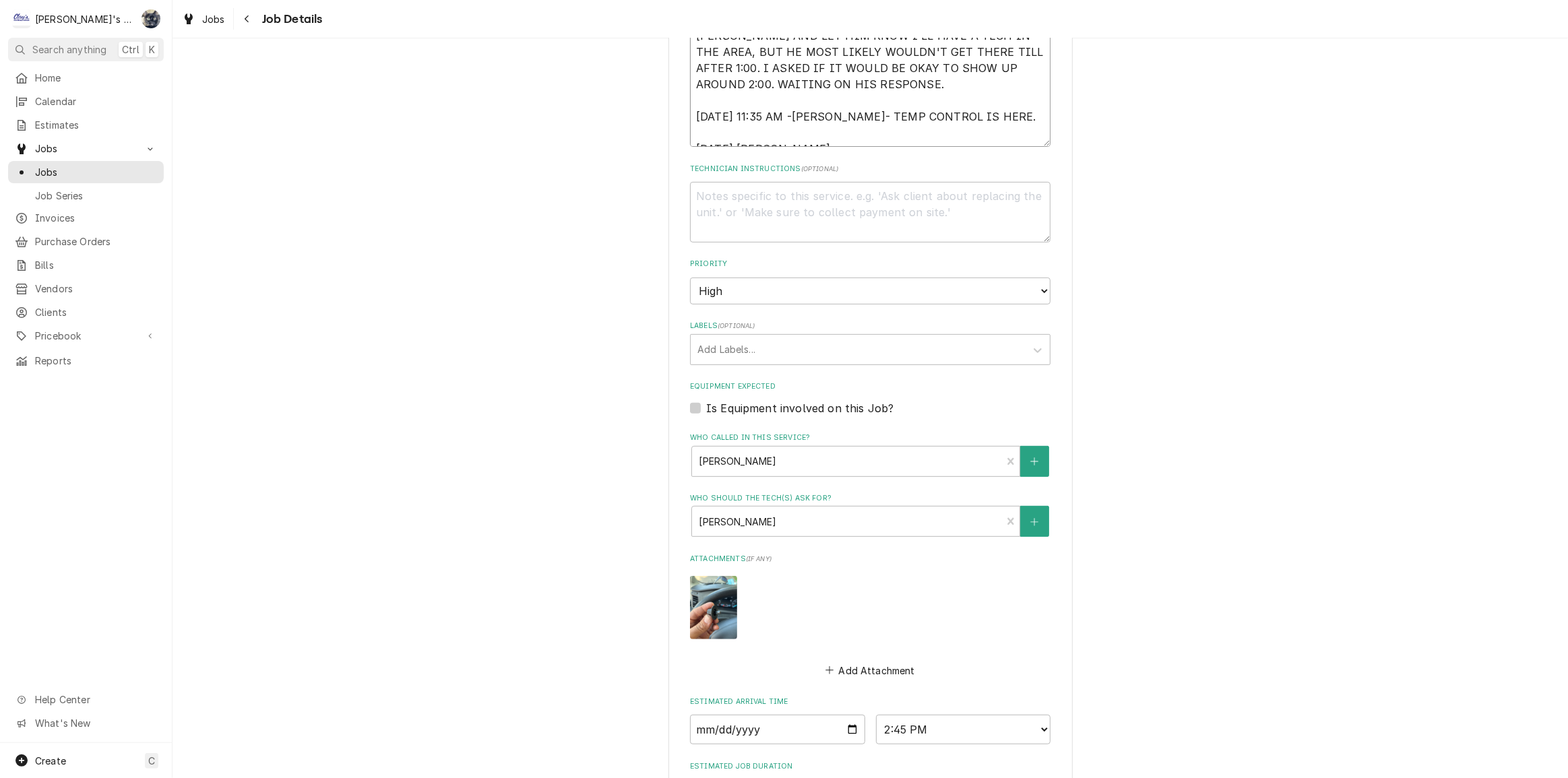
type textarea "x"
type textarea "9/2/2025 9:50 AM- GREG- I RECEIVED AN EMAIL FROM MARK AT CURTIS, DAVID AT OSU R…"
type textarea "x"
type textarea "9/2/2025 9:50 AM- GREG- I RECEIVED AN EMAIL FROM MARK AT CURTIS, DAVID AT OSU R…"
type textarea "x"
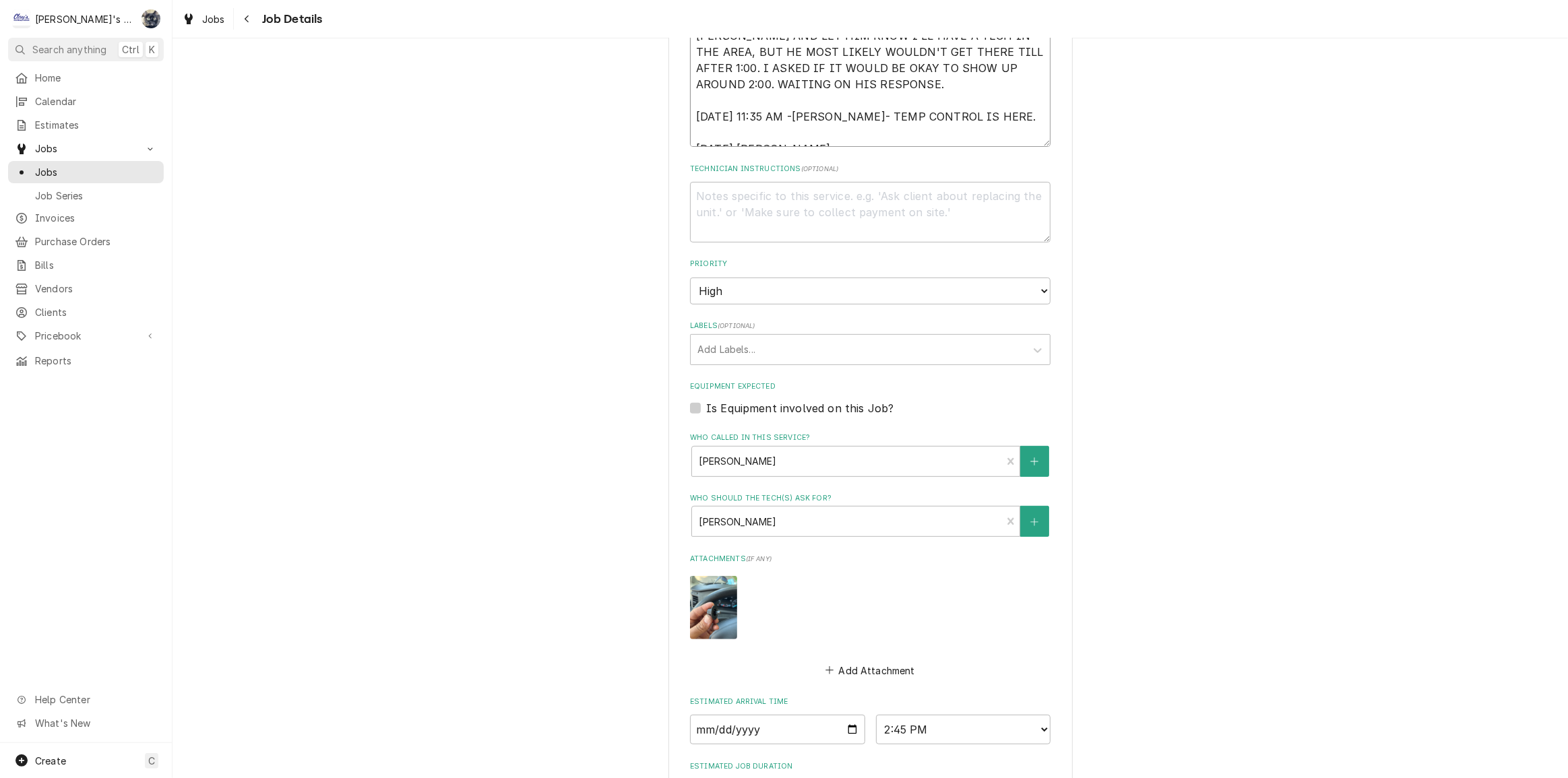
type textarea "9/2/2025 9:50 AM- GREG- I RECEIVED AN EMAIL FROM MARK AT CURTIS, DAVID AT OSU R…"
type textarea "x"
type textarea "9/2/2025 9:50 AM- GREG- I RECEIVED AN EMAIL FROM MARK AT CURTIS, DAVID AT OSU R…"
type textarea "x"
type textarea "9/2/2025 9:50 AM- GREG- I RECEIVED AN EMAIL FROM MARK AT CURTIS, DAVID AT OSU R…"
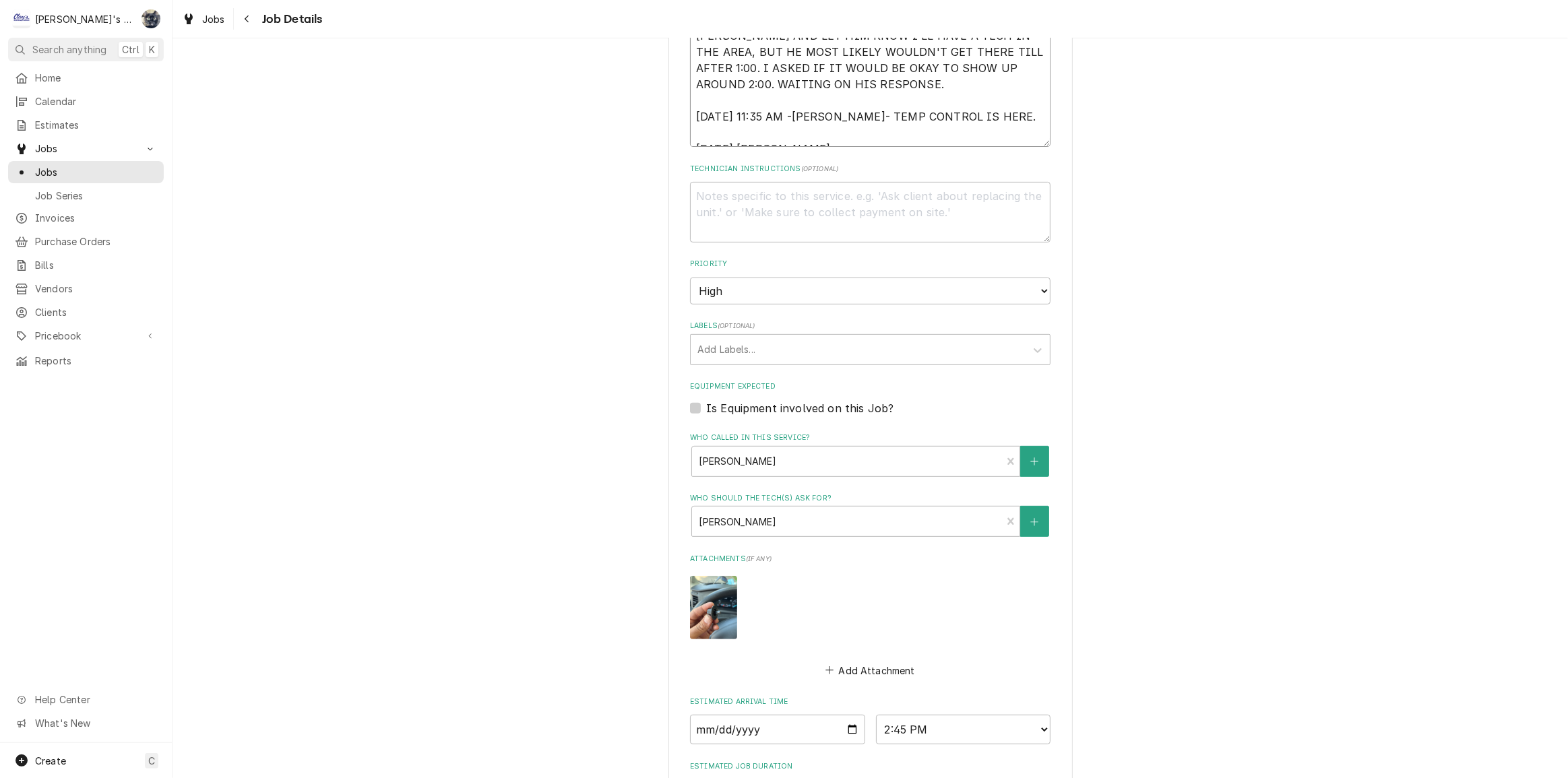
type textarea "x"
type textarea "9/2/2025 9:50 AM- GREG- I RECEIVED AN EMAIL FROM MARK AT CURTIS, DAVID AT OSU R…"
type textarea "x"
type textarea "9/2/2025 9:50 AM- GREG- I RECEIVED AN EMAIL FROM MARK AT CURTIS, DAVID AT OSU R…"
type textarea "x"
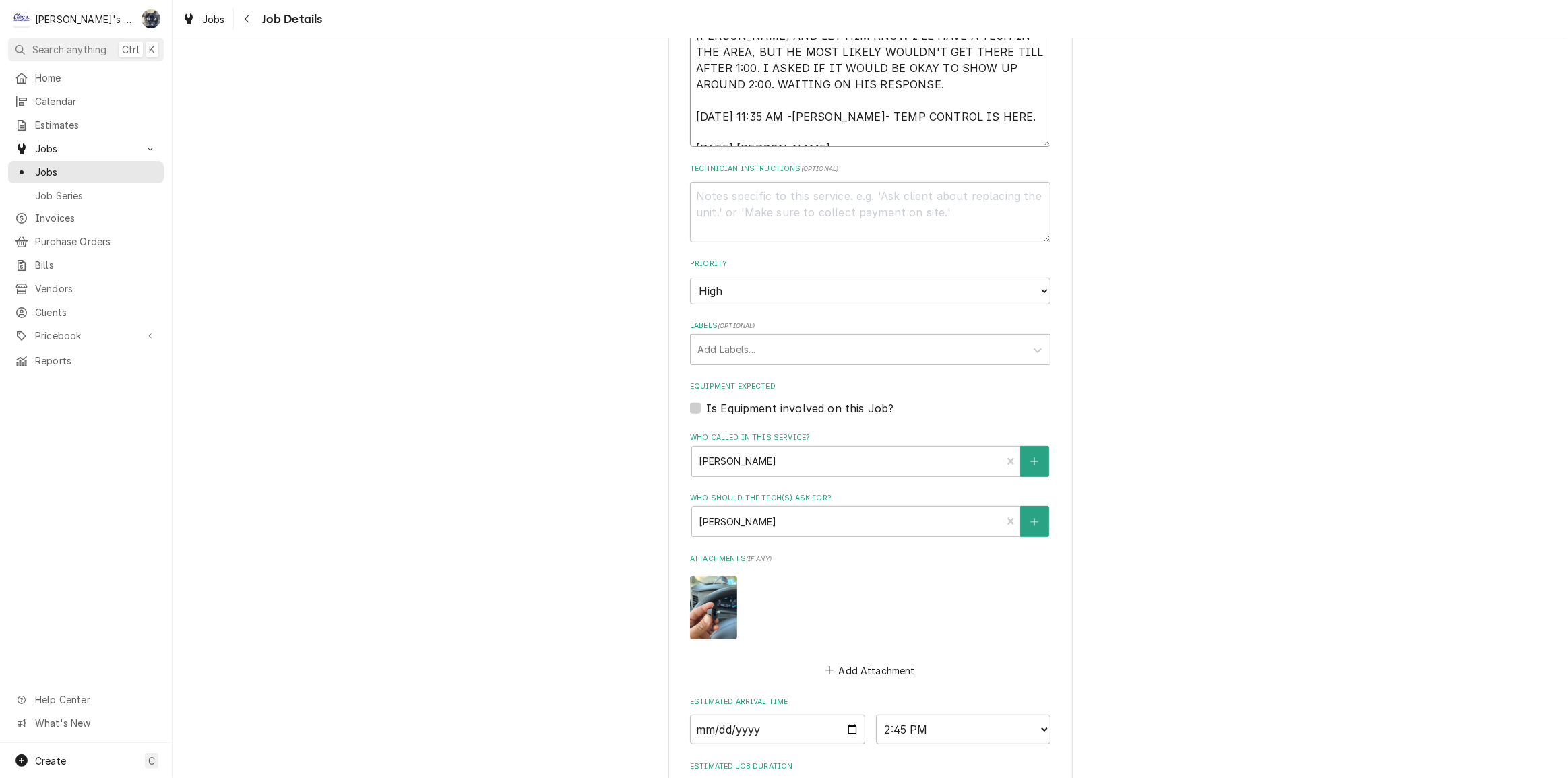
type textarea "9/2/2025 9:50 AM- GREG- I RECEIVED AN EMAIL FROM MARK AT CURTIS, DAVID AT OSU R…"
type textarea "x"
type textarea "9/2/2025 9:50 AM- GREG- I RECEIVED AN EMAIL FROM MARK AT CURTIS, DAVID AT OSU R…"
type textarea "x"
type textarea "9/2/2025 9:50 AM- GREG- I RECEIVED AN EMAIL FROM MARK AT CURTIS, DAVID AT OSU R…"
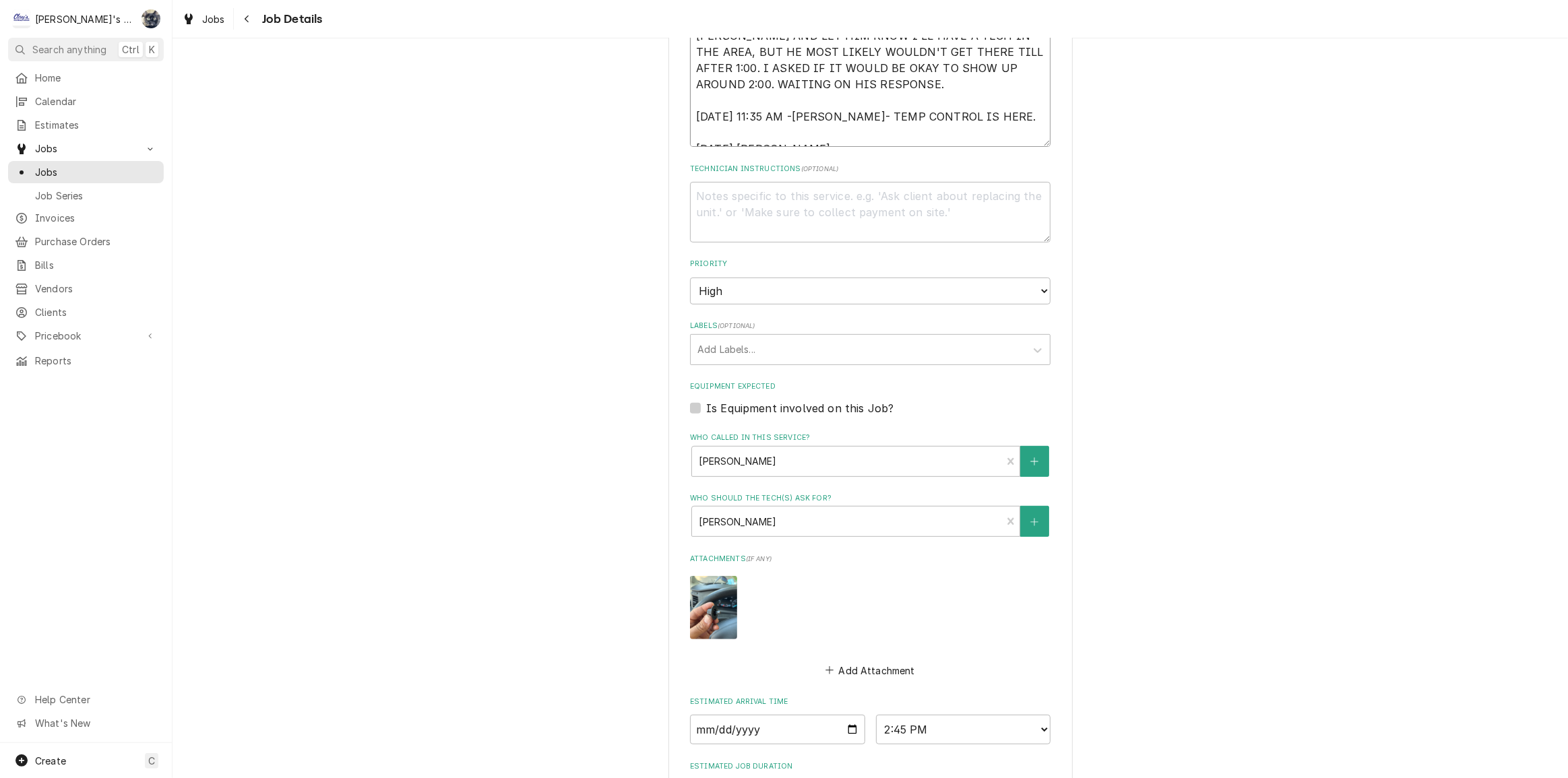
type textarea "x"
type textarea "9/2/2025 9:50 AM- GREG- I RECEIVED AN EMAIL FROM MARK AT CURTIS, DAVID AT OSU R…"
type textarea "x"
type textarea "9/2/2025 9:50 AM- GREG- I RECEIVED AN EMAIL FROM MARK AT CURTIS, DAVID AT OSU R…"
type textarea "x"
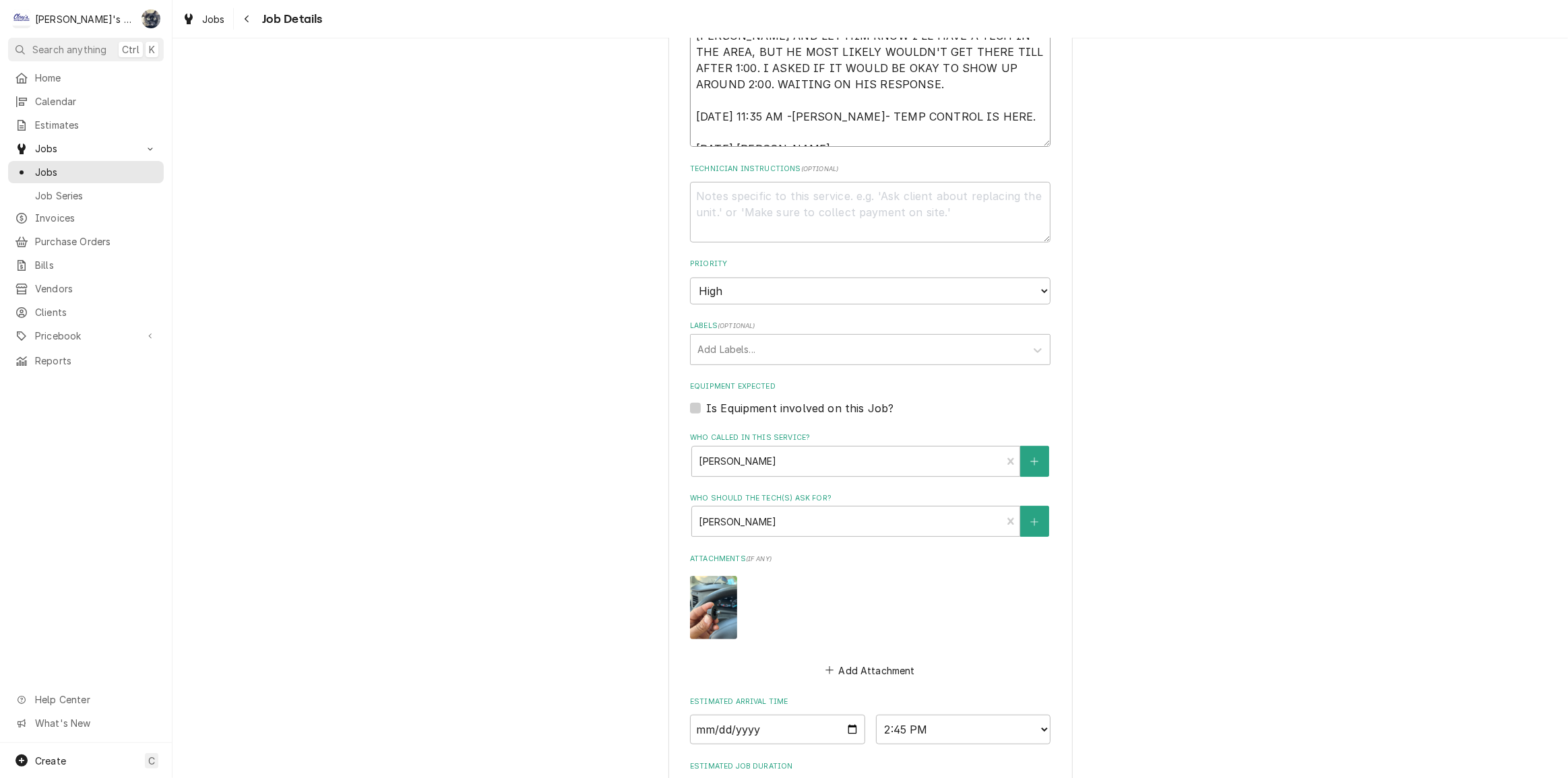
type textarea "9/2/2025 9:50 AM- GREG- I RECEIVED AN EMAIL FROM MARK AT CURTIS, DAVID AT OSU R…"
type textarea "x"
type textarea "9/2/2025 9:50 AM- GREG- I RECEIVED AN EMAIL FROM MARK AT CURTIS, DAVID AT OSU R…"
type textarea "x"
type textarea "9/2/2025 9:50 AM- GREG- I RECEIVED AN EMAIL FROM MARK AT CURTIS, DAVID AT OSU R…"
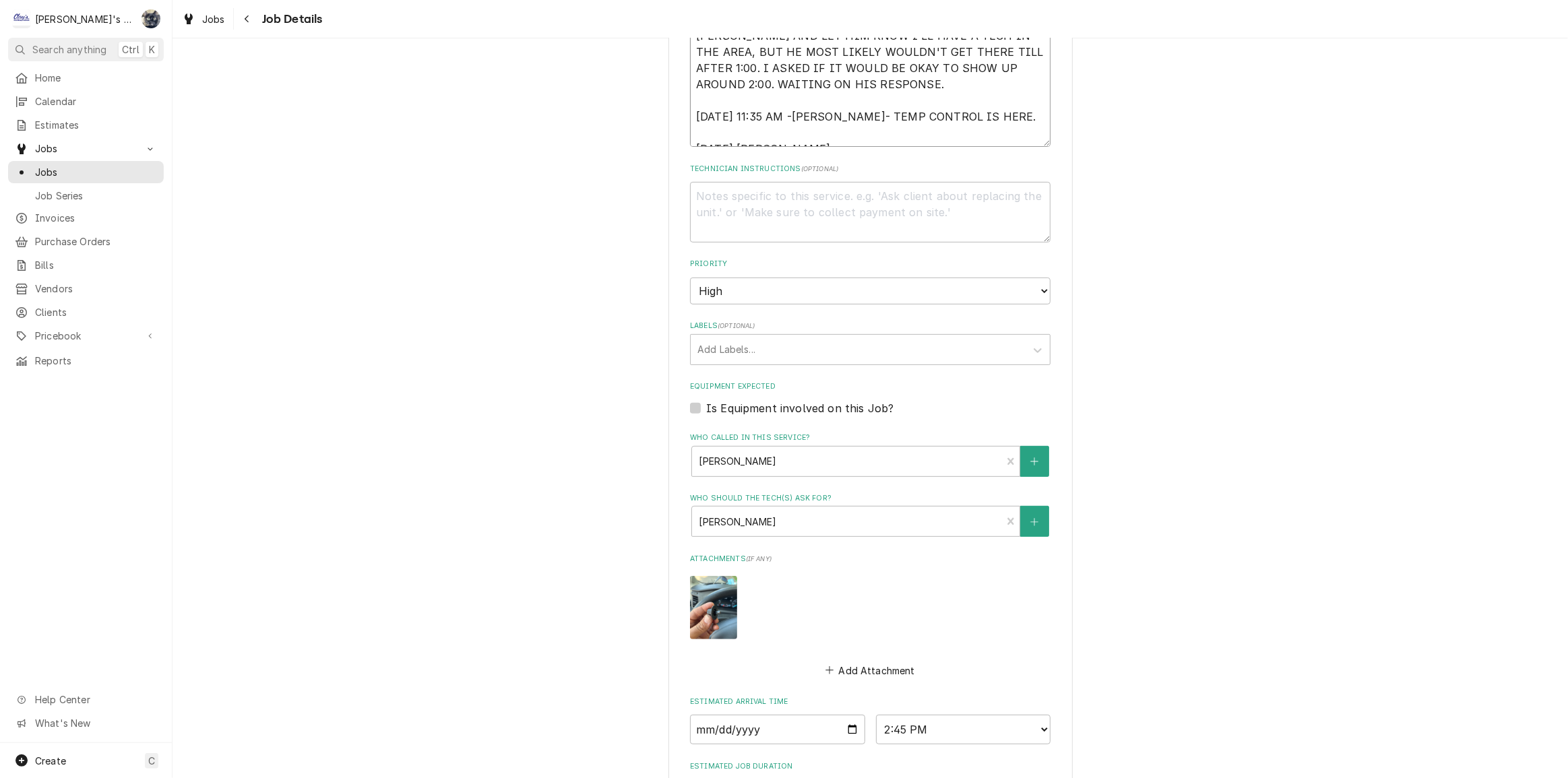
type textarea "x"
type textarea "9/2/2025 9:50 AM- GREG- I RECEIVED AN EMAIL FROM MARK AT CURTIS, DAVID AT OSU R…"
type textarea "x"
type textarea "9/2/2025 9:50 AM- GREG- I RECEIVED AN EMAIL FROM MARK AT CURTIS, DAVID AT OSU R…"
type textarea "x"
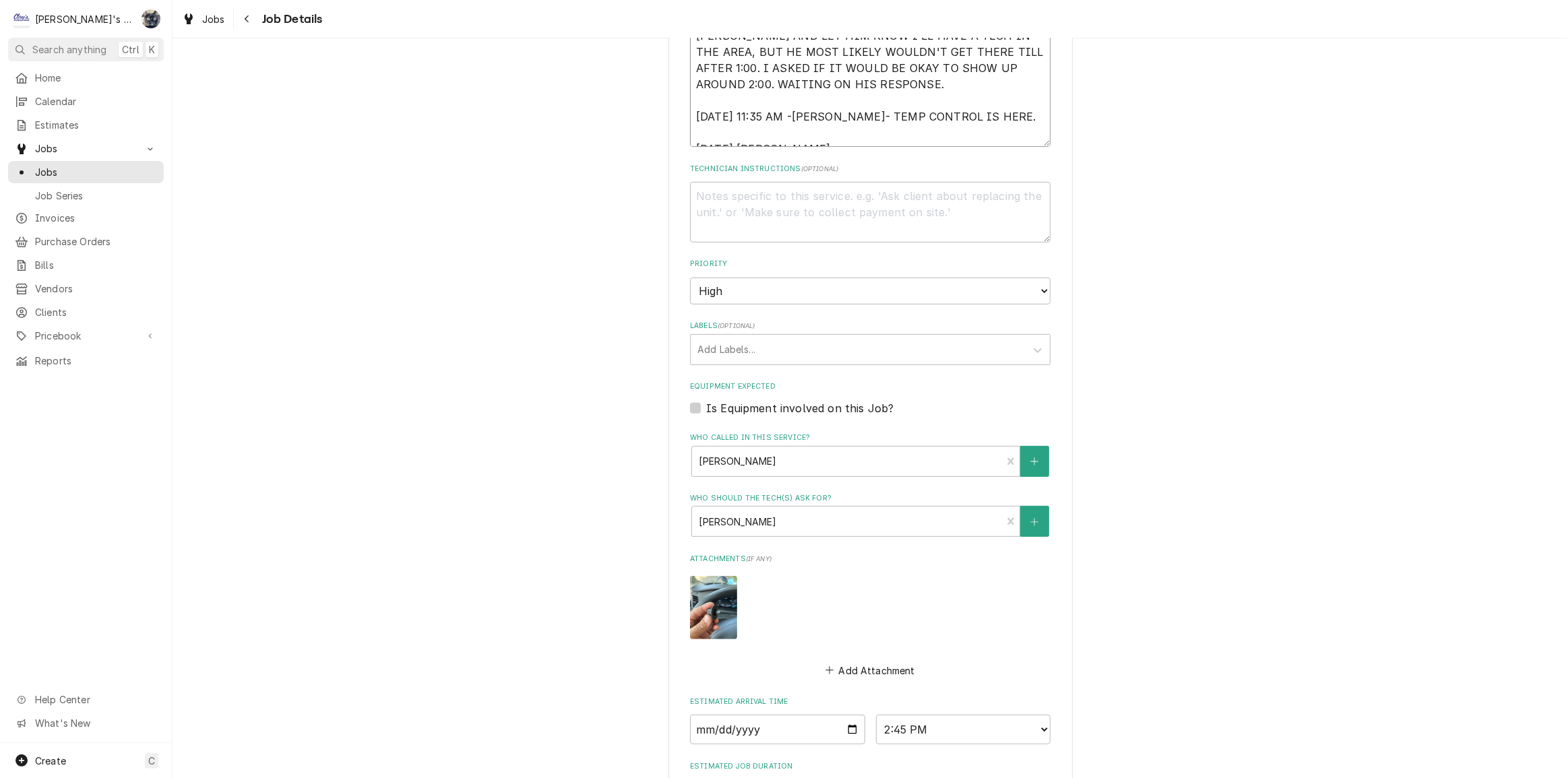
type textarea "9/2/2025 9:50 AM- GREG- I RECEIVED AN EMAIL FROM MARK AT CURTIS, DAVID AT OSU R…"
type textarea "x"
type textarea "9/2/2025 9:50 AM- GREG- I RECEIVED AN EMAIL FROM MARK AT CURTIS, DAVID AT OSU R…"
drag, startPoint x: 849, startPoint y: 131, endPoint x: 689, endPoint y: 123, distance: 160.2
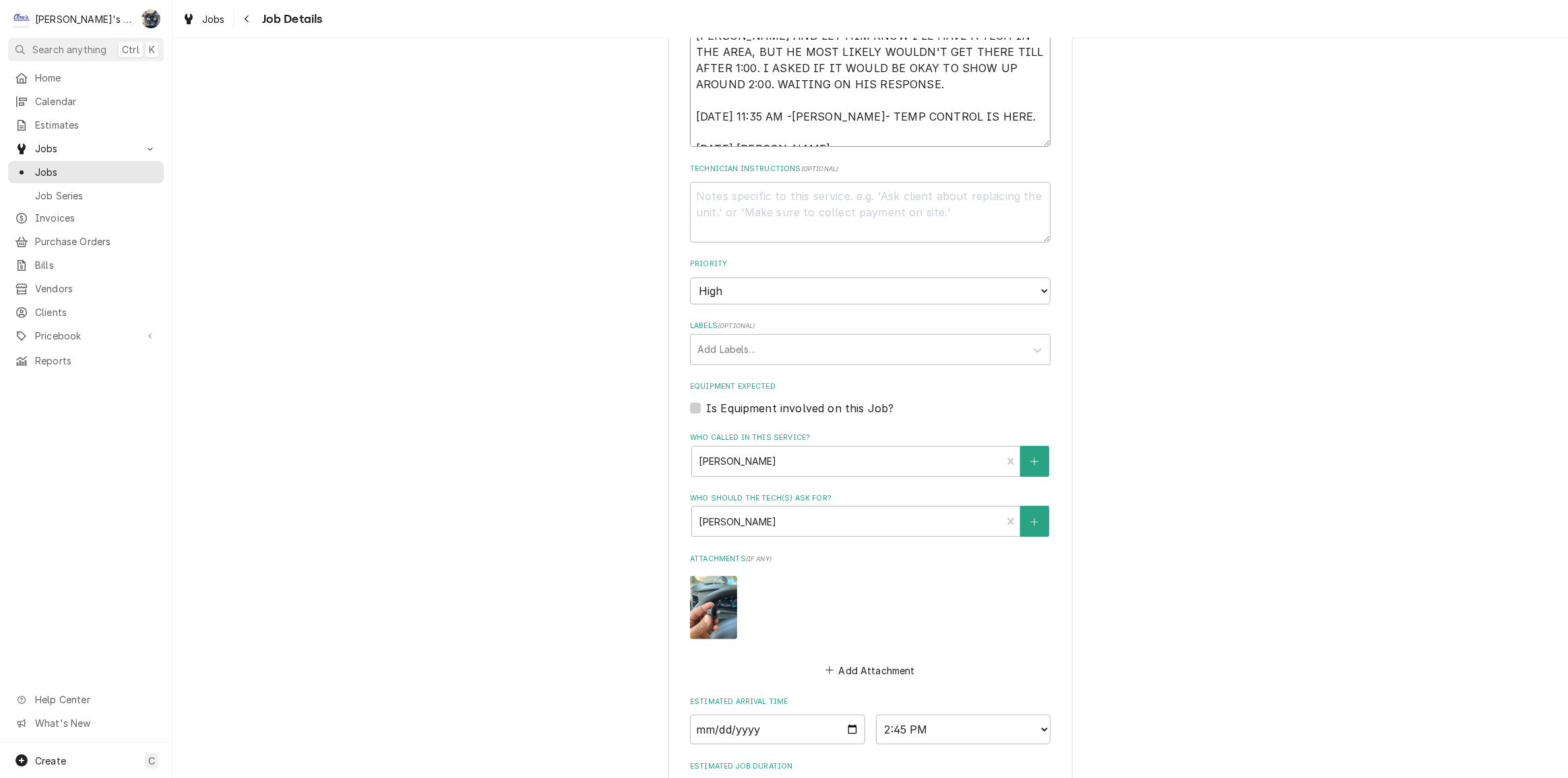
type textarea "x"
type textarea "9/2/2025 9:50 AM- GREG- I RECEIVED AN EMAIL FROM MARK AT CURTIS, DAVID AT OSU R…"
type textarea "x"
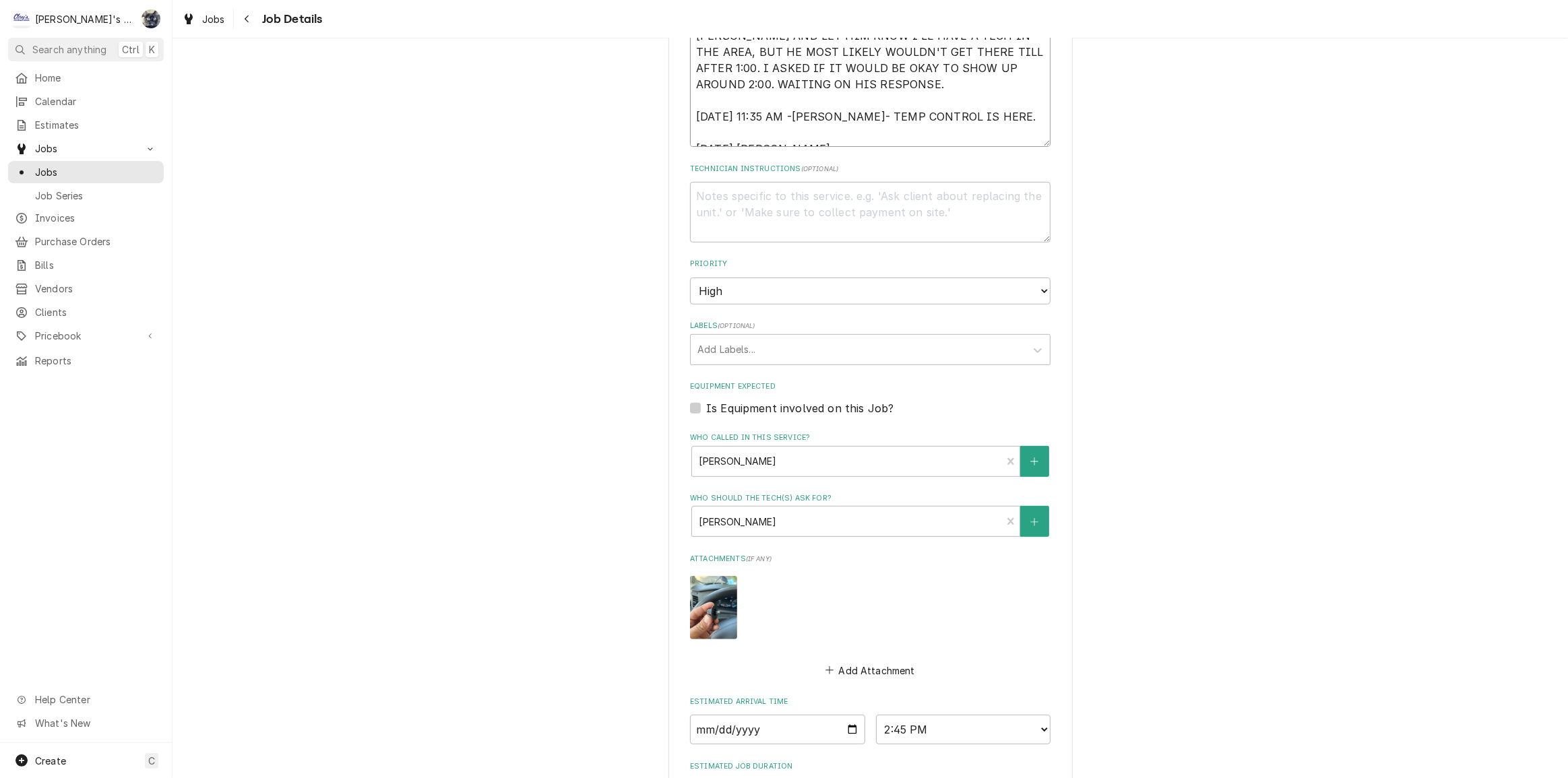
type textarea "9/2/2025 9:50 AM- GREG- I RECEIVED AN EMAIL FROM MARK AT CURTIS, DAVID AT OSU R…"
type textarea "x"
type textarea "9/2/2025 9:50 AM- GREG- I RECEIVED AN EMAIL FROM MARK AT CURTIS, DAVID AT OSU R…"
type textarea "x"
type textarea "9/2/2025 9:50 AM- GREG- I RECEIVED AN EMAIL FROM MARK AT CURTIS, DAVID AT OSU R…"
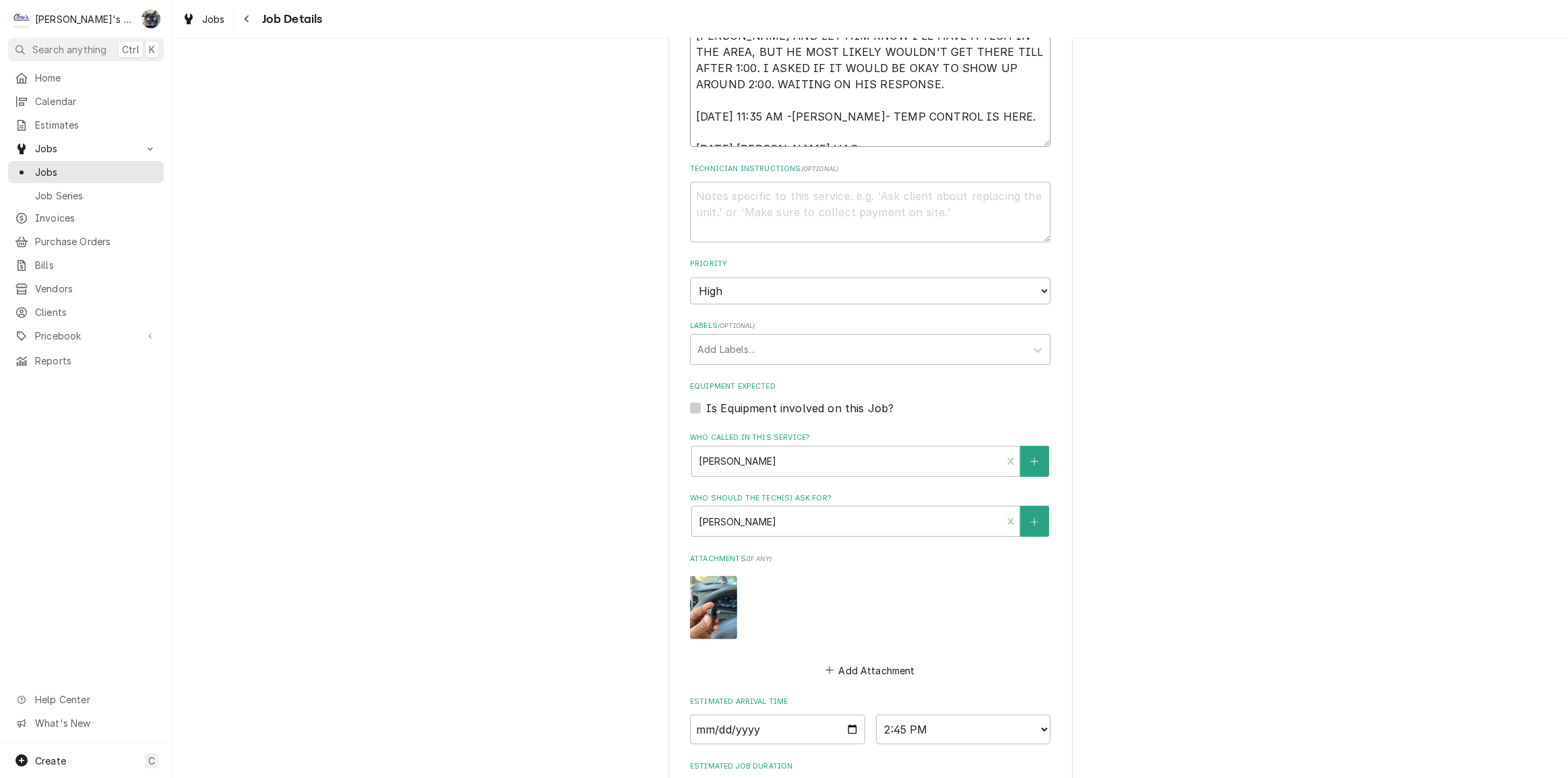
type textarea "x"
type textarea "9/2/2025 9:50 AM- GREG- I RECEIVED AN EMAIL FROM MARK AT CURTIS, DAVID AT OSU R…"
type textarea "x"
type textarea "9/2/2025 9:50 AM- GREG- I RECEIVED AN EMAIL FROM MARK AT CURTIS, DAVID AT OSU R…"
type textarea "x"
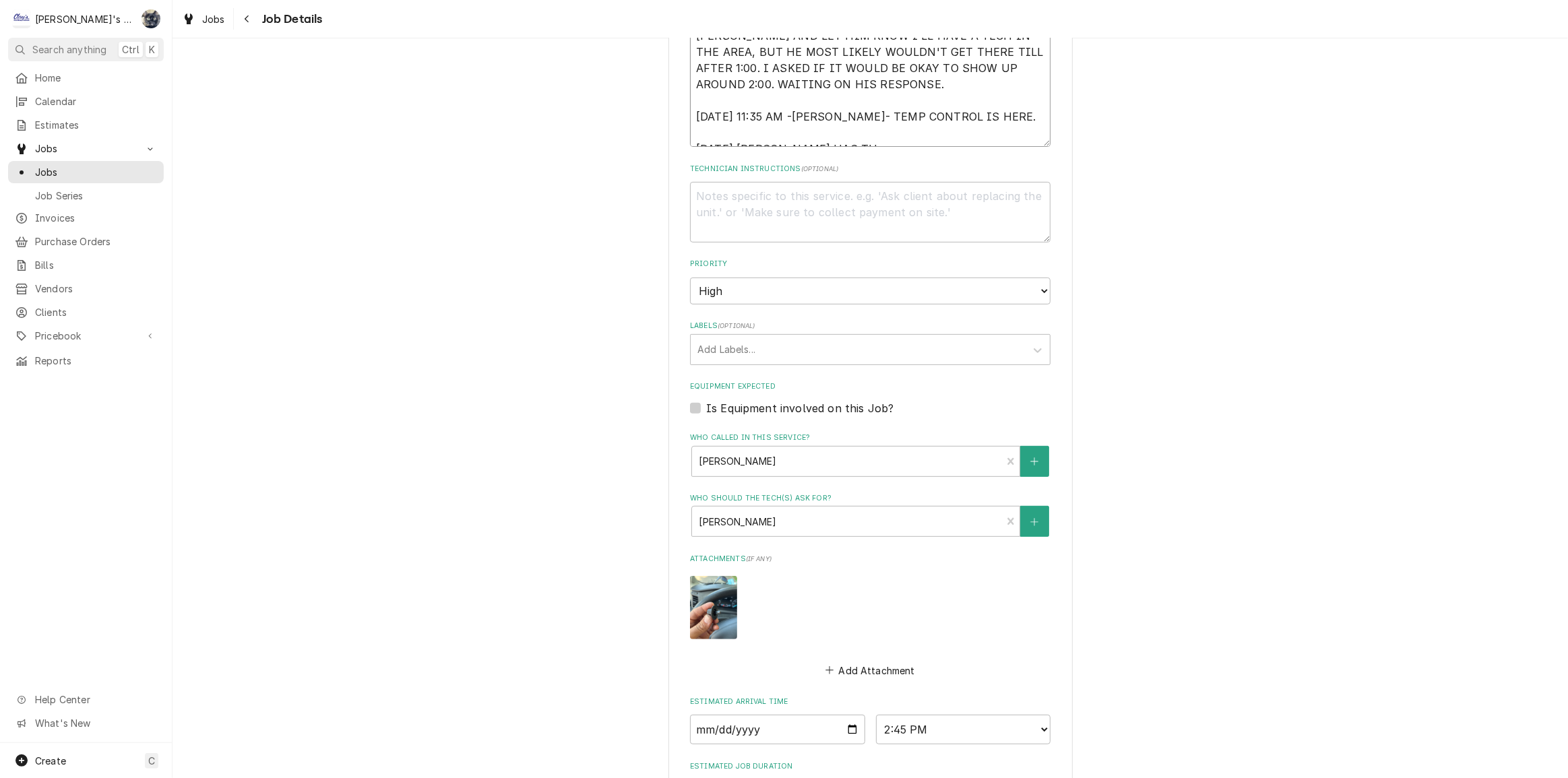
type textarea "9/2/2025 9:50 AM- GREG- I RECEIVED AN EMAIL FROM MARK AT CURTIS, DAVID AT OSU R…"
type textarea "x"
type textarea "9/2/2025 9:50 AM- GREG- I RECEIVED AN EMAIL FROM MARK AT CURTIS, DAVID AT OSU R…"
type textarea "x"
type textarea "9/2/2025 9:50 AM- GREG- I RECEIVED AN EMAIL FROM MARK AT CURTIS, DAVID AT OSU R…"
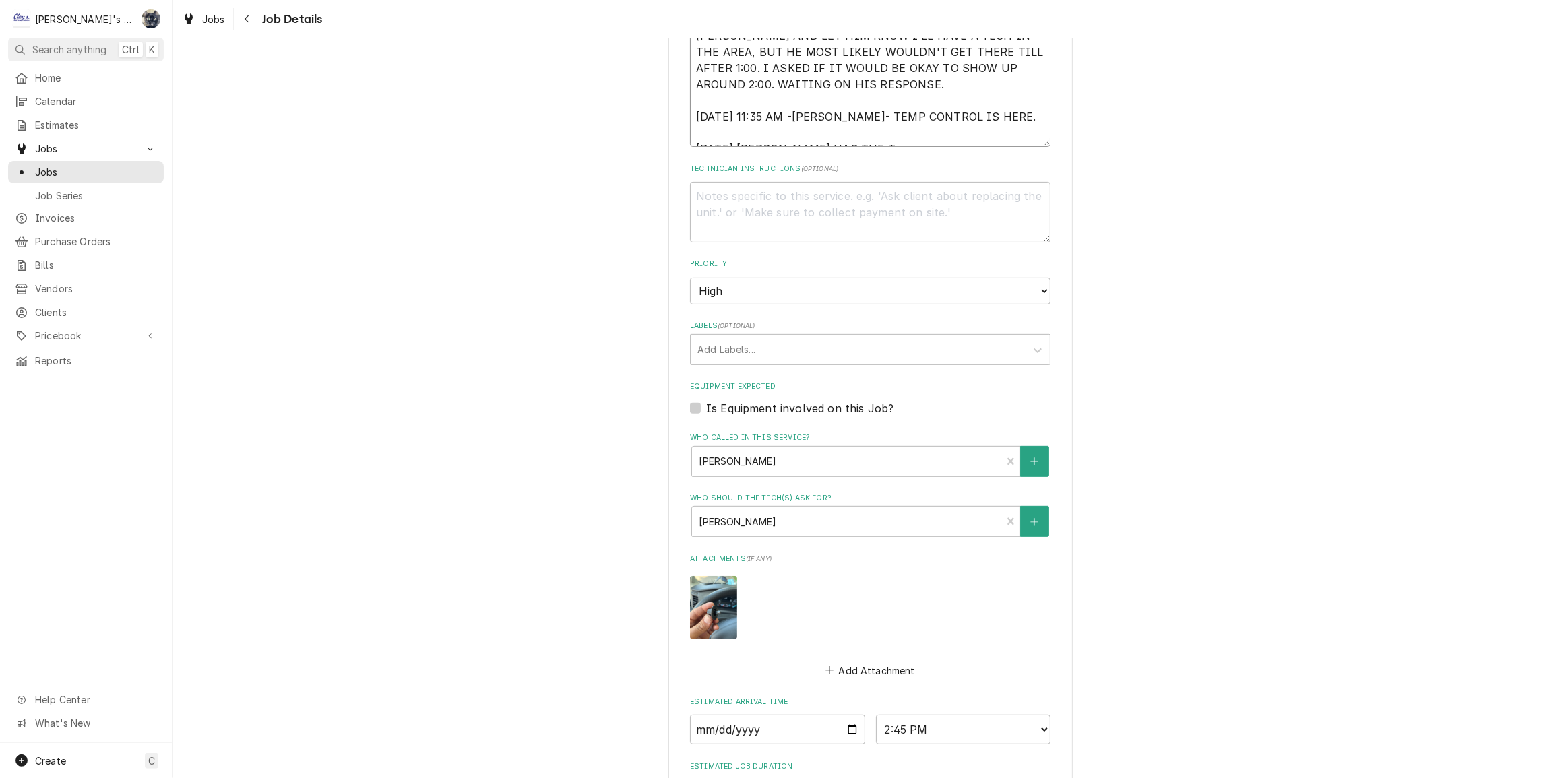
type textarea "x"
type textarea "9/2/2025 9:50 AM- GREG- I RECEIVED AN EMAIL FROM MARK AT CURTIS, DAVID AT OSU R…"
type textarea "x"
type textarea "9/2/2025 9:50 AM- GREG- I RECEIVED AN EMAIL FROM MARK AT CURTIS, DAVID AT OSU R…"
type textarea "x"
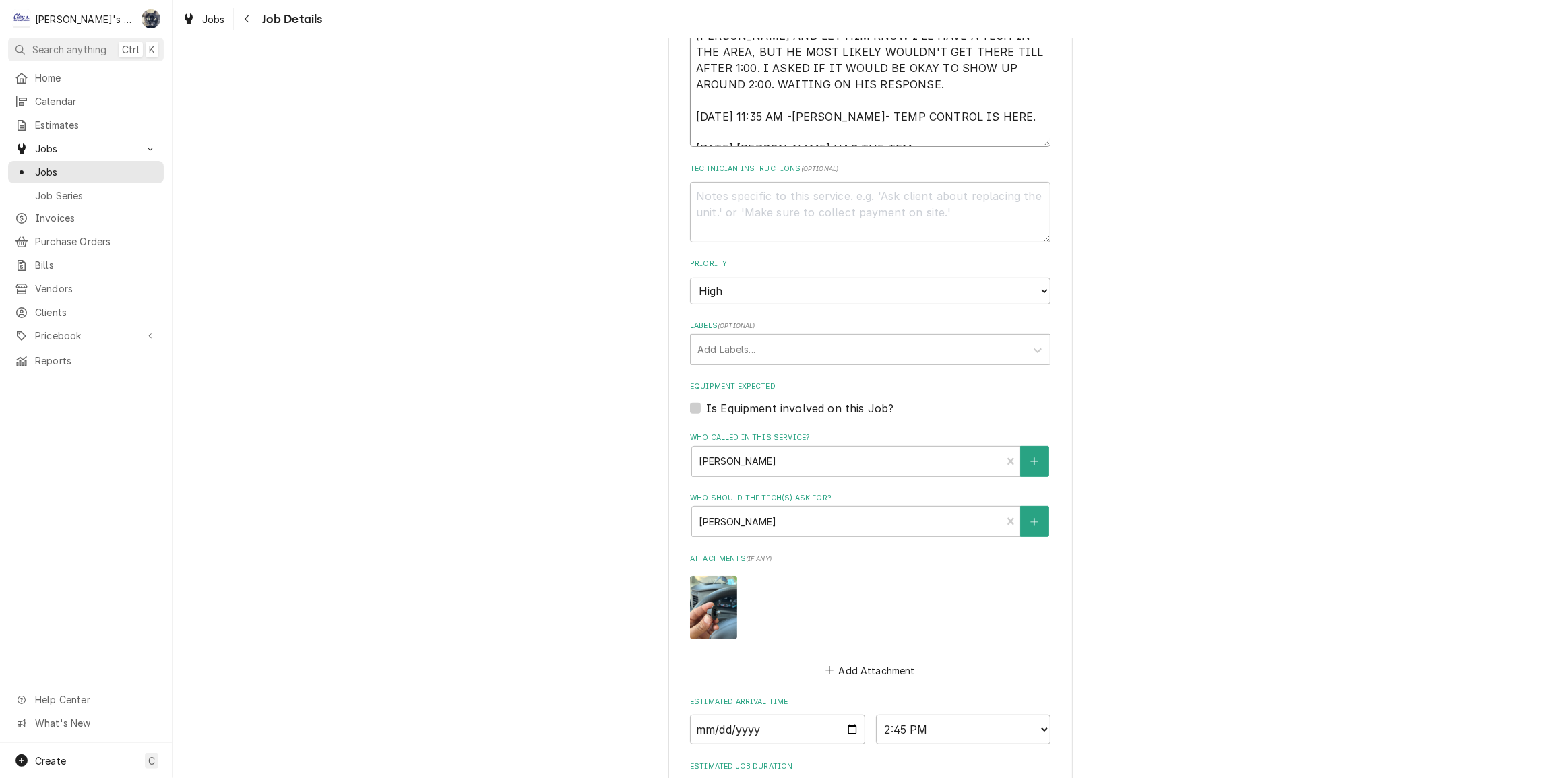
type textarea "9/2/2025 9:50 AM- GREG- I RECEIVED AN EMAIL FROM MARK AT CURTIS, DAVID AT OSU R…"
type textarea "x"
type textarea "9/2/2025 9:50 AM- GREG- I RECEIVED AN EMAIL FROM MARK AT CURTIS, DAVID AT OSU R…"
type textarea "x"
type textarea "9/2/2025 9:50 AM- GREG- I RECEIVED AN EMAIL FROM MARK AT CURTIS, DAVID AT OSU R…"
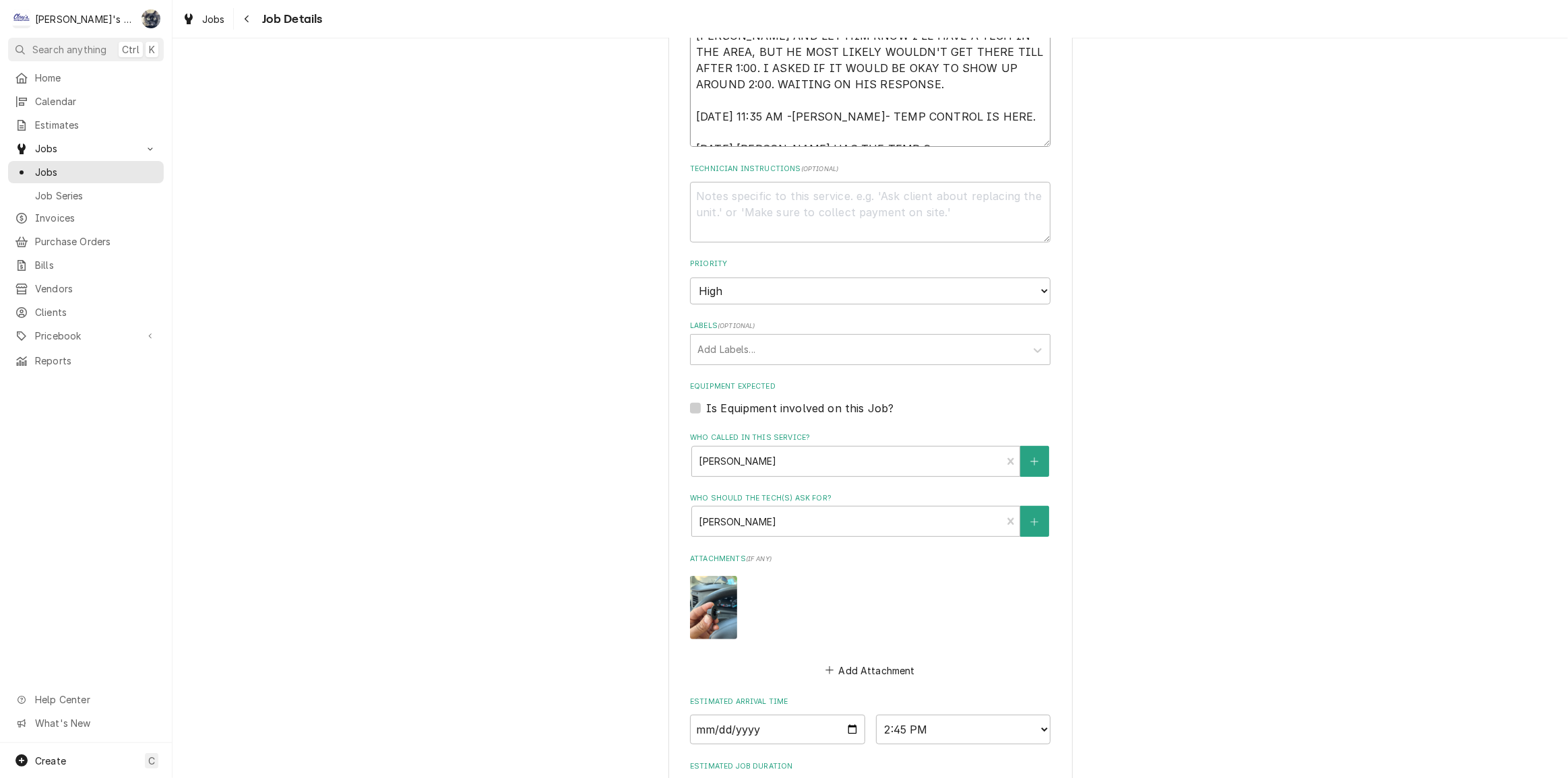
type textarea "x"
type textarea "9/2/2025 9:50 AM- GREG- I RECEIVED AN EMAIL FROM MARK AT CURTIS, DAVID AT OSU R…"
type textarea "x"
type textarea "9/2/2025 9:50 AM- GREG- I RECEIVED AN EMAIL FROM MARK AT CURTIS, DAVID AT OSU R…"
type textarea "x"
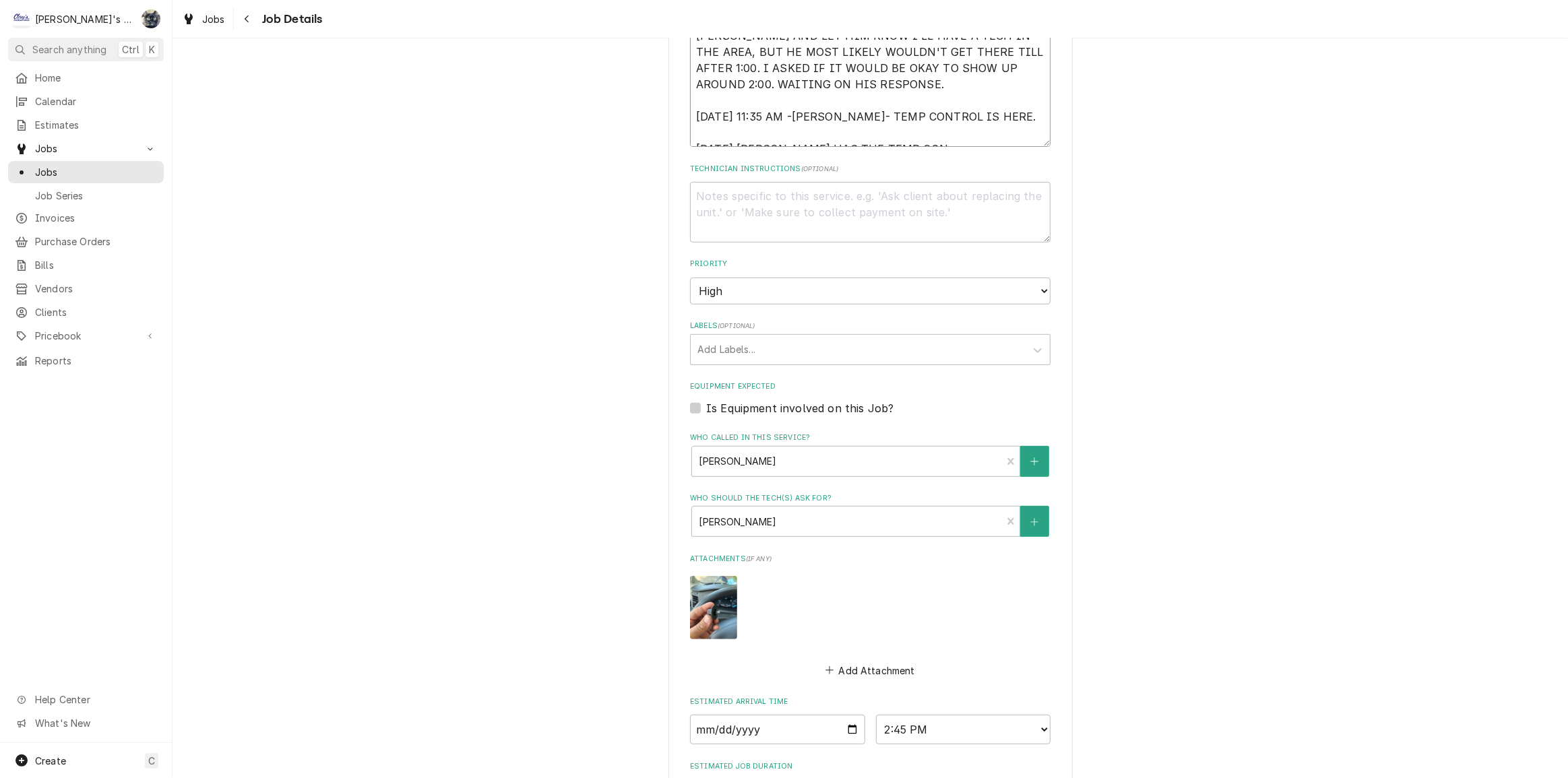
type textarea "9/2/2025 9:50 AM- GREG- I RECEIVED AN EMAIL FROM MARK AT CURTIS, DAVID AT OSU R…"
type textarea "x"
type textarea "9/2/2025 9:50 AM- GREG- I RECEIVED AN EMAIL FROM MARK AT CURTIS, DAVID AT OSU R…"
type textarea "x"
type textarea "9/2/2025 9:50 AM- GREG- I RECEIVED AN EMAIL FROM MARK AT CURTIS, DAVID AT OSU R…"
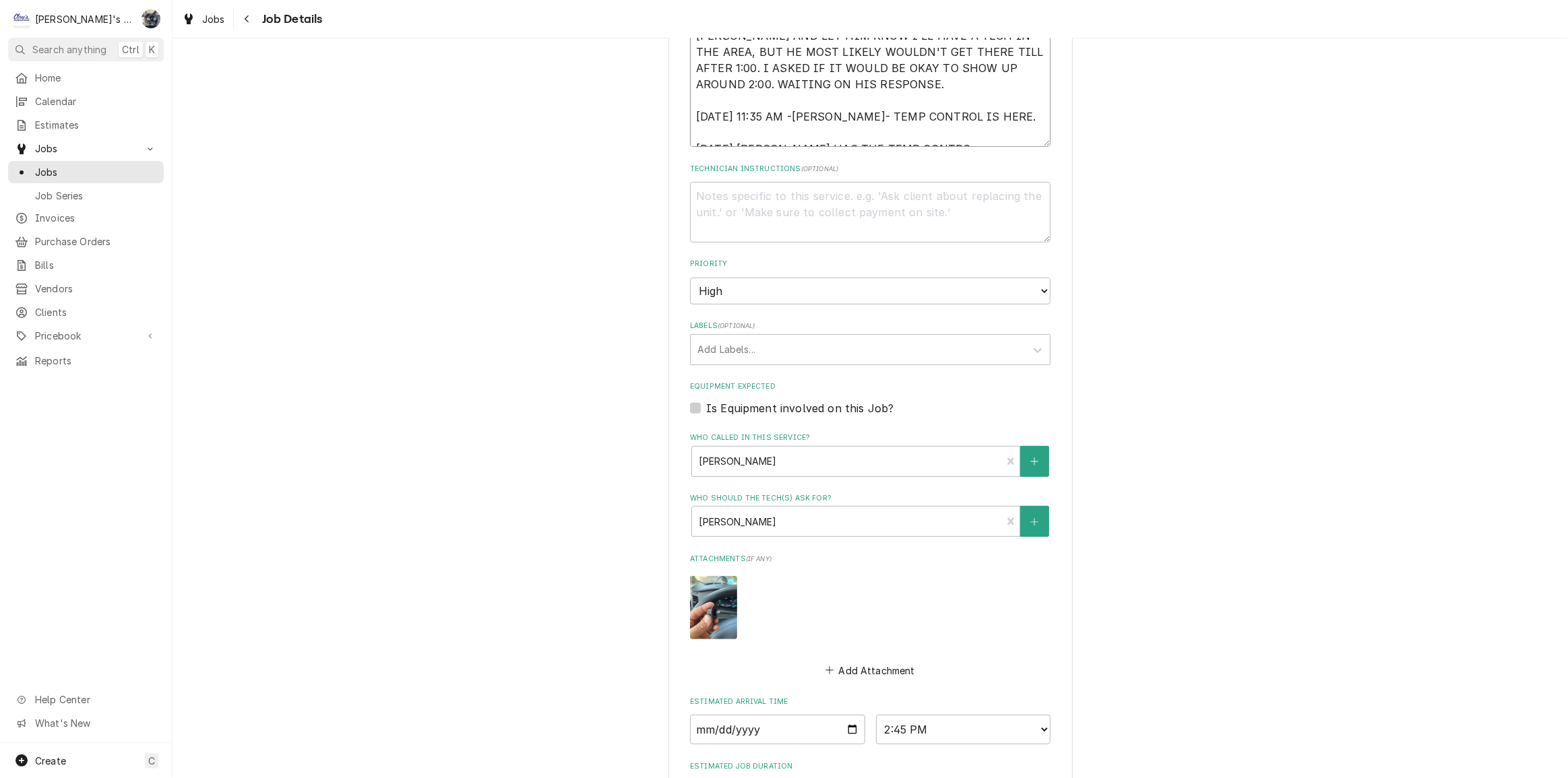
type textarea "x"
type textarea "9/2/2025 9:50 AM- GREG- I RECEIVED AN EMAIL FROM MARK AT CURTIS, DAVID AT OSU R…"
type textarea "x"
type textarea "9/2/2025 9:50 AM- GREG- I RECEIVED AN EMAIL FROM MARK AT CURTIS, DAVID AT OSU R…"
type textarea "x"
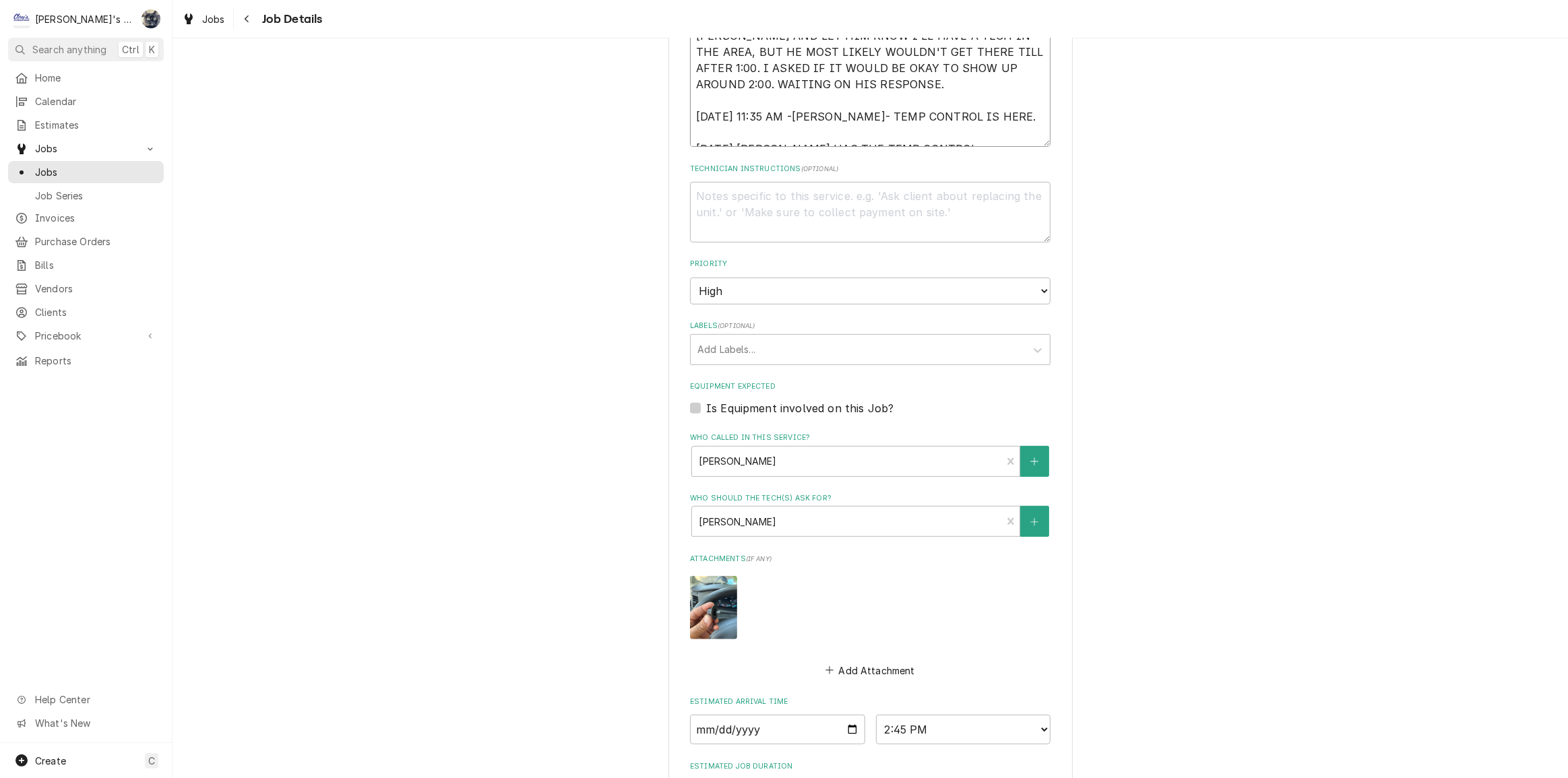
type textarea "9/2/2025 9:50 AM- GREG- I RECEIVED AN EMAIL FROM MARK AT CURTIS, DAVID AT OSU R…"
type textarea "x"
type textarea "9/2/2025 9:50 AM- GREG- I RECEIVED AN EMAIL FROM MARK AT CURTIS, DAVID AT OSU R…"
type textarea "x"
type textarea "9/2/2025 9:50 AM- GREG- I RECEIVED AN EMAIL FROM MARK AT CURTIS, DAVID AT OSU R…"
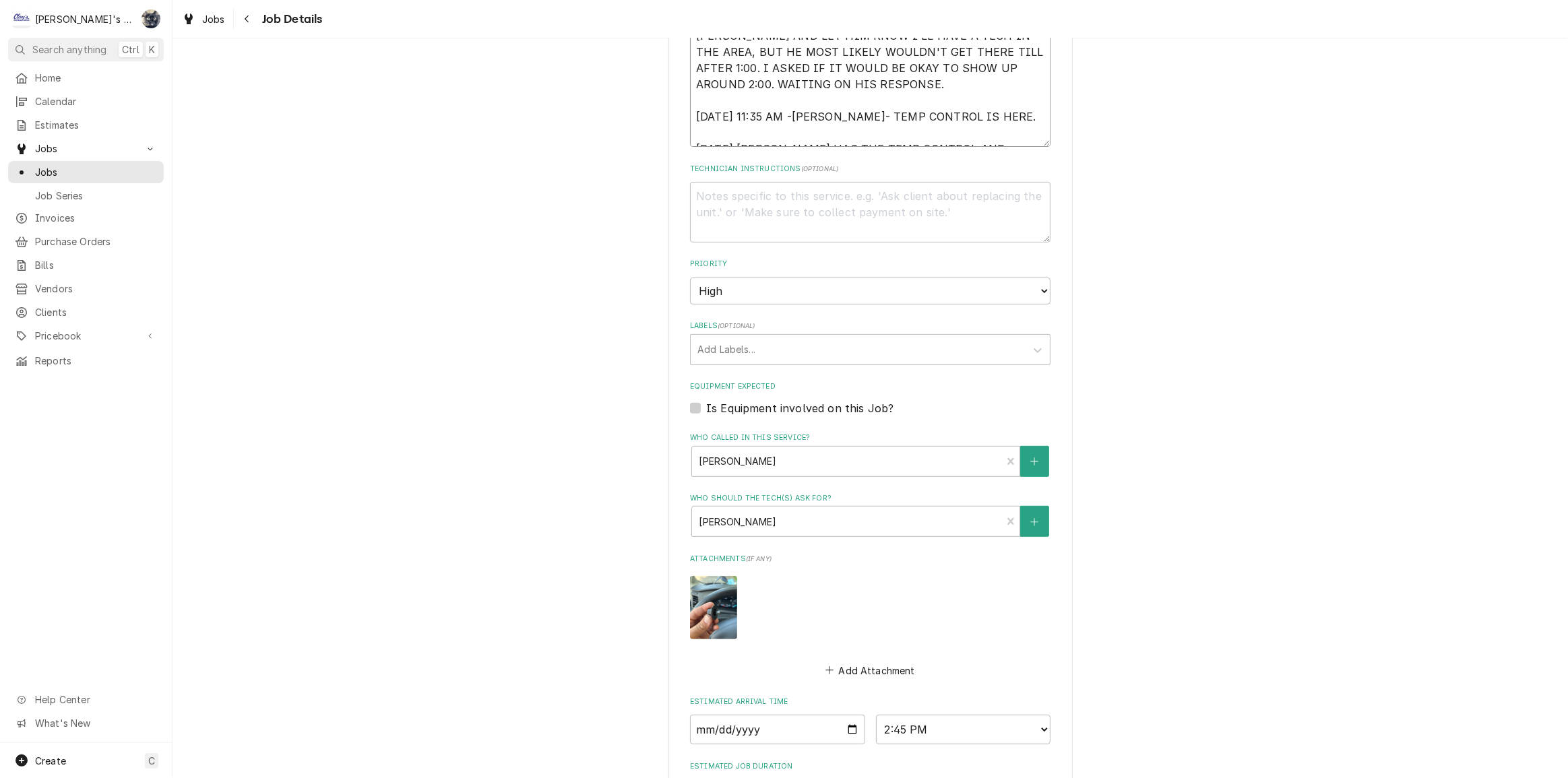
type textarea "x"
type textarea "9/2/2025 9:50 AM- GREG- I RECEIVED AN EMAIL FROM MARK AT CURTIS, DAVID AT OSU R…"
type textarea "x"
type textarea "9/2/2025 9:50 AM- GREG- I RECEIVED AN EMAIL FROM MARK AT CURTIS, DAVID AT OSU R…"
type textarea "x"
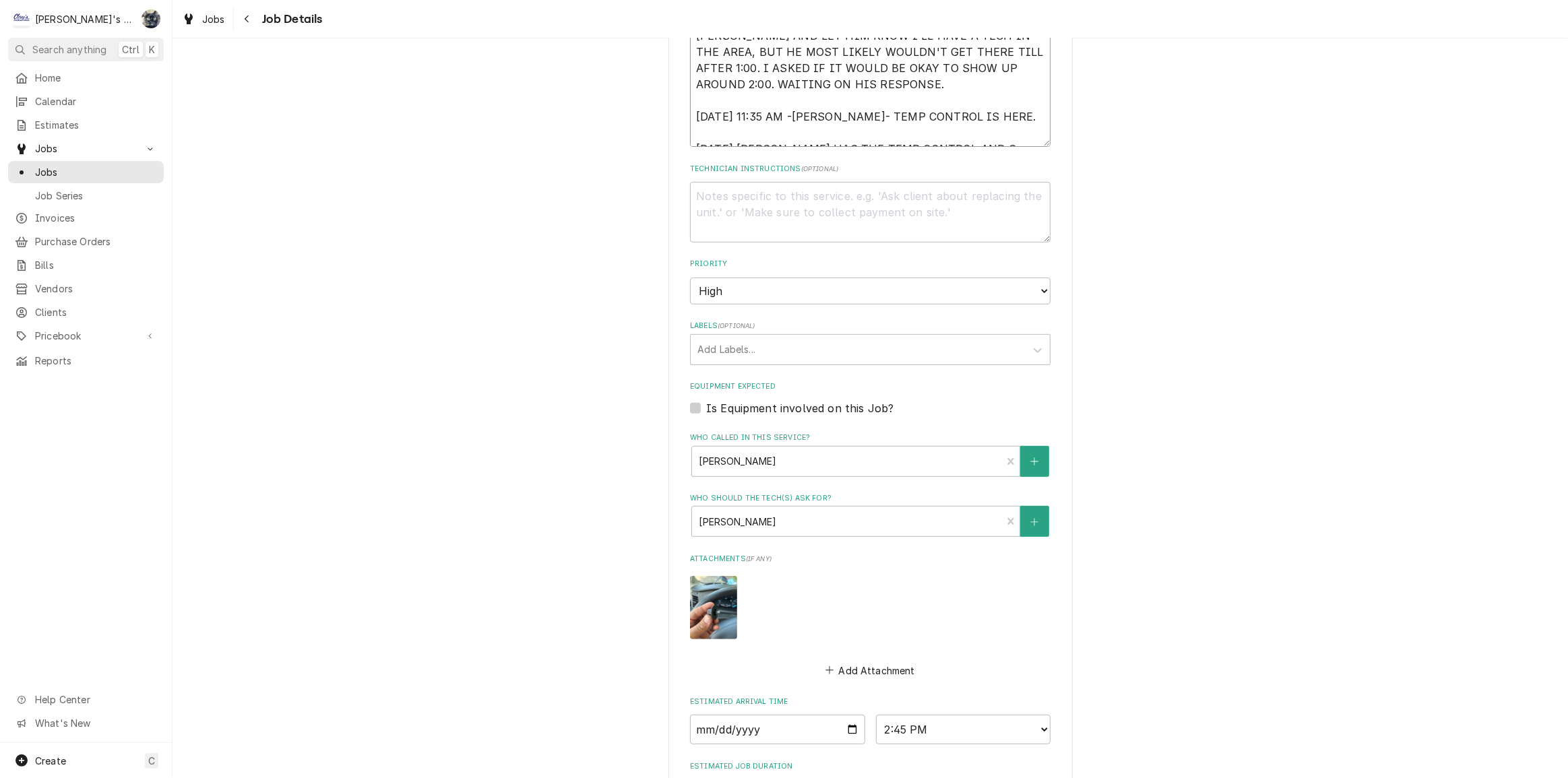
type textarea "9/2/2025 9:50 AM- GREG- I RECEIVED AN EMAIL FROM MARK AT CURTIS, DAVID AT OSU R…"
type textarea "x"
type textarea "9/2/2025 9:50 AM- GREG- I RECEIVED AN EMAIL FROM MARK AT CURTIS, DAVID AT OSU R…"
type textarea "x"
type textarea "9/2/2025 9:50 AM- GREG- I RECEIVED AN EMAIL FROM MARK AT CURTIS, DAVID AT OSU R…"
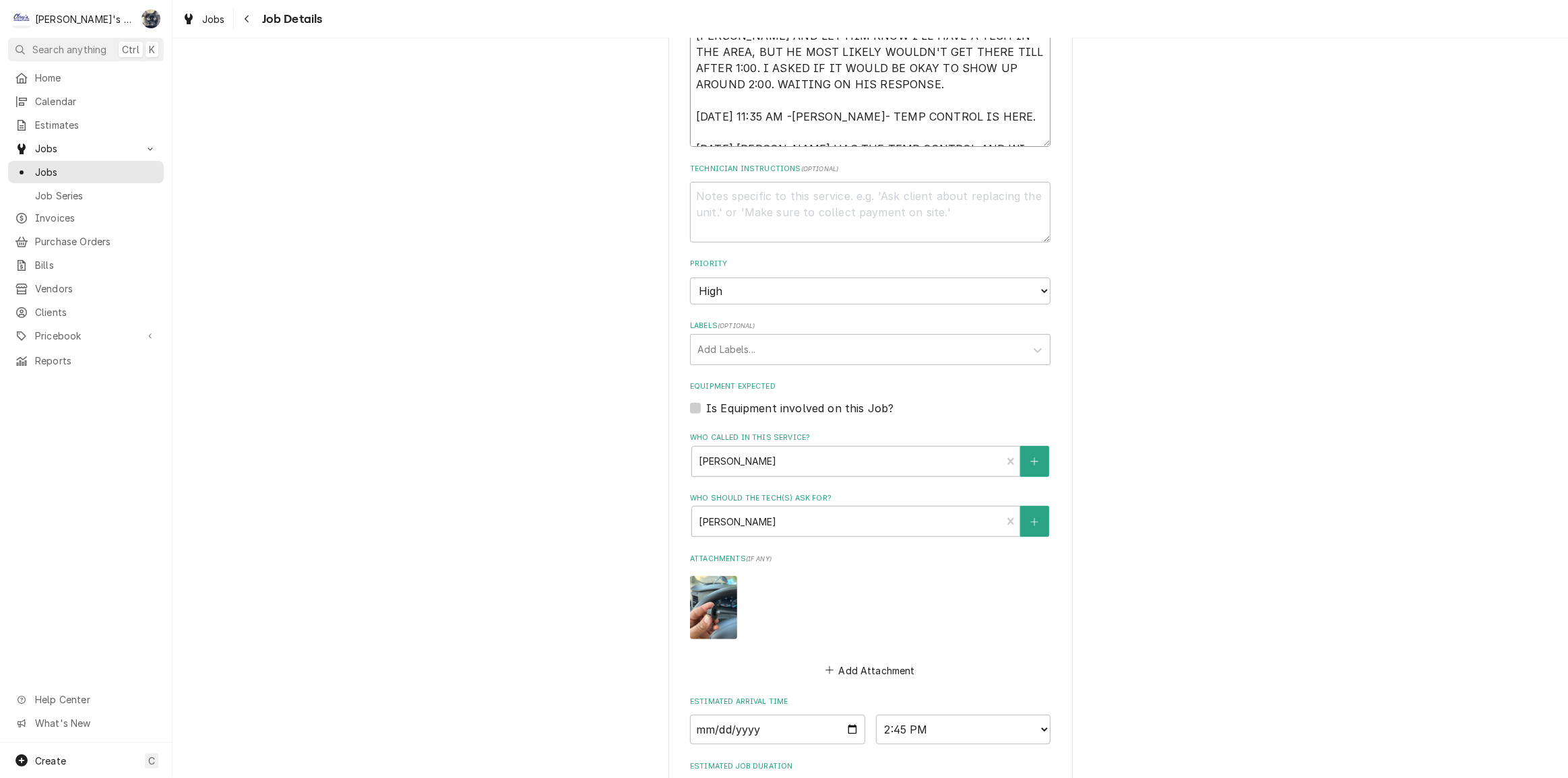
type textarea "x"
type textarea "9/2/2025 9:50 AM- GREG- I RECEIVED AN EMAIL FROM MARK AT CURTIS, DAVID AT OSU R…"
type textarea "x"
type textarea "9/2/2025 9:50 AM- GREG- I RECEIVED AN EMAIL FROM MARK AT CURTIS, DAVID AT OSU R…"
type textarea "x"
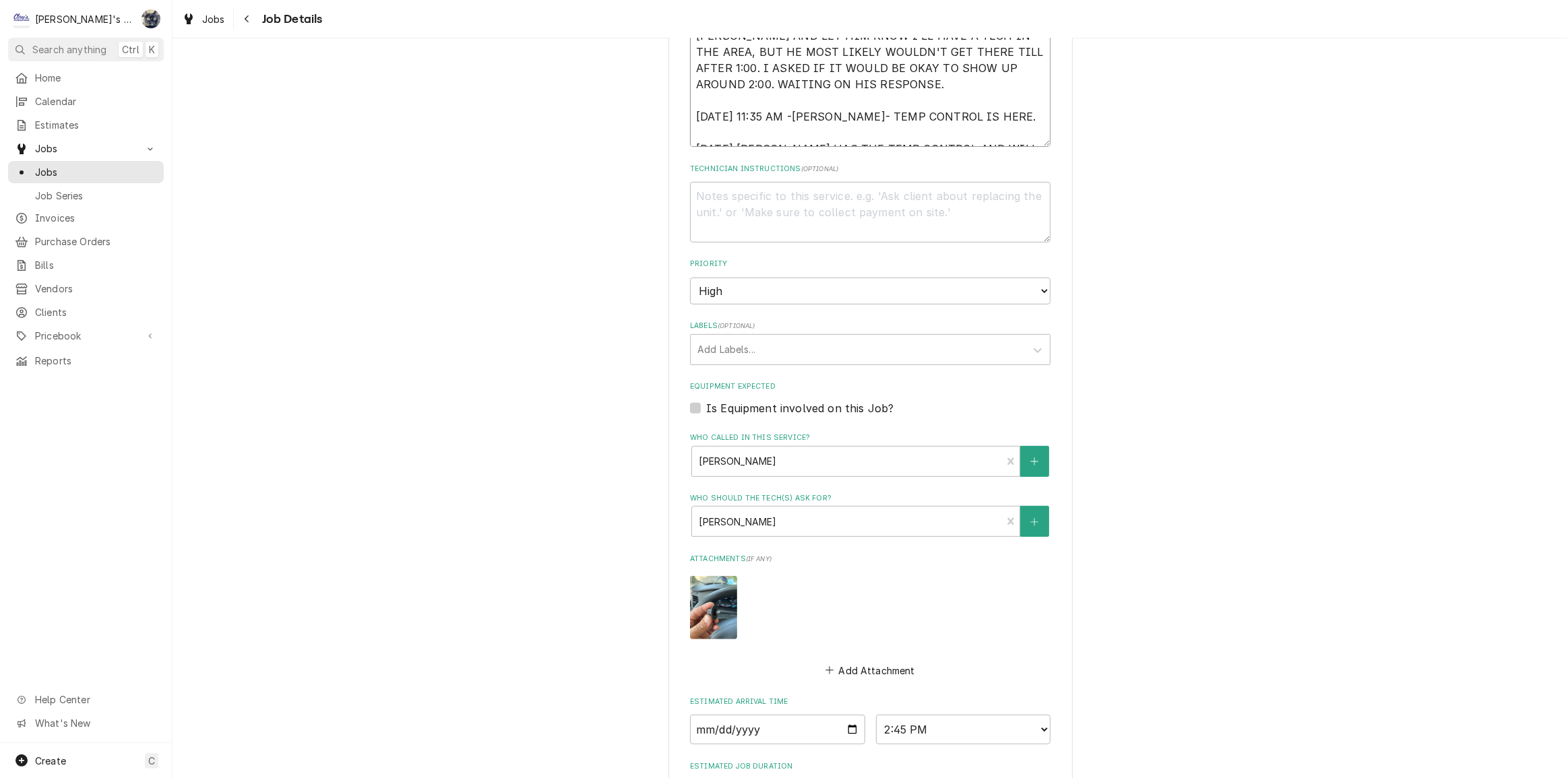
type textarea "9/2/2025 9:50 AM- GREG- I RECEIVED AN EMAIL FROM MARK AT CURTIS, DAVID AT OSU R…"
type textarea "x"
type textarea "9/2/2025 9:50 AM- GREG- I RECEIVED AN EMAIL FROM MARK AT CURTIS, DAVID AT OSU R…"
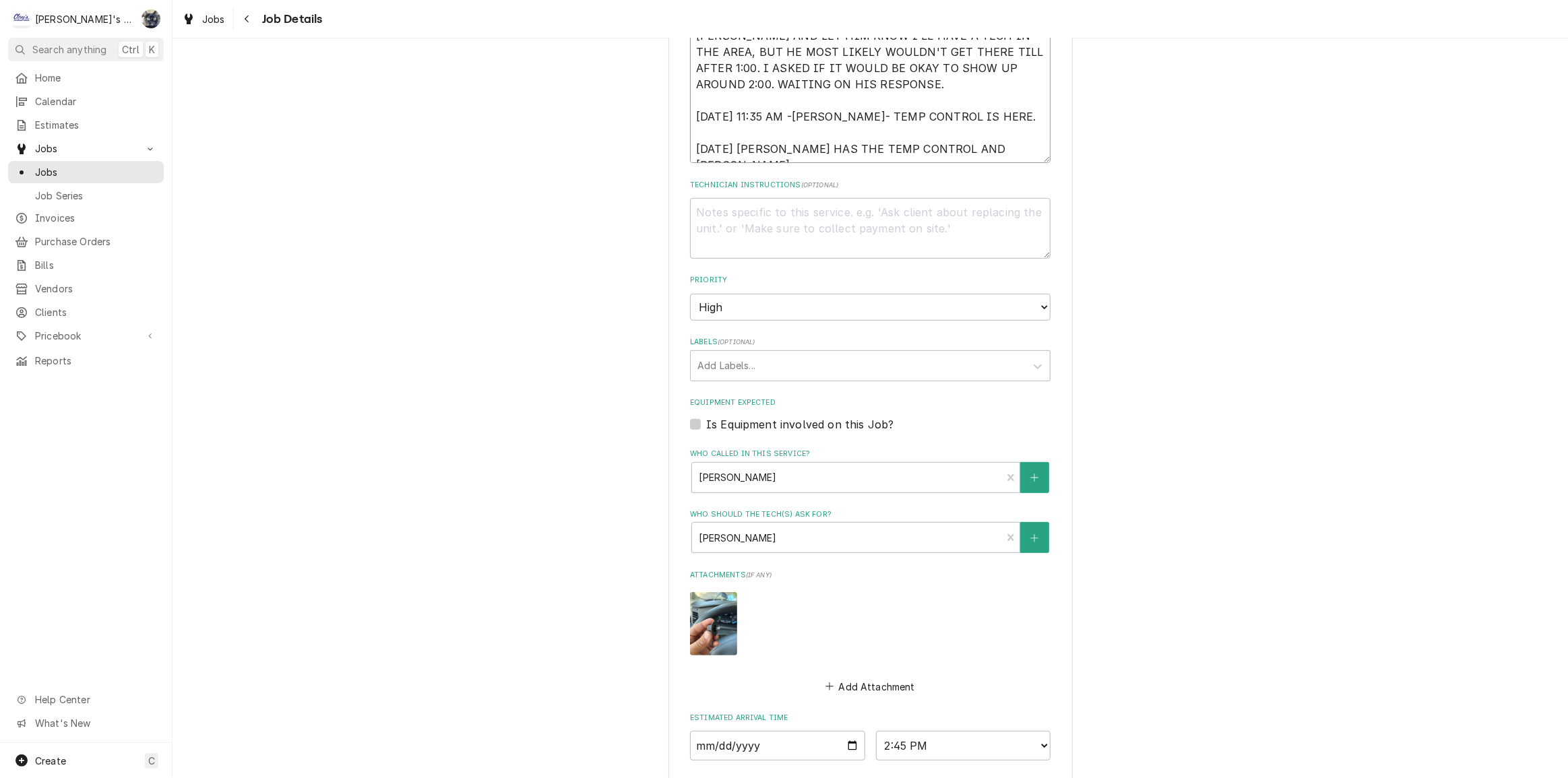
type textarea "x"
type textarea "9/2/2025 9:50 AM- GREG- I RECEIVED AN EMAIL FROM MARK AT CURTIS, DAVID AT OSU R…"
type textarea "x"
type textarea "9/2/2025 9:50 AM- GREG- I RECEIVED AN EMAIL FROM MARK AT CURTIS, DAVID AT OSU R…"
type textarea "x"
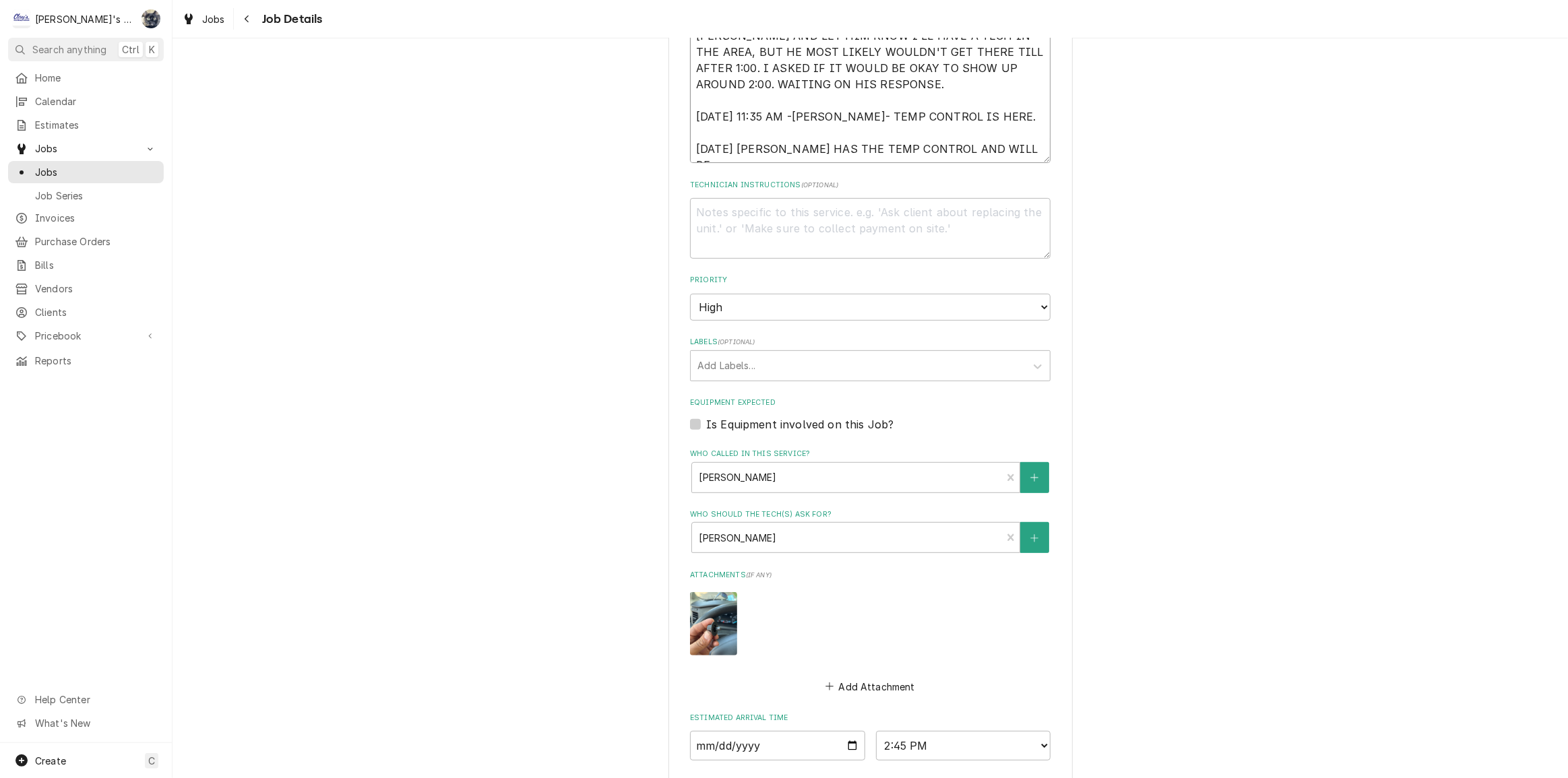
type textarea "9/2/2025 9:50 AM- GREG- I RECEIVED AN EMAIL FROM MARK AT CURTIS, DAVID AT OSU R…"
type textarea "x"
type textarea "9/2/2025 9:50 AM- GREG- I RECEIVED AN EMAIL FROM MARK AT CURTIS, DAVID AT OSU R…"
type textarea "x"
type textarea "9/2/2025 9:50 AM- GREG- I RECEIVED AN EMAIL FROM MARK AT CURTIS, DAVID AT OSU R…"
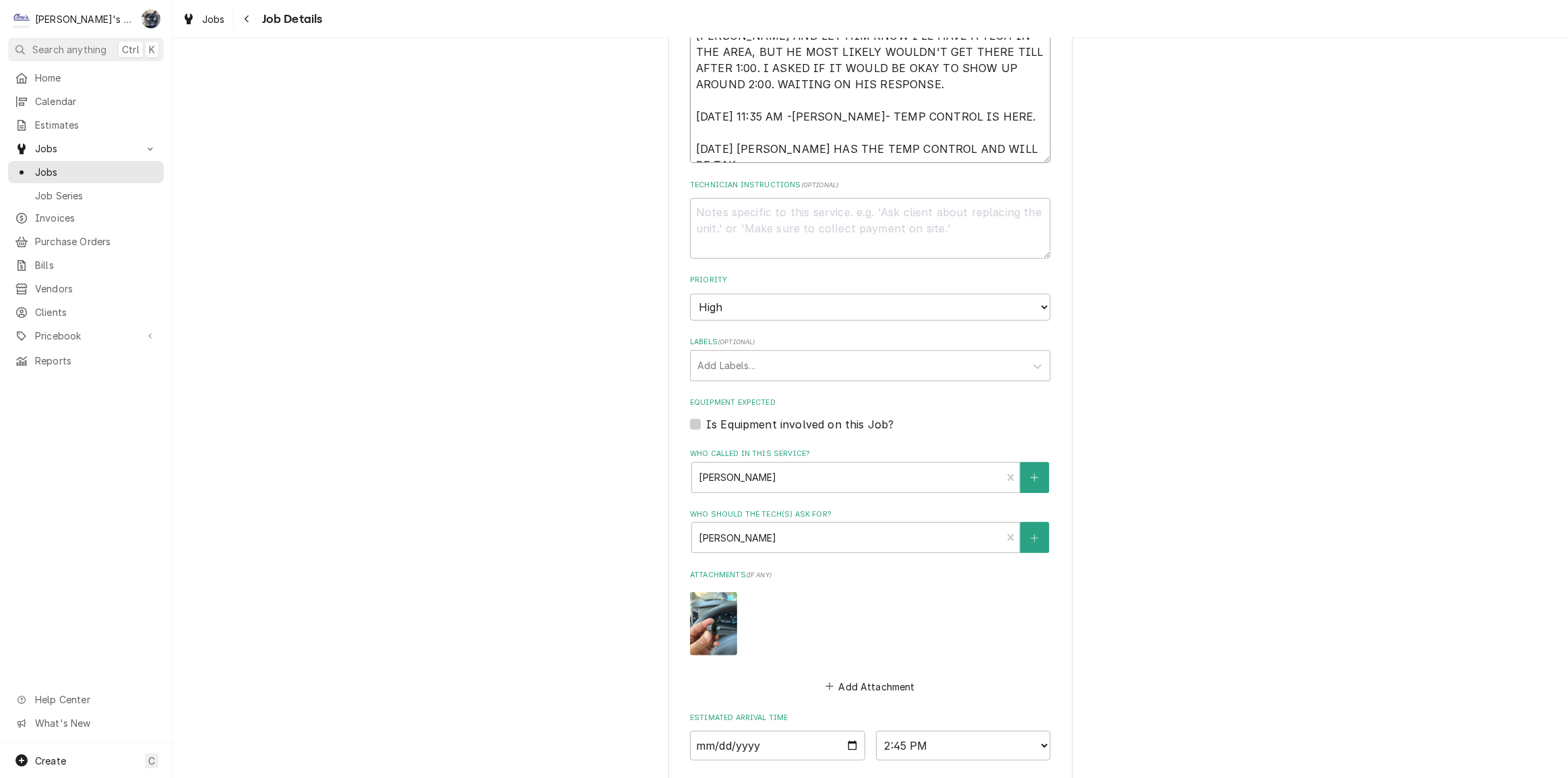
type textarea "x"
type textarea "9/2/2025 9:50 AM- GREG- I RECEIVED AN EMAIL FROM MARK AT CURTIS, DAVID AT OSU R…"
type textarea "x"
type textarea "9/2/2025 9:50 AM- GREG- I RECEIVED AN EMAIL FROM MARK AT CURTIS, DAVID AT OSU R…"
type textarea "x"
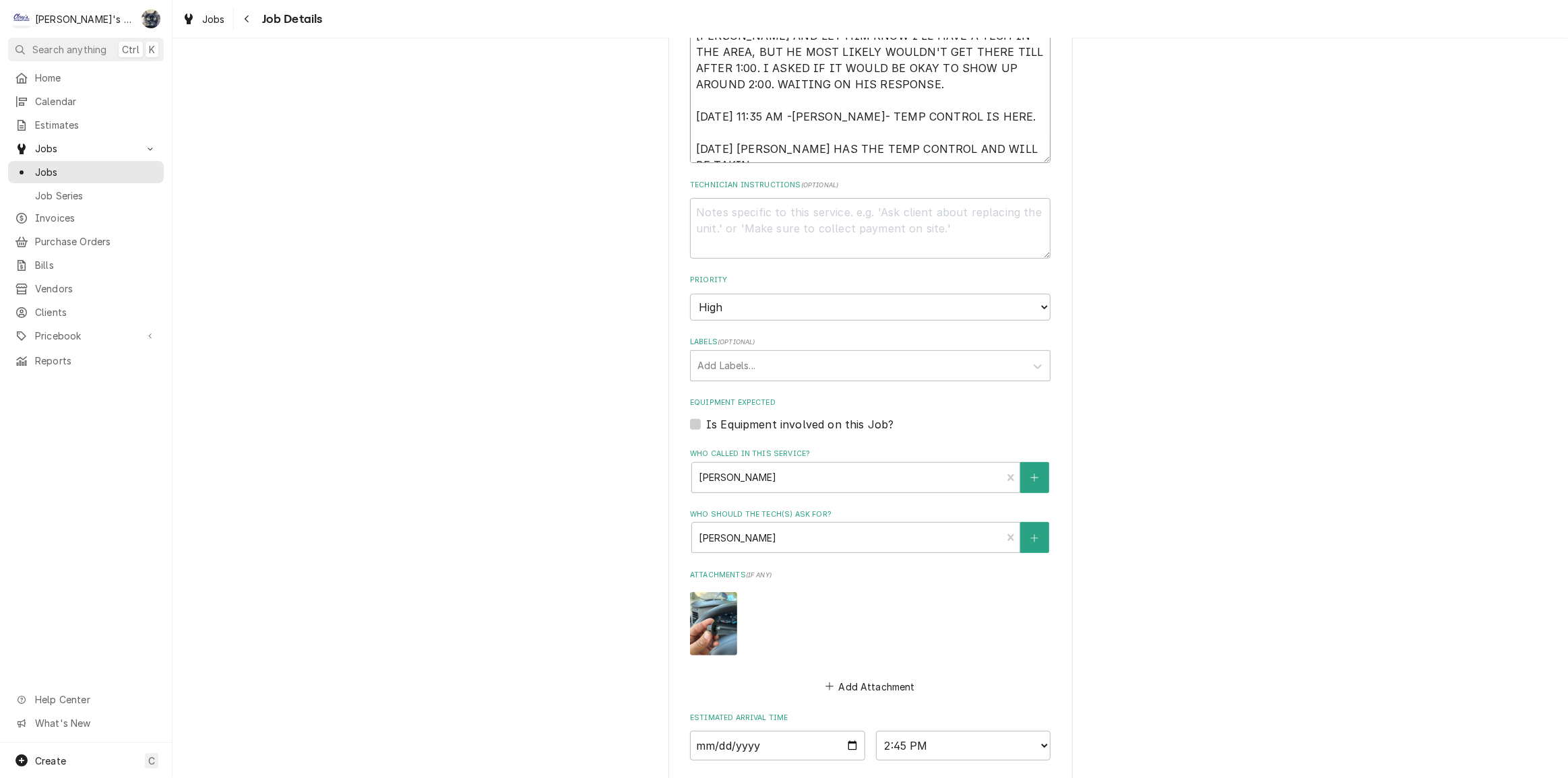
type textarea "9/2/2025 9:50 AM- GREG- I RECEIVED AN EMAIL FROM MARK AT CURTIS, DAVID AT OSU R…"
type textarea "x"
type textarea "9/2/2025 9:50 AM- GREG- I RECEIVED AN EMAIL FROM MARK AT CURTIS, DAVID AT OSU R…"
type textarea "x"
type textarea "9/2/2025 9:50 AM- GREG- I RECEIVED AN EMAIL FROM MARK AT CURTIS, DAVID AT OSU R…"
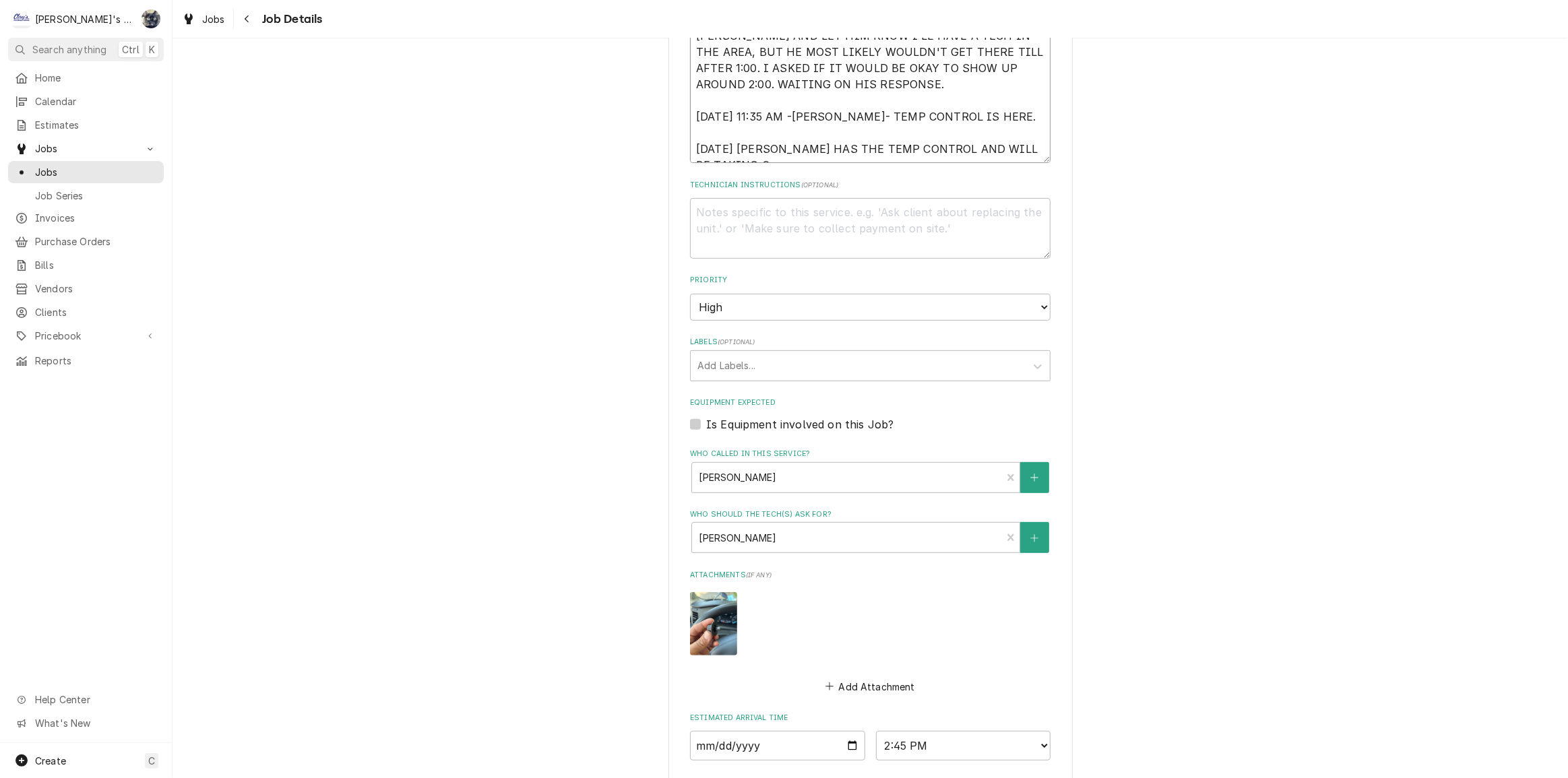
type textarea "x"
type textarea "9/2/2025 9:50 AM- GREG- I RECEIVED AN EMAIL FROM MARK AT CURTIS, DAVID AT OSU R…"
type textarea "x"
type textarea "9/2/2025 9:50 AM- GREG- I RECEIVED AN EMAIL FROM MARK AT CURTIS, DAVID AT OSU R…"
type textarea "x"
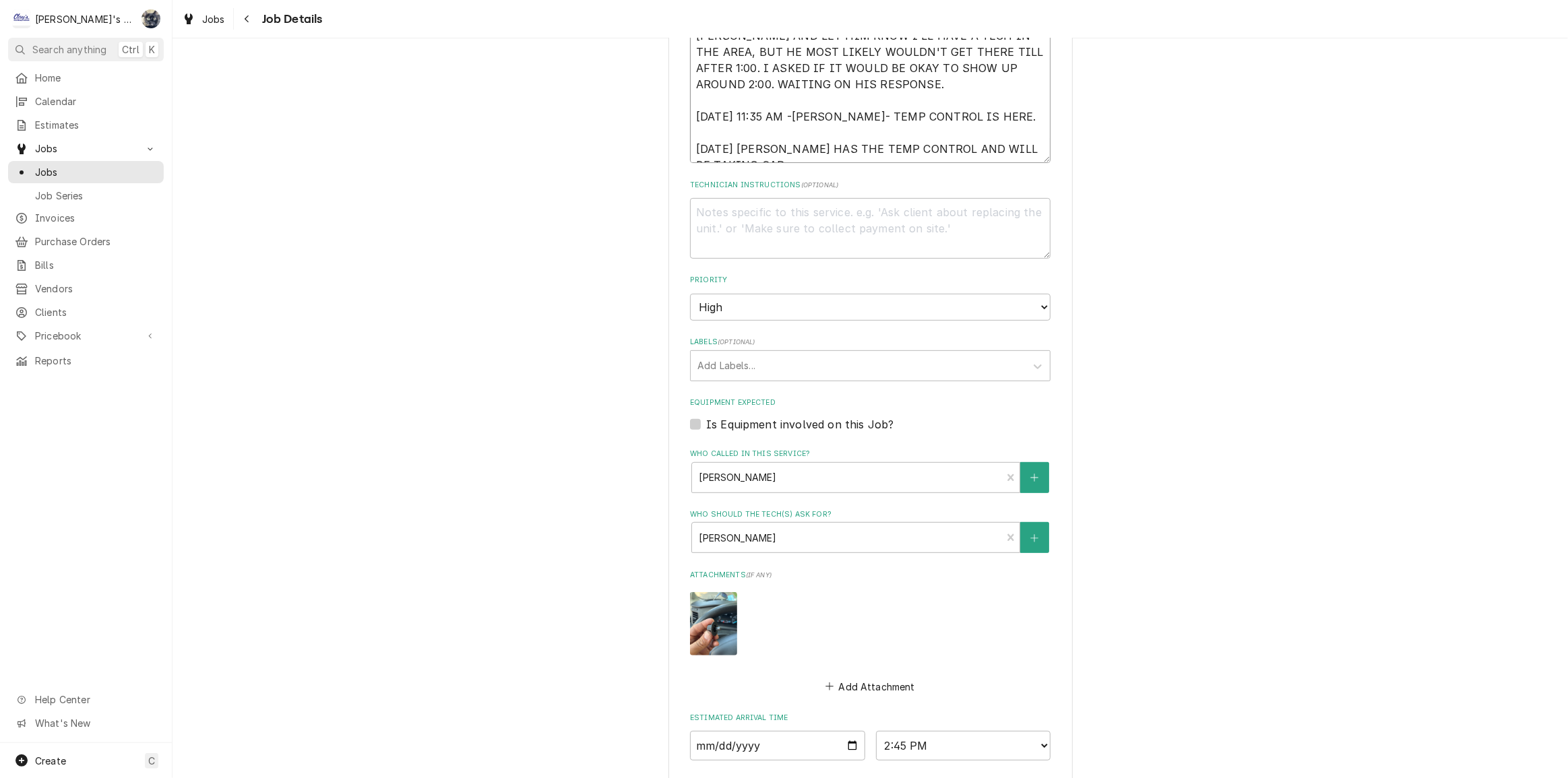
type textarea "9/2/2025 9:50 AM- GREG- I RECEIVED AN EMAIL FROM MARK AT CURTIS, DAVID AT OSU R…"
type textarea "x"
type textarea "9/2/2025 9:50 AM- GREG- I RECEIVED AN EMAIL FROM MARK AT CURTIS, DAVID AT OSU R…"
type textarea "x"
type textarea "9/2/2025 9:50 AM- GREG- I RECEIVED AN EMAIL FROM MARK AT CURTIS, DAVID AT OSU R…"
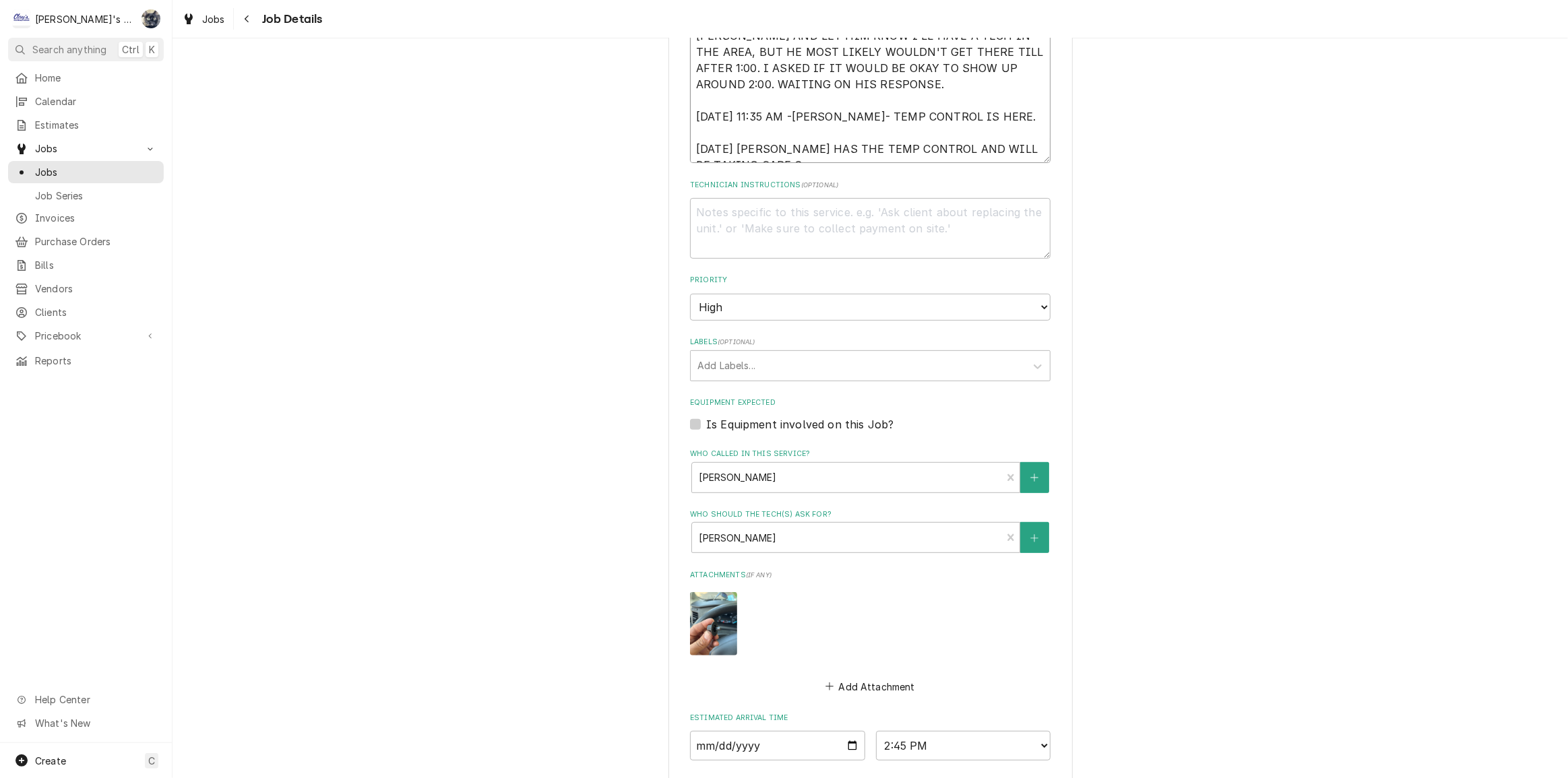
type textarea "x"
type textarea "9/2/2025 9:50 AM- GREG- I RECEIVED AN EMAIL FROM MARK AT CURTIS, DAVID AT OSU R…"
type textarea "x"
type textarea "9/2/2025 9:50 AM- GREG- I RECEIVED AN EMAIL FROM MARK AT CURTIS, DAVID AT OSU R…"
type textarea "x"
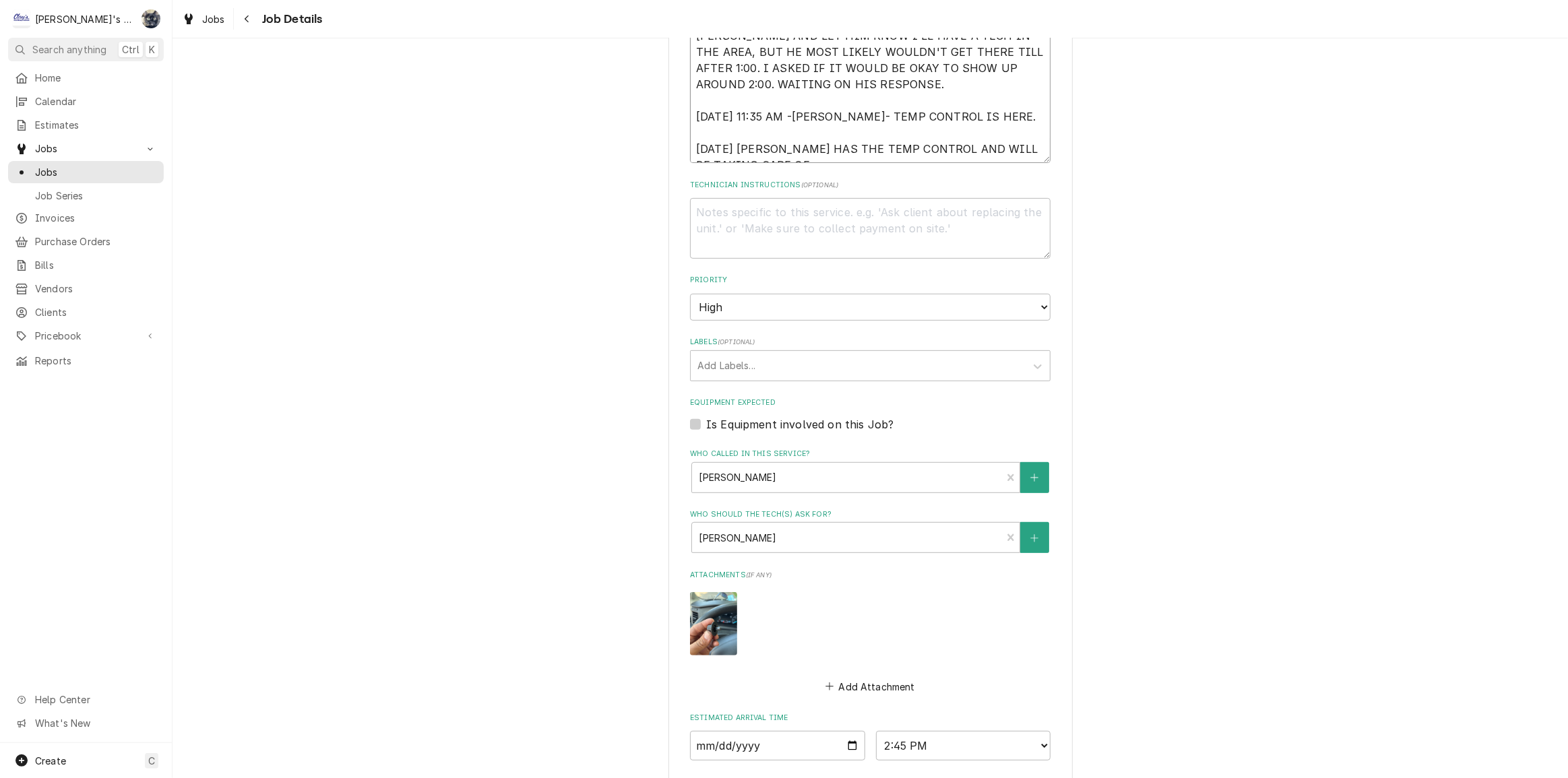
type textarea "9/2/2025 9:50 AM- GREG- I RECEIVED AN EMAIL FROM MARK AT CURTIS, DAVID AT OSU R…"
type textarea "x"
type textarea "9/2/2025 9:50 AM- GREG- I RECEIVED AN EMAIL FROM MARK AT CURTIS, DAVID AT OSU R…"
type textarea "x"
type textarea "9/2/2025 9:50 AM- GREG- I RECEIVED AN EMAIL FROM MARK AT CURTIS, DAVID AT OSU R…"
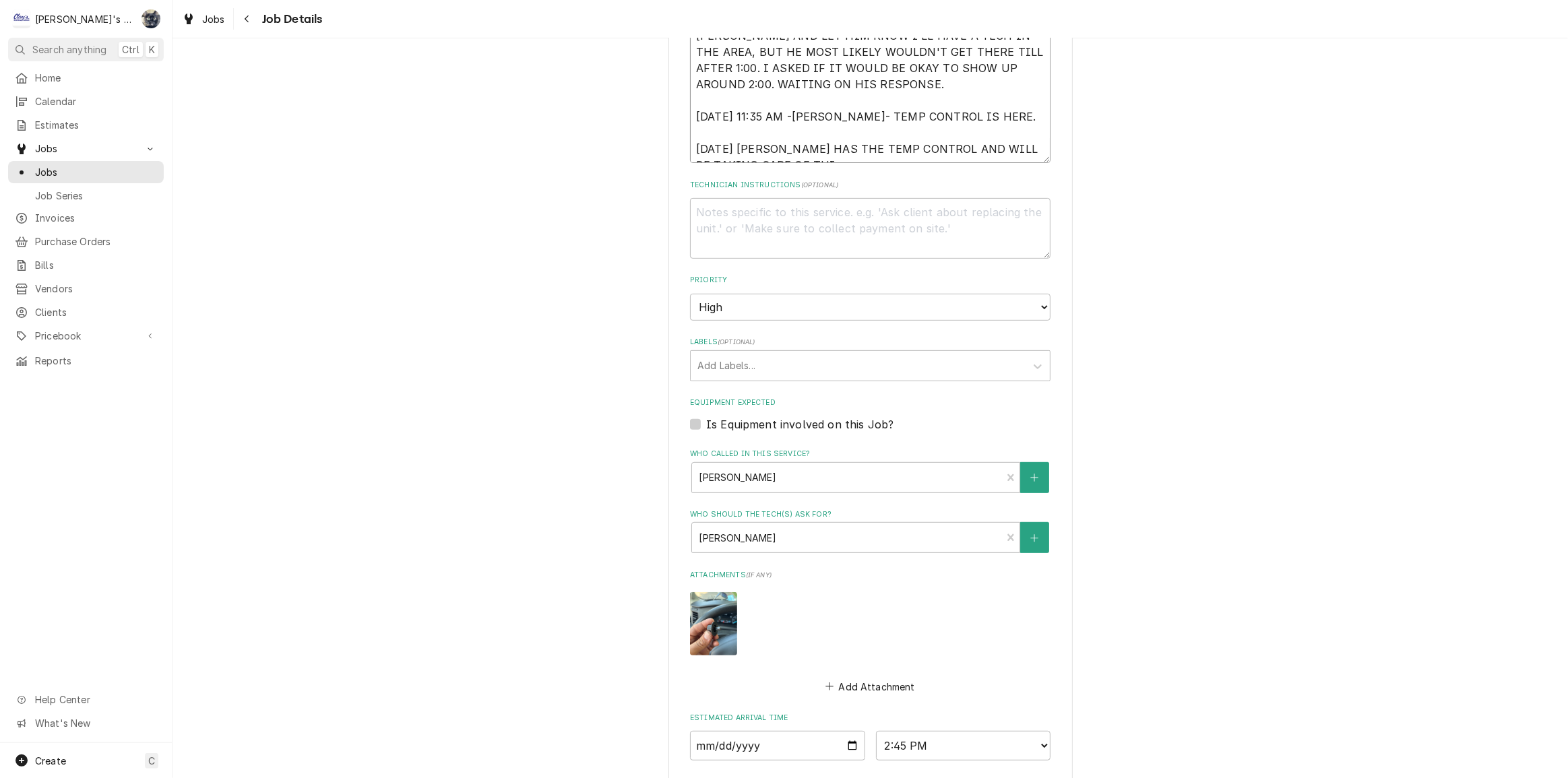
type textarea "x"
type textarea "9/2/2025 9:50 AM- GREG- I RECEIVED AN EMAIL FROM MARK AT CURTIS, DAVID AT OSU R…"
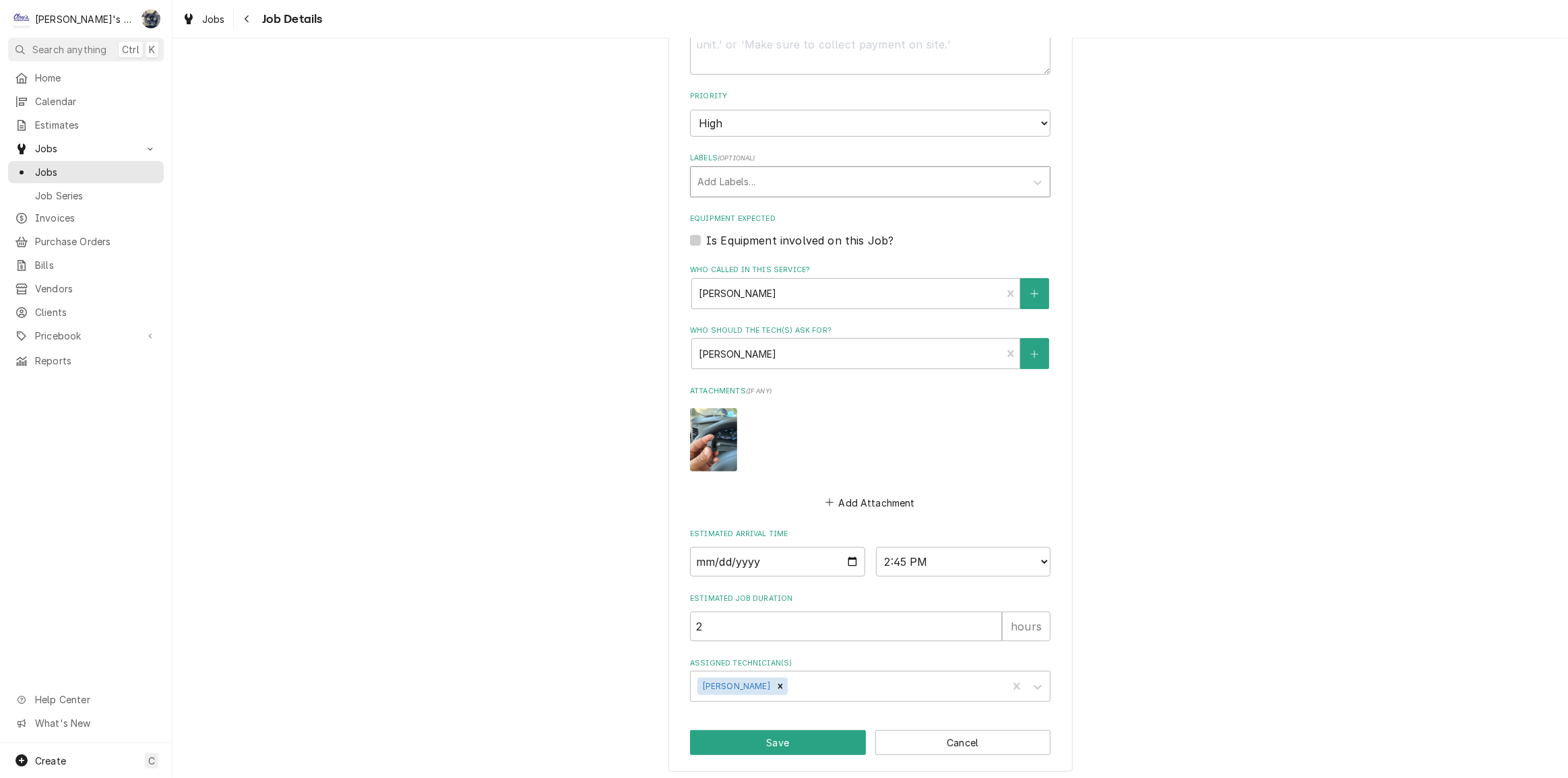
scroll to position [739, 0]
click at [808, 683] on div "Assigned Technician(s)" at bounding box center [896, 683] width 210 height 24
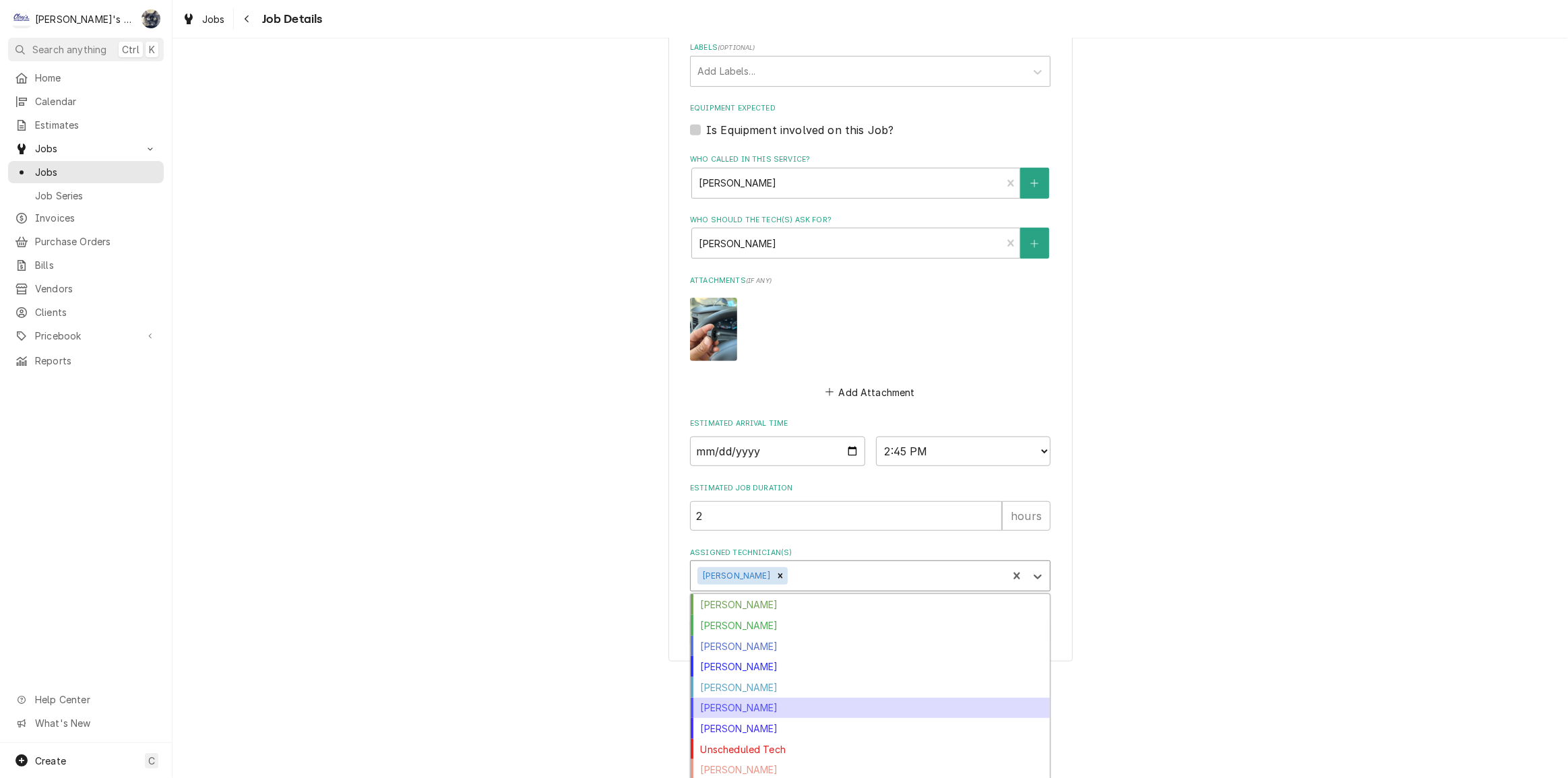
click at [808, 712] on div "Justin Achter" at bounding box center [871, 708] width 359 height 21
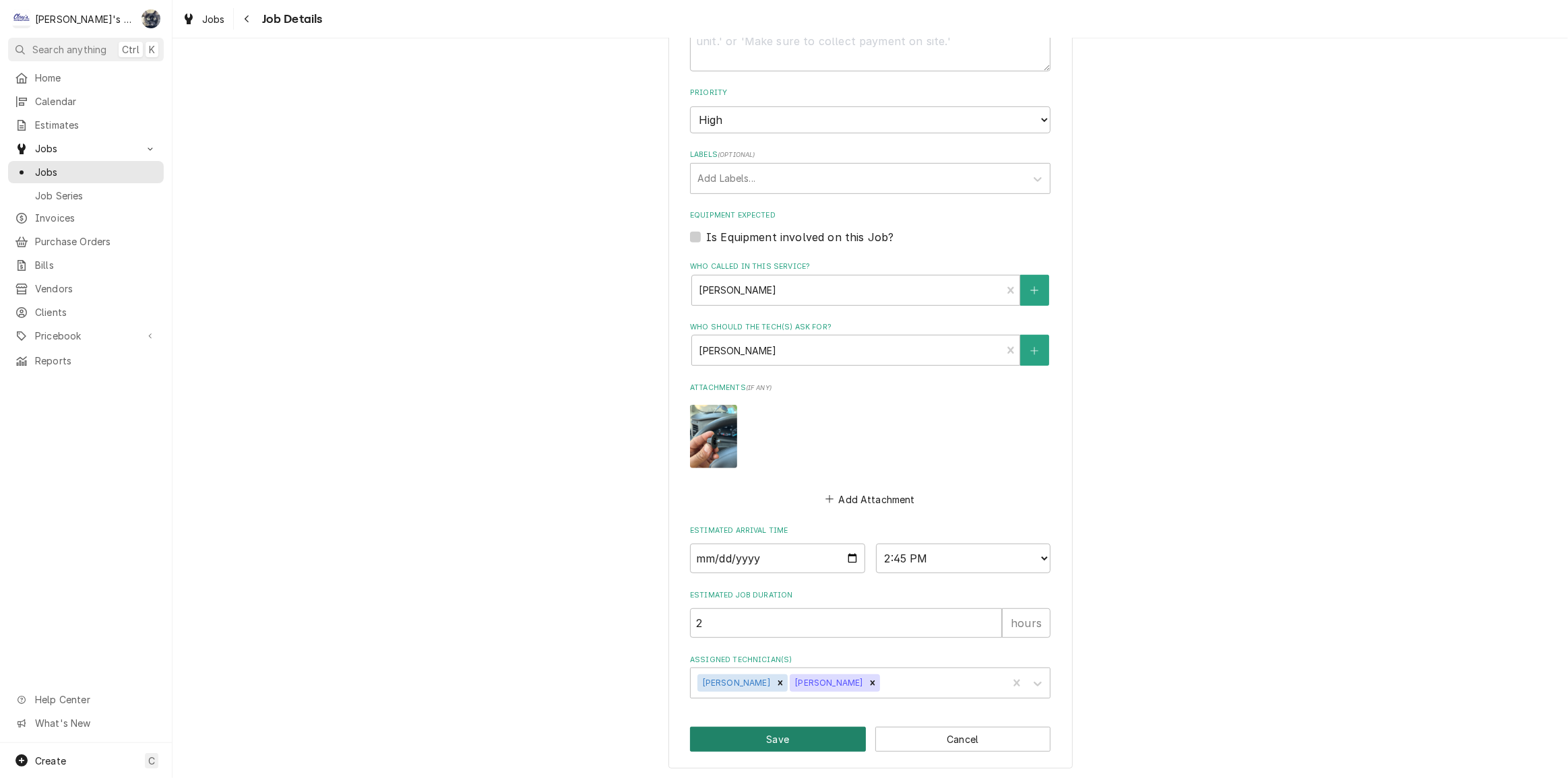
click at [799, 731] on button "Save" at bounding box center [778, 739] width 176 height 25
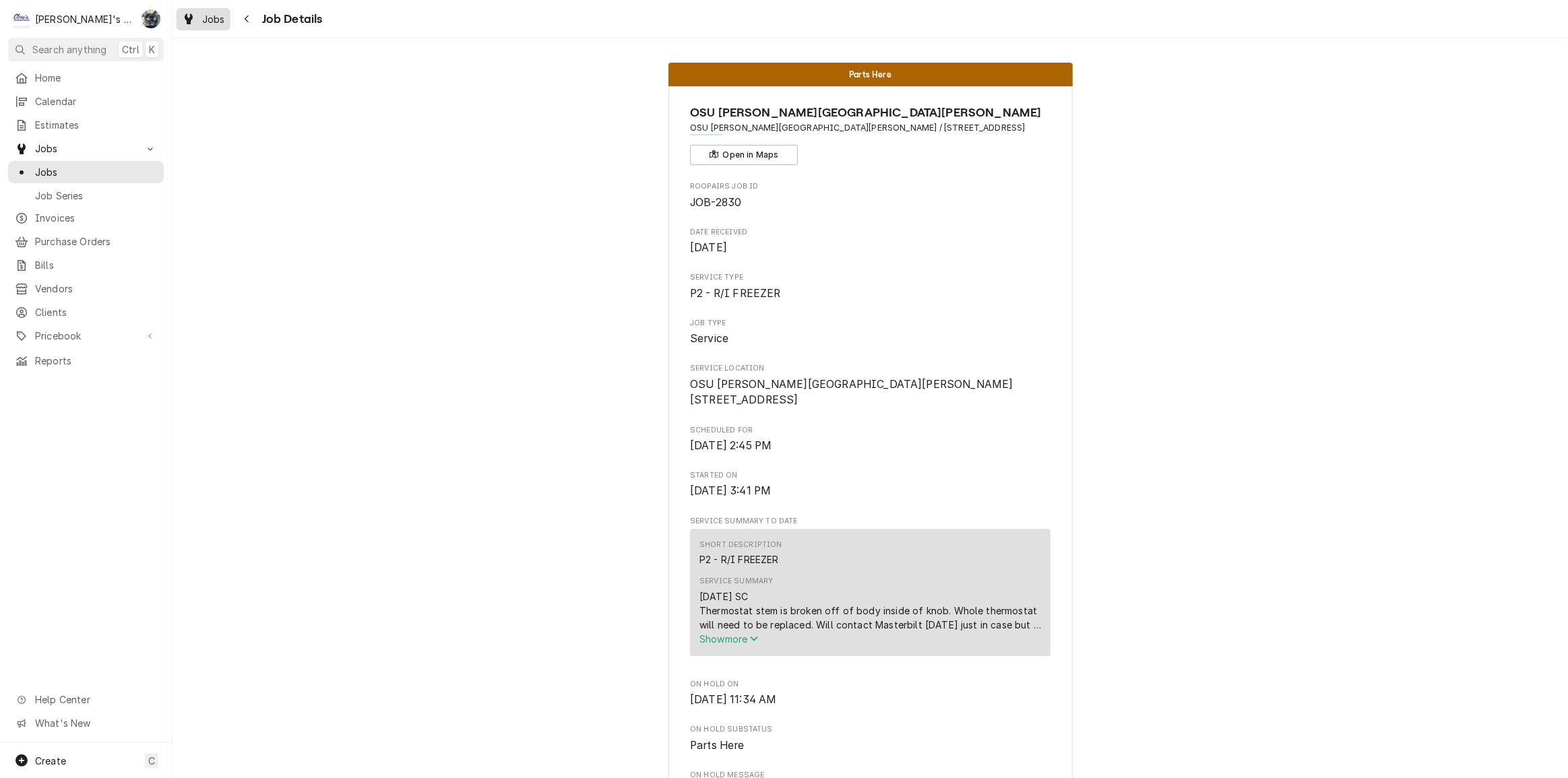
click at [202, 20] on span "Jobs" at bounding box center [213, 19] width 23 height 14
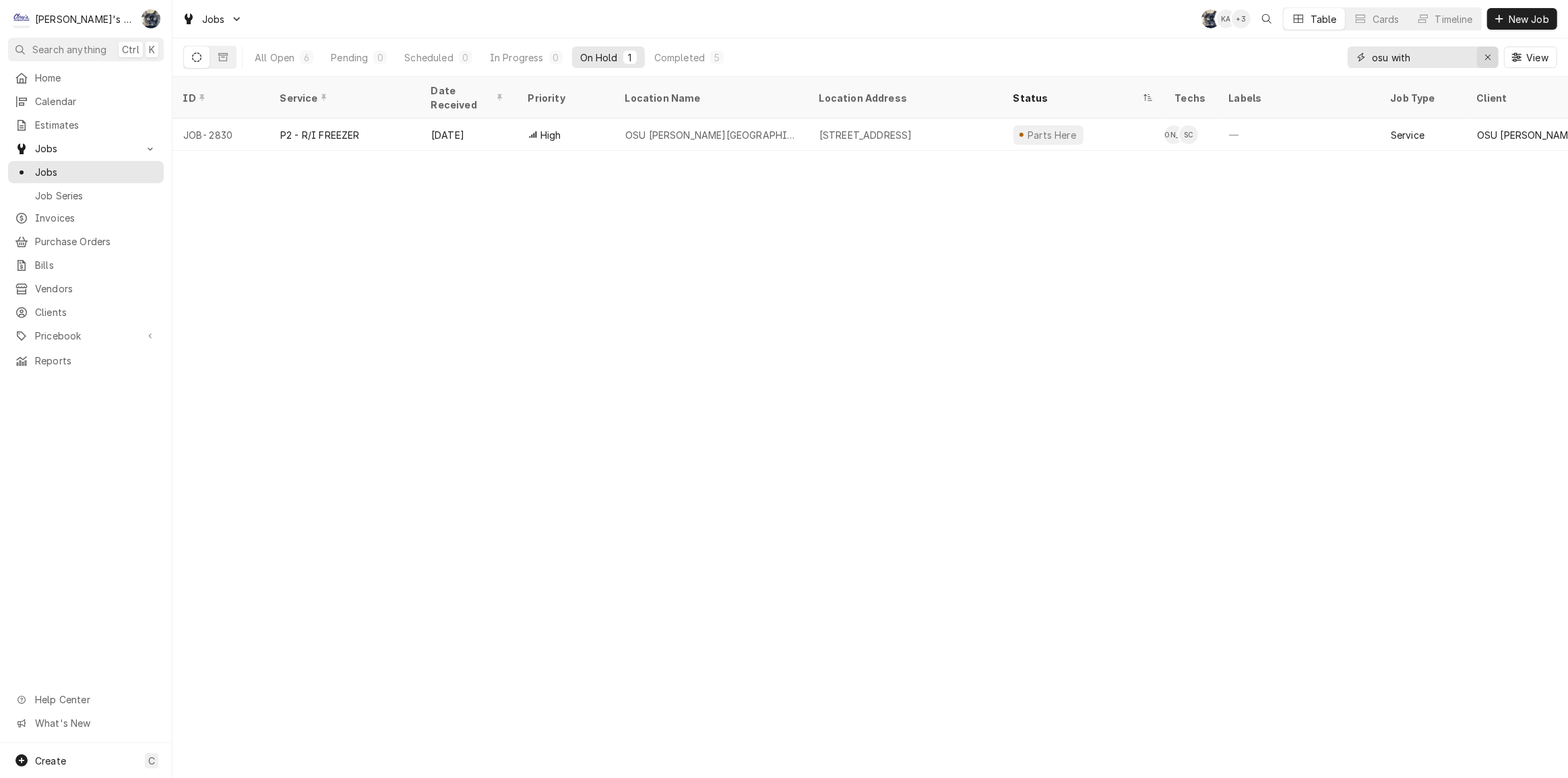
click at [1482, 55] on div "Erase input" at bounding box center [1488, 58] width 14 height 14
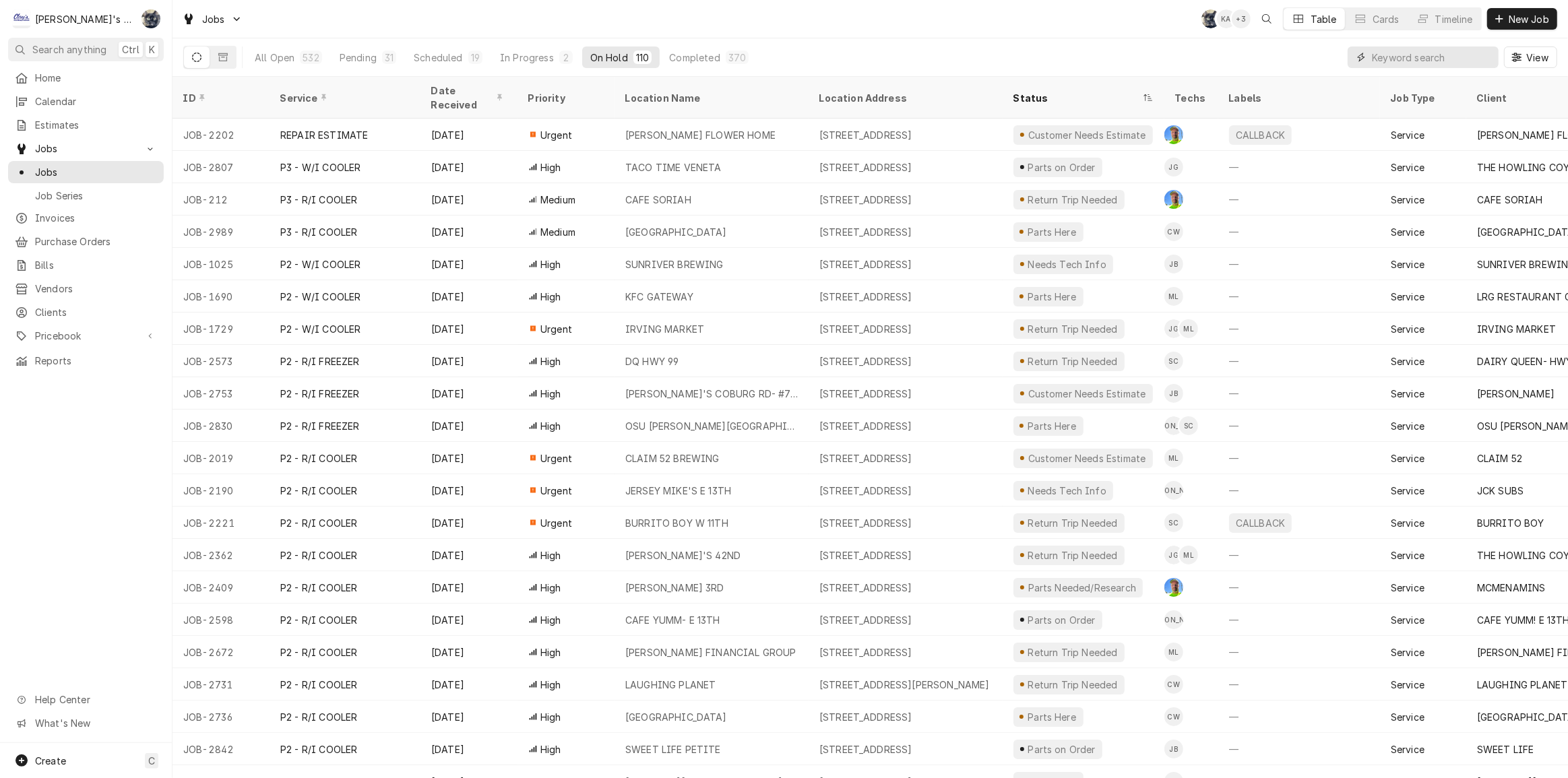
click at [1409, 62] on input "Dynamic Content Wrapper" at bounding box center [1432, 58] width 120 height 22
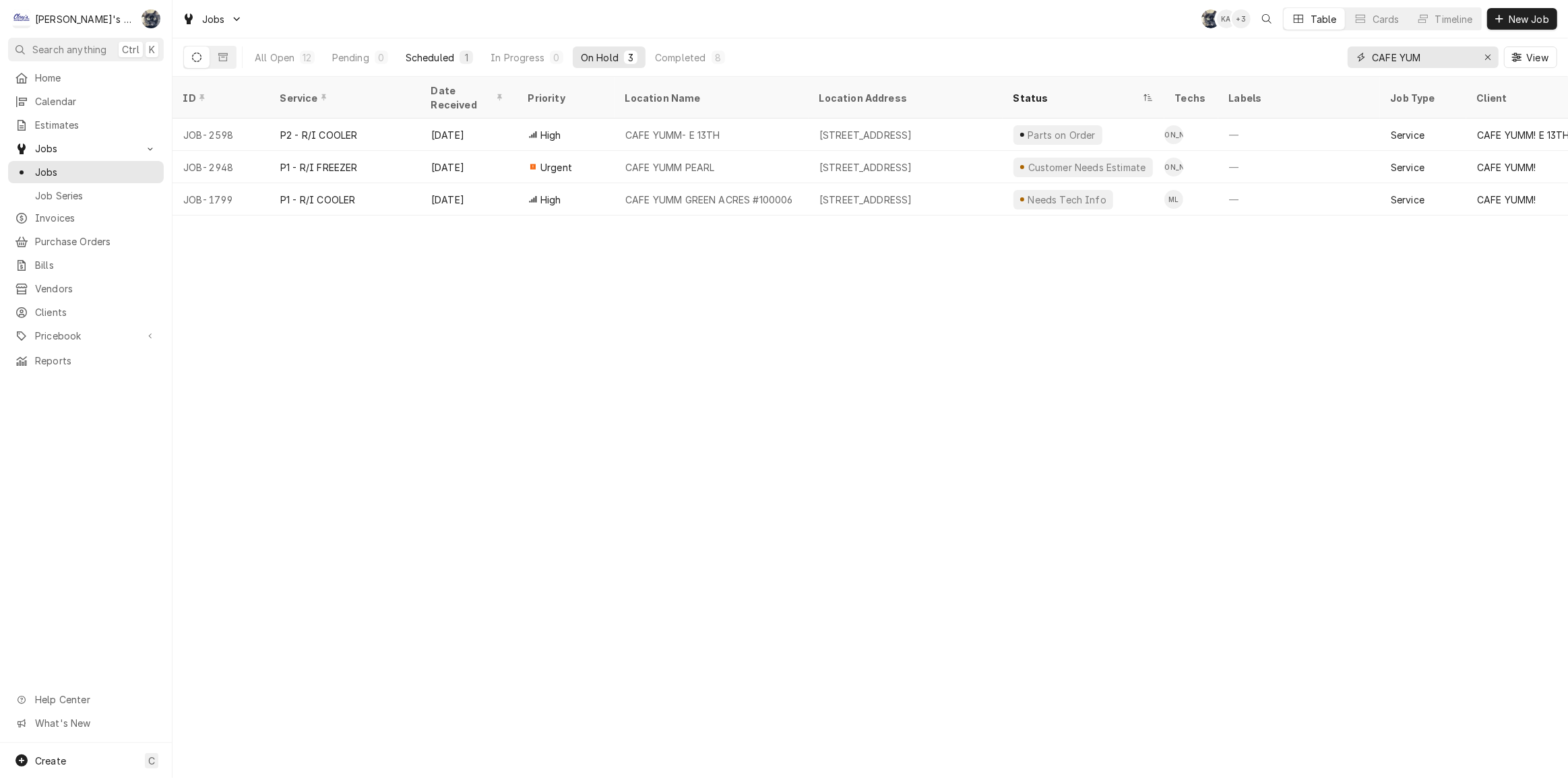
type input "CAFE YUM"
click at [456, 53] on button "Scheduled 1" at bounding box center [440, 58] width 84 height 22
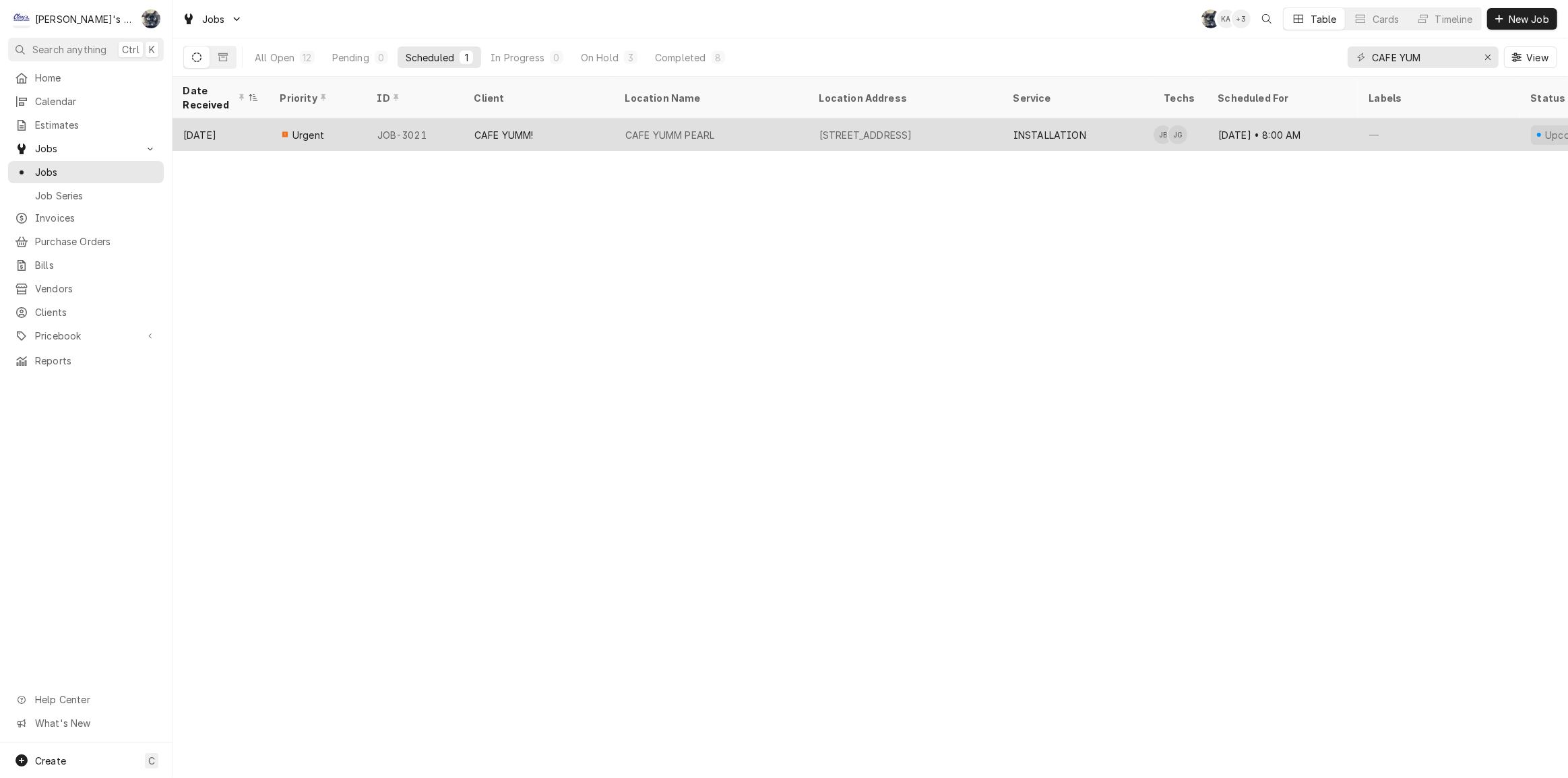
click at [534, 128] on div "CAFE YUMM!" at bounding box center [504, 135] width 59 height 14
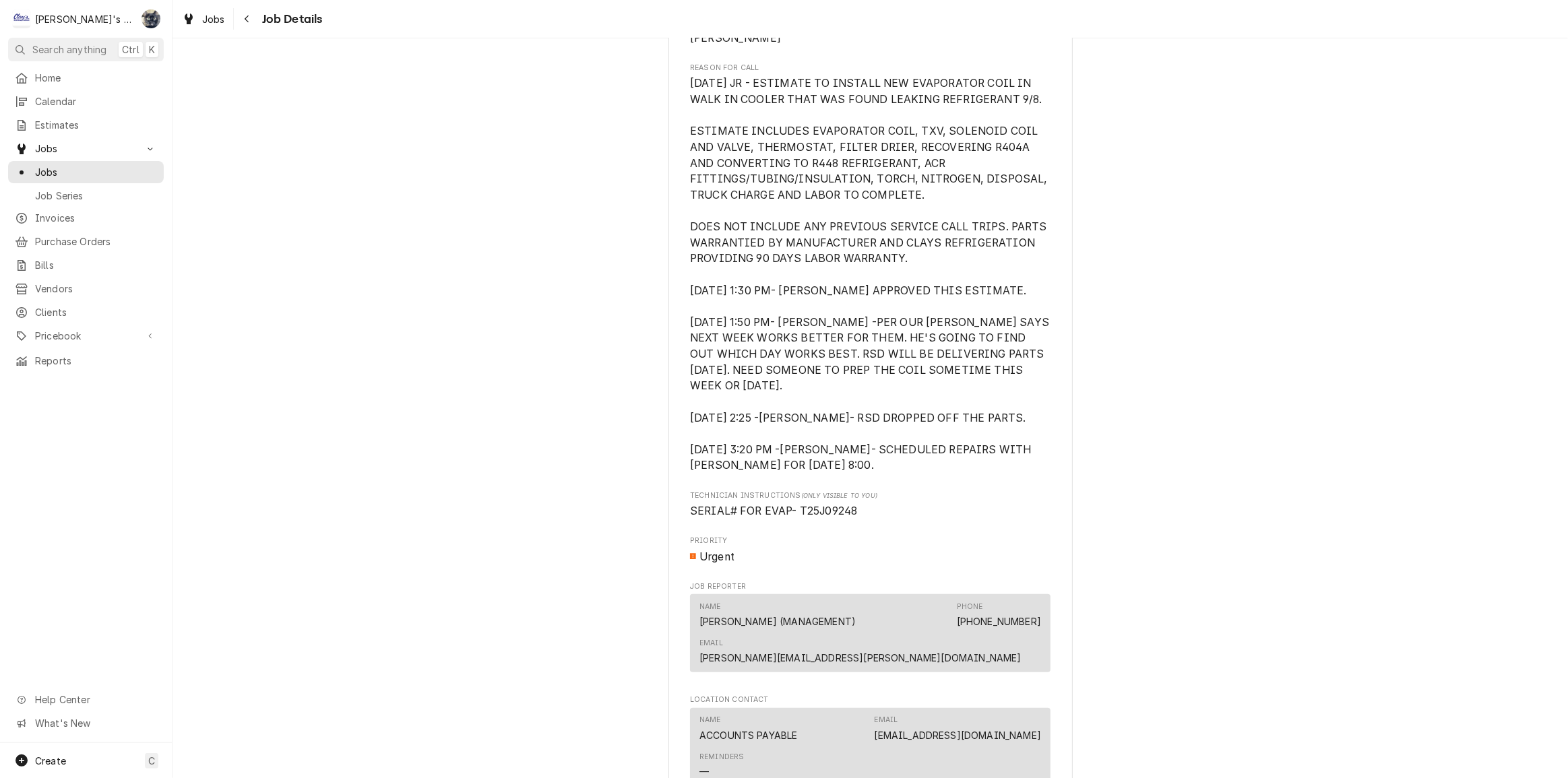
scroll to position [367, 0]
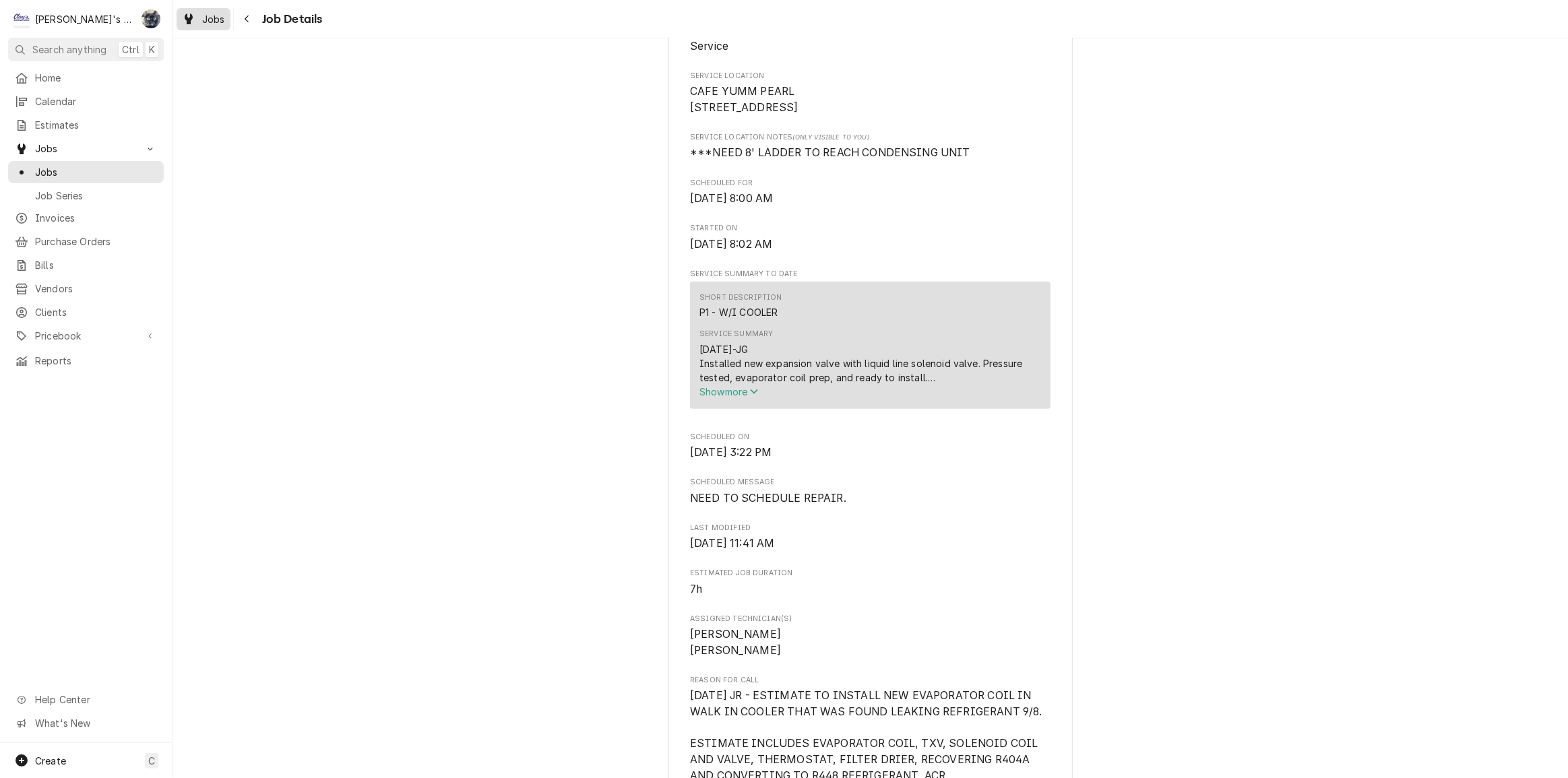
click at [223, 22] on span "Jobs" at bounding box center [213, 19] width 23 height 14
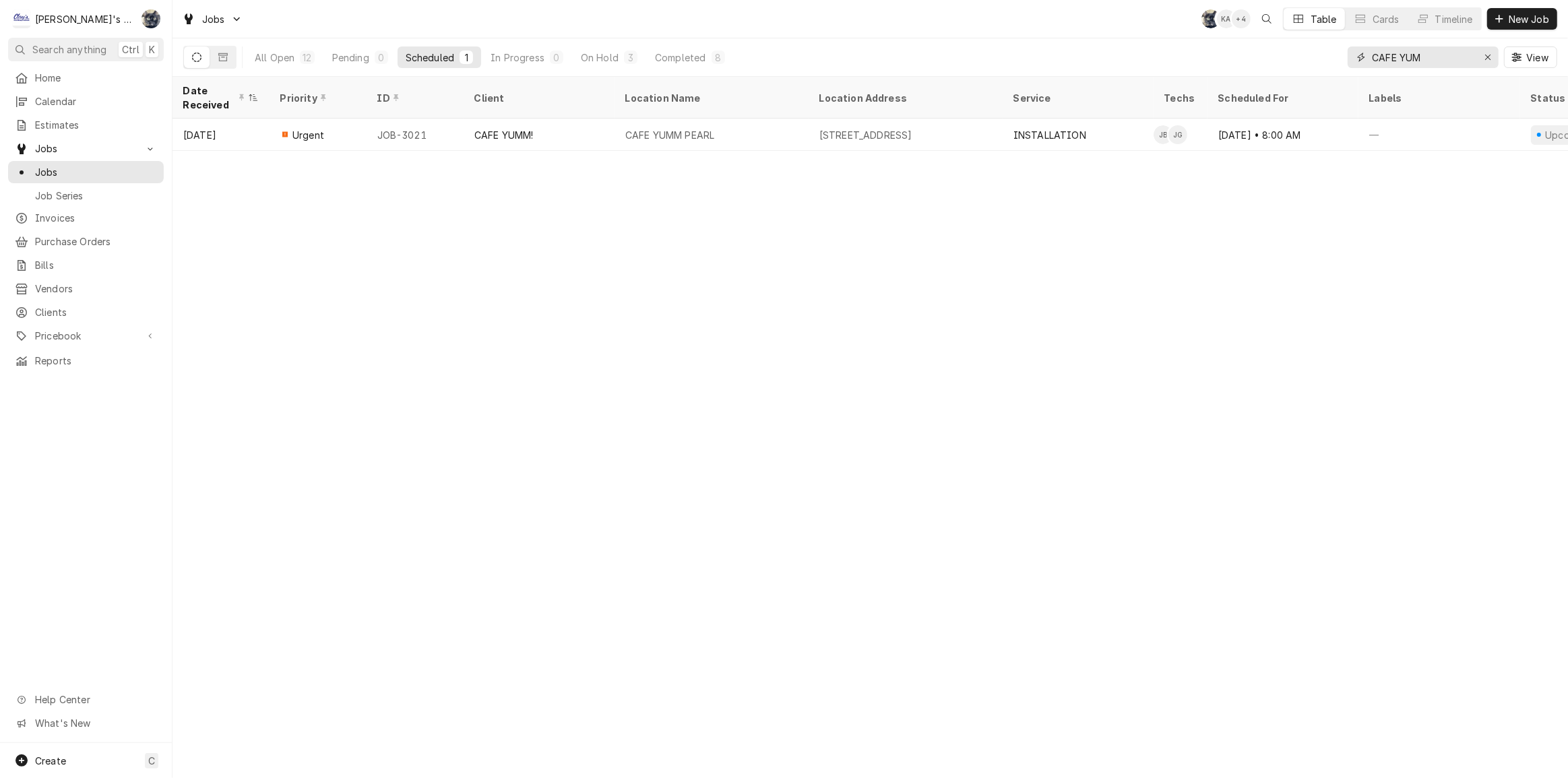
click at [1488, 59] on icon "Erase input" at bounding box center [1487, 57] width 7 height 9
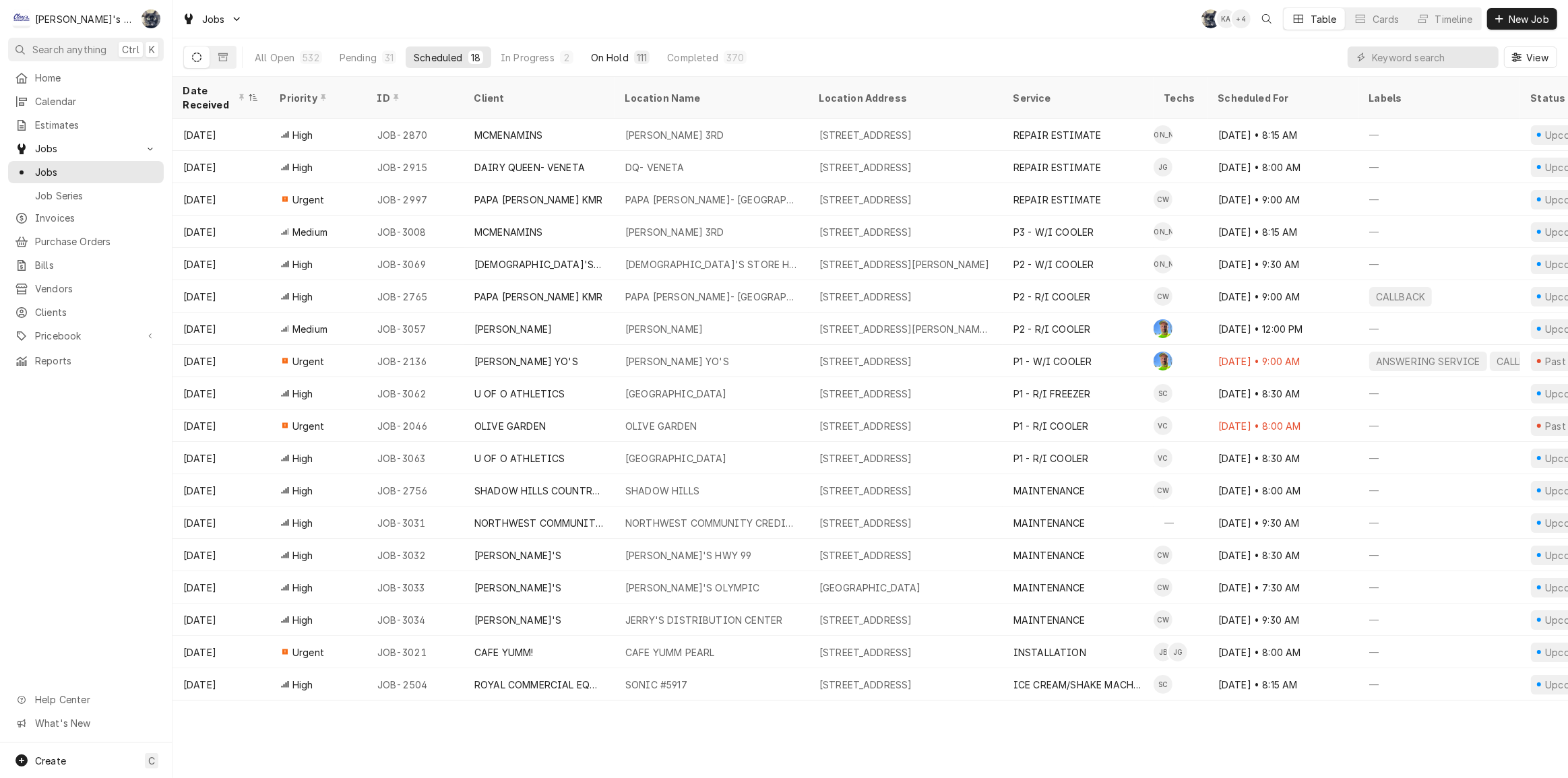
click at [603, 56] on div "On Hold" at bounding box center [610, 58] width 38 height 14
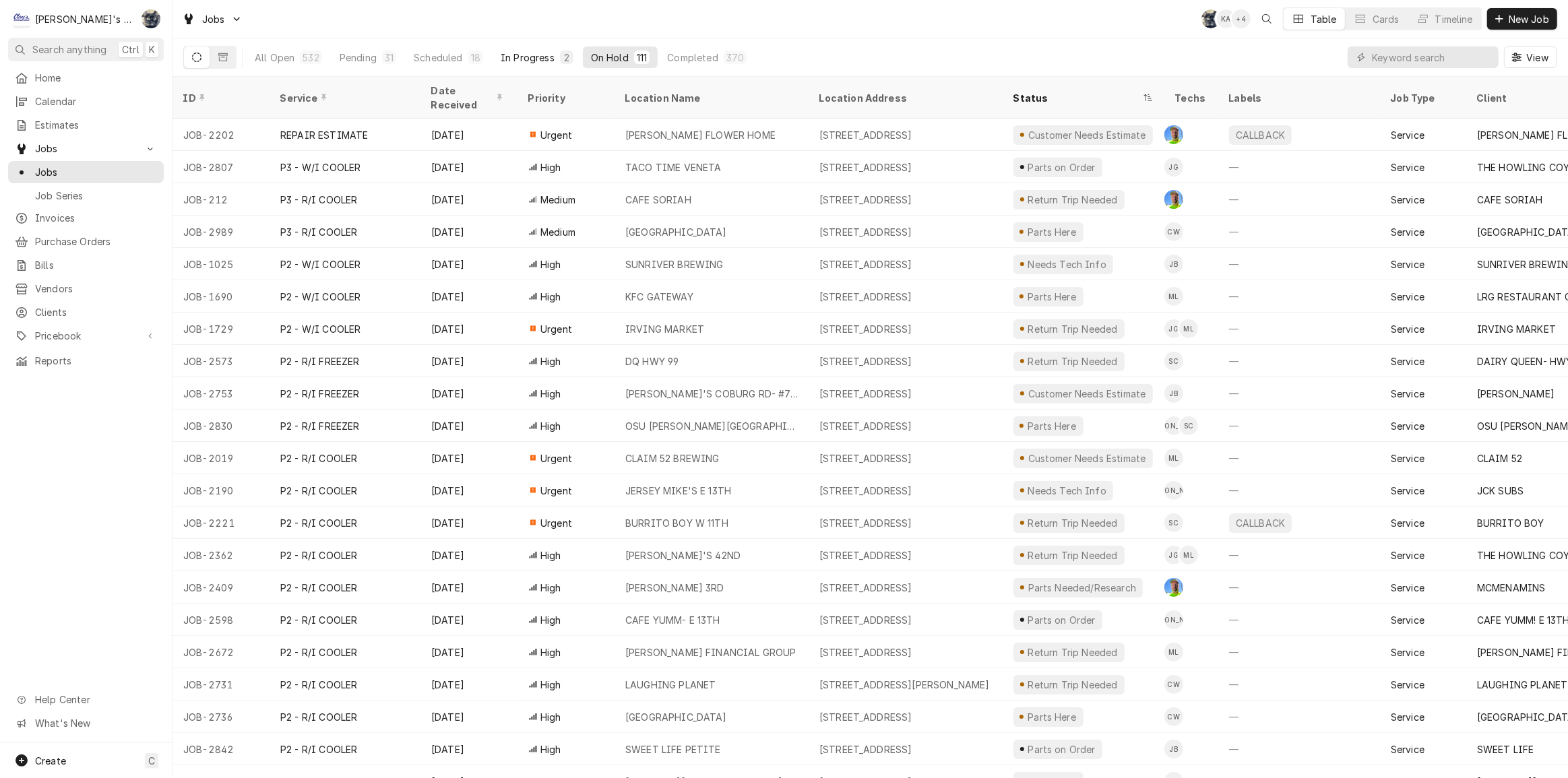
click at [521, 58] on div "In Progress" at bounding box center [528, 58] width 54 height 14
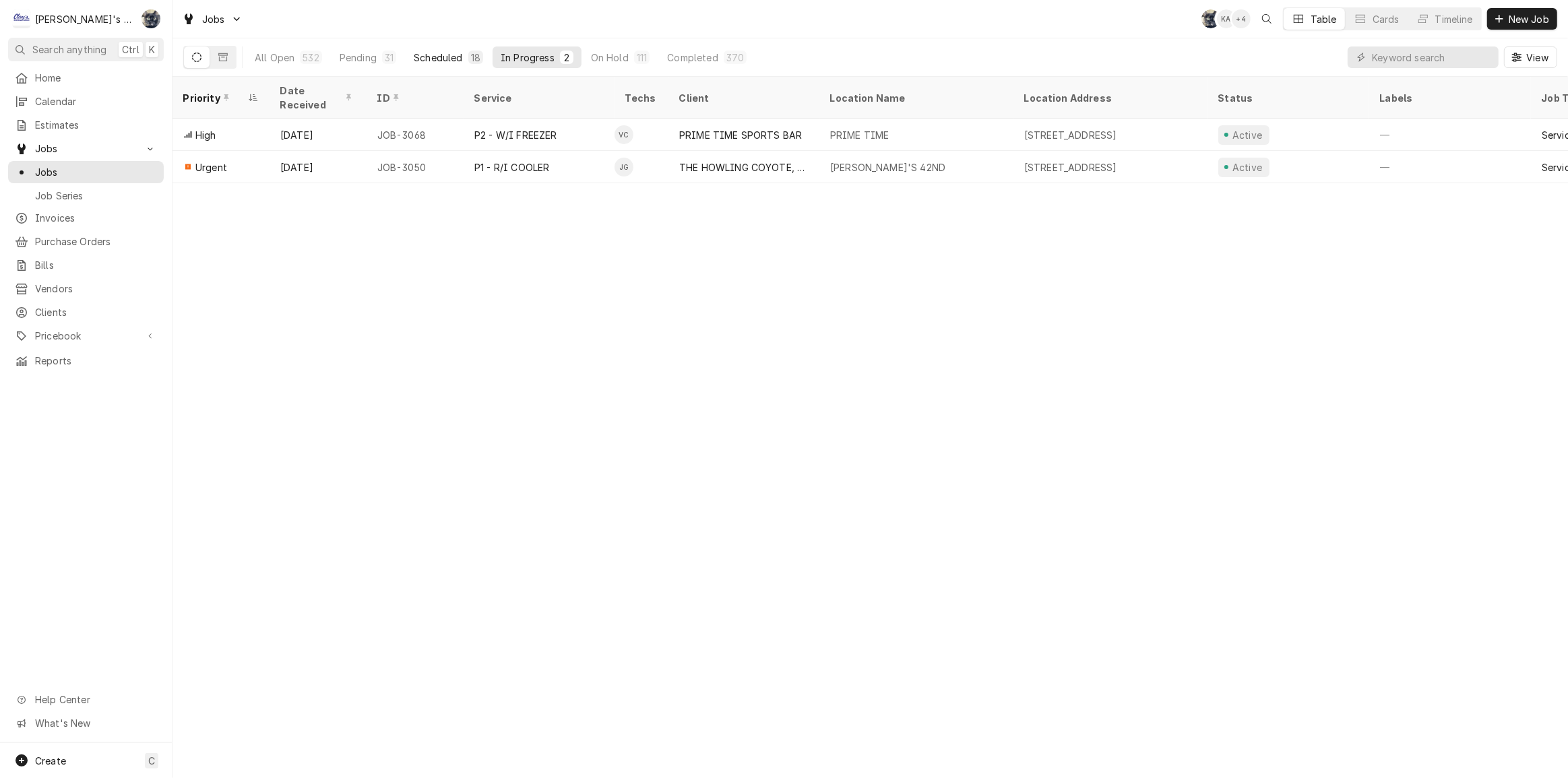
click at [461, 63] on div "Scheduled" at bounding box center [438, 58] width 49 height 14
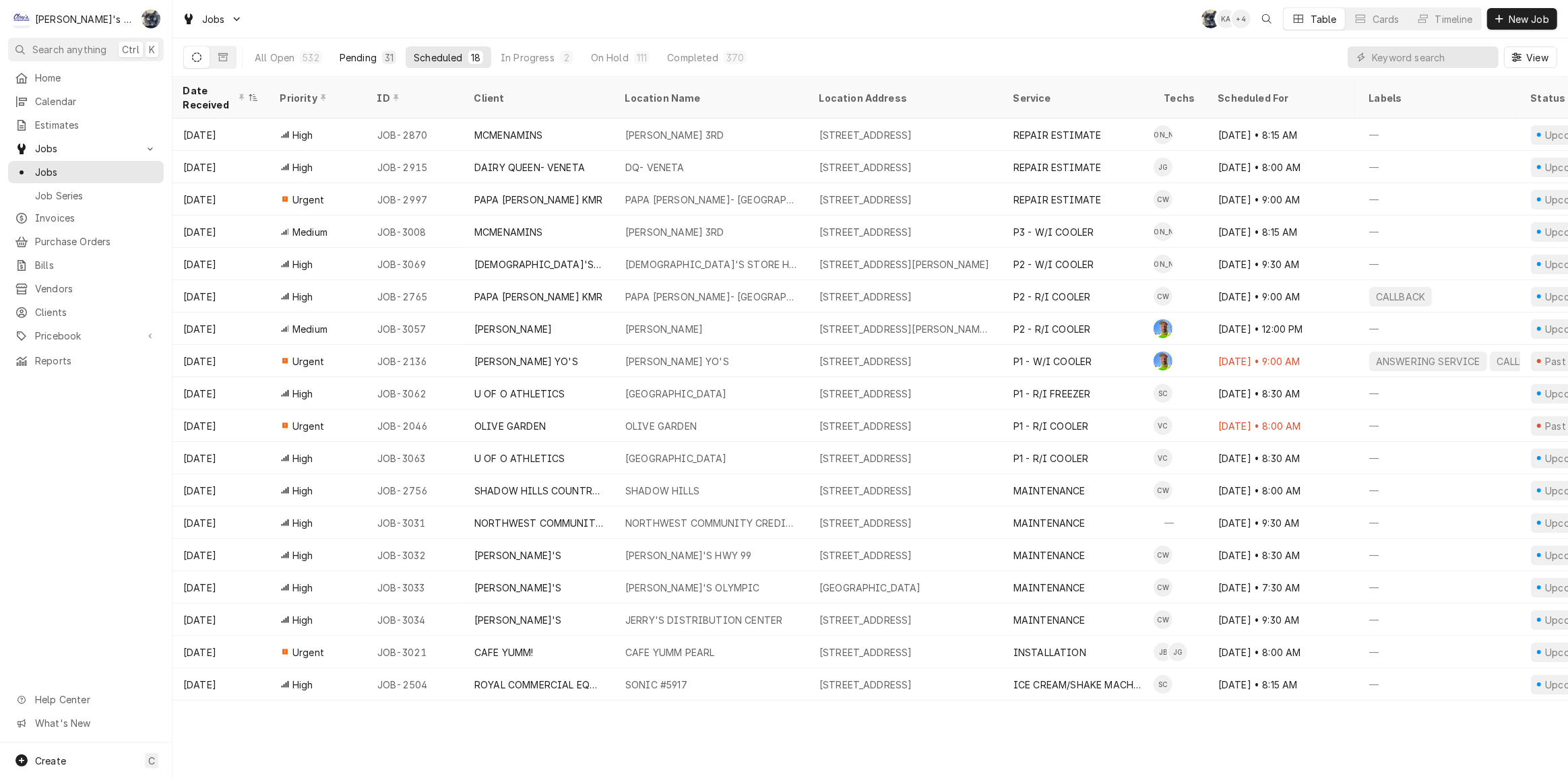
click at [374, 55] on div "Pending" at bounding box center [358, 58] width 37 height 14
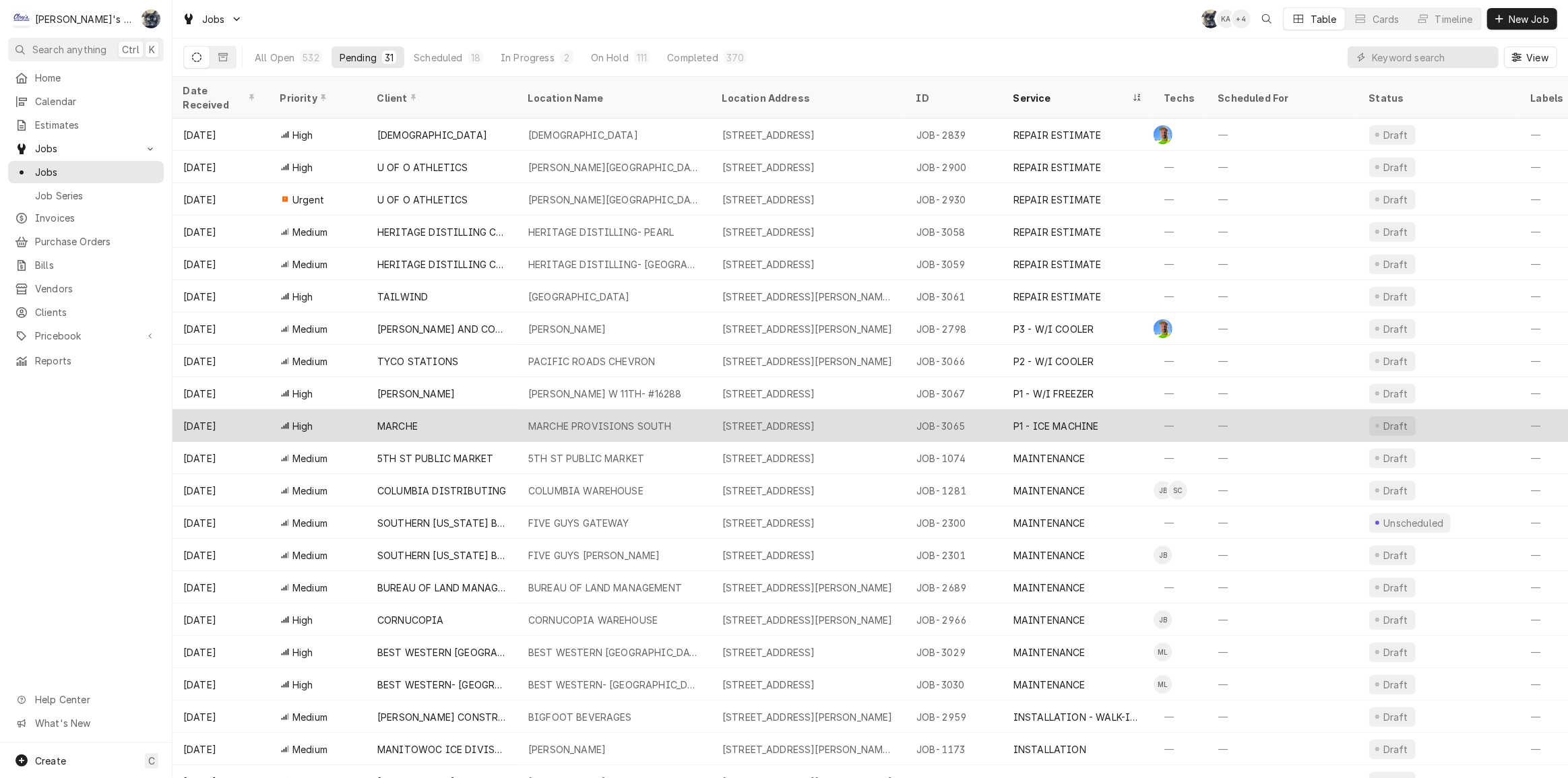
click at [581, 419] on div "MARCHE PROVISIONS SOUTH" at bounding box center [600, 426] width 144 height 14
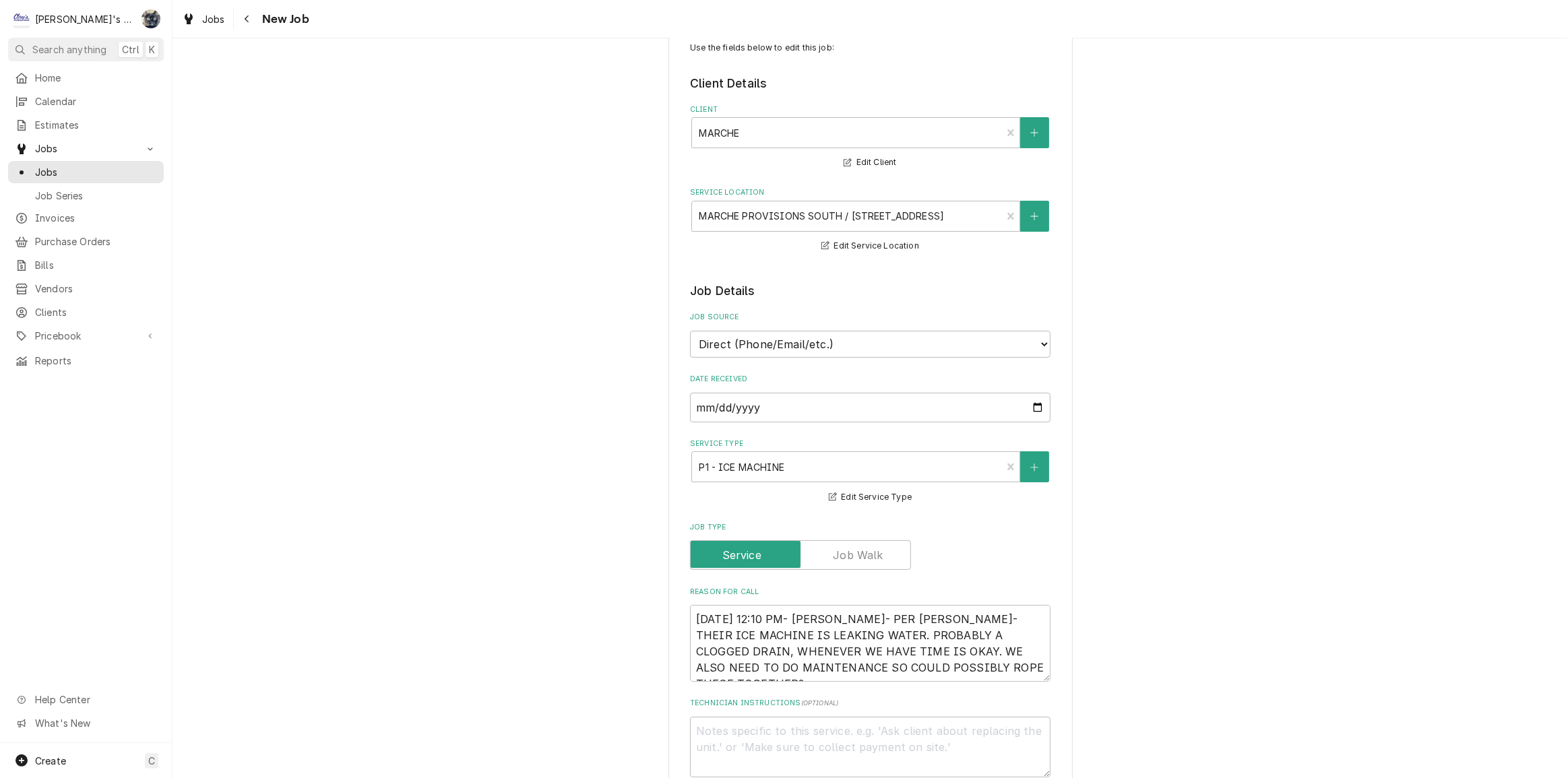
type textarea "x"
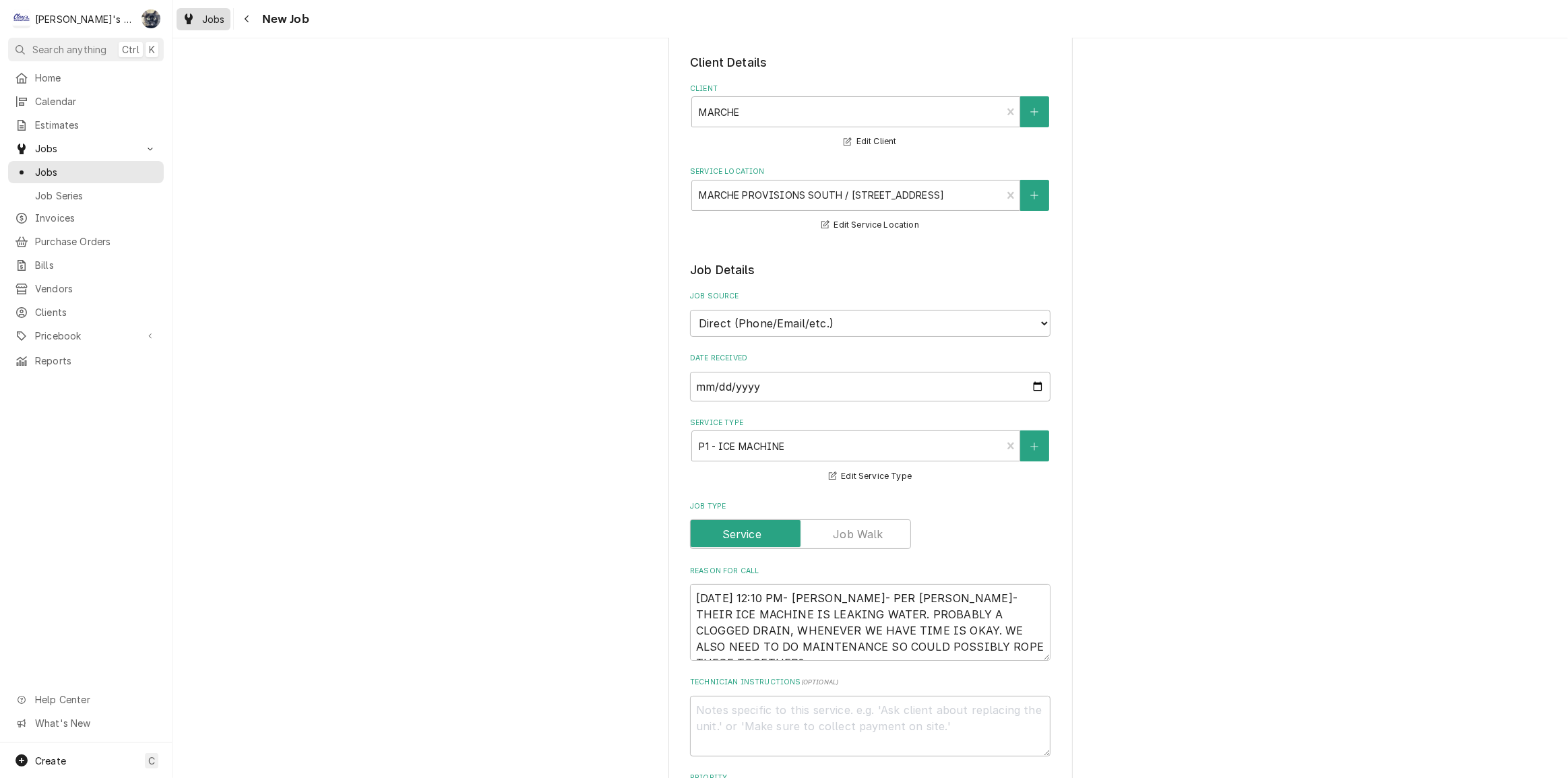
click at [210, 20] on span "Jobs" at bounding box center [213, 19] width 23 height 14
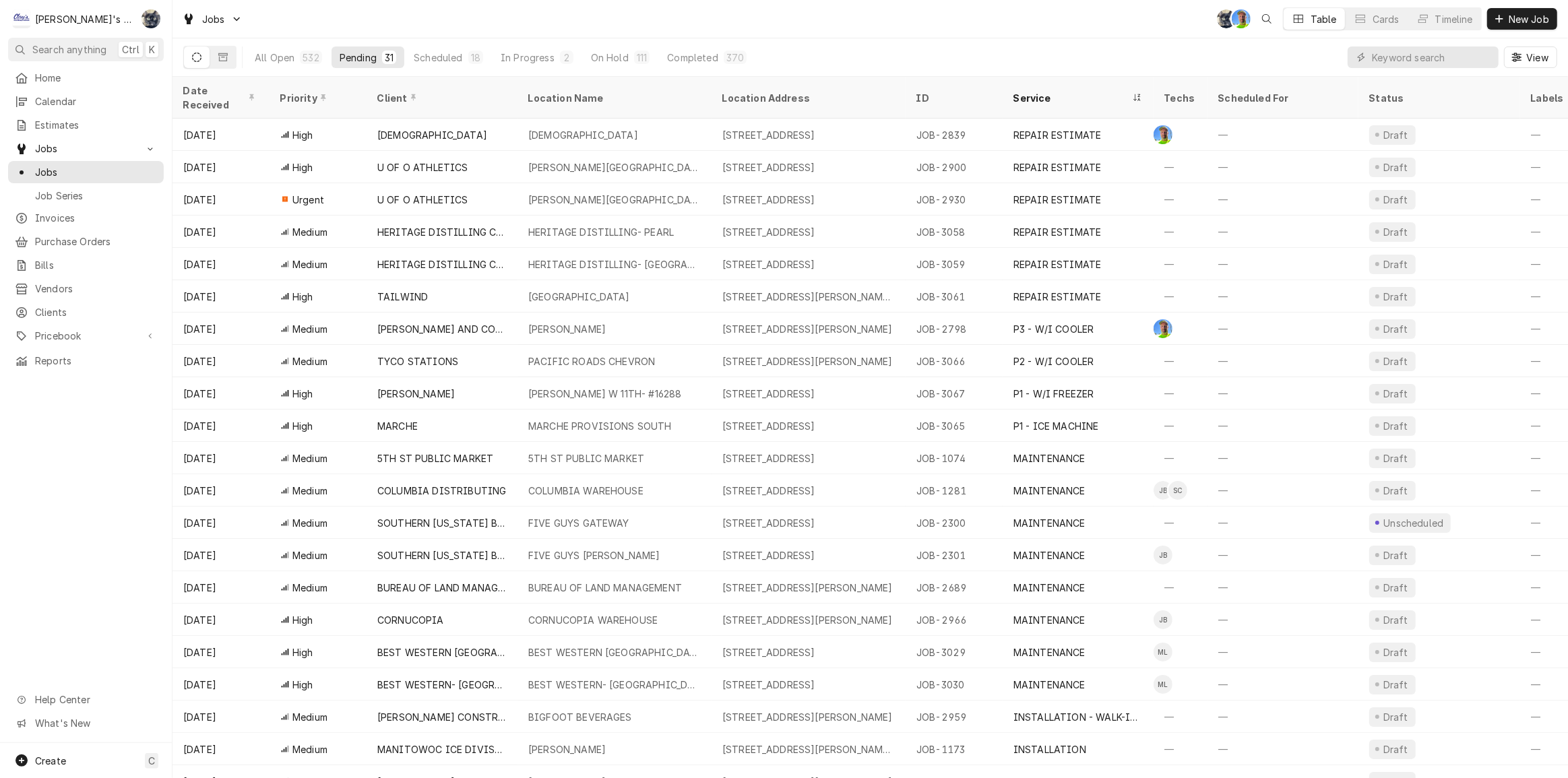
click at [585, 27] on div "Jobs SB GA Table Cards Timeline New Job" at bounding box center [870, 19] width 1395 height 38
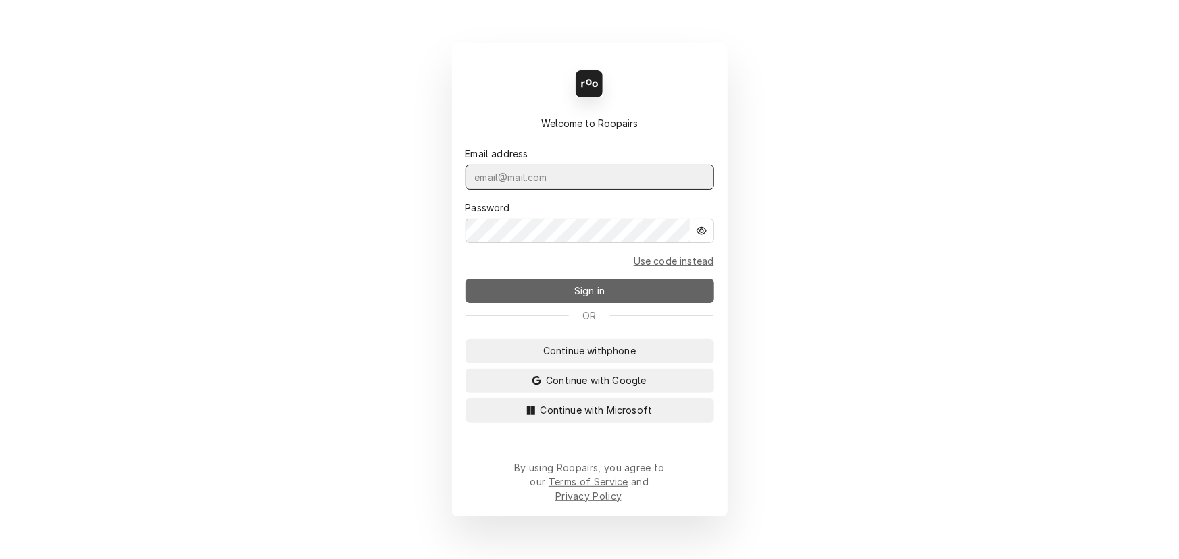
type input "[PERSON_NAME][EMAIL_ADDRESS][DOMAIN_NAME]"
click at [524, 299] on button "Sign in" at bounding box center [590, 291] width 249 height 24
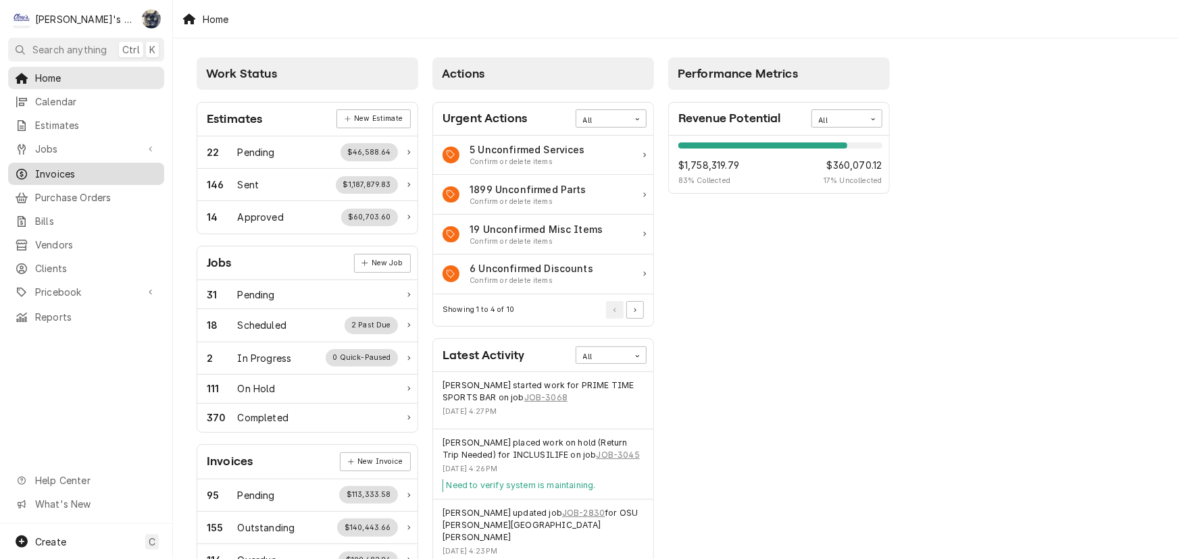
click at [140, 170] on span "Invoices" at bounding box center [96, 174] width 122 height 14
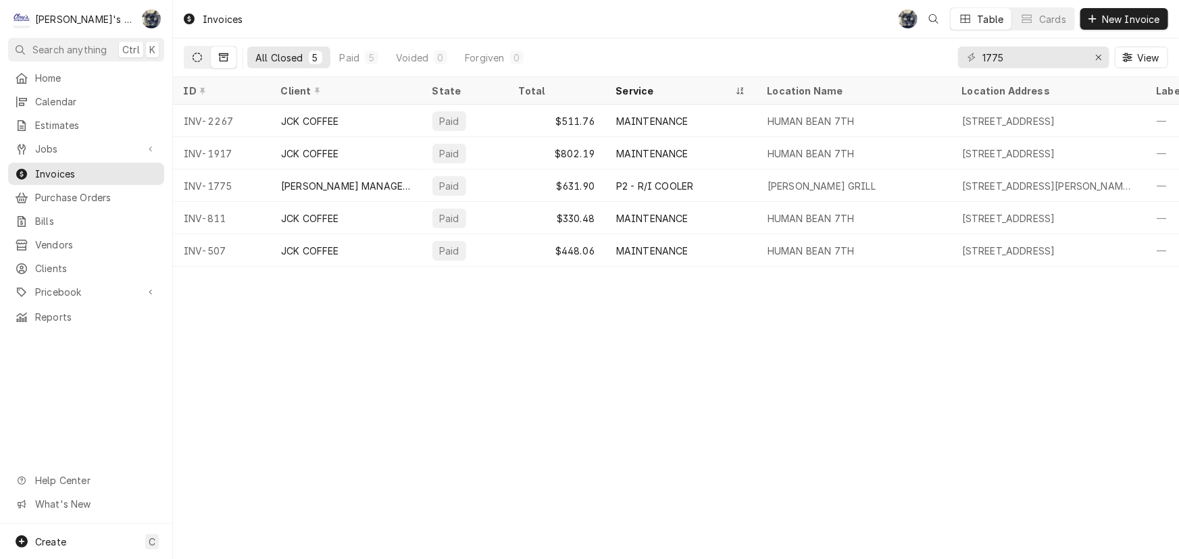
click at [199, 51] on button "Dynamic Content Wrapper" at bounding box center [197, 58] width 26 height 22
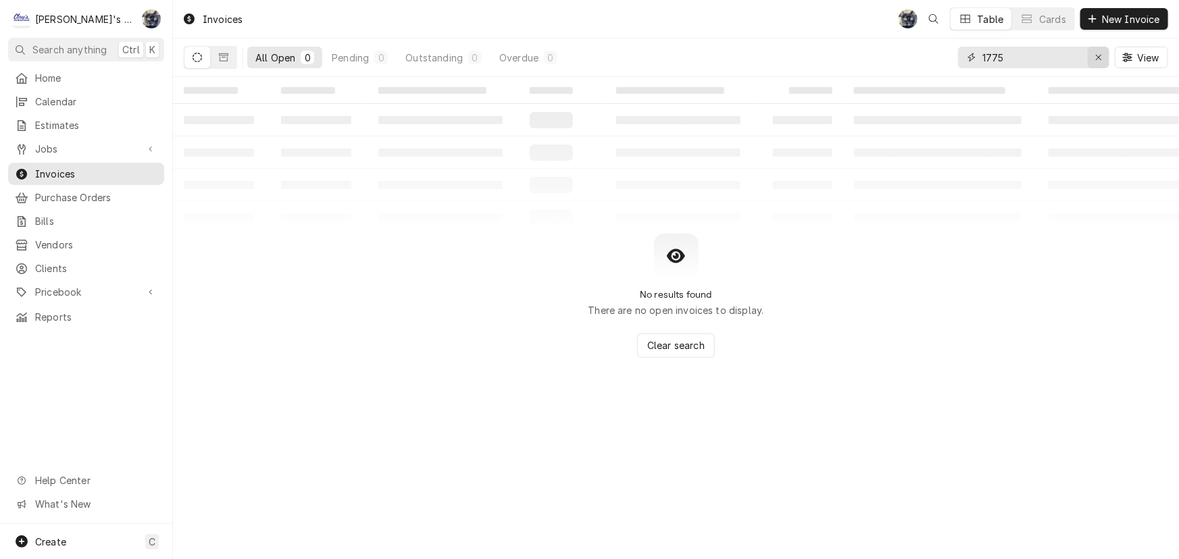
click at [1101, 59] on icon "Erase input" at bounding box center [1098, 57] width 7 height 9
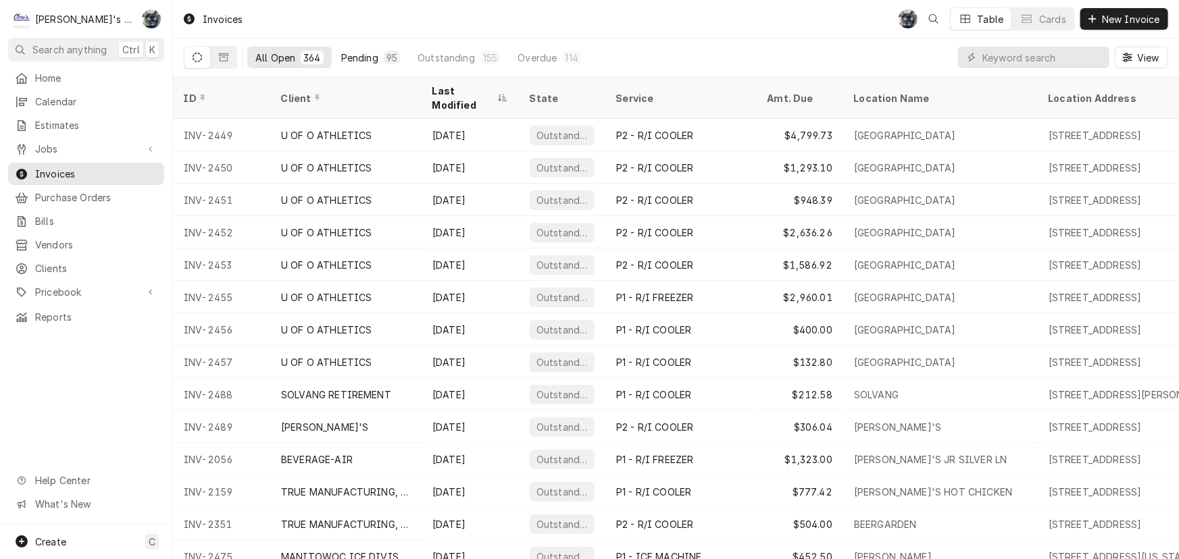
click at [376, 56] on div "Pending" at bounding box center [359, 58] width 37 height 14
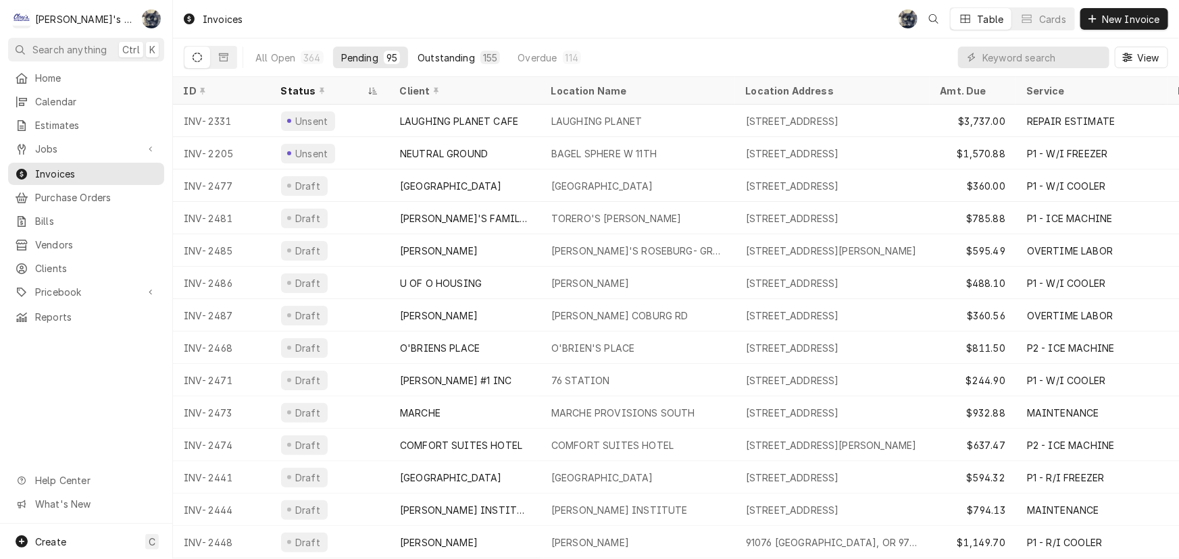
click at [446, 53] on div "Outstanding" at bounding box center [446, 58] width 57 height 14
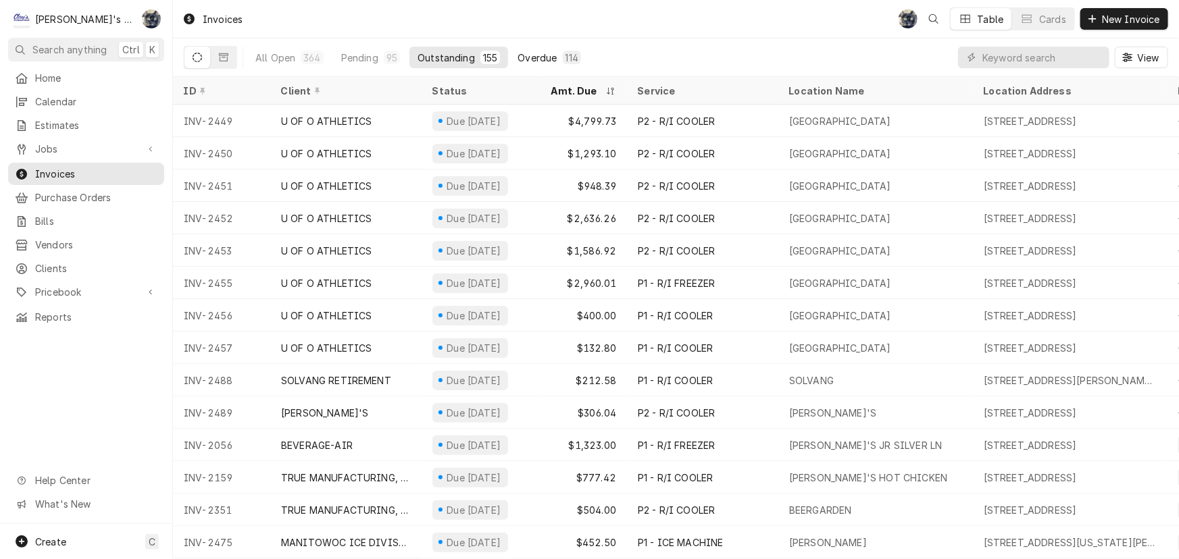
click at [521, 53] on div "Overdue" at bounding box center [537, 58] width 39 height 14
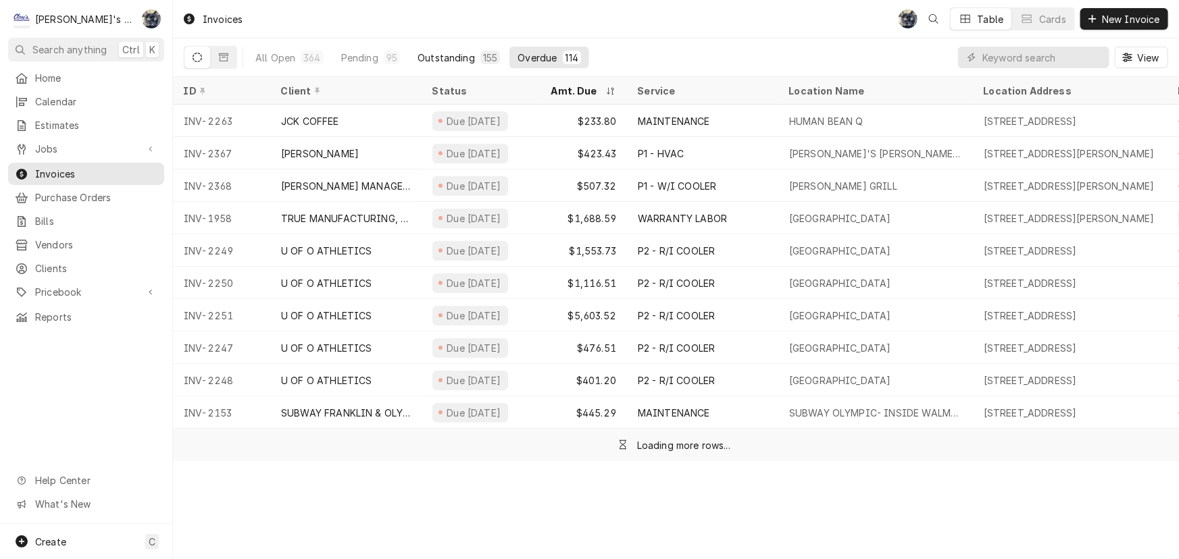
click at [457, 54] on div "Outstanding" at bounding box center [446, 58] width 57 height 14
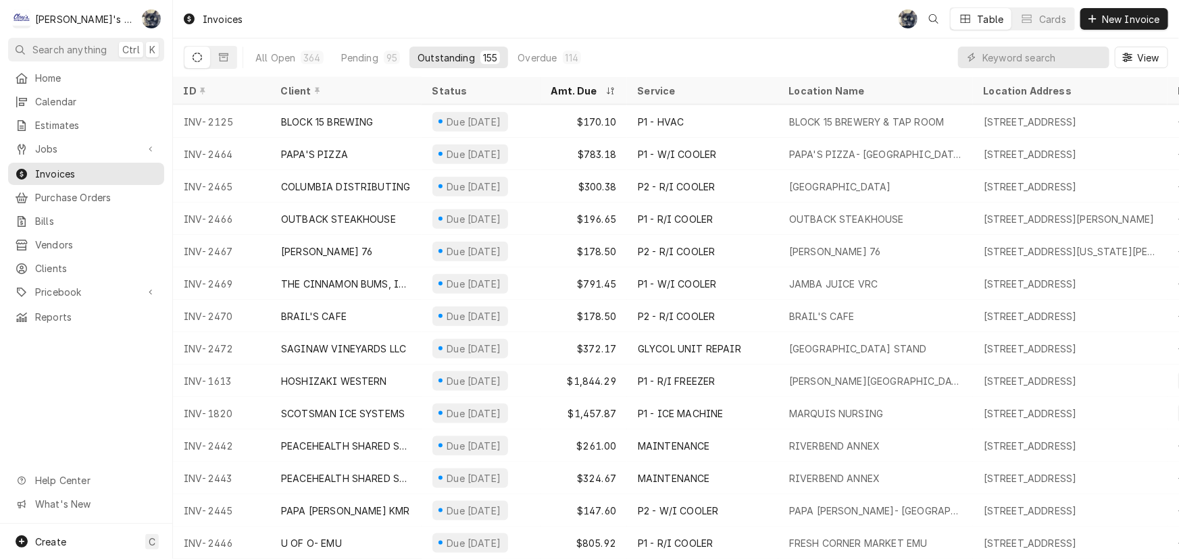
scroll to position [687, 0]
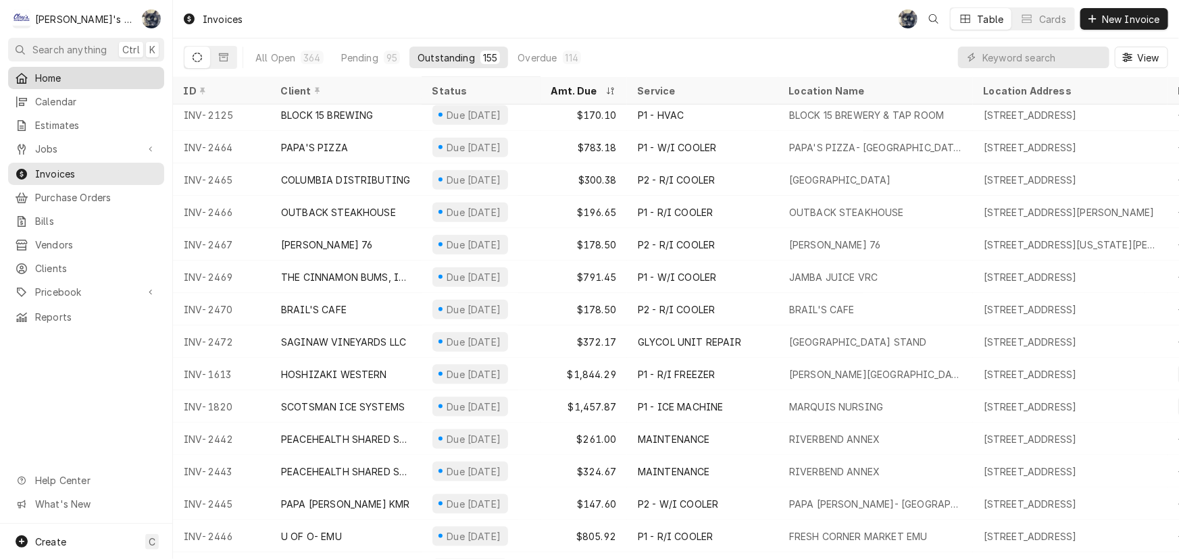
click at [53, 78] on span "Home" at bounding box center [96, 78] width 122 height 14
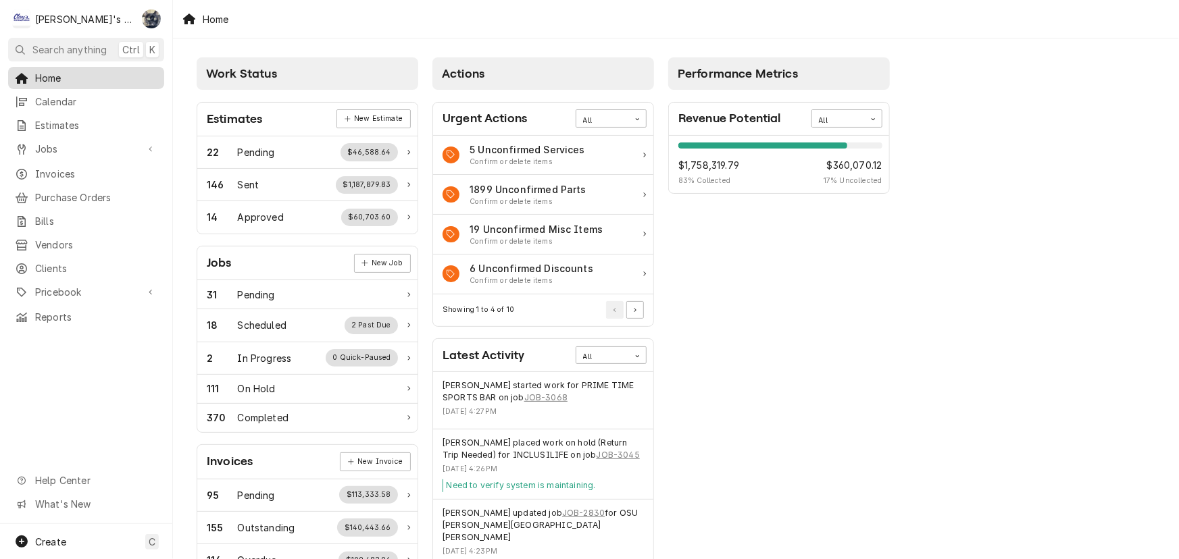
click at [52, 70] on div "Home" at bounding box center [86, 78] width 151 height 17
click at [58, 174] on span "Invoices" at bounding box center [96, 174] width 122 height 14
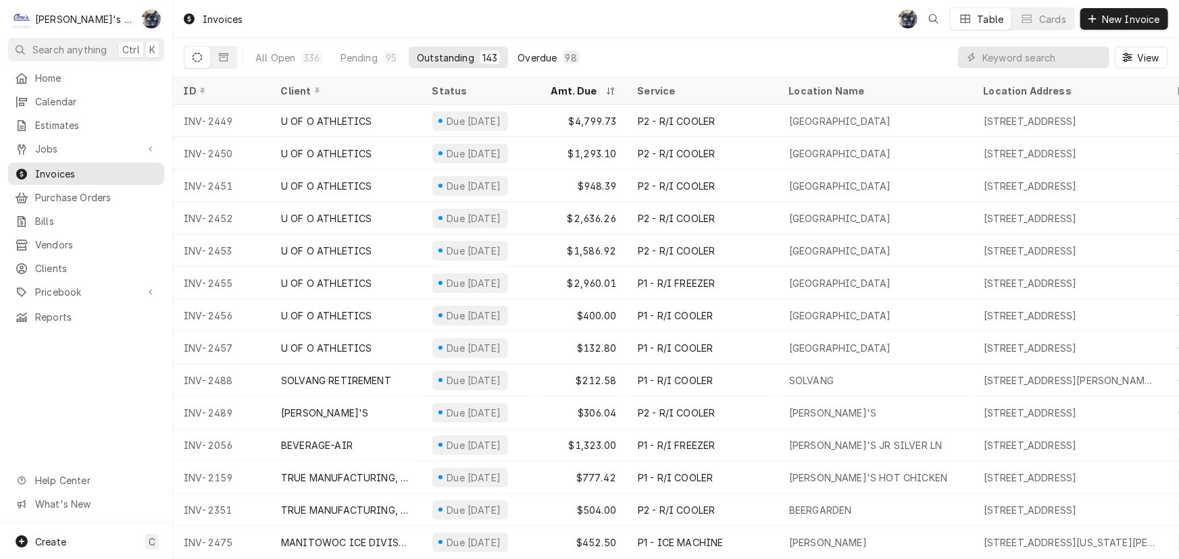
click at [530, 55] on div "Overdue" at bounding box center [537, 58] width 39 height 14
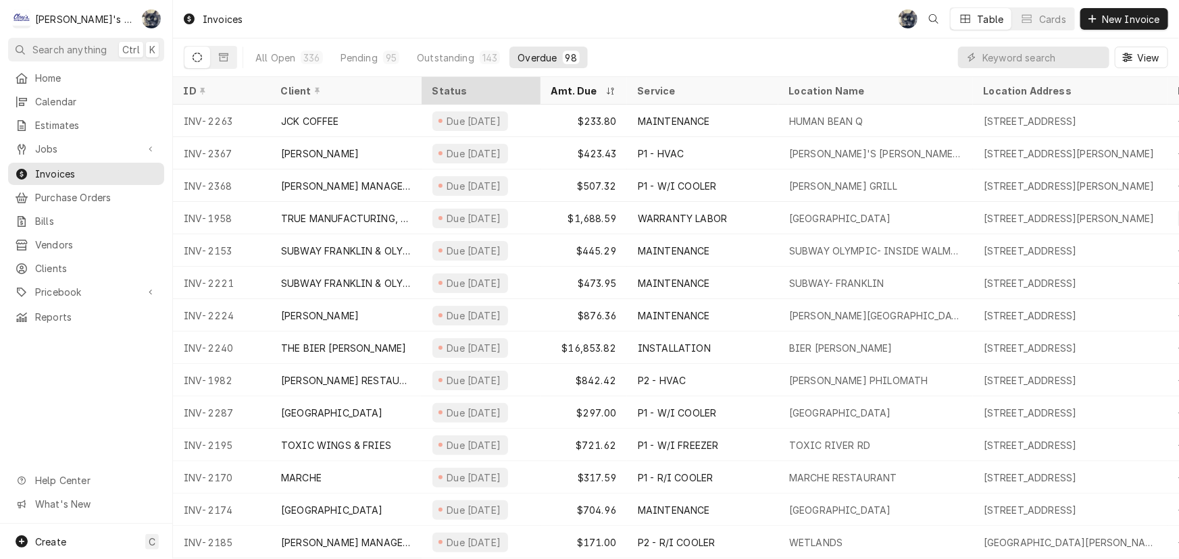
click at [487, 80] on div "Status" at bounding box center [481, 91] width 114 height 22
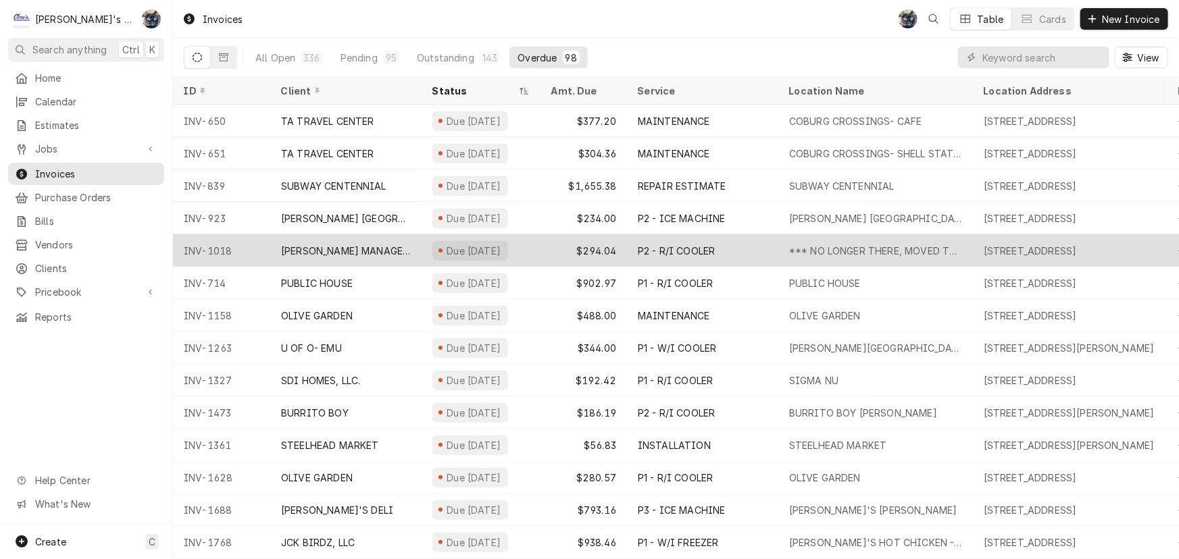
click at [493, 251] on div "Due [DATE]" at bounding box center [473, 251] width 57 height 14
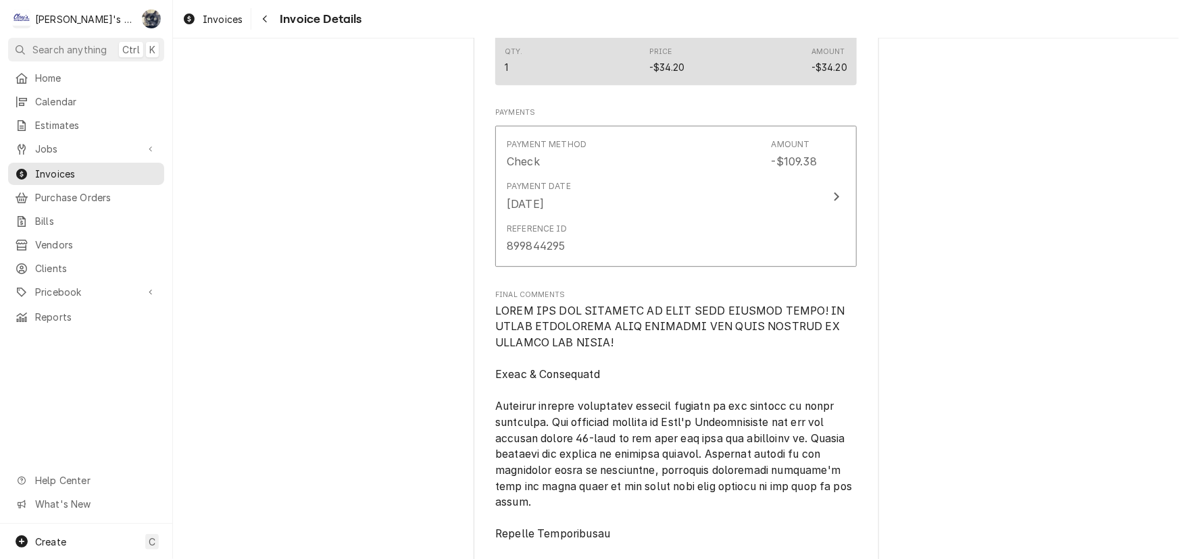
scroll to position [1904, 0]
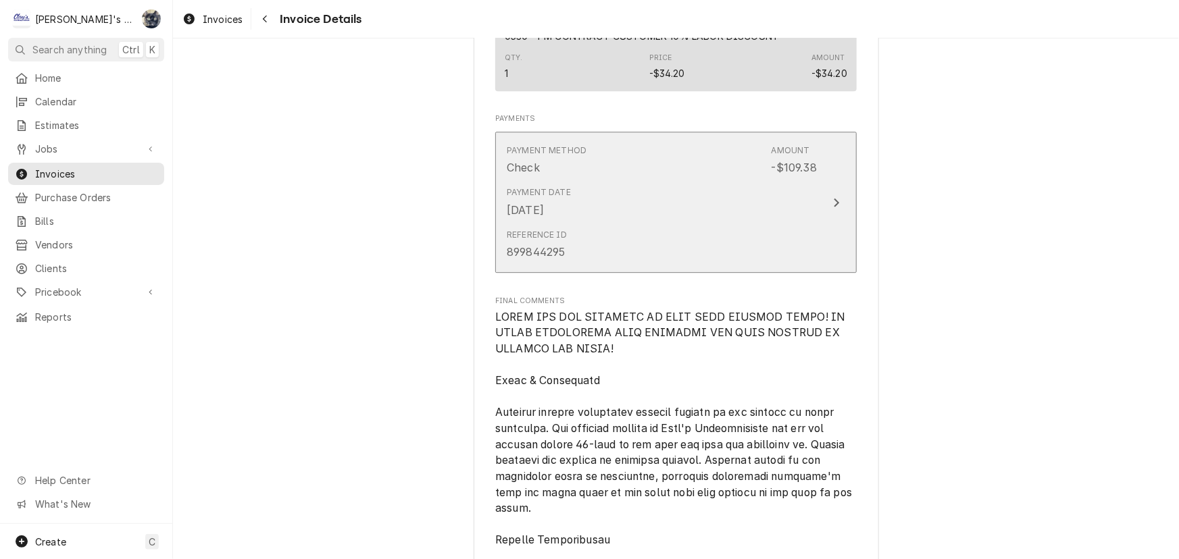
click at [669, 223] on div "Payment Date Sep 29, 2025" at bounding box center [662, 202] width 310 height 42
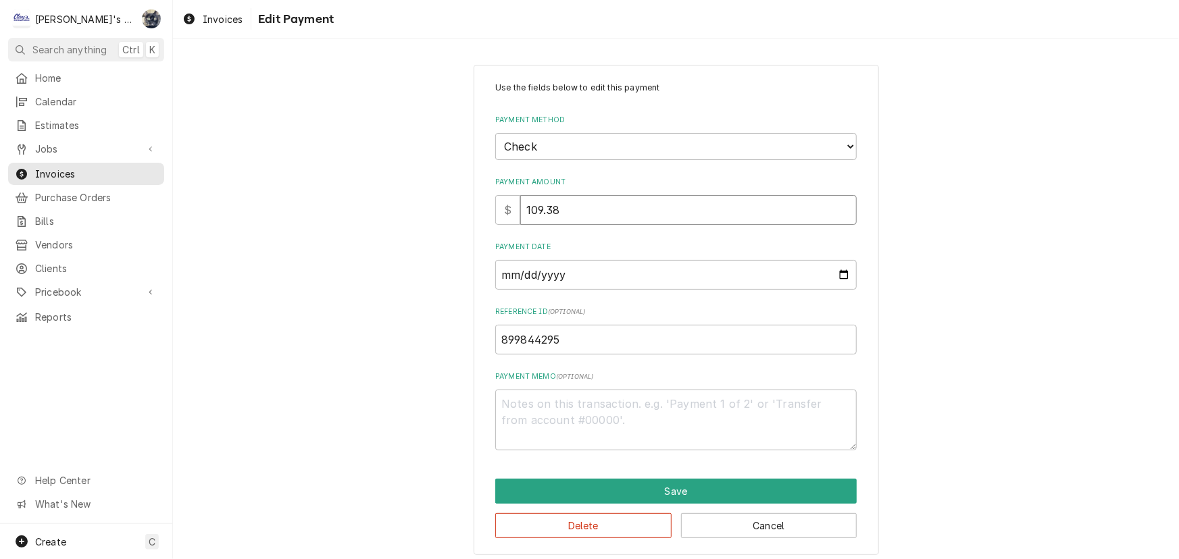
drag, startPoint x: 607, startPoint y: 209, endPoint x: 507, endPoint y: 215, distance: 100.9
click at [507, 215] on div "$ 109.38" at bounding box center [675, 210] width 361 height 30
type textarea "x"
type input "4"
type textarea "x"
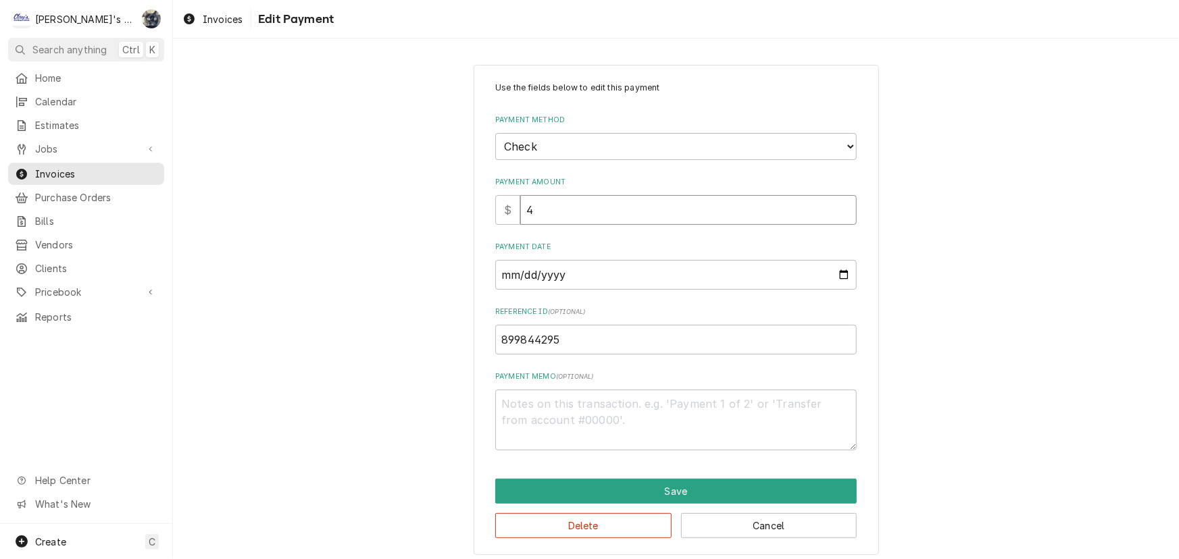
type input "40"
type textarea "x"
type input "403"
type textarea "x"
type input "403.4"
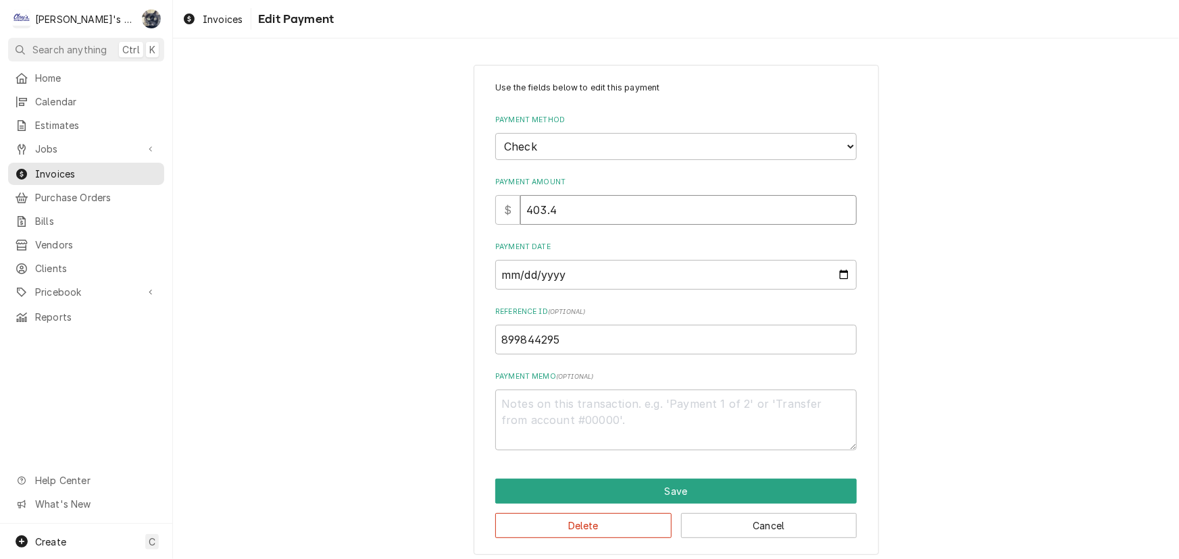
type textarea "x"
type input "403.42"
click at [567, 242] on label "Payment Date" at bounding box center [675, 247] width 361 height 11
click at [567, 260] on input "2025-09-29" at bounding box center [675, 275] width 361 height 30
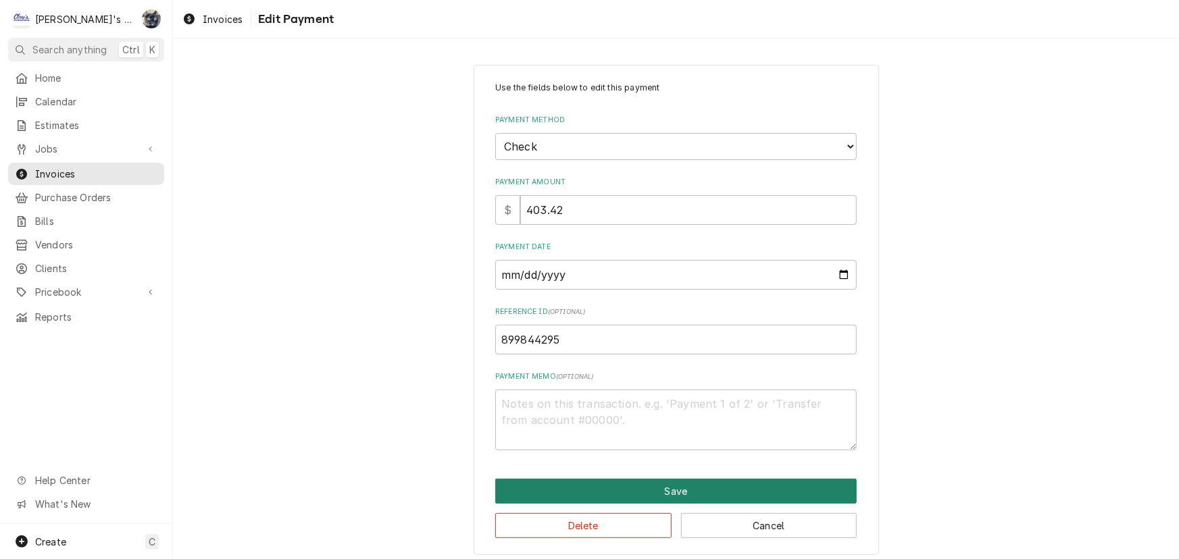
click at [599, 484] on button "Save" at bounding box center [675, 491] width 361 height 25
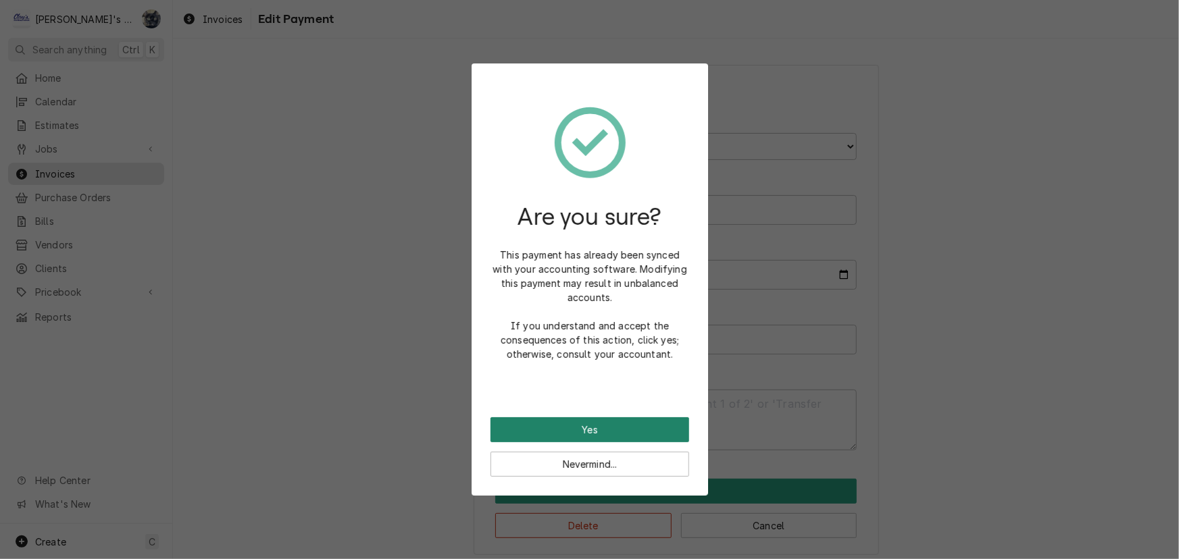
click at [593, 426] on button "Yes" at bounding box center [590, 430] width 199 height 25
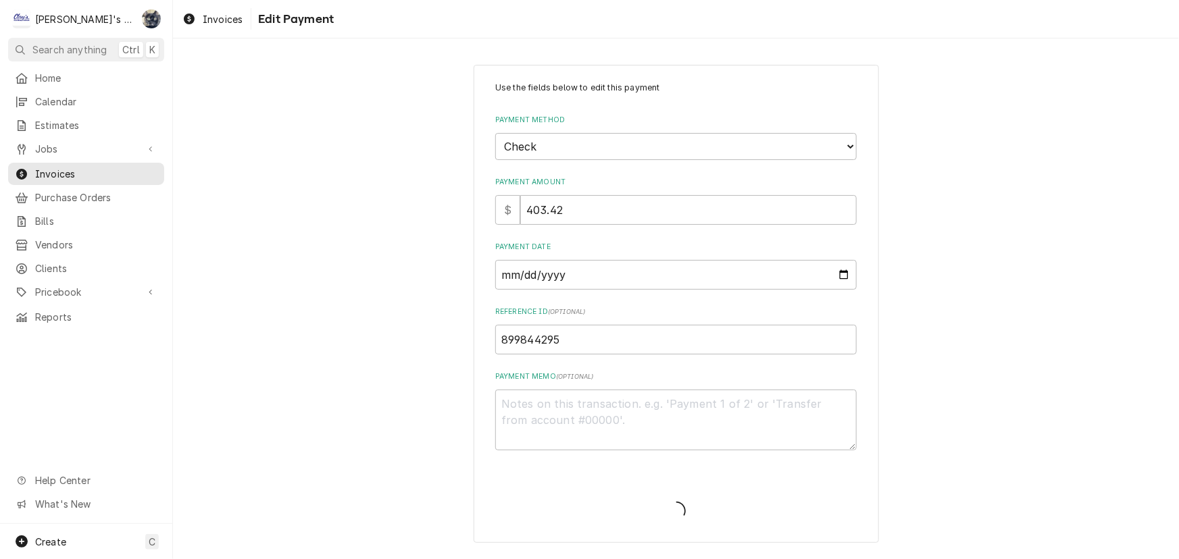
type textarea "x"
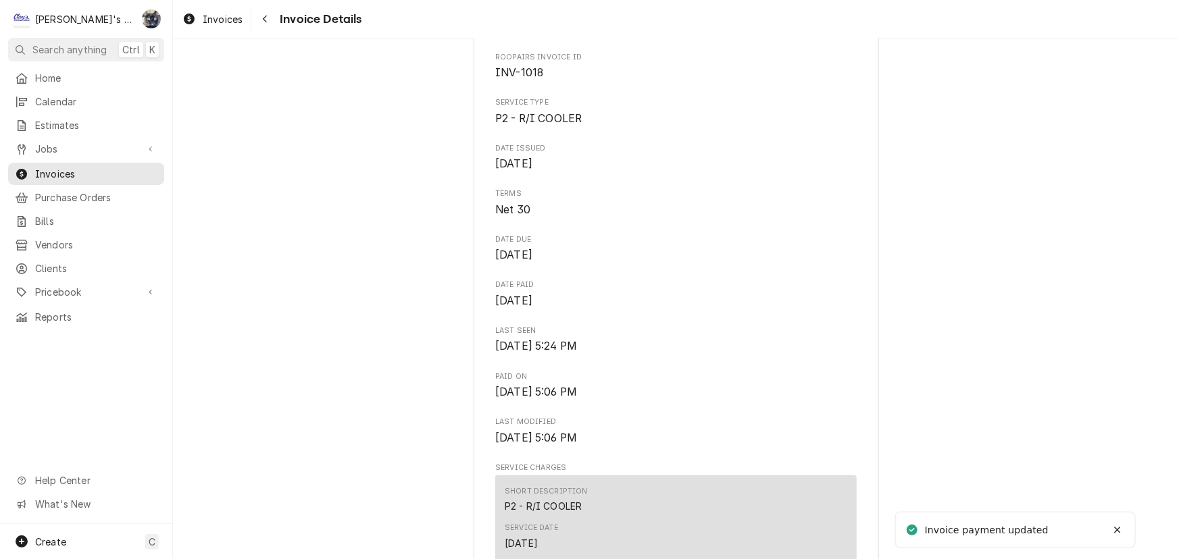
scroll to position [921, 0]
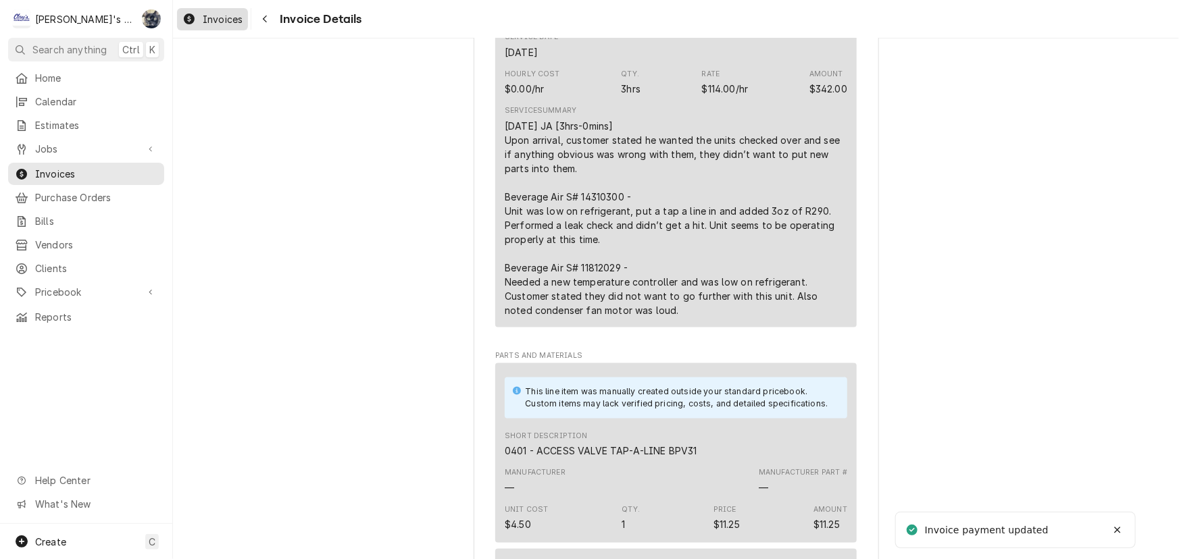
click at [202, 8] on link "Invoices" at bounding box center [212, 19] width 71 height 22
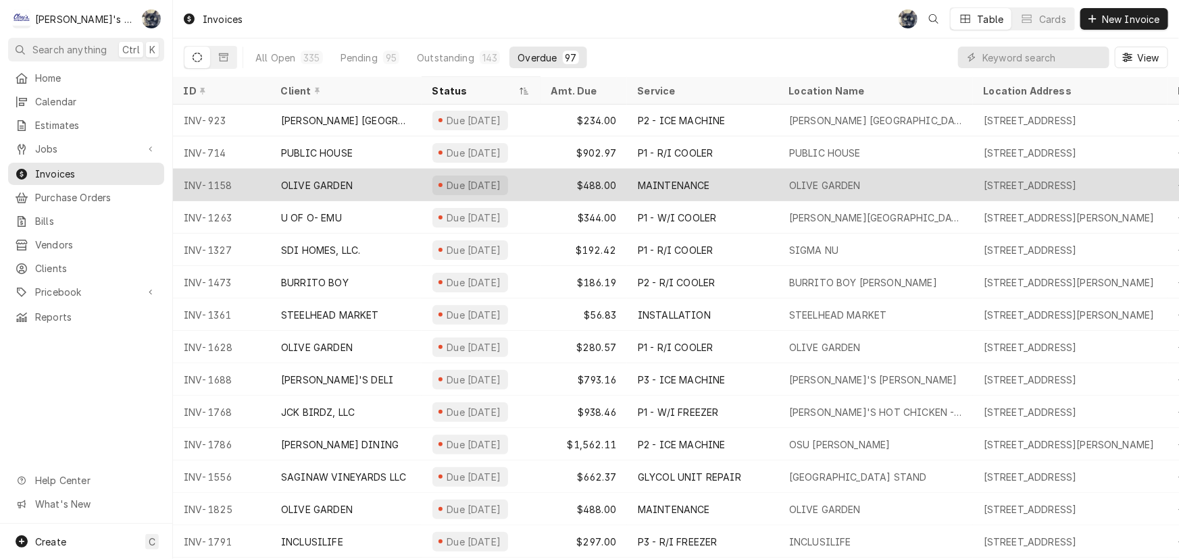
scroll to position [103, 0]
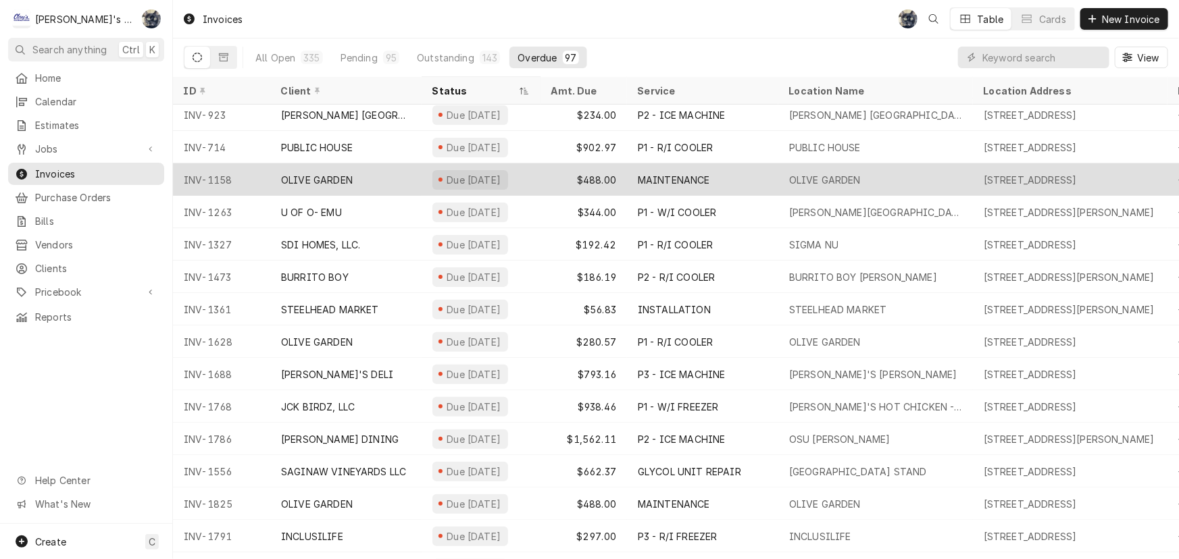
click at [473, 181] on div "Due [DATE]" at bounding box center [473, 180] width 57 height 14
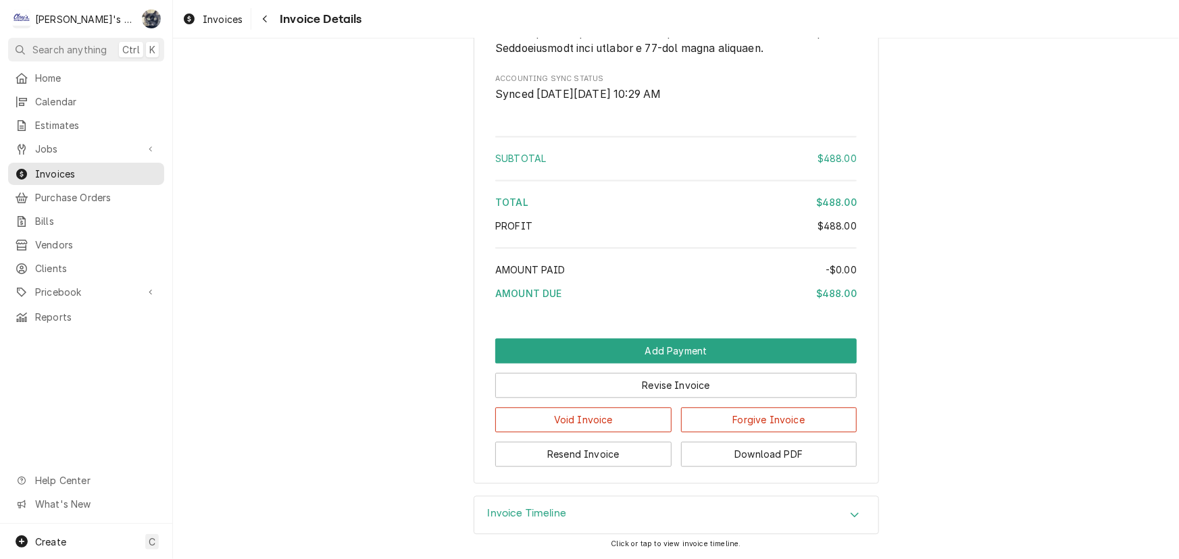
scroll to position [1538, 0]
click at [548, 501] on div "Invoice Timeline" at bounding box center [676, 516] width 404 height 38
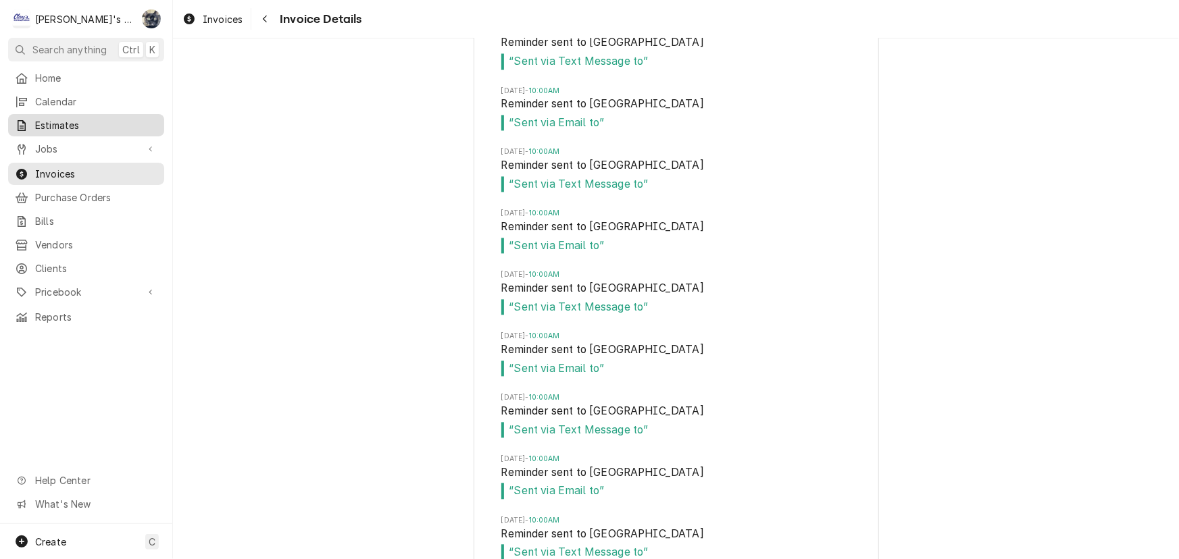
scroll to position [3553, 0]
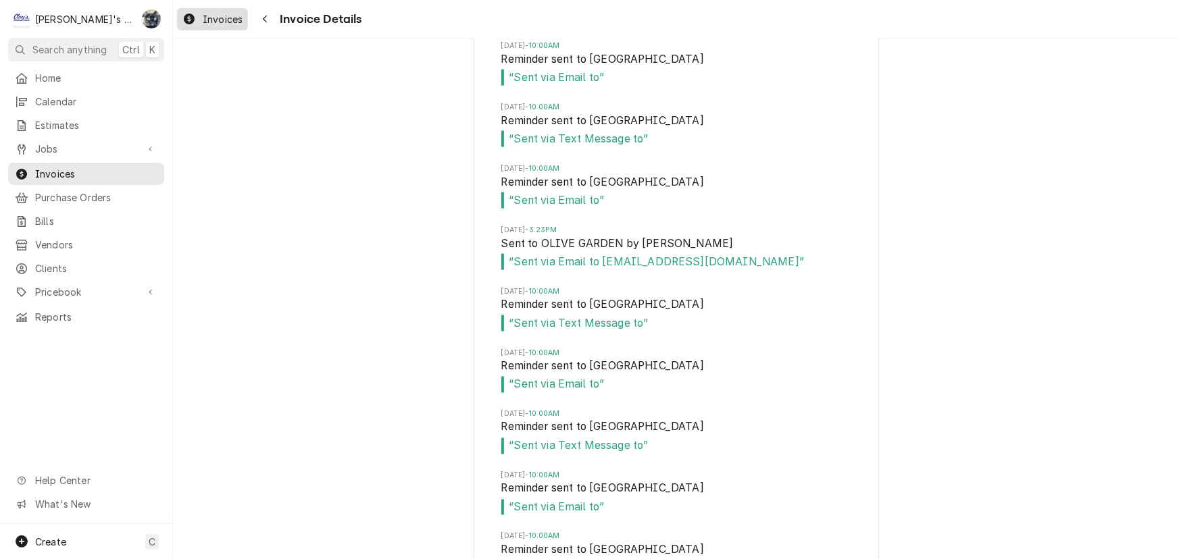
click at [207, 27] on link "Invoices" at bounding box center [212, 19] width 71 height 22
